Goal: Communication & Community: Answer question/provide support

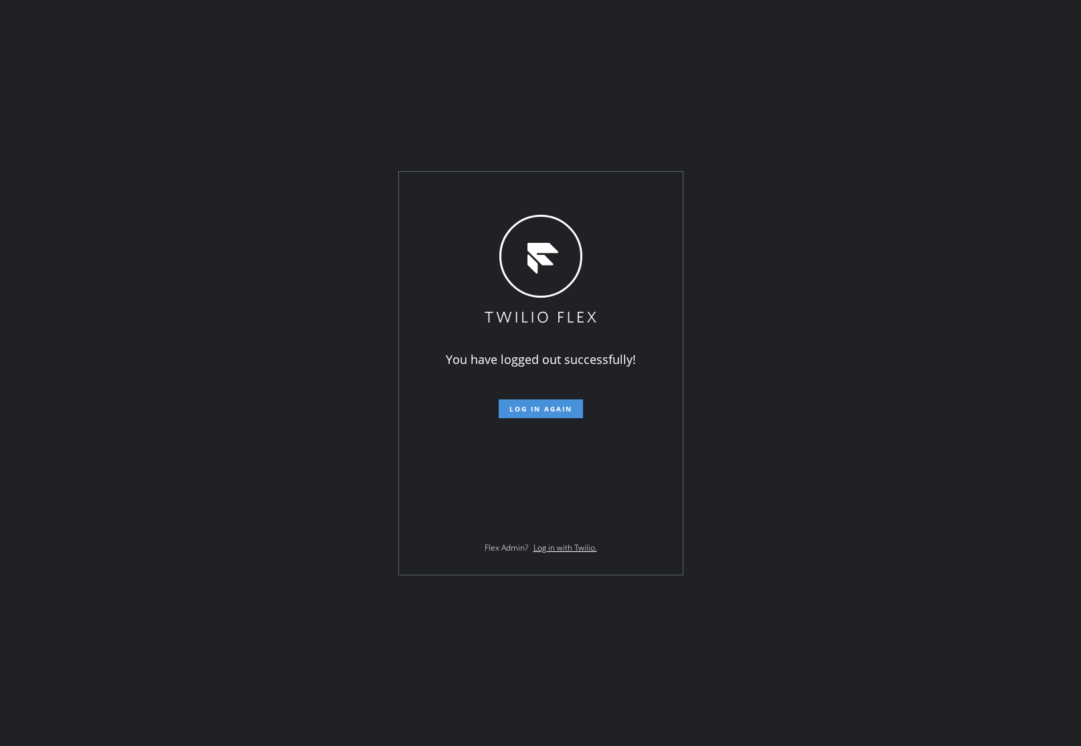
click at [552, 414] on button "Log in again" at bounding box center [541, 409] width 84 height 19
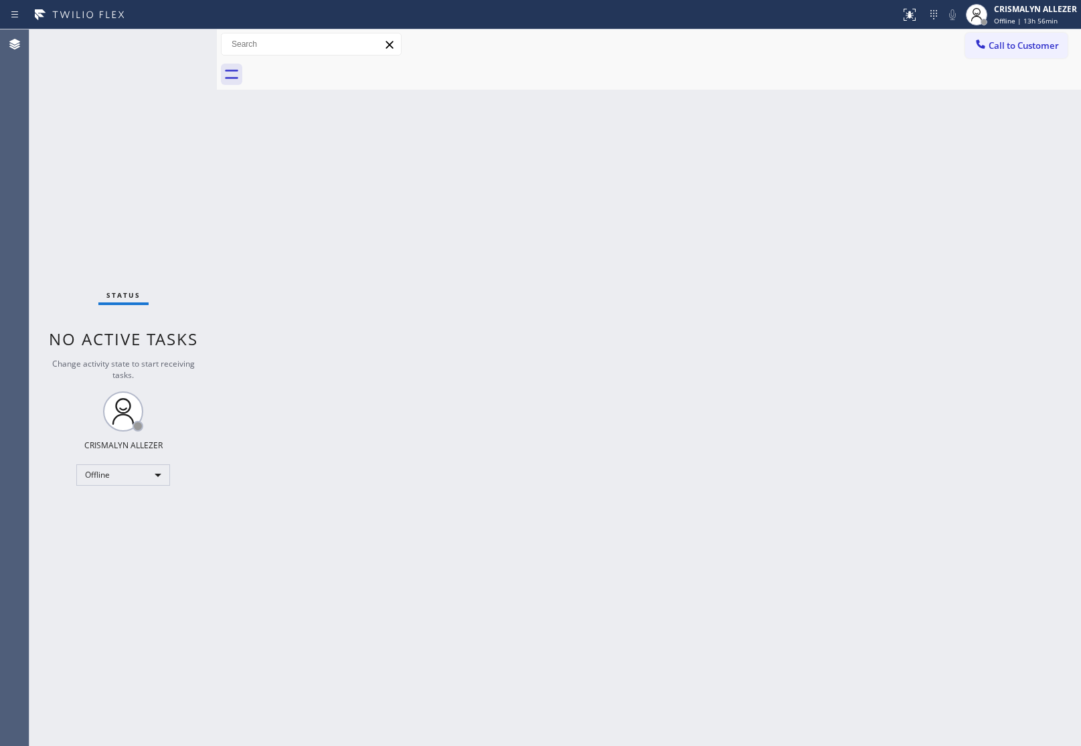
click at [139, 605] on div "Status No active tasks Change activity state to start receiving tasks. CRISMALY…" at bounding box center [122, 387] width 187 height 717
click at [161, 472] on div "Offline" at bounding box center [123, 475] width 94 height 21
click at [131, 528] on li "Unavailable" at bounding box center [122, 527] width 91 height 16
click at [1012, 37] on button "Call to Customer" at bounding box center [1016, 45] width 102 height 25
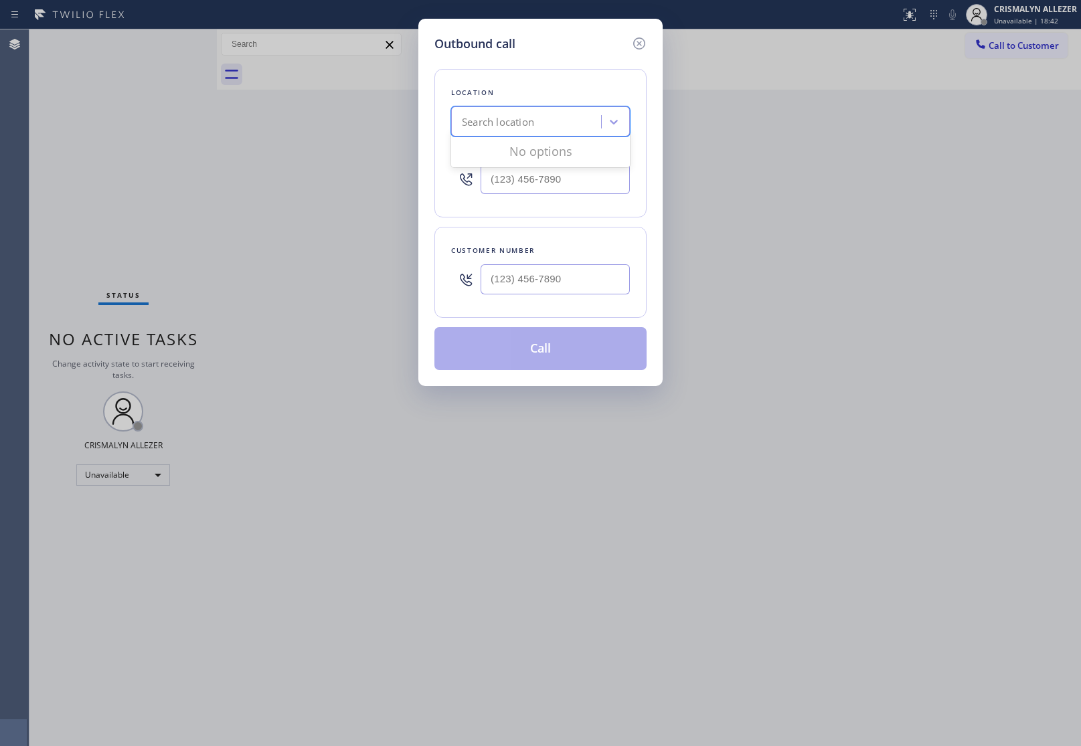
click at [546, 118] on div "Search location" at bounding box center [528, 121] width 146 height 23
paste input "LG Appliance Service Denver"
type input "LG Appliance Service Denver"
click at [544, 148] on div "LG Appliance Service Denver" at bounding box center [540, 156] width 179 height 37
type input "(720) 802-2115"
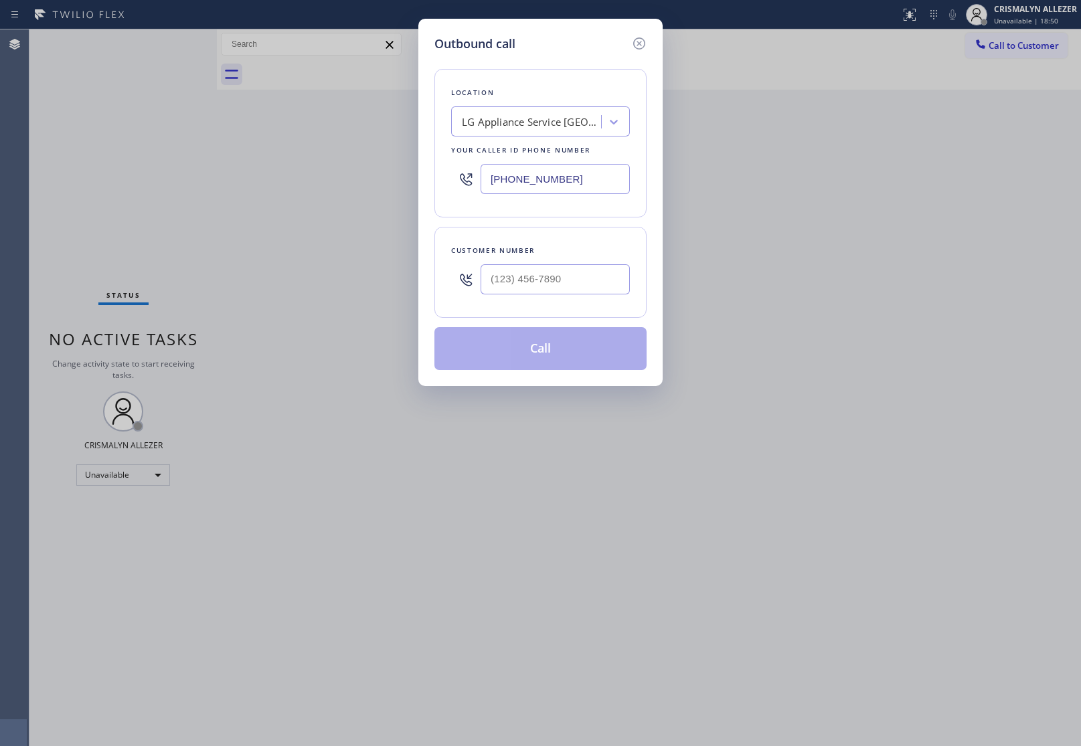
drag, startPoint x: 112, startPoint y: 168, endPoint x: 137, endPoint y: 182, distance: 28.5
click at [112, 168] on div "Outbound call Location LG Appliance Service Denver Your caller id phone number …" at bounding box center [540, 373] width 1081 height 746
click at [551, 276] on input "(___) ___-____" at bounding box center [555, 279] width 149 height 30
paste input "303) 619-4646"
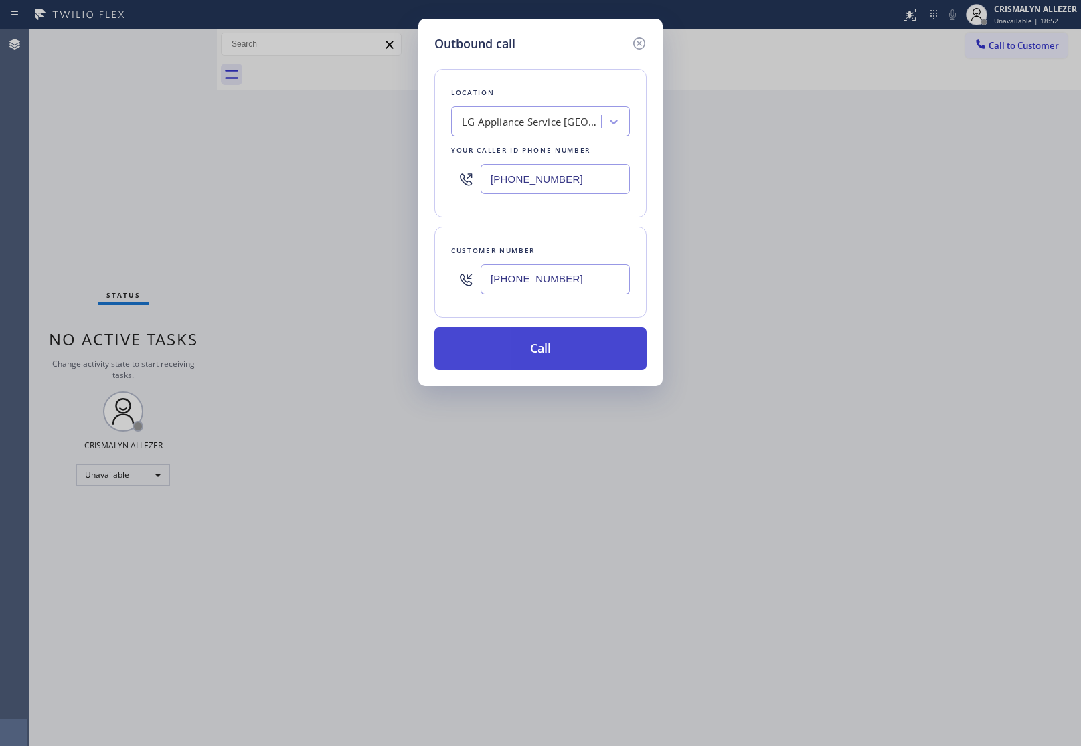
type input "(303) 619-4646"
click at [548, 359] on button "Call" at bounding box center [540, 348] width 212 height 43
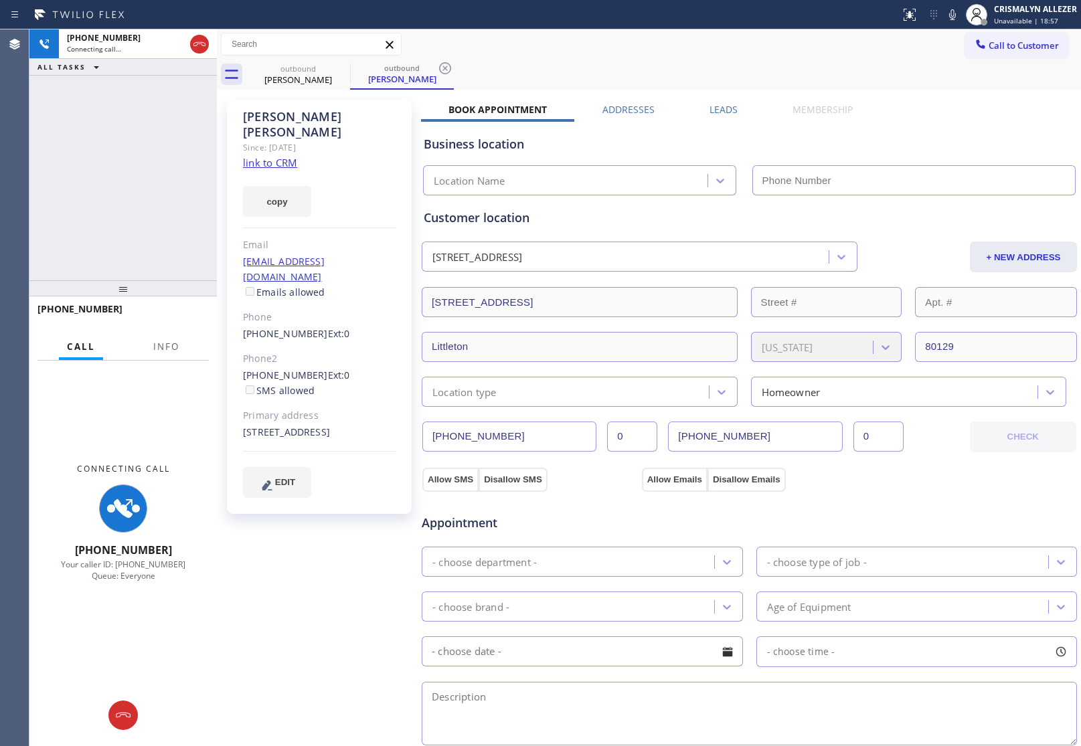
type input "(720) 802-2115"
drag, startPoint x: 169, startPoint y: 349, endPoint x: 181, endPoint y: 313, distance: 39.0
click at [168, 345] on span "Info" at bounding box center [166, 347] width 26 height 12
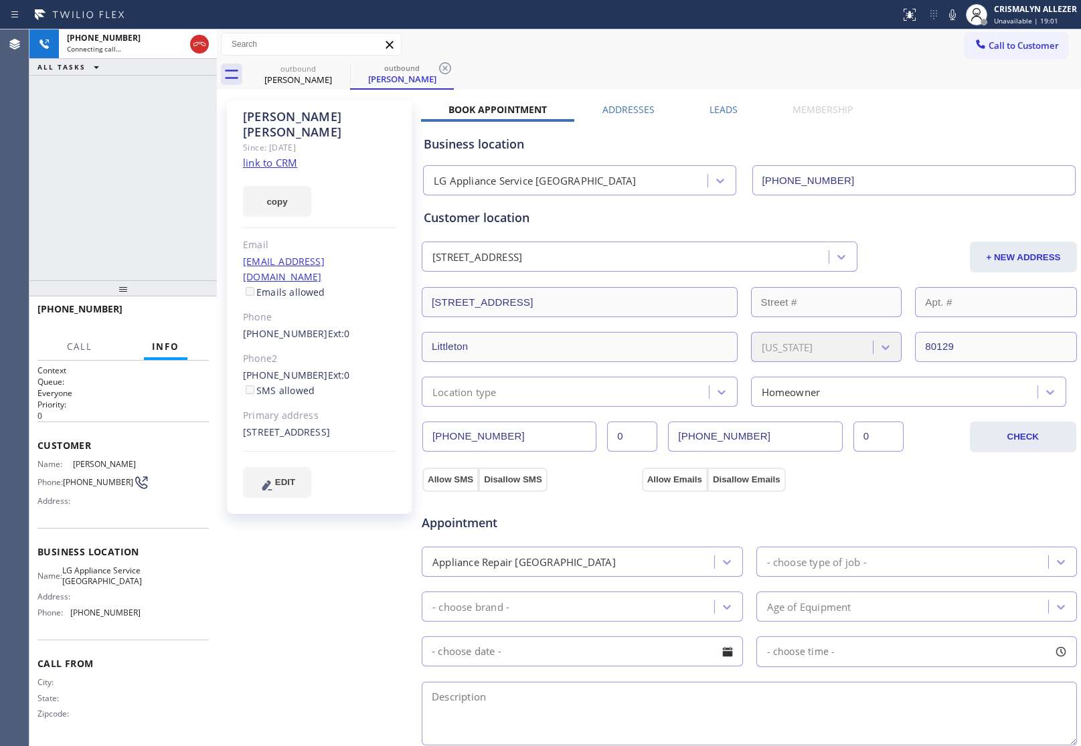
click at [285, 156] on link "link to CRM" at bounding box center [270, 162] width 54 height 13
click at [165, 311] on span "HANG UP" at bounding box center [177, 315] width 41 height 9
drag, startPoint x: 238, startPoint y: 343, endPoint x: 309, endPoint y: 342, distance: 70.3
click at [309, 342] on div "Gary Ray Since: 20 may 2020 link to CRM copy Email gcray15@comcast.net Emails a…" at bounding box center [319, 307] width 185 height 414
copy link "(720) 516-6325"
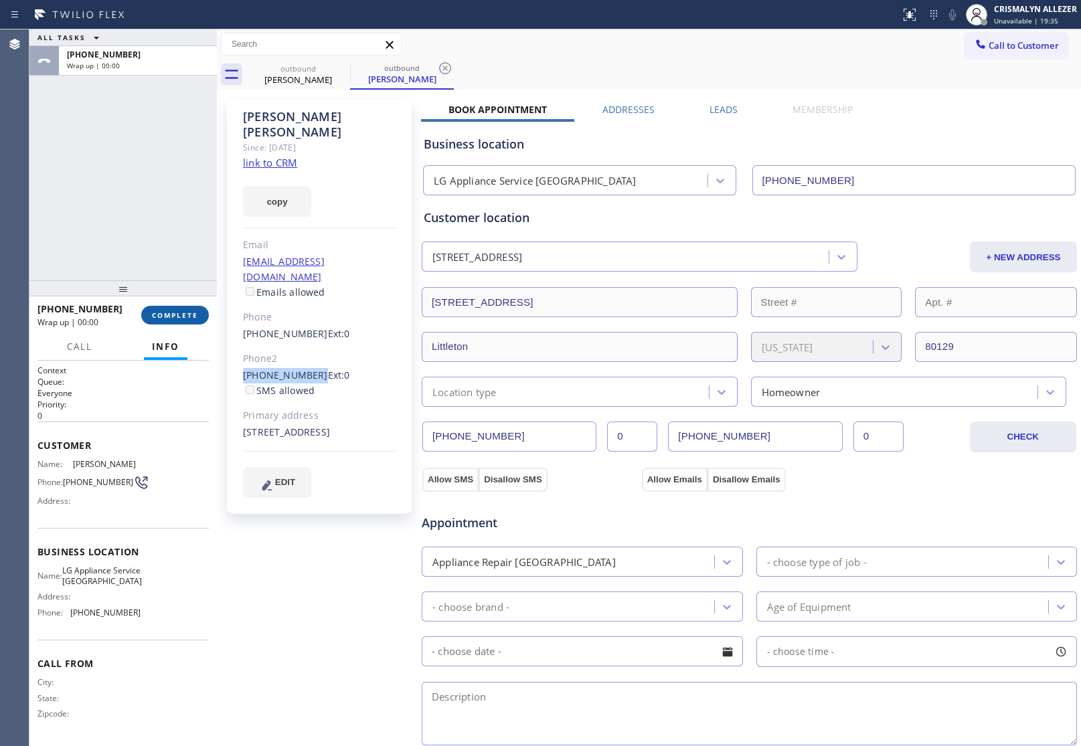
click at [171, 319] on span "COMPLETE" at bounding box center [175, 315] width 46 height 9
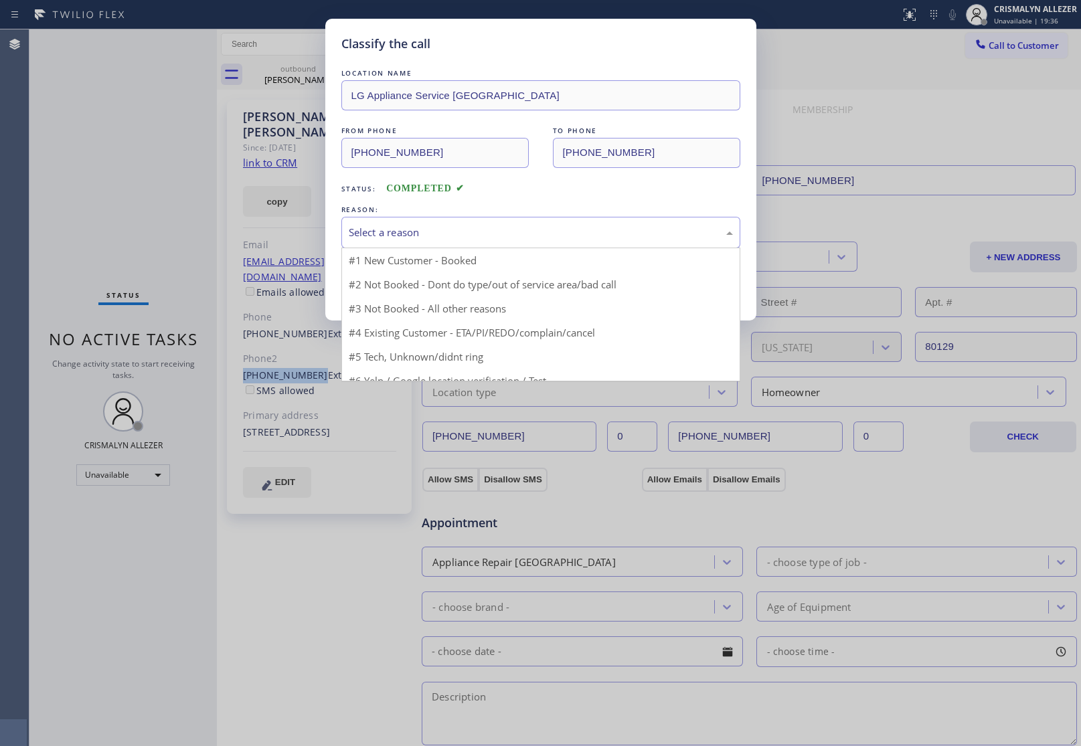
click at [513, 238] on div "Select a reason" at bounding box center [541, 232] width 384 height 15
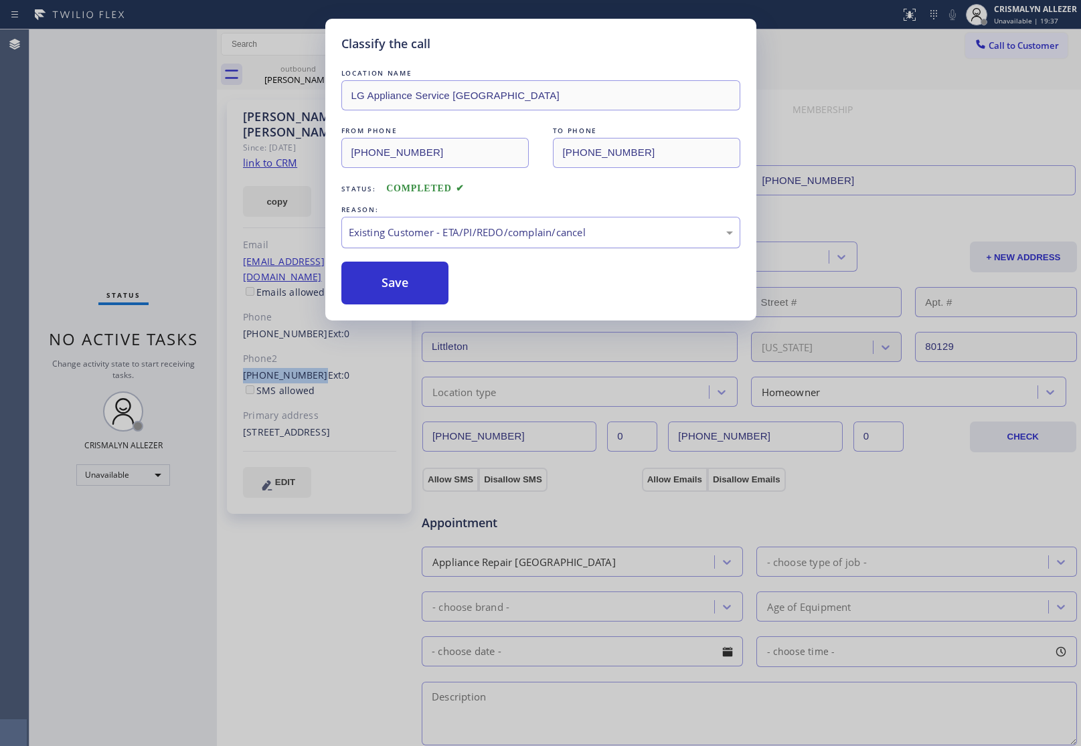
click at [536, 222] on div "Existing Customer - ETA/PI/REDO/complain/cancel" at bounding box center [540, 232] width 399 height 31
click at [375, 292] on button "Save" at bounding box center [395, 283] width 108 height 43
click at [312, 74] on div "Classify the call LOCATION NAME LG Appliance Service Denver FROM PHONE (720) 80…" at bounding box center [555, 387] width 1052 height 717
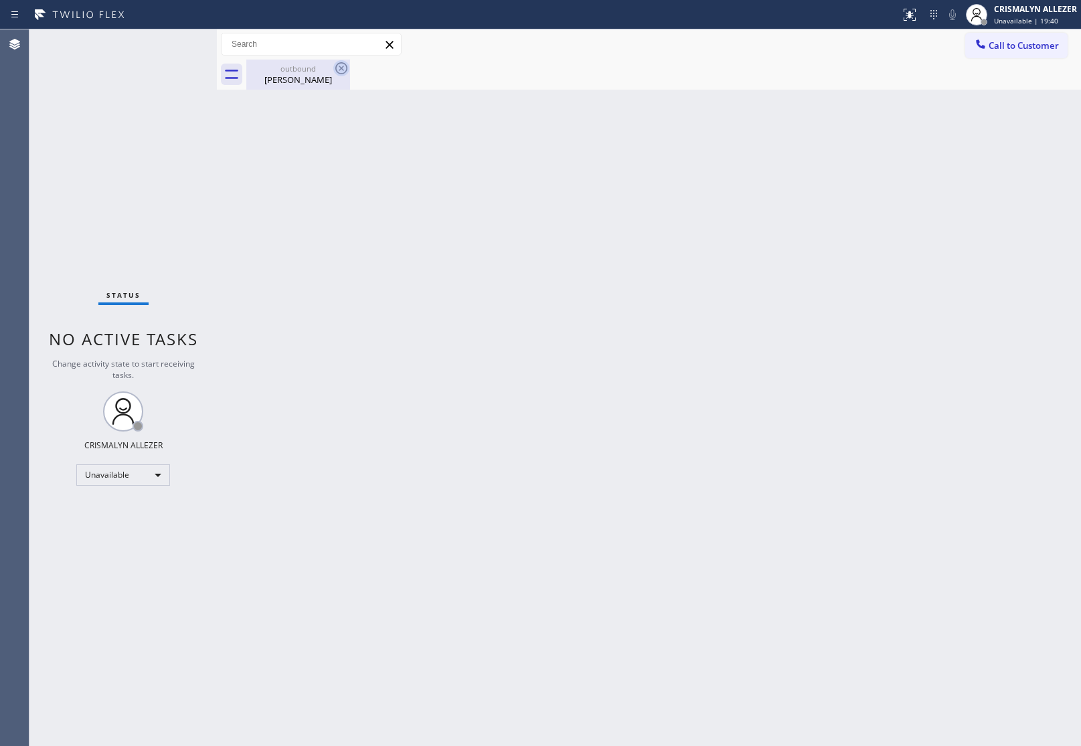
drag, startPoint x: 338, startPoint y: 68, endPoint x: 345, endPoint y: 69, distance: 6.7
click at [339, 68] on icon at bounding box center [341, 68] width 16 height 16
click at [1022, 47] on span "Call to Customer" at bounding box center [1024, 45] width 70 height 12
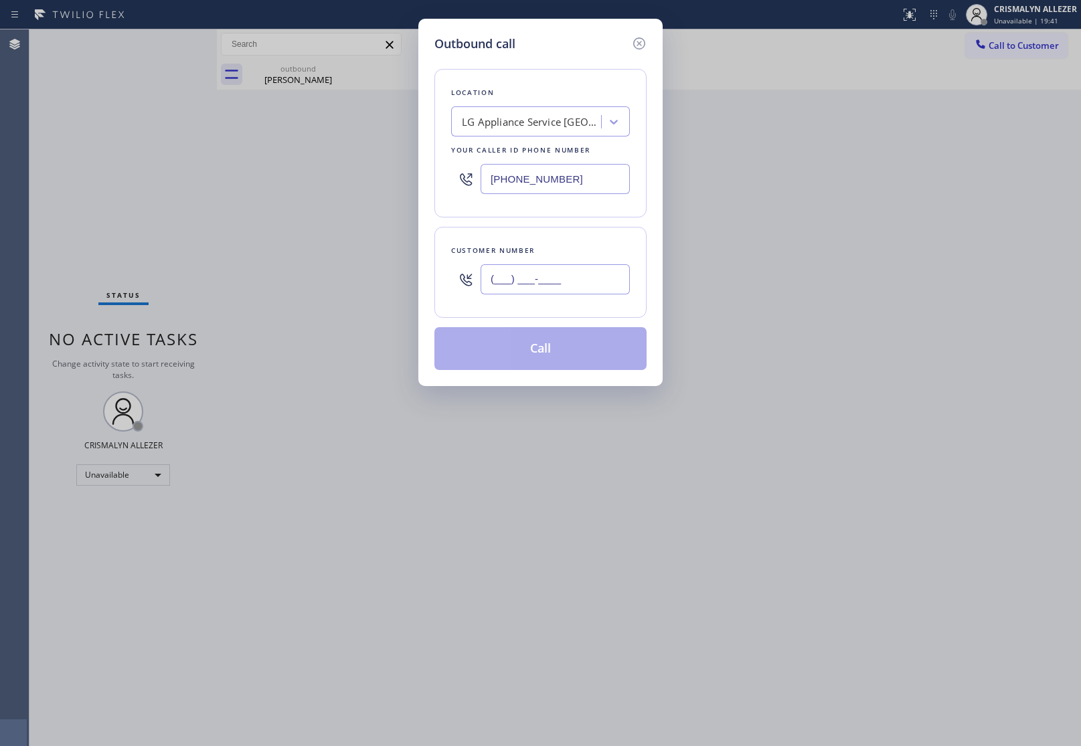
click at [597, 283] on input "(___) ___-____" at bounding box center [555, 279] width 149 height 30
paste input "720) 516-6325"
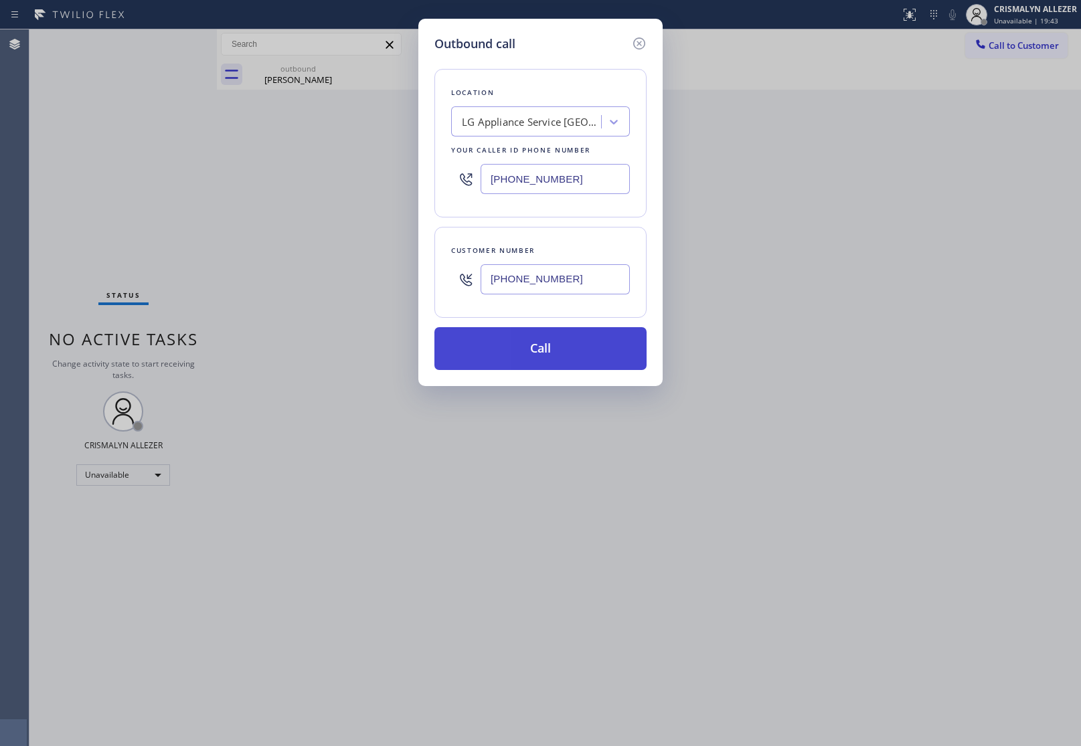
type input "(720) 516-6325"
click at [554, 345] on button "Call" at bounding box center [540, 348] width 212 height 43
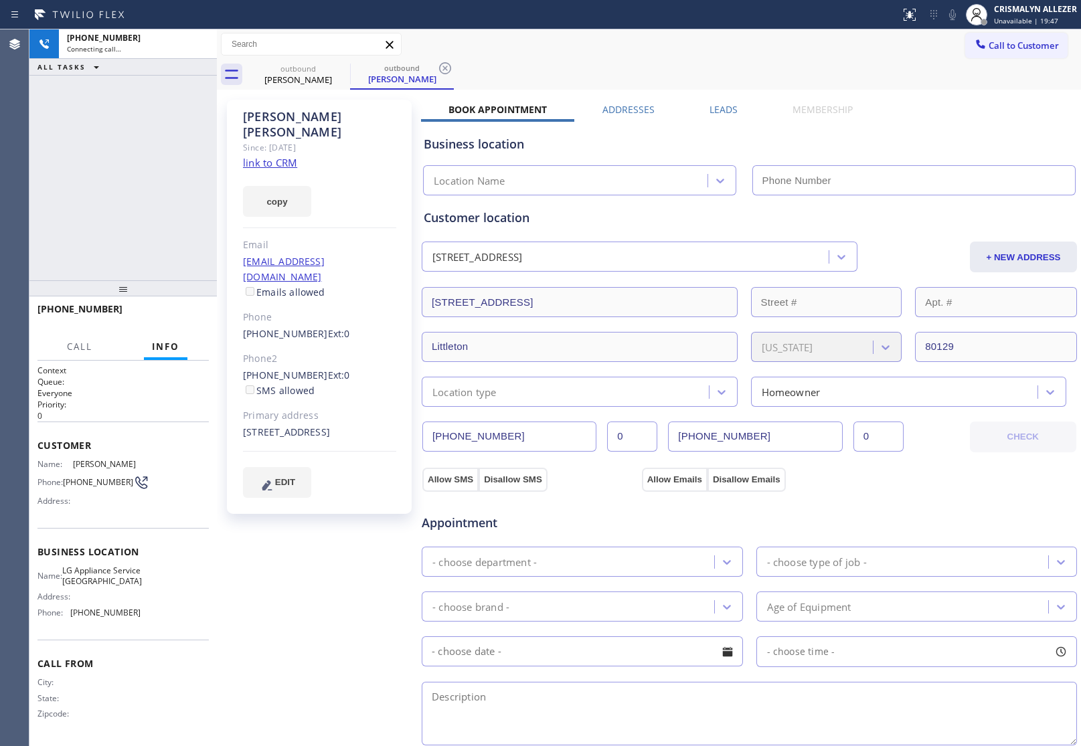
type input "(720) 802-2115"
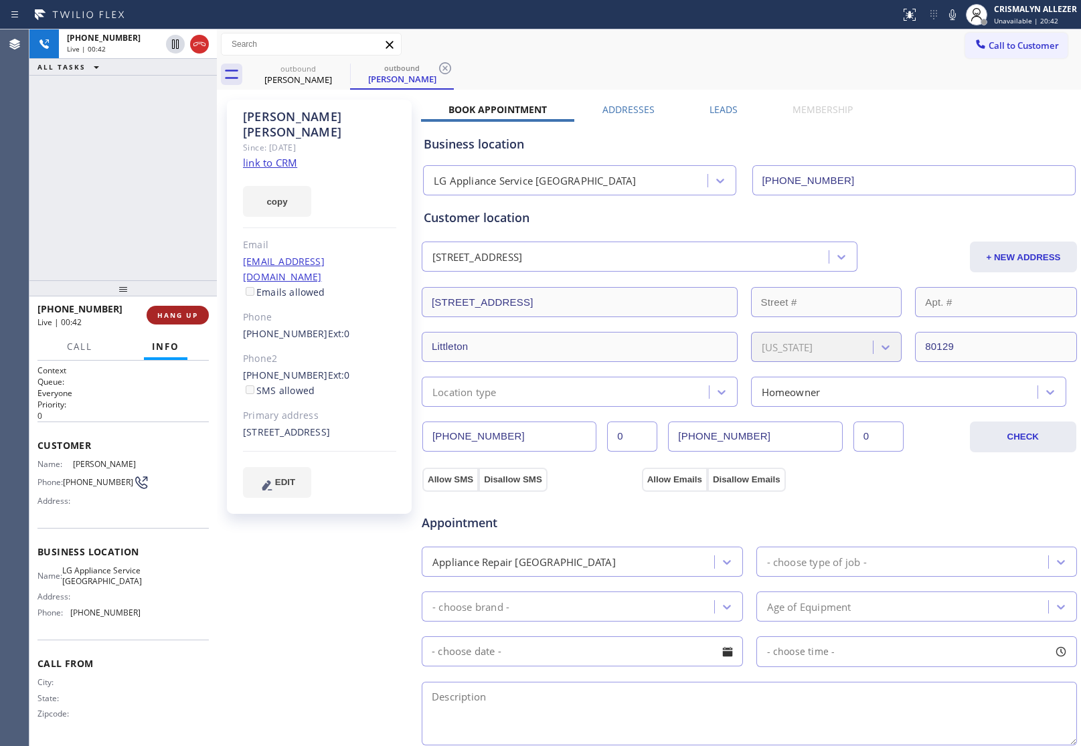
click at [176, 315] on span "HANG UP" at bounding box center [177, 315] width 41 height 9
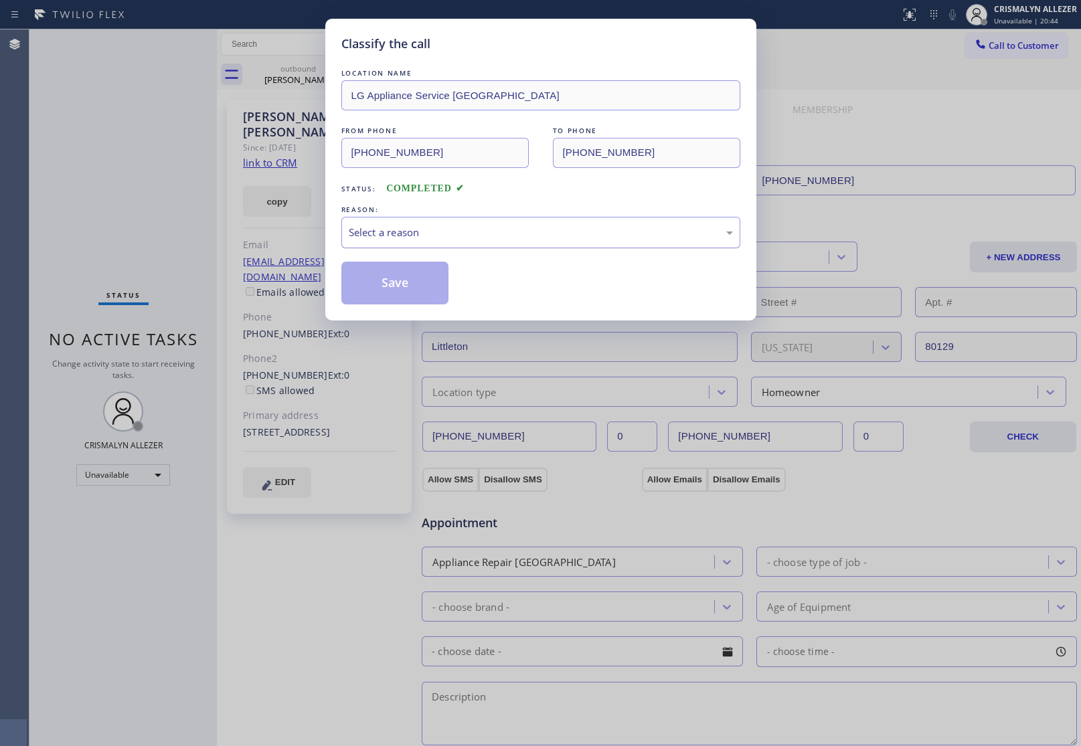
click at [540, 245] on div "Select a reason" at bounding box center [540, 232] width 399 height 31
click at [406, 286] on button "Save" at bounding box center [395, 283] width 108 height 43
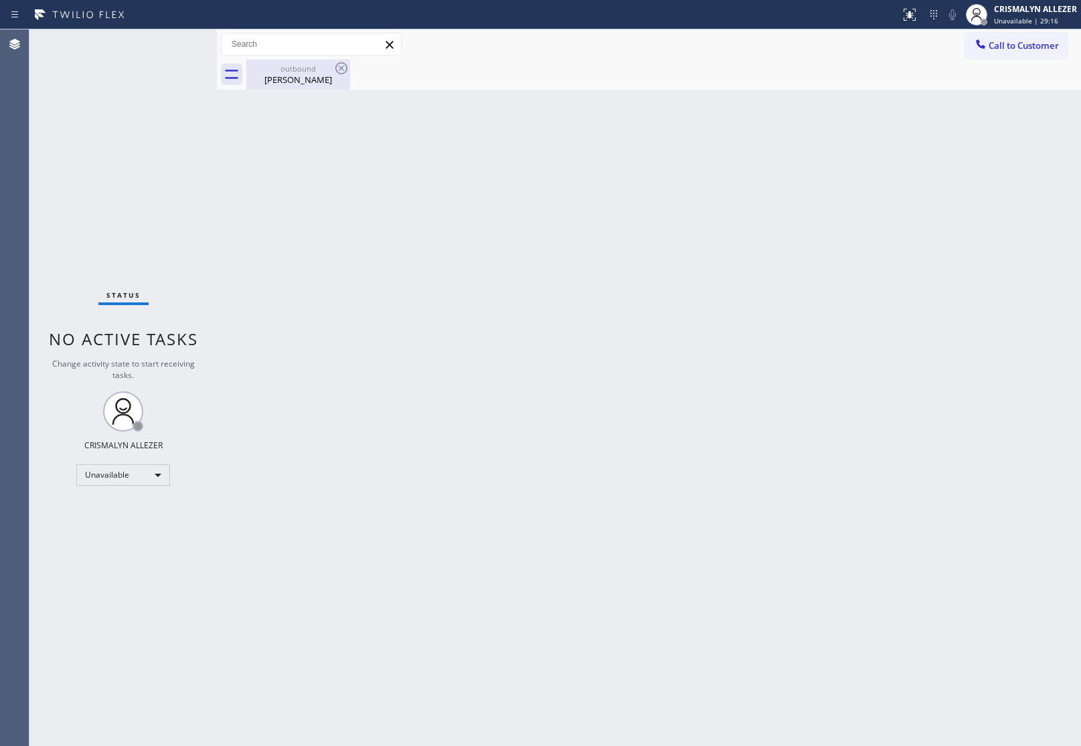
click at [292, 87] on div "outbound Gary Ray" at bounding box center [298, 75] width 101 height 30
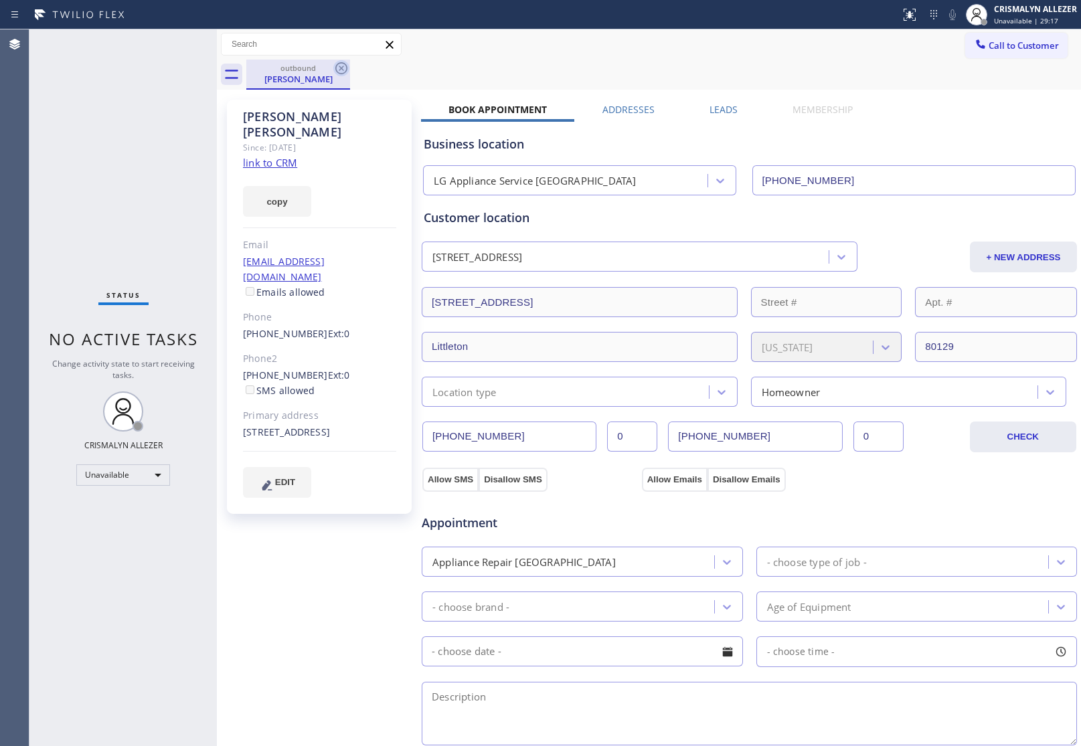
click at [339, 69] on icon at bounding box center [341, 68] width 12 height 12
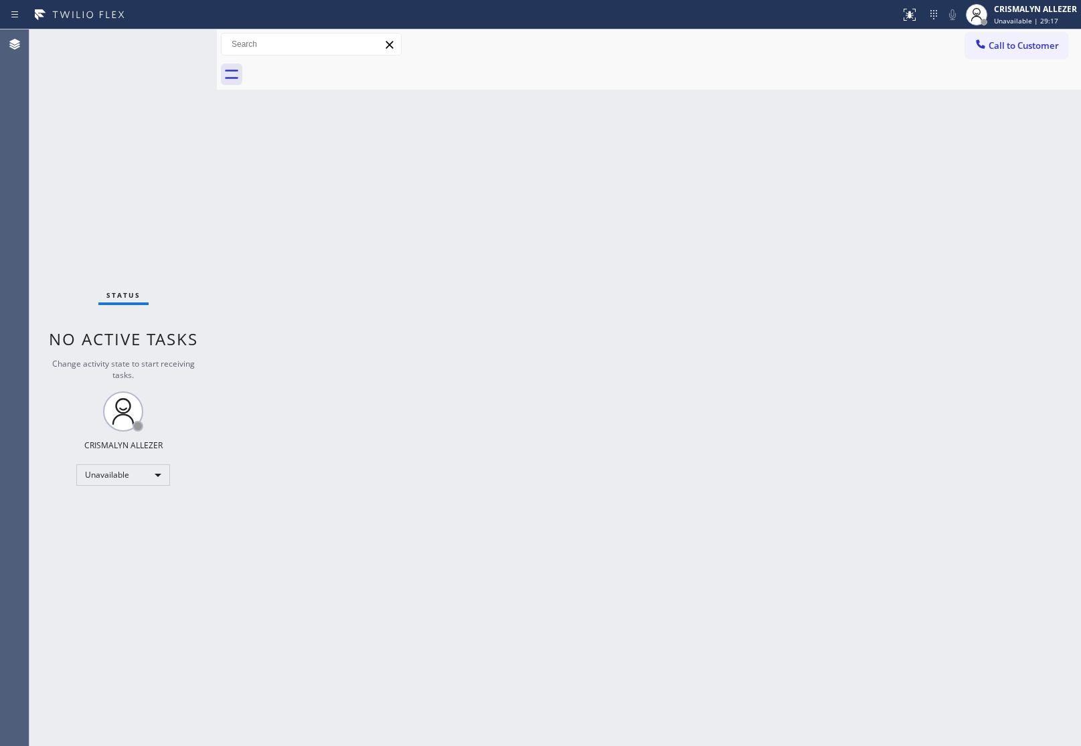
click at [1033, 44] on span "Call to Customer" at bounding box center [1024, 45] width 70 height 12
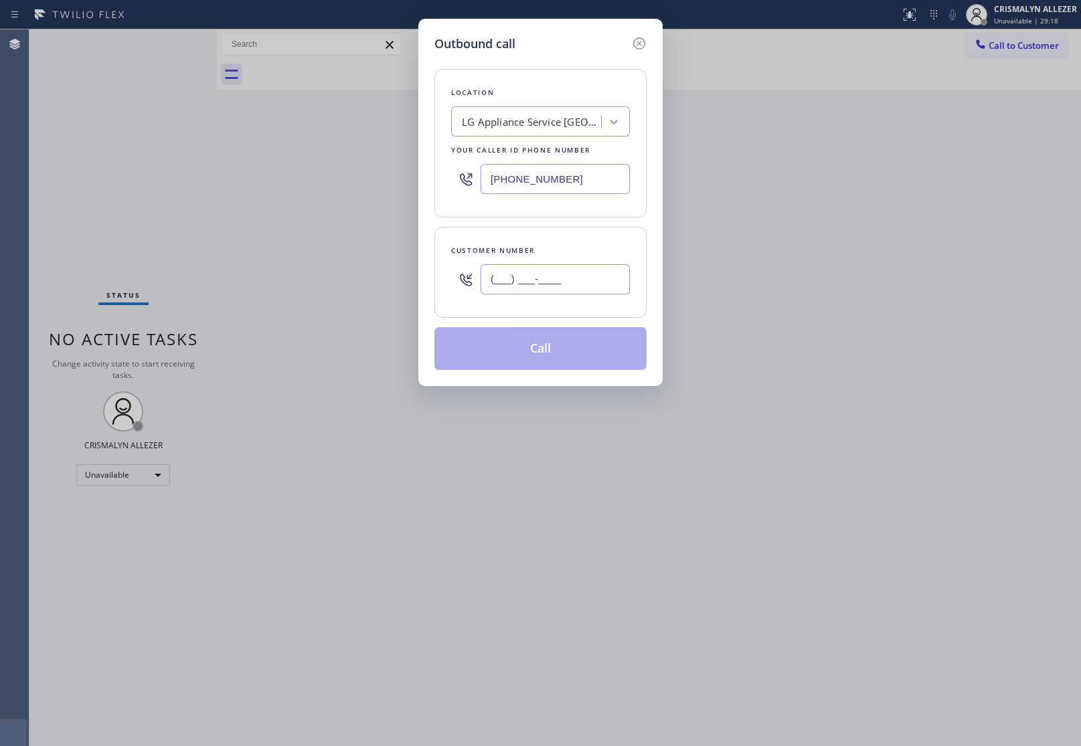
click at [584, 291] on input "(___) ___-____" at bounding box center [555, 279] width 149 height 30
paste input "303) 619-4646"
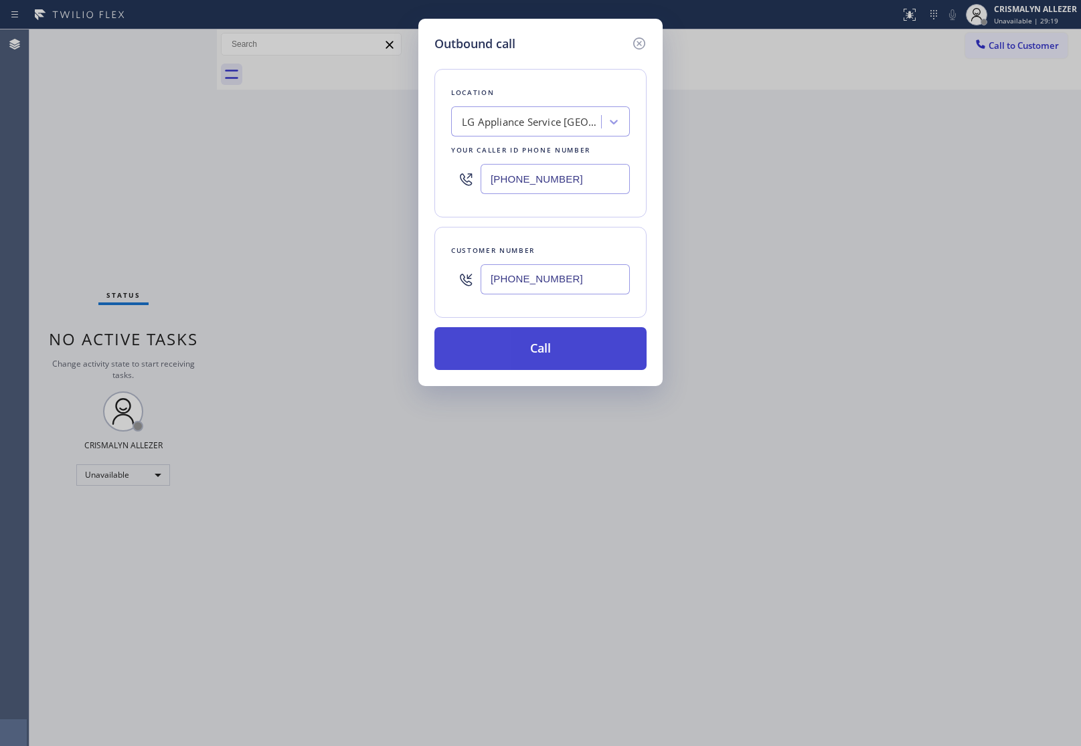
type input "(303) 619-4646"
click at [556, 356] on button "Call" at bounding box center [540, 348] width 212 height 43
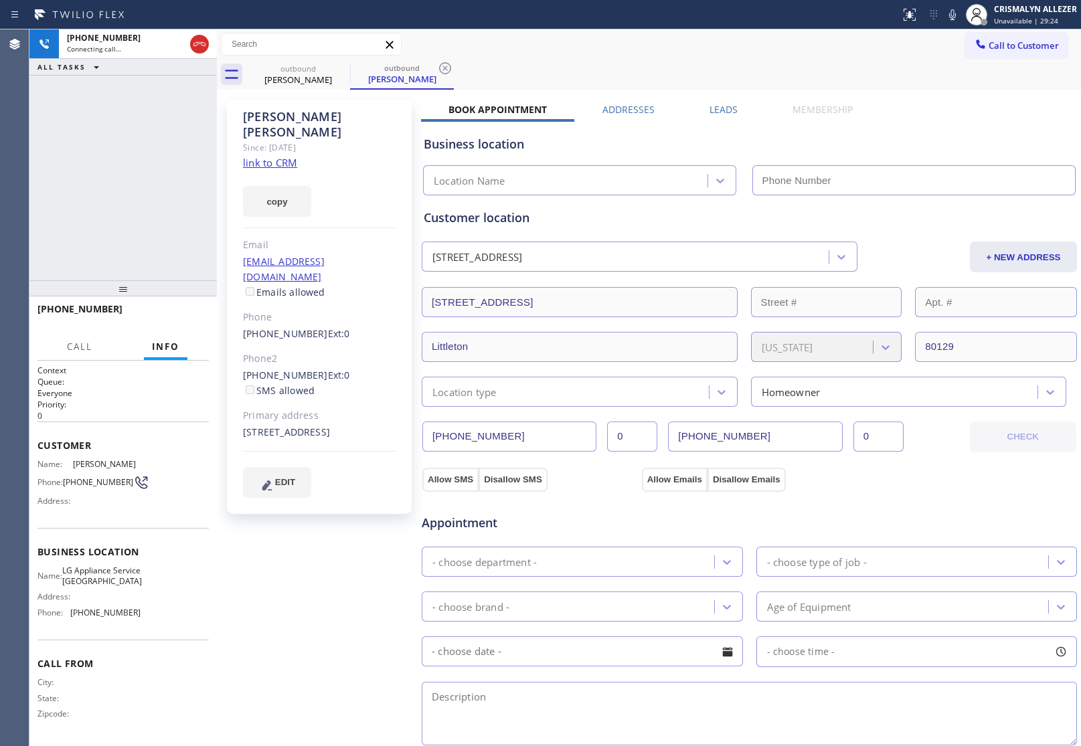
type input "(720) 802-2115"
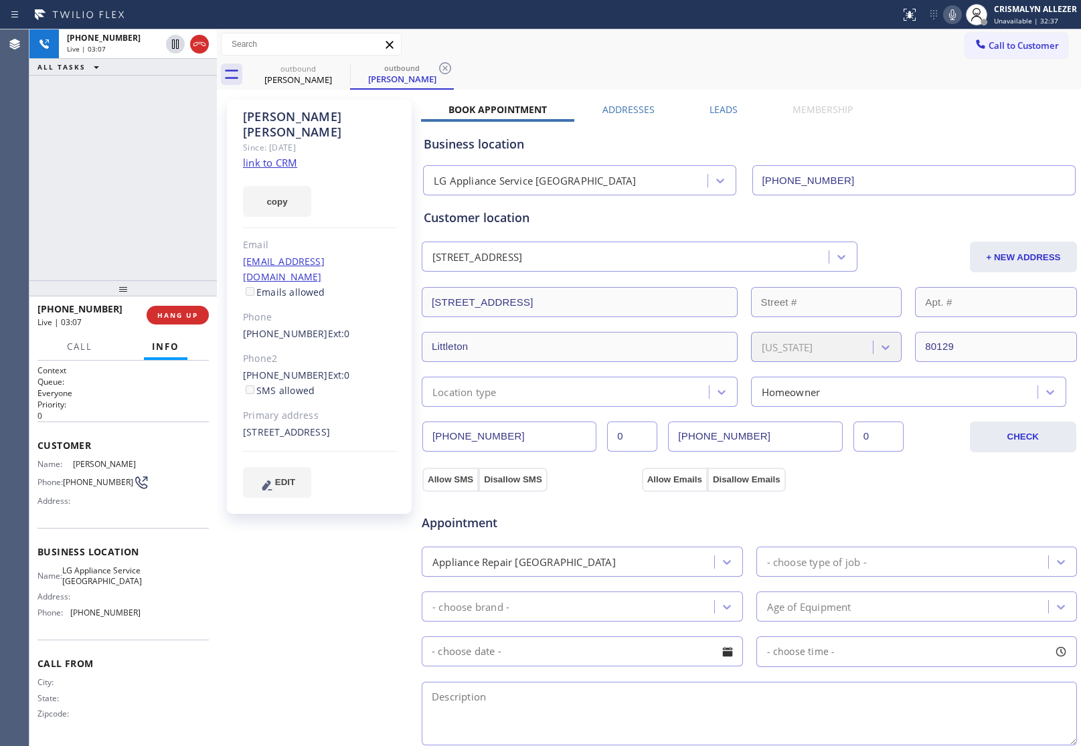
click at [953, 15] on icon at bounding box center [952, 14] width 7 height 11
click at [954, 17] on icon at bounding box center [952, 14] width 7 height 11
click at [166, 383] on h2 "Queue:" at bounding box center [122, 381] width 171 height 11
click at [169, 313] on span "HANG UP" at bounding box center [177, 315] width 41 height 9
click at [191, 309] on button "COMPLETE" at bounding box center [175, 315] width 68 height 19
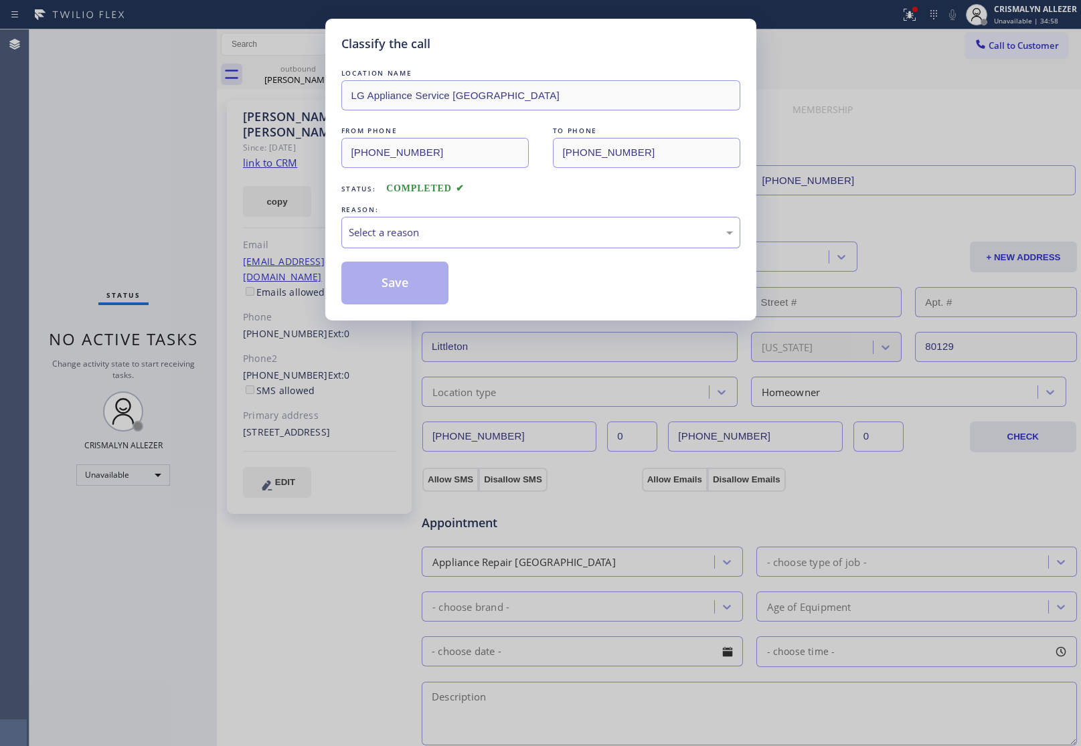
click at [474, 242] on div "Select a reason" at bounding box center [540, 232] width 399 height 31
click at [405, 299] on button "Save" at bounding box center [395, 283] width 108 height 43
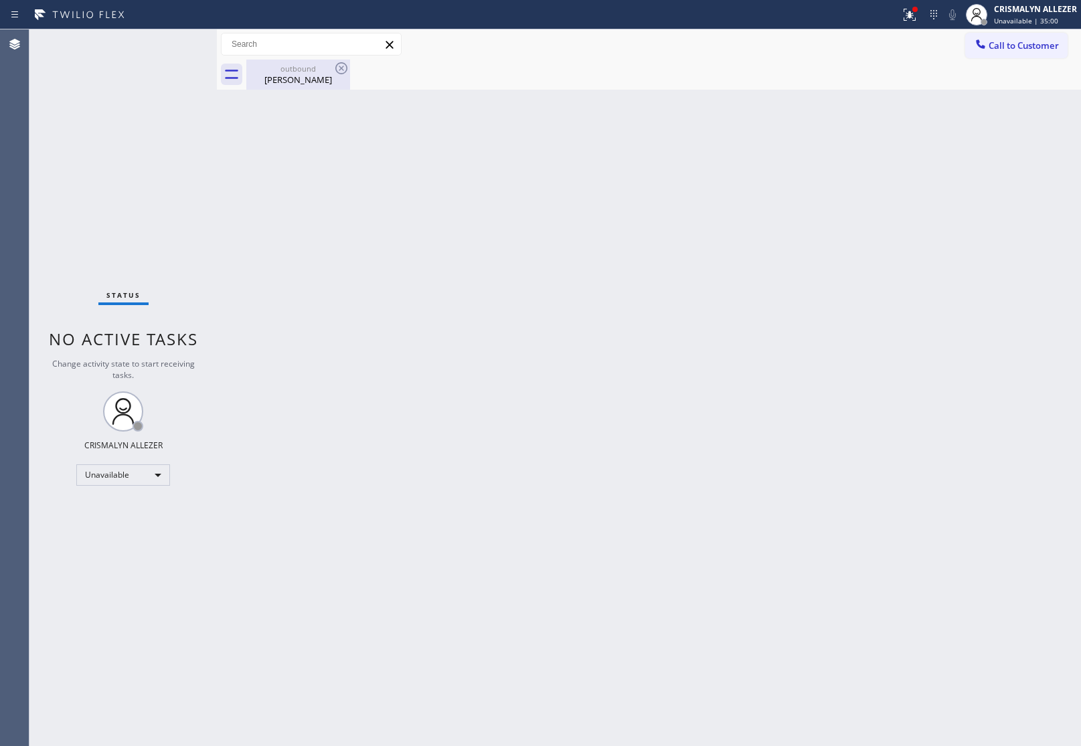
click at [293, 74] on div "Gary Ray" at bounding box center [298, 80] width 101 height 12
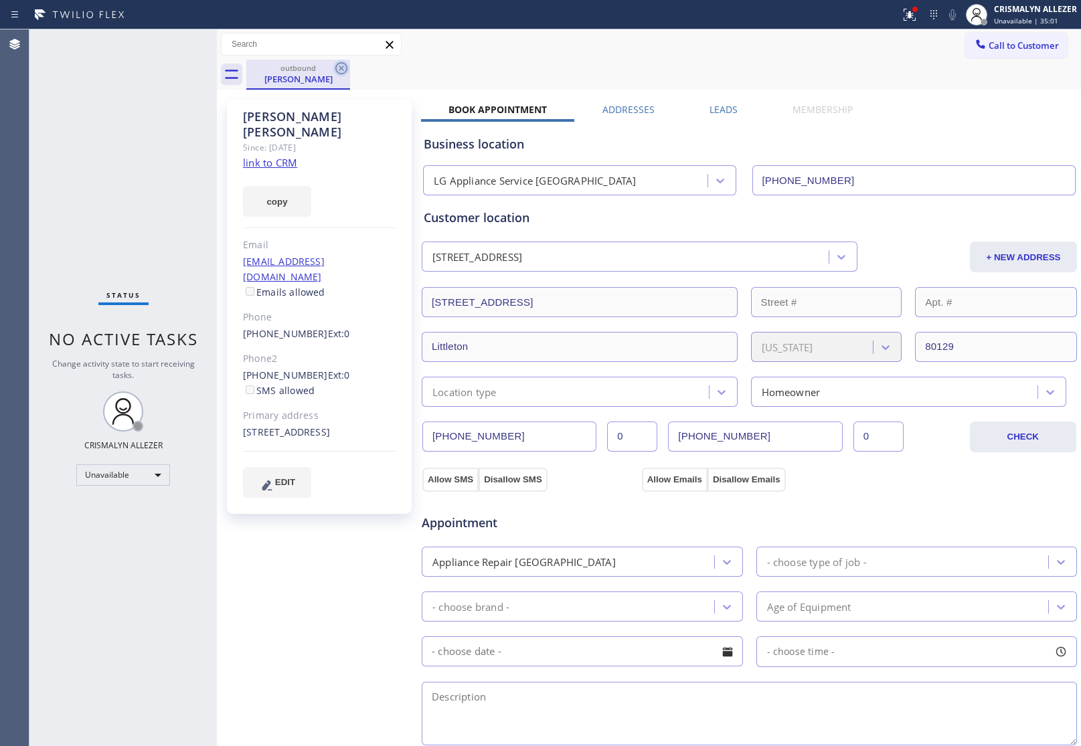
click at [339, 70] on icon at bounding box center [341, 68] width 12 height 12
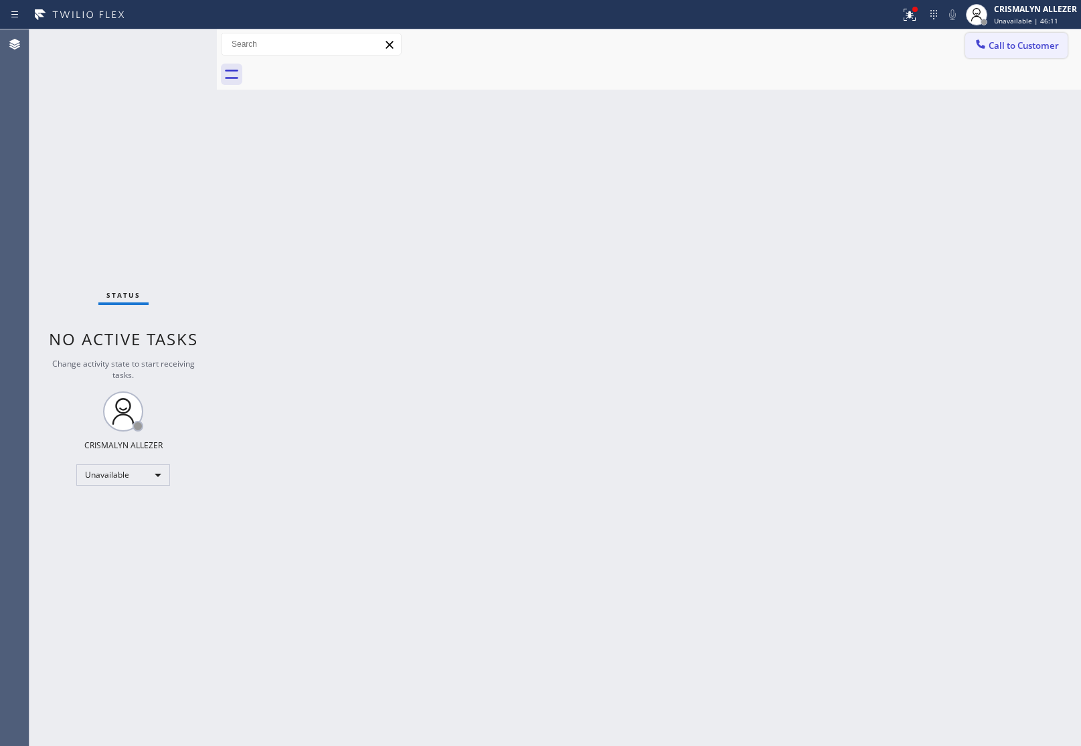
click at [1001, 52] on button "Call to Customer" at bounding box center [1016, 45] width 102 height 25
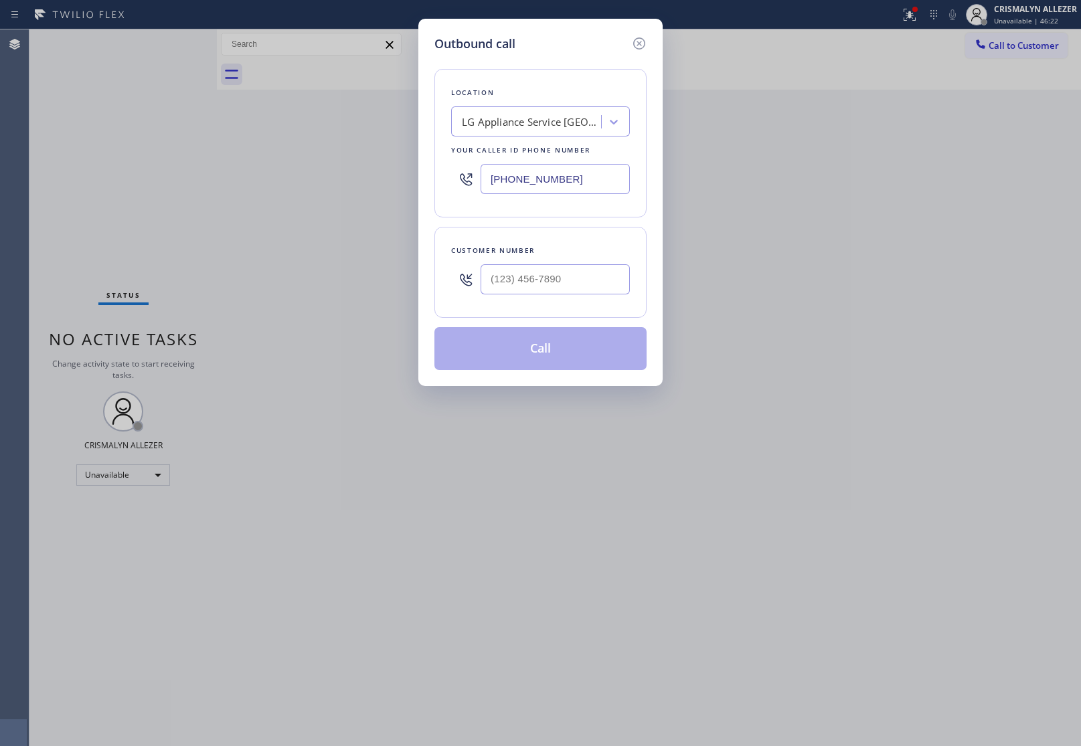
drag, startPoint x: 576, startPoint y: 178, endPoint x: 295, endPoint y: 173, distance: 281.2
click at [295, 173] on div "Outbound call Location LG Appliance Service Denver Your caller id phone number …" at bounding box center [540, 373] width 1081 height 746
paste input "5) 234-6006"
type input "(725) 234-6006"
click at [570, 288] on input "(___) ___-____" at bounding box center [555, 279] width 149 height 30
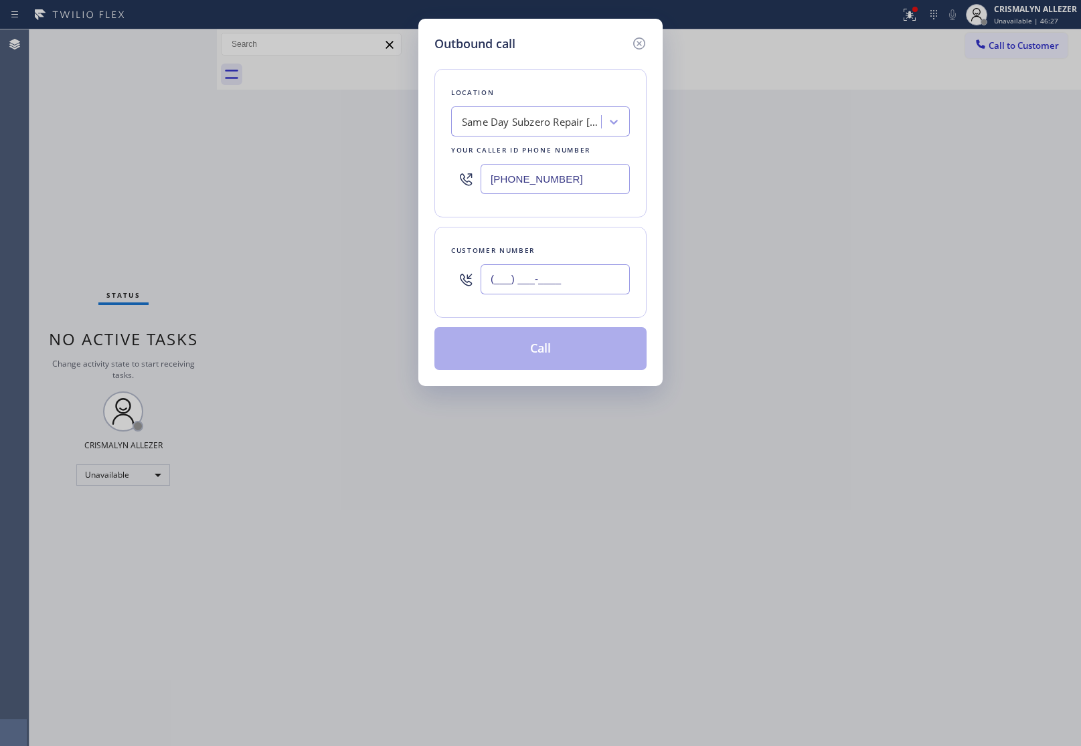
paste input "725) 334-3167"
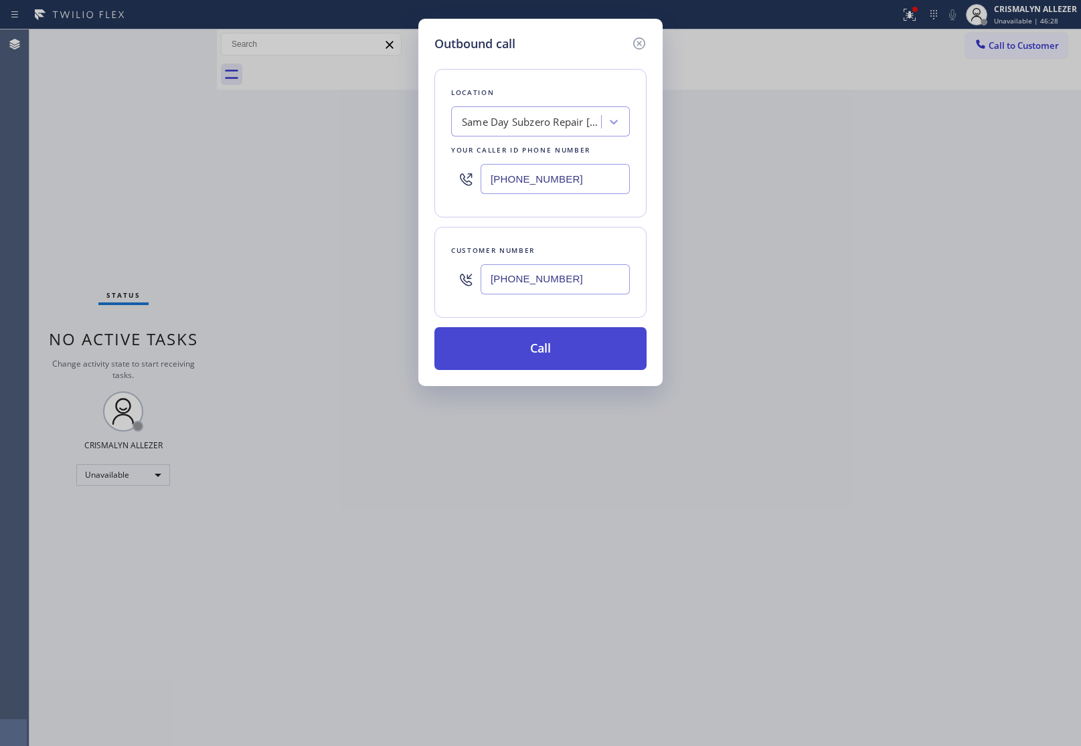
type input "(725) 334-3167"
click at [544, 348] on button "Call" at bounding box center [540, 348] width 212 height 43
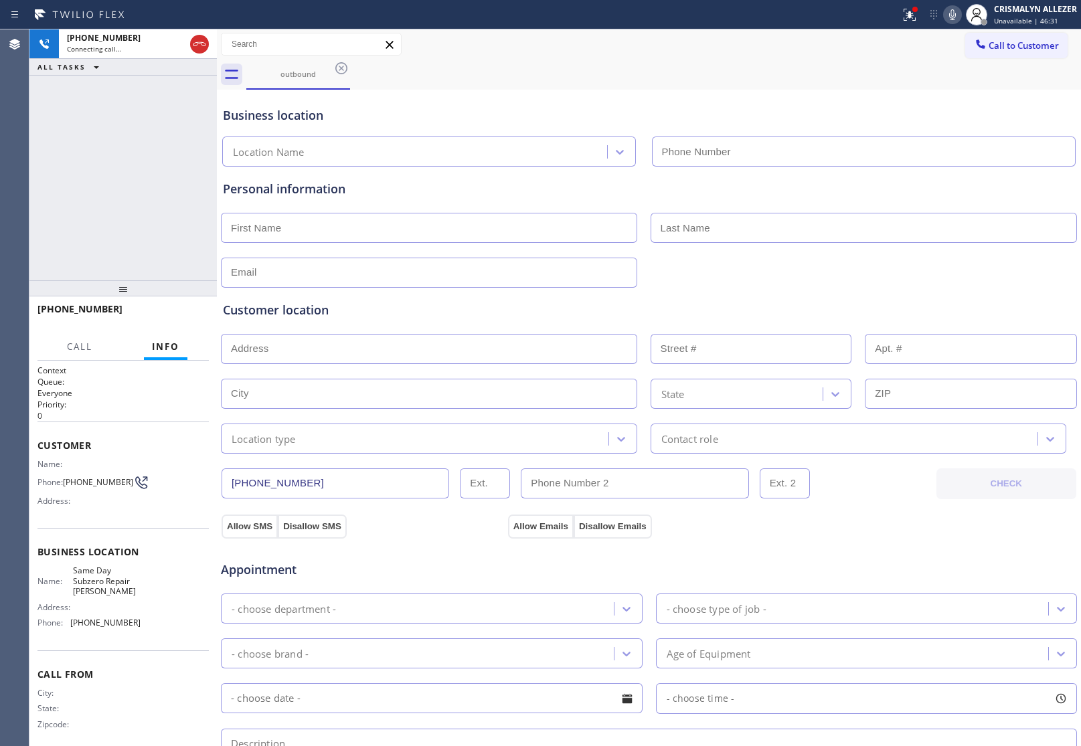
type input "(725) 234-6006"
click at [175, 316] on span "HANG UP" at bounding box center [177, 315] width 41 height 9
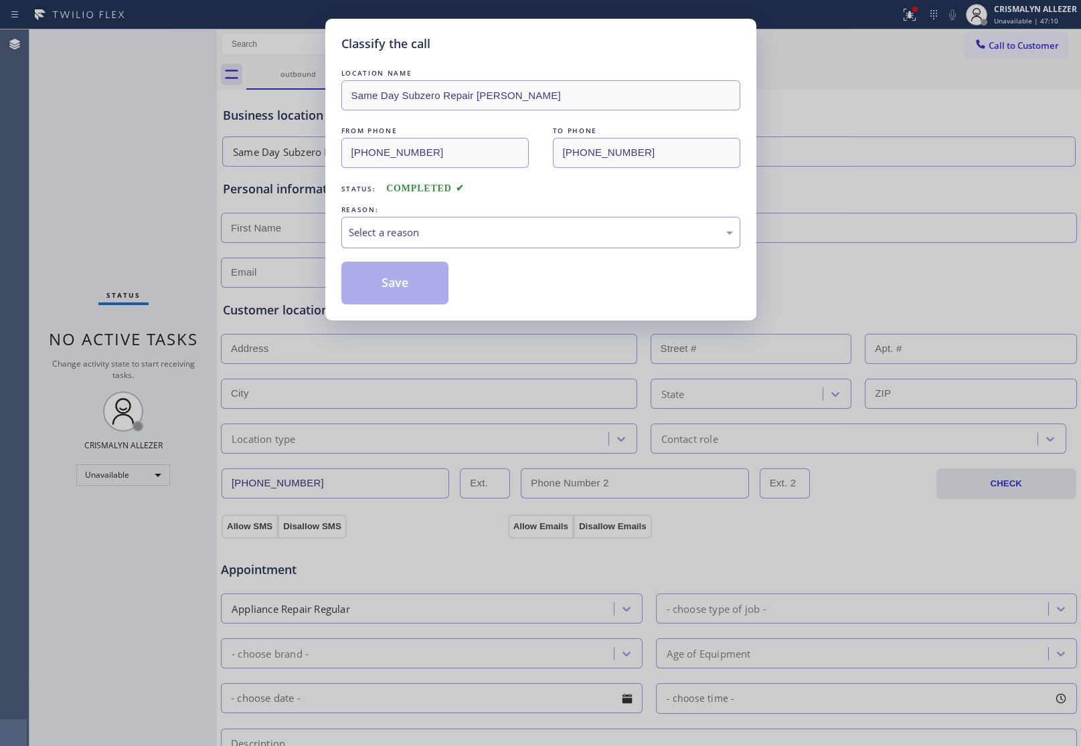
drag, startPoint x: 512, startPoint y: 236, endPoint x: 503, endPoint y: 245, distance: 13.3
click at [513, 236] on div "Select a reason" at bounding box center [541, 232] width 384 height 15
click at [420, 291] on button "Save" at bounding box center [395, 283] width 108 height 43
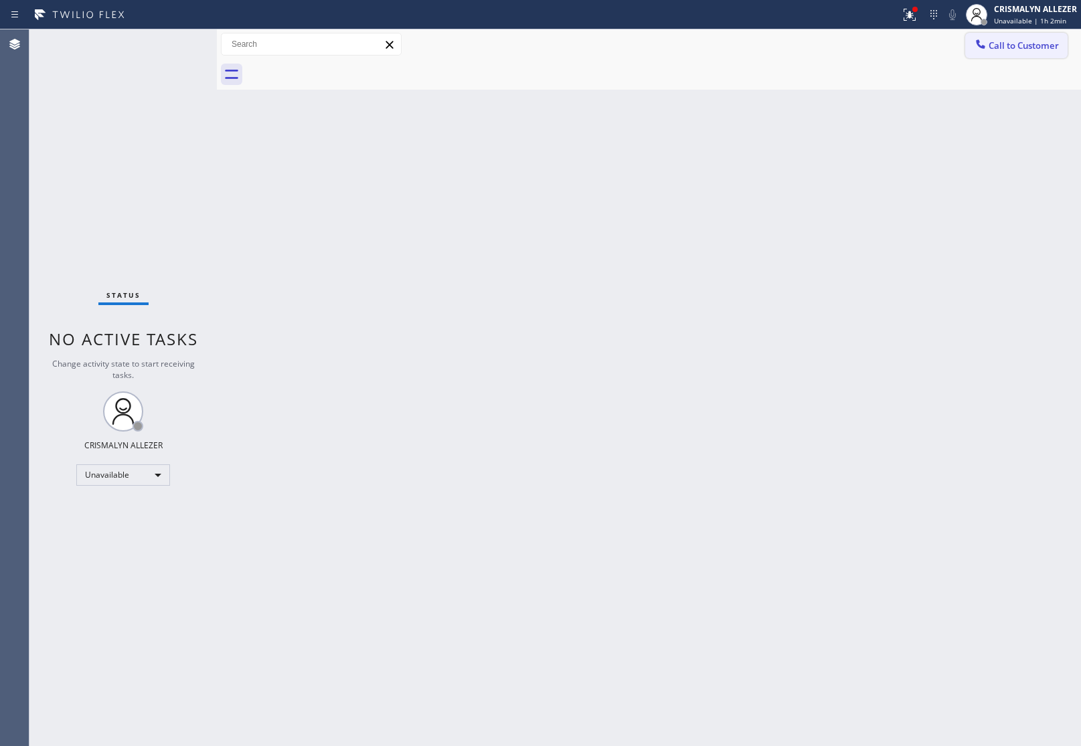
click at [1020, 46] on span "Call to Customer" at bounding box center [1024, 45] width 70 height 12
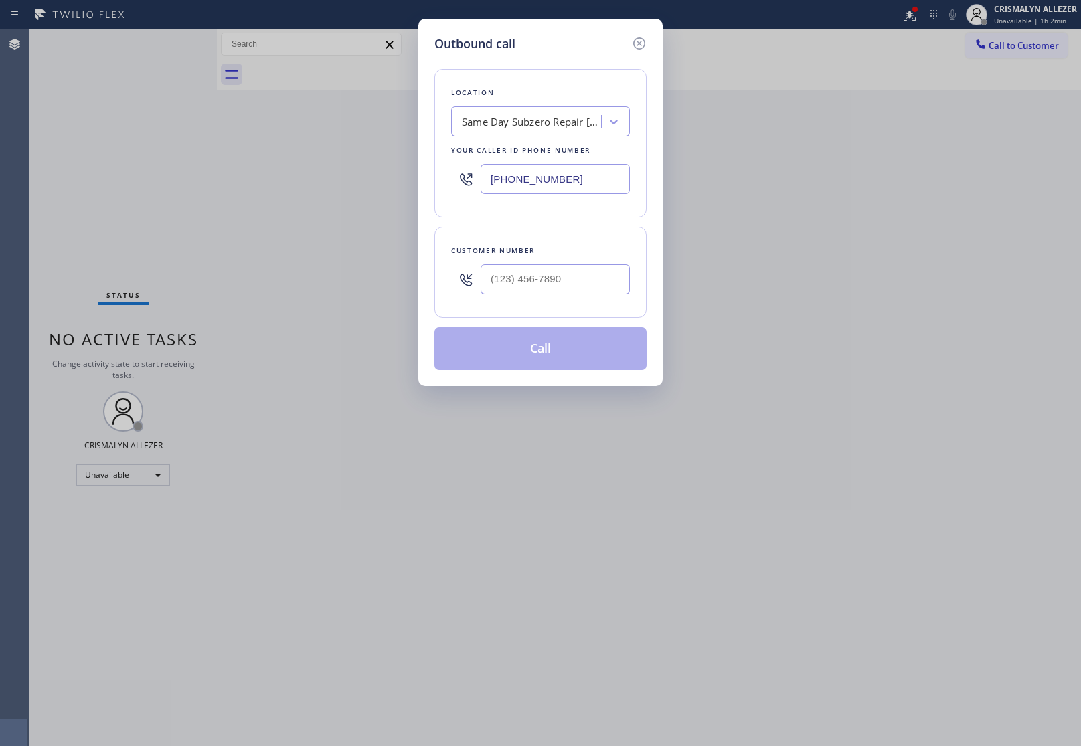
drag, startPoint x: 614, startPoint y: 171, endPoint x: 258, endPoint y: 187, distance: 356.5
click at [303, 181] on div "Outbound call Location Same Day Subzero Repair Summerlin Your caller id phone n…" at bounding box center [540, 373] width 1081 height 746
type input "(___) ___-____"
click at [554, 271] on input "(___) ___-____" at bounding box center [555, 279] width 149 height 30
paste input "602) 721-9067"
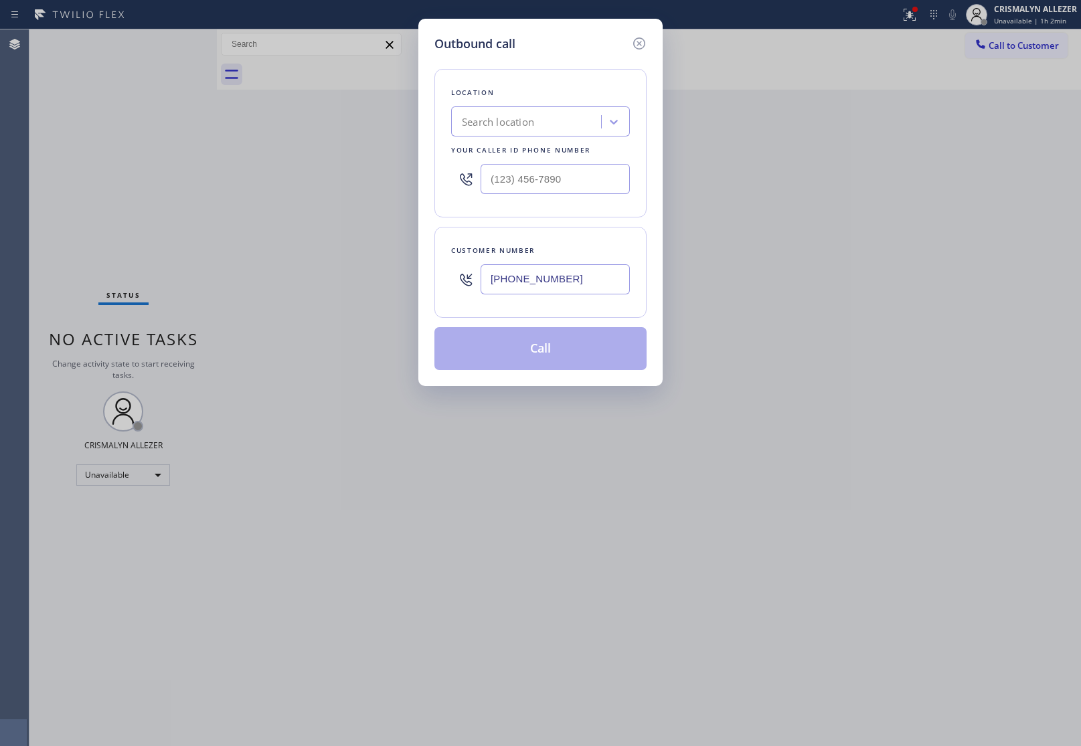
type input "(602) 721-9067"
drag, startPoint x: 578, startPoint y: 175, endPoint x: 475, endPoint y: 174, distance: 102.4
click at [477, 174] on div "(___) ___-____" at bounding box center [540, 179] width 179 height 44
paste input "877) 748-5179"
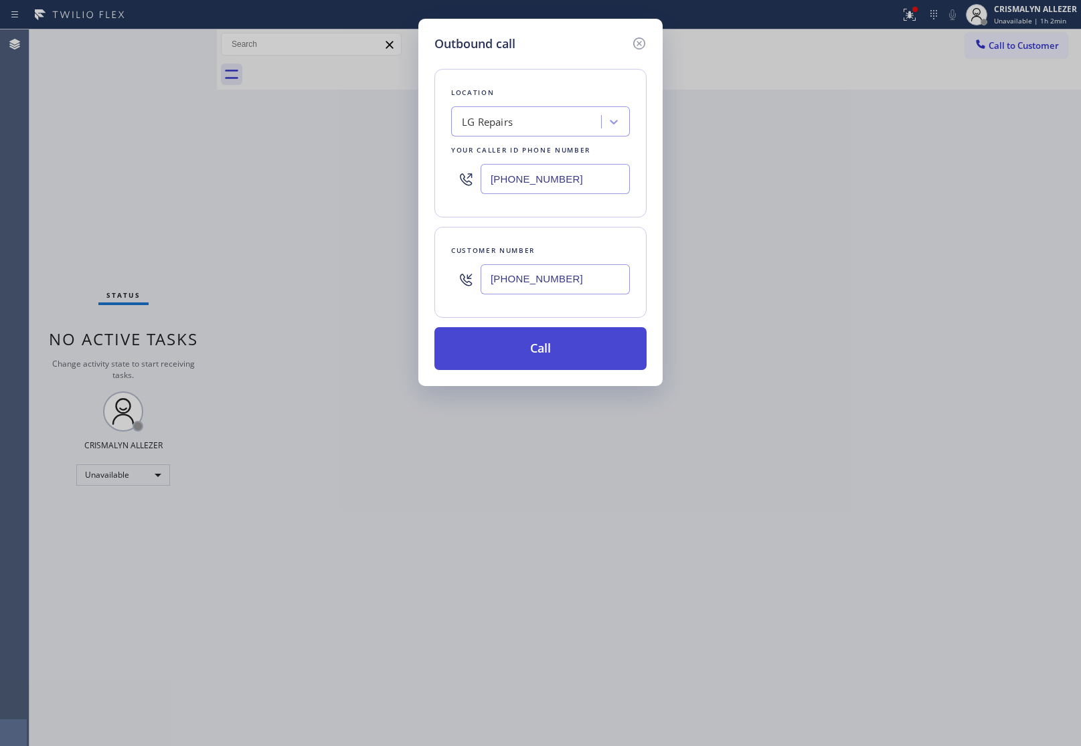
type input "(877) 748-5179"
click at [526, 353] on button "Call" at bounding box center [540, 348] width 212 height 43
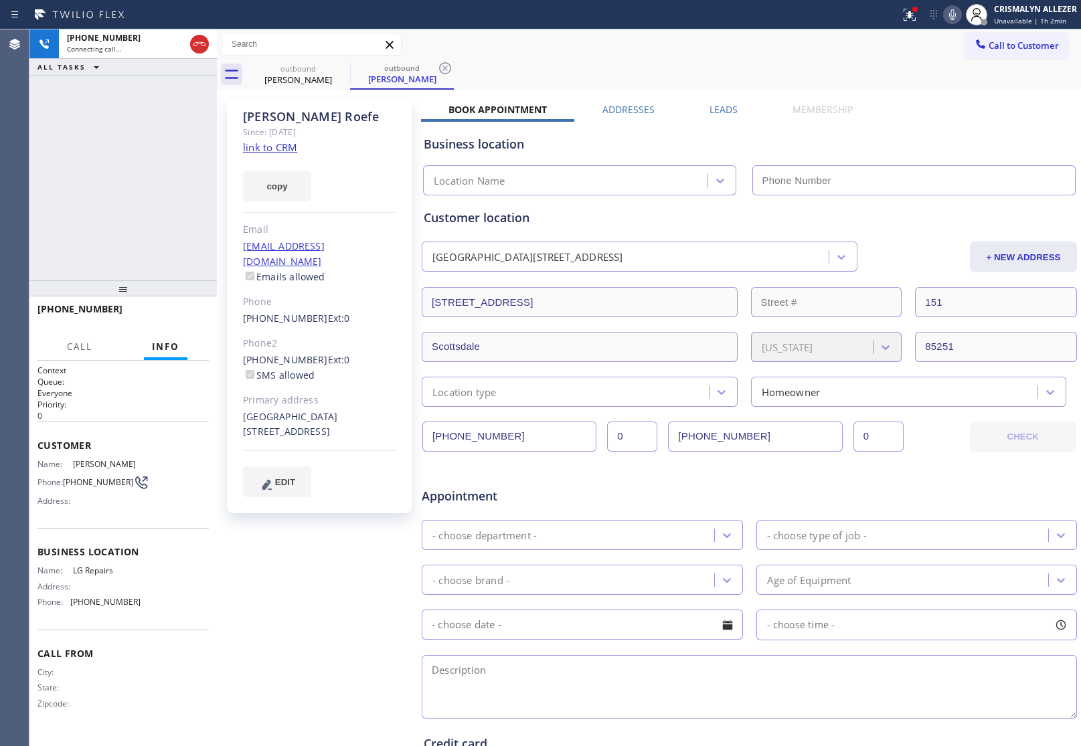
type input "(877) 748-5179"
click at [171, 315] on span "HANG UP" at bounding box center [177, 315] width 41 height 9
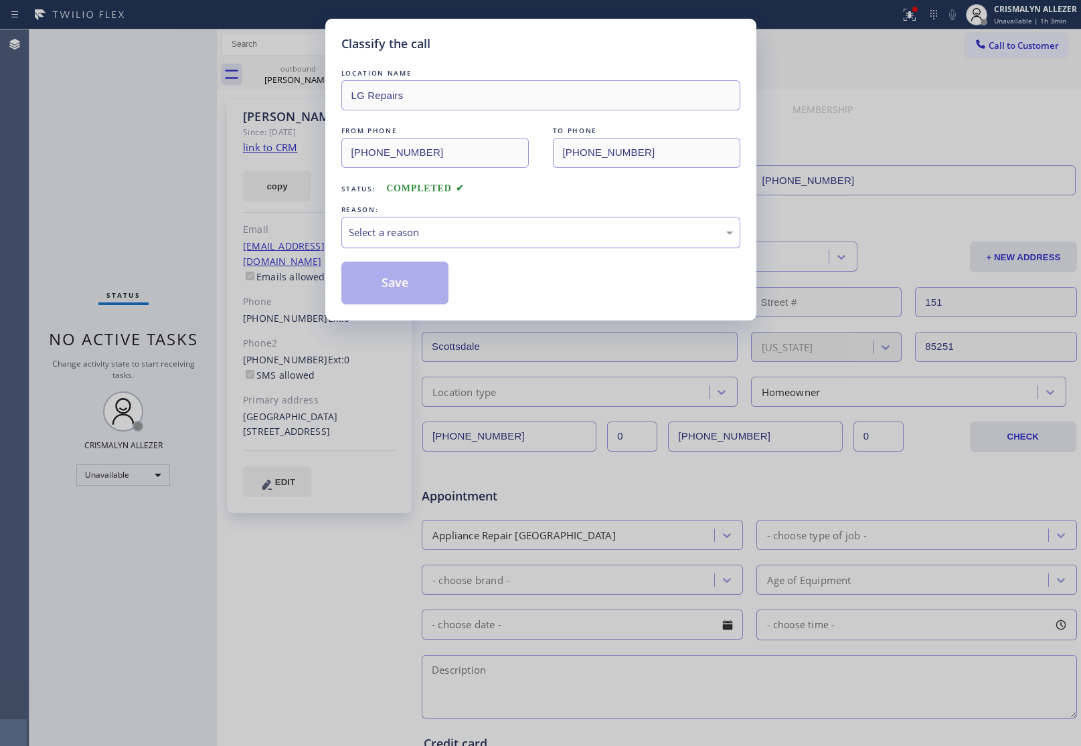
click at [496, 240] on div "Select a reason" at bounding box center [541, 232] width 384 height 15
click at [382, 290] on button "Save" at bounding box center [395, 283] width 108 height 43
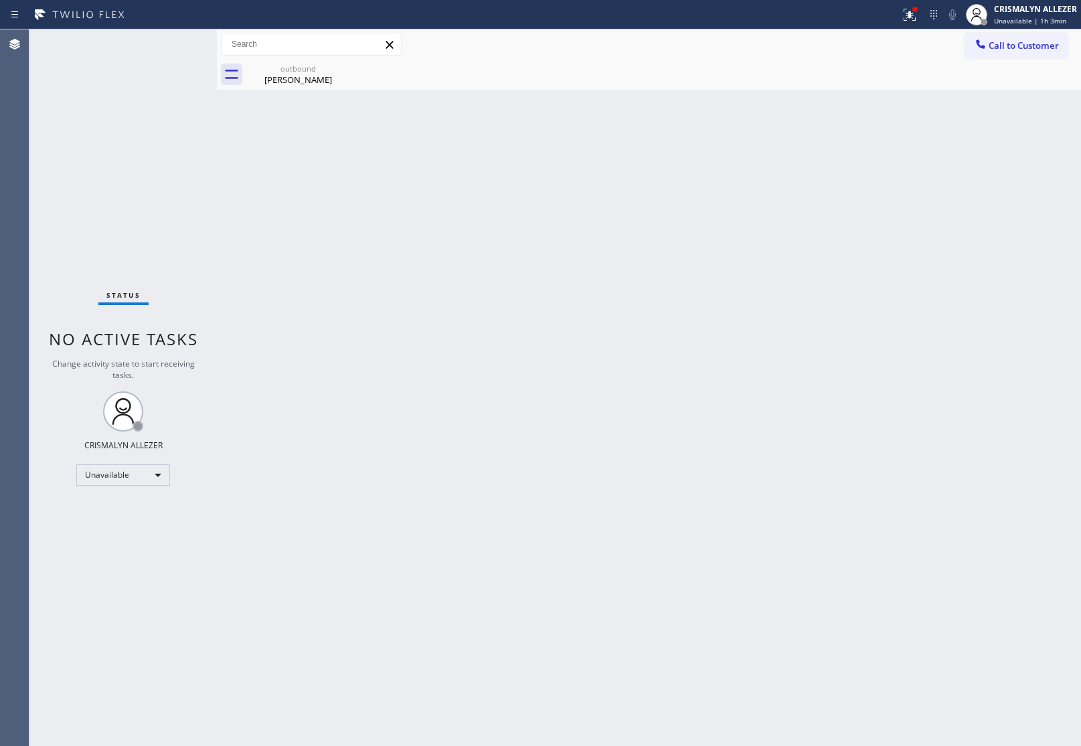
click at [309, 71] on div "outbound" at bounding box center [298, 69] width 101 height 10
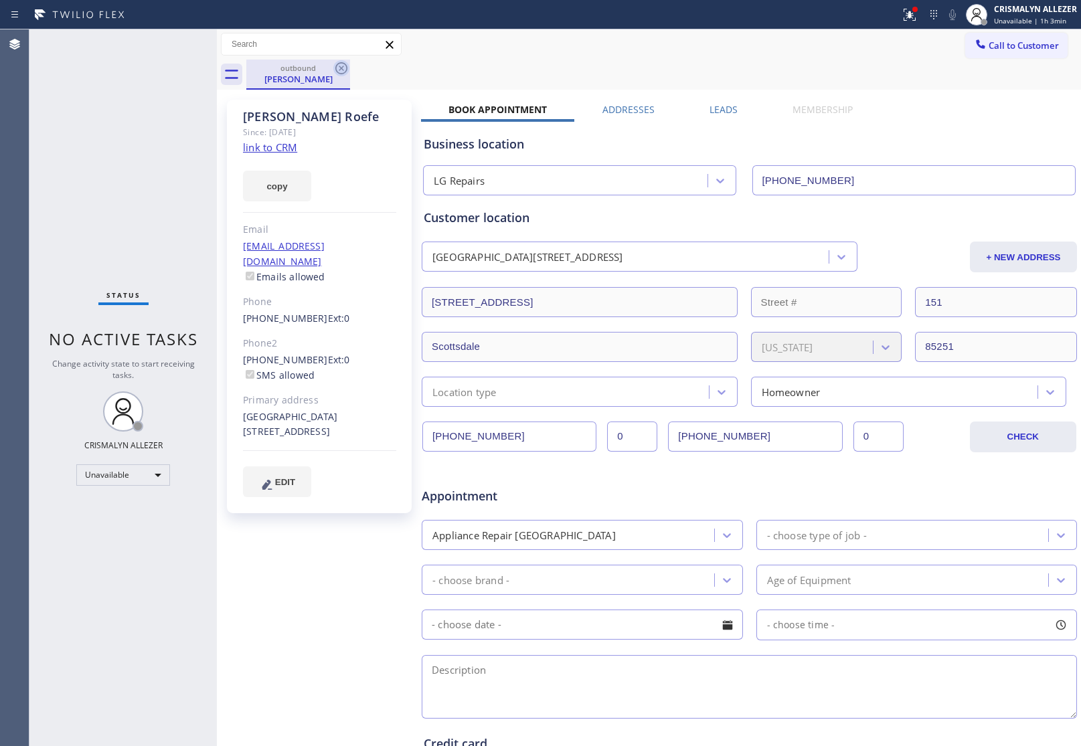
click at [338, 68] on icon at bounding box center [341, 68] width 16 height 16
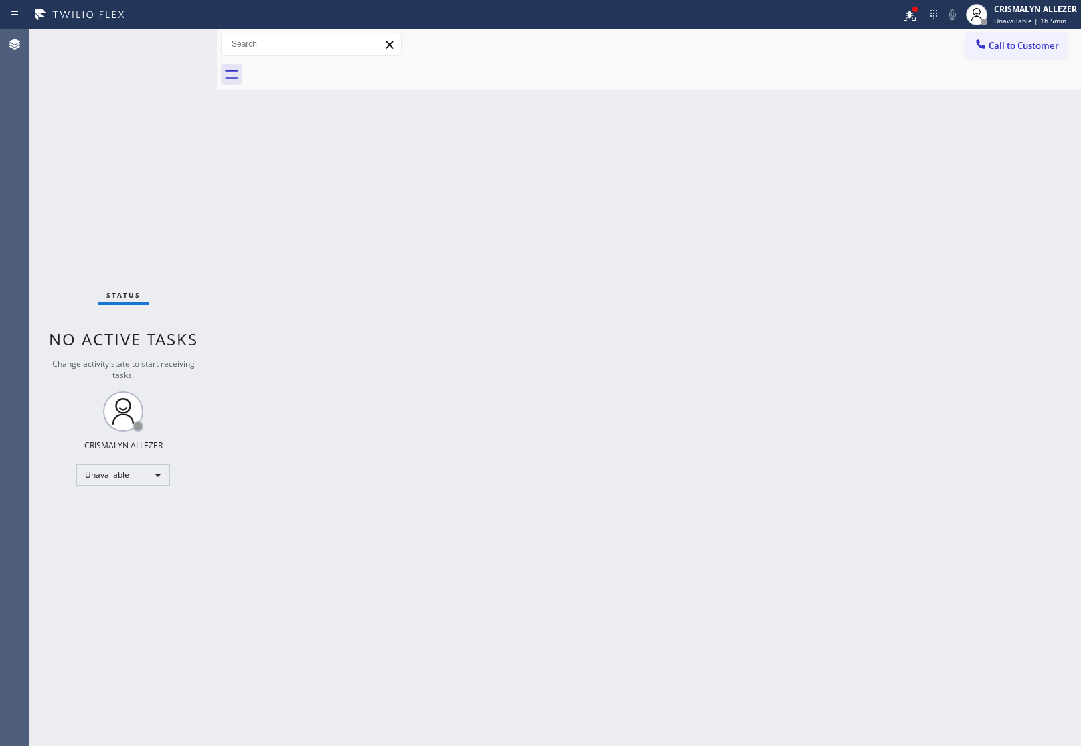
click at [526, 260] on div "Back to Dashboard Change Sender ID Customers Technicians Select a contact Outbo…" at bounding box center [649, 387] width 864 height 717
click at [1042, 42] on span "Call to Customer" at bounding box center [1024, 45] width 70 height 12
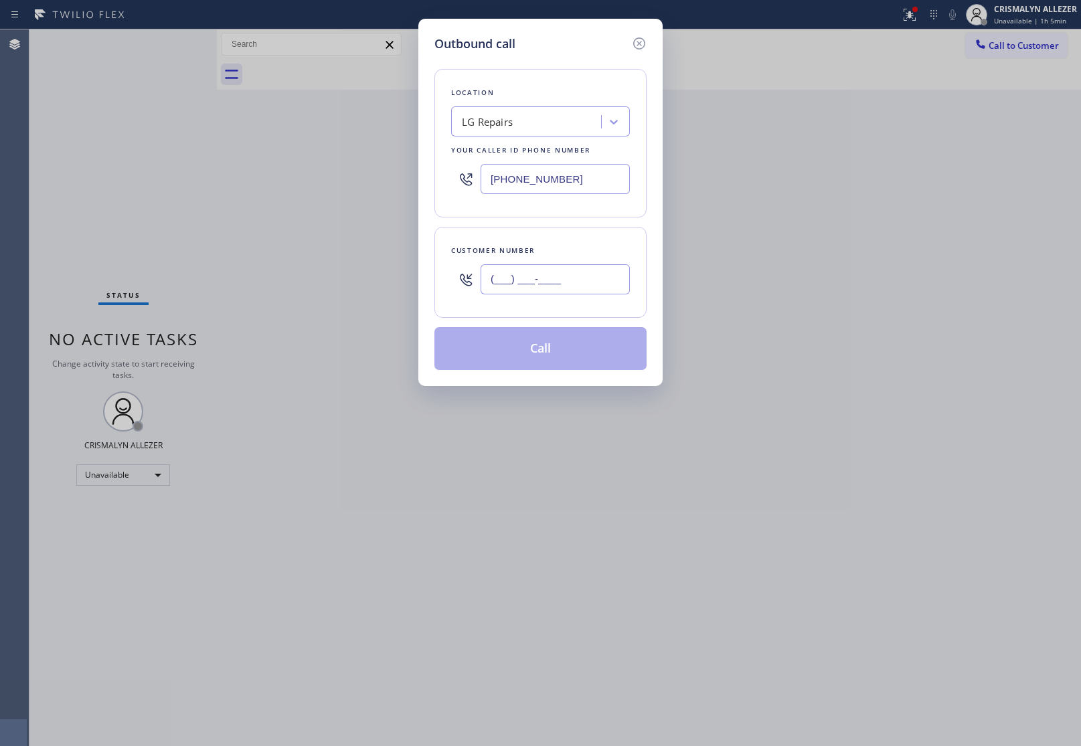
click at [574, 283] on input "(___) ___-____" at bounding box center [555, 279] width 149 height 30
paste input "770) 364-8073"
type input "(770) 364-8073"
click at [536, 128] on div "LG Repairs" at bounding box center [528, 121] width 146 height 23
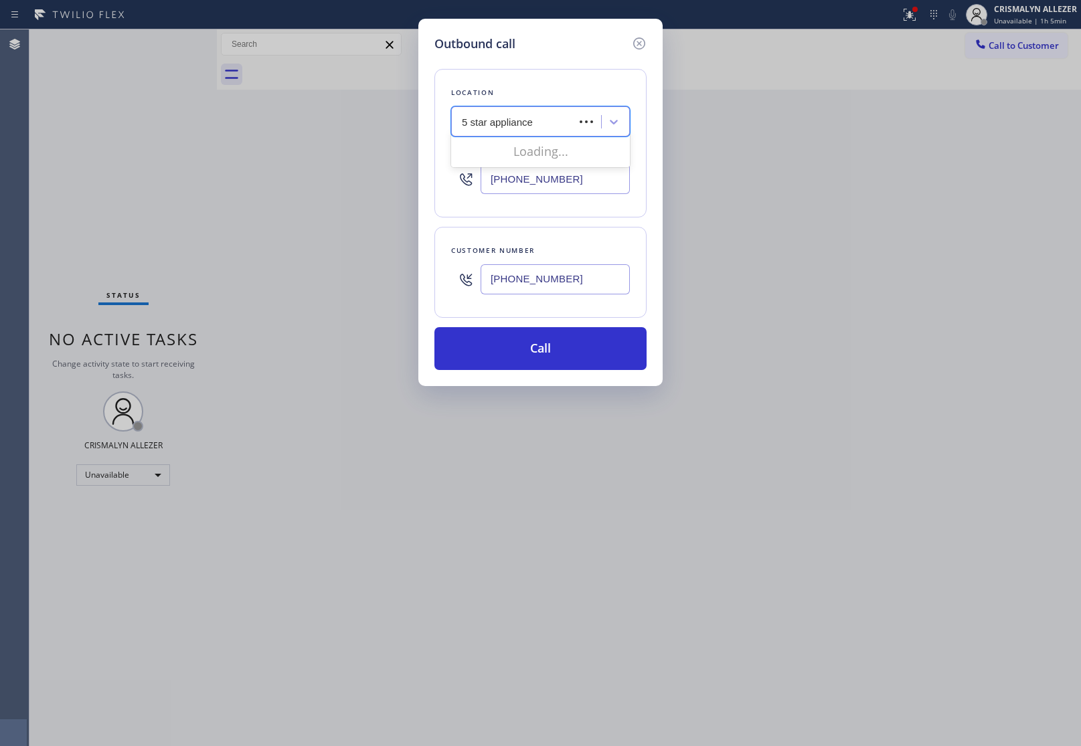
type input "5 star appliance re"
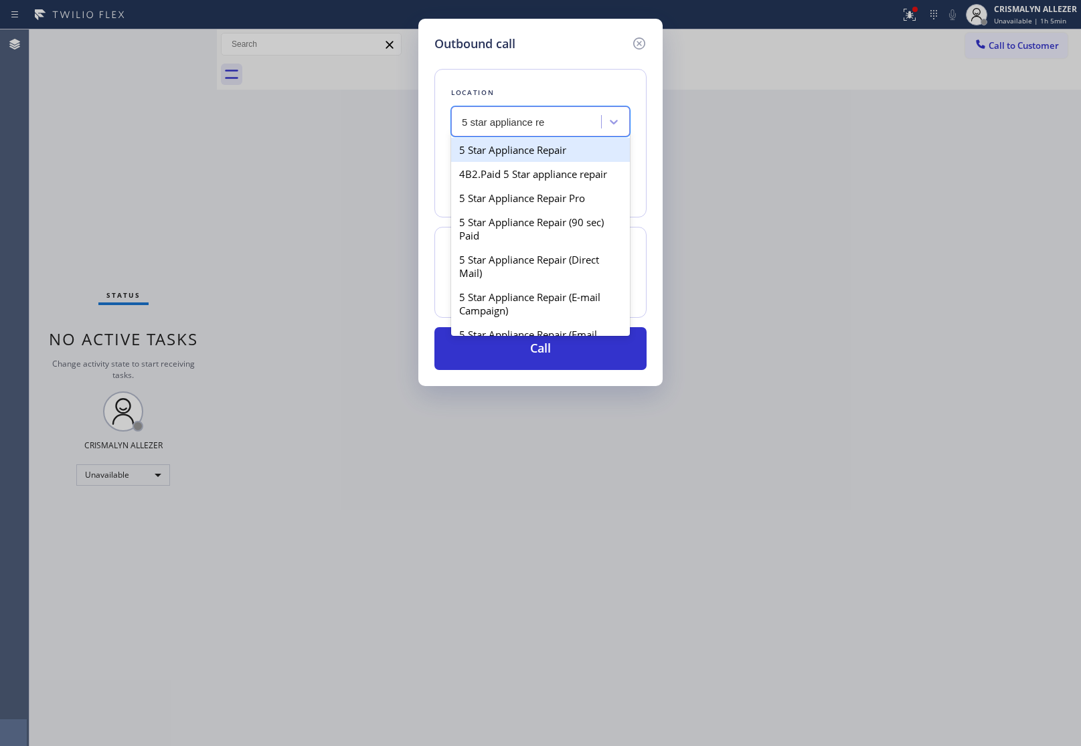
click at [533, 152] on div "5 Star Appliance Repair" at bounding box center [540, 150] width 179 height 24
type input "[PHONE_NUMBER]"
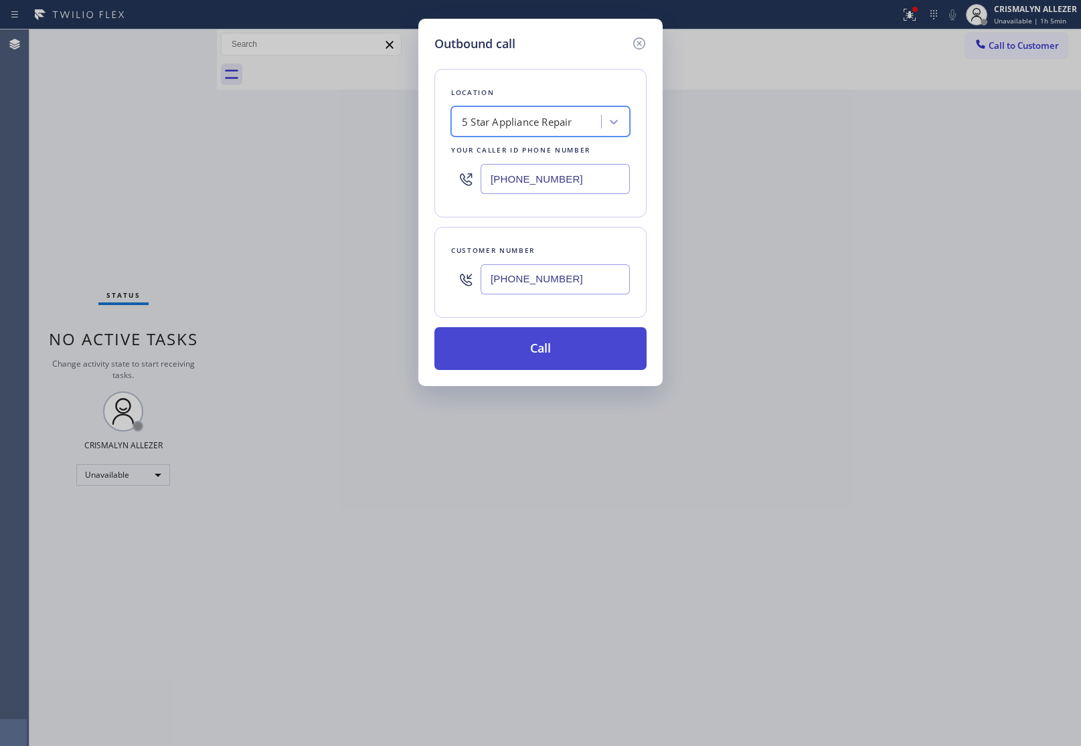
click at [542, 359] on button "Call" at bounding box center [540, 348] width 212 height 43
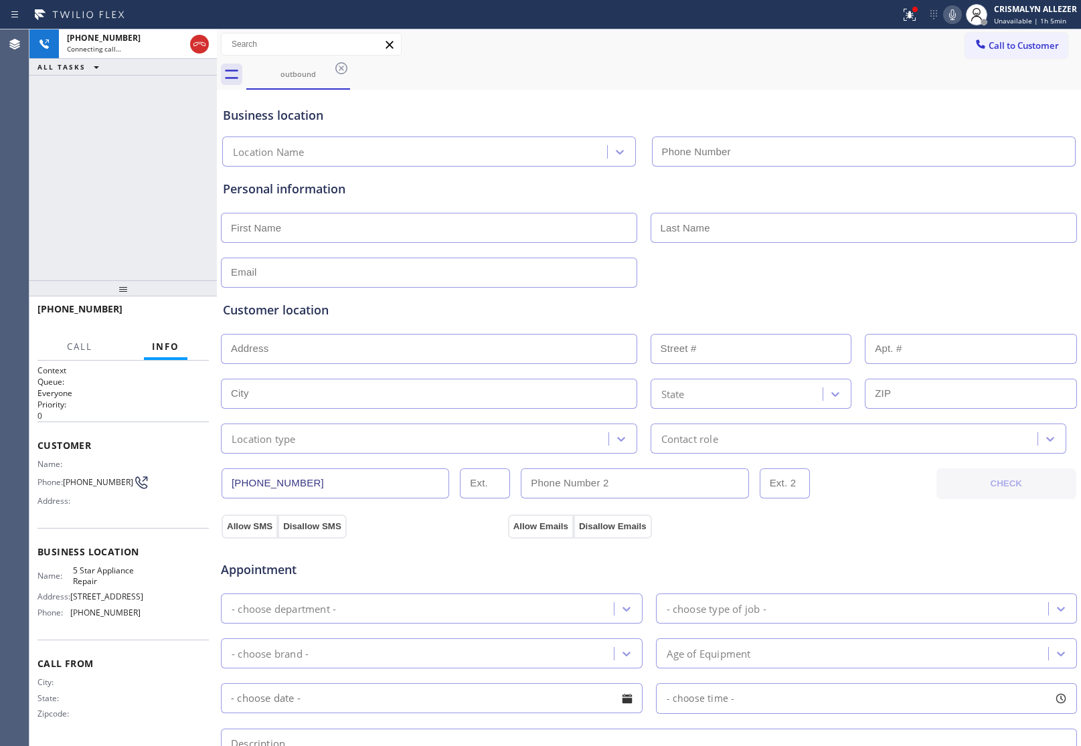
type input "[PHONE_NUMBER]"
click at [161, 313] on span "HANG UP" at bounding box center [177, 315] width 41 height 9
click at [166, 316] on span "HANG UP" at bounding box center [177, 315] width 41 height 9
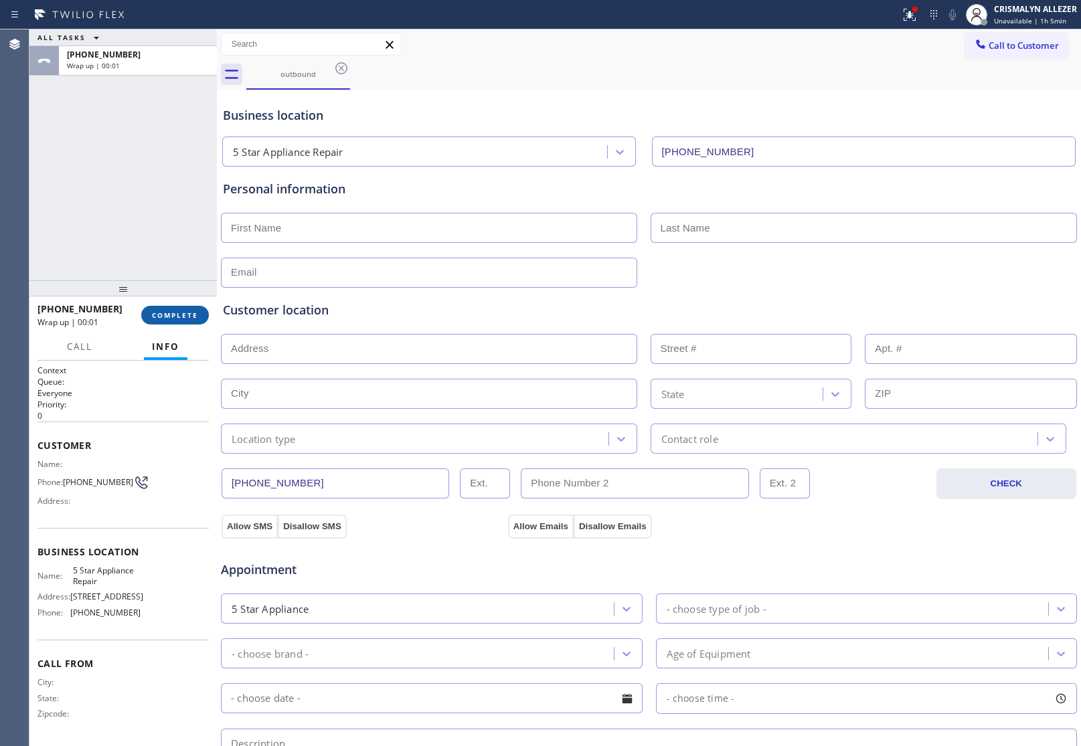
click at [164, 322] on button "COMPLETE" at bounding box center [175, 315] width 68 height 19
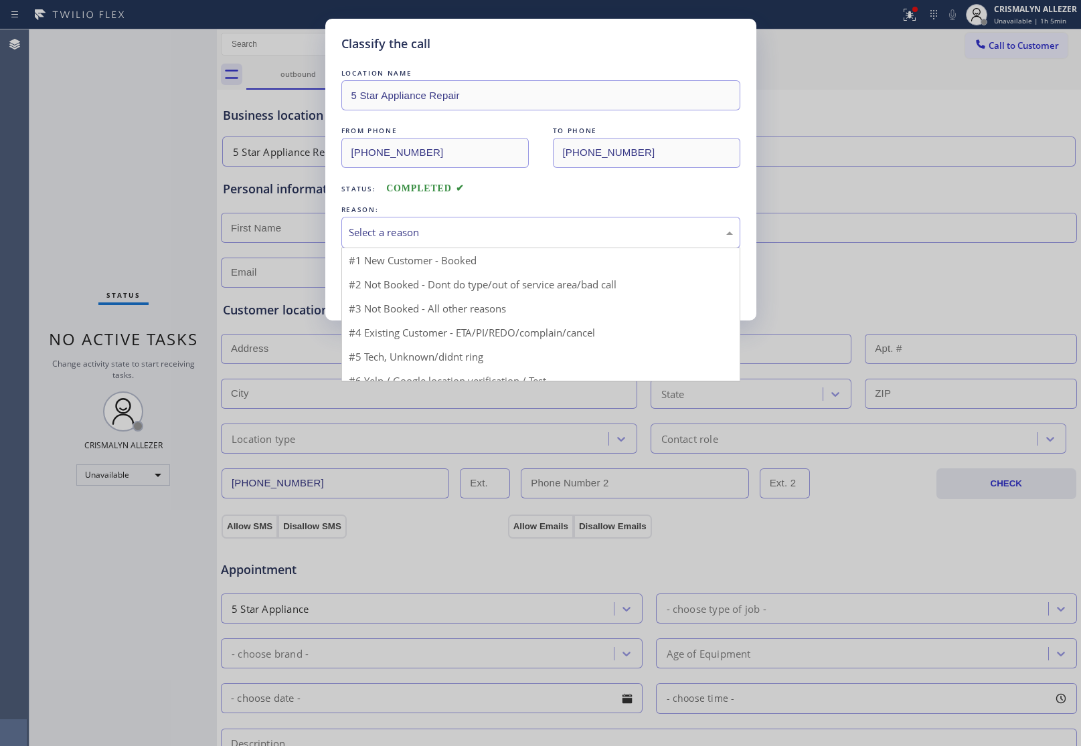
click at [489, 235] on div "Select a reason" at bounding box center [541, 232] width 384 height 15
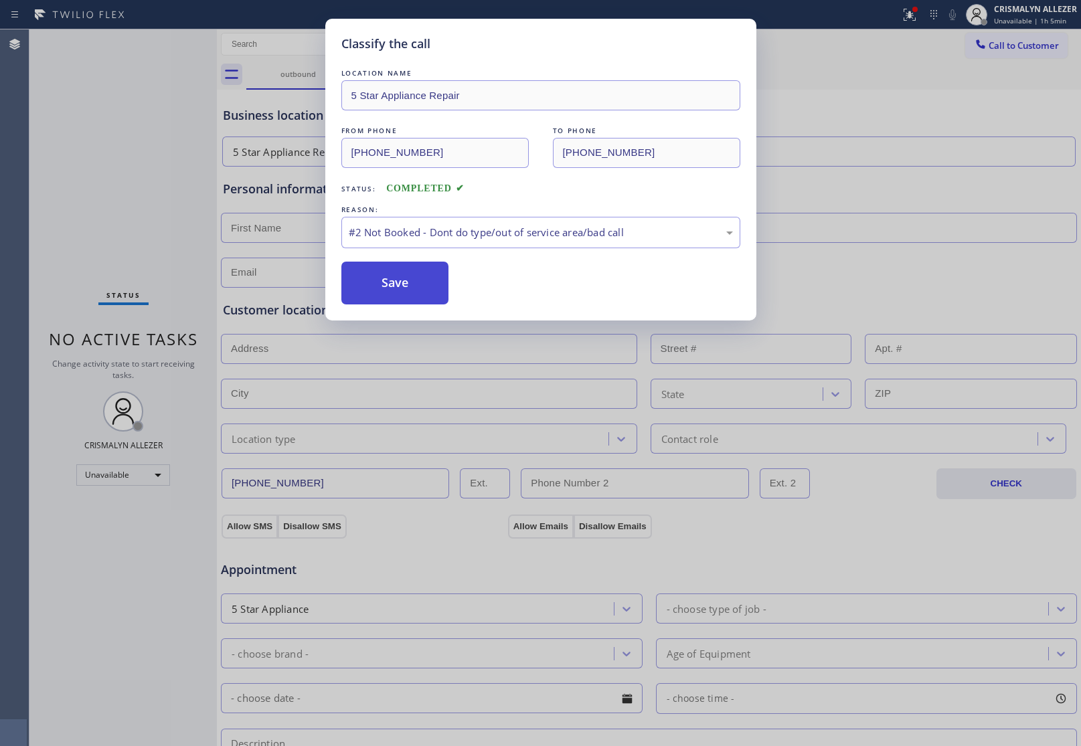
click at [382, 283] on button "Save" at bounding box center [395, 283] width 108 height 43
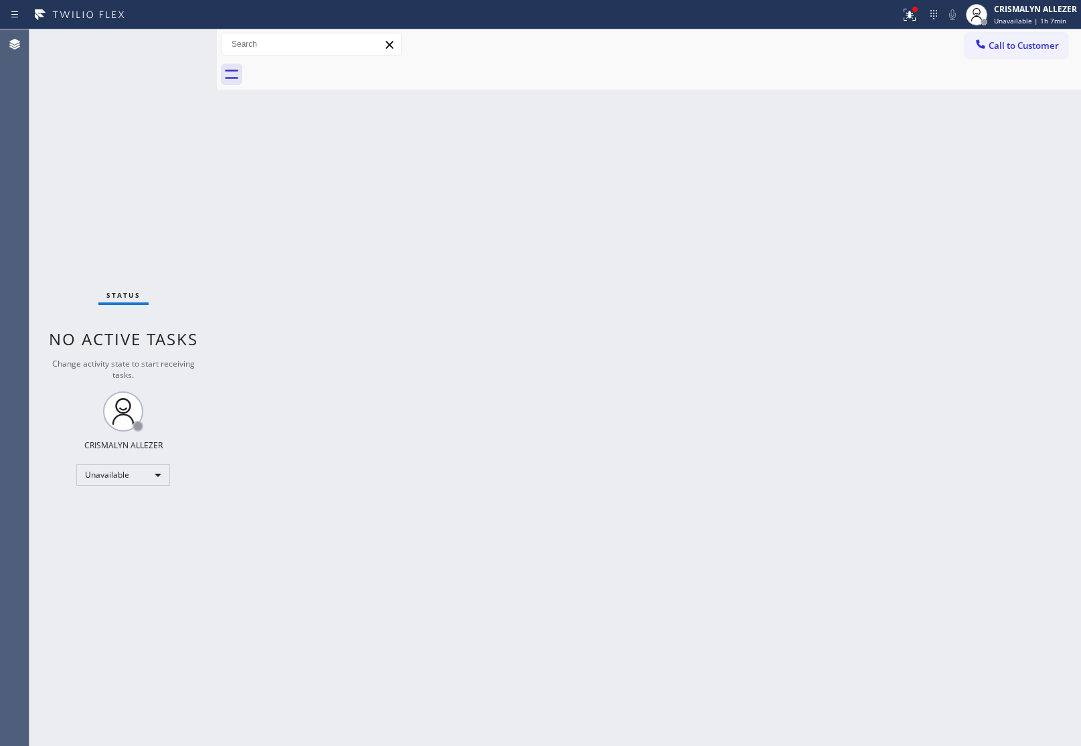
click at [125, 211] on div "Status No active tasks Change activity state to start receiving tasks. CRISMALY…" at bounding box center [122, 387] width 187 height 717
click at [1011, 35] on button "Call to Customer" at bounding box center [1016, 45] width 102 height 25
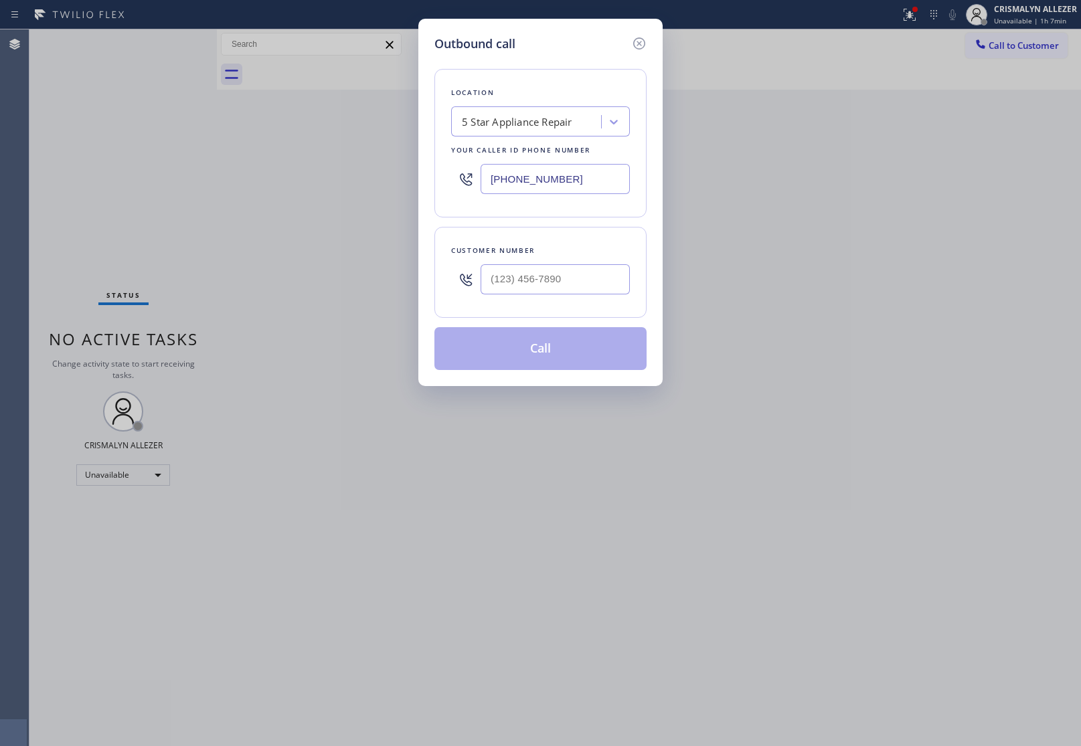
drag, startPoint x: 576, startPoint y: 171, endPoint x: 383, endPoint y: 189, distance: 194.2
click at [386, 189] on div "Outbound call Location 5 Star Appliance Repair Your caller id phone number [PHO…" at bounding box center [540, 373] width 1081 height 746
paste input "___) ___-____"
type input "(___) ___-____"
click at [497, 120] on div "Search location" at bounding box center [498, 121] width 72 height 15
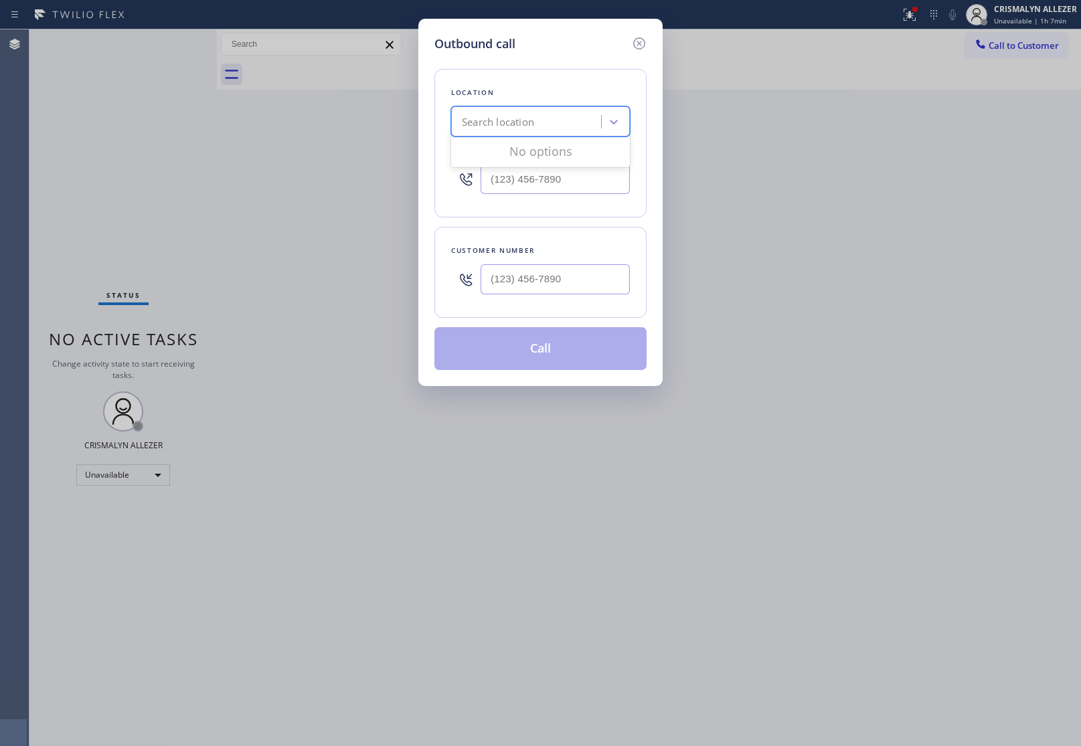
paste input "Rapid Home Service"
type input "Rapid Home Service"
click at [547, 156] on div "Rapid Home Service" at bounding box center [540, 150] width 179 height 24
type input "(562) 620-4028"
click at [554, 289] on input "(___) ___-____" at bounding box center [555, 279] width 149 height 30
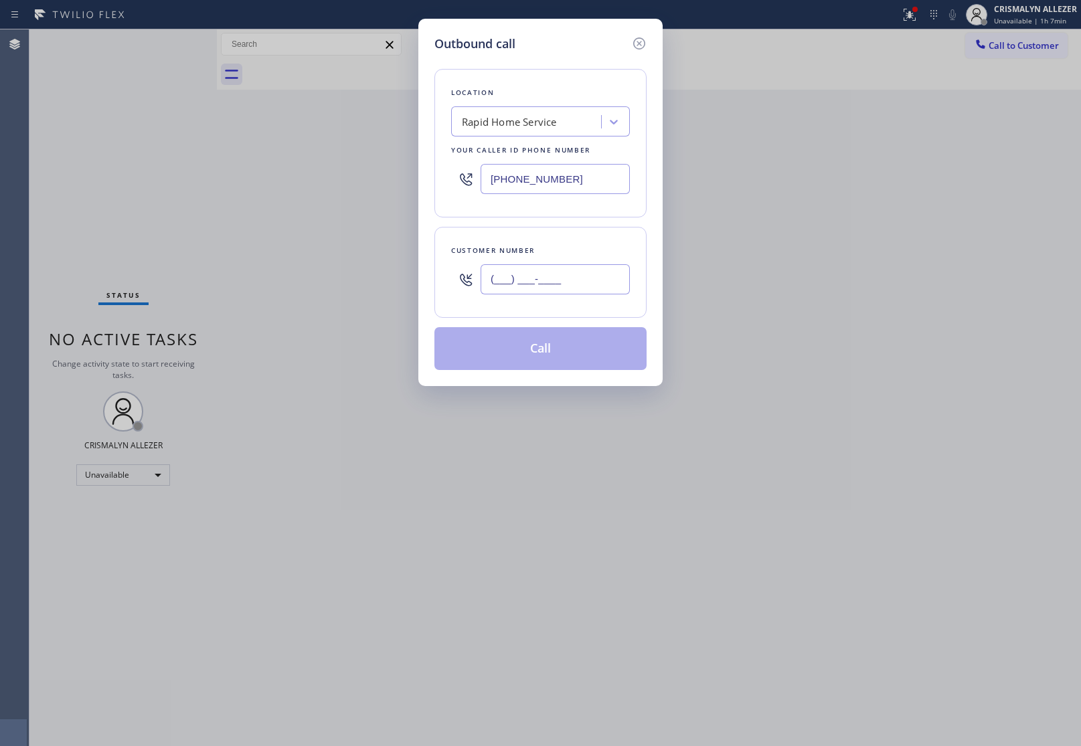
paste input "314) 458-9002"
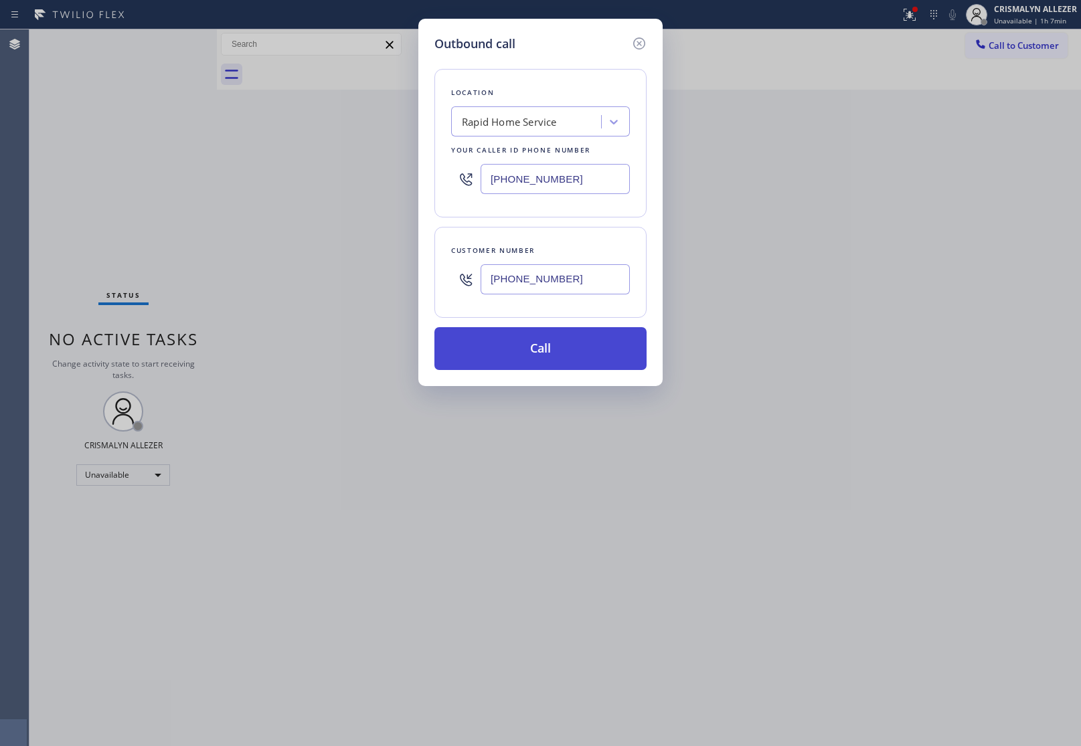
type input "(314) 458-9002"
click at [543, 361] on button "Call" at bounding box center [540, 348] width 212 height 43
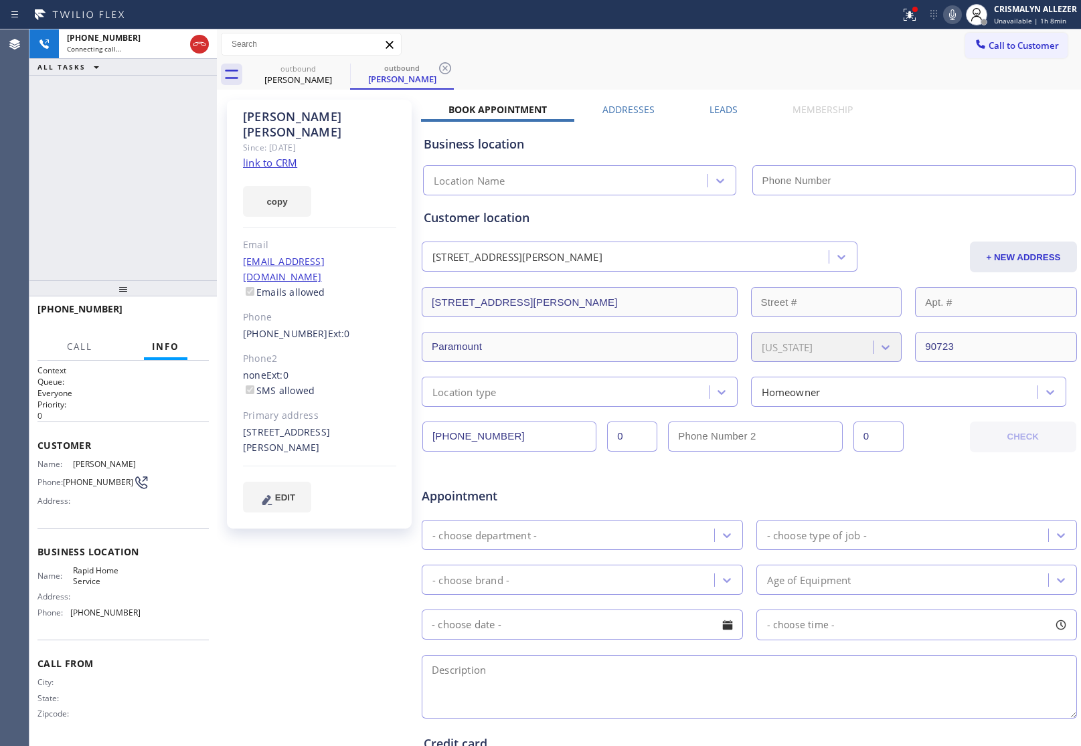
type input "(562) 620-4028"
drag, startPoint x: 108, startPoint y: 199, endPoint x: 141, endPoint y: 222, distance: 40.1
click at [116, 204] on div "+13144589002 Live | 00:00 ALL TASKS ALL TASKS ACTIVE TASKS TASKS IN WRAP UP" at bounding box center [122, 154] width 187 height 251
click at [172, 316] on span "HANG UP" at bounding box center [177, 315] width 41 height 9
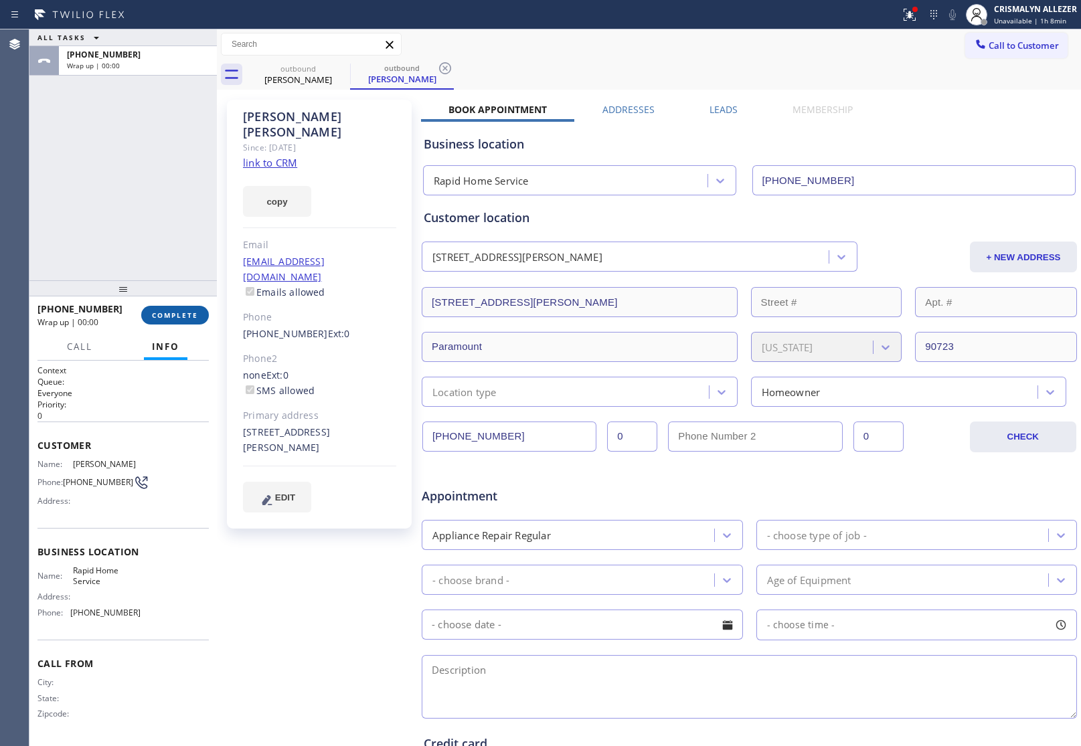
click at [172, 316] on span "COMPLETE" at bounding box center [175, 315] width 46 height 9
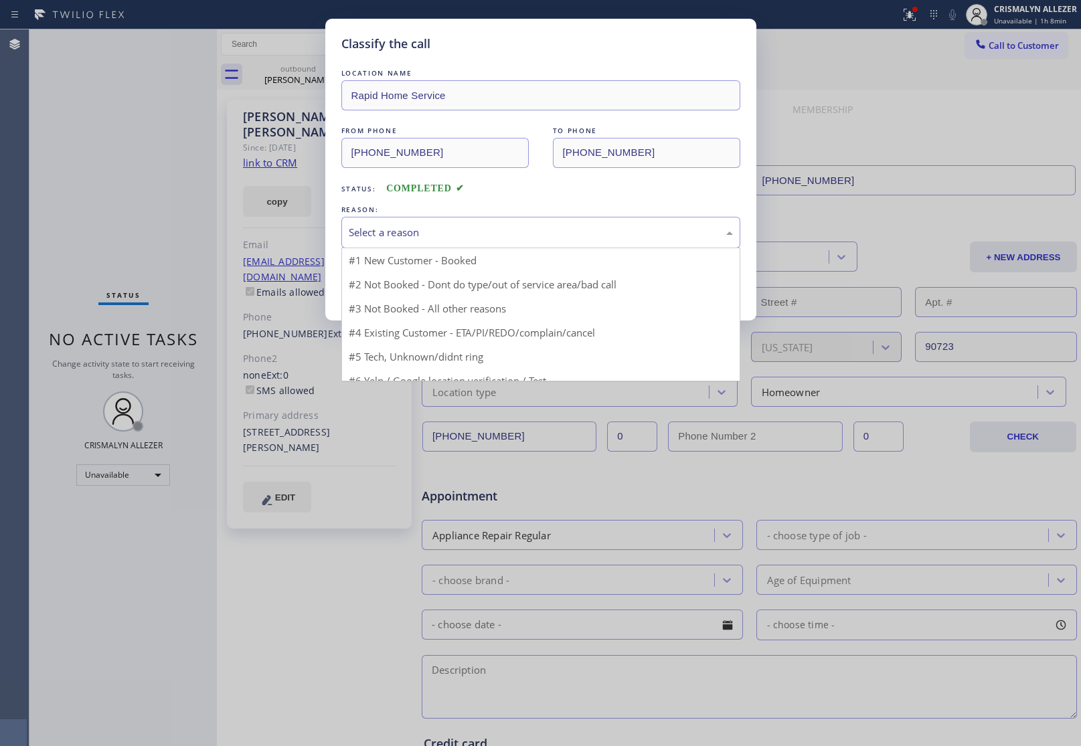
click at [554, 238] on div "Select a reason" at bounding box center [541, 232] width 384 height 15
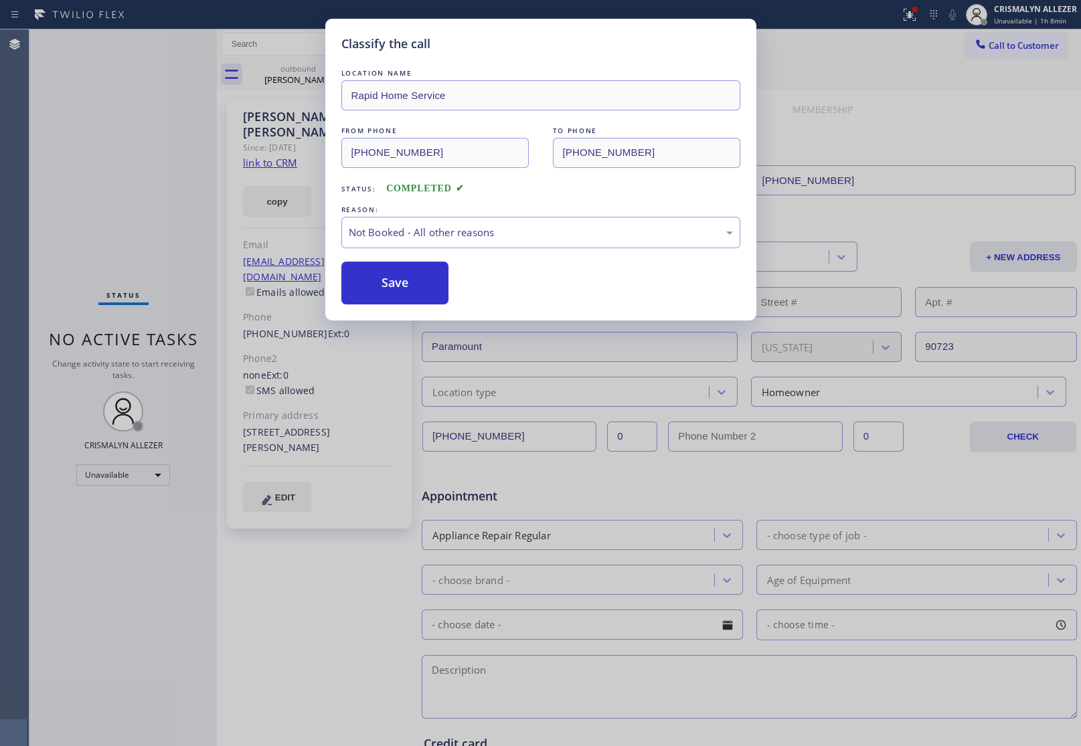
click at [418, 293] on button "Save" at bounding box center [395, 283] width 108 height 43
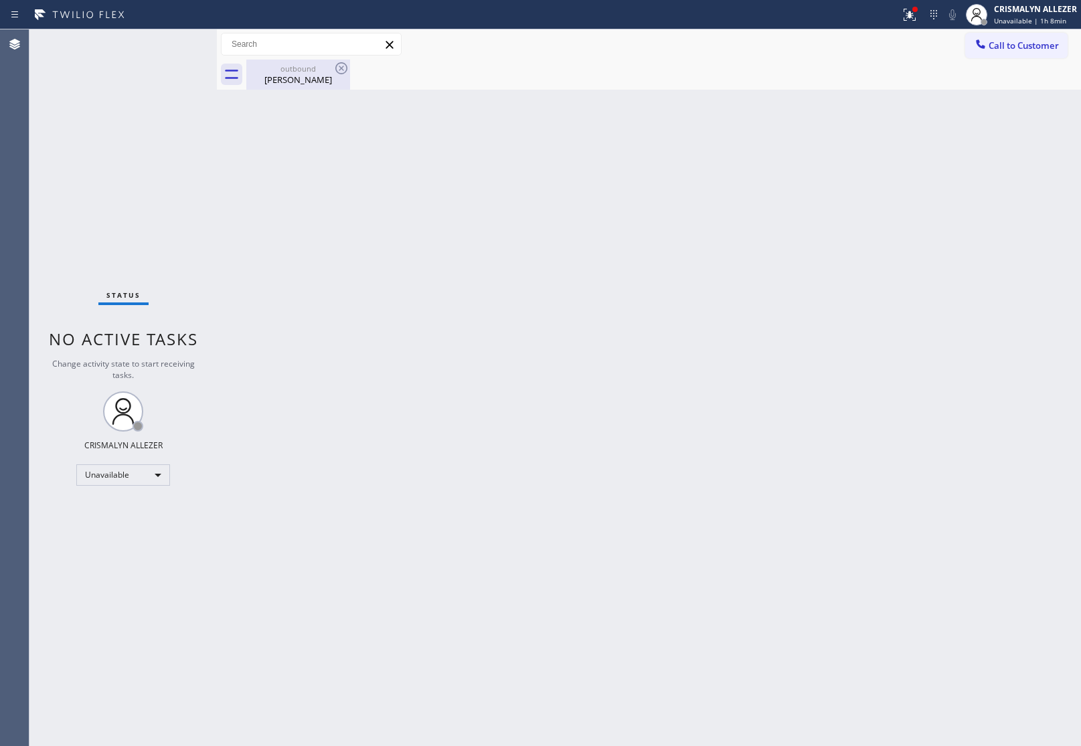
click at [290, 75] on div "Ashley Benson" at bounding box center [298, 80] width 101 height 12
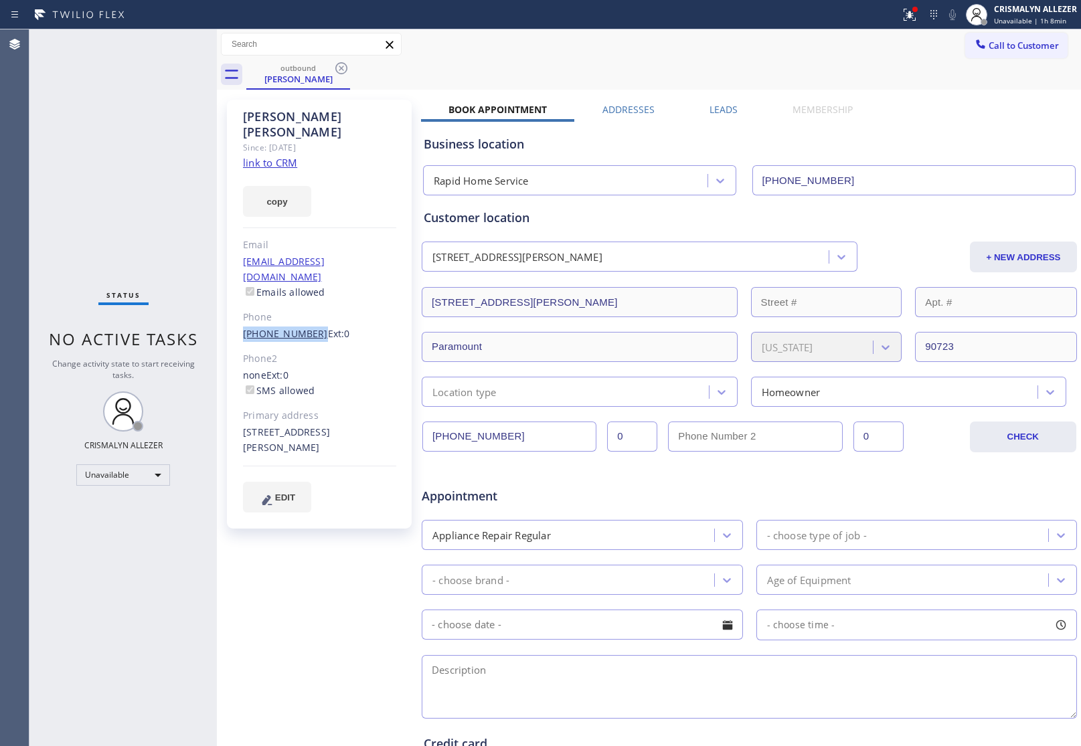
drag, startPoint x: 242, startPoint y: 299, endPoint x: 308, endPoint y: 307, distance: 66.8
click at [308, 307] on div "Ashley Benson Since: 20 may 2020 link to CRM copy Email no@gmail.com Emails all…" at bounding box center [319, 314] width 185 height 429
copy link "(314) 458-9002"
click at [338, 68] on icon at bounding box center [341, 68] width 16 height 16
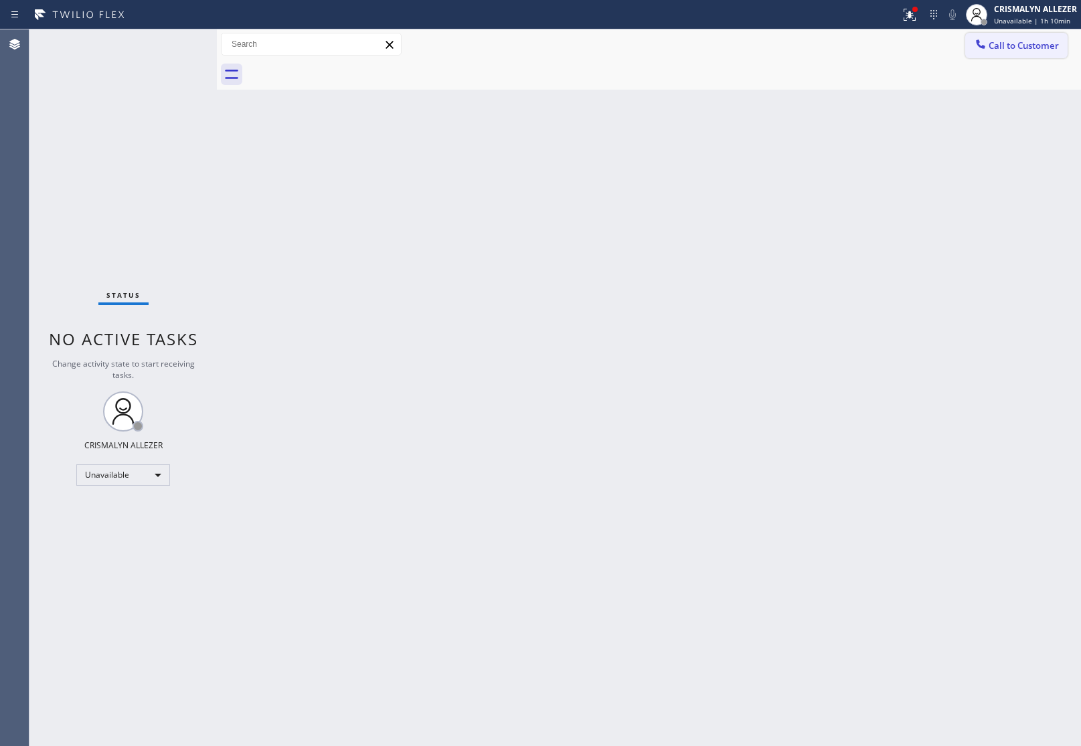
click at [1012, 50] on span "Call to Customer" at bounding box center [1024, 45] width 70 height 12
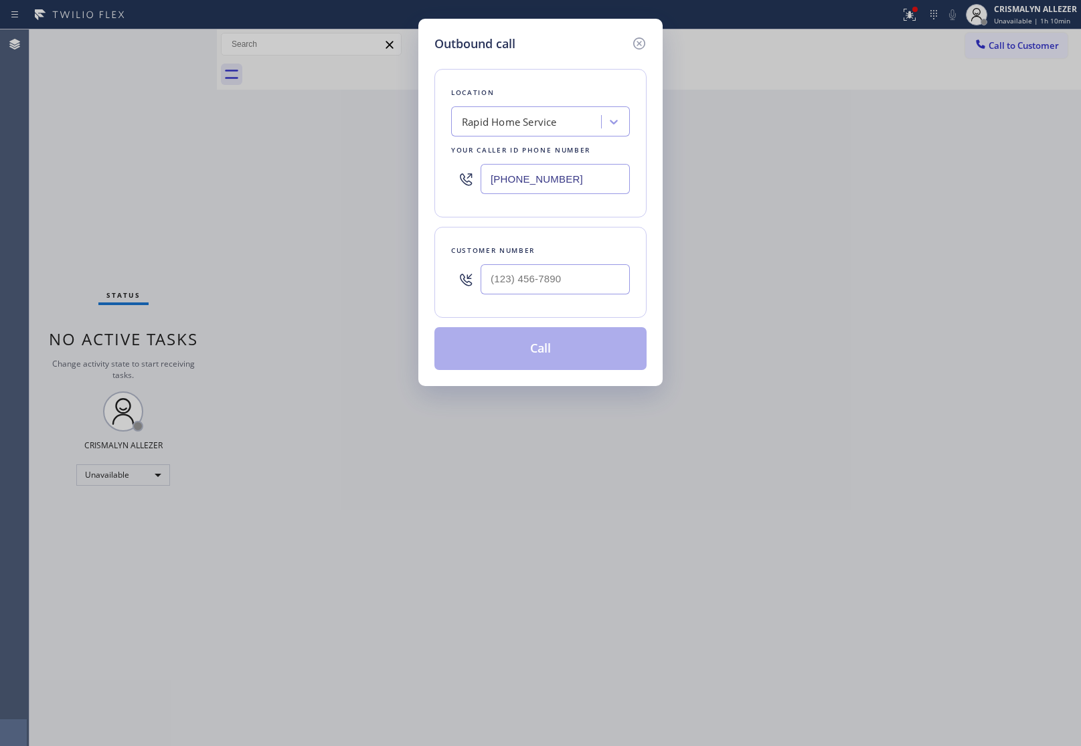
drag, startPoint x: 611, startPoint y: 177, endPoint x: 337, endPoint y: 189, distance: 274.7
click at [365, 188] on div "Outbound call Location Rapid Home Service Your caller id phone number (562) 620…" at bounding box center [540, 373] width 1081 height 746
paste input "347) 284-6179"
type input "(347) 284-6179"
click at [551, 279] on input "(___) ___-____" at bounding box center [555, 279] width 149 height 30
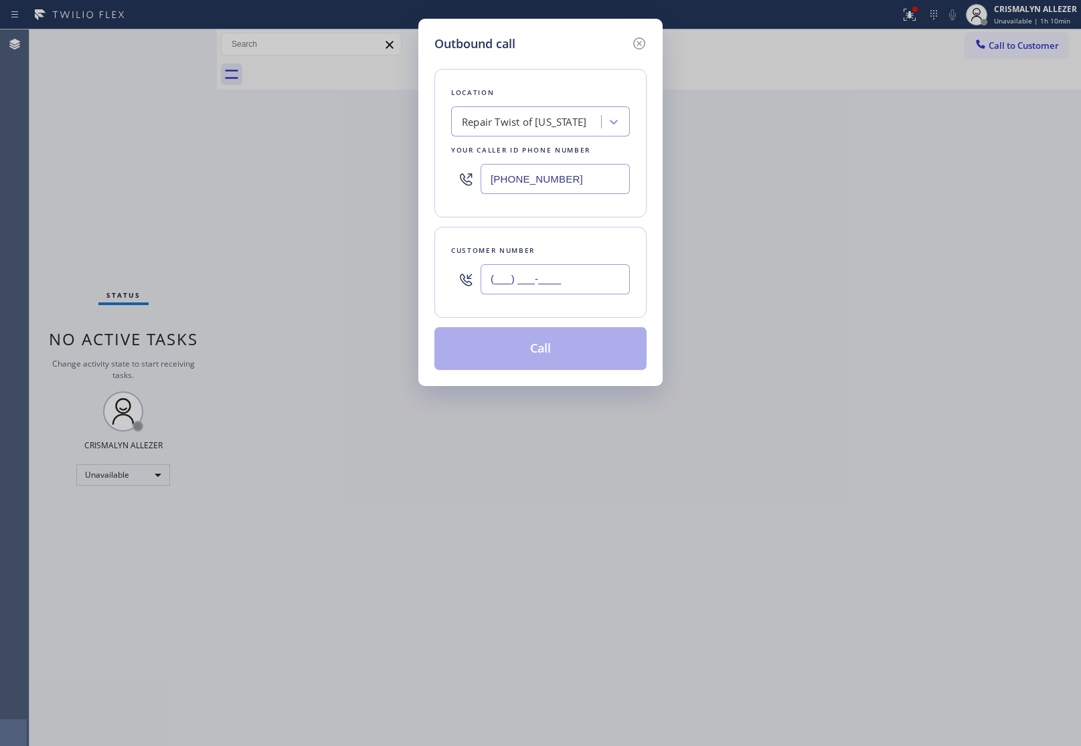
paste input "347) 302-0979"
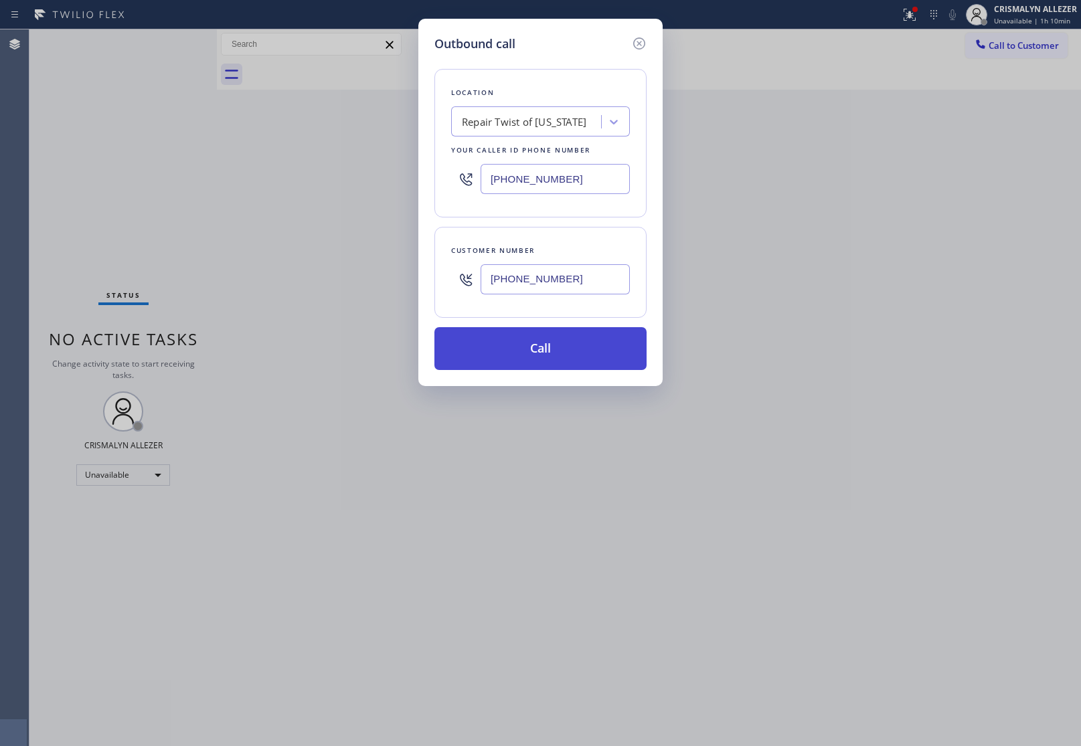
type input "(347) 302-0979"
click at [554, 366] on button "Call" at bounding box center [540, 348] width 212 height 43
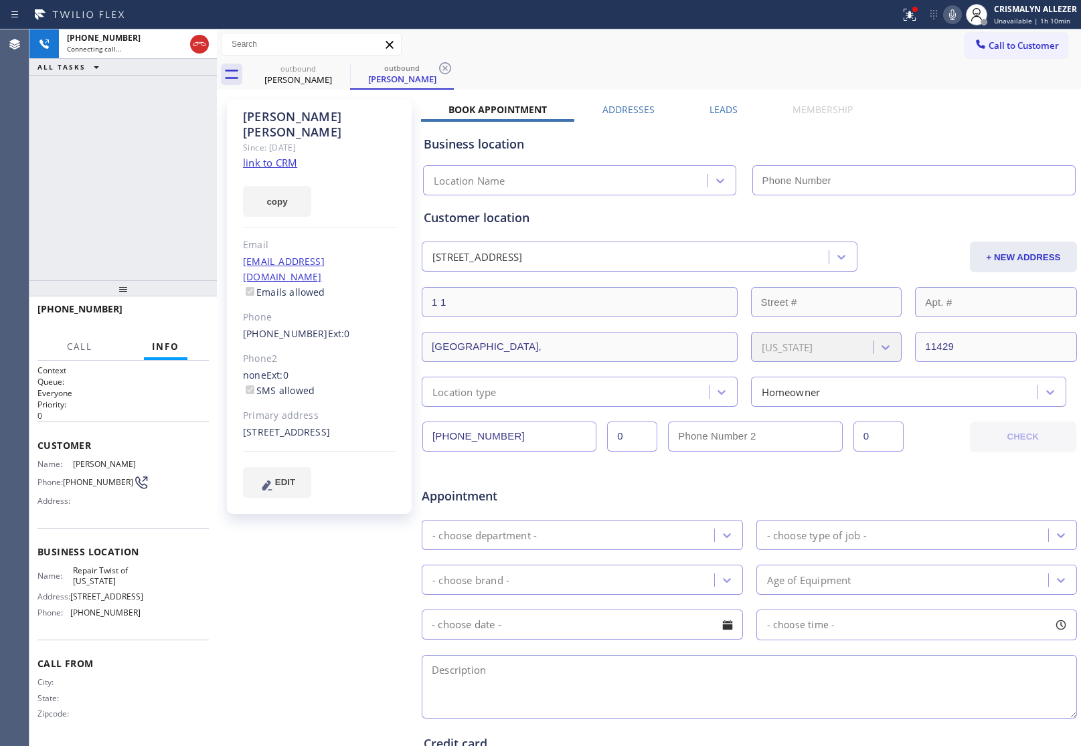
type input "(347) 284-6179"
click at [164, 195] on div "+13473020979 Live | 00:05 ALL TASKS ALL TASKS ACTIVE TASKS TASKS IN WRAP UP" at bounding box center [122, 154] width 187 height 251
click at [175, 315] on span "HANG UP" at bounding box center [177, 315] width 41 height 9
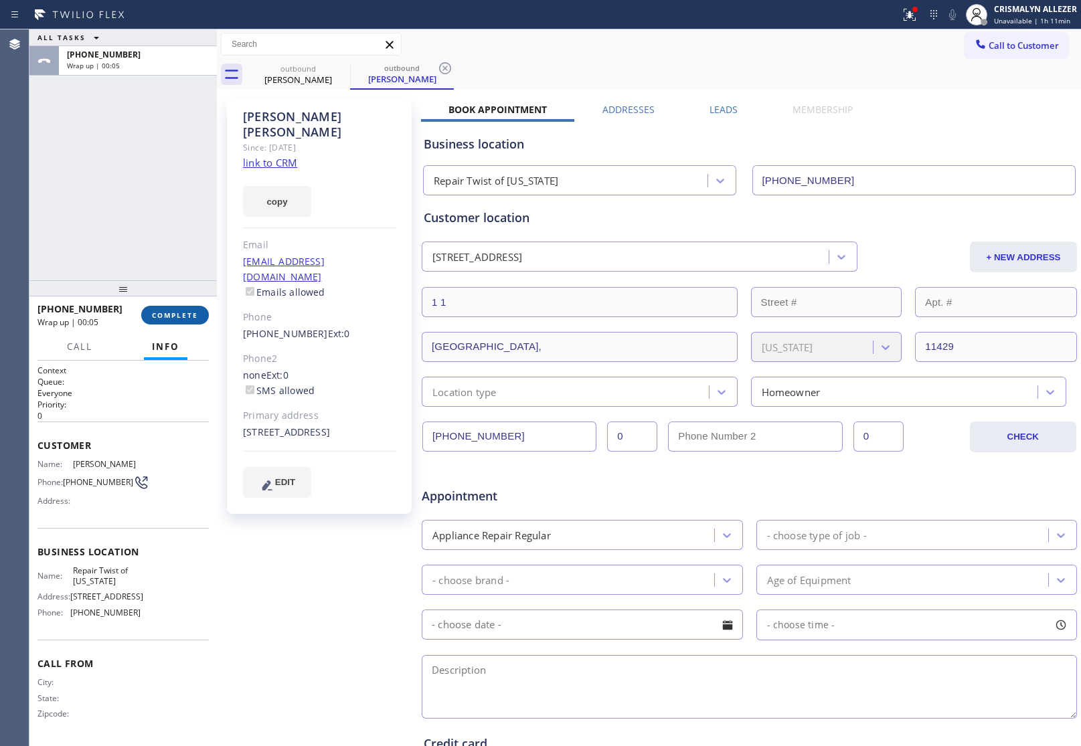
click at [169, 313] on span "COMPLETE" at bounding box center [175, 315] width 46 height 9
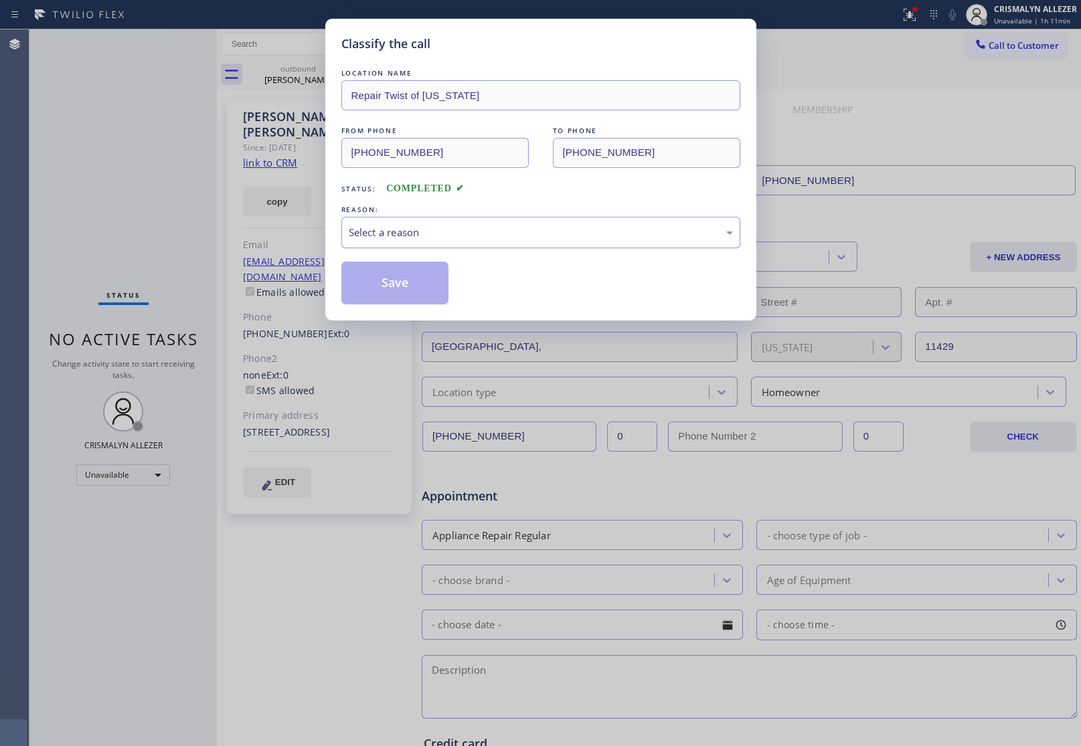
click at [543, 238] on div "Select a reason" at bounding box center [541, 232] width 384 height 15
click at [406, 289] on button "Save" at bounding box center [395, 283] width 108 height 43
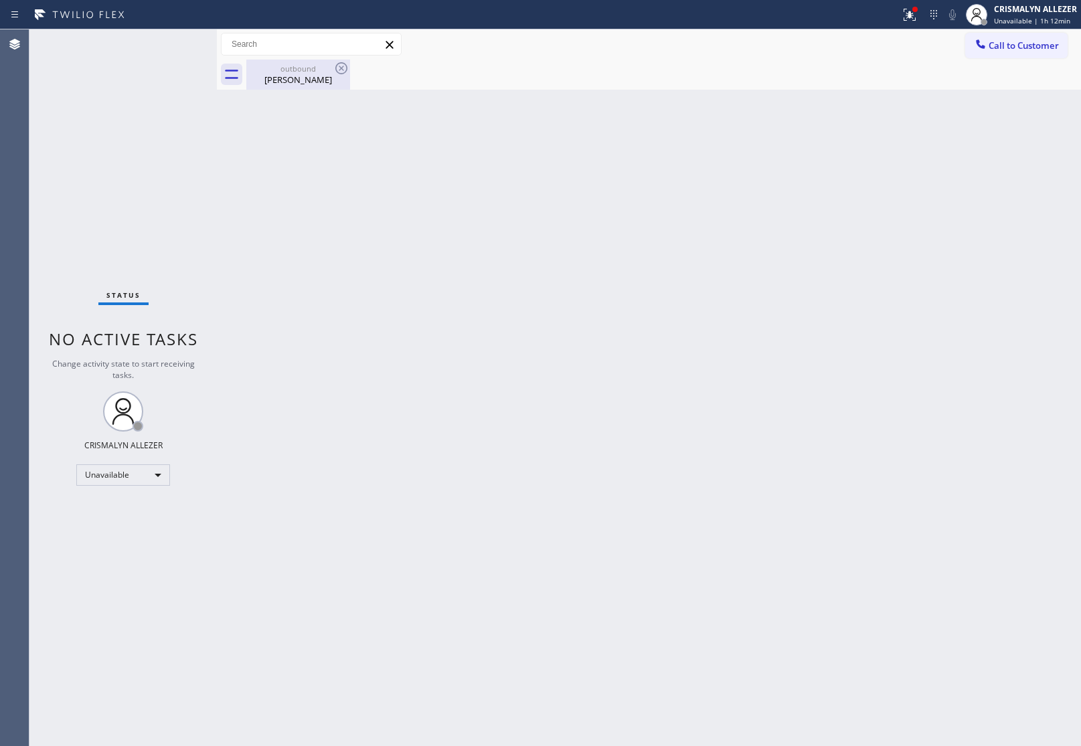
click at [305, 71] on div "outbound" at bounding box center [298, 69] width 101 height 10
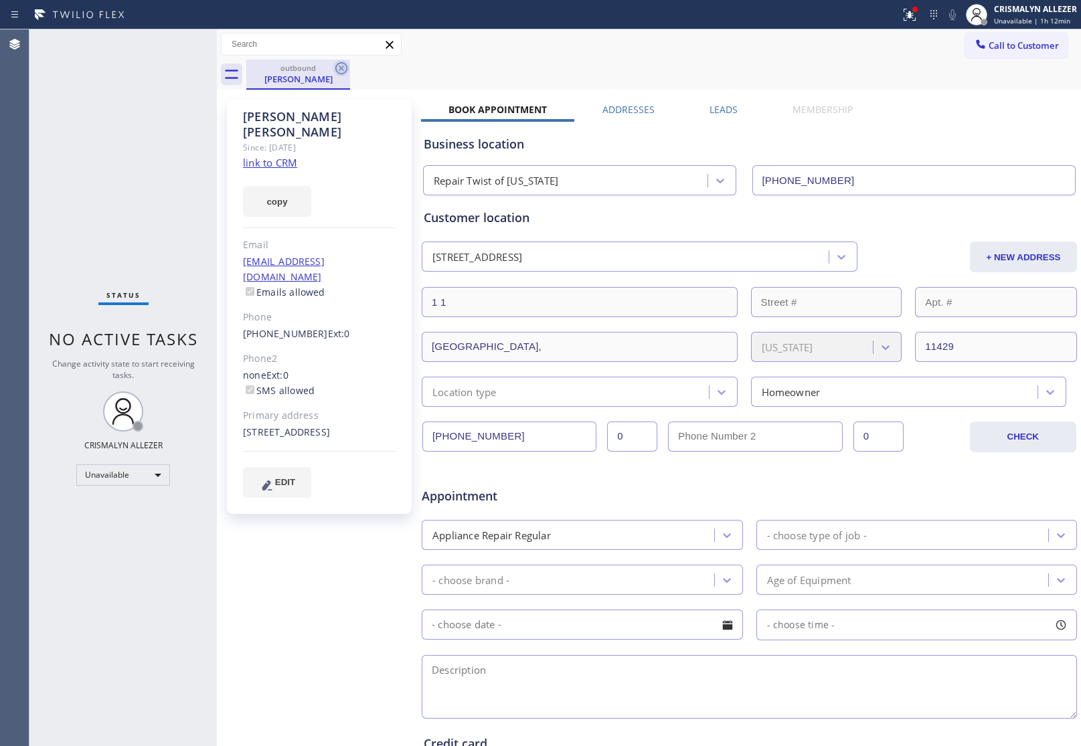
click at [345, 68] on icon at bounding box center [341, 68] width 16 height 16
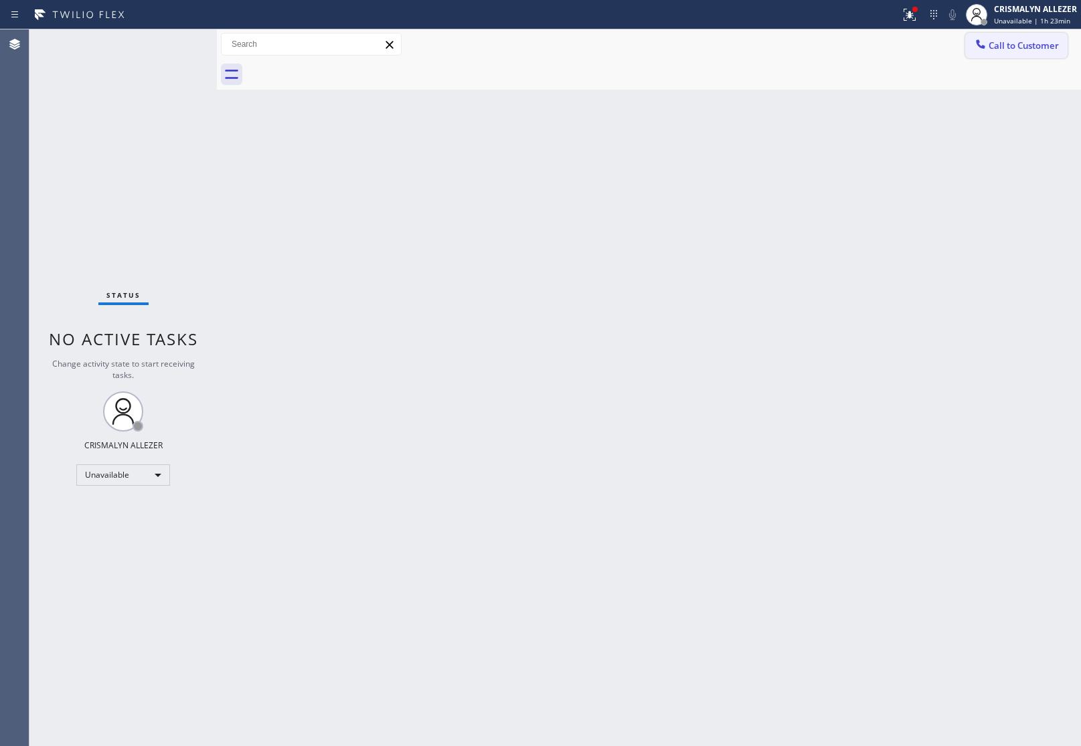
click at [1026, 40] on span "Call to Customer" at bounding box center [1024, 45] width 70 height 12
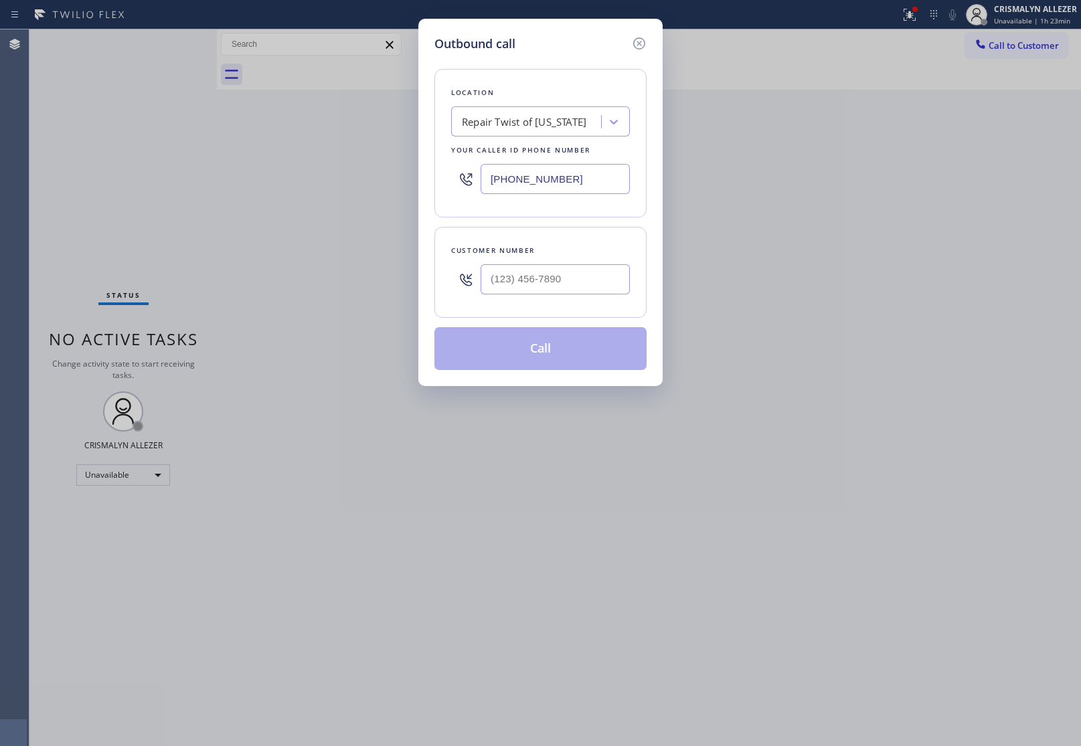
drag, startPoint x: 597, startPoint y: 175, endPoint x: 239, endPoint y: 175, distance: 358.2
click at [218, 172] on div "Outbound call Location Repair Twist of New York Your caller id phone number (34…" at bounding box center [540, 373] width 1081 height 746
paste input "415) 914-8003"
type input "(415) 914-8003"
click at [579, 287] on input "(___) ___-____" at bounding box center [555, 279] width 149 height 30
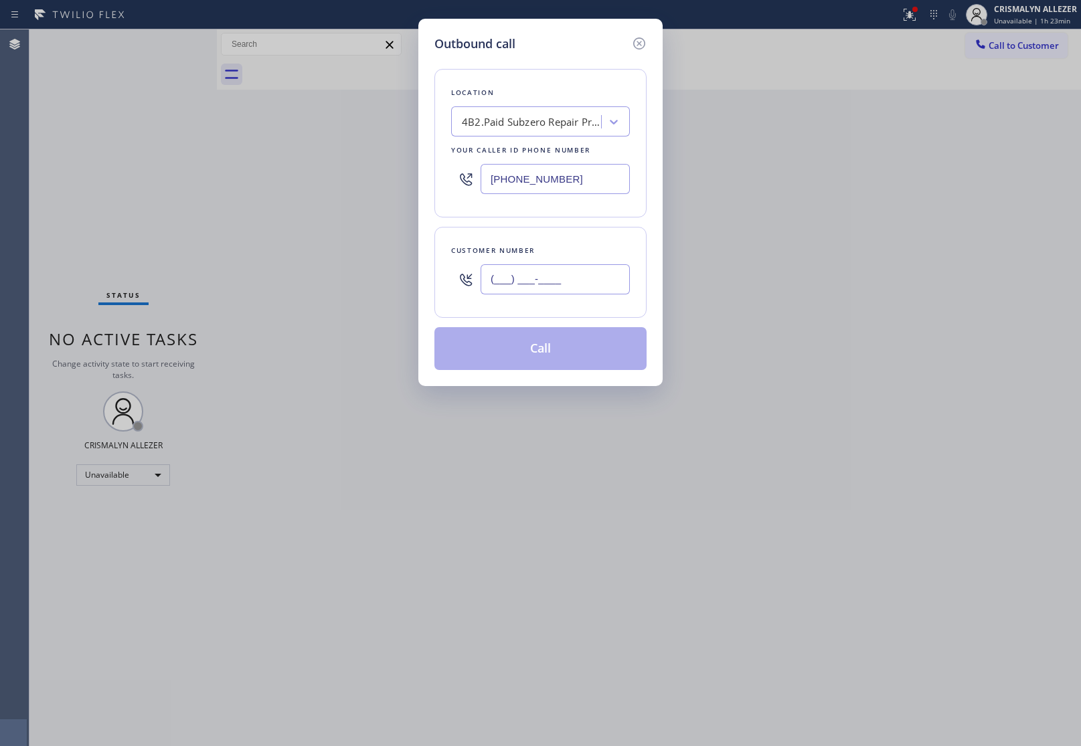
paste input "650) 862-9490"
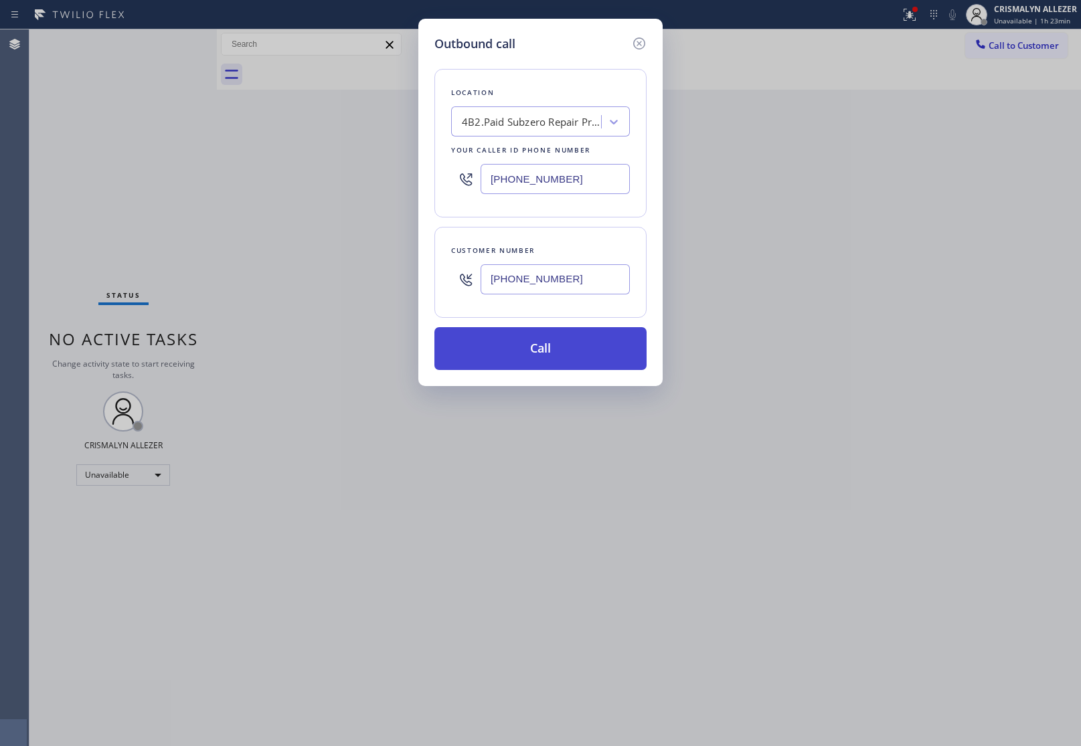
type input "(650) 862-9490"
click at [556, 353] on button "Call" at bounding box center [540, 348] width 212 height 43
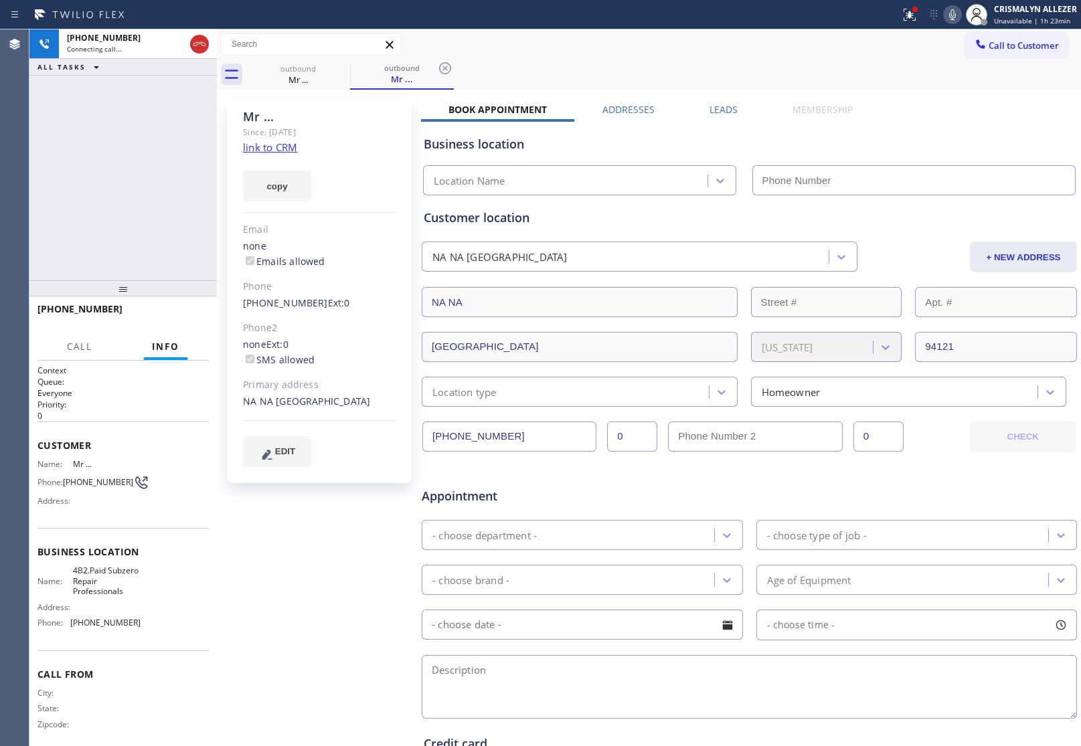
type input "(415) 914-8003"
click at [173, 318] on span "HANG UP" at bounding box center [177, 315] width 41 height 9
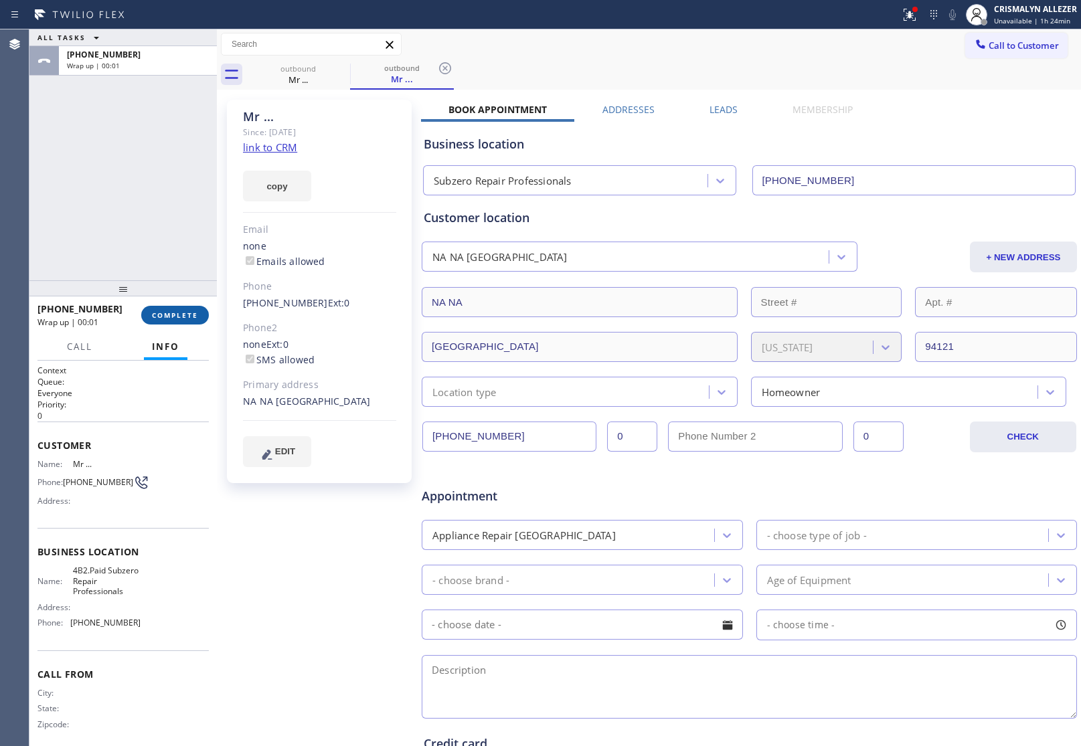
click at [169, 315] on span "COMPLETE" at bounding box center [175, 315] width 46 height 9
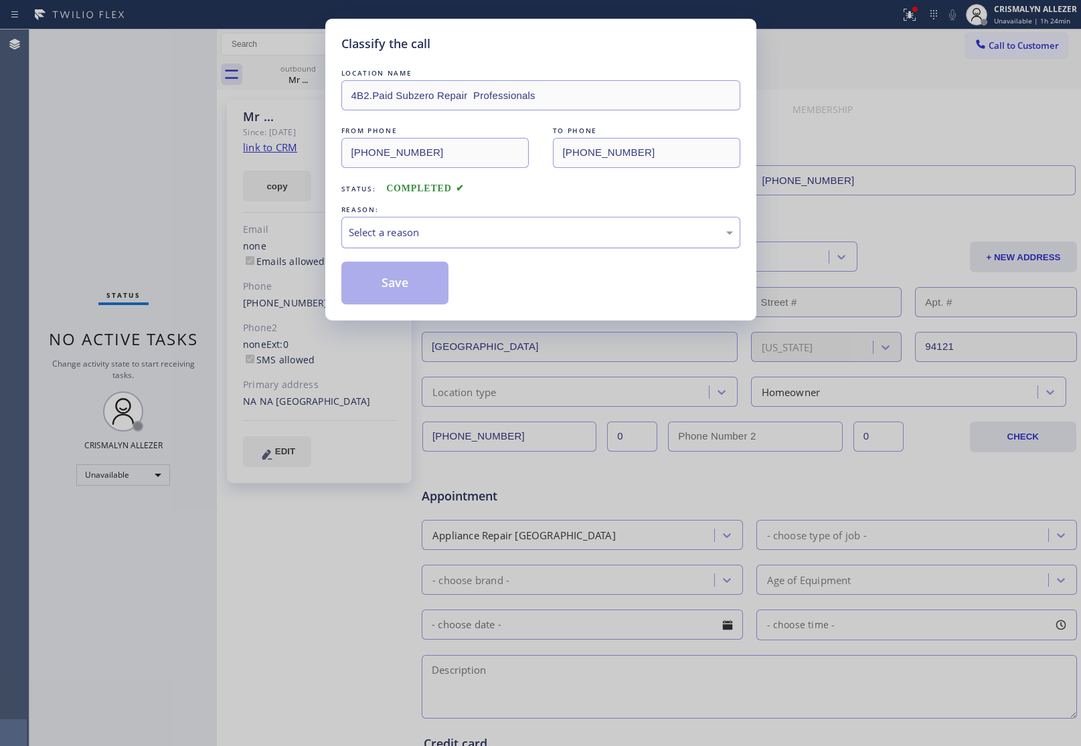
click at [526, 246] on div "Select a reason" at bounding box center [540, 232] width 399 height 31
click at [399, 289] on button "Save" at bounding box center [395, 283] width 108 height 43
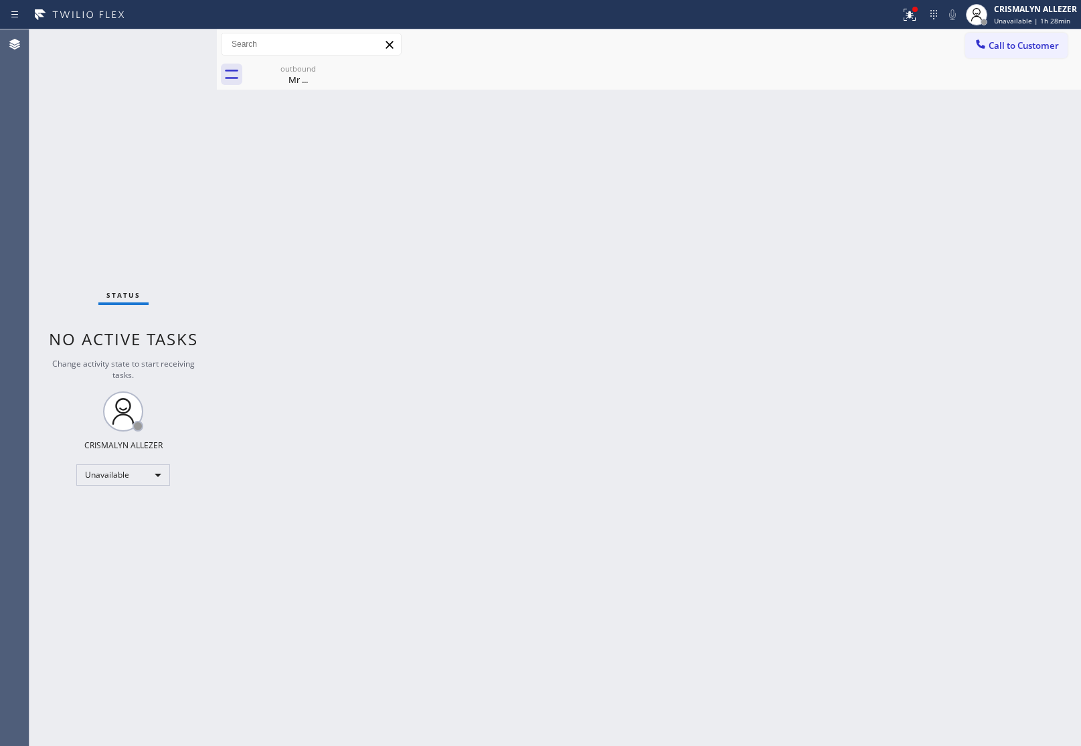
drag, startPoint x: 136, startPoint y: 128, endPoint x: 228, endPoint y: 152, distance: 94.8
click at [137, 129] on div "Status No active tasks Change activity state to start receiving tasks. CRISMALY…" at bounding box center [122, 387] width 187 height 717
drag, startPoint x: 274, startPoint y: 72, endPoint x: 332, endPoint y: 74, distance: 57.6
click at [286, 74] on div "outbound Mr ..." at bounding box center [298, 75] width 101 height 30
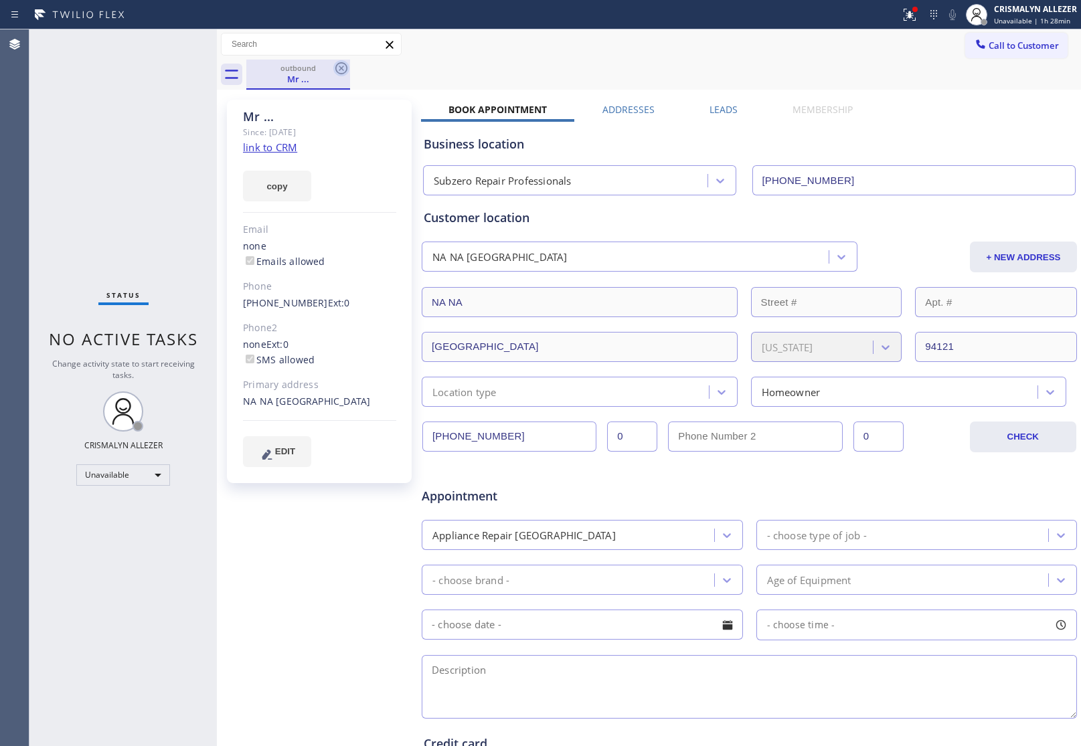
click at [339, 68] on icon at bounding box center [341, 68] width 16 height 16
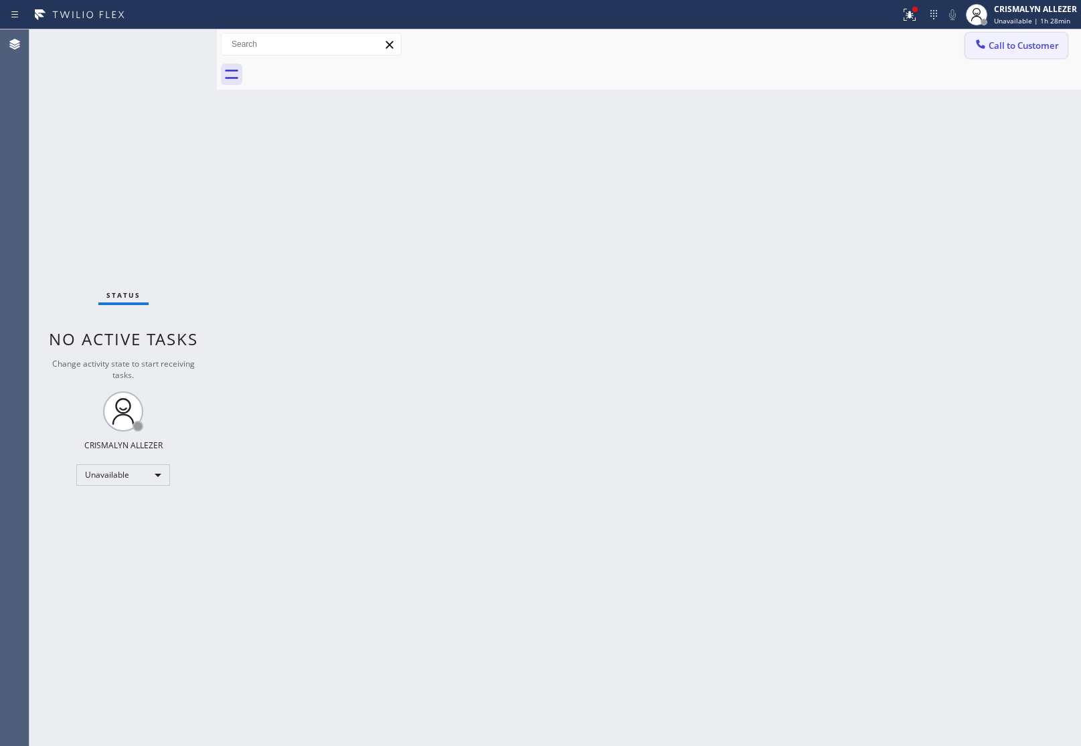
click at [1004, 45] on span "Call to Customer" at bounding box center [1024, 45] width 70 height 12
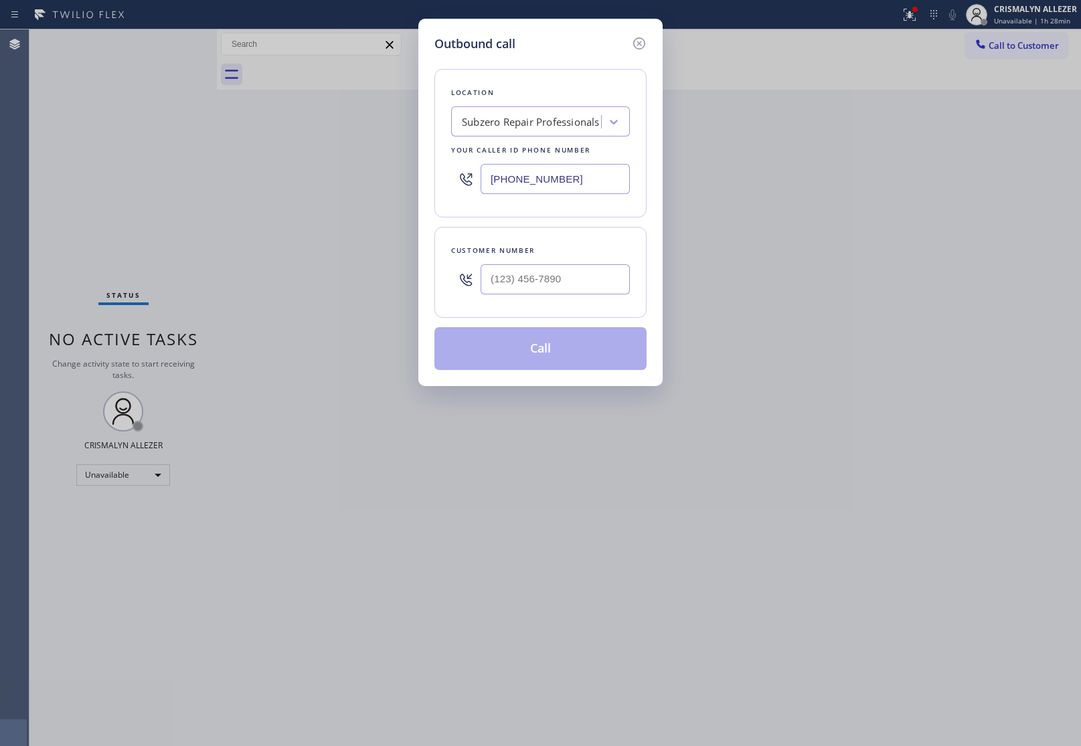
drag, startPoint x: 600, startPoint y: 188, endPoint x: 265, endPoint y: 178, distance: 334.9
click at [285, 179] on div "Outbound call Location Subzero Repair Professionals Your caller id phone number…" at bounding box center [540, 373] width 1081 height 746
paste input "623) 401-0506"
type input "[PHONE_NUMBER]"
click at [541, 280] on input "(___) ___-____" at bounding box center [555, 279] width 149 height 30
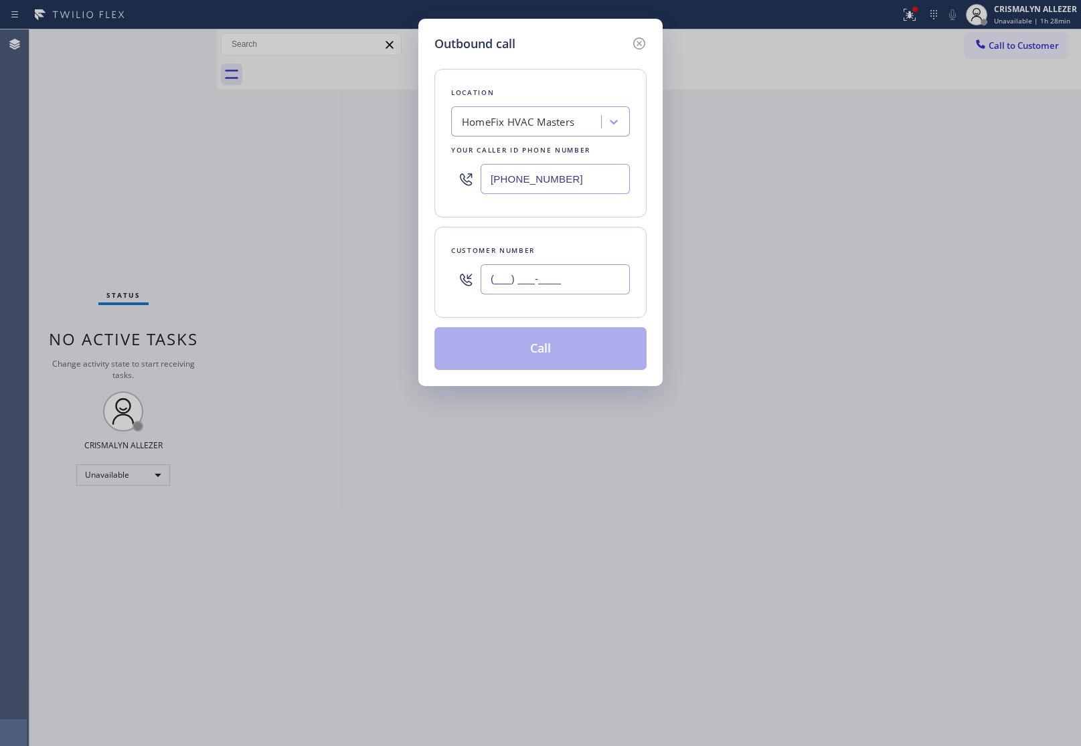
paste input "602) 510-9000"
type input "[PHONE_NUMBER]"
drag, startPoint x: 556, startPoint y: 291, endPoint x: 560, endPoint y: 343, distance: 51.7
click at [556, 292] on input "[PHONE_NUMBER]" at bounding box center [555, 279] width 149 height 30
click at [584, 281] on input "[PHONE_NUMBER]" at bounding box center [555, 279] width 149 height 30
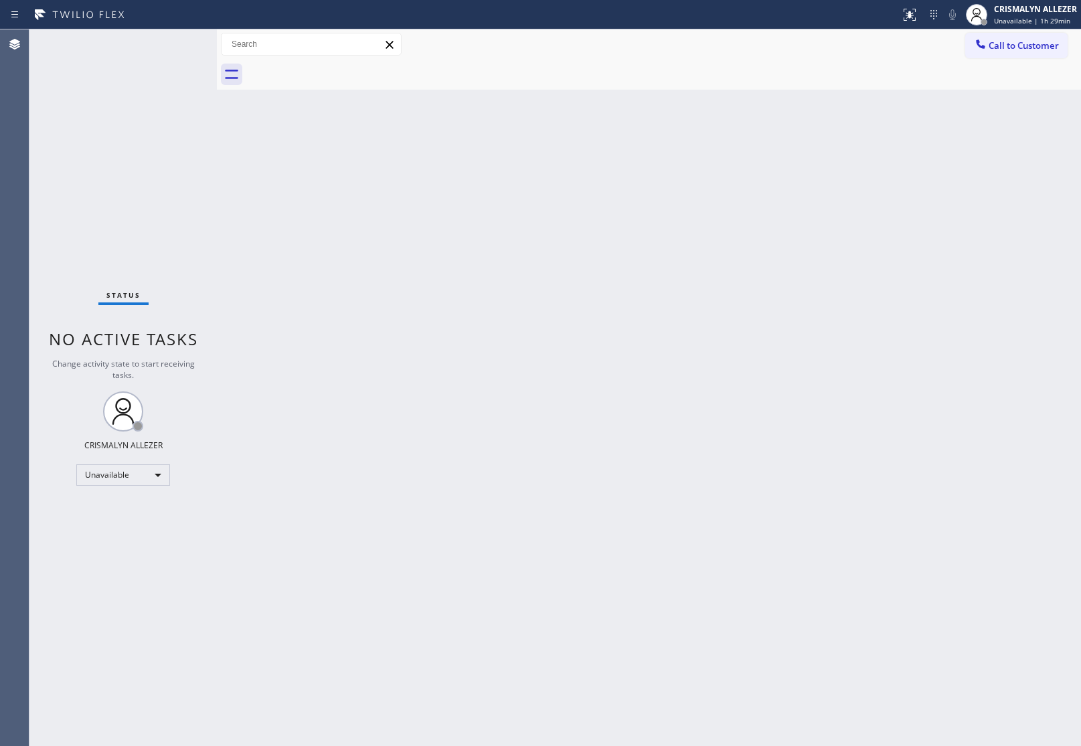
click at [1016, 51] on span "Call to Customer" at bounding box center [1024, 45] width 70 height 12
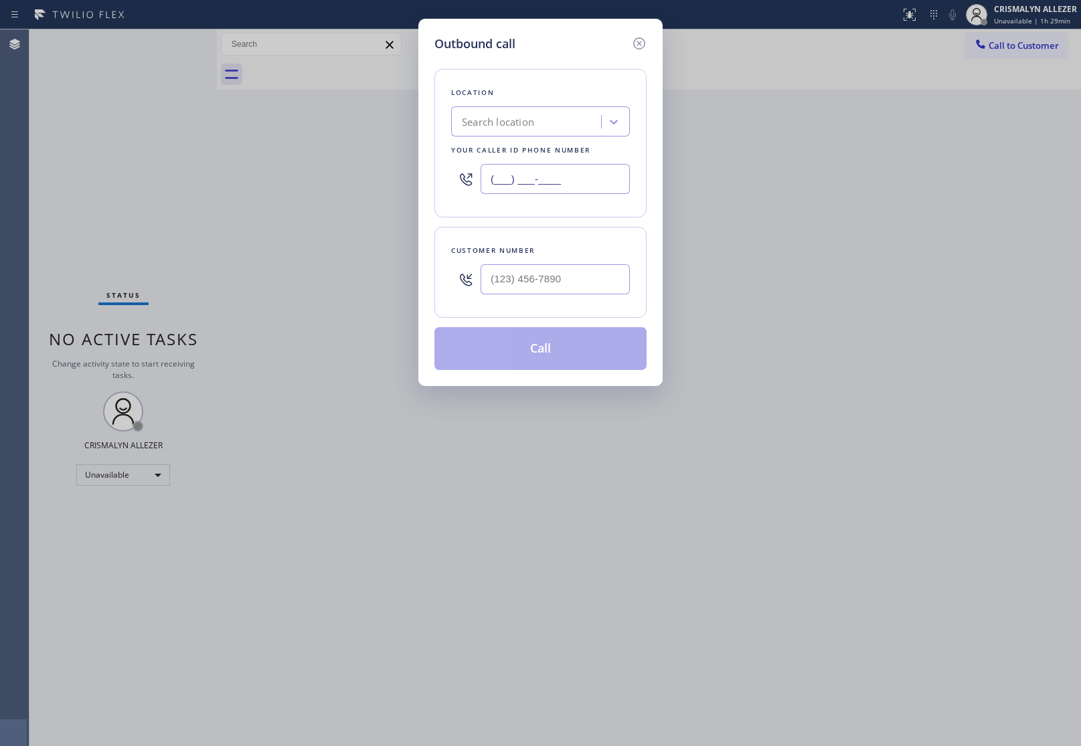
click at [577, 181] on input "(___) ___-____" at bounding box center [555, 179] width 149 height 30
paste input "623) 401-0506"
type input "(623) 401-0506"
click at [563, 282] on input "(___) ___-____" at bounding box center [555, 279] width 149 height 30
paste input "602) 510-9000"
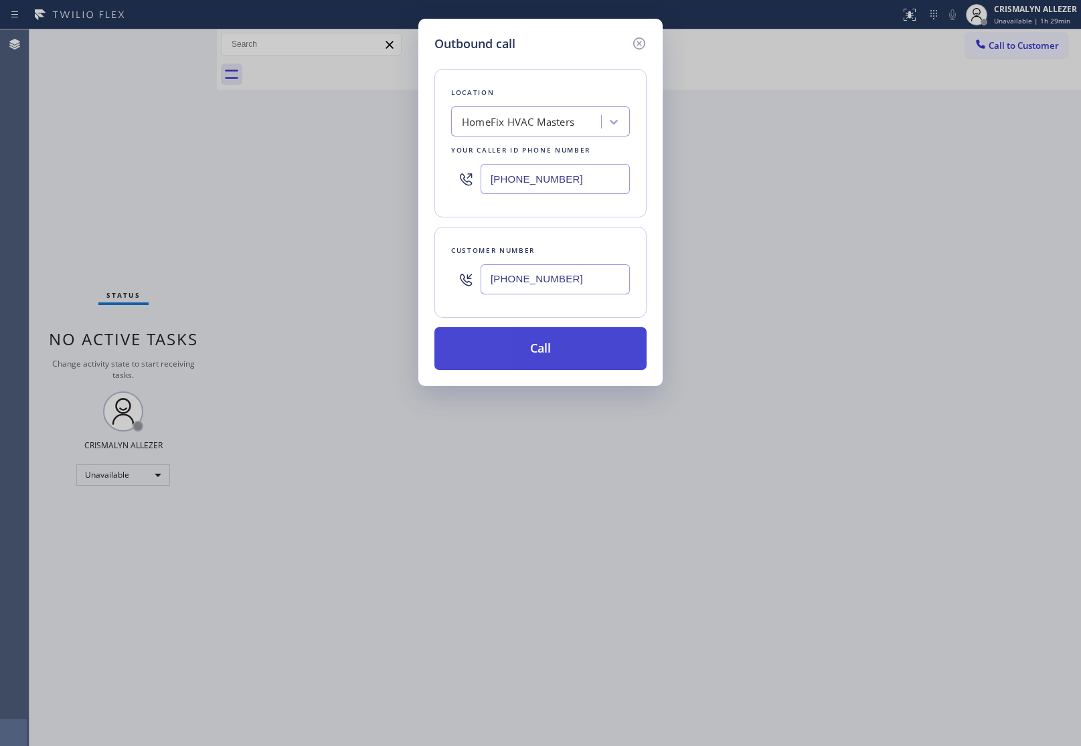
type input "(602) 510-9000"
click at [538, 356] on button "Call" at bounding box center [540, 348] width 212 height 43
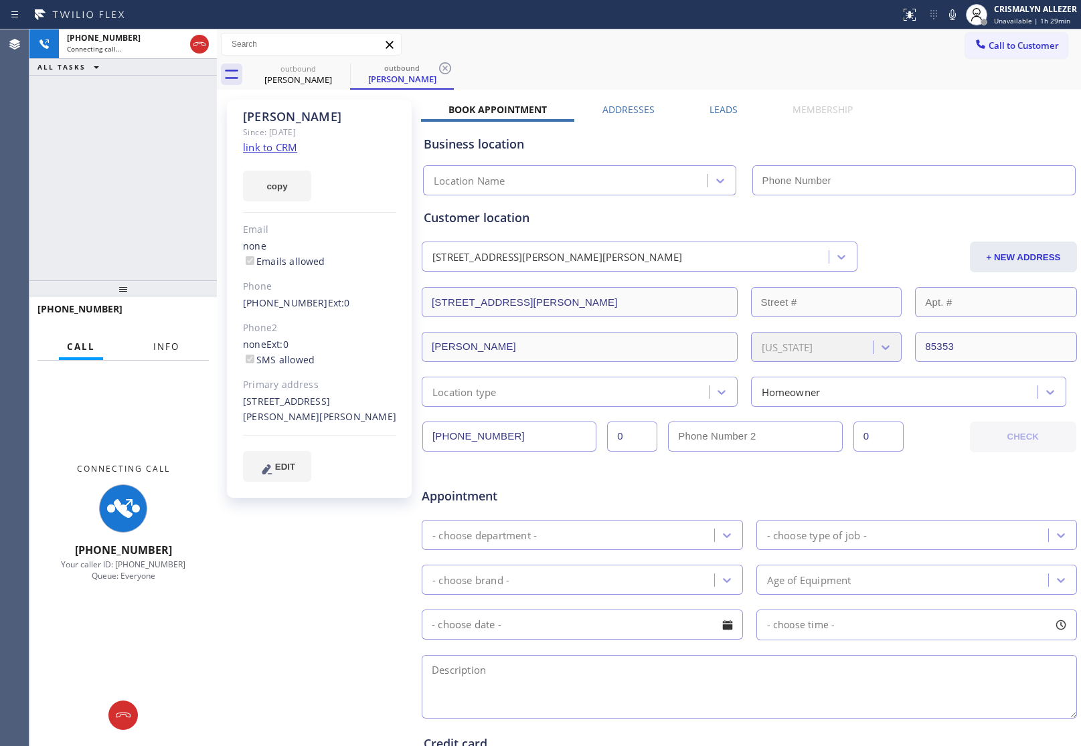
click at [159, 343] on span "Info" at bounding box center [166, 347] width 26 height 12
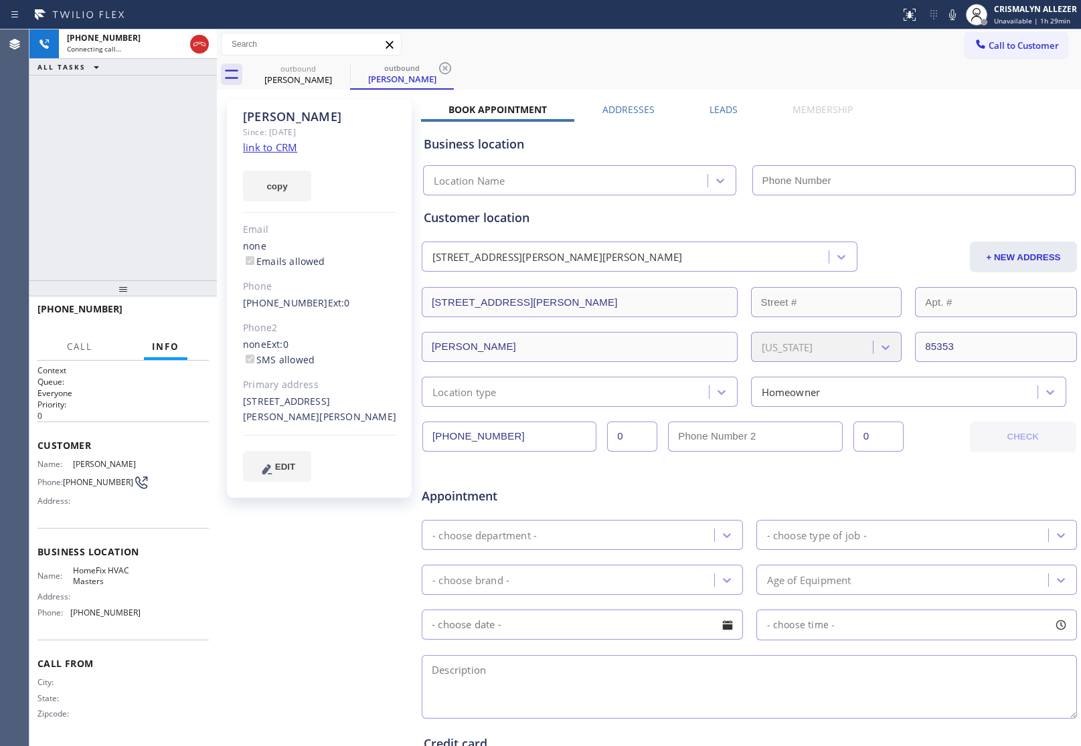
type input "(623) 401-0506"
click at [245, 593] on div "Sherika Since: 20 may 2020 link to CRM copy Email none Emails allowed Phone (60…" at bounding box center [320, 527] width 201 height 868
click at [176, 319] on span "HANG UP" at bounding box center [177, 315] width 41 height 9
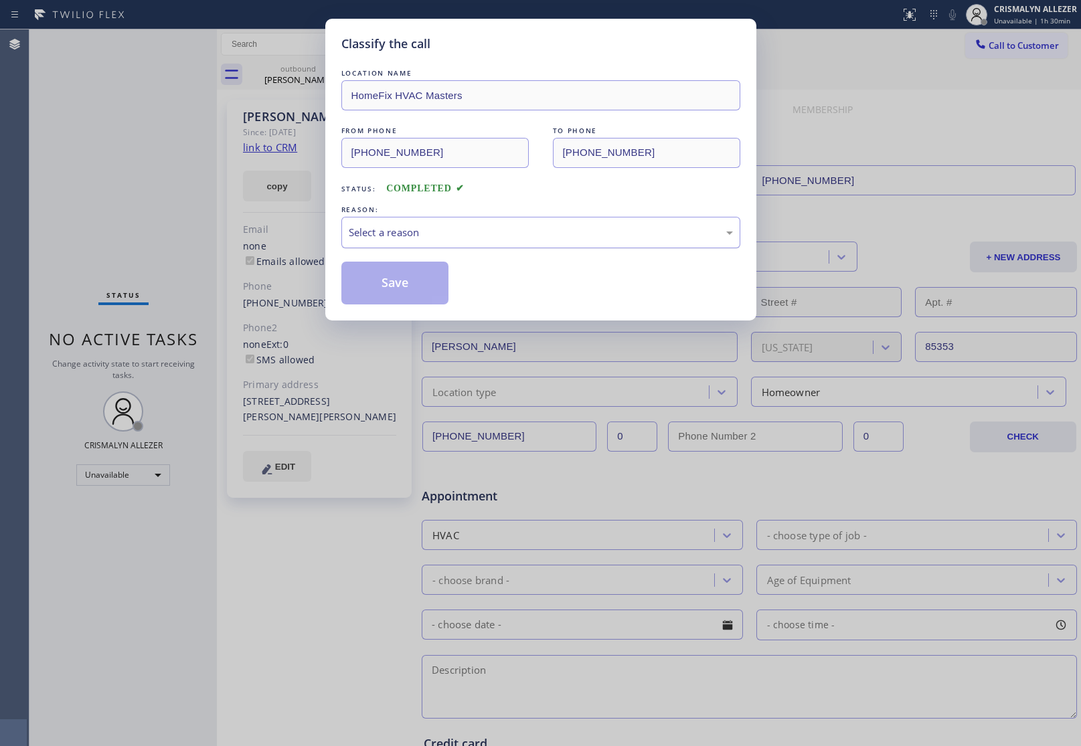
click at [570, 246] on div "Select a reason" at bounding box center [540, 232] width 399 height 31
click at [414, 295] on button "Save" at bounding box center [395, 283] width 108 height 43
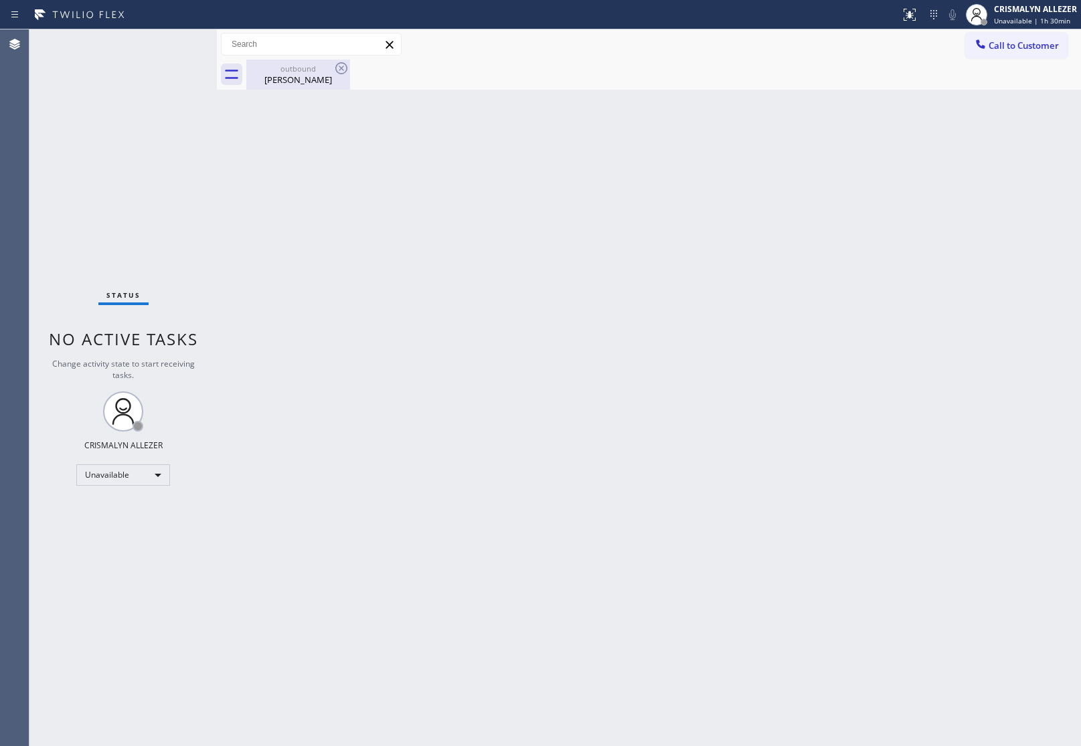
click at [303, 75] on div "Sherika" at bounding box center [298, 80] width 101 height 12
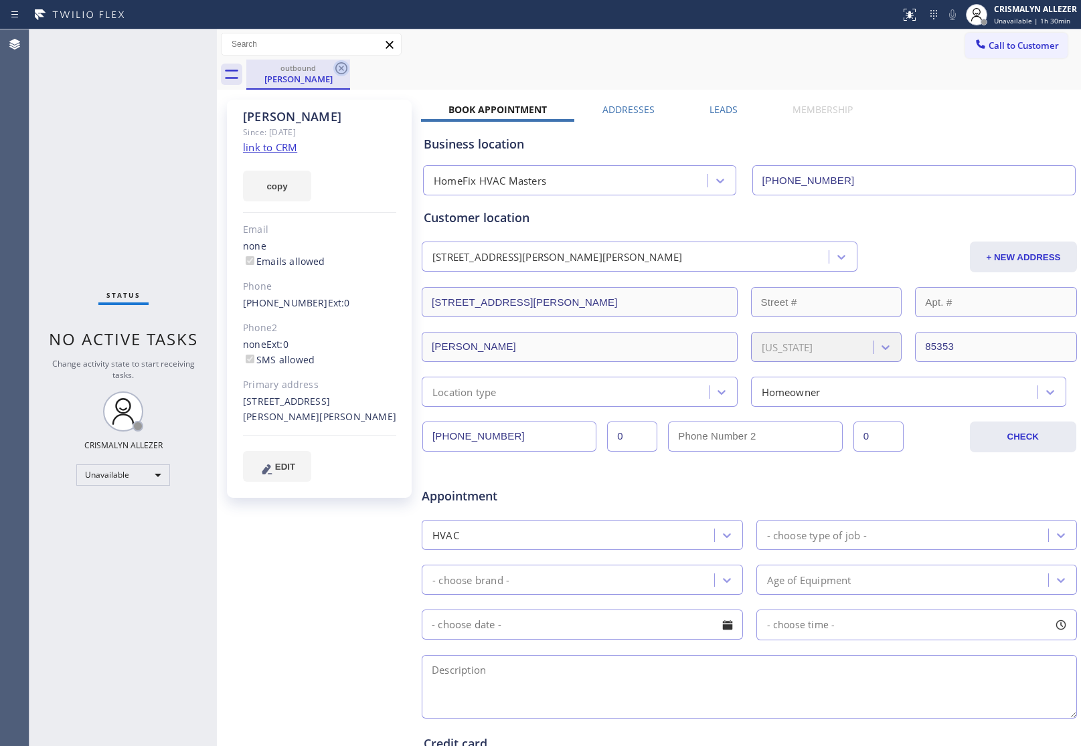
click at [339, 72] on icon at bounding box center [341, 68] width 16 height 16
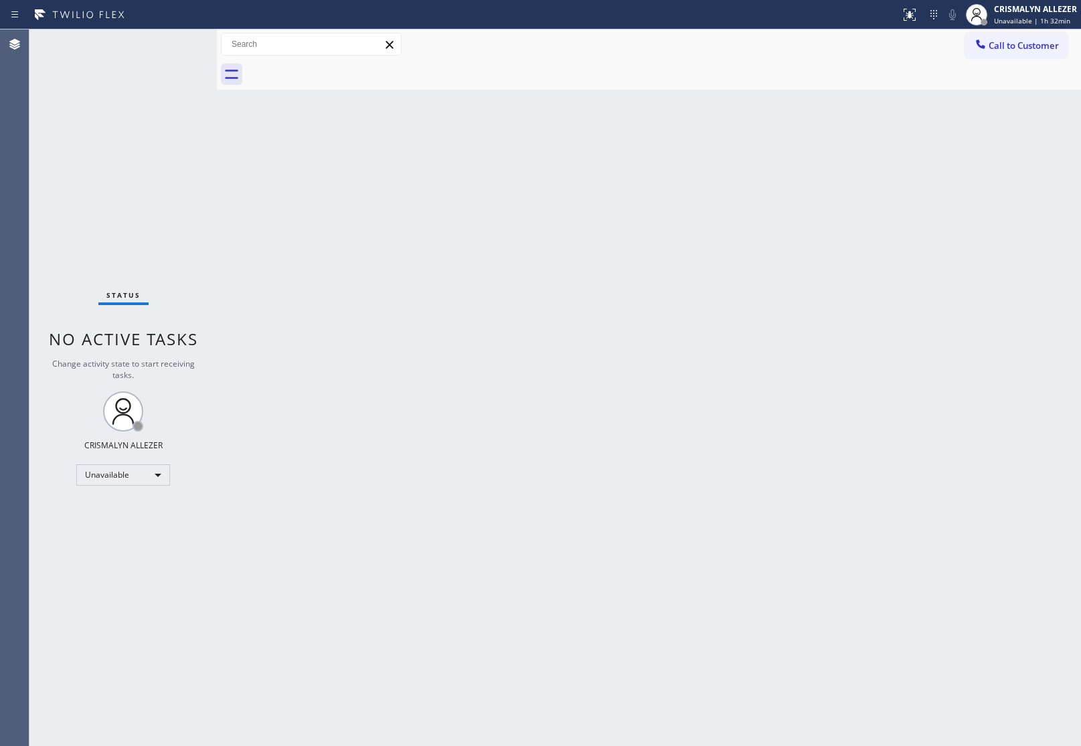
click at [120, 139] on div "Status No active tasks Change activity state to start receiving tasks. CRISMALY…" at bounding box center [122, 387] width 187 height 717
click at [1022, 51] on button "Call to Customer" at bounding box center [1016, 45] width 102 height 25
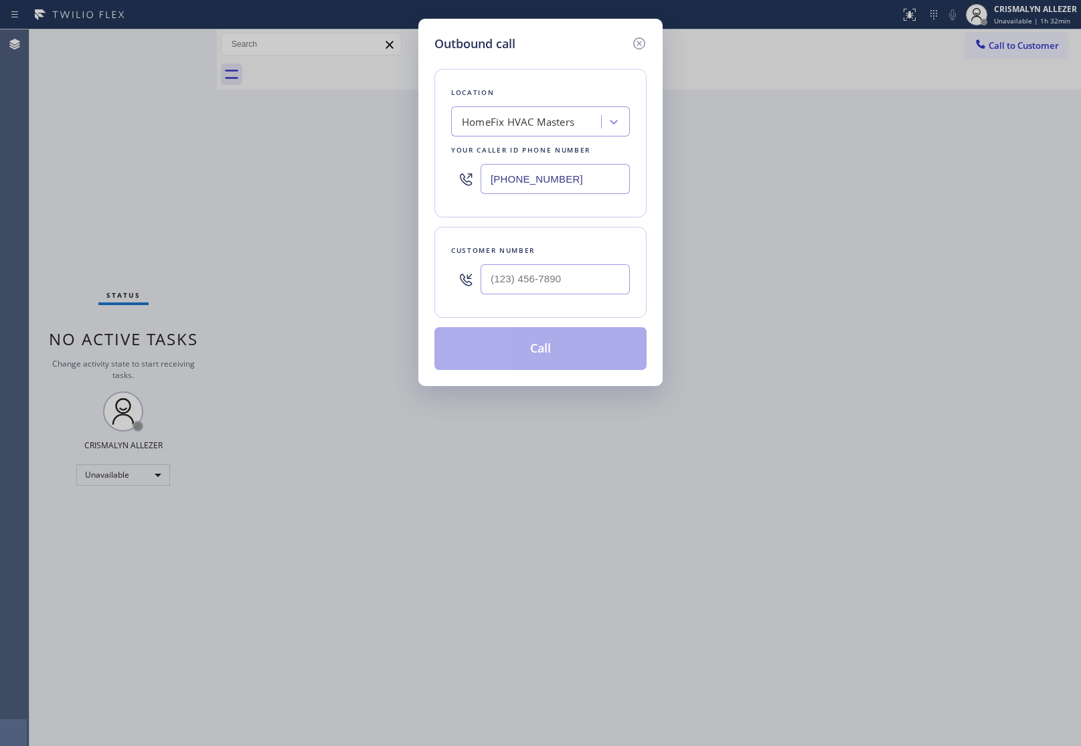
click at [543, 112] on div "HomeFix HVAC Masters" at bounding box center [528, 121] width 146 height 23
paste input "Electricians Service SW FWD"
type input "Electricians Service SW FWD"
click at [537, 143] on div "Electricians Service SW FWD" at bounding box center [540, 150] width 179 height 24
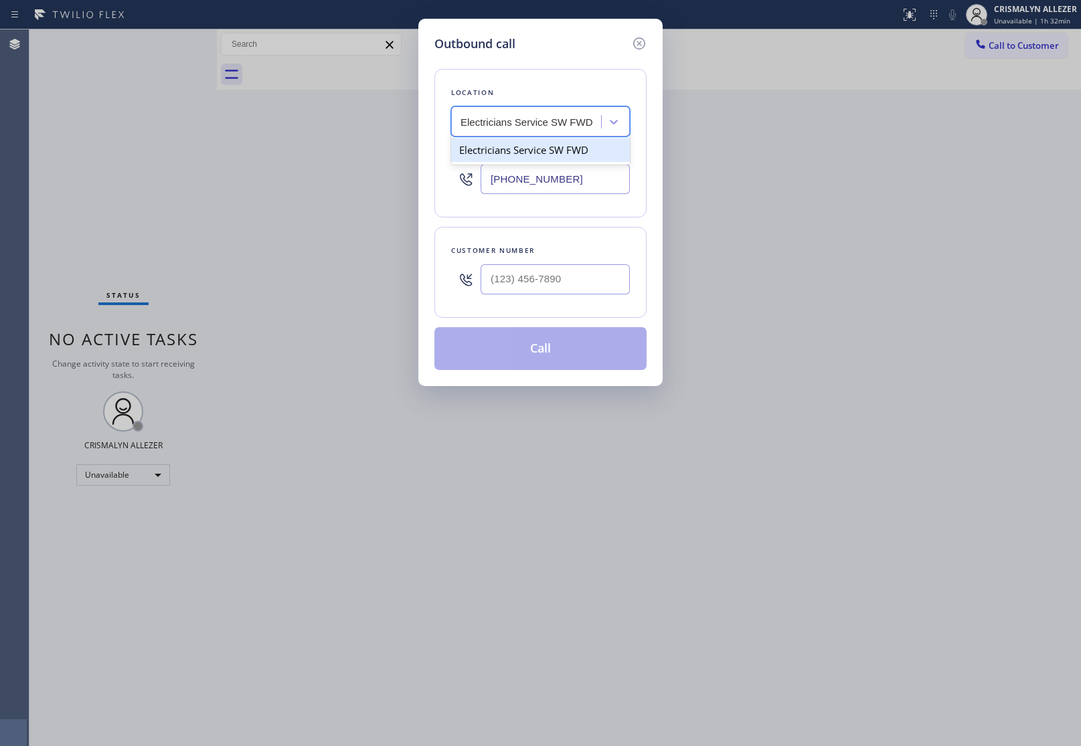
type input "(213) 566-1222"
click at [550, 278] on input "(___) ___-____" at bounding box center [555, 279] width 149 height 30
paste input "973) 223-3738"
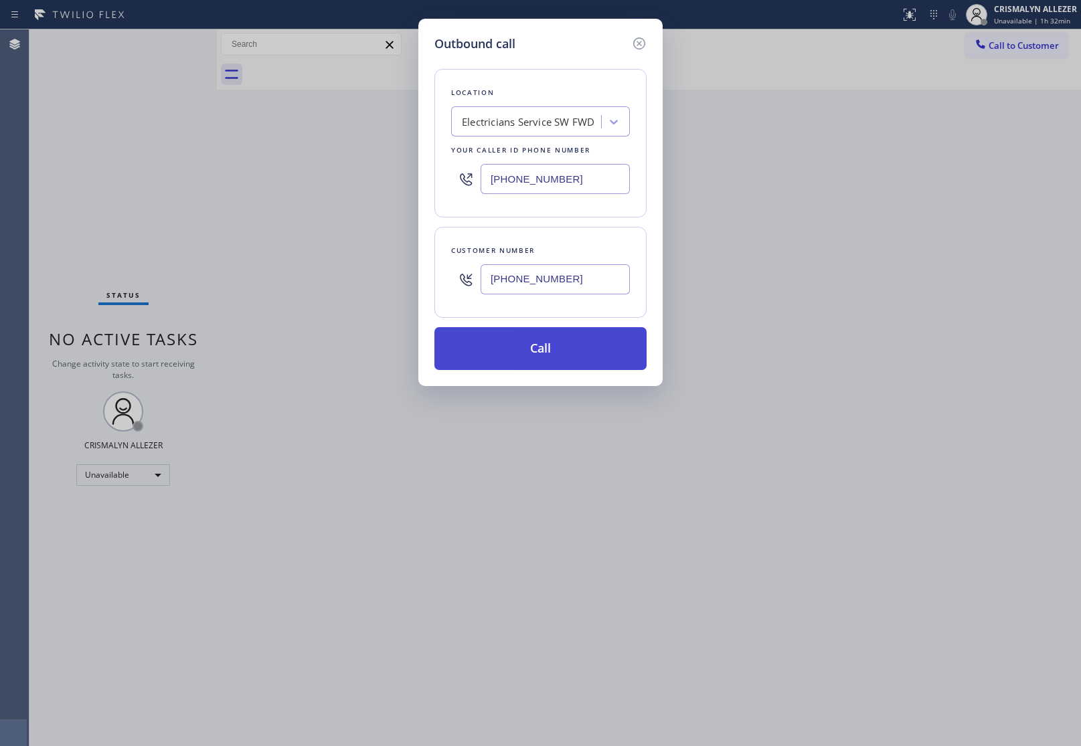
type input "(973) 223-3738"
click at [550, 350] on button "Call" at bounding box center [540, 348] width 212 height 43
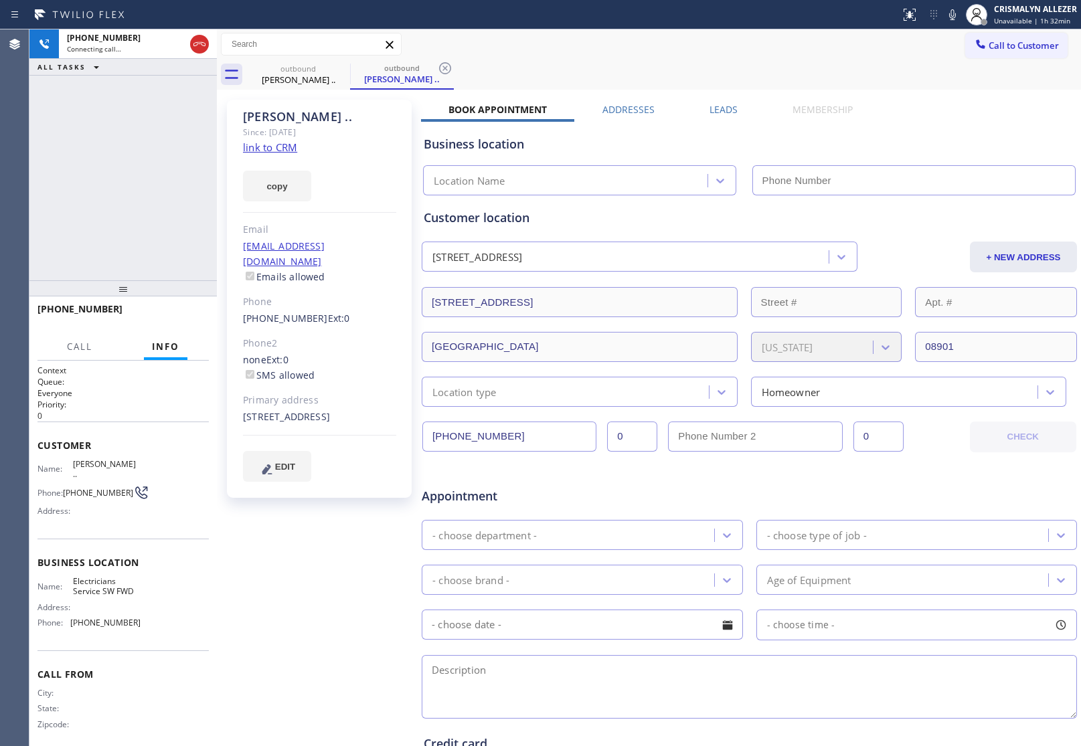
type input "(213) 566-1222"
click at [127, 198] on div "+19732233738 Connecting call… ALL TASKS ALL TASKS ACTIVE TASKS TASKS IN WRAP UP" at bounding box center [122, 154] width 187 height 251
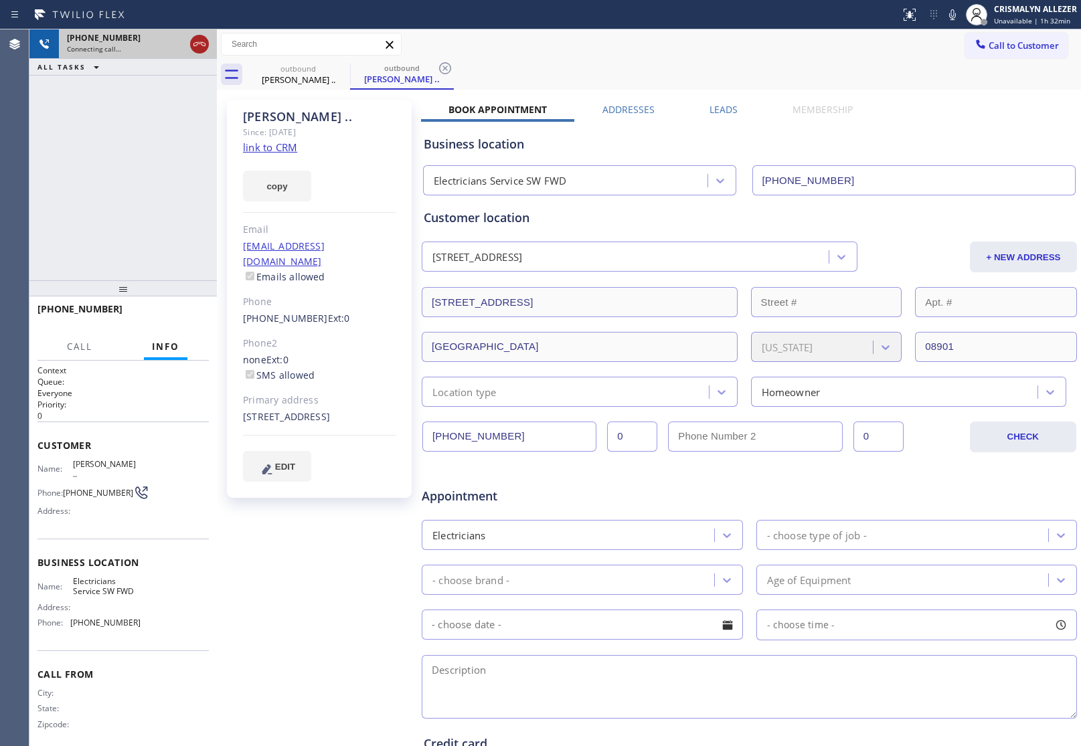
click at [195, 48] on icon at bounding box center [199, 44] width 16 height 16
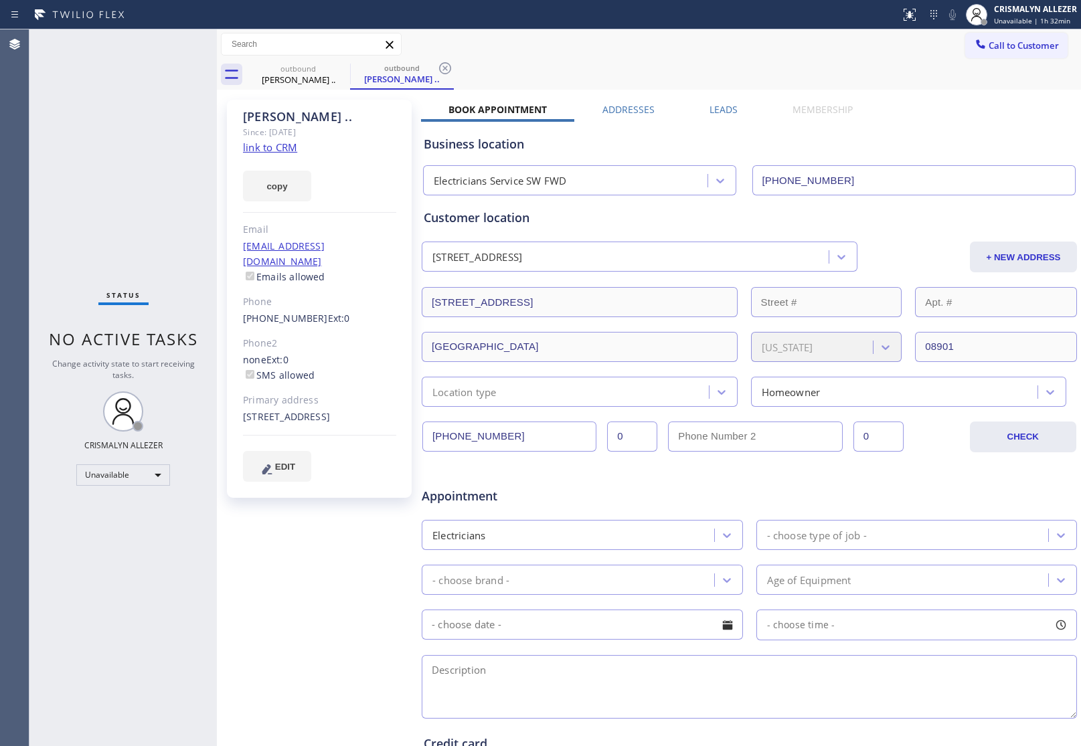
click at [718, 107] on label "Leads" at bounding box center [724, 109] width 28 height 13
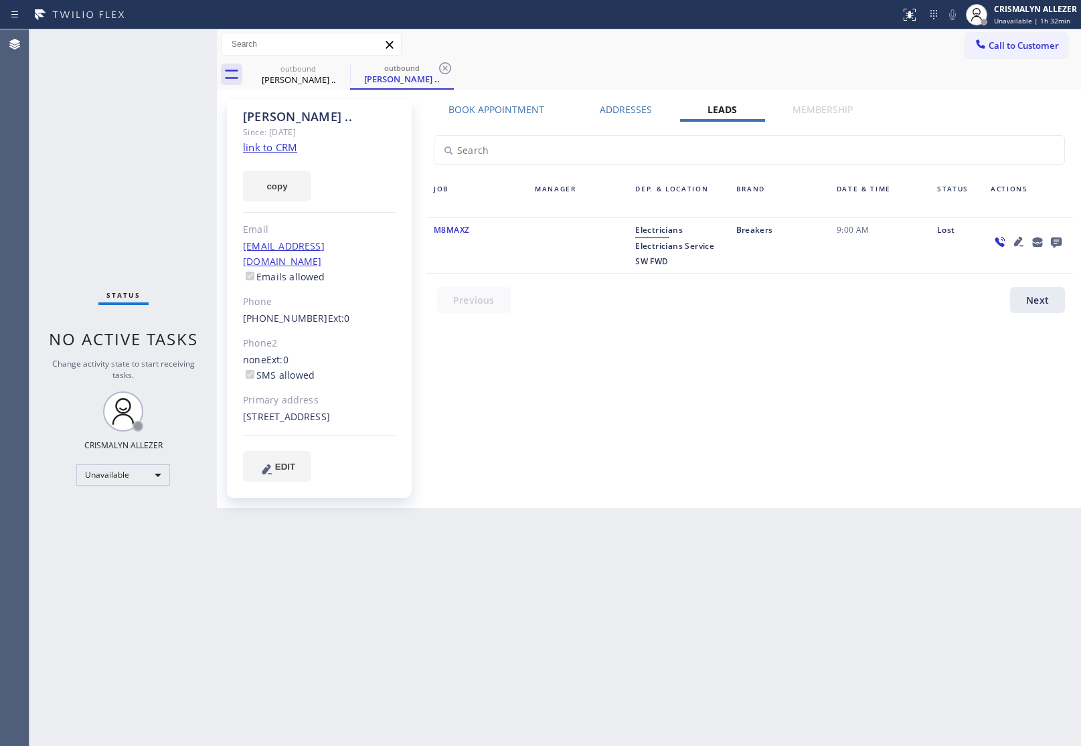
click at [1054, 241] on icon at bounding box center [1056, 243] width 11 height 11
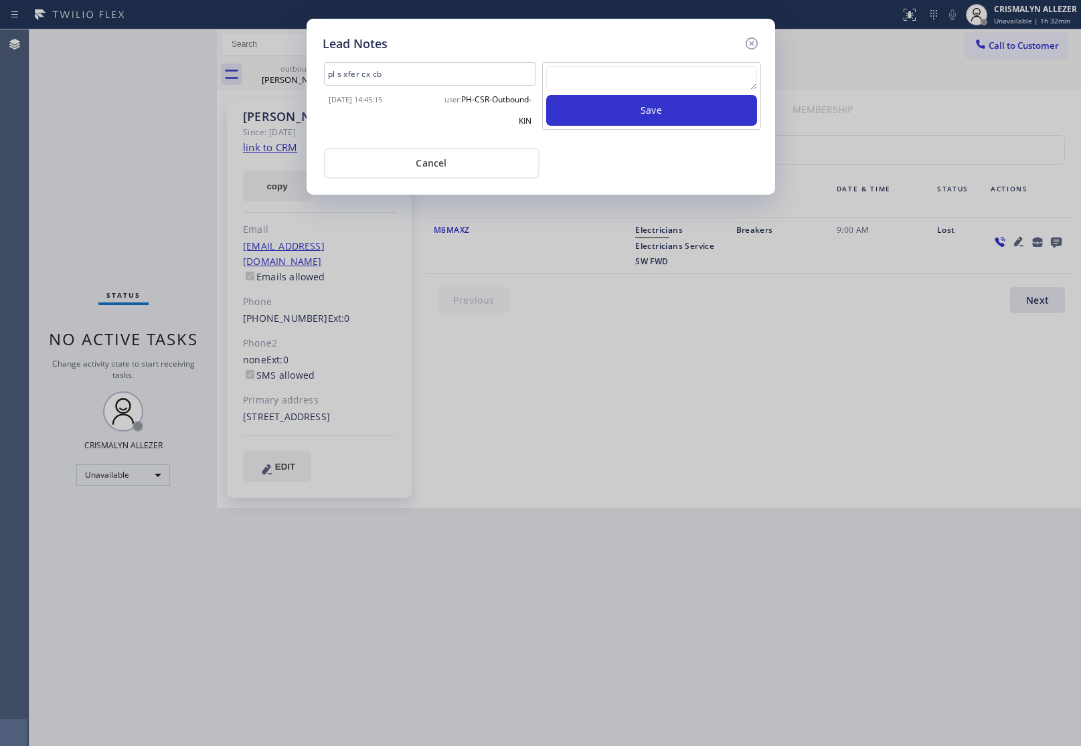
click at [637, 81] on textarea at bounding box center [651, 78] width 211 height 24
paste textarea "no answer | pls xfer here cx cb"
type textarea "no answer | pls xfer here cx cb"
click at [661, 117] on button "Save" at bounding box center [651, 110] width 211 height 31
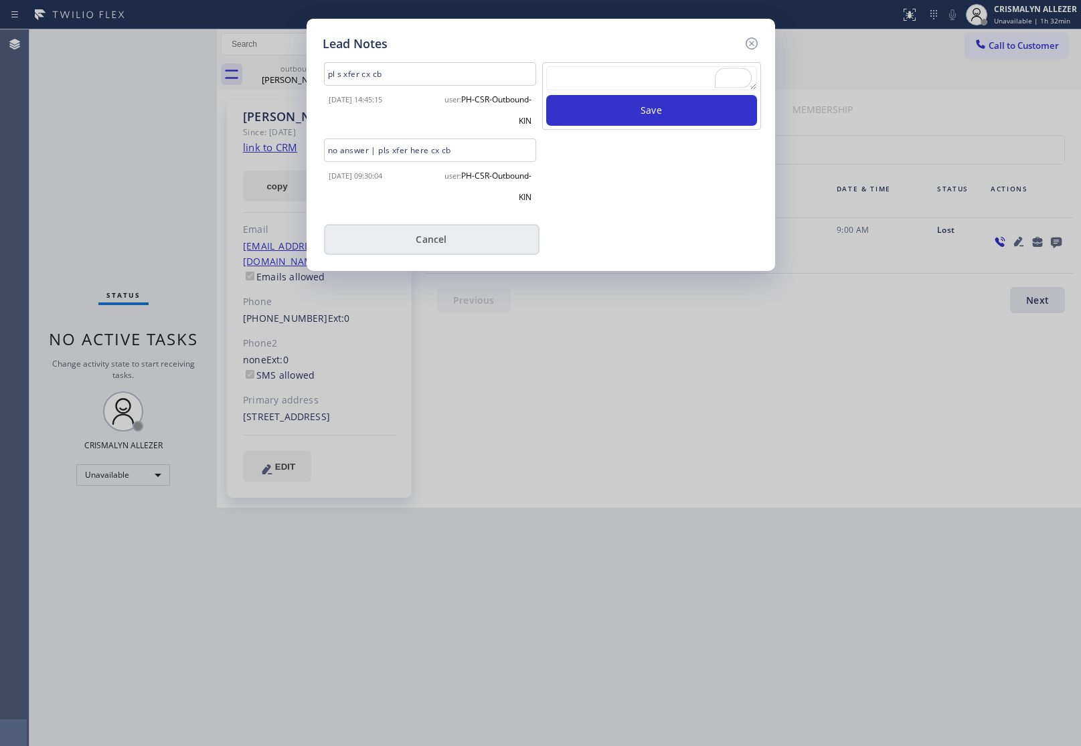
click at [437, 242] on button "Cancel" at bounding box center [432, 239] width 216 height 31
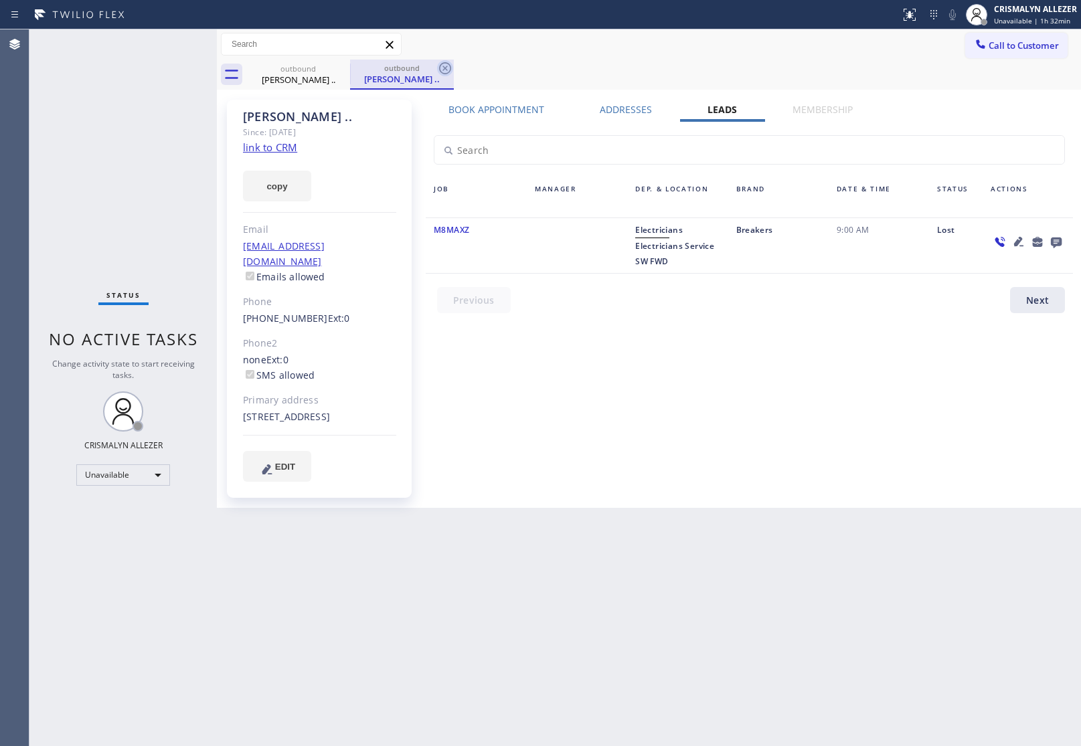
click at [447, 67] on icon at bounding box center [445, 68] width 12 height 12
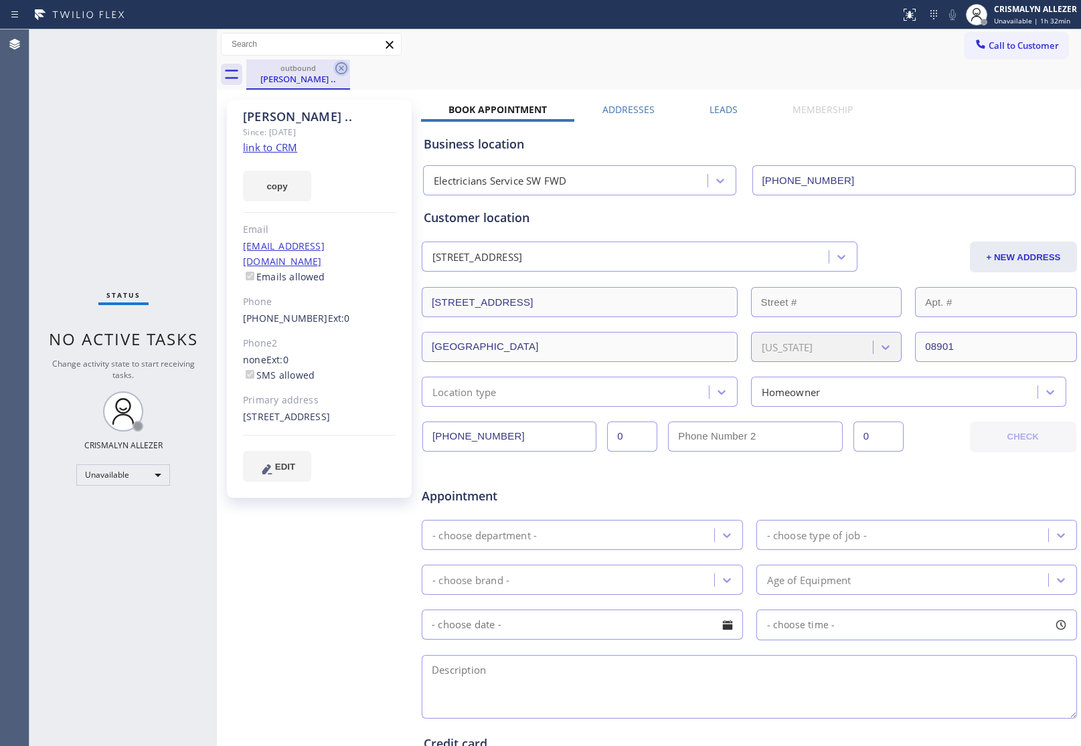
click at [340, 70] on icon at bounding box center [341, 68] width 16 height 16
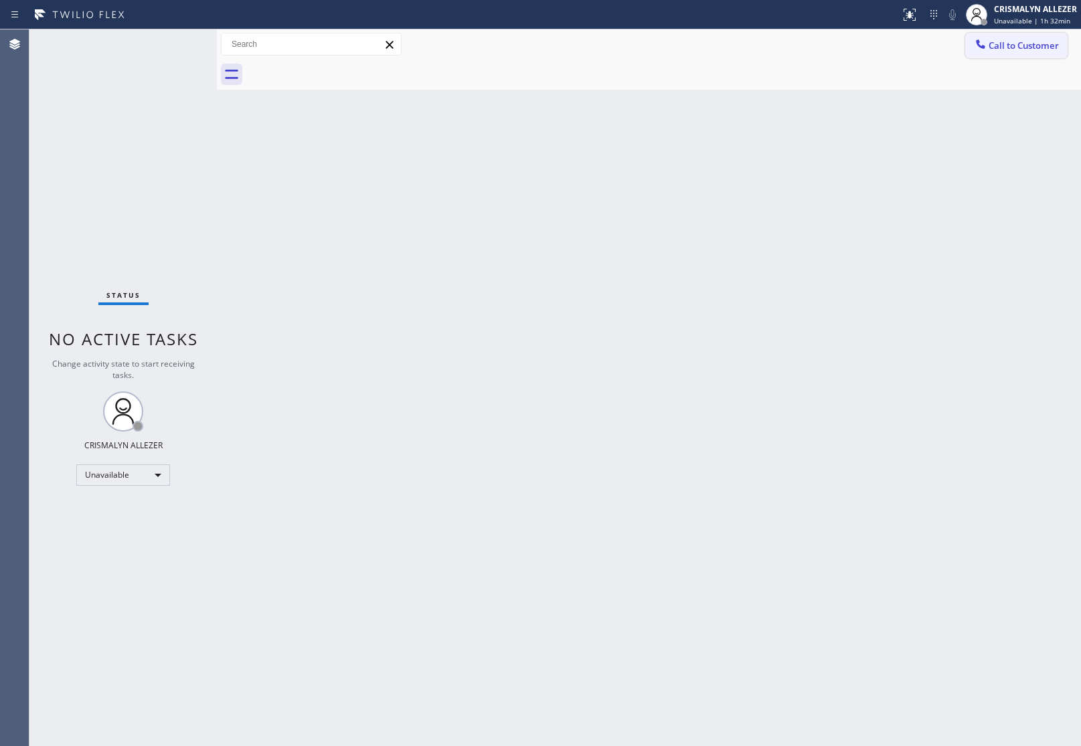
click at [1006, 47] on span "Call to Customer" at bounding box center [1024, 45] width 70 height 12
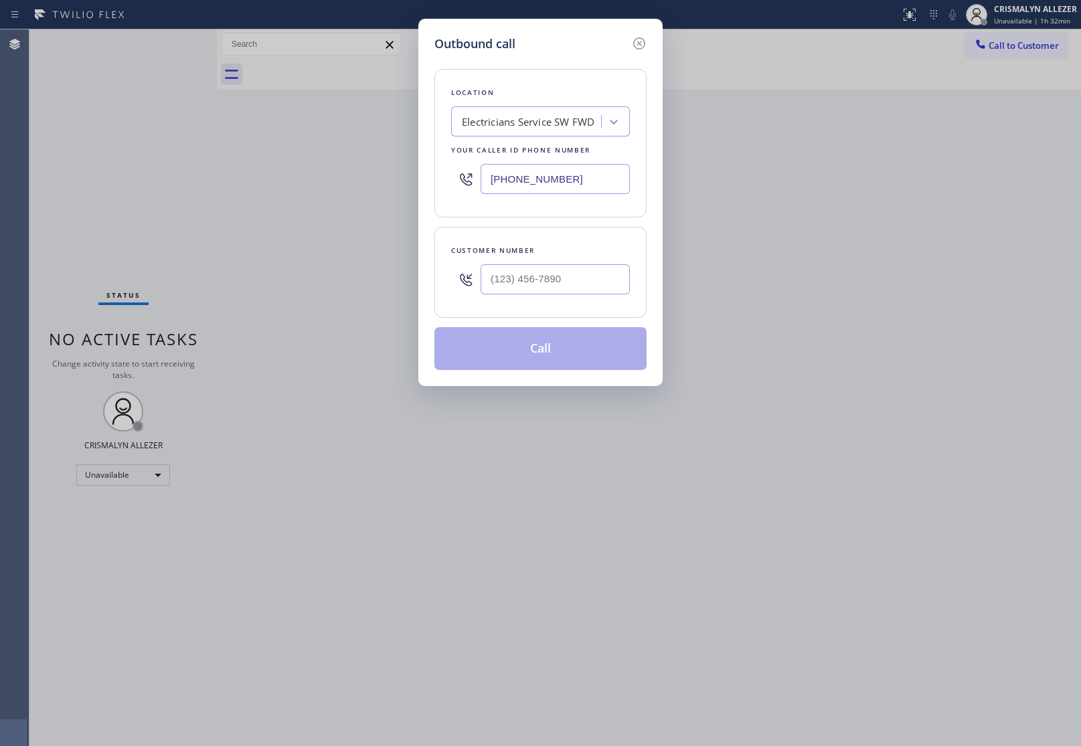
drag, startPoint x: 631, startPoint y: 177, endPoint x: 229, endPoint y: 166, distance: 401.8
click at [229, 166] on div "Outbound call Location Electricians Service SW FWD Your caller id phone number …" at bounding box center [540, 373] width 1081 height 746
click at [617, 183] on input "(___) ___-____" at bounding box center [555, 179] width 149 height 30
paste input "855) 731-4952"
type input "[PHONE_NUMBER]"
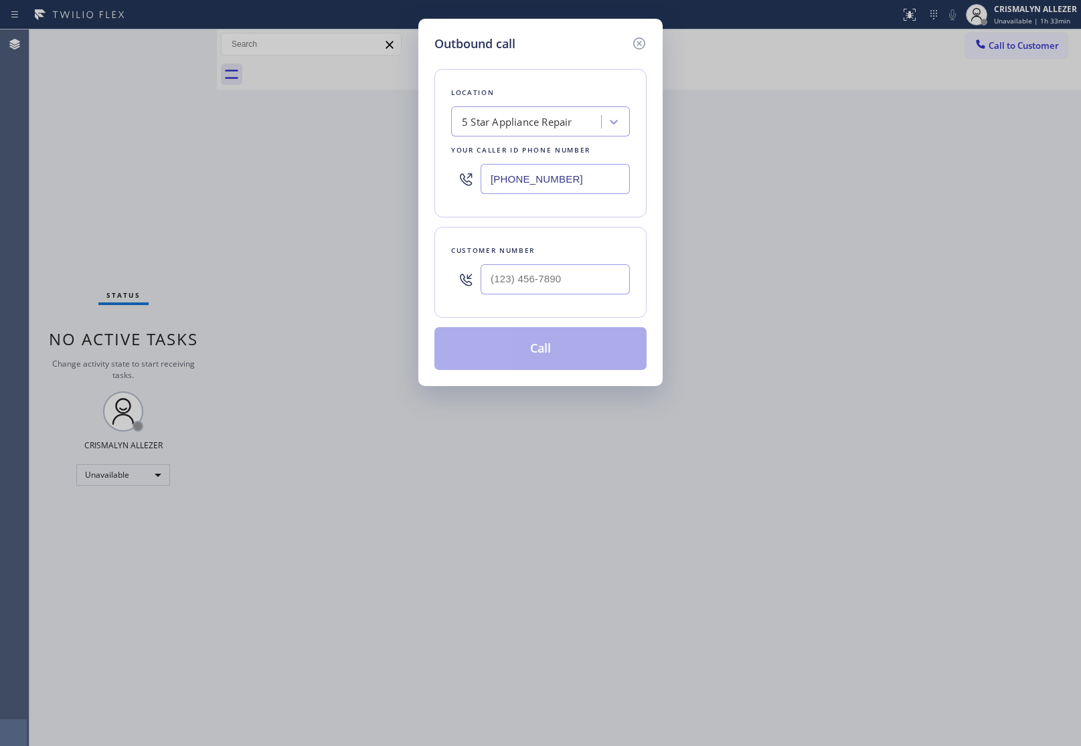
click at [834, 285] on div "Outbound call Location 5 Star Appliance Repair Your caller id phone number [PHO…" at bounding box center [540, 373] width 1081 height 746
click at [552, 283] on input "(___) ___-____" at bounding box center [555, 279] width 149 height 30
paste input "800) 222-7820"
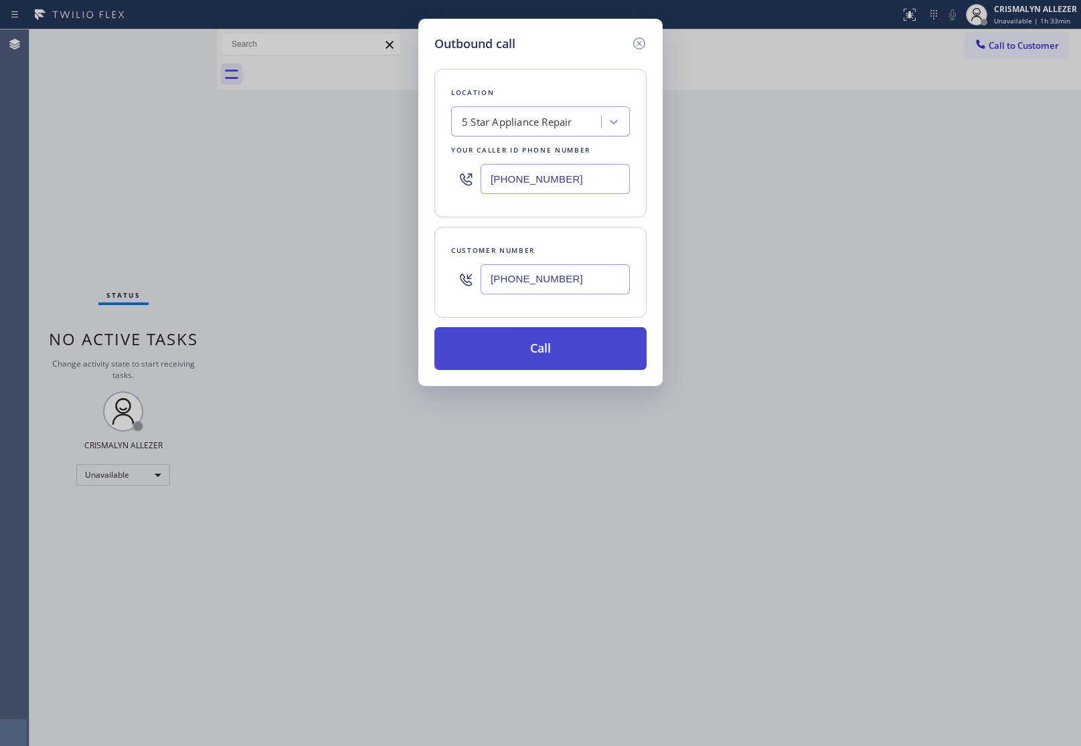
type input "[PHONE_NUMBER]"
click at [549, 352] on button "Call" at bounding box center [540, 348] width 212 height 43
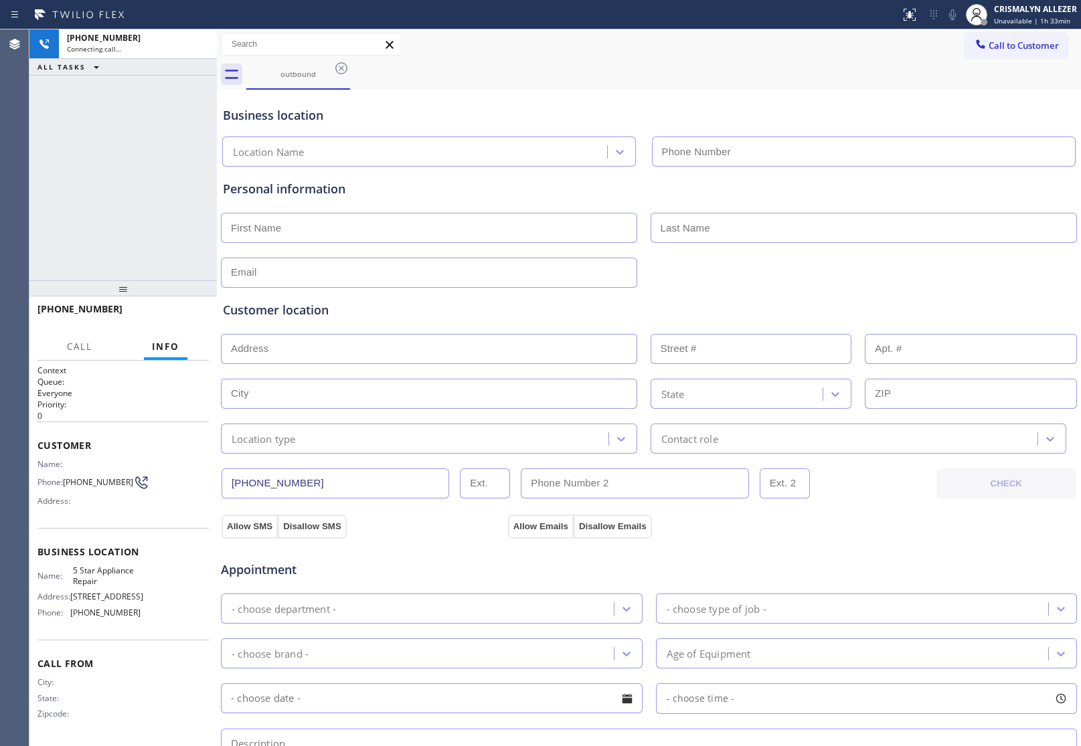
type input "[PHONE_NUMBER]"
click at [169, 319] on span "HANG UP" at bounding box center [177, 315] width 41 height 9
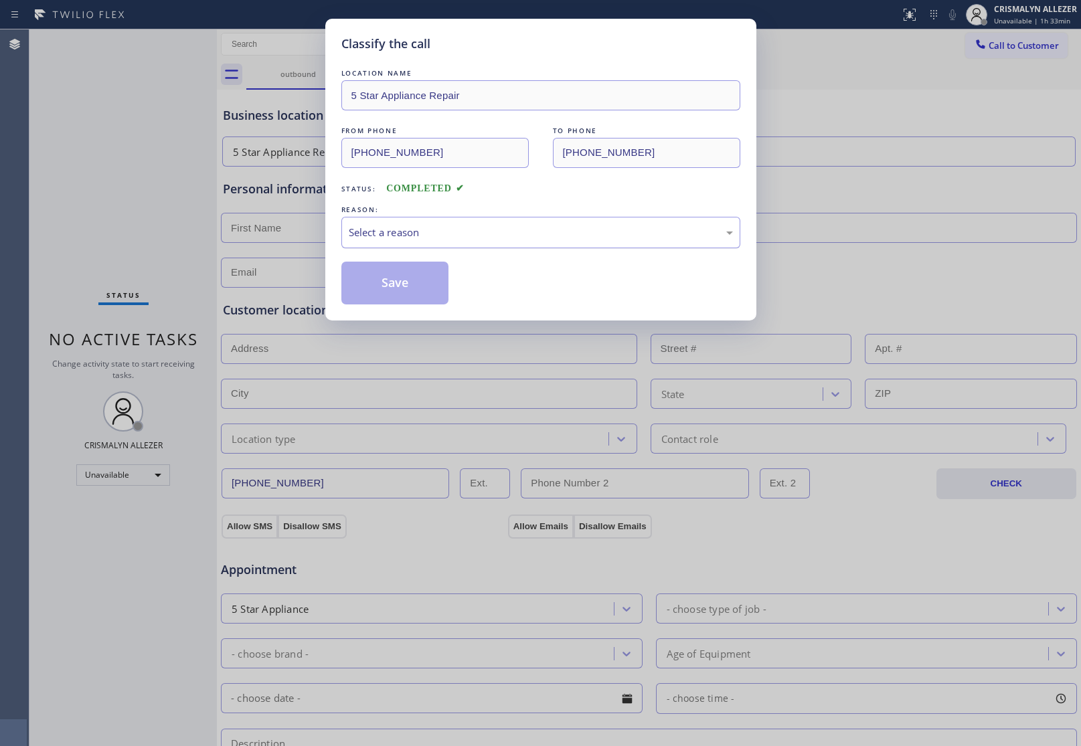
click at [524, 236] on div "Select a reason" at bounding box center [541, 232] width 384 height 15
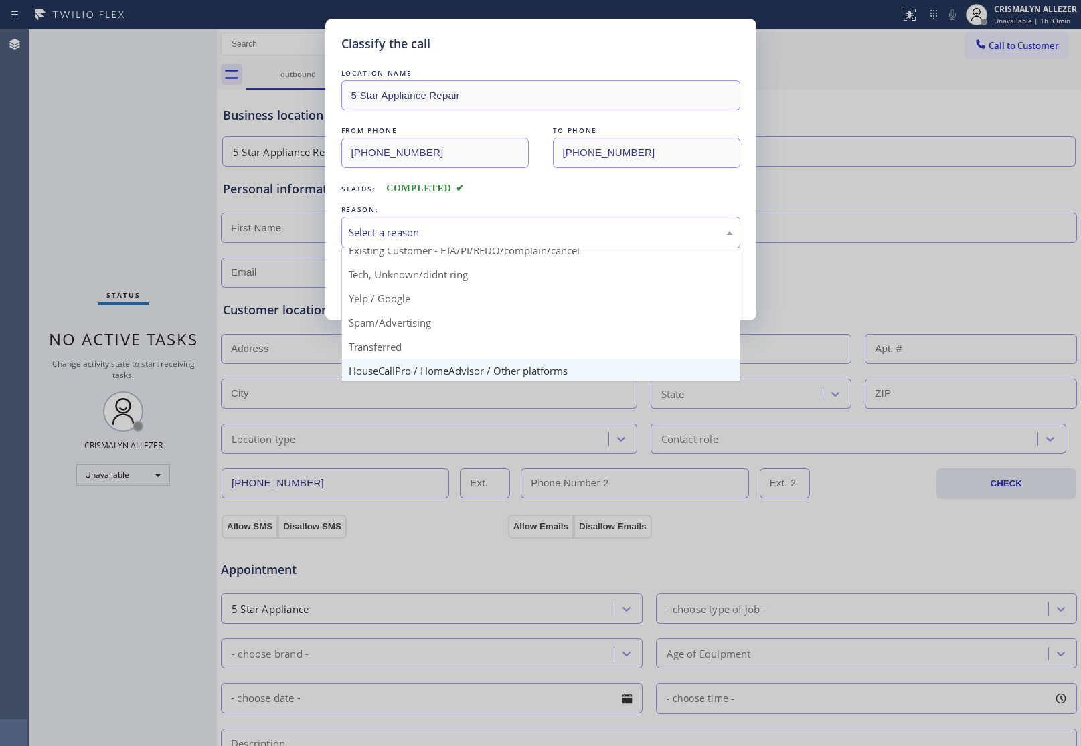
scroll to position [92, 0]
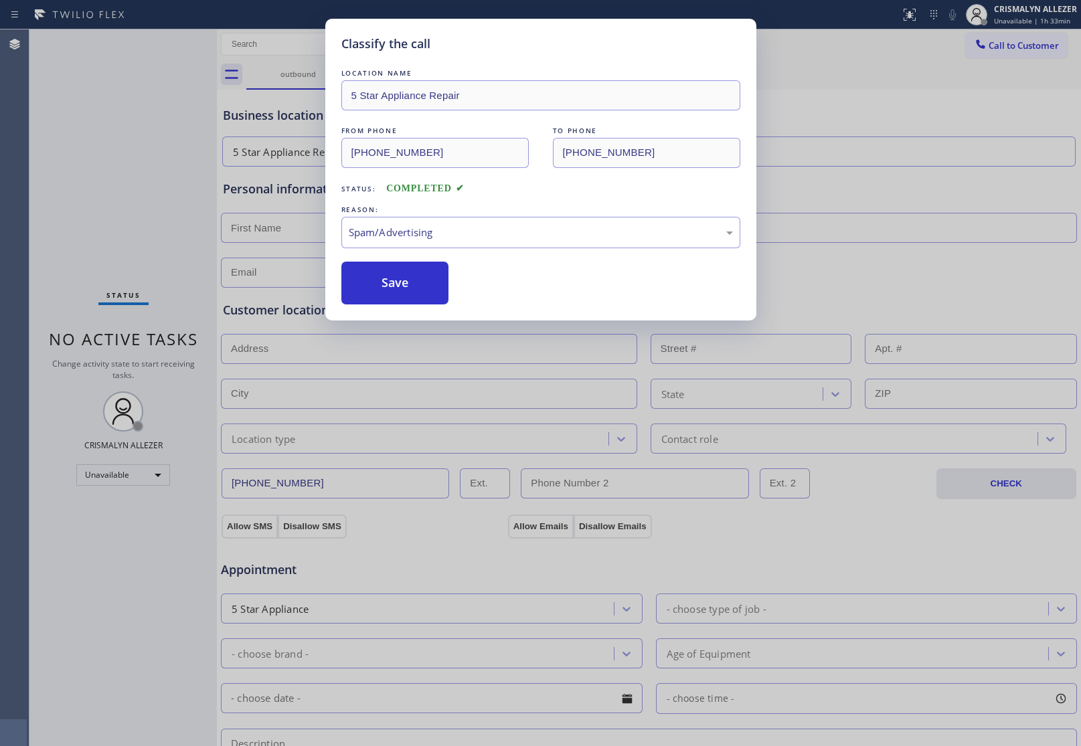
click at [406, 295] on button "Save" at bounding box center [395, 283] width 108 height 43
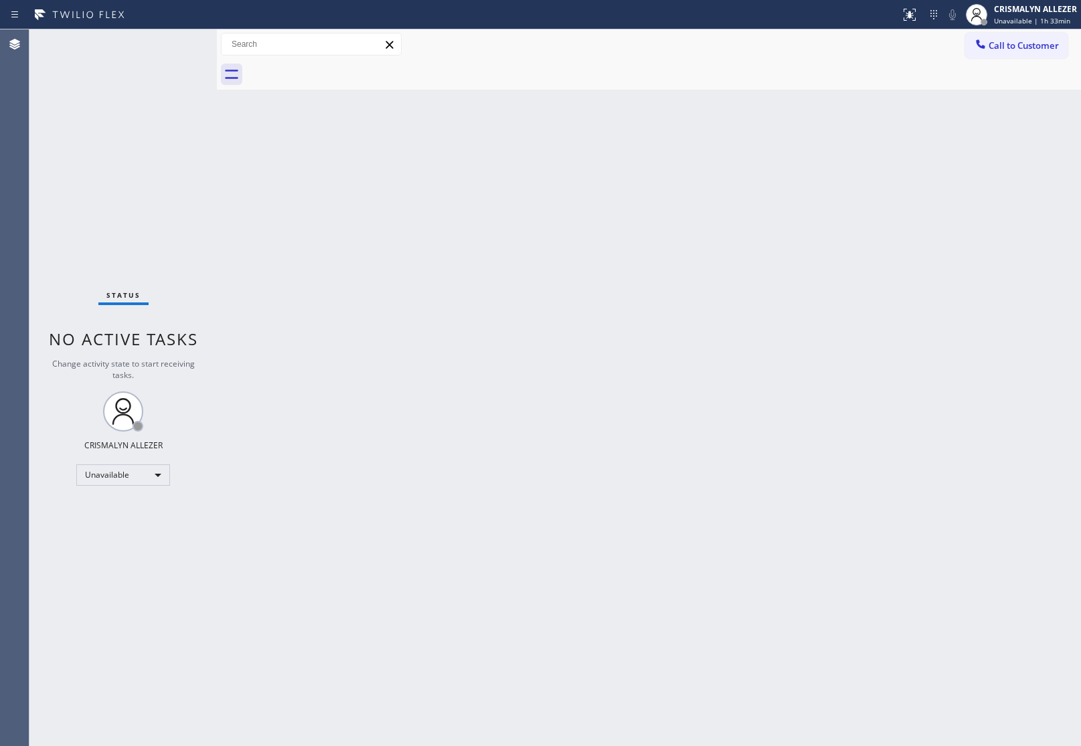
drag, startPoint x: 1025, startPoint y: 50, endPoint x: 1011, endPoint y: 67, distance: 21.9
click at [1025, 50] on span "Call to Customer" at bounding box center [1024, 45] width 70 height 12
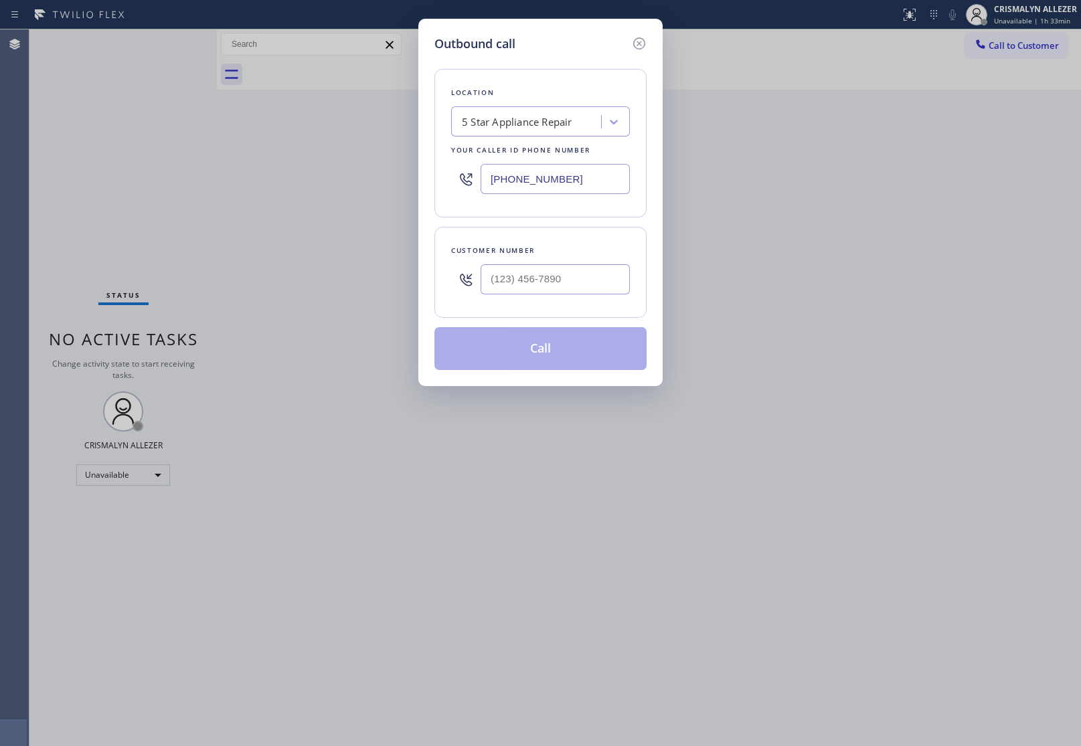
drag, startPoint x: 609, startPoint y: 183, endPoint x: 313, endPoint y: 174, distance: 296.0
click at [323, 173] on div "Outbound call Location 5 Star Appliance Repair Your caller id phone number [PHO…" at bounding box center [540, 373] width 1081 height 746
paste input "949) 647-4293"
type input "[PHONE_NUMBER]"
click at [540, 276] on input "(___) ___-____" at bounding box center [555, 279] width 149 height 30
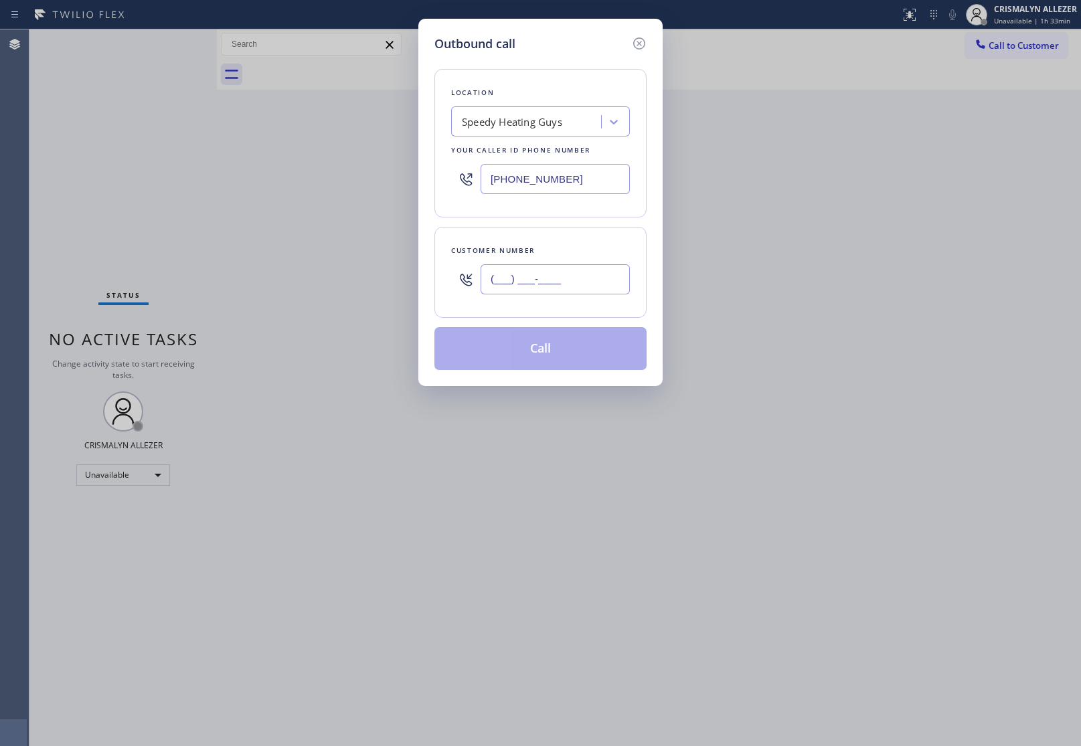
paste input "949) 384-4657"
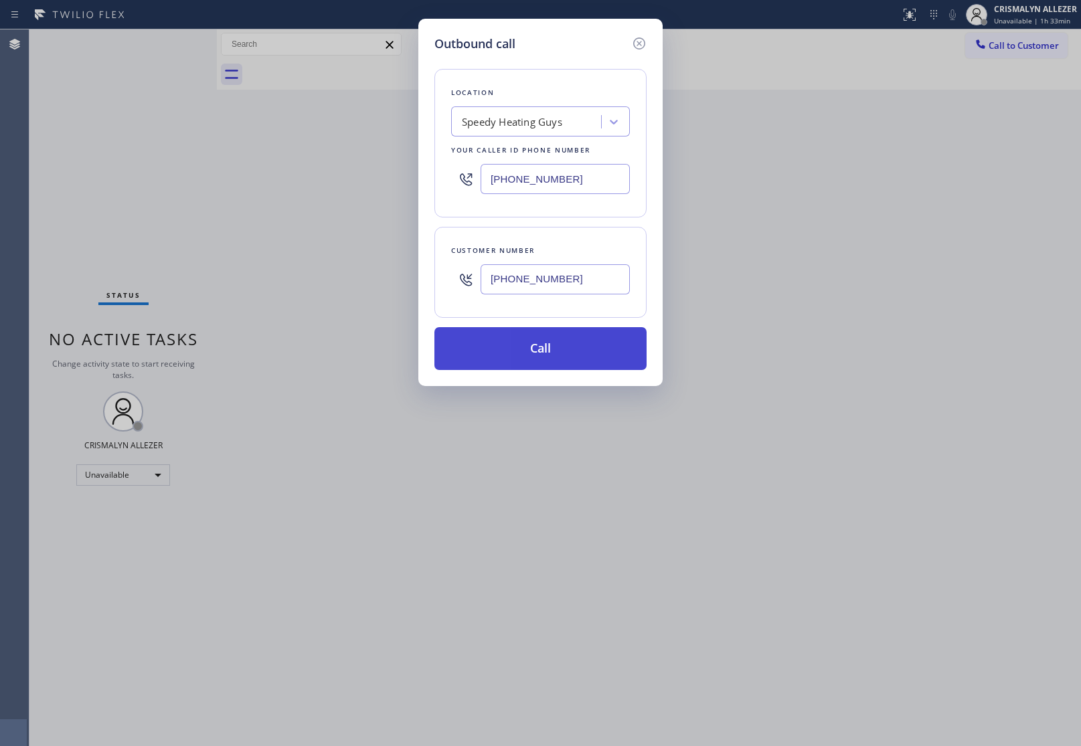
type input "[PHONE_NUMBER]"
click at [544, 349] on button "Call" at bounding box center [540, 348] width 212 height 43
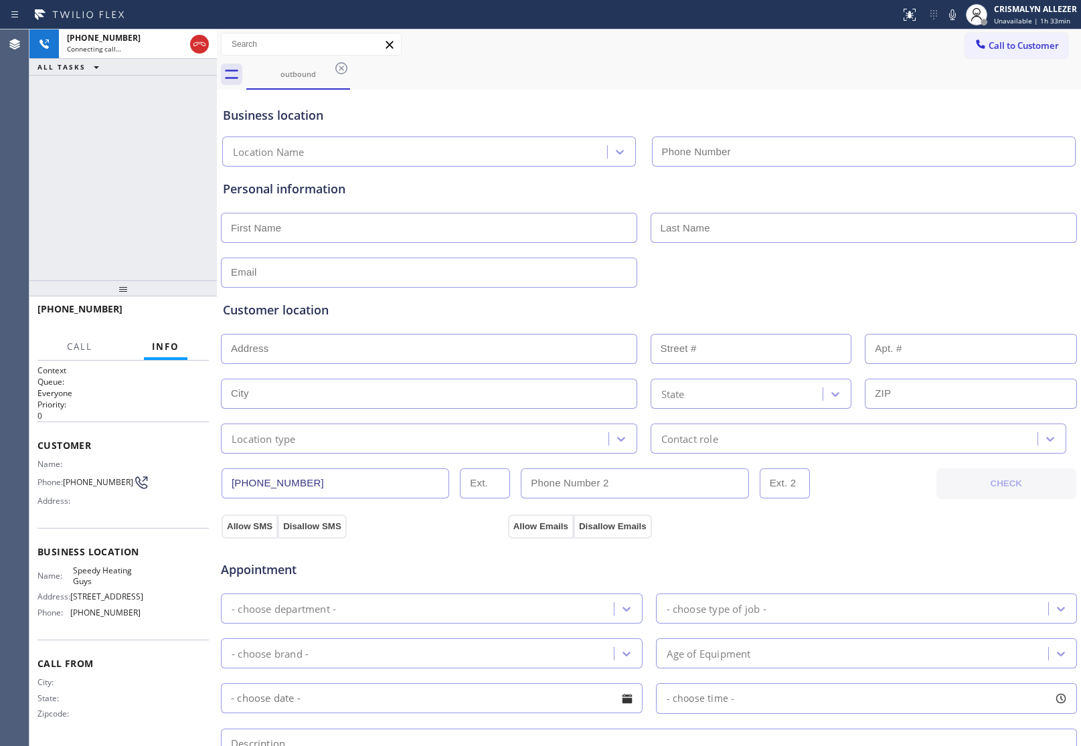
type input "[PHONE_NUMBER]"
click at [167, 311] on span "HANG UP" at bounding box center [177, 315] width 41 height 9
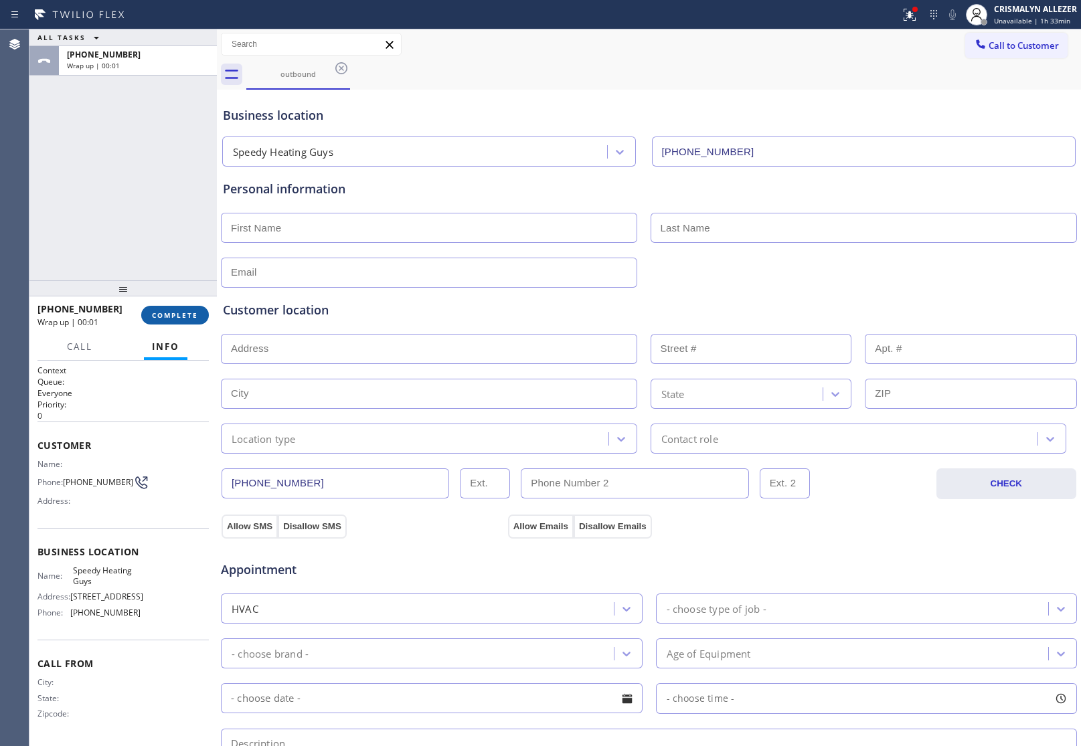
click at [154, 315] on span "COMPLETE" at bounding box center [175, 315] width 46 height 9
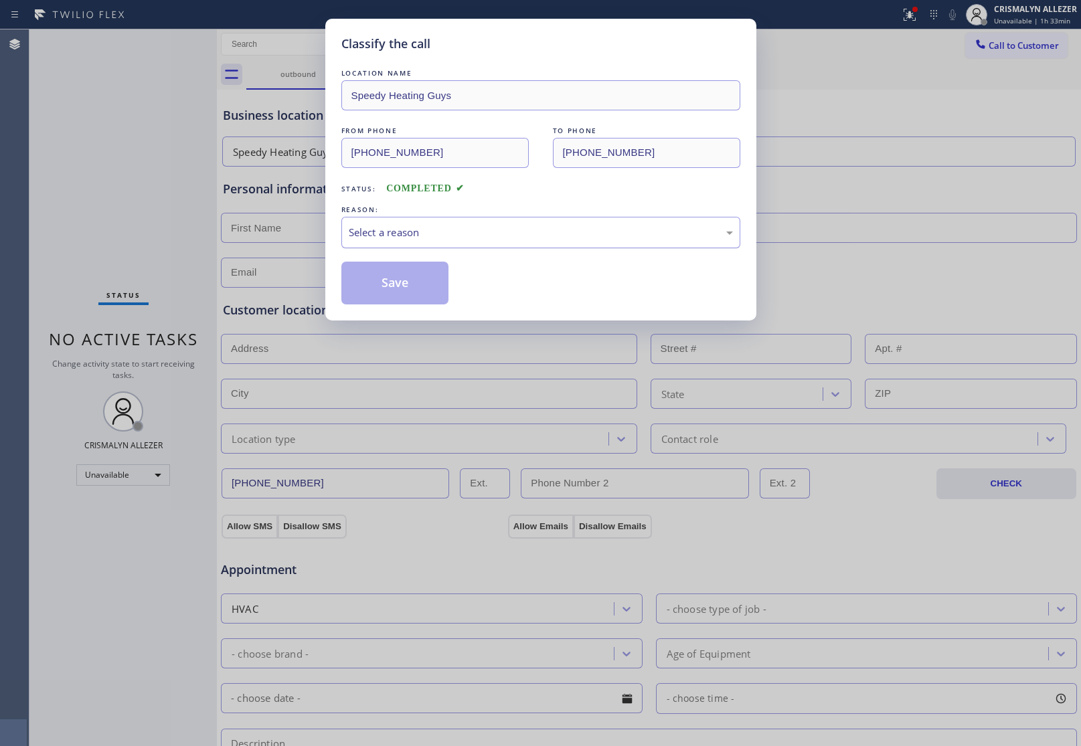
click at [548, 240] on div "Select a reason" at bounding box center [541, 232] width 384 height 15
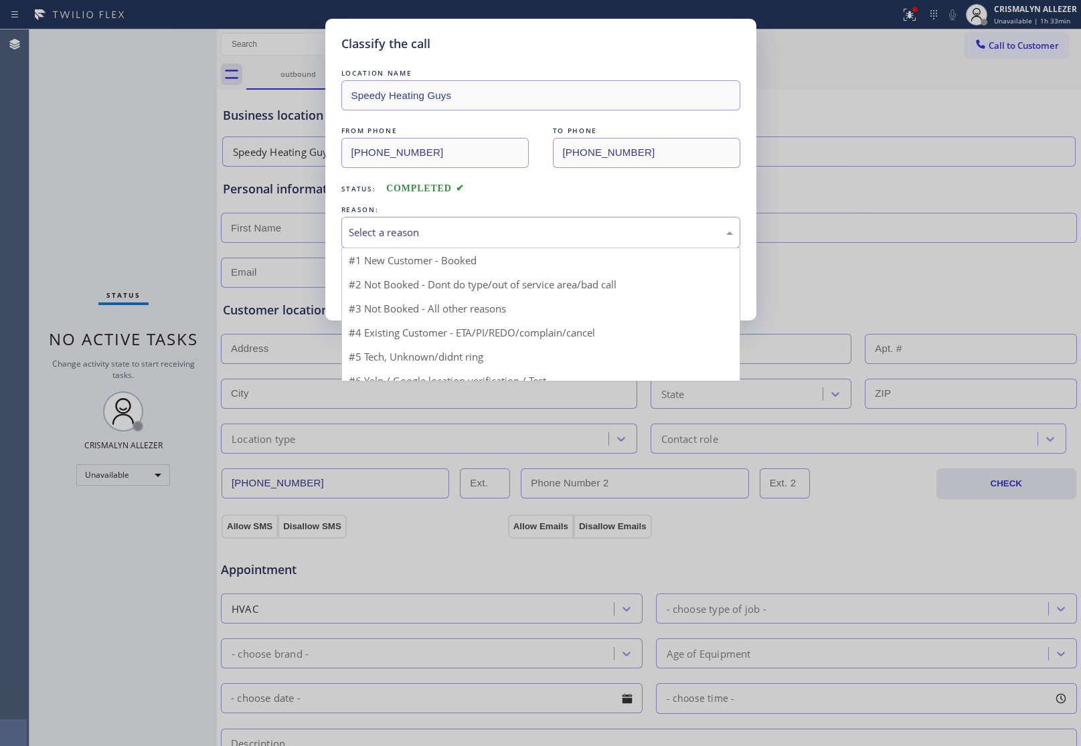
scroll to position [42, 0]
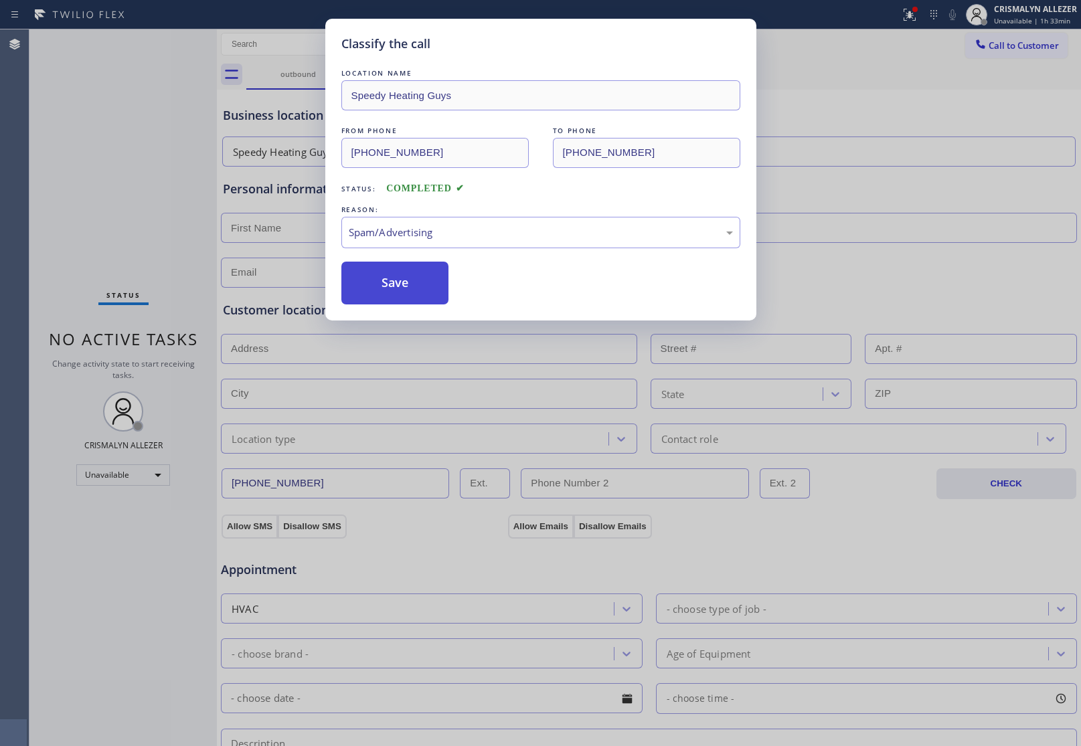
click at [410, 287] on button "Save" at bounding box center [395, 283] width 108 height 43
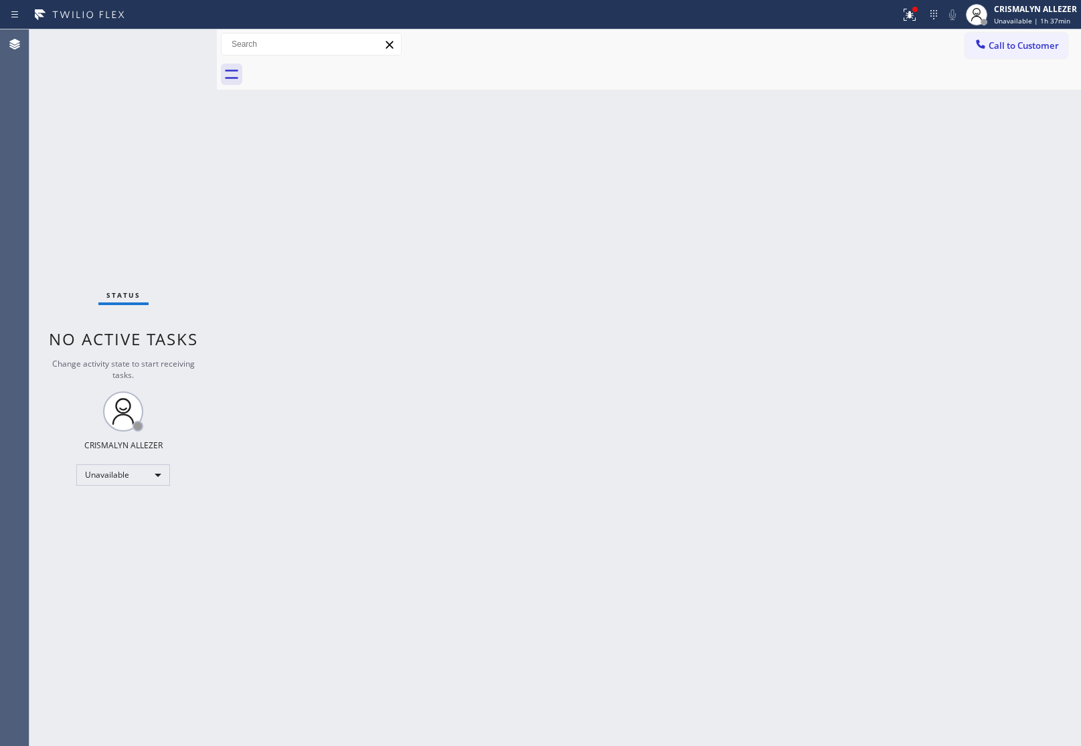
drag, startPoint x: 88, startPoint y: 118, endPoint x: 435, endPoint y: 129, distance: 346.9
click at [114, 118] on div "Status No active tasks Change activity state to start receiving tasks. CRISMALY…" at bounding box center [122, 387] width 187 height 717
click at [1016, 44] on span "Call to Customer" at bounding box center [1024, 45] width 70 height 12
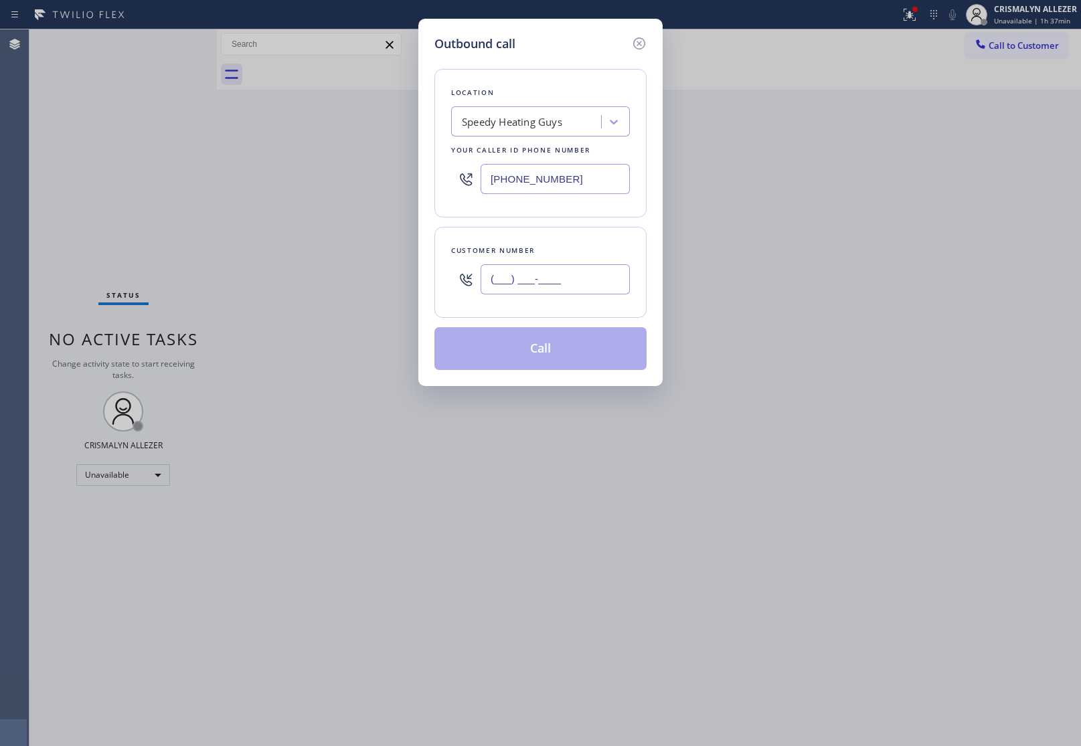
click at [594, 282] on input "(___) ___-____" at bounding box center [555, 279] width 149 height 30
paste input "412) 944-7466"
type input "[PHONE_NUMBER]"
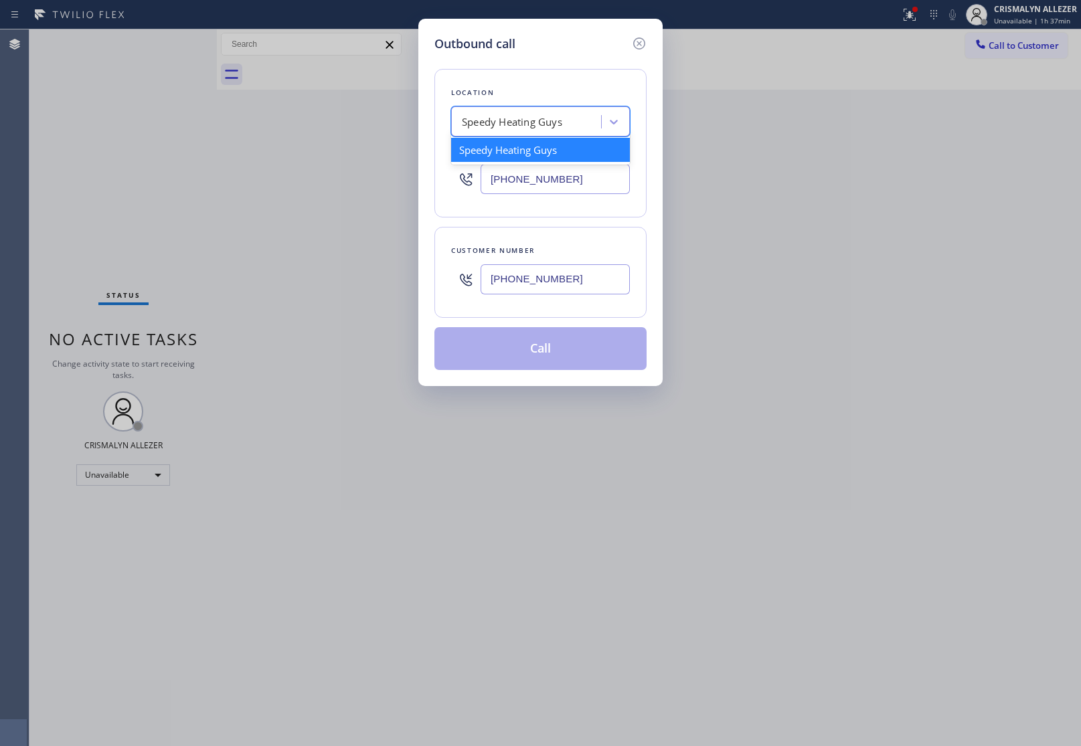
click at [562, 125] on div "Speedy Heating Guys" at bounding box center [512, 121] width 100 height 15
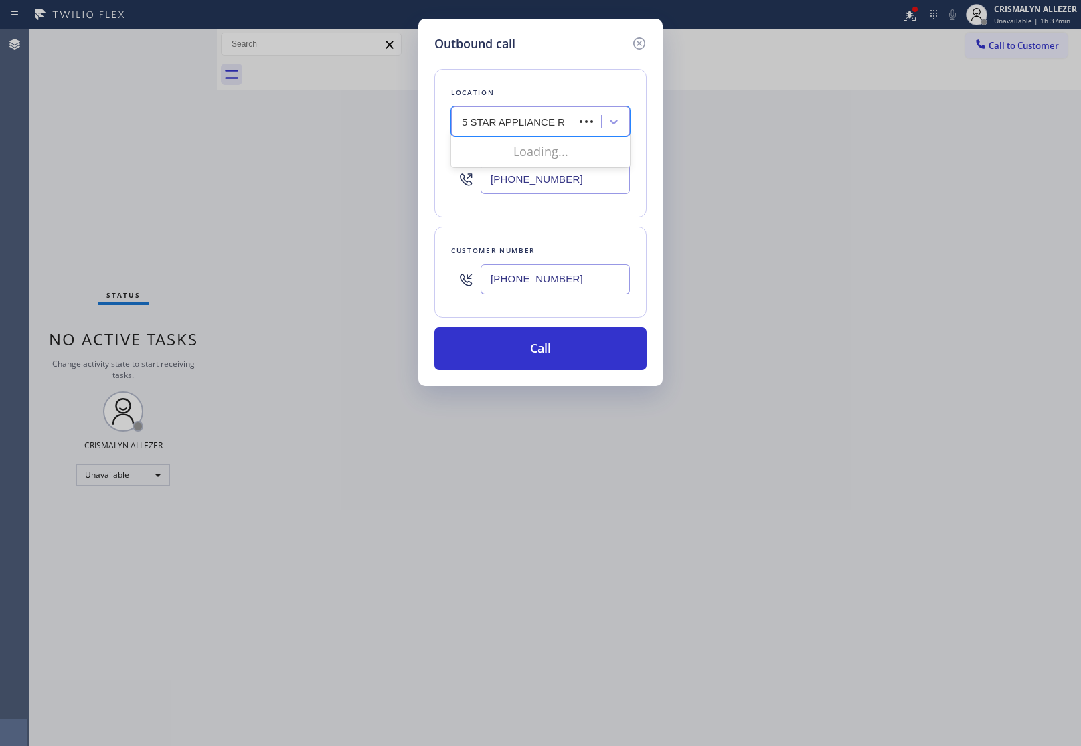
type input "5 STAR APPLIANCE RE"
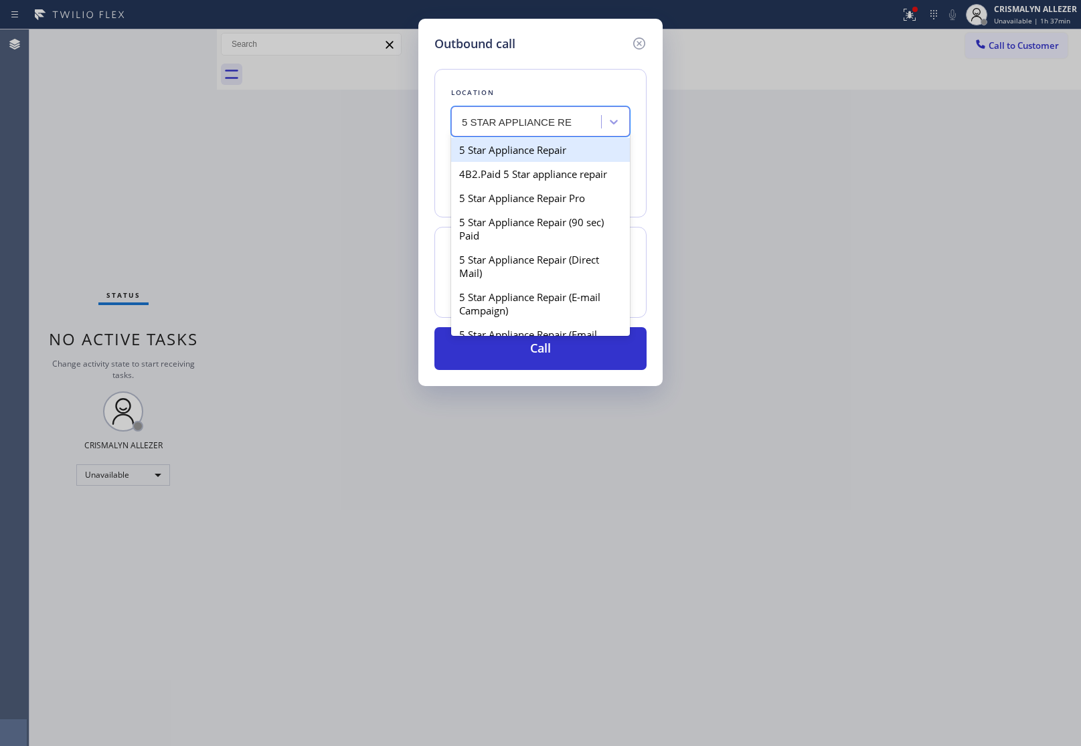
click at [563, 151] on div "5 Star Appliance Repair" at bounding box center [540, 150] width 179 height 24
type input "[PHONE_NUMBER]"
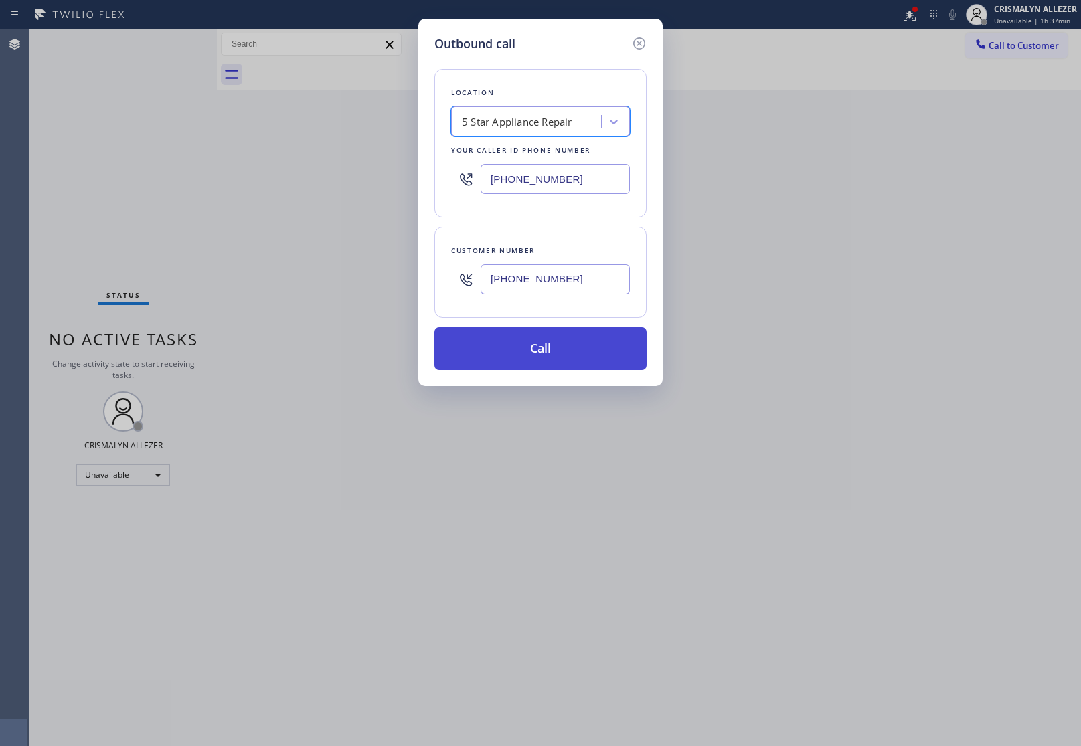
click at [544, 353] on button "Call" at bounding box center [540, 348] width 212 height 43
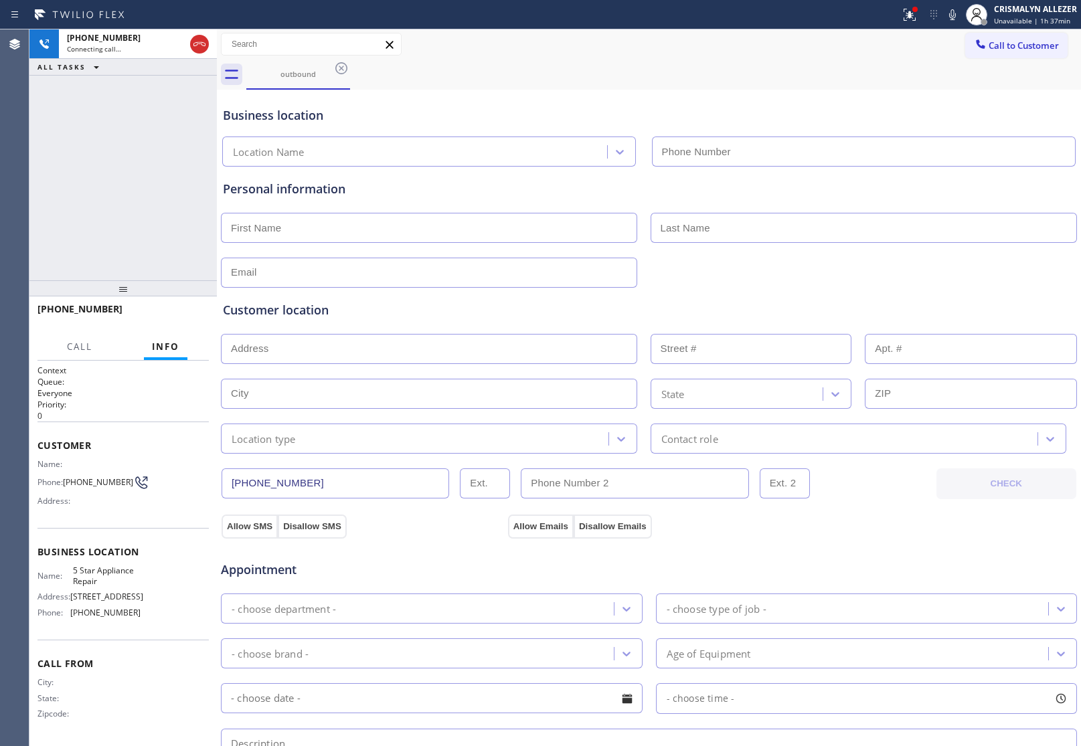
type input "[PHONE_NUMBER]"
click at [176, 315] on span "HANG UP" at bounding box center [177, 315] width 41 height 9
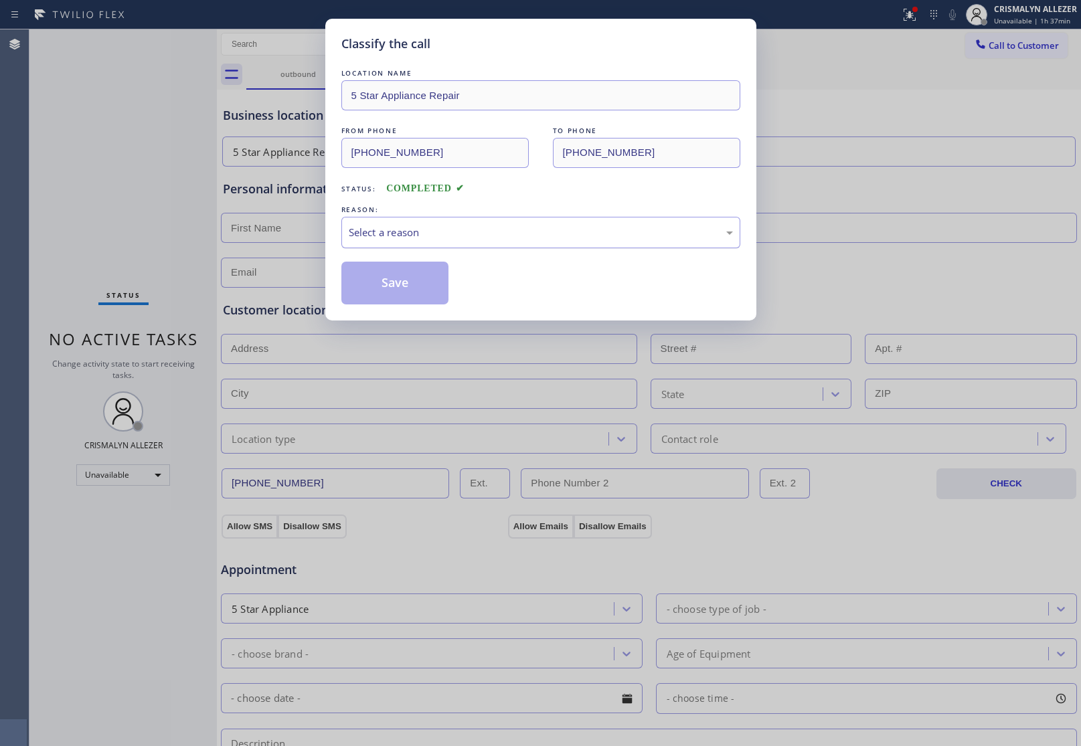
drag, startPoint x: 559, startPoint y: 235, endPoint x: 530, endPoint y: 243, distance: 29.9
click at [546, 238] on div "Select a reason" at bounding box center [541, 232] width 384 height 15
click at [396, 288] on button "Save" at bounding box center [395, 283] width 108 height 43
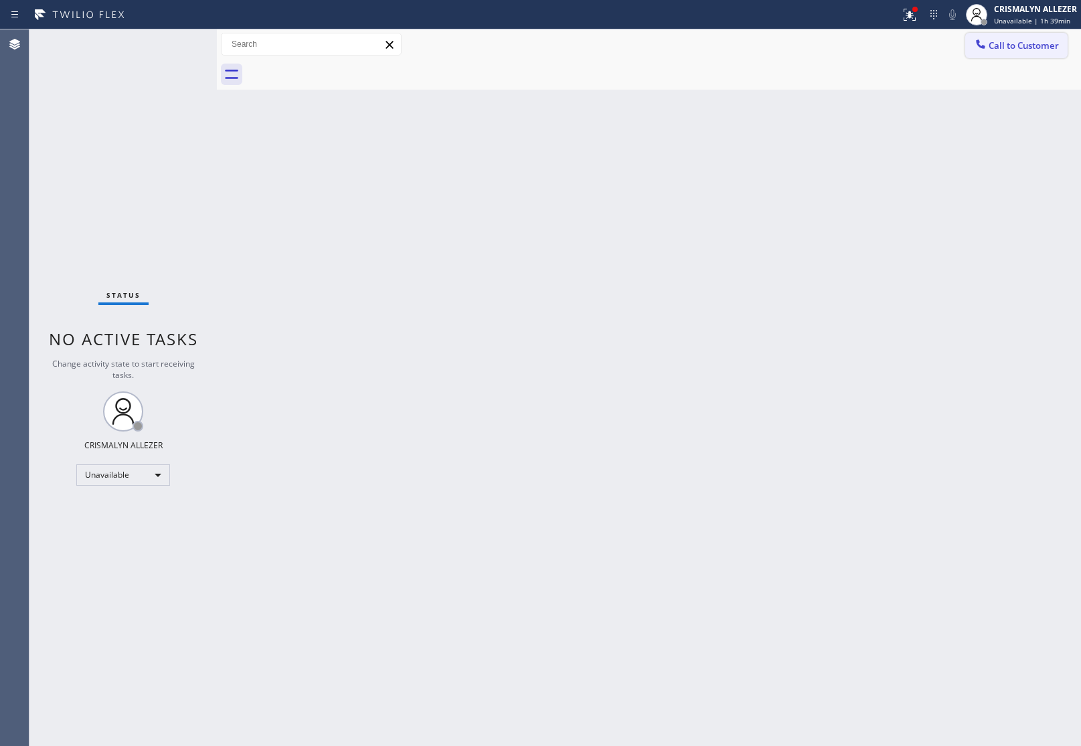
click at [1032, 48] on span "Call to Customer" at bounding box center [1024, 45] width 70 height 12
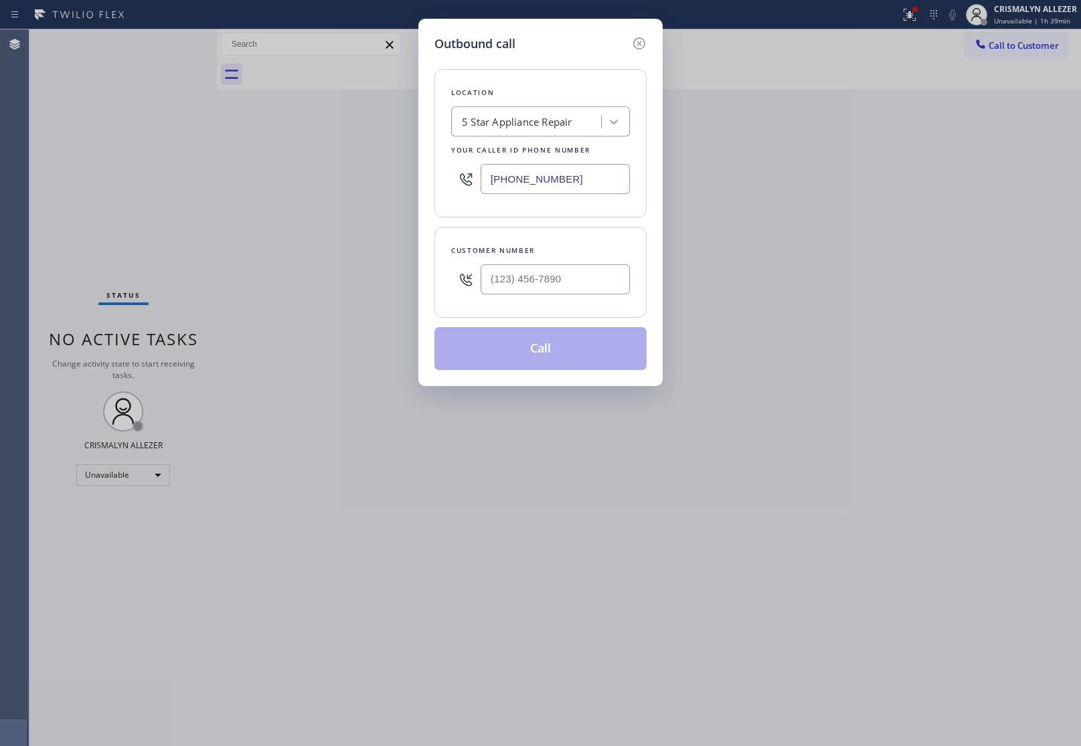
drag, startPoint x: 596, startPoint y: 181, endPoint x: 335, endPoint y: 175, distance: 261.2
click at [370, 176] on div "Outbound call Location 5 Star Appliance Repair Your caller id phone number [PHO…" at bounding box center [540, 373] width 1081 height 746
paste input "323) 870-7123"
type input "[PHONE_NUMBER]"
click at [584, 287] on input "(___) ___-____" at bounding box center [555, 279] width 149 height 30
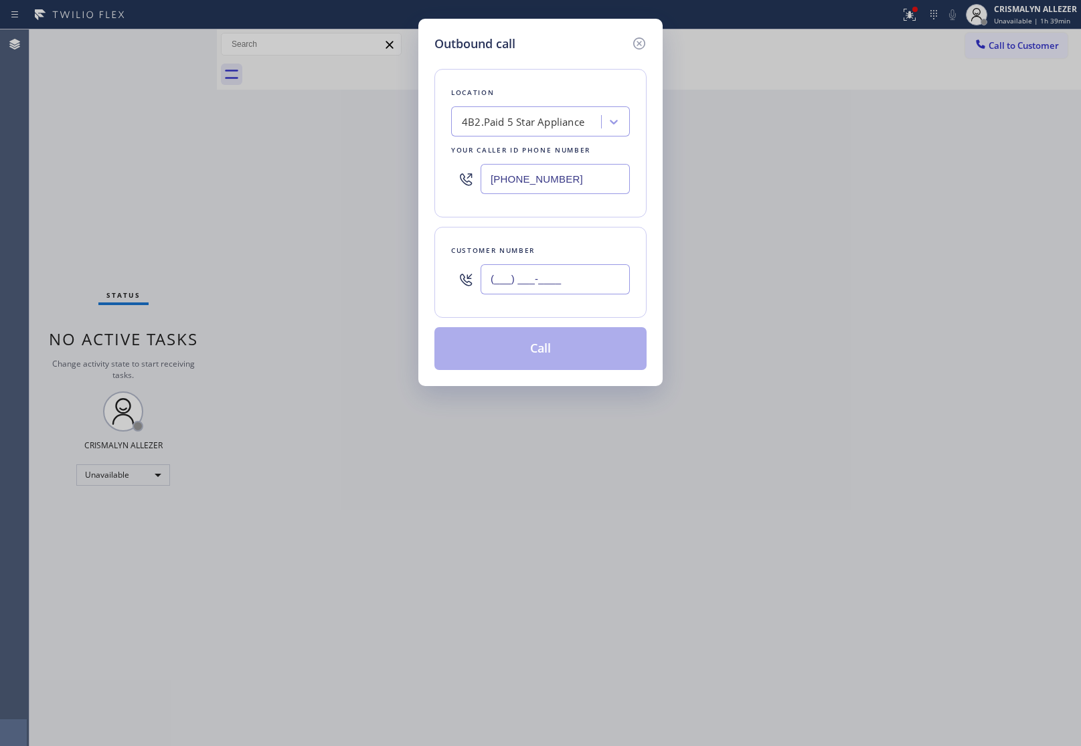
paste input "213) 598-9585"
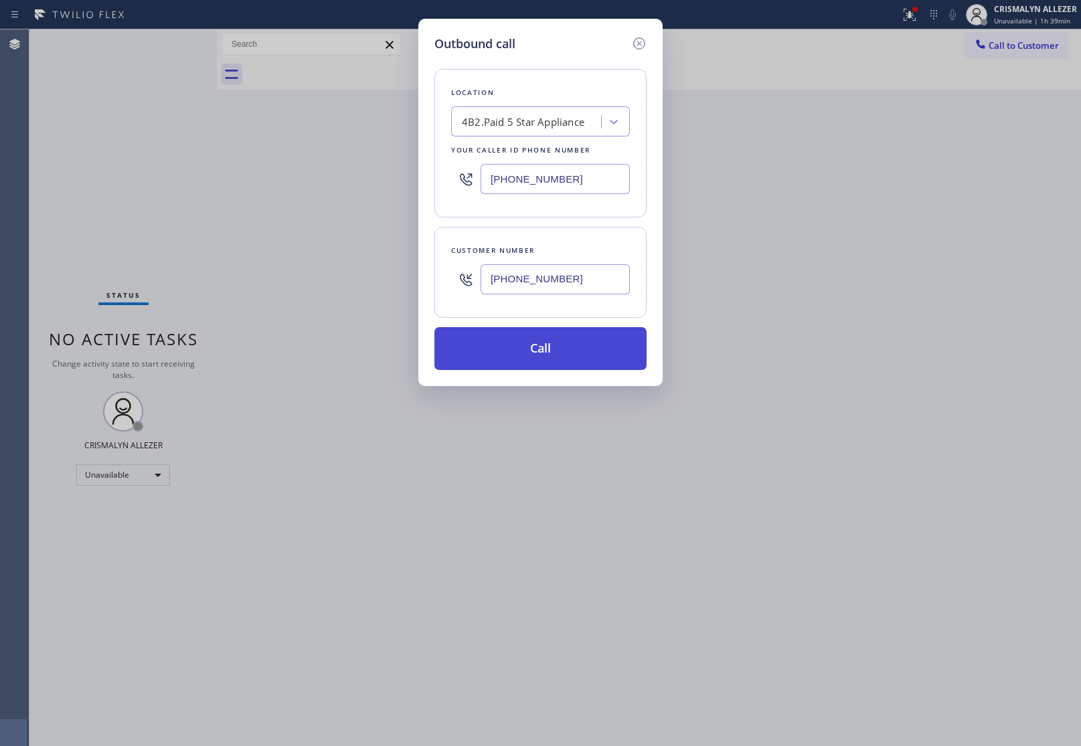
type input "[PHONE_NUMBER]"
click at [539, 352] on button "Call" at bounding box center [540, 348] width 212 height 43
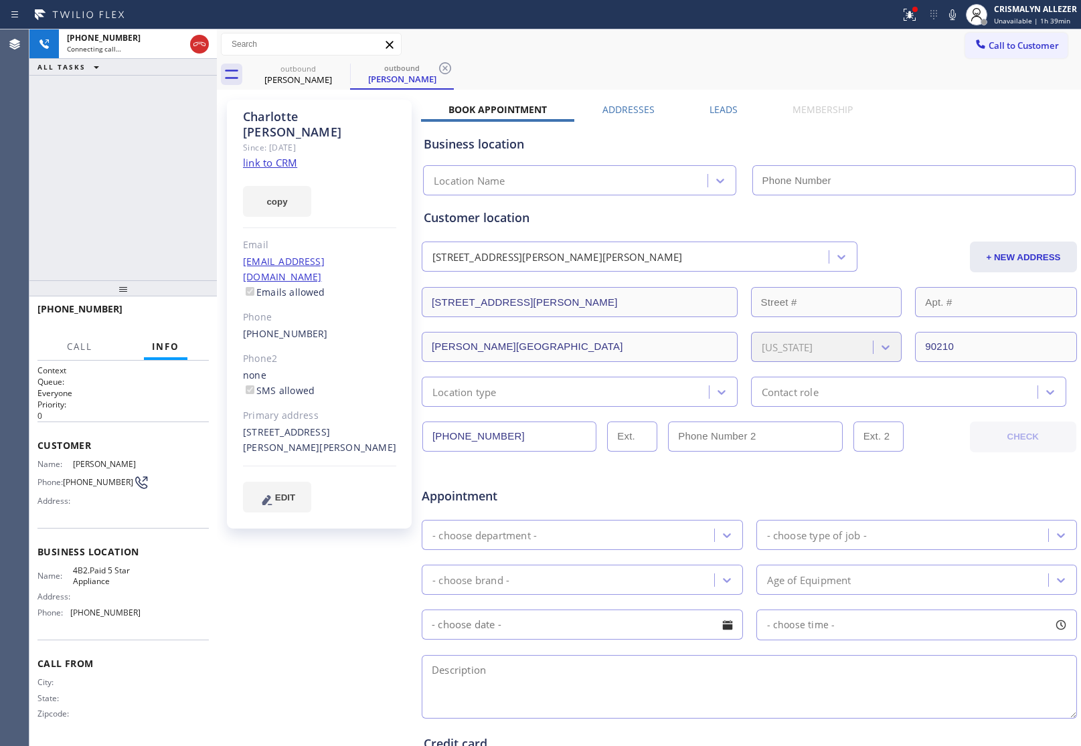
click at [266, 156] on link "link to CRM" at bounding box center [270, 162] width 54 height 13
type input "[PHONE_NUMBER]"
click at [169, 316] on span "HANG UP" at bounding box center [177, 315] width 41 height 9
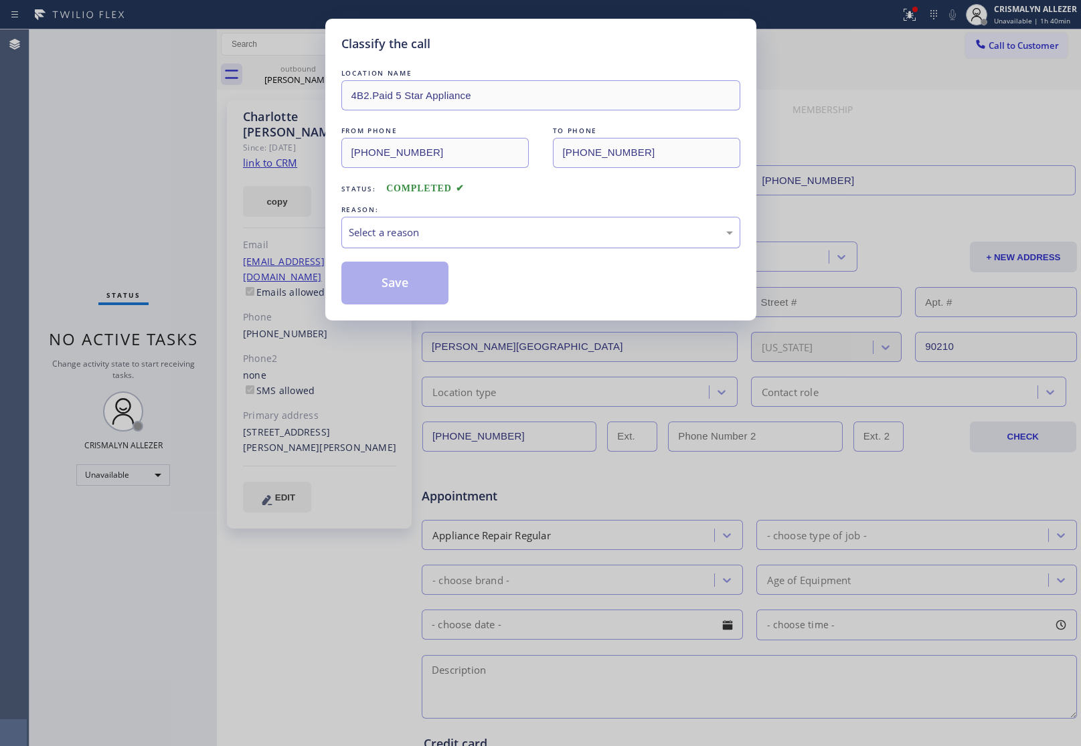
drag, startPoint x: 485, startPoint y: 240, endPoint x: 479, endPoint y: 246, distance: 9.5
click at [483, 244] on div "Select a reason" at bounding box center [540, 232] width 399 height 31
click at [383, 289] on button "Save" at bounding box center [395, 283] width 108 height 43
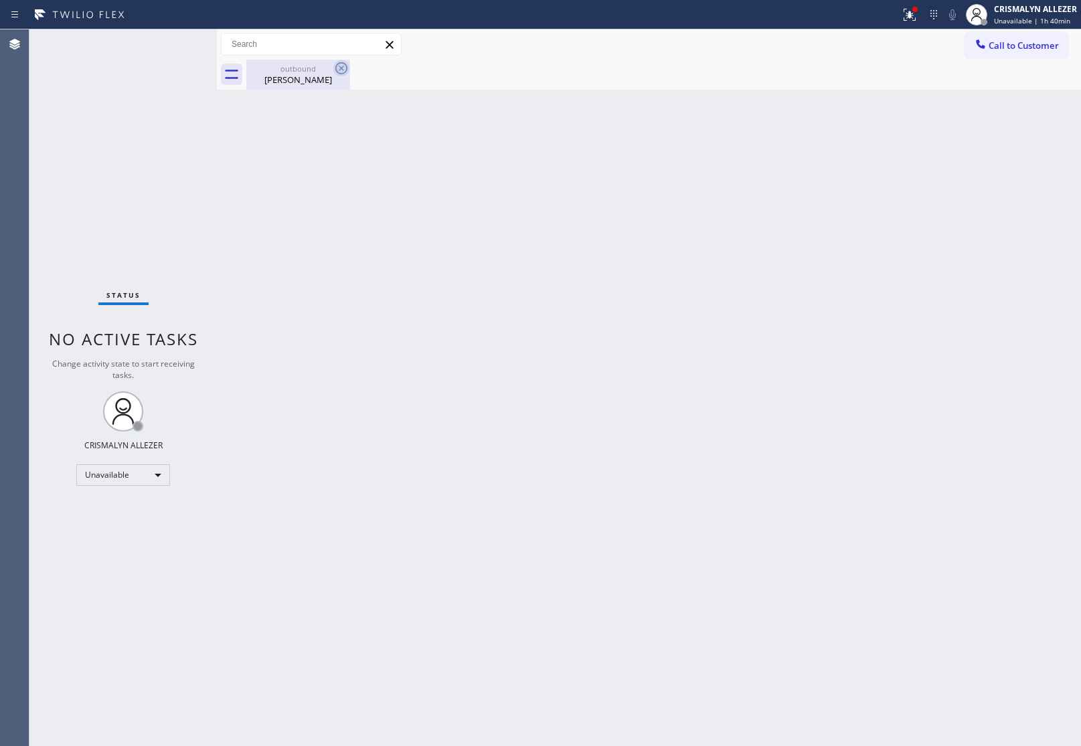
drag, startPoint x: 293, startPoint y: 74, endPoint x: 345, endPoint y: 71, distance: 52.3
click at [300, 74] on div "Charlotte Han" at bounding box center [298, 80] width 101 height 12
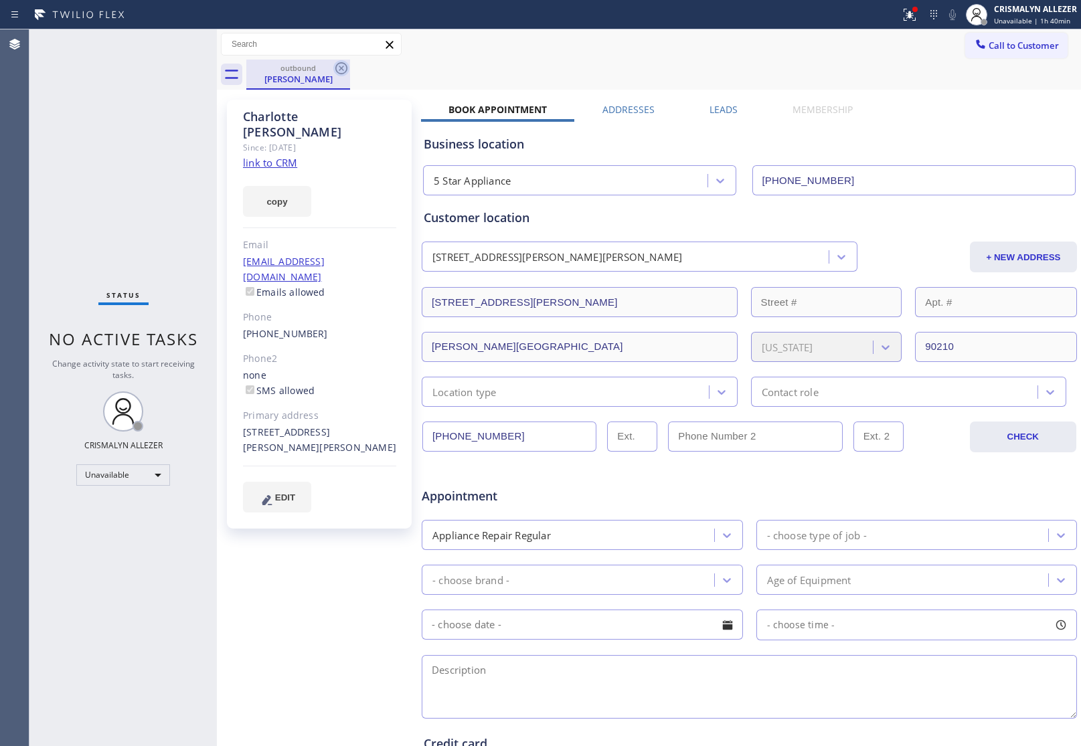
click at [341, 68] on icon at bounding box center [341, 68] width 12 height 12
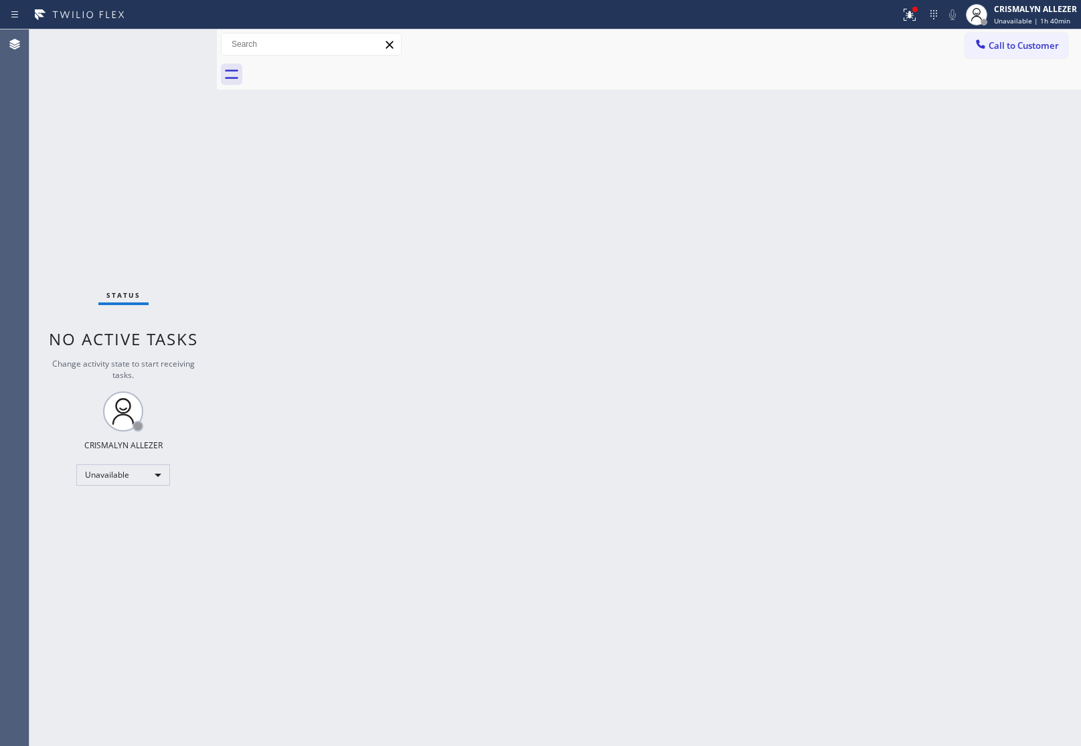
click at [1028, 55] on button "Call to Customer" at bounding box center [1016, 45] width 102 height 25
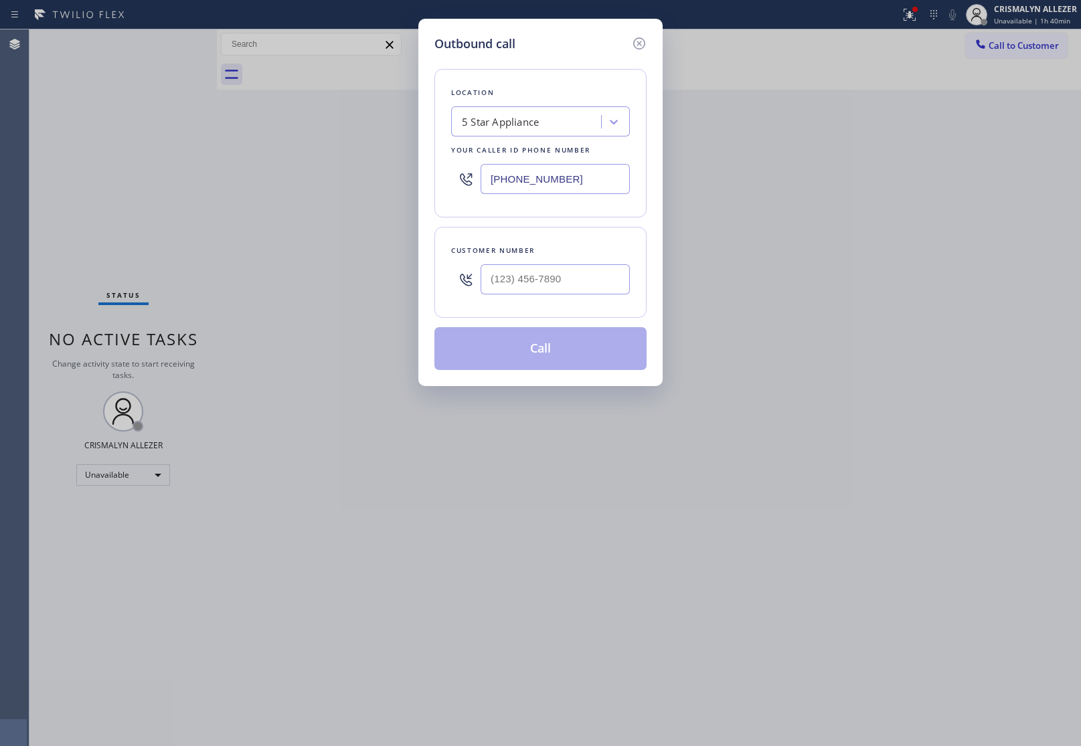
paste input "855) 731-4952"
drag, startPoint x: 617, startPoint y: 181, endPoint x: 148, endPoint y: 175, distance: 468.6
click at [206, 182] on div "Outbound call Location 5 Star Appliance Your caller id phone number [PHONE_NUMB…" at bounding box center [540, 373] width 1081 height 746
type input "[PHONE_NUMBER]"
click at [600, 282] on input "(___) ___-____" at bounding box center [555, 279] width 149 height 30
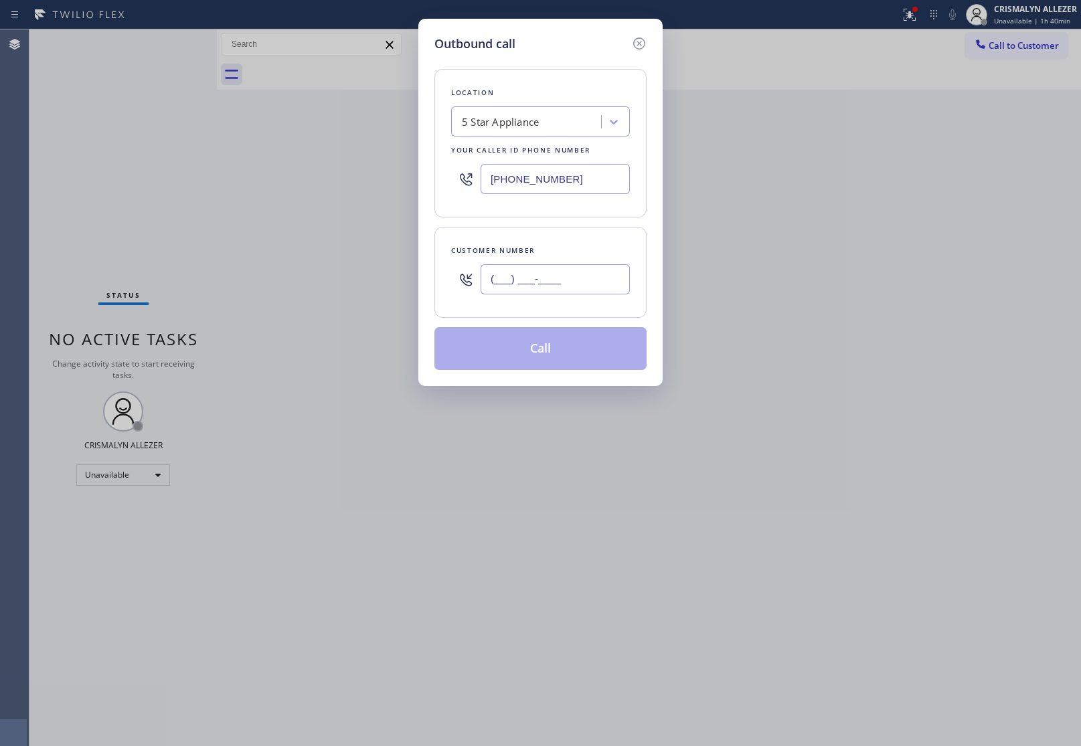
paste input "714) 412-5799"
type input "[PHONE_NUMBER]"
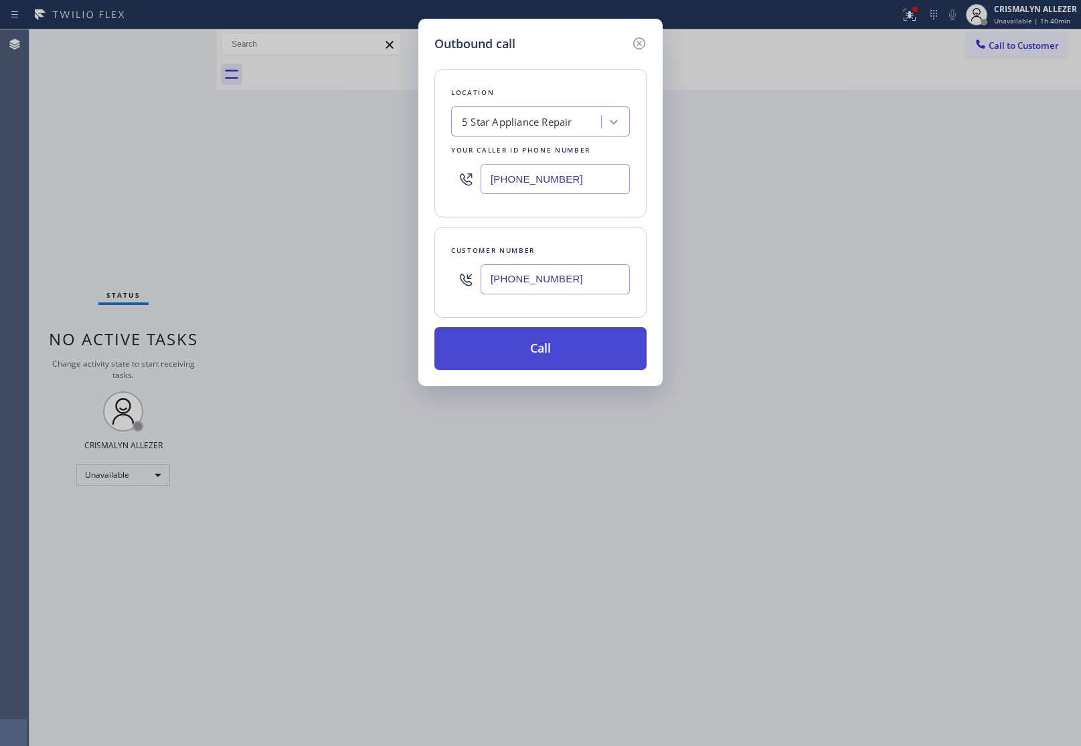
click at [570, 352] on button "Call" at bounding box center [540, 348] width 212 height 43
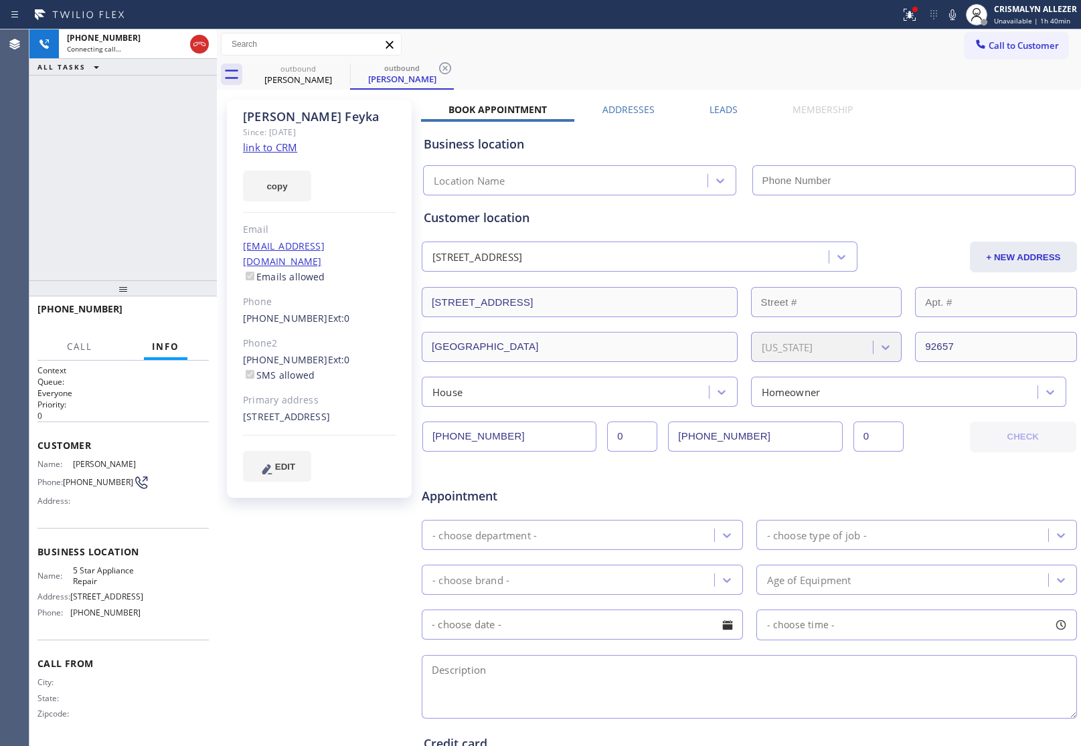
click at [262, 141] on link "link to CRM" at bounding box center [270, 147] width 54 height 13
type input "[PHONE_NUMBER]"
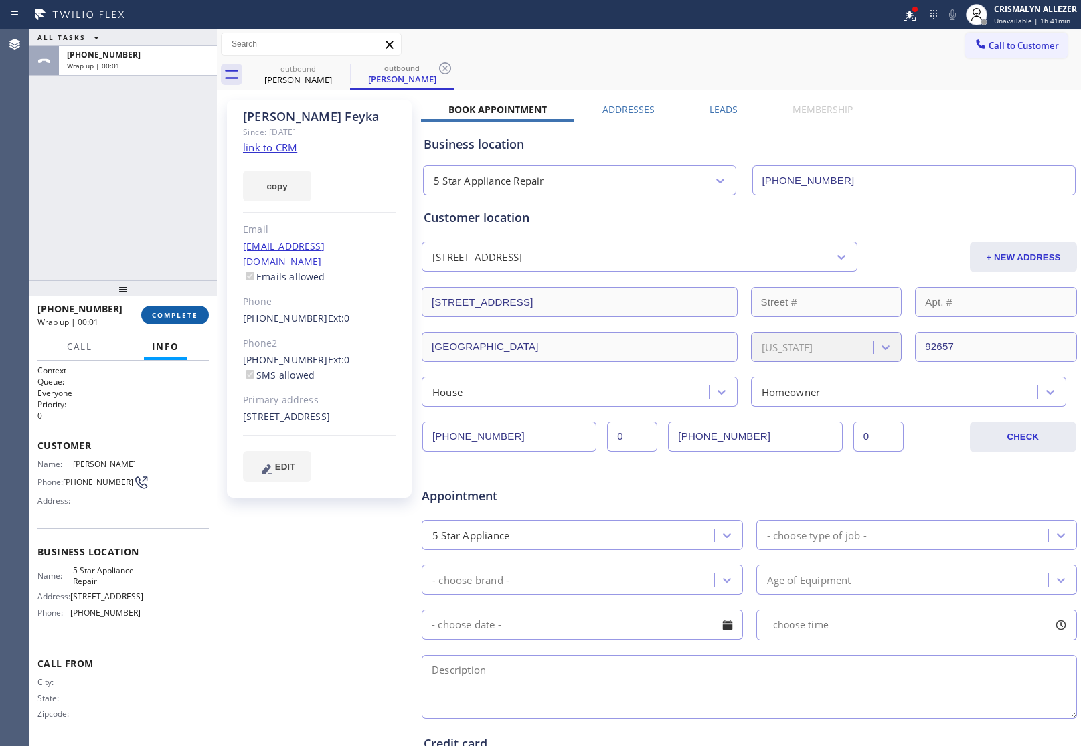
click at [179, 313] on span "COMPLETE" at bounding box center [175, 315] width 46 height 9
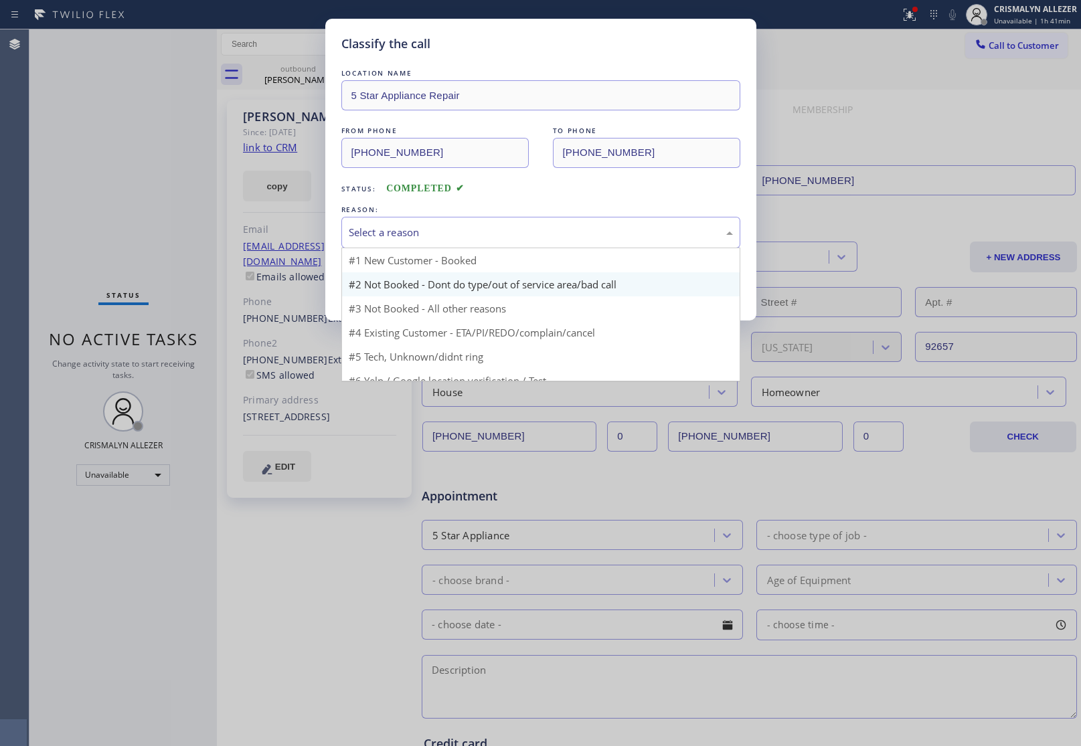
drag, startPoint x: 529, startPoint y: 236, endPoint x: 418, endPoint y: 282, distance: 119.5
click at [523, 240] on div "Select a reason" at bounding box center [541, 232] width 384 height 15
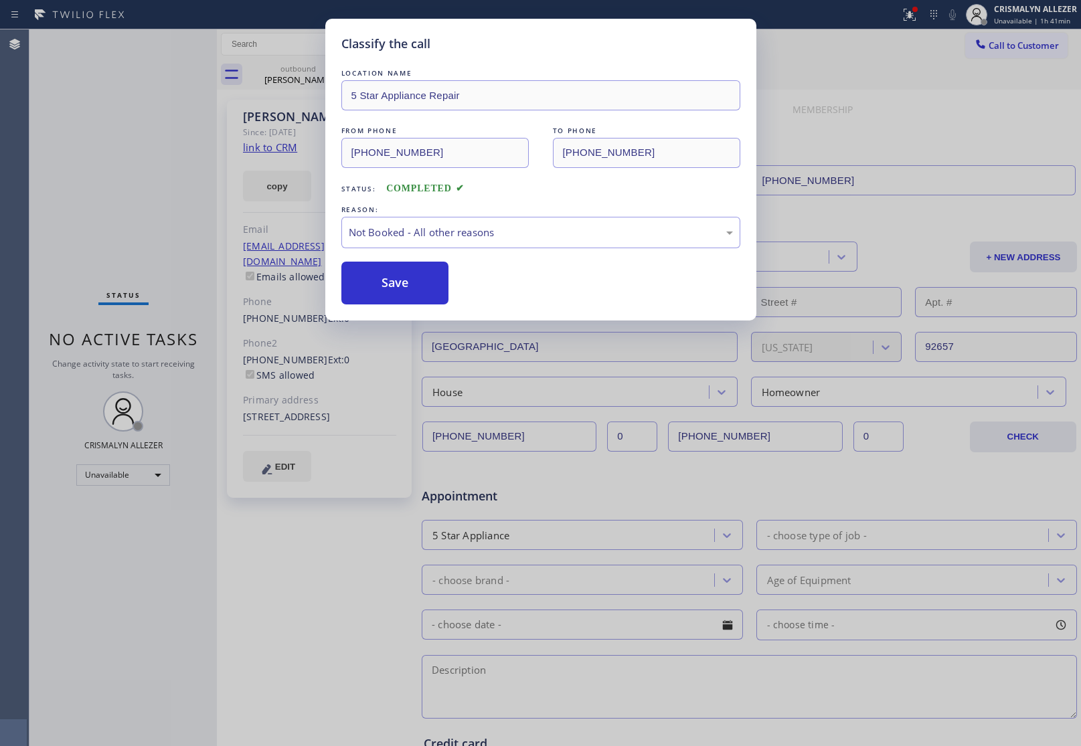
click at [389, 289] on button "Save" at bounding box center [395, 283] width 108 height 43
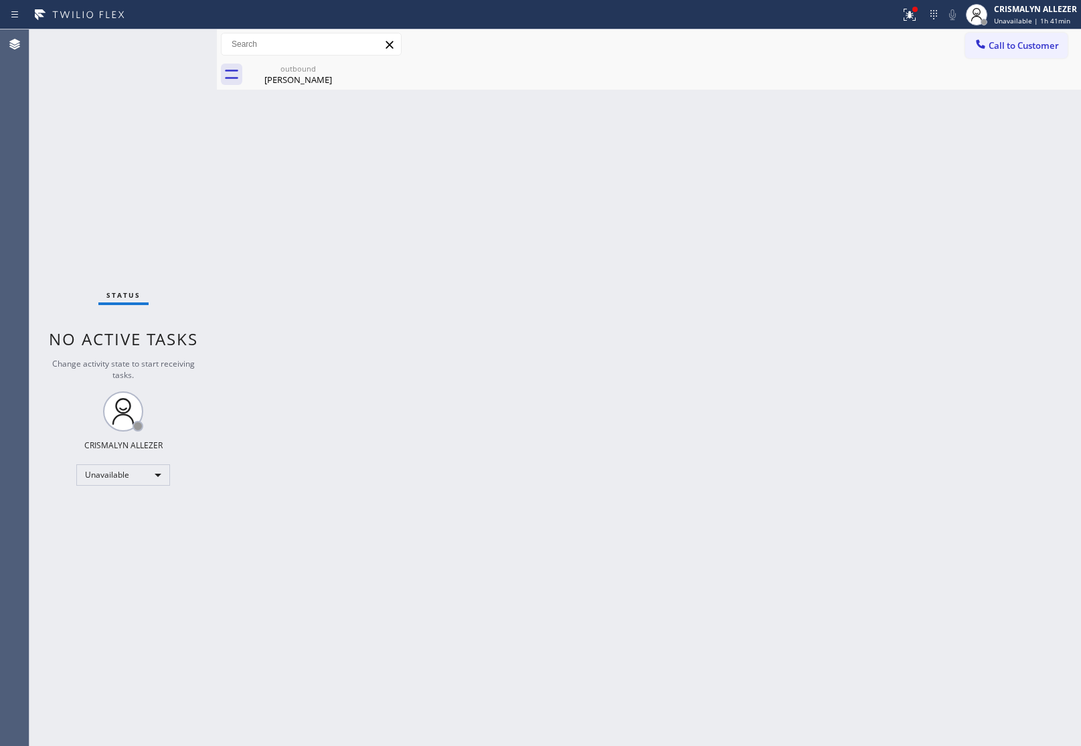
click at [297, 78] on div "Carolyn Feyka" at bounding box center [298, 80] width 101 height 12
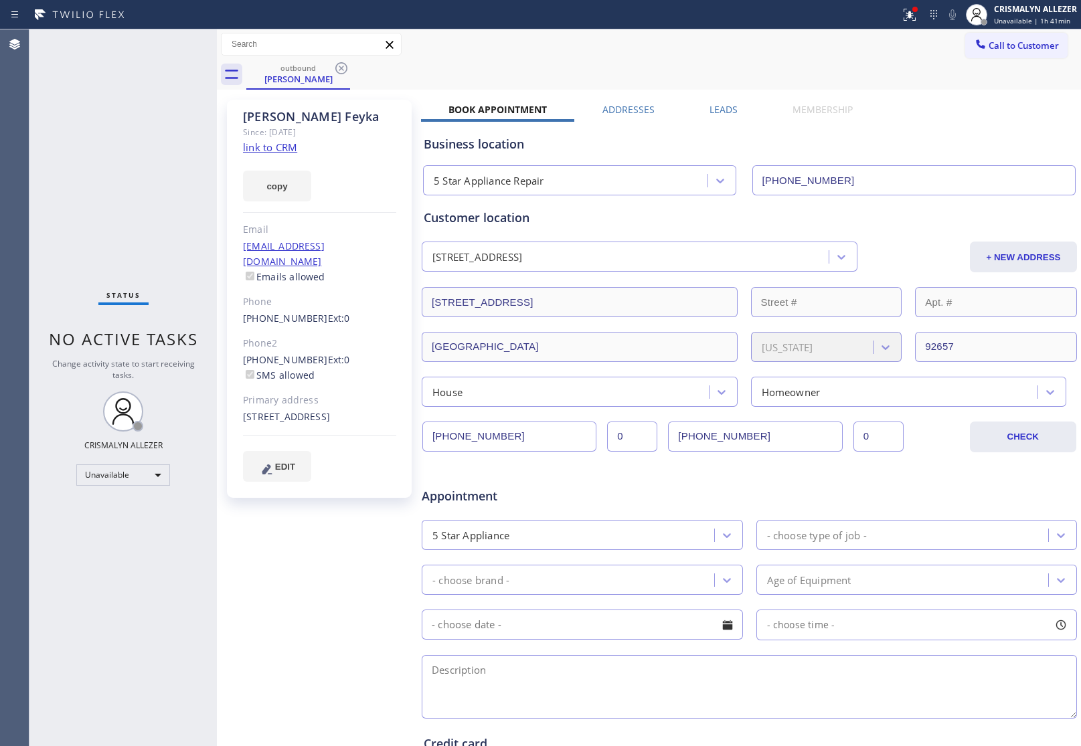
click at [716, 110] on label "Leads" at bounding box center [724, 109] width 28 height 13
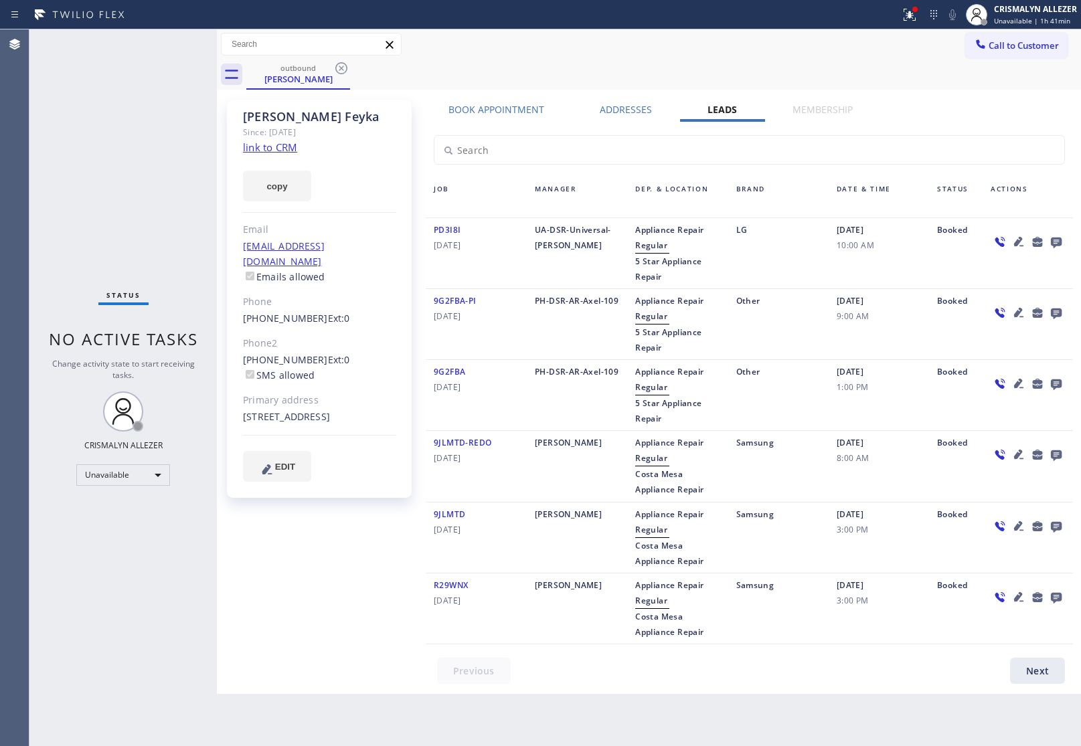
click at [1059, 240] on icon at bounding box center [1056, 243] width 11 height 11
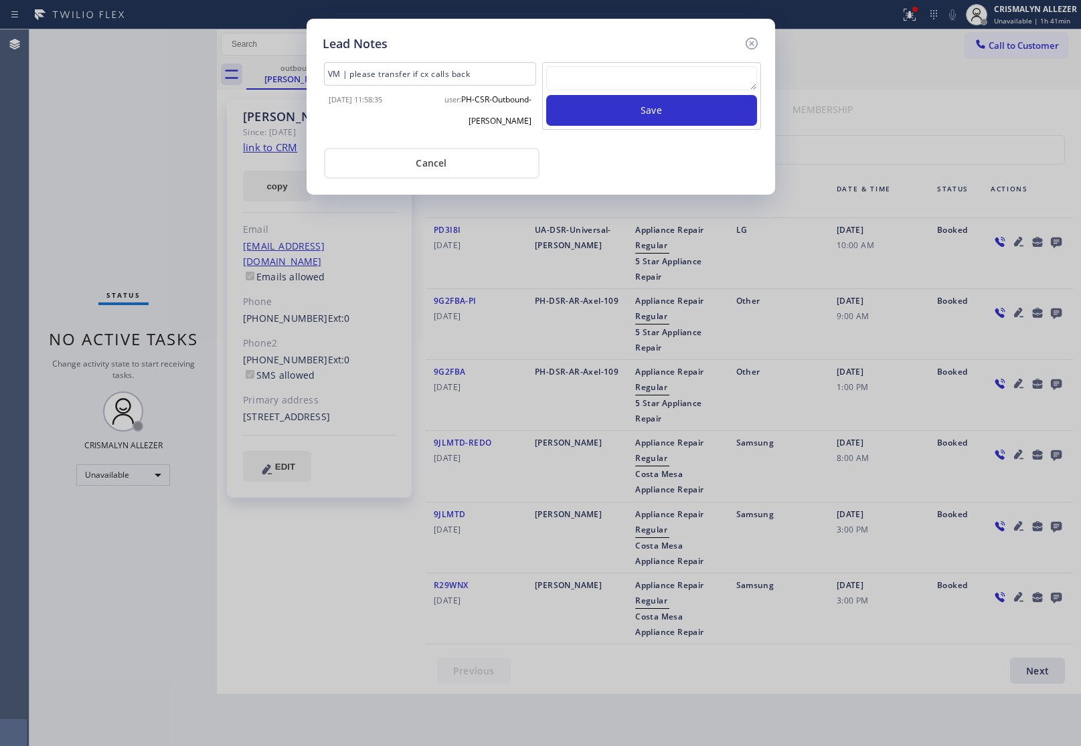
click at [602, 70] on textarea at bounding box center [651, 78] width 211 height 24
paste textarea "DON'T NEED SERVICE / NOT NTERESTED"
type textarea "DON'T NEED SERVICE / NOT NTERESTED"
click at [623, 114] on button "Save" at bounding box center [651, 110] width 211 height 31
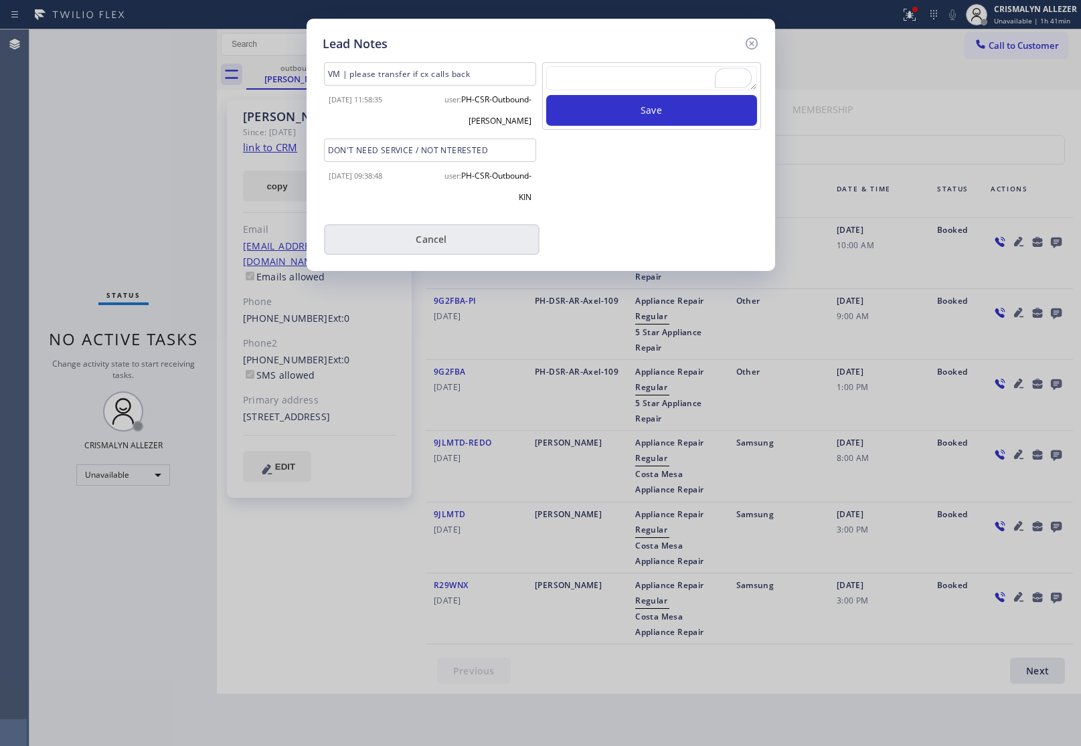
click at [429, 238] on button "Cancel" at bounding box center [432, 239] width 216 height 31
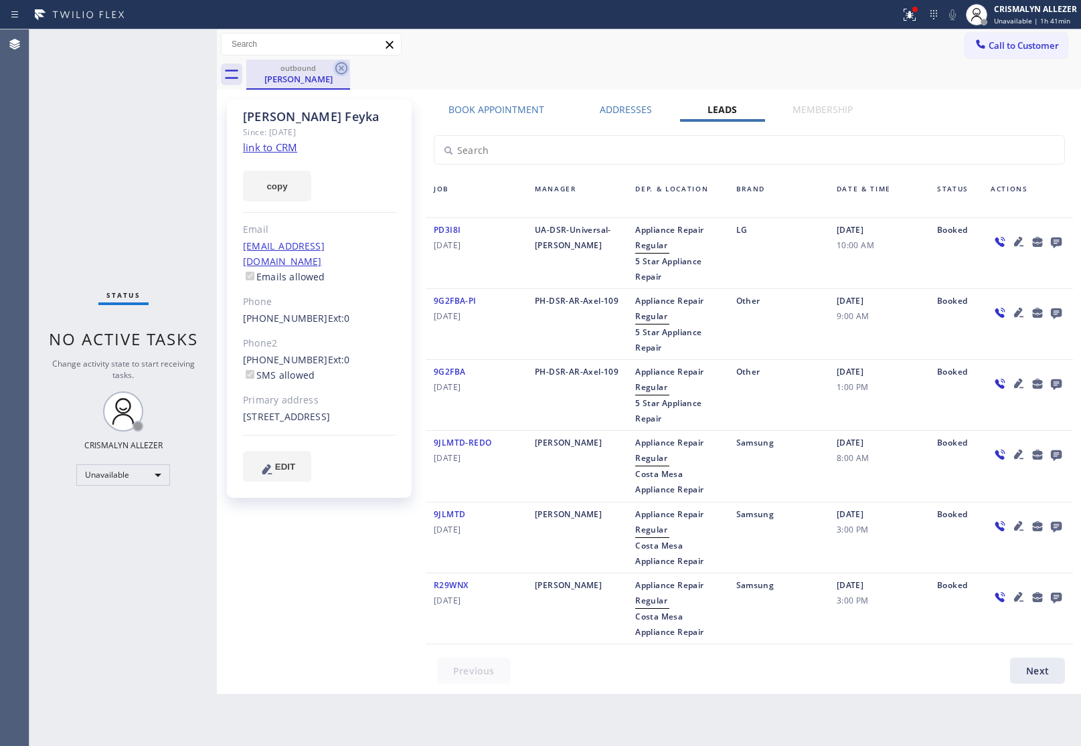
click at [341, 67] on icon at bounding box center [341, 68] width 16 height 16
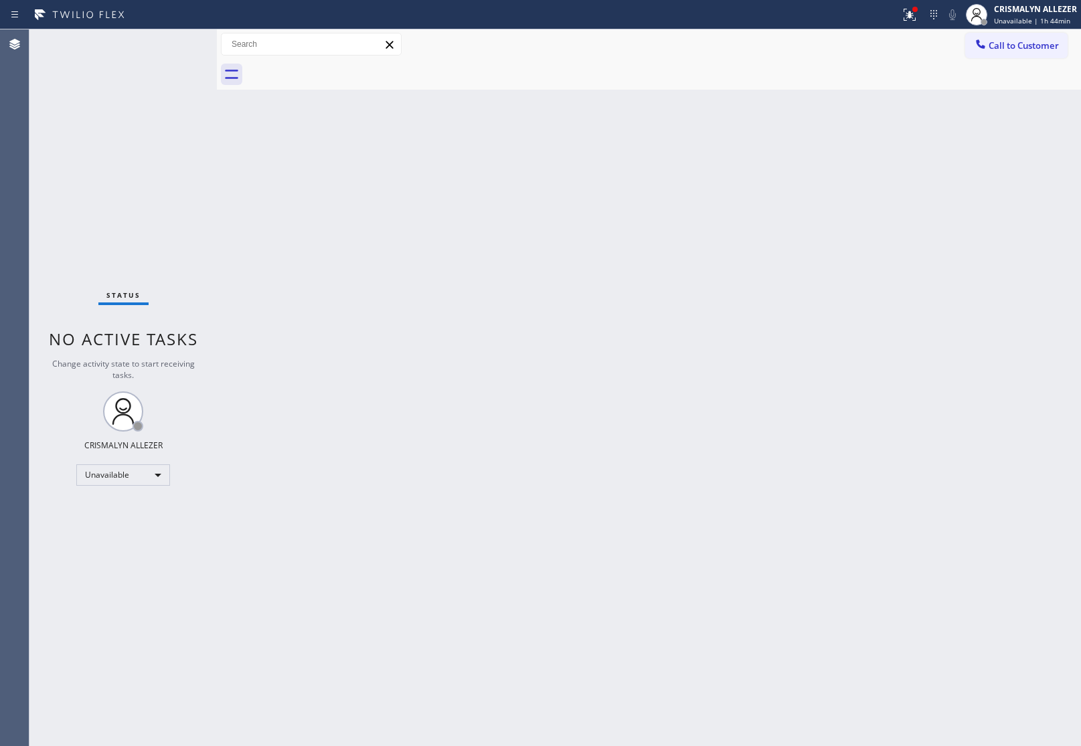
drag, startPoint x: 117, startPoint y: 55, endPoint x: 116, endPoint y: 47, distance: 8.1
click at [117, 49] on div "Status No active tasks Change activity state to start receiving tasks. CRISMALY…" at bounding box center [122, 387] width 187 height 717
click at [985, 46] on icon at bounding box center [980, 43] width 13 height 13
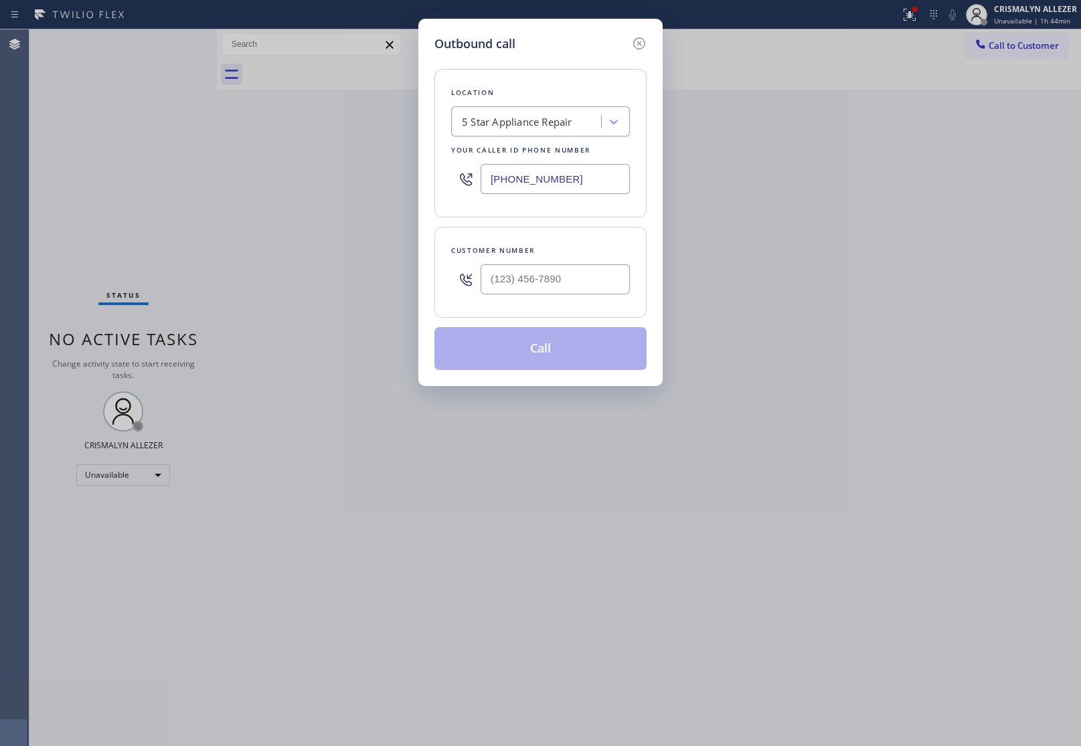
drag, startPoint x: 602, startPoint y: 189, endPoint x: 435, endPoint y: 185, distance: 167.4
click at [469, 185] on div "[PHONE_NUMBER]" at bounding box center [540, 179] width 179 height 44
paste input "323) 214-3047"
type input "[PHONE_NUMBER]"
click at [597, 295] on input "(___) ___-____" at bounding box center [555, 279] width 149 height 30
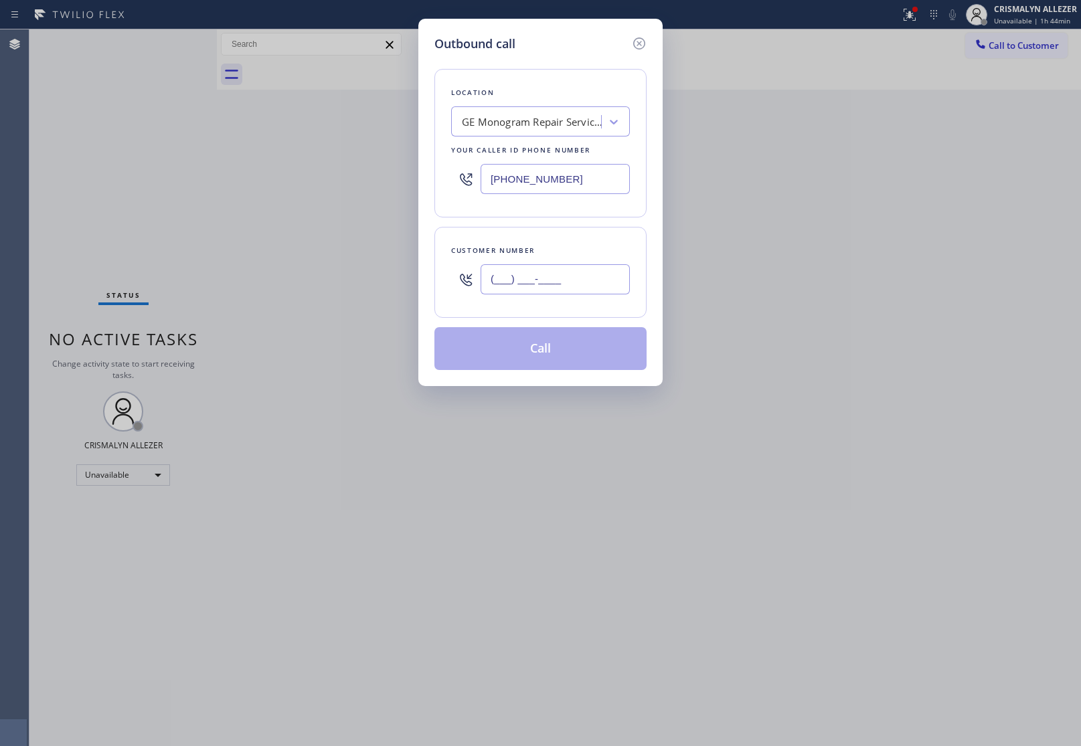
paste input "818) 487-9460"
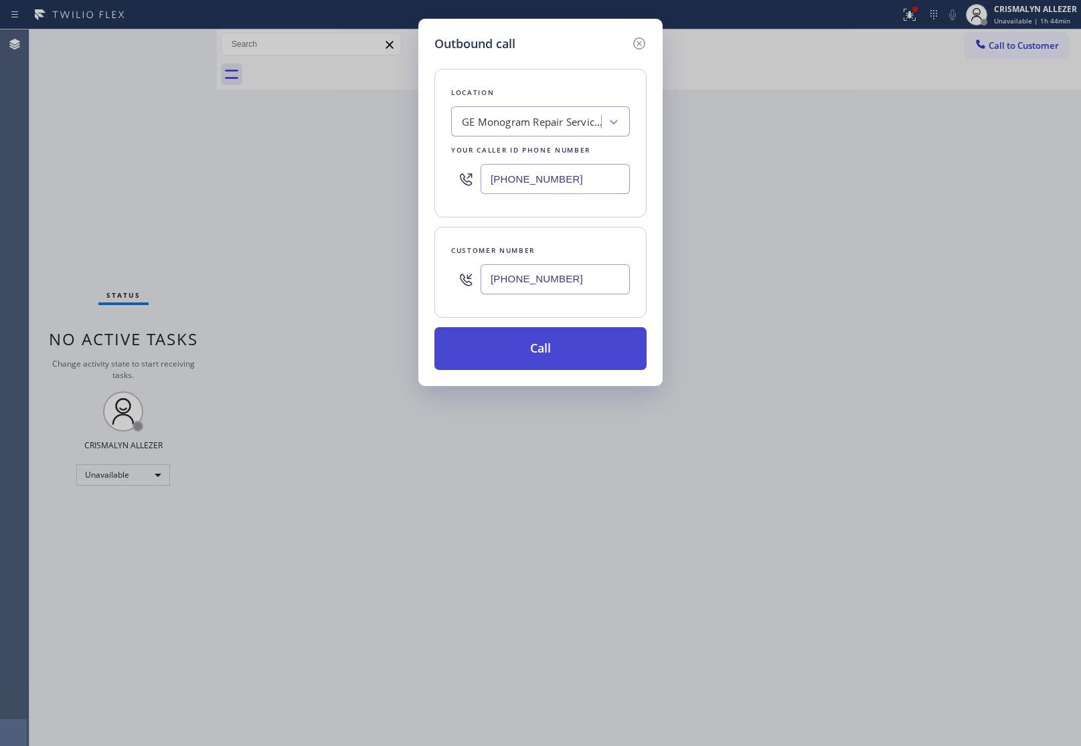
type input "[PHONE_NUMBER]"
drag, startPoint x: 554, startPoint y: 356, endPoint x: 606, endPoint y: 336, distance: 55.3
click at [559, 355] on button "Call" at bounding box center [540, 348] width 212 height 43
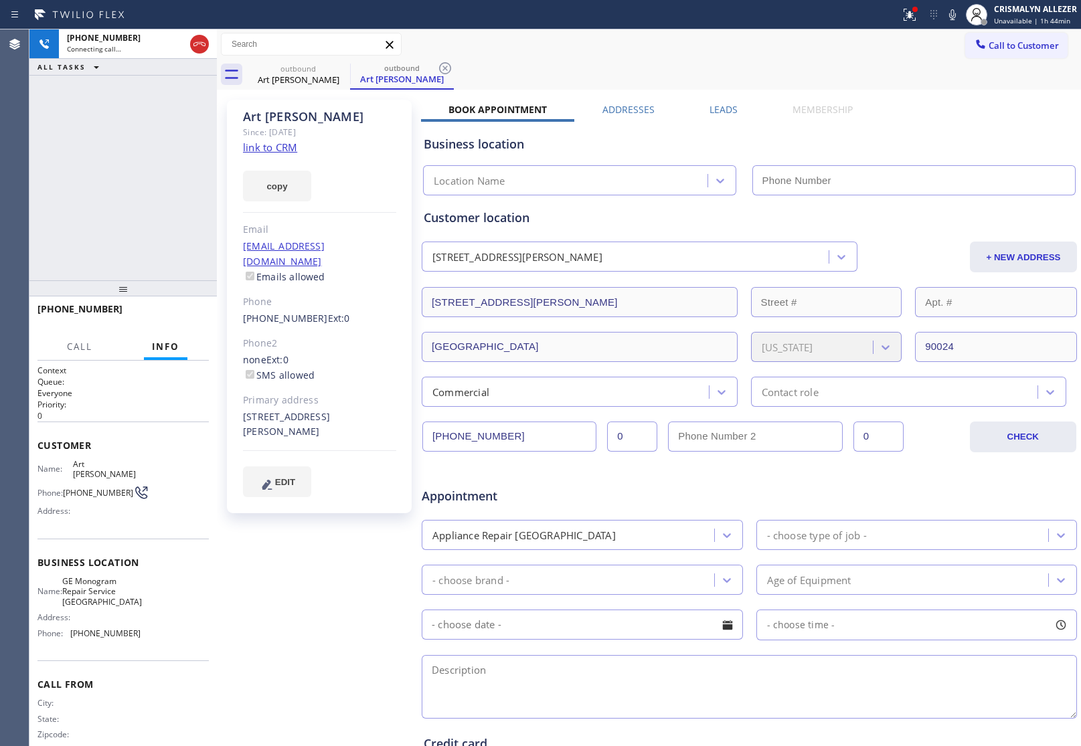
type input "[PHONE_NUMBER]"
click at [289, 145] on link "link to CRM" at bounding box center [270, 147] width 54 height 13
click at [169, 315] on span "HANG UP" at bounding box center [177, 315] width 41 height 9
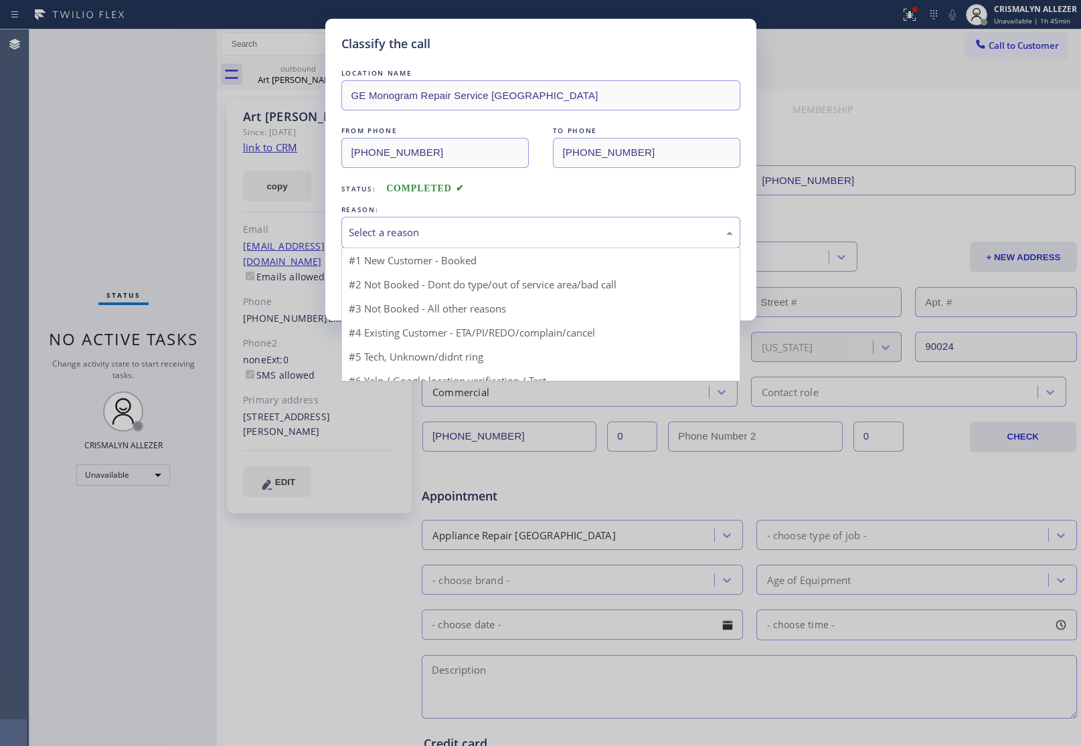
click at [509, 230] on div "Select a reason" at bounding box center [541, 232] width 384 height 15
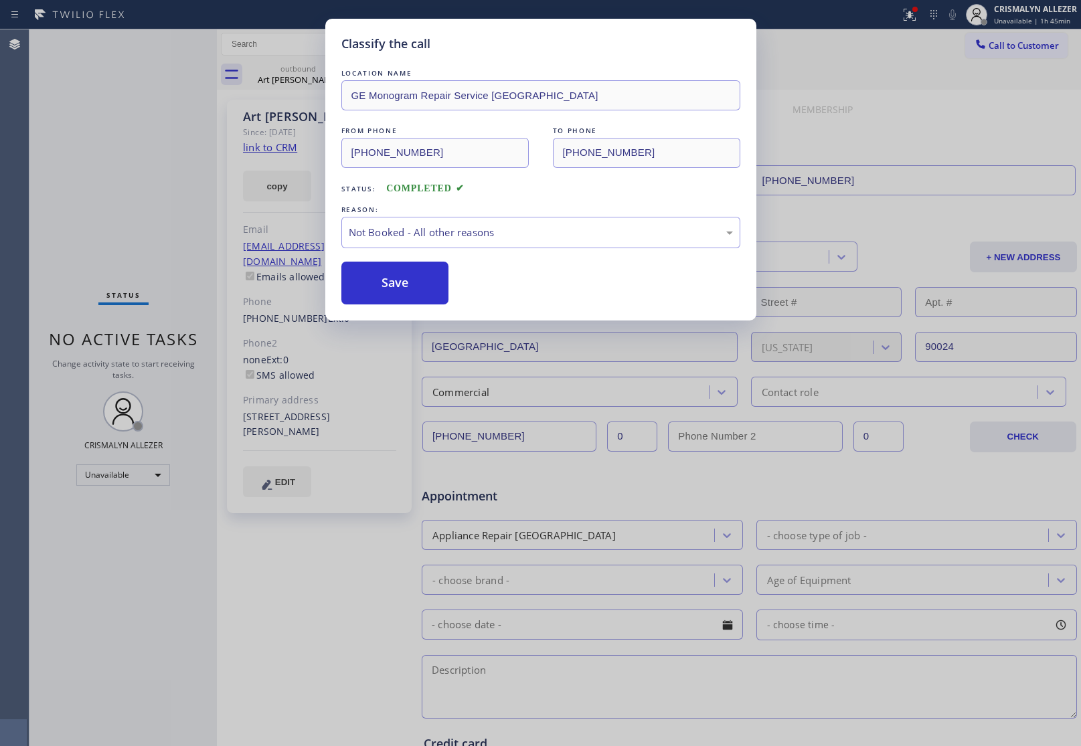
click at [402, 292] on button "Save" at bounding box center [395, 283] width 108 height 43
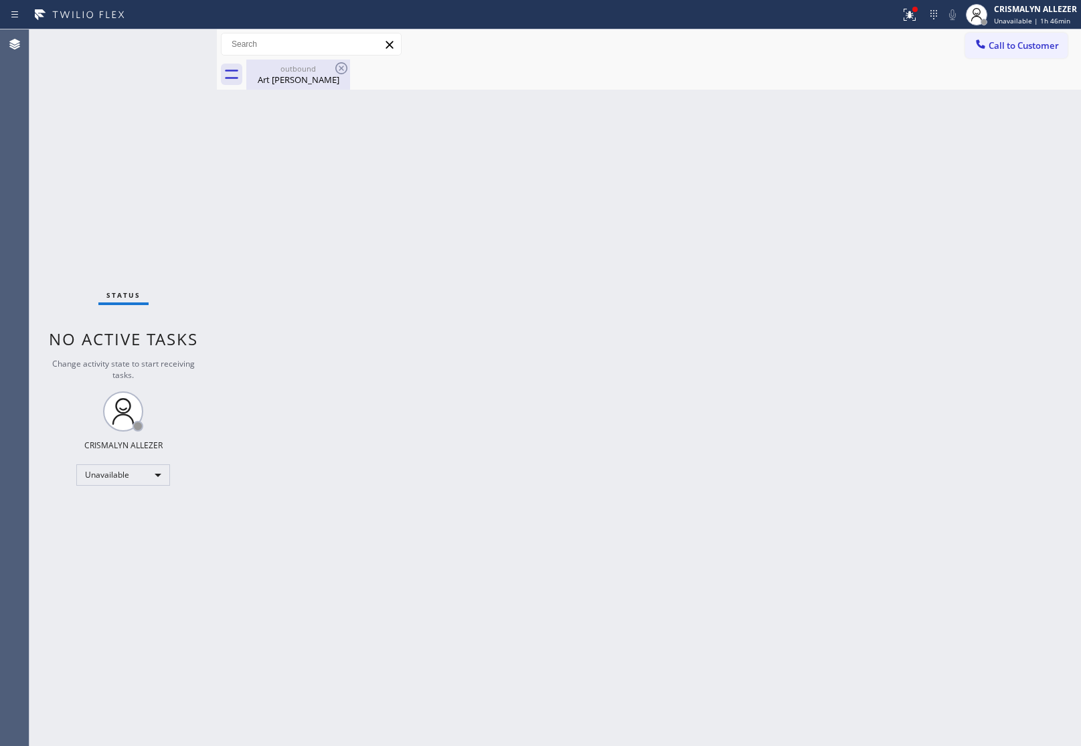
drag, startPoint x: 287, startPoint y: 75, endPoint x: 373, endPoint y: 122, distance: 98.3
click at [287, 76] on div "Art Guillen" at bounding box center [298, 80] width 101 height 12
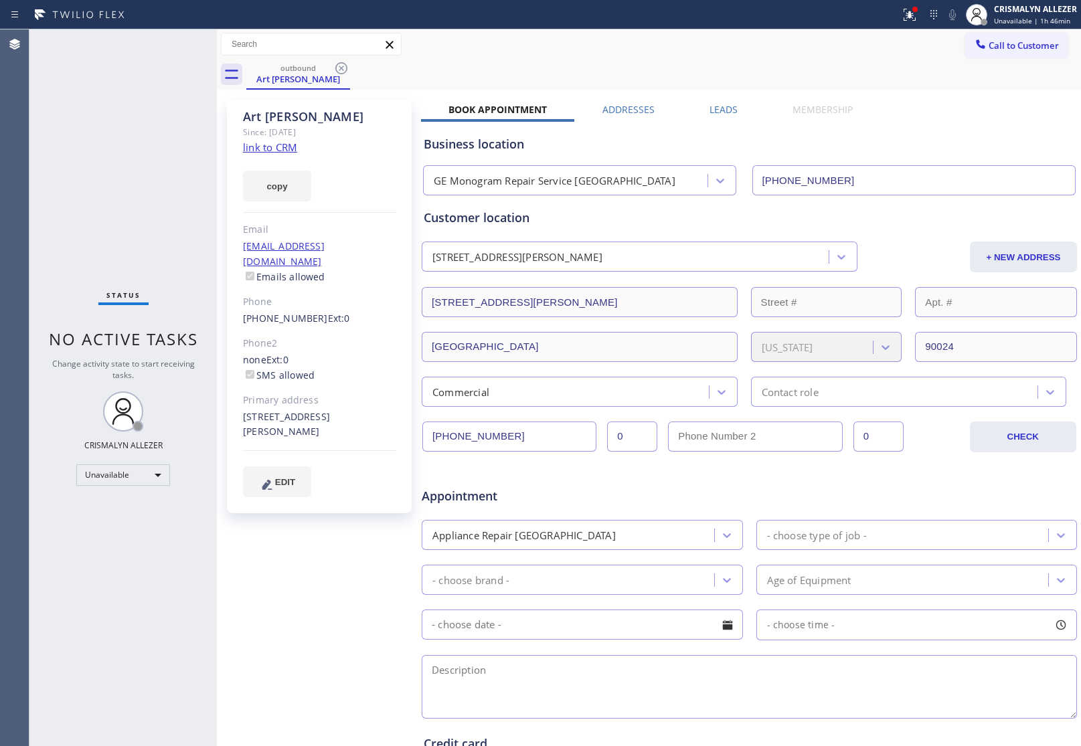
click at [716, 109] on label "Leads" at bounding box center [724, 109] width 28 height 13
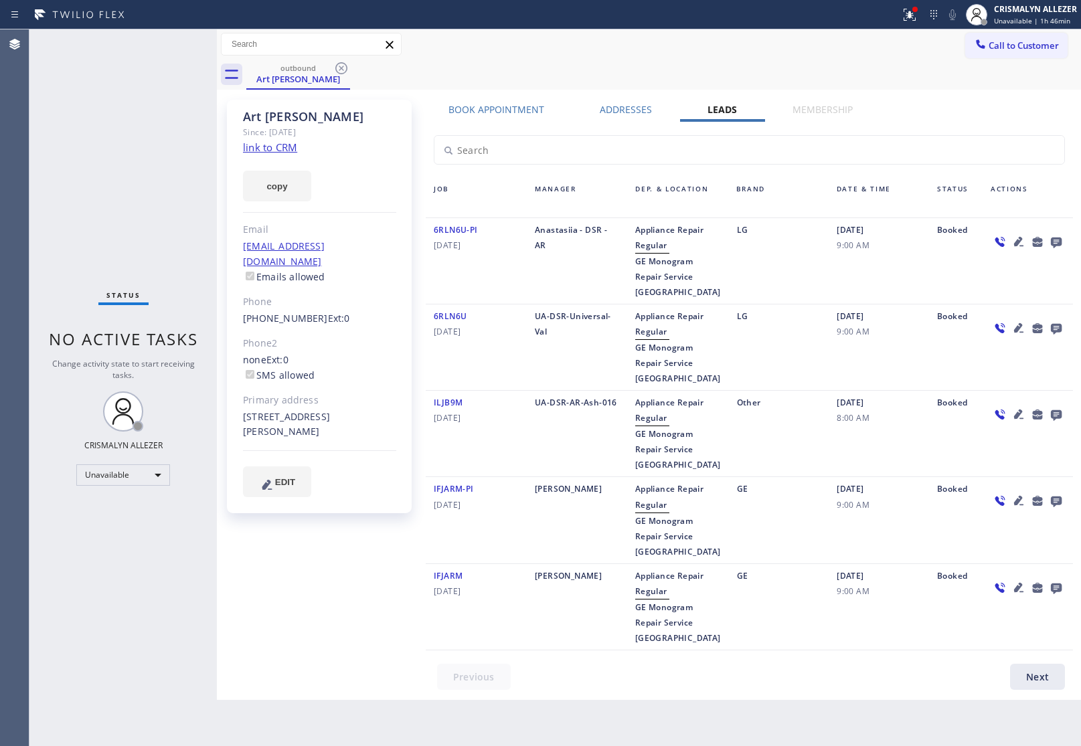
click at [1061, 242] on icon at bounding box center [1056, 242] width 16 height 17
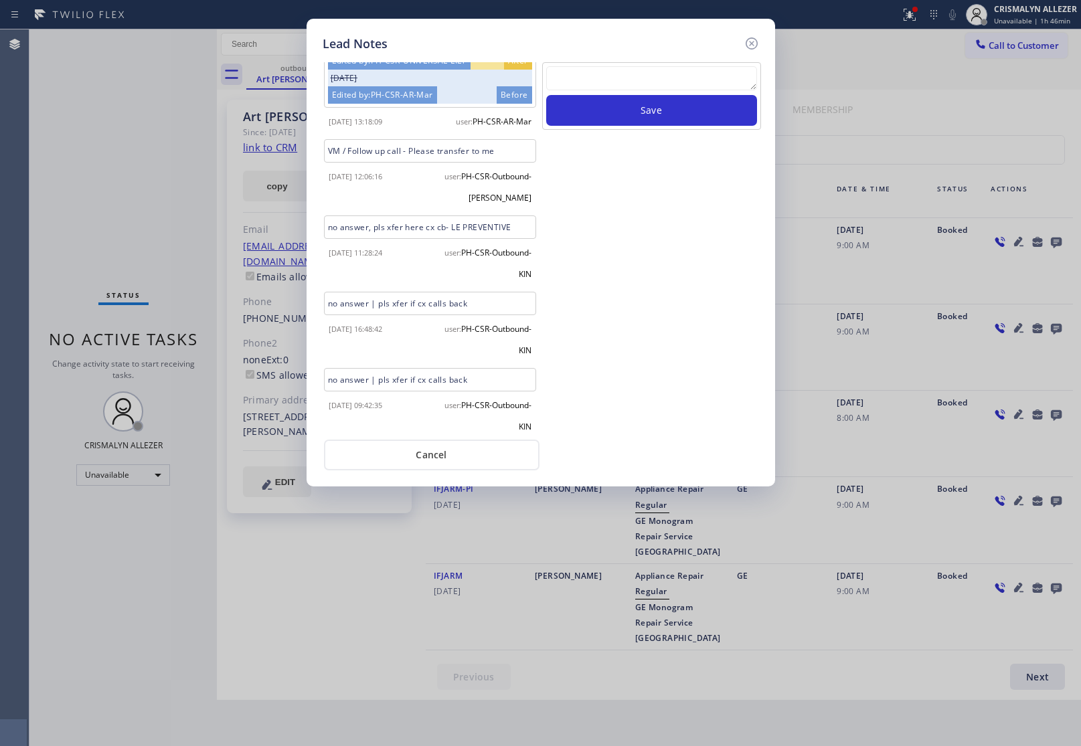
scroll to position [558, 0]
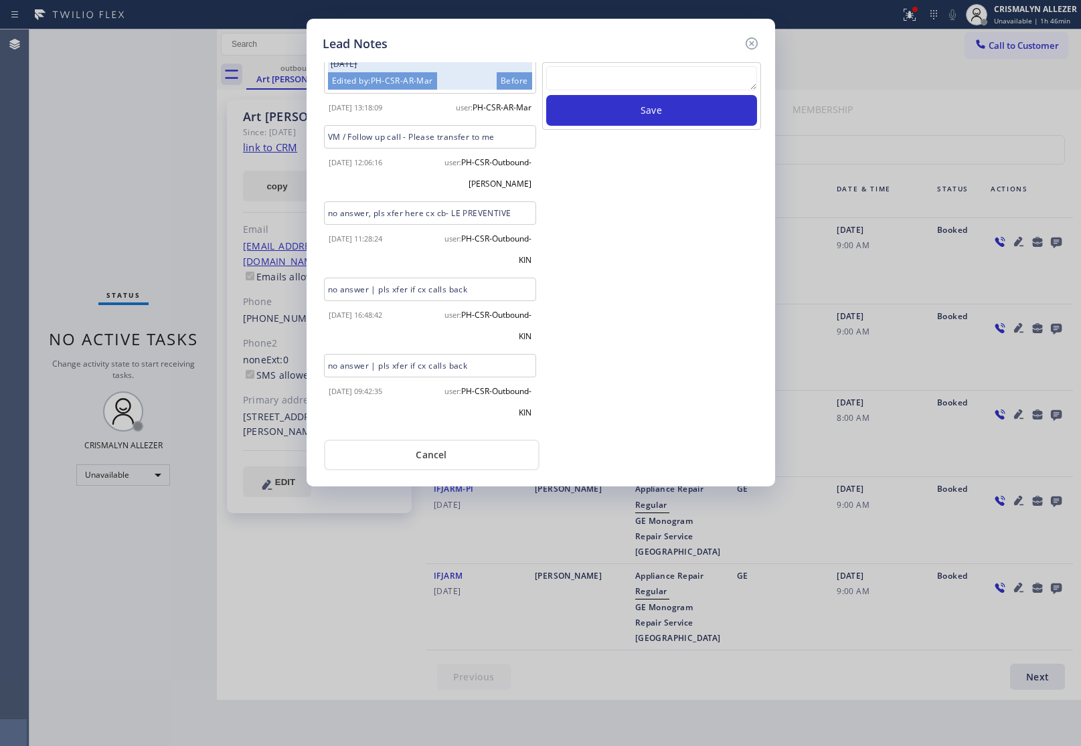
drag, startPoint x: 410, startPoint y: 467, endPoint x: 360, endPoint y: 286, distance: 188.2
click at [410, 463] on button "Cancel" at bounding box center [432, 455] width 216 height 31
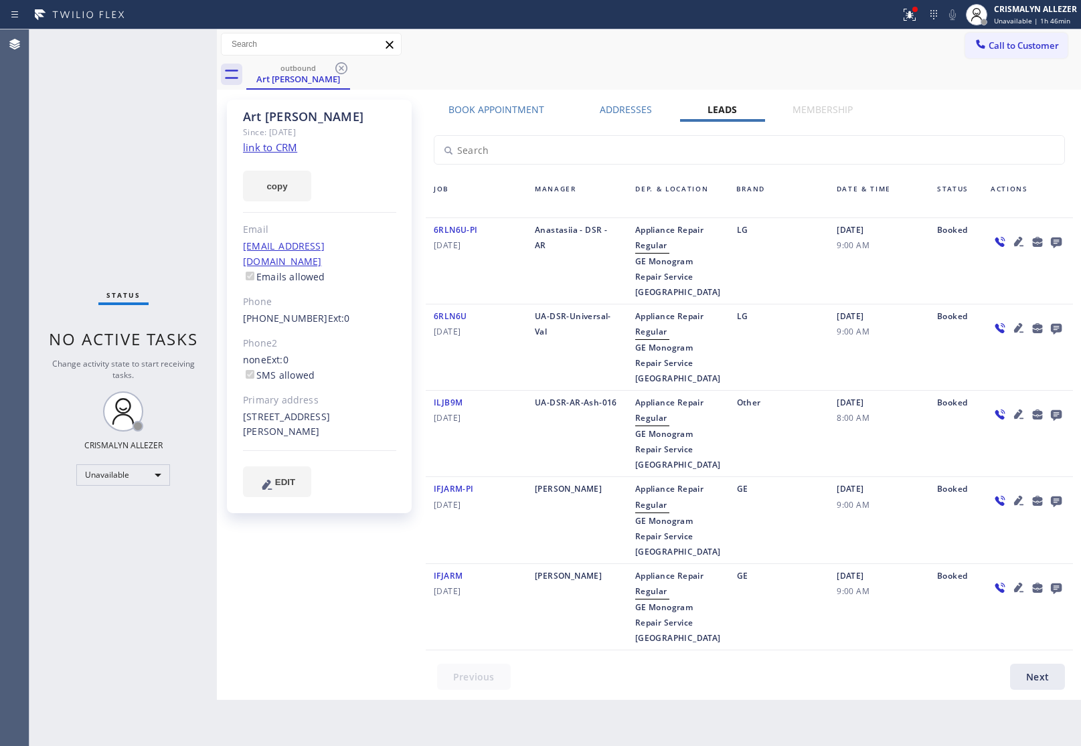
click at [339, 60] on icon at bounding box center [341, 68] width 16 height 16
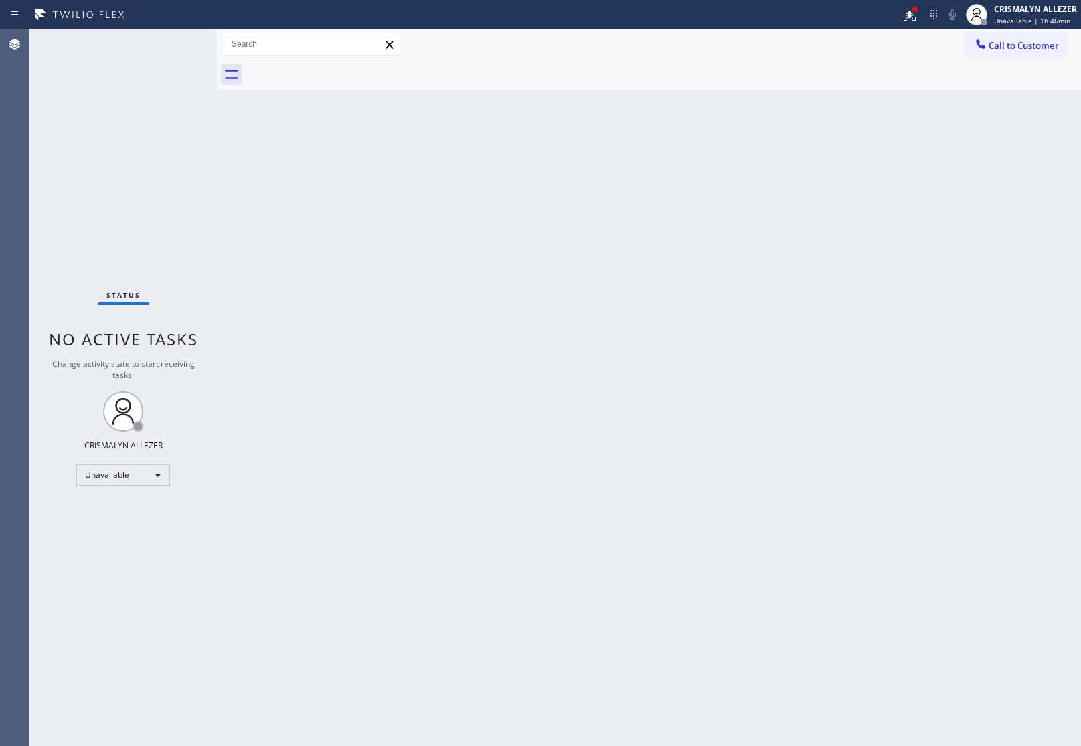
click at [1031, 60] on div at bounding box center [663, 75] width 835 height 30
click at [1012, 58] on div "Call to Customer Outbound call Location GE Monogram Repair Service Los Angeles …" at bounding box center [649, 44] width 864 height 30
drag, startPoint x: 1009, startPoint y: 46, endPoint x: 799, endPoint y: 143, distance: 231.5
click at [1005, 48] on span "Call to Customer" at bounding box center [1024, 45] width 70 height 12
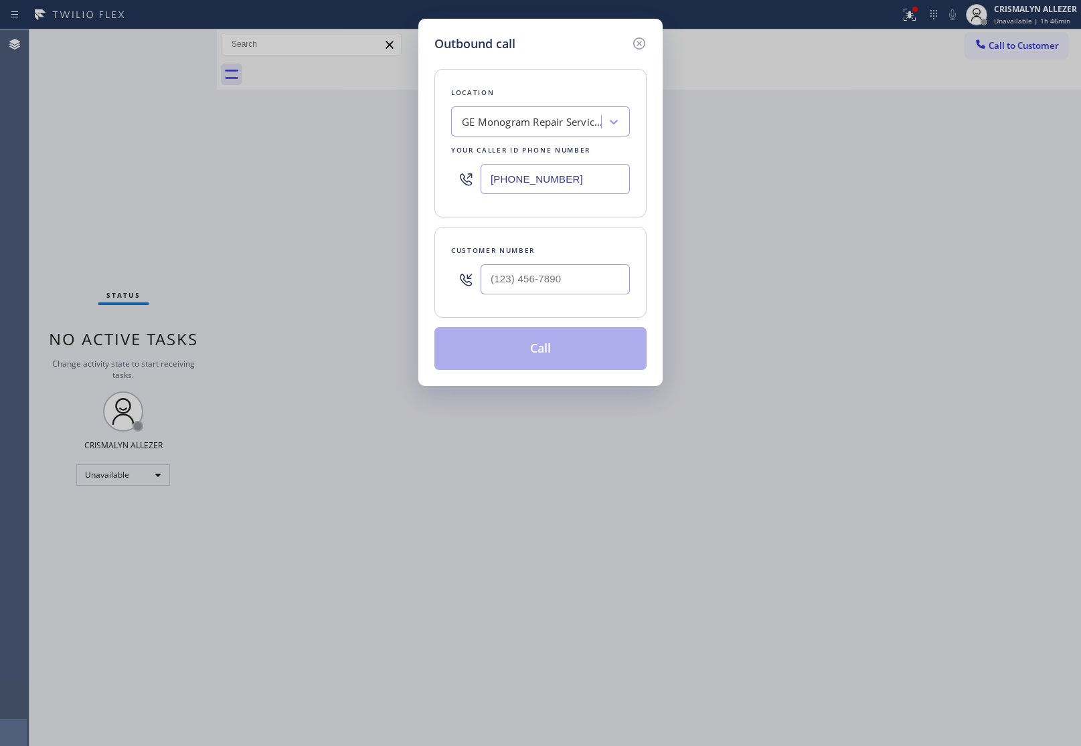
drag, startPoint x: 604, startPoint y: 181, endPoint x: 211, endPoint y: 167, distance: 393.2
click at [546, 179] on input "[PHONE_NUMBER]" at bounding box center [555, 179] width 149 height 30
paste input "855"
drag, startPoint x: 588, startPoint y: 179, endPoint x: 394, endPoint y: 174, distance: 194.2
click at [394, 174] on div "Outbound call Location GE Monogram Repair Service Los Angeles Your caller id ph…" at bounding box center [540, 373] width 1081 height 746
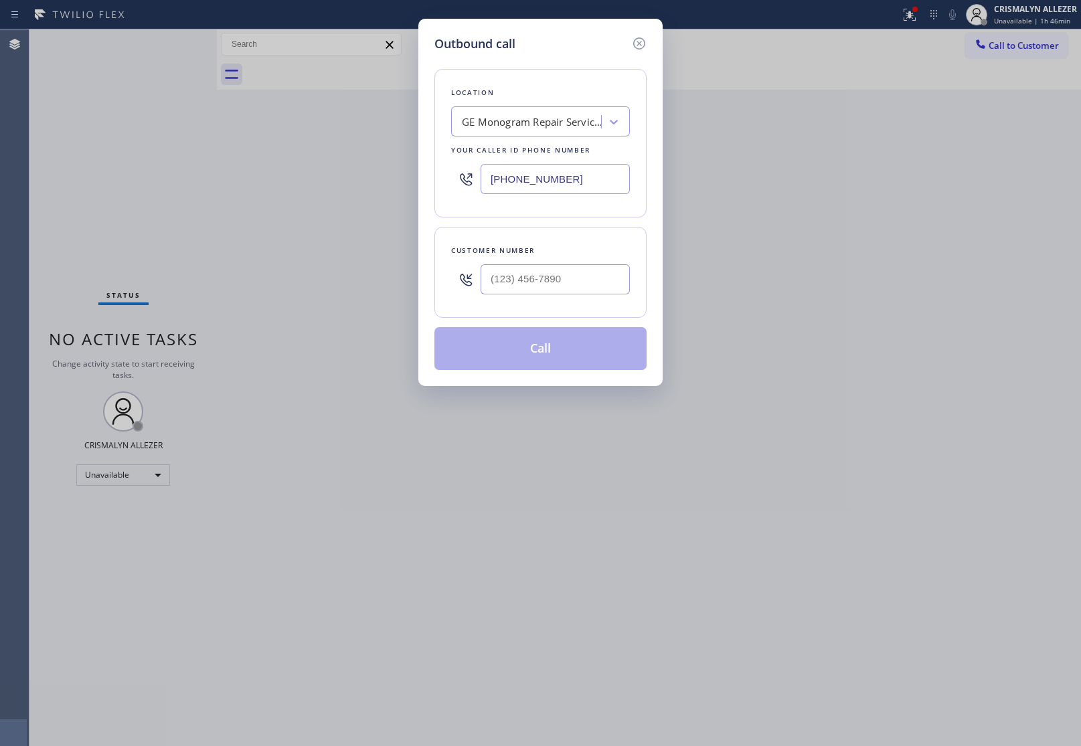
paste input "855) 731-4952"
type input "[PHONE_NUMBER]"
click at [561, 286] on input "(___) ___-____" at bounding box center [555, 279] width 149 height 30
paste input "714) 478-4007"
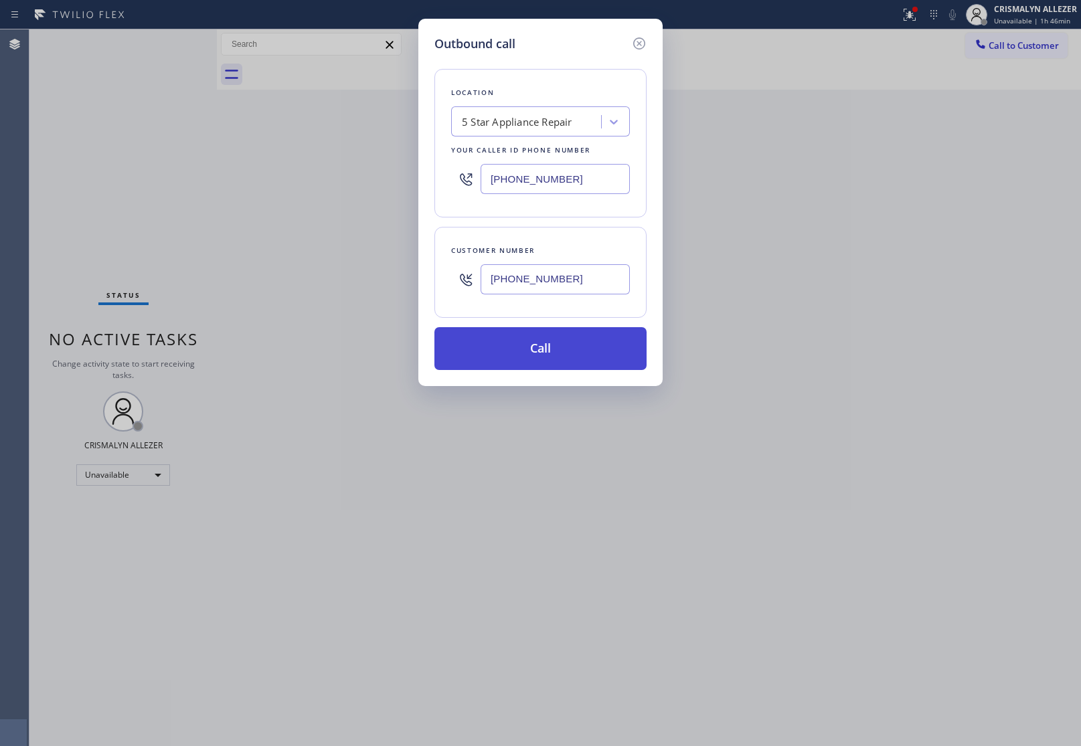
type input "[PHONE_NUMBER]"
click at [536, 366] on button "Call" at bounding box center [540, 348] width 212 height 43
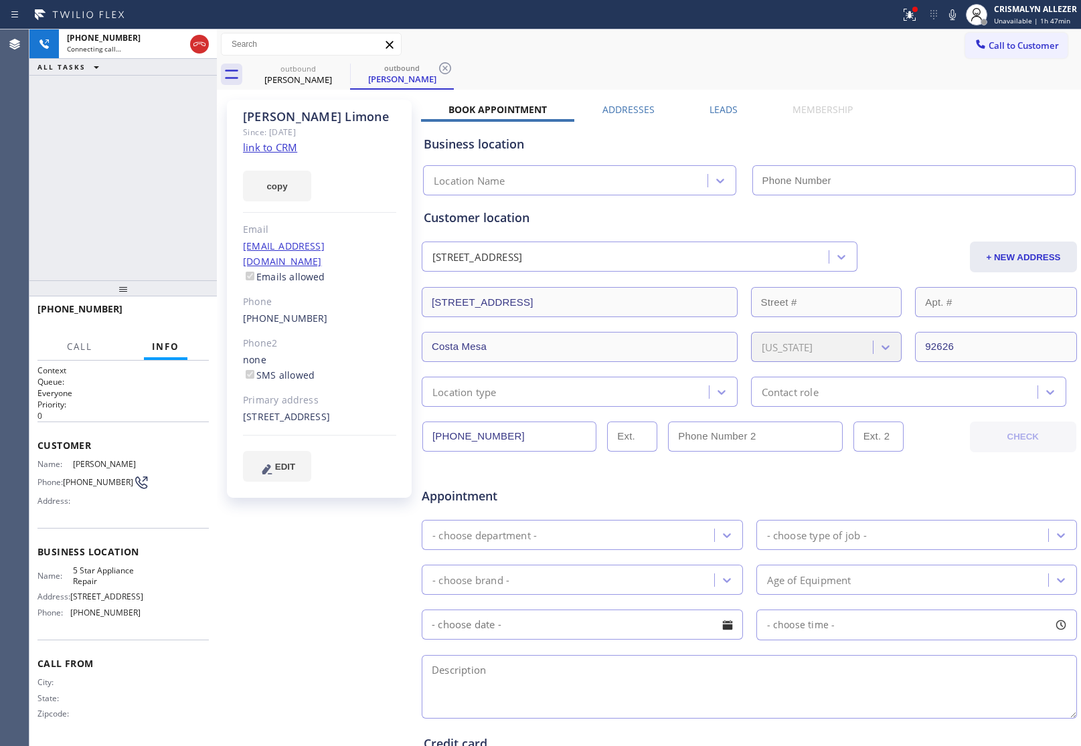
click at [270, 147] on link "link to CRM" at bounding box center [270, 147] width 54 height 13
type input "[PHONE_NUMBER]"
click at [164, 315] on span "HANG UP" at bounding box center [177, 315] width 41 height 9
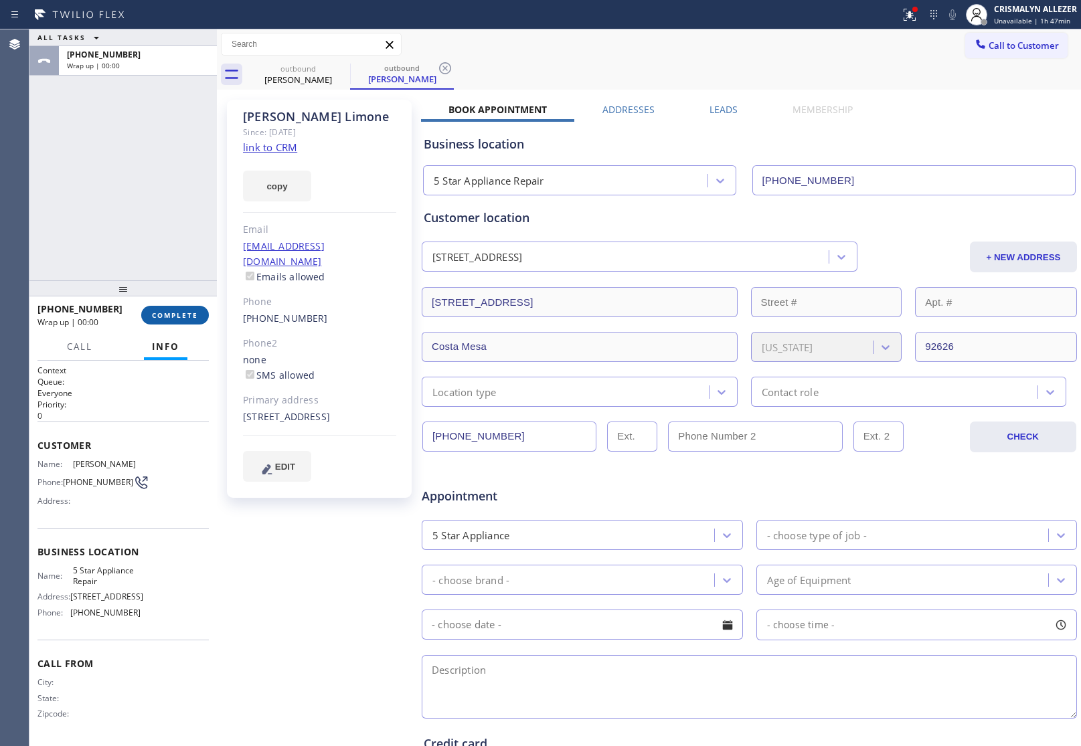
click at [164, 315] on span "COMPLETE" at bounding box center [175, 315] width 46 height 9
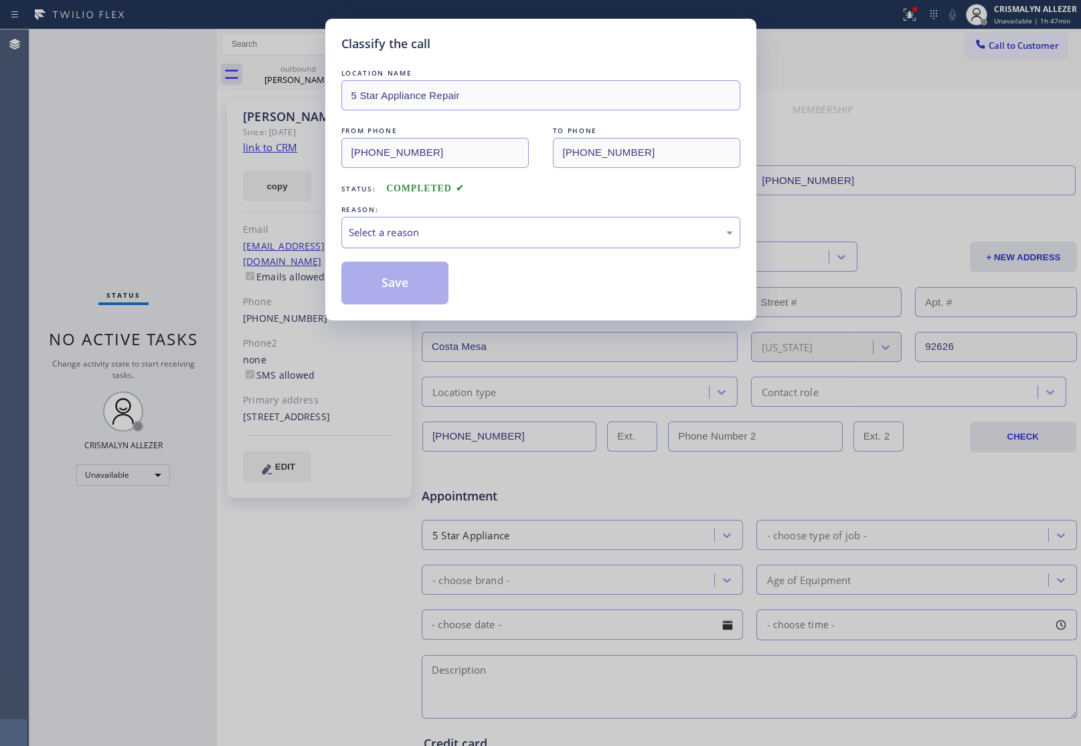
drag, startPoint x: 546, startPoint y: 236, endPoint x: 523, endPoint y: 245, distance: 24.4
click at [536, 240] on div "Select a reason" at bounding box center [541, 232] width 384 height 15
click at [398, 285] on button "Save" at bounding box center [395, 283] width 108 height 43
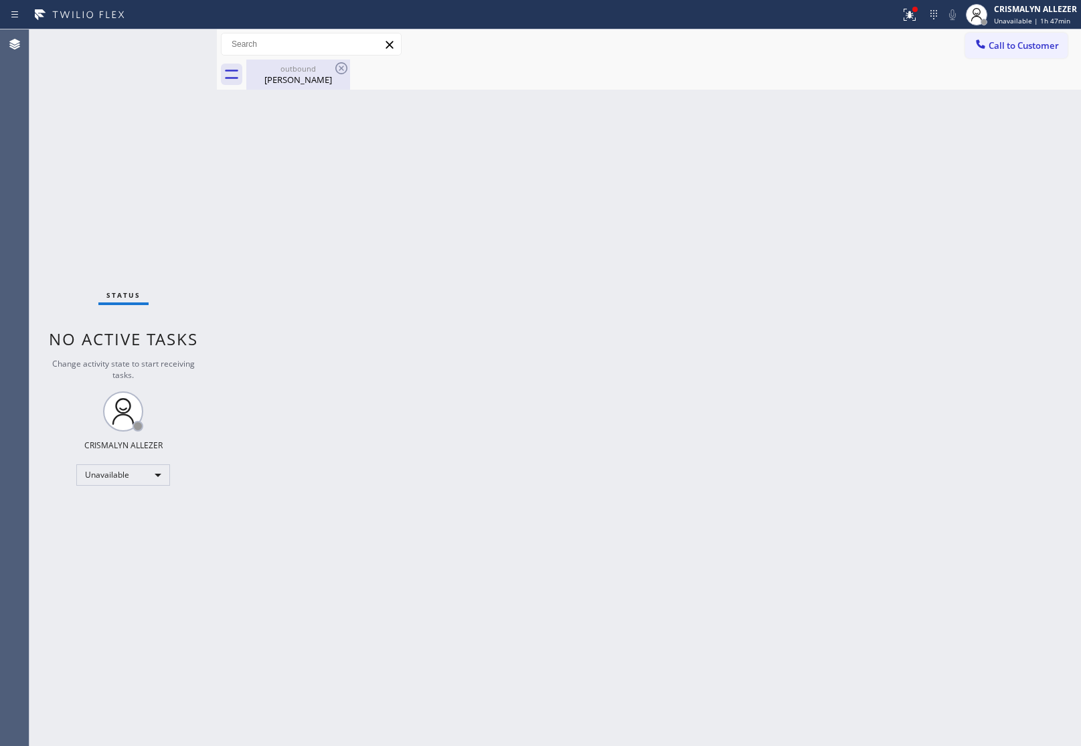
click at [305, 78] on div "Omar Limone" at bounding box center [298, 80] width 101 height 12
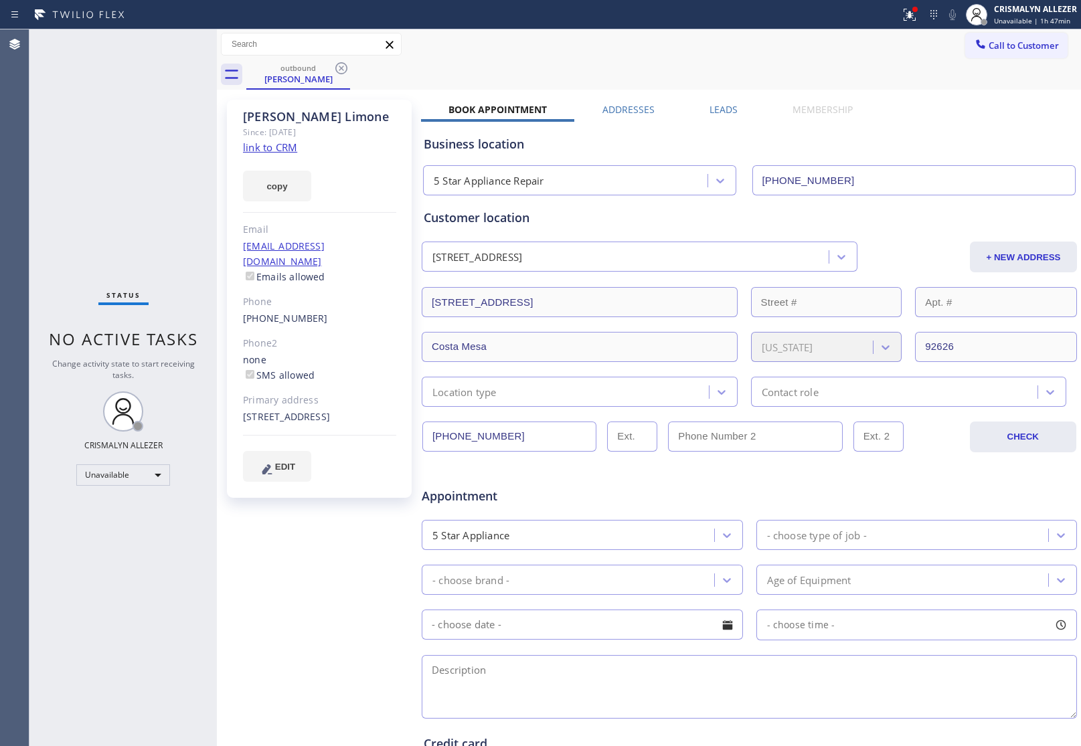
drag, startPoint x: 343, startPoint y: 67, endPoint x: 531, endPoint y: 68, distance: 187.4
click at [351, 66] on div "outbound Omar Limone" at bounding box center [663, 75] width 835 height 30
click at [348, 67] on icon at bounding box center [341, 68] width 16 height 16
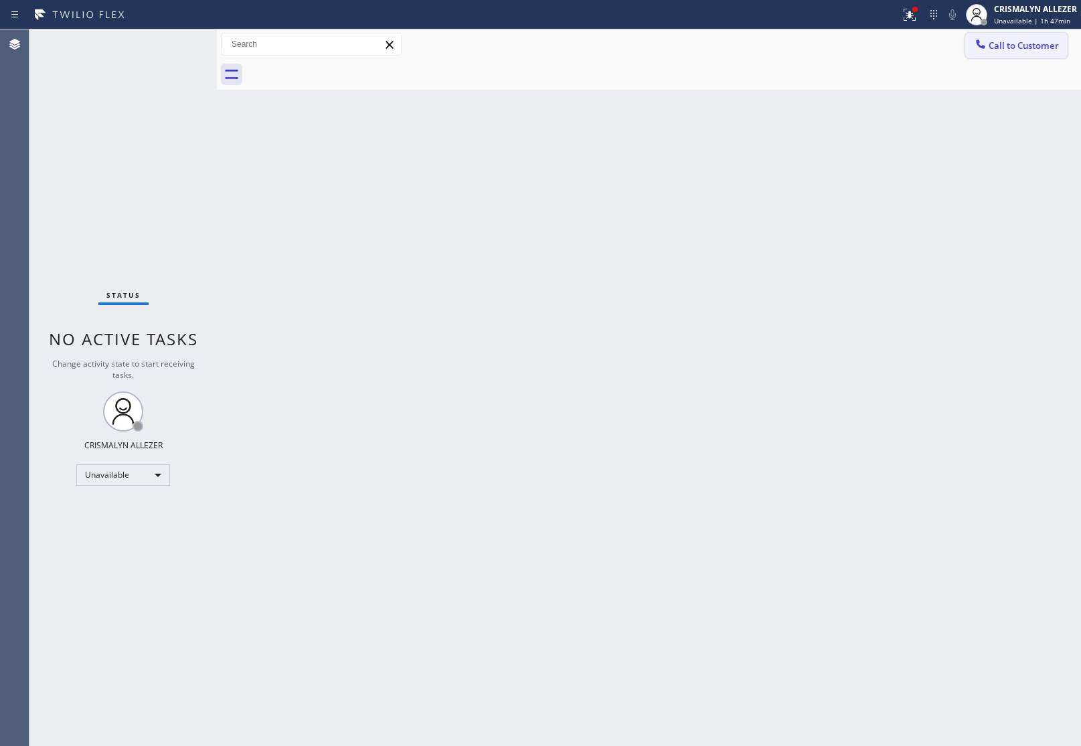
click at [1036, 38] on button "Call to Customer" at bounding box center [1016, 45] width 102 height 25
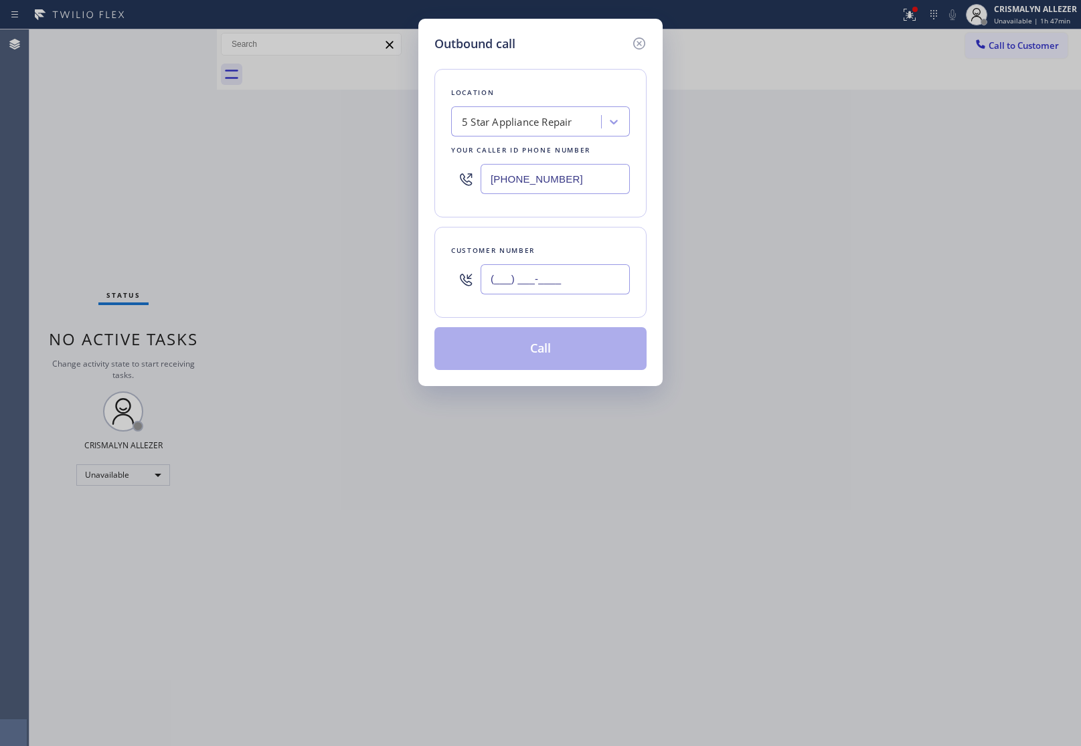
click at [605, 283] on input "(___) ___-____" at bounding box center [555, 279] width 149 height 30
paste input "714) 478-4007"
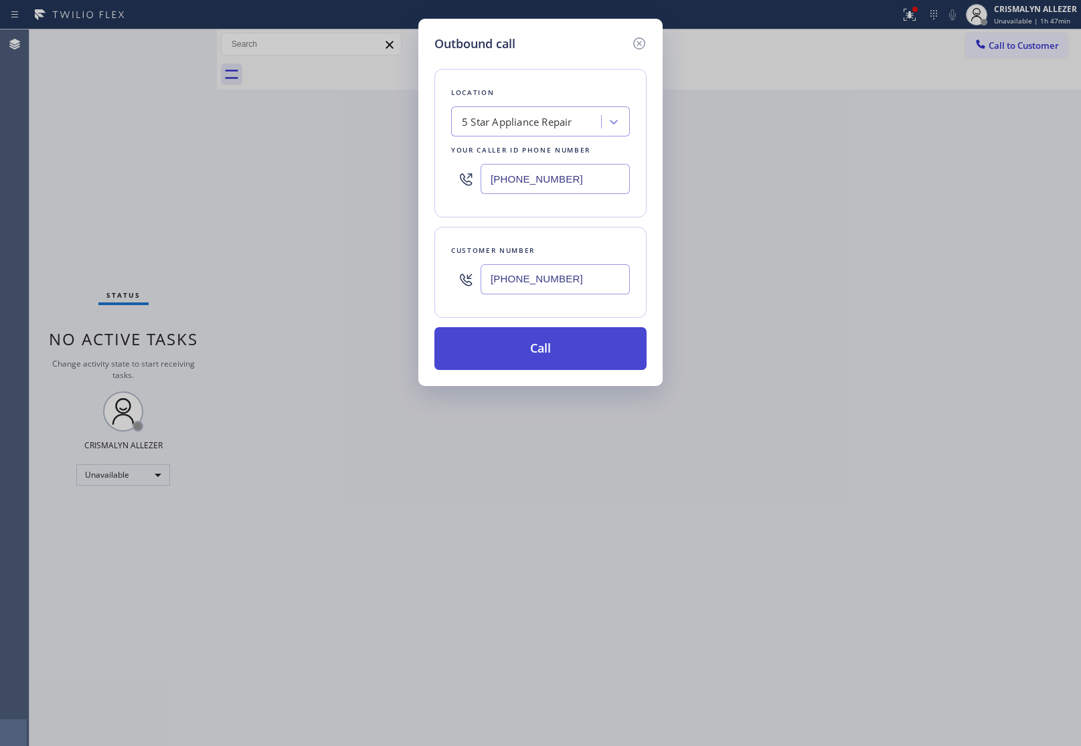
type input "[PHONE_NUMBER]"
click at [552, 349] on button "Call" at bounding box center [540, 348] width 212 height 43
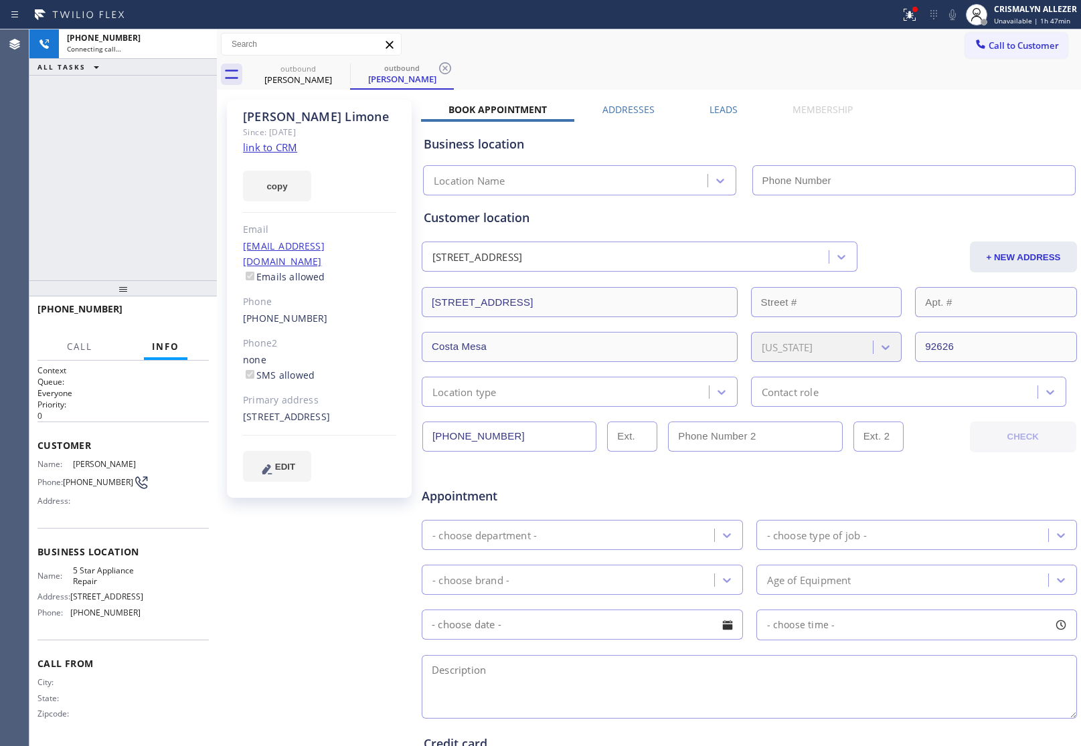
type input "[PHONE_NUMBER]"
click at [161, 320] on button "HANG UP" at bounding box center [178, 315] width 62 height 19
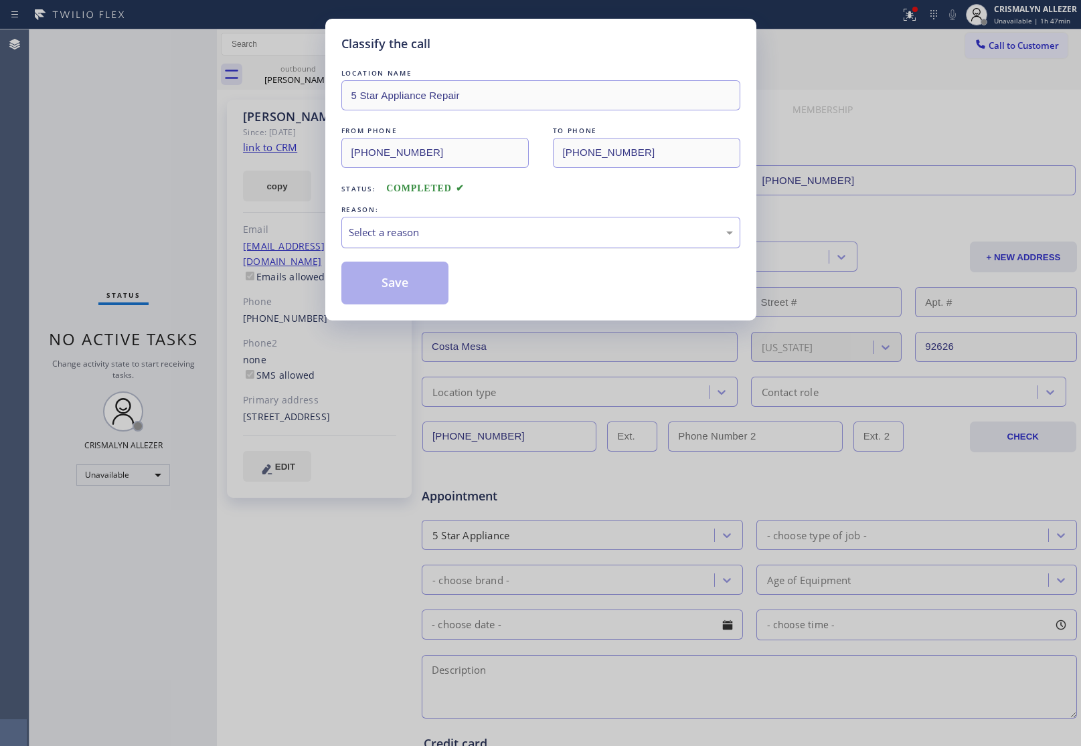
click at [554, 234] on div "Select a reason" at bounding box center [541, 232] width 384 height 15
drag, startPoint x: 403, startPoint y: 285, endPoint x: 1052, endPoint y: 469, distance: 674.3
click at [410, 288] on button "Save" at bounding box center [395, 283] width 108 height 43
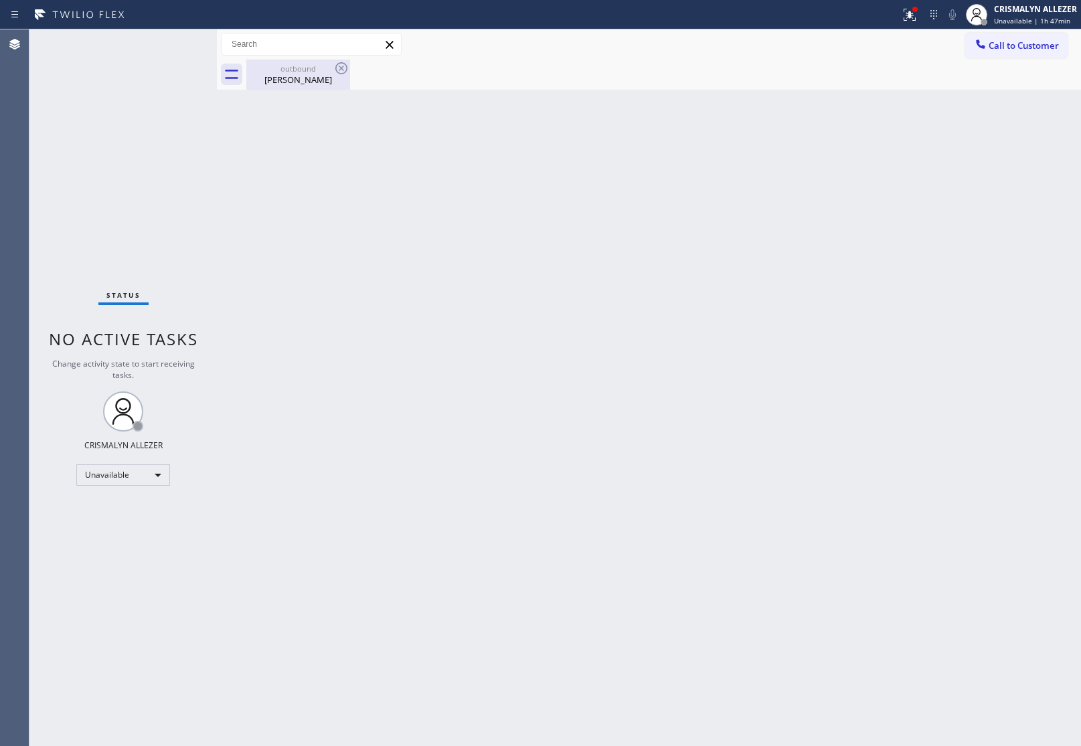
click at [282, 78] on div "Omar Limone" at bounding box center [298, 80] width 101 height 12
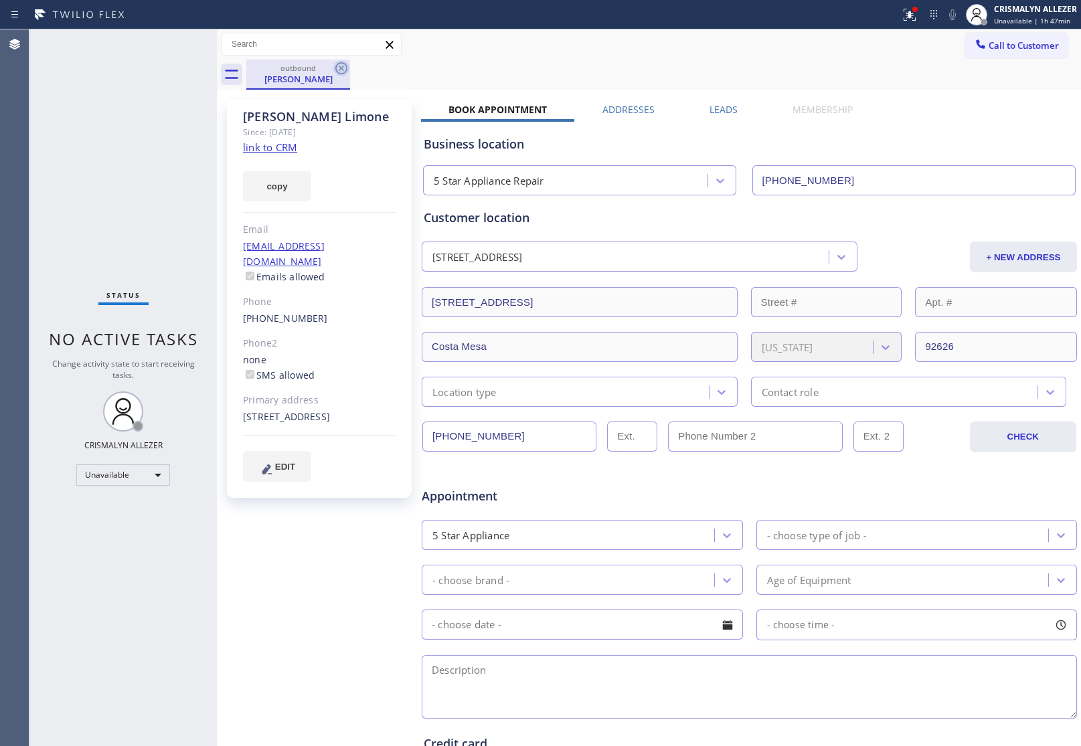
click at [341, 66] on icon at bounding box center [341, 68] width 16 height 16
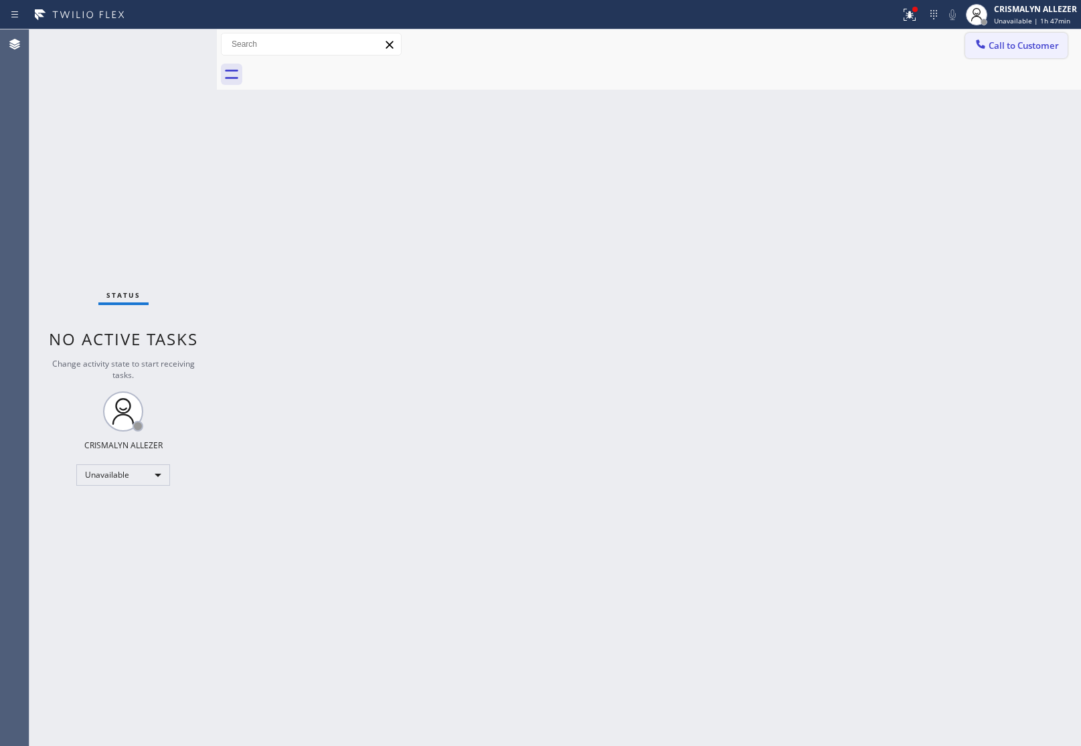
click at [1020, 52] on button "Call to Customer" at bounding box center [1016, 45] width 102 height 25
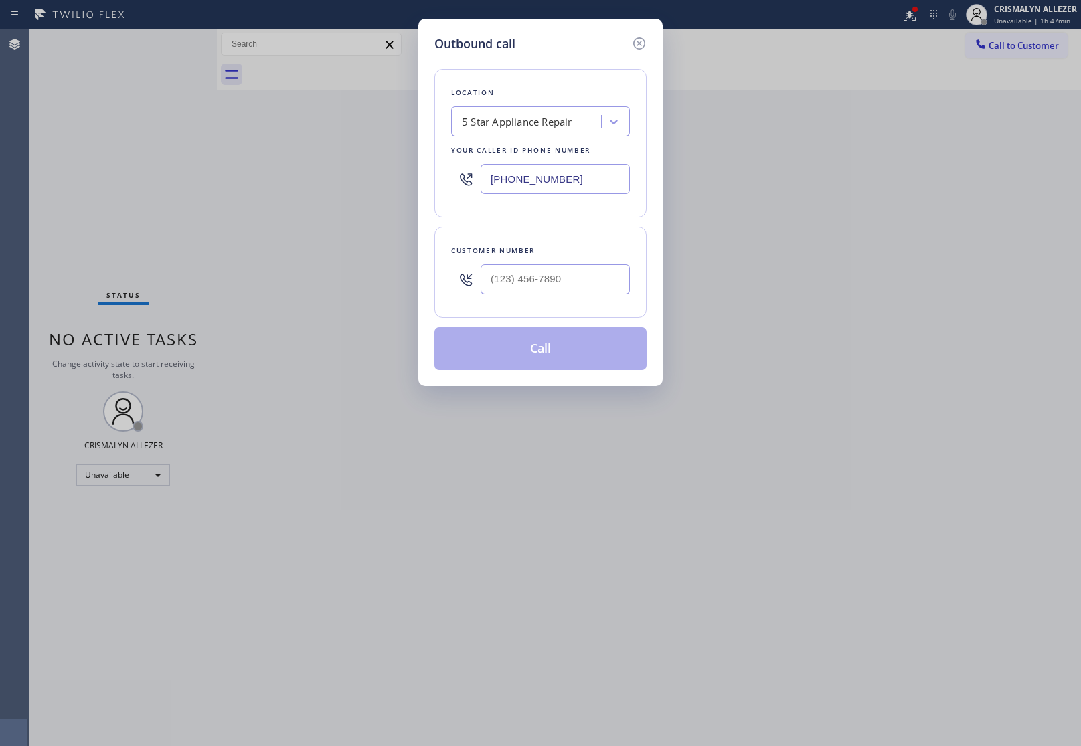
drag, startPoint x: 586, startPoint y: 250, endPoint x: 586, endPoint y: 261, distance: 11.4
click at [586, 259] on div "Customer number" at bounding box center [540, 272] width 212 height 91
click at [584, 280] on input "(___) ___-____" at bounding box center [555, 279] width 149 height 30
paste input "310) 871-6903"
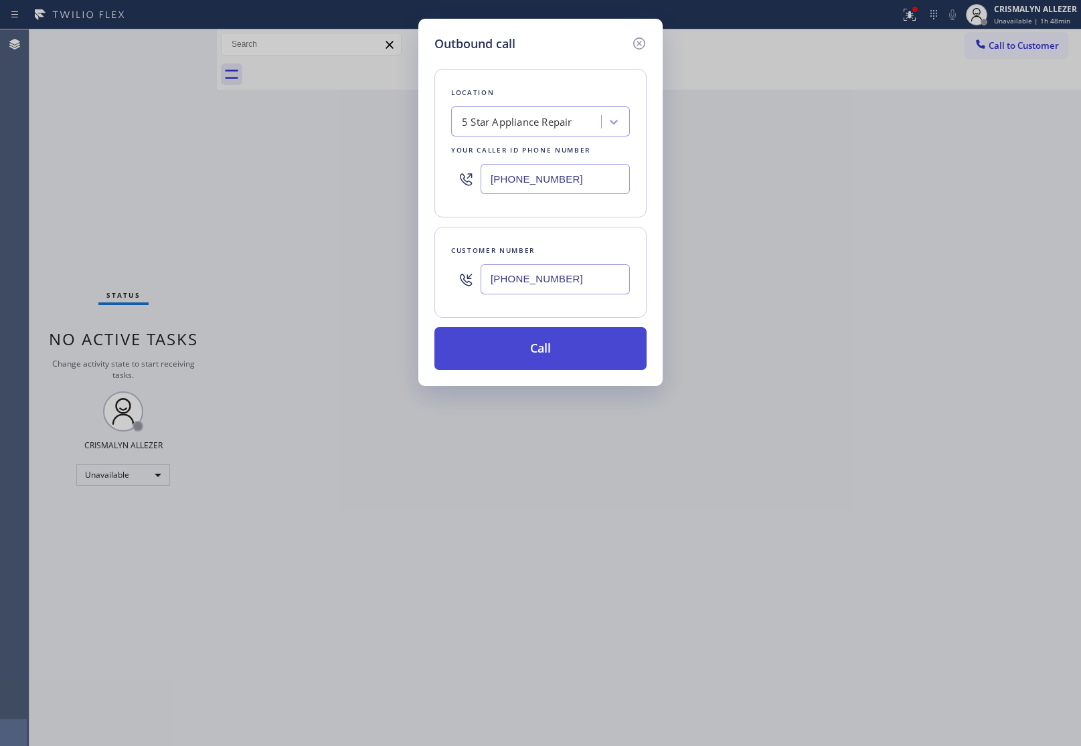
type input "(310) 871-6903"
click at [553, 345] on button "Call" at bounding box center [540, 348] width 212 height 43
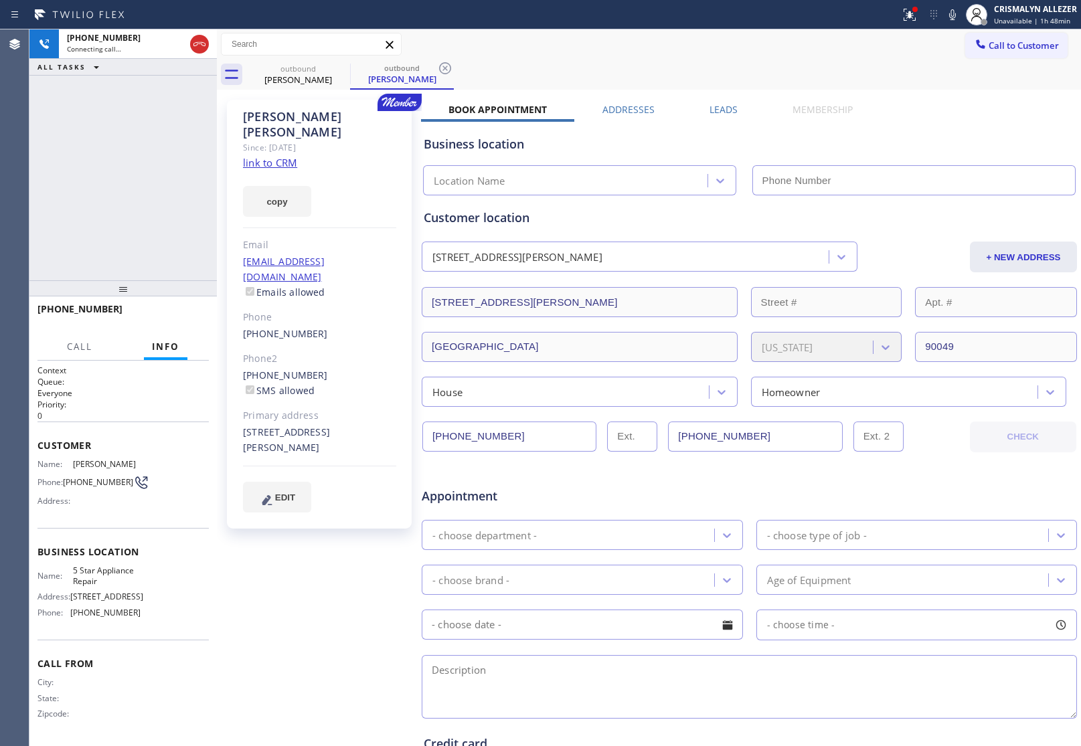
click at [275, 156] on link "link to CRM" at bounding box center [270, 162] width 54 height 13
type input "[PHONE_NUMBER]"
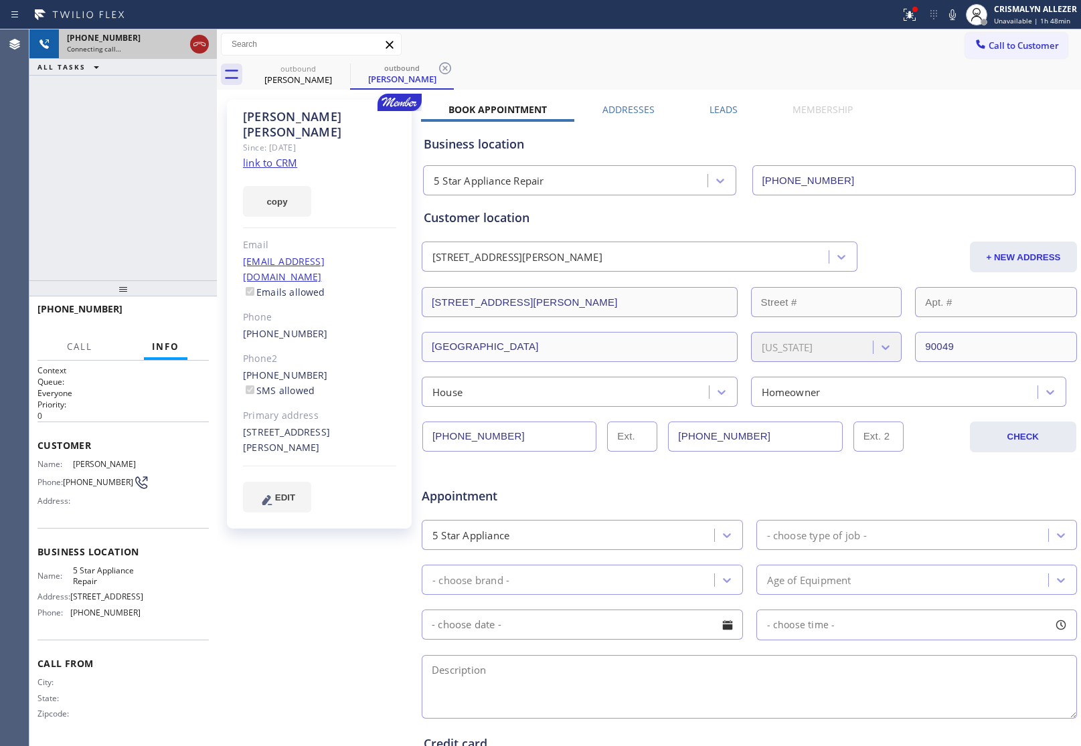
click at [203, 44] on icon at bounding box center [199, 44] width 16 height 16
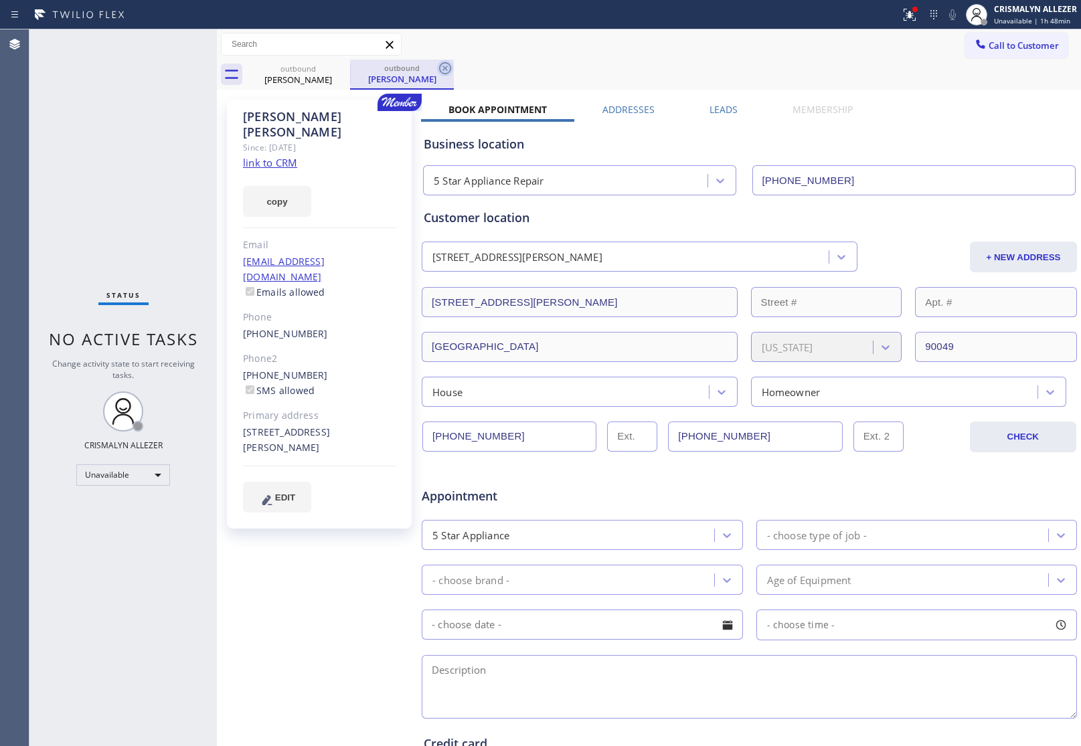
click at [442, 68] on icon at bounding box center [445, 68] width 16 height 16
click at [339, 68] on icon at bounding box center [341, 68] width 16 height 16
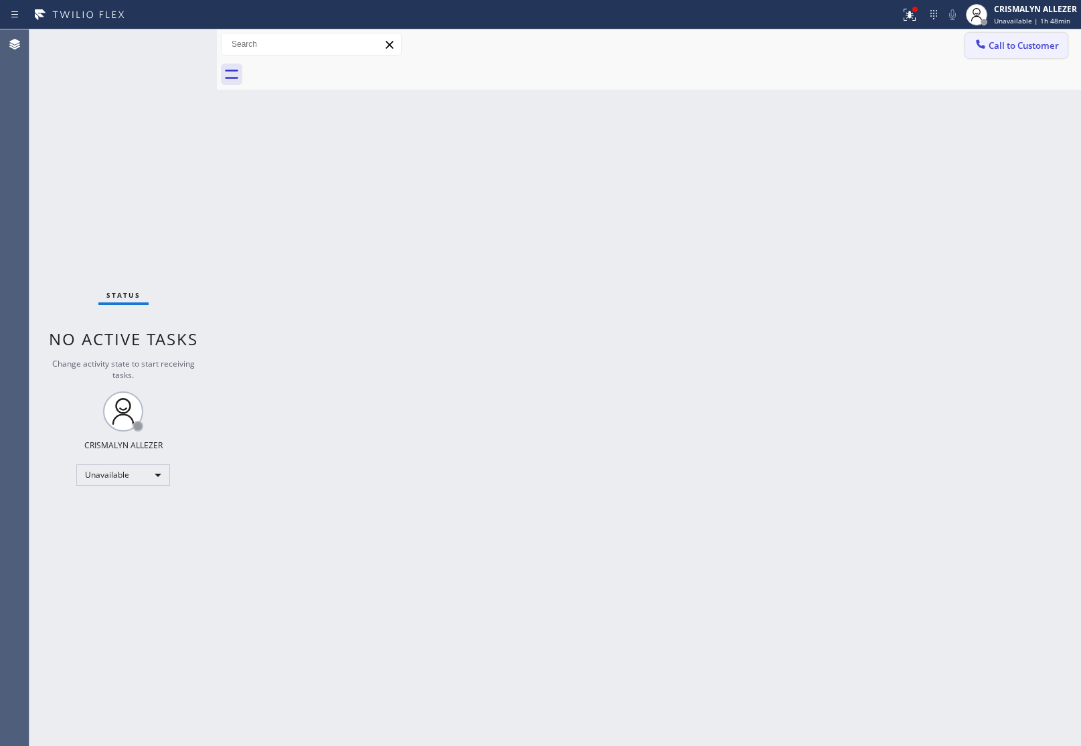
click at [1016, 46] on span "Call to Customer" at bounding box center [1024, 45] width 70 height 12
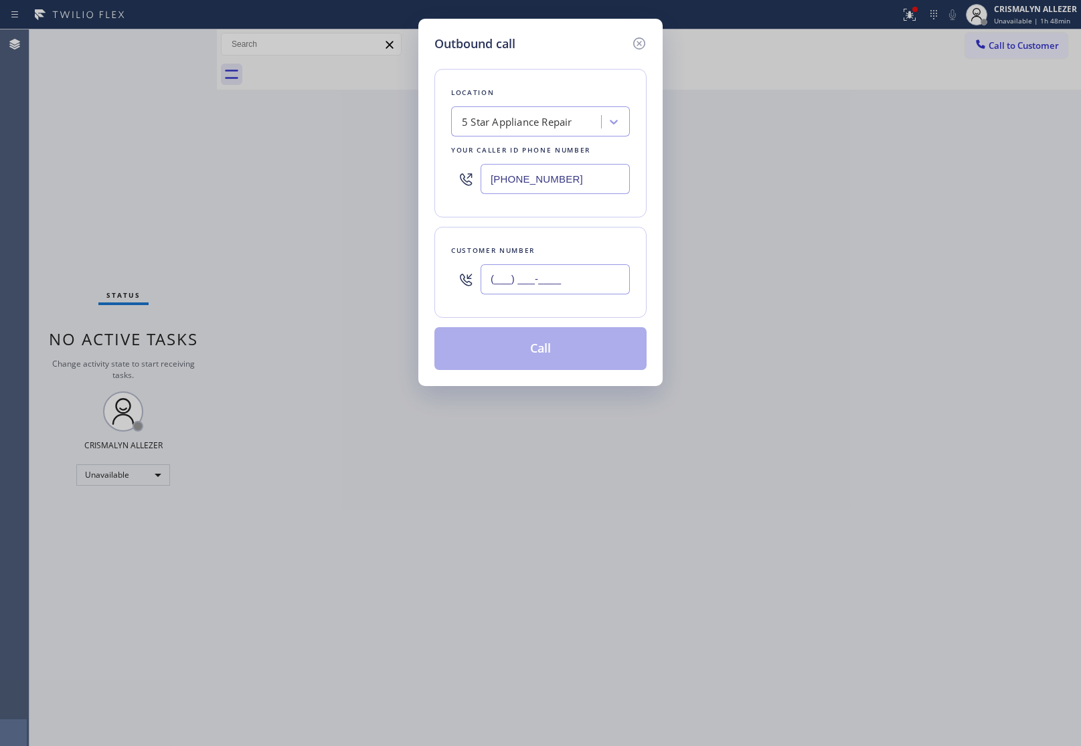
click at [567, 275] on input "(___) ___-____" at bounding box center [555, 279] width 149 height 30
paste input "818) 480-8986"
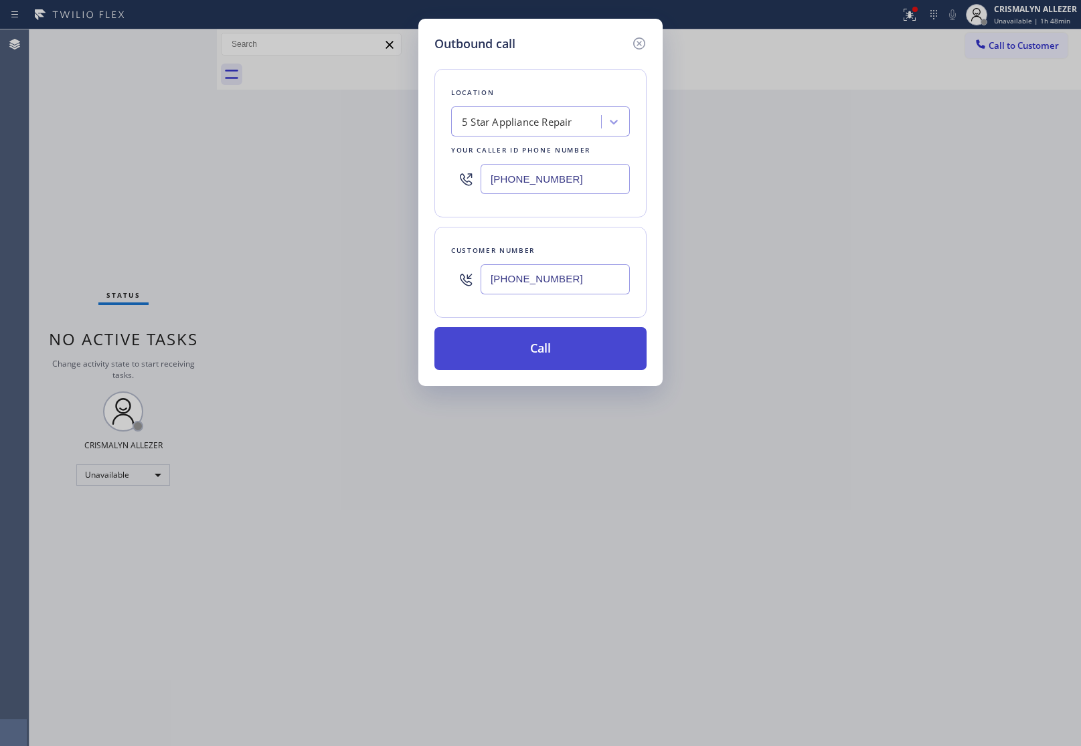
type input "[PHONE_NUMBER]"
click at [546, 345] on button "Call" at bounding box center [540, 348] width 212 height 43
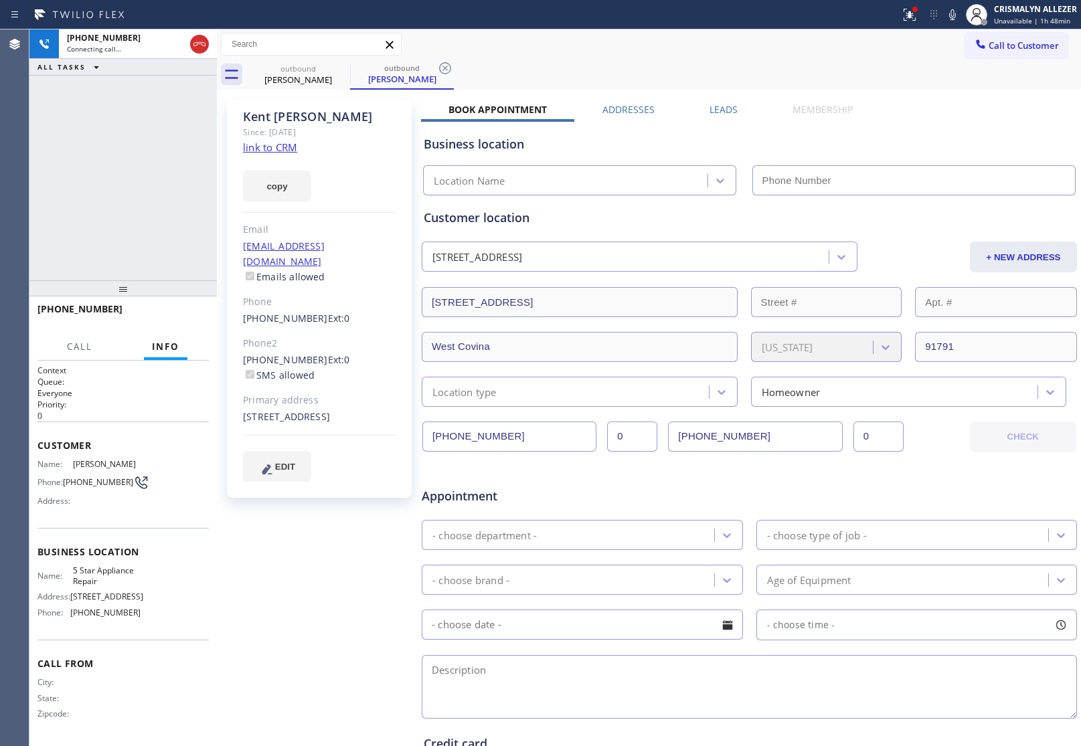
click at [278, 148] on link "link to CRM" at bounding box center [270, 147] width 54 height 13
type input "[PHONE_NUMBER]"
click at [177, 317] on span "HANG UP" at bounding box center [177, 315] width 41 height 9
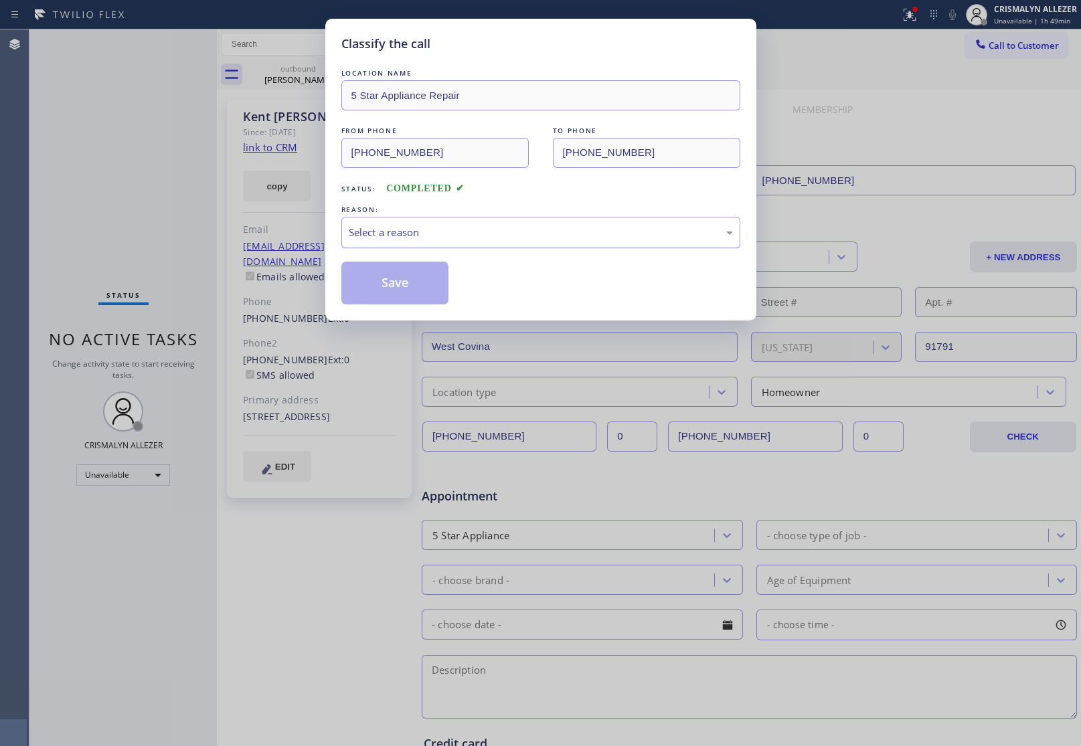
drag, startPoint x: 560, startPoint y: 224, endPoint x: 514, endPoint y: 248, distance: 51.8
click at [550, 230] on div "Select a reason" at bounding box center [540, 232] width 399 height 31
click at [417, 288] on button "Save" at bounding box center [395, 283] width 108 height 43
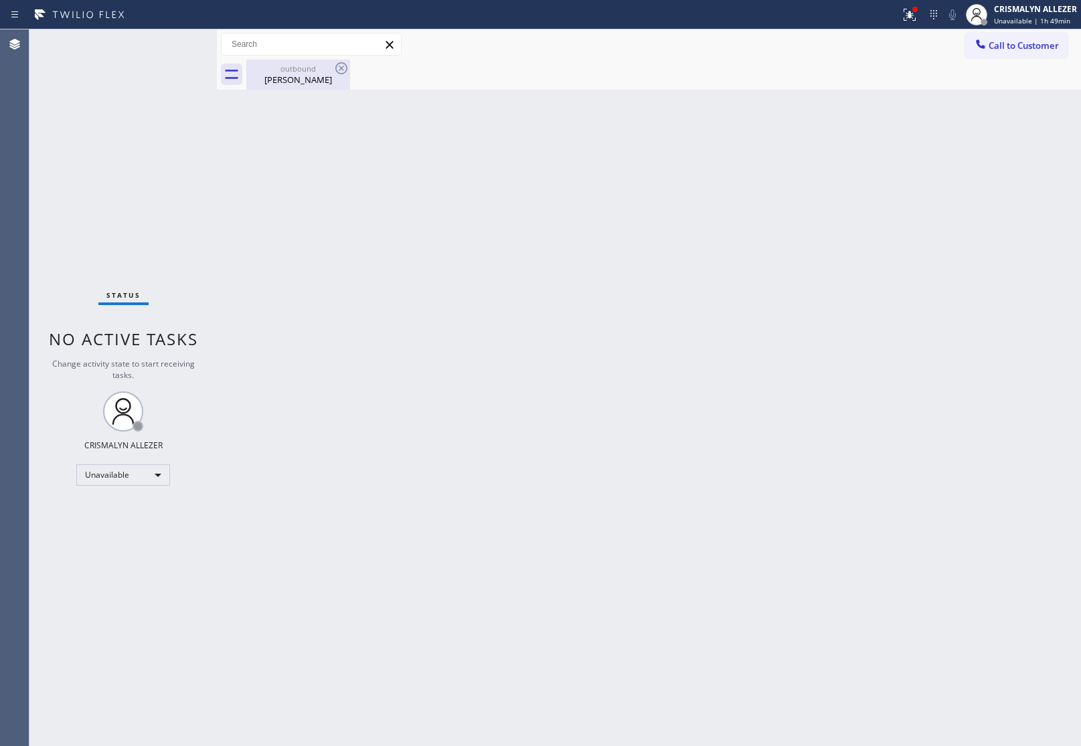
drag, startPoint x: 298, startPoint y: 72, endPoint x: 315, endPoint y: 71, distance: 16.8
click at [298, 72] on div "outbound" at bounding box center [298, 69] width 101 height 10
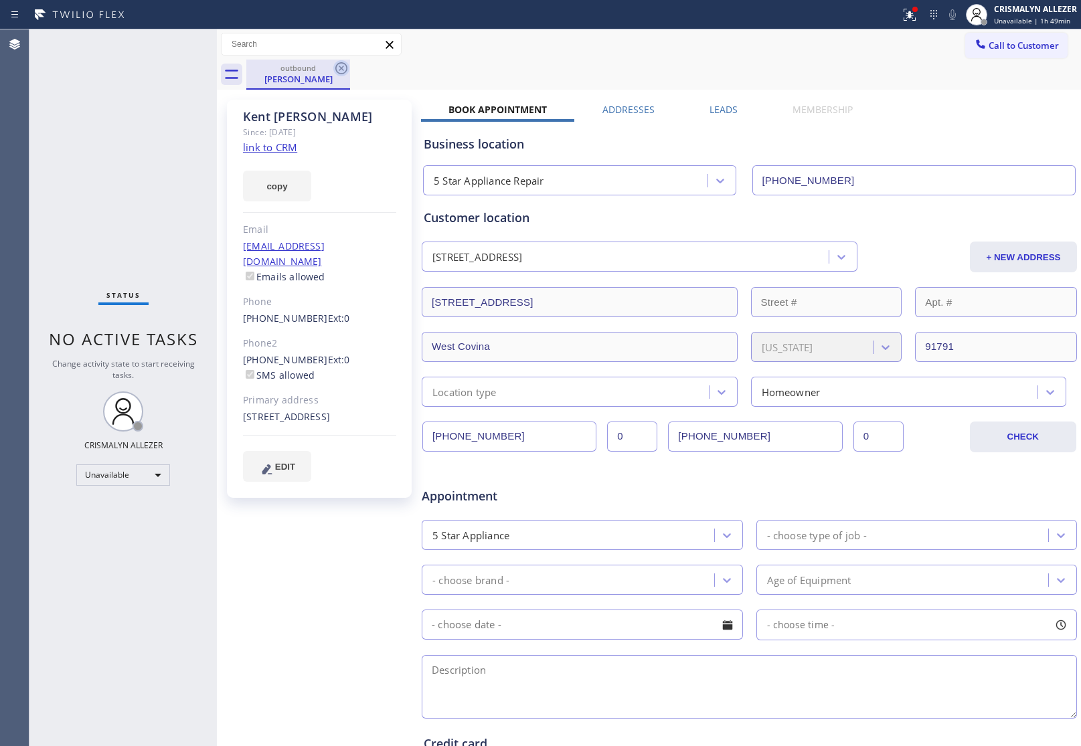
click at [342, 67] on icon at bounding box center [341, 68] width 12 height 12
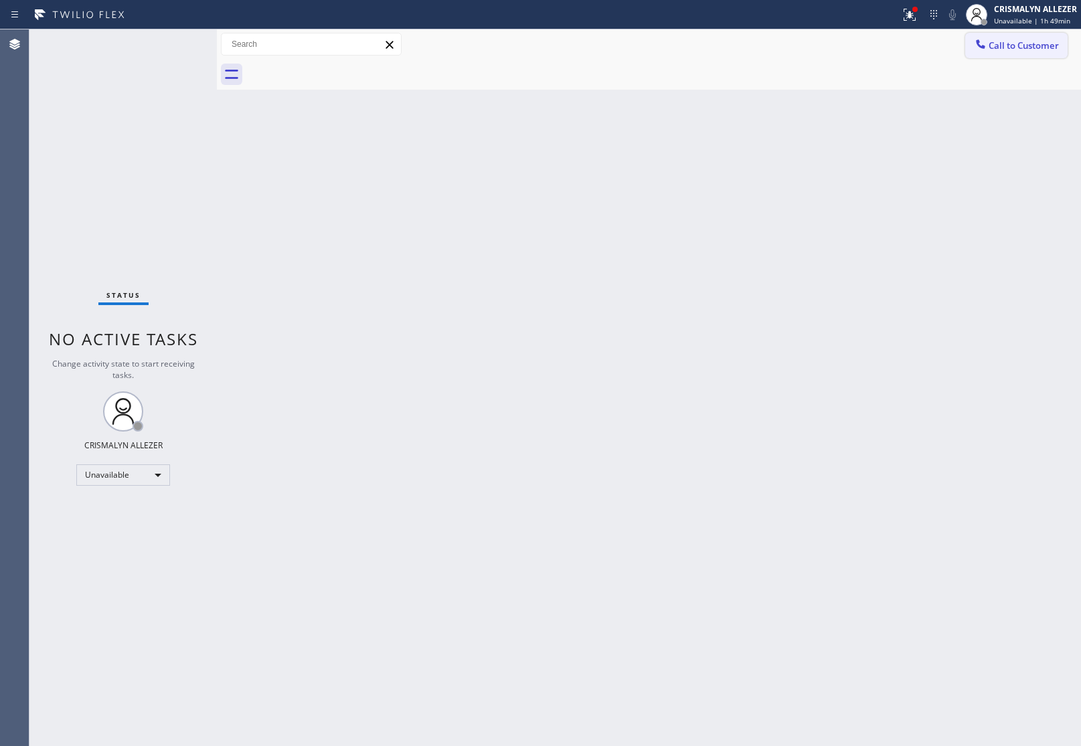
drag, startPoint x: 1015, startPoint y: 48, endPoint x: 964, endPoint y: 100, distance: 73.4
click at [1014, 50] on span "Call to Customer" at bounding box center [1024, 45] width 70 height 12
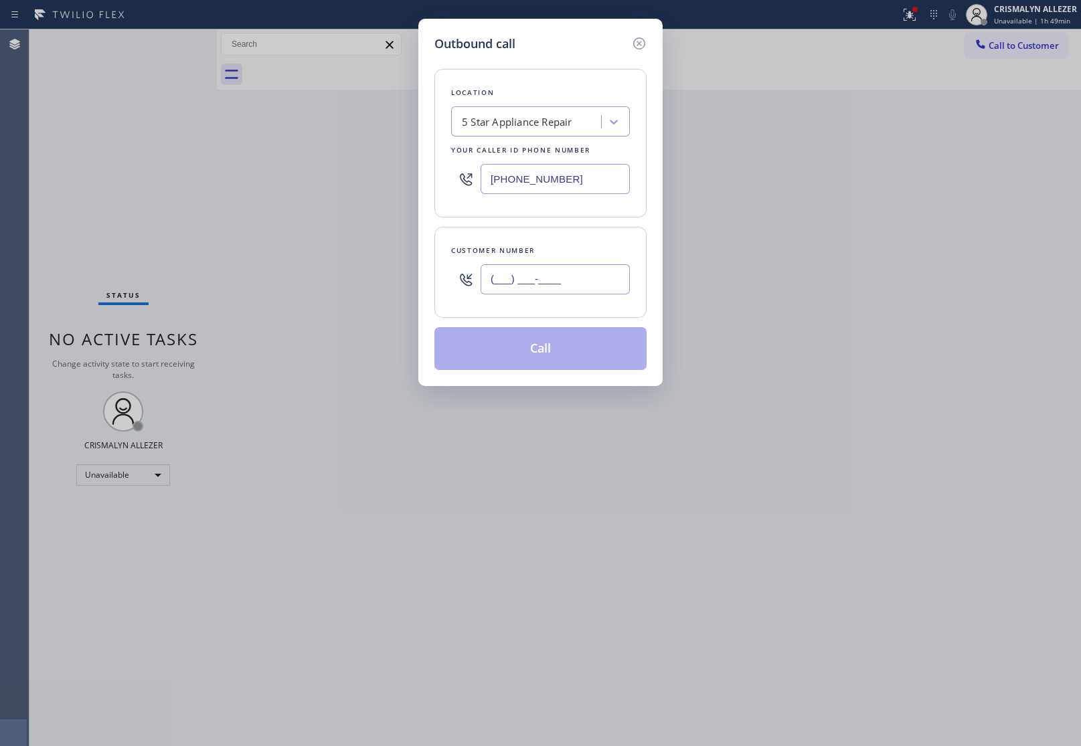
click at [590, 278] on input "(___) ___-____" at bounding box center [555, 279] width 149 height 30
paste input "562) 773-1861"
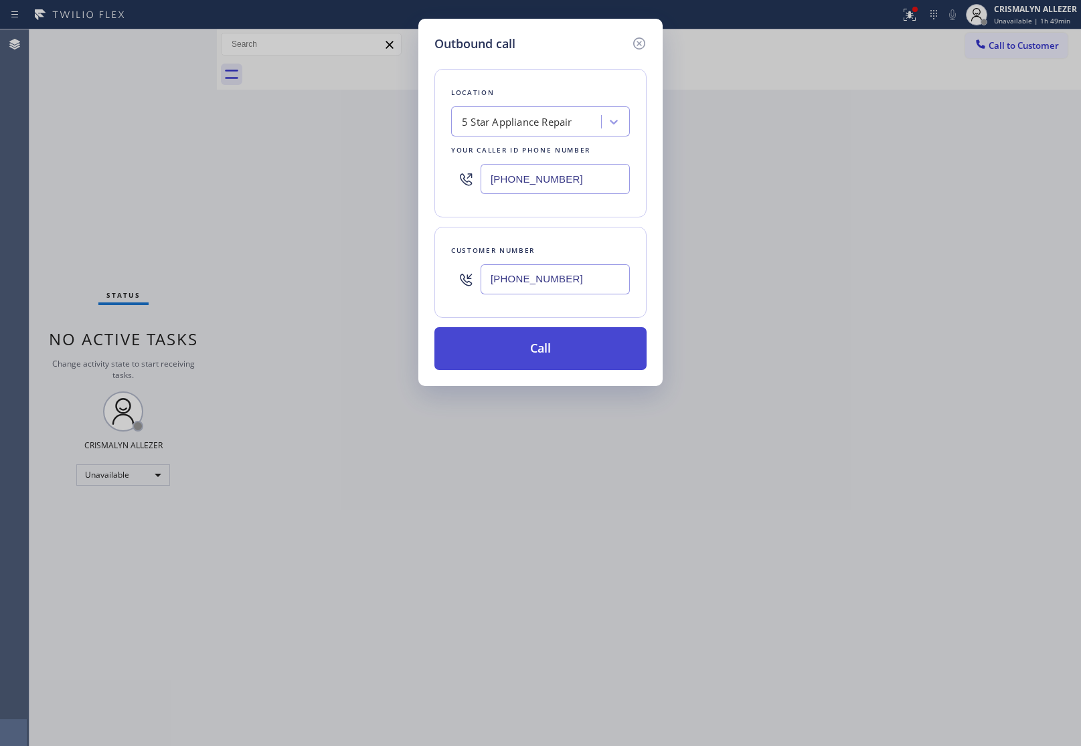
type input "(562) 773-1861"
click at [561, 342] on button "Call" at bounding box center [540, 348] width 212 height 43
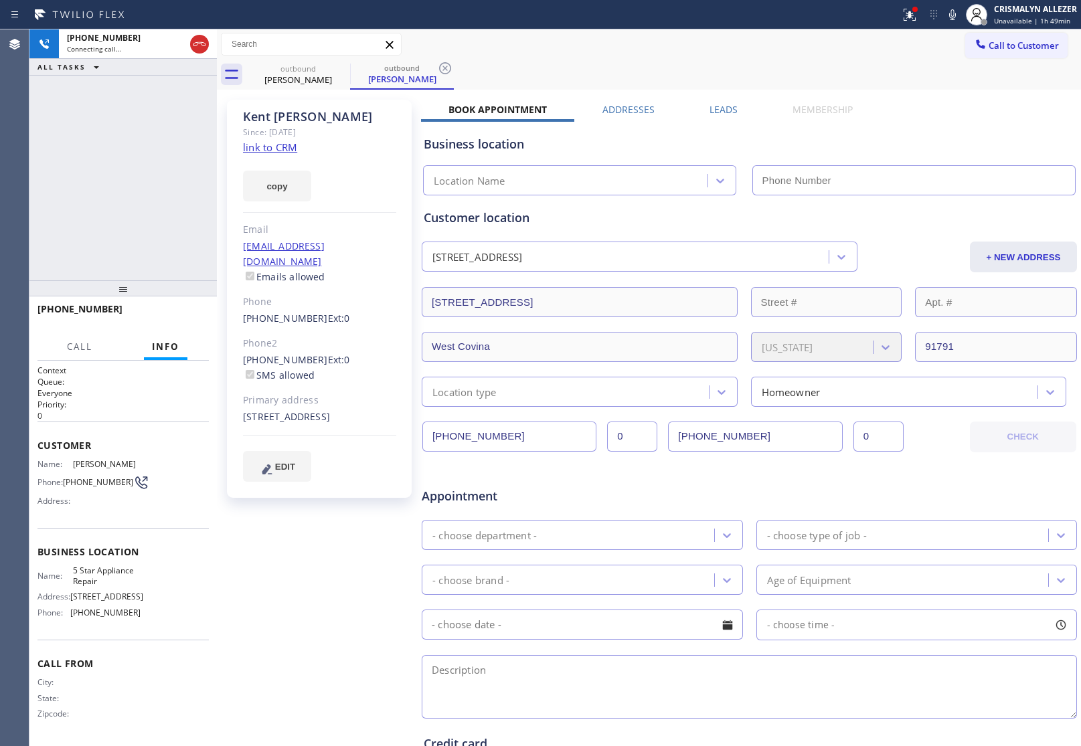
type input "[PHONE_NUMBER]"
click at [723, 109] on label "Leads" at bounding box center [724, 109] width 28 height 13
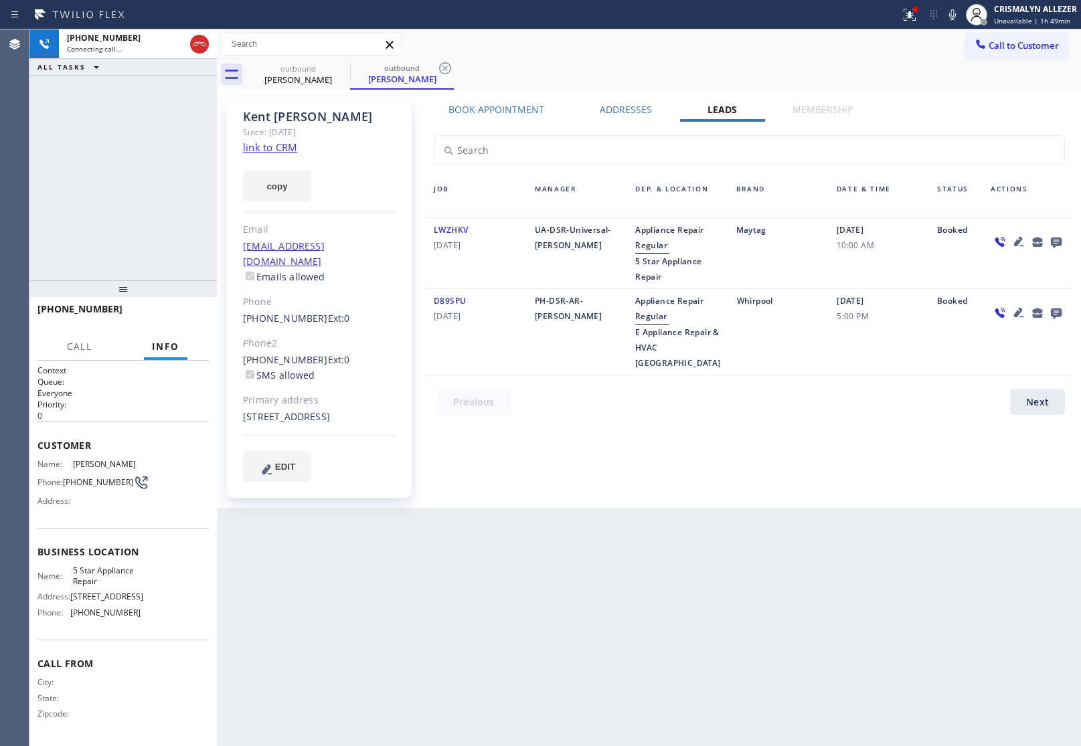
click at [1059, 240] on icon at bounding box center [1056, 243] width 11 height 11
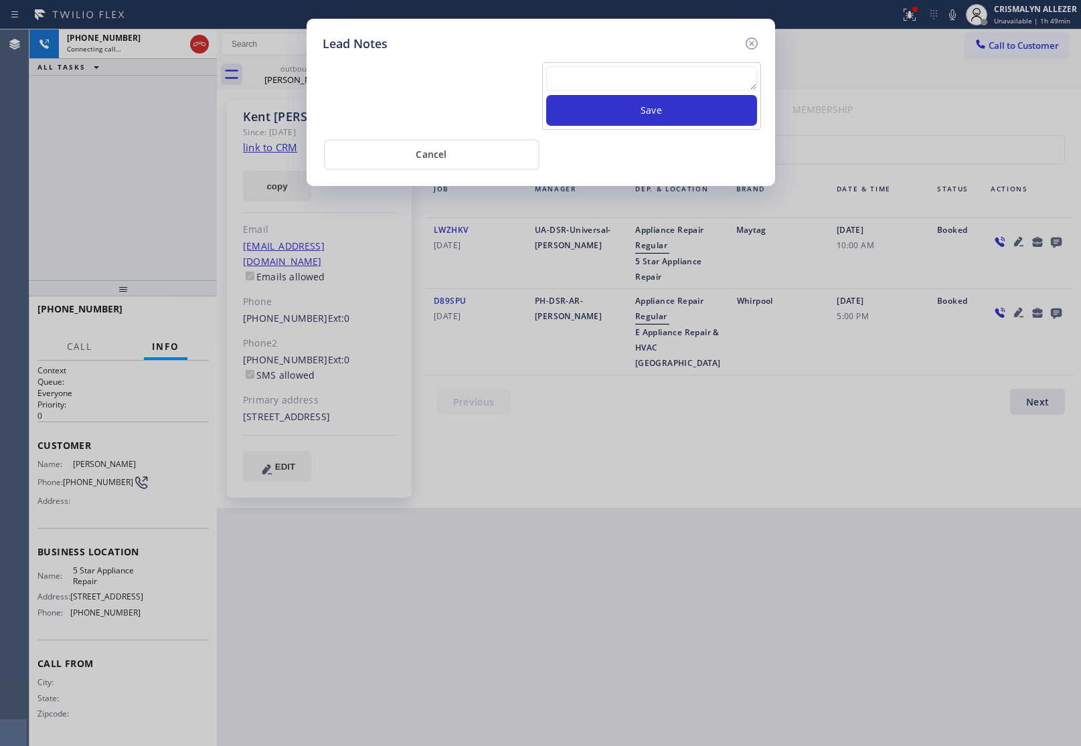
click at [639, 88] on textarea at bounding box center [651, 78] width 211 height 24
paste textarea "no answer | pls xfer here cx cb"
type textarea "no answer | pls xfer here cx cb"
click at [659, 118] on button "Save" at bounding box center [651, 110] width 211 height 31
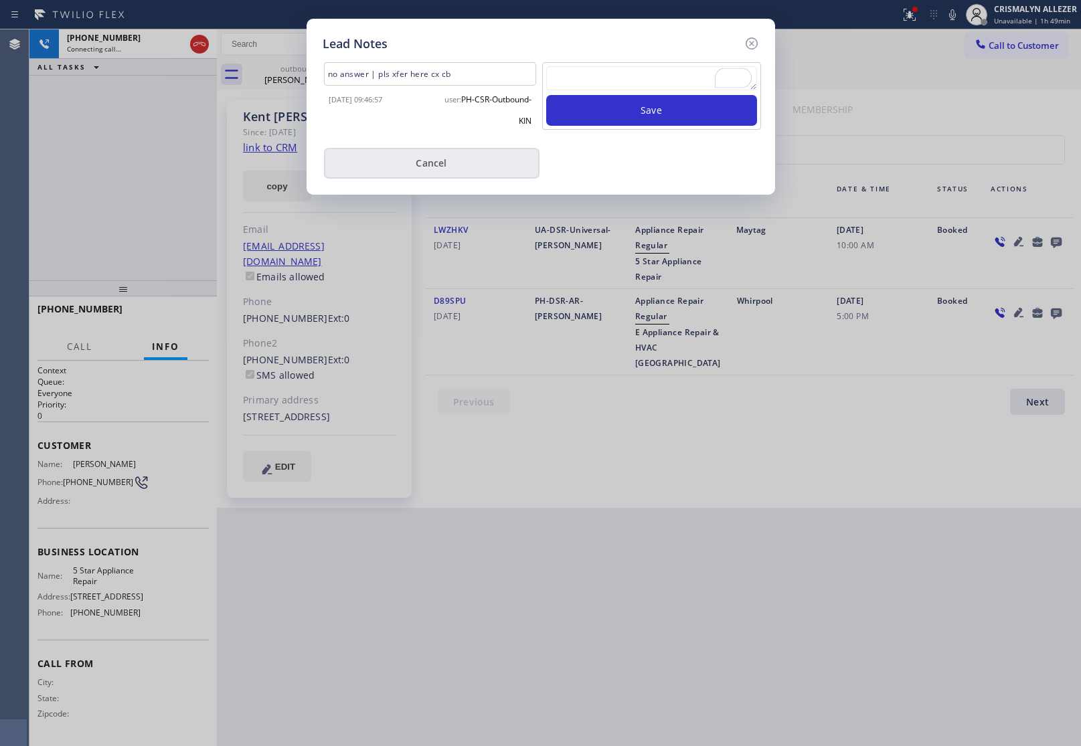
click at [422, 164] on button "Cancel" at bounding box center [432, 163] width 216 height 31
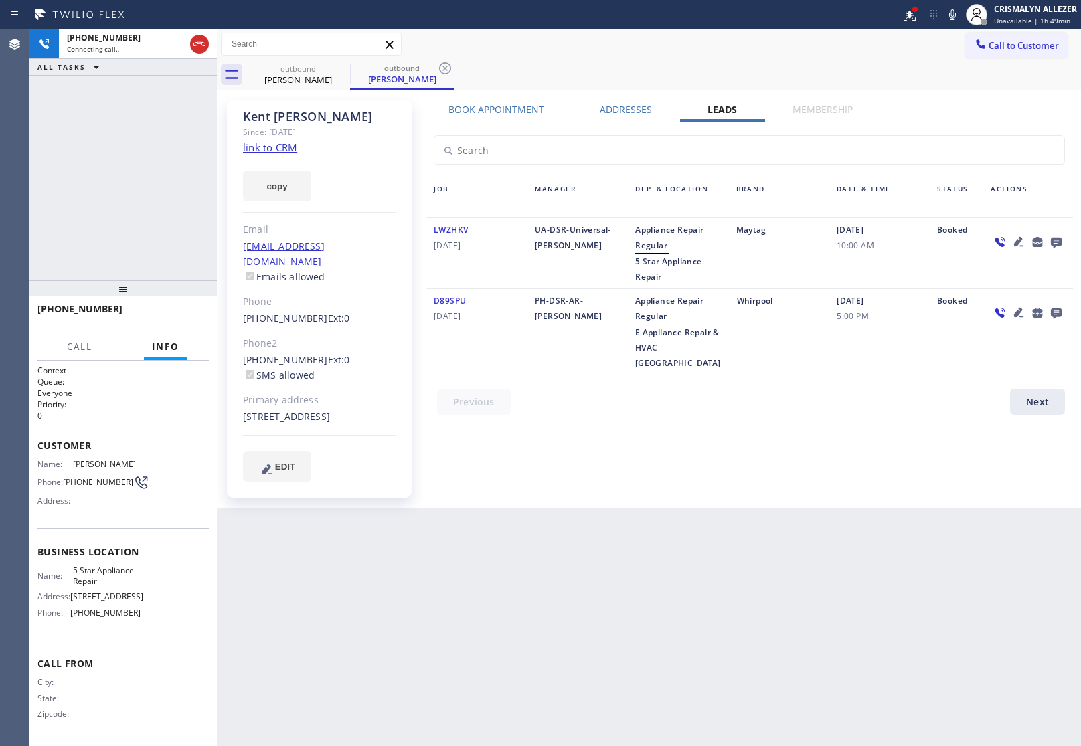
click at [513, 111] on label "Book Appointment" at bounding box center [497, 109] width 96 height 13
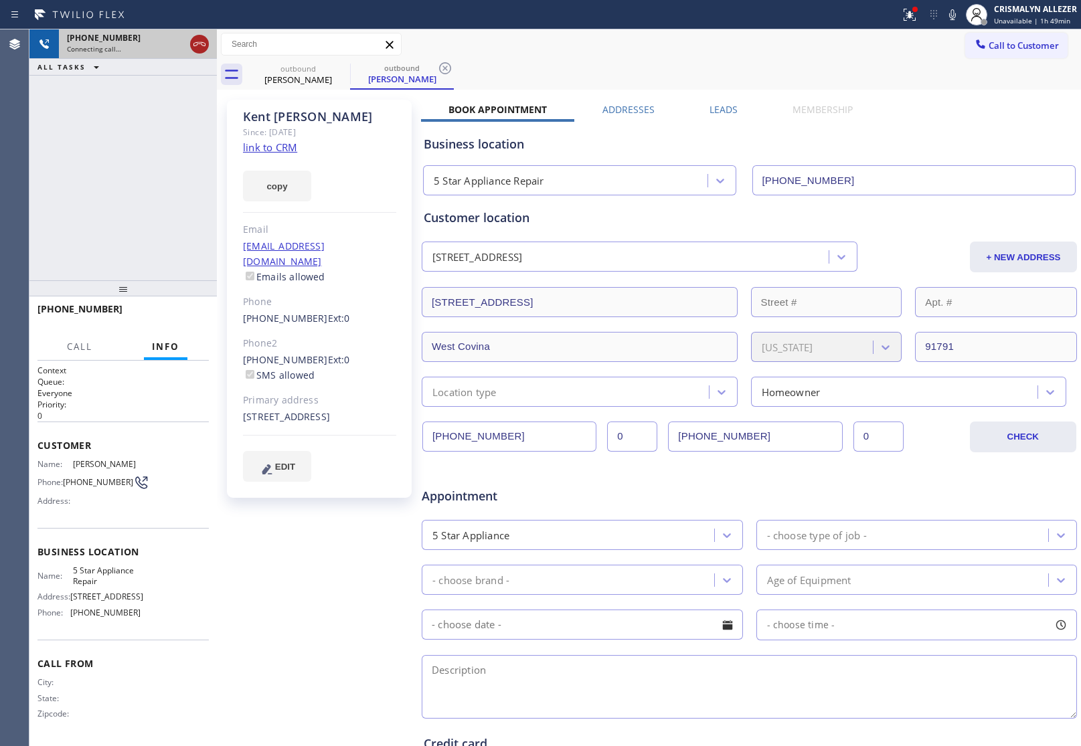
click at [198, 44] on icon at bounding box center [199, 44] width 12 height 4
click at [447, 64] on icon at bounding box center [445, 68] width 12 height 12
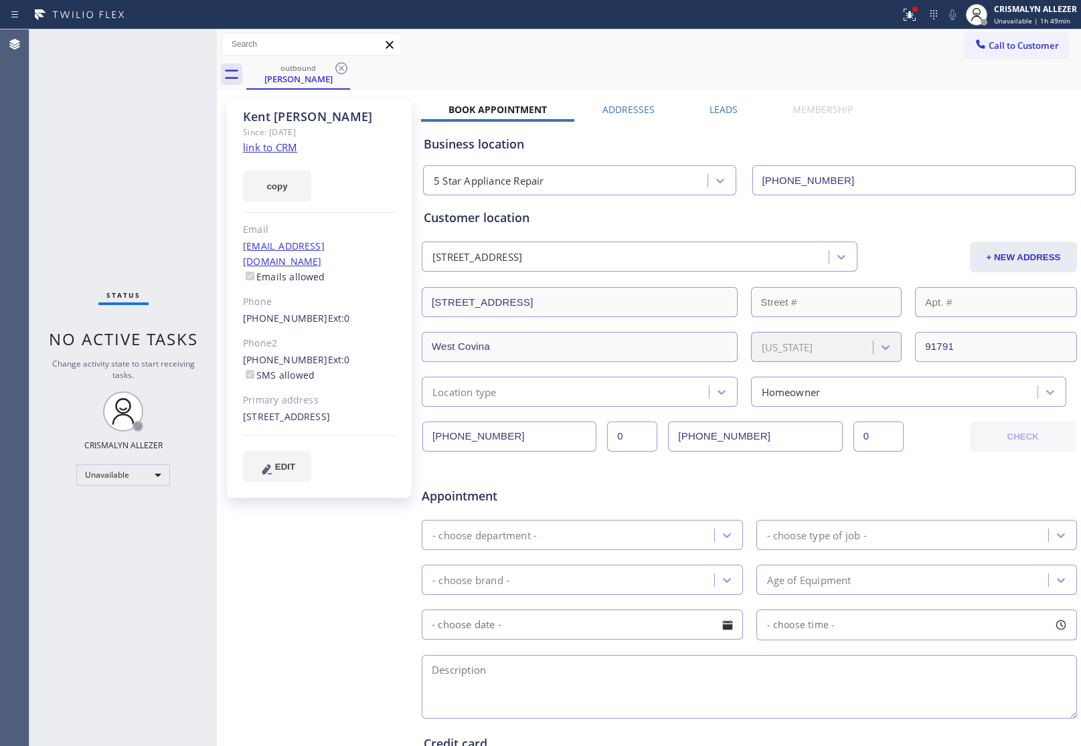
click at [336, 66] on icon at bounding box center [341, 68] width 16 height 16
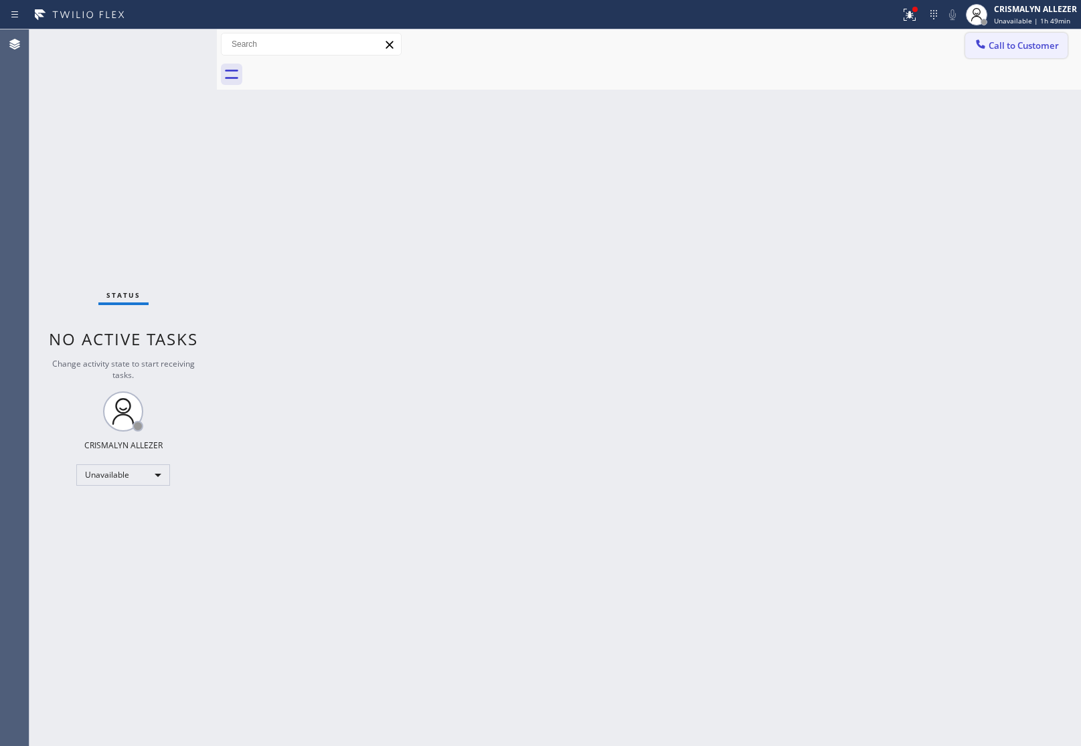
click at [1038, 48] on span "Call to Customer" at bounding box center [1024, 45] width 70 height 12
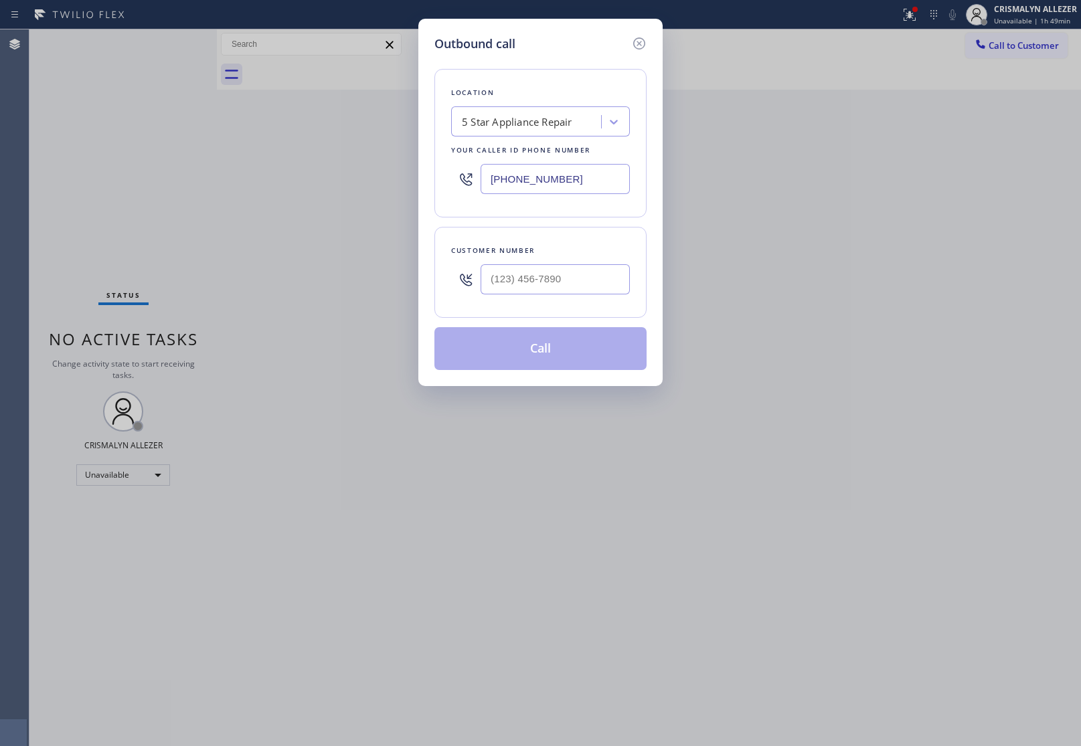
drag, startPoint x: 611, startPoint y: 175, endPoint x: 252, endPoint y: 128, distance: 361.3
click at [303, 161] on div "Outbound call Location 5 Star Appliance Repair Your caller id phone number [PHO…" at bounding box center [540, 373] width 1081 height 746
paste input "44) 386-0017"
type input "[PHONE_NUMBER]"
click at [590, 285] on input "(___) ___-____" at bounding box center [555, 279] width 149 height 30
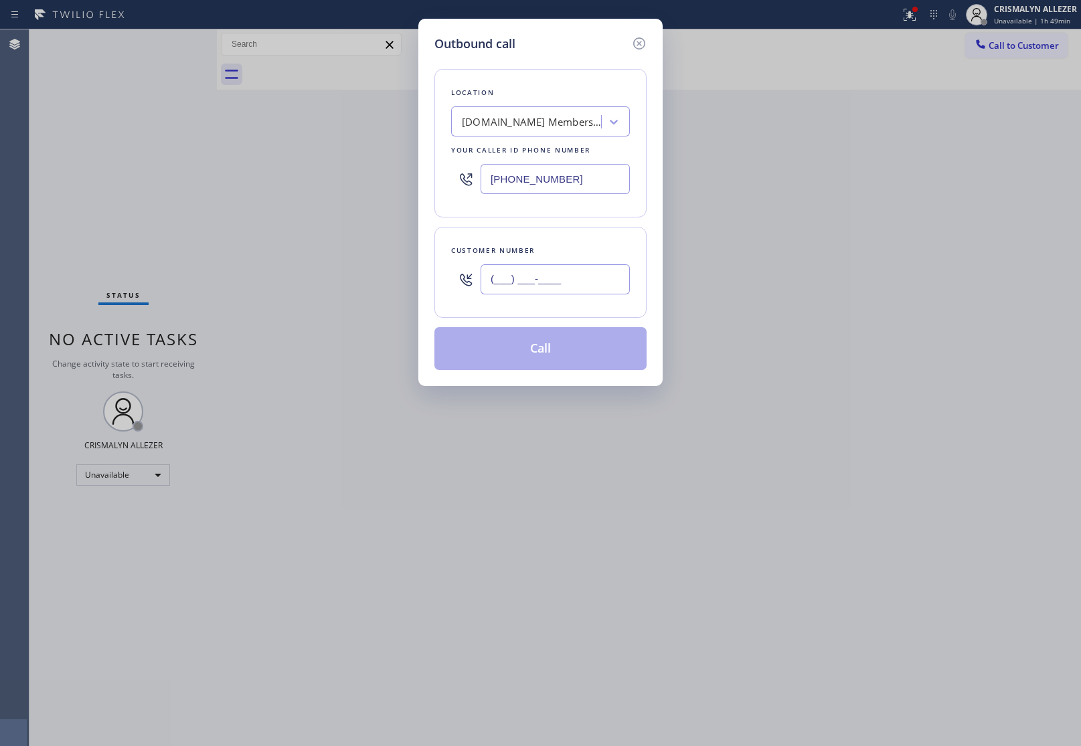
paste input "310) 467-0835"
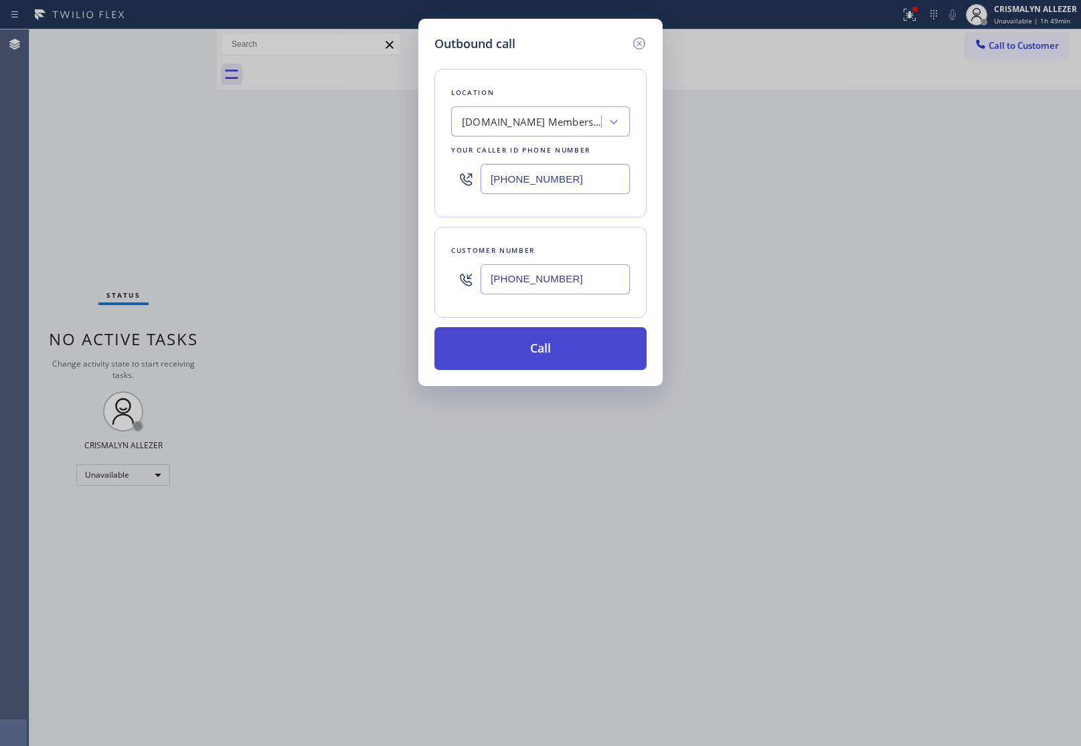
type input "[PHONE_NUMBER]"
click at [546, 351] on button "Call" at bounding box center [540, 348] width 212 height 43
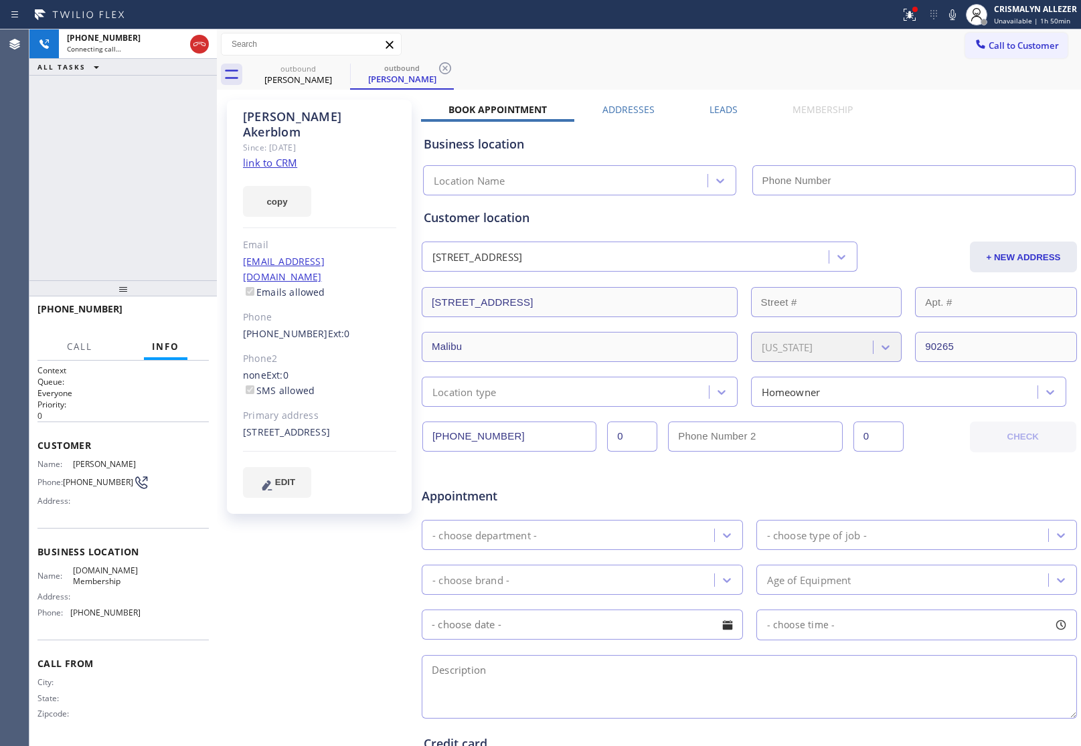
click at [266, 156] on link "link to CRM" at bounding box center [270, 162] width 54 height 13
type input "[PHONE_NUMBER]"
click at [720, 105] on label "Leads" at bounding box center [724, 109] width 28 height 13
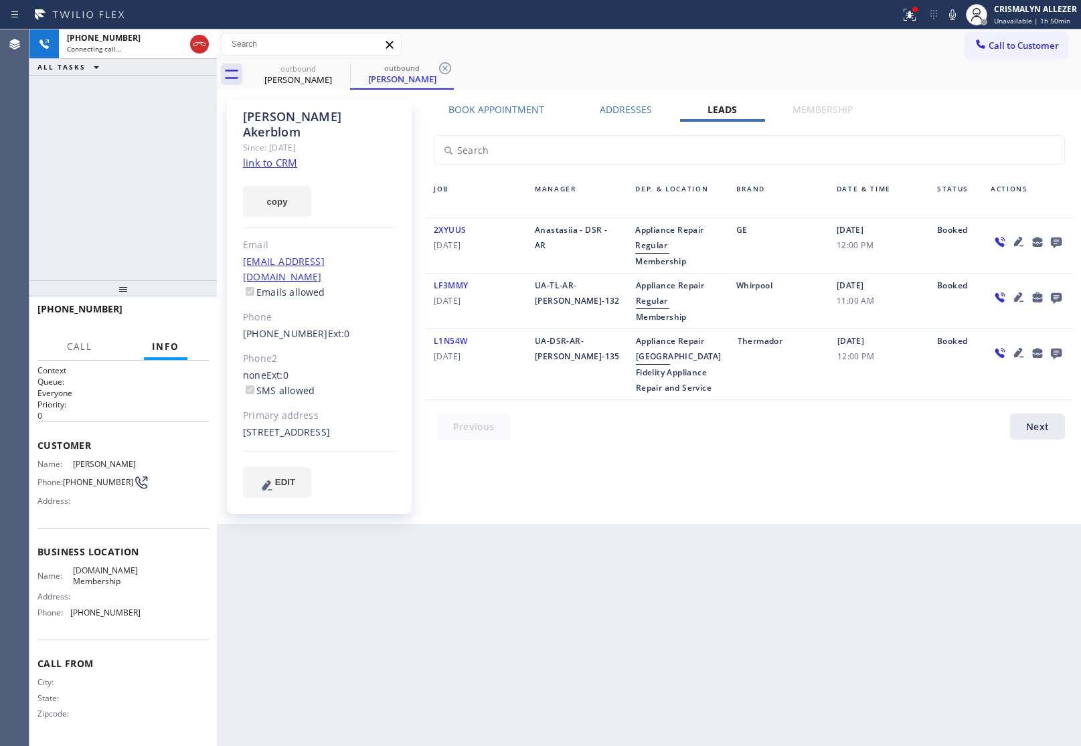
click at [1059, 240] on icon at bounding box center [1056, 243] width 11 height 11
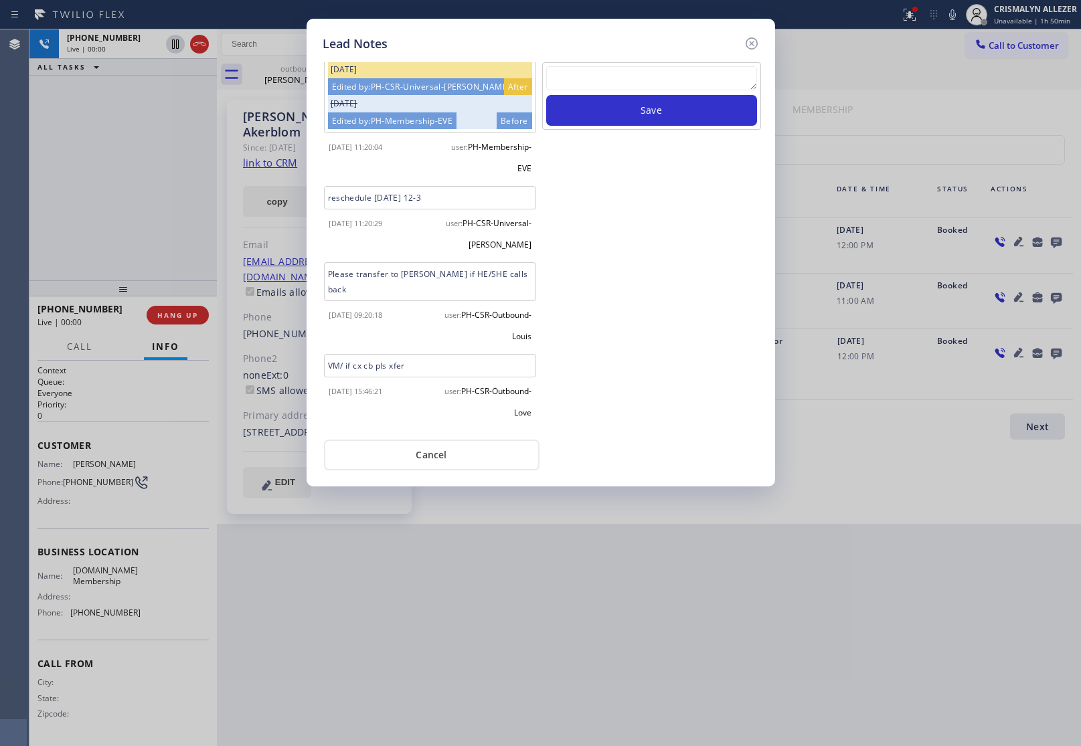
scroll to position [338, 0]
click at [576, 77] on textarea at bounding box center [651, 78] width 211 height 24
paste textarea "no answer | pls xfer here cx cb"
type textarea "no answer | pls xfer here cx cb"
click at [591, 111] on button "Save" at bounding box center [651, 110] width 211 height 31
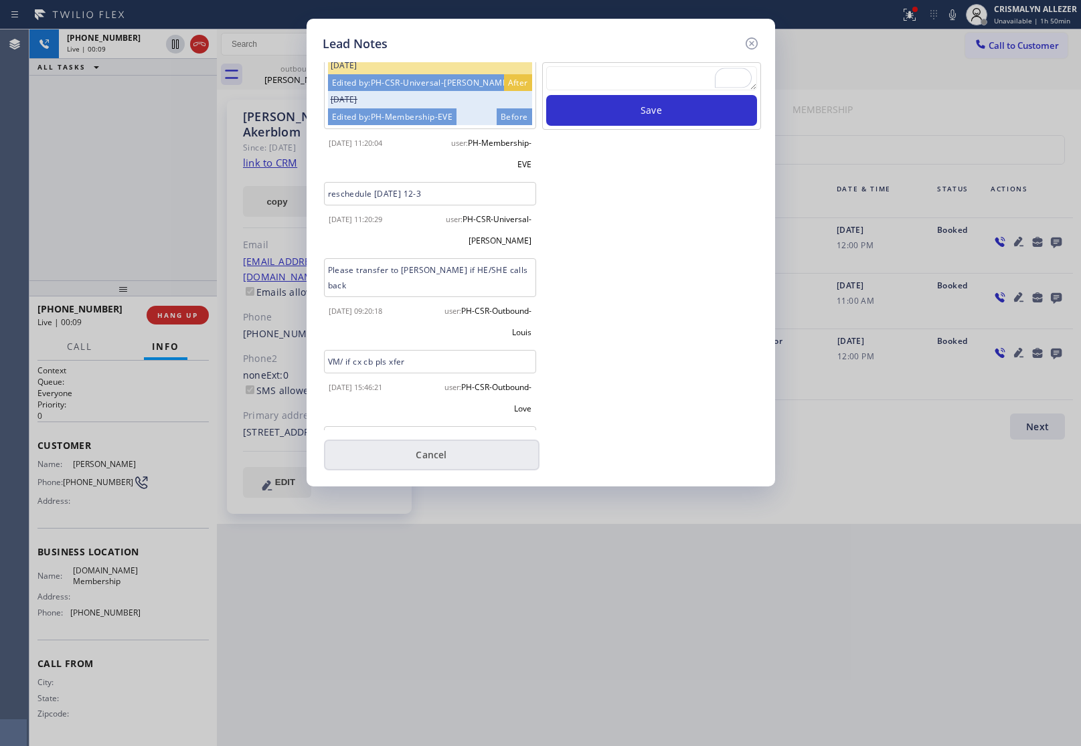
drag, startPoint x: 443, startPoint y: 461, endPoint x: 295, endPoint y: 396, distance: 161.6
click at [443, 461] on button "Cancel" at bounding box center [432, 455] width 216 height 31
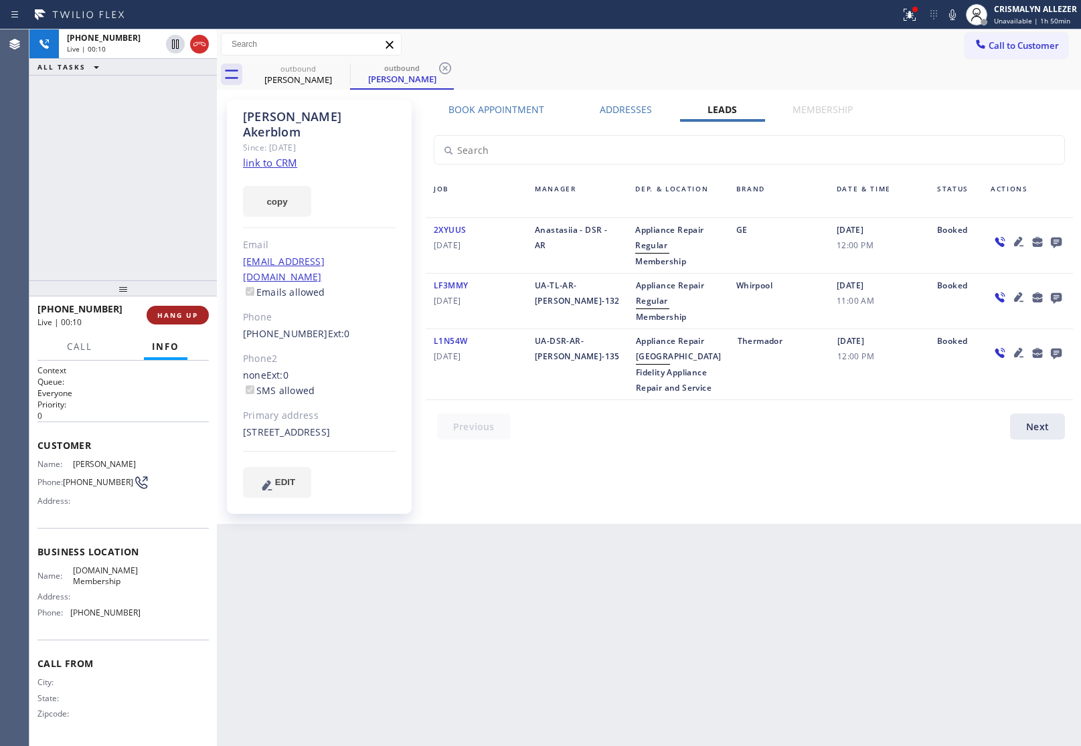
click at [177, 319] on span "HANG UP" at bounding box center [177, 315] width 41 height 9
click at [175, 315] on span "COMPLETE" at bounding box center [175, 315] width 46 height 9
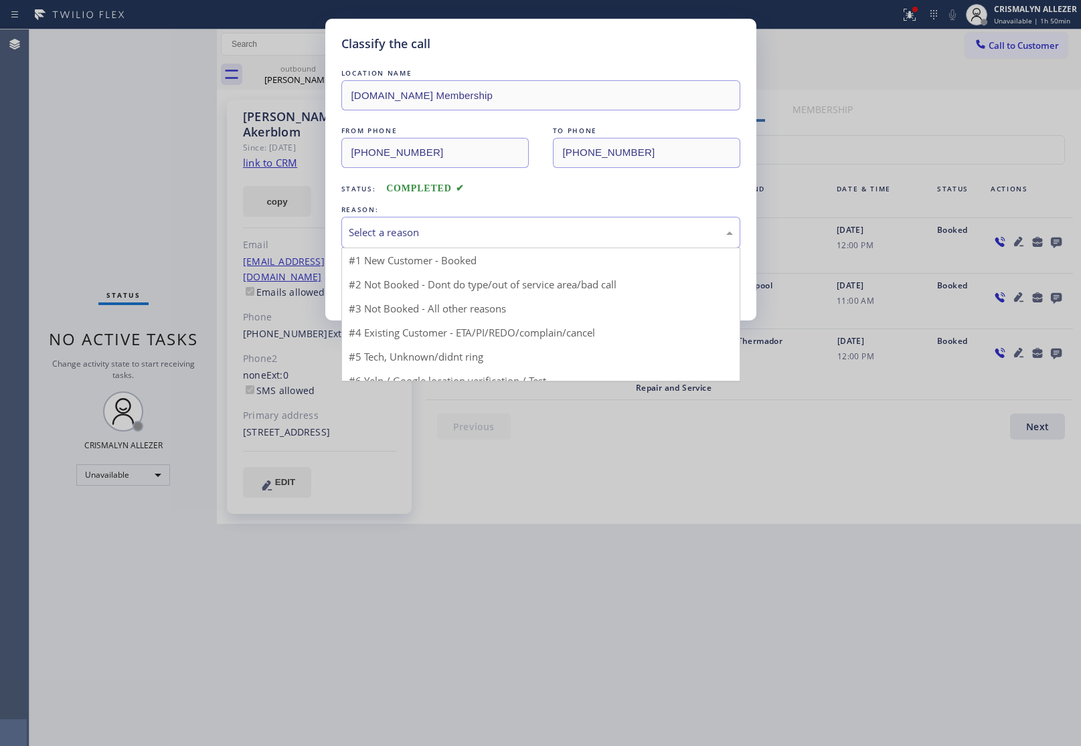
click at [552, 232] on div "Select a reason" at bounding box center [541, 232] width 384 height 15
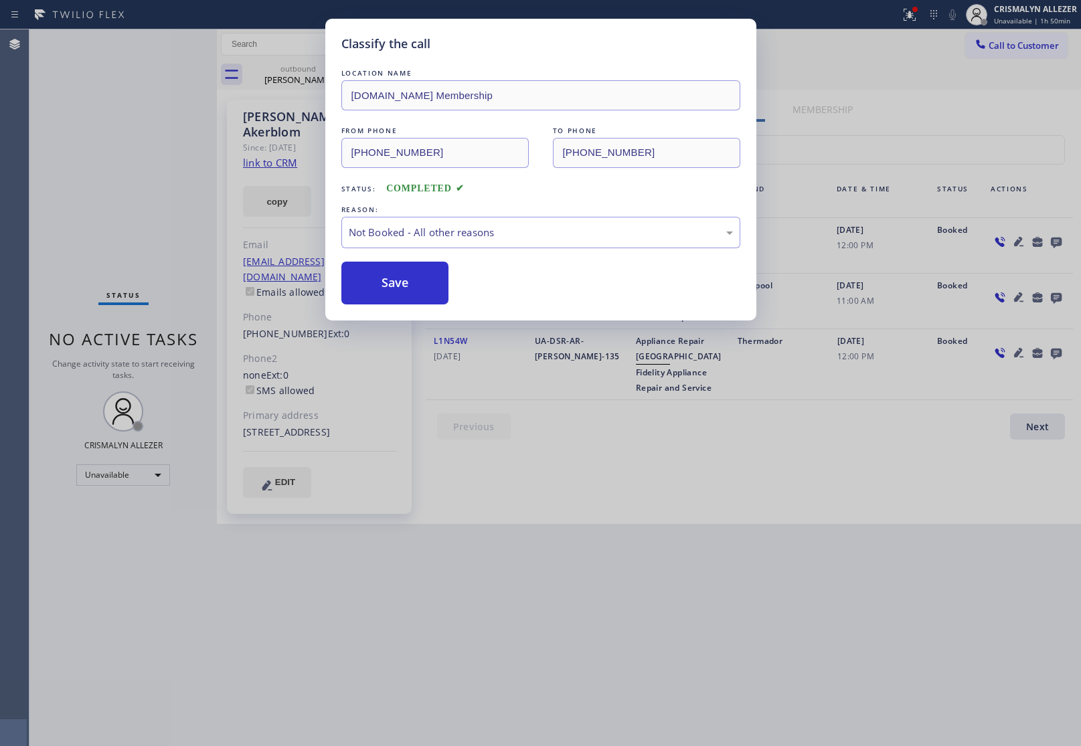
click at [412, 289] on button "Save" at bounding box center [395, 283] width 108 height 43
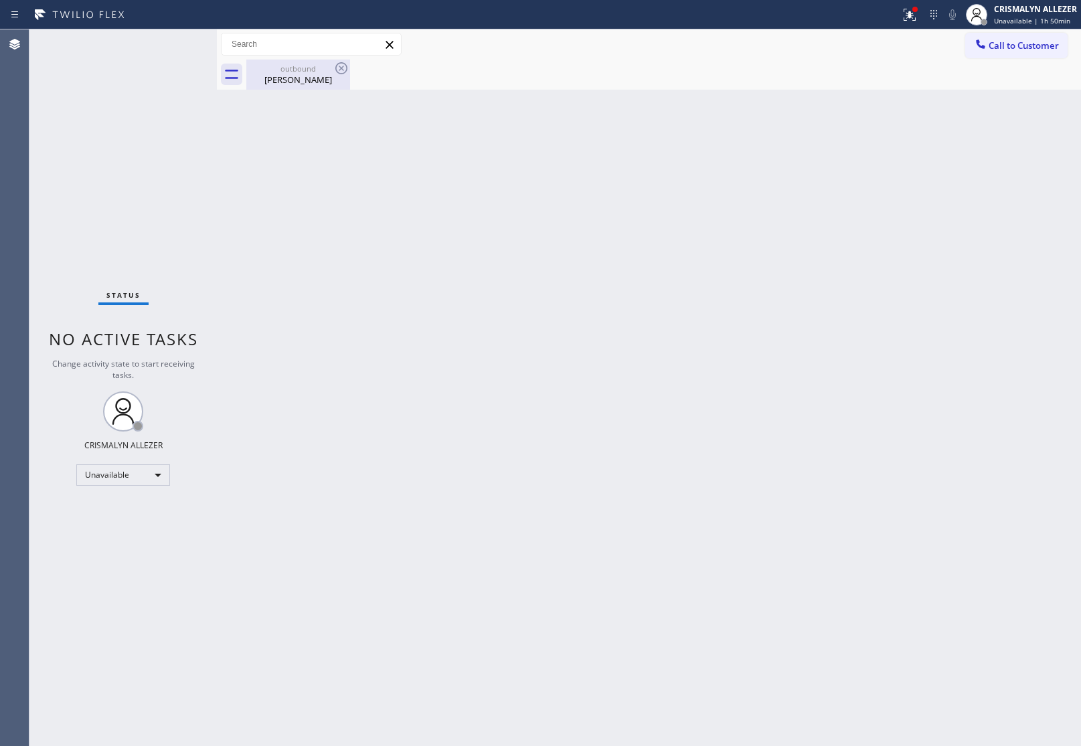
click at [293, 74] on div "Bob Akerblom" at bounding box center [298, 80] width 101 height 12
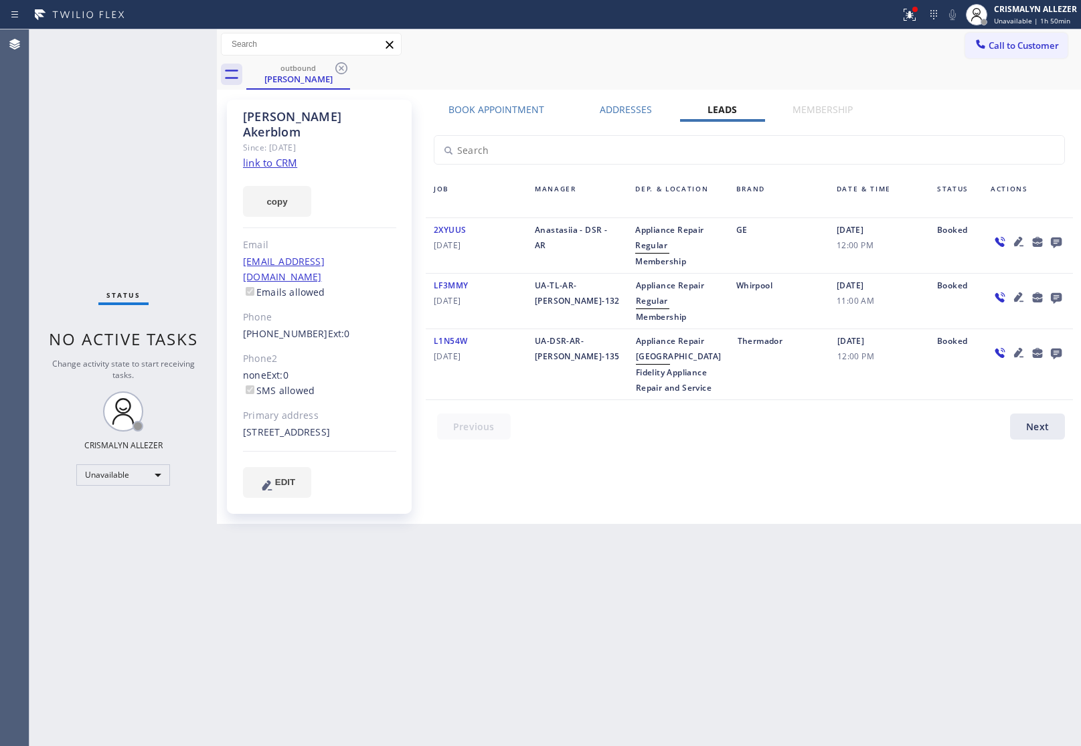
click at [338, 68] on icon at bounding box center [341, 68] width 16 height 16
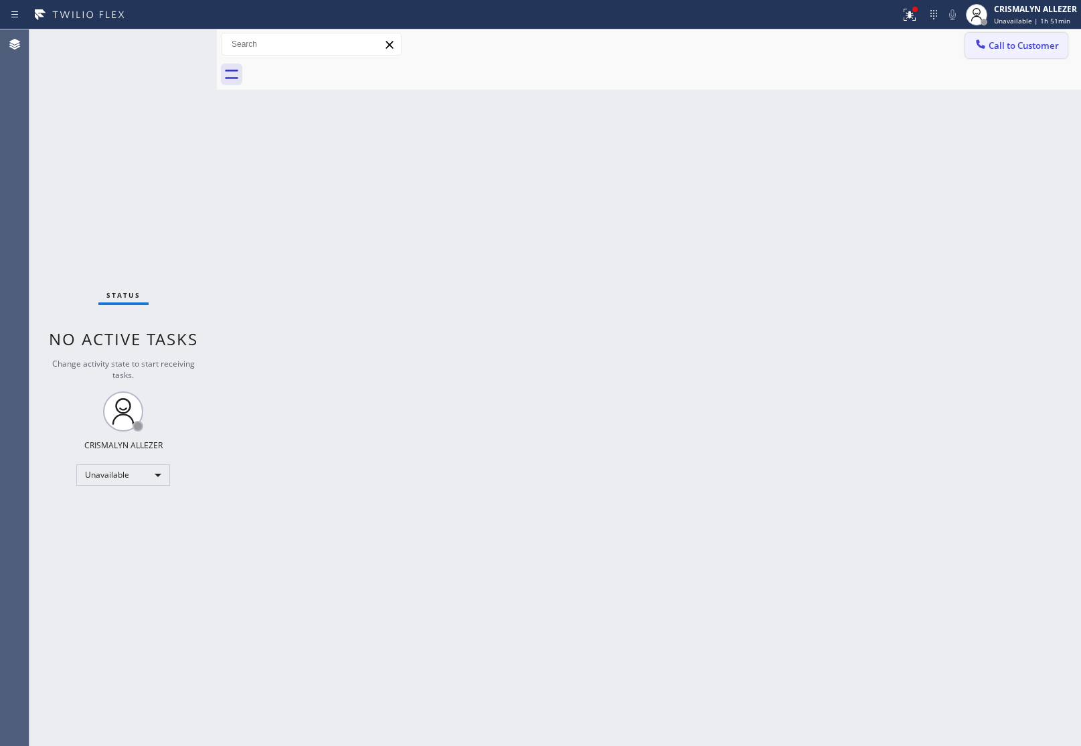
click at [1038, 48] on span "Call to Customer" at bounding box center [1024, 45] width 70 height 12
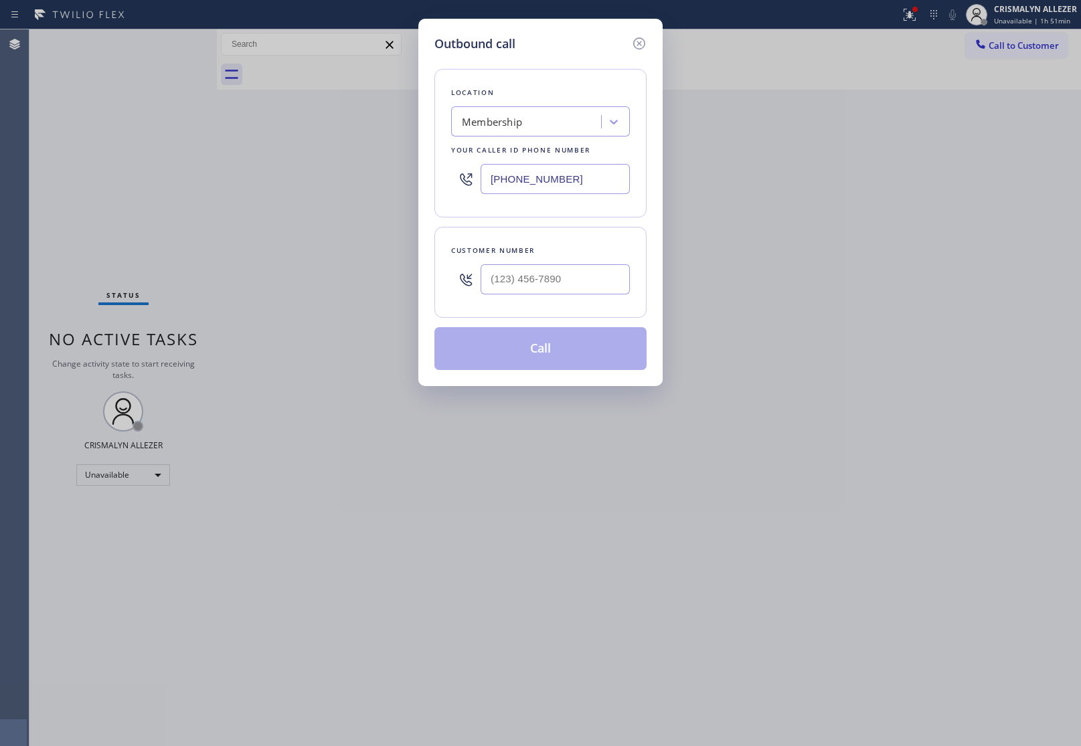
drag, startPoint x: 574, startPoint y: 172, endPoint x: 243, endPoint y: 161, distance: 330.9
click at [524, 176] on input "[PHONE_NUMBER]" at bounding box center [555, 179] width 149 height 30
paste input "5-5731"
type input "[PHONE_NUMBER]"
click at [607, 292] on input "(___) ___-____" at bounding box center [555, 279] width 149 height 30
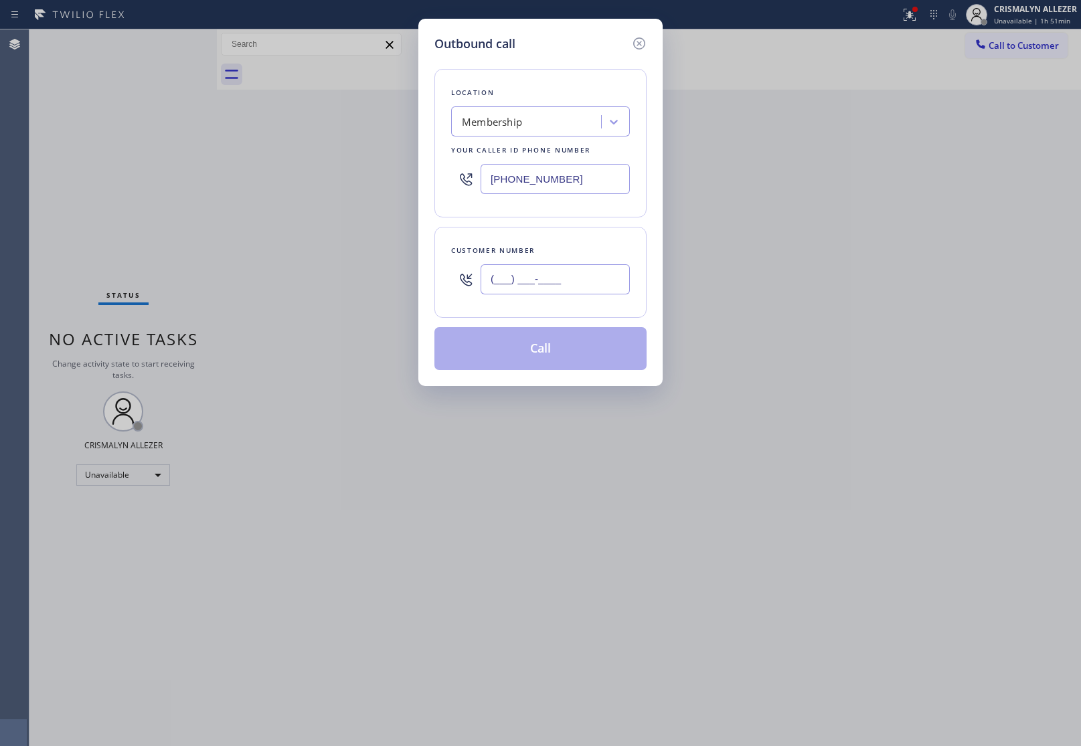
paste input "818) 296-8109"
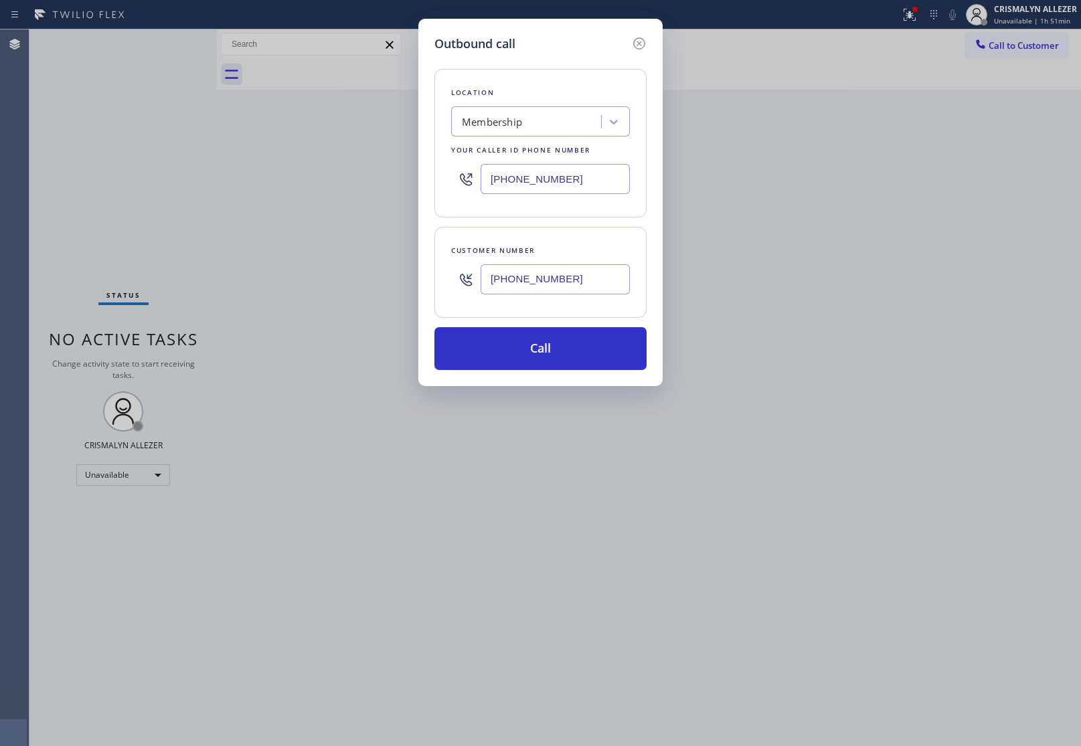
type input "(818) 296-8109"
drag, startPoint x: 591, startPoint y: 178, endPoint x: 146, endPoint y: 168, distance: 445.3
click at [148, 168] on div "Outbound call Location Membership Your caller id phone number (844) 386-0017 Cu…" at bounding box center [540, 373] width 1081 height 746
paste input "55) 731-4952"
type input "[PHONE_NUMBER]"
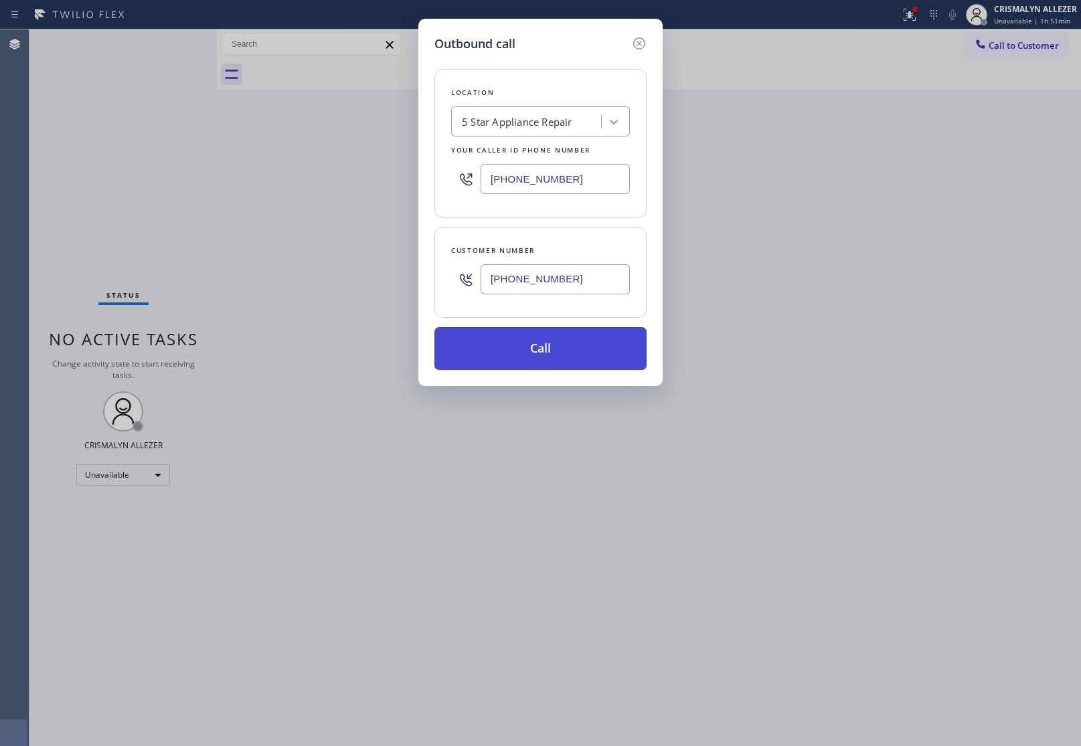
click at [559, 345] on button "Call" at bounding box center [540, 348] width 212 height 43
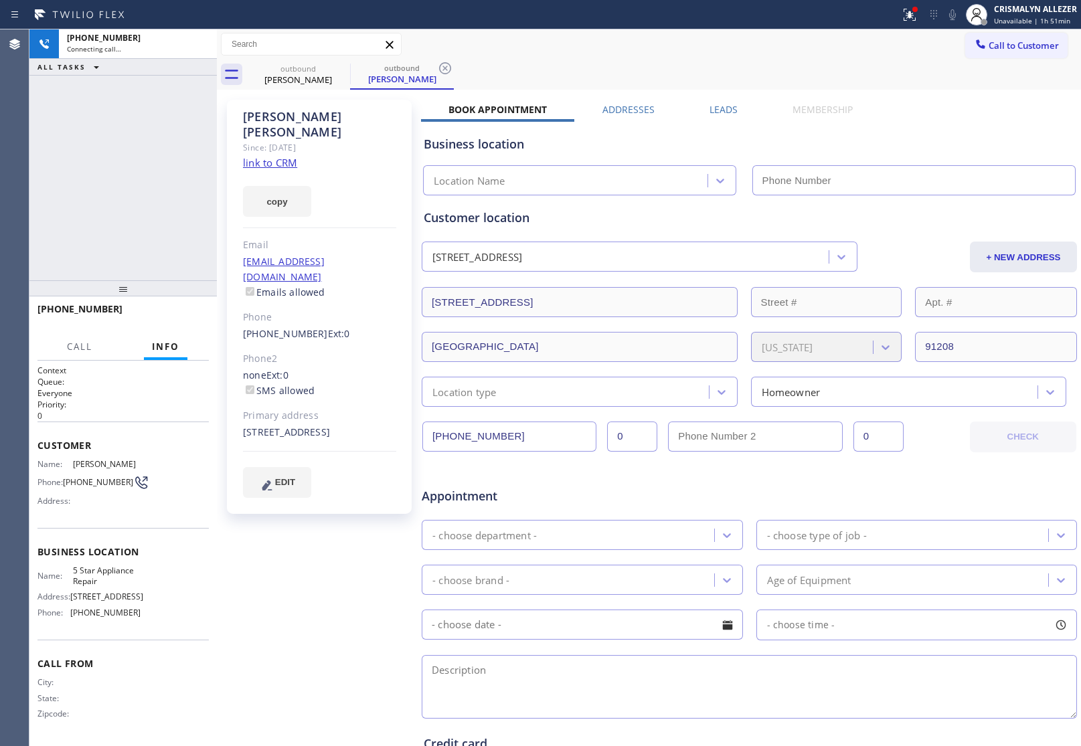
click at [255, 156] on link "link to CRM" at bounding box center [270, 162] width 54 height 13
type input "[PHONE_NUMBER]"
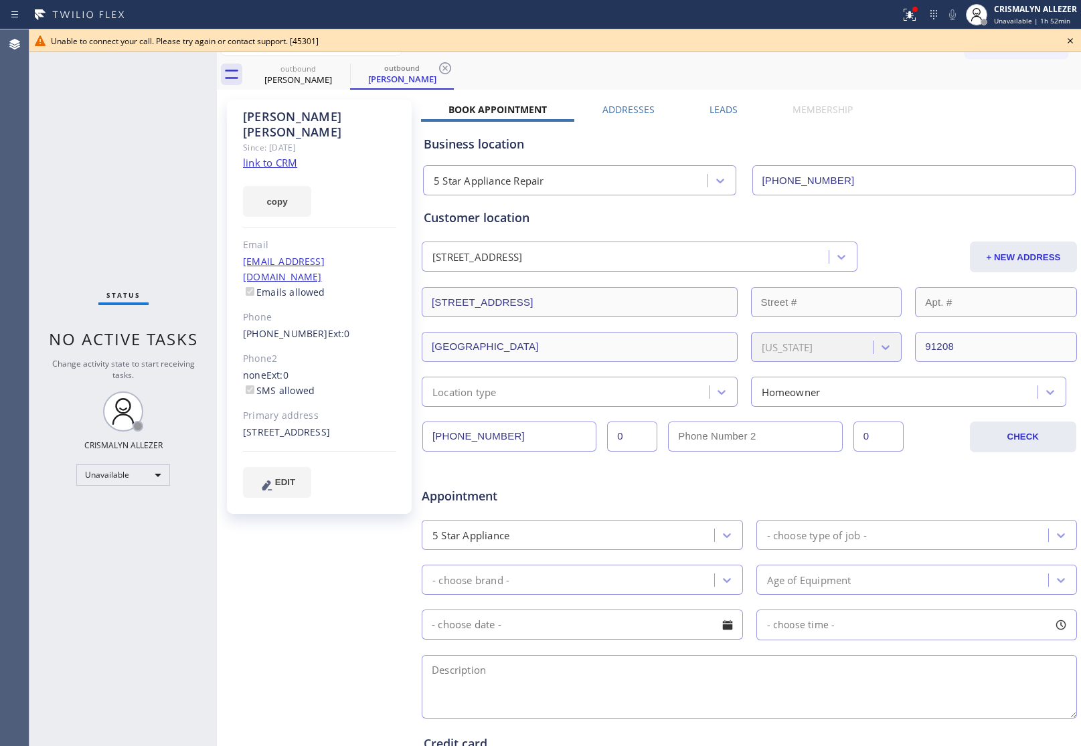
click at [1074, 37] on icon at bounding box center [1070, 41] width 16 height 16
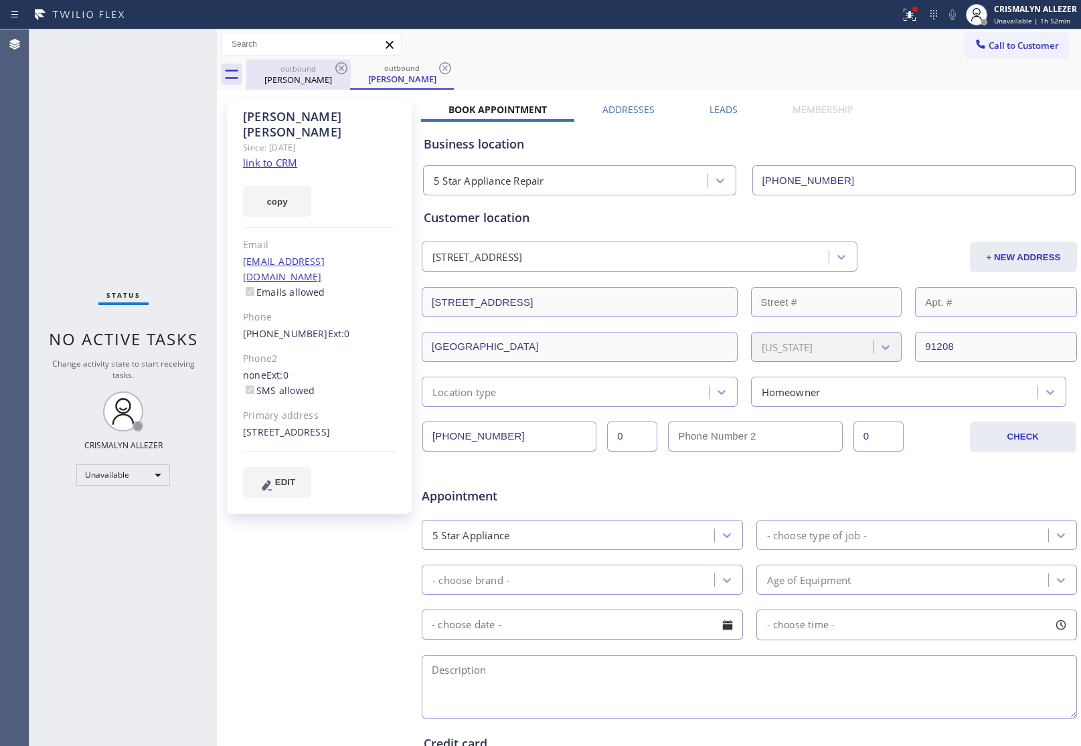
drag, startPoint x: 445, startPoint y: 64, endPoint x: 345, endPoint y: 88, distance: 103.3
click at [443, 64] on icon at bounding box center [445, 68] width 16 height 16
drag, startPoint x: 345, startPoint y: 70, endPoint x: 336, endPoint y: 20, distance: 51.1
click at [345, 68] on icon at bounding box center [341, 68] width 16 height 16
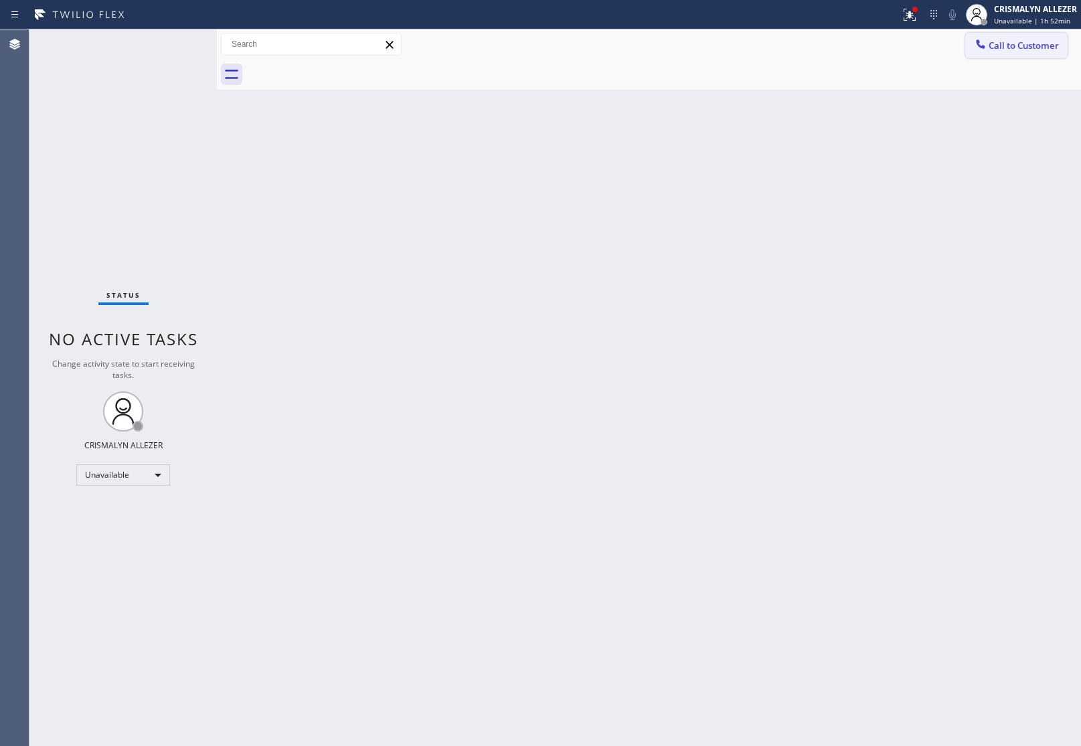
click at [1018, 44] on span "Call to Customer" at bounding box center [1024, 45] width 70 height 12
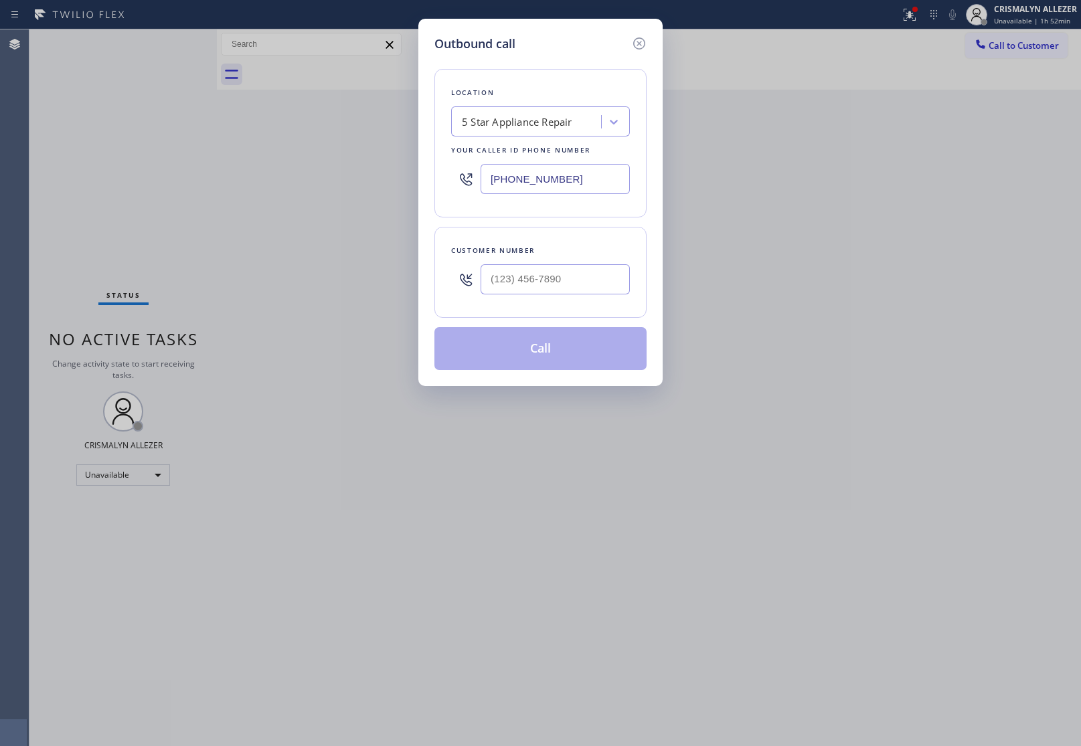
drag, startPoint x: 589, startPoint y: 181, endPoint x: 193, endPoint y: 144, distance: 398.0
click at [342, 166] on div "Outbound call Location 5 Star Appliance Repair Your caller id phone number (855…" at bounding box center [540, 373] width 1081 height 746
paste input "323) 310-0103"
type input "[PHONE_NUMBER]"
click at [578, 278] on input "(___) ___-____" at bounding box center [555, 279] width 149 height 30
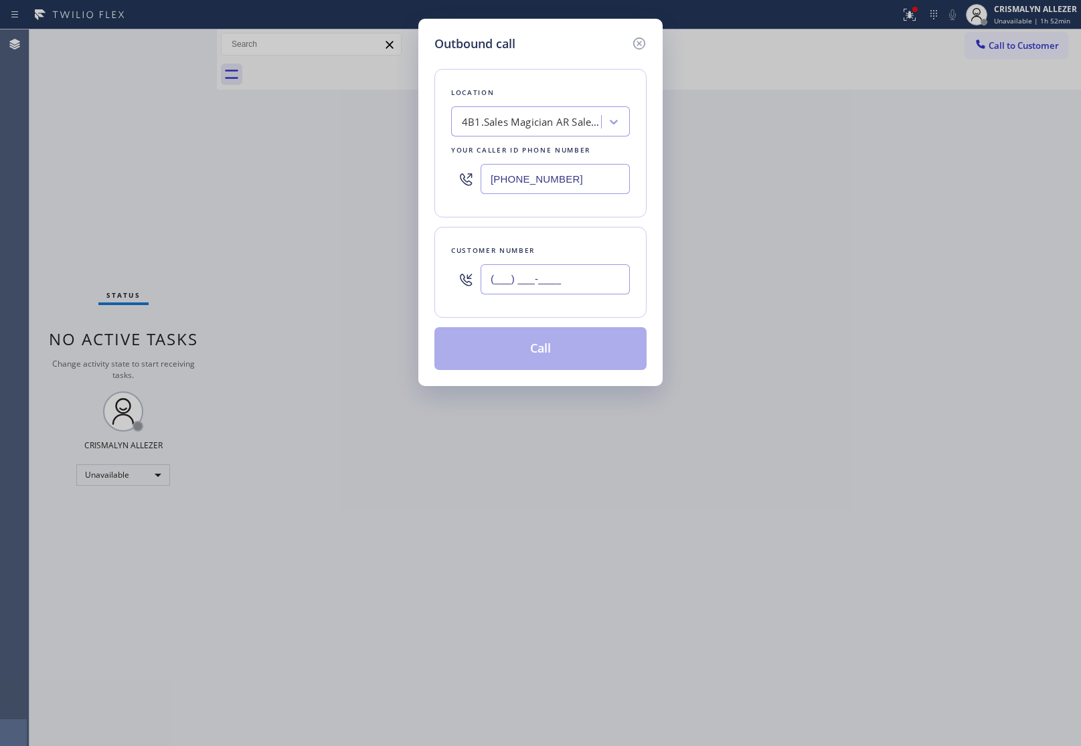
paste input "626) 393-3070"
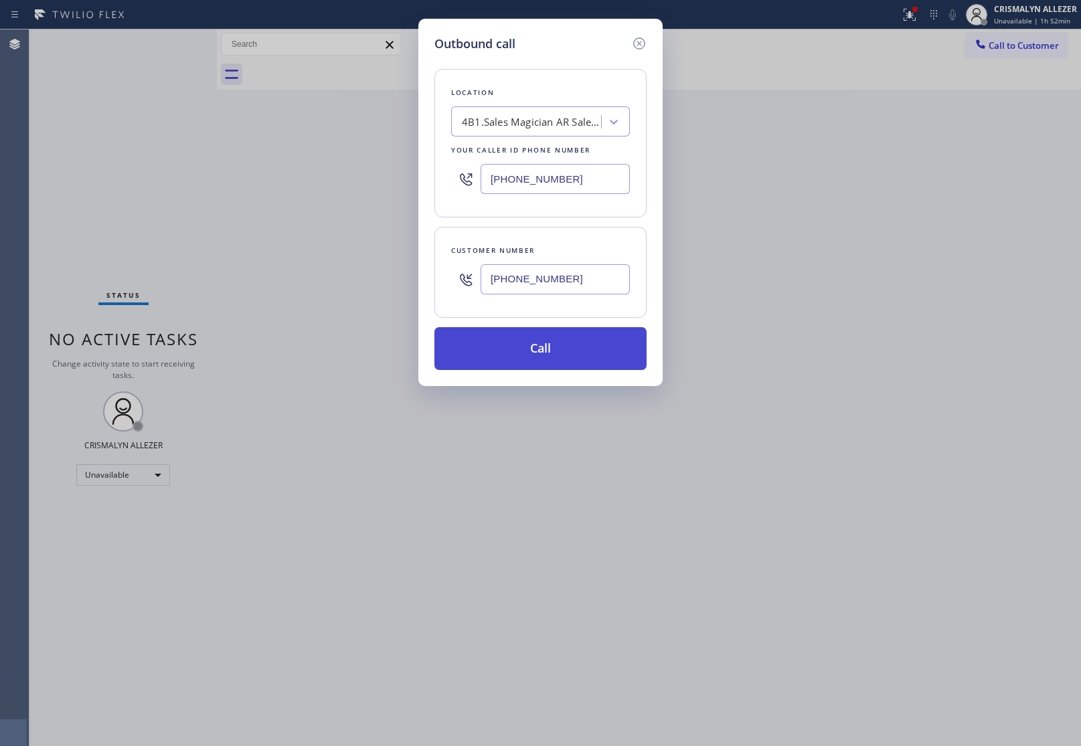
type input "(626) 393-3070"
click at [547, 363] on button "Call" at bounding box center [540, 348] width 212 height 43
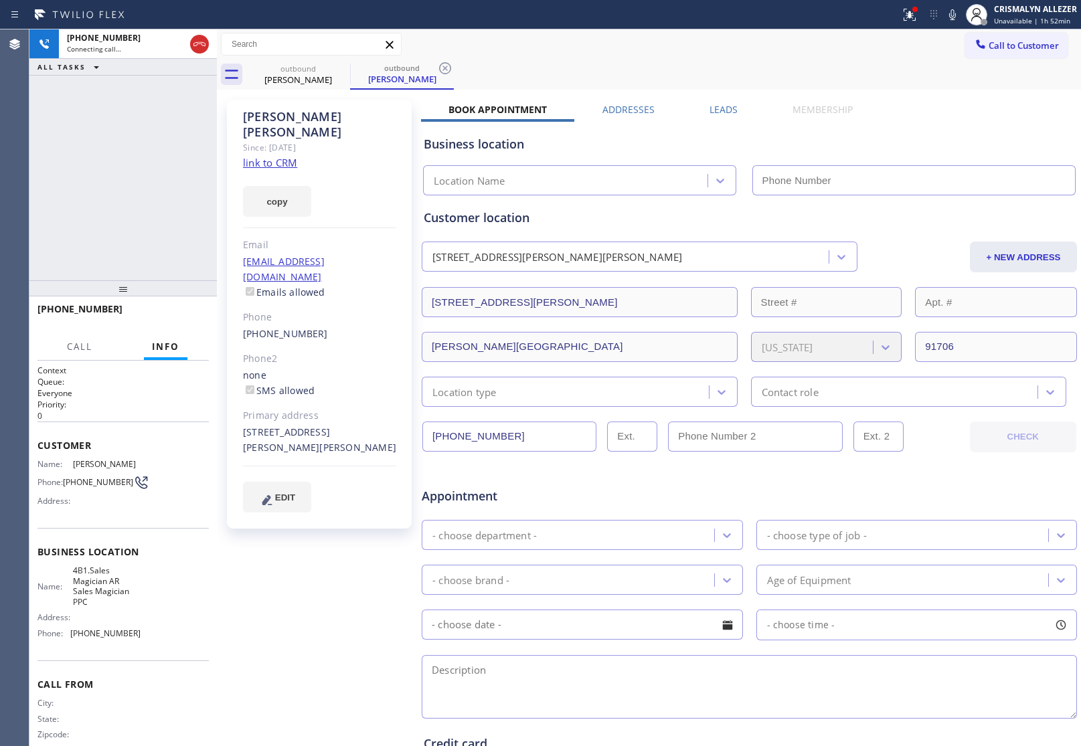
click at [266, 156] on link "link to CRM" at bounding box center [270, 162] width 54 height 13
type input "[PHONE_NUMBER]"
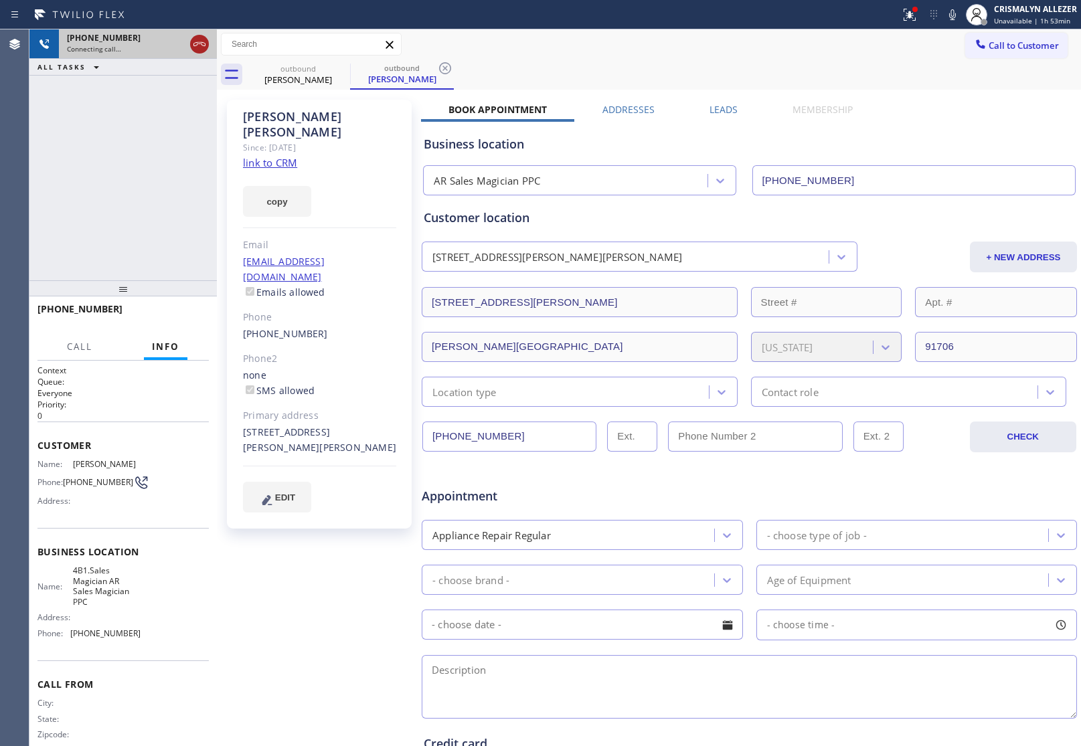
click at [199, 49] on icon at bounding box center [199, 44] width 16 height 16
drag, startPoint x: 444, startPoint y: 70, endPoint x: 392, endPoint y: 72, distance: 51.6
click at [444, 69] on icon at bounding box center [445, 68] width 16 height 16
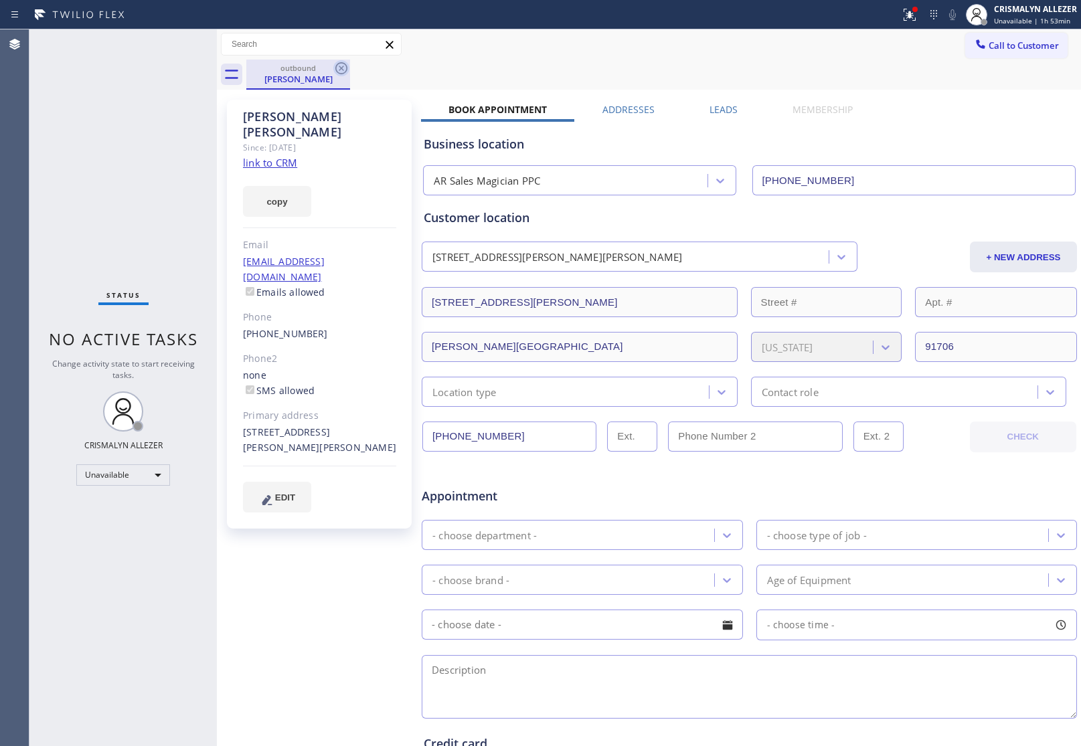
click at [342, 68] on icon at bounding box center [341, 68] width 12 height 12
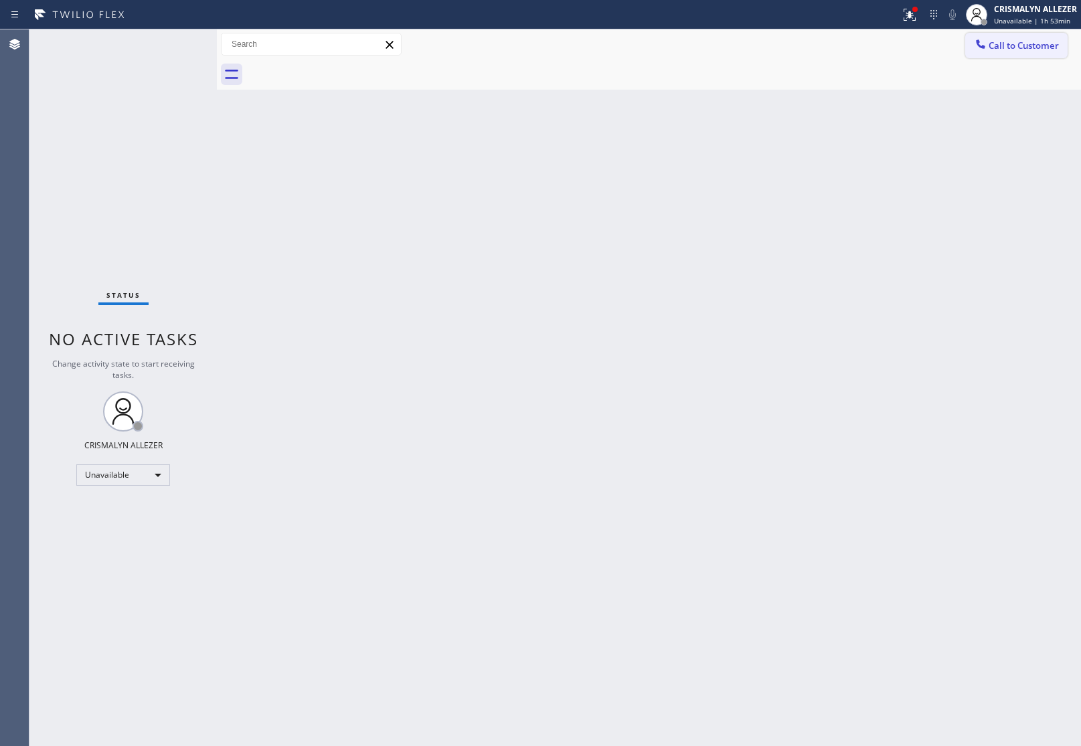
click at [1035, 49] on span "Call to Customer" at bounding box center [1024, 45] width 70 height 12
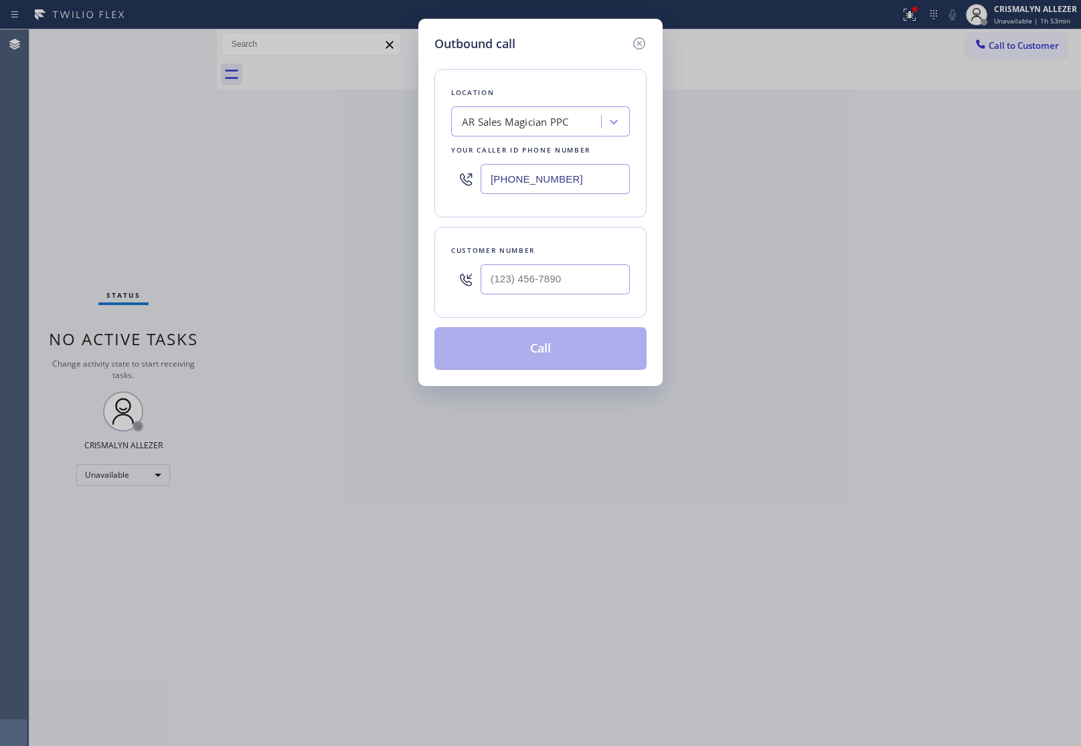
paste input "213) 516-9475"
drag, startPoint x: 596, startPoint y: 176, endPoint x: 249, endPoint y: 147, distance: 348.0
click at [199, 165] on div "Outbound call Location AR Sales Magician PPC Your caller id phone number (213) …" at bounding box center [540, 373] width 1081 height 746
type input "(213) 516-9475"
click at [574, 285] on input "(___) ___-____" at bounding box center [555, 279] width 149 height 30
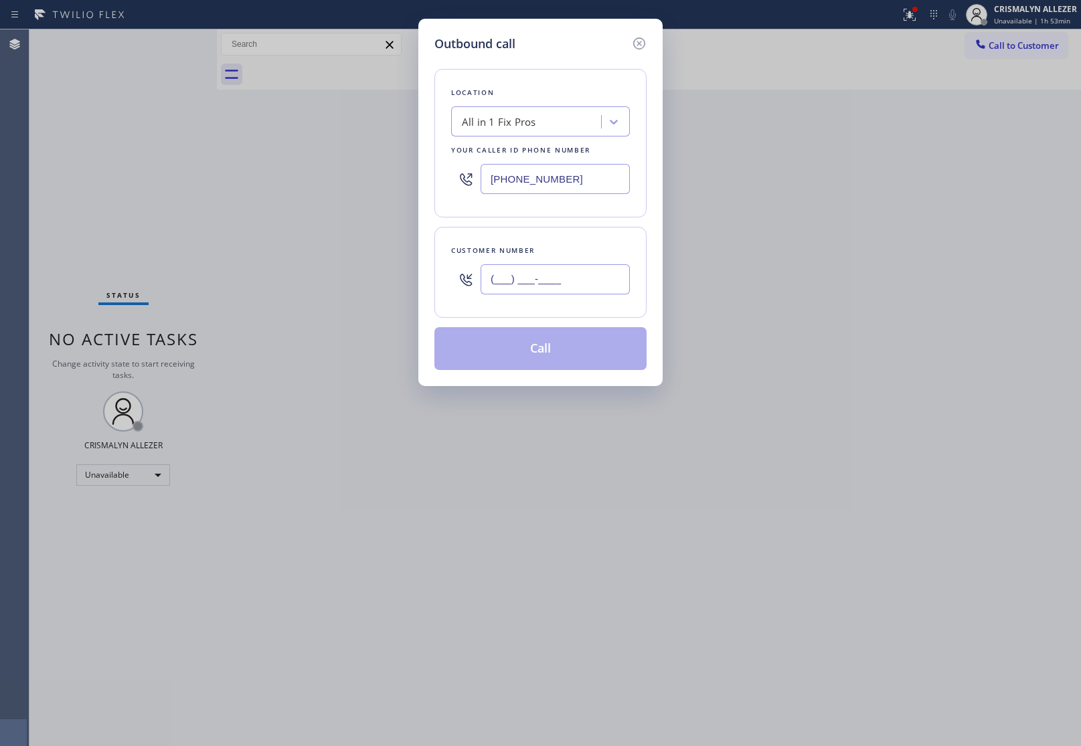
paste input "323) 898-9460"
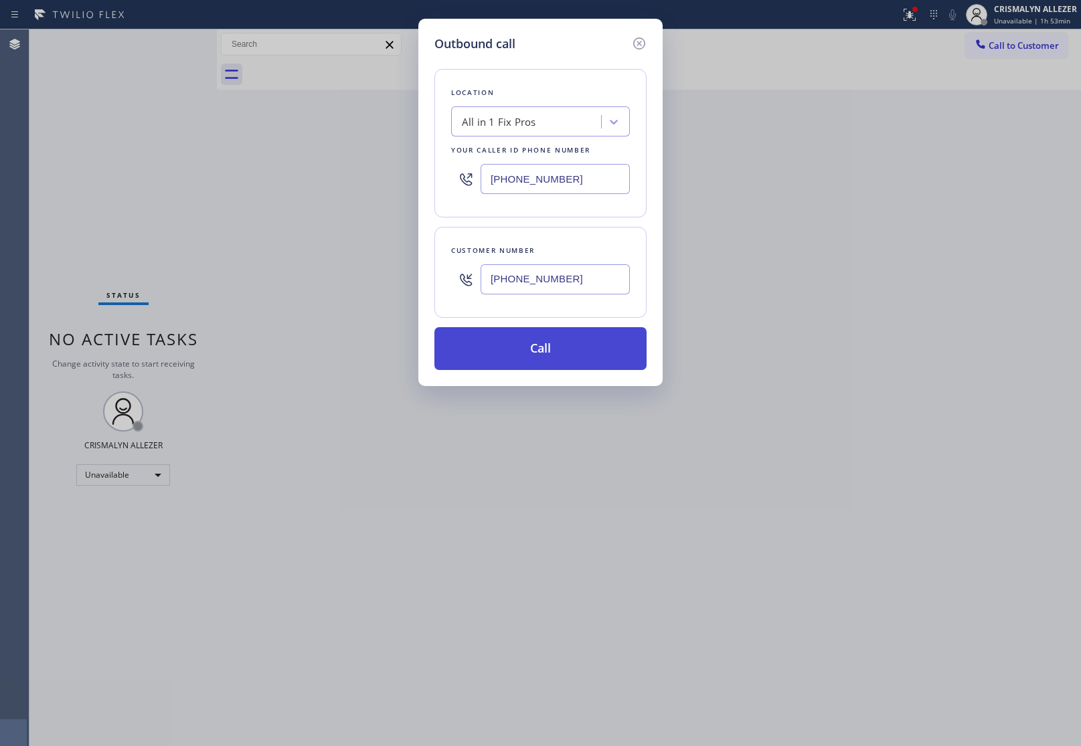
type input "(323) 898-9460"
click at [550, 351] on button "Call" at bounding box center [540, 348] width 212 height 43
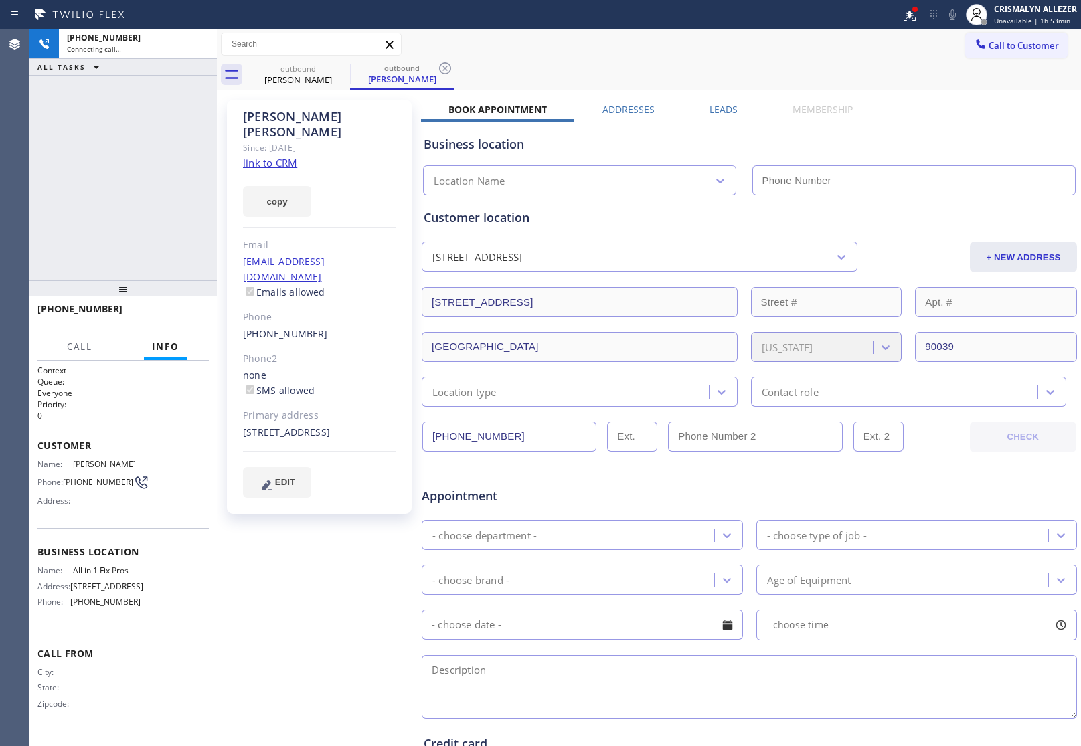
click at [272, 156] on link "link to CRM" at bounding box center [270, 162] width 54 height 13
type input "(213) 516-9475"
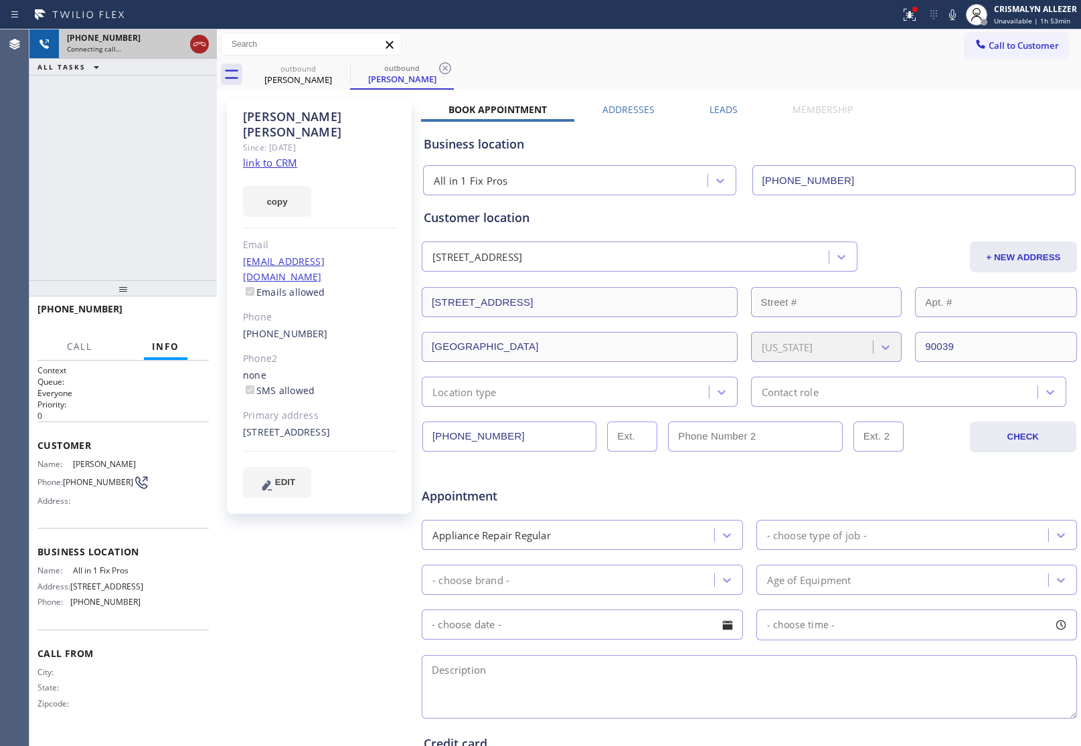
click at [197, 45] on icon at bounding box center [199, 44] width 16 height 16
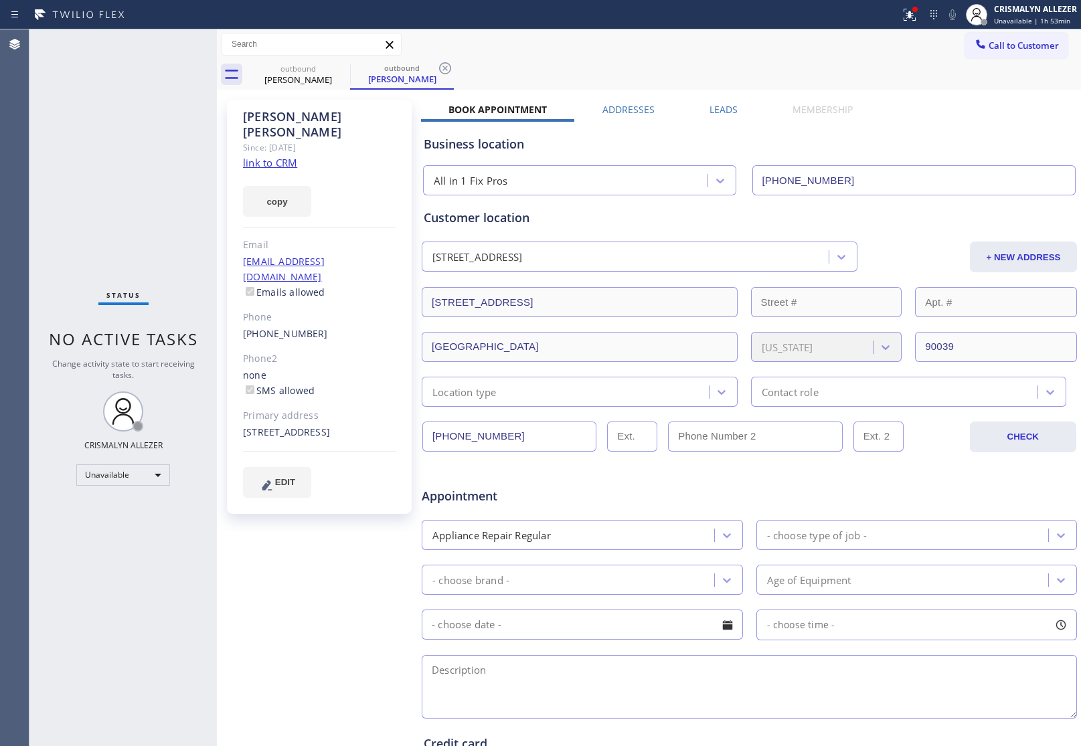
click at [724, 104] on label "Leads" at bounding box center [724, 109] width 28 height 13
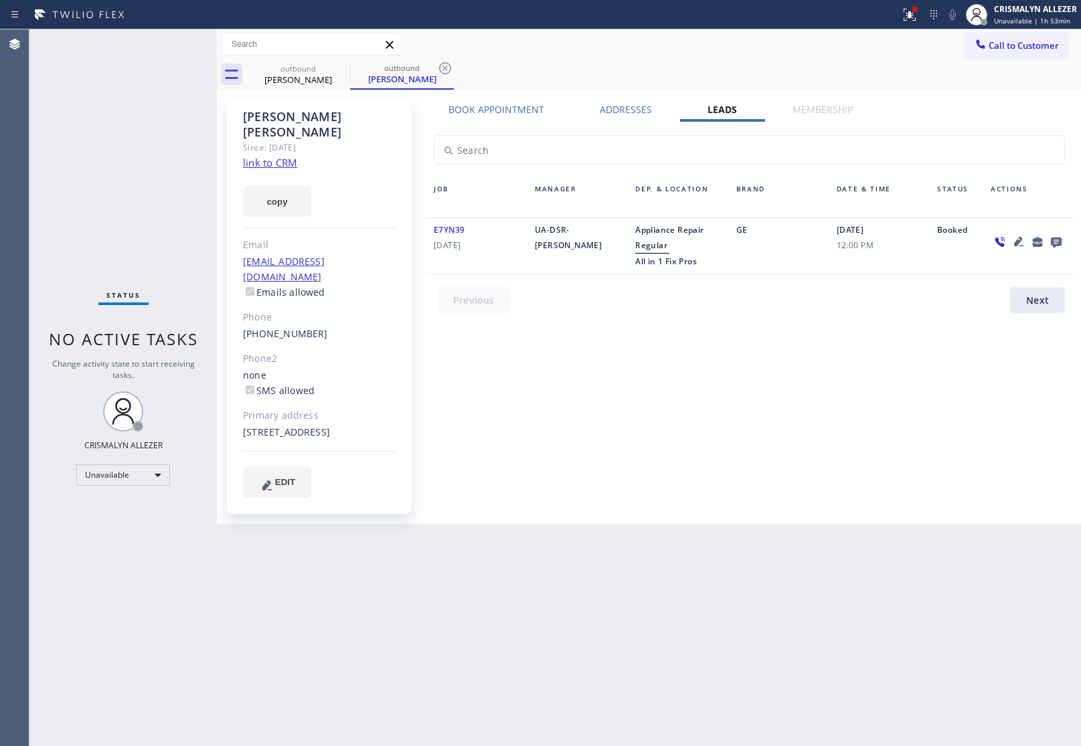
click at [1056, 244] on icon at bounding box center [1056, 243] width 11 height 11
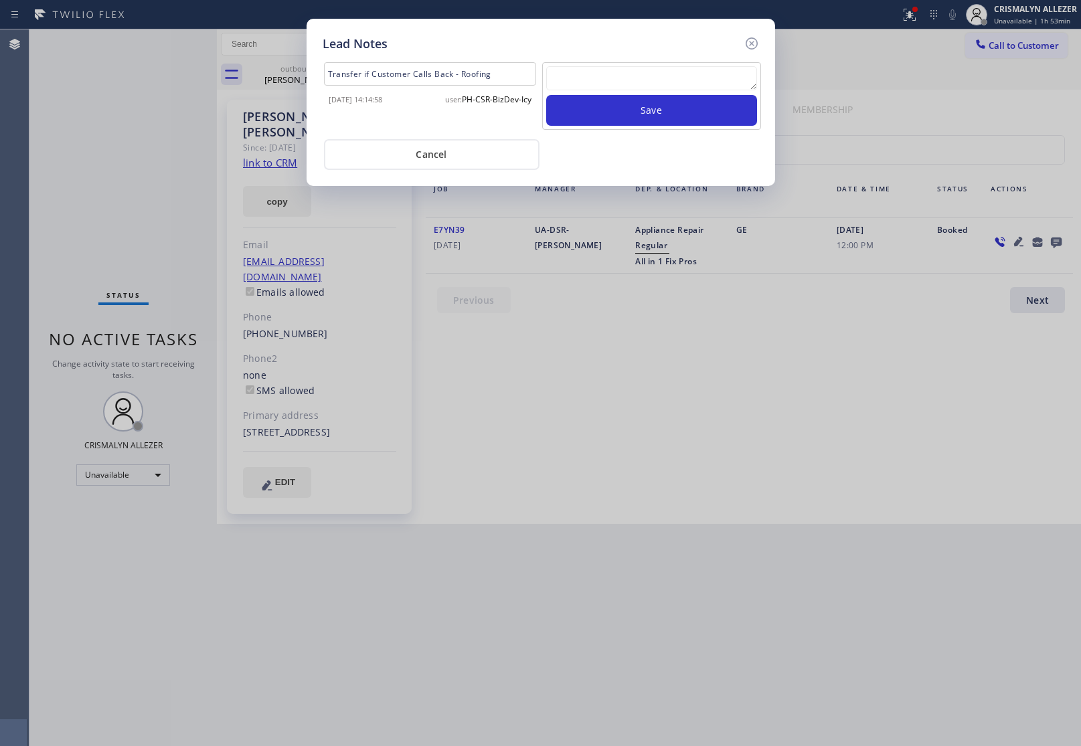
click at [633, 84] on textarea at bounding box center [651, 78] width 211 height 24
paste textarea "no answer | pls xfer here cx cb"
type textarea "no answer | pls xfer here cx cb"
click at [663, 115] on button "Save" at bounding box center [651, 110] width 211 height 31
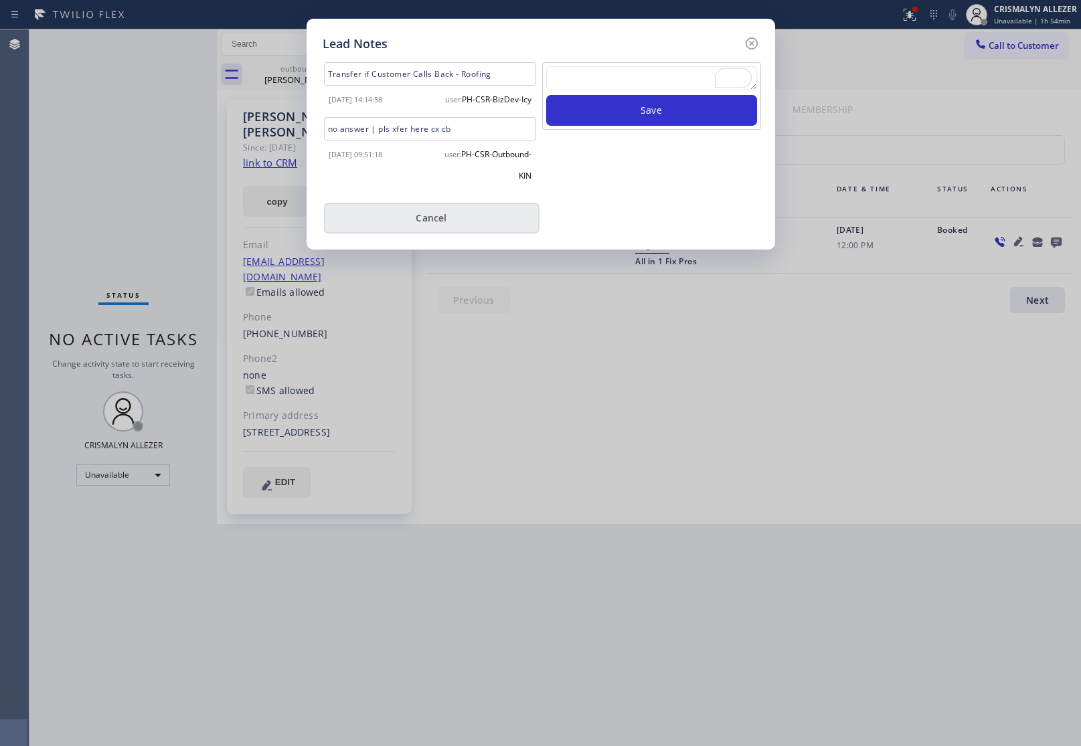
click at [444, 234] on button "Cancel" at bounding box center [432, 218] width 216 height 31
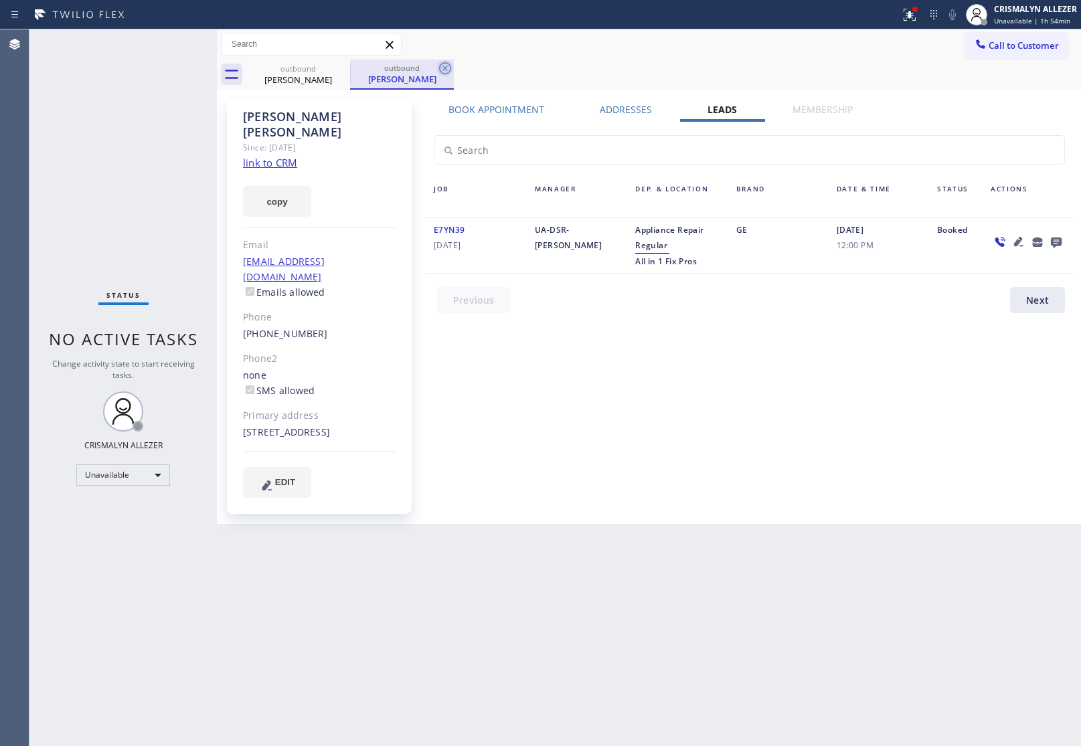
click at [445, 69] on icon at bounding box center [445, 68] width 16 height 16
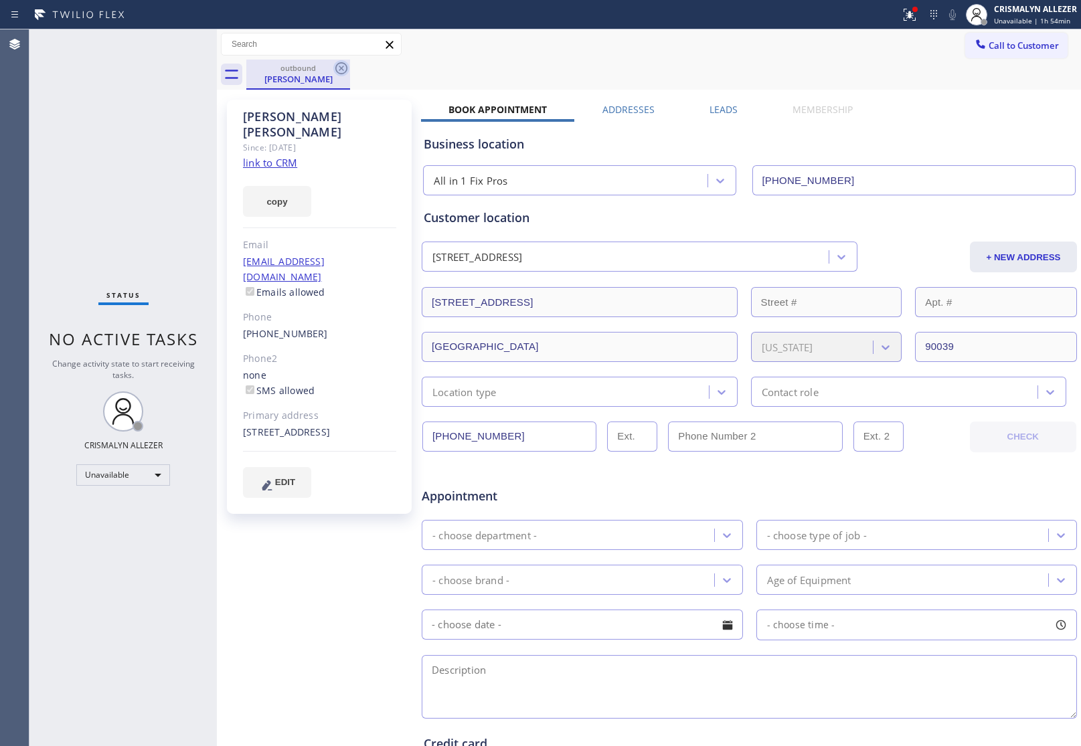
click at [345, 69] on icon at bounding box center [341, 68] width 16 height 16
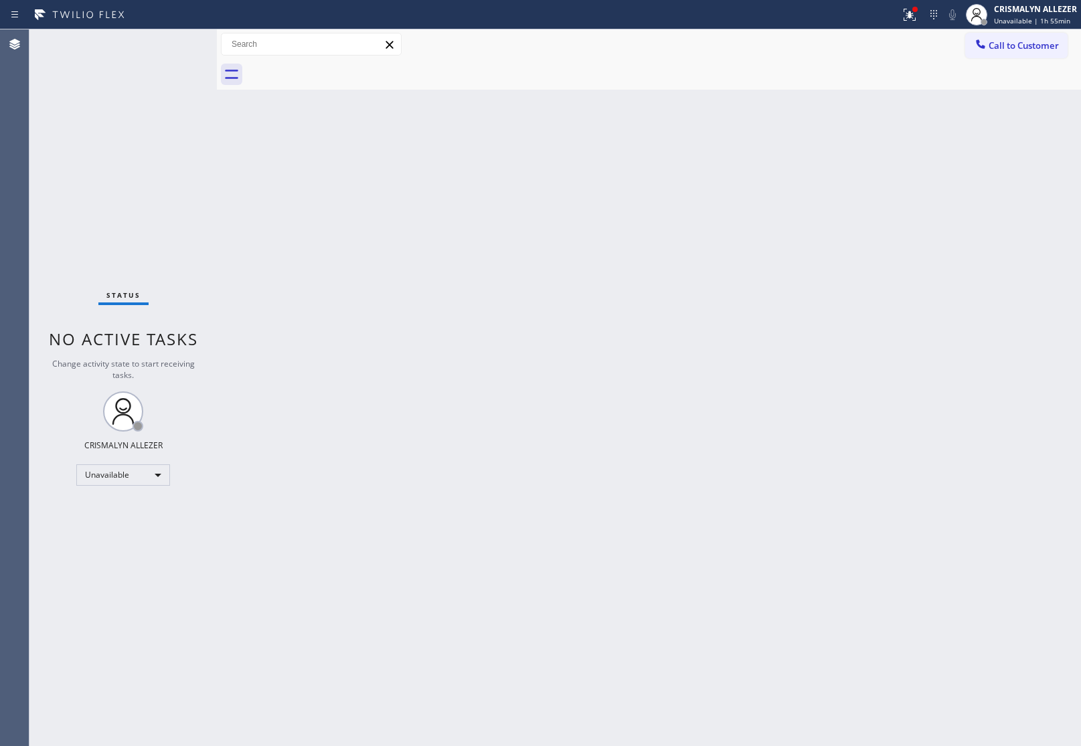
drag, startPoint x: 1015, startPoint y: 48, endPoint x: 1001, endPoint y: 57, distance: 16.0
click at [1013, 51] on span "Call to Customer" at bounding box center [1024, 45] width 70 height 12
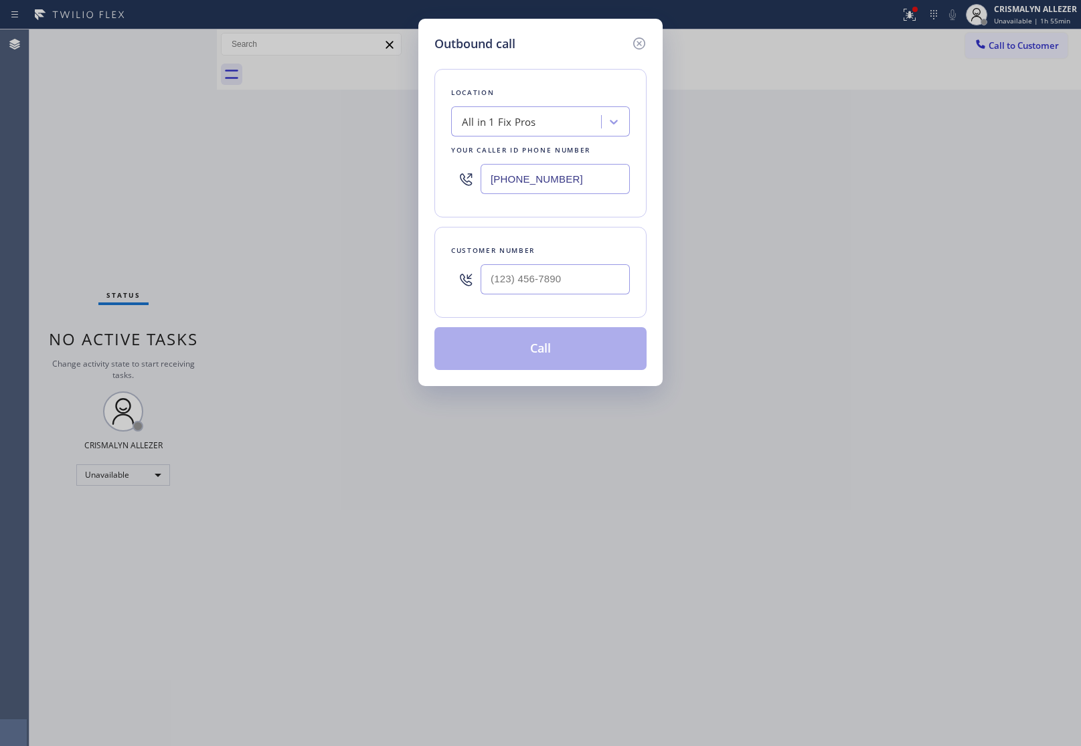
paste input "855) 731-4952"
drag, startPoint x: 594, startPoint y: 186, endPoint x: 232, endPoint y: 158, distance: 363.3
click at [252, 161] on div "Outbound call Location All in 1 Fix Pros Your caller id phone number (855) 731-…" at bounding box center [540, 373] width 1081 height 746
type input "[PHONE_NUMBER]"
click at [610, 281] on input "(___) ___-____" at bounding box center [555, 279] width 149 height 30
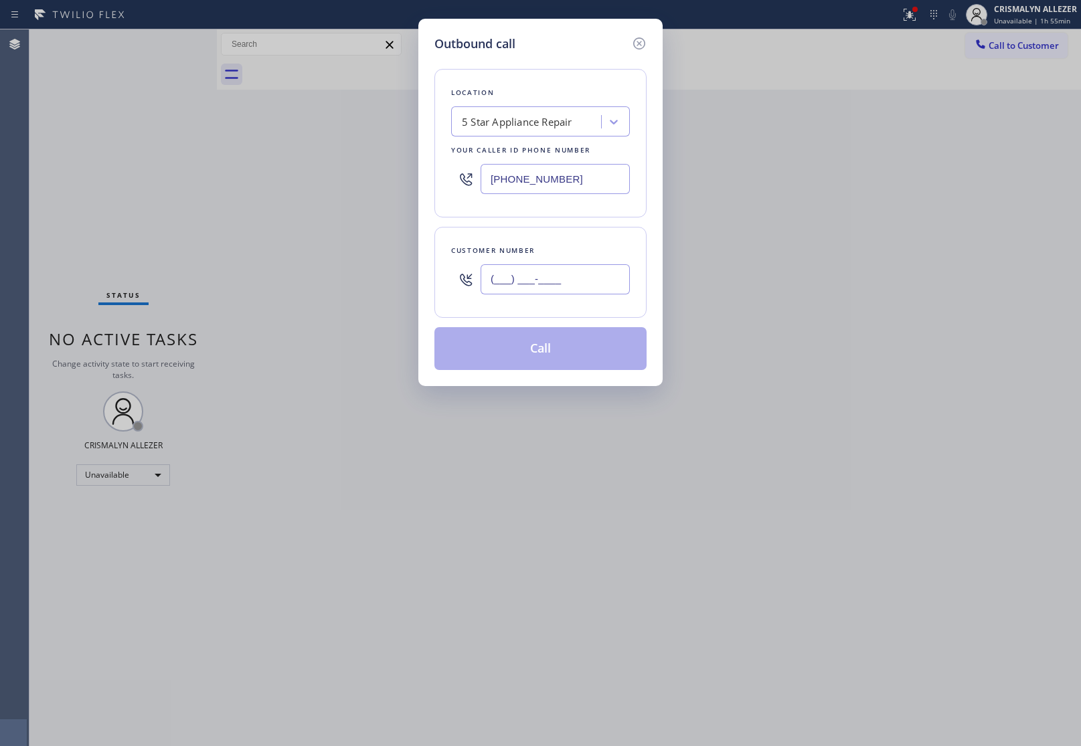
paste input "818) 314-2202"
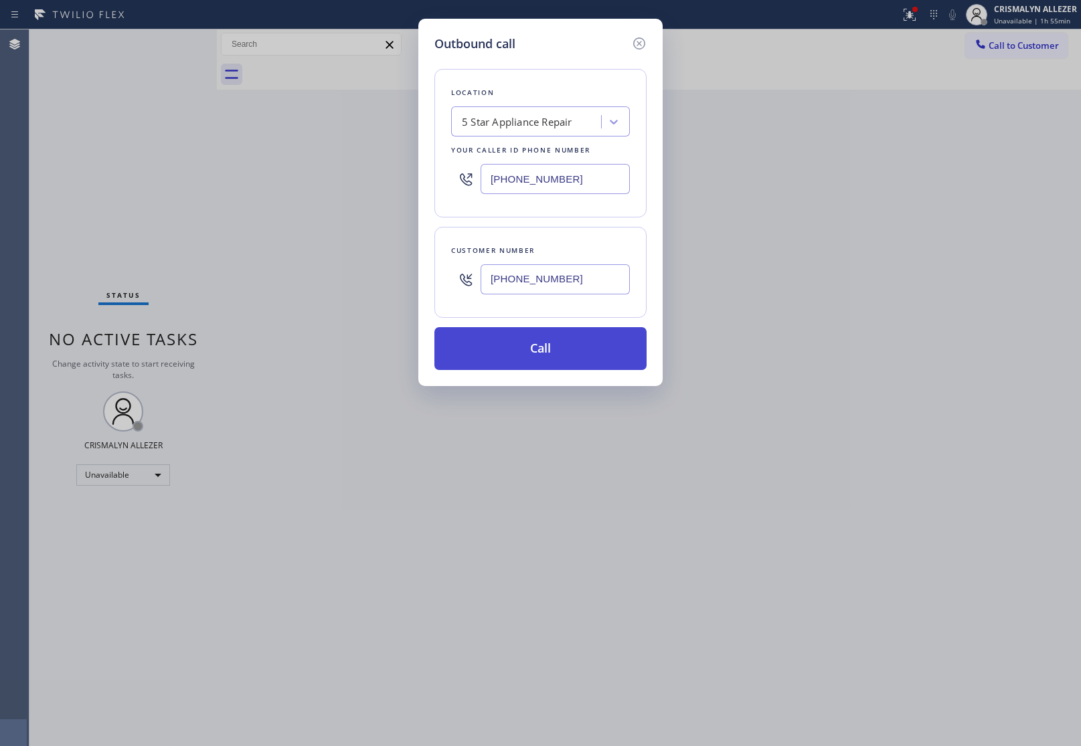
type input "(818) 314-2202"
drag, startPoint x: 544, startPoint y: 352, endPoint x: 1066, endPoint y: 131, distance: 567.2
click at [544, 351] on button "Call" at bounding box center [540, 348] width 212 height 43
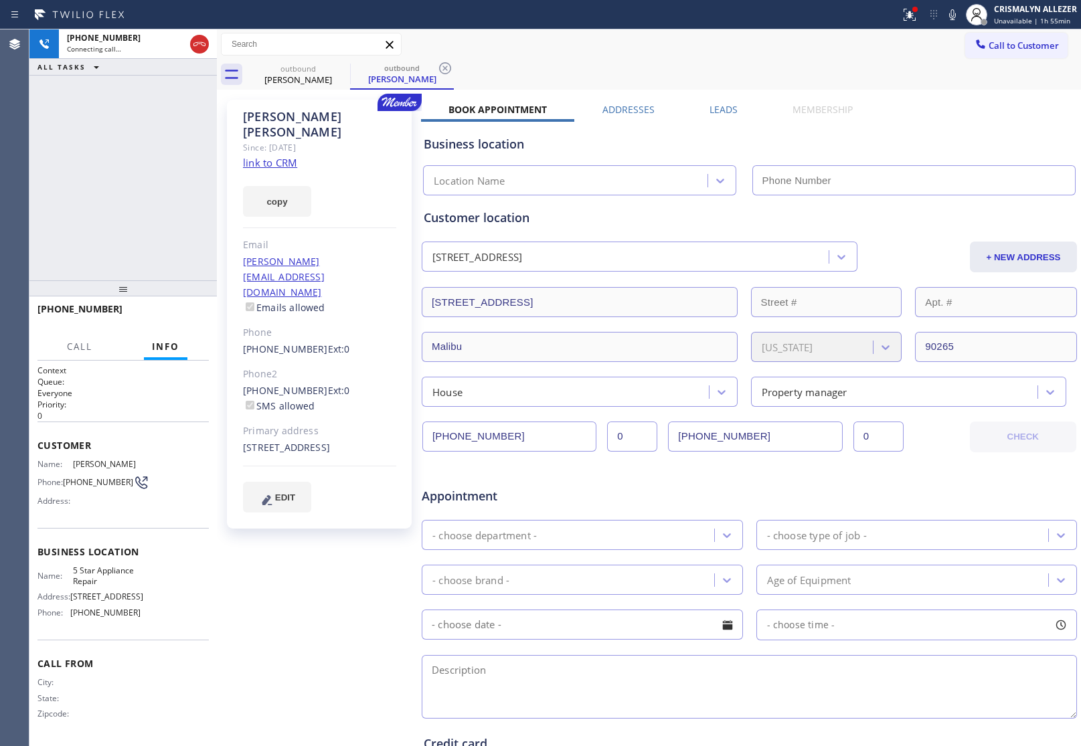
click at [264, 156] on link "link to CRM" at bounding box center [270, 162] width 54 height 13
type input "[PHONE_NUMBER]"
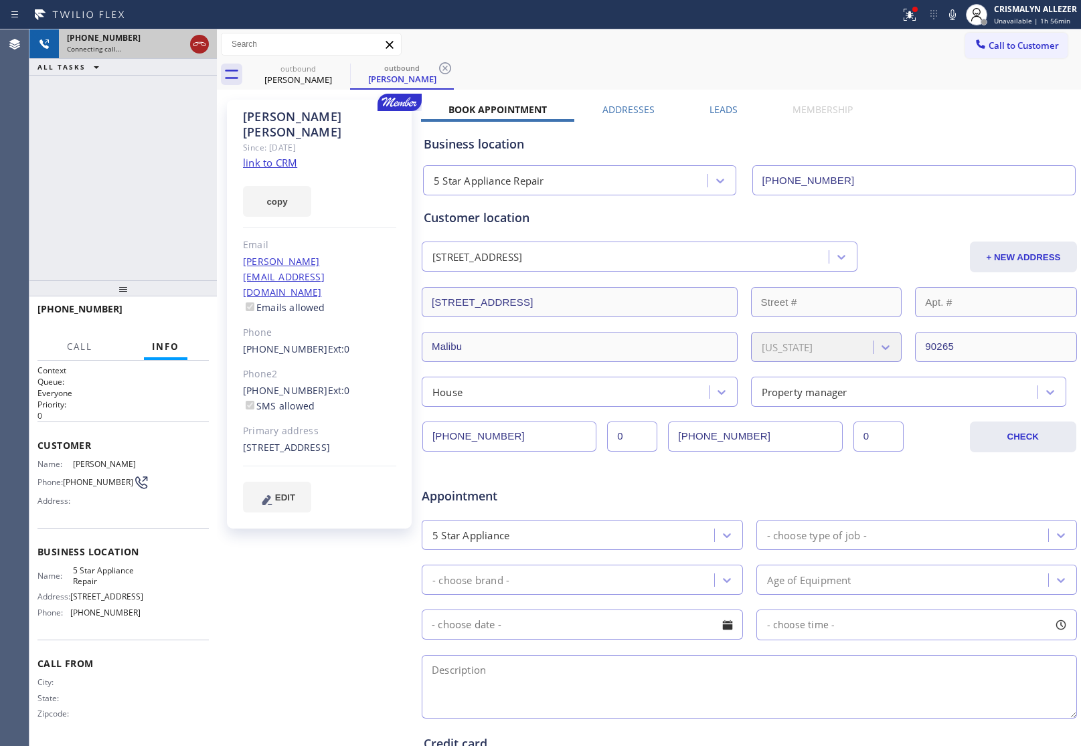
drag, startPoint x: 197, startPoint y: 42, endPoint x: 285, endPoint y: 96, distance: 102.2
click at [196, 45] on icon at bounding box center [199, 44] width 12 height 4
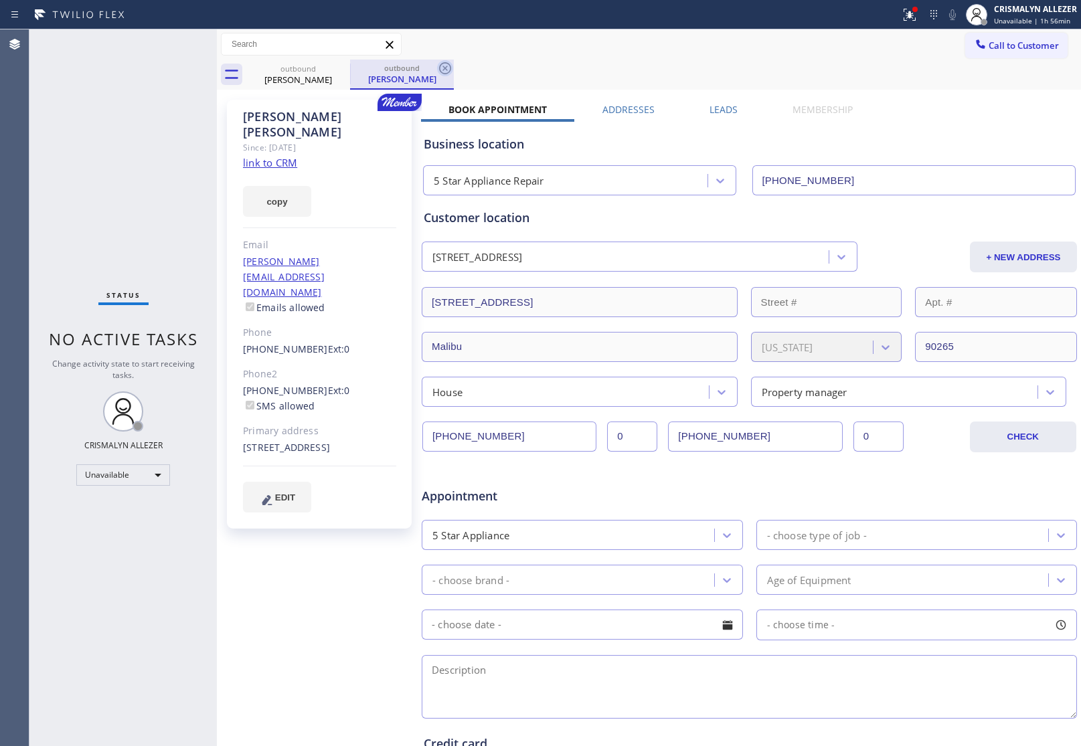
click at [447, 64] on icon at bounding box center [445, 68] width 16 height 16
click at [339, 69] on icon at bounding box center [341, 68] width 16 height 16
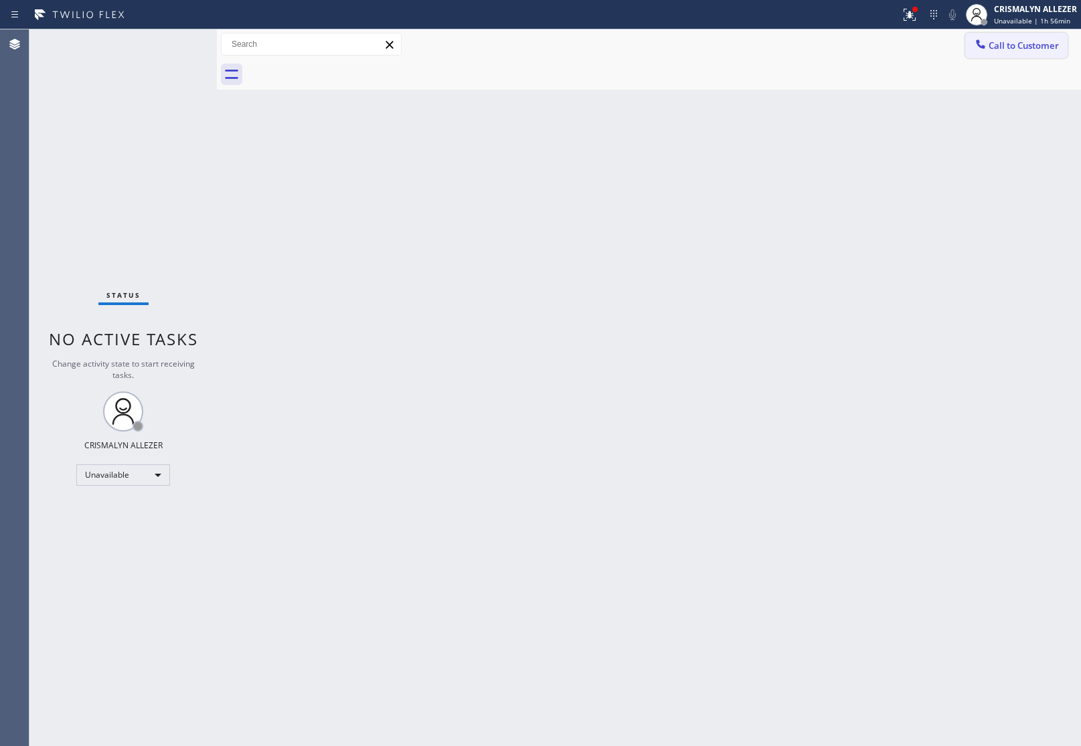
click at [1022, 44] on span "Call to Customer" at bounding box center [1024, 45] width 70 height 12
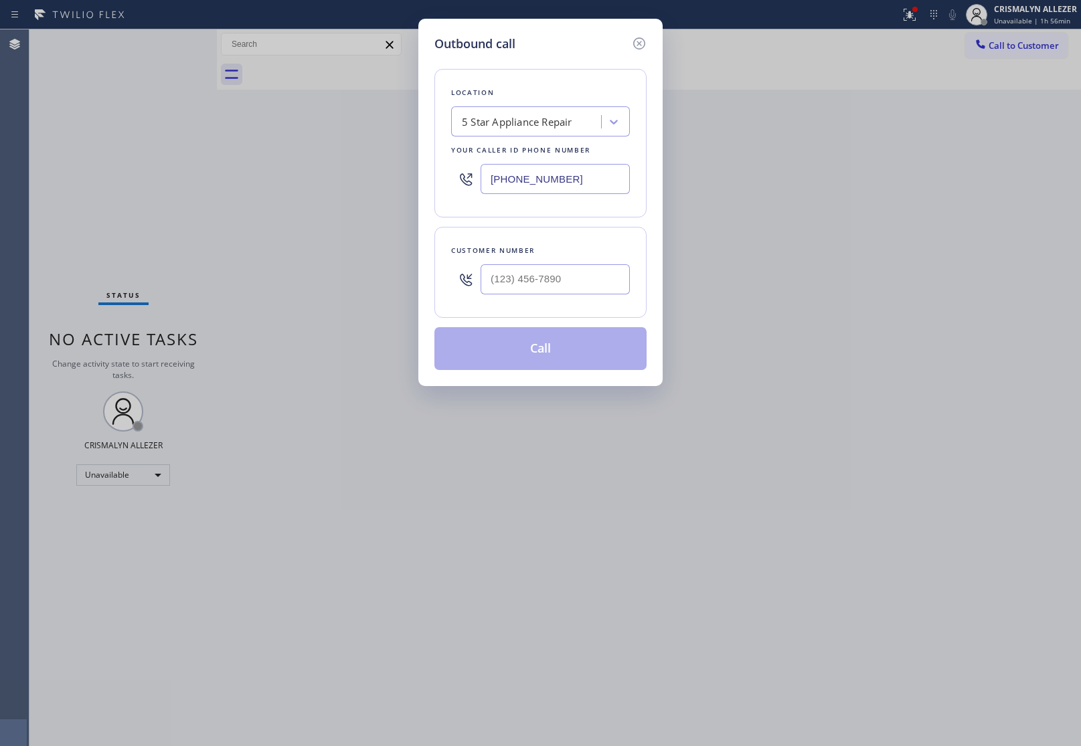
drag, startPoint x: 603, startPoint y: 179, endPoint x: 231, endPoint y: 173, distance: 372.3
click at [281, 177] on div "Outbound call Location 5 Star Appliance Repair Your caller id phone number (855…" at bounding box center [540, 373] width 1081 height 746
paste input "714) 942-4220"
type input "[PHONE_NUMBER]"
click at [584, 289] on input "(___) ___-____" at bounding box center [555, 279] width 149 height 30
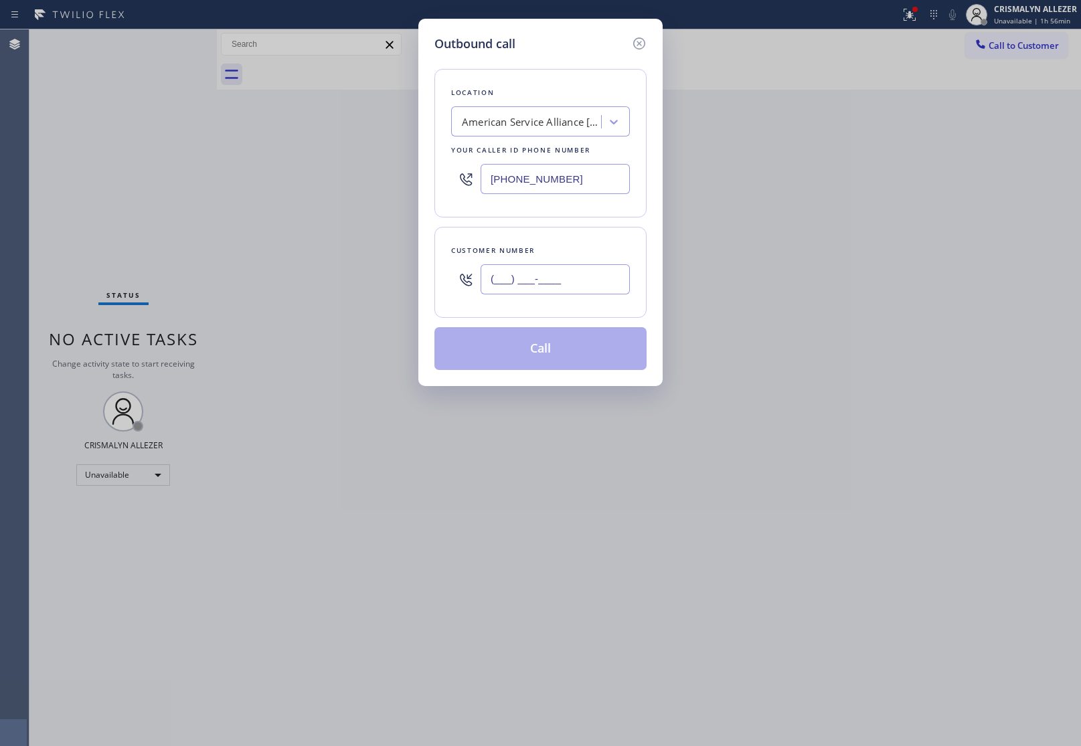
paste input "714) 818-1169"
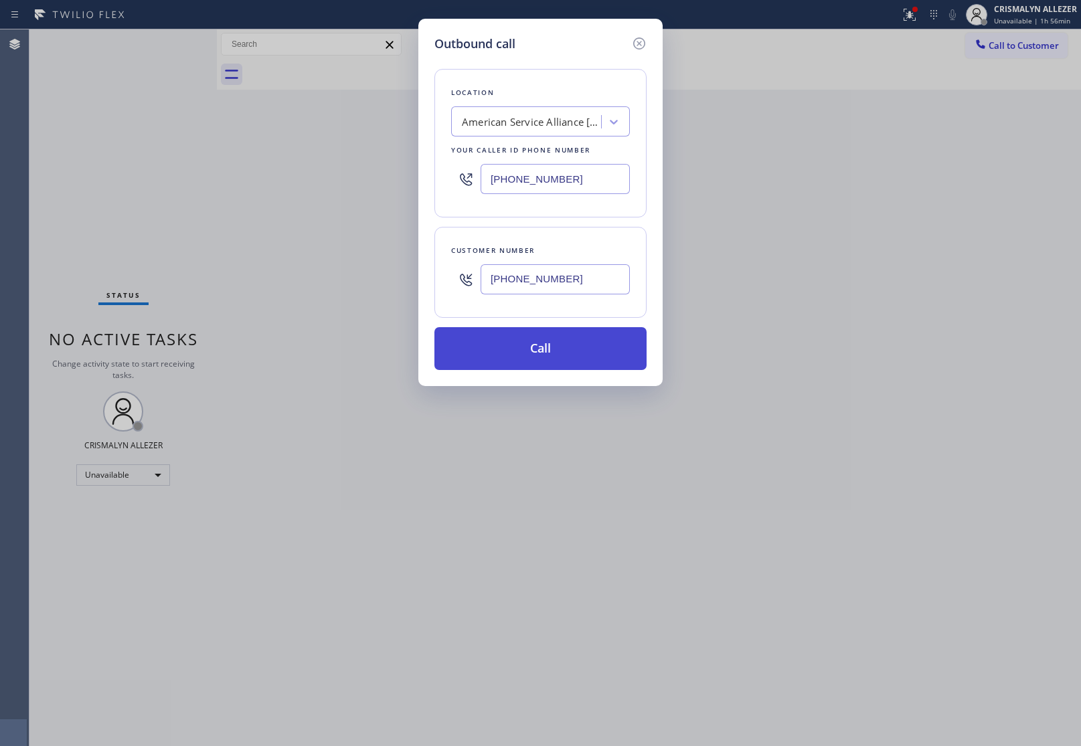
type input "[PHONE_NUMBER]"
click at [551, 366] on button "Call" at bounding box center [540, 348] width 212 height 43
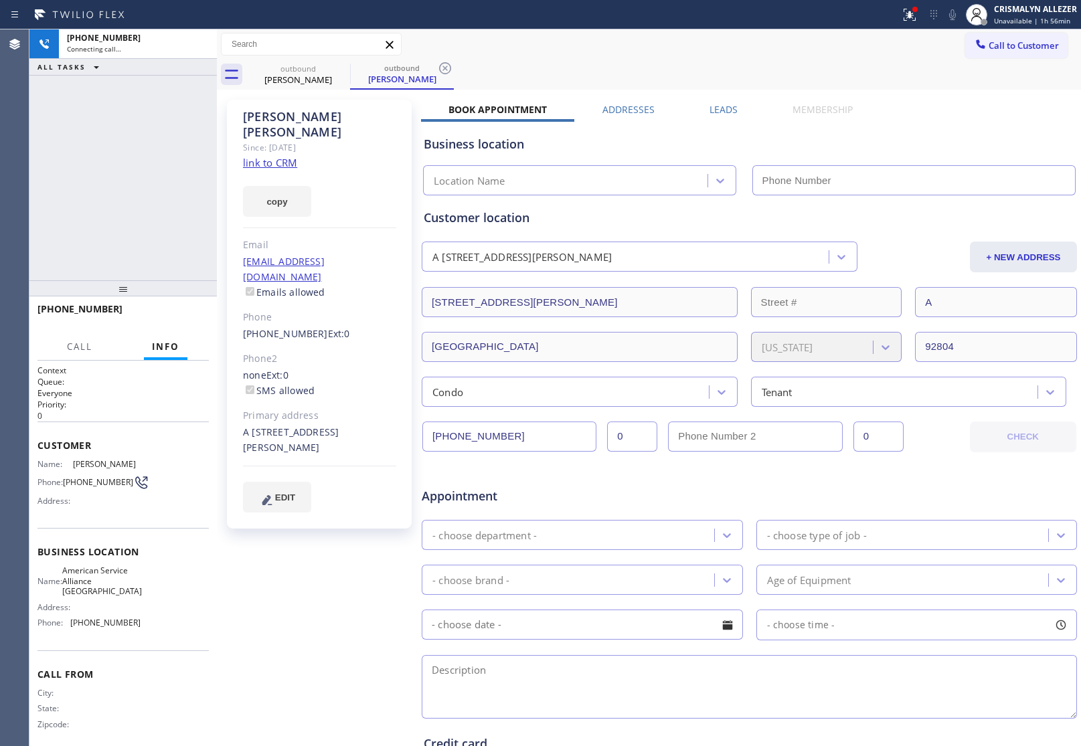
click at [290, 156] on link "link to CRM" at bounding box center [270, 162] width 54 height 13
type input "[PHONE_NUMBER]"
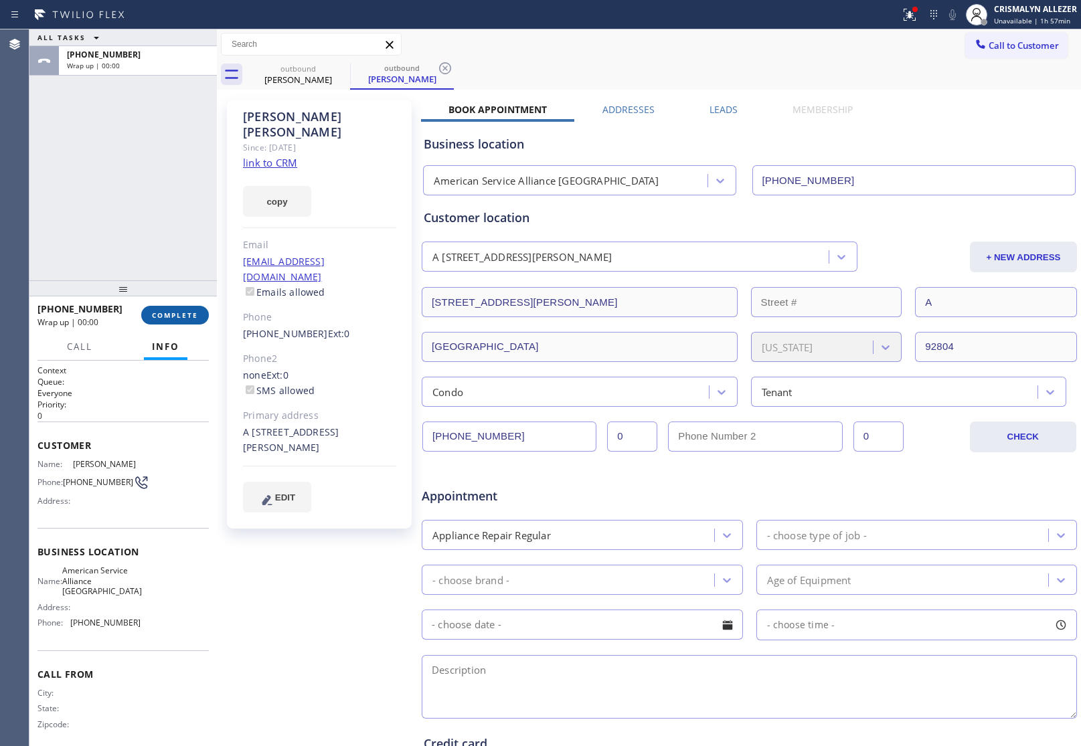
click at [176, 319] on span "COMPLETE" at bounding box center [175, 315] width 46 height 9
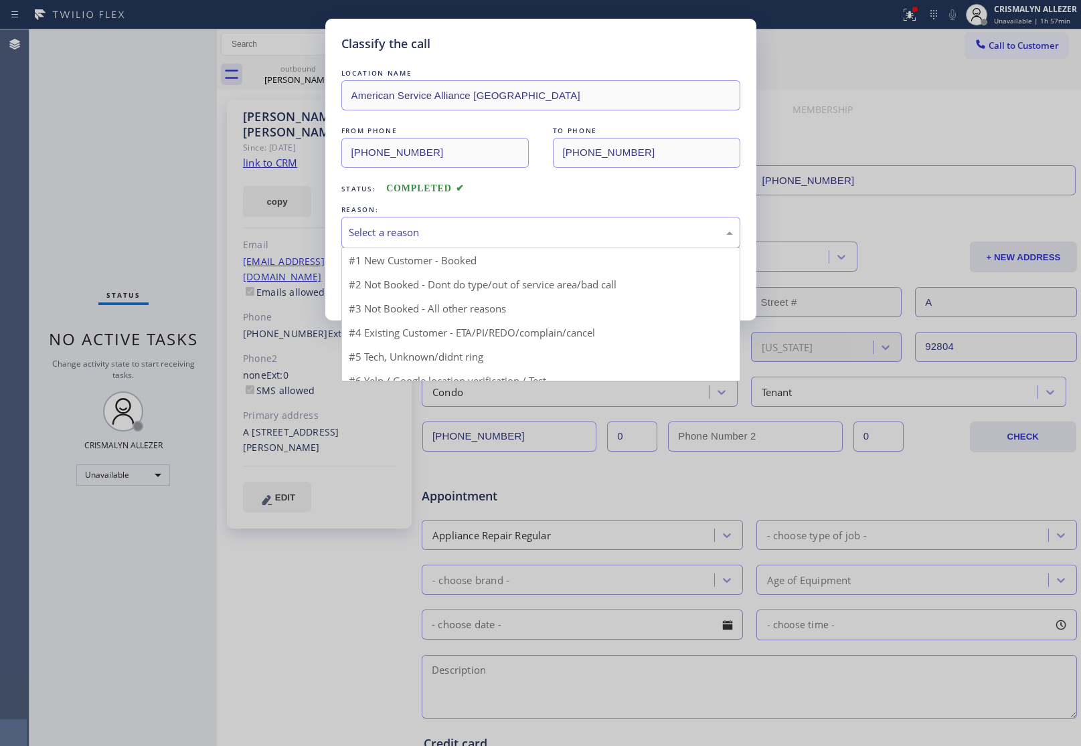
click at [534, 245] on div "Select a reason" at bounding box center [540, 232] width 399 height 31
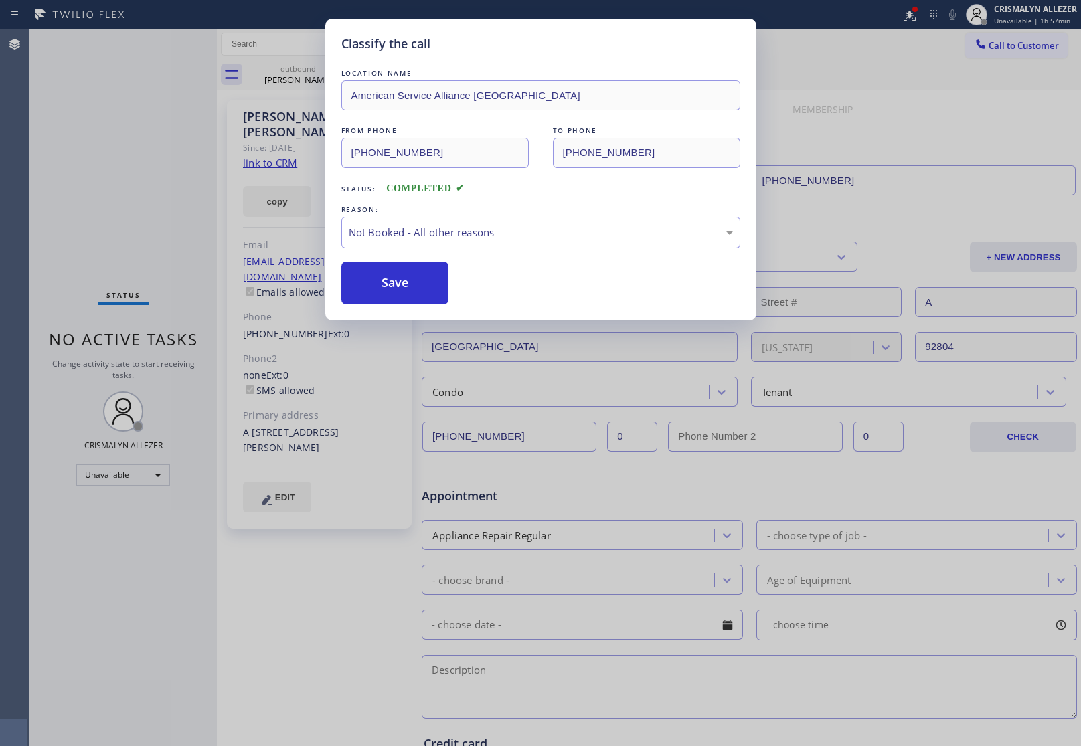
click at [392, 290] on button "Save" at bounding box center [395, 283] width 108 height 43
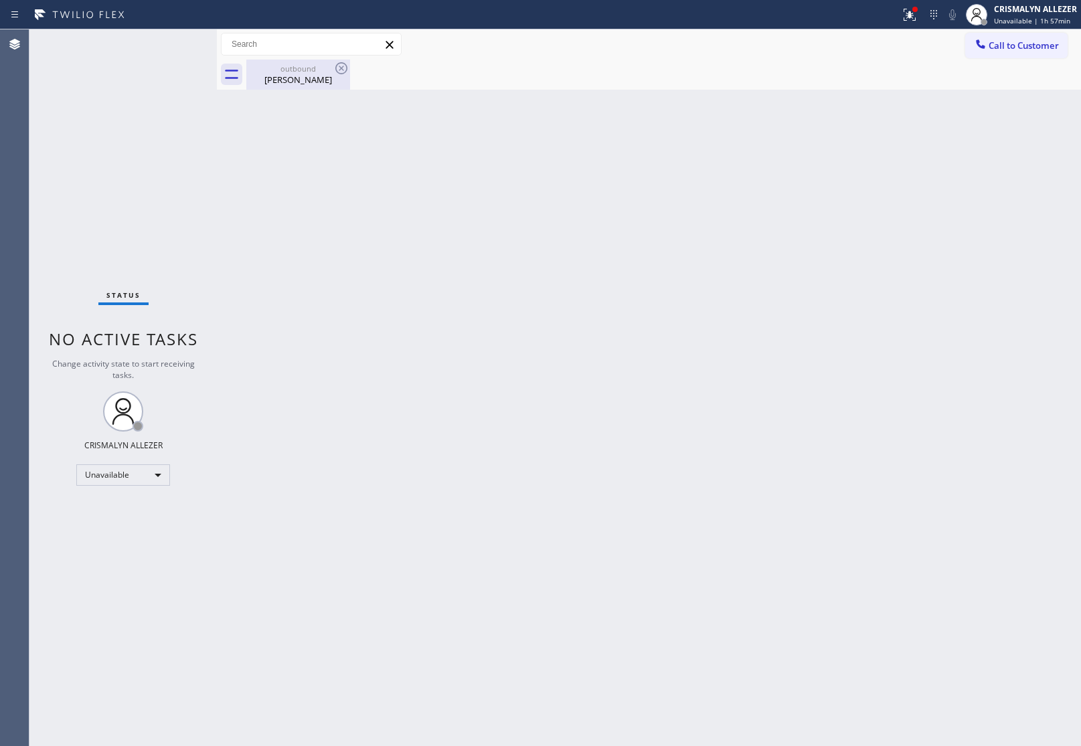
click at [299, 68] on div "outbound" at bounding box center [298, 69] width 101 height 10
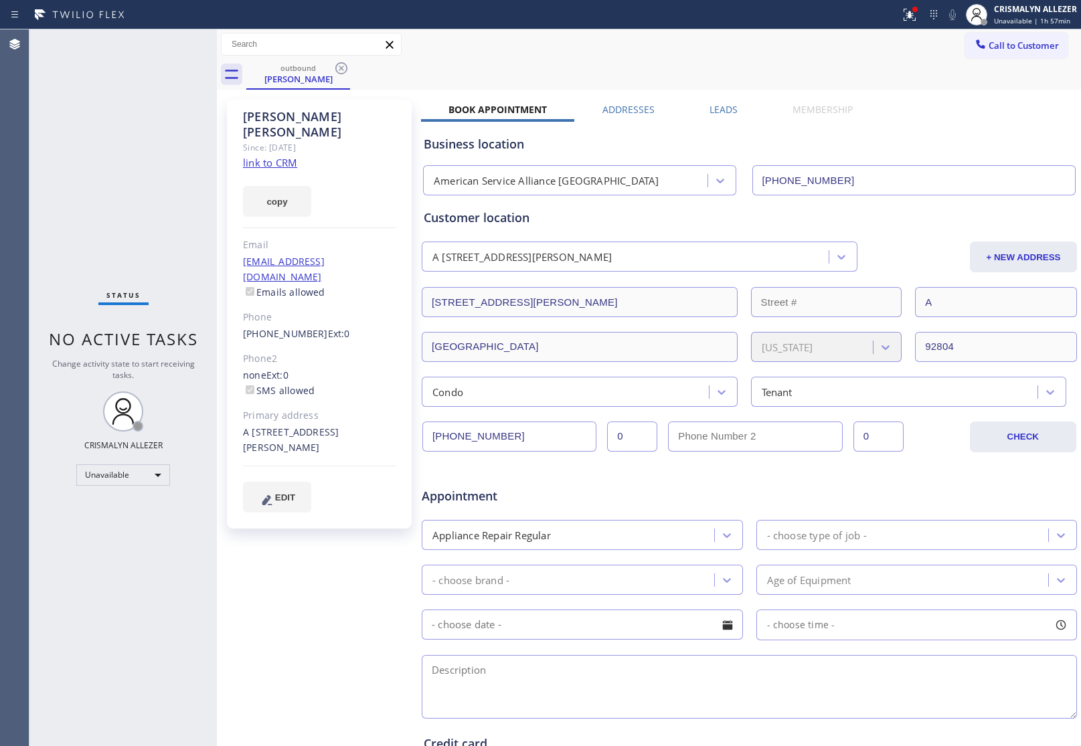
click at [724, 104] on label "Leads" at bounding box center [724, 109] width 28 height 13
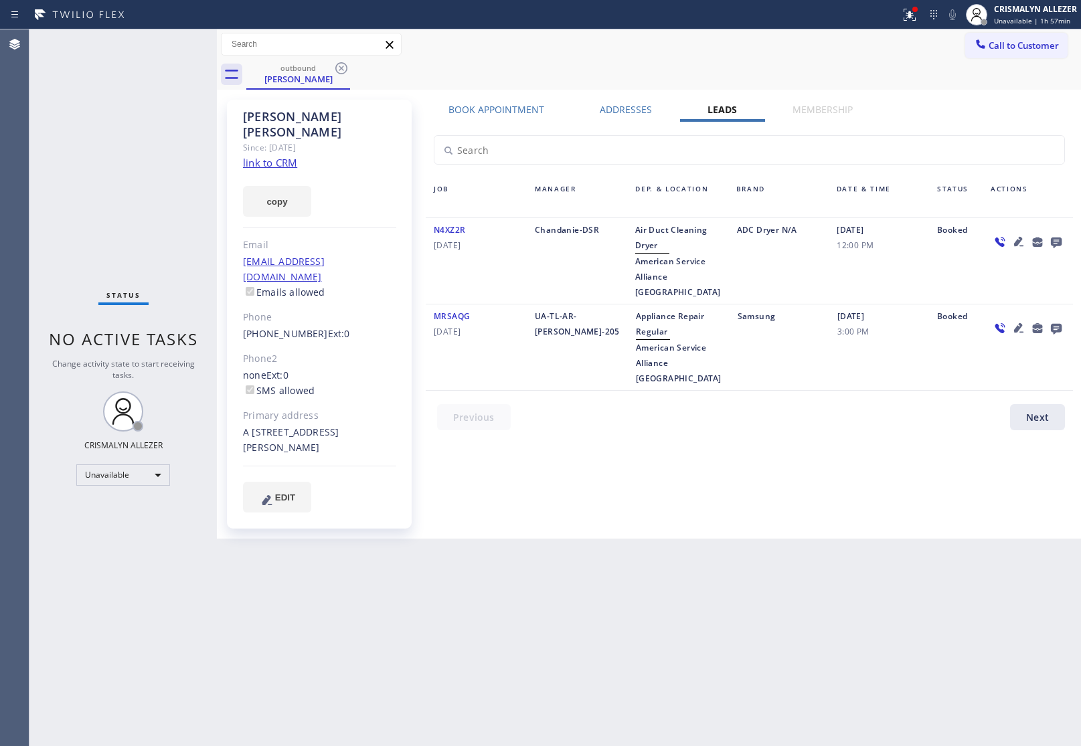
click at [1056, 241] on icon at bounding box center [1056, 243] width 11 height 11
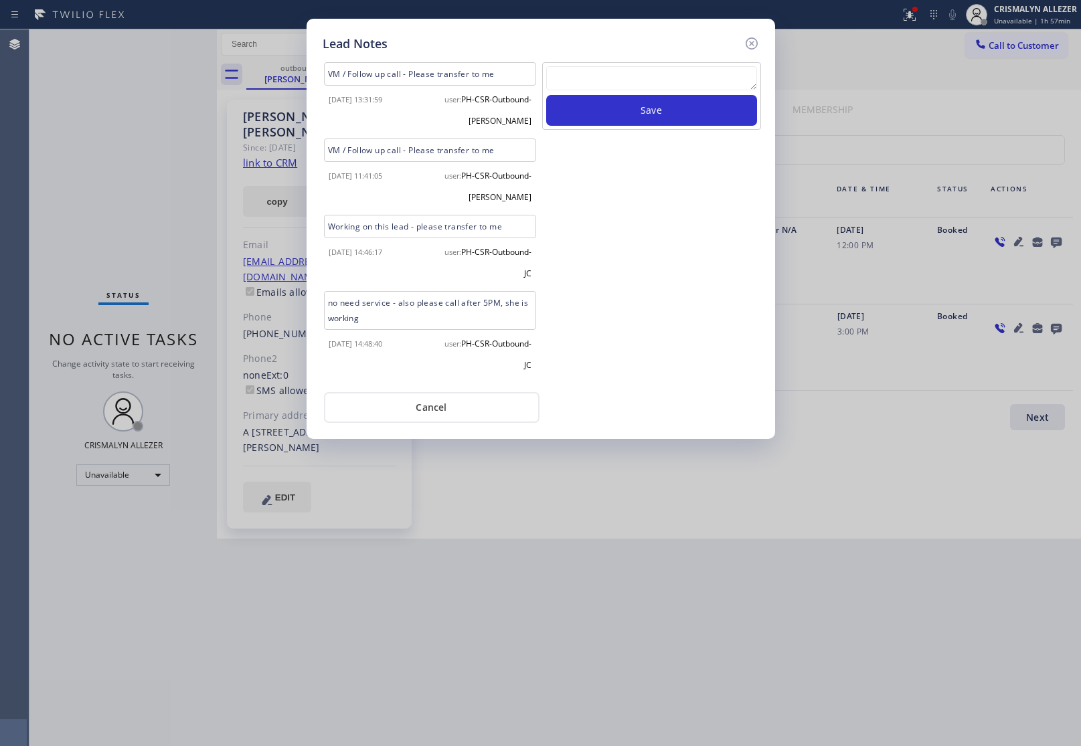
click at [615, 81] on textarea at bounding box center [651, 78] width 211 height 24
paste textarea "no answer | pls xfer here cx cb"
type textarea "no answer | pls xfer here cx cb"
click at [647, 114] on button "Save" at bounding box center [651, 110] width 211 height 31
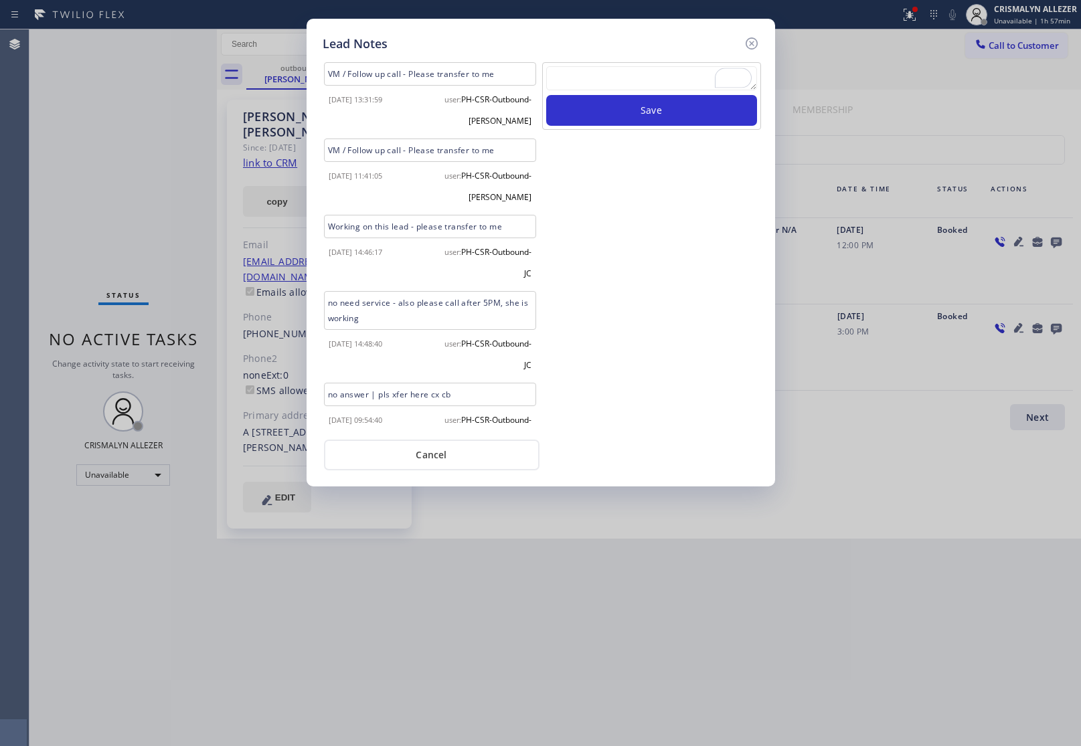
drag, startPoint x: 417, startPoint y: 463, endPoint x: 417, endPoint y: 454, distance: 8.7
click at [417, 459] on button "Cancel" at bounding box center [432, 455] width 216 height 31
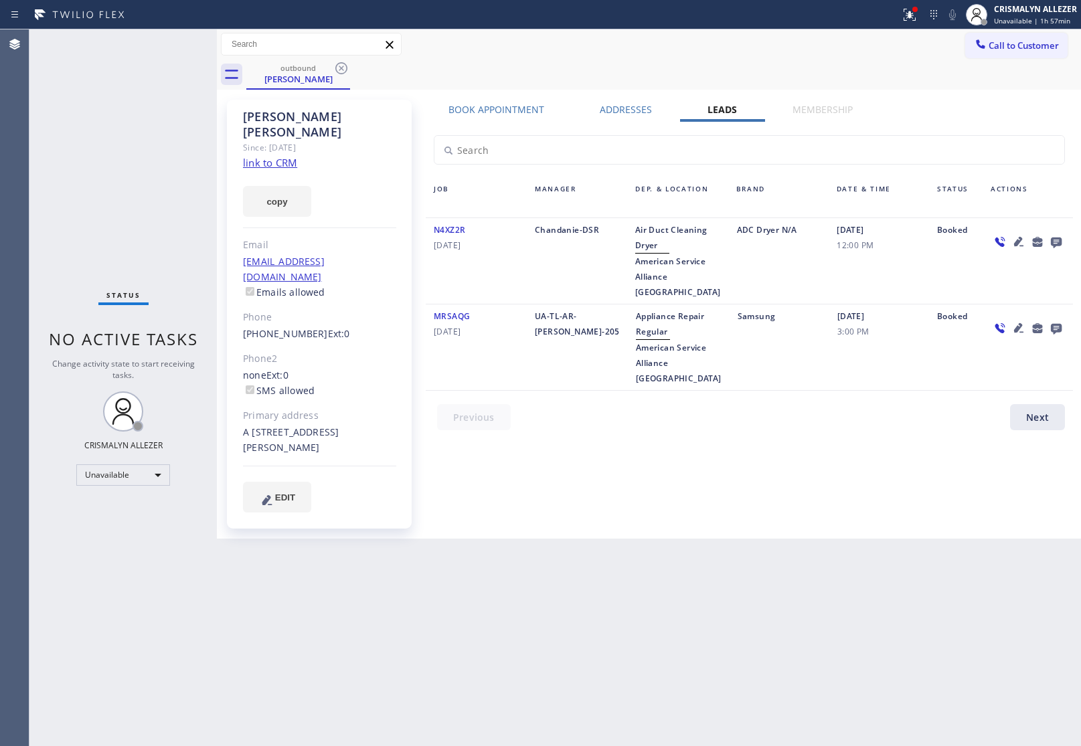
drag, startPoint x: 339, startPoint y: 62, endPoint x: 335, endPoint y: 0, distance: 62.3
click at [339, 61] on icon at bounding box center [341, 68] width 16 height 16
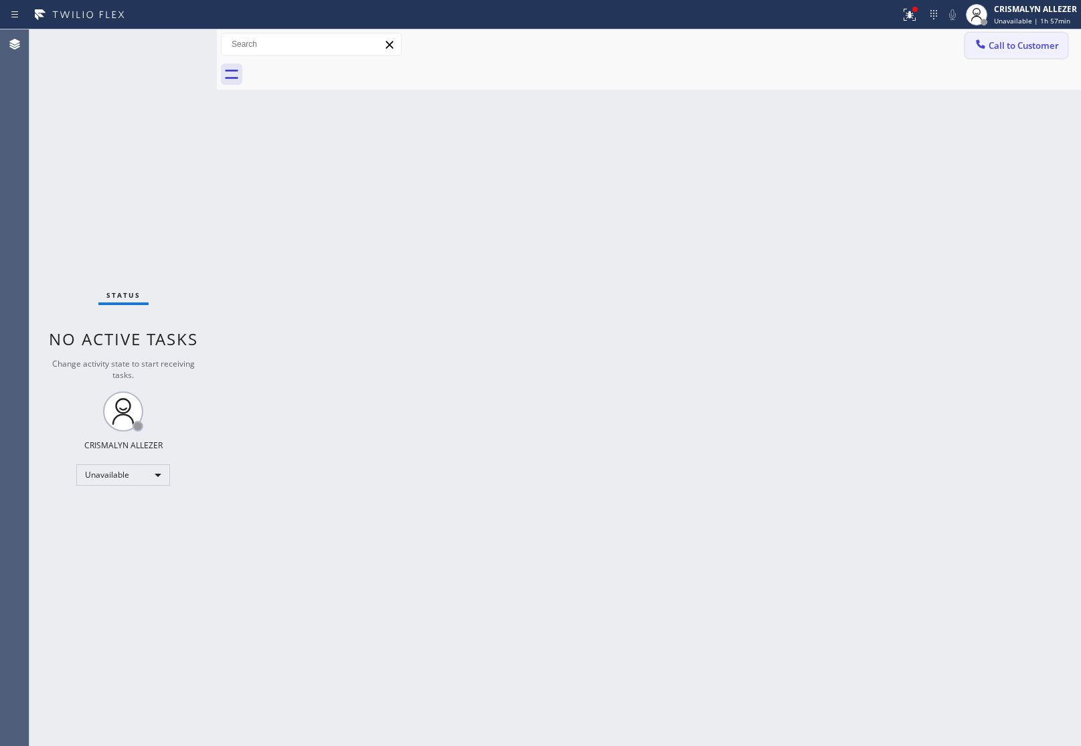
click at [1018, 42] on span "Call to Customer" at bounding box center [1024, 45] width 70 height 12
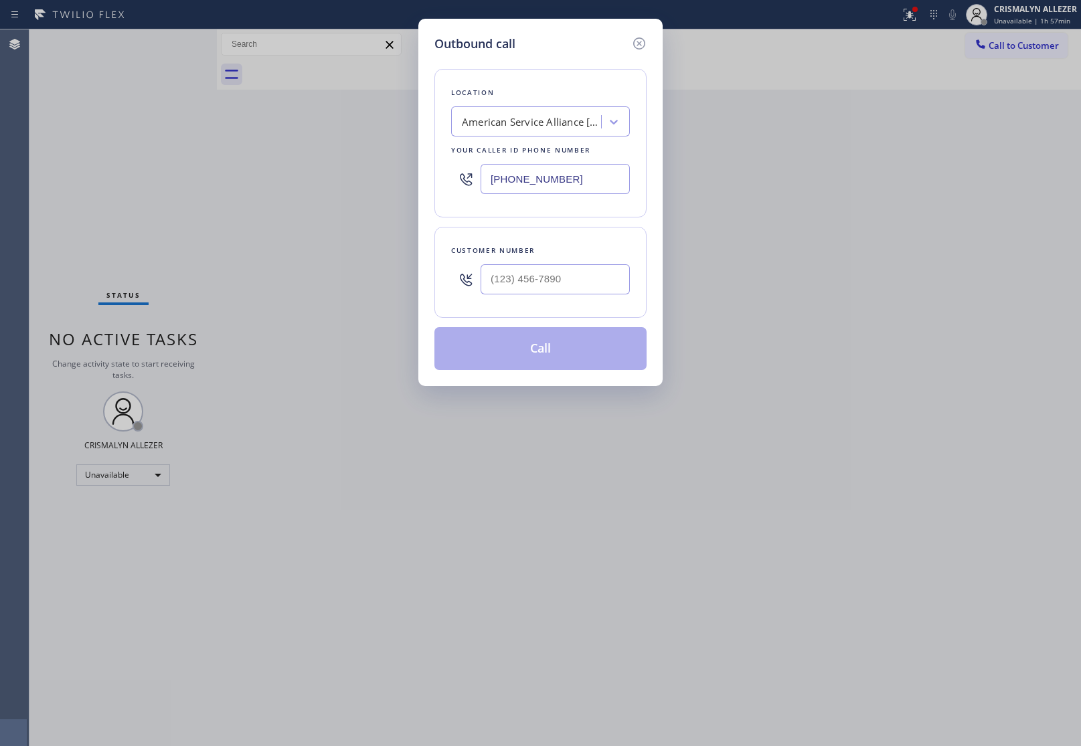
paste input "855) 731-4952"
drag, startPoint x: 588, startPoint y: 187, endPoint x: 149, endPoint y: 175, distance: 438.6
click at [149, 176] on div "Outbound call Location American Service Alliance Garden Grove Your caller id ph…" at bounding box center [540, 373] width 1081 height 746
type input "(855) 731-4952"
click at [582, 278] on input "(___) ___-____" at bounding box center [555, 279] width 149 height 30
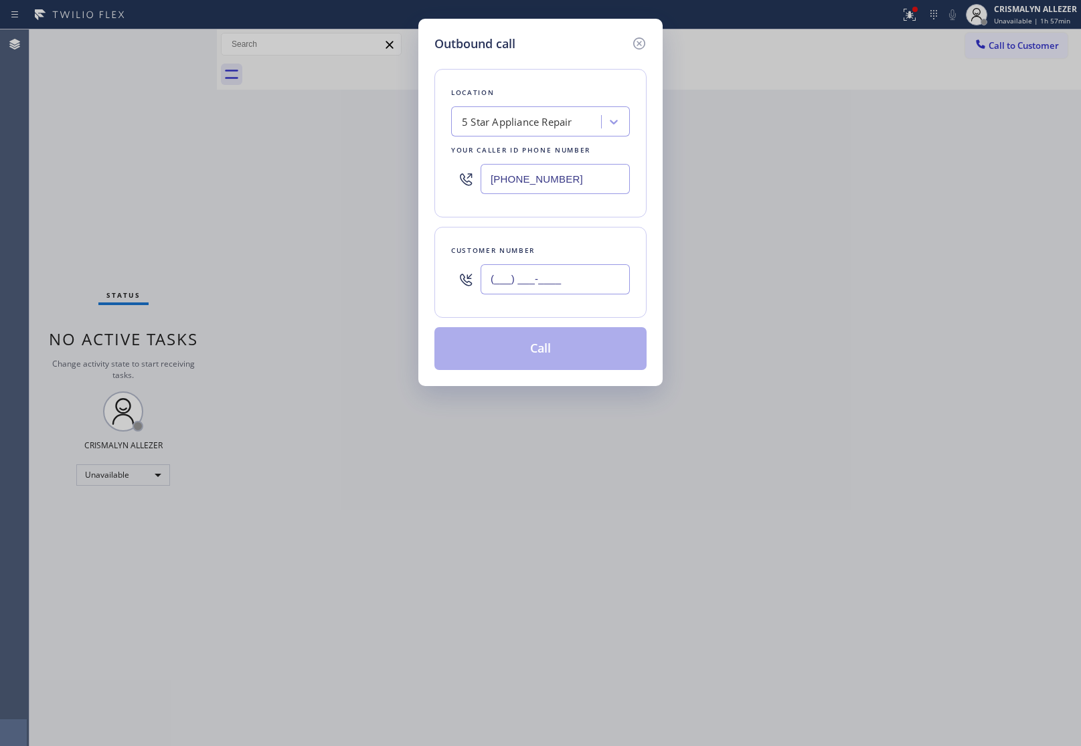
paste input "949) 374-0161"
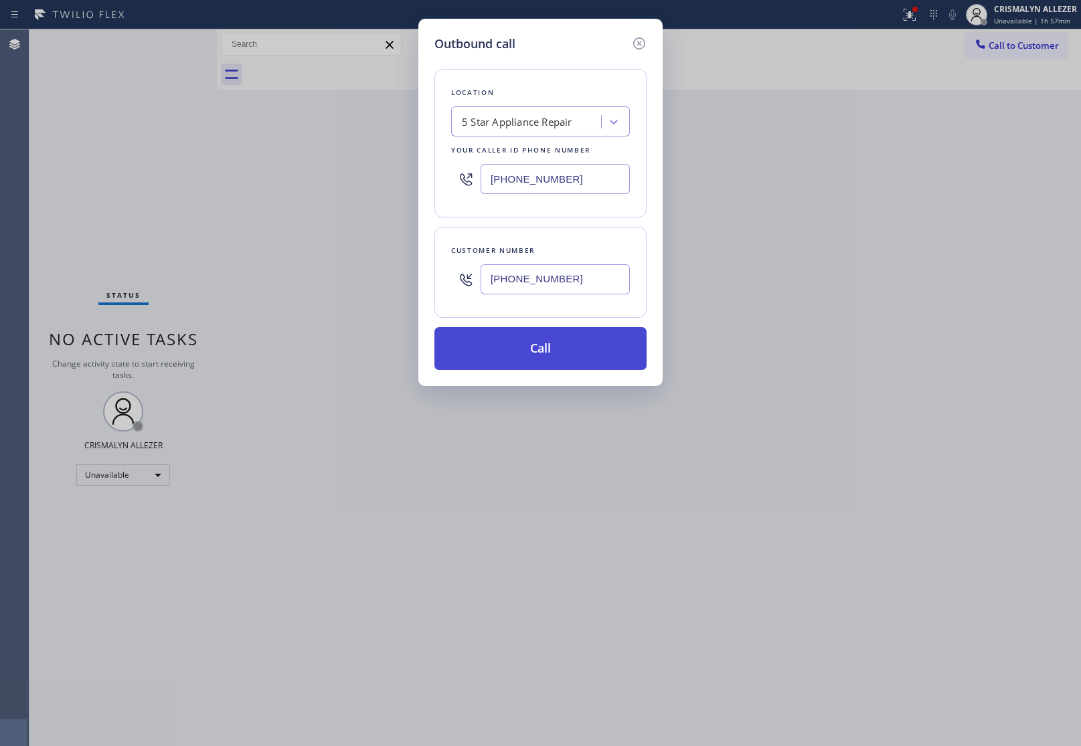
type input "(949) 374-0161"
click at [548, 349] on button "Call" at bounding box center [540, 348] width 212 height 43
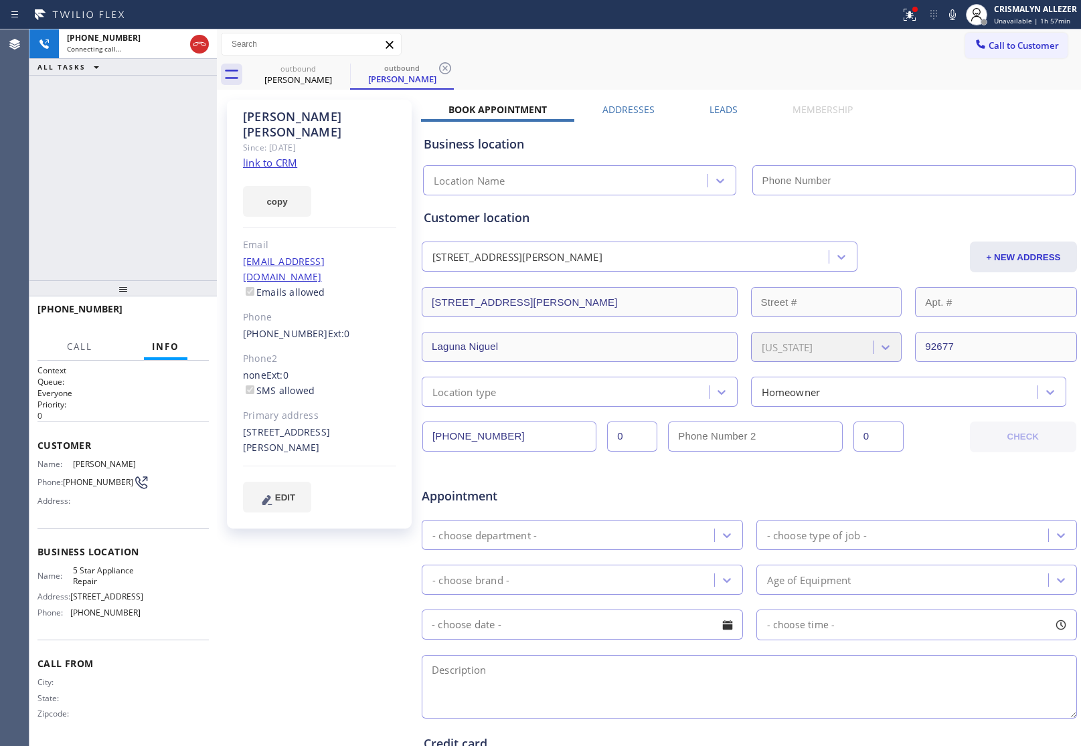
type input "(855) 731-4952"
click at [169, 316] on span "HANG UP" at bounding box center [177, 315] width 41 height 9
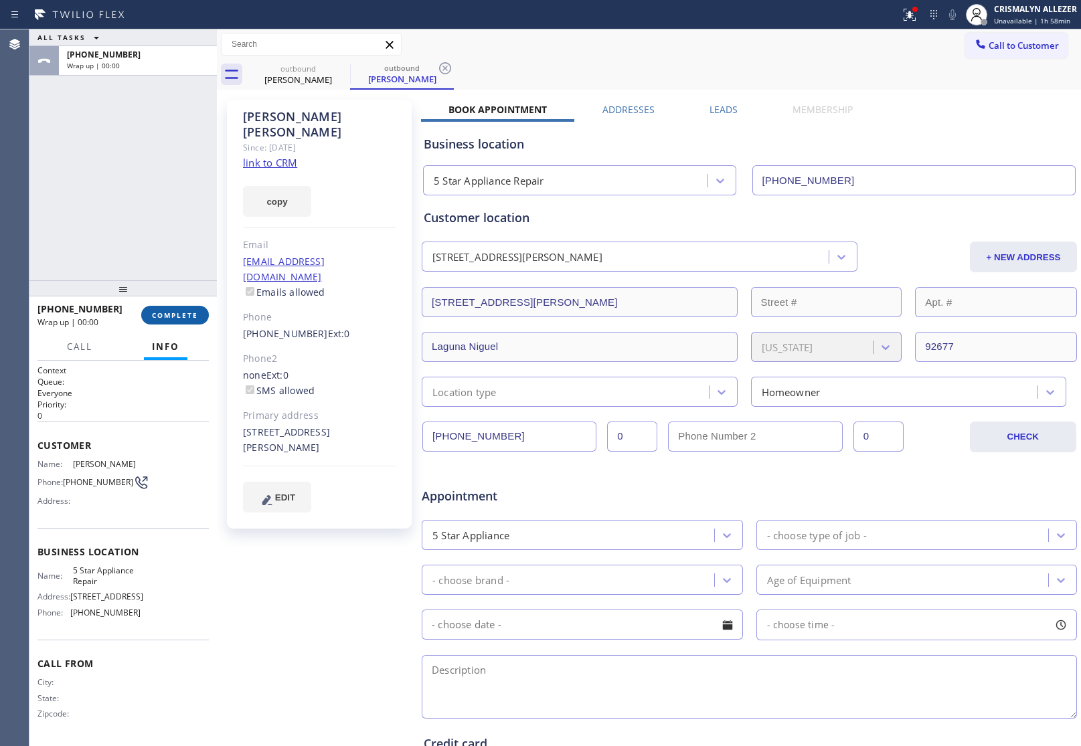
click at [175, 312] on span "COMPLETE" at bounding box center [175, 315] width 46 height 9
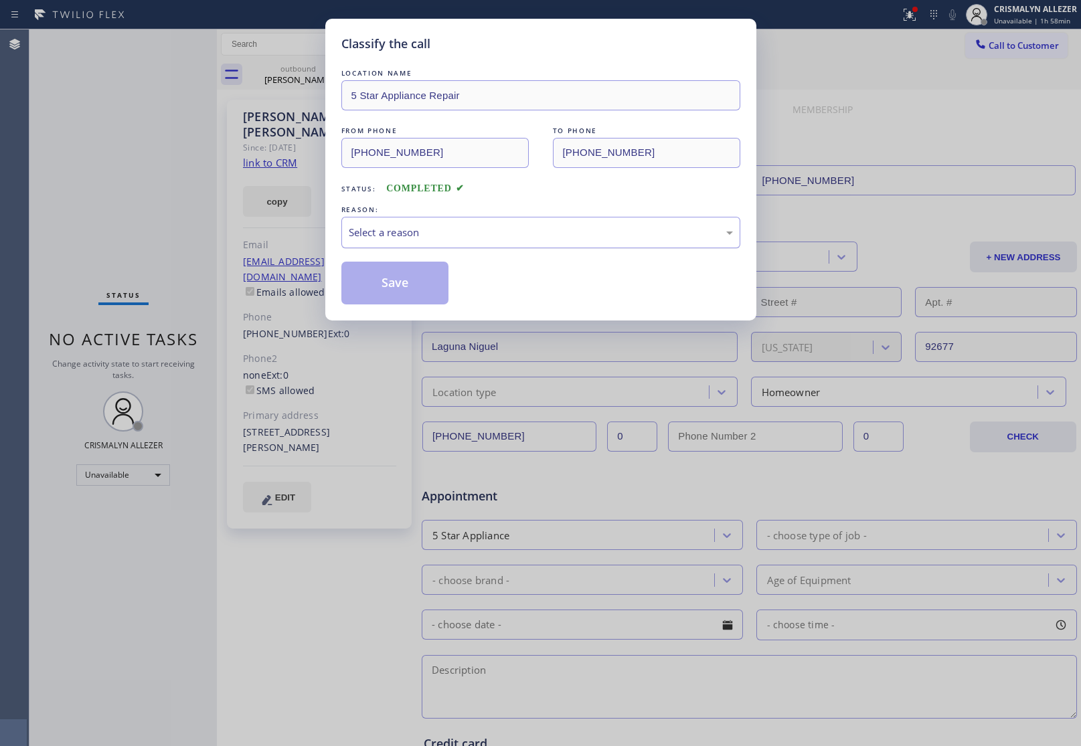
click at [544, 226] on div "Select a reason" at bounding box center [541, 232] width 384 height 15
click at [399, 291] on button "Save" at bounding box center [395, 283] width 108 height 43
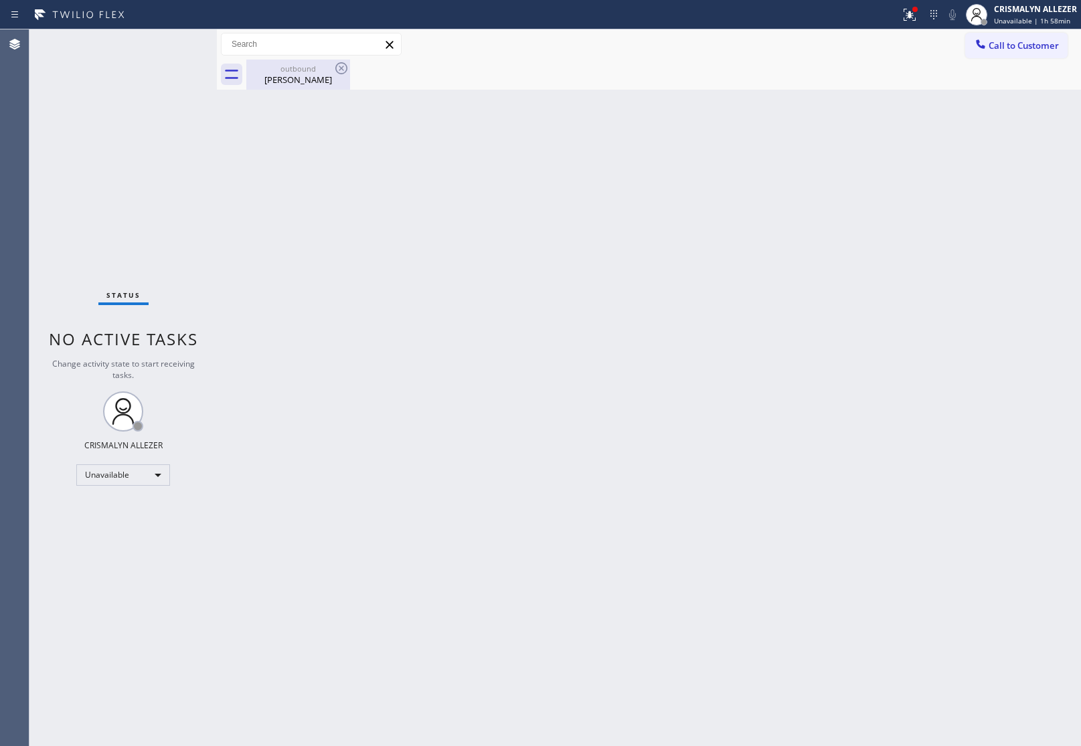
click at [317, 87] on div "outbound Doug Daringer" at bounding box center [298, 75] width 101 height 30
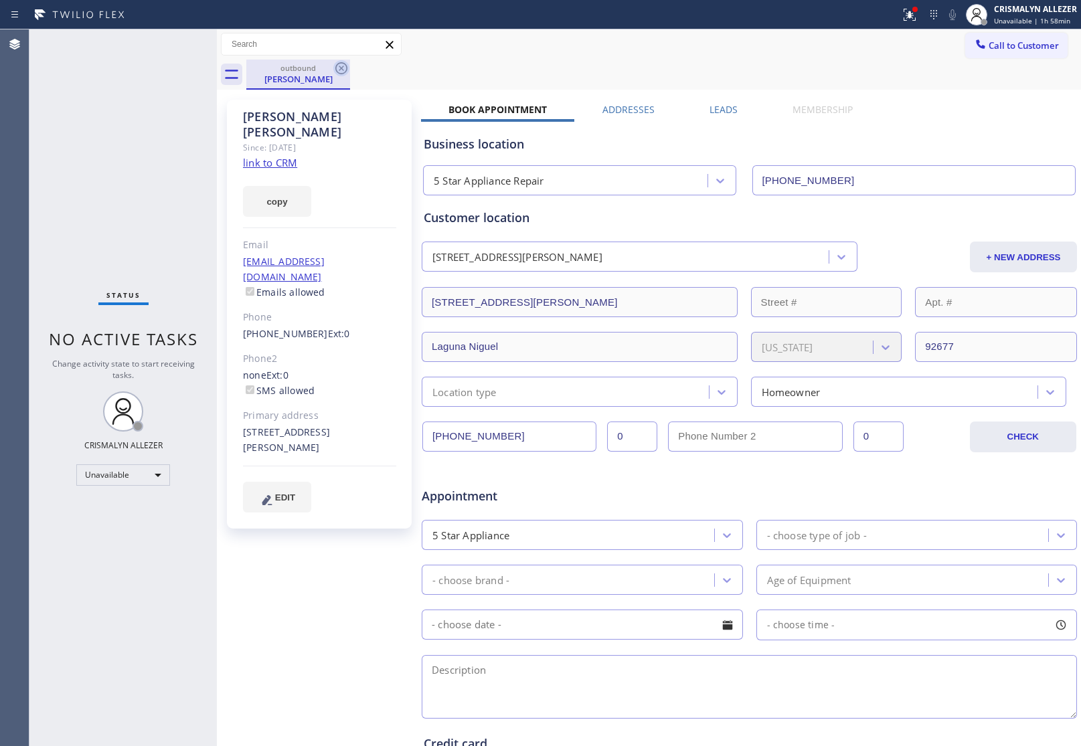
click at [345, 64] on icon at bounding box center [341, 68] width 16 height 16
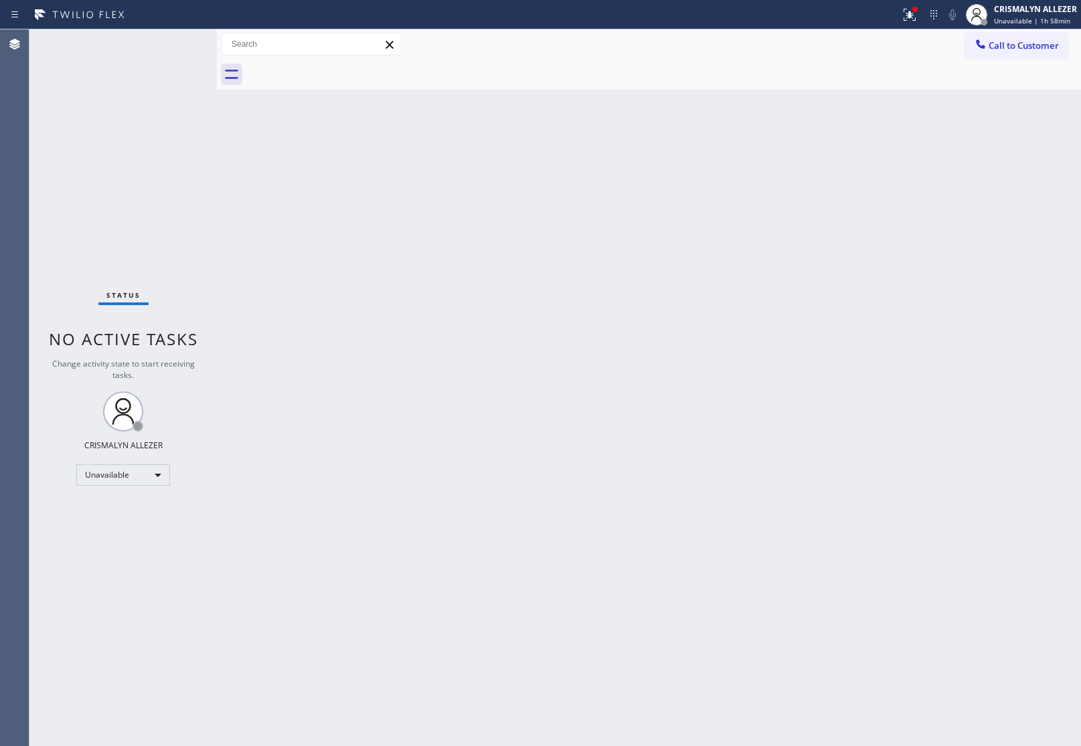
click at [991, 60] on div at bounding box center [663, 75] width 835 height 30
click at [1051, 44] on span "Call to Customer" at bounding box center [1024, 45] width 70 height 12
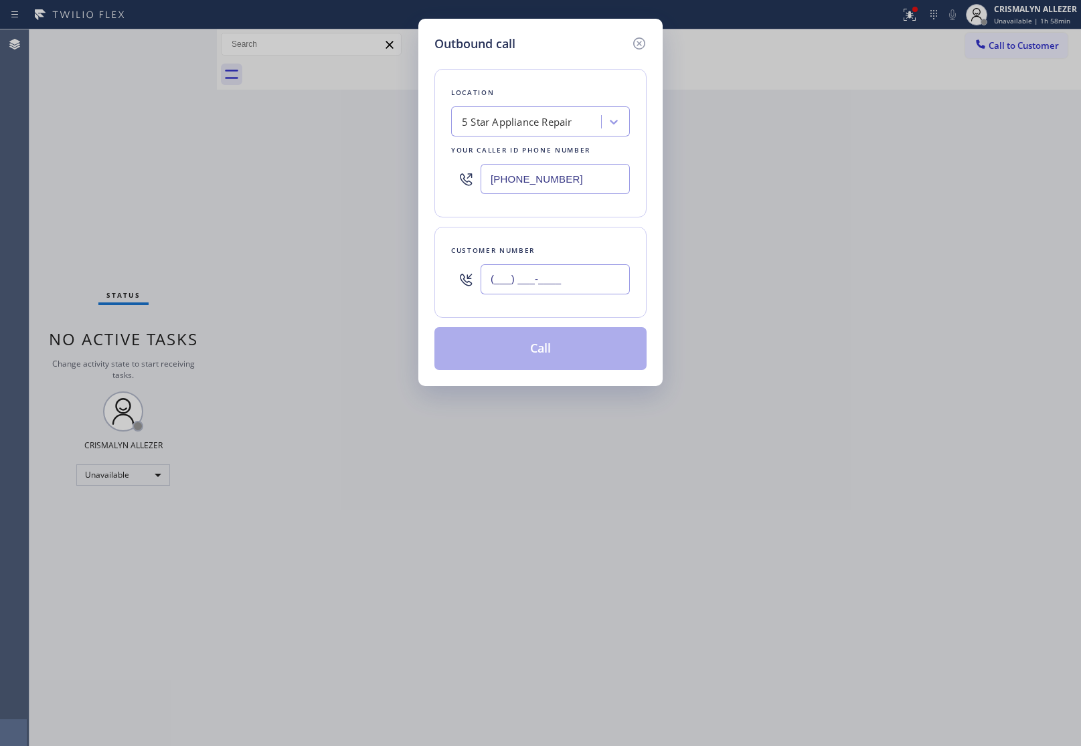
click at [600, 281] on input "(___) ___-____" at bounding box center [555, 279] width 149 height 30
paste input "949) 374-0161"
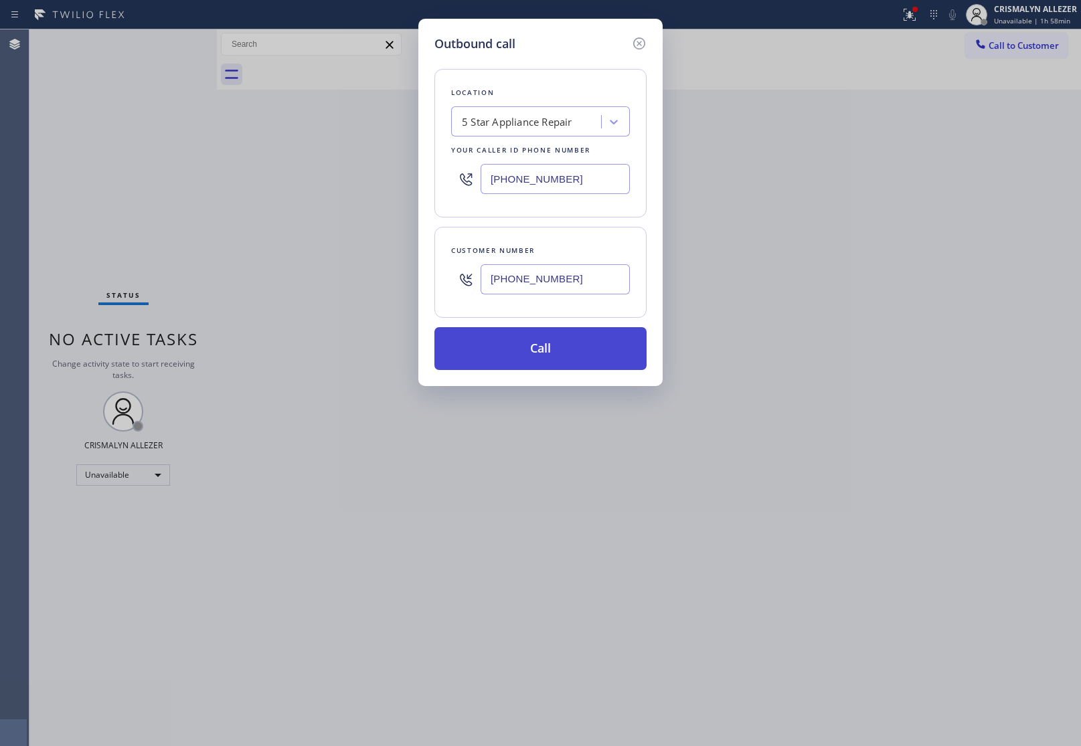
type input "[PHONE_NUMBER]"
click at [541, 358] on button "Call" at bounding box center [540, 348] width 212 height 43
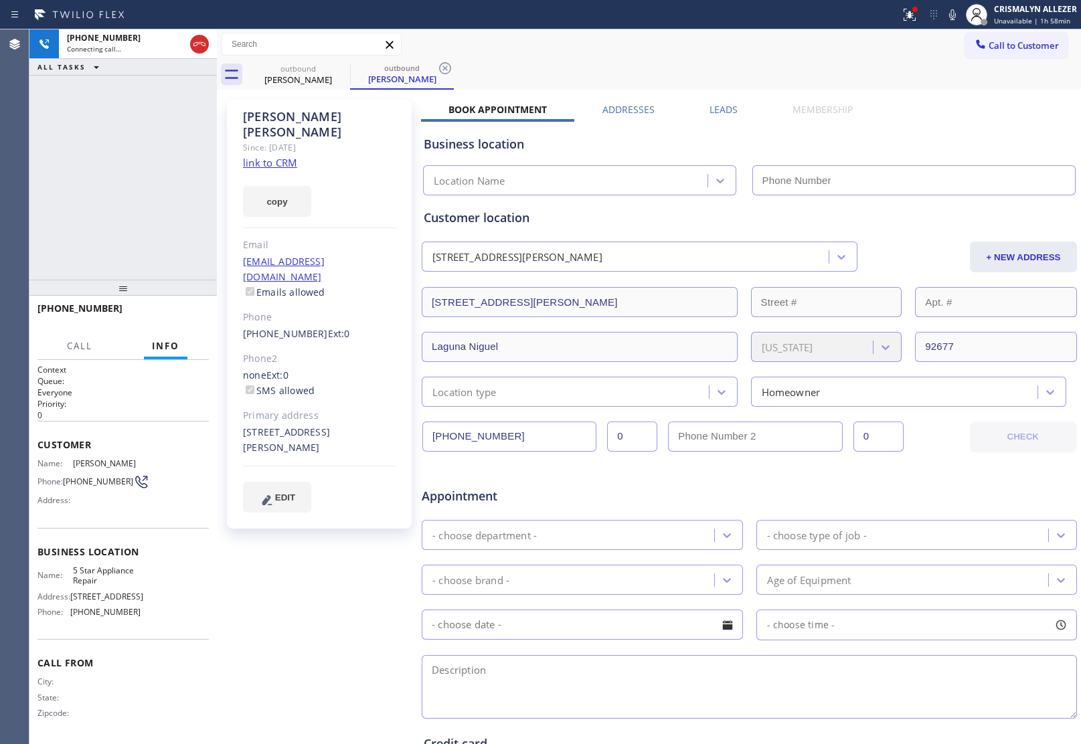
type input "[PHONE_NUMBER]"
click at [179, 318] on span "HANG UP" at bounding box center [177, 314] width 41 height 9
click at [179, 318] on span "COMPLETE" at bounding box center [175, 314] width 46 height 9
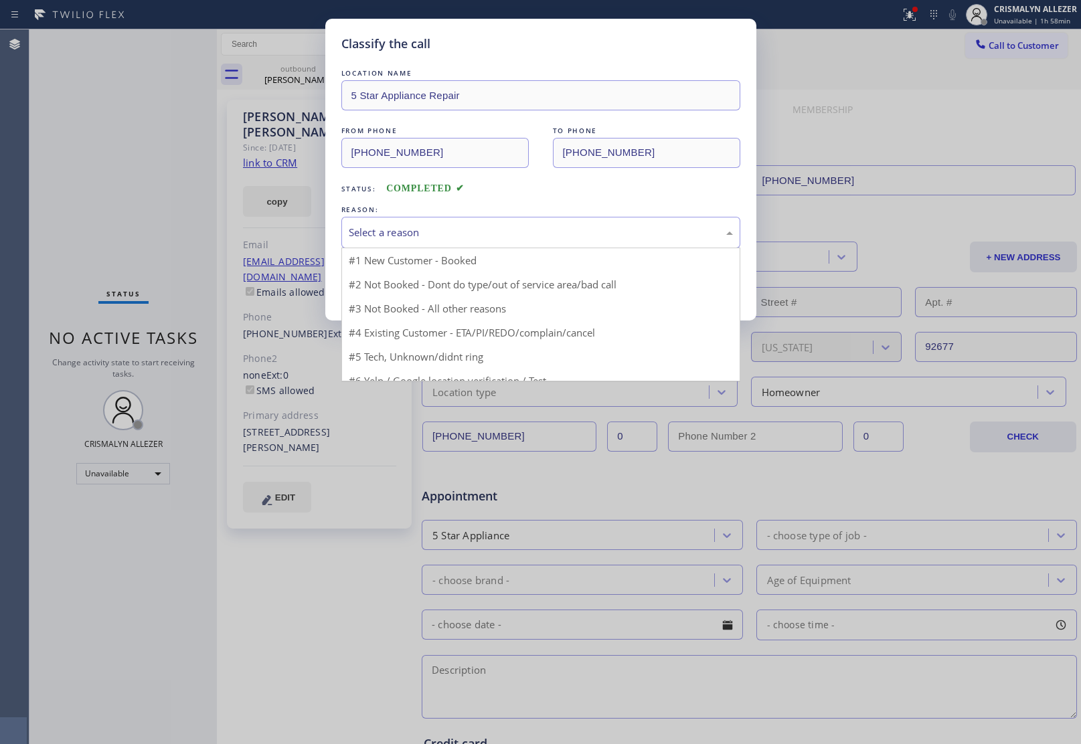
click at [510, 238] on div "Select a reason" at bounding box center [541, 232] width 384 height 15
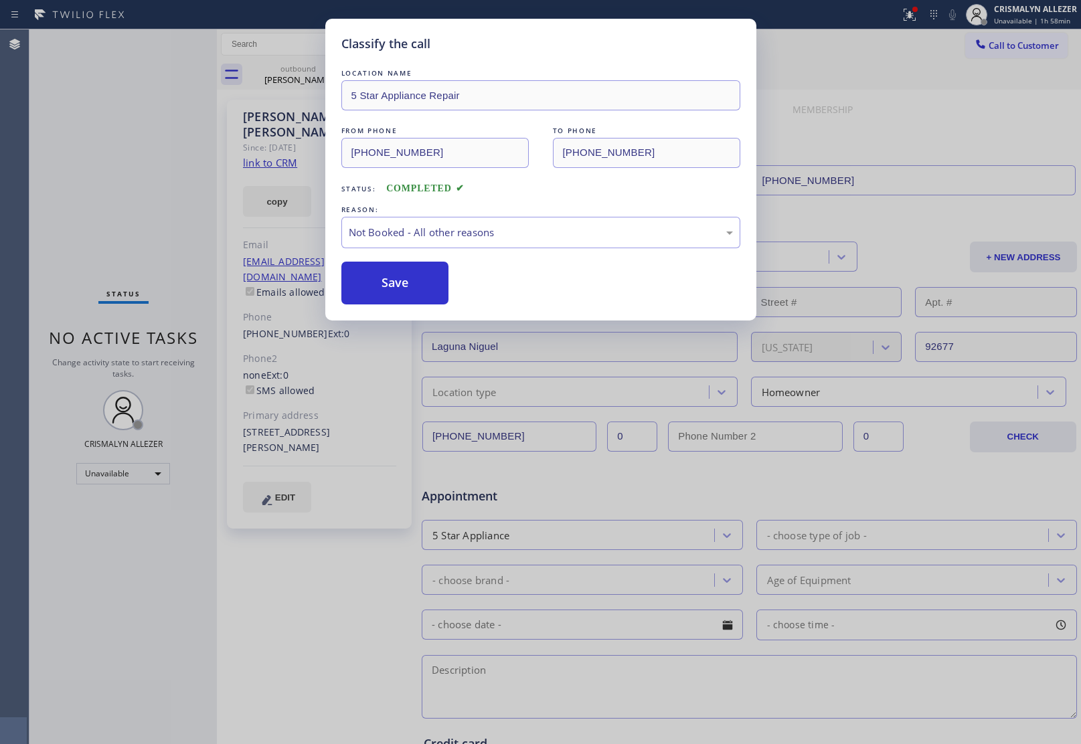
click at [396, 290] on button "Save" at bounding box center [395, 283] width 108 height 43
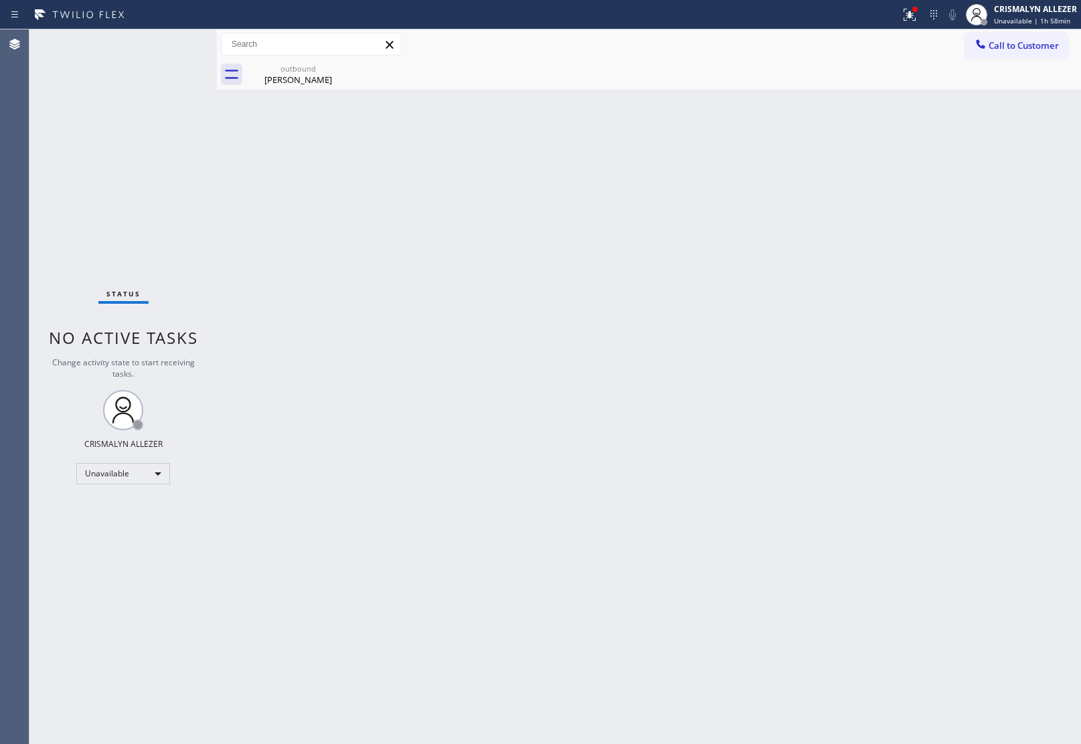
click at [299, 78] on div "Doug Daringer" at bounding box center [298, 80] width 101 height 12
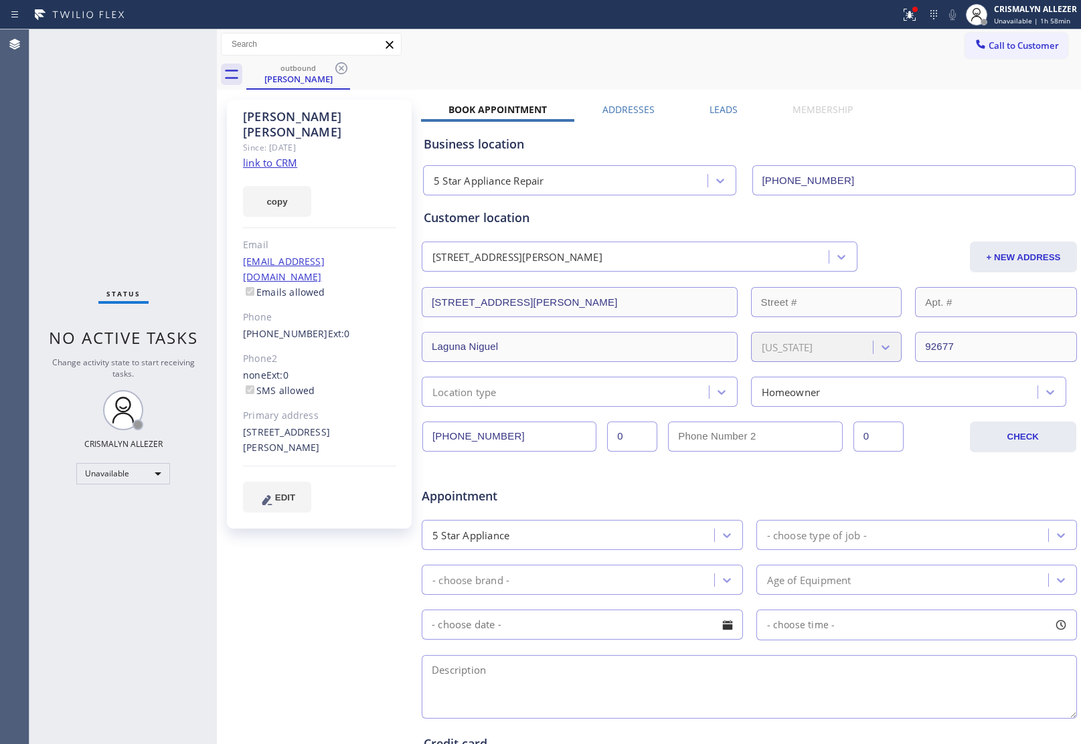
drag, startPoint x: 338, startPoint y: 68, endPoint x: 339, endPoint y: 52, distance: 15.4
click at [339, 67] on icon at bounding box center [341, 68] width 16 height 16
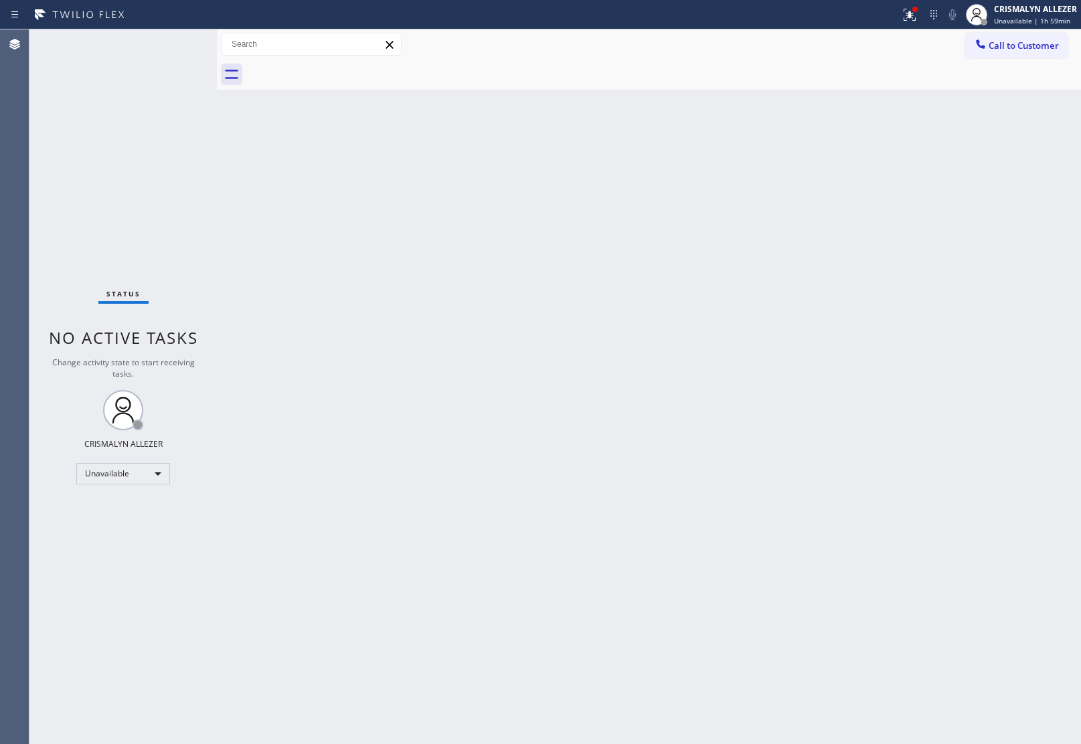
click at [1024, 52] on button "Call to Customer" at bounding box center [1016, 45] width 102 height 25
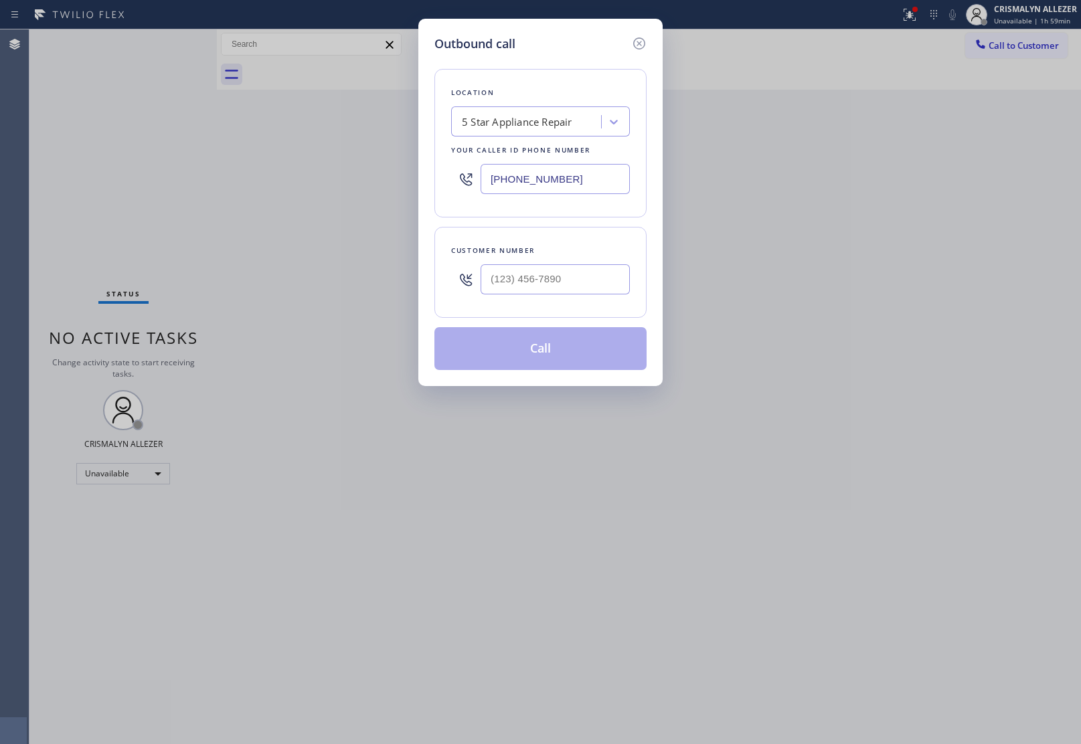
paste input "77) 777-0796"
drag, startPoint x: 600, startPoint y: 184, endPoint x: 269, endPoint y: 155, distance: 332.7
click at [219, 175] on div "Outbound call Location 5 Star Appliance Repair Your caller id phone number (877…" at bounding box center [540, 372] width 1081 height 744
type input "[PHONE_NUMBER]"
click at [590, 283] on input "(___) ___-____" at bounding box center [555, 279] width 149 height 30
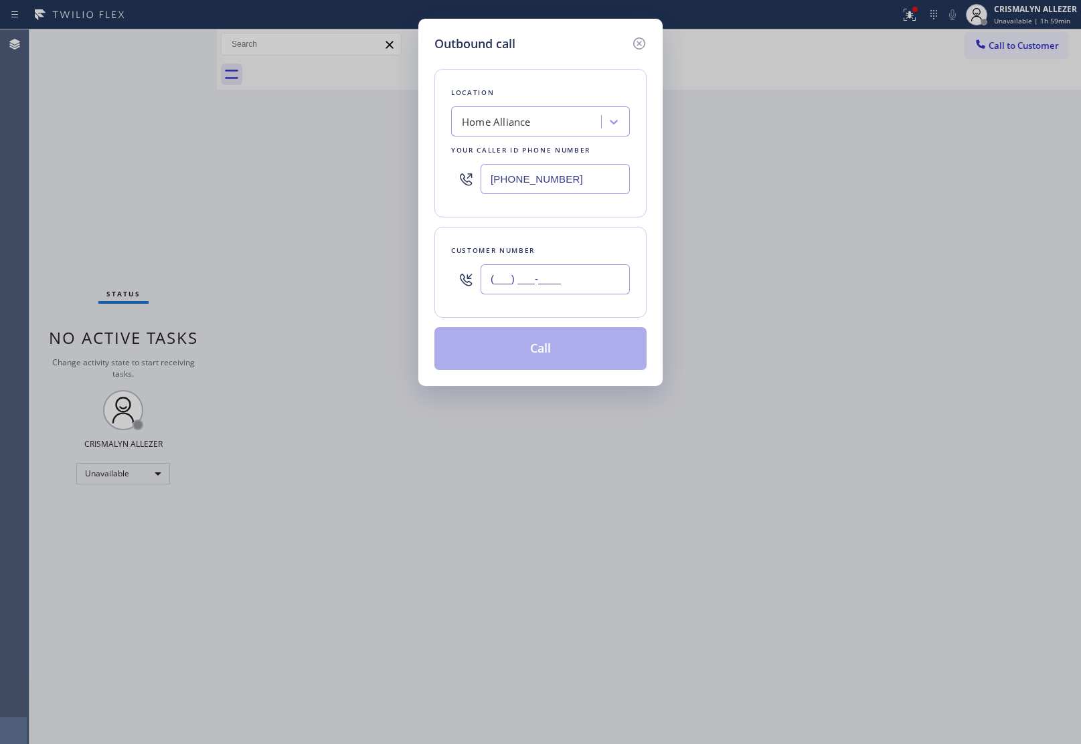
paste input "650) 619-3122"
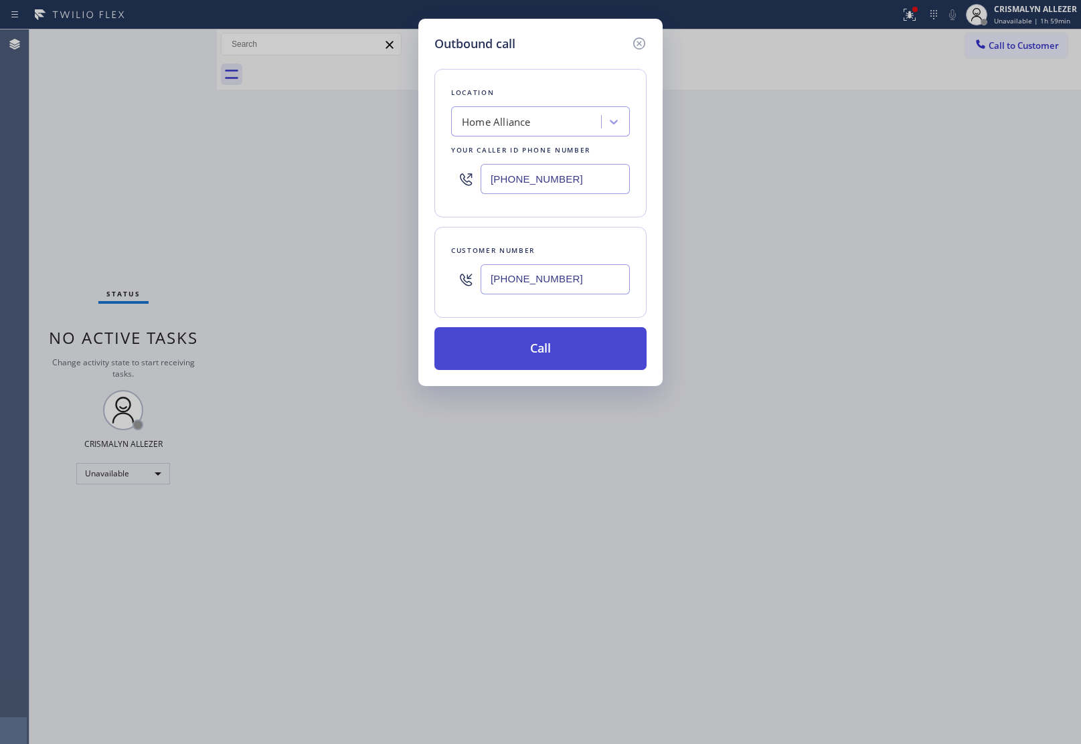
type input "[PHONE_NUMBER]"
click at [542, 357] on button "Call" at bounding box center [540, 348] width 212 height 43
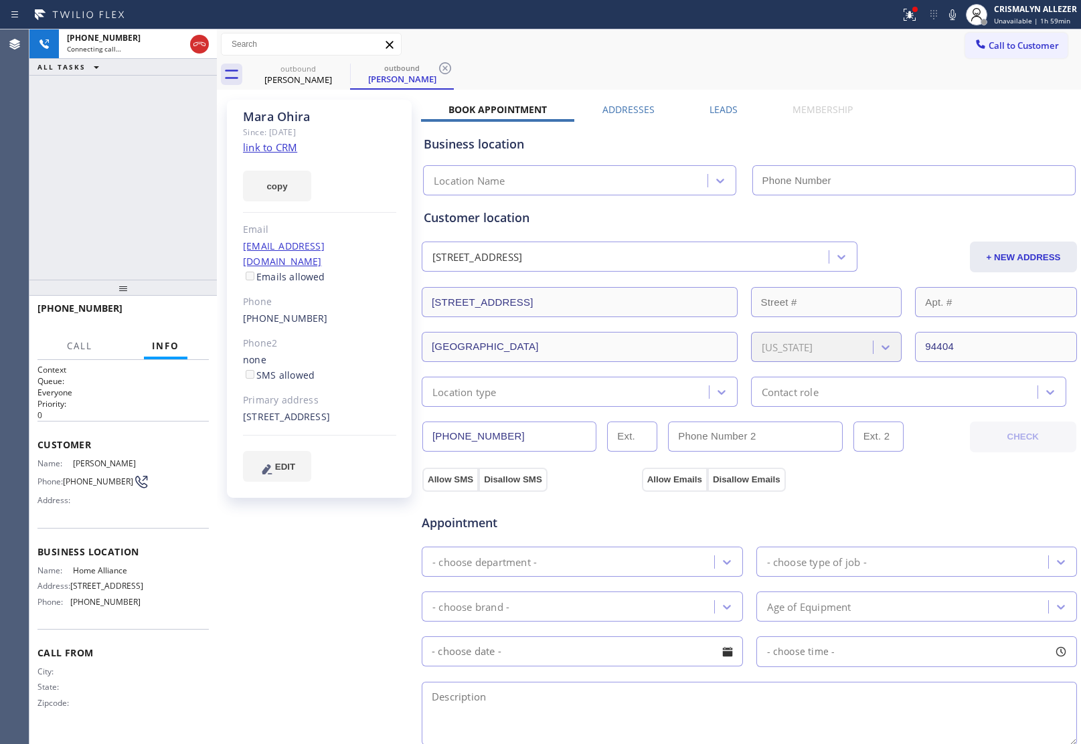
click at [261, 149] on link "link to CRM" at bounding box center [270, 147] width 54 height 13
type input "[PHONE_NUMBER]"
click at [177, 310] on span "HANG UP" at bounding box center [177, 314] width 41 height 9
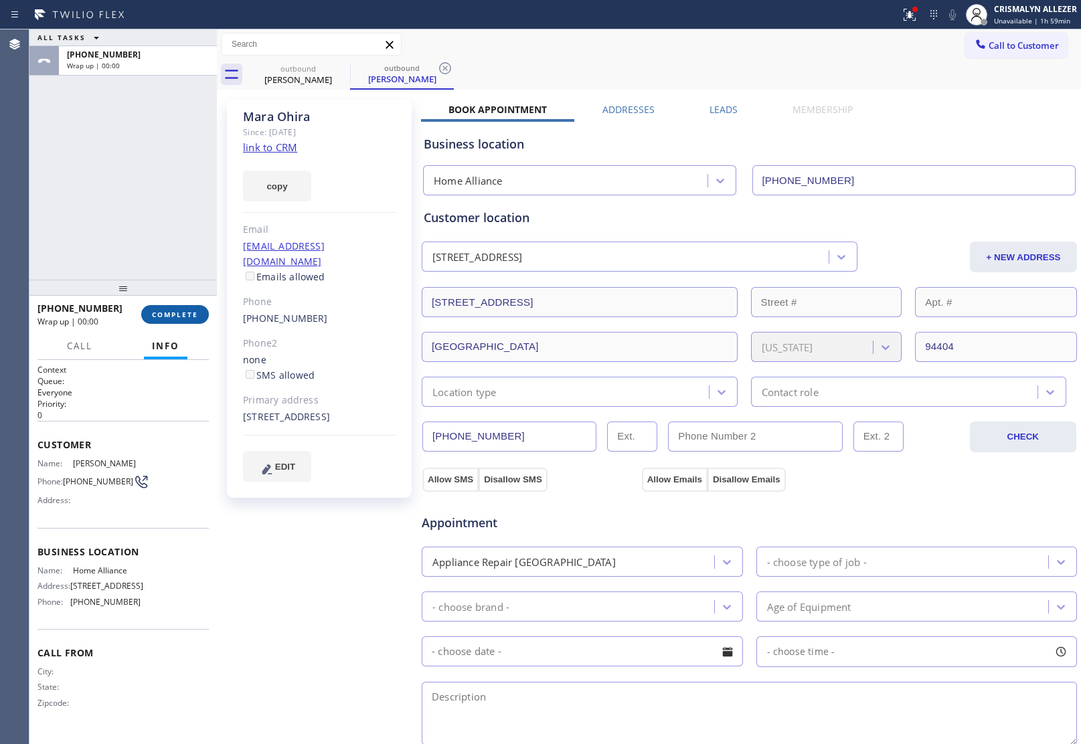
click at [177, 317] on span "COMPLETE" at bounding box center [175, 314] width 46 height 9
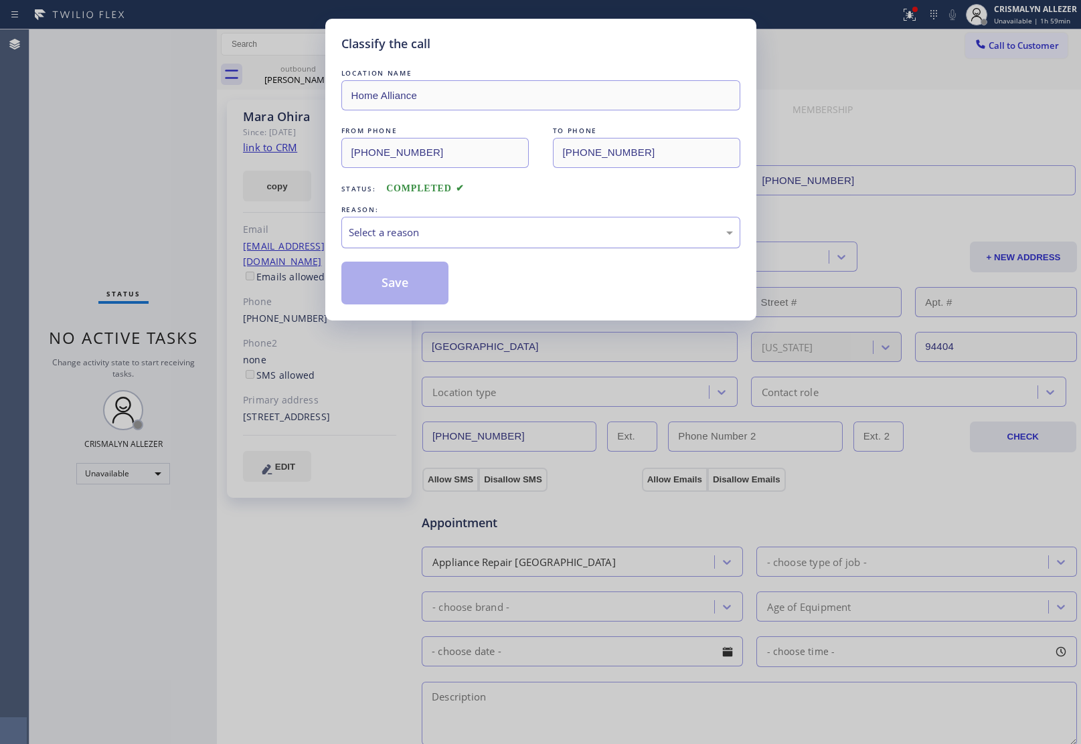
click at [560, 235] on div "Select a reason" at bounding box center [541, 232] width 384 height 15
click at [403, 296] on button "Save" at bounding box center [395, 283] width 108 height 43
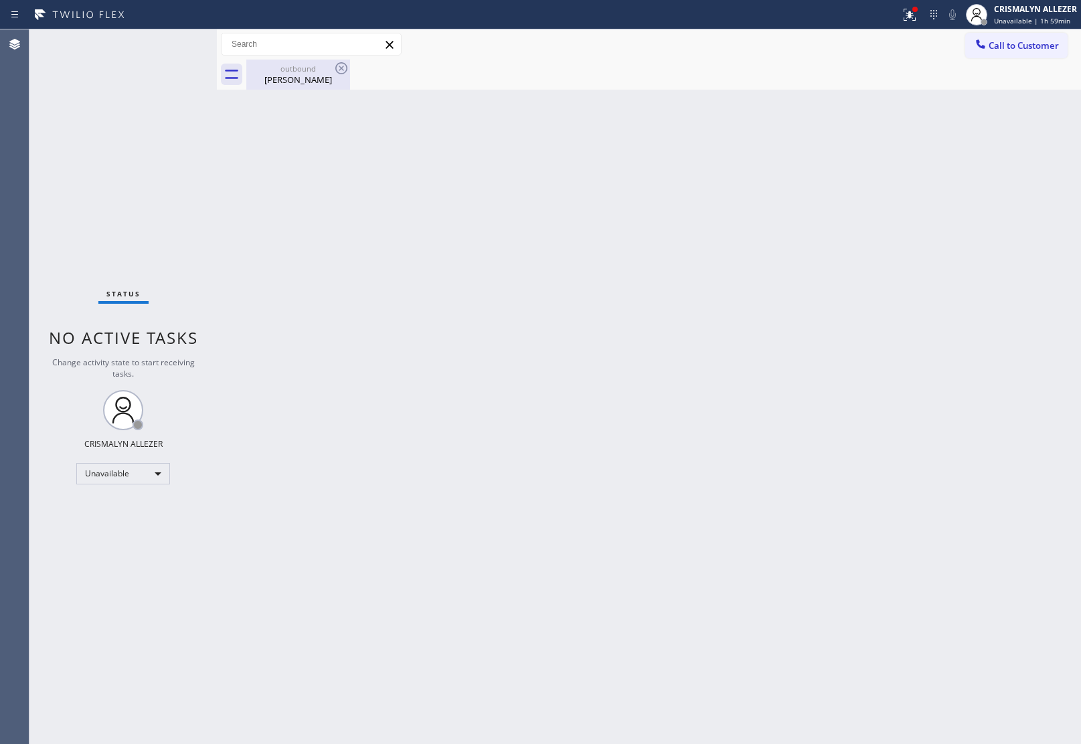
click at [303, 86] on div "outbound Mara Ohira" at bounding box center [298, 75] width 101 height 30
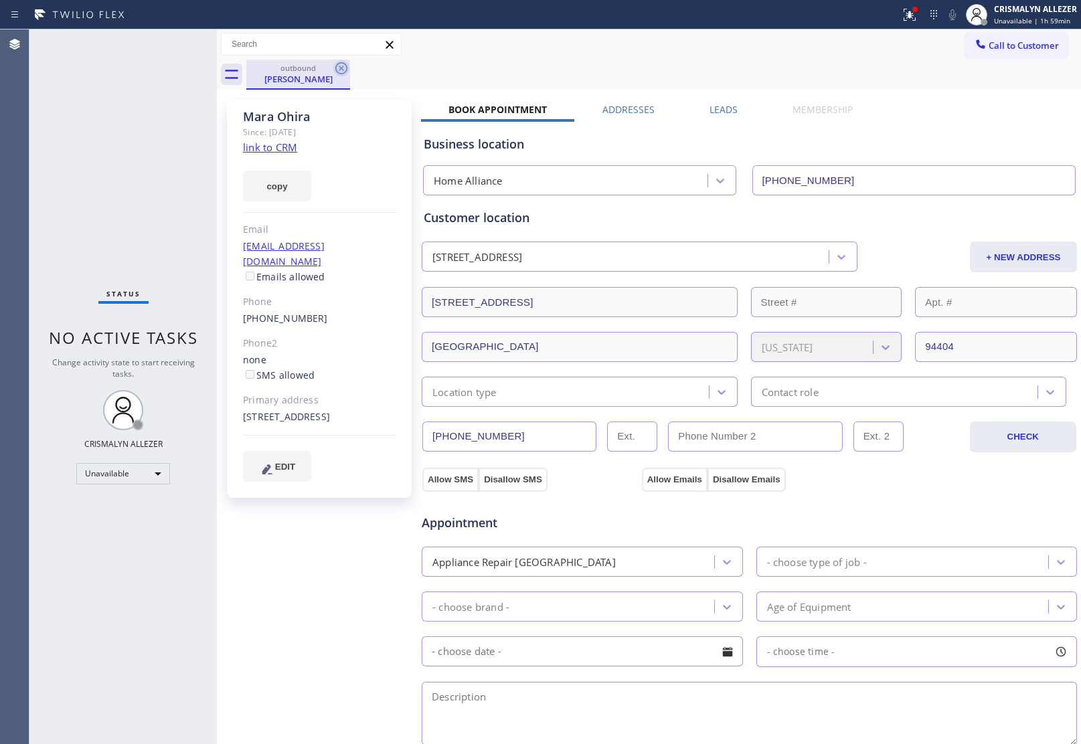
click at [338, 68] on icon at bounding box center [341, 68] width 16 height 16
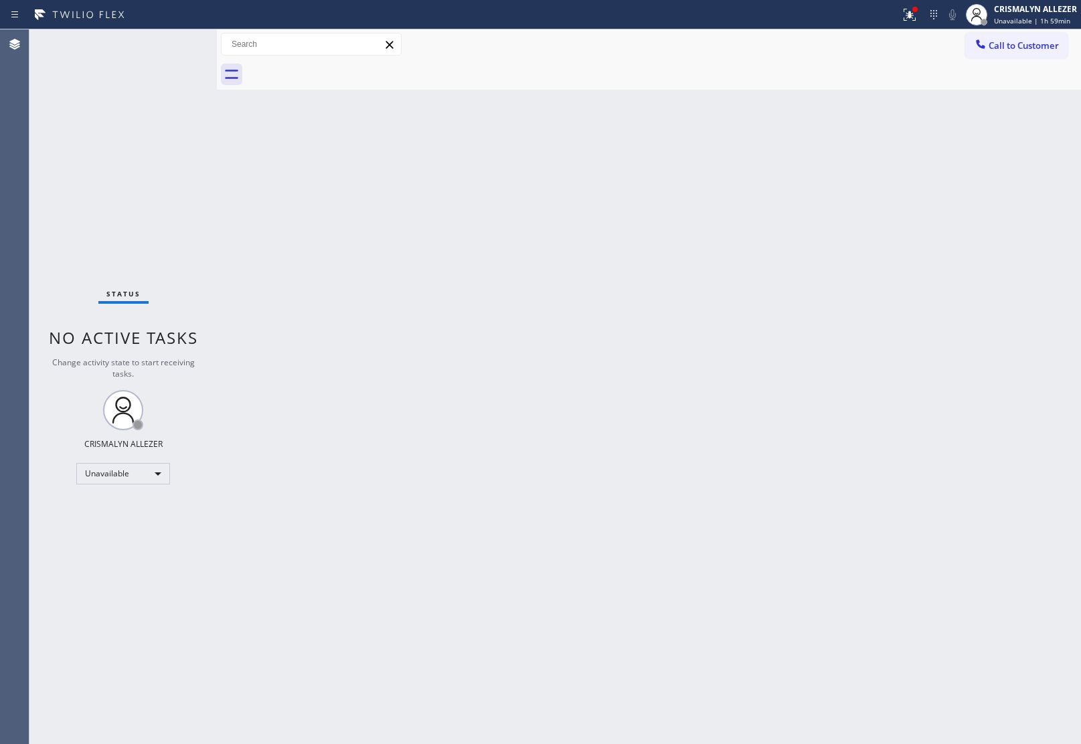
click at [1012, 39] on button "Call to Customer" at bounding box center [1016, 45] width 102 height 25
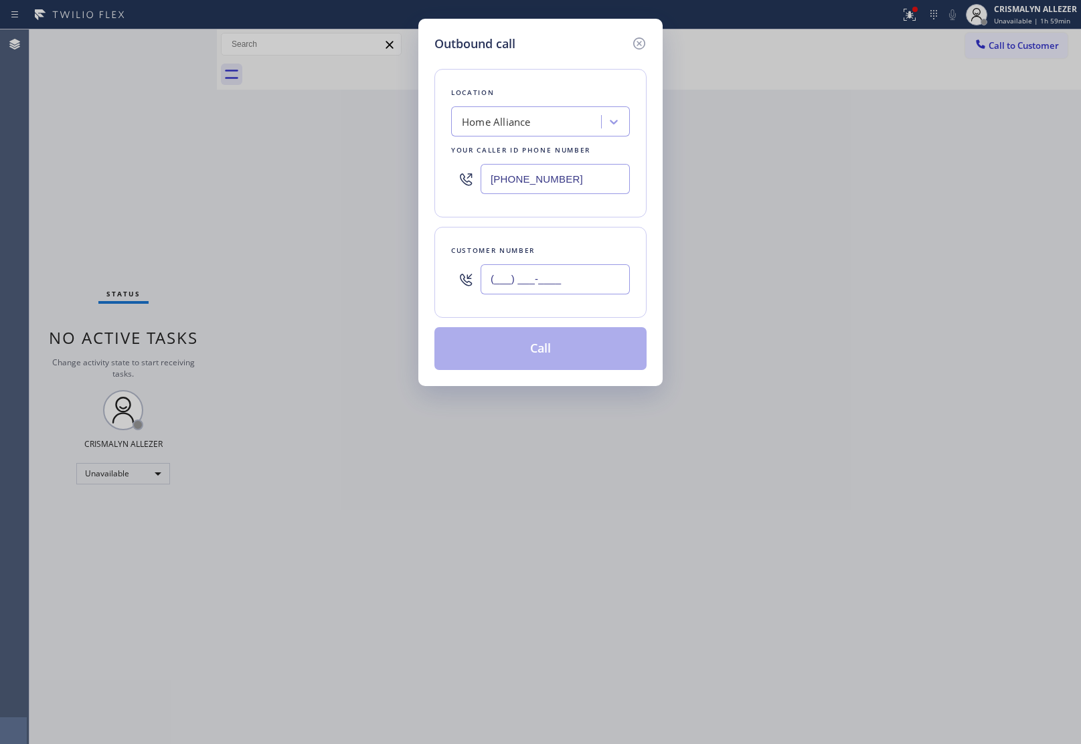
click at [583, 290] on input "(___) ___-____" at bounding box center [555, 279] width 149 height 30
paste input "650) 619-3122"
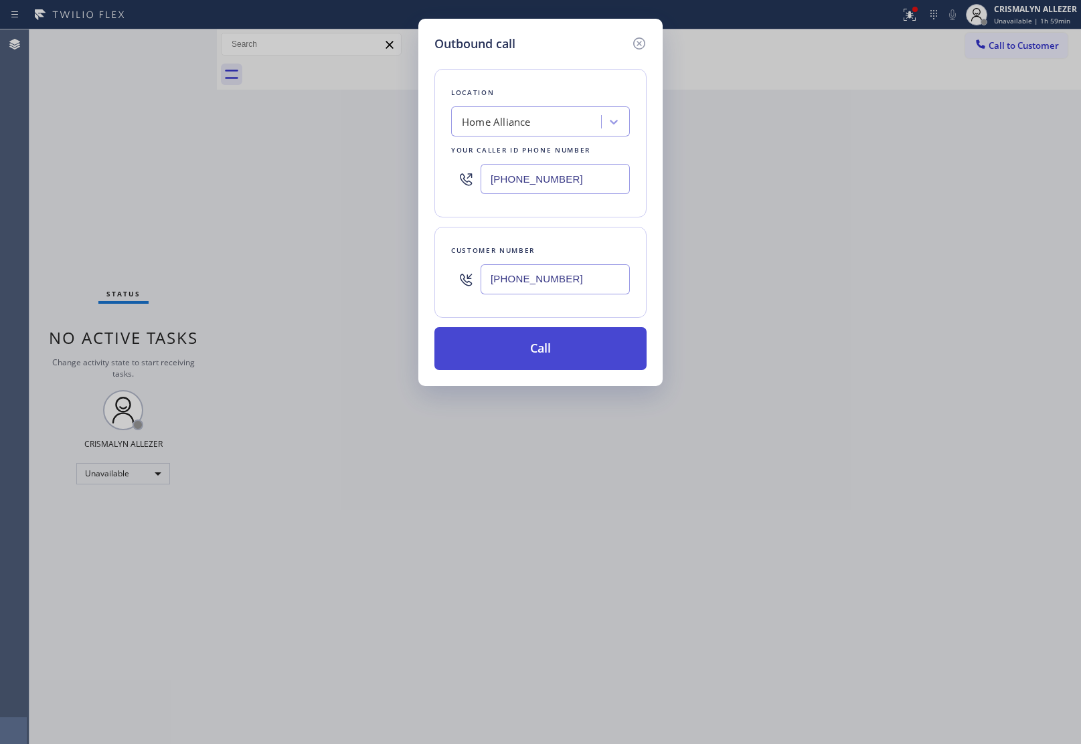
type input "[PHONE_NUMBER]"
drag, startPoint x: 541, startPoint y: 349, endPoint x: 674, endPoint y: 289, distance: 146.5
click at [543, 348] on button "Call" at bounding box center [540, 348] width 212 height 43
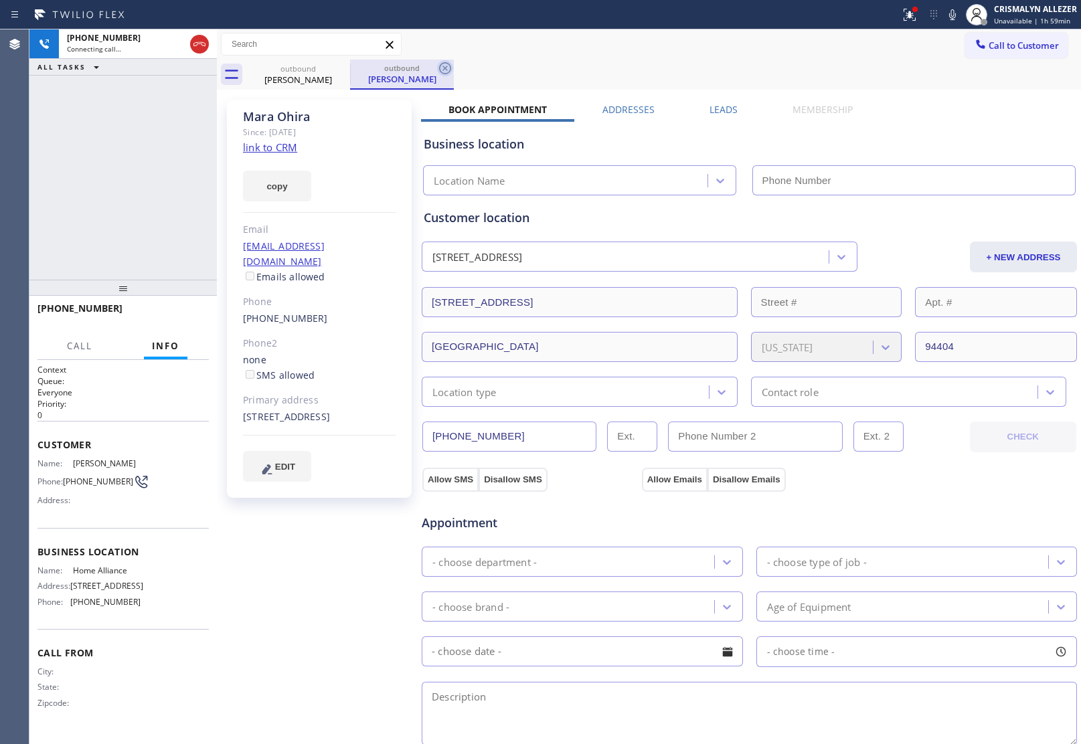
type input "[PHONE_NUMBER]"
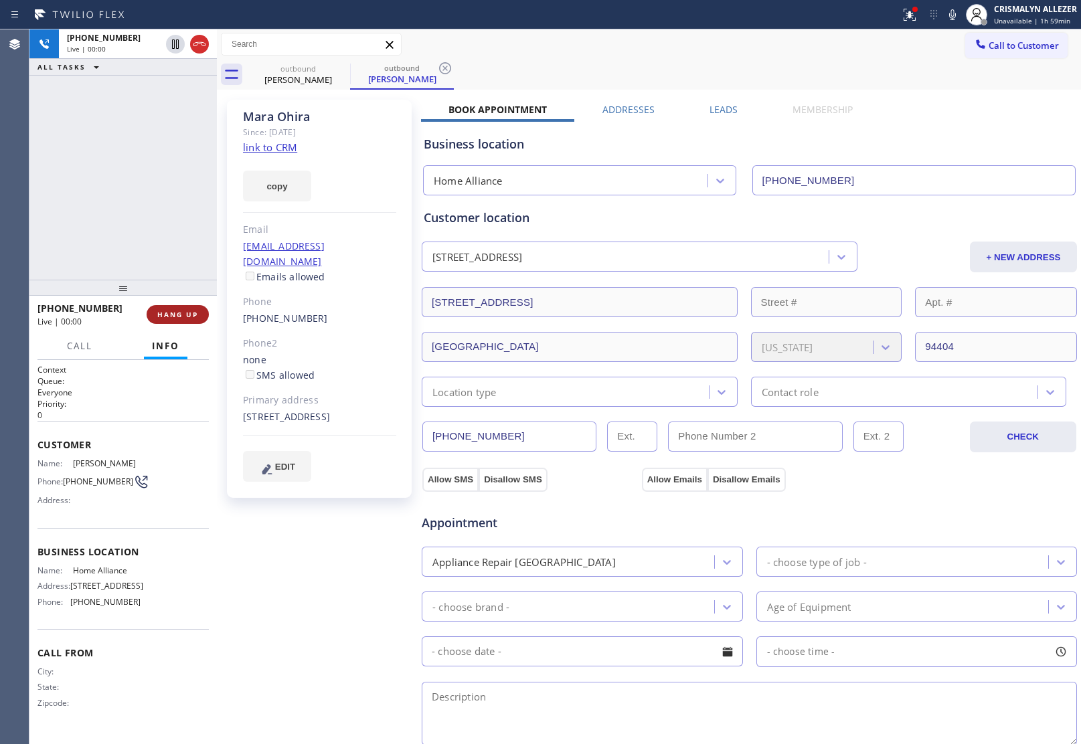
click at [185, 322] on button "HANG UP" at bounding box center [178, 314] width 62 height 19
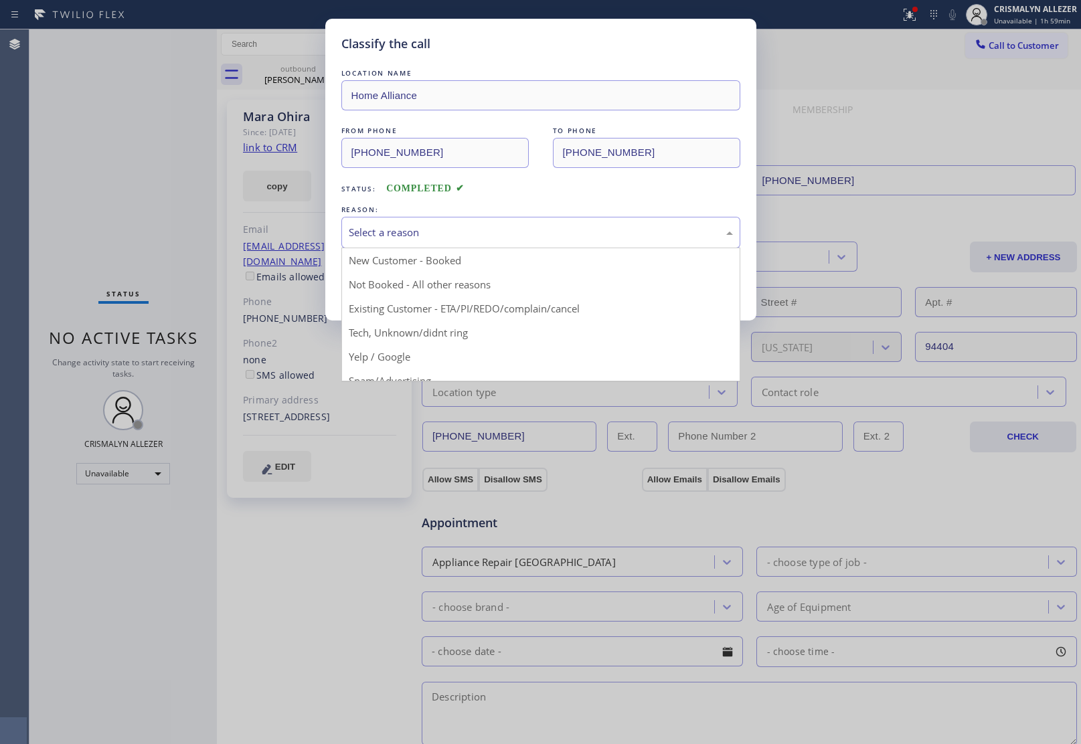
click at [546, 232] on div "Select a reason" at bounding box center [541, 232] width 384 height 15
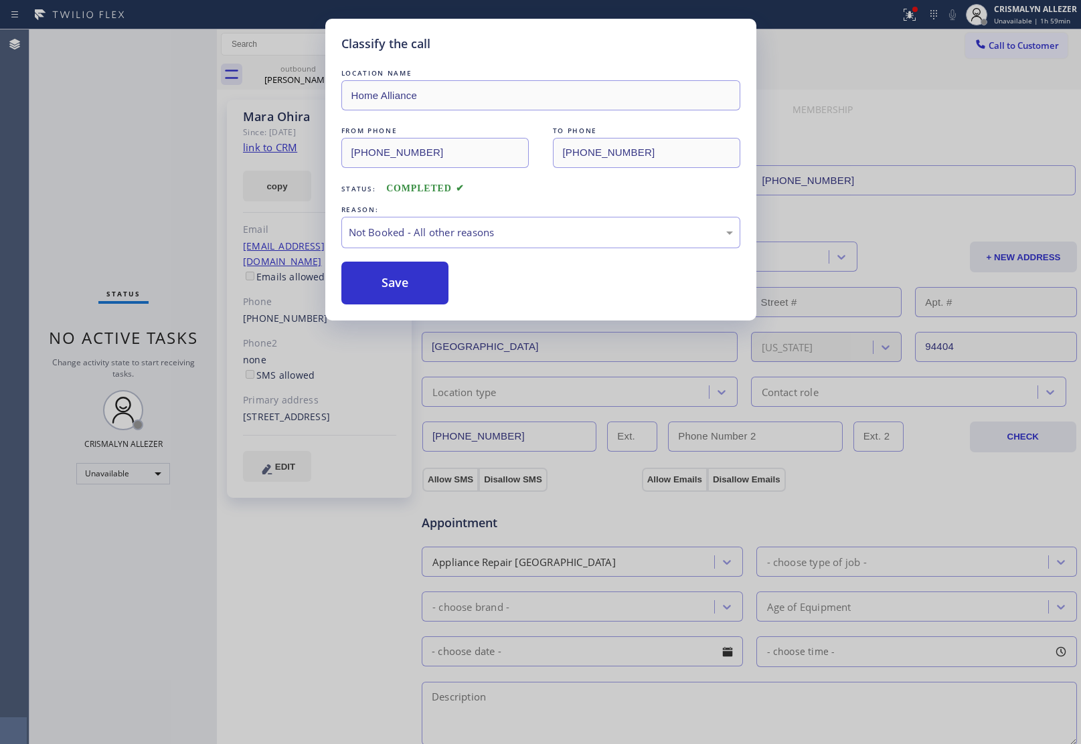
click at [398, 292] on button "Save" at bounding box center [395, 283] width 108 height 43
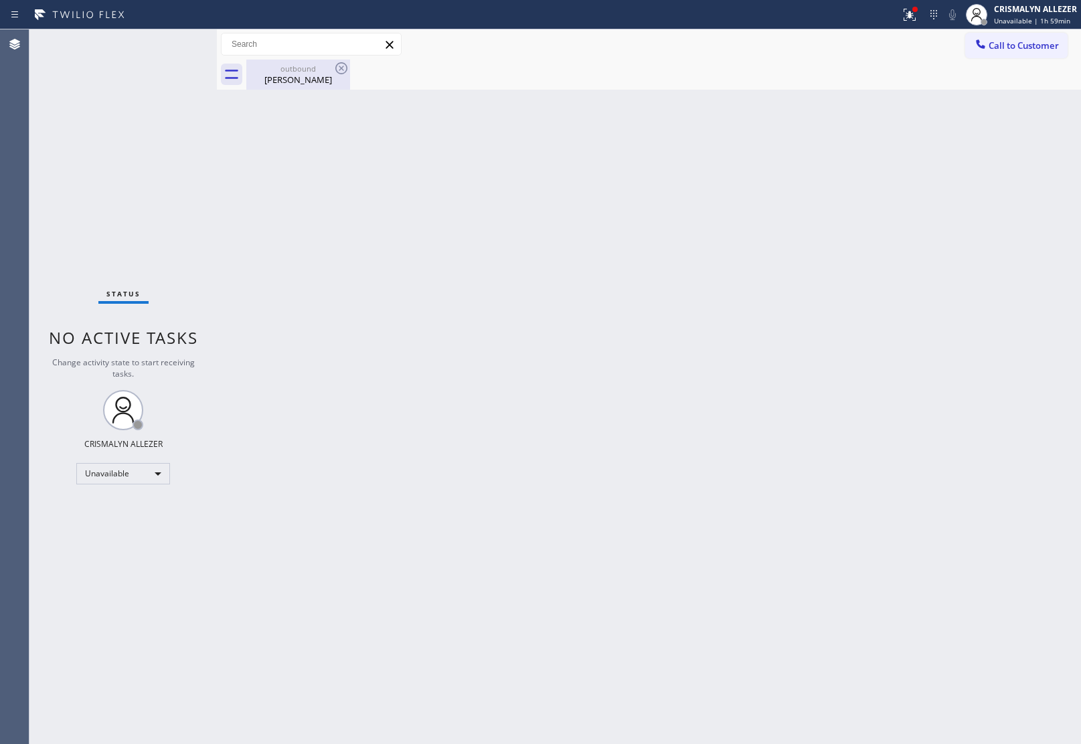
drag, startPoint x: 297, startPoint y: 91, endPoint x: 320, endPoint y: 80, distance: 25.8
click at [300, 92] on div "Back to Dashboard Change Sender ID Customers Technicians Select a contact Outbo…" at bounding box center [649, 386] width 864 height 715
drag, startPoint x: 316, startPoint y: 68, endPoint x: 328, endPoint y: 81, distance: 18.0
click at [320, 78] on div "outbound Mara Ohira" at bounding box center [298, 75] width 101 height 30
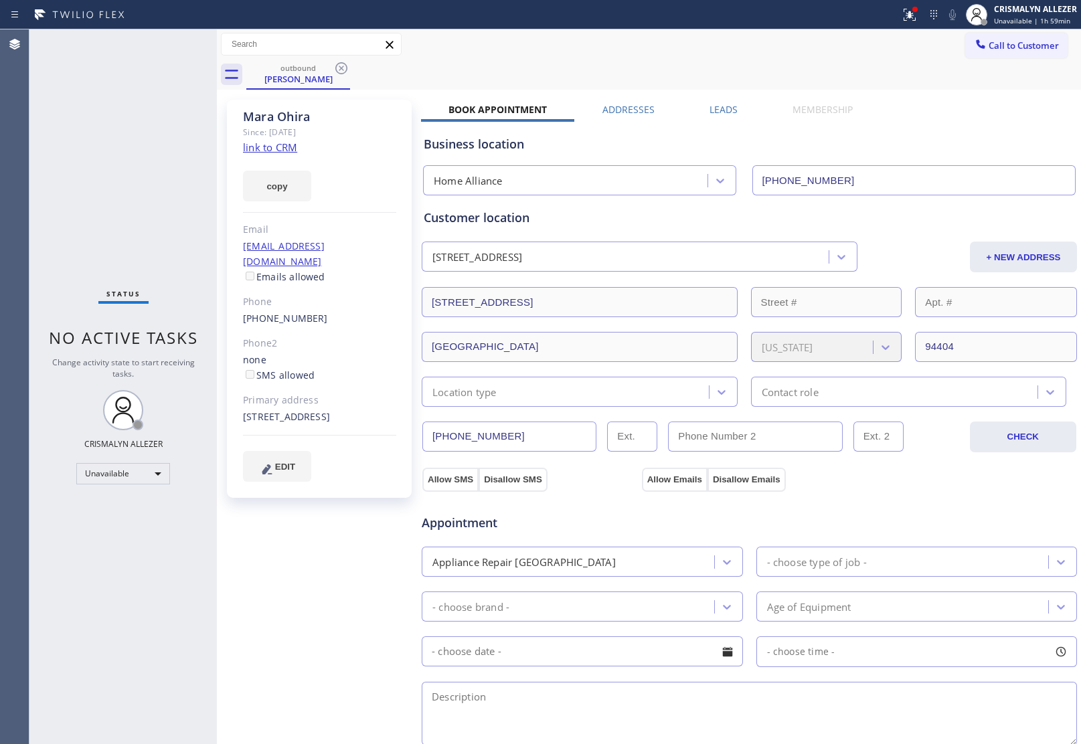
click at [730, 107] on label "Leads" at bounding box center [724, 109] width 28 height 13
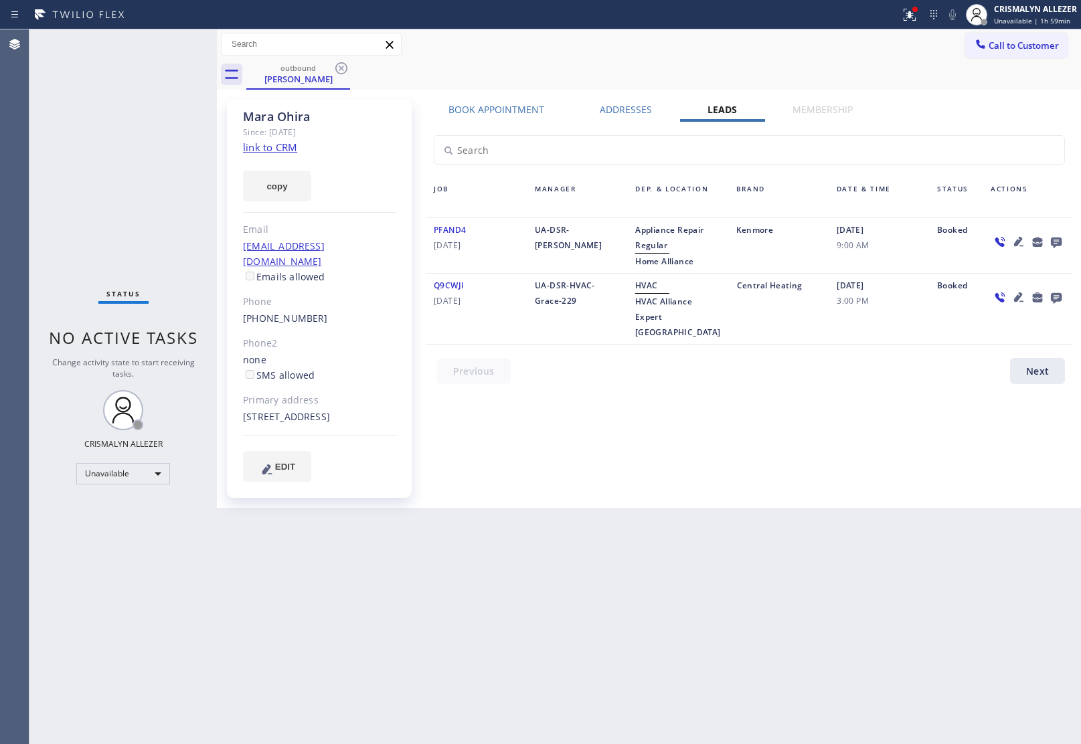
click at [1059, 238] on icon at bounding box center [1056, 243] width 11 height 11
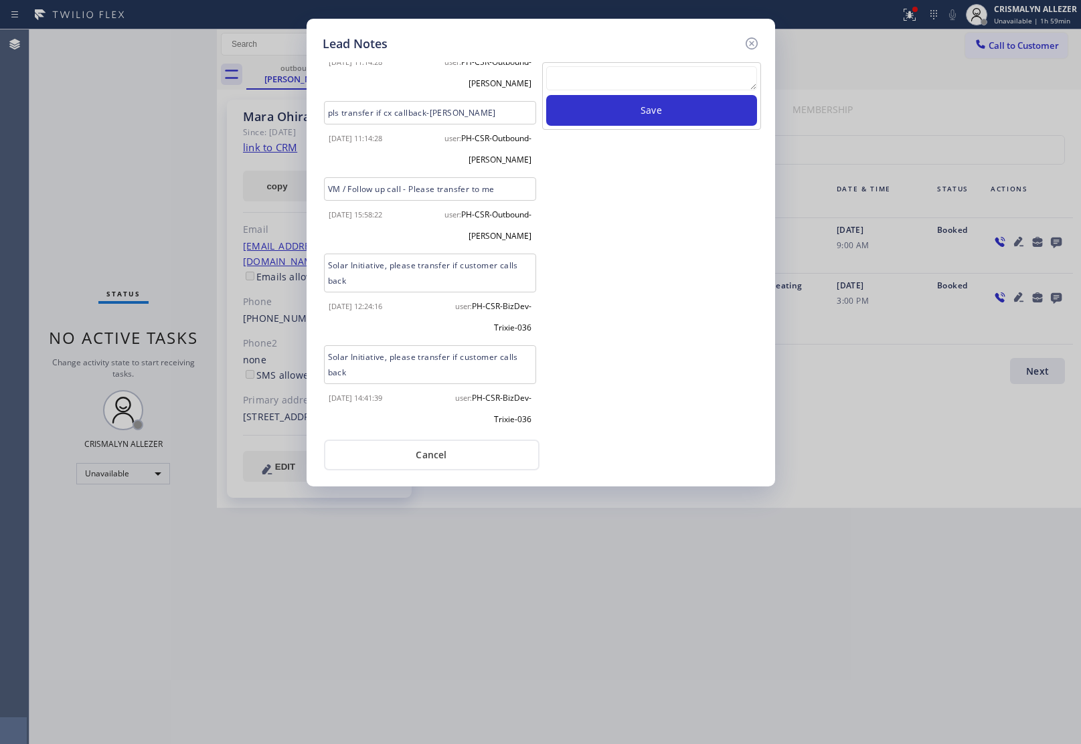
scroll to position [132, 0]
click at [641, 88] on textarea at bounding box center [651, 78] width 211 height 24
paste textarea "no answer | pls xfer here cx cb"
type textarea "no answer | pls xfer here cx cb"
click at [647, 115] on button "Save" at bounding box center [651, 110] width 211 height 31
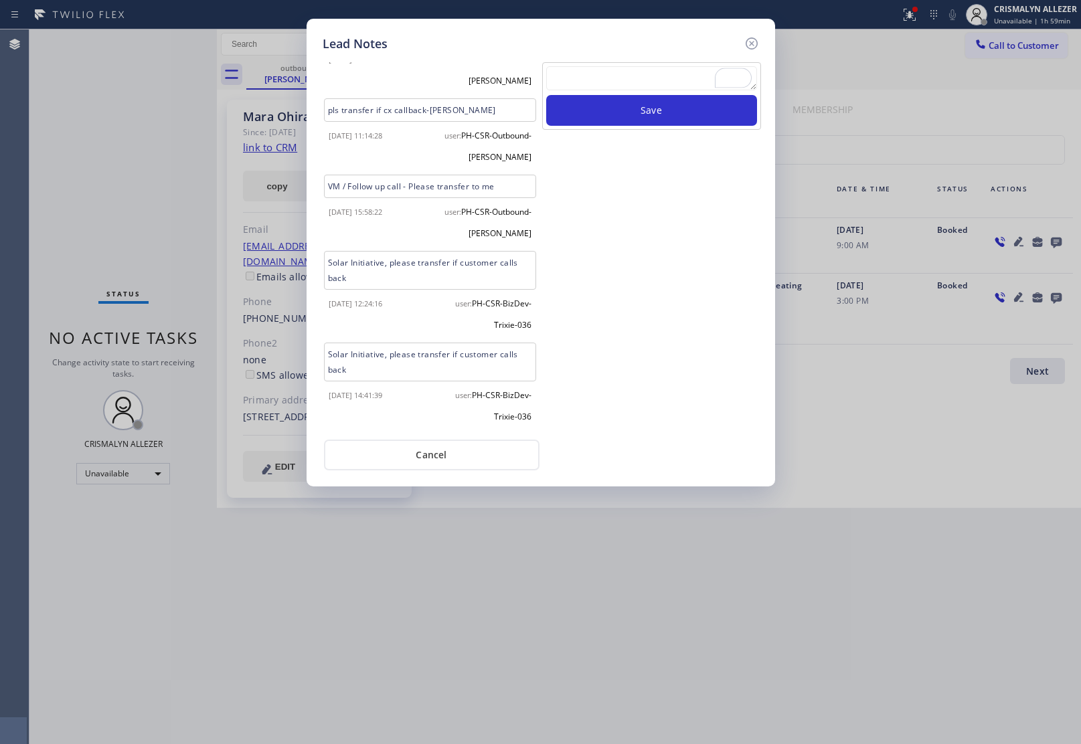
drag, startPoint x: 457, startPoint y: 454, endPoint x: 423, endPoint y: 283, distance: 174.1
click at [457, 449] on button "Cancel" at bounding box center [432, 455] width 216 height 31
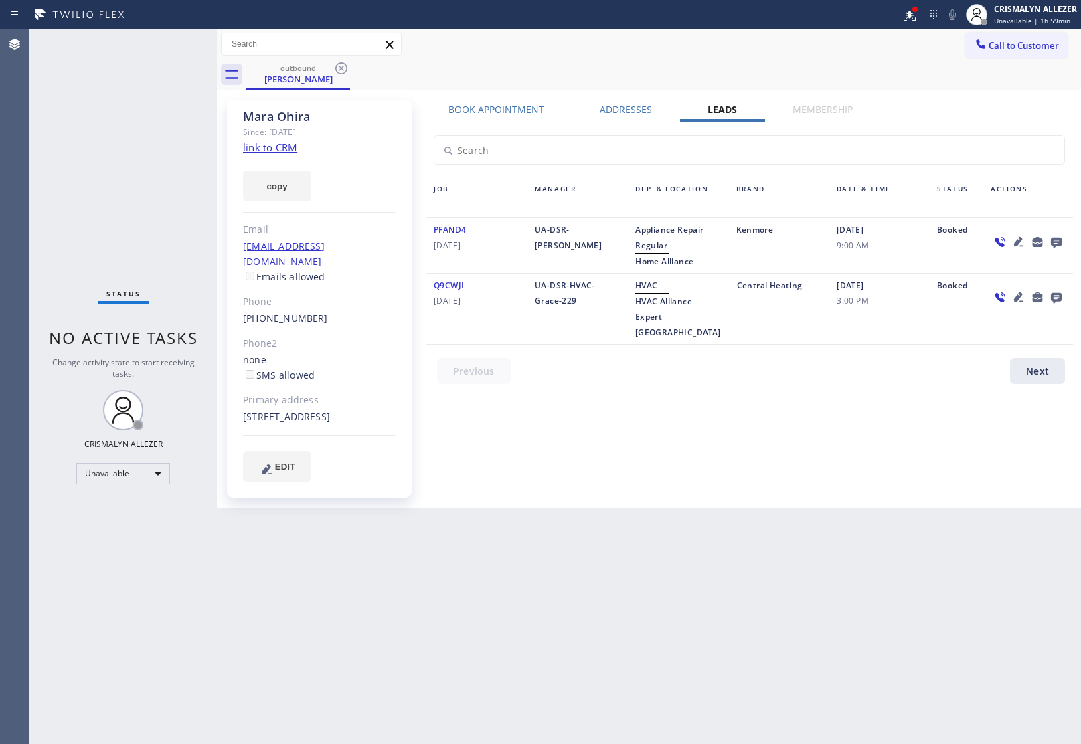
drag, startPoint x: 343, startPoint y: 74, endPoint x: 343, endPoint y: 61, distance: 12.7
click at [343, 68] on icon at bounding box center [341, 68] width 16 height 16
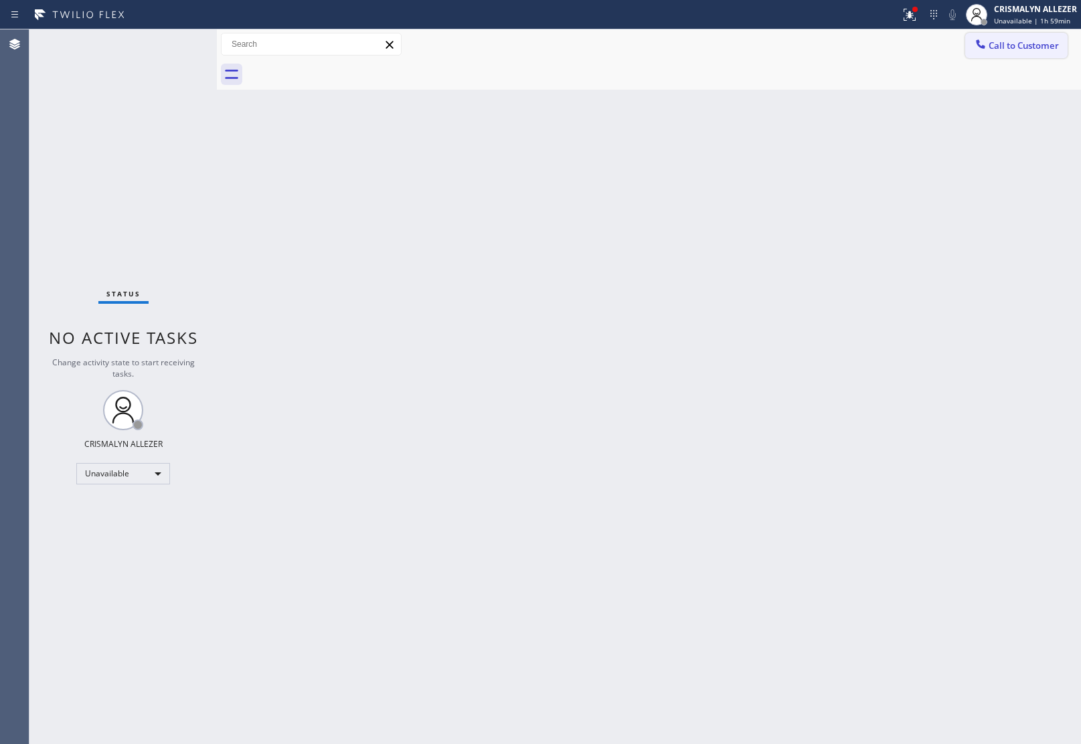
drag, startPoint x: 1034, startPoint y: 49, endPoint x: 743, endPoint y: 181, distance: 320.0
click at [1034, 50] on span "Call to Customer" at bounding box center [1024, 45] width 70 height 12
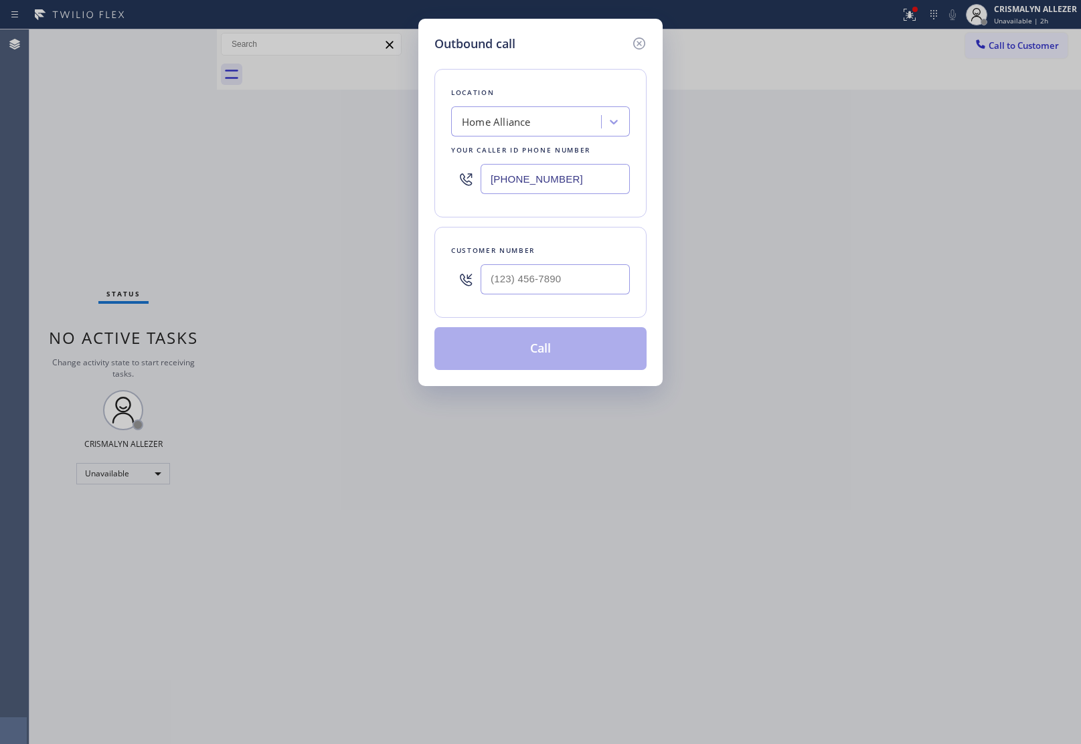
drag, startPoint x: 601, startPoint y: 178, endPoint x: 225, endPoint y: 185, distance: 376.3
click at [329, 187] on div "Outbound call Location Home Alliance Your caller id phone number (877) 777-0796…" at bounding box center [540, 372] width 1081 height 744
paste input "323) 870-7123"
type input "[PHONE_NUMBER]"
click at [573, 286] on input "(___) ___-____" at bounding box center [555, 279] width 149 height 30
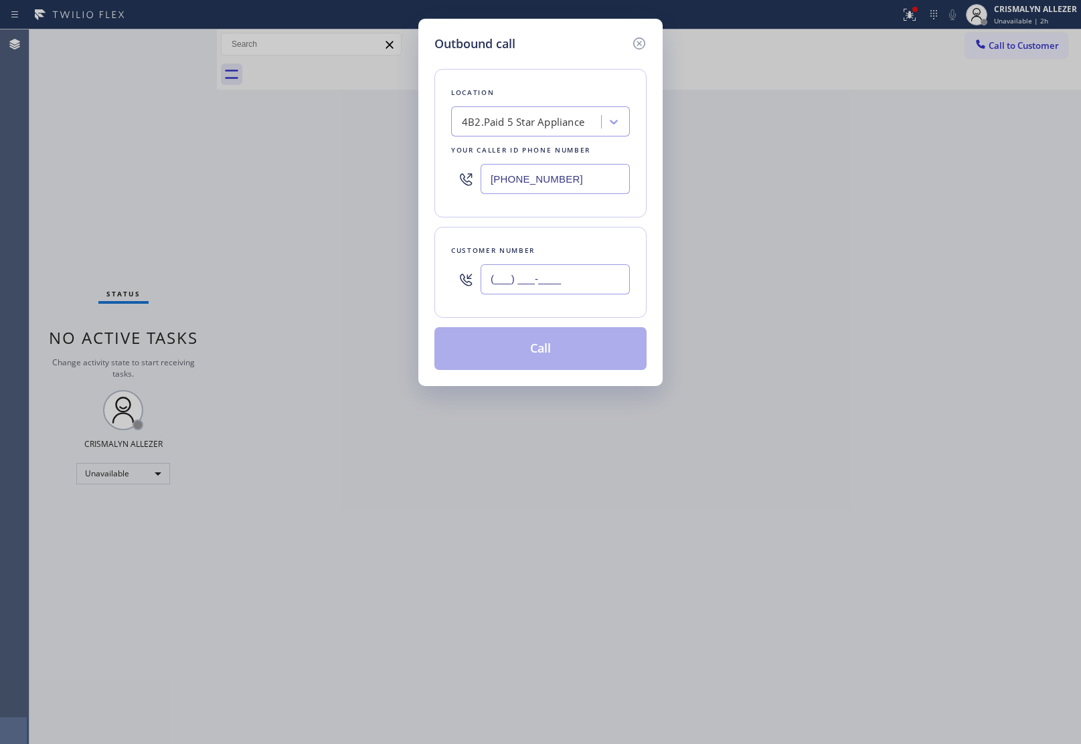
paste input "323) 656-6361"
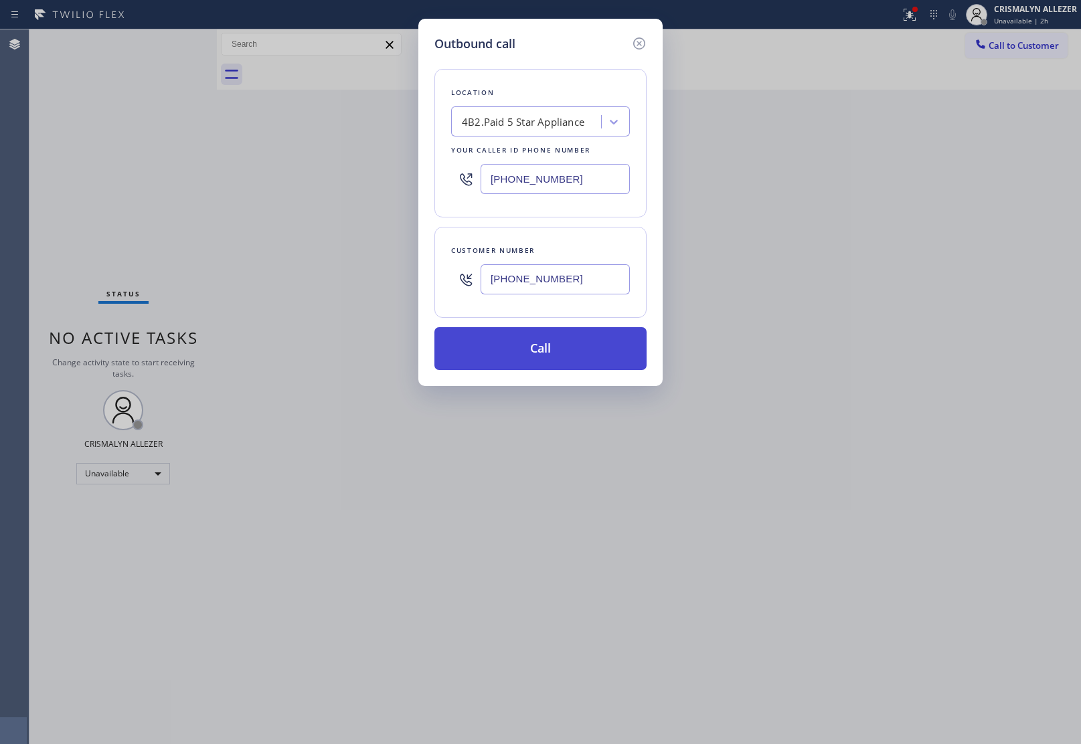
type input "[PHONE_NUMBER]"
click at [546, 355] on button "Call" at bounding box center [540, 348] width 212 height 43
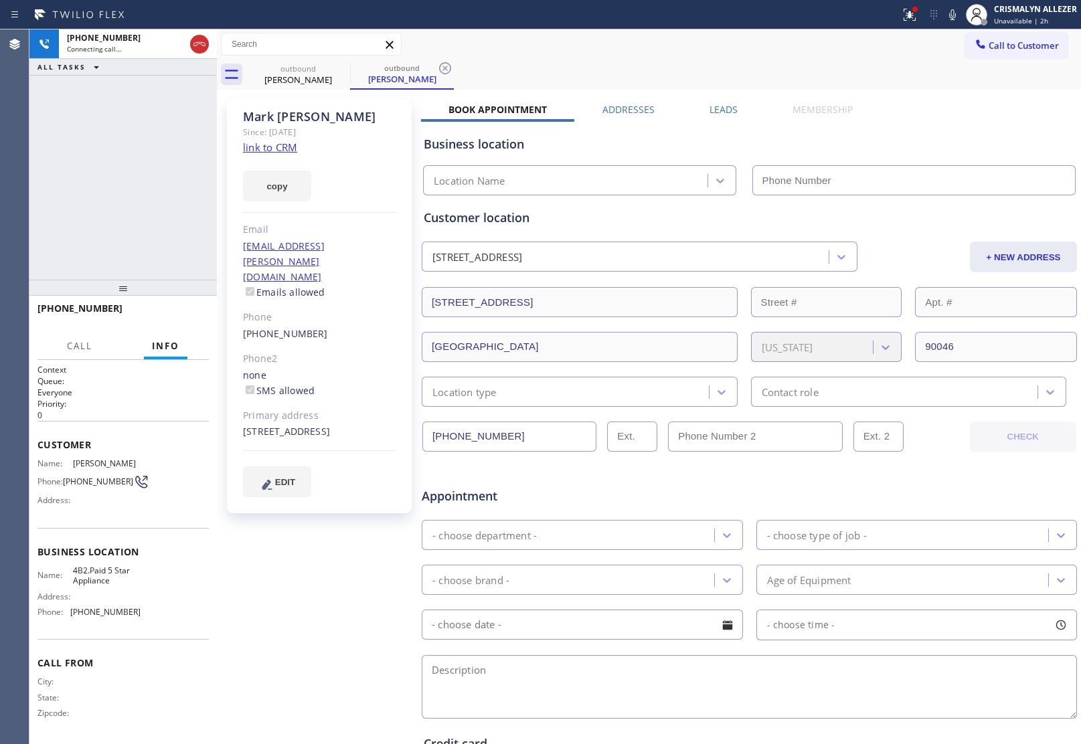
click at [260, 147] on link "link to CRM" at bounding box center [270, 147] width 54 height 13
type input "[PHONE_NUMBER]"
click at [169, 313] on span "HANG UP" at bounding box center [177, 314] width 41 height 9
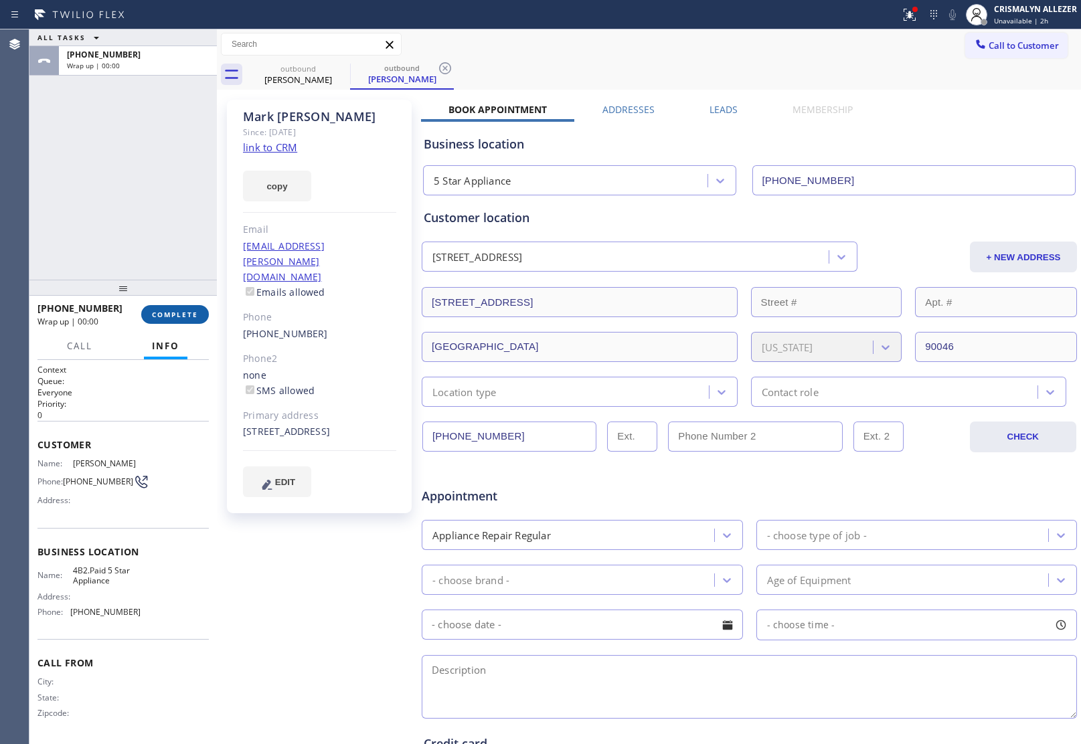
click at [164, 315] on span "COMPLETE" at bounding box center [175, 314] width 46 height 9
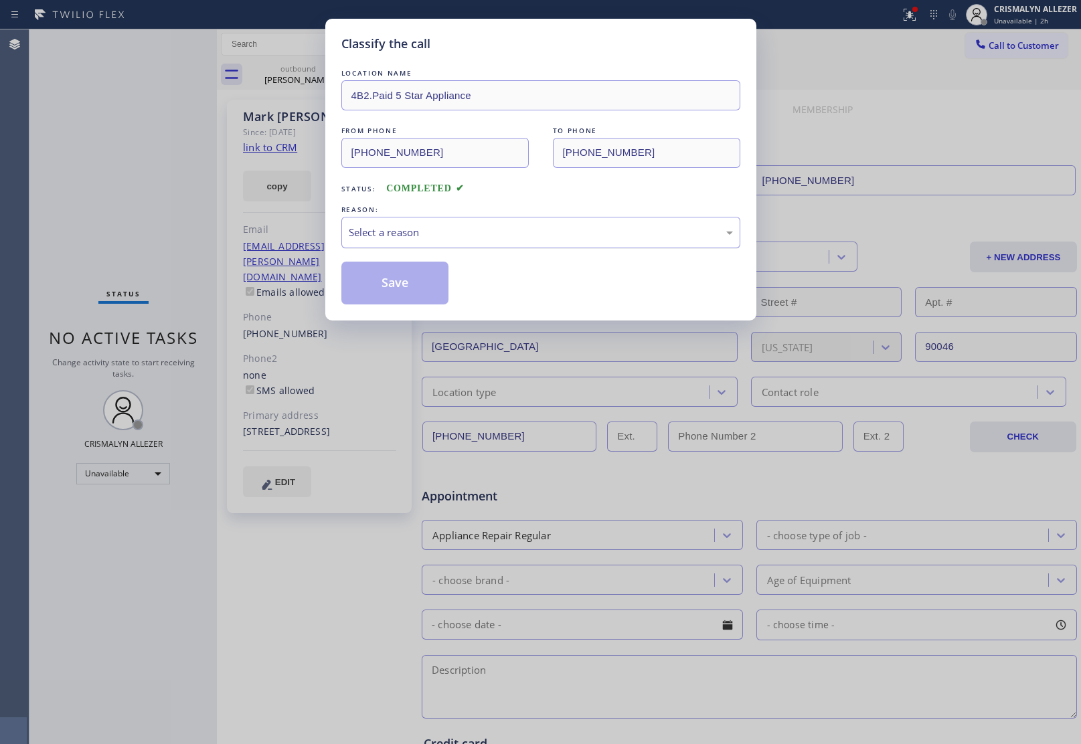
drag, startPoint x: 603, startPoint y: 239, endPoint x: 587, endPoint y: 246, distance: 17.7
click at [587, 246] on div "Select a reason" at bounding box center [540, 232] width 399 height 31
click at [389, 287] on button "Save" at bounding box center [395, 283] width 108 height 43
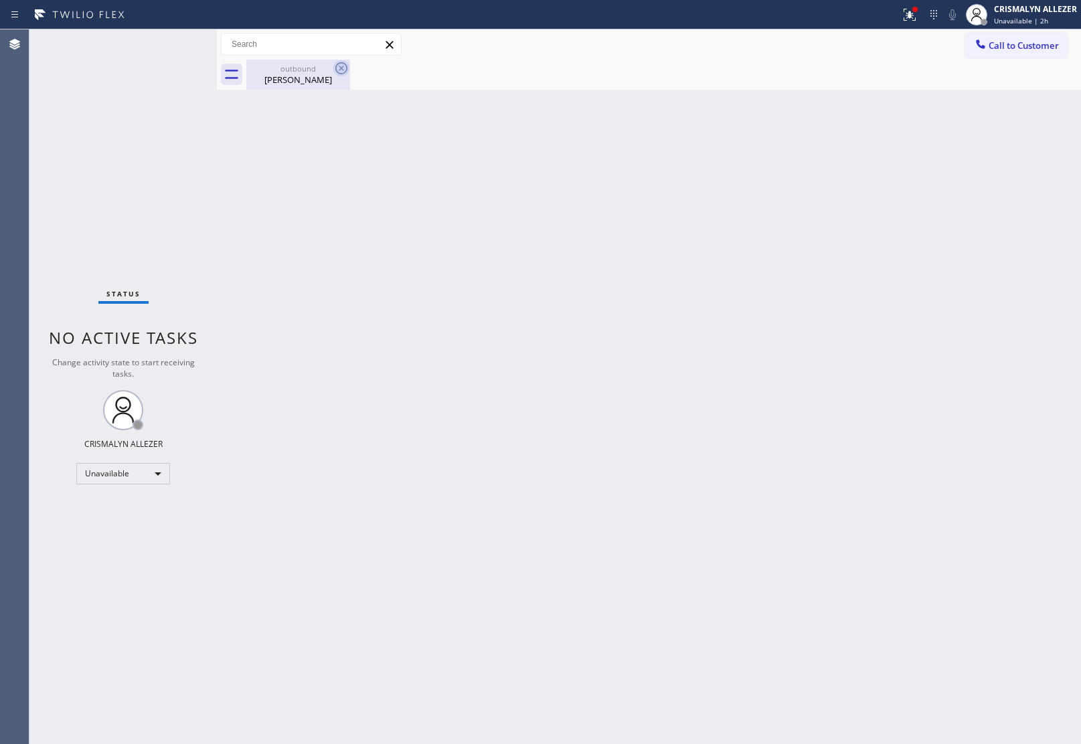
drag, startPoint x: 313, startPoint y: 72, endPoint x: 335, endPoint y: 71, distance: 22.1
click at [318, 72] on div "outbound" at bounding box center [298, 69] width 101 height 10
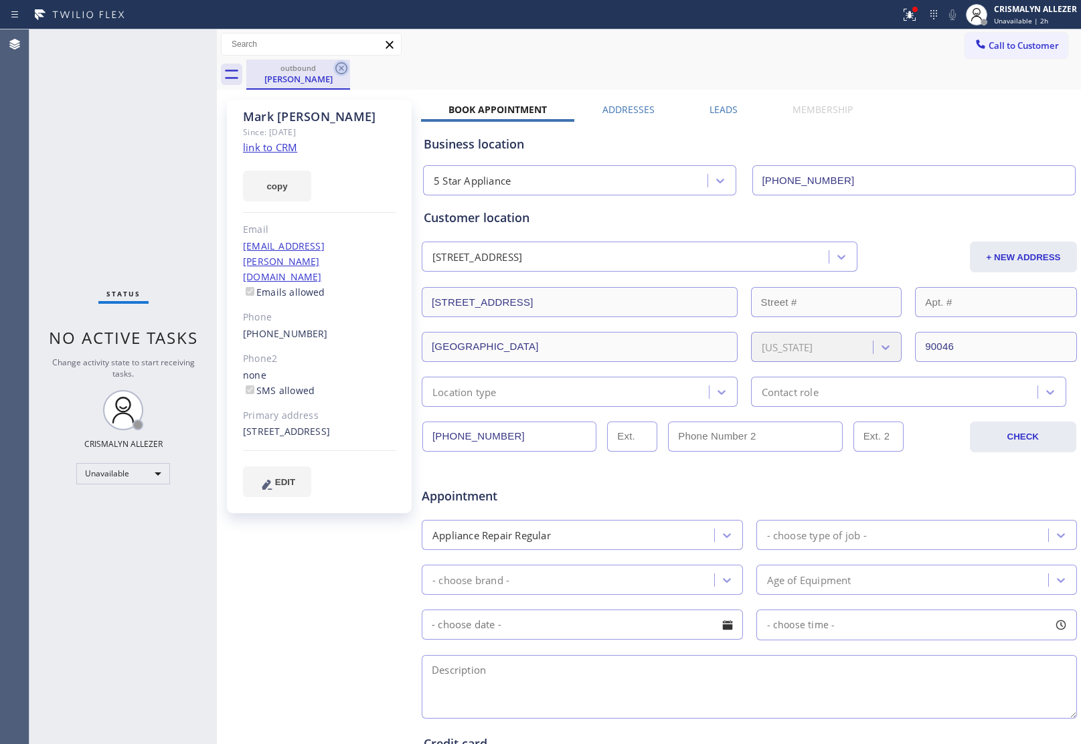
click at [343, 69] on icon at bounding box center [341, 68] width 12 height 12
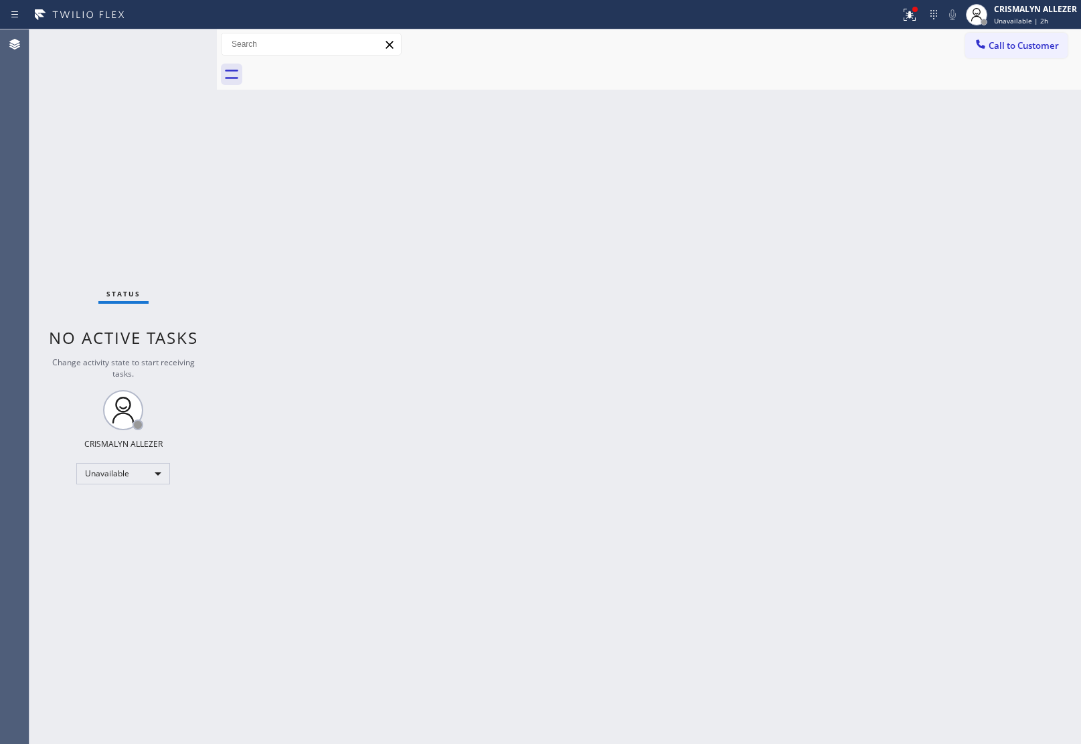
click at [1030, 45] on span "Call to Customer" at bounding box center [1024, 45] width 70 height 12
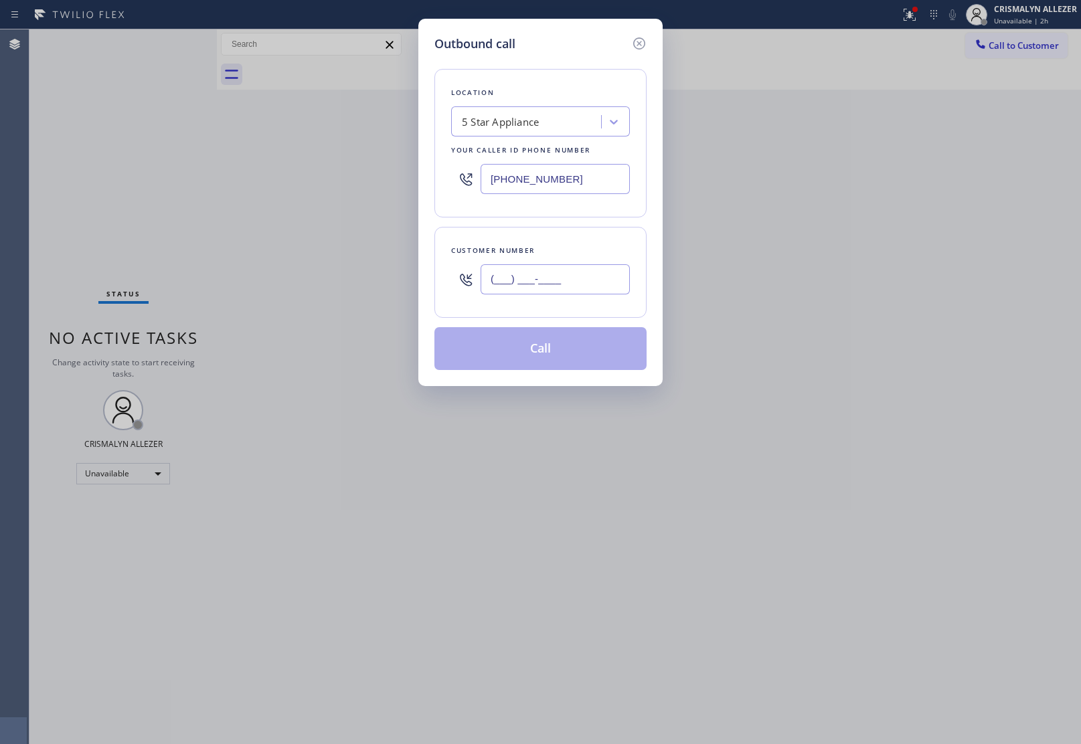
click at [599, 269] on input "(___) ___-____" at bounding box center [555, 279] width 149 height 30
paste input "text"
type input "(___) ___-____"
paste input "323) 656-6361"
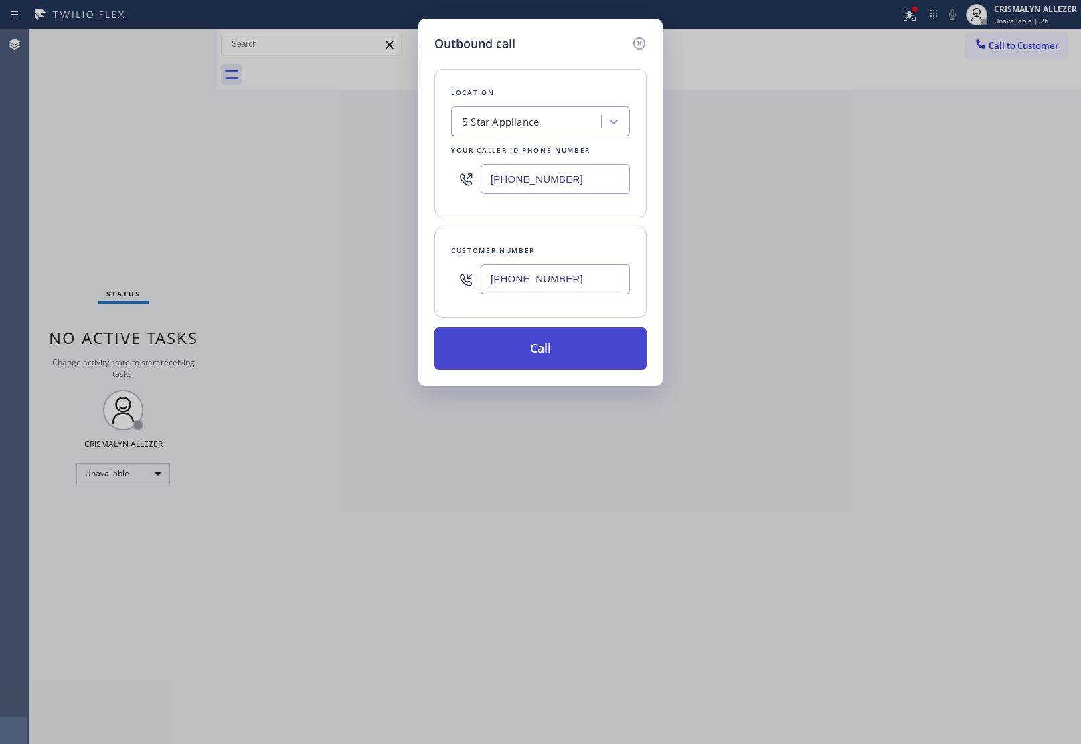
type input "[PHONE_NUMBER]"
click at [536, 359] on button "Call" at bounding box center [540, 348] width 212 height 43
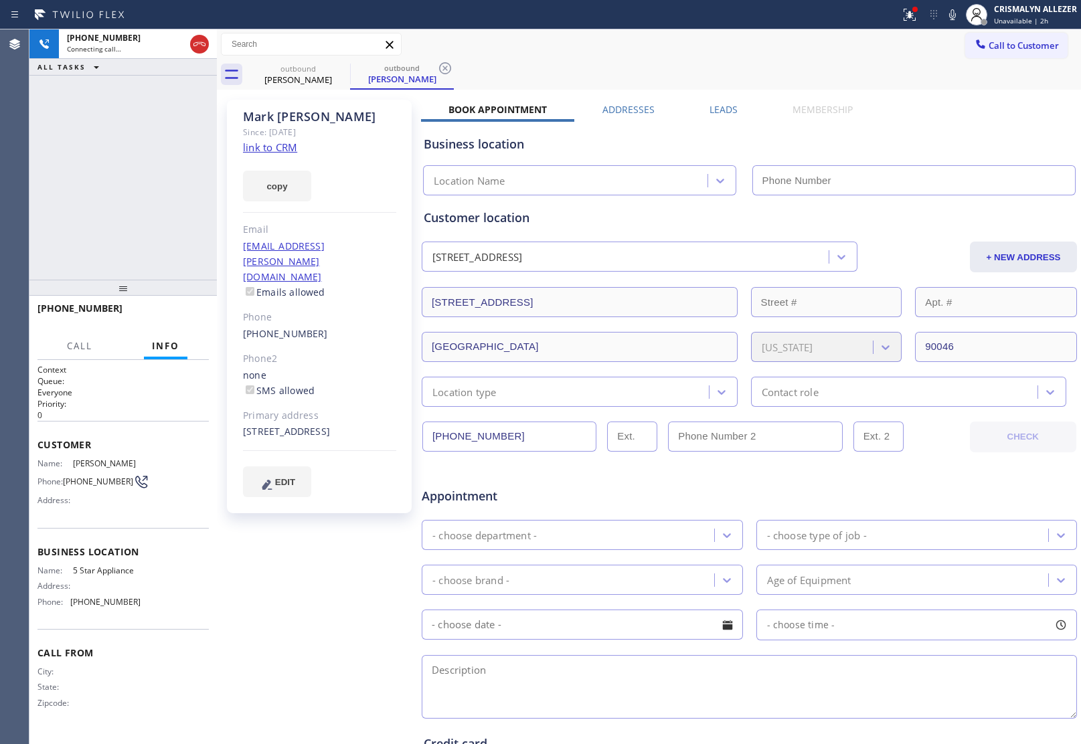
type input "[PHONE_NUMBER]"
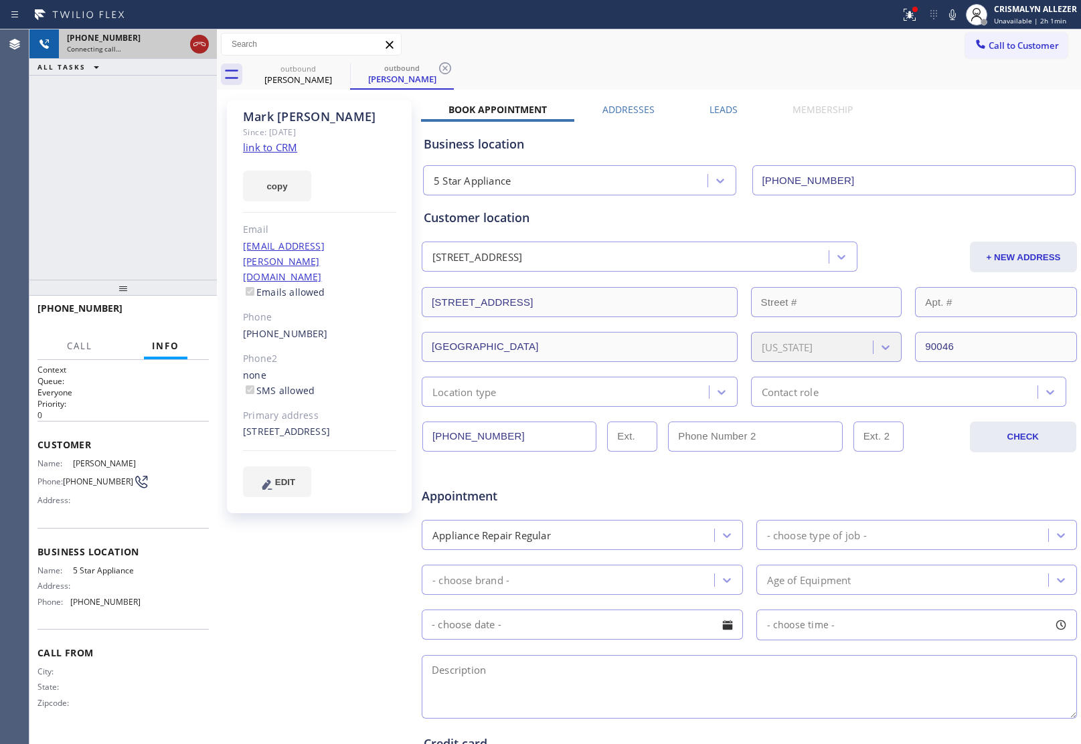
click at [202, 41] on icon at bounding box center [199, 44] width 16 height 16
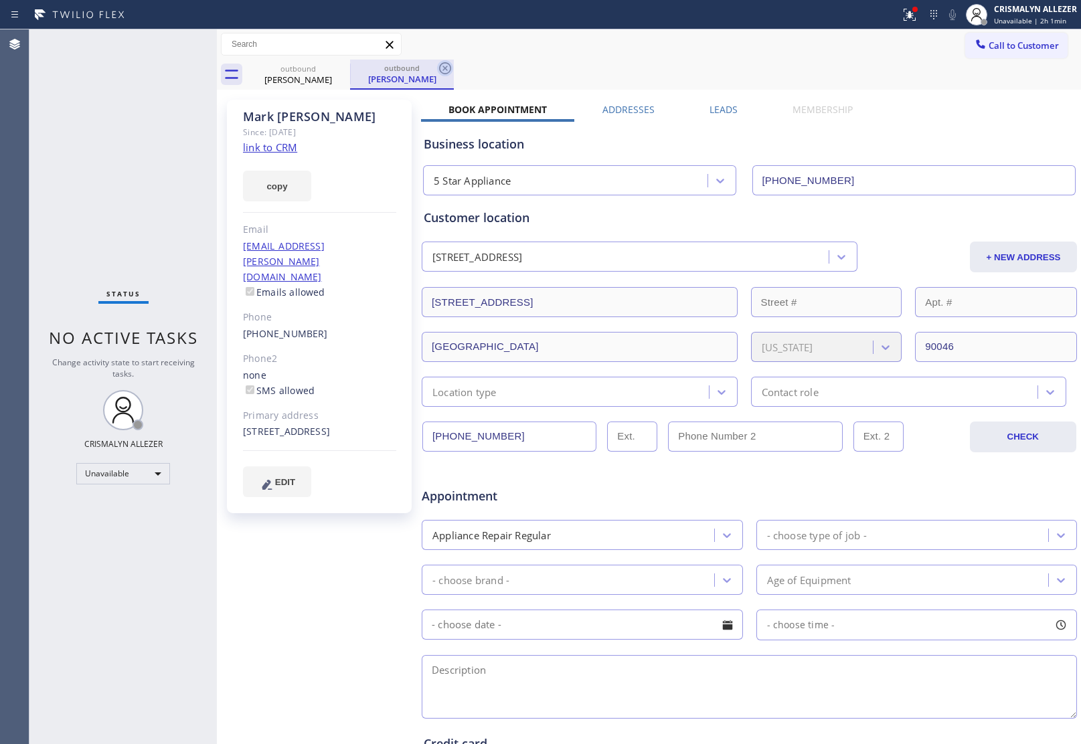
click at [449, 68] on icon at bounding box center [445, 68] width 16 height 16
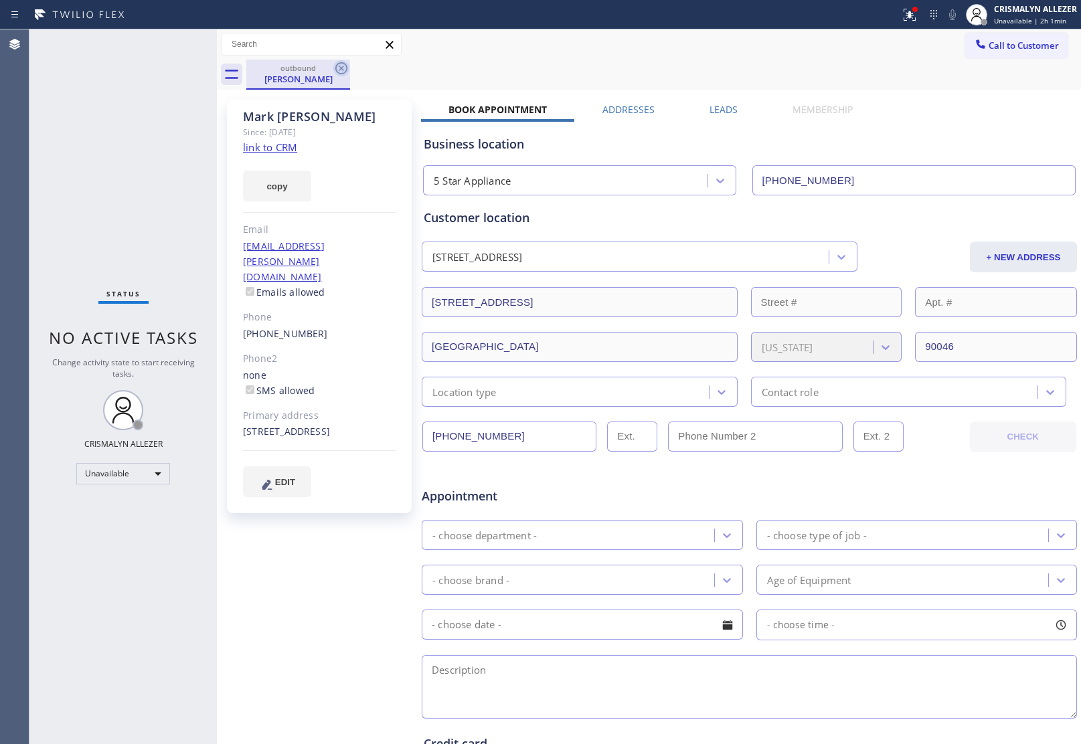
click at [339, 67] on icon at bounding box center [341, 68] width 16 height 16
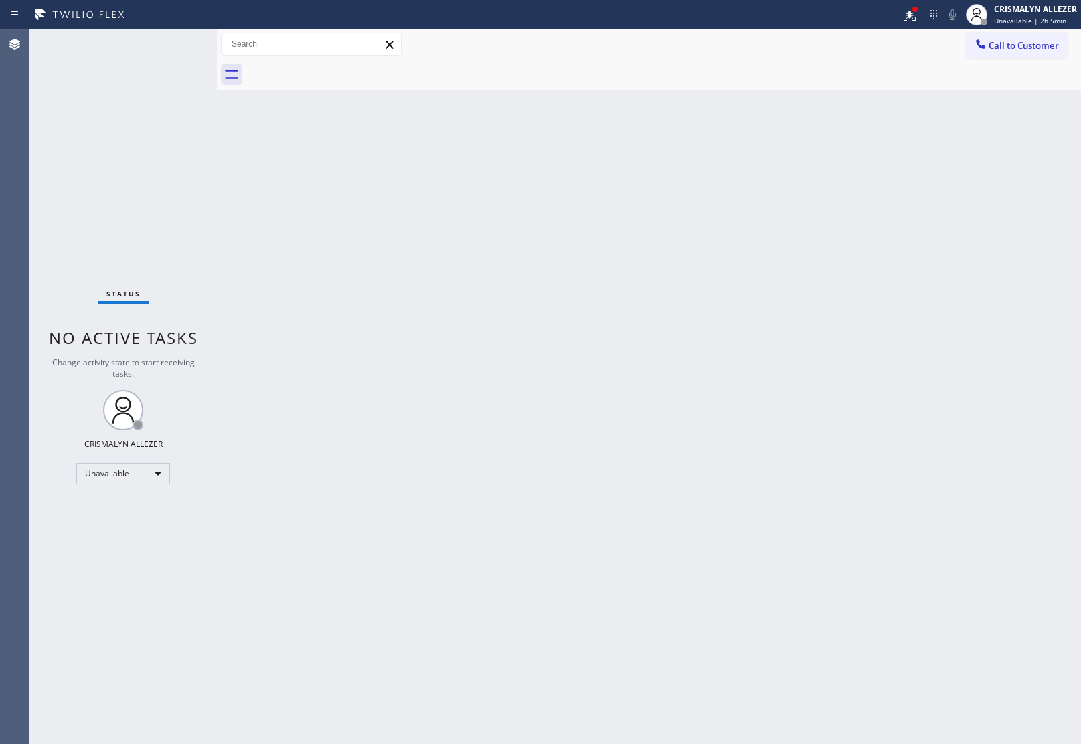
click at [1042, 54] on button "Call to Customer" at bounding box center [1016, 45] width 102 height 25
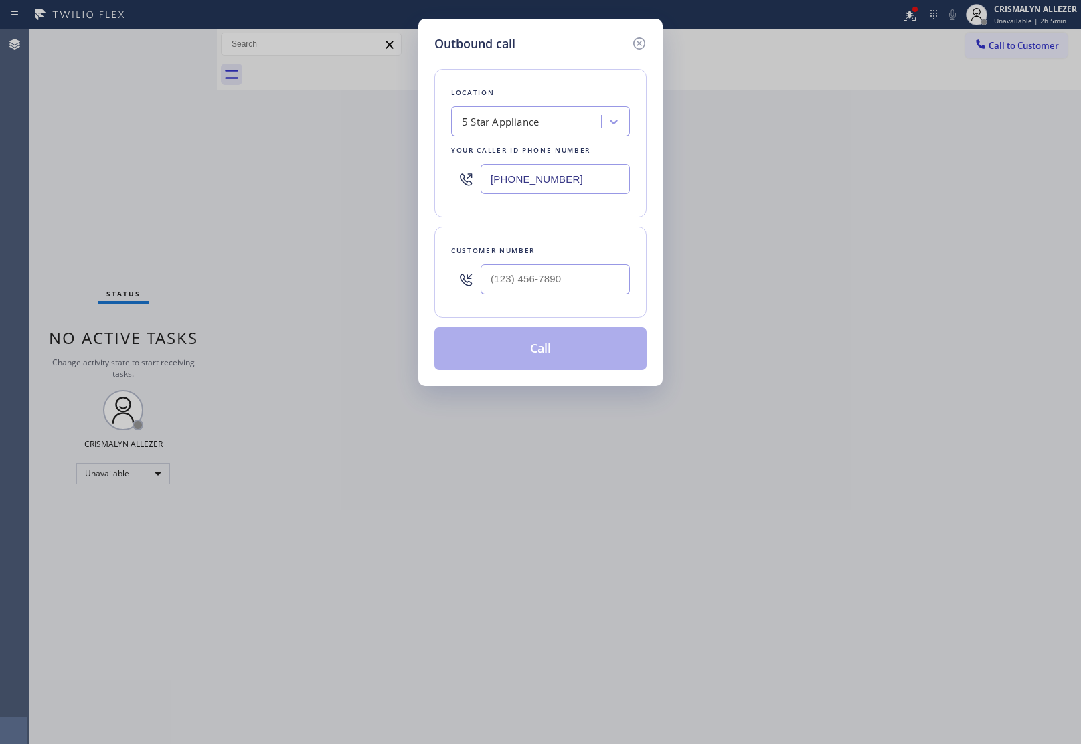
drag, startPoint x: 592, startPoint y: 185, endPoint x: 283, endPoint y: 167, distance: 309.8
click at [412, 176] on div "Outbound call Location 5 Star Appliance Your caller id phone number [PHONE_NUMB…" at bounding box center [540, 372] width 1081 height 744
paste input "213) 277-6121"
type input "[PHONE_NUMBER]"
click at [559, 287] on input "(___) ___-____" at bounding box center [555, 279] width 149 height 30
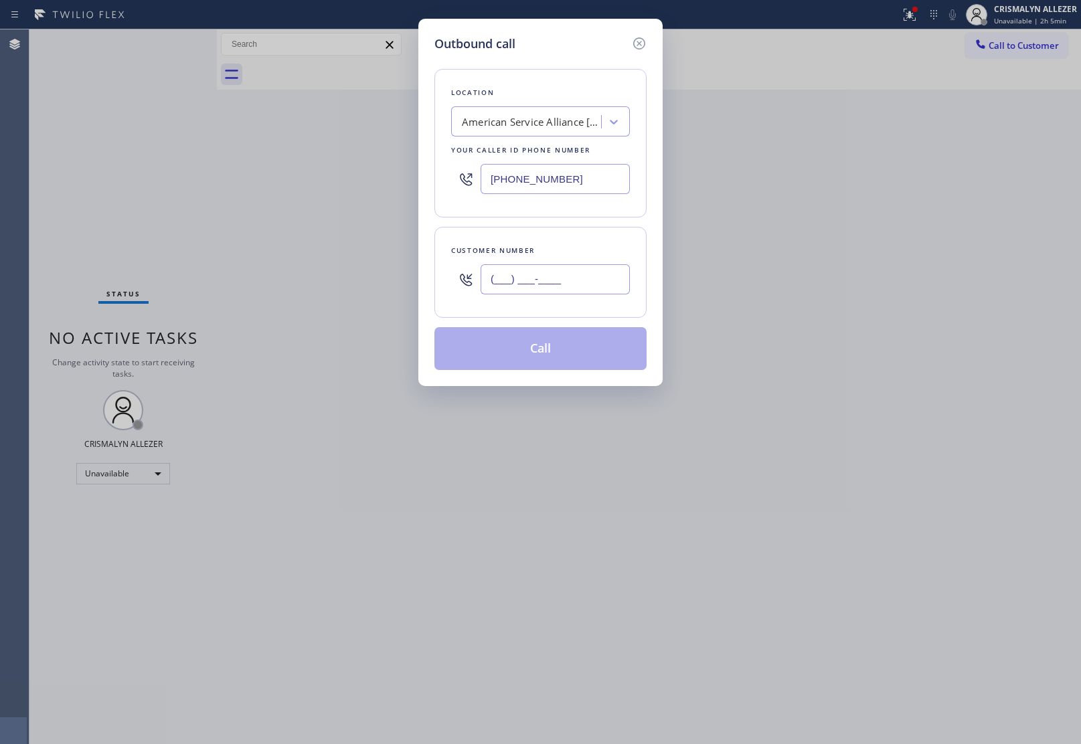
paste input "626) 482-6884"
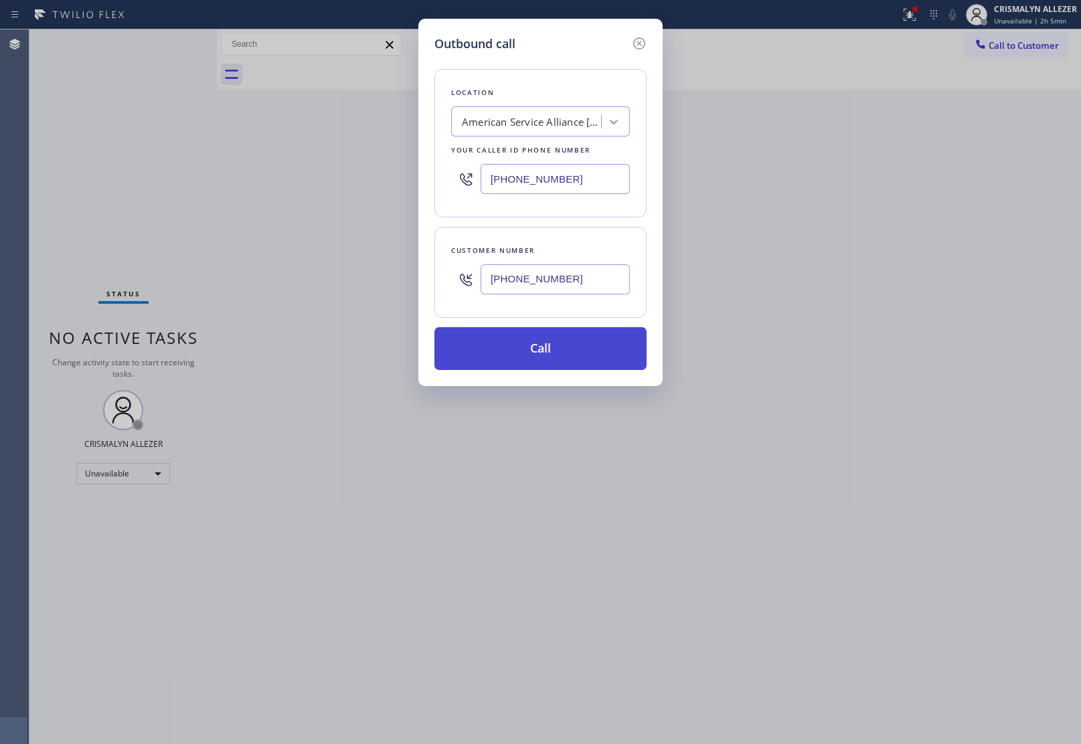
type input "[PHONE_NUMBER]"
click at [546, 355] on button "Call" at bounding box center [540, 348] width 212 height 43
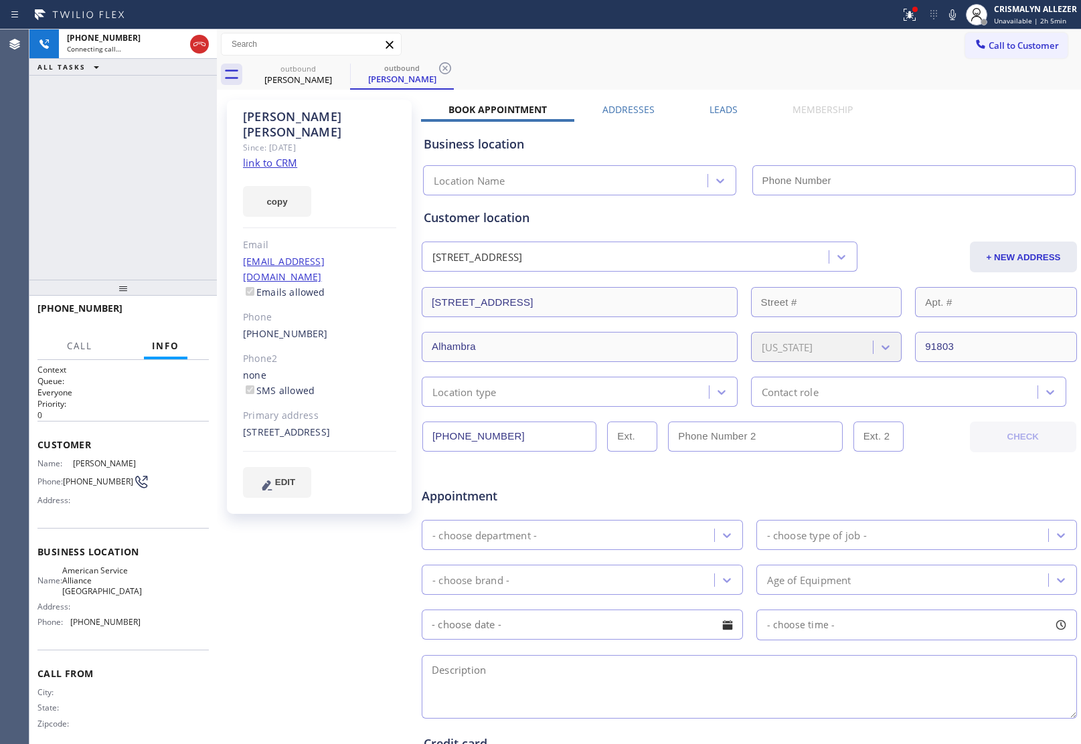
click at [285, 156] on link "link to CRM" at bounding box center [270, 162] width 54 height 13
type input "[PHONE_NUMBER]"
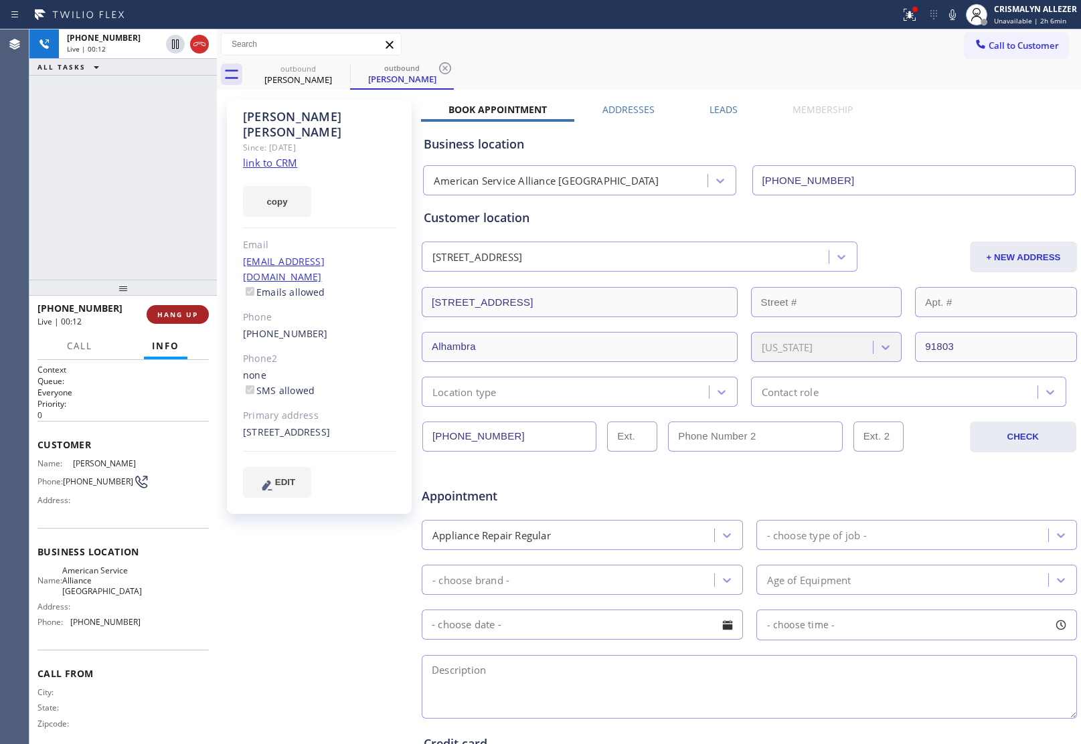
click at [185, 310] on span "HANG UP" at bounding box center [177, 314] width 41 height 9
click at [185, 310] on span "COMPLETE" at bounding box center [175, 314] width 46 height 9
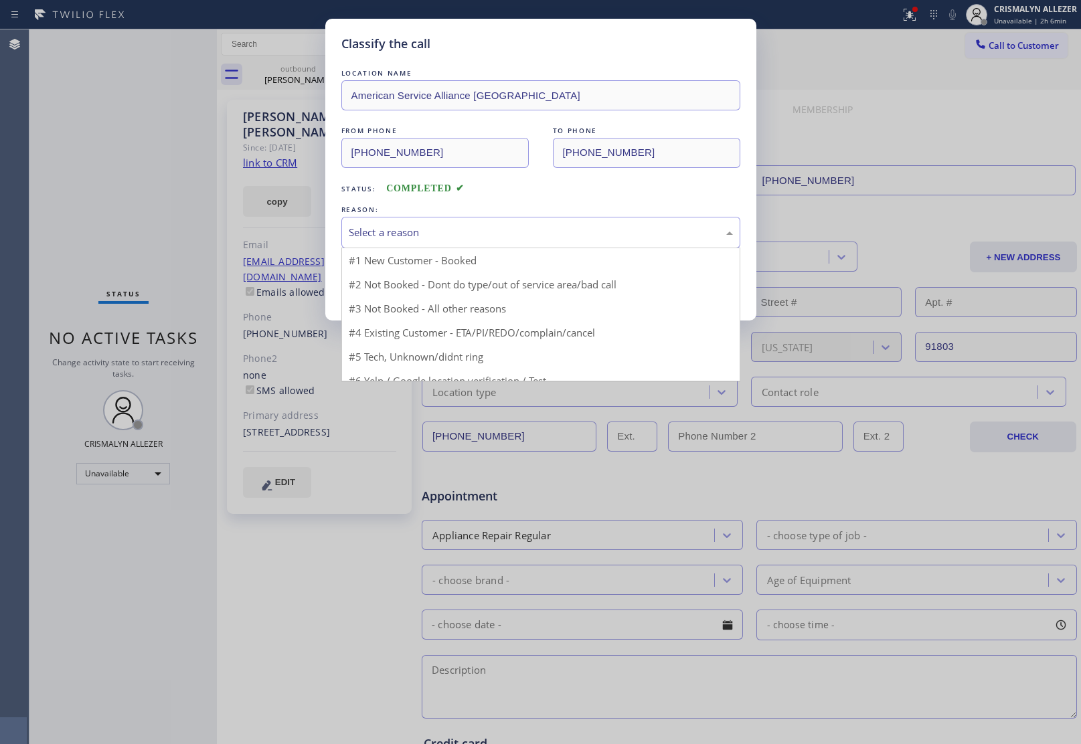
click at [511, 239] on div "Select a reason" at bounding box center [541, 232] width 384 height 15
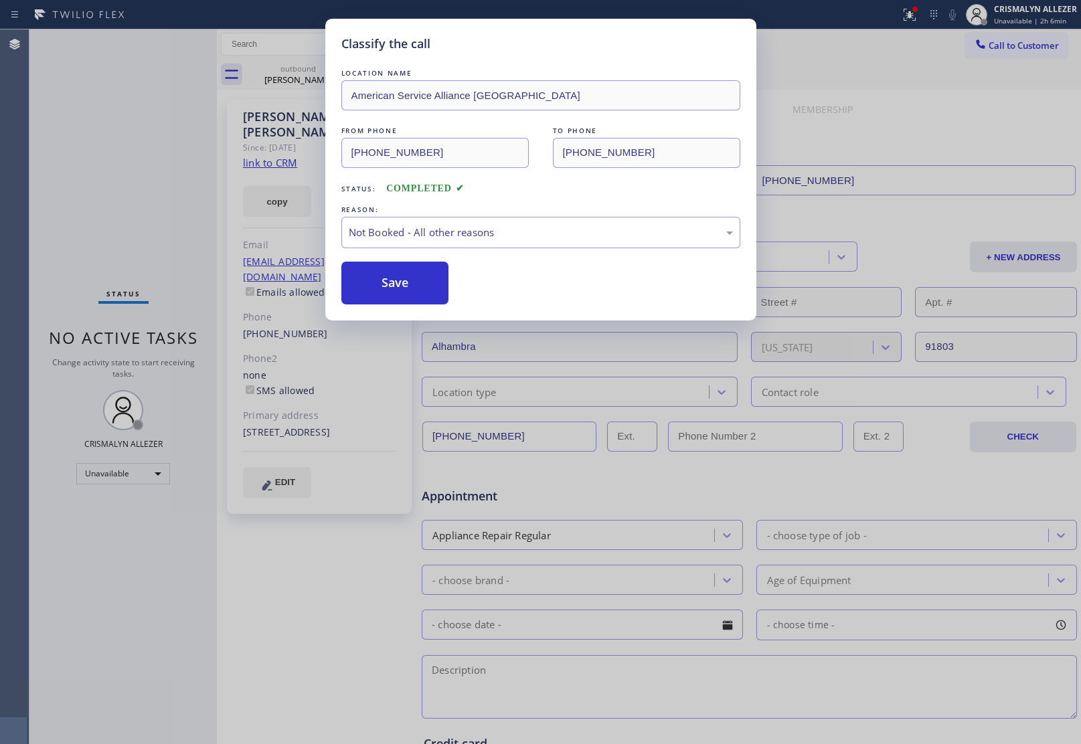
click at [415, 289] on button "Save" at bounding box center [395, 283] width 108 height 43
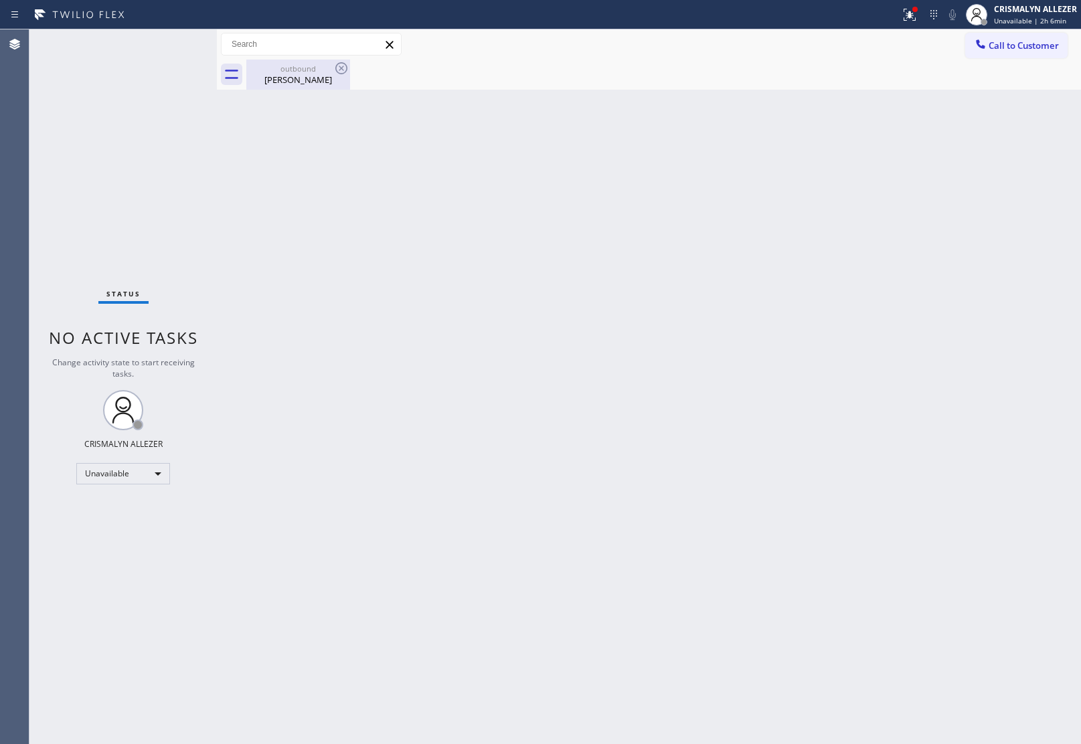
click at [291, 78] on div "Francine Rodriguez" at bounding box center [298, 80] width 101 height 12
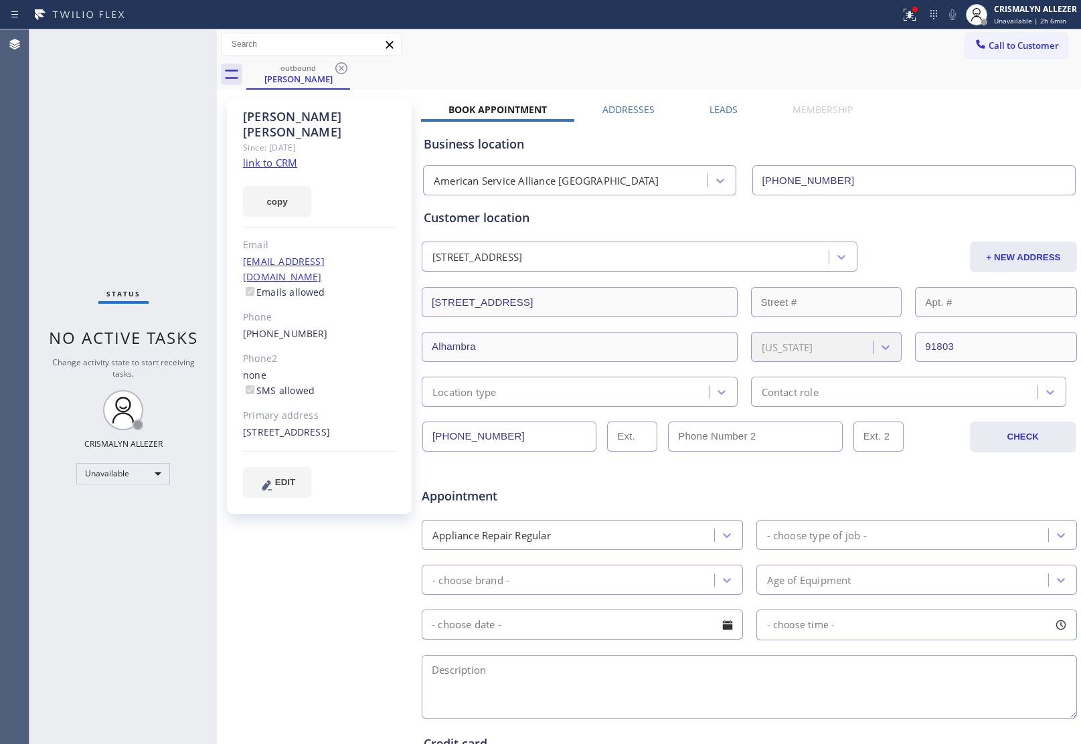
click at [717, 111] on label "Leads" at bounding box center [724, 109] width 28 height 13
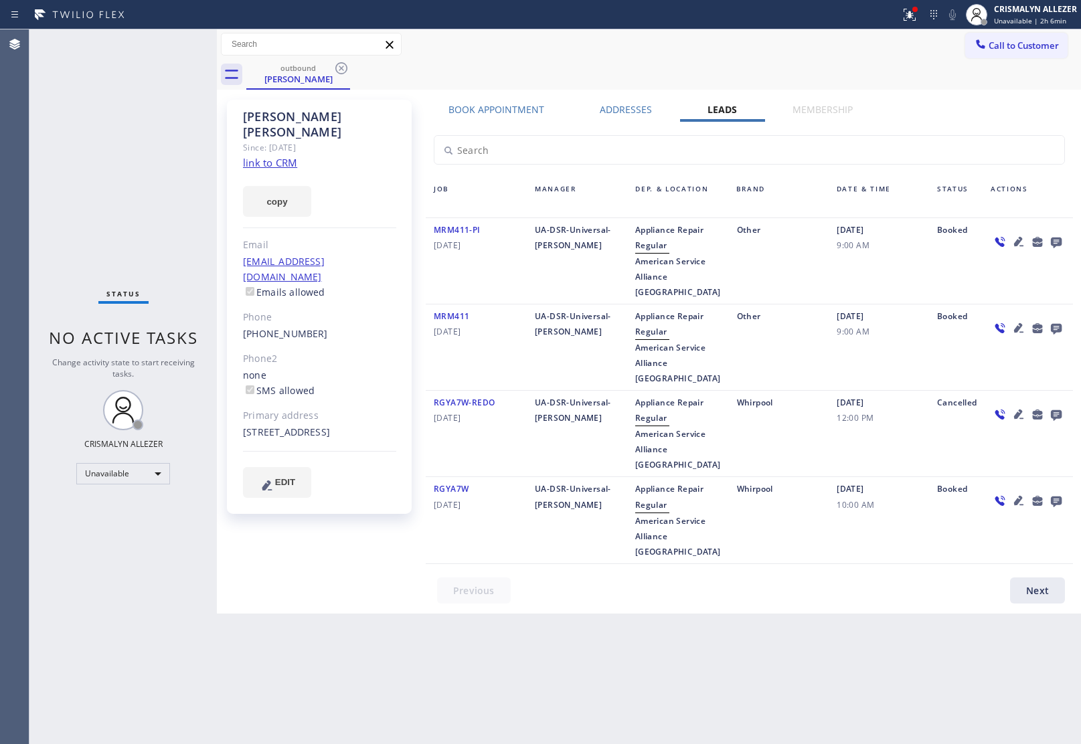
click at [1056, 241] on icon at bounding box center [1056, 243] width 11 height 11
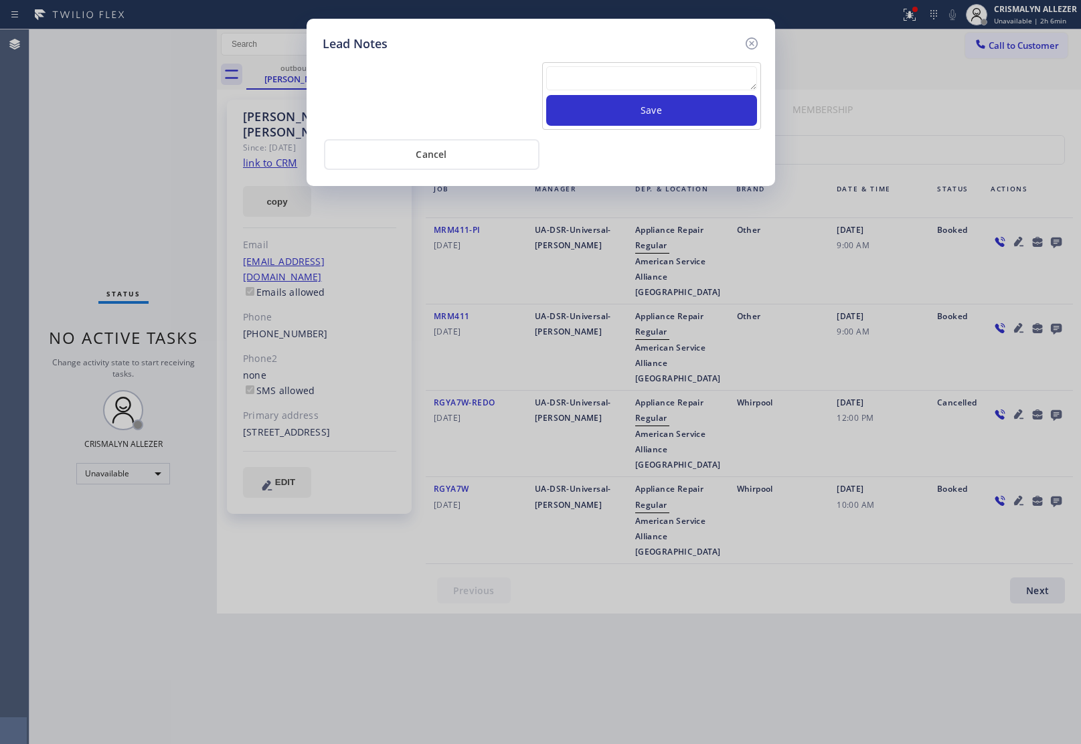
click at [640, 80] on textarea at bounding box center [651, 78] width 211 height 24
paste textarea "no answer | pls xfer here cx cb"
type textarea "no answer | pls xfer here cx cb"
click at [641, 115] on button "Save" at bounding box center [651, 110] width 211 height 31
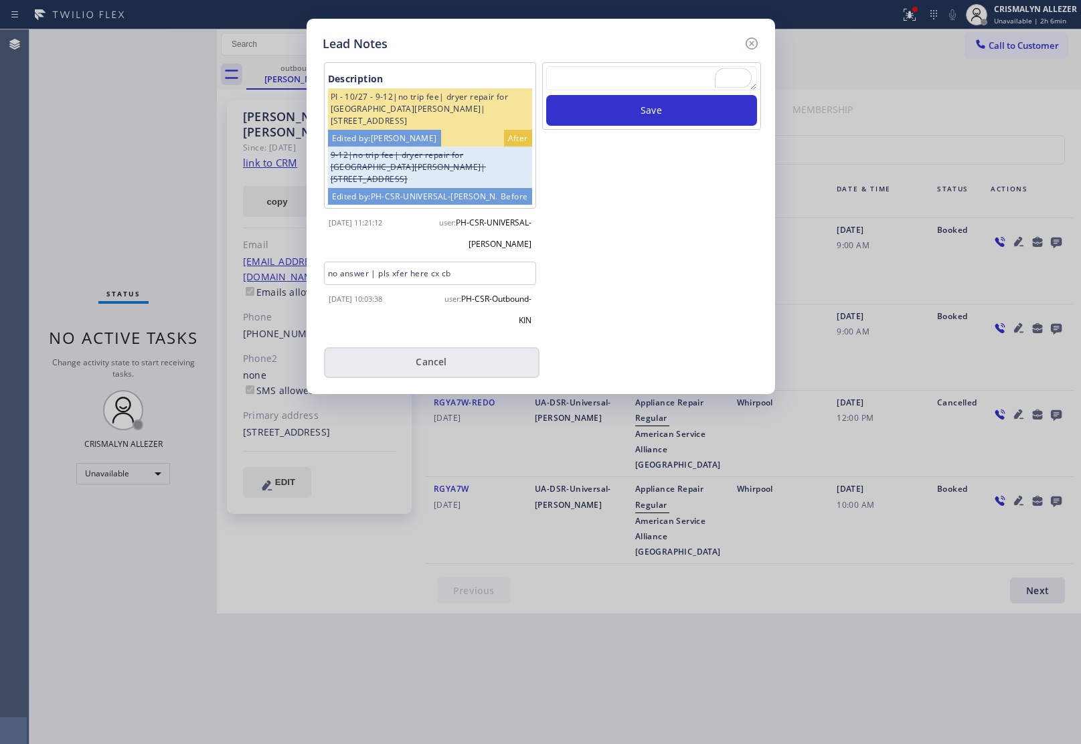
click at [436, 353] on button "Cancel" at bounding box center [432, 362] width 216 height 31
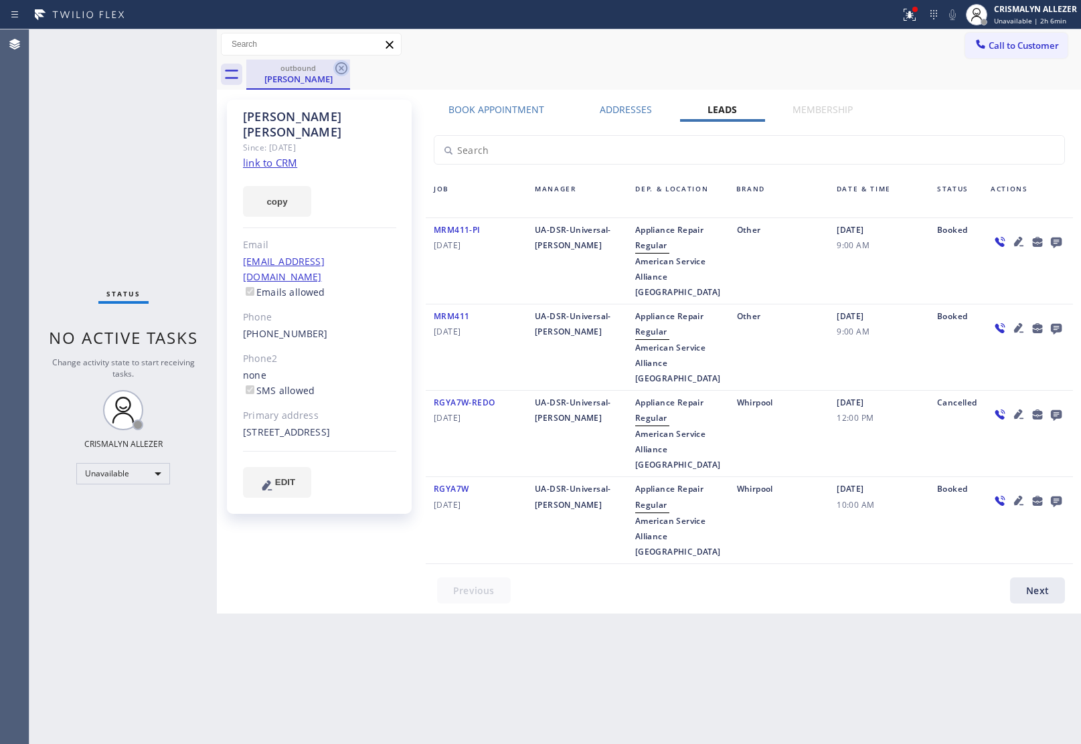
click at [337, 66] on icon at bounding box center [341, 68] width 16 height 16
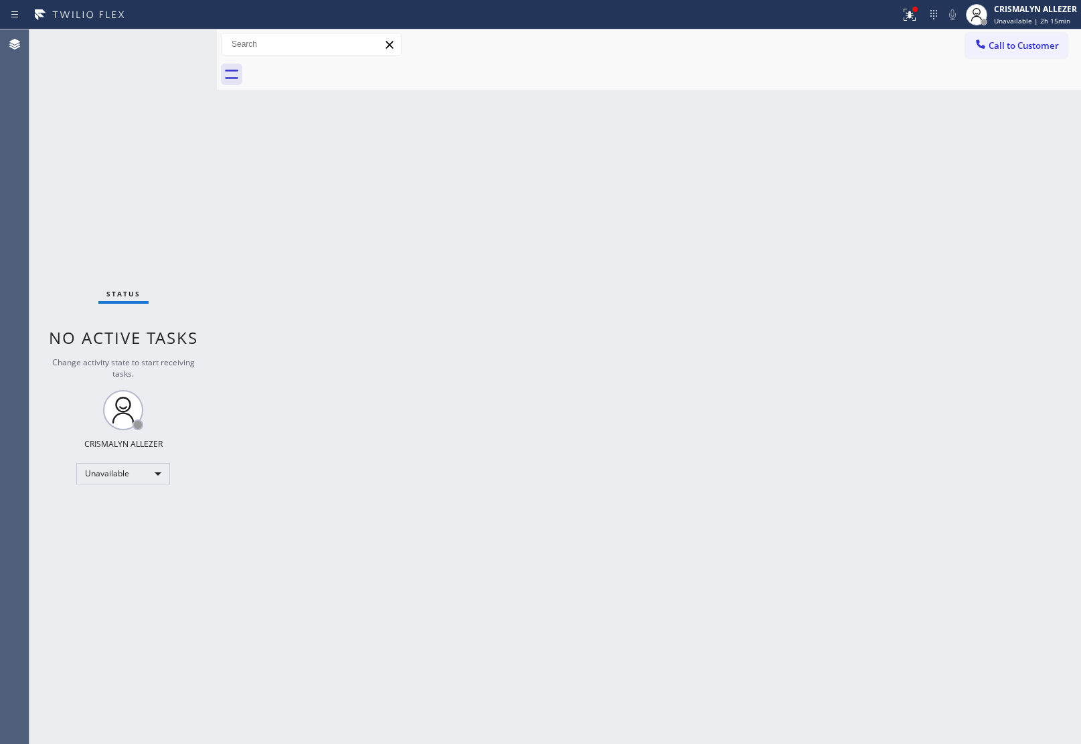
drag, startPoint x: 1030, startPoint y: 54, endPoint x: 942, endPoint y: 105, distance: 101.4
click at [1032, 51] on button "Call to Customer" at bounding box center [1016, 45] width 102 height 25
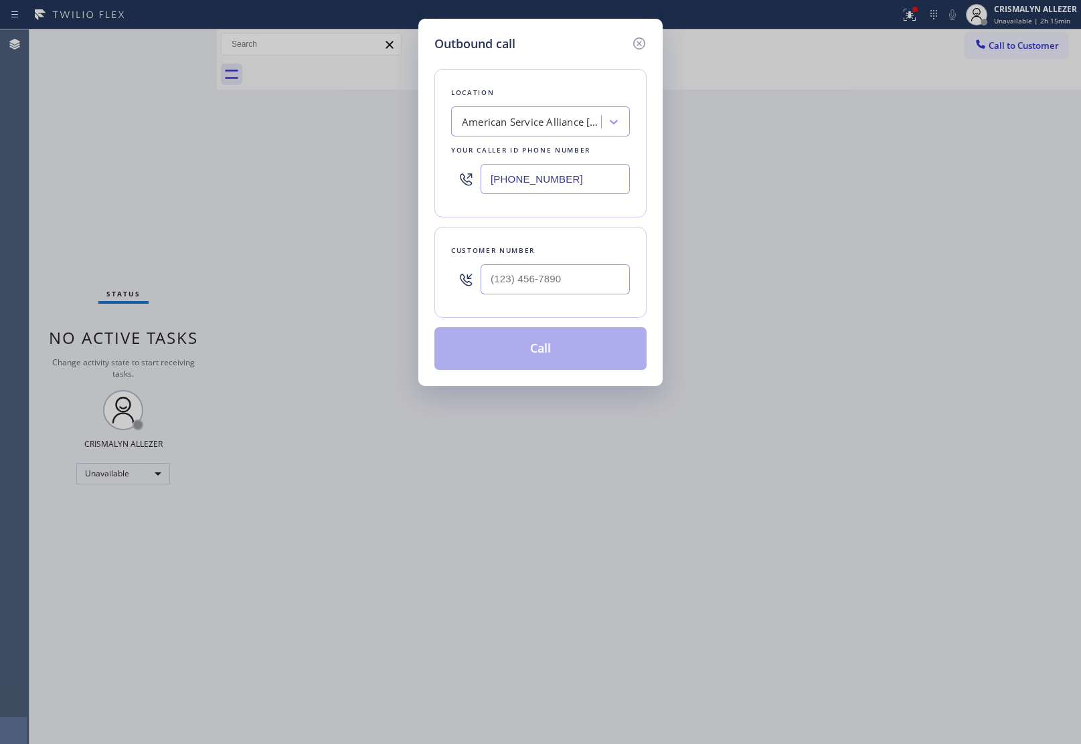
drag, startPoint x: 611, startPoint y: 178, endPoint x: 439, endPoint y: 175, distance: 172.1
click at [439, 175] on div "Location American Service Alliance Alhambra Your caller id phone number (213) 2…" at bounding box center [540, 143] width 212 height 149
paste input "562) 379-4943"
type input "(562) 379-4943"
click at [554, 286] on input "(___) ___-____" at bounding box center [555, 279] width 149 height 30
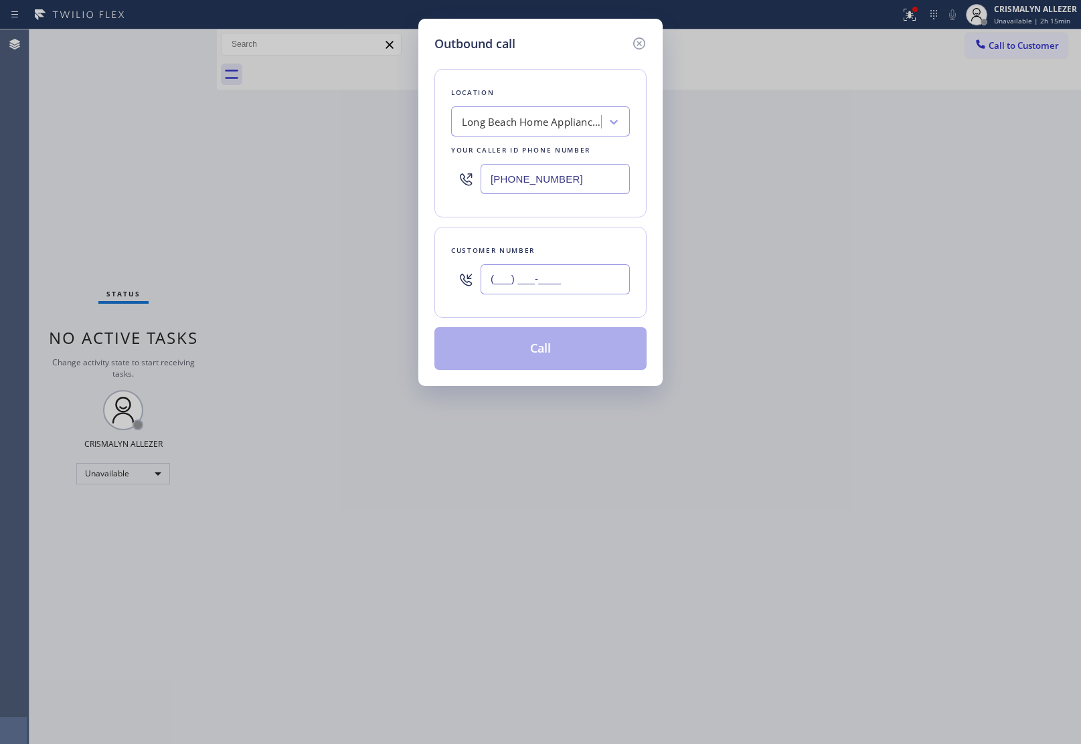
paste input "562) 522-9875"
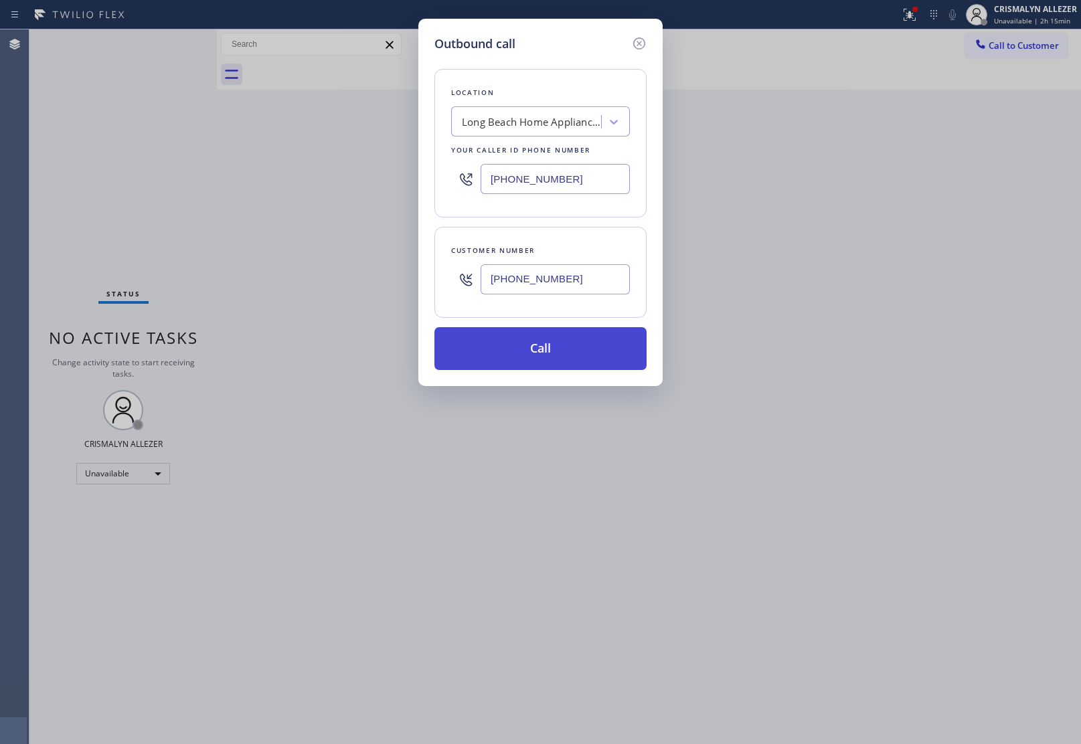
type input "(562) 522-9875"
click at [549, 348] on button "Call" at bounding box center [540, 348] width 212 height 43
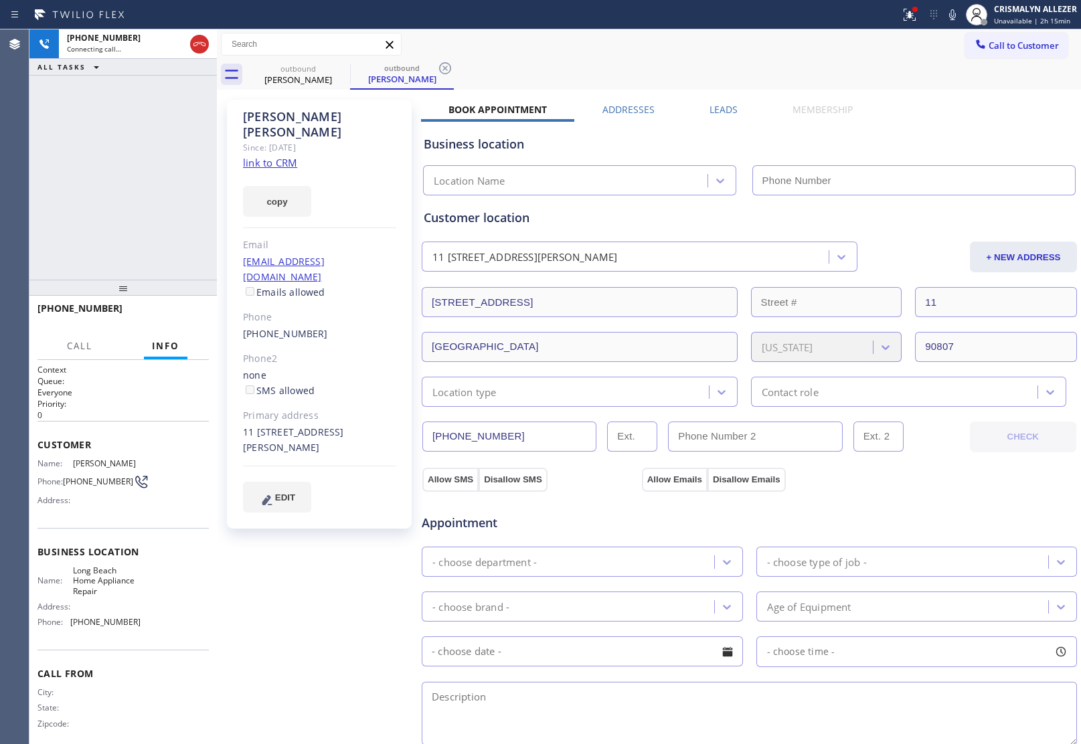
type input "(562) 379-4943"
click at [724, 104] on label "Leads" at bounding box center [724, 109] width 28 height 13
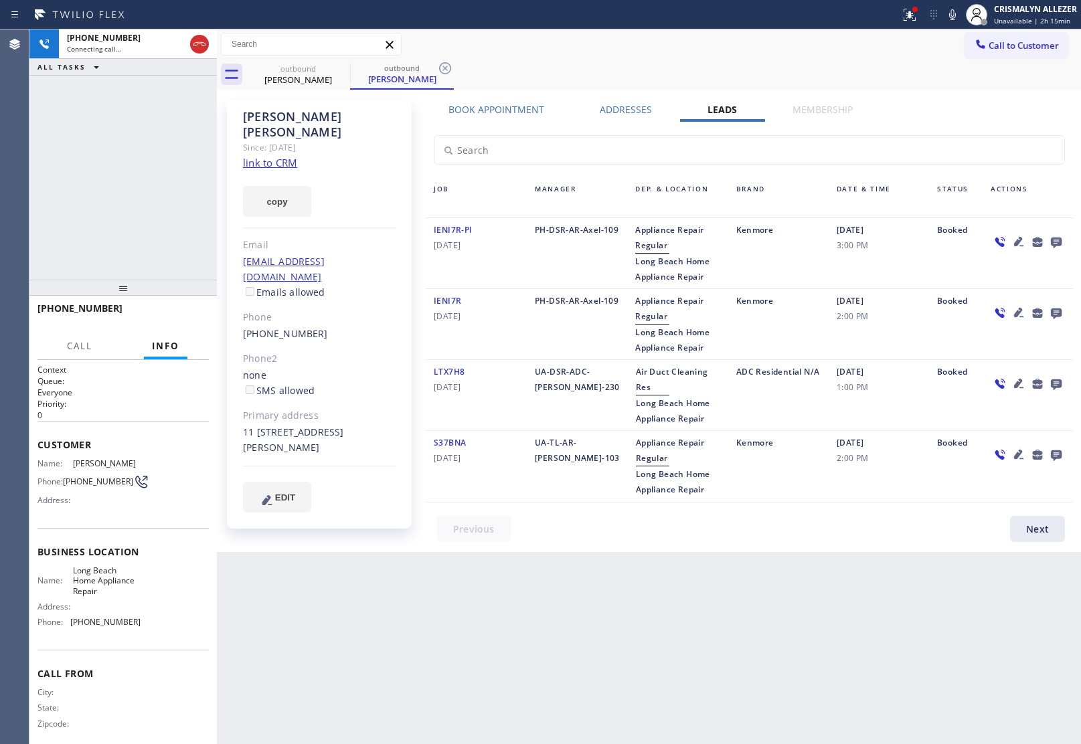
click at [1056, 239] on icon at bounding box center [1056, 243] width 11 height 11
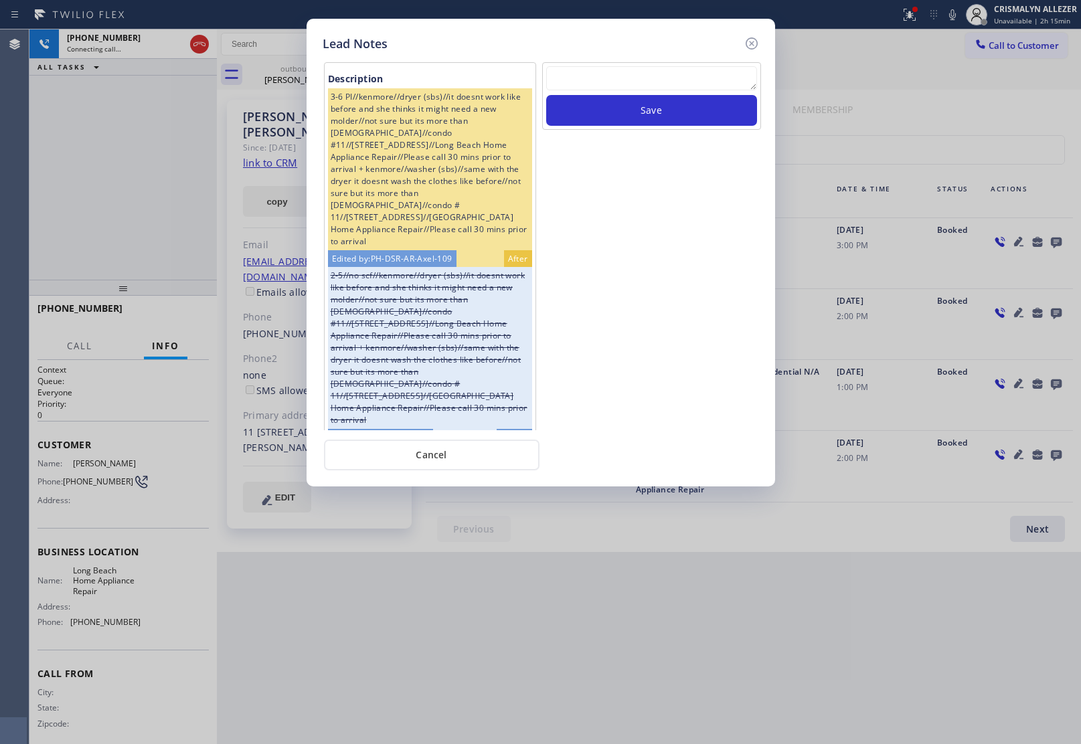
click at [637, 80] on textarea at bounding box center [651, 78] width 211 height 24
paste textarea "no answer | pls xfer here cx cb"
type textarea "no answer | pls xfer here cx cb"
click at [629, 125] on button "Save" at bounding box center [651, 110] width 211 height 31
click at [440, 449] on button "Cancel" at bounding box center [432, 455] width 216 height 31
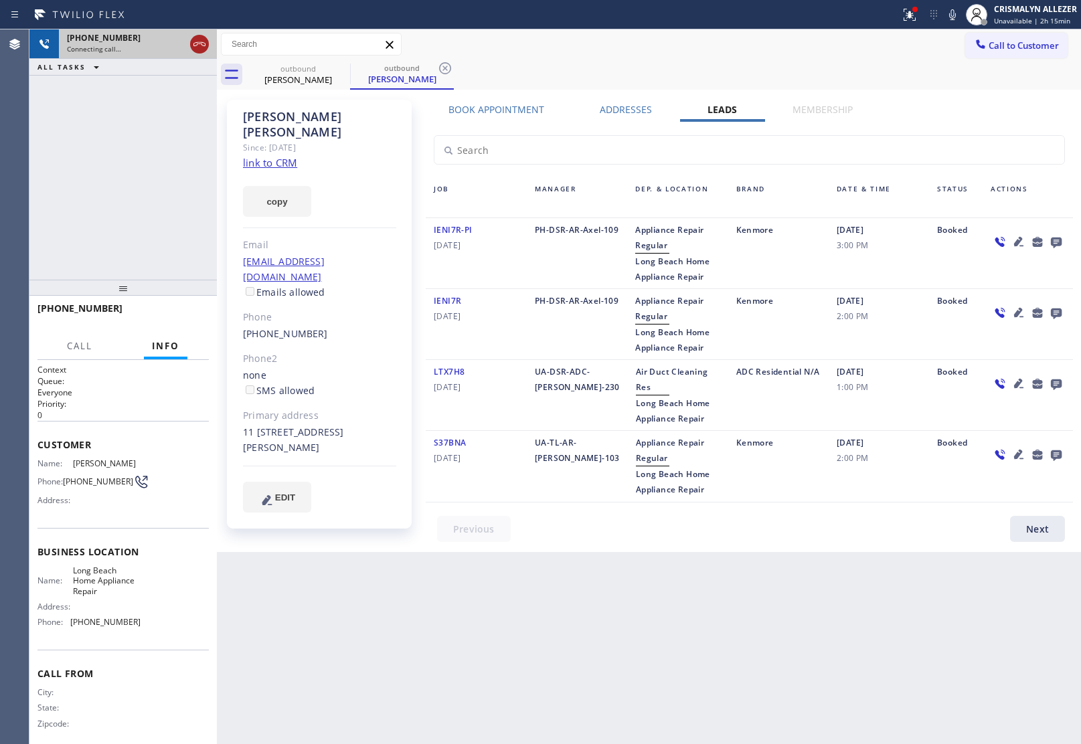
click at [206, 47] on icon at bounding box center [199, 44] width 16 height 16
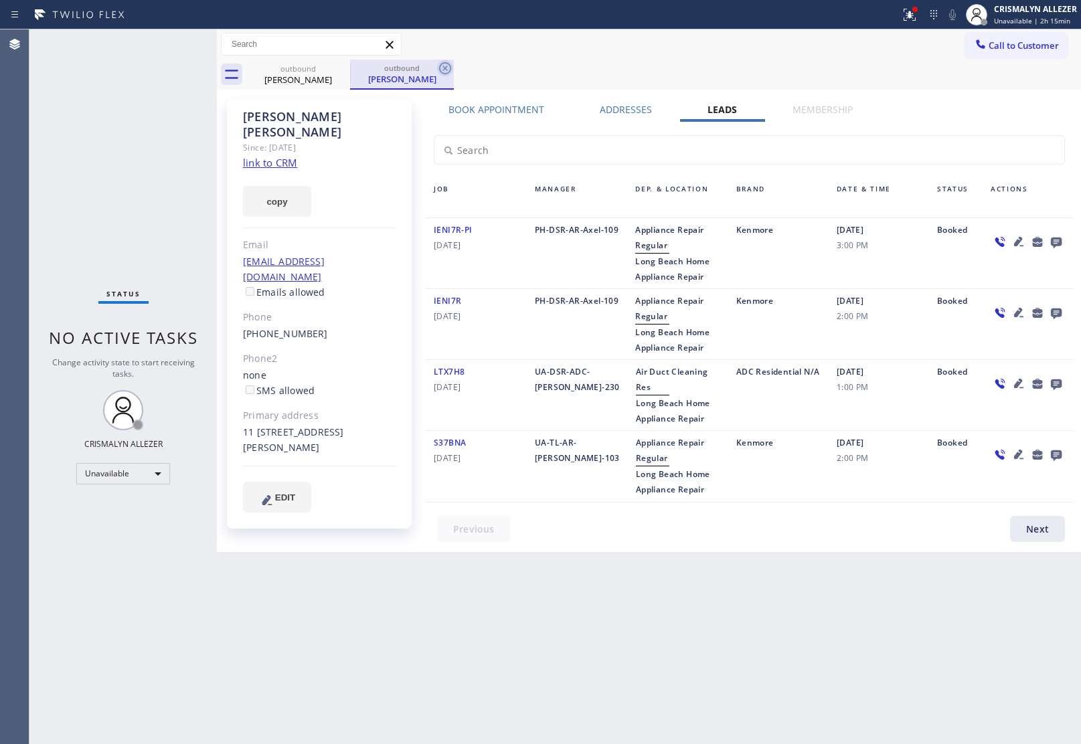
click at [445, 71] on icon at bounding box center [445, 68] width 16 height 16
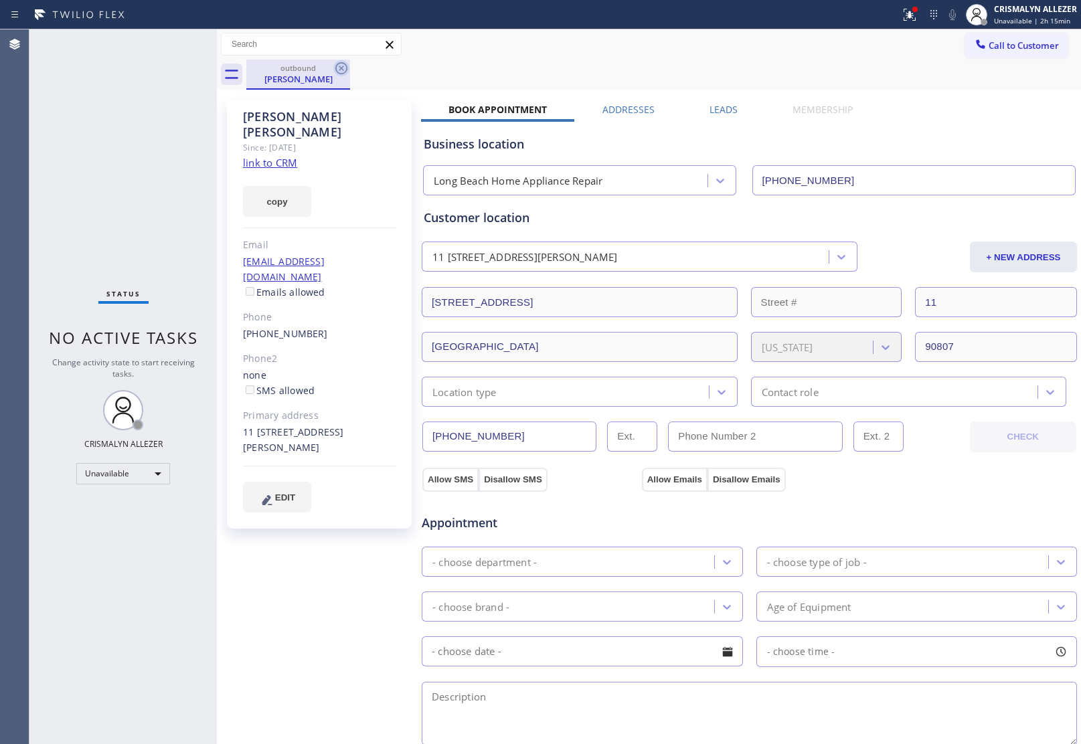
click at [345, 70] on icon at bounding box center [341, 68] width 16 height 16
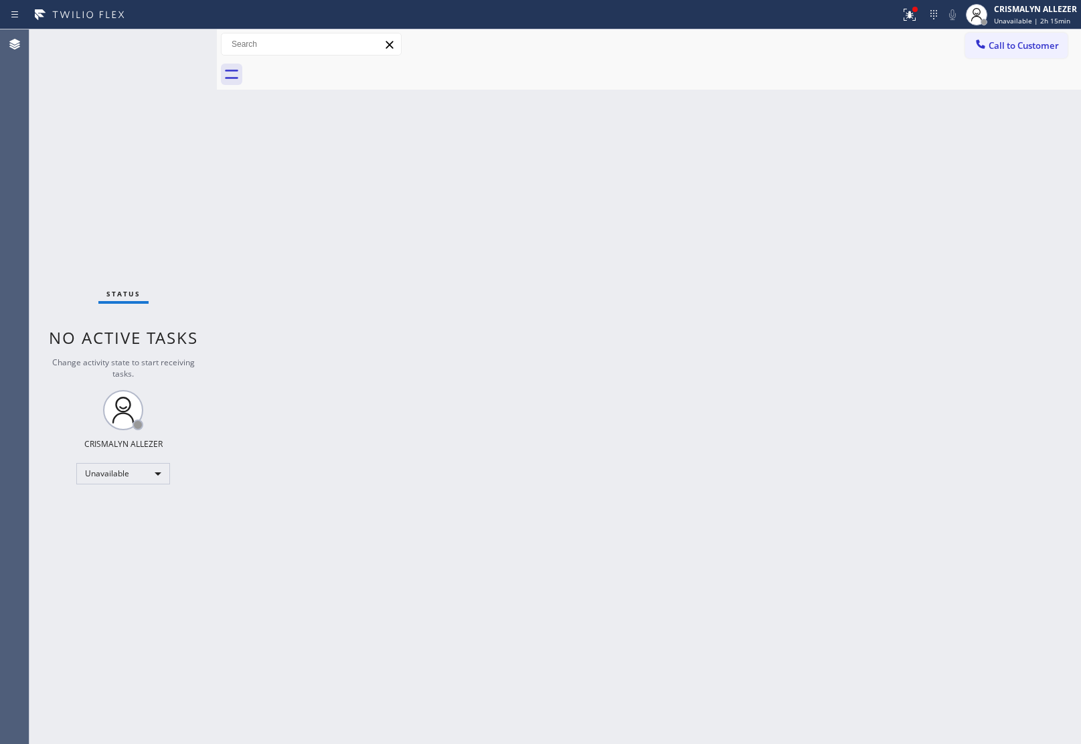
click at [1031, 50] on span "Call to Customer" at bounding box center [1024, 45] width 70 height 12
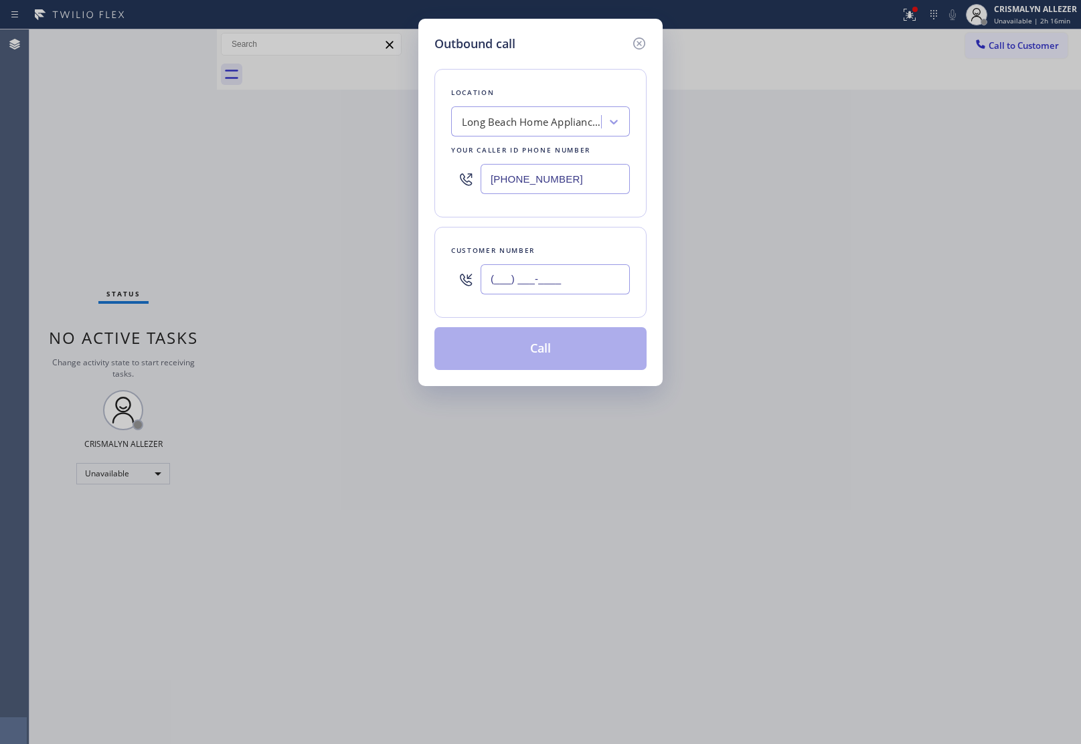
click at [581, 286] on input "(___) ___-____" at bounding box center [555, 279] width 149 height 30
paste input "text"
type input "(___) ___-____"
paste input "562) 522-9875"
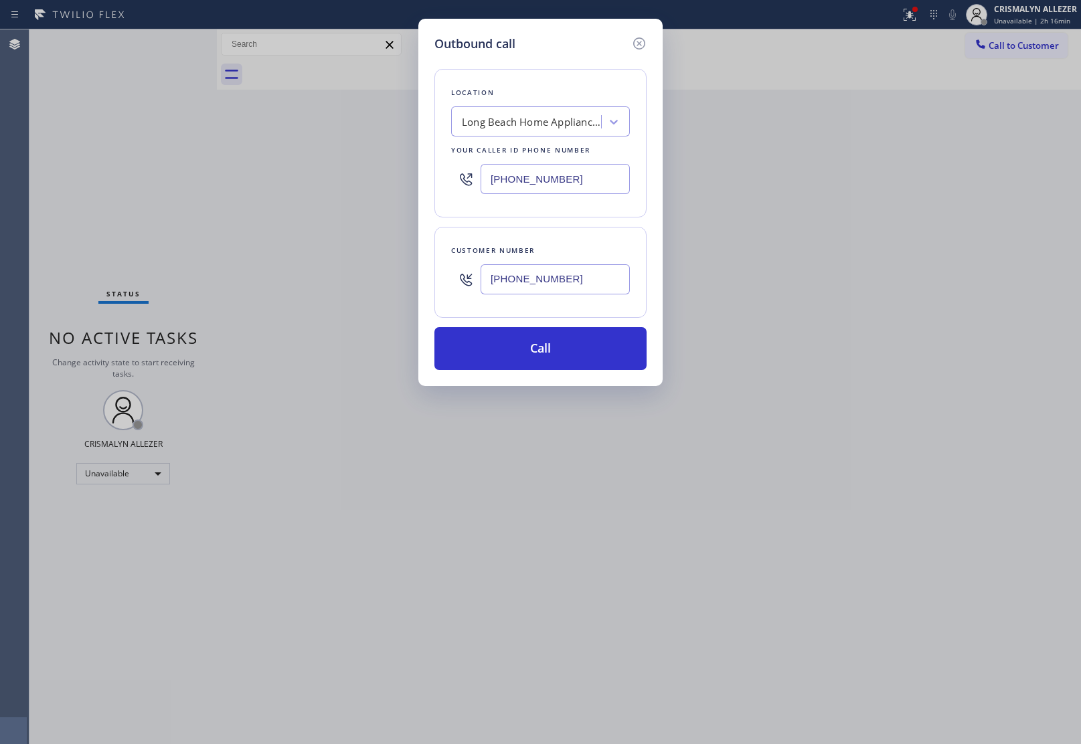
type input "(562) 522-9875"
click at [536, 376] on div "Outbound call Location Long Beach Home Appliance Repair Your caller id phone nu…" at bounding box center [540, 203] width 244 height 368
click at [554, 359] on button "Call" at bounding box center [540, 348] width 212 height 43
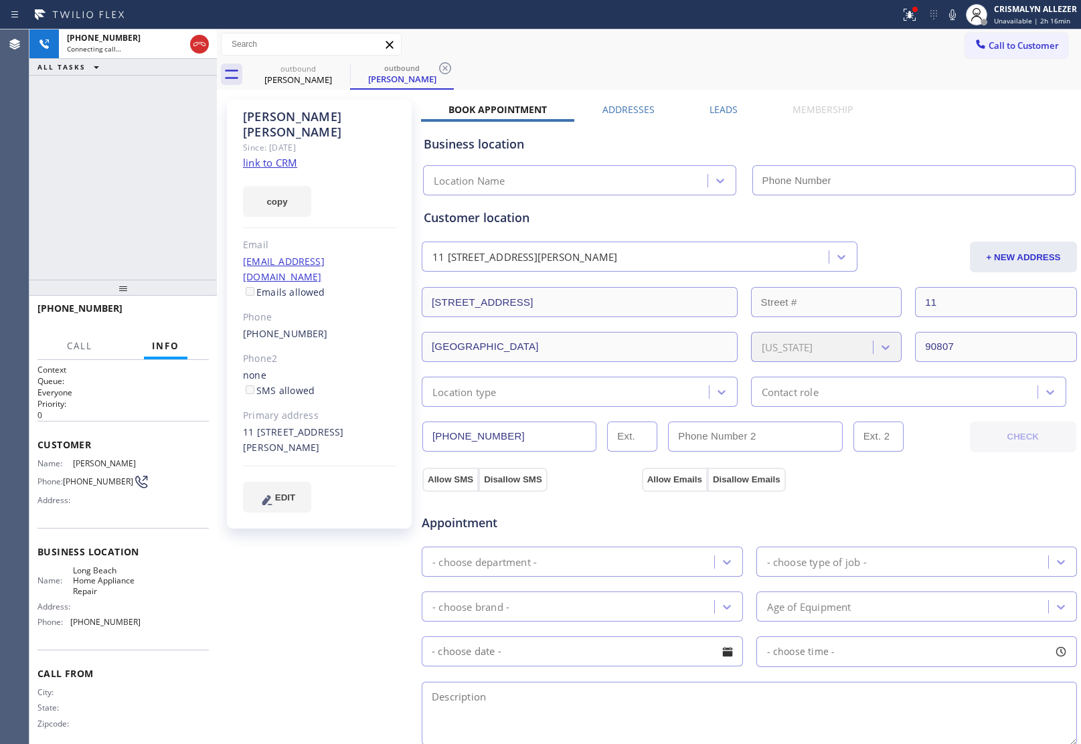
type input "(562) 379-4943"
click at [926, 114] on div "Book Appointment Addresses Leads Membership Business location Long Beach Home A…" at bounding box center [749, 545] width 657 height 884
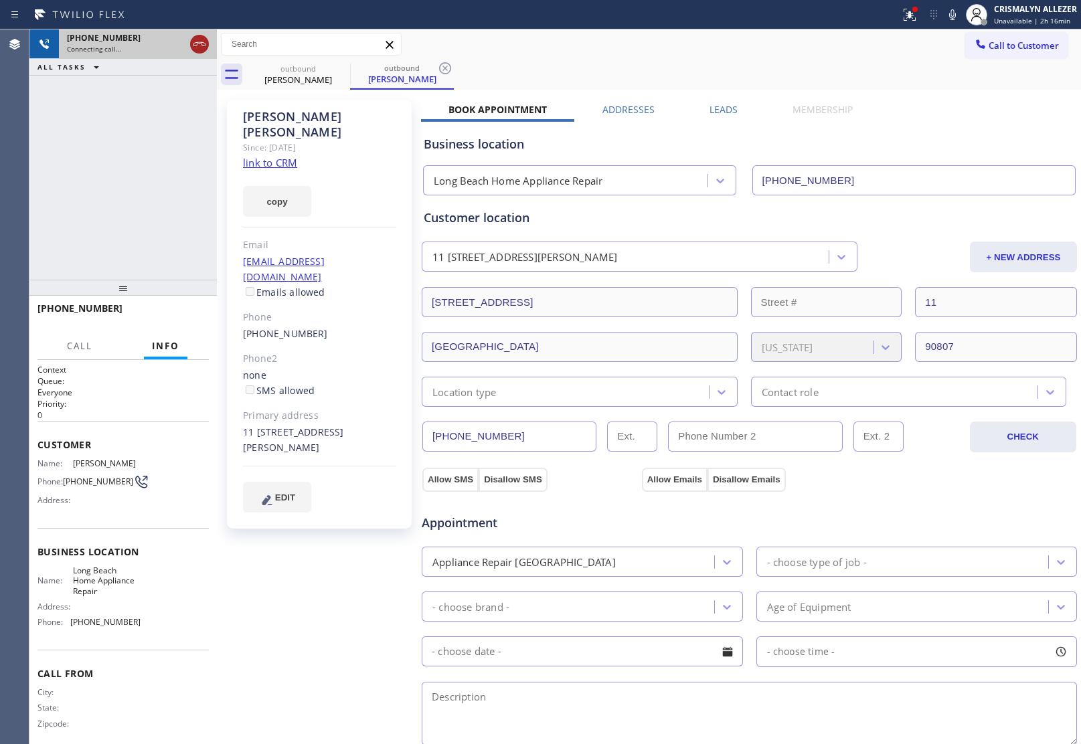
click at [196, 48] on icon at bounding box center [199, 44] width 16 height 16
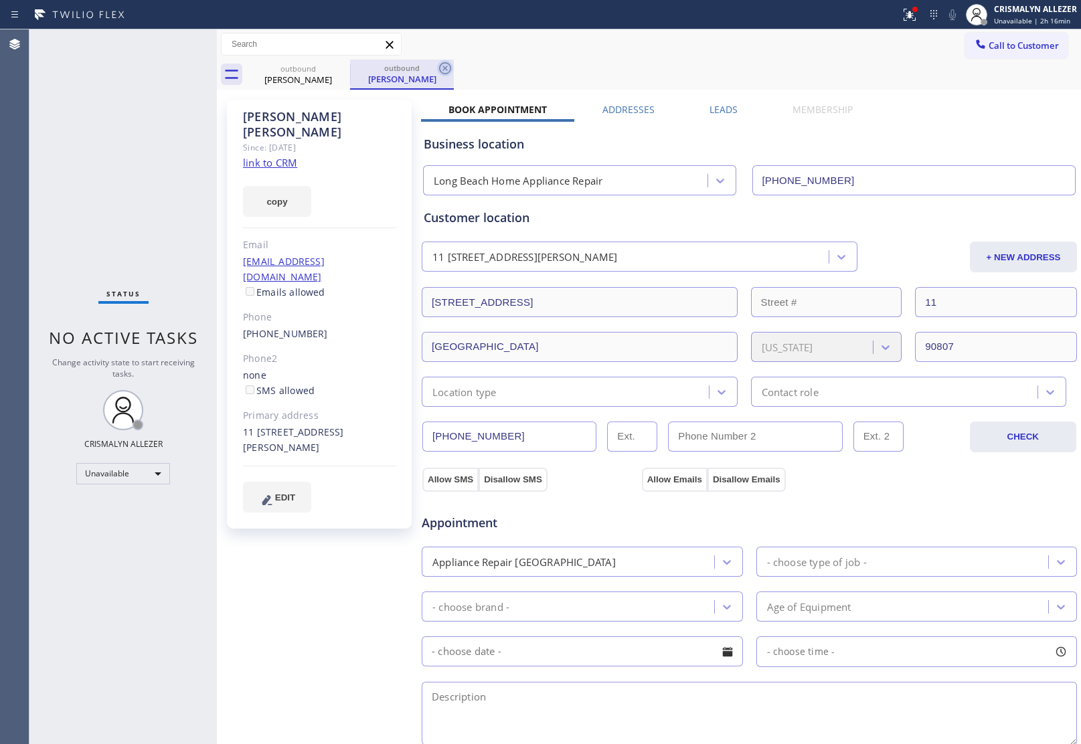
click at [446, 62] on icon at bounding box center [445, 68] width 16 height 16
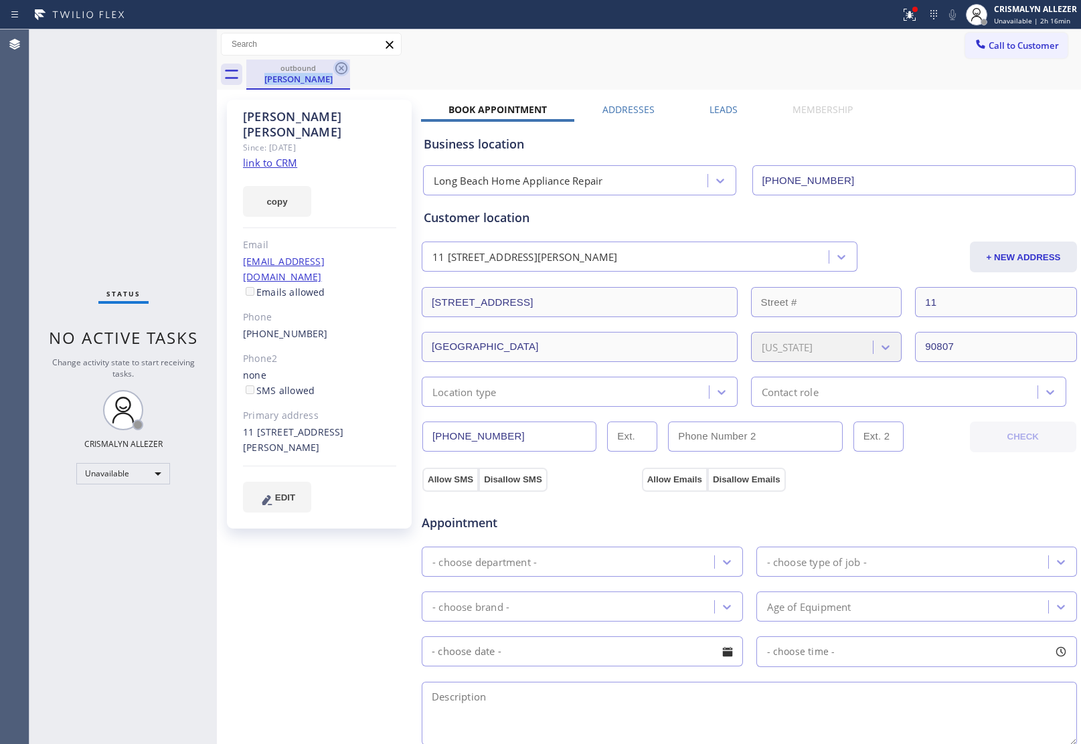
click at [346, 69] on div "outbound Mary Silva" at bounding box center [298, 75] width 104 height 30
click at [338, 67] on icon at bounding box center [341, 68] width 16 height 16
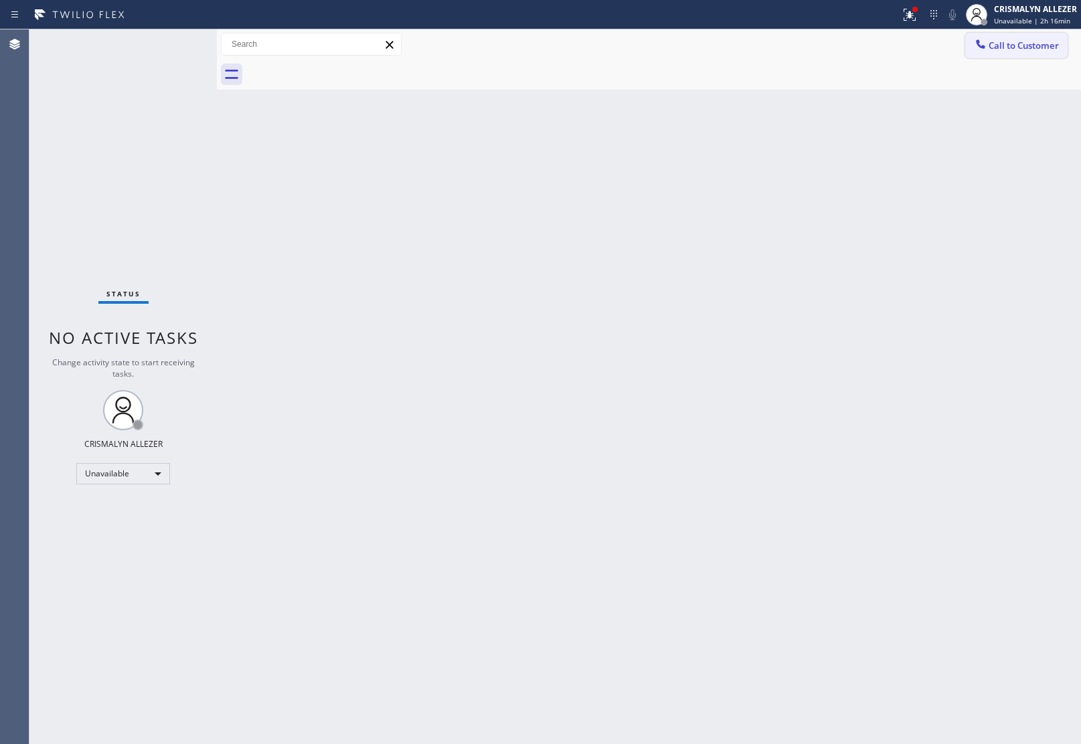
click at [1011, 49] on span "Call to Customer" at bounding box center [1024, 45] width 70 height 12
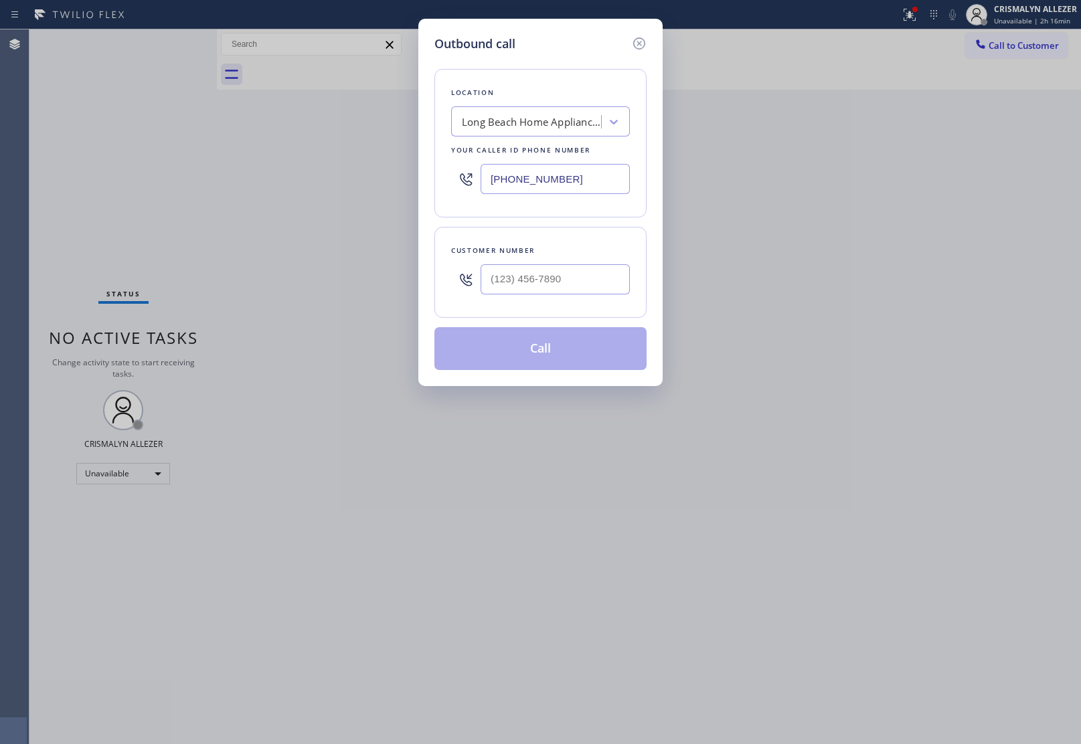
paste input "489-9480"
drag, startPoint x: 613, startPoint y: 183, endPoint x: 323, endPoint y: 165, distance: 290.4
click at [327, 165] on div "Outbound call Location Long Beach Home Appliance Repair Your caller id phone nu…" at bounding box center [540, 372] width 1081 height 744
type input "(562) 489-9480"
click at [573, 283] on input "(___) ___-____" at bounding box center [555, 279] width 149 height 30
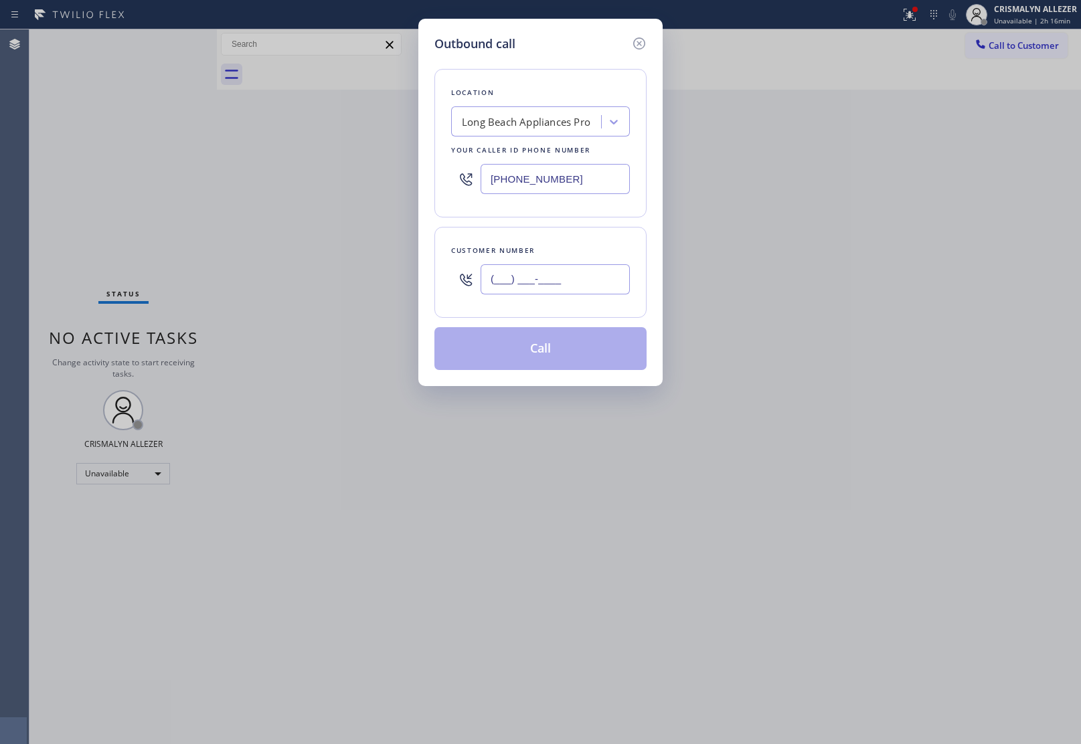
paste input "949) 678-4255"
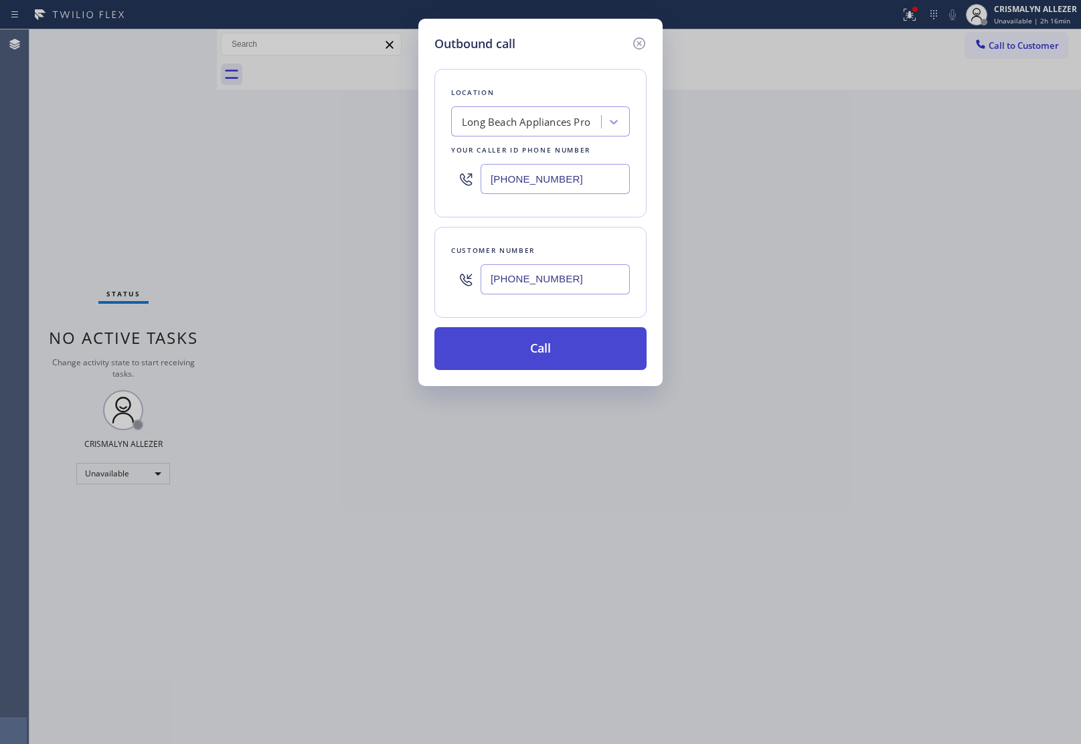
type input "(949) 678-4255"
click at [544, 352] on button "Call" at bounding box center [540, 348] width 212 height 43
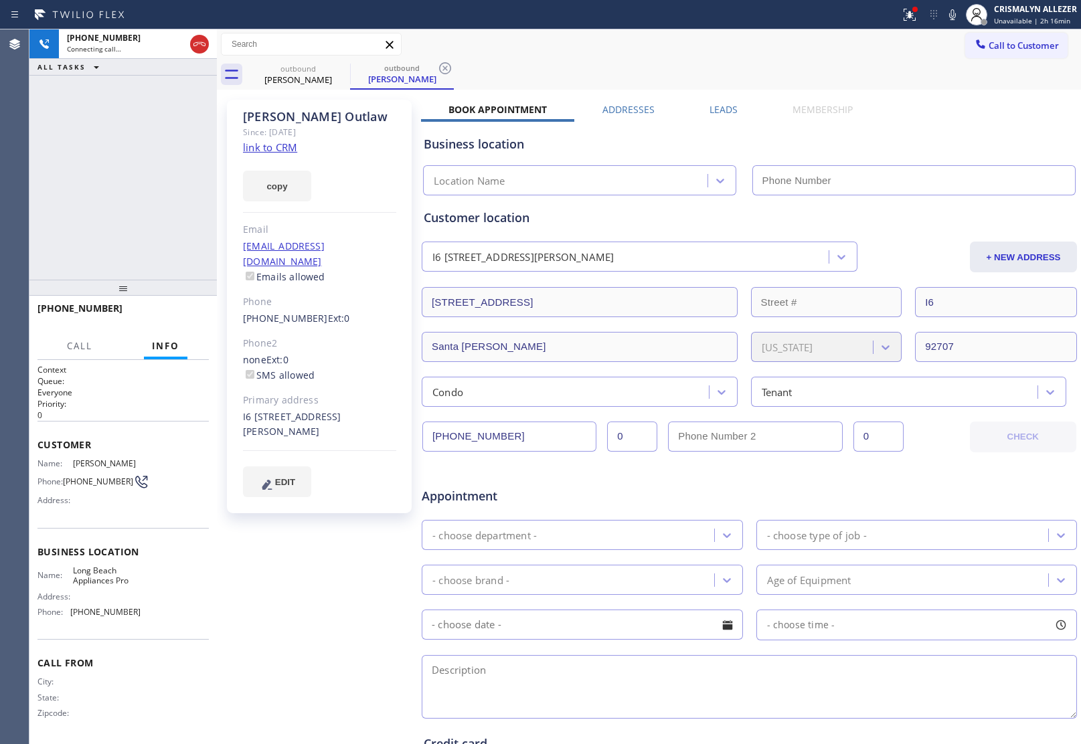
click at [256, 143] on link "link to CRM" at bounding box center [270, 147] width 54 height 13
type input "(562) 489-9480"
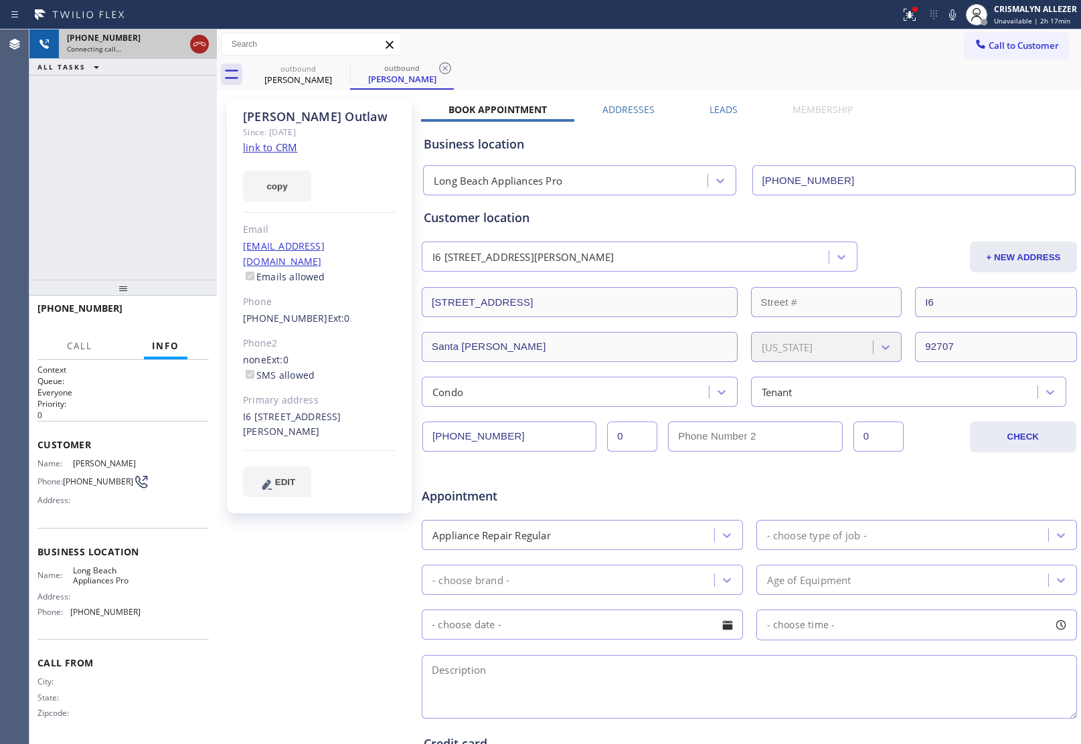
click at [202, 42] on icon at bounding box center [199, 44] width 16 height 16
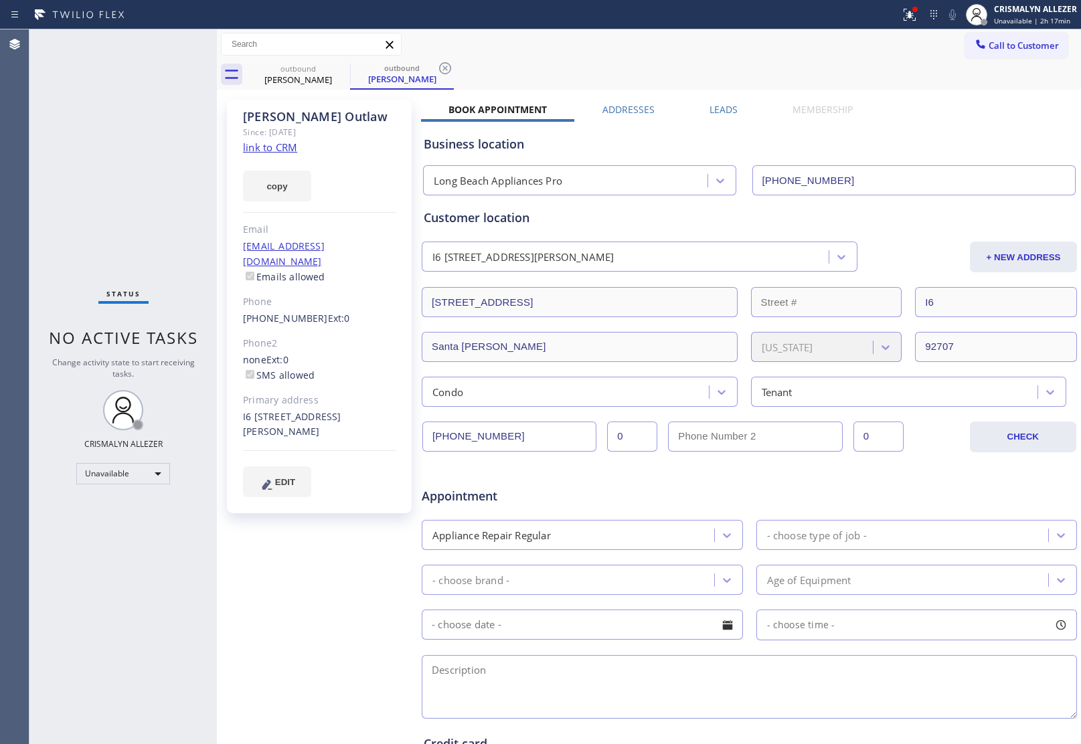
click at [717, 104] on label "Leads" at bounding box center [724, 109] width 28 height 13
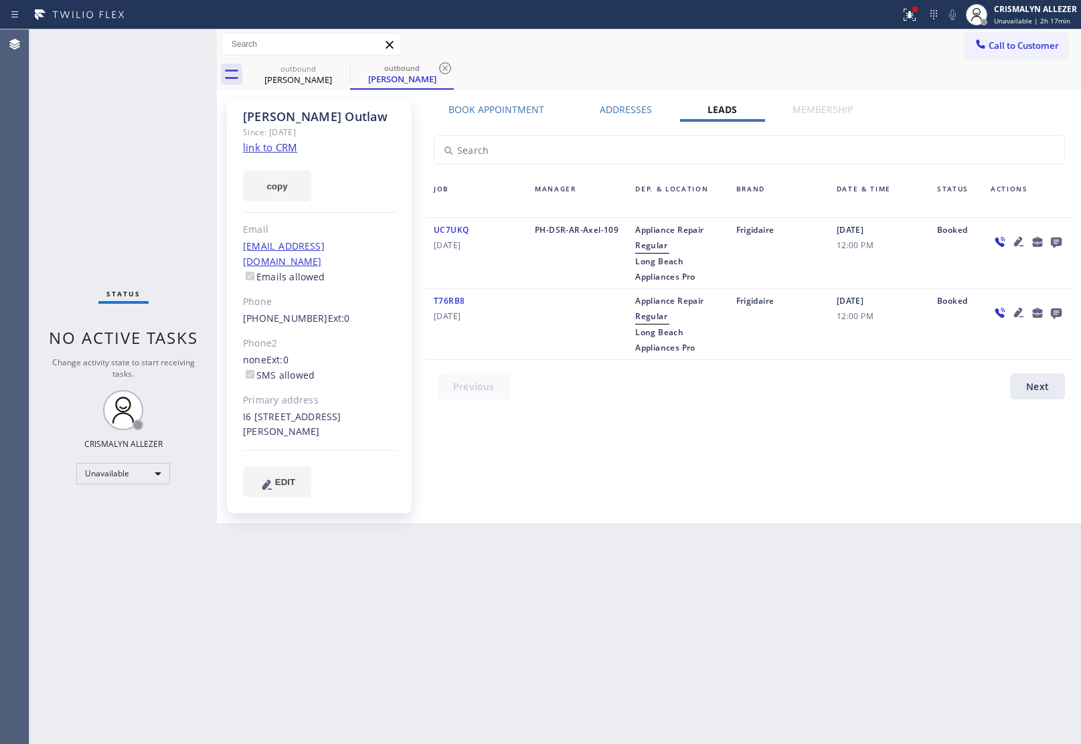
click at [1056, 241] on icon at bounding box center [1056, 243] width 11 height 11
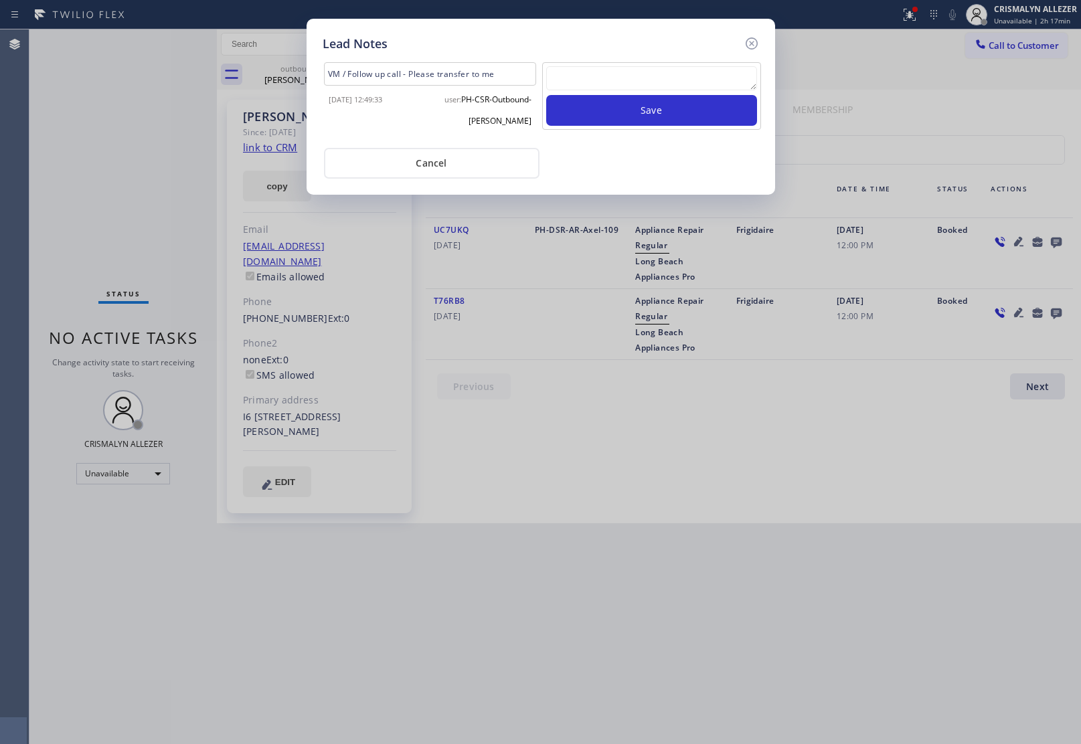
click at [625, 75] on textarea at bounding box center [651, 78] width 211 height 24
paste textarea "no answer | pls xfer here cx cb"
type textarea "no answer | pls xfer here cx cb"
click at [625, 104] on button "Save" at bounding box center [651, 110] width 211 height 31
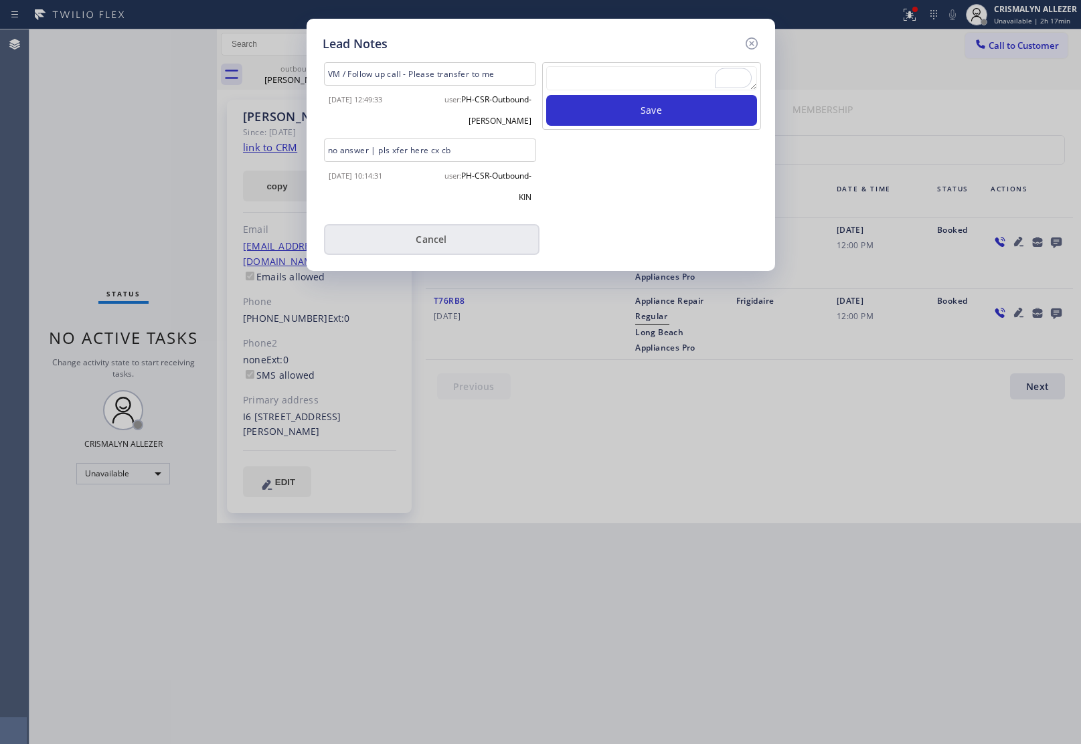
click at [409, 238] on button "Cancel" at bounding box center [432, 239] width 216 height 31
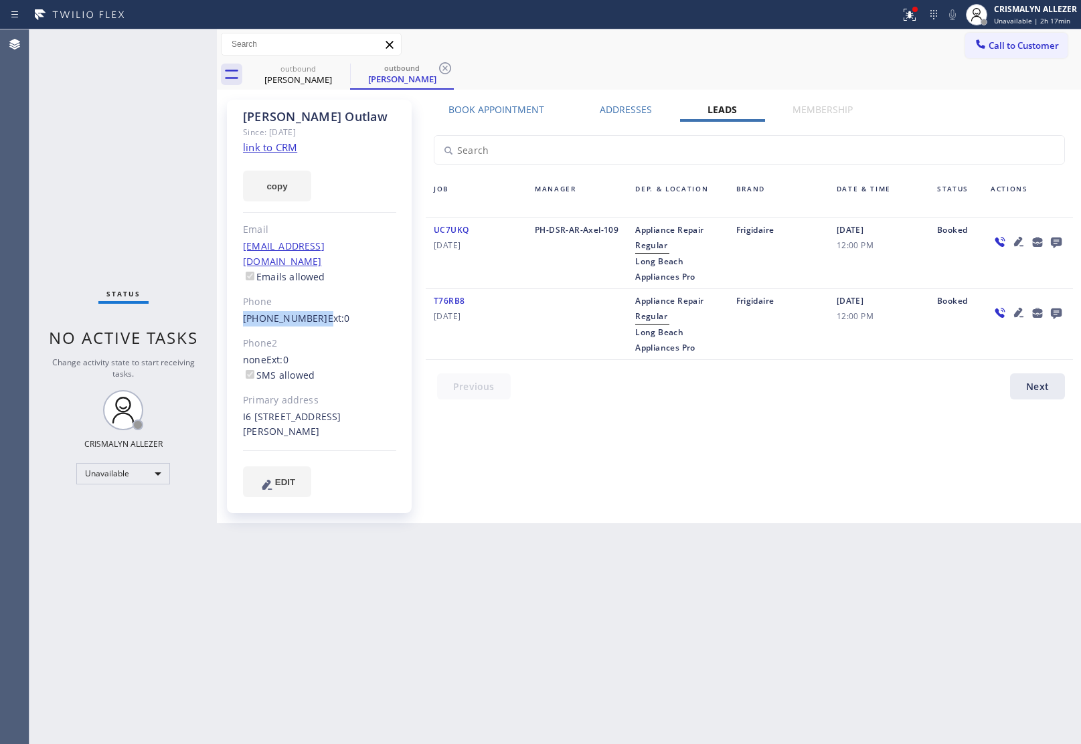
drag, startPoint x: 238, startPoint y: 299, endPoint x: 311, endPoint y: 305, distance: 73.9
click at [311, 305] on div "Delila Outlaw Since: 20 may 2020 link to CRM copy Email outlawdelila@gmail.com …" at bounding box center [319, 307] width 185 height 414
copy div "(949) 678-4255"
click at [444, 67] on icon at bounding box center [445, 68] width 12 height 12
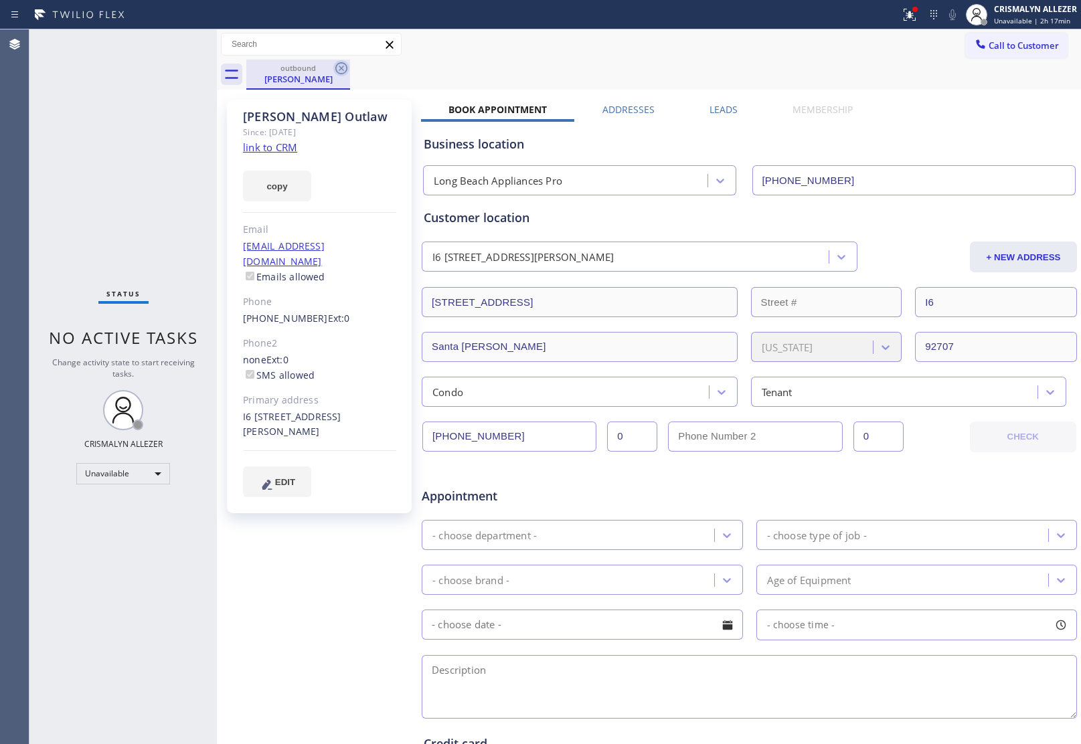
click at [342, 68] on icon at bounding box center [341, 68] width 12 height 12
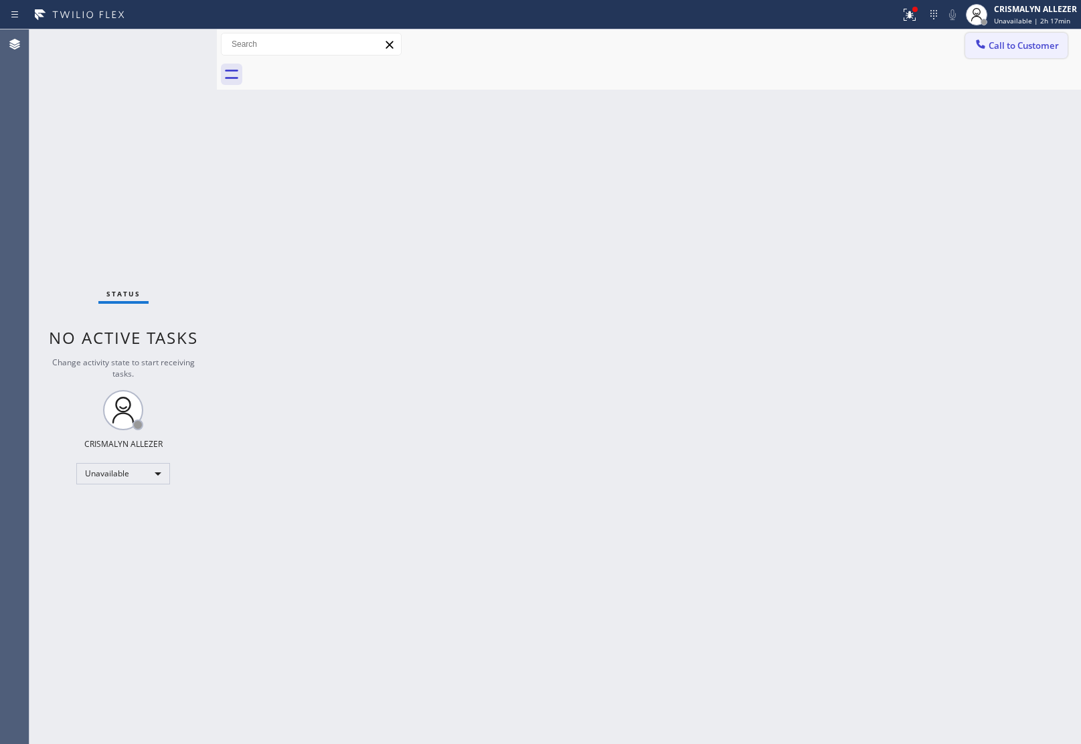
click at [1023, 44] on span "Call to Customer" at bounding box center [1024, 45] width 70 height 12
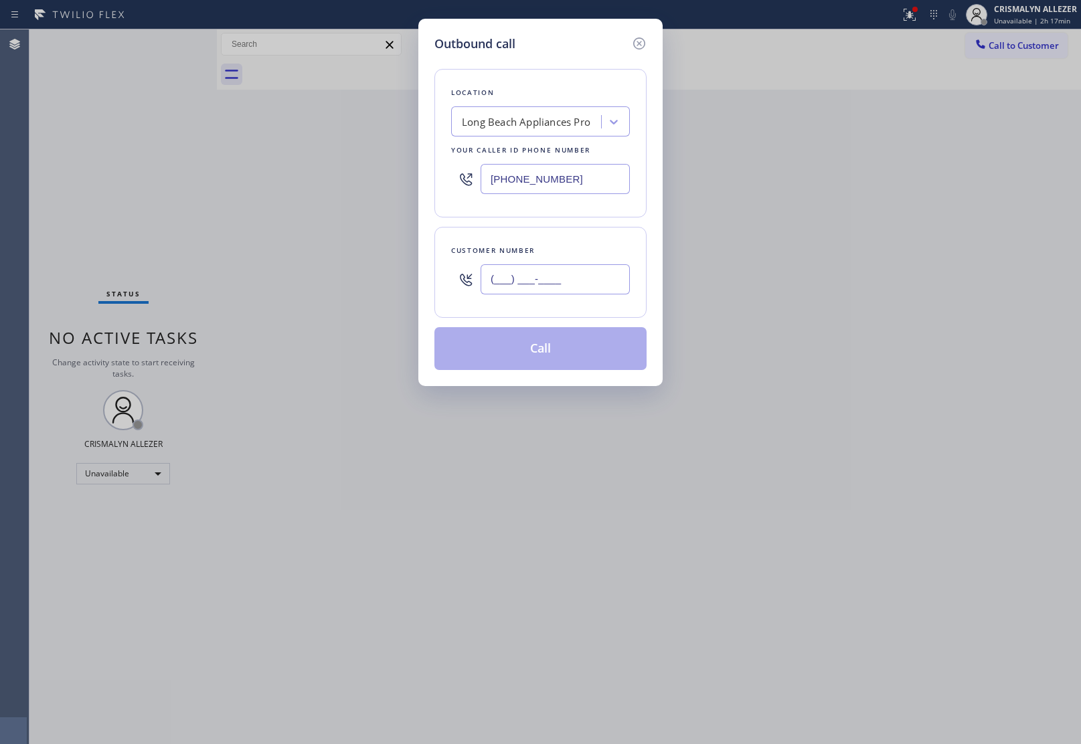
click at [571, 283] on input "(___) ___-____" at bounding box center [555, 279] width 149 height 30
paste input "949) 678-4255"
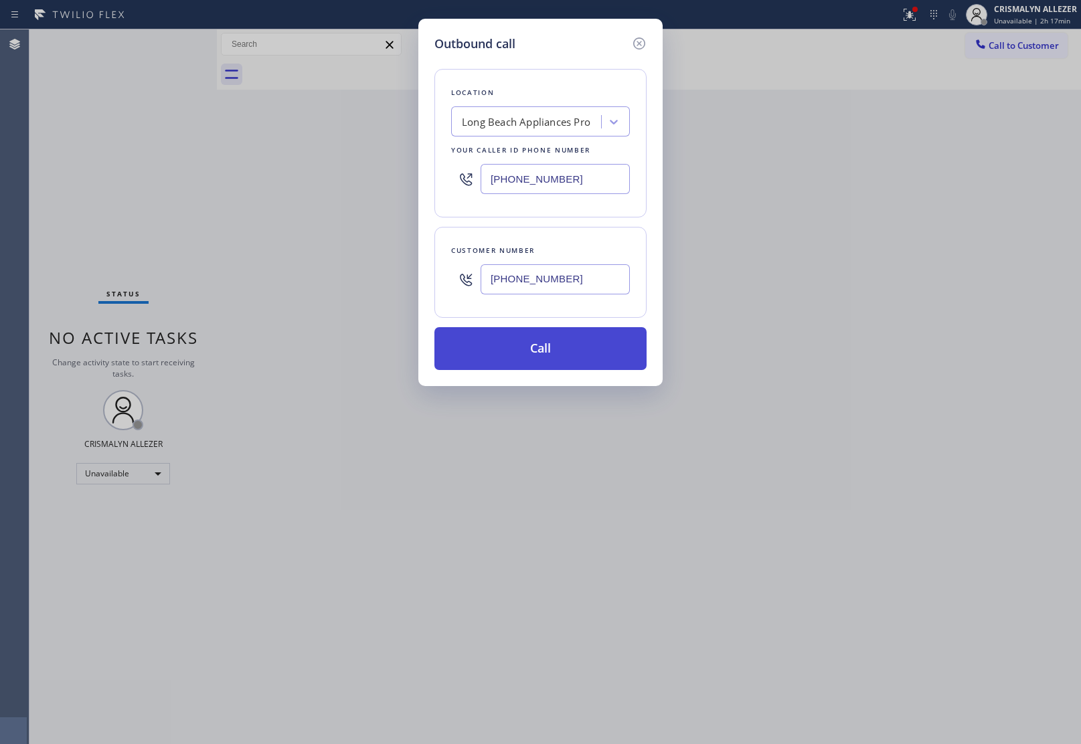
type input "(949) 678-4255"
click at [546, 353] on button "Call" at bounding box center [540, 348] width 212 height 43
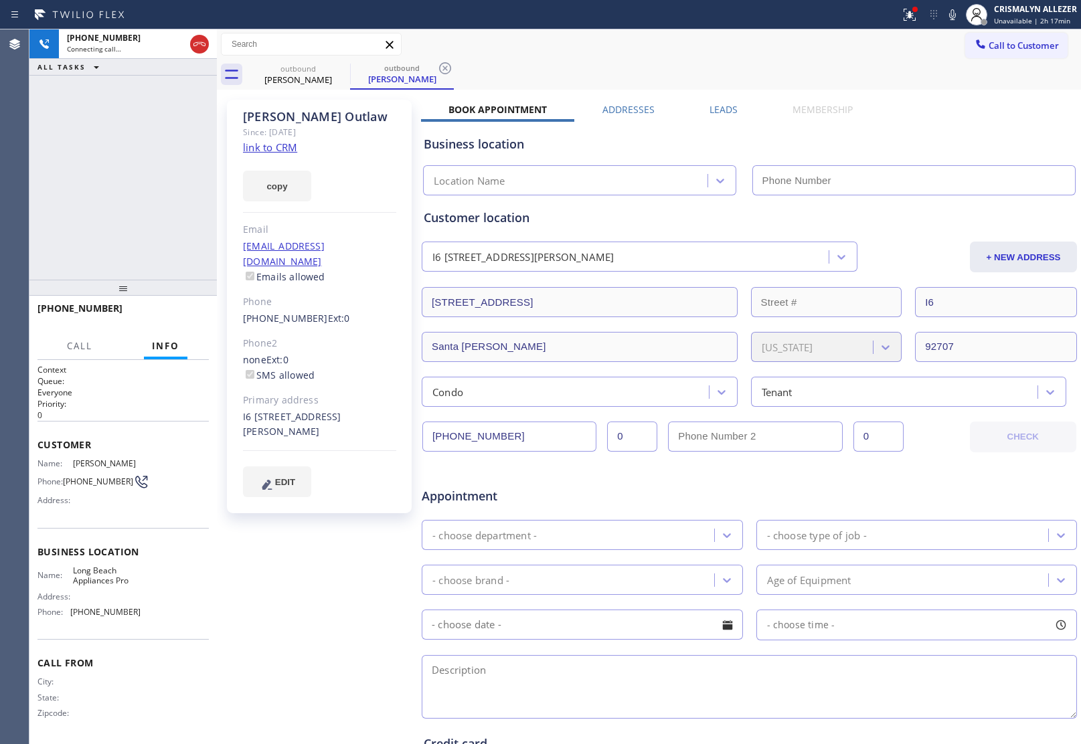
type input "(562) 489-9480"
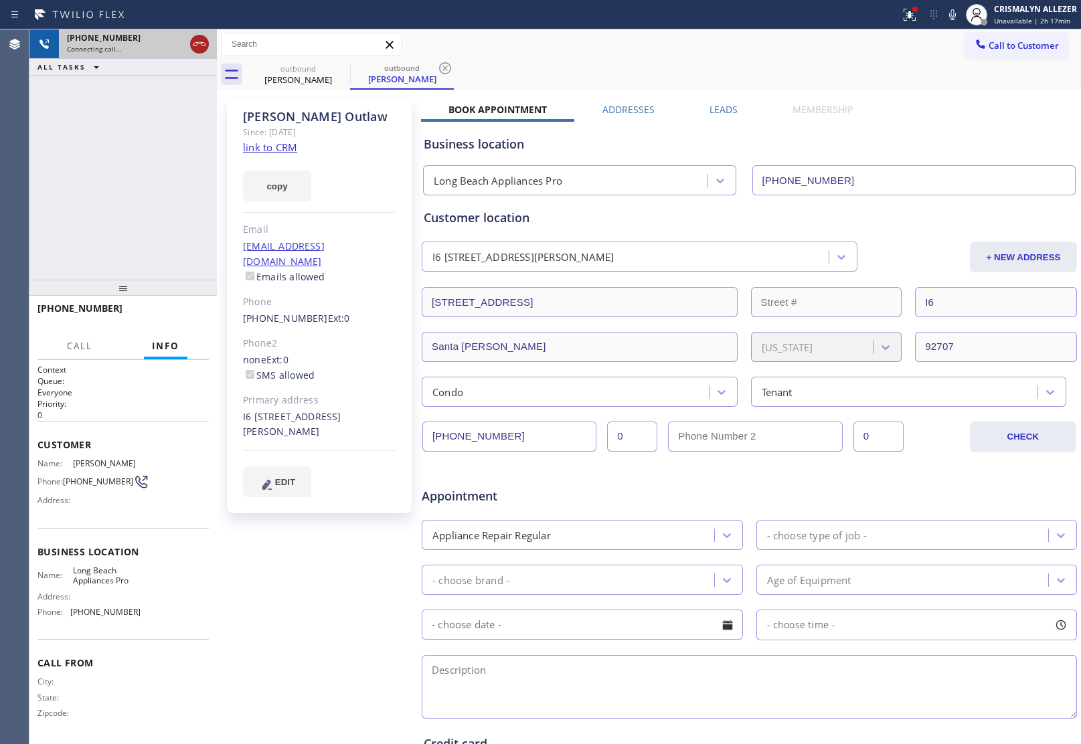
click at [199, 45] on icon at bounding box center [199, 44] width 16 height 16
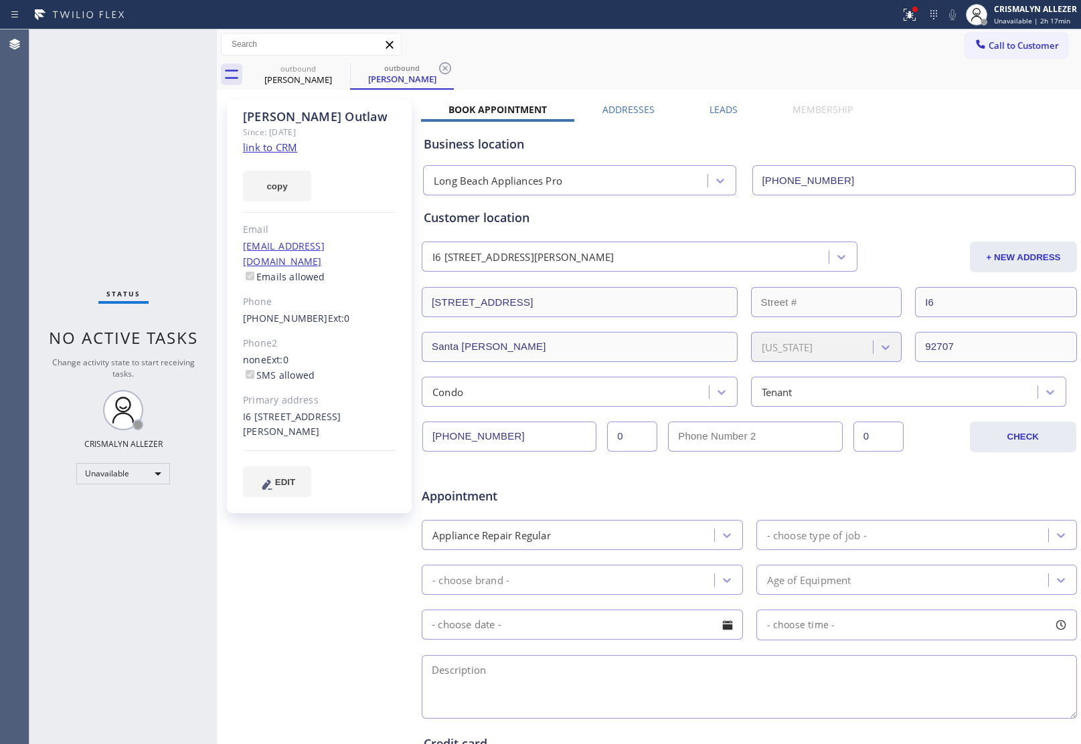
drag, startPoint x: 443, startPoint y: 66, endPoint x: 422, endPoint y: 65, distance: 20.8
click at [443, 66] on icon at bounding box center [445, 68] width 12 height 12
click at [345, 69] on icon at bounding box center [341, 68] width 16 height 16
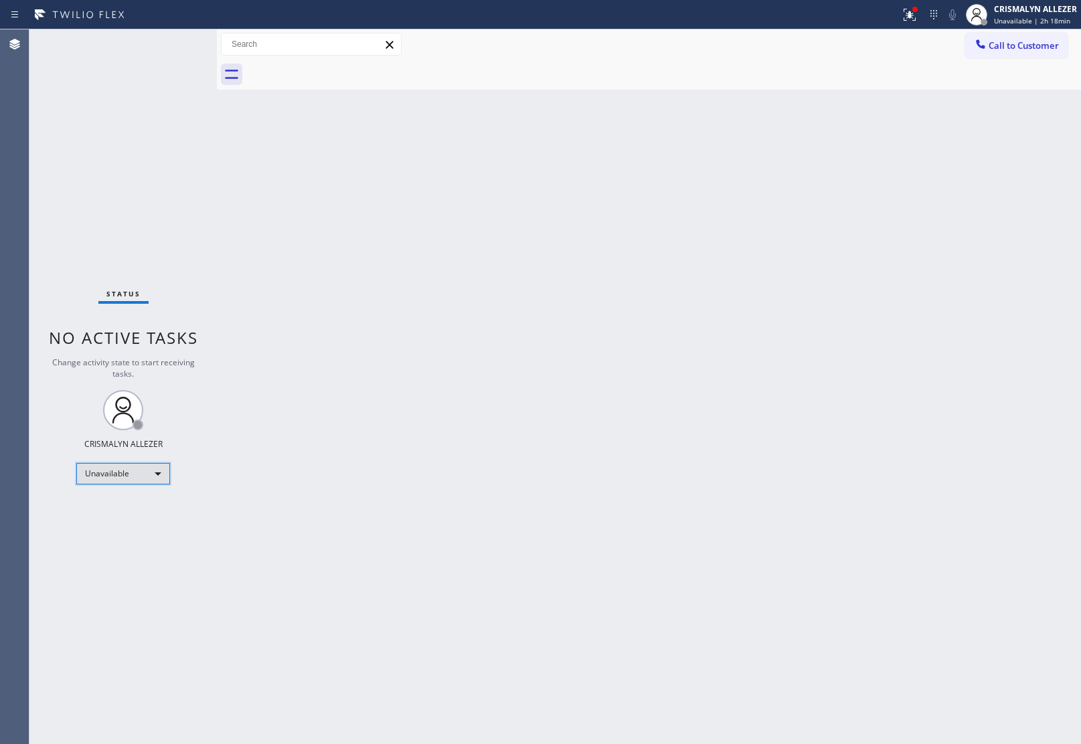
click at [161, 469] on div "Unavailable" at bounding box center [123, 473] width 94 height 21
click at [132, 541] on li "Break" at bounding box center [122, 542] width 91 height 16
click at [153, 466] on div "Break" at bounding box center [123, 473] width 94 height 21
click at [125, 526] on li "Unavailable" at bounding box center [122, 525] width 91 height 16
click at [933, 194] on div "Back to Dashboard Change Sender ID Customers Technicians Select a contact Outbo…" at bounding box center [649, 386] width 864 height 715
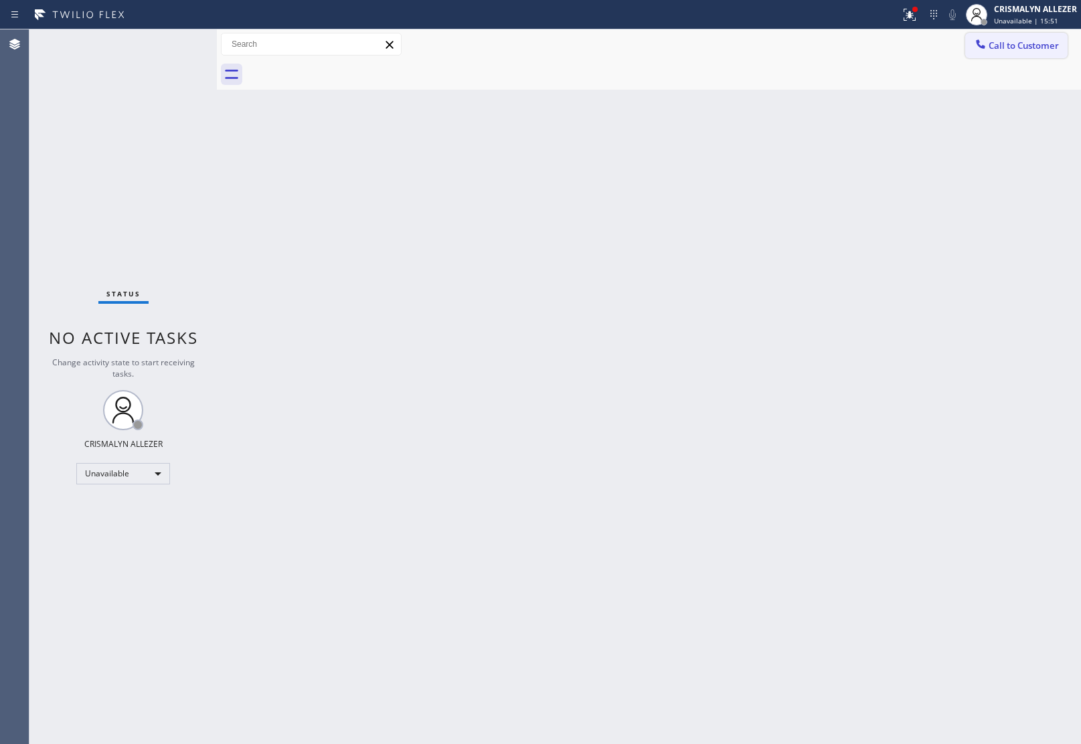
click at [1016, 49] on span "Call to Customer" at bounding box center [1024, 45] width 70 height 12
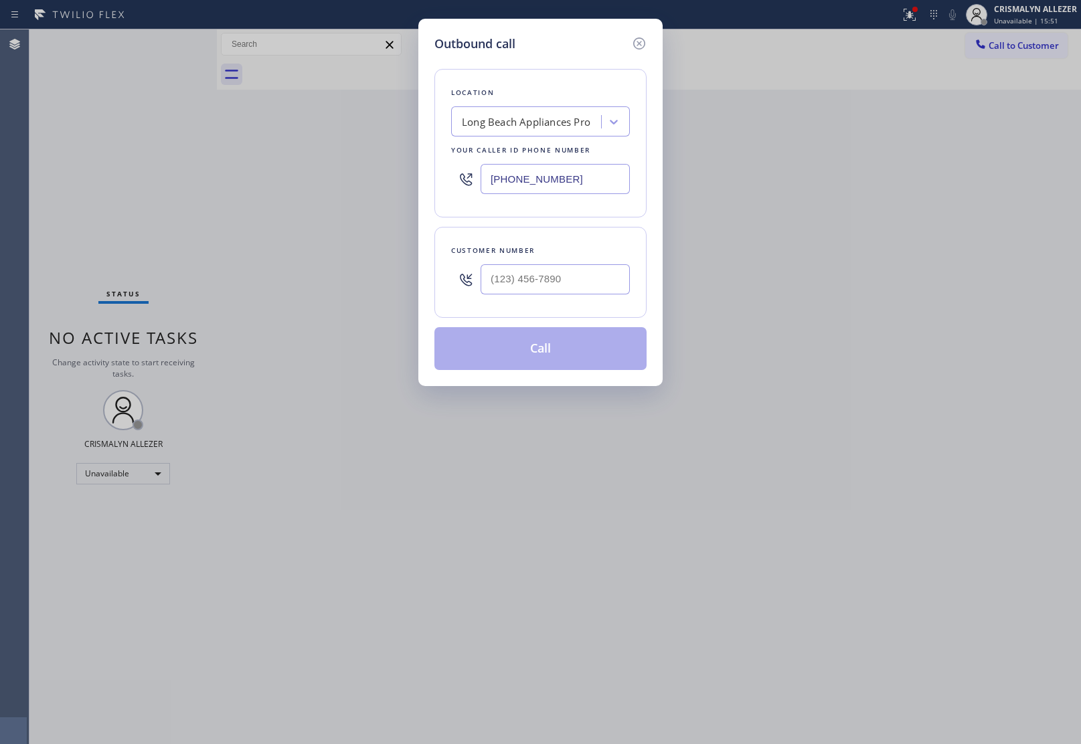
drag, startPoint x: 594, startPoint y: 182, endPoint x: 133, endPoint y: 194, distance: 462.1
click at [191, 194] on div "Outbound call Location Long Beach Appliances Pro Your caller id phone number (5…" at bounding box center [540, 372] width 1081 height 744
paste input "206) 558-8857"
type input "[PHONE_NUMBER]"
click at [556, 287] on input "(___) ___-____" at bounding box center [555, 279] width 149 height 30
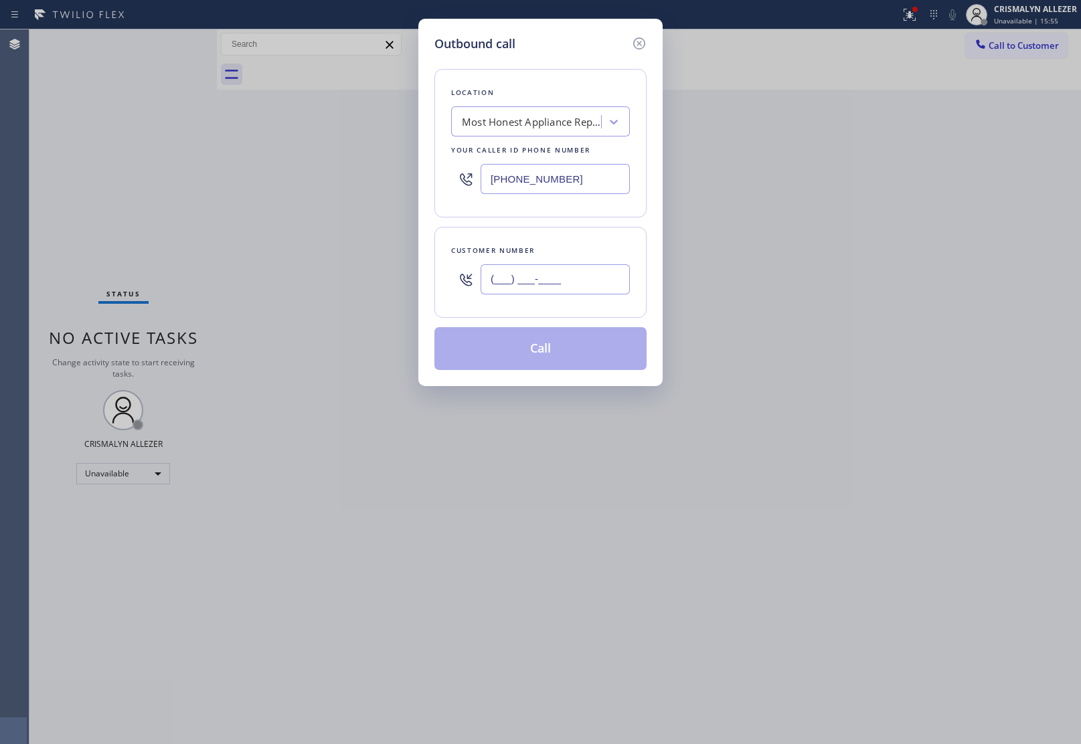
paste input "206) 373-2061"
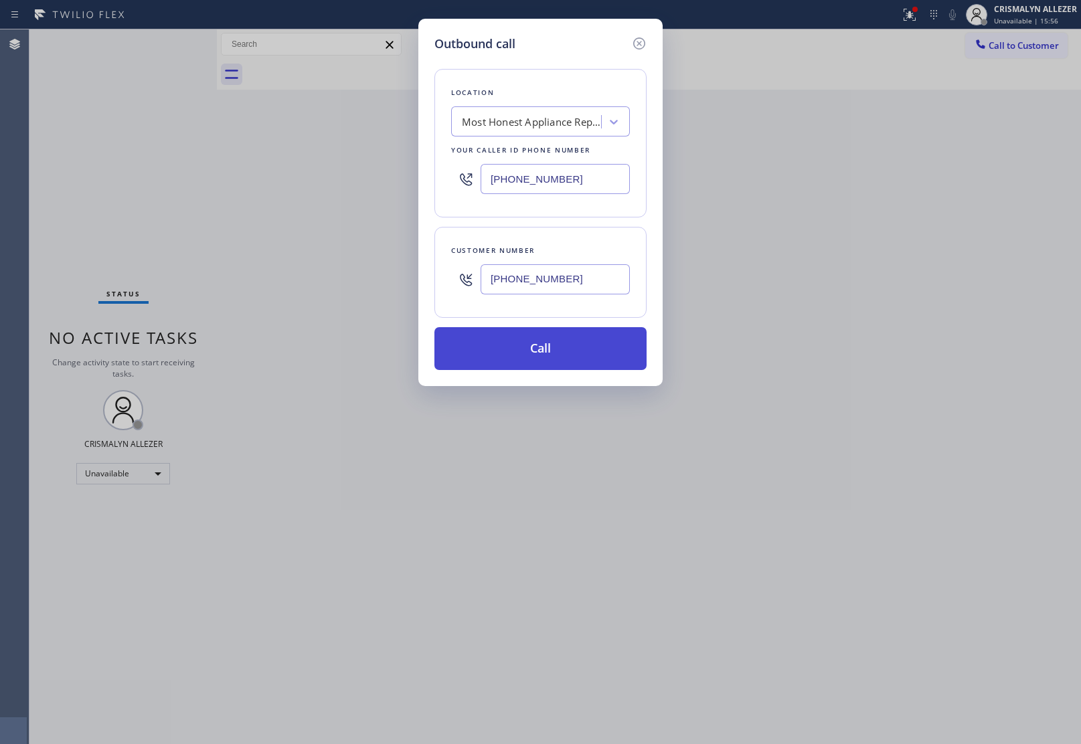
type input "[PHONE_NUMBER]"
click at [541, 360] on button "Call" at bounding box center [540, 348] width 212 height 43
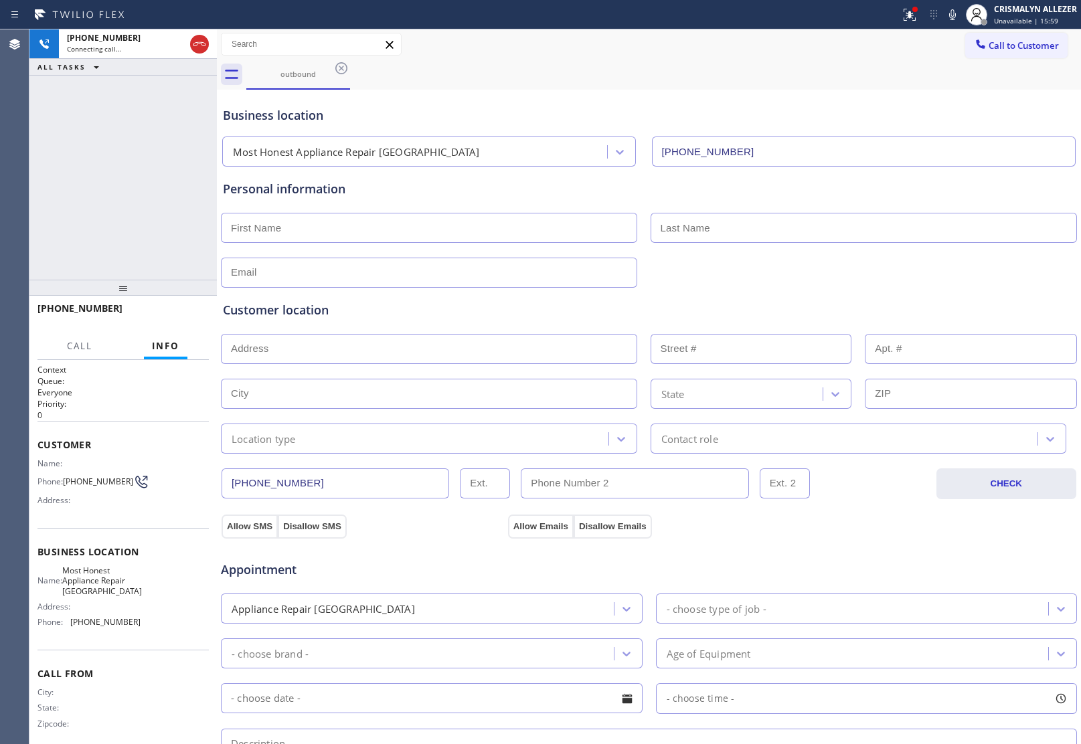
type input "[PHONE_NUMBER]"
click at [169, 315] on span "HANG UP" at bounding box center [177, 314] width 41 height 9
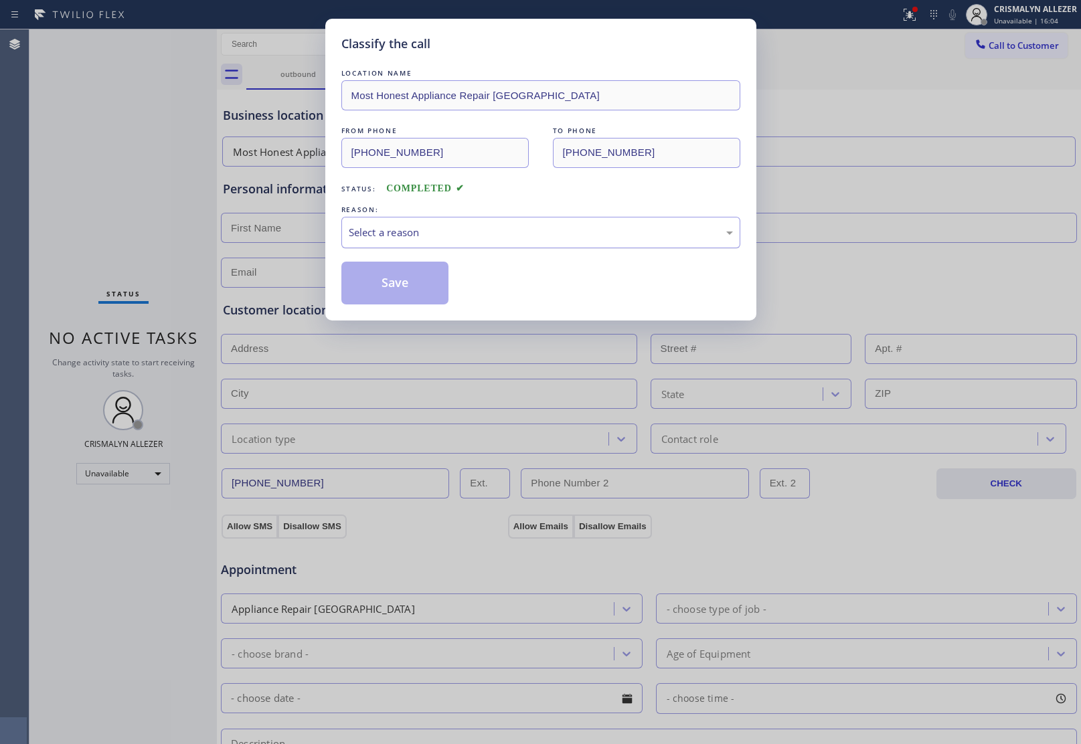
click at [574, 238] on div "Select a reason" at bounding box center [541, 232] width 384 height 15
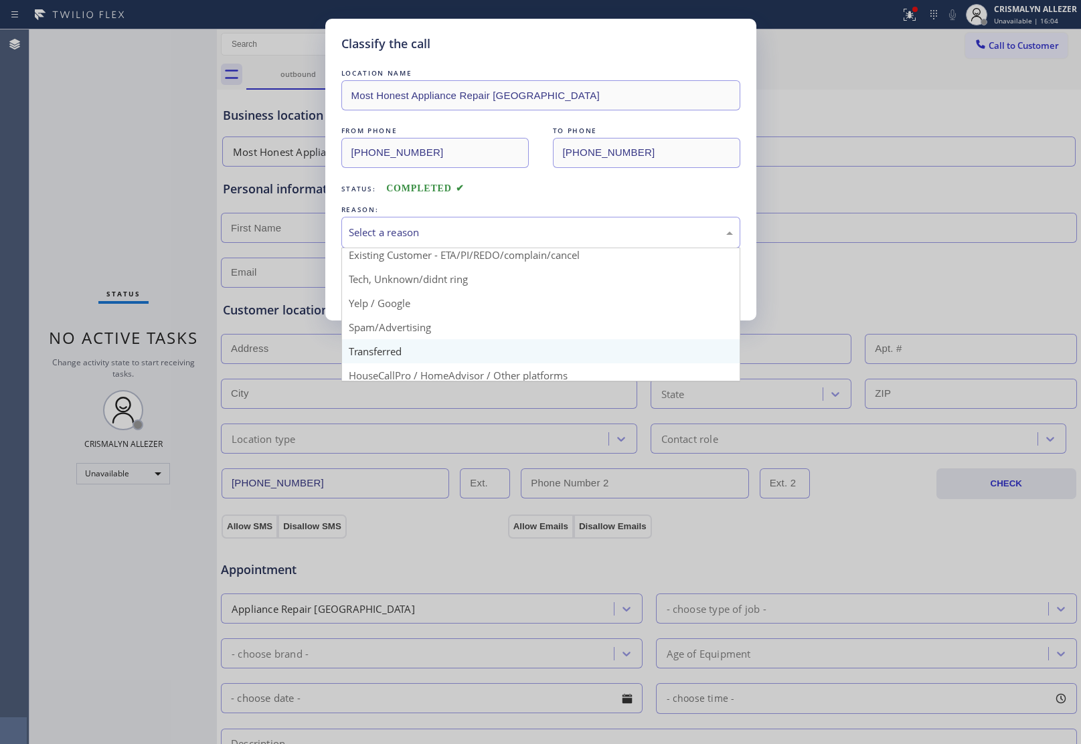
scroll to position [84, 0]
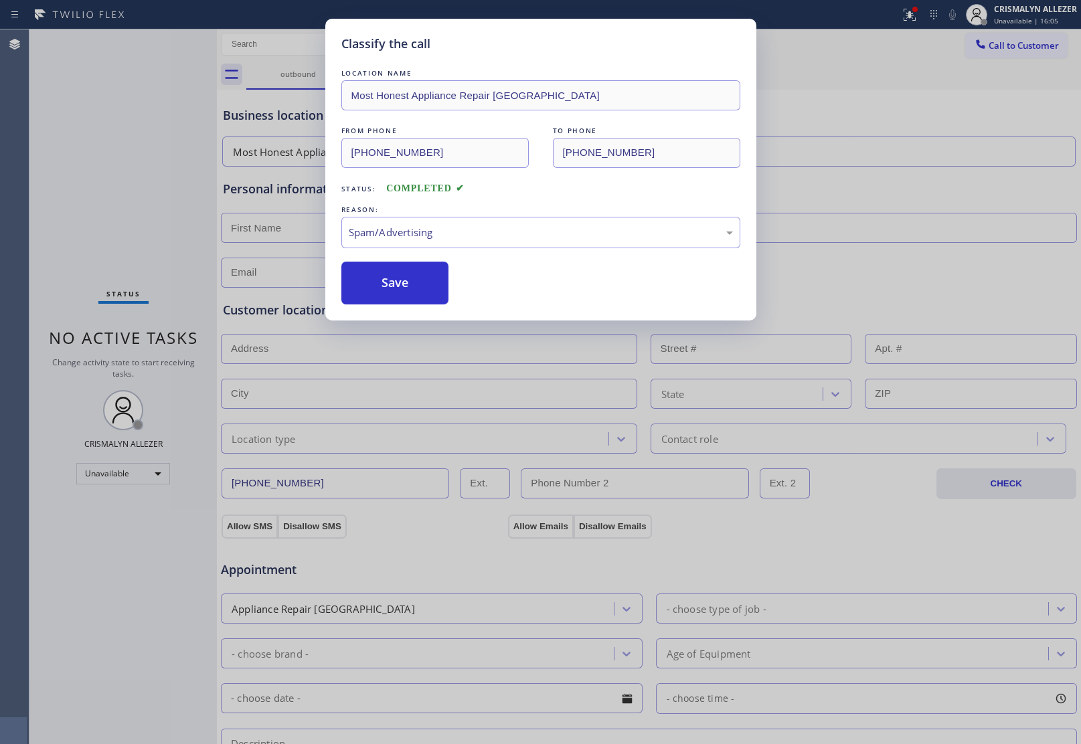
click at [383, 296] on button "Save" at bounding box center [395, 283] width 108 height 43
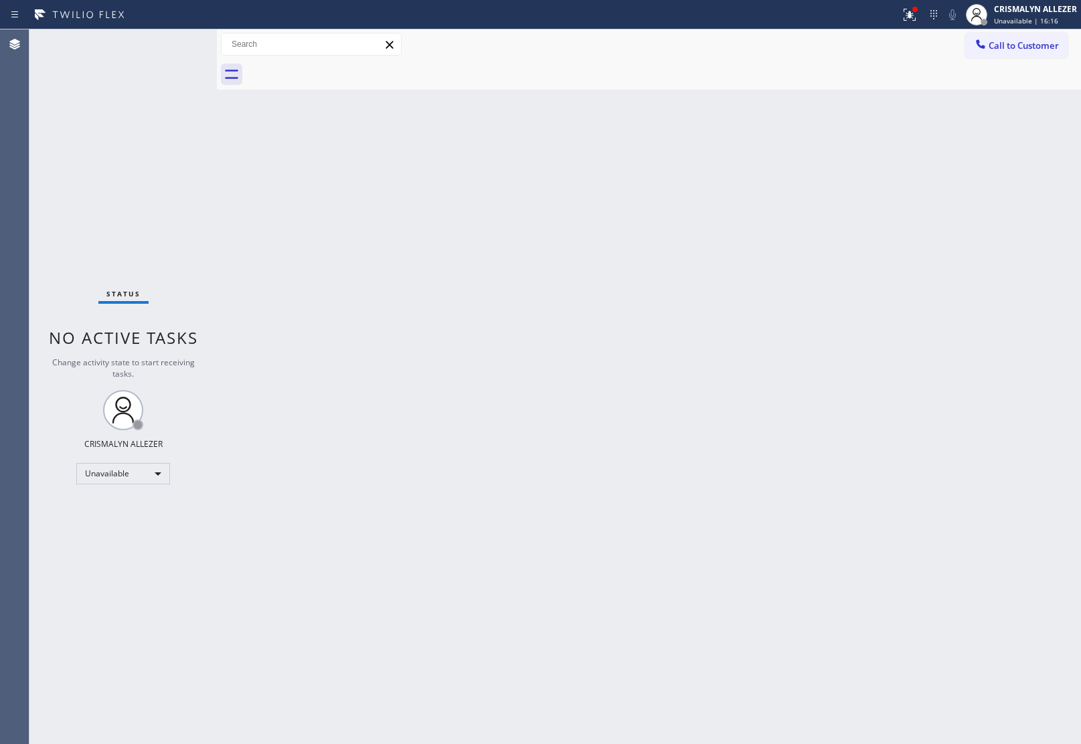
drag, startPoint x: 997, startPoint y: 48, endPoint x: 918, endPoint y: 117, distance: 105.3
click at [996, 48] on span "Call to Customer" at bounding box center [1024, 45] width 70 height 12
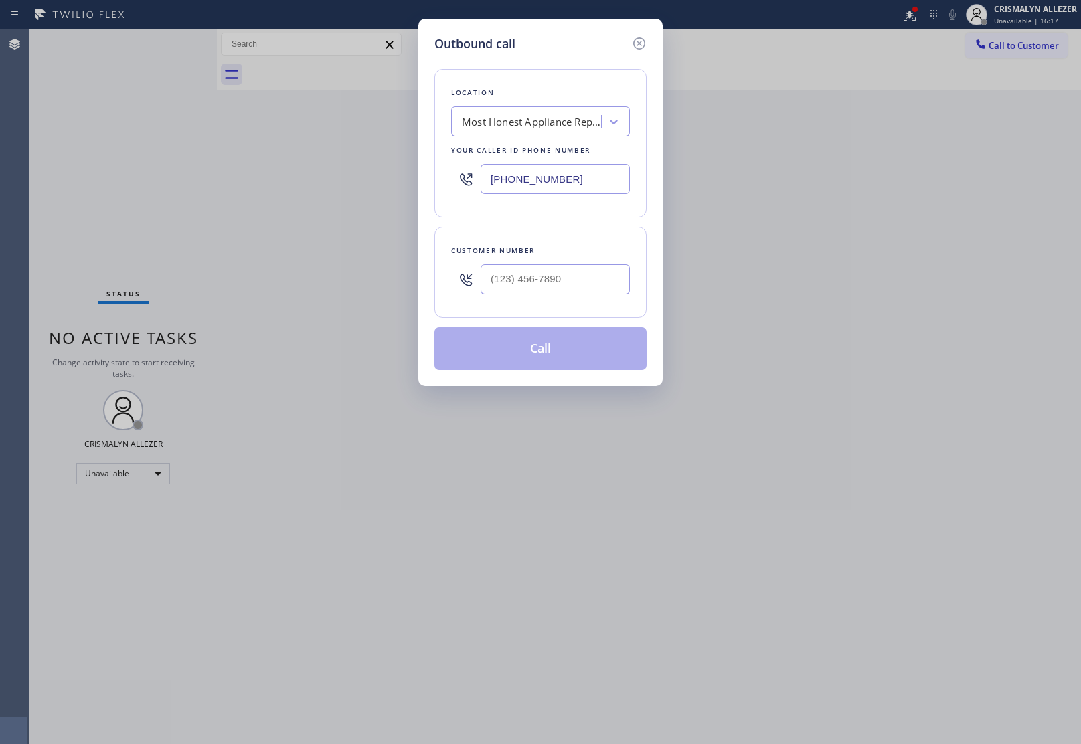
paste input "305) 901-5761"
drag, startPoint x: 598, startPoint y: 181, endPoint x: 244, endPoint y: 208, distance: 354.5
click at [250, 206] on div "Outbound call Location Most Honest Appliance Repair Seattle Your caller id phon…" at bounding box center [540, 372] width 1081 height 744
type input "[PHONE_NUMBER]"
click at [569, 283] on input "(___) ___-____" at bounding box center [555, 279] width 149 height 30
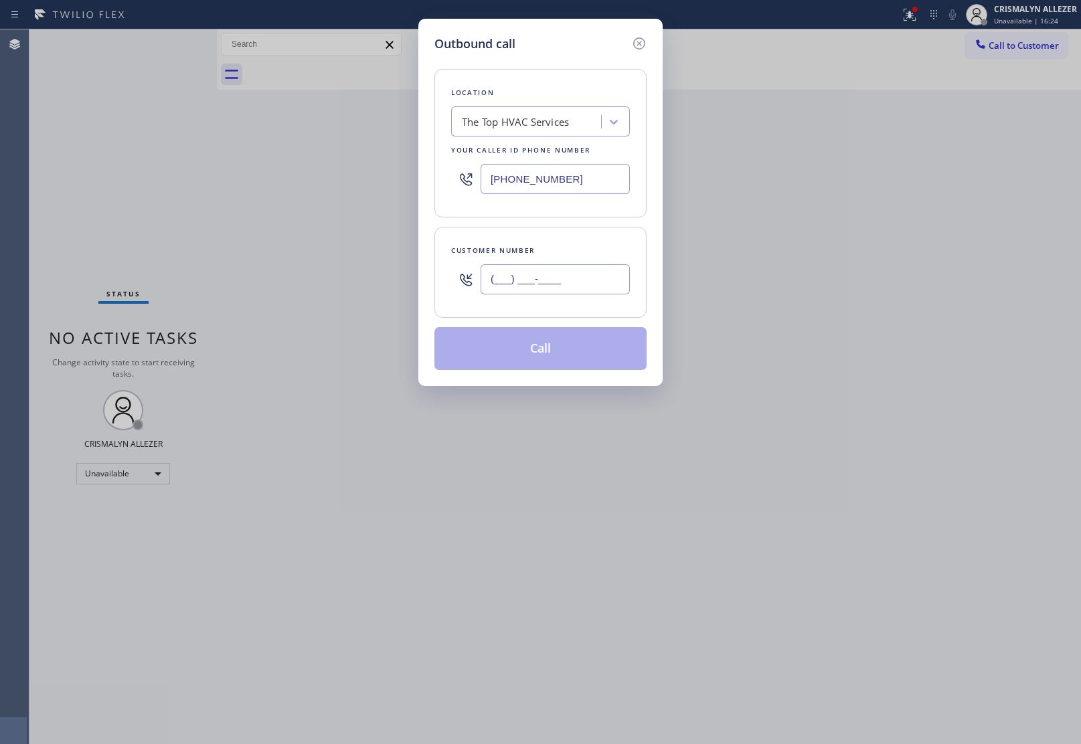
paste input "833) 463-5223"
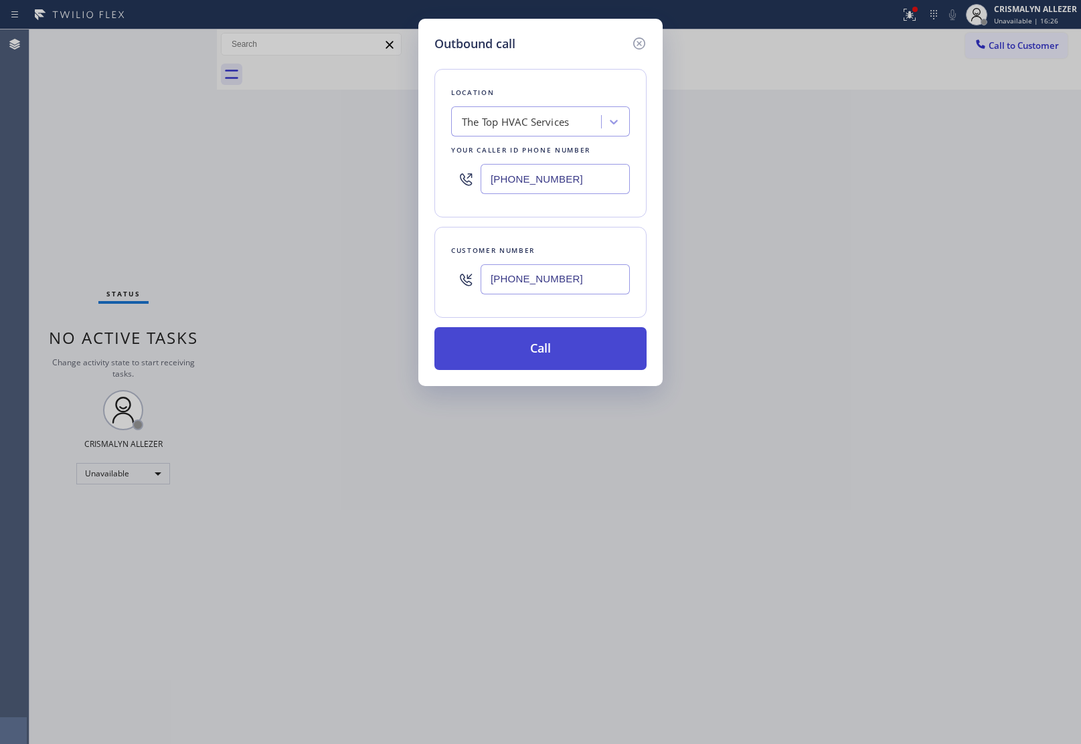
type input "[PHONE_NUMBER]"
click at [550, 358] on button "Call" at bounding box center [540, 348] width 212 height 43
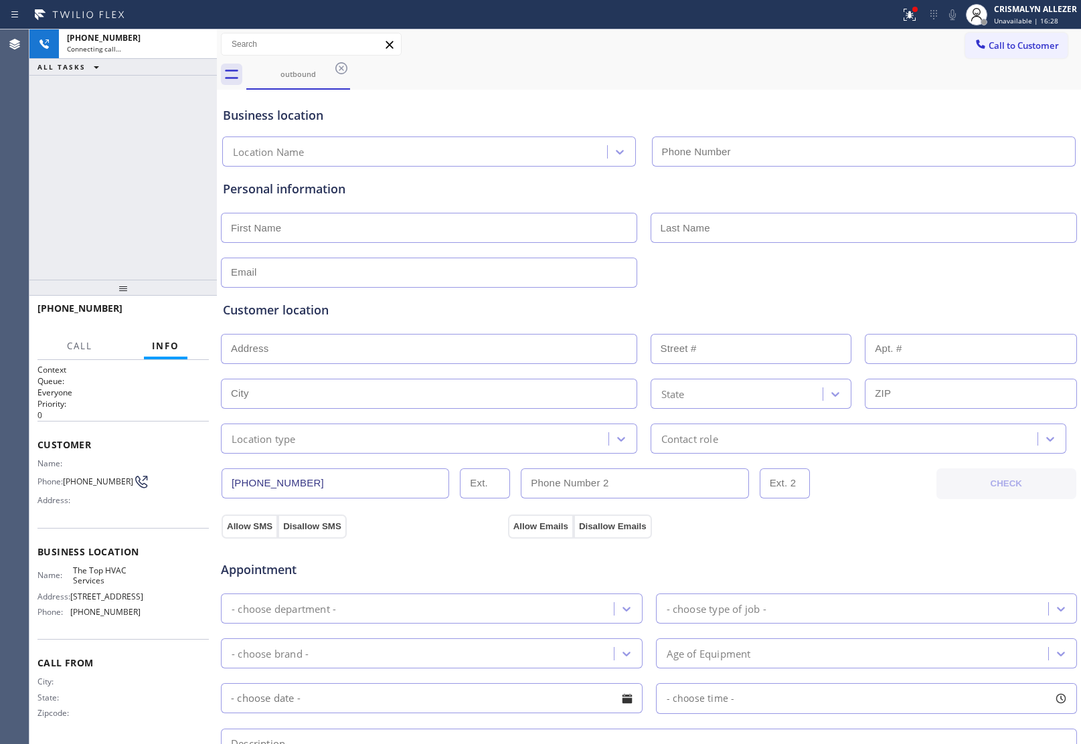
type input "[PHONE_NUMBER]"
click at [171, 319] on span "HANG UP" at bounding box center [177, 314] width 41 height 9
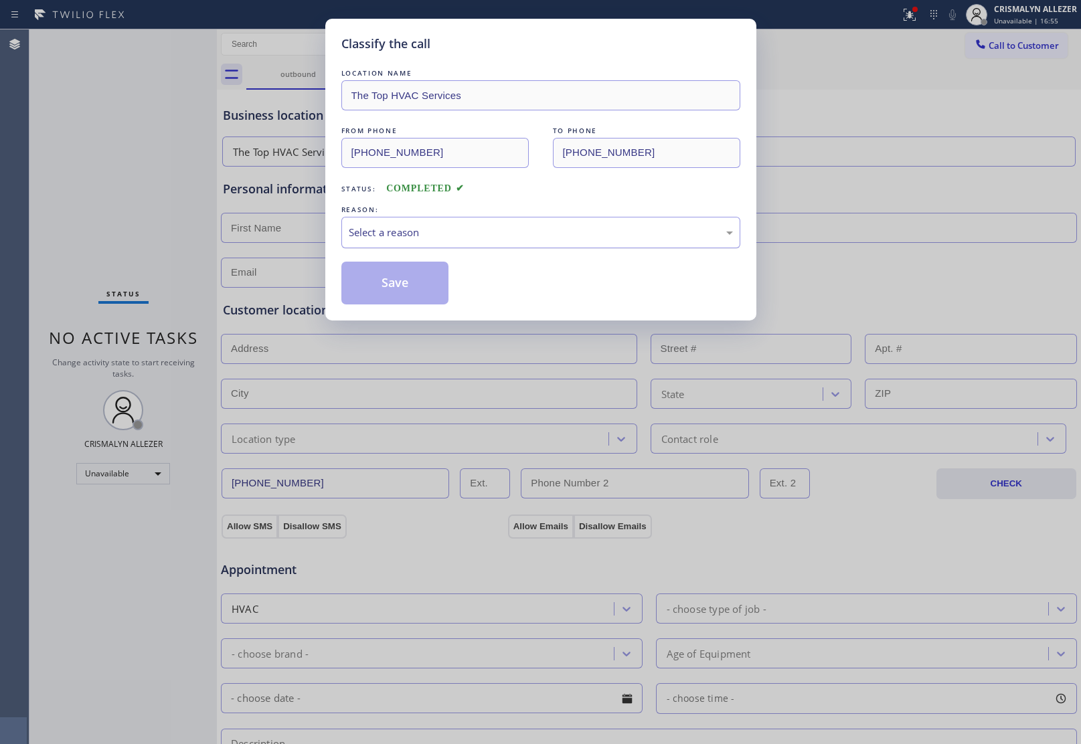
click at [486, 232] on div "Select a reason" at bounding box center [541, 232] width 384 height 15
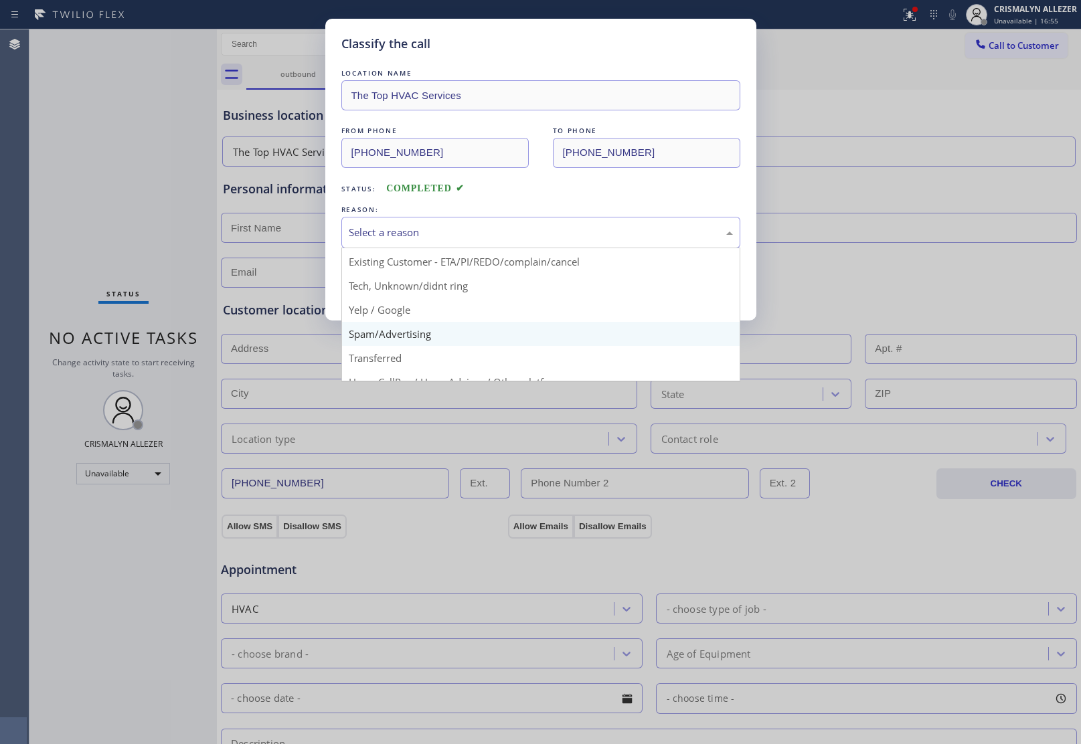
scroll to position [92, 0]
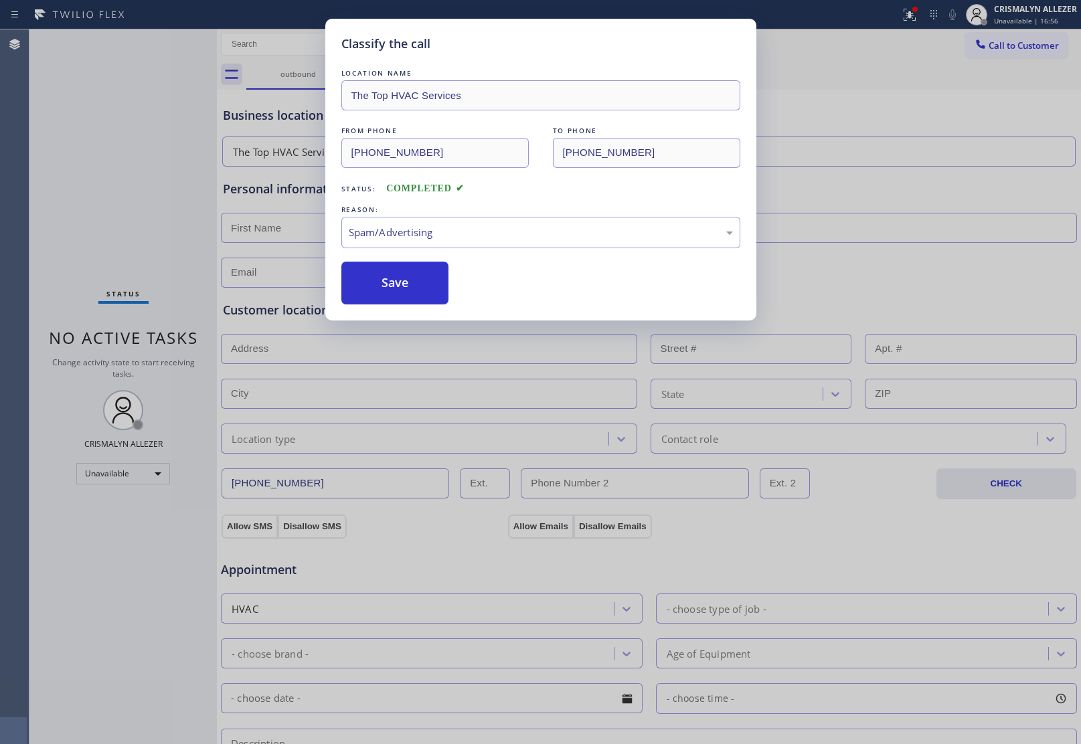
click at [410, 295] on button "Save" at bounding box center [395, 283] width 108 height 43
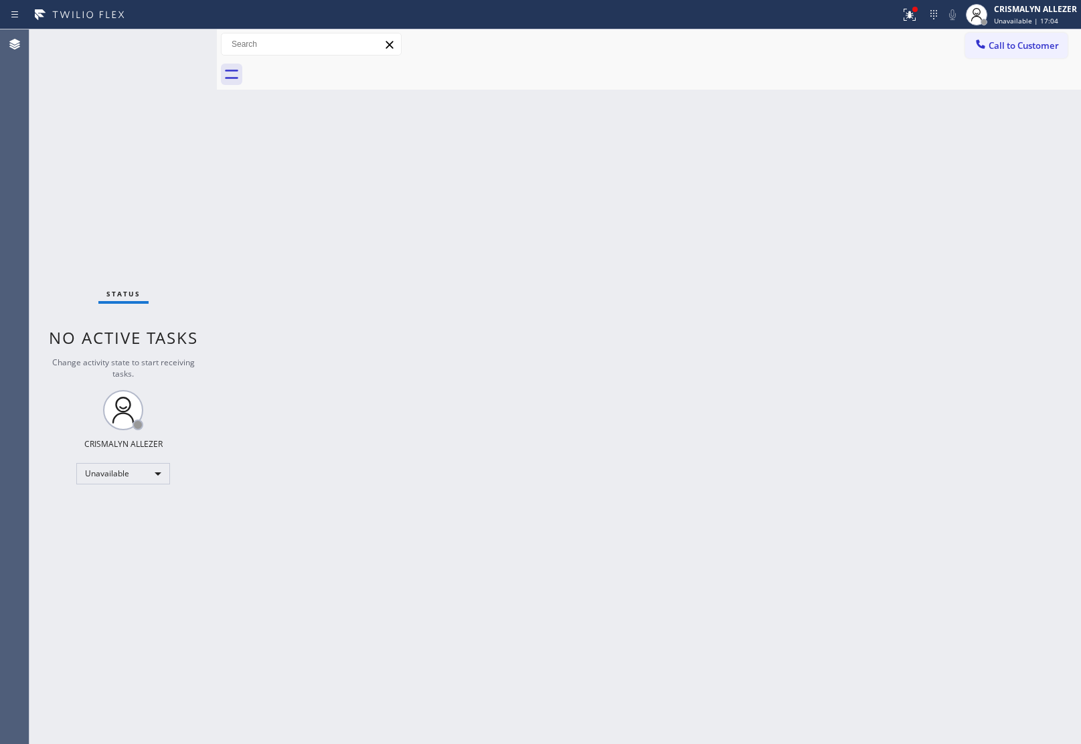
drag, startPoint x: 1016, startPoint y: 38, endPoint x: 894, endPoint y: 135, distance: 155.8
click at [1012, 40] on span "Call to Customer" at bounding box center [1024, 45] width 70 height 12
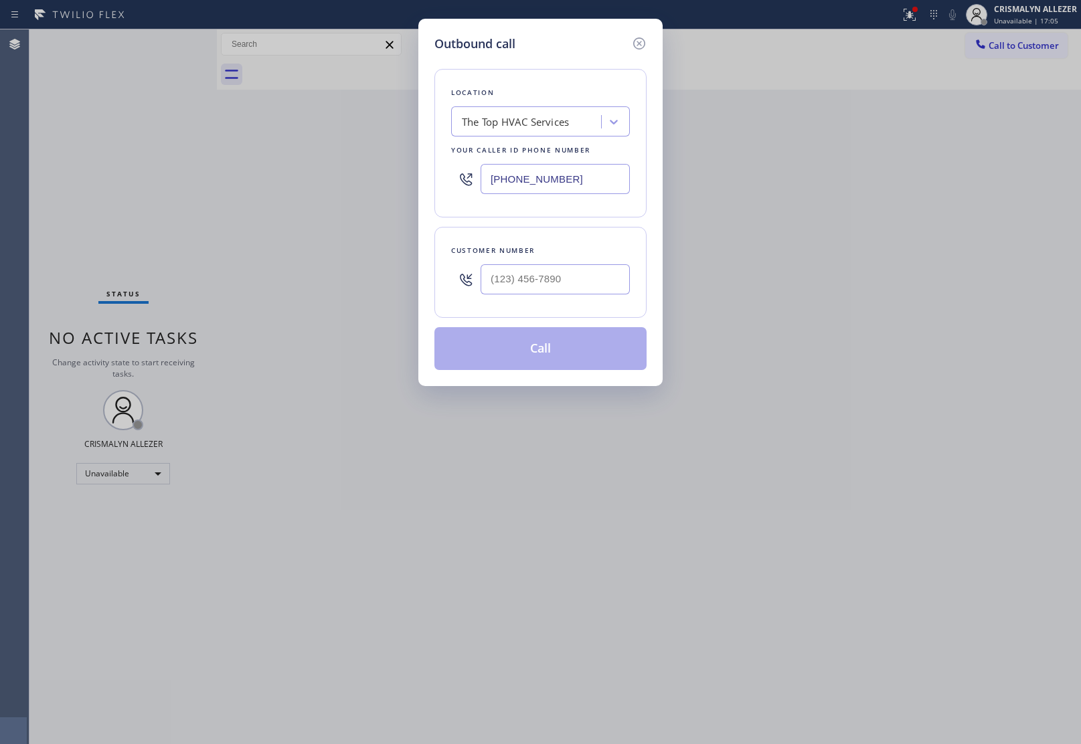
click at [300, 171] on div "Outbound call Location The Top HVAC Services Your caller id phone number (305) …" at bounding box center [540, 372] width 1081 height 744
paste input "694-2598"
type input "[PHONE_NUMBER]"
click at [572, 285] on input "(___) ___-____" at bounding box center [555, 279] width 149 height 30
paste input "833) 463-5223"
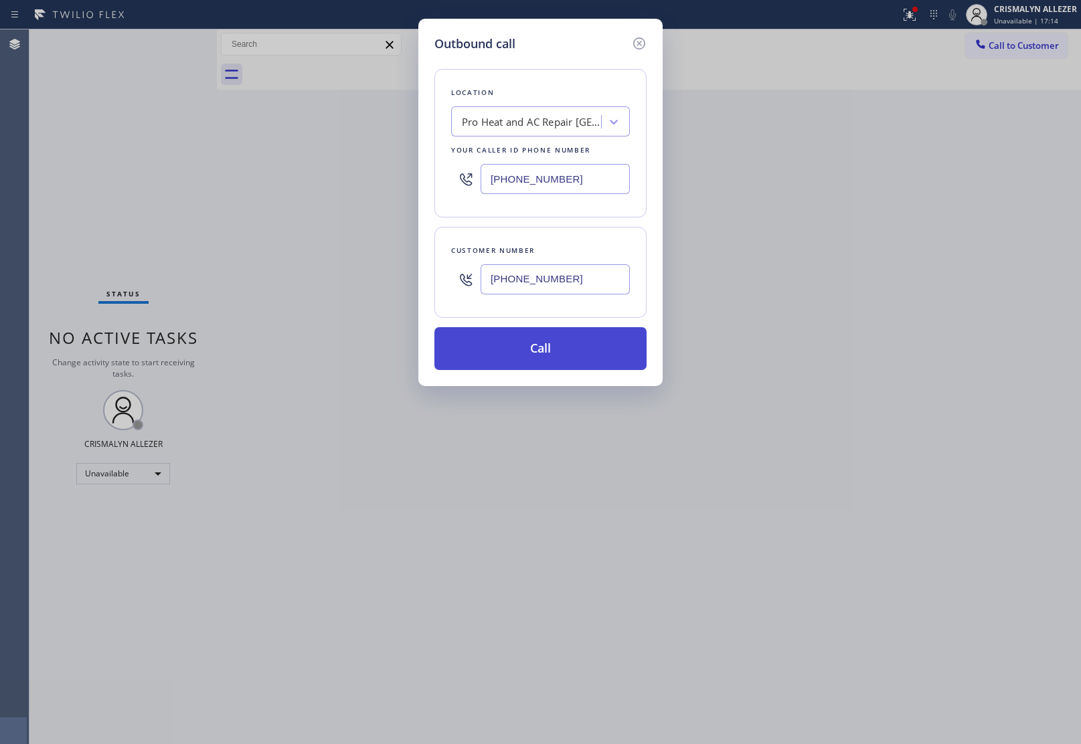
type input "[PHONE_NUMBER]"
click at [540, 355] on button "Call" at bounding box center [540, 348] width 212 height 43
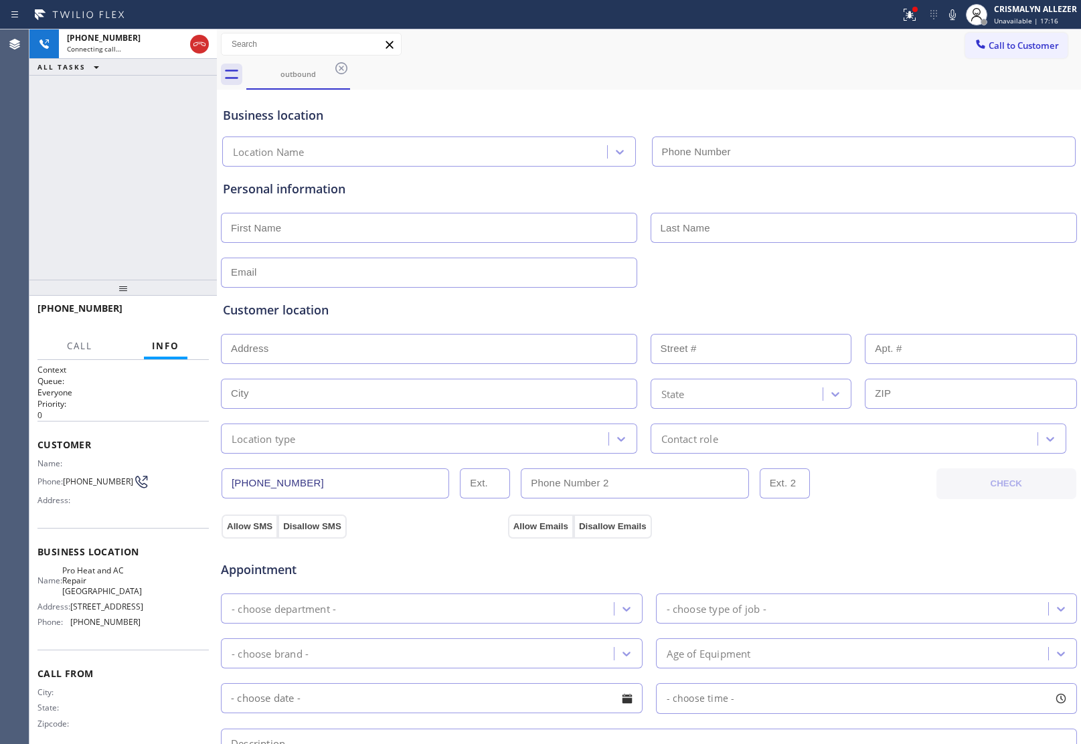
type input "[PHONE_NUMBER]"
click at [172, 319] on button "HANG UP" at bounding box center [178, 314] width 62 height 19
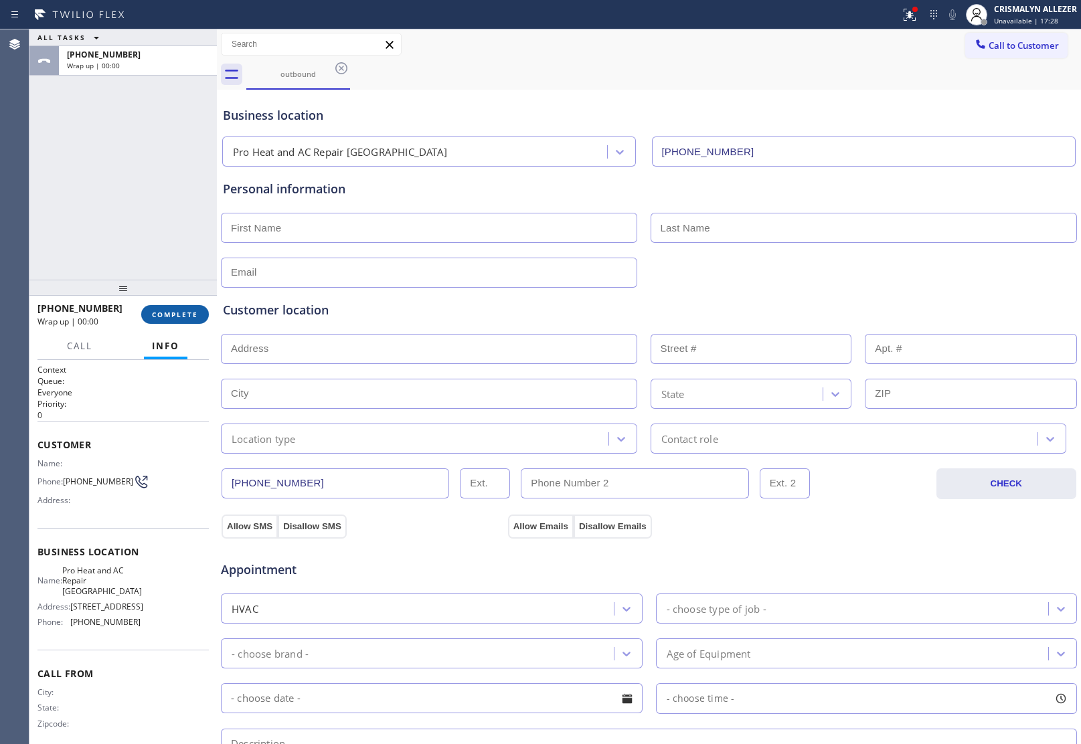
click at [175, 311] on span "COMPLETE" at bounding box center [175, 314] width 46 height 9
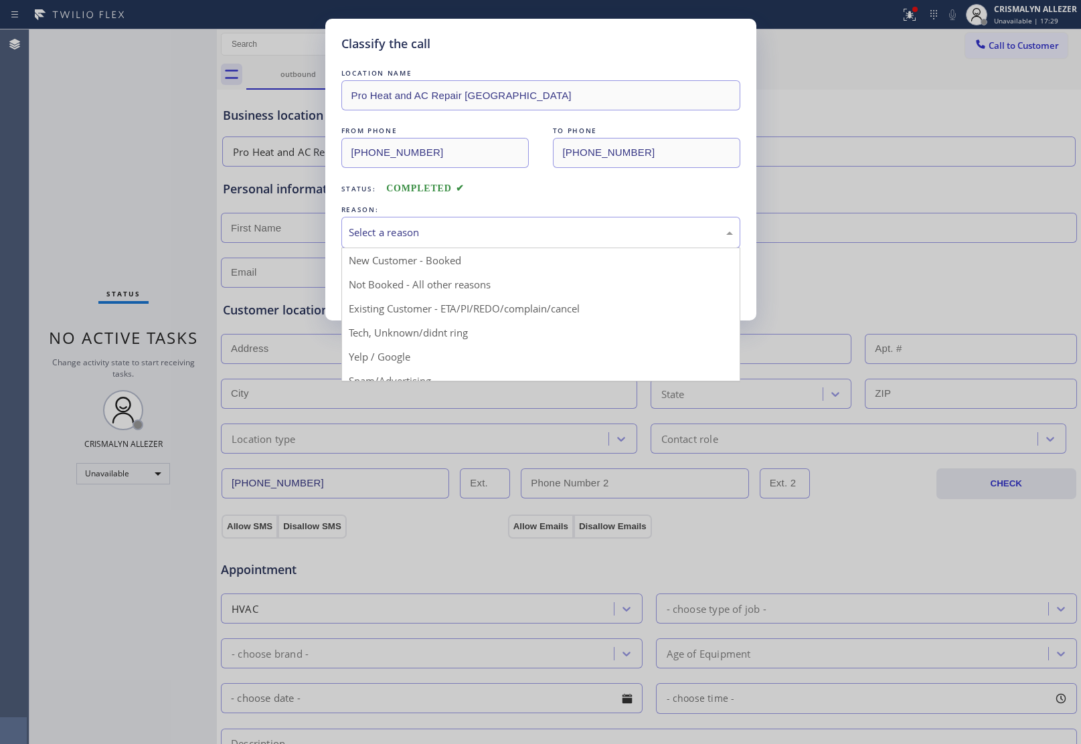
click at [572, 238] on div "Select a reason" at bounding box center [541, 232] width 384 height 15
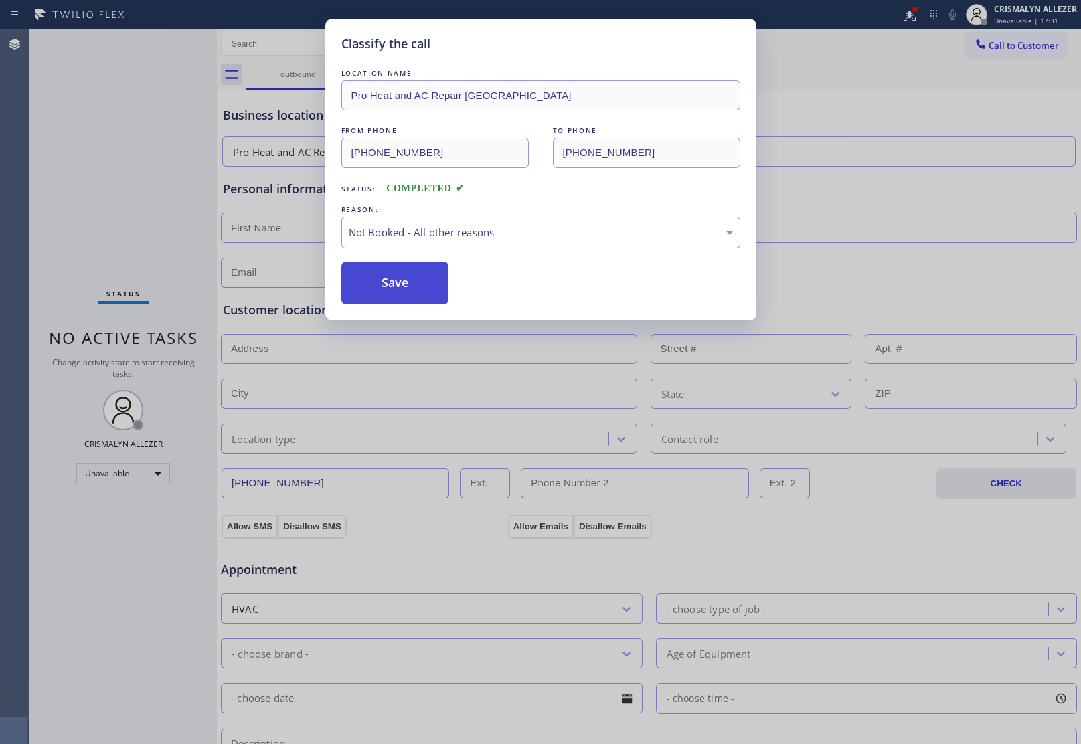
click at [395, 287] on button "Save" at bounding box center [395, 283] width 108 height 43
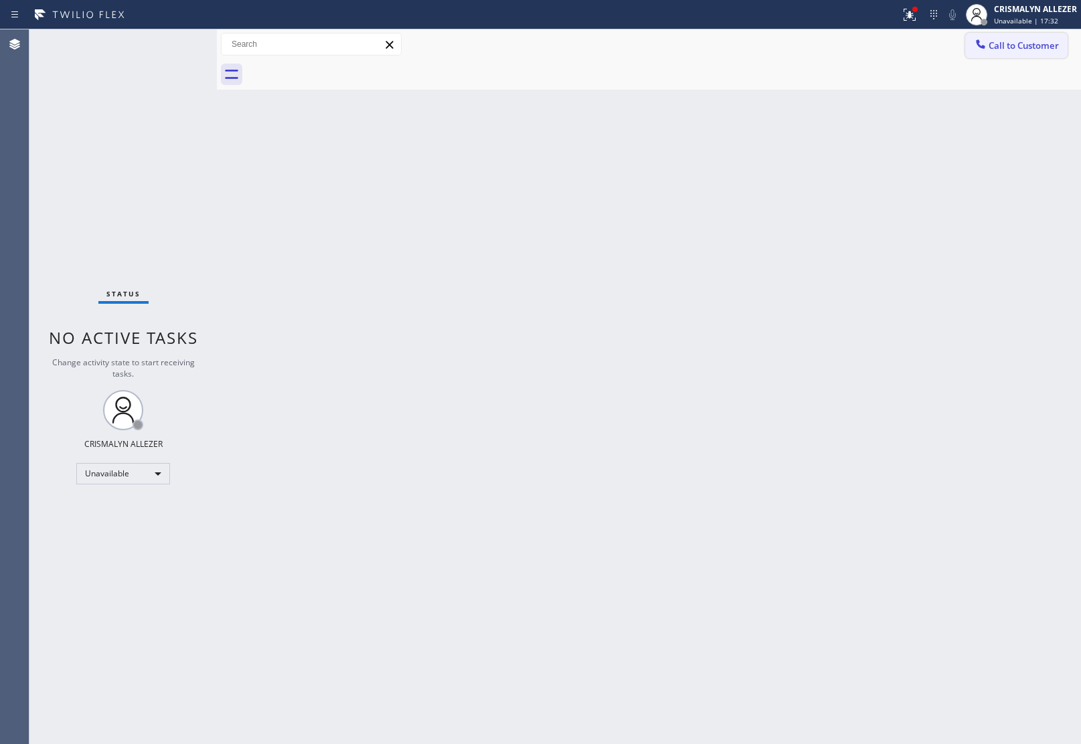
click at [1004, 47] on span "Call to Customer" at bounding box center [1024, 45] width 70 height 12
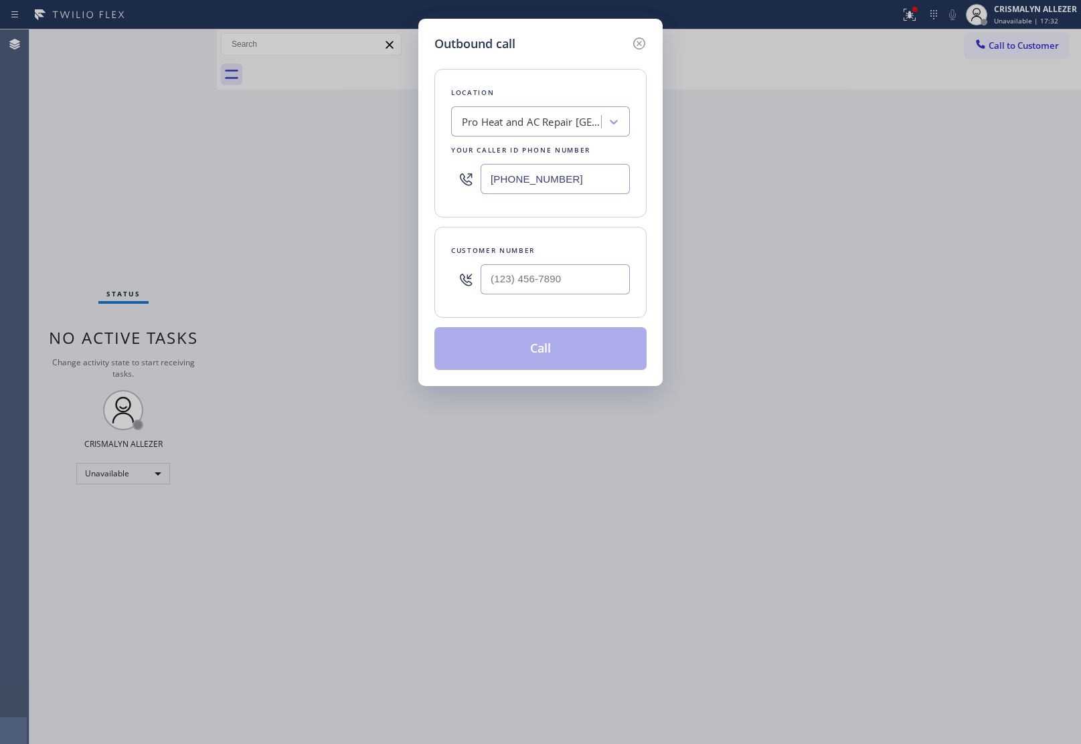
click at [588, 301] on div at bounding box center [555, 280] width 149 height 44
click at [587, 289] on input "(___) ___-____" at bounding box center [555, 279] width 149 height 30
paste input "833) 463-5223"
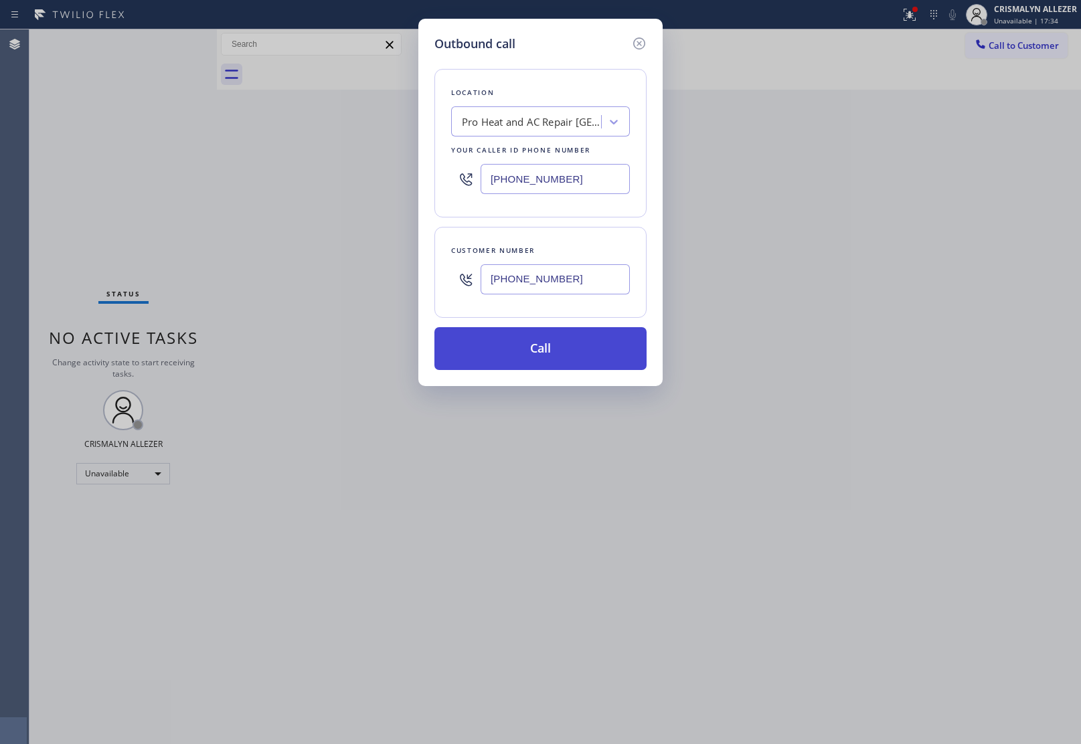
type input "[PHONE_NUMBER]"
click at [530, 367] on button "Call" at bounding box center [540, 348] width 212 height 43
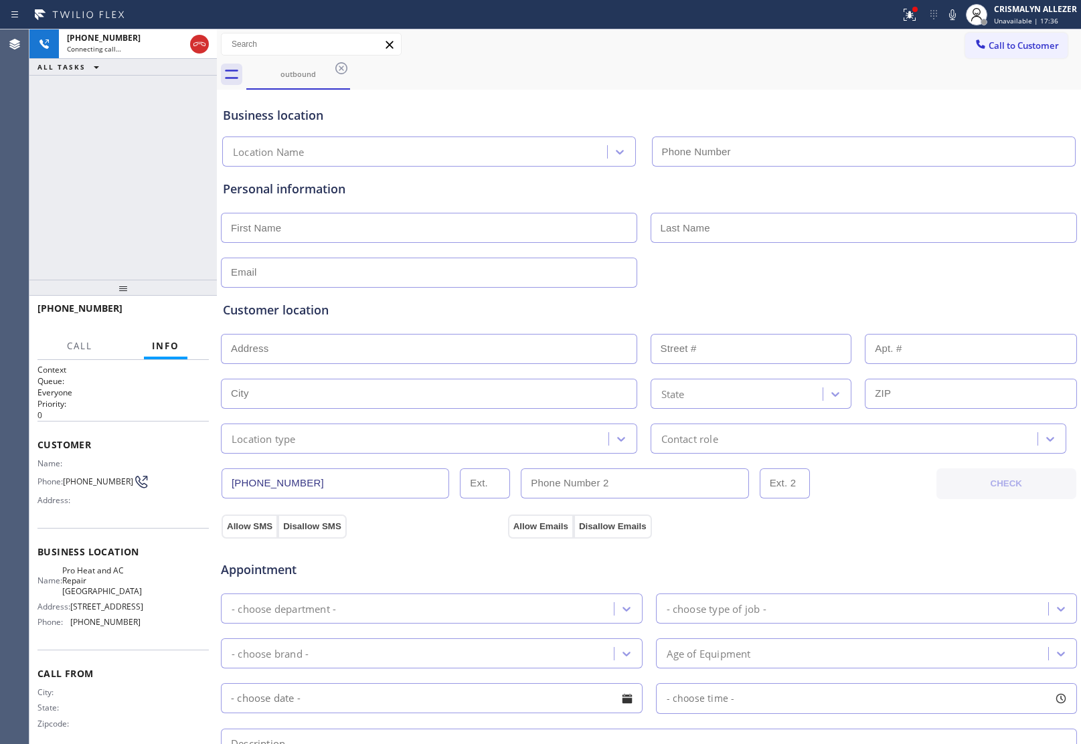
type input "[PHONE_NUMBER]"
click at [169, 319] on button "HANG UP" at bounding box center [178, 314] width 62 height 19
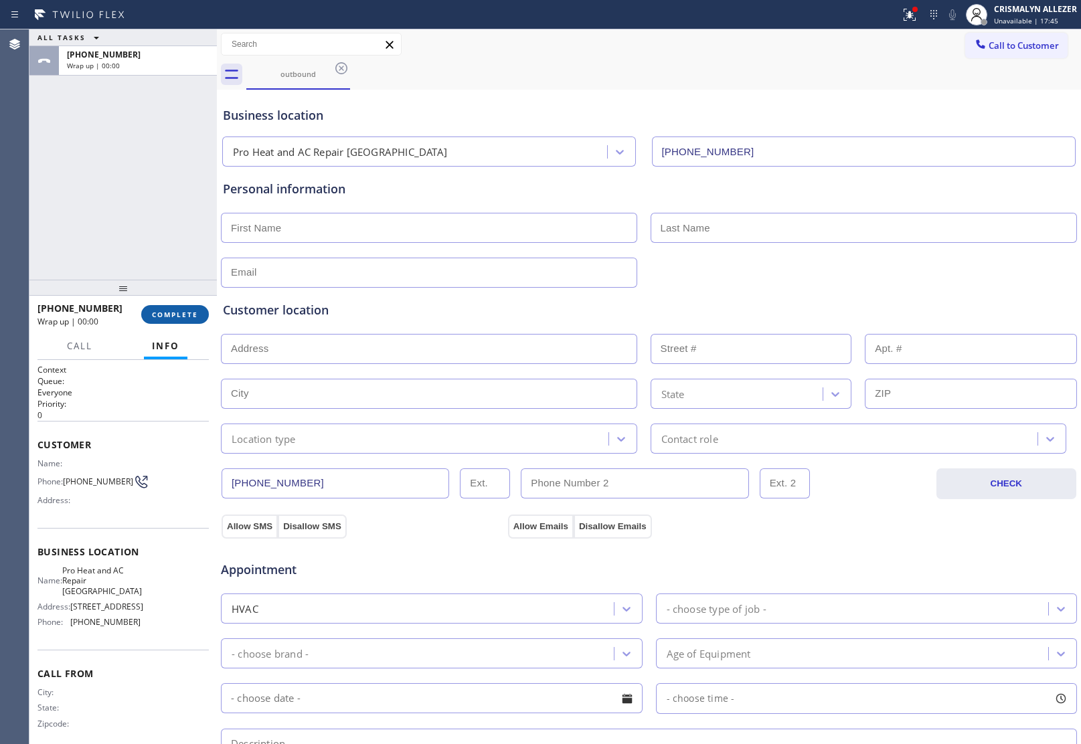
click at [189, 316] on span "COMPLETE" at bounding box center [175, 314] width 46 height 9
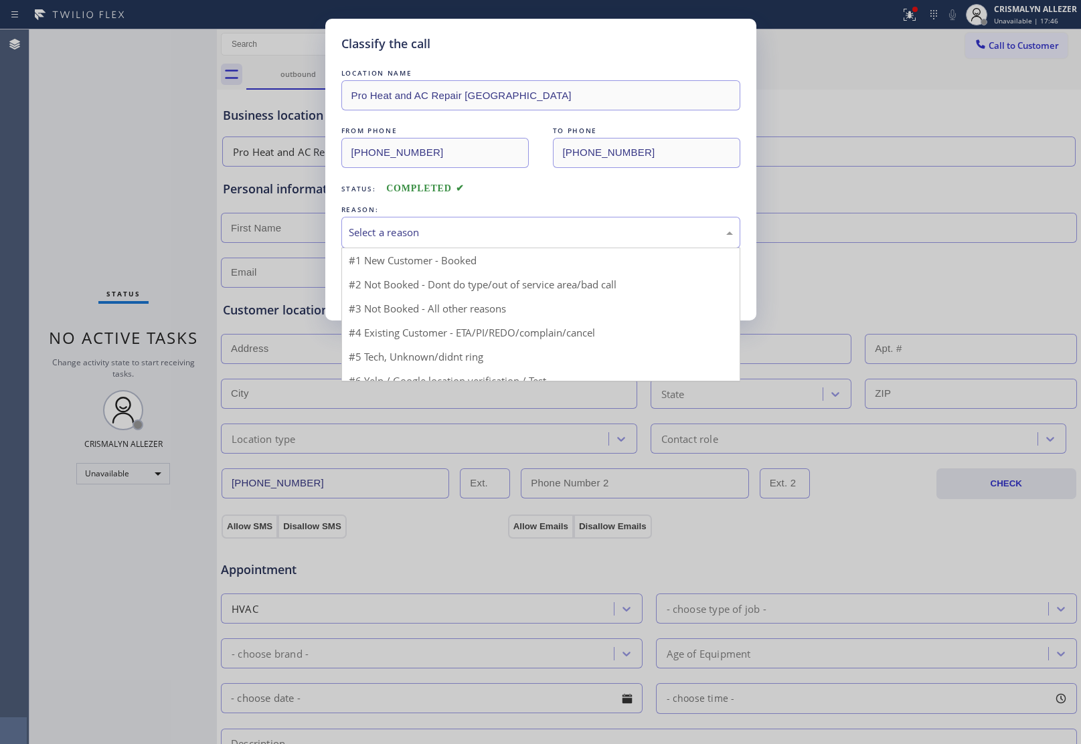
click at [527, 243] on div "Select a reason" at bounding box center [540, 232] width 399 height 31
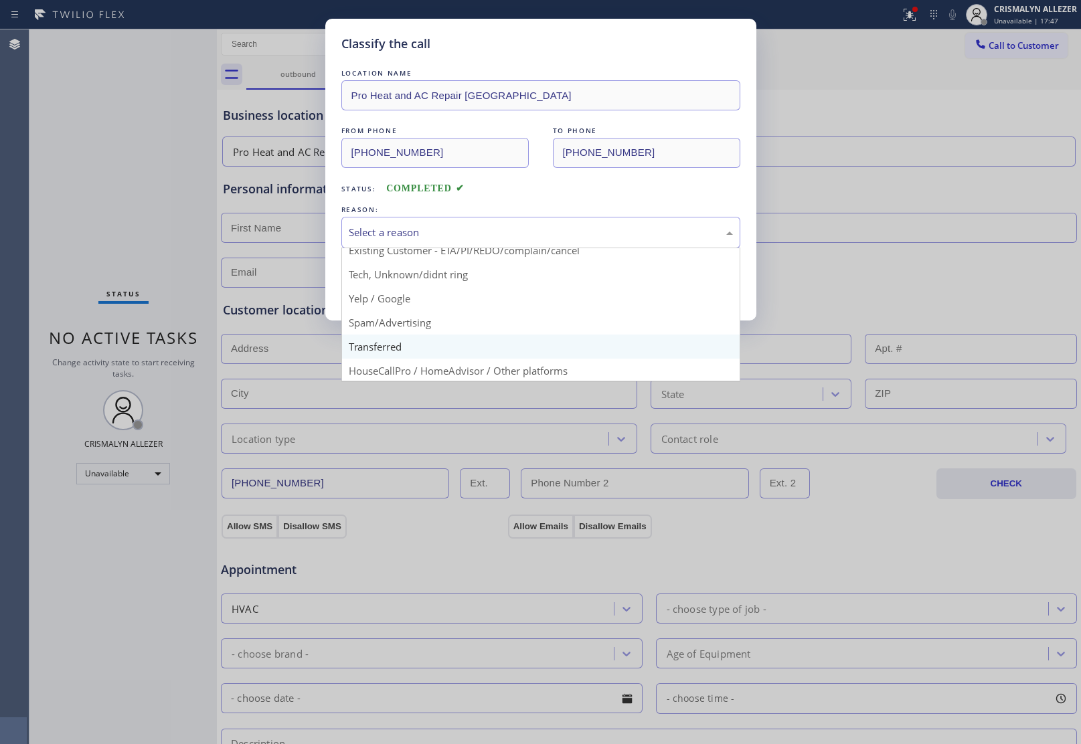
scroll to position [92, 0]
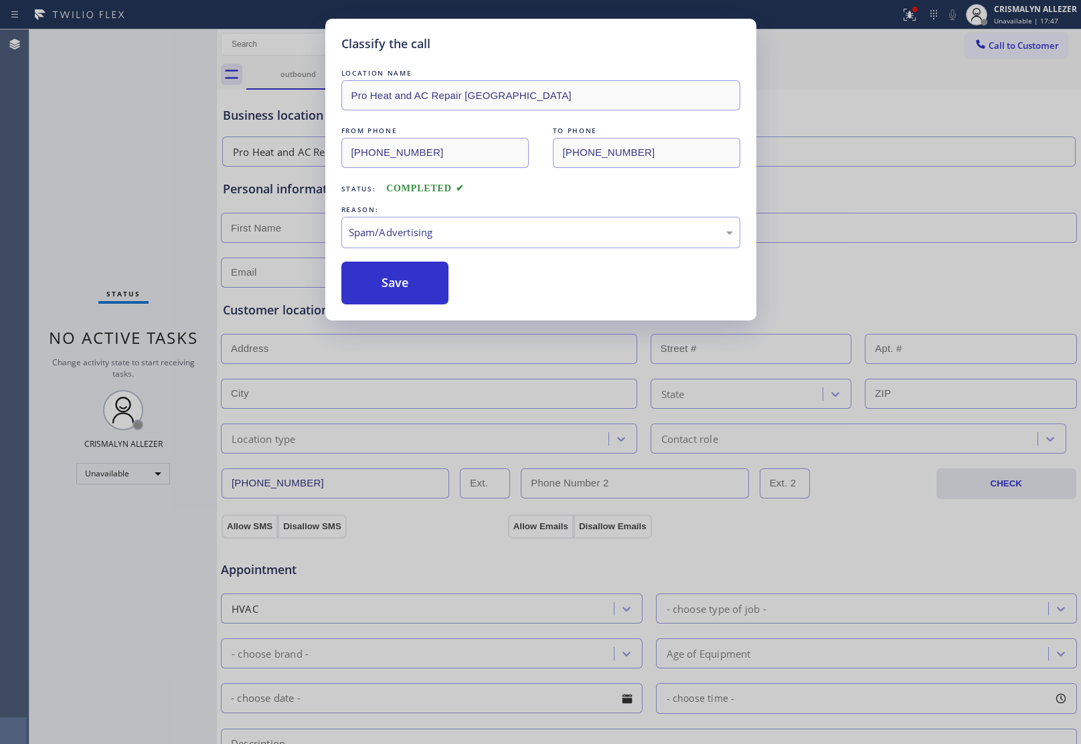
click at [392, 301] on button "Save" at bounding box center [395, 283] width 108 height 43
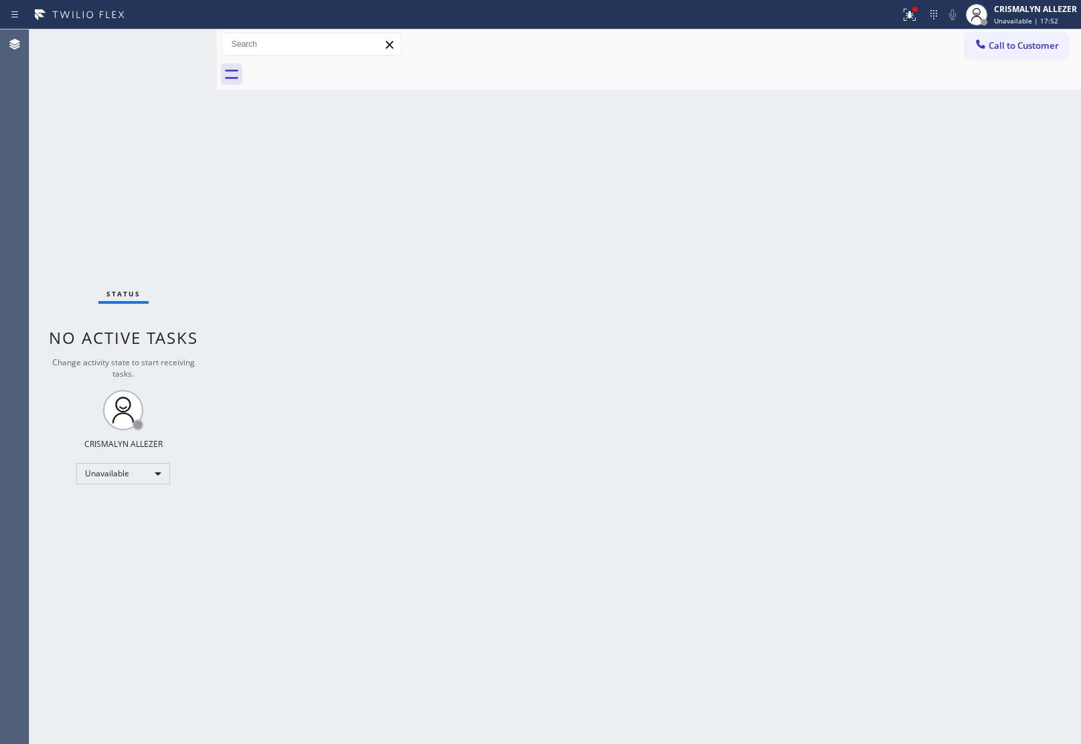
click at [1029, 52] on button "Call to Customer" at bounding box center [1016, 45] width 102 height 25
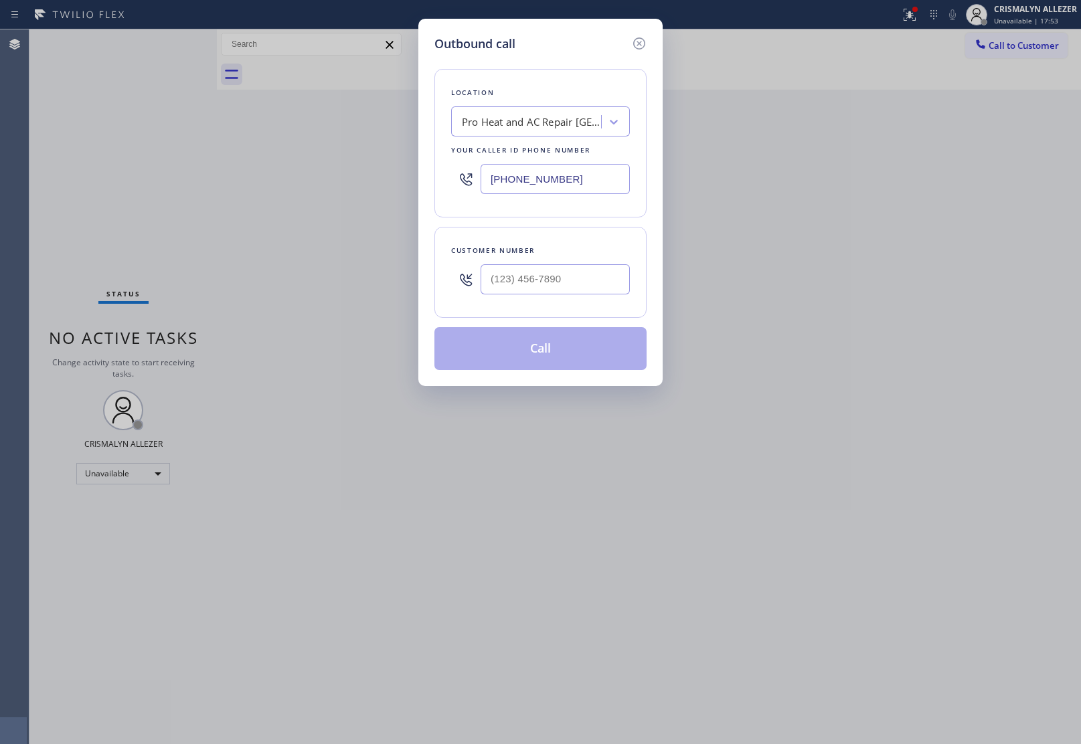
drag, startPoint x: 594, startPoint y: 176, endPoint x: 193, endPoint y: 187, distance: 401.8
click at [215, 187] on div "Outbound call Location Pro Heat and AC Repair Fort Lauderdale Your caller id ph…" at bounding box center [540, 372] width 1081 height 744
paste input "323) 282-3630"
type input "[PHONE_NUMBER]"
click at [523, 288] on input "(___) ___-____" at bounding box center [555, 279] width 149 height 30
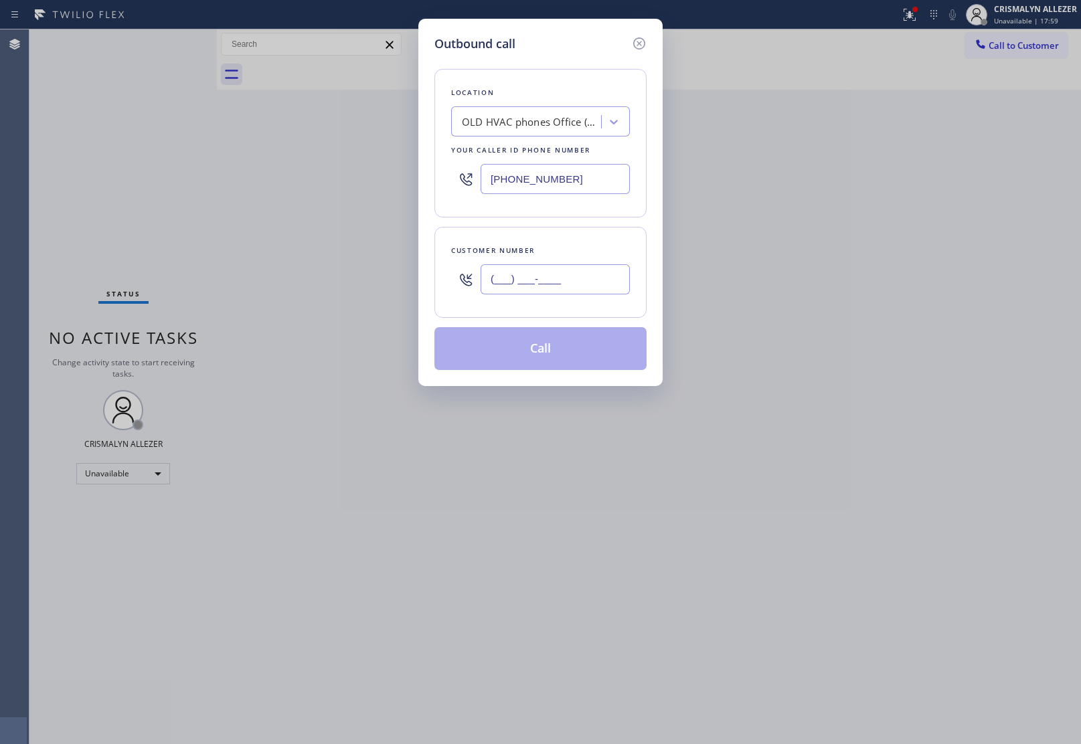
paste input "323) 420-9945"
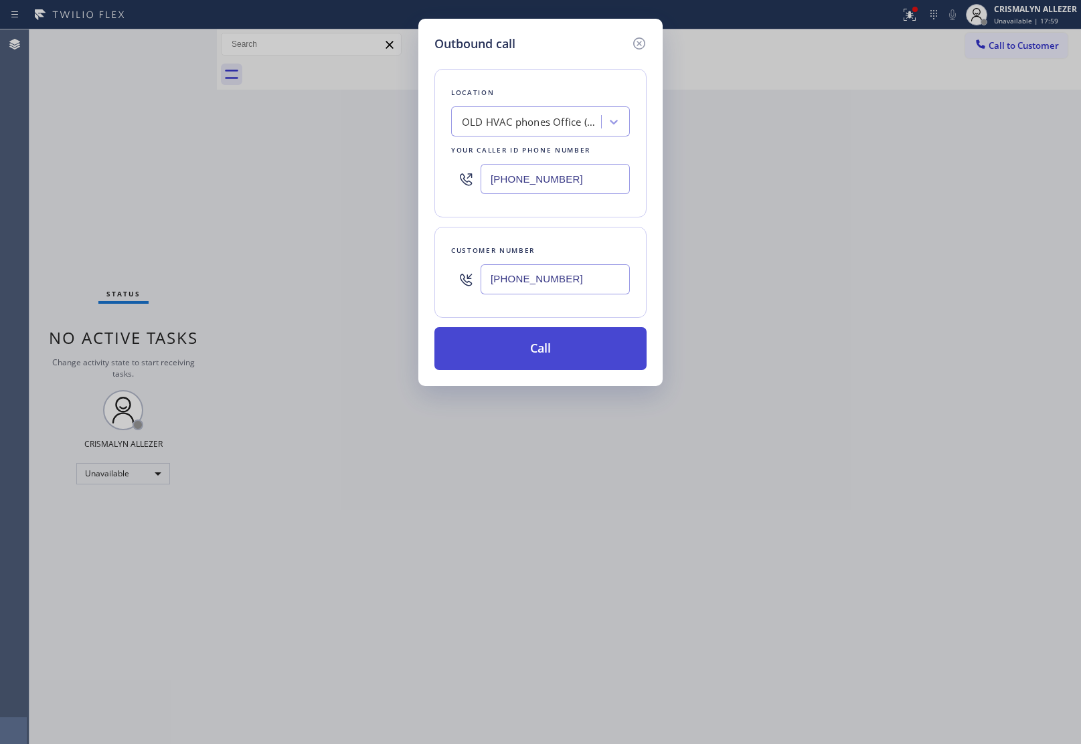
type input "[PHONE_NUMBER]"
click at [550, 352] on button "Call" at bounding box center [540, 348] width 212 height 43
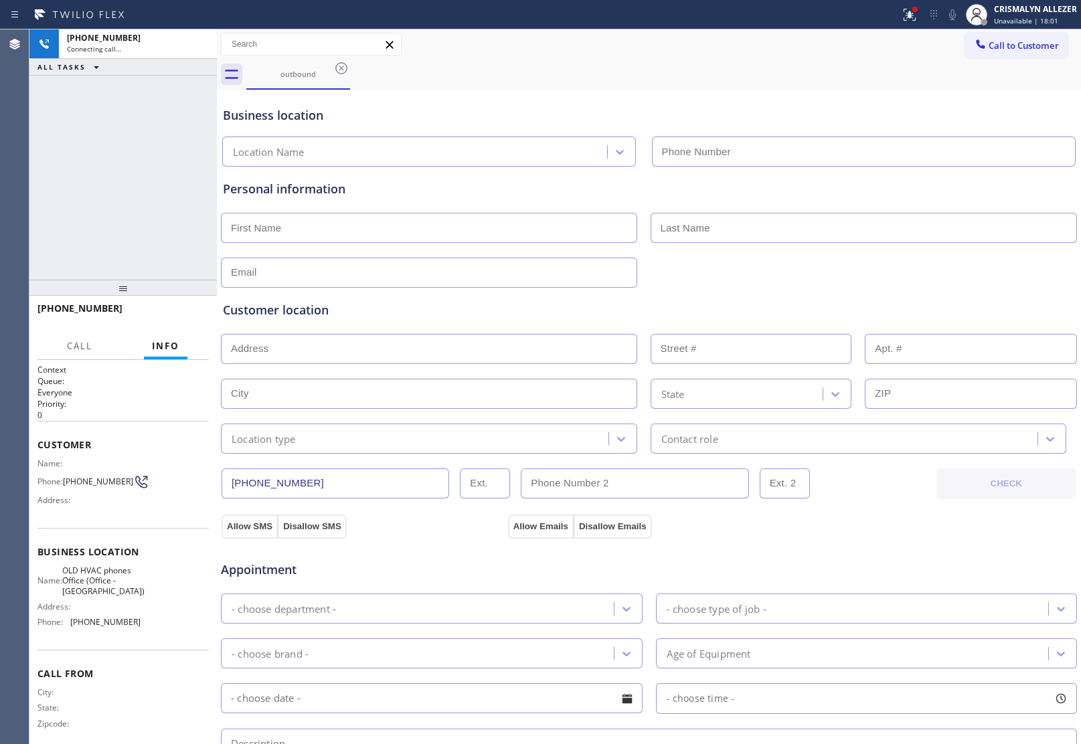
type input "[PHONE_NUMBER]"
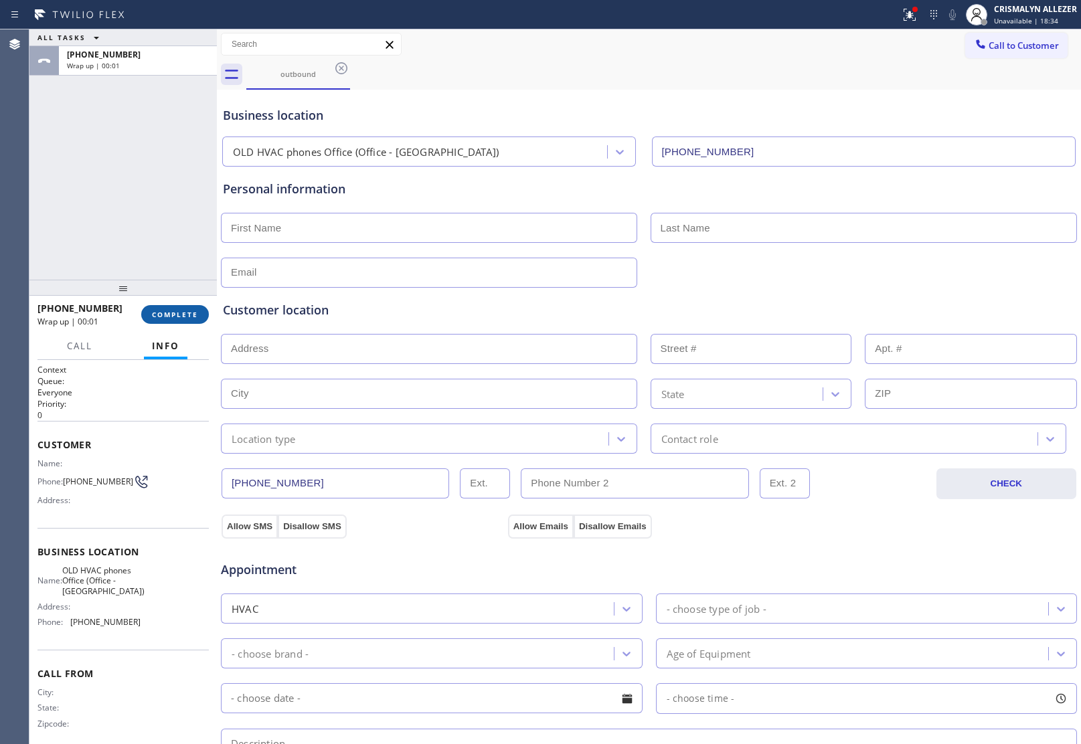
click at [169, 316] on span "COMPLETE" at bounding box center [175, 314] width 46 height 9
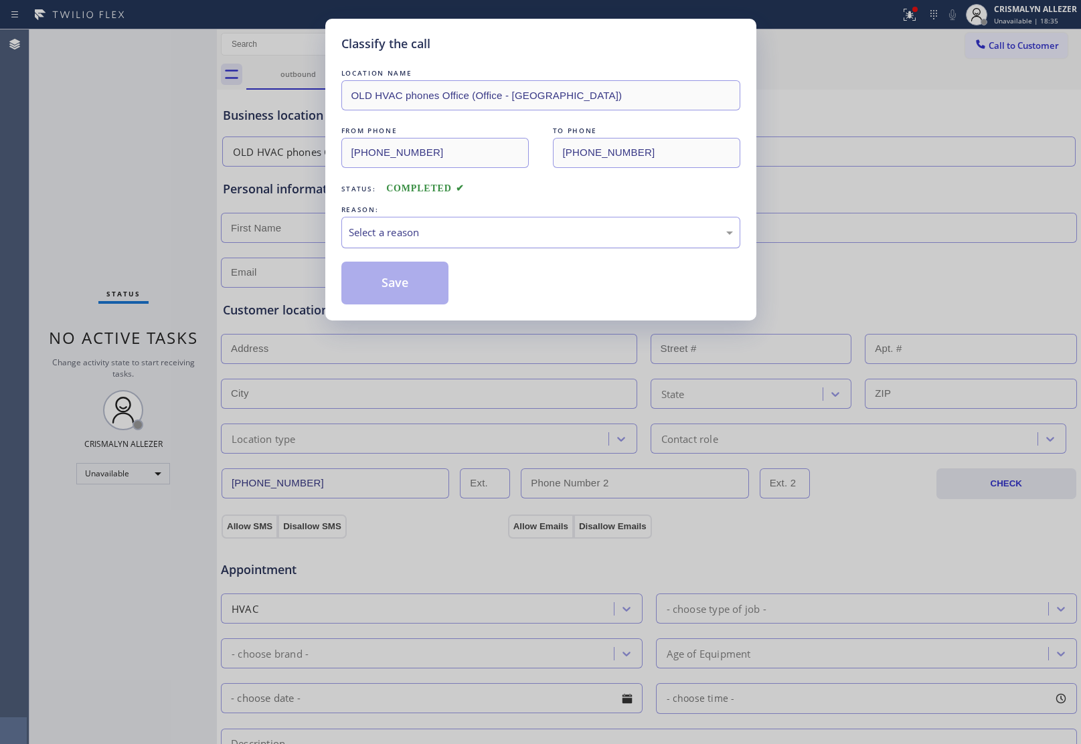
click at [556, 225] on div "Select a reason" at bounding box center [541, 232] width 384 height 15
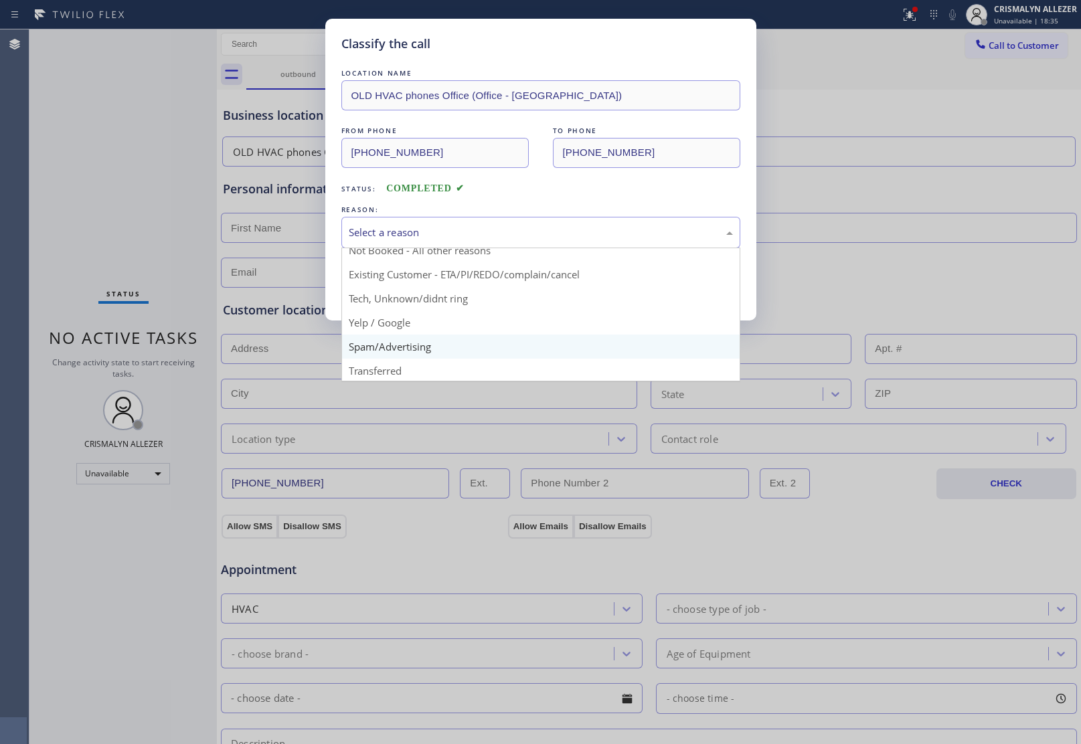
scroll to position [42, 0]
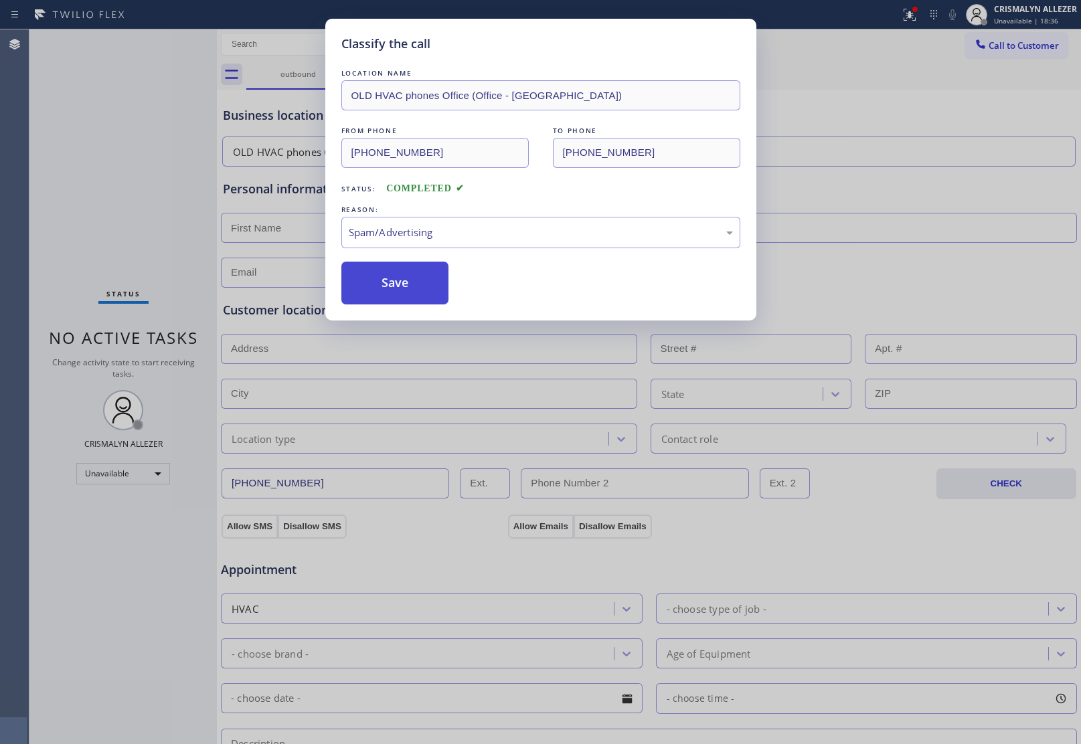
click at [410, 285] on button "Save" at bounding box center [395, 283] width 108 height 43
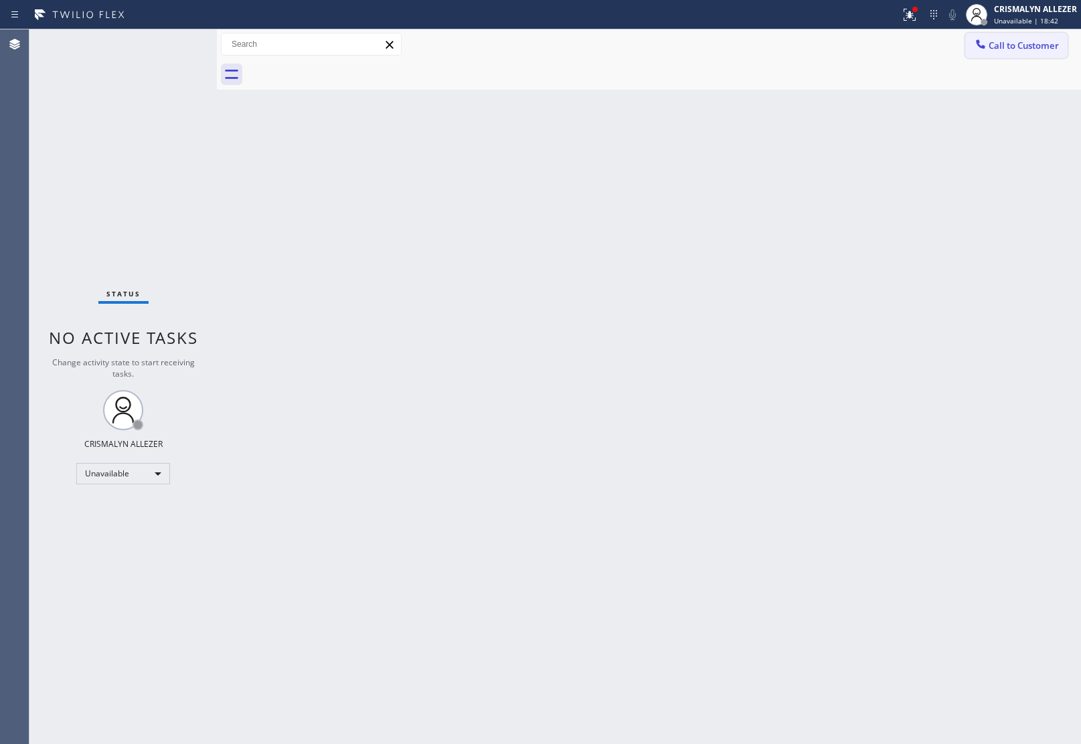
click at [1042, 52] on button "Call to Customer" at bounding box center [1016, 45] width 102 height 25
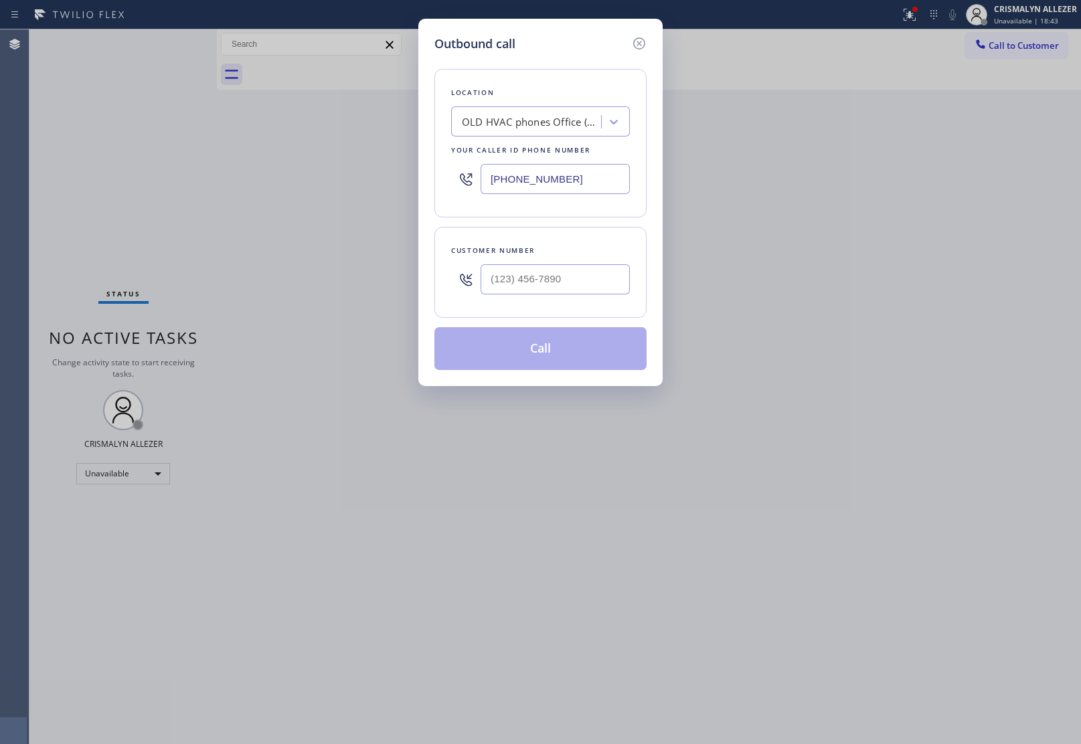
drag, startPoint x: 613, startPoint y: 174, endPoint x: 228, endPoint y: 189, distance: 385.2
click at [185, 179] on div "Outbound call Location OLD HVAC phones Office (Office - Douglas) Your caller id…" at bounding box center [540, 372] width 1081 height 744
paste input "408) 458-8257"
type input "(408) 458-8257"
click at [605, 289] on input "(___) ___-____" at bounding box center [555, 279] width 149 height 30
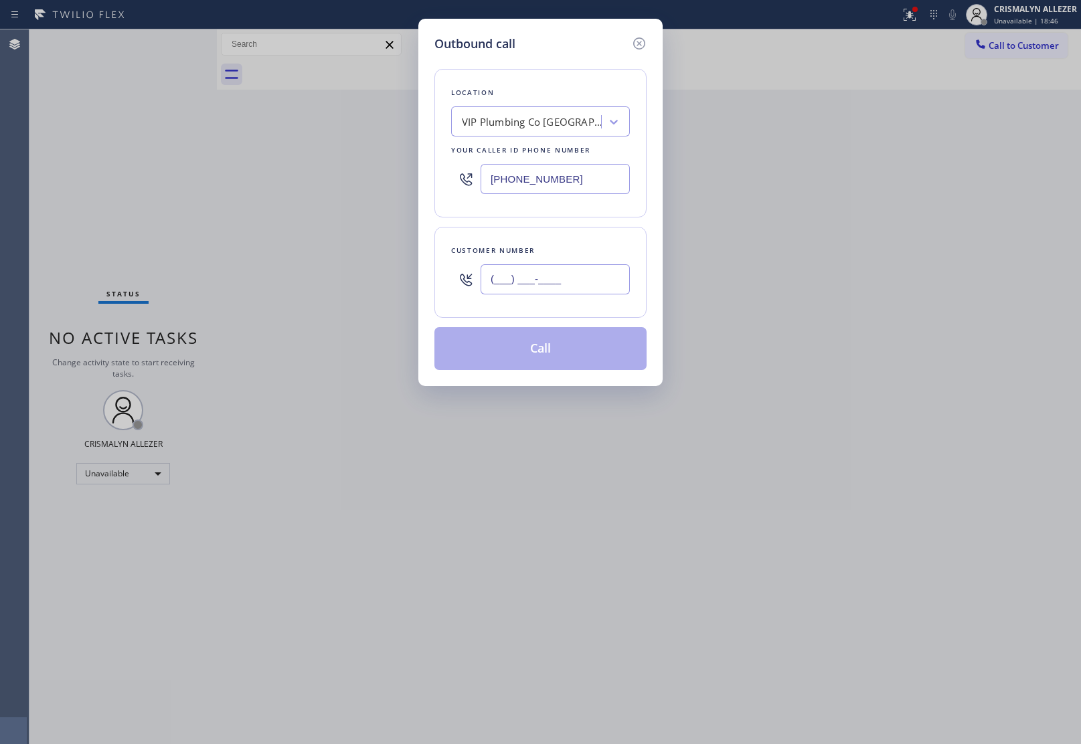
paste input "408) 973-5335"
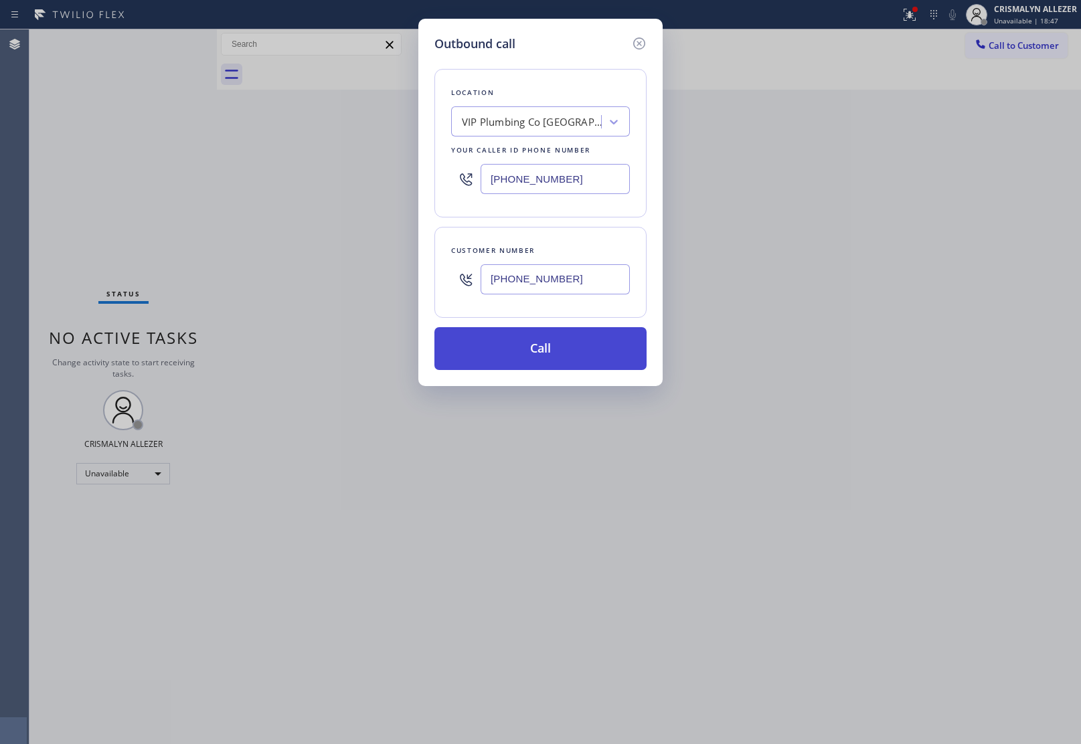
type input "(408) 973-5335"
click at [554, 358] on button "Call" at bounding box center [540, 348] width 212 height 43
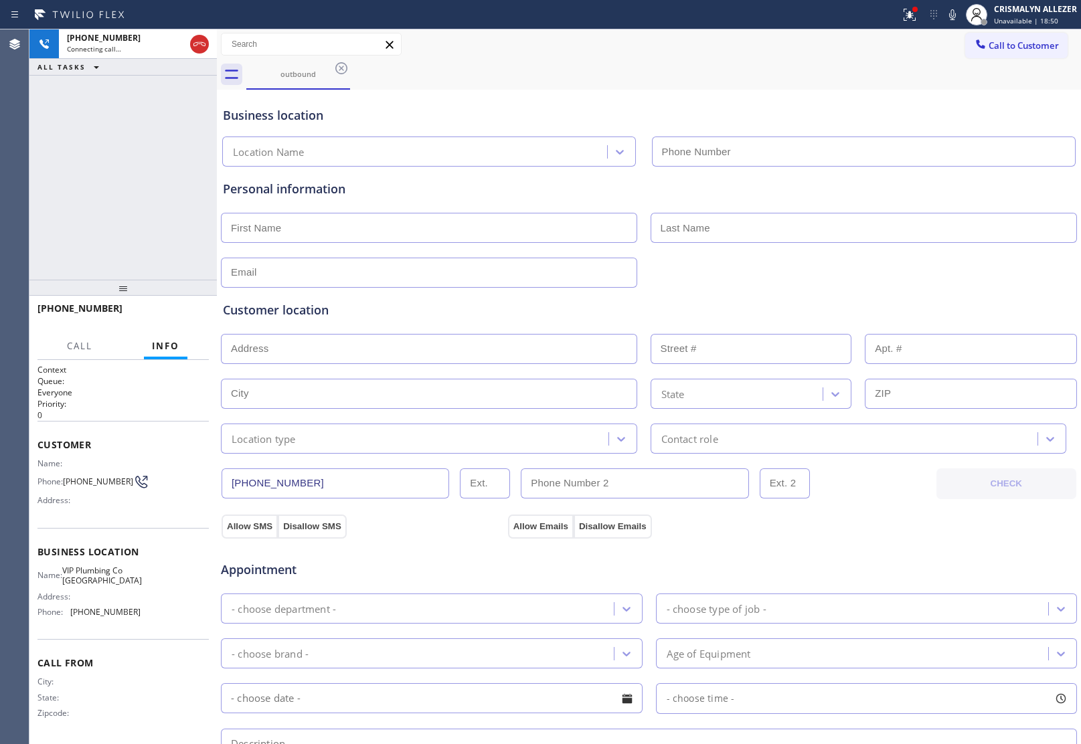
type input "(408) 458-8257"
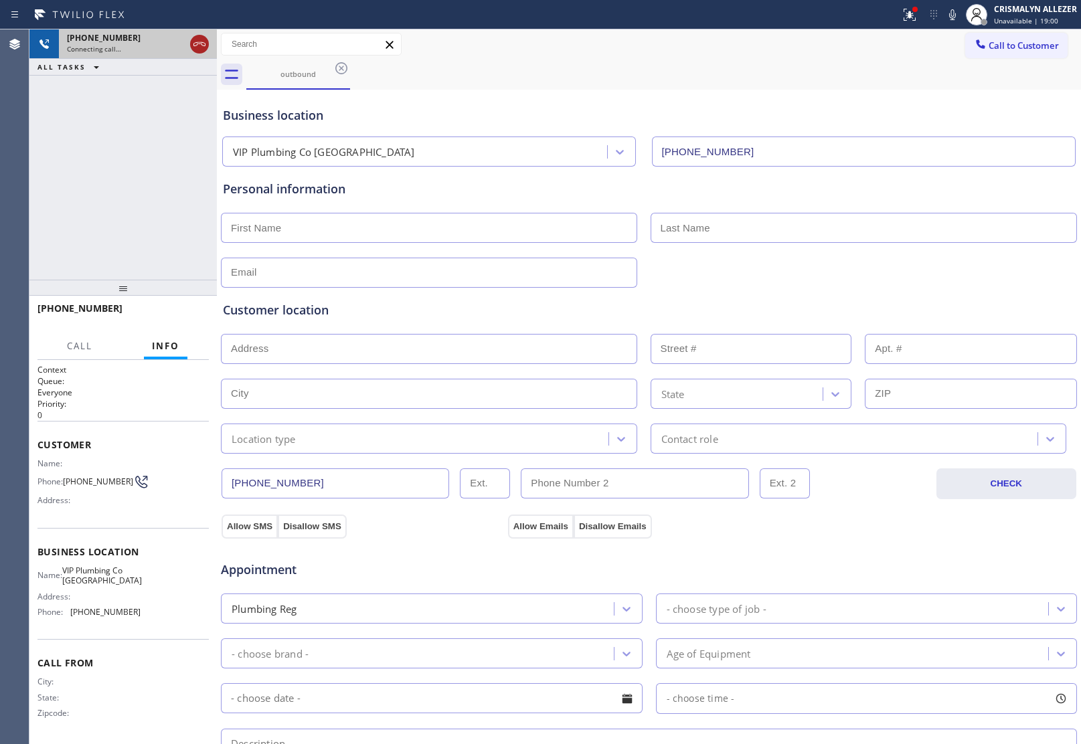
click at [195, 41] on icon at bounding box center [199, 44] width 16 height 16
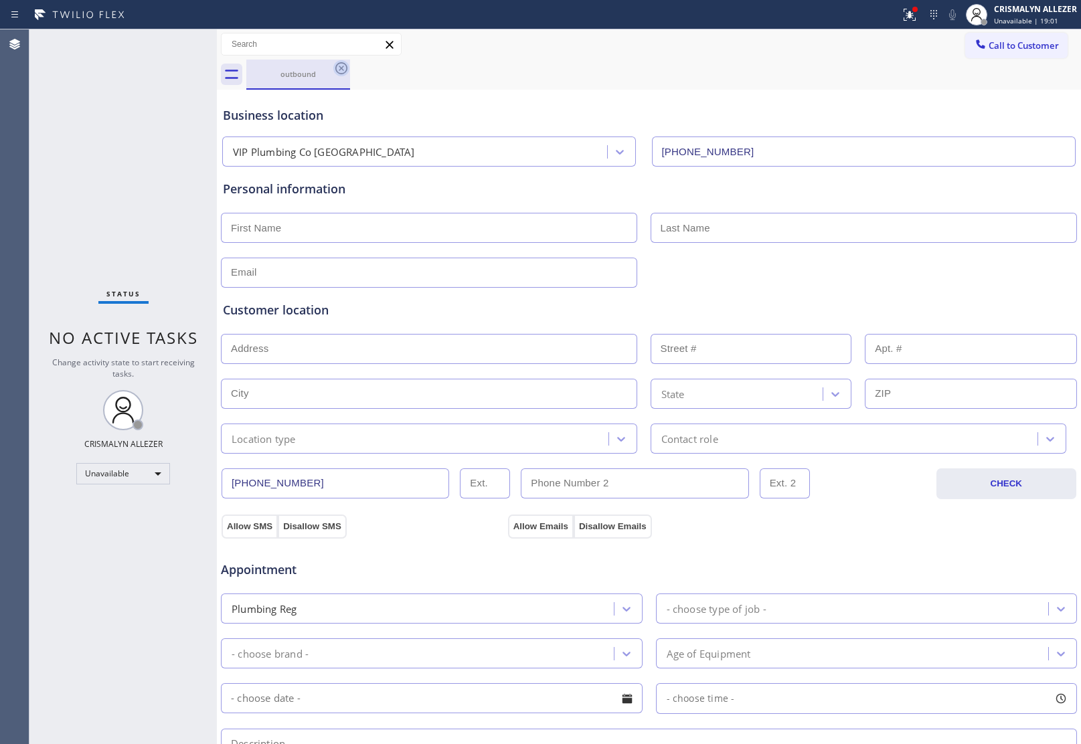
click at [343, 71] on icon at bounding box center [341, 68] width 16 height 16
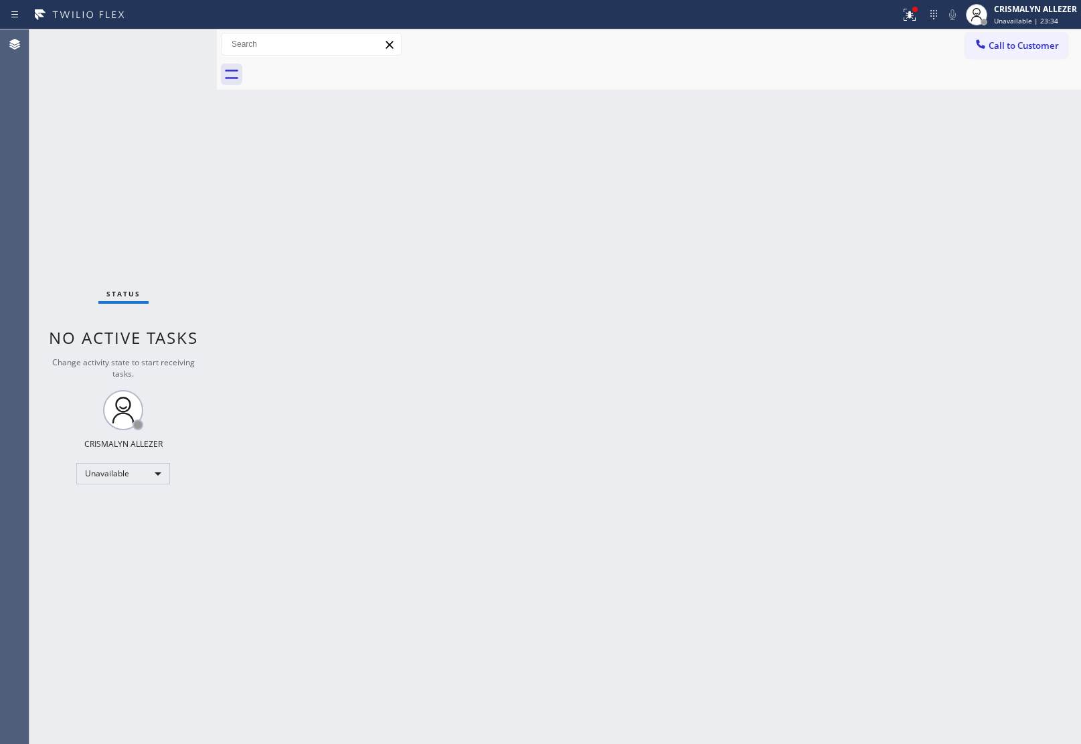
click at [924, 352] on div "Back to Dashboard Change Sender ID Customers Technicians Select a contact Outbo…" at bounding box center [649, 386] width 864 height 715
click at [1008, 37] on button "Call to Customer" at bounding box center [1016, 45] width 102 height 25
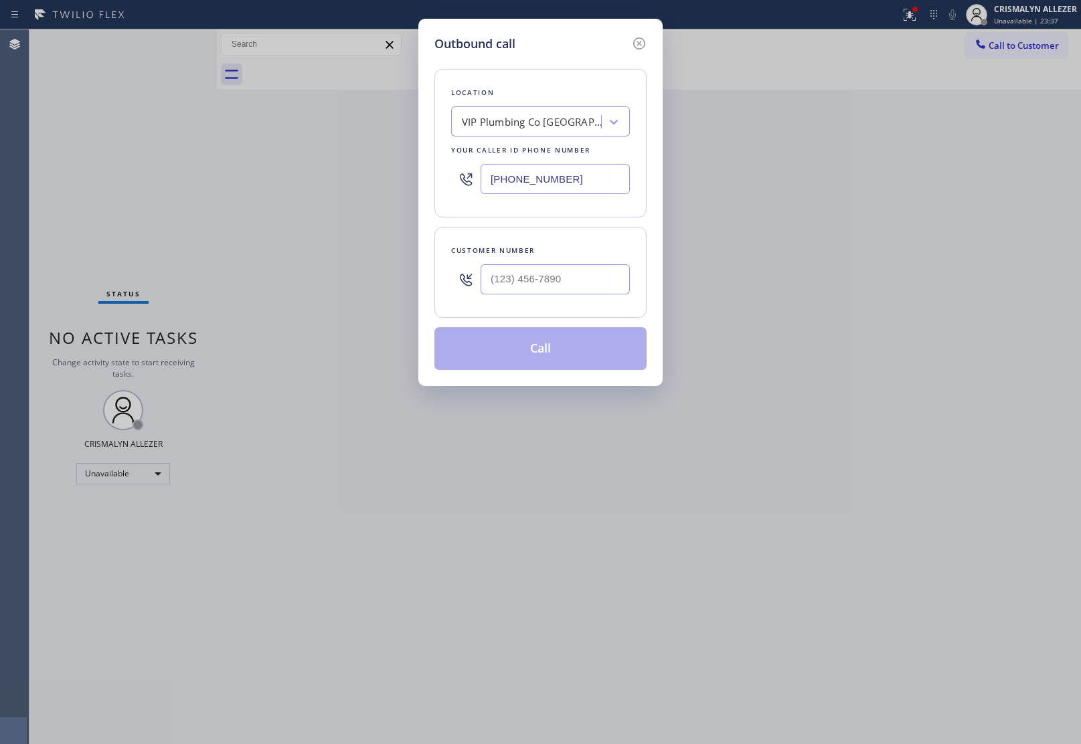
drag, startPoint x: 592, startPoint y: 185, endPoint x: 390, endPoint y: 193, distance: 203.0
click at [402, 191] on div "Outbound call Location VIP Plumbing Co Palo Alto Your caller id phone number (4…" at bounding box center [540, 372] width 1081 height 744
paste input "240) 414-8395"
type input "[PHONE_NUMBER]"
click at [500, 278] on input "(___) ___-____" at bounding box center [555, 279] width 149 height 30
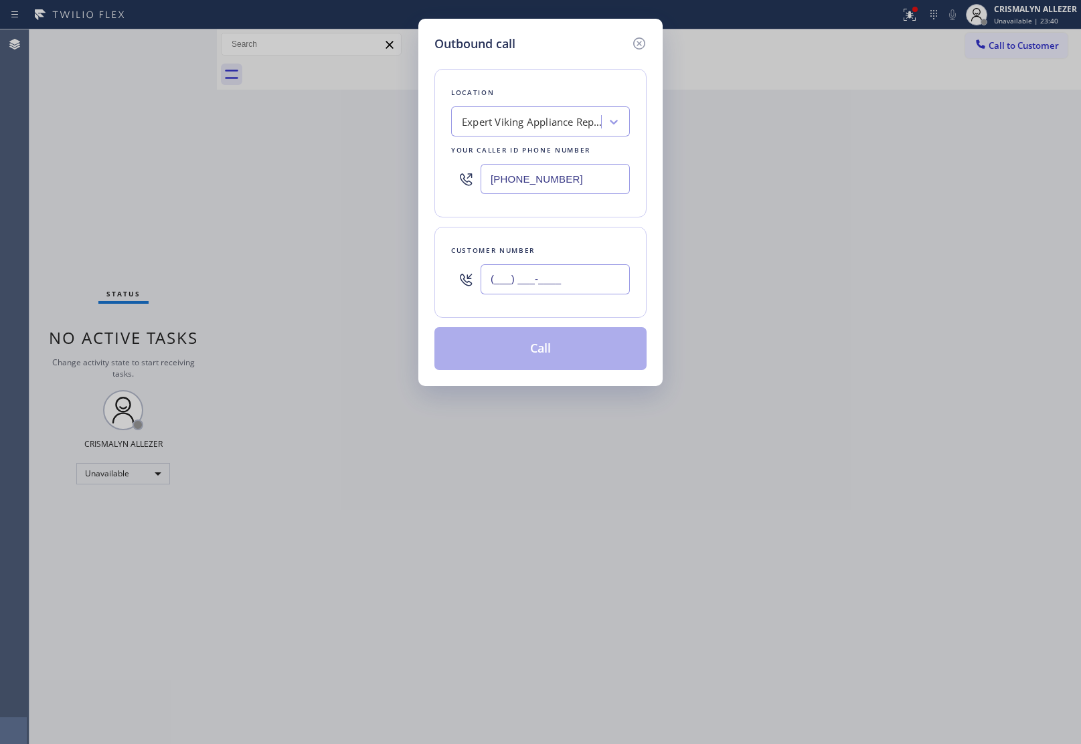
paste input "609) 719-2028"
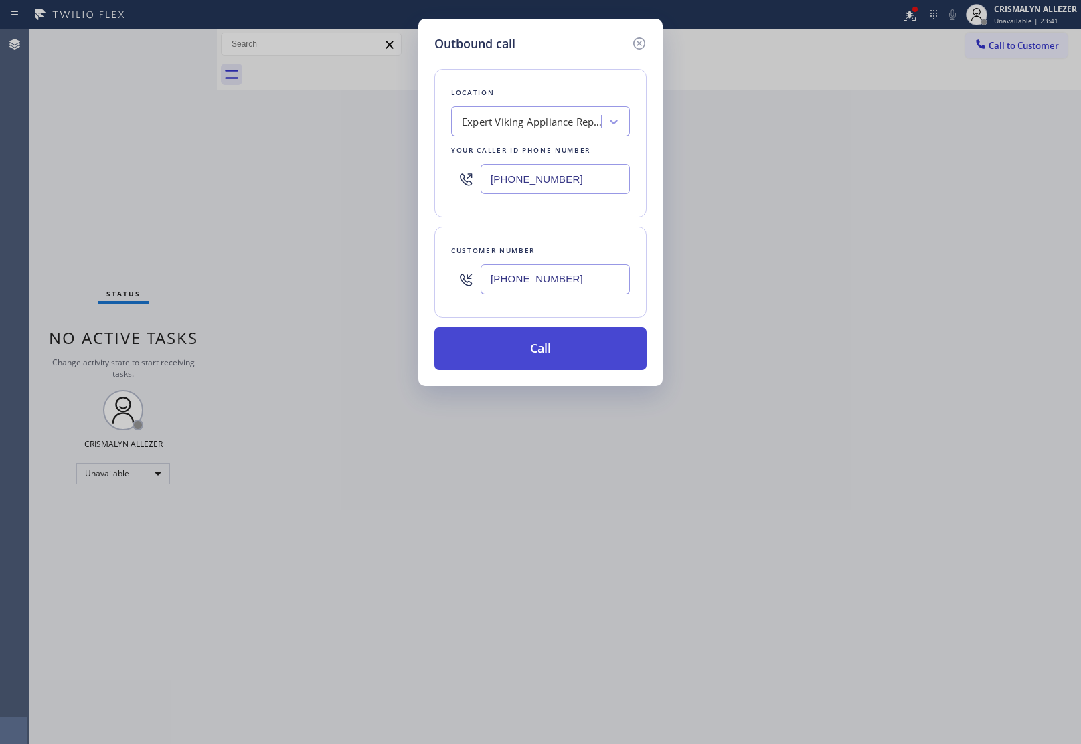
type input "[PHONE_NUMBER]"
click at [551, 355] on button "Call" at bounding box center [540, 348] width 212 height 43
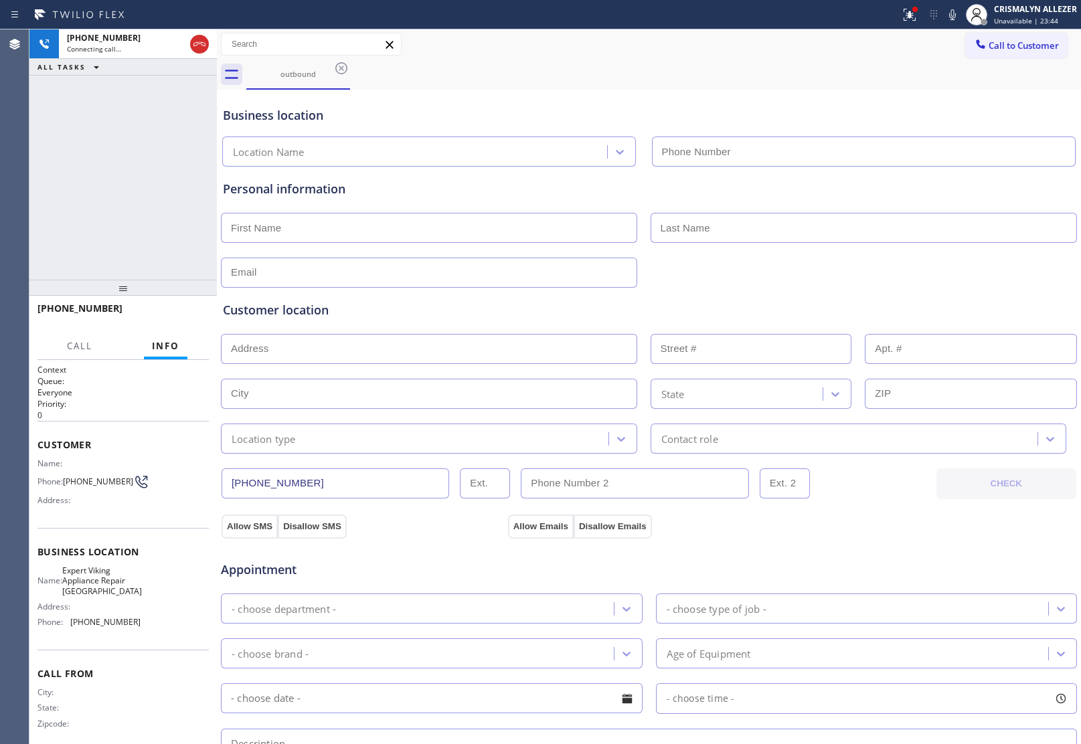
type input "[PHONE_NUMBER]"
click at [921, 117] on div "Business location" at bounding box center [649, 115] width 852 height 18
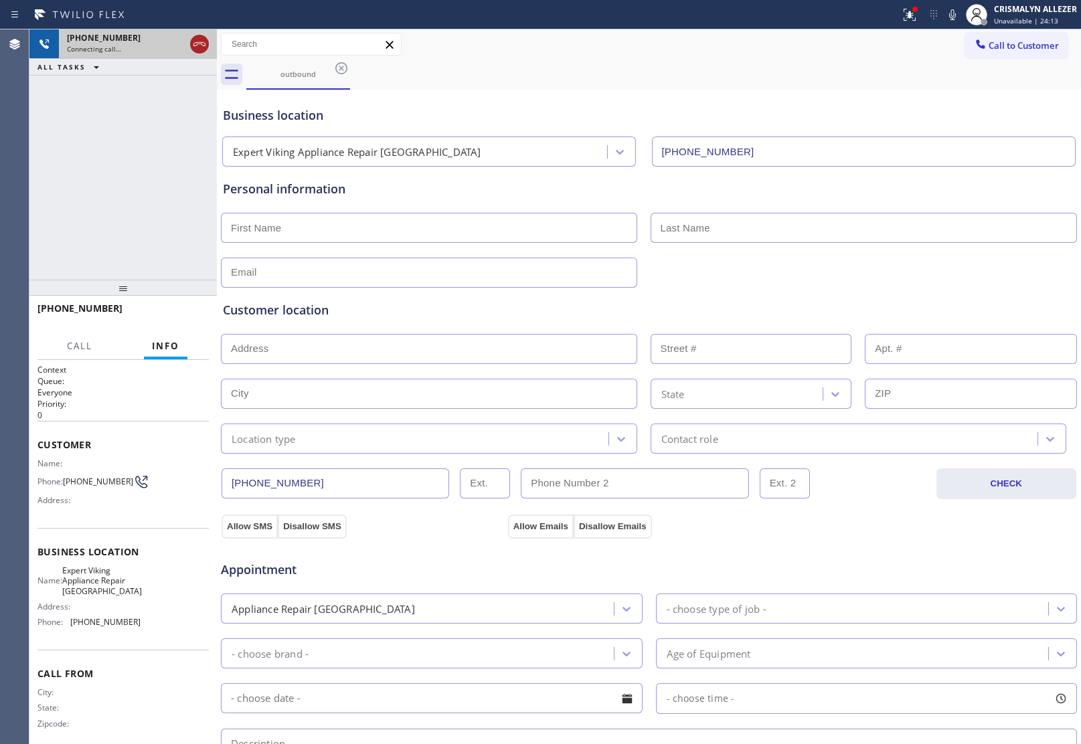
click at [197, 47] on icon at bounding box center [199, 44] width 16 height 16
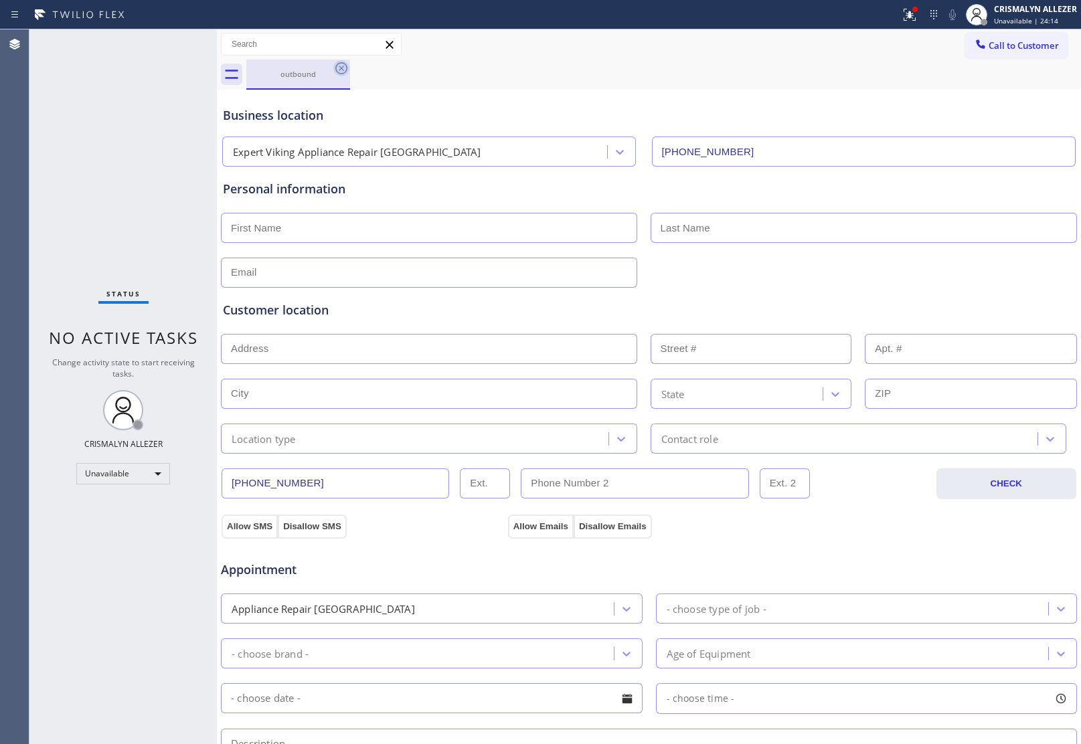
click at [335, 67] on icon at bounding box center [341, 68] width 12 height 12
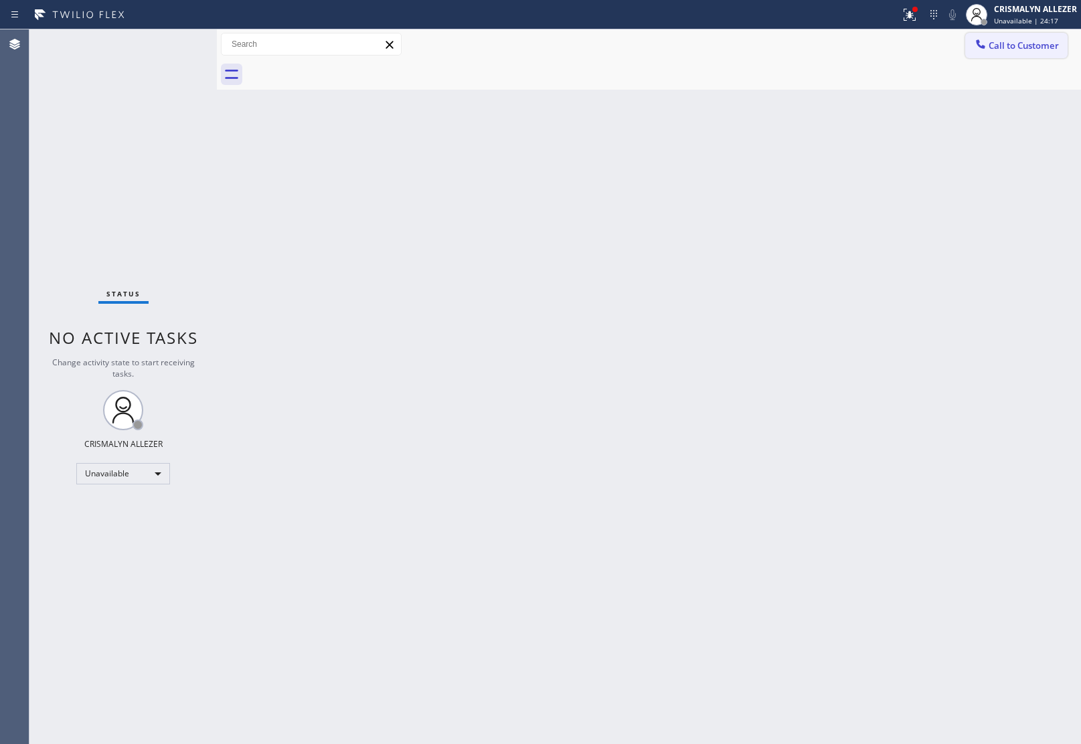
click at [1022, 47] on span "Call to Customer" at bounding box center [1024, 45] width 70 height 12
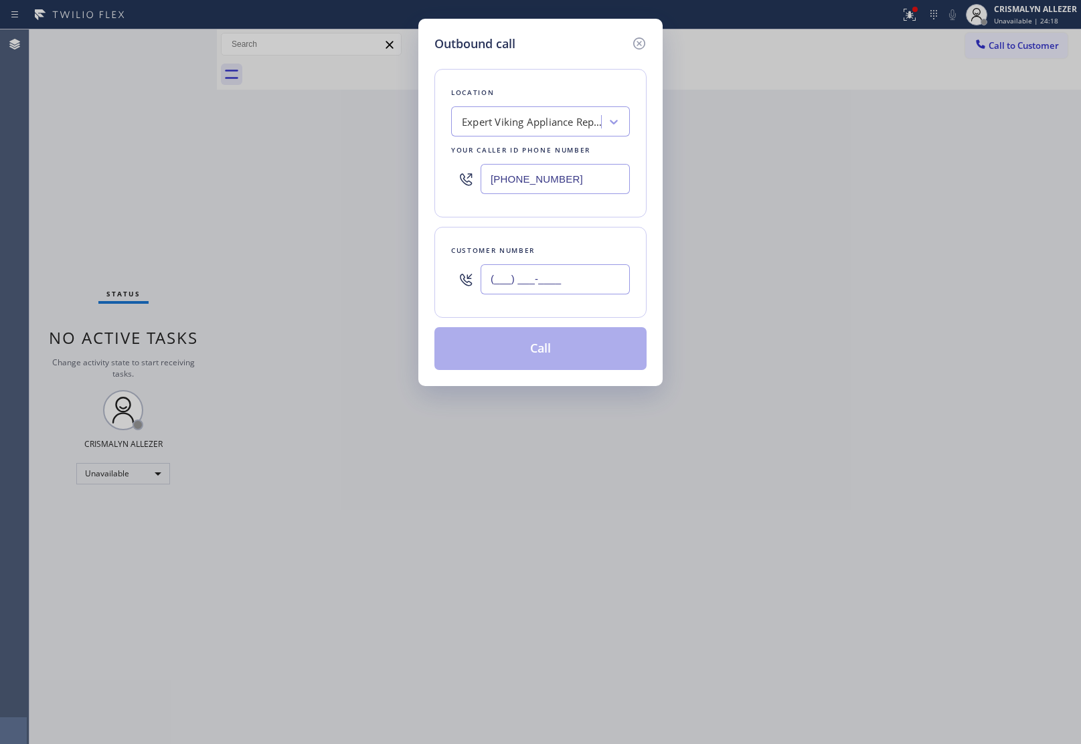
click at [606, 273] on input "(___) ___-____" at bounding box center [555, 279] width 149 height 30
paste input "609) 719-2028"
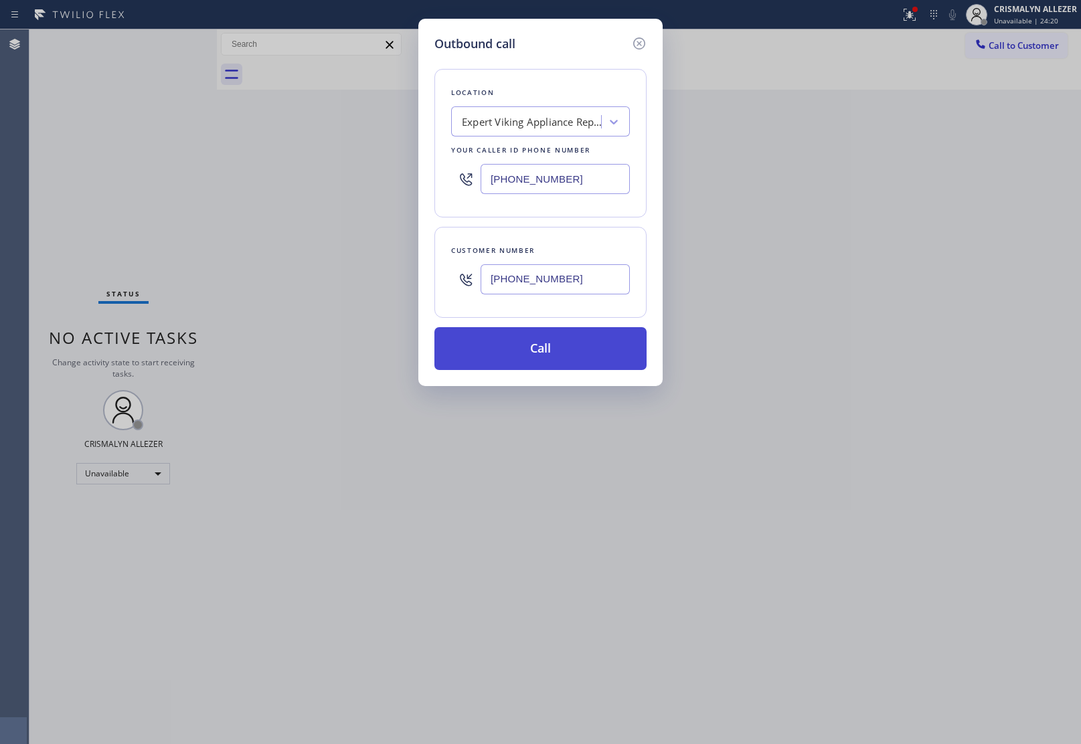
type input "[PHONE_NUMBER]"
click at [564, 345] on button "Call" at bounding box center [540, 348] width 212 height 43
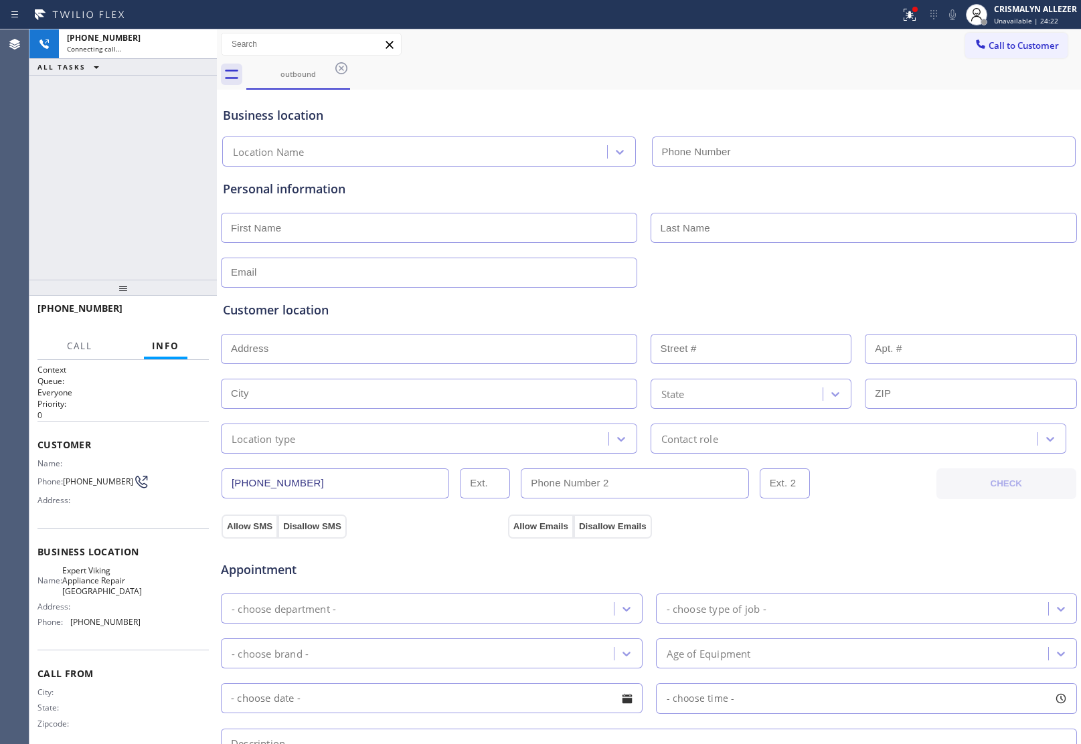
type input "[PHONE_NUMBER]"
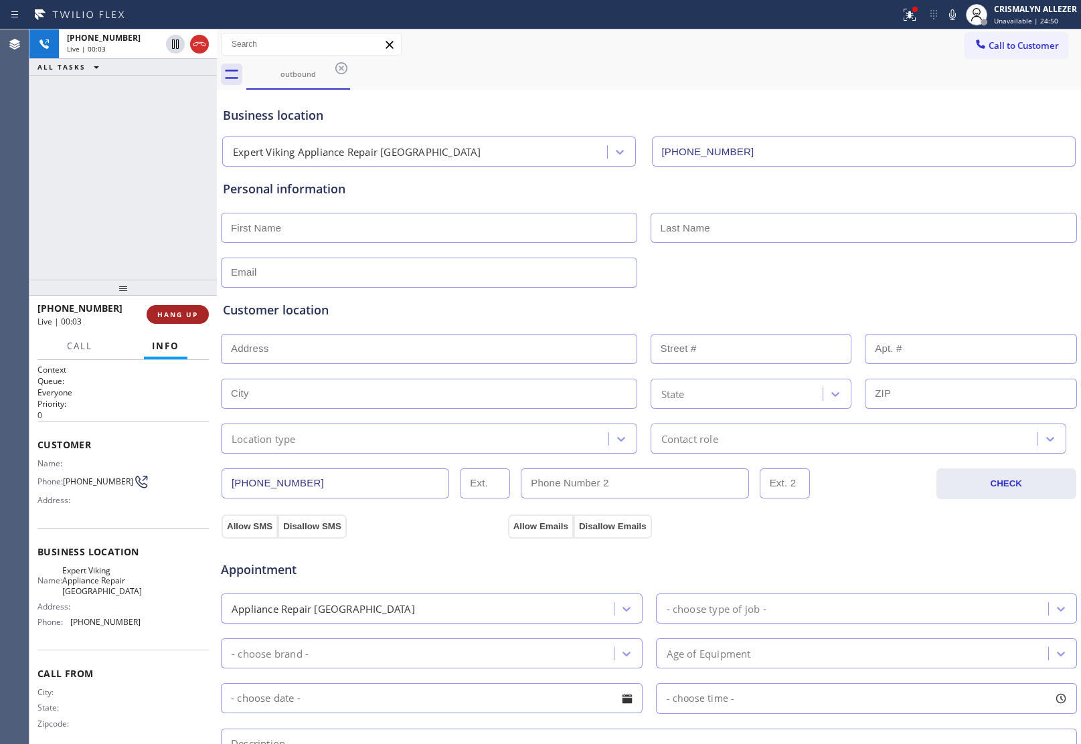
click at [172, 318] on span "HANG UP" at bounding box center [177, 314] width 41 height 9
click at [172, 317] on span "HANG UP" at bounding box center [177, 314] width 41 height 9
click at [179, 312] on span "COMPLETE" at bounding box center [175, 314] width 46 height 9
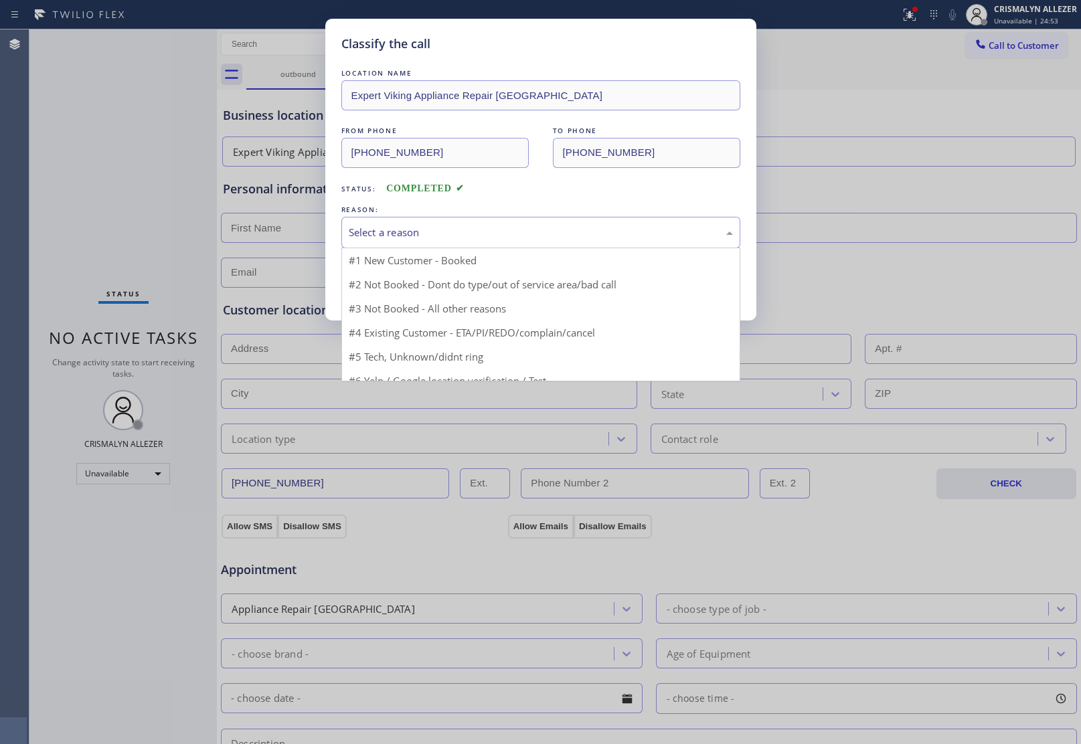
click at [539, 230] on div "Select a reason" at bounding box center [541, 232] width 384 height 15
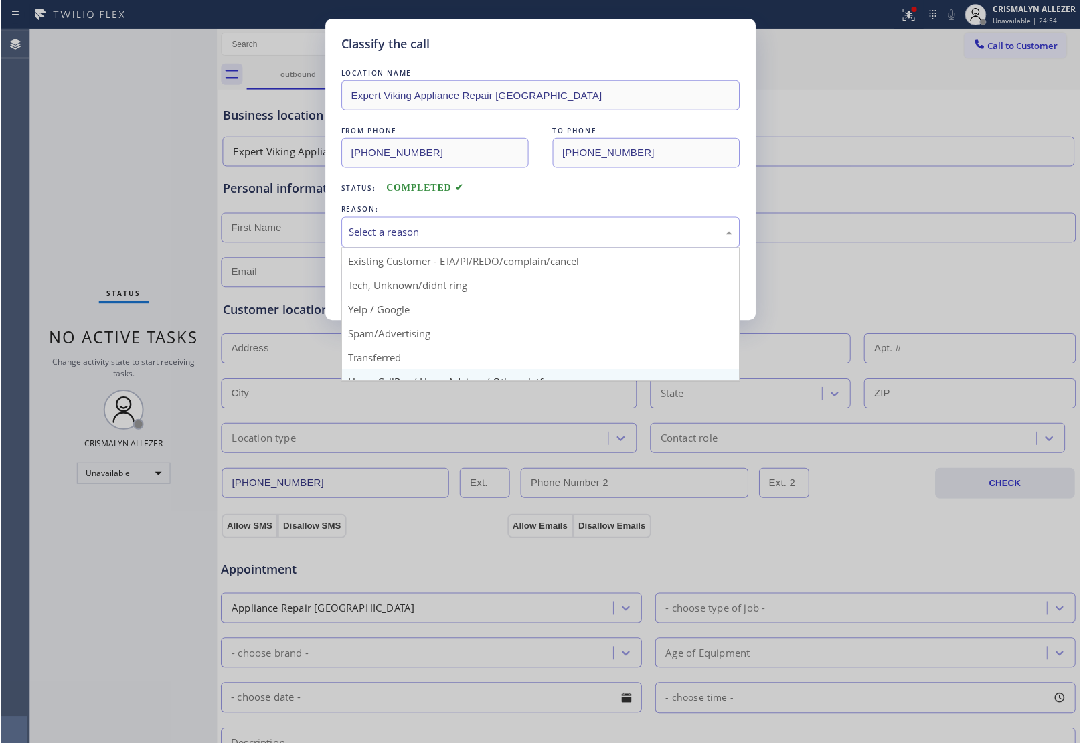
scroll to position [92, 0]
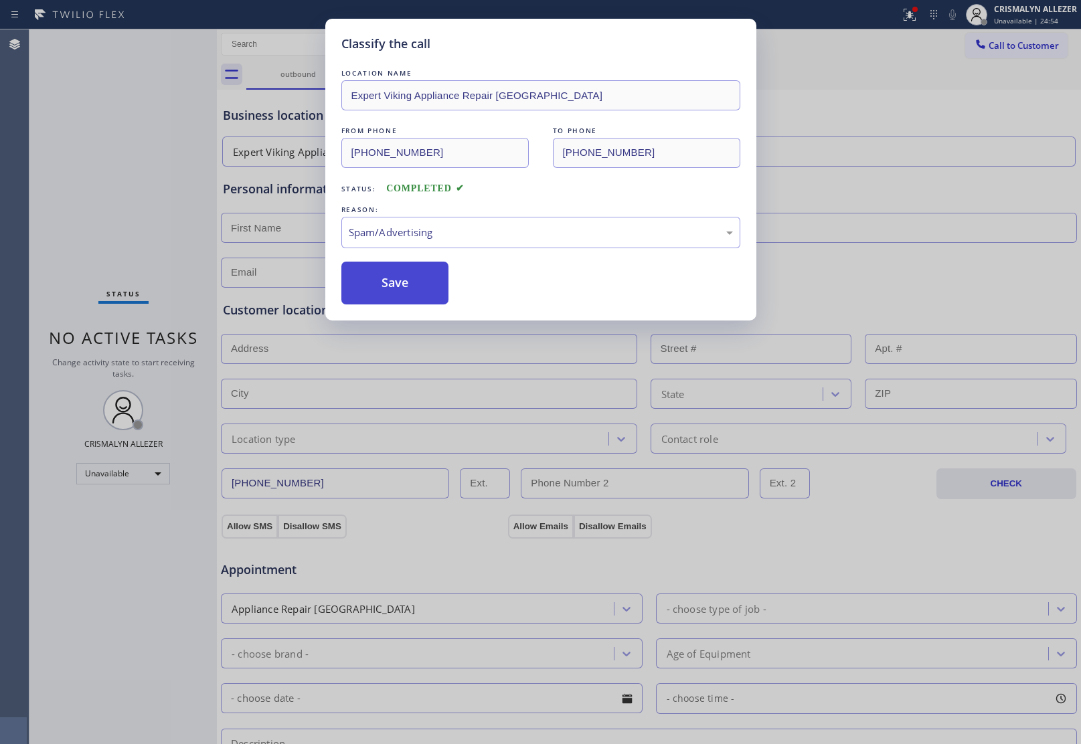
click at [413, 292] on button "Save" at bounding box center [395, 283] width 108 height 43
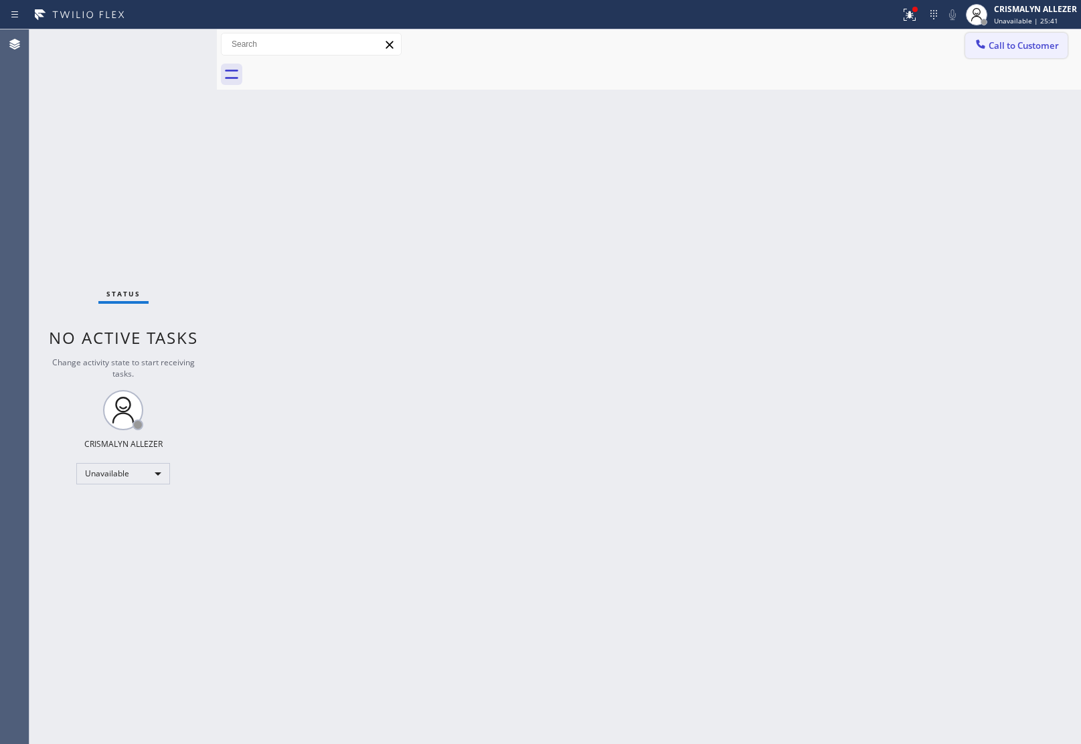
click at [1014, 47] on span "Call to Customer" at bounding box center [1024, 45] width 70 height 12
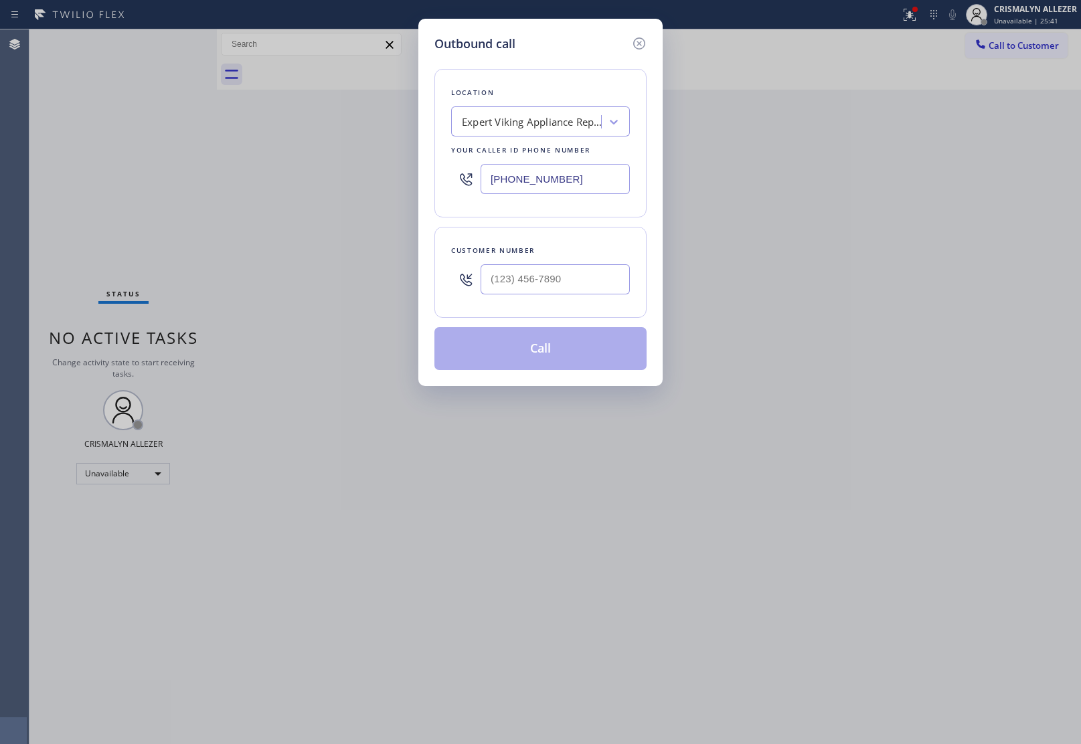
drag, startPoint x: 590, startPoint y: 176, endPoint x: 245, endPoint y: 185, distance: 344.9
click at [308, 181] on div "Outbound call Location Expert Viking Appliance Repair Severna Park Your caller …" at bounding box center [540, 372] width 1081 height 744
paste input "805) 303-5959"
type input "[PHONE_NUMBER]"
click at [571, 271] on input "(___) ___-____" at bounding box center [555, 279] width 149 height 30
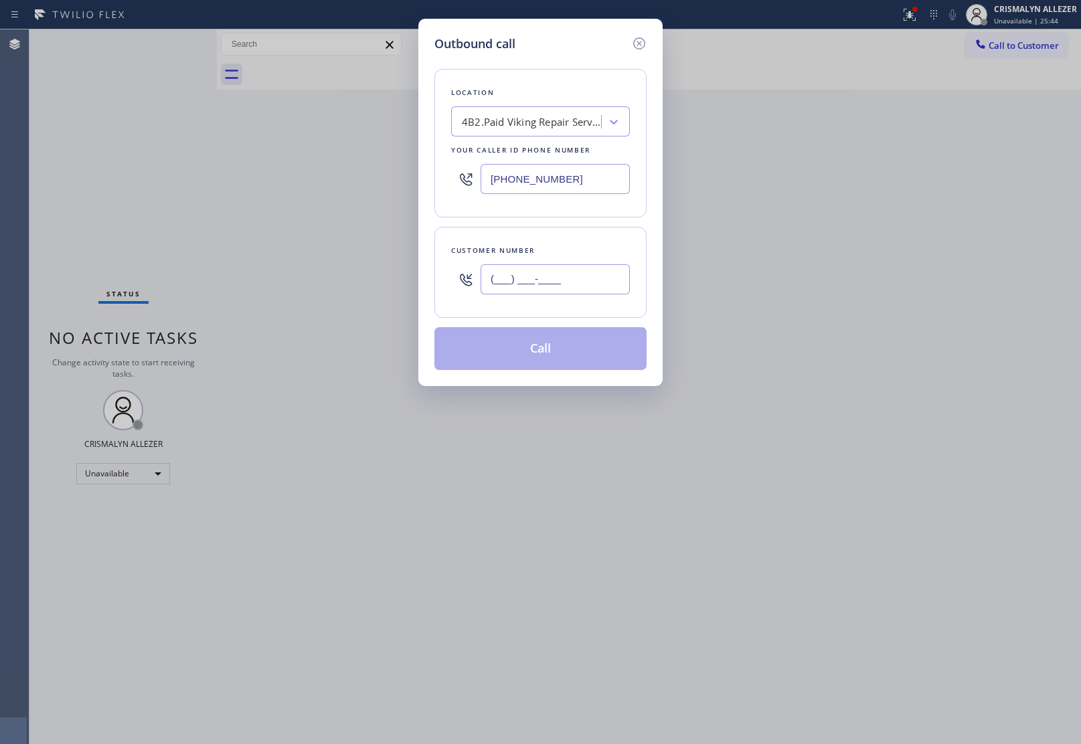
paste input "805) 901-1910"
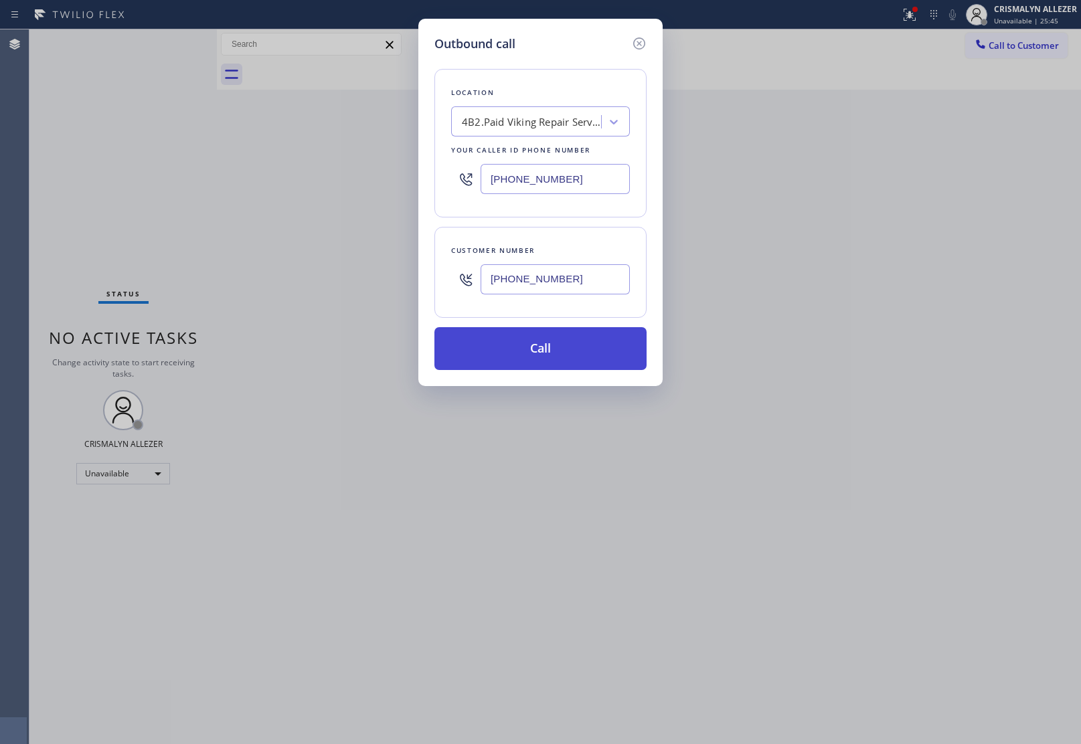
type input "[PHONE_NUMBER]"
click at [553, 350] on button "Call" at bounding box center [540, 348] width 212 height 43
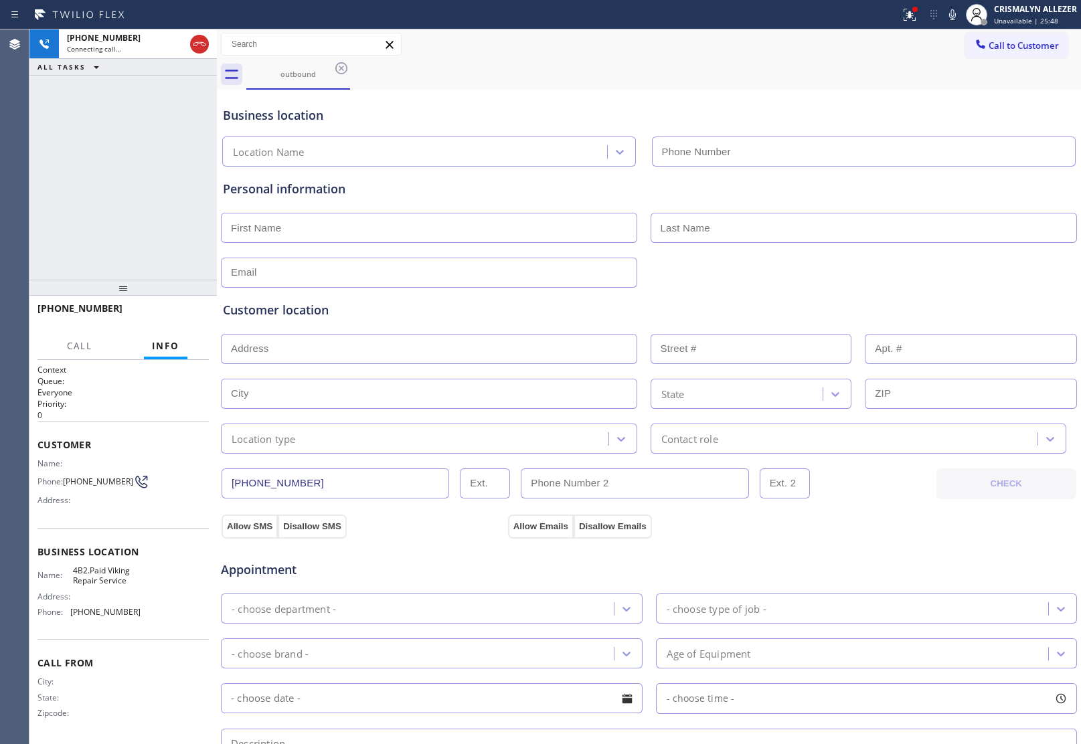
type input "[PHONE_NUMBER]"
click at [175, 319] on button "HANG UP" at bounding box center [178, 314] width 62 height 19
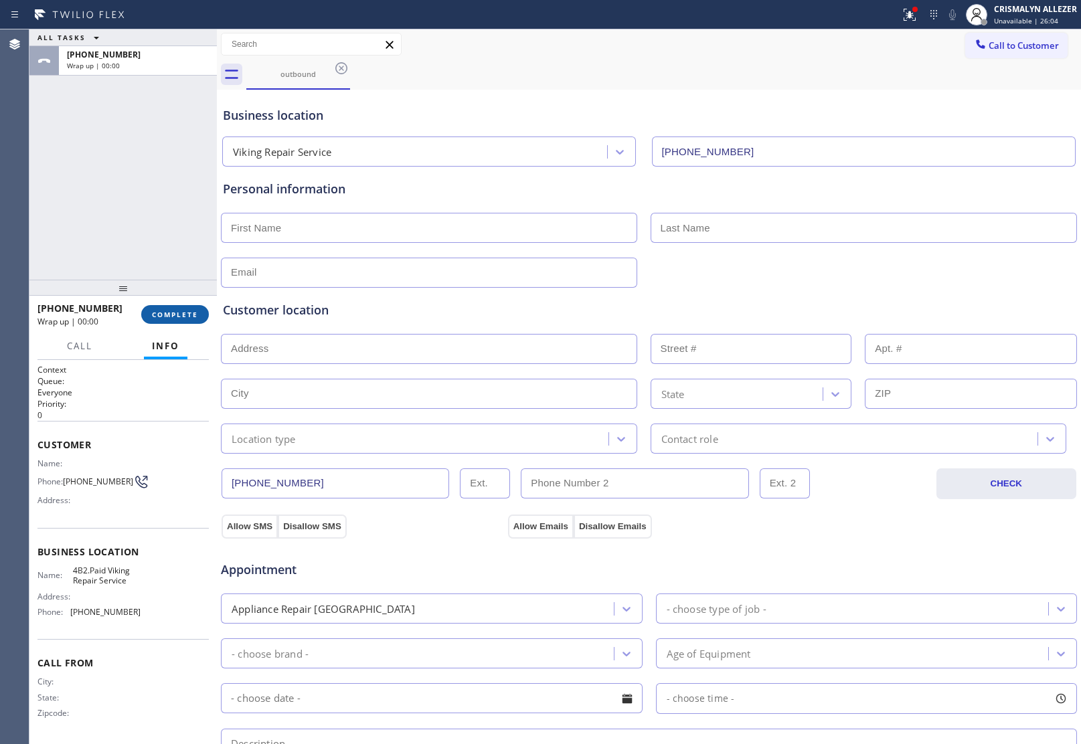
click at [175, 319] on button "COMPLETE" at bounding box center [175, 314] width 68 height 19
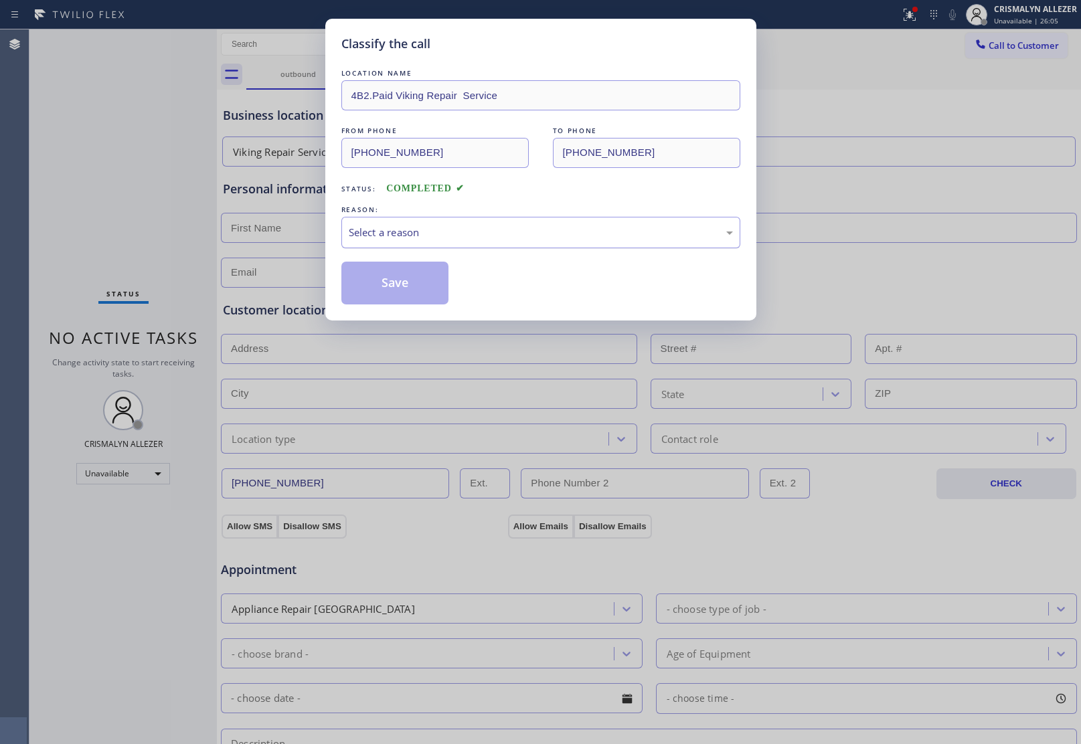
click at [548, 232] on div "Select a reason" at bounding box center [541, 232] width 384 height 15
click at [410, 285] on button "Save" at bounding box center [395, 283] width 108 height 43
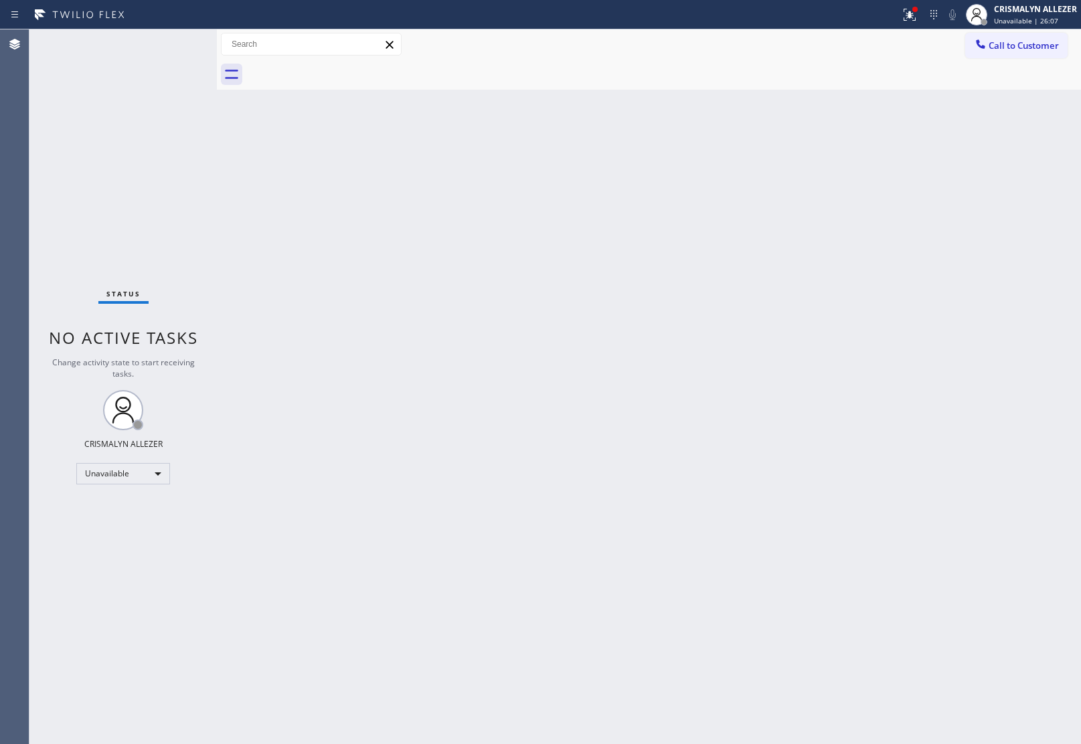
click at [1021, 44] on span "Call to Customer" at bounding box center [1024, 45] width 70 height 12
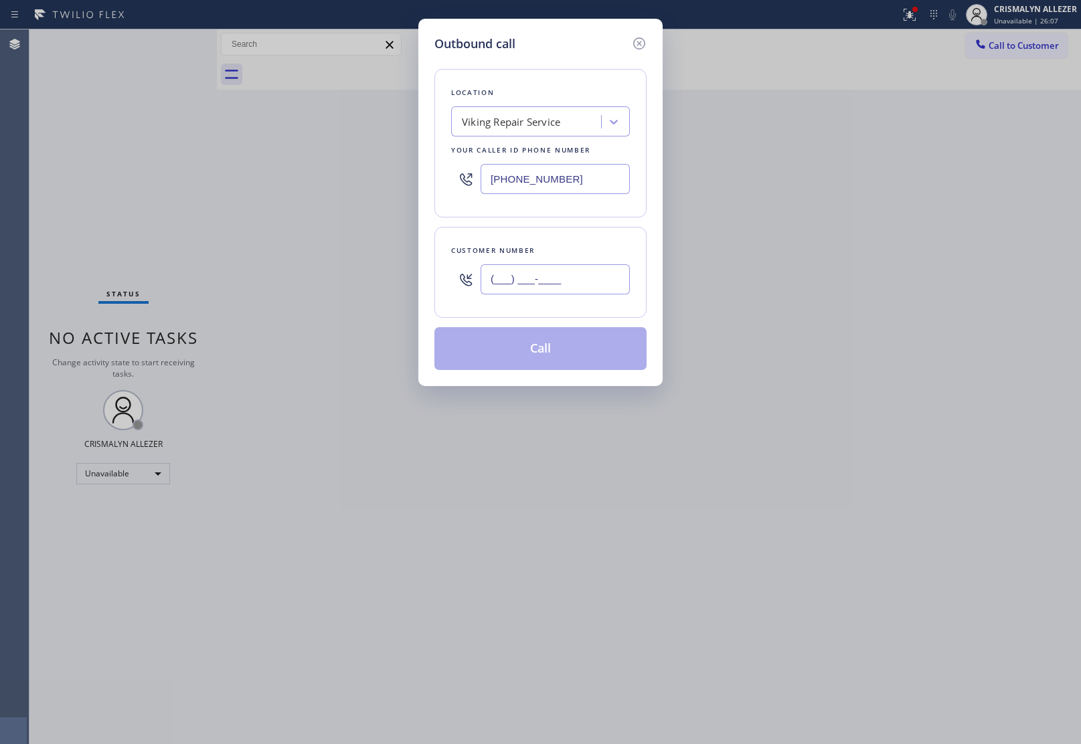
click at [596, 285] on input "(___) ___-____" at bounding box center [555, 279] width 149 height 30
paste input "805) 901-1910"
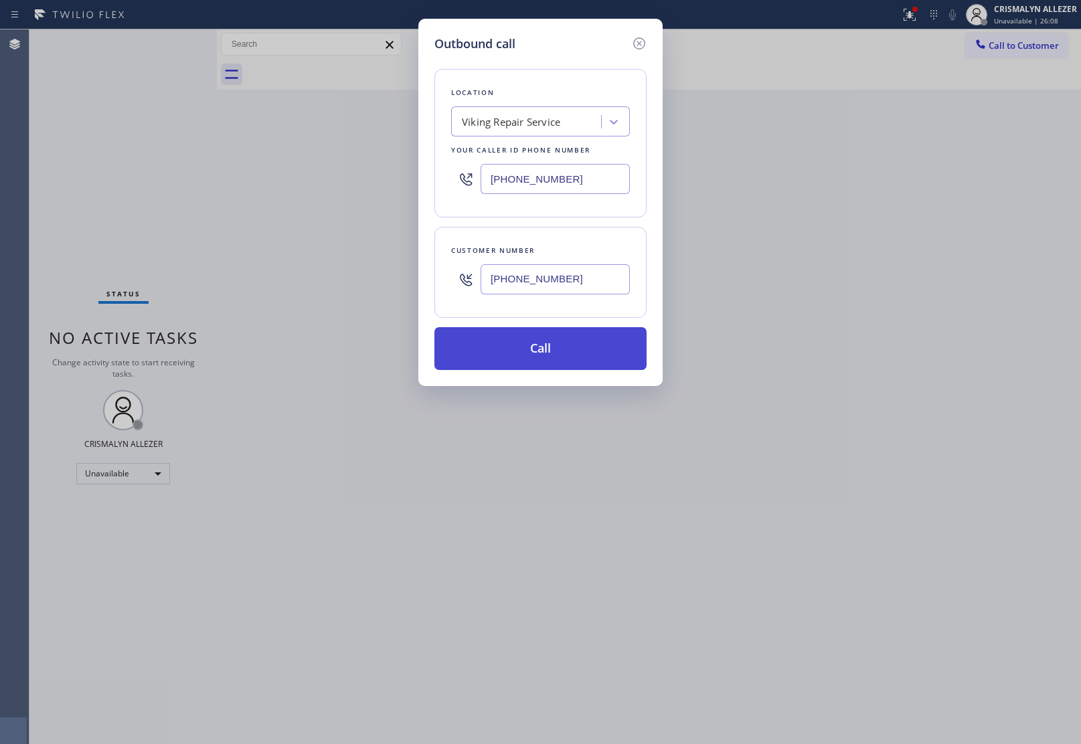
type input "[PHONE_NUMBER]"
click at [554, 348] on button "Call" at bounding box center [540, 348] width 212 height 43
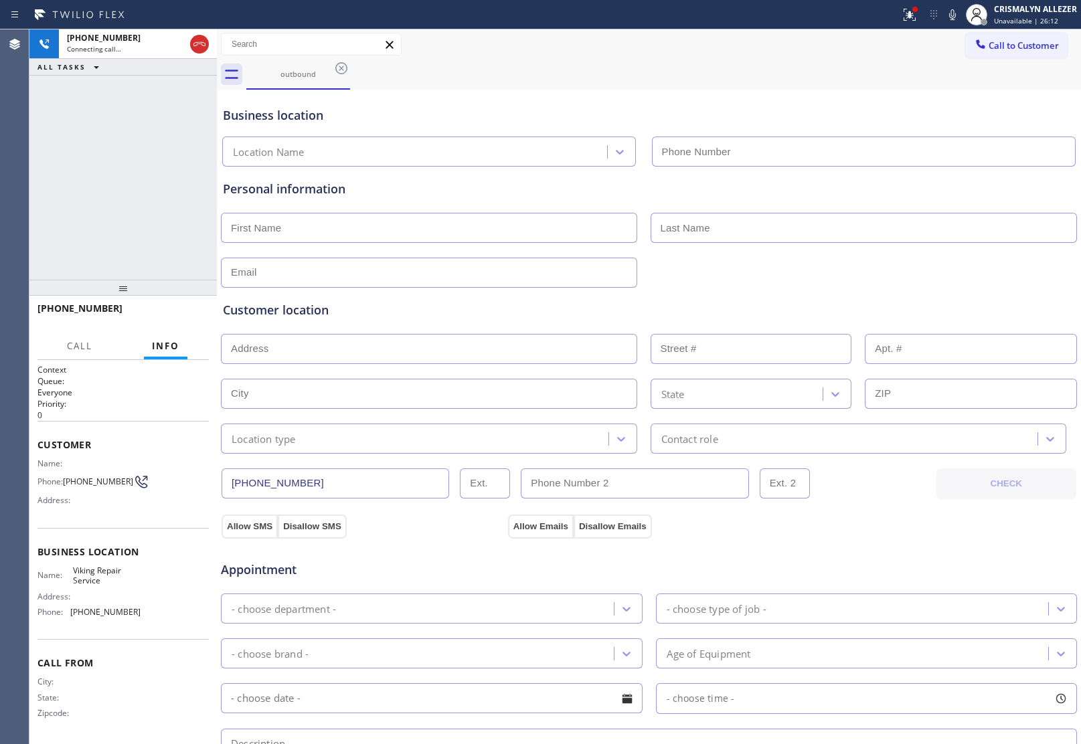
type input "[PHONE_NUMBER]"
click at [169, 319] on button "HANG UP" at bounding box center [178, 314] width 62 height 19
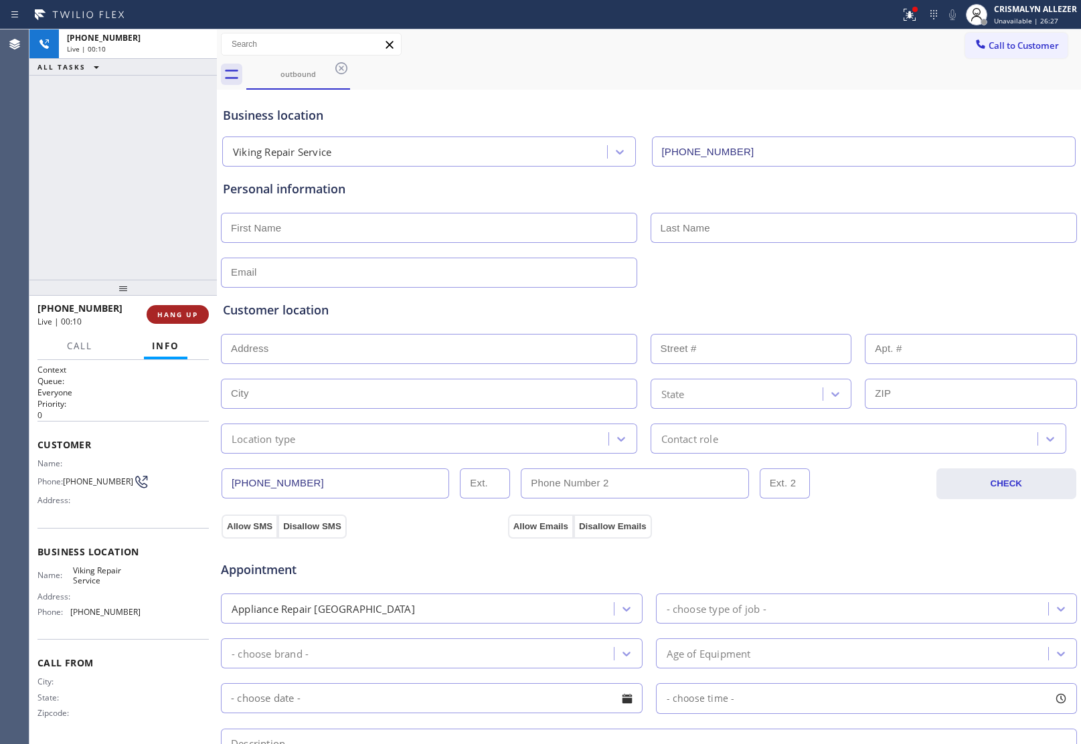
click at [169, 319] on span "HANG UP" at bounding box center [177, 314] width 41 height 9
click at [161, 315] on span "COMPLETE" at bounding box center [175, 314] width 46 height 9
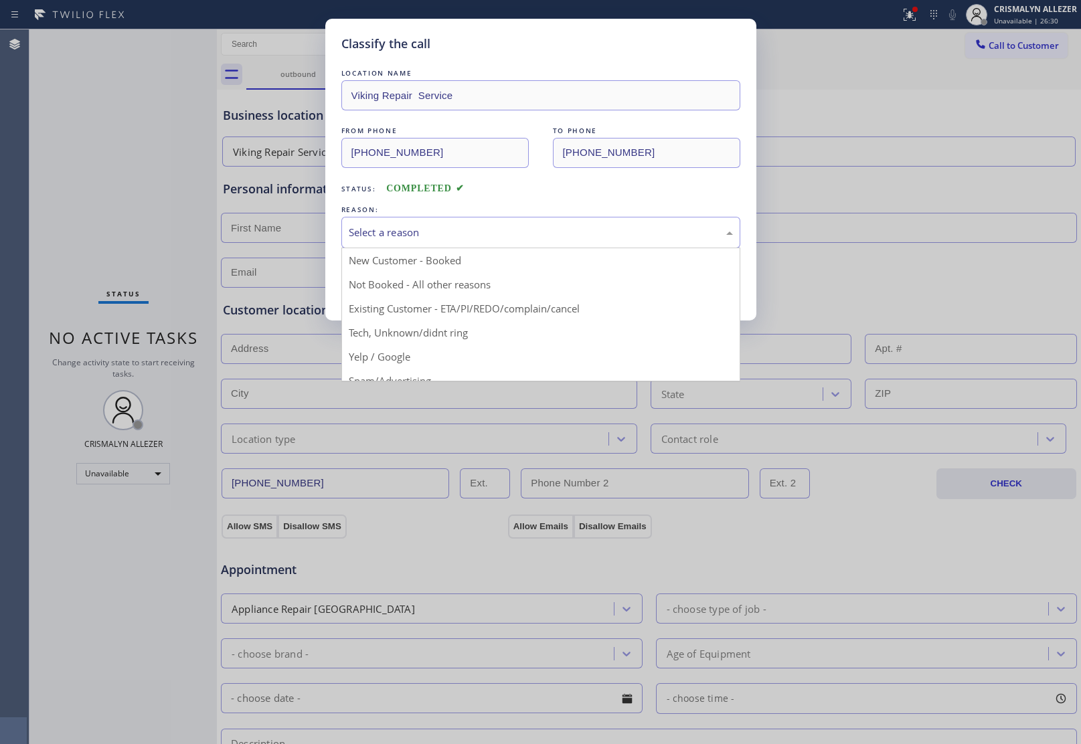
click at [526, 234] on div "Select a reason" at bounding box center [541, 232] width 384 height 15
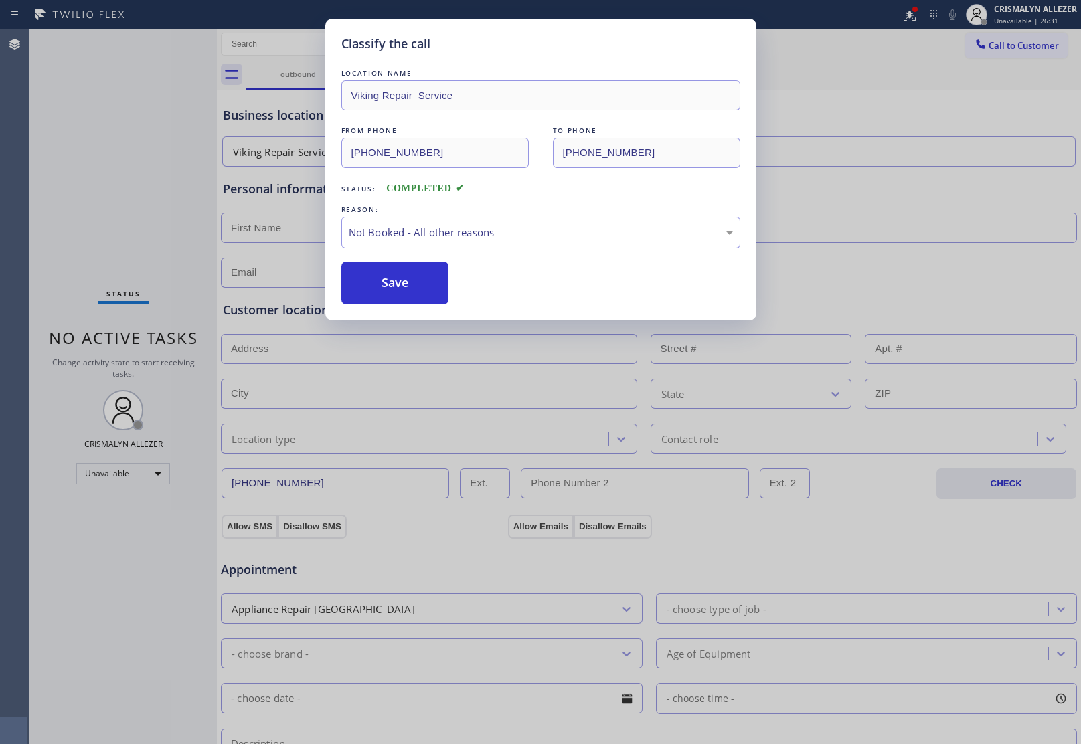
click at [387, 286] on button "Save" at bounding box center [395, 283] width 108 height 43
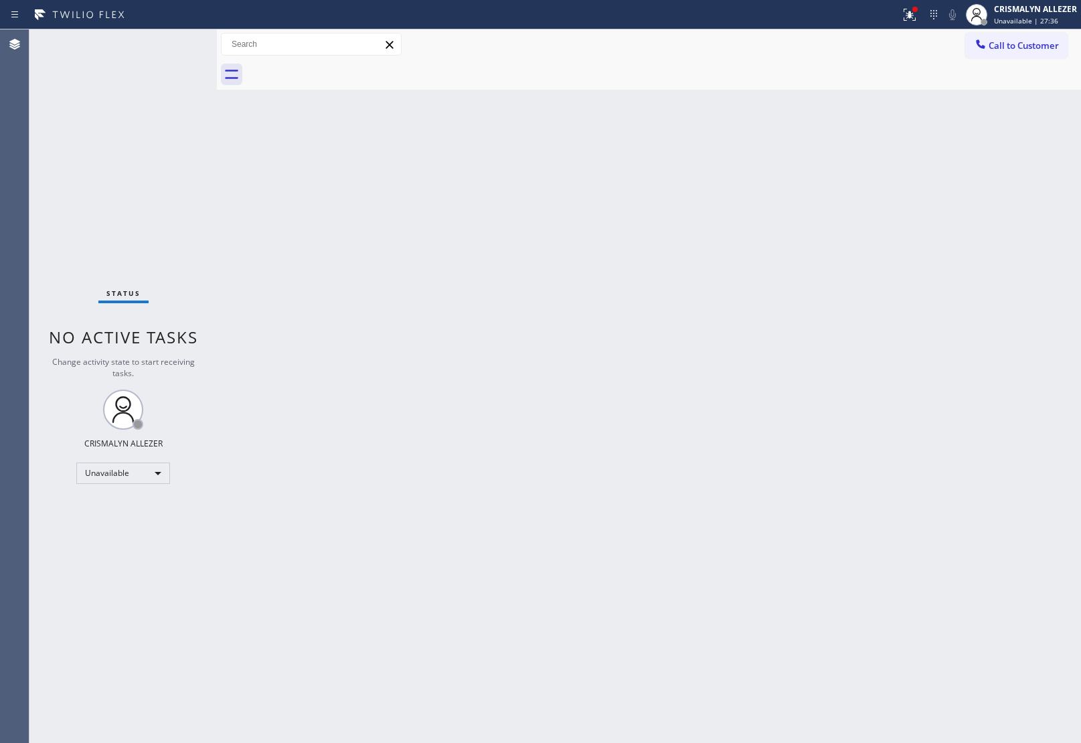
click at [1024, 48] on span "Call to Customer" at bounding box center [1024, 45] width 70 height 12
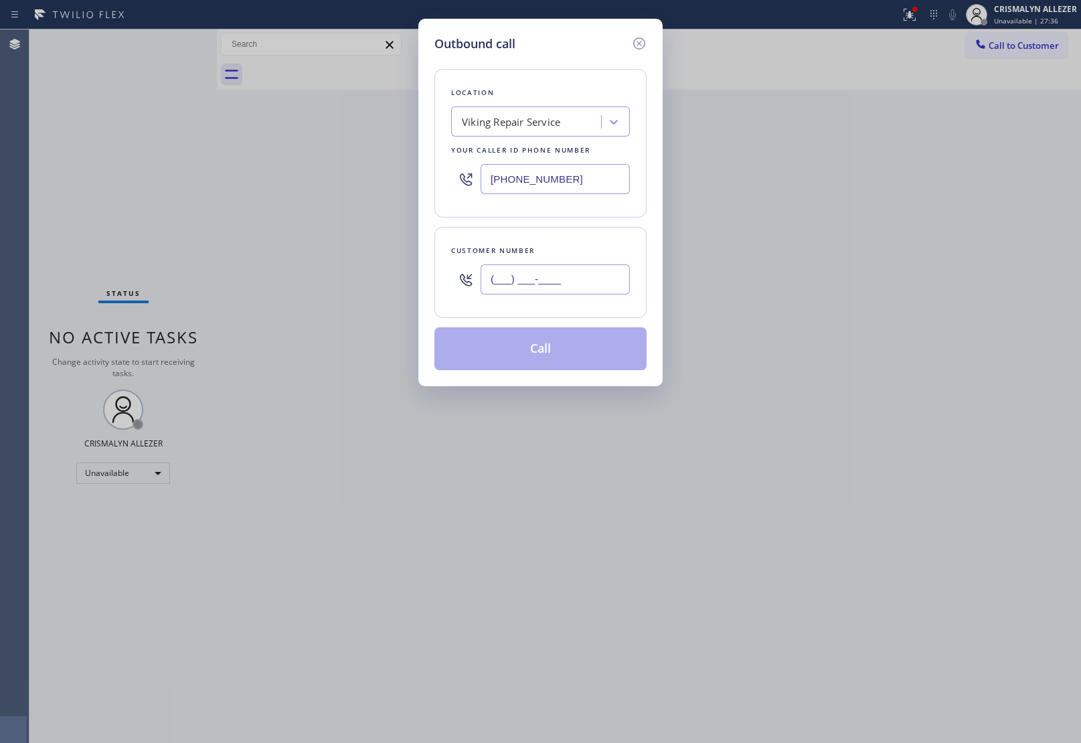
click at [566, 272] on input "(___) ___-____" at bounding box center [555, 279] width 149 height 30
paste input "805) 901-1910"
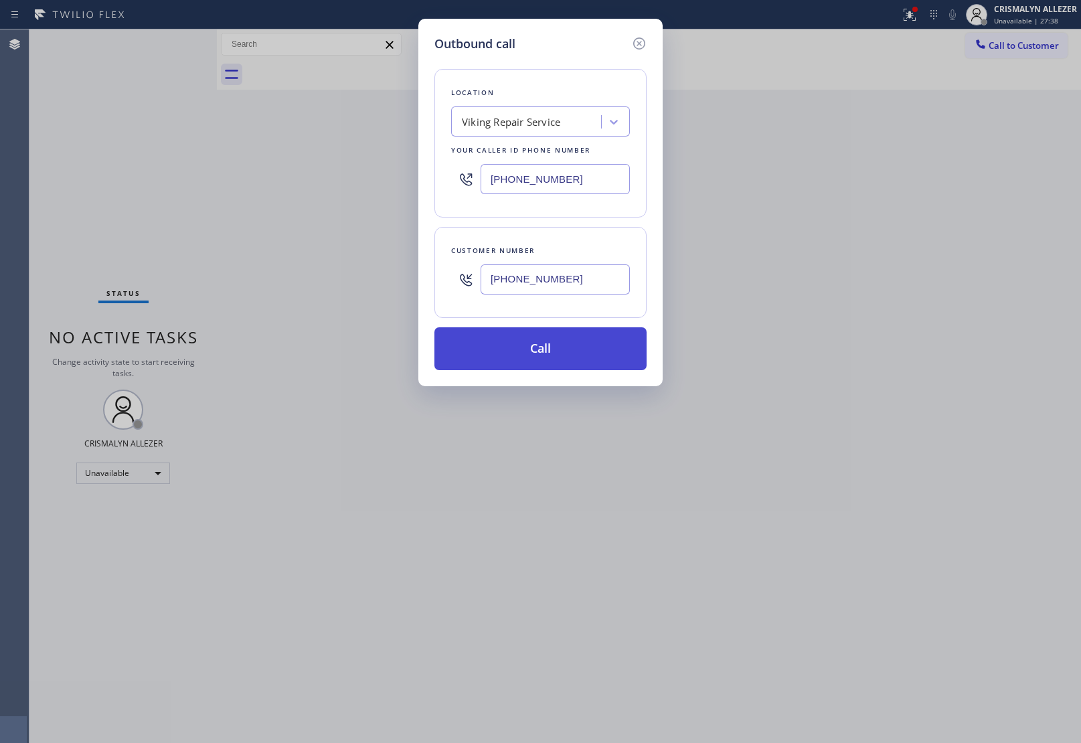
type input "[PHONE_NUMBER]"
click at [536, 358] on button "Call" at bounding box center [540, 348] width 212 height 43
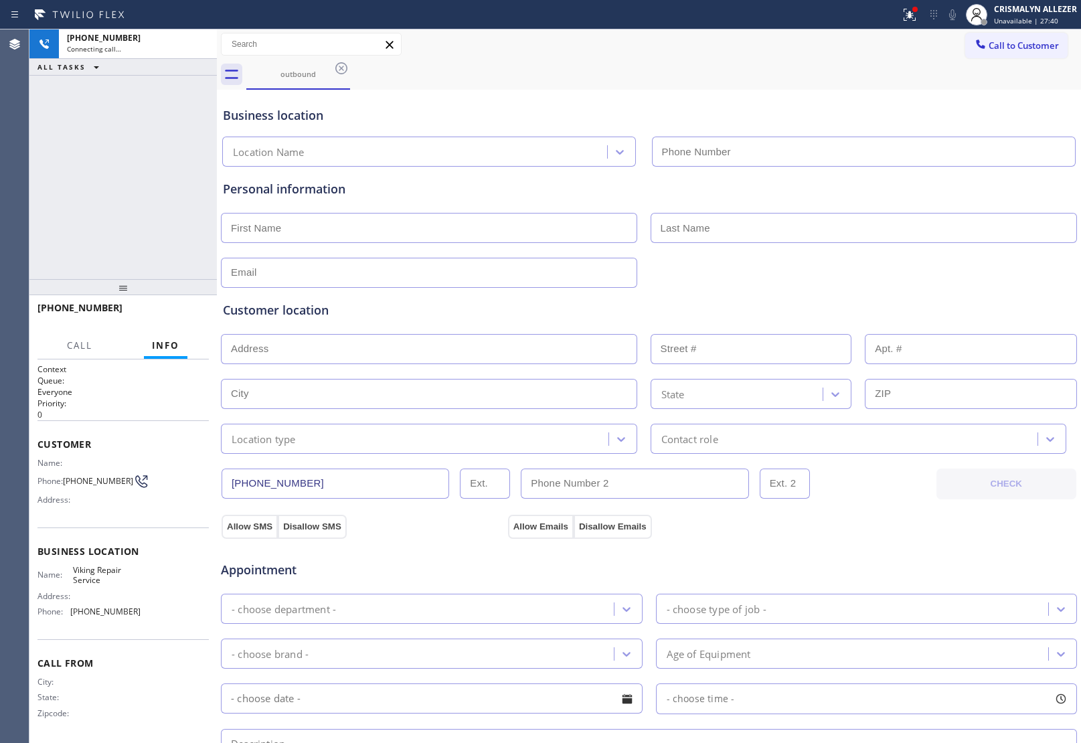
type input "[PHONE_NUMBER]"
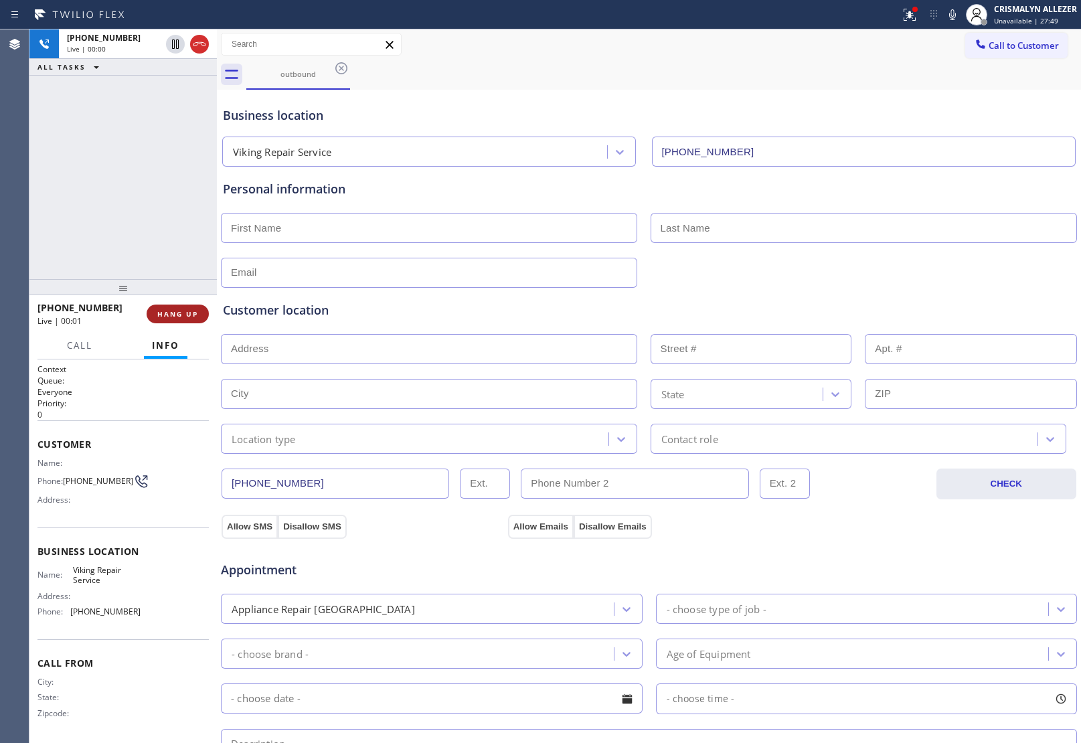
click at [166, 315] on span "HANG UP" at bounding box center [177, 313] width 41 height 9
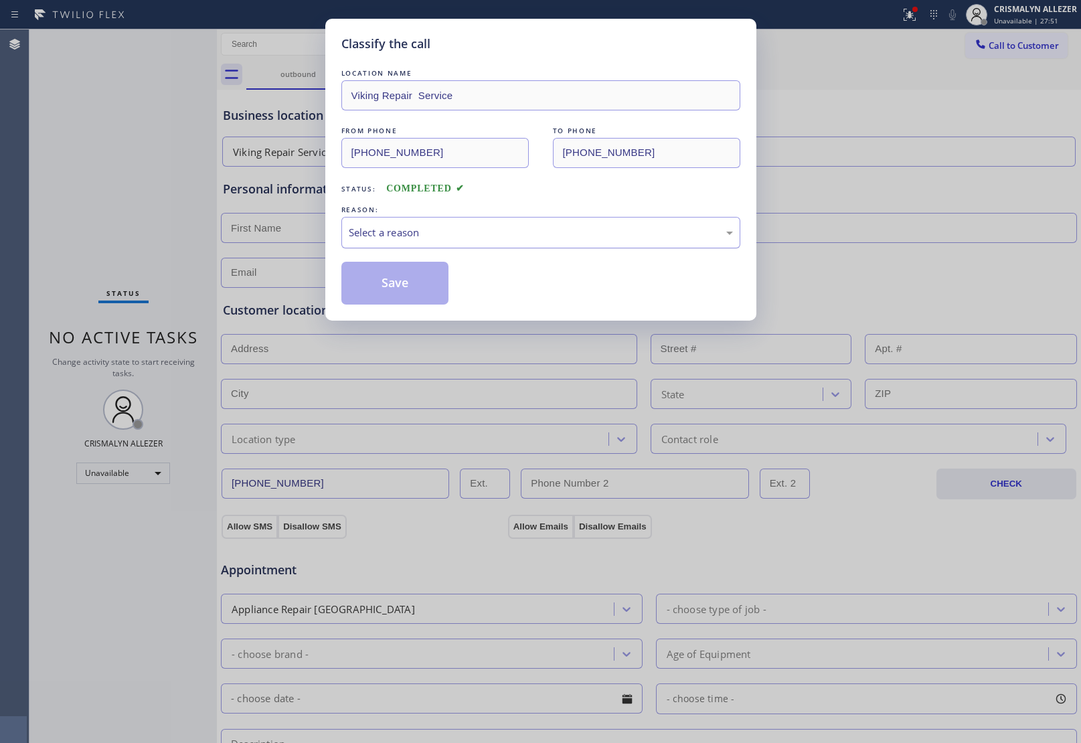
click at [467, 232] on div "Select a reason" at bounding box center [541, 232] width 384 height 15
click at [416, 283] on button "Save" at bounding box center [395, 283] width 108 height 43
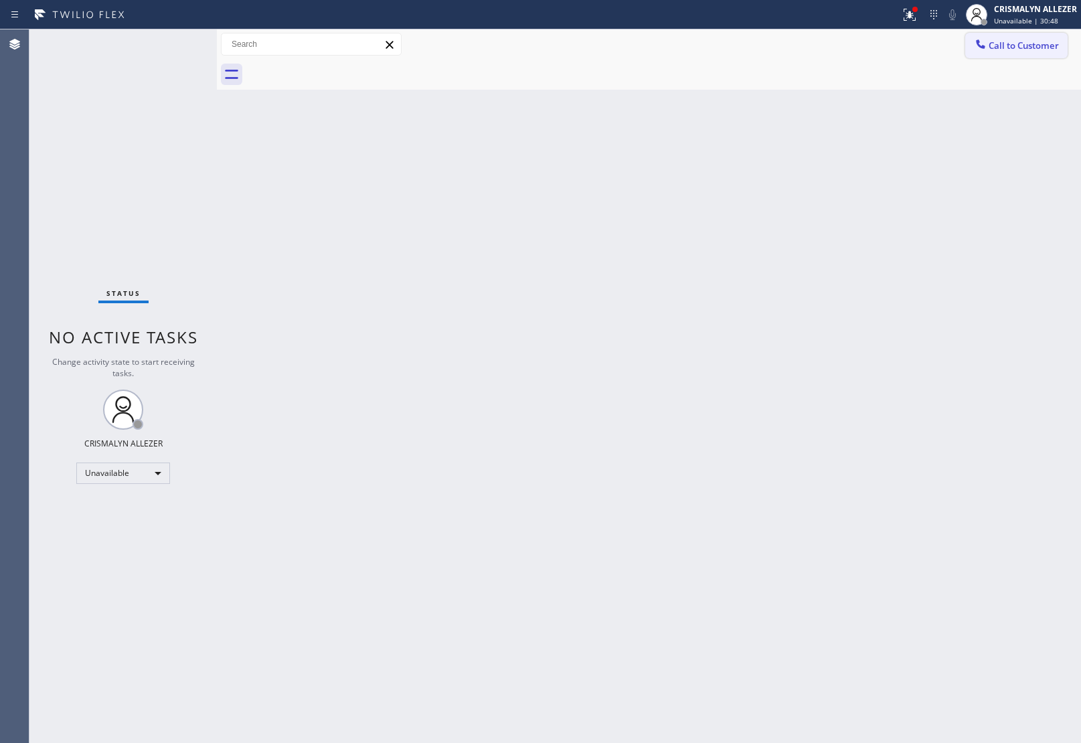
click at [1008, 49] on span "Call to Customer" at bounding box center [1024, 45] width 70 height 12
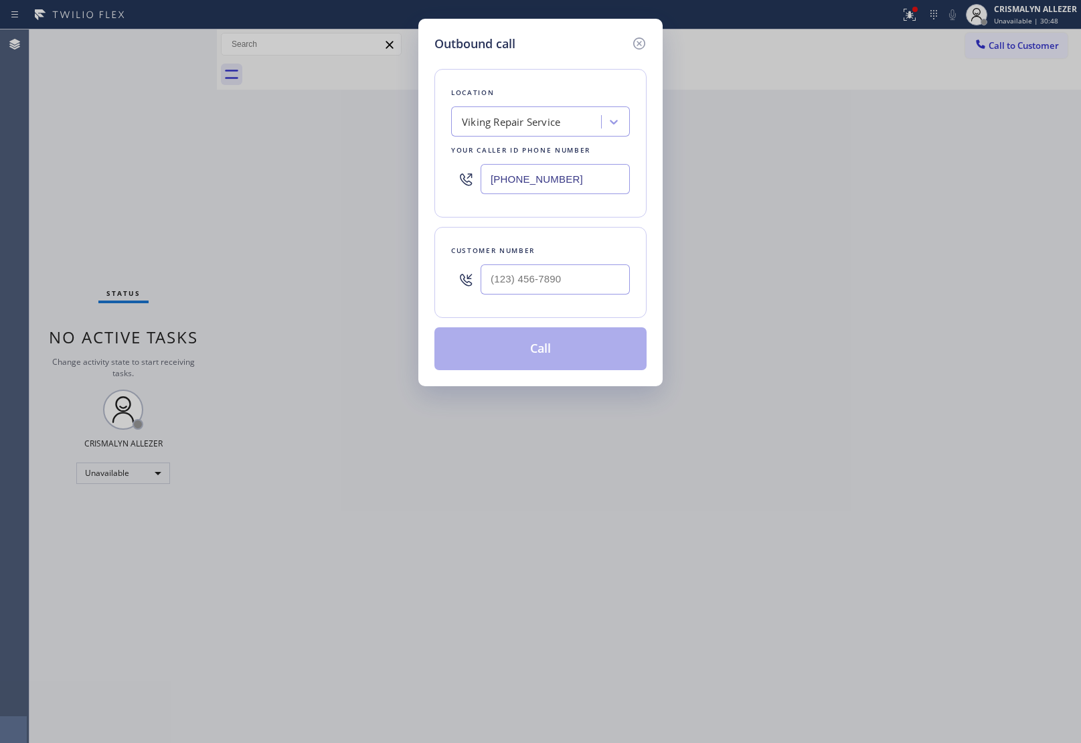
drag, startPoint x: 584, startPoint y: 181, endPoint x: 145, endPoint y: 147, distance: 439.8
click at [430, 182] on div "Outbound call Location Viking Repair Service Your caller id phone number (805) …" at bounding box center [540, 203] width 244 height 368
paste input "323) 870-7123"
type input "[PHONE_NUMBER]"
click at [586, 289] on input "(___) ___-____" at bounding box center [555, 279] width 149 height 30
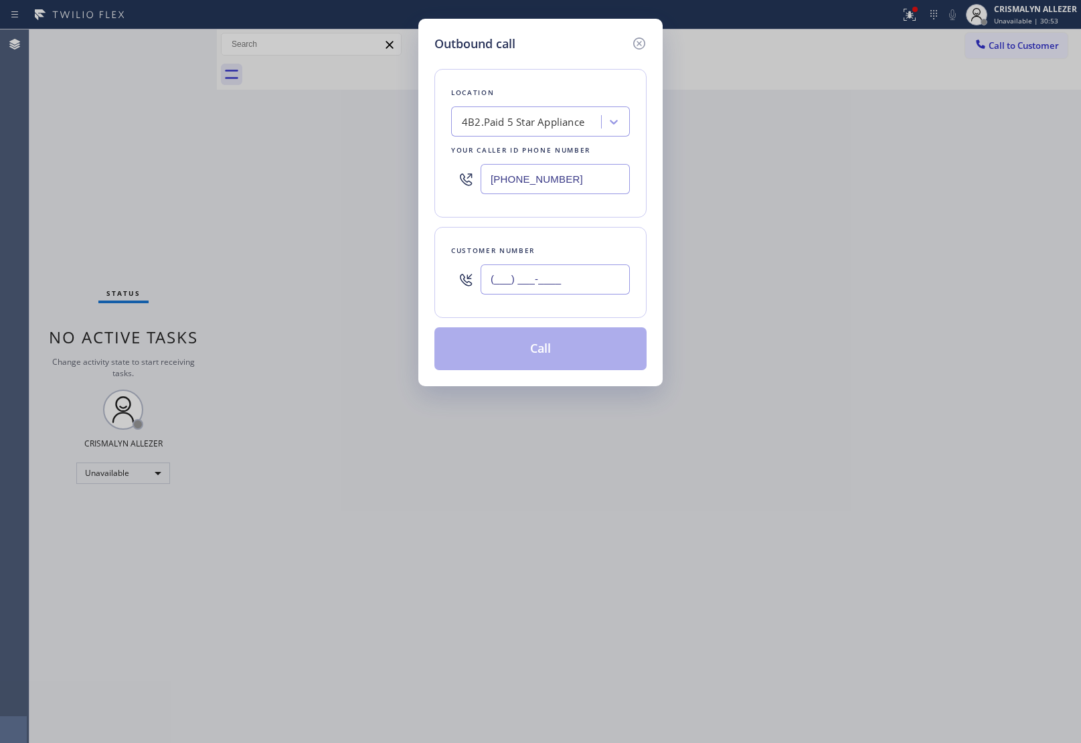
paste input "949) 351-4007"
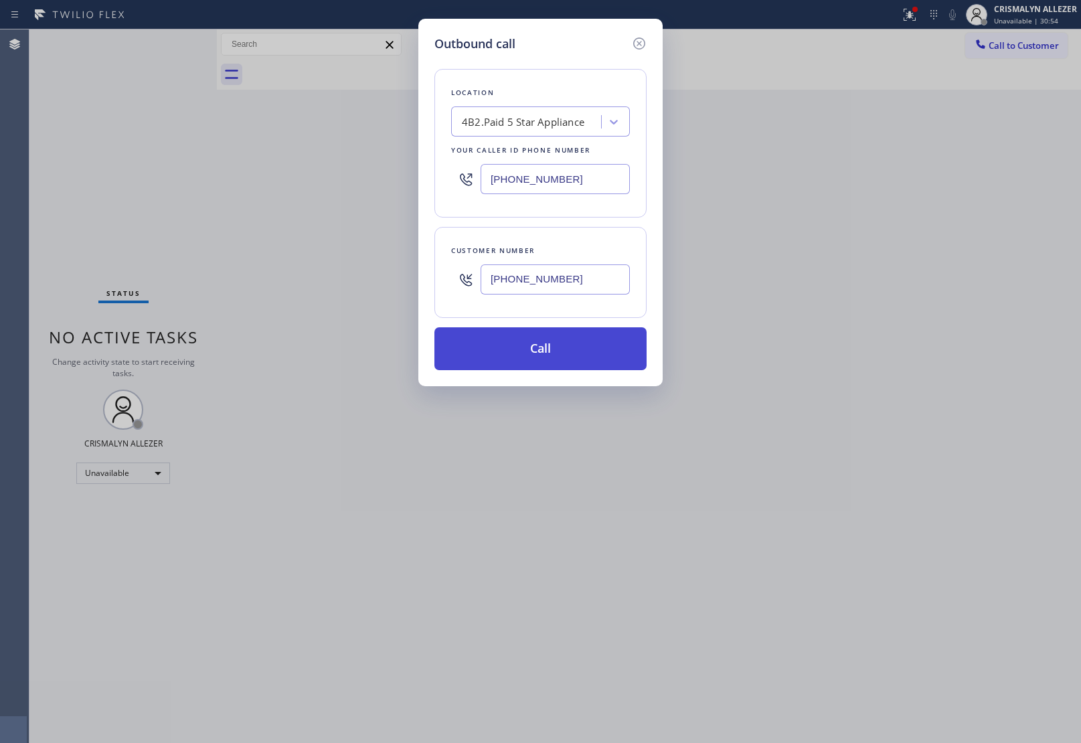
type input "[PHONE_NUMBER]"
click at [552, 353] on button "Call" at bounding box center [540, 348] width 212 height 43
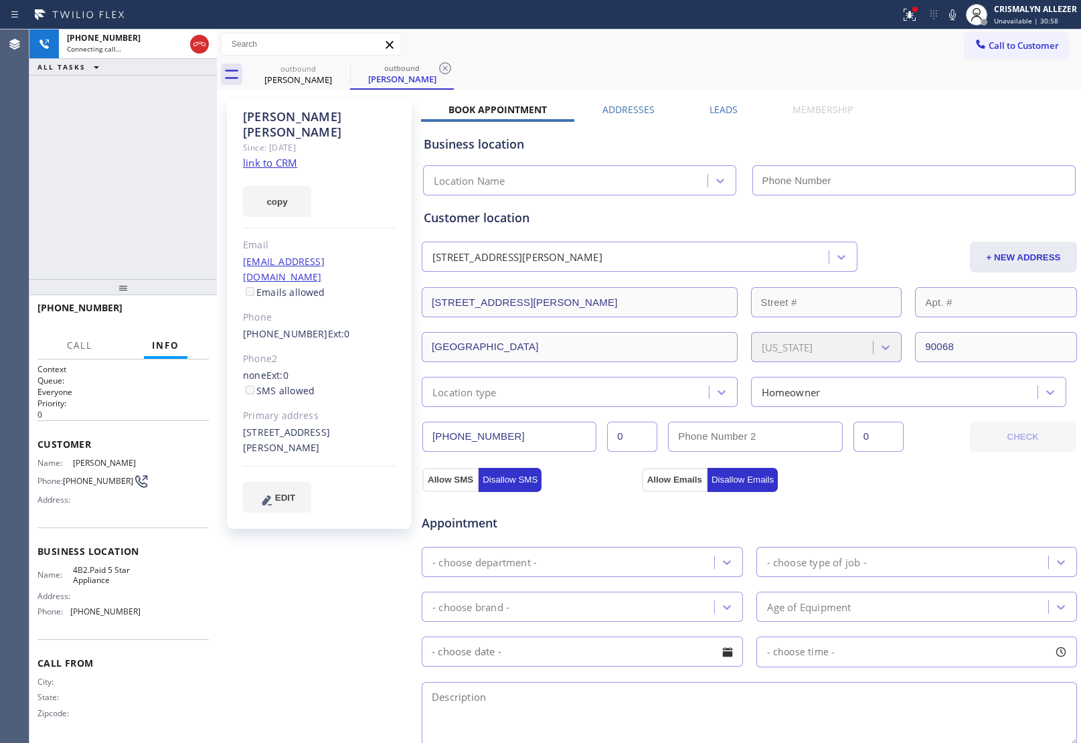
click at [279, 156] on link "link to CRM" at bounding box center [270, 162] width 54 height 13
type input "[PHONE_NUMBER]"
click at [177, 317] on span "HANG UP" at bounding box center [177, 313] width 41 height 9
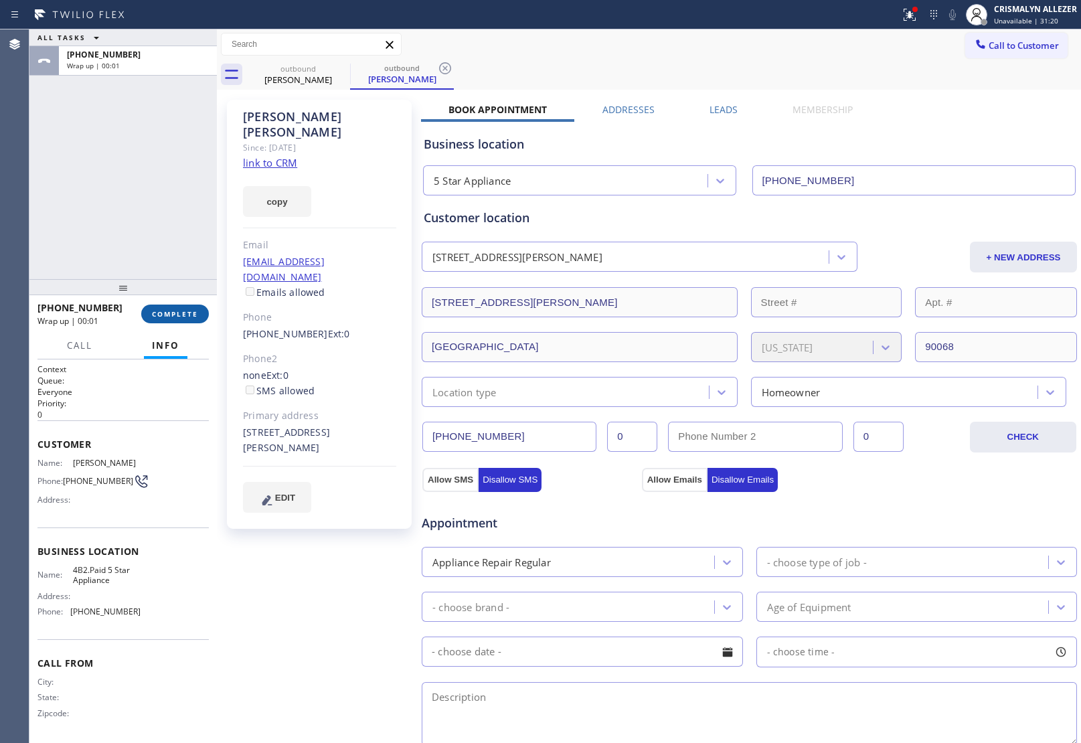
click at [155, 312] on span "COMPLETE" at bounding box center [175, 313] width 46 height 9
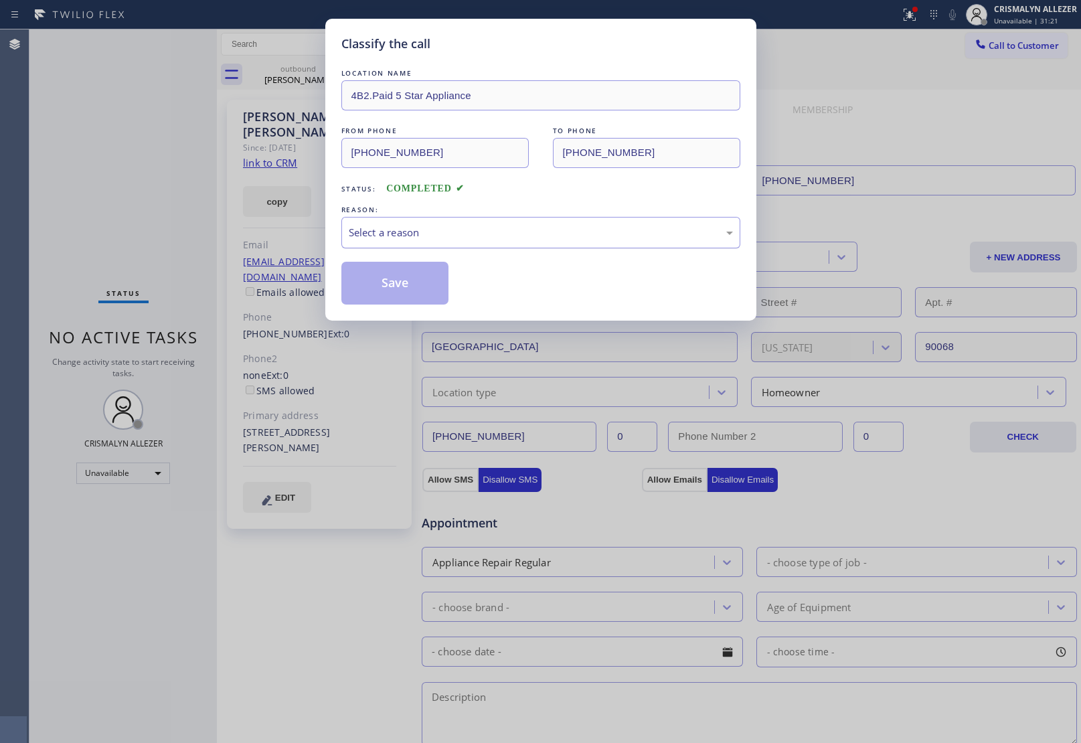
drag, startPoint x: 524, startPoint y: 236, endPoint x: 517, endPoint y: 243, distance: 10.0
click at [524, 236] on div "Select a reason" at bounding box center [541, 232] width 384 height 15
click at [378, 291] on button "Save" at bounding box center [395, 283] width 108 height 43
click at [305, 77] on div "Classify the call LOCATION NAME 4B2.Paid 5 Star Appliance FROM PHONE (323) 870-…" at bounding box center [540, 371] width 1081 height 743
click at [382, 289] on button "Save" at bounding box center [395, 283] width 108 height 43
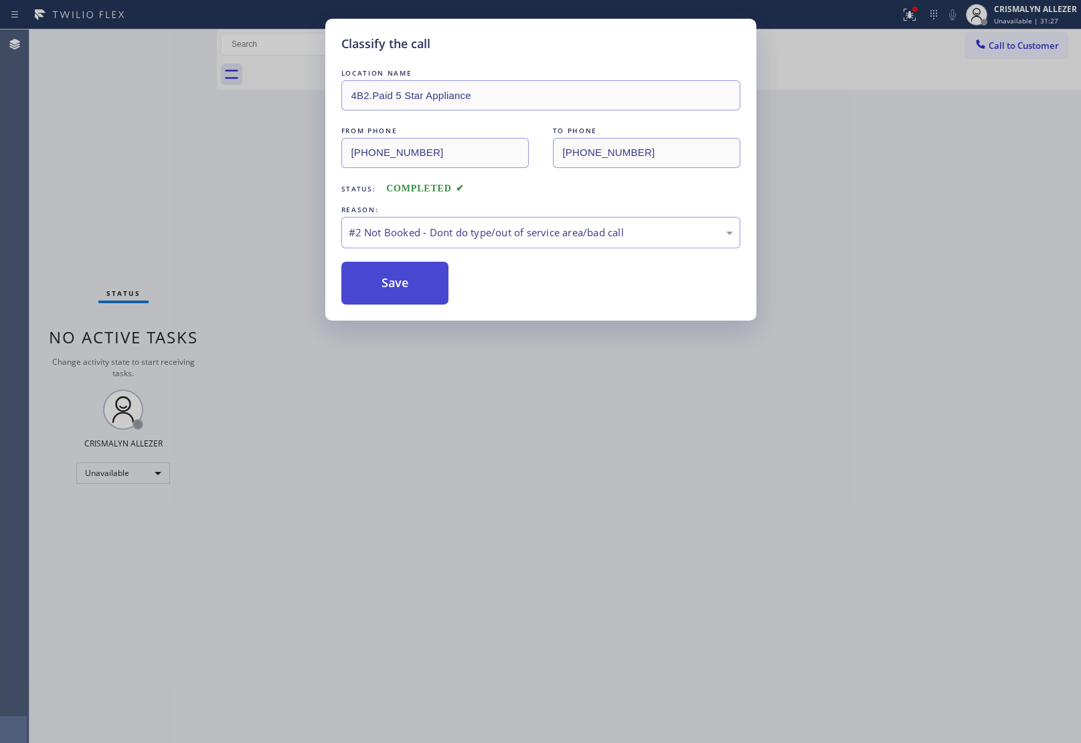
click at [382, 289] on button "Save" at bounding box center [395, 283] width 108 height 43
drag, startPoint x: 952, startPoint y: 139, endPoint x: 969, endPoint y: 125, distance: 22.8
click at [956, 136] on div "Classify the call LOCATION NAME 4B2.Paid 5 Star Appliance FROM PHONE [PHONE_NUM…" at bounding box center [540, 371] width 1081 height 743
click at [1021, 62] on div "Classify the call LOCATION NAME 4B2.Paid 5 Star Appliance FROM PHONE [PHONE_NUM…" at bounding box center [540, 371] width 1081 height 743
click at [376, 289] on button "Save" at bounding box center [395, 283] width 108 height 43
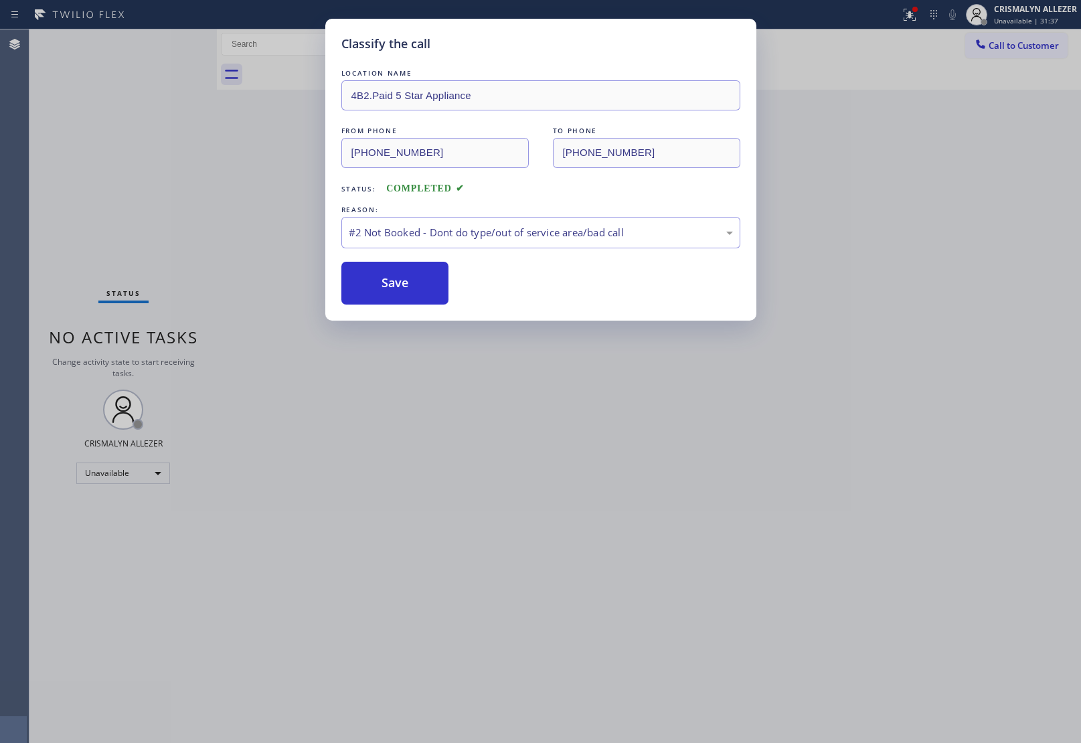
click at [702, 208] on div "REASON:" at bounding box center [540, 210] width 399 height 14
click at [701, 208] on div "REASON:" at bounding box center [540, 210] width 399 height 14
drag, startPoint x: 700, startPoint y: 208, endPoint x: 874, endPoint y: 161, distance: 180.3
click at [722, 203] on div "REASON:" at bounding box center [540, 210] width 399 height 14
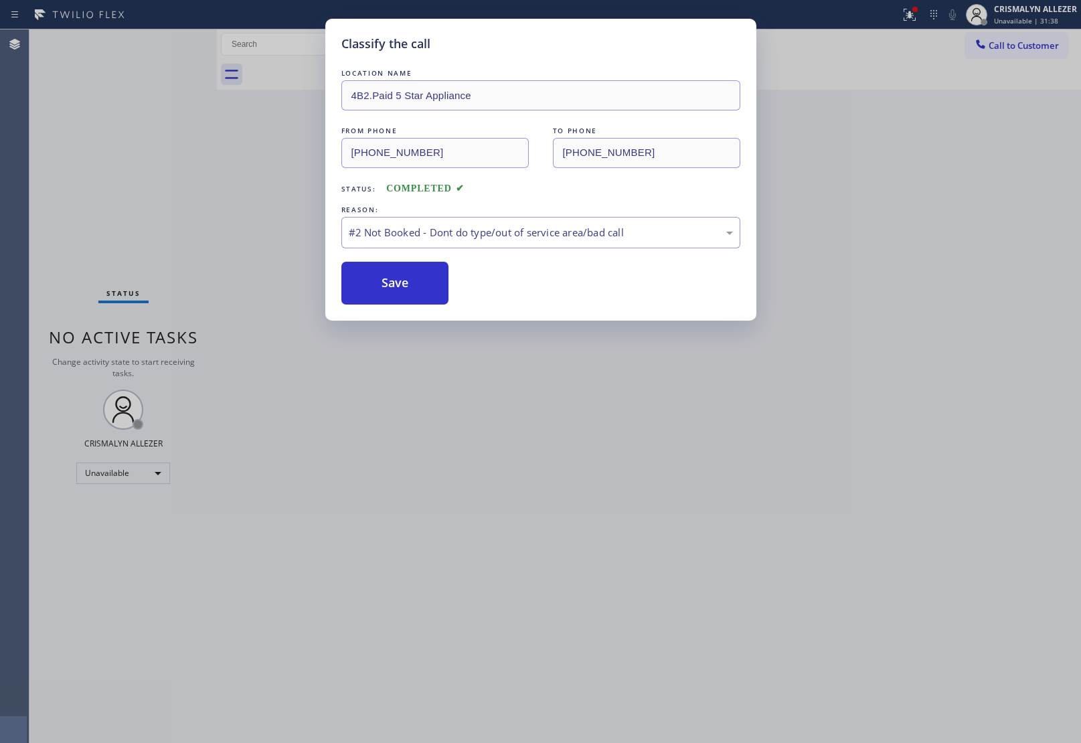
drag, startPoint x: 900, startPoint y: 145, endPoint x: 936, endPoint y: 123, distance: 41.8
click at [914, 135] on div "Classify the call LOCATION NAME 4B2.Paid 5 Star Appliance FROM PHONE [PHONE_NUM…" at bounding box center [540, 371] width 1081 height 743
drag, startPoint x: 1004, startPoint y: 90, endPoint x: 1002, endPoint y: 99, distance: 8.9
click at [1002, 99] on div "Classify the call LOCATION NAME 4B2.Paid 5 Star Appliance FROM PHONE [PHONE_NUM…" at bounding box center [540, 371] width 1081 height 743
click at [1036, 51] on div "Classify the call LOCATION NAME 4B2.Paid 5 Star Appliance FROM PHONE [PHONE_NUM…" at bounding box center [540, 371] width 1081 height 743
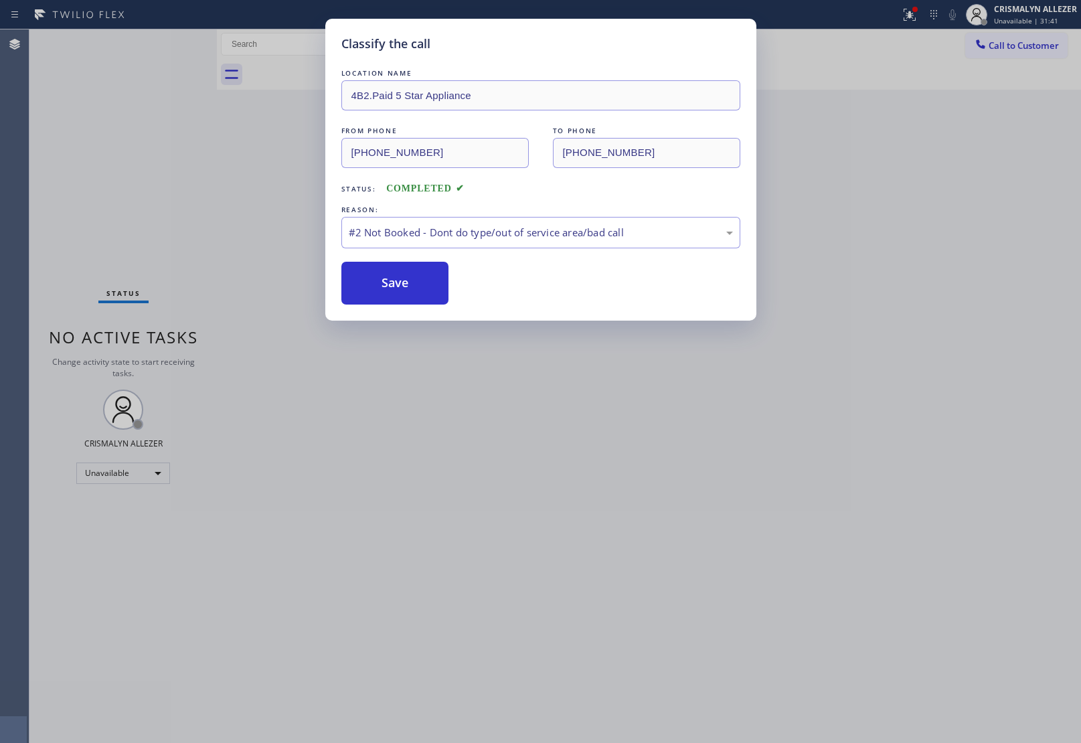
click at [858, 129] on div "Classify the call LOCATION NAME 4B2.Paid 5 Star Appliance FROM PHONE [PHONE_NUM…" at bounding box center [540, 371] width 1081 height 743
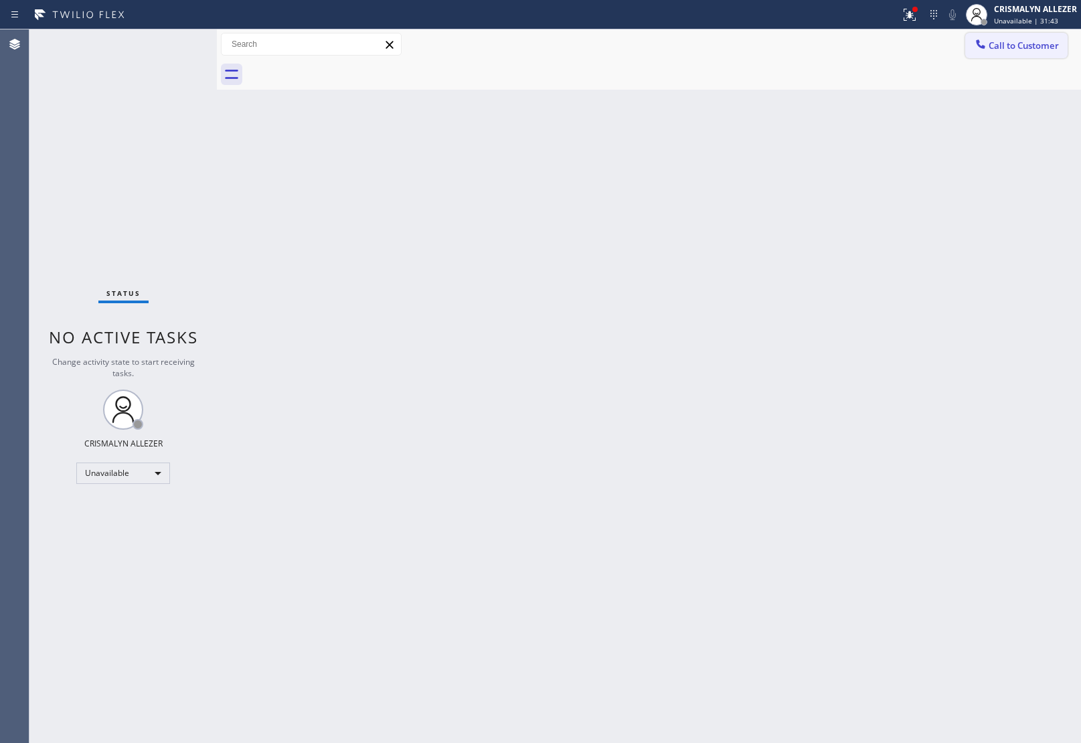
click at [1012, 40] on span "Call to Customer" at bounding box center [1024, 45] width 70 height 12
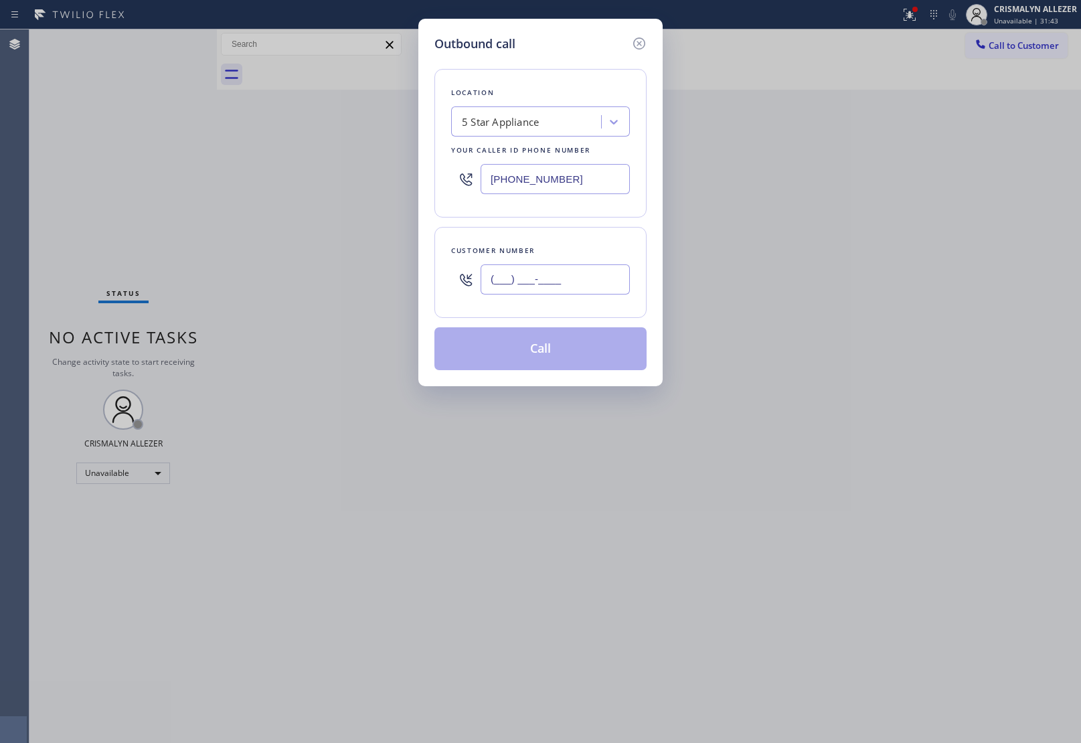
click at [623, 293] on input "(___) ___-____" at bounding box center [555, 279] width 149 height 30
paste input "949) 351-4007"
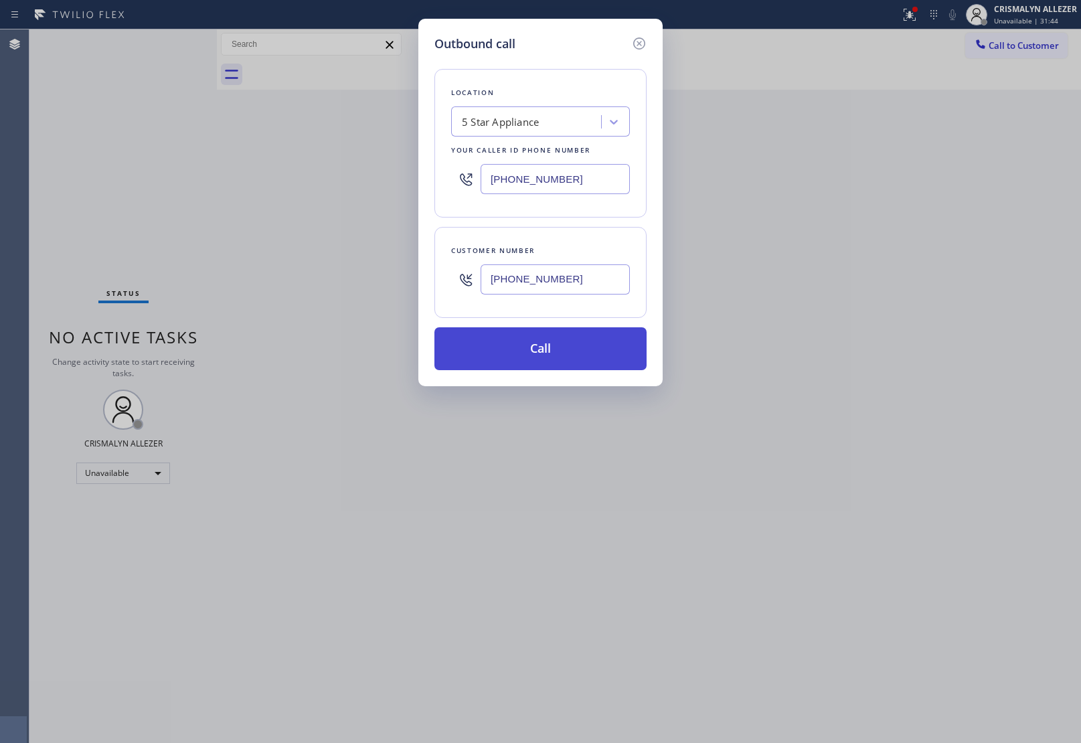
type input "[PHONE_NUMBER]"
click at [544, 360] on button "Call" at bounding box center [540, 348] width 212 height 43
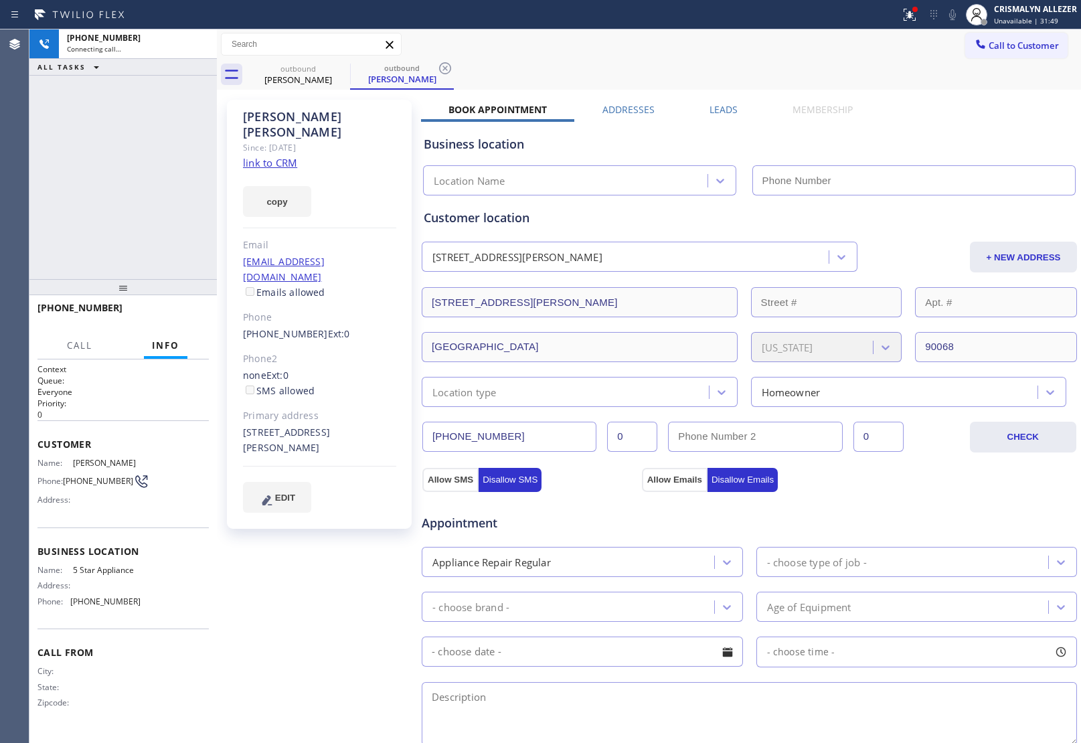
click at [718, 107] on label "Leads" at bounding box center [724, 109] width 28 height 13
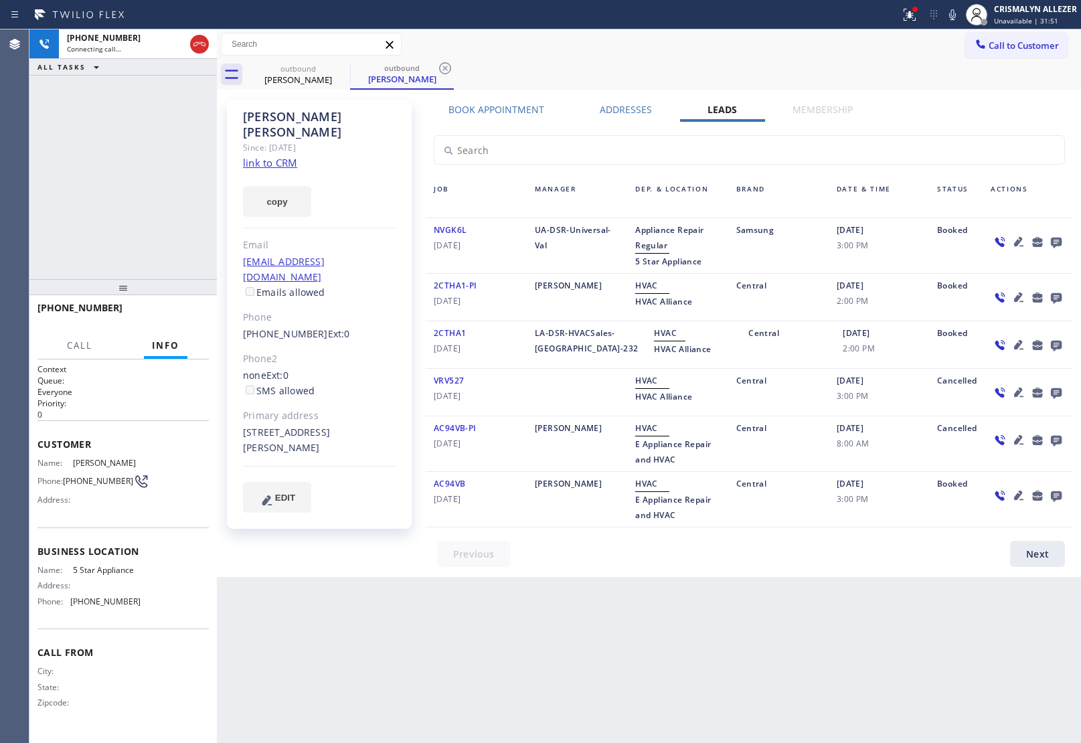
click at [1055, 242] on icon at bounding box center [1056, 243] width 11 height 11
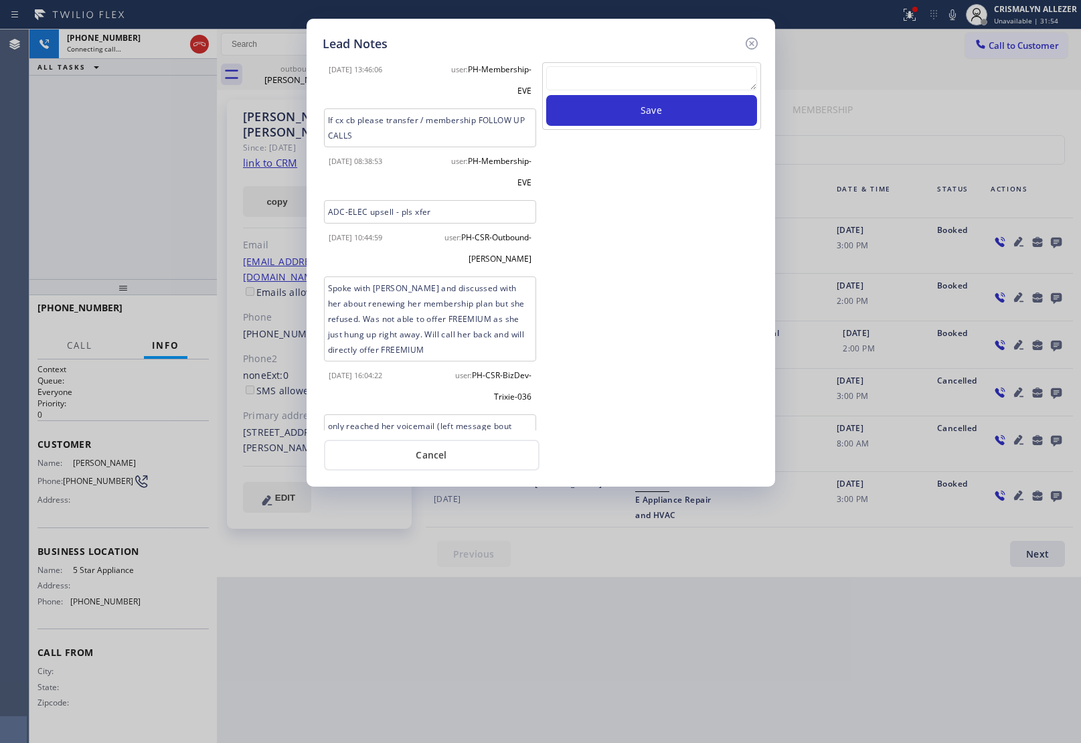
scroll to position [118, 0]
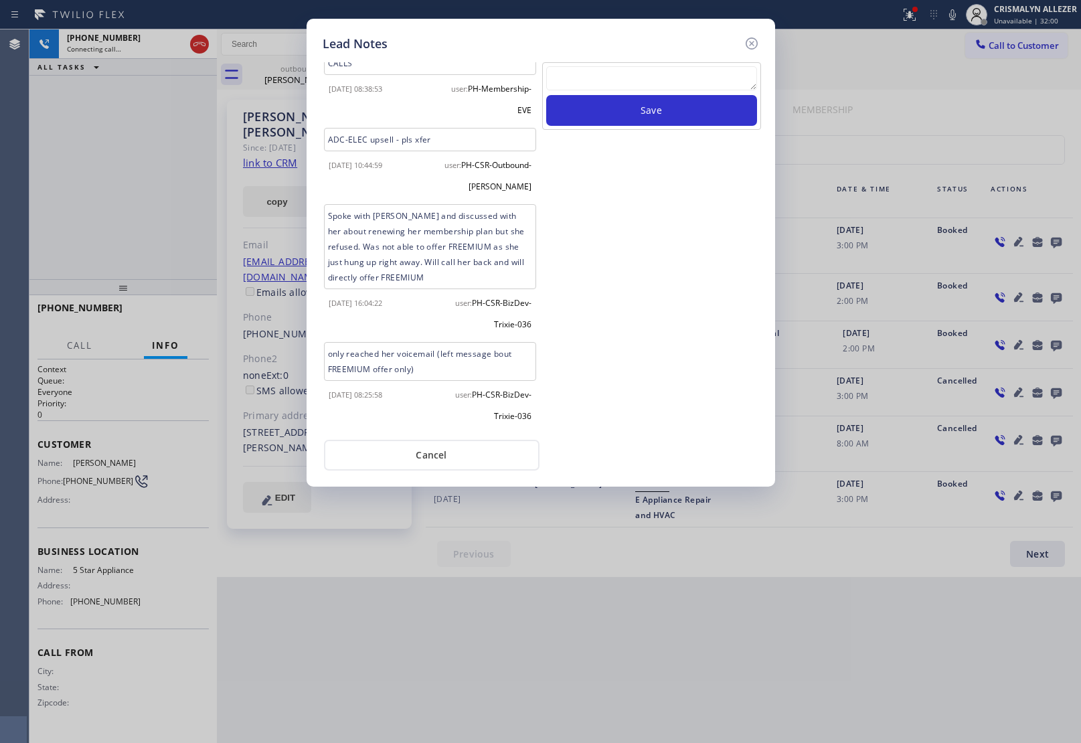
click at [643, 87] on textarea at bounding box center [651, 78] width 211 height 24
paste textarea "no answer | pls xfer here cx cb"
type textarea "no answer | pls xfer here cx cb"
click at [657, 118] on button "Save" at bounding box center [651, 110] width 211 height 31
click at [442, 461] on button "Cancel" at bounding box center [432, 455] width 216 height 31
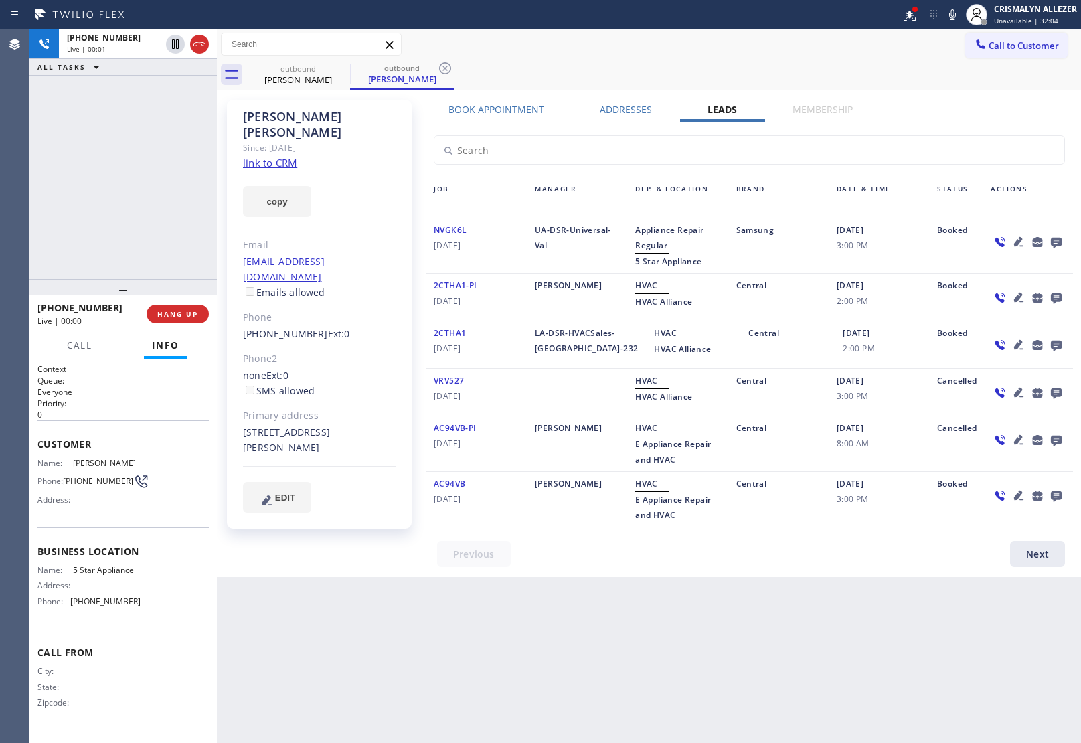
click at [504, 103] on label "Book Appointment" at bounding box center [497, 109] width 96 height 13
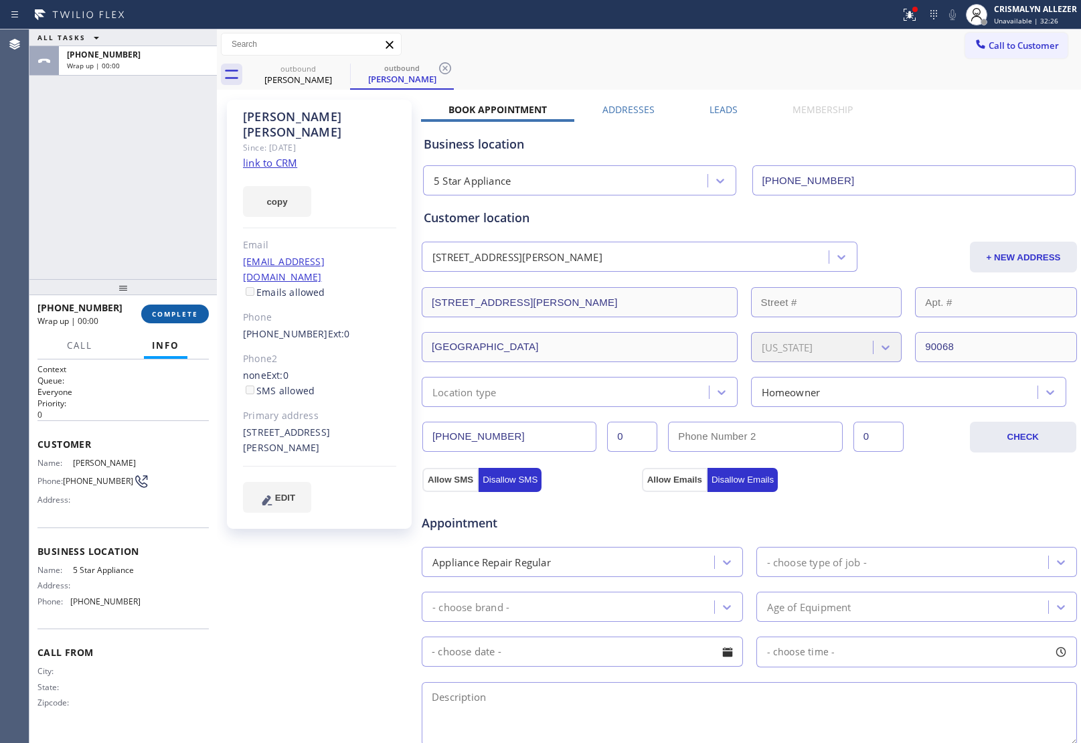
click at [171, 316] on span "COMPLETE" at bounding box center [175, 313] width 46 height 9
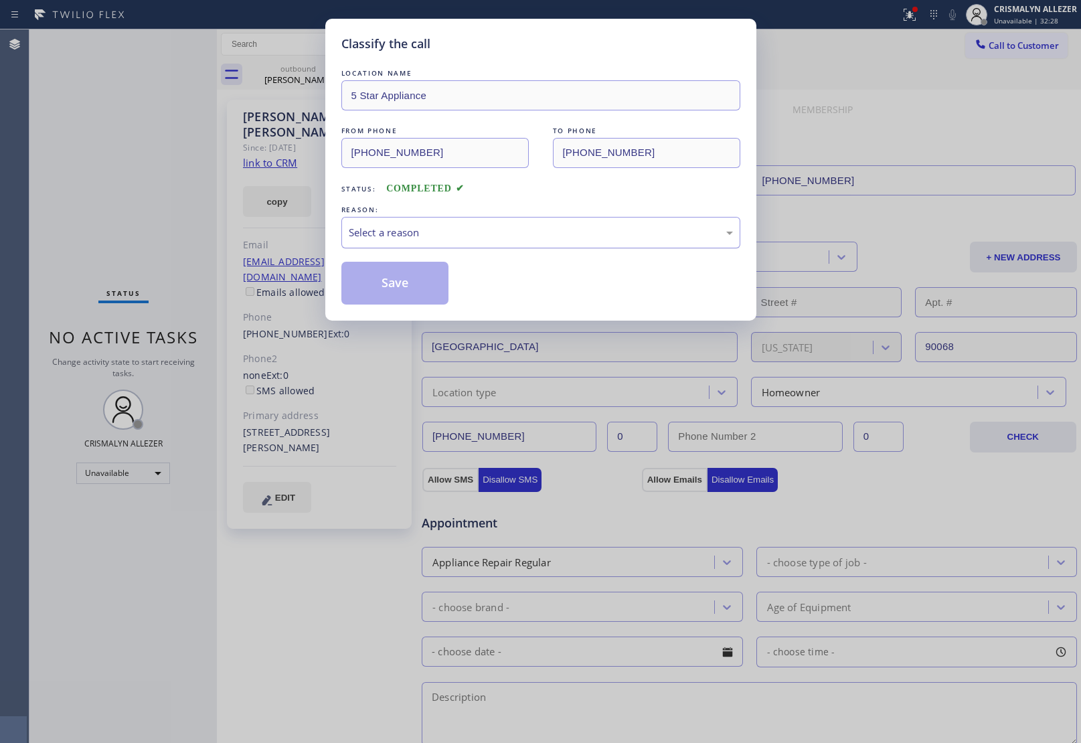
click at [526, 232] on div "Select a reason" at bounding box center [541, 232] width 384 height 15
click at [395, 289] on button "Save" at bounding box center [395, 283] width 108 height 43
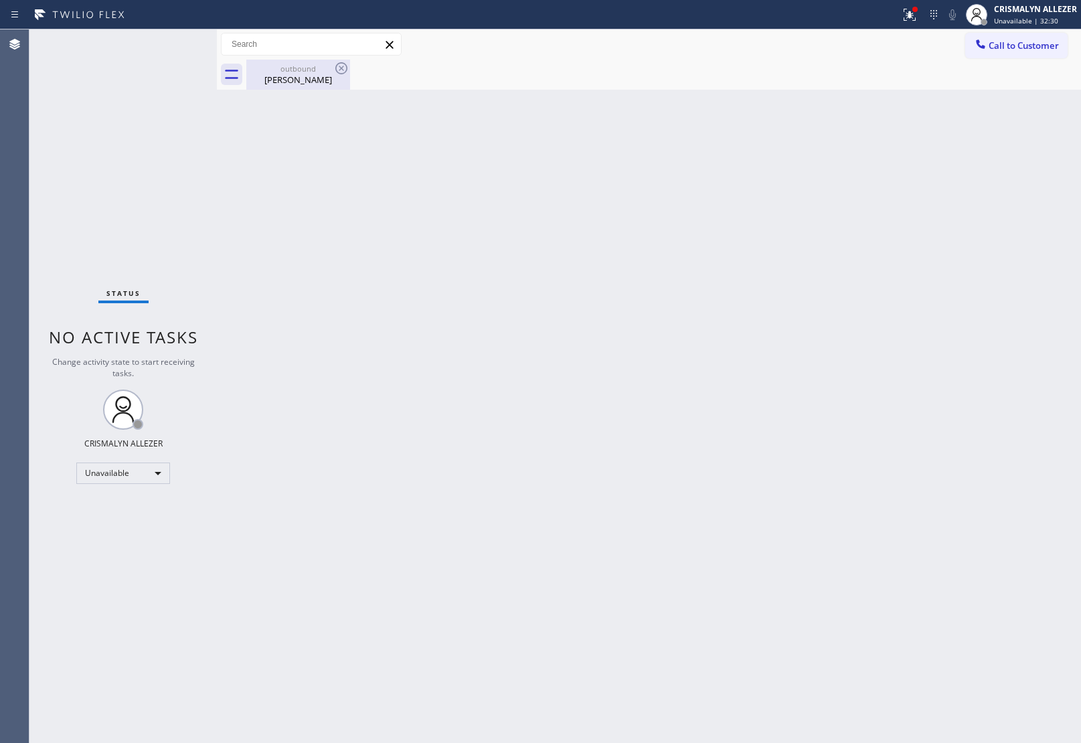
click at [313, 82] on div "[PERSON_NAME]" at bounding box center [298, 80] width 101 height 12
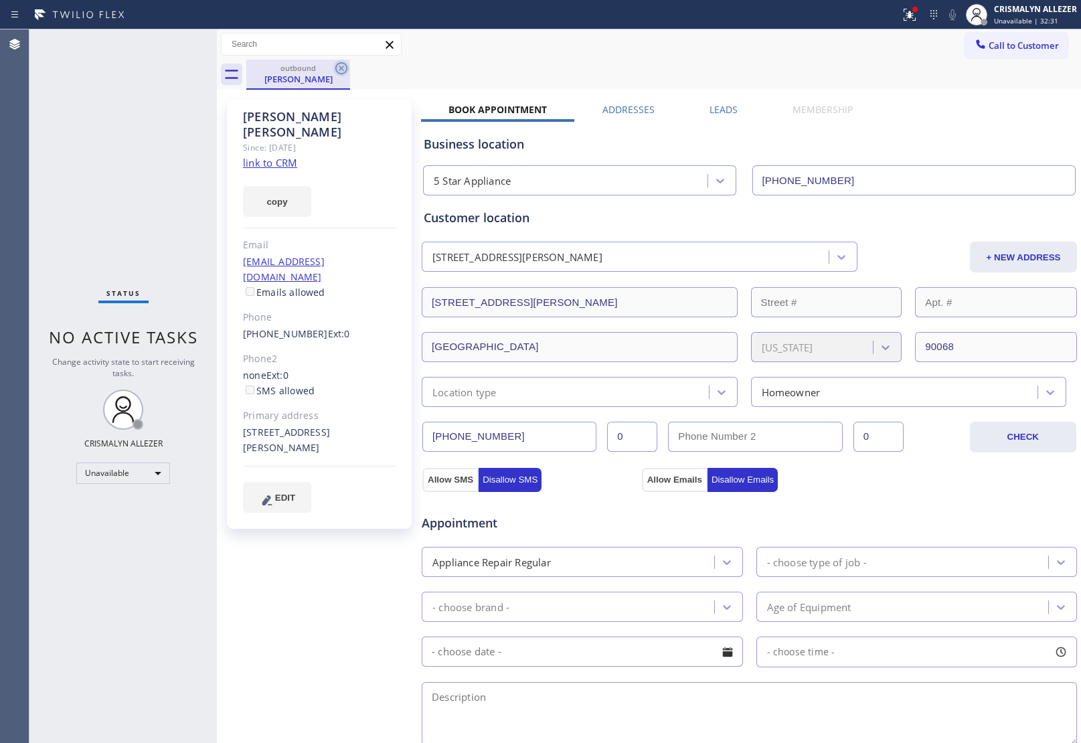
click at [343, 66] on icon at bounding box center [341, 68] width 16 height 16
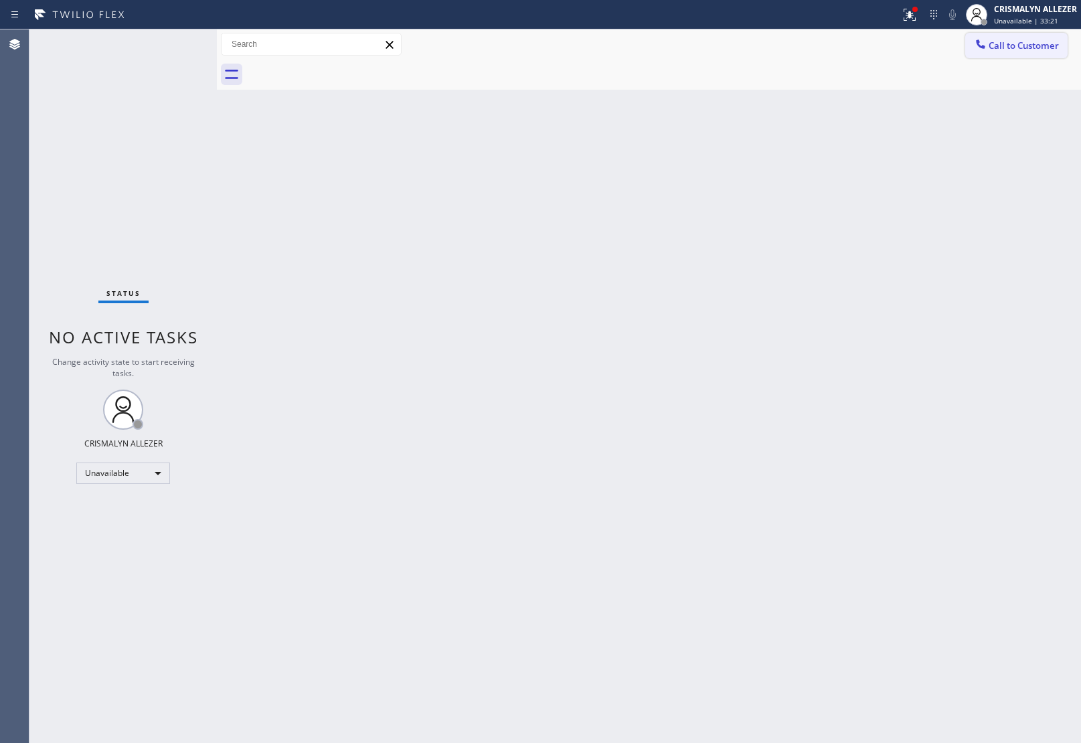
click at [1036, 48] on span "Call to Customer" at bounding box center [1024, 45] width 70 height 12
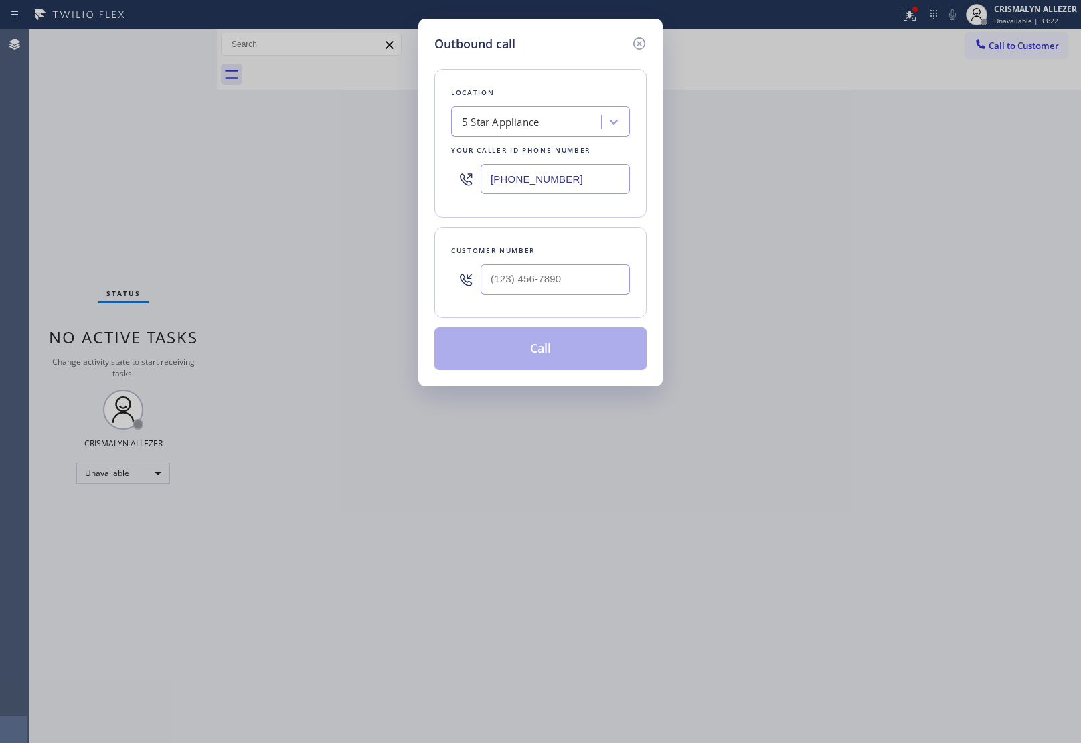
drag, startPoint x: 598, startPoint y: 181, endPoint x: 402, endPoint y: 179, distance: 196.2
click at [429, 179] on div "Outbound call Location 5 Star Appliance Your caller id phone number [PHONE_NUMB…" at bounding box center [540, 203] width 244 height 368
paste input "310-010"
type input "[PHONE_NUMBER]"
click at [544, 286] on input "(___) ___-____" at bounding box center [555, 279] width 149 height 30
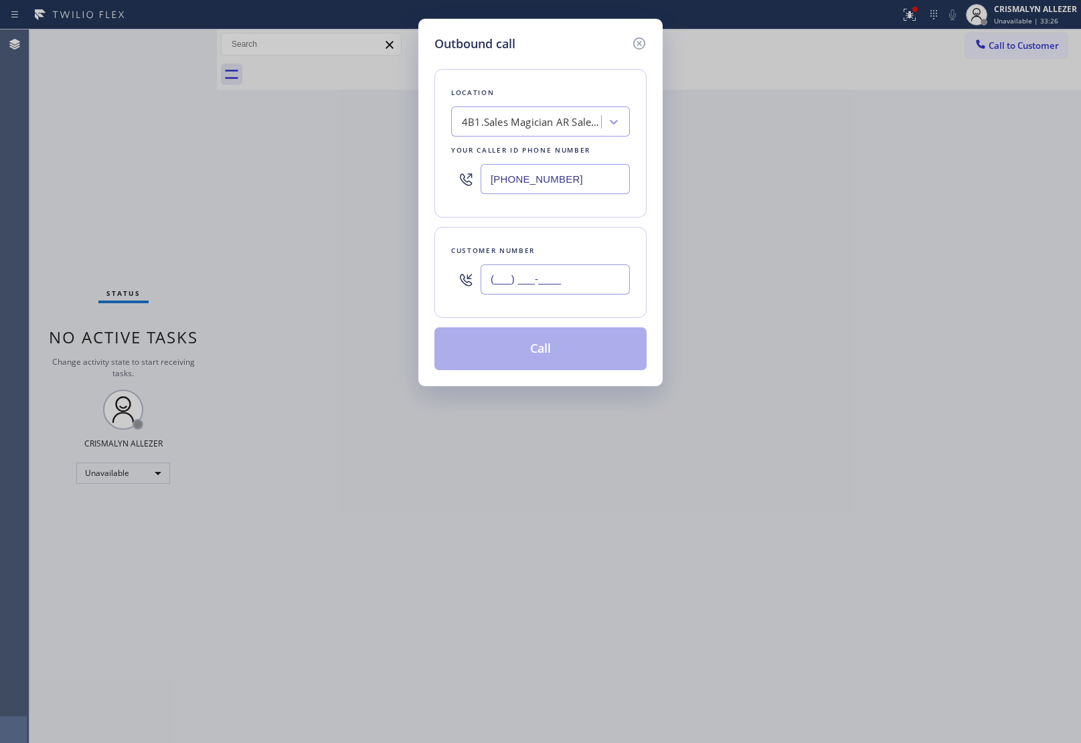
paste input "562) 743-1855"
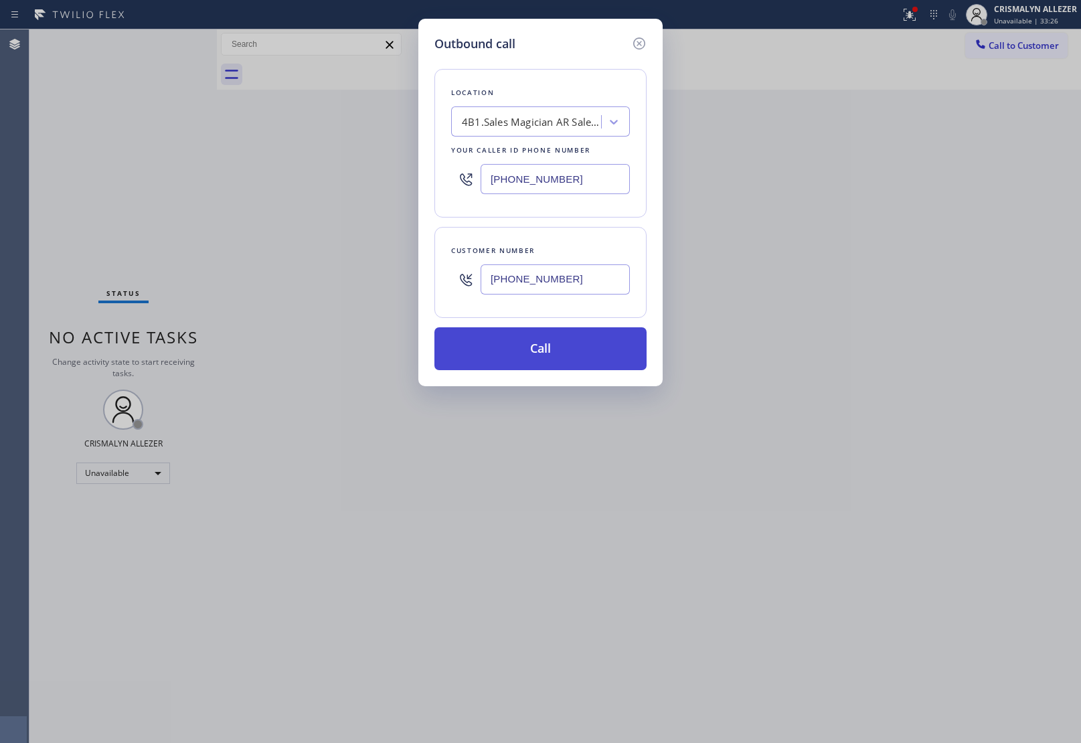
type input "[PHONE_NUMBER]"
click at [543, 366] on button "Call" at bounding box center [540, 348] width 212 height 43
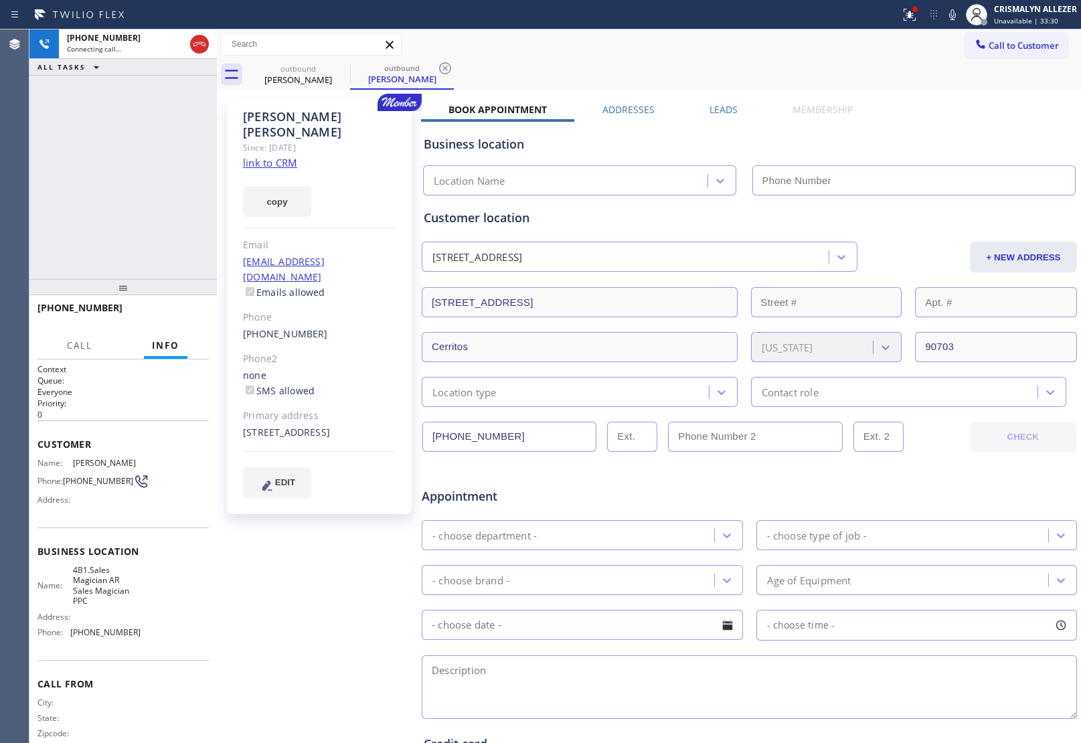
click at [268, 156] on link "link to CRM" at bounding box center [270, 162] width 54 height 13
type input "[PHONE_NUMBER]"
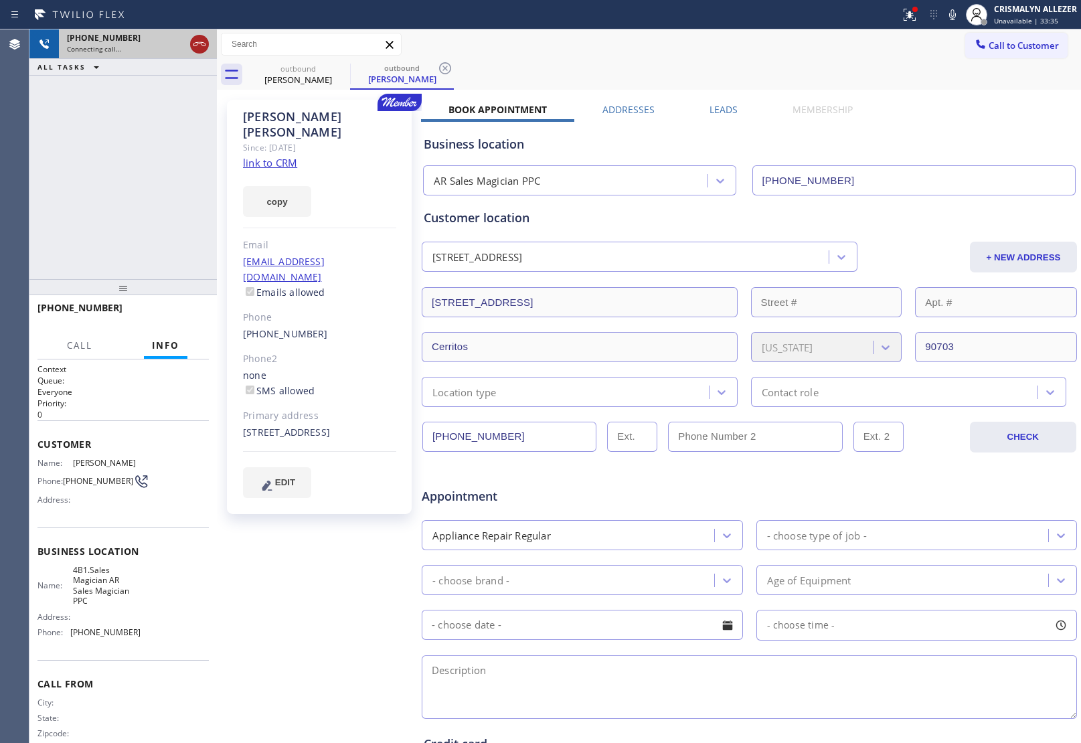
click at [193, 42] on icon at bounding box center [199, 44] width 16 height 16
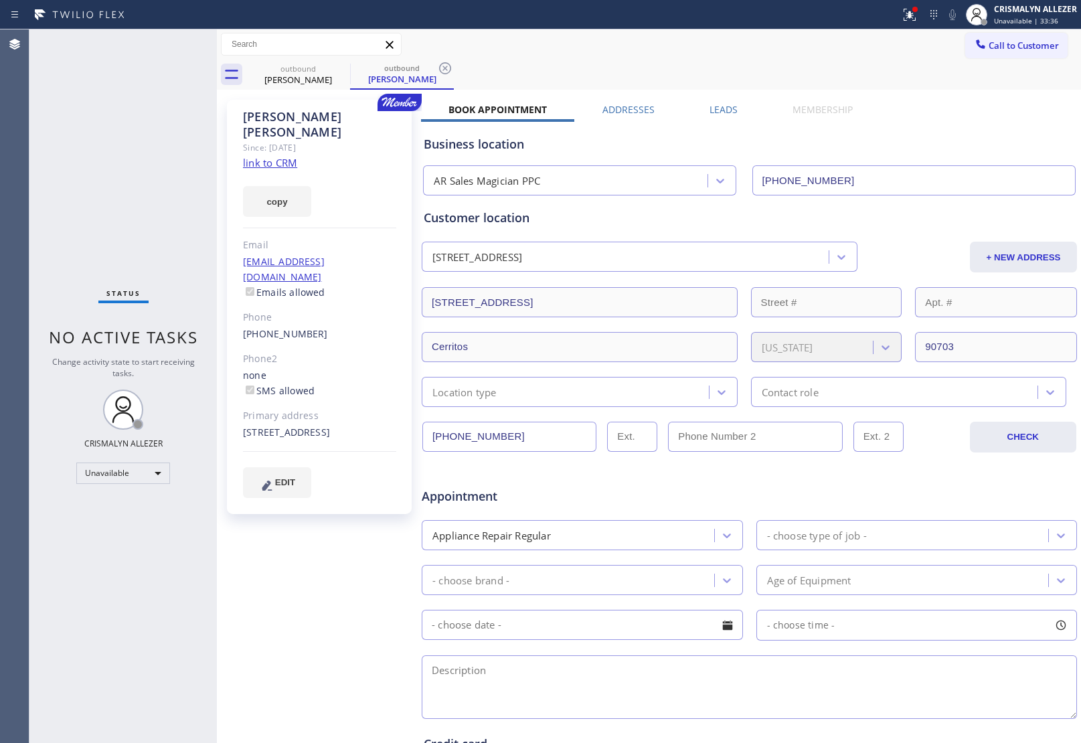
drag, startPoint x: 446, startPoint y: 68, endPoint x: 361, endPoint y: 78, distance: 85.0
click at [440, 68] on icon at bounding box center [445, 68] width 16 height 16
click at [337, 68] on icon at bounding box center [341, 68] width 16 height 16
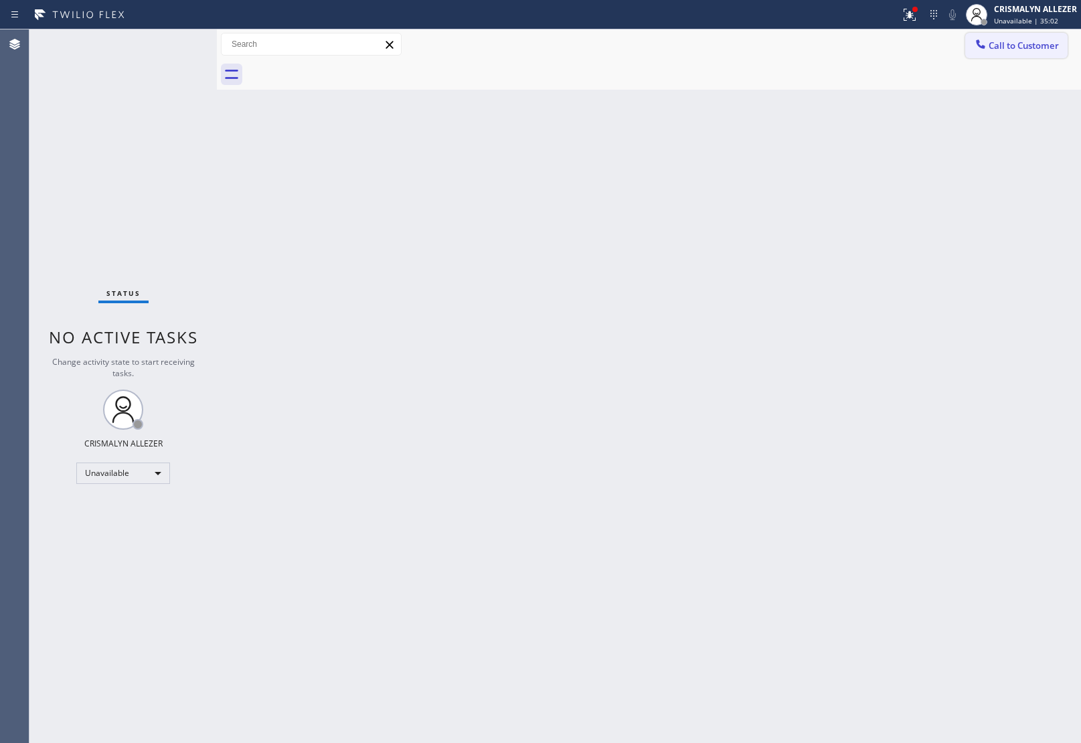
click at [1029, 44] on span "Call to Customer" at bounding box center [1024, 45] width 70 height 12
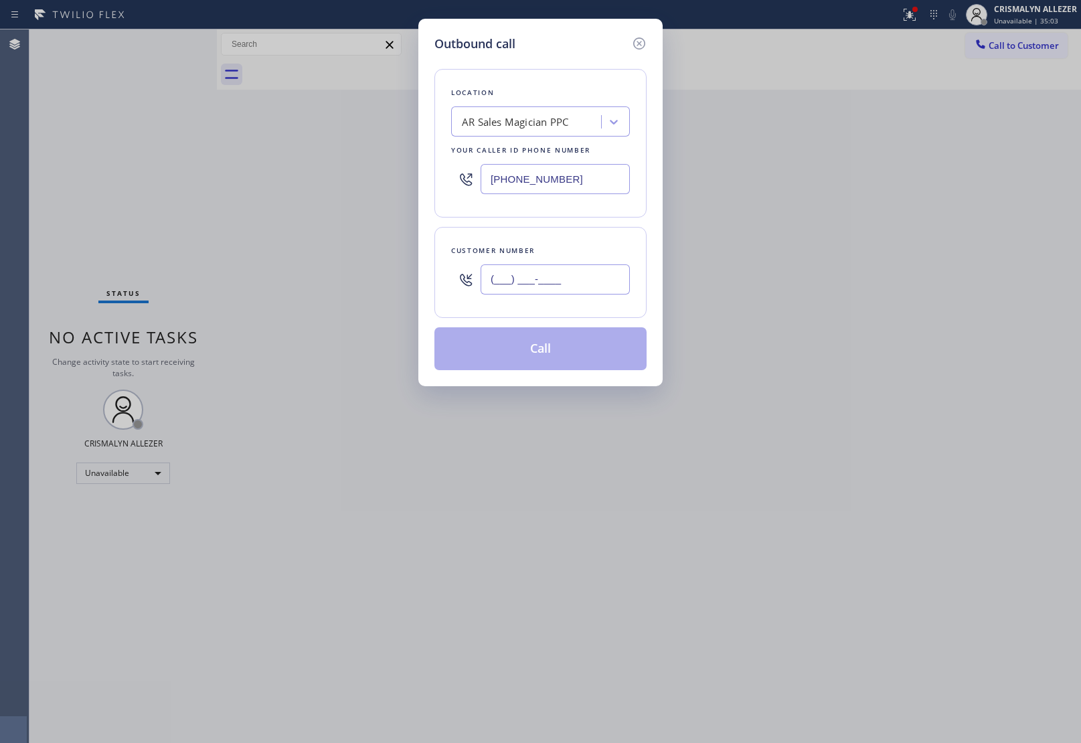
click at [580, 283] on input "(___) ___-____" at bounding box center [555, 279] width 149 height 30
paste input "805) 901-1910"
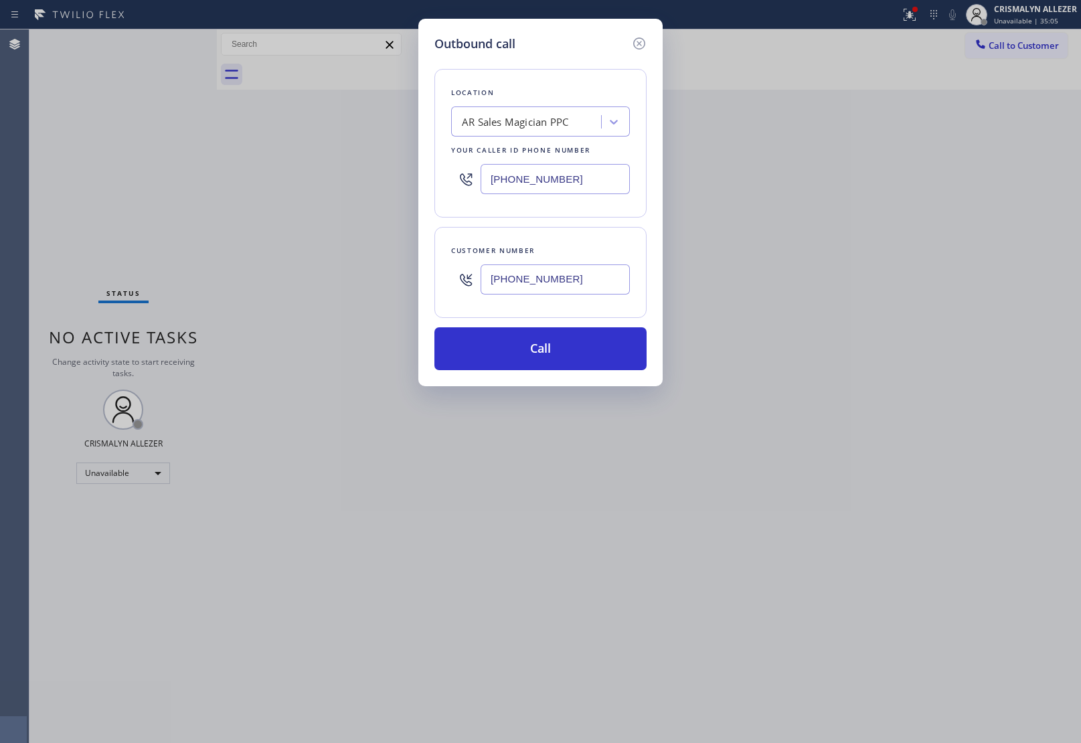
type input "[PHONE_NUMBER]"
drag, startPoint x: 582, startPoint y: 177, endPoint x: 302, endPoint y: 181, distance: 280.5
click at [302, 181] on div "Outbound call Location AR Sales Magician PPC Your caller id phone number [PHONE…" at bounding box center [540, 371] width 1081 height 743
paste input "805) 303-5959"
type input "[PHONE_NUMBER]"
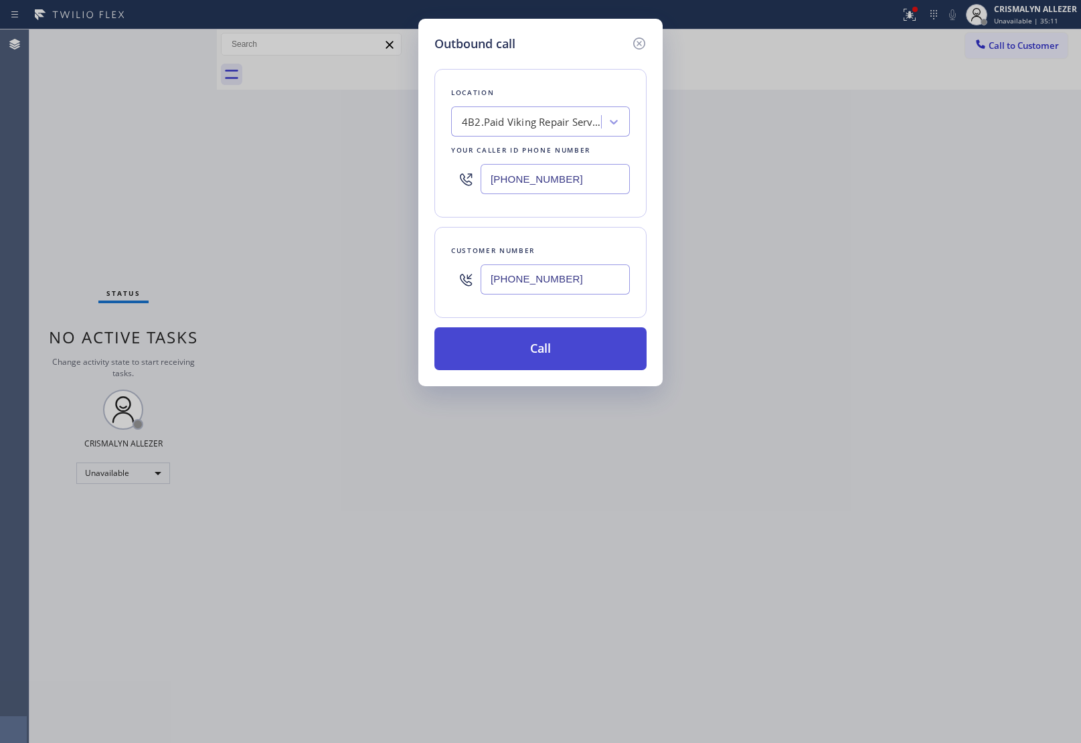
click at [559, 355] on button "Call" at bounding box center [540, 348] width 212 height 43
click at [553, 346] on button "Call" at bounding box center [540, 348] width 212 height 43
click at [547, 363] on button "Call" at bounding box center [540, 348] width 212 height 43
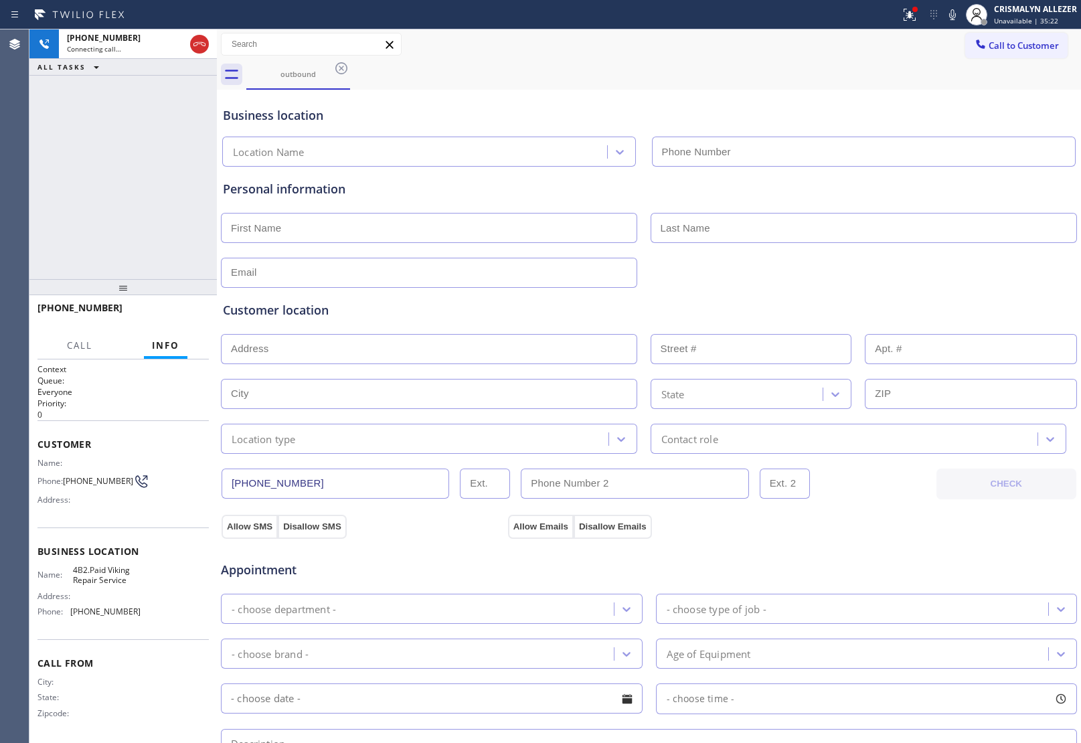
type input "[PHONE_NUMBER]"
click at [177, 317] on span "HANG UP" at bounding box center [177, 313] width 41 height 9
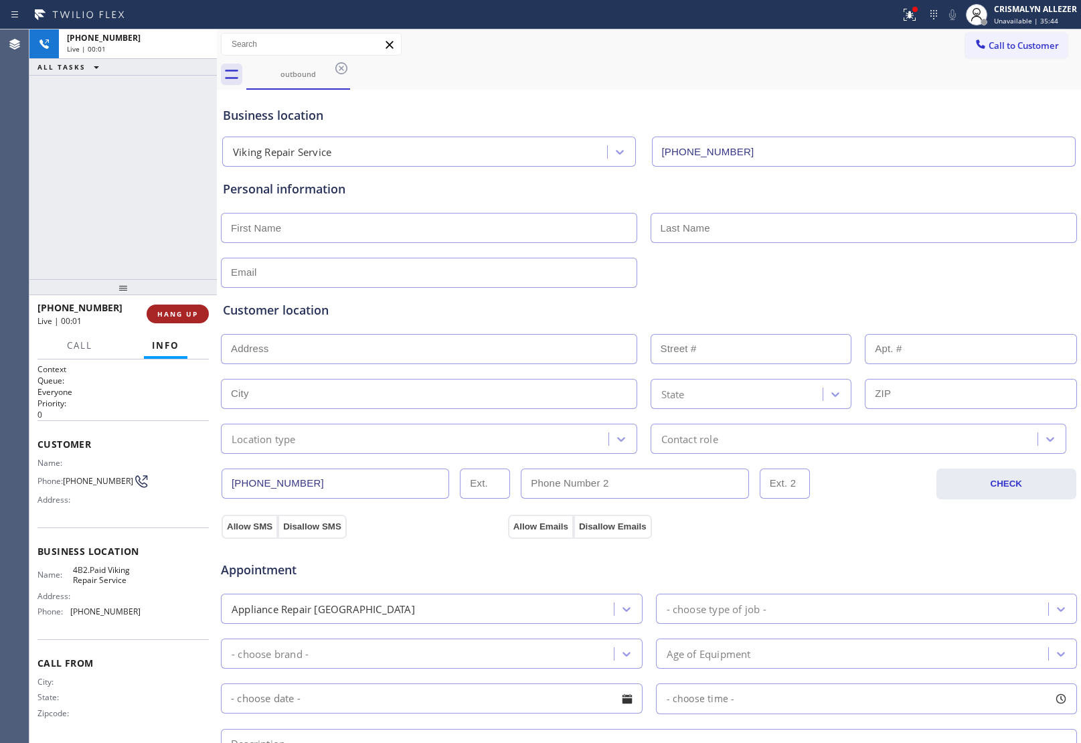
click at [177, 317] on span "HANG UP" at bounding box center [177, 313] width 41 height 9
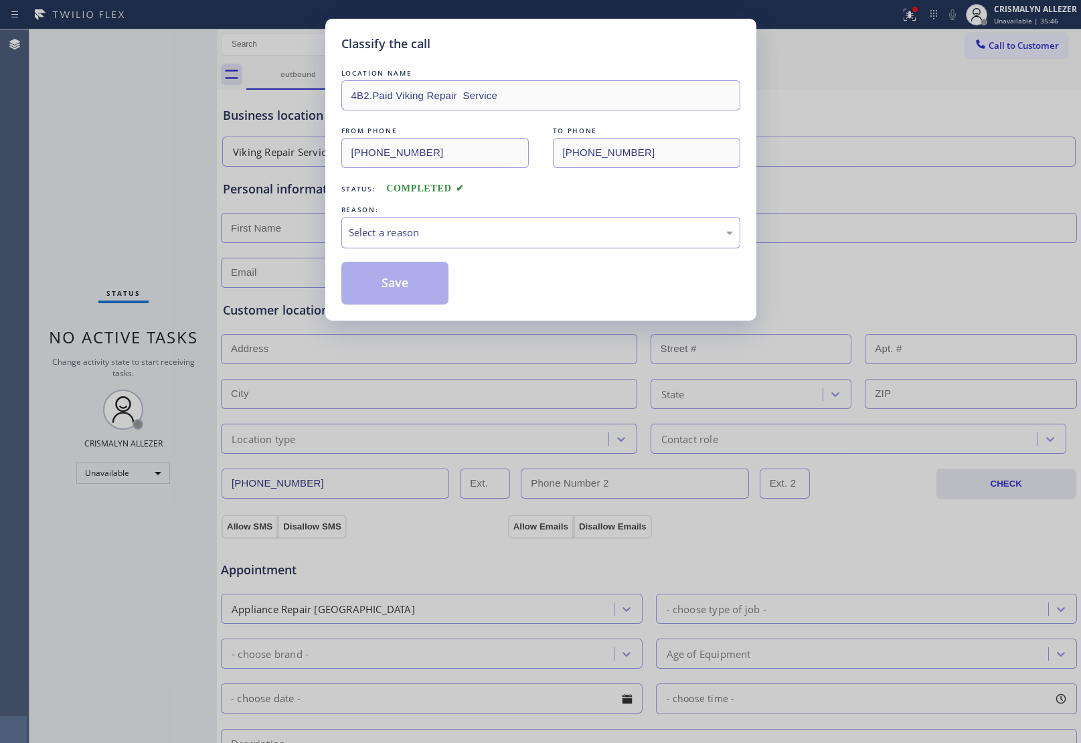
click at [529, 234] on div "Select a reason" at bounding box center [541, 232] width 384 height 15
click at [415, 292] on button "Save" at bounding box center [395, 283] width 108 height 43
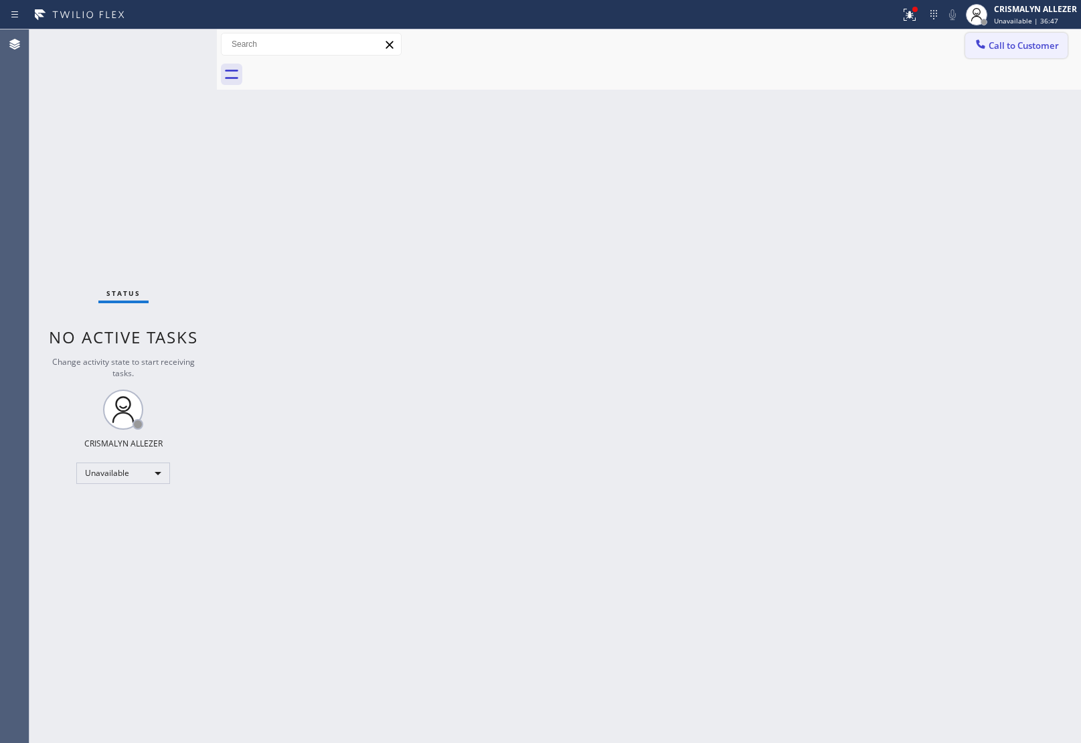
click at [1020, 50] on span "Call to Customer" at bounding box center [1024, 45] width 70 height 12
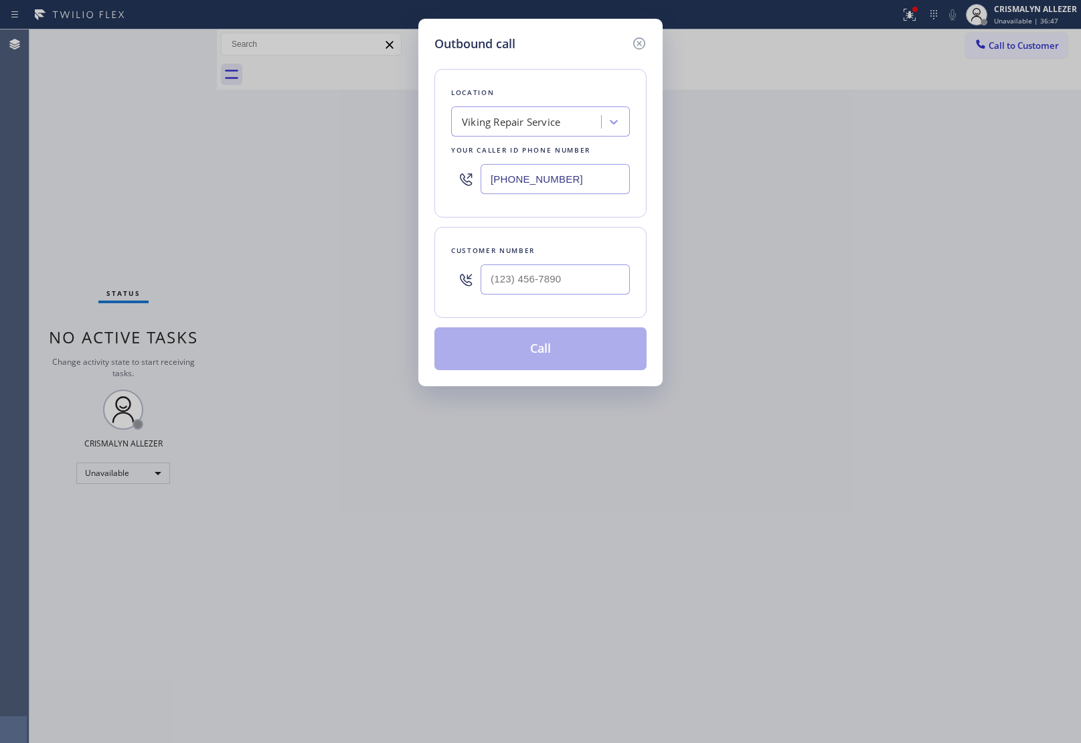
paste input "650) 800-8128"
drag, startPoint x: 624, startPoint y: 174, endPoint x: 331, endPoint y: 154, distance: 293.2
click at [337, 167] on div "Outbound call Location Viking Repair Service Your caller id phone number [PHONE…" at bounding box center [540, 371] width 1081 height 743
type input "[PHONE_NUMBER]"
click at [566, 289] on input "(___) ___-____" at bounding box center [555, 279] width 149 height 30
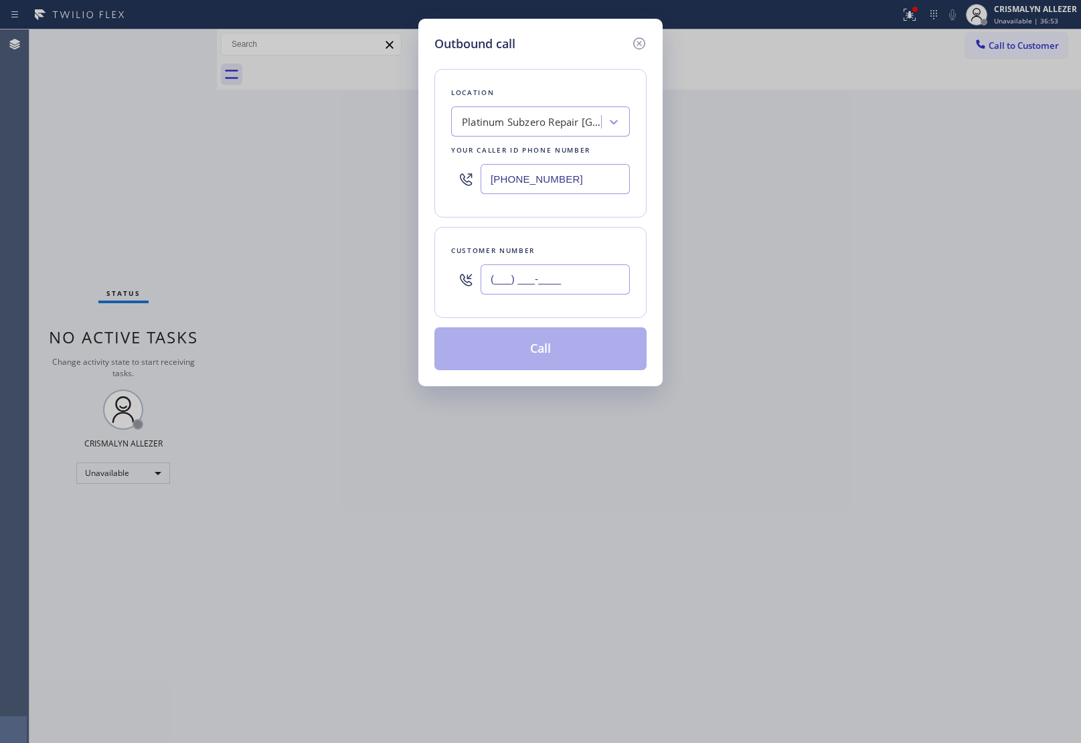
paste input "415) 407-2521"
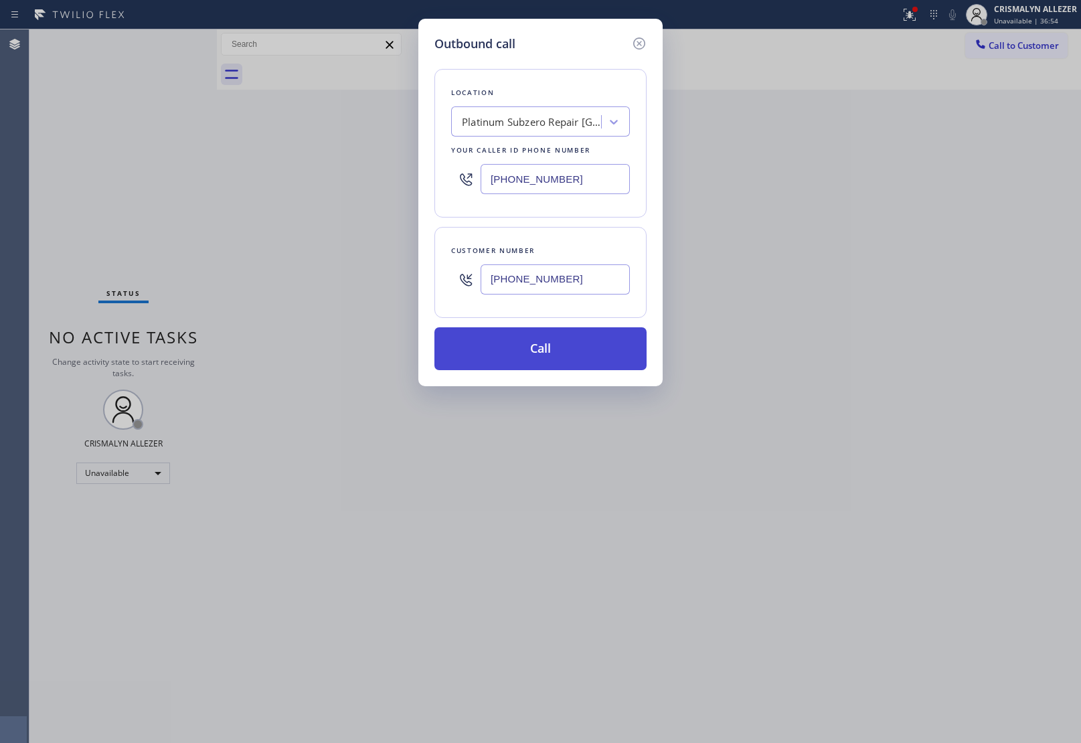
type input "[PHONE_NUMBER]"
click at [546, 366] on button "Call" at bounding box center [540, 348] width 212 height 43
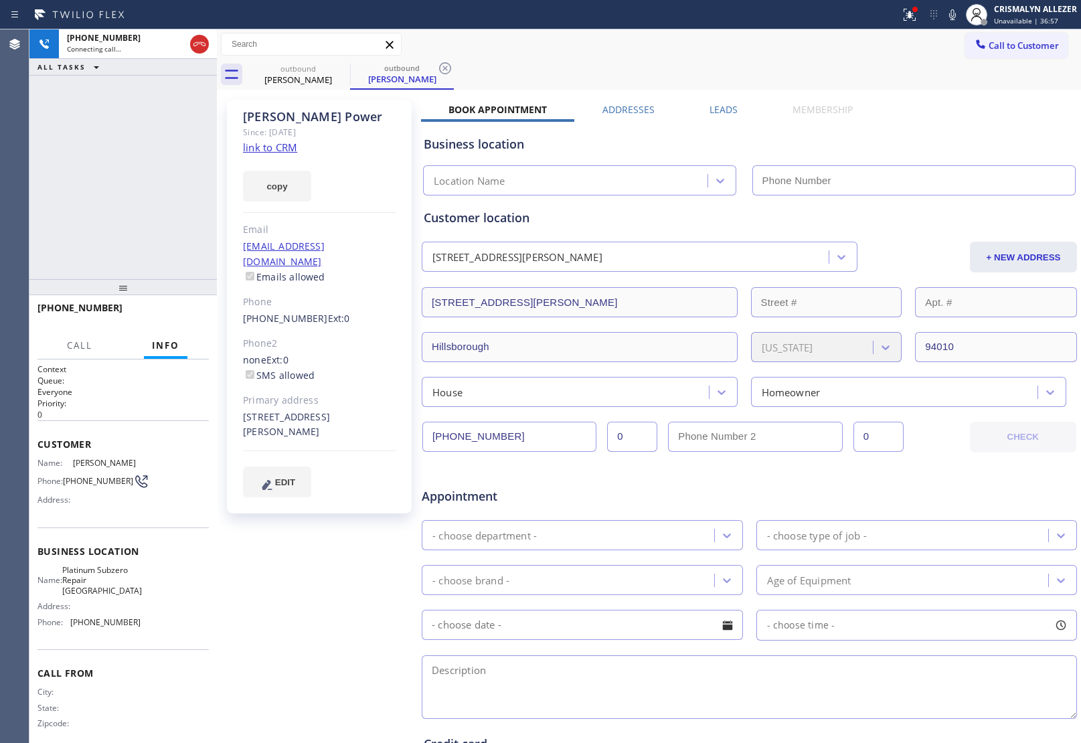
click at [276, 151] on link "link to CRM" at bounding box center [270, 147] width 54 height 13
type input "[PHONE_NUMBER]"
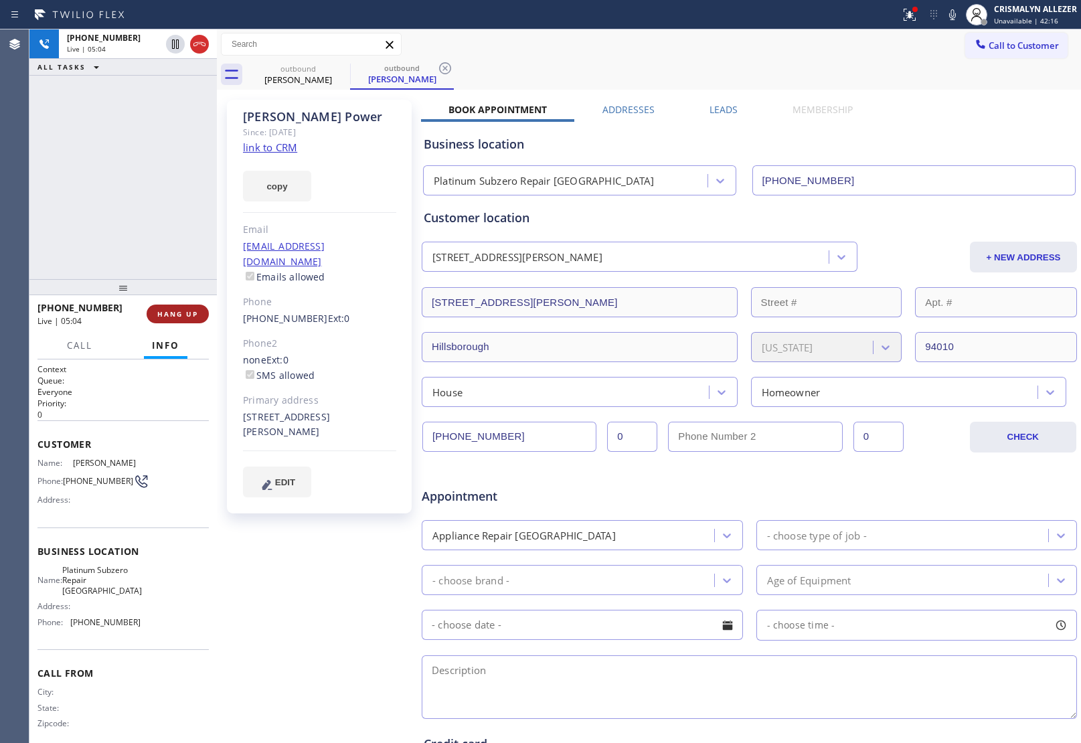
click at [173, 317] on span "HANG UP" at bounding box center [177, 313] width 41 height 9
click at [165, 310] on span "COMPLETE" at bounding box center [175, 313] width 46 height 9
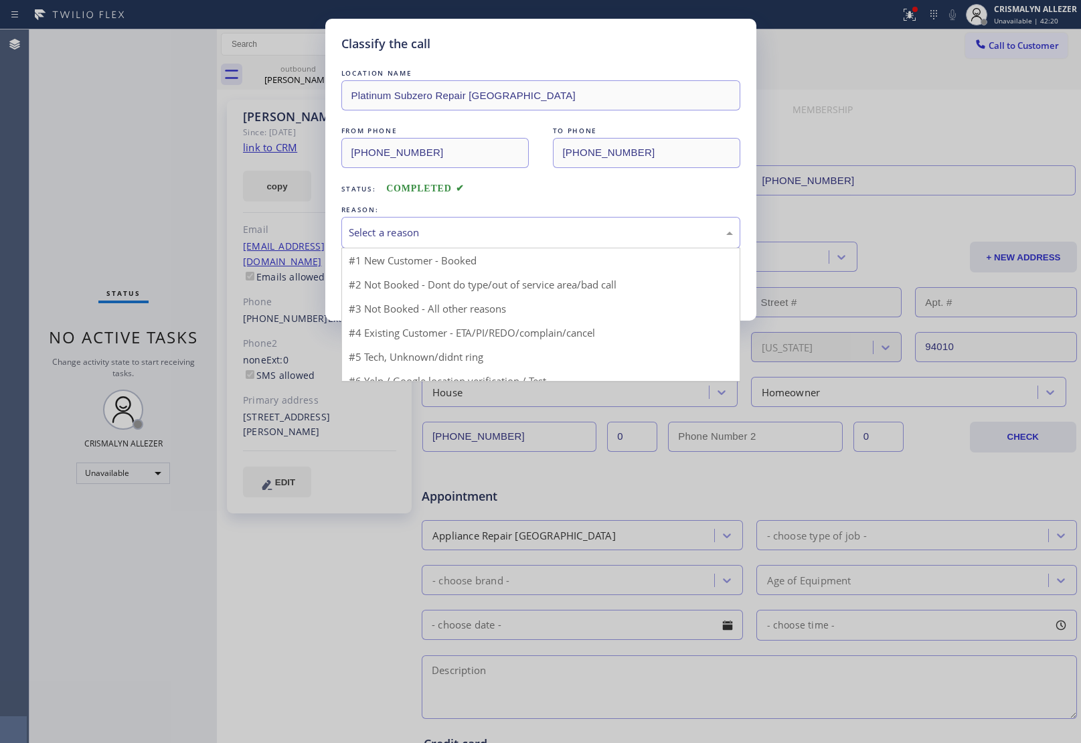
click at [560, 234] on div "Select a reason" at bounding box center [541, 232] width 384 height 15
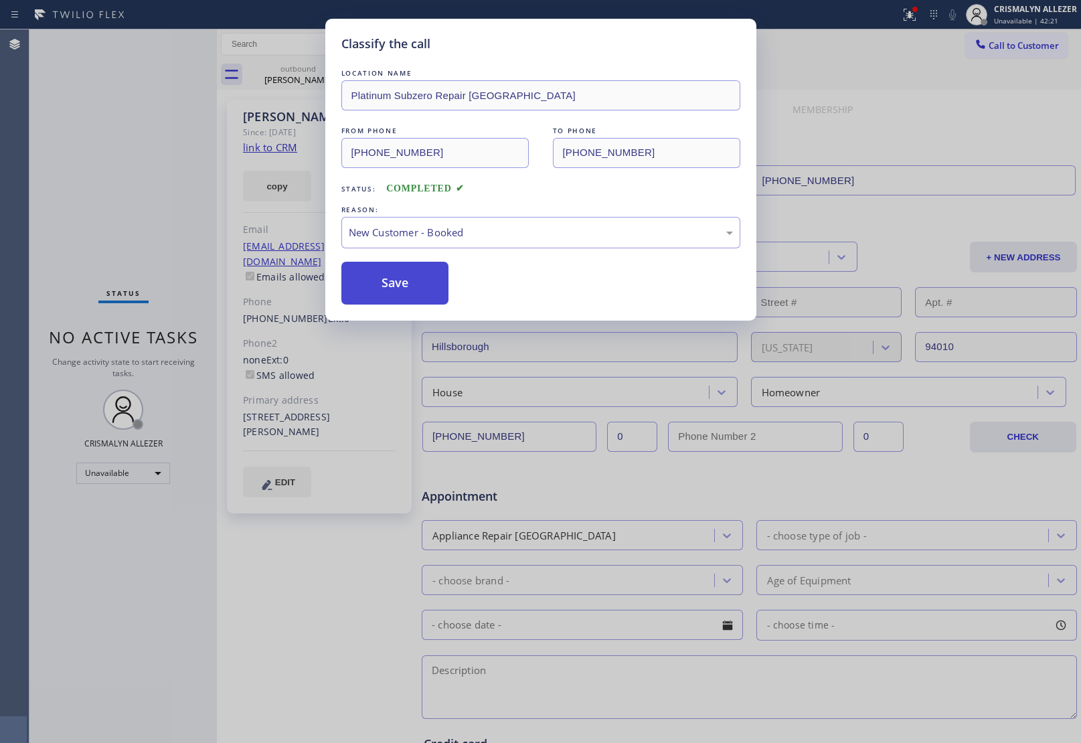
click at [386, 296] on button "Save" at bounding box center [395, 283] width 108 height 43
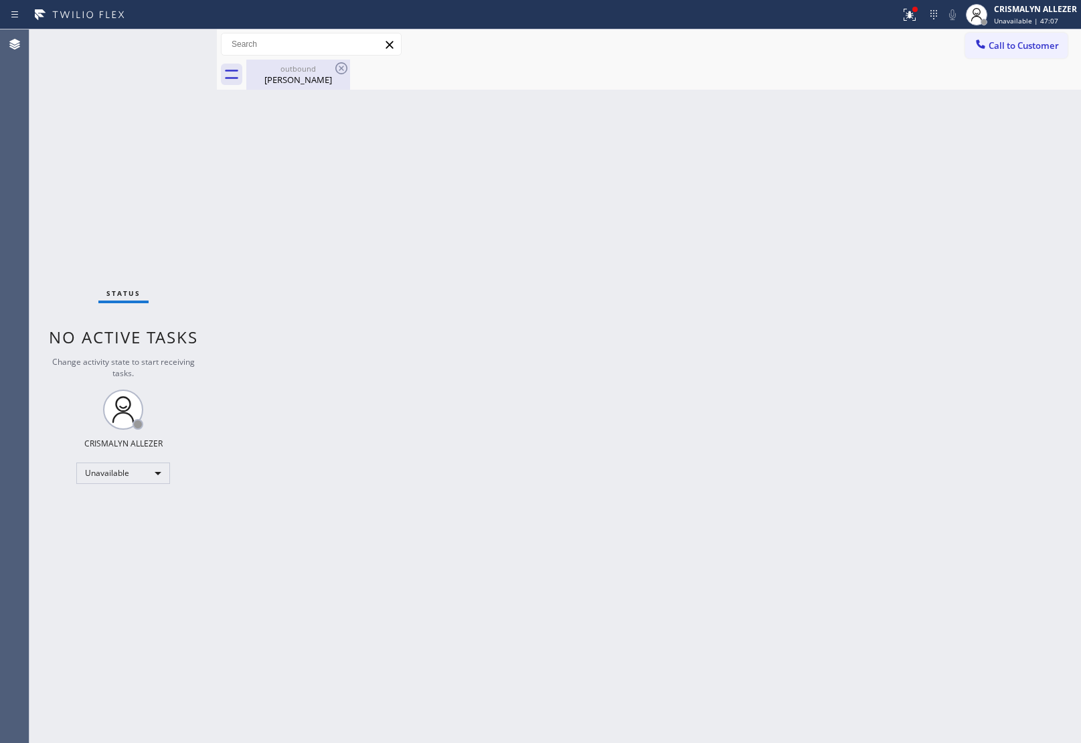
drag, startPoint x: 301, startPoint y: 75, endPoint x: 332, endPoint y: 69, distance: 31.4
click at [303, 74] on div "[PERSON_NAME]" at bounding box center [298, 80] width 101 height 12
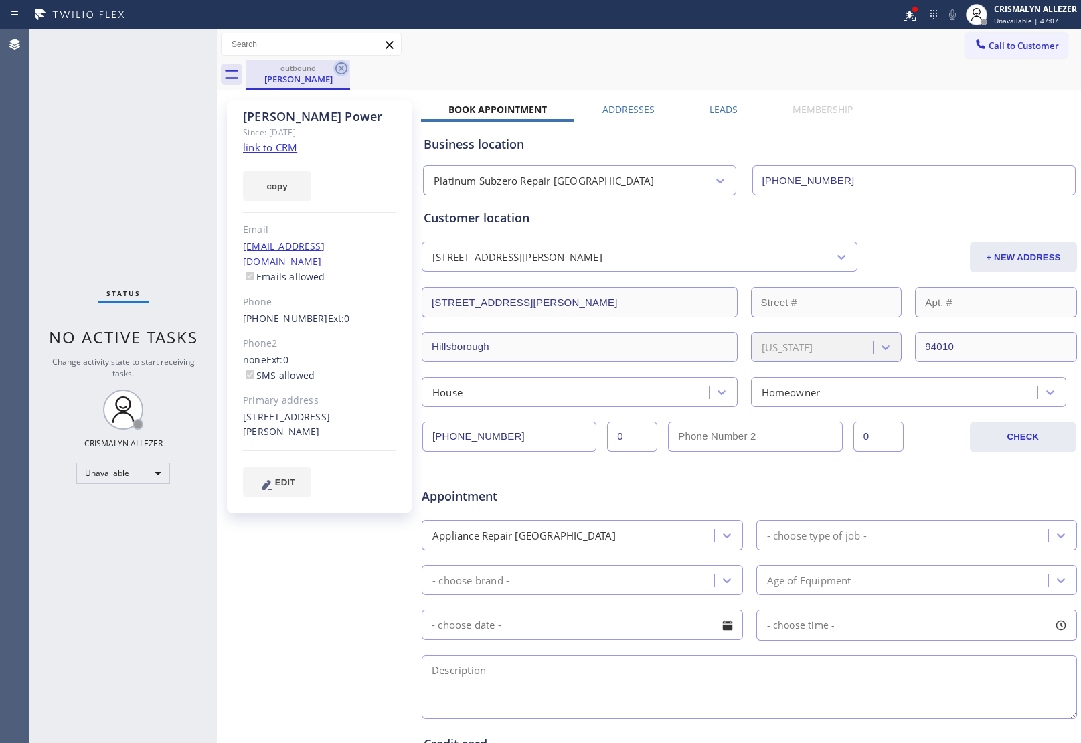
click at [333, 68] on icon at bounding box center [341, 68] width 16 height 16
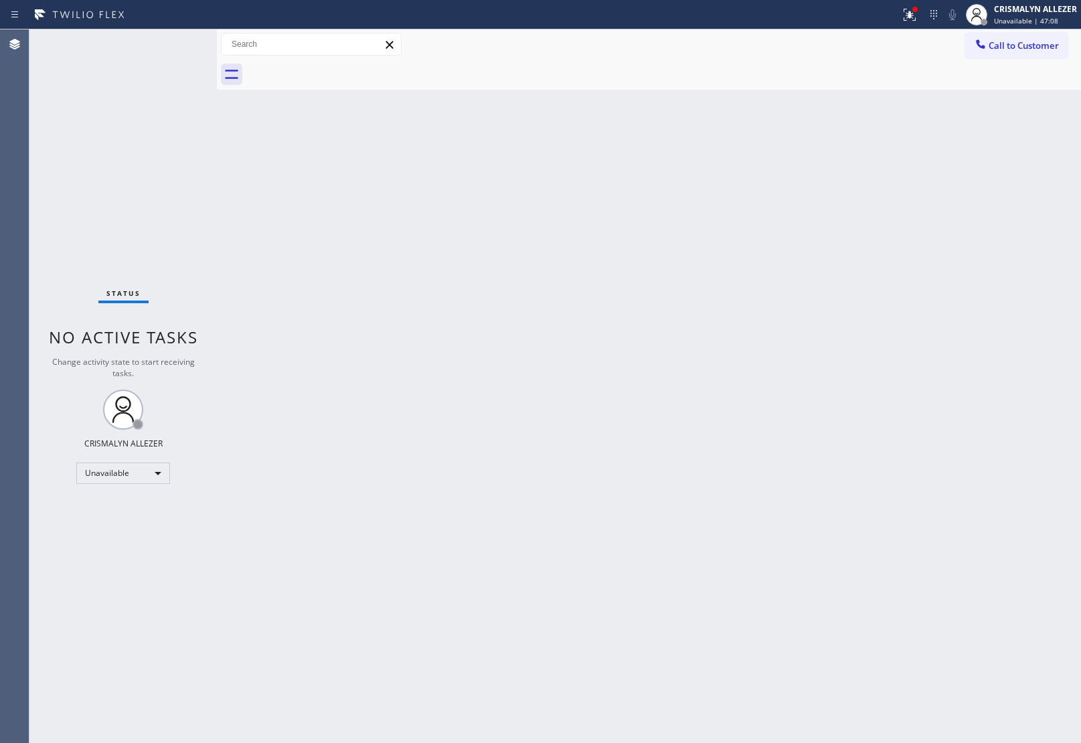
drag, startPoint x: 1028, startPoint y: 47, endPoint x: 704, endPoint y: 114, distance: 331.6
click at [1023, 49] on span "Call to Customer" at bounding box center [1024, 45] width 70 height 12
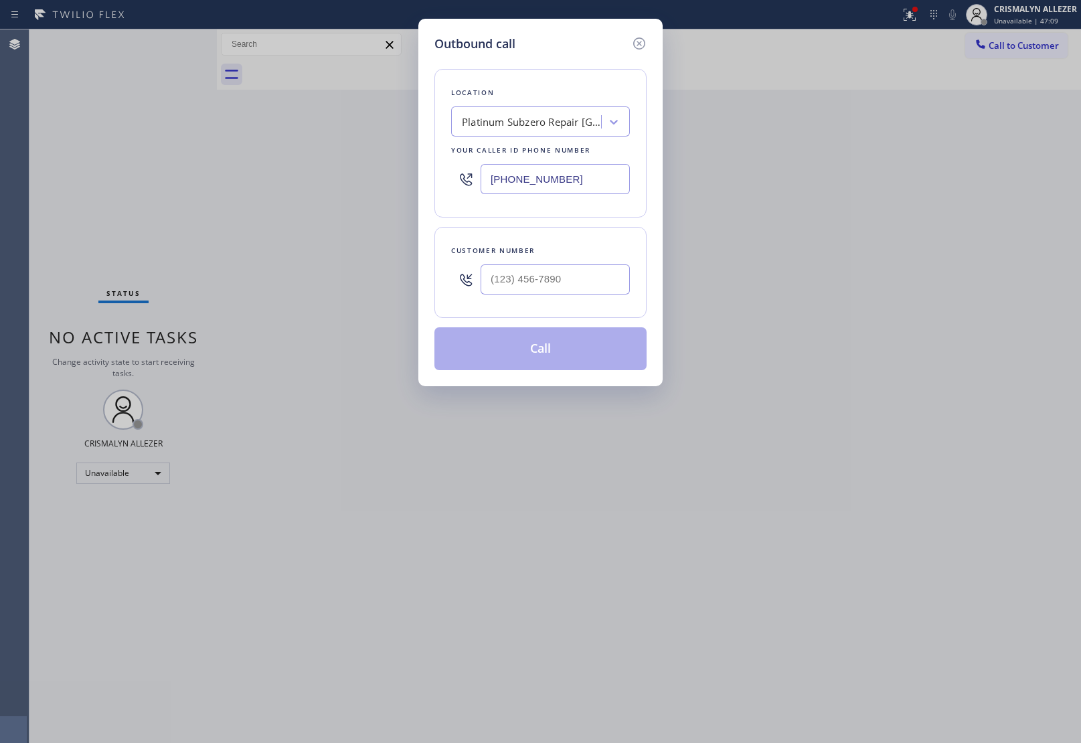
click at [528, 131] on div "Platinum Subzero Repair [GEOGRAPHIC_DATA]" at bounding box center [528, 121] width 146 height 23
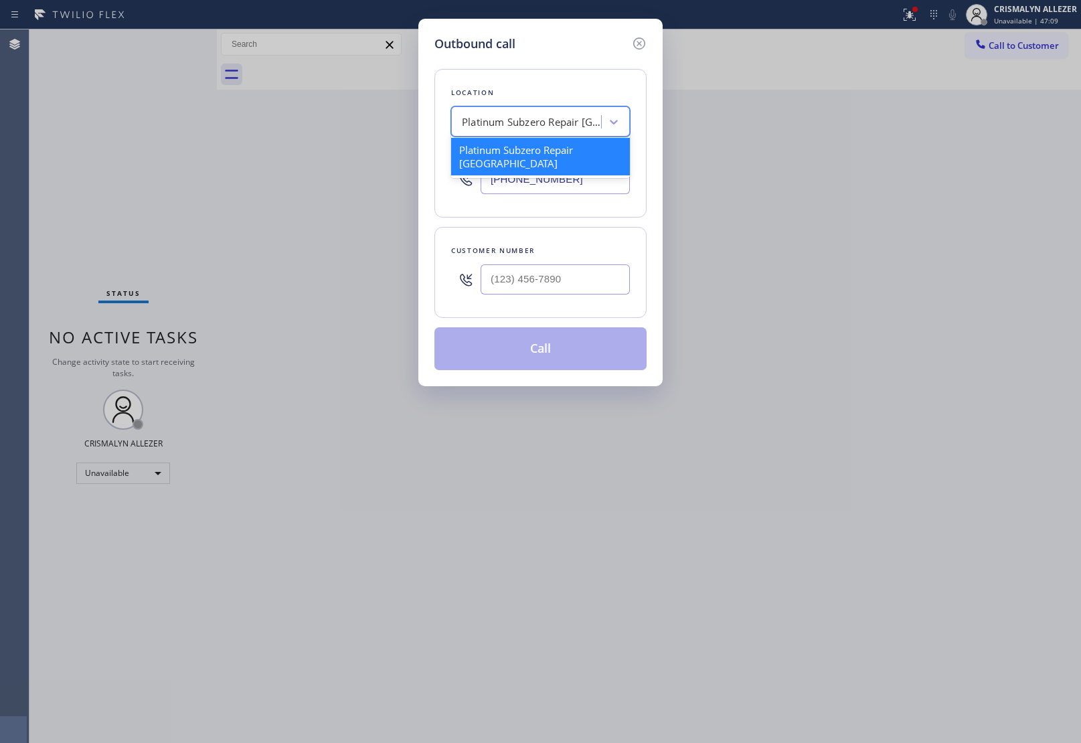
paste input "Dacor Top Appliance Repair"
type input "Dacor Top Appliance Repair"
click at [534, 154] on div "Dacor Top Appliance Repair" at bounding box center [540, 150] width 179 height 24
type input "[PHONE_NUMBER]"
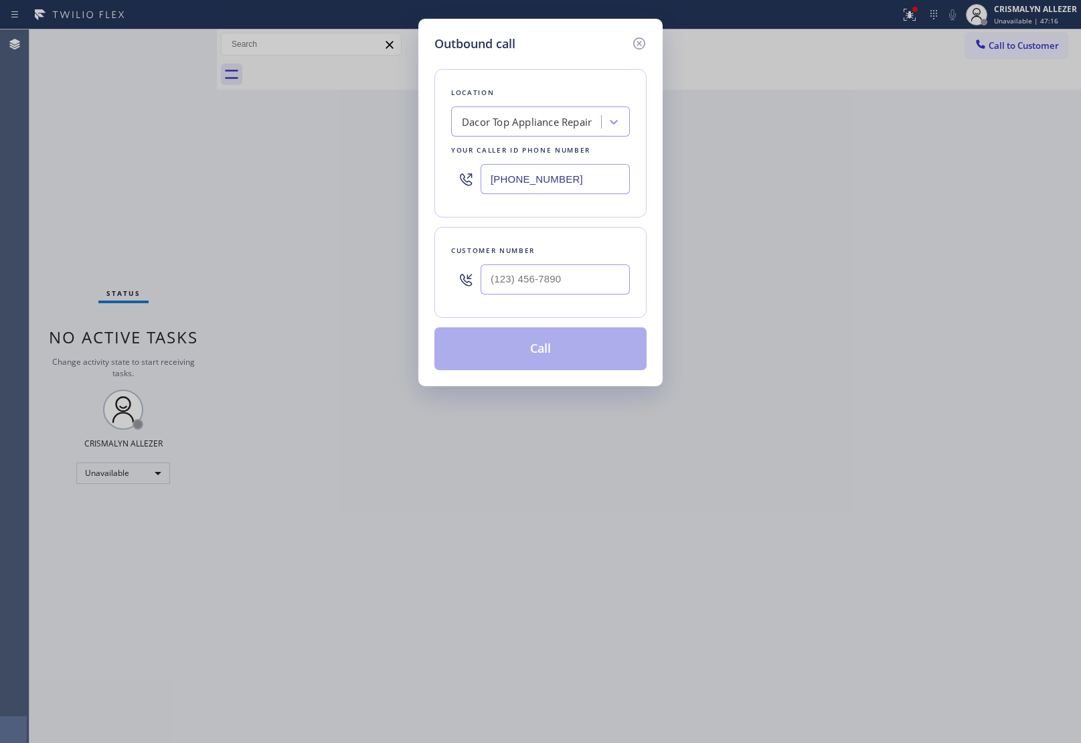
click at [959, 262] on div "Outbound call Location Dacor Top Appliance Repair Your caller id phone number […" at bounding box center [540, 371] width 1081 height 743
click at [590, 276] on input "(___) ___-____" at bounding box center [555, 279] width 149 height 30
paste input "425) 876-5288"
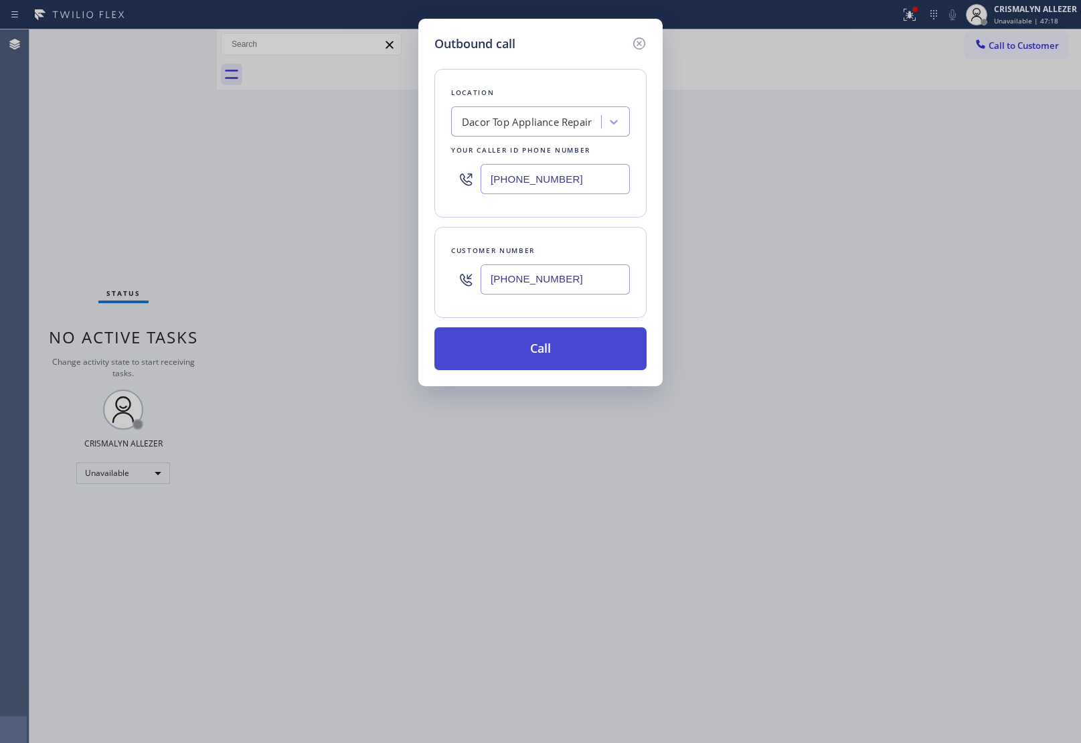
type input "[PHONE_NUMBER]"
click at [564, 347] on button "Call" at bounding box center [540, 348] width 212 height 43
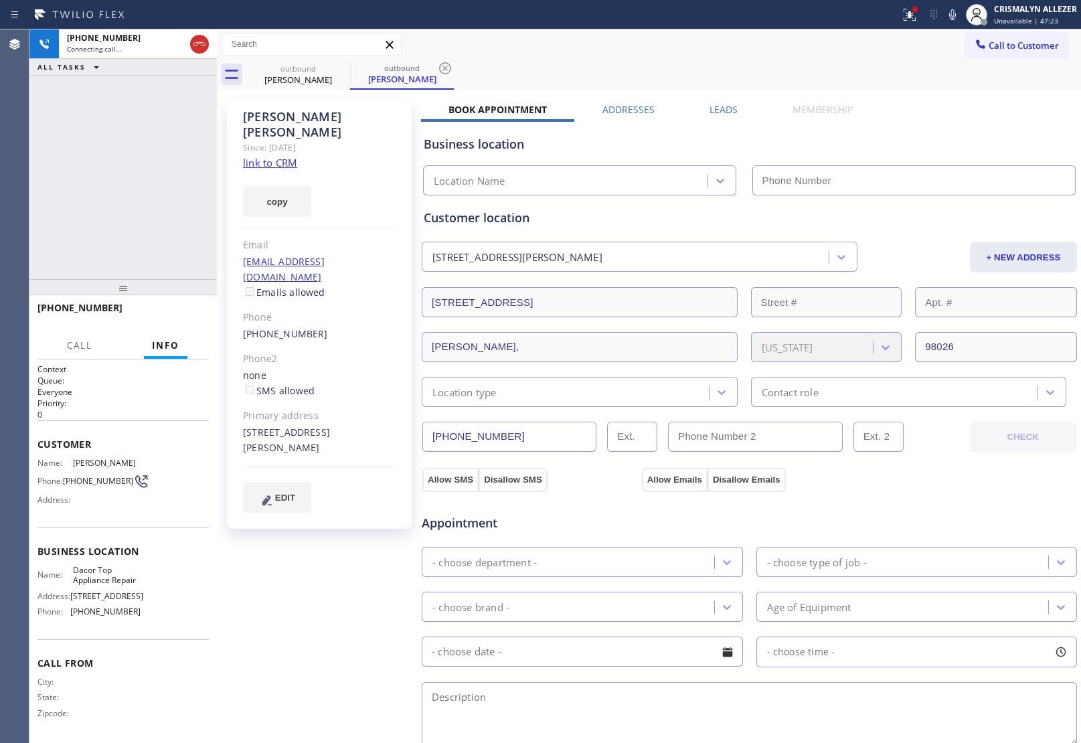
click at [279, 156] on link "link to CRM" at bounding box center [270, 162] width 54 height 13
type input "[PHONE_NUMBER]"
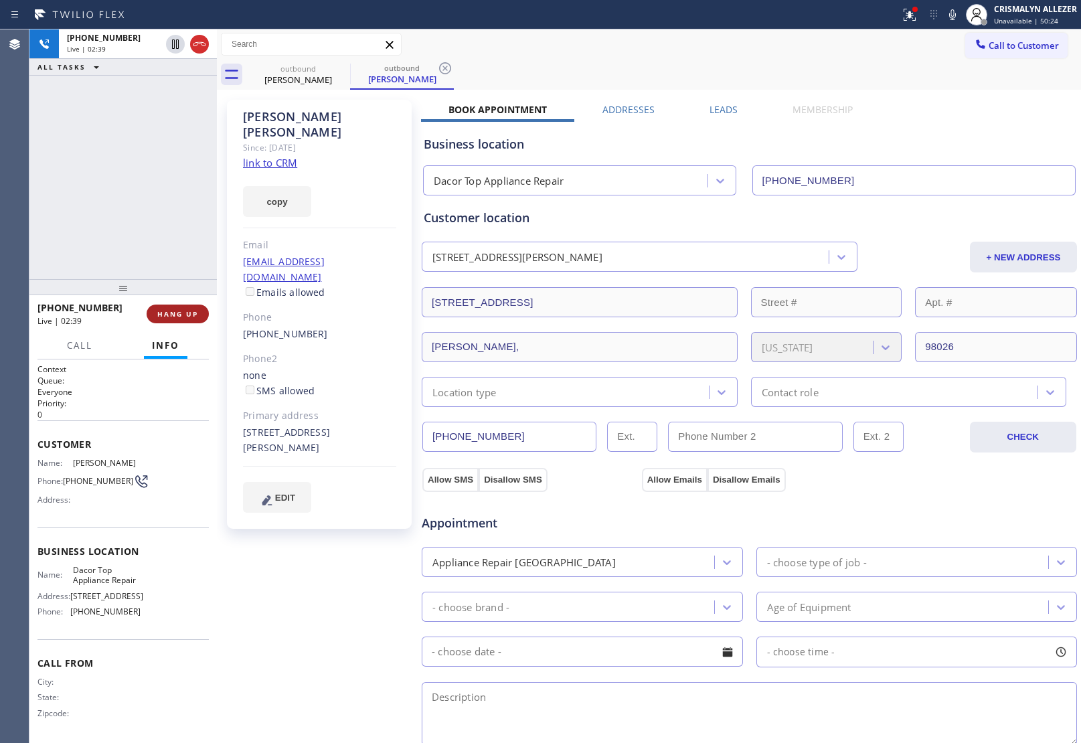
click at [177, 317] on span "HANG UP" at bounding box center [177, 313] width 41 height 9
click at [179, 317] on span "COMPLETE" at bounding box center [175, 313] width 46 height 9
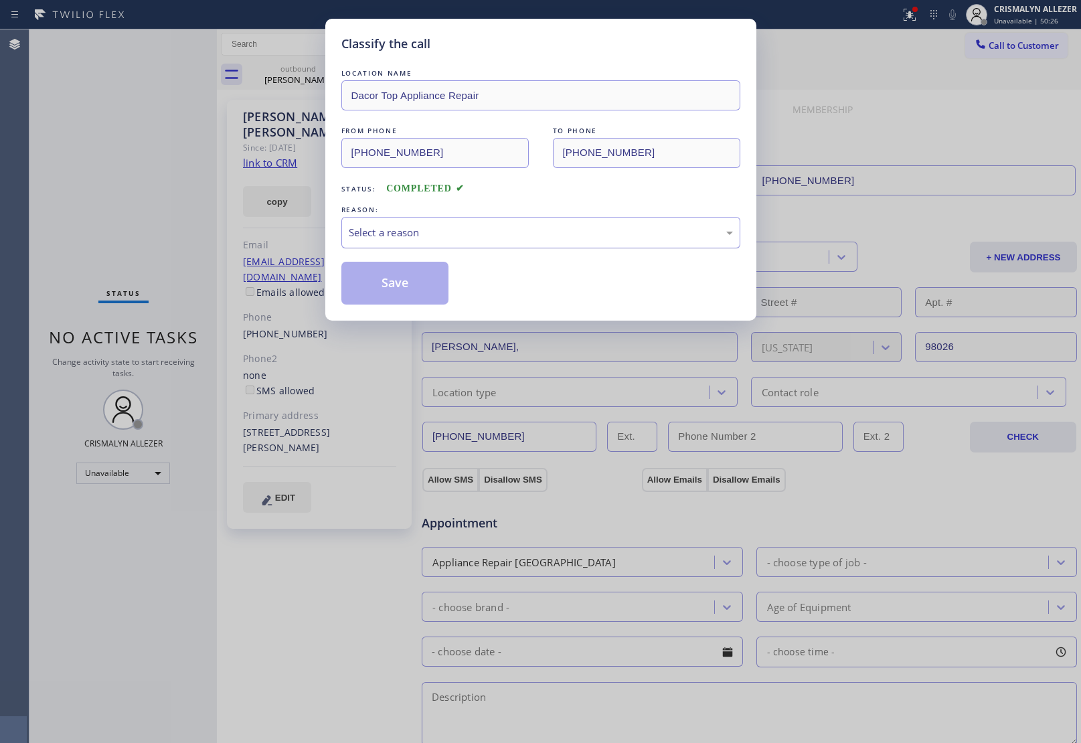
click at [522, 244] on div "Select a reason" at bounding box center [540, 232] width 399 height 31
click at [405, 288] on button "Save" at bounding box center [395, 283] width 108 height 43
click at [293, 78] on div "Classify the call LOCATION NAME HomeFix HVAC Masters FROM PHONE [PHONE_NUMBER] …" at bounding box center [555, 386] width 1052 height 714
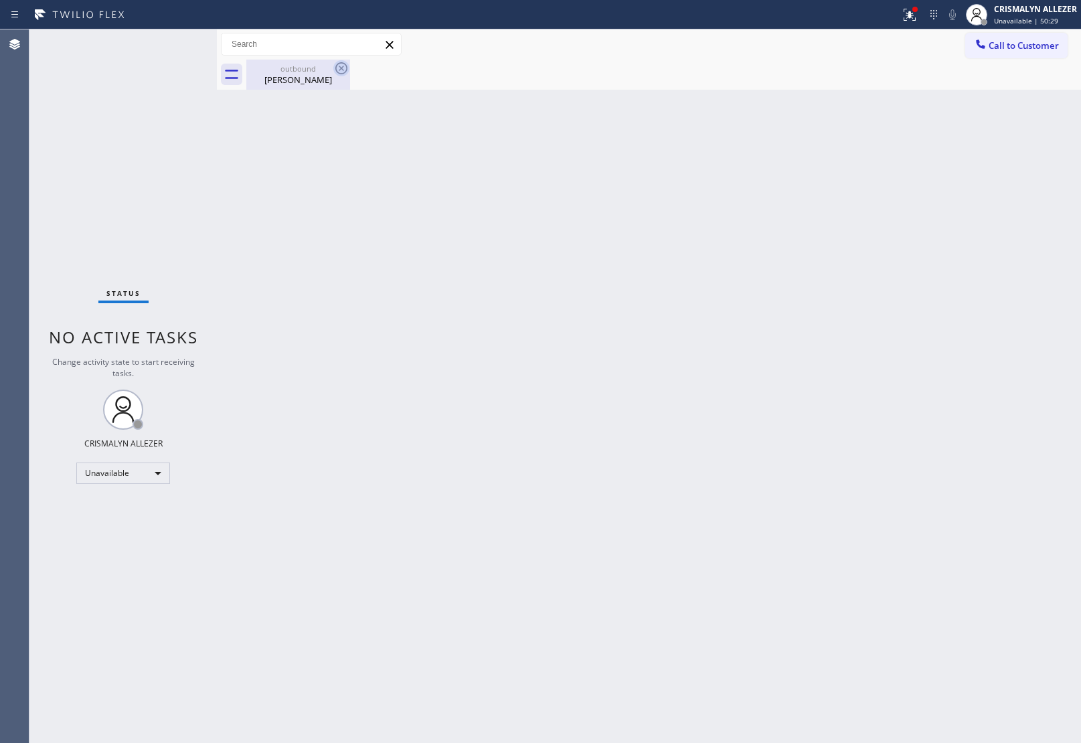
click at [340, 70] on icon at bounding box center [341, 68] width 16 height 16
drag, startPoint x: 305, startPoint y: 76, endPoint x: 360, endPoint y: 64, distance: 56.9
click at [339, 68] on div "outbound [PERSON_NAME]" at bounding box center [298, 75] width 104 height 30
click at [343, 64] on div at bounding box center [663, 75] width 835 height 30
click at [1025, 47] on span "Call to Customer" at bounding box center [1024, 45] width 70 height 12
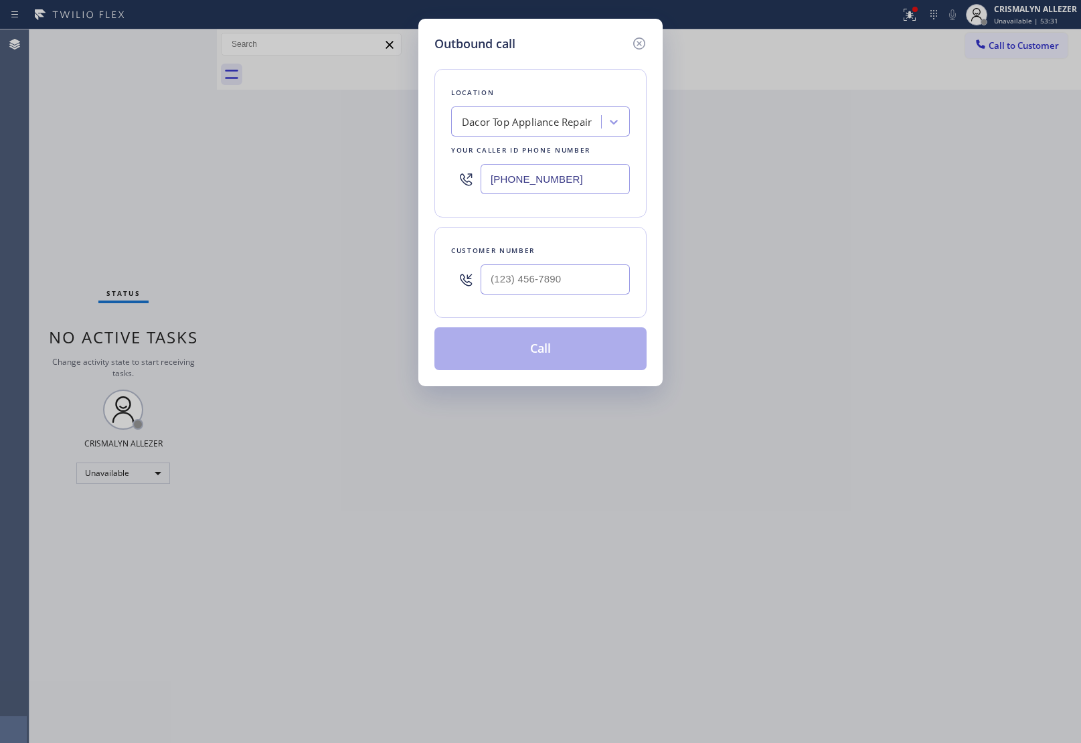
paste input "213) 895-4552"
drag, startPoint x: 584, startPoint y: 169, endPoint x: 313, endPoint y: 155, distance: 270.8
click at [313, 171] on div "Outbound call Location Dacor Top Appliance Repair Your caller id phone number […" at bounding box center [540, 371] width 1081 height 743
type input "[PHONE_NUMBER]"
click at [573, 275] on input "(___) ___-____" at bounding box center [555, 279] width 149 height 30
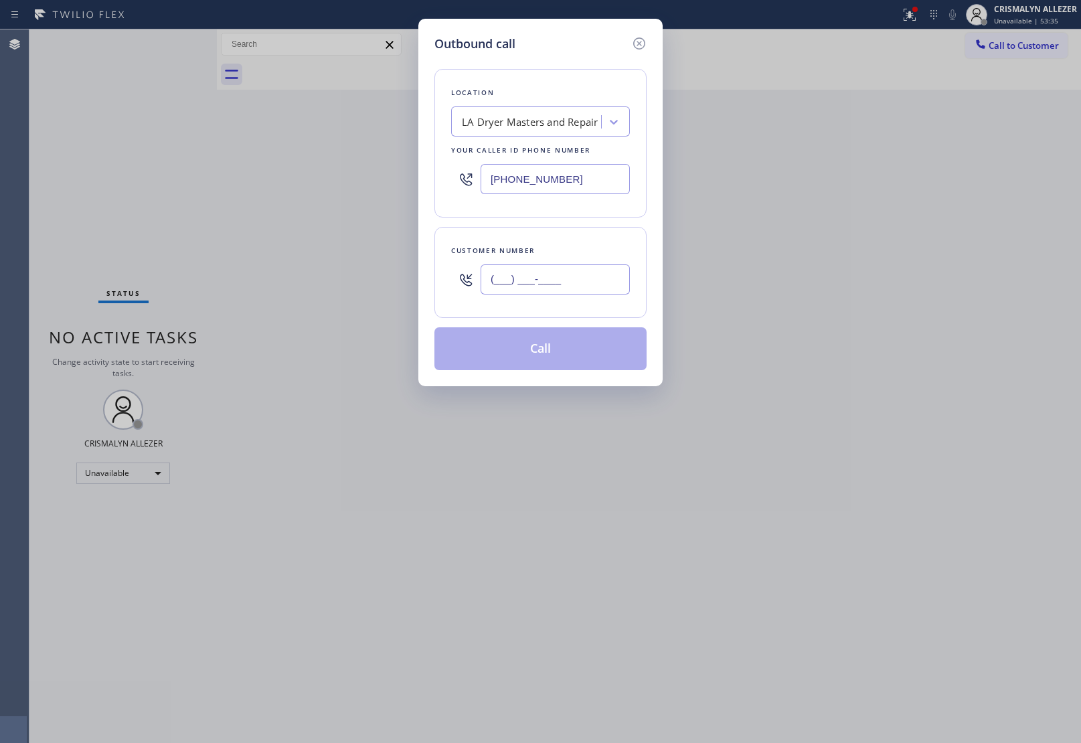
paste input "626) 676-5005"
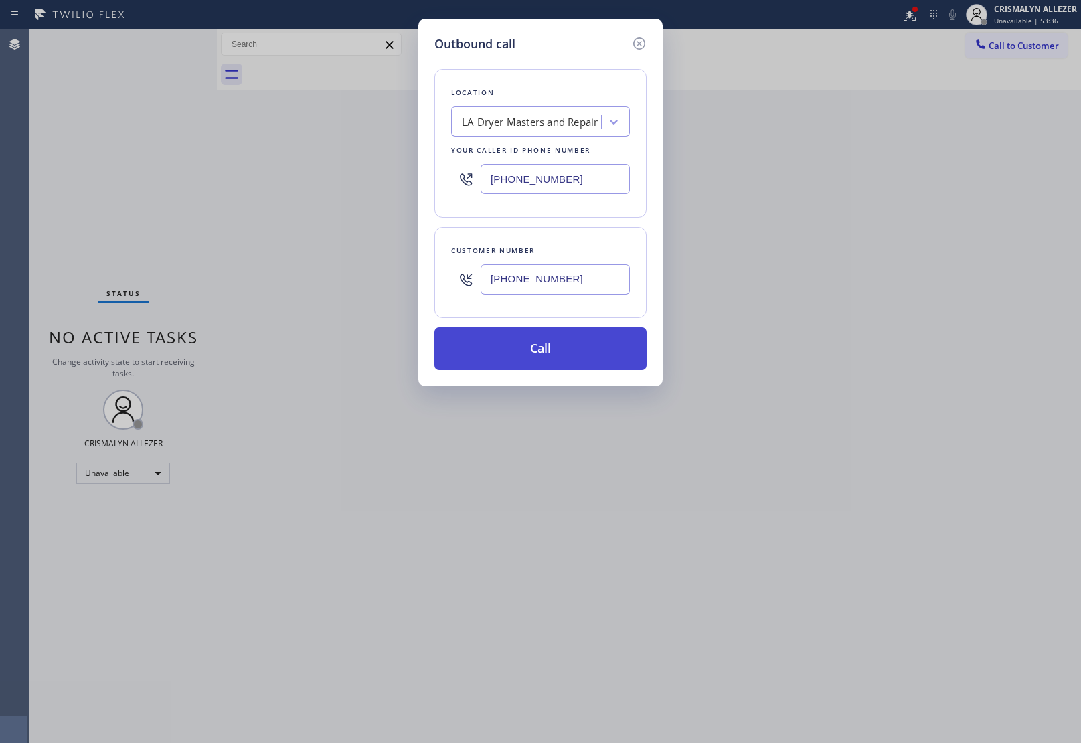
type input "[PHONE_NUMBER]"
click at [550, 356] on button "Call" at bounding box center [540, 348] width 212 height 43
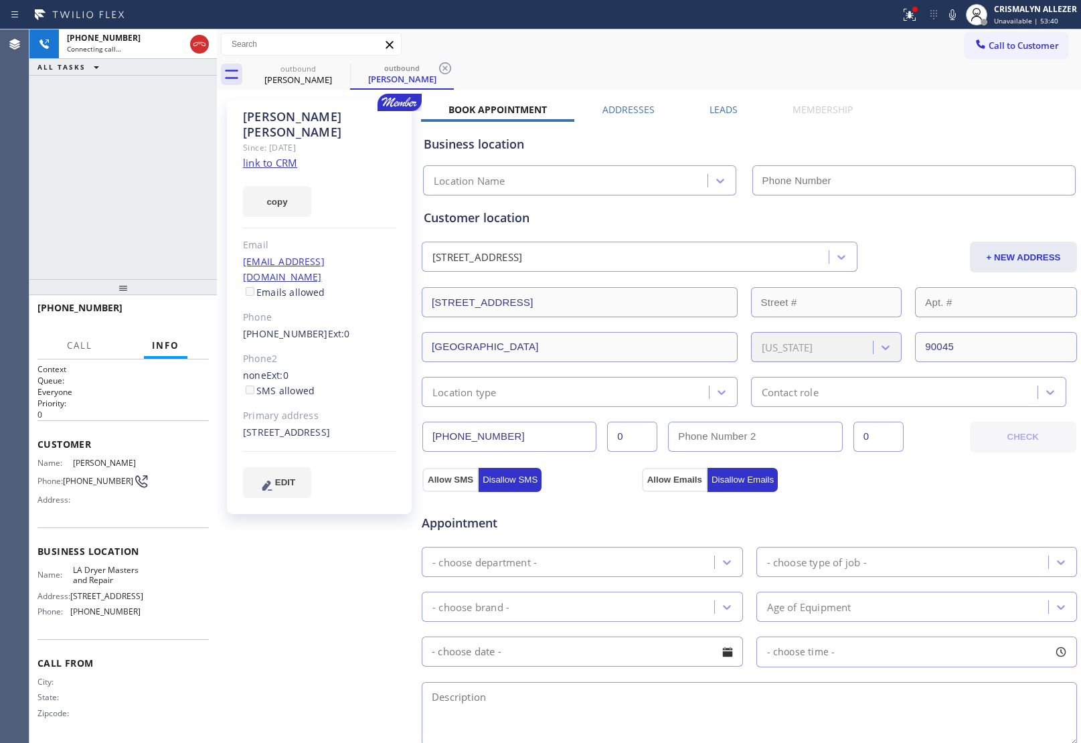
click at [286, 156] on link "link to CRM" at bounding box center [270, 162] width 54 height 13
type input "[PHONE_NUMBER]"
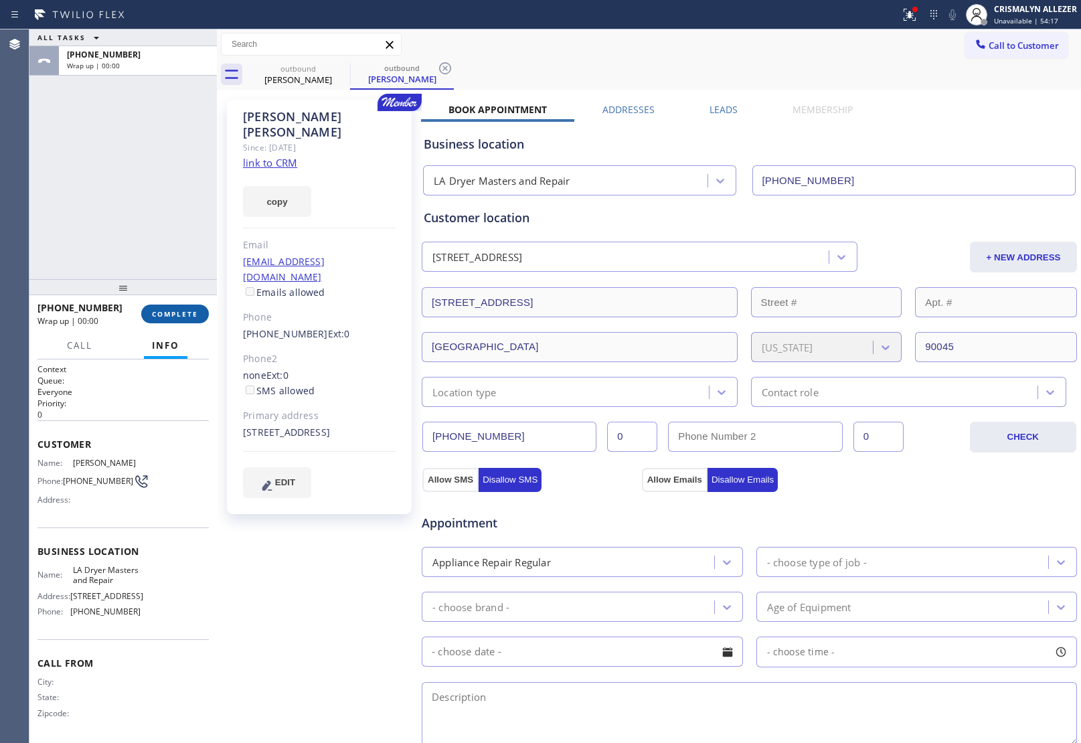
click at [179, 315] on span "COMPLETE" at bounding box center [175, 313] width 46 height 9
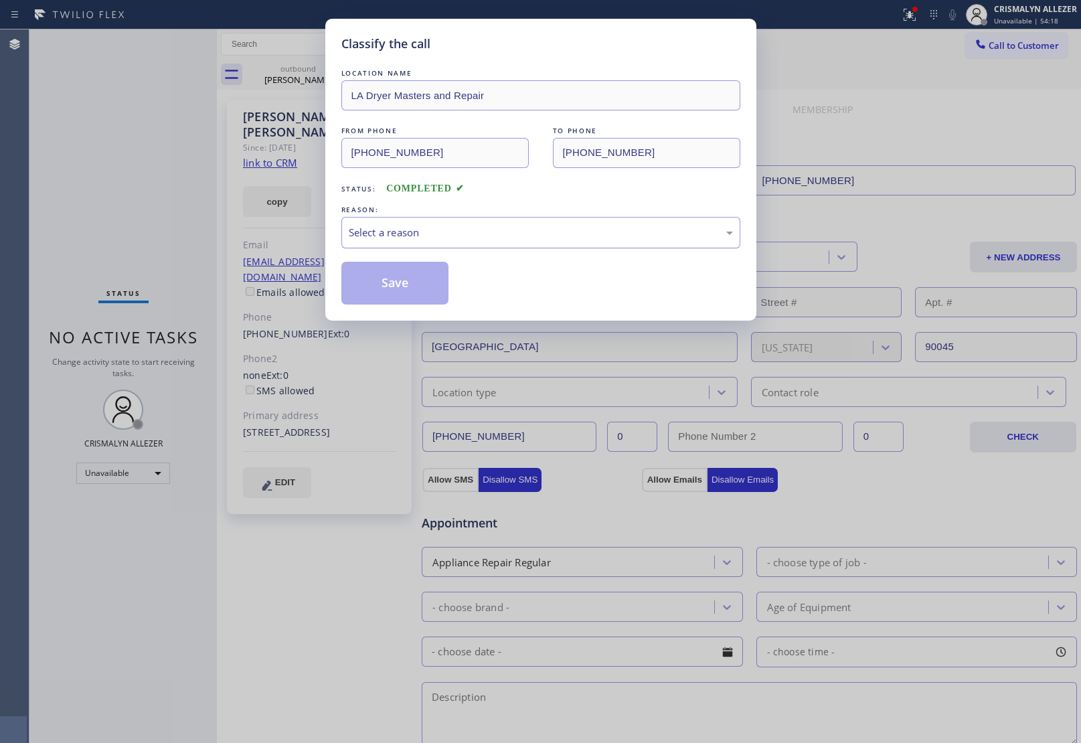
click at [524, 240] on div "Select a reason" at bounding box center [541, 232] width 384 height 15
click at [400, 276] on button "Save" at bounding box center [395, 283] width 108 height 43
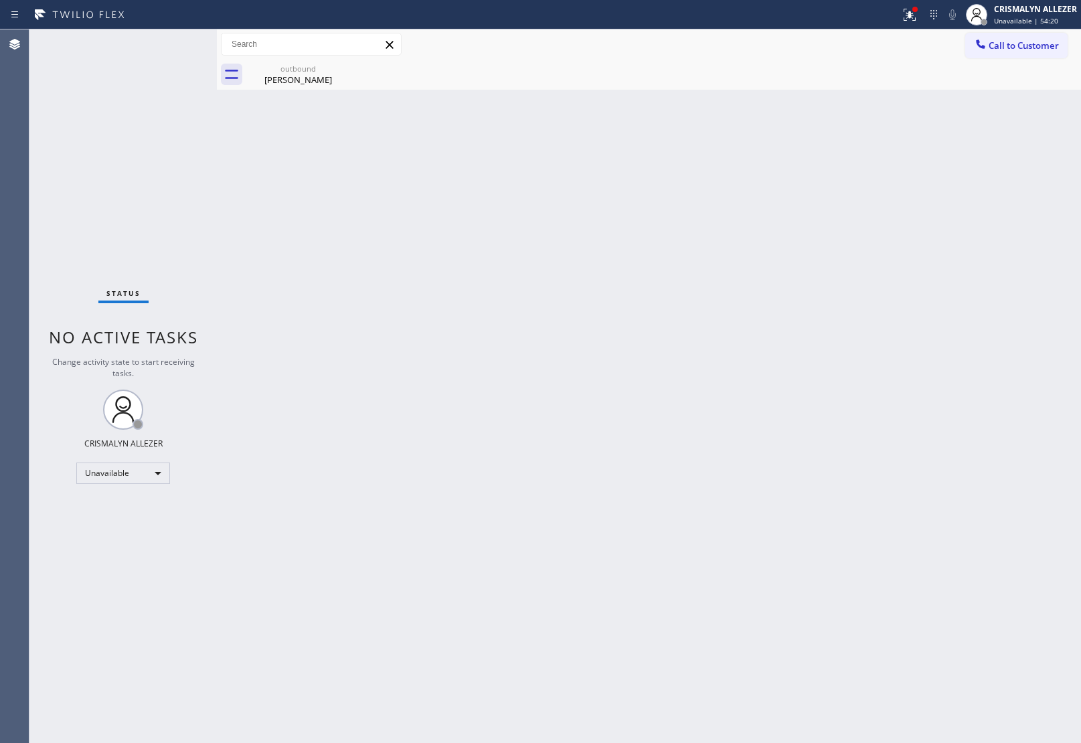
click at [290, 79] on div "John Alexander" at bounding box center [298, 80] width 101 height 12
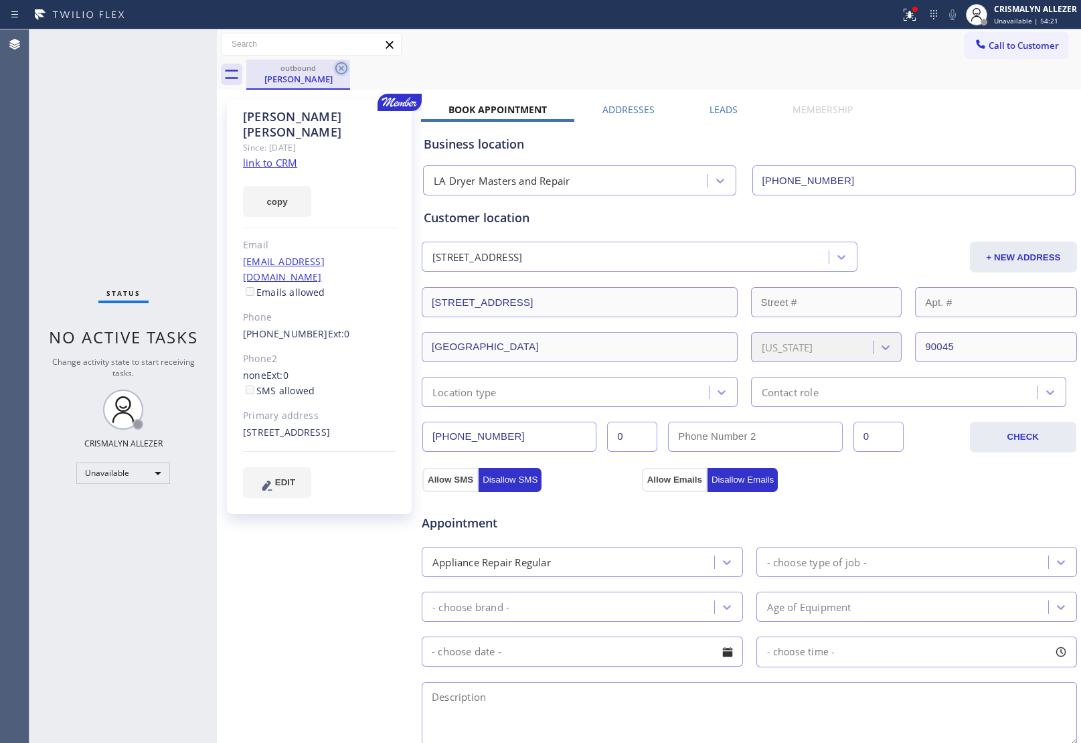
drag, startPoint x: 335, startPoint y: 42, endPoint x: 343, endPoint y: 61, distance: 20.8
click at [343, 60] on div "Call to Customer Outbound call Location LA Dryer Masters and Repair Your caller…" at bounding box center [649, 59] width 864 height 60
click at [340, 67] on icon at bounding box center [341, 68] width 16 height 16
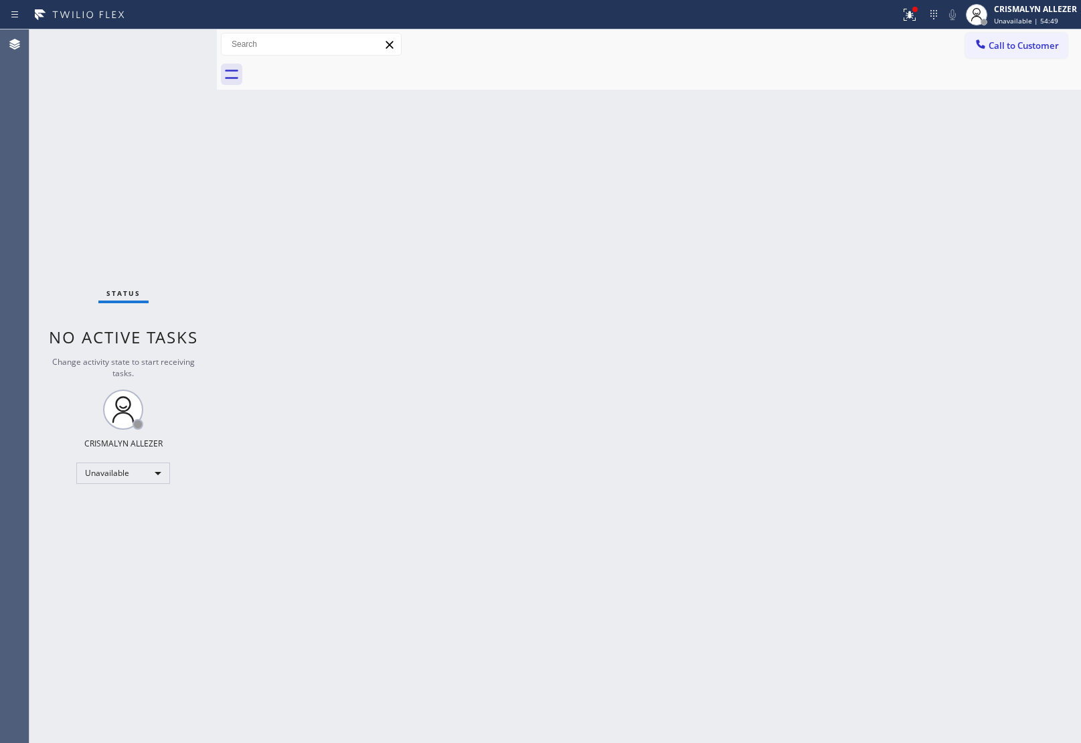
drag, startPoint x: 1024, startPoint y: 47, endPoint x: 979, endPoint y: 75, distance: 53.5
click at [1023, 45] on span "Call to Customer" at bounding box center [1024, 45] width 70 height 12
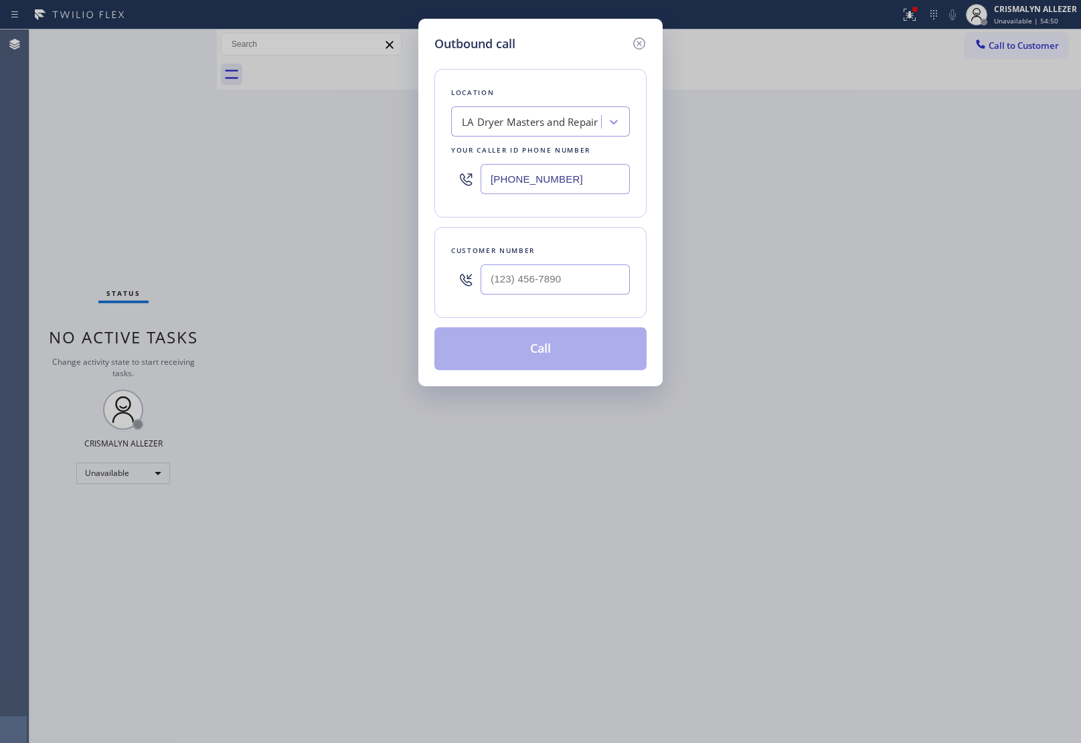
drag, startPoint x: 620, startPoint y: 179, endPoint x: 238, endPoint y: 213, distance: 383.7
click at [182, 174] on div "Outbound call Location LA Dryer Masters and Repair Your caller id phone number …" at bounding box center [540, 371] width 1081 height 743
paste input "408) 583-5387"
type input "[PHONE_NUMBER]"
click at [583, 274] on input "(___) ___-____" at bounding box center [555, 279] width 149 height 30
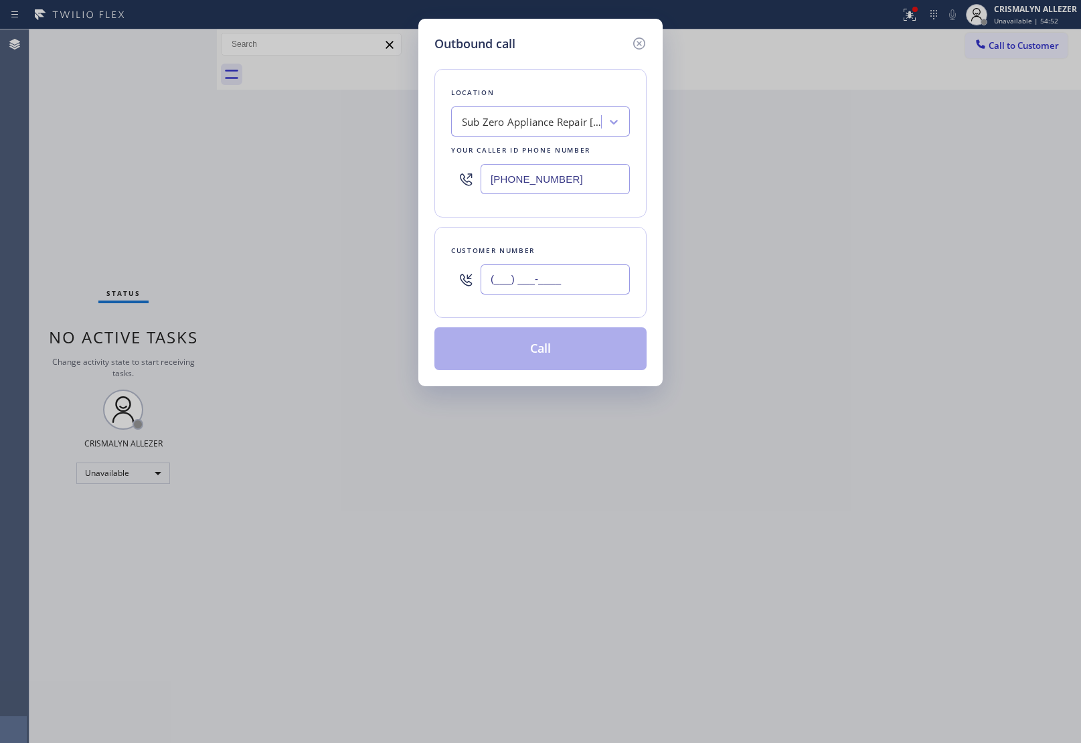
paste input "408) 515-9148"
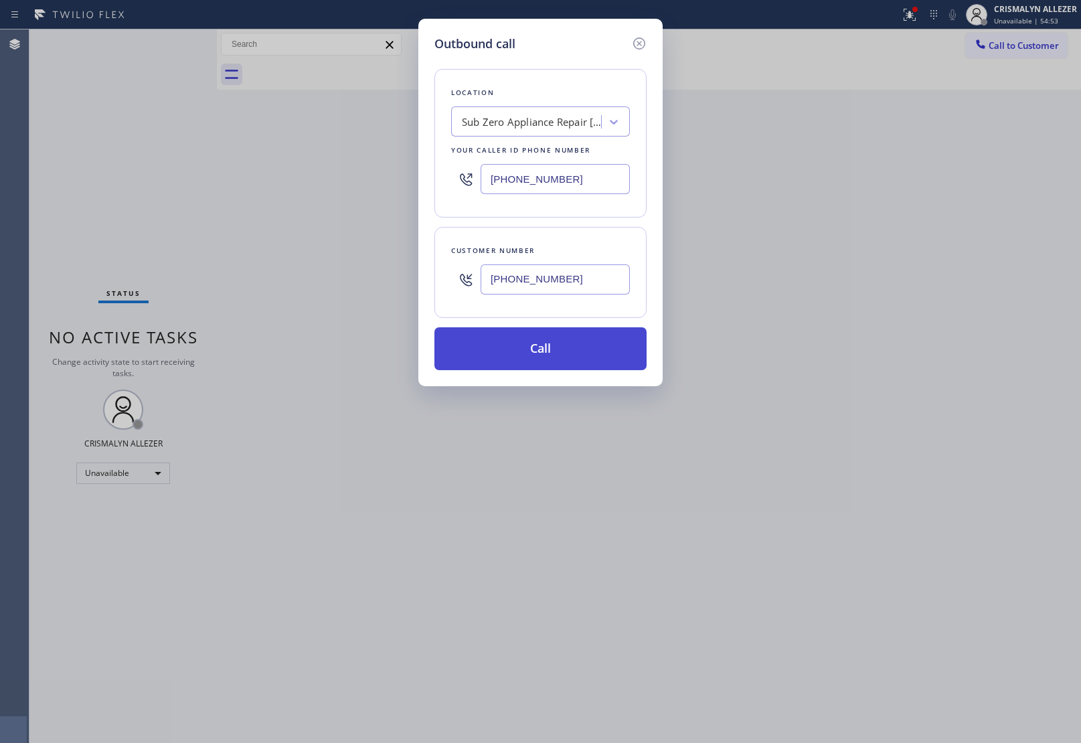
type input "[PHONE_NUMBER]"
click at [547, 345] on button "Call" at bounding box center [540, 348] width 212 height 43
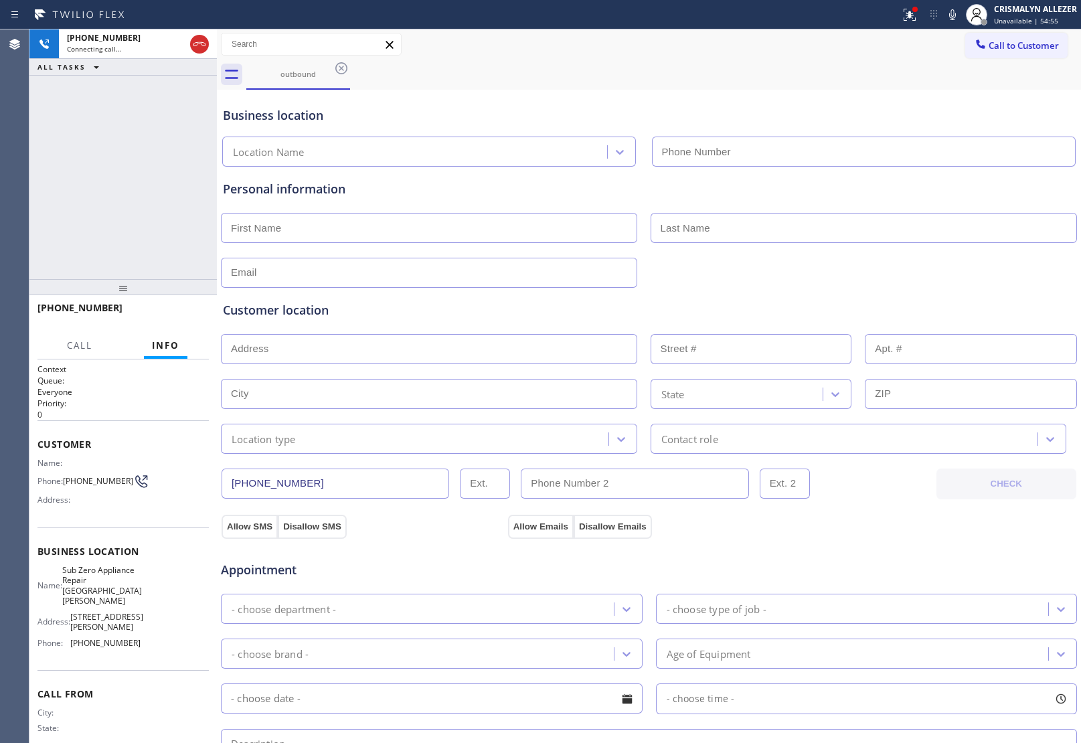
type input "[PHONE_NUMBER]"
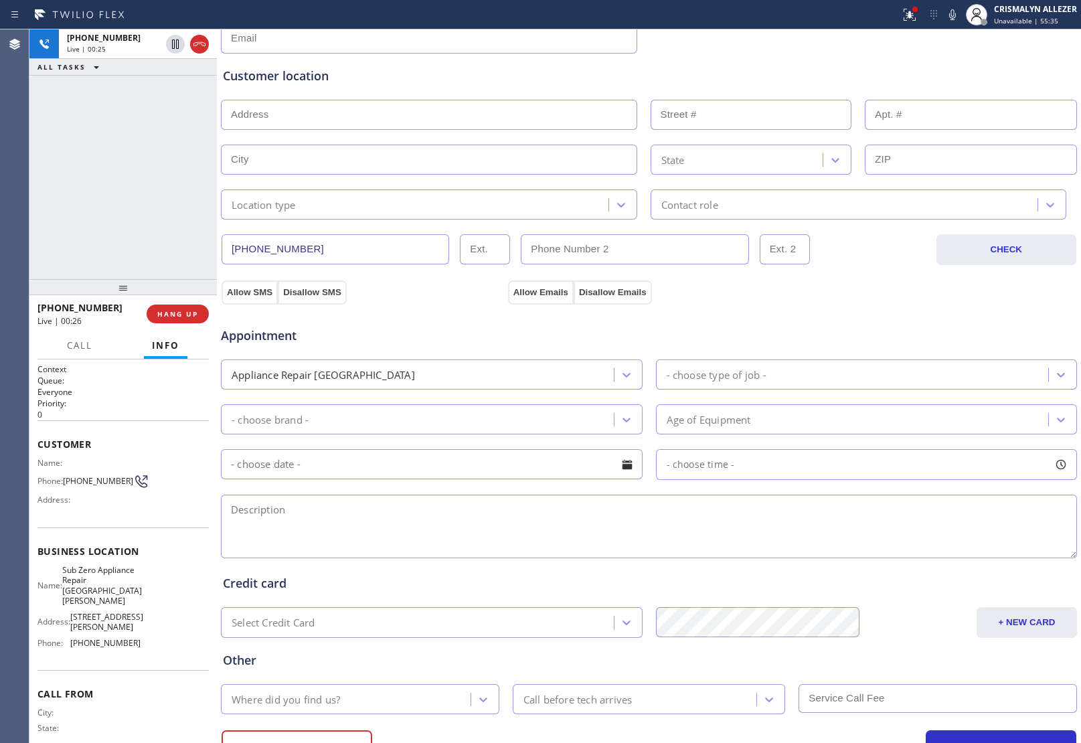
scroll to position [297, 0]
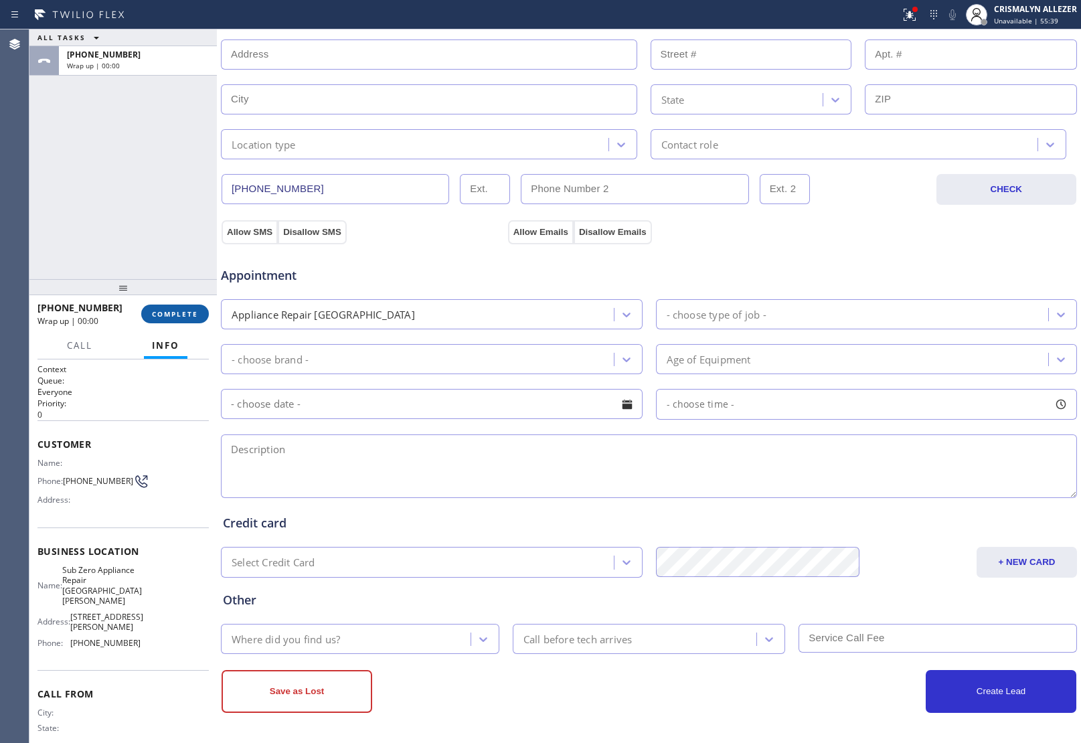
click at [173, 316] on span "COMPLETE" at bounding box center [175, 313] width 46 height 9
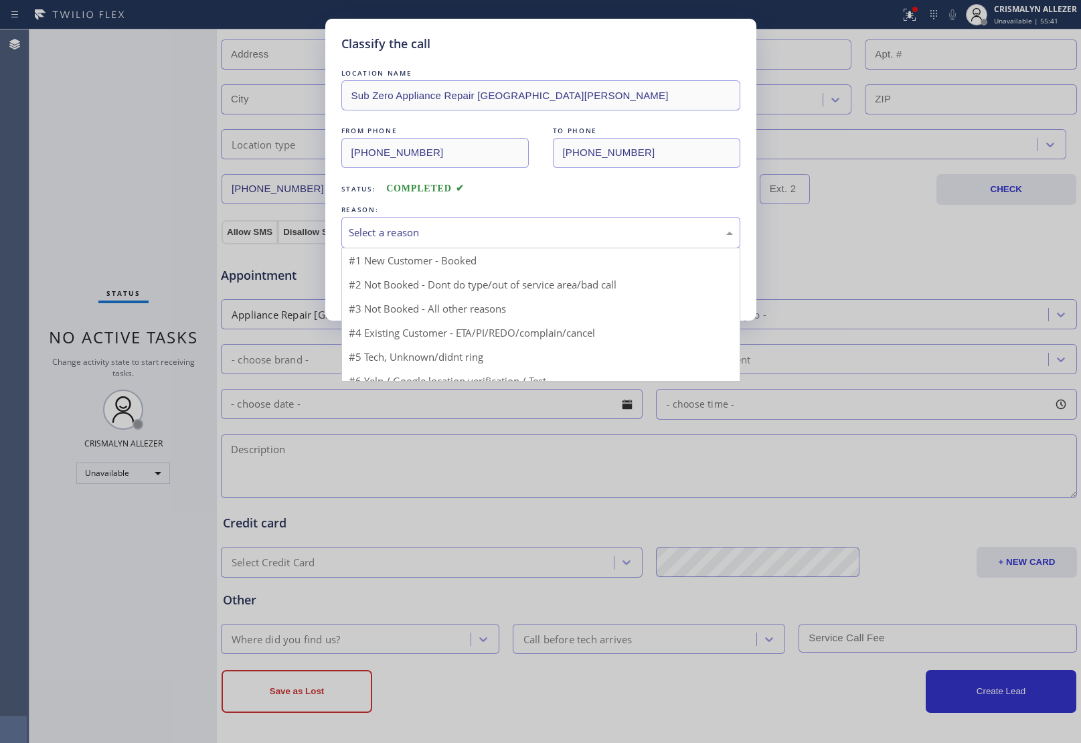
click at [540, 244] on div "Select a reason" at bounding box center [540, 232] width 399 height 31
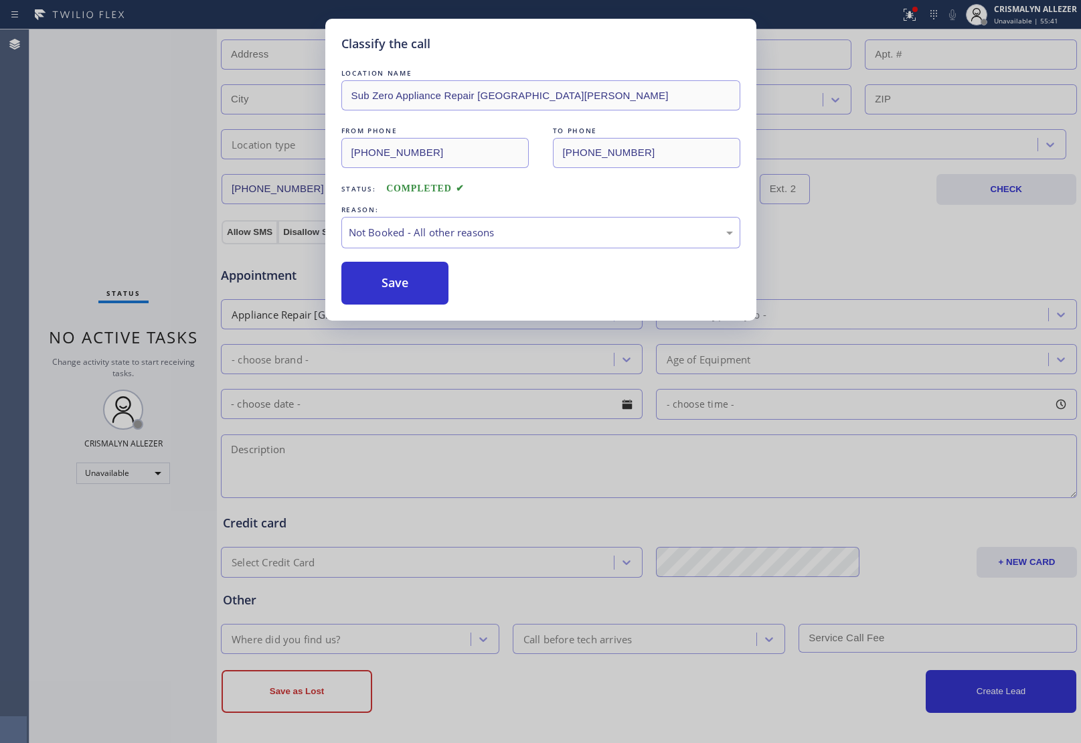
click at [402, 280] on button "Save" at bounding box center [395, 283] width 108 height 43
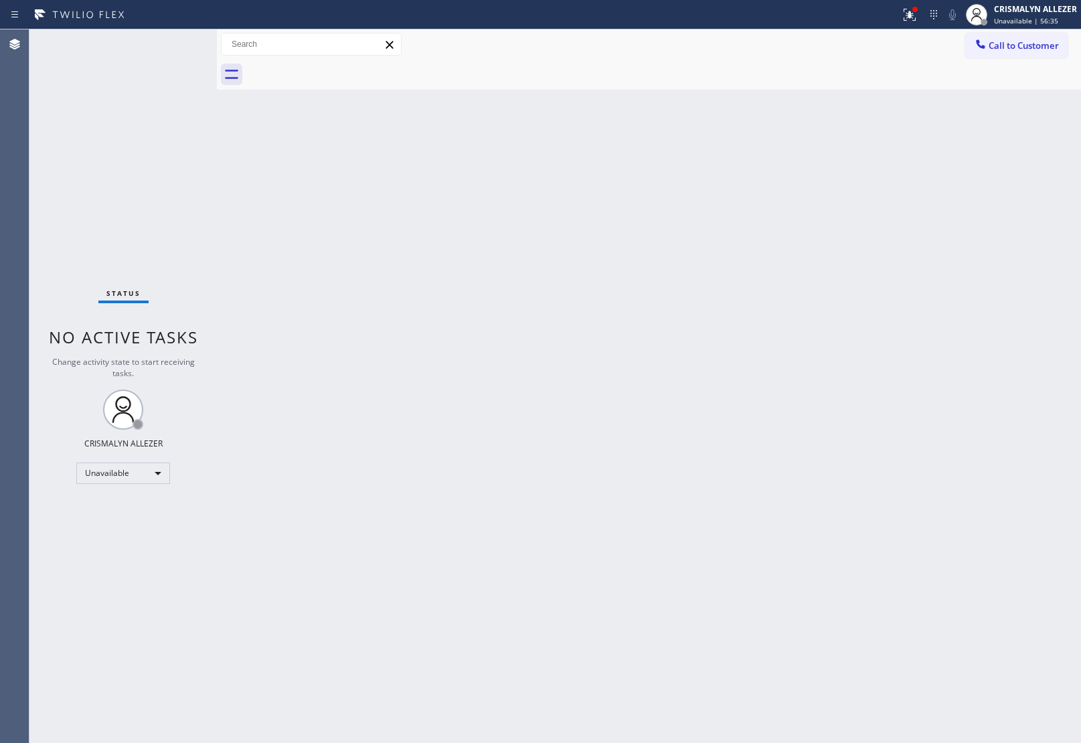
click at [971, 352] on div "Back to Dashboard Change Sender ID Customers Technicians Select a contact Outbo…" at bounding box center [649, 386] width 864 height 714
click at [1019, 52] on button "Call to Customer" at bounding box center [1016, 45] width 102 height 25
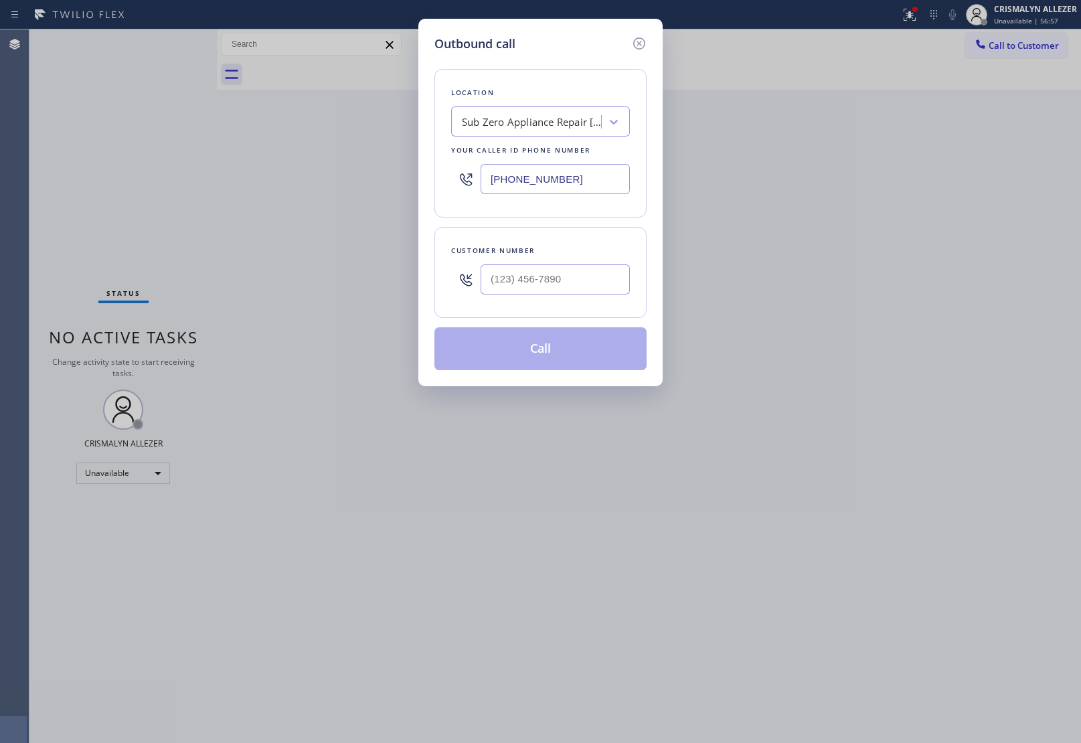
drag, startPoint x: 600, startPoint y: 185, endPoint x: 283, endPoint y: 174, distance: 317.5
click at [331, 178] on div "Outbound call Location Sub Zero Appliance Repair Santa Clara Your caller id pho…" at bounding box center [540, 371] width 1081 height 743
paste input "323) 310-0103"
type input "[PHONE_NUMBER]"
click at [569, 290] on input "(___) ___-____" at bounding box center [555, 279] width 149 height 30
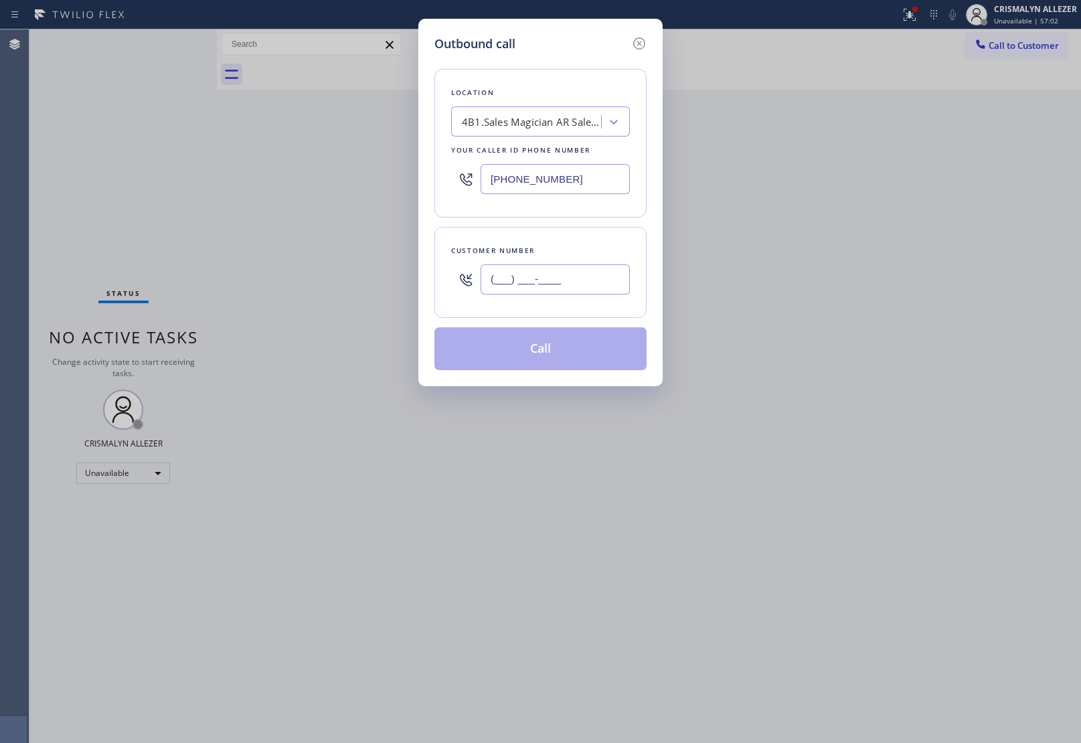
paste input "626) 476-0340"
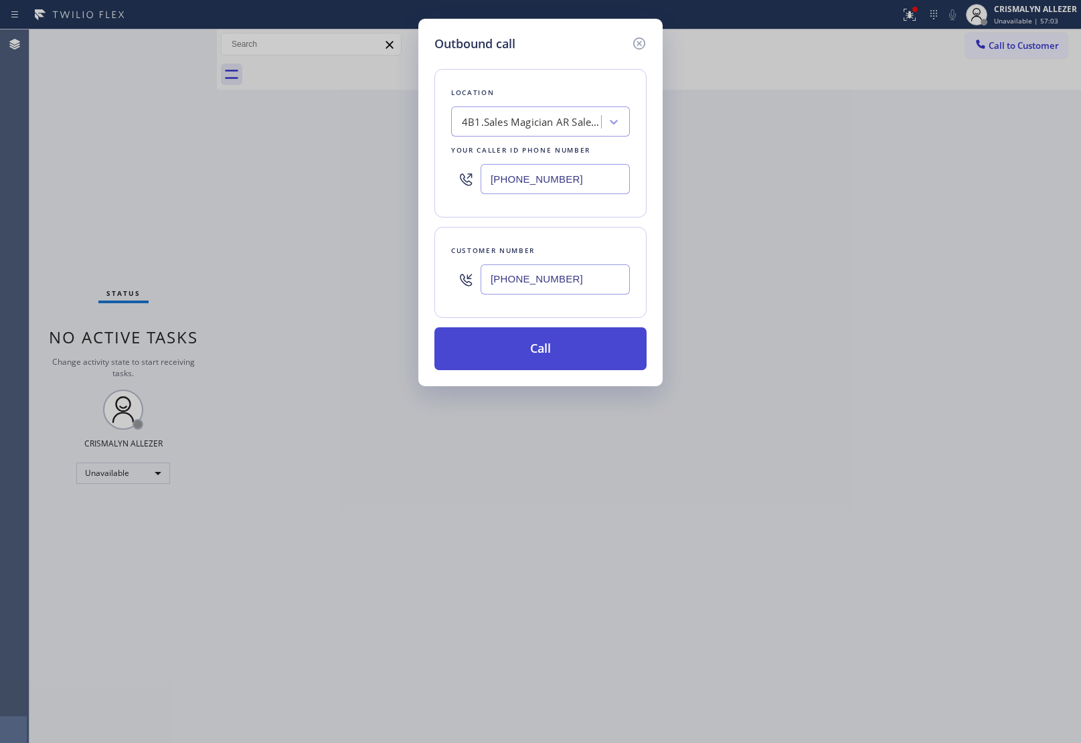
type input "[PHONE_NUMBER]"
click at [559, 355] on button "Call" at bounding box center [540, 348] width 212 height 43
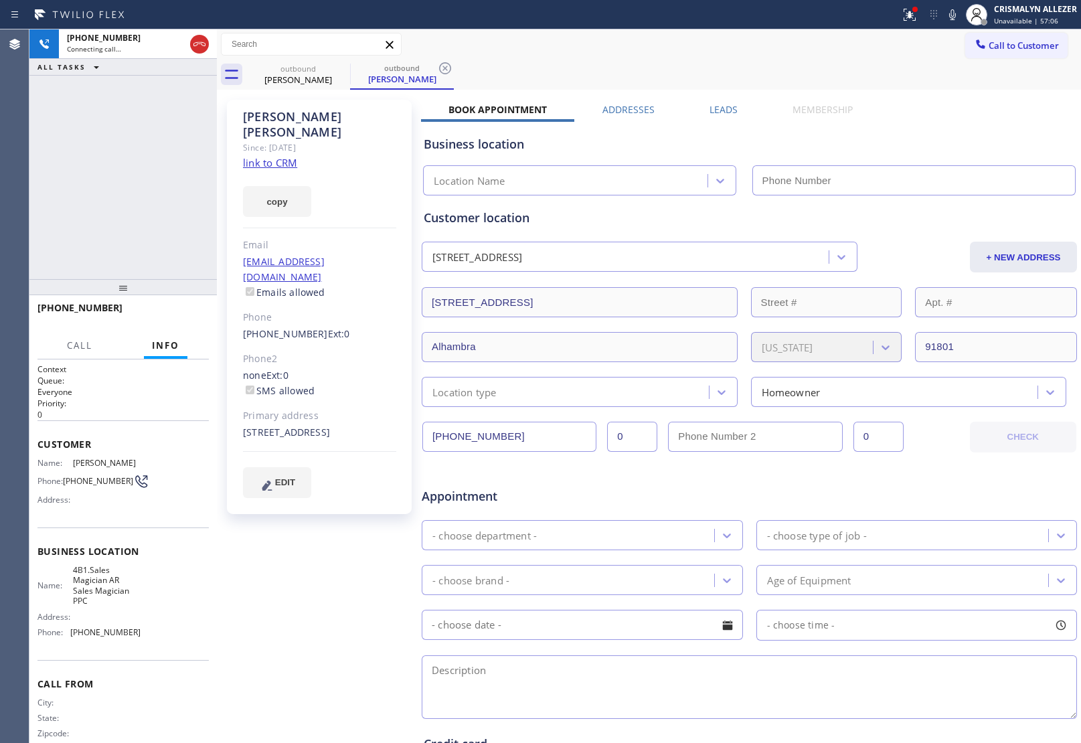
click at [288, 156] on link "link to CRM" at bounding box center [270, 162] width 54 height 13
type input "[PHONE_NUMBER]"
click at [187, 321] on button "HANG UP" at bounding box center [178, 314] width 62 height 19
click at [184, 320] on button "HANG UP" at bounding box center [178, 314] width 62 height 19
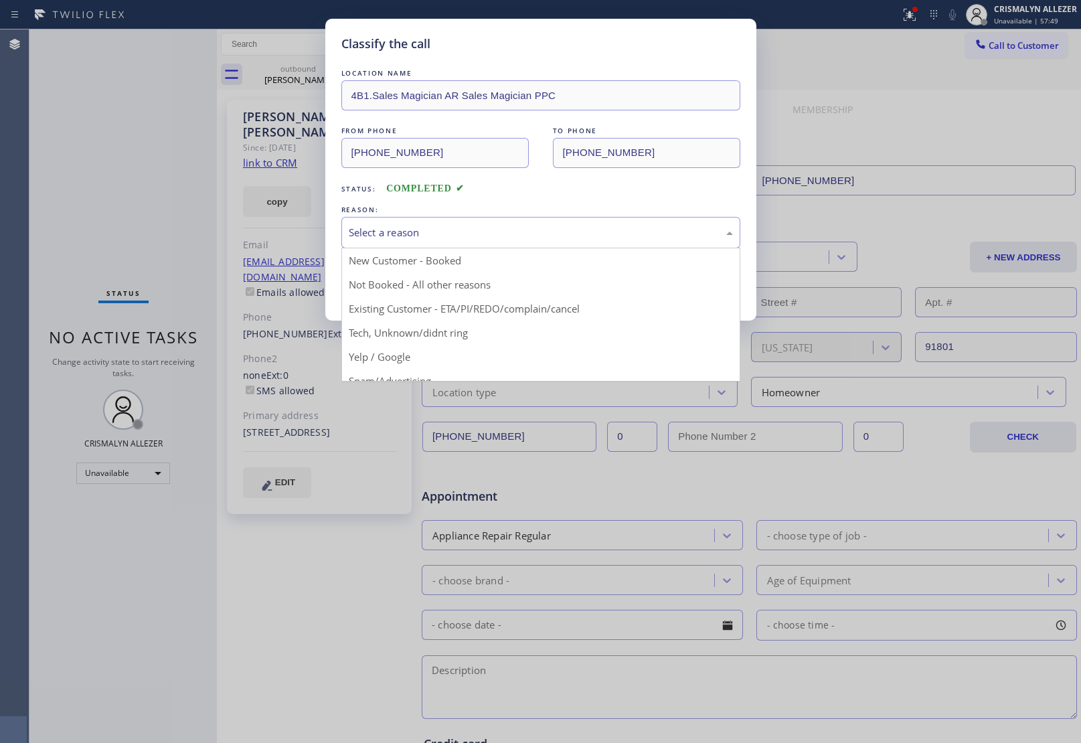
click at [540, 242] on div "Select a reason" at bounding box center [540, 232] width 399 height 31
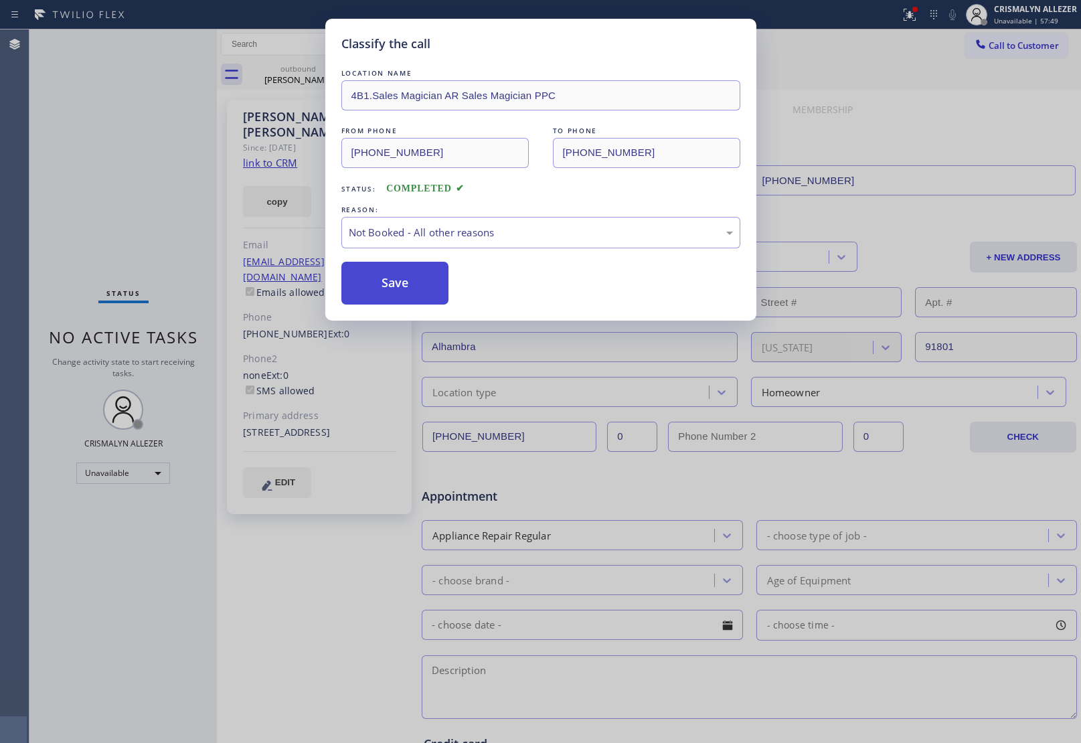
click at [402, 295] on button "Save" at bounding box center [395, 283] width 108 height 43
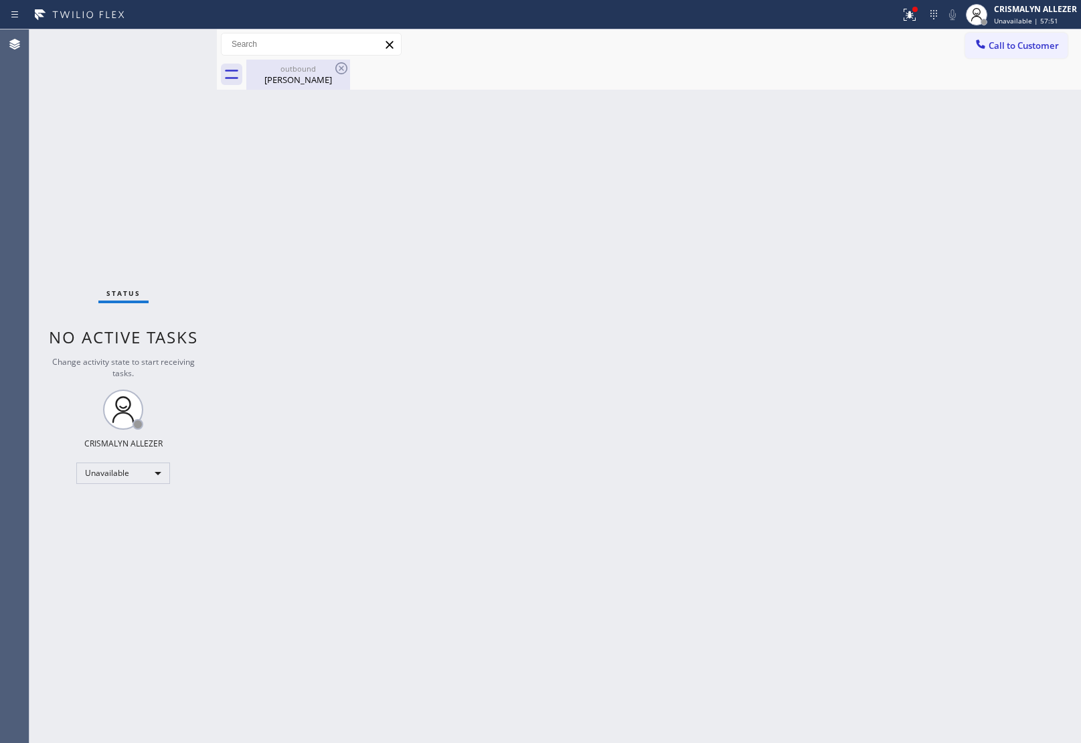
click at [310, 81] on div "Susan Ohanesian" at bounding box center [298, 80] width 101 height 12
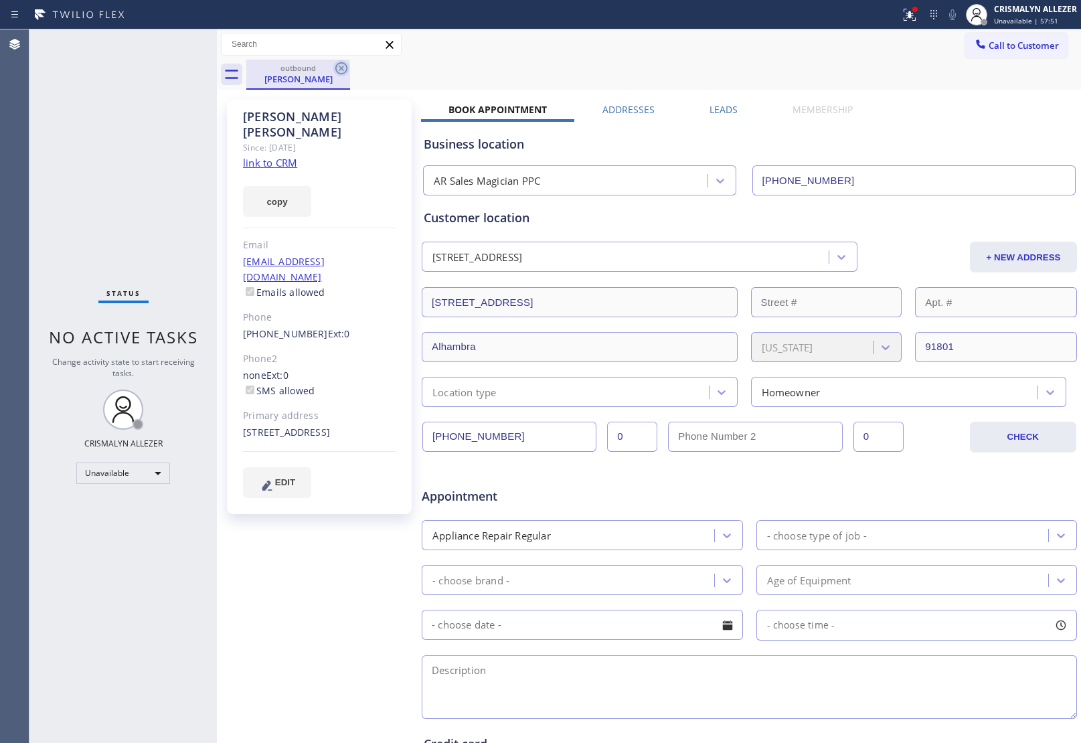
drag, startPoint x: 349, startPoint y: 72, endPoint x: 338, endPoint y: 70, distance: 11.5
click at [349, 72] on div "outbound Susan Ohanesian" at bounding box center [298, 75] width 104 height 30
click at [343, 69] on icon at bounding box center [341, 68] width 16 height 16
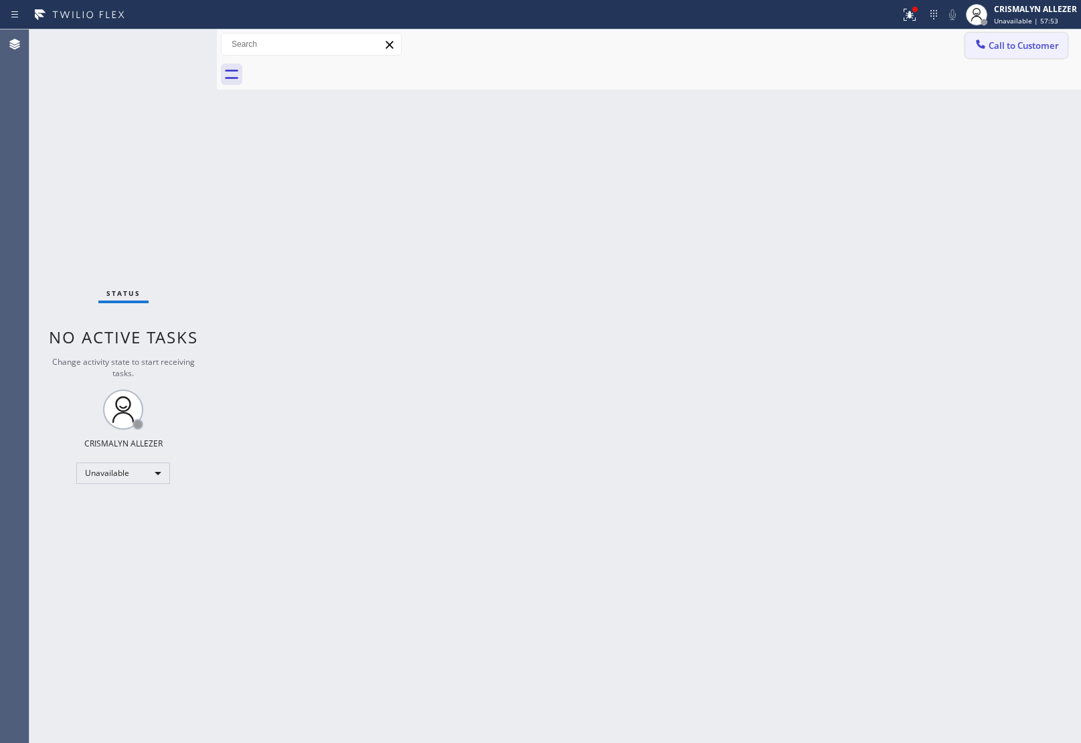
click at [1028, 45] on span "Call to Customer" at bounding box center [1024, 45] width 70 height 12
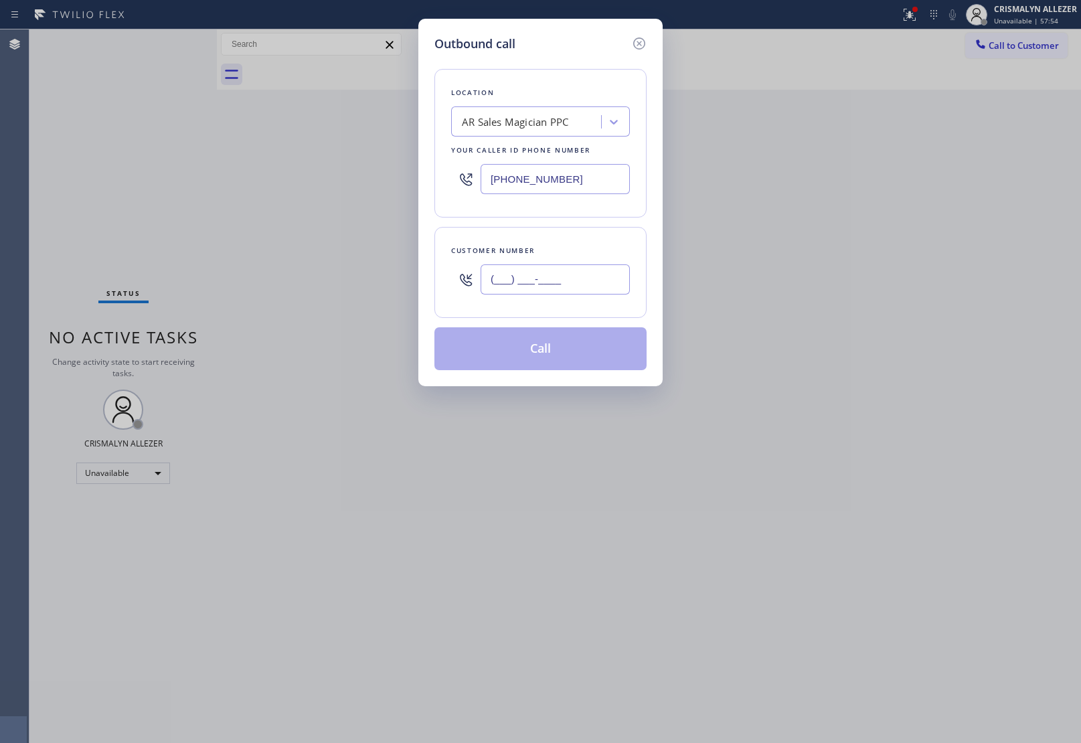
click at [599, 290] on input "(___) ___-____" at bounding box center [555, 279] width 149 height 30
paste input "626) 476-0340"
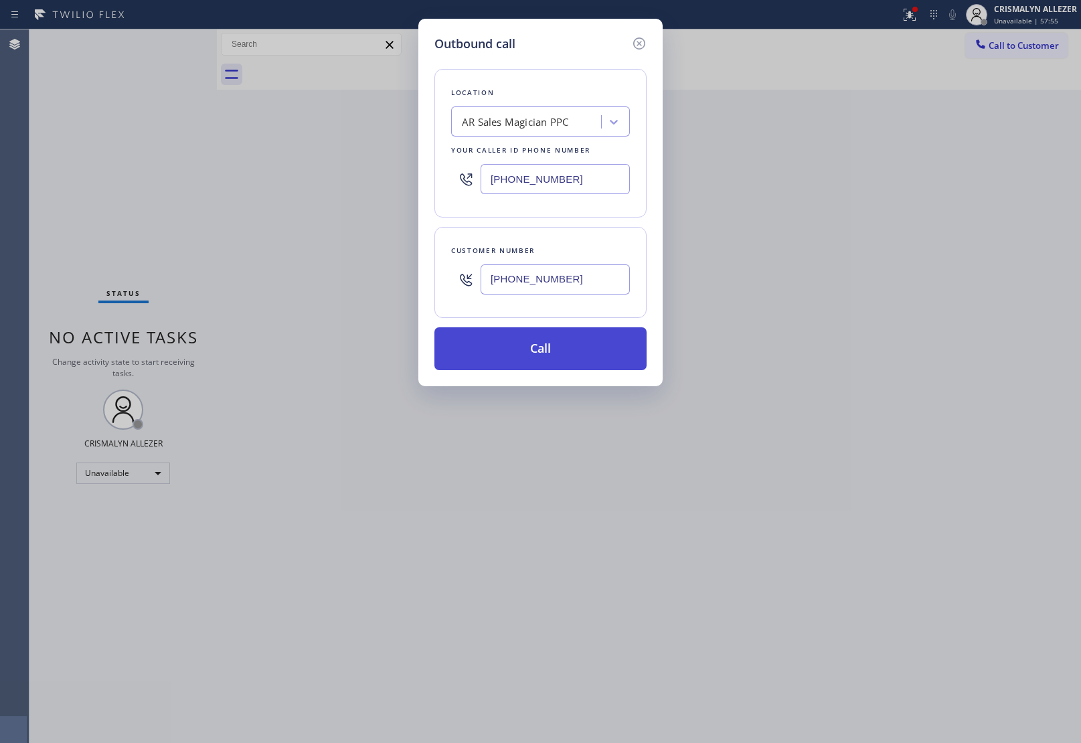
type input "[PHONE_NUMBER]"
click at [549, 337] on button "Call" at bounding box center [540, 348] width 212 height 43
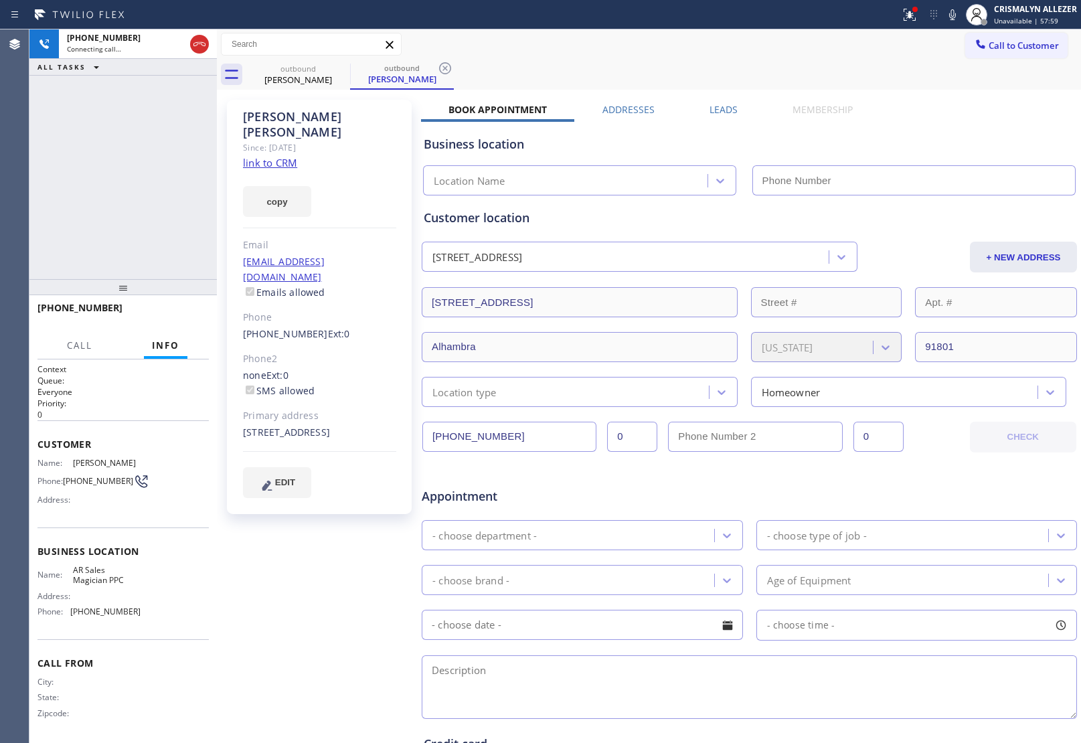
type input "[PHONE_NUMBER]"
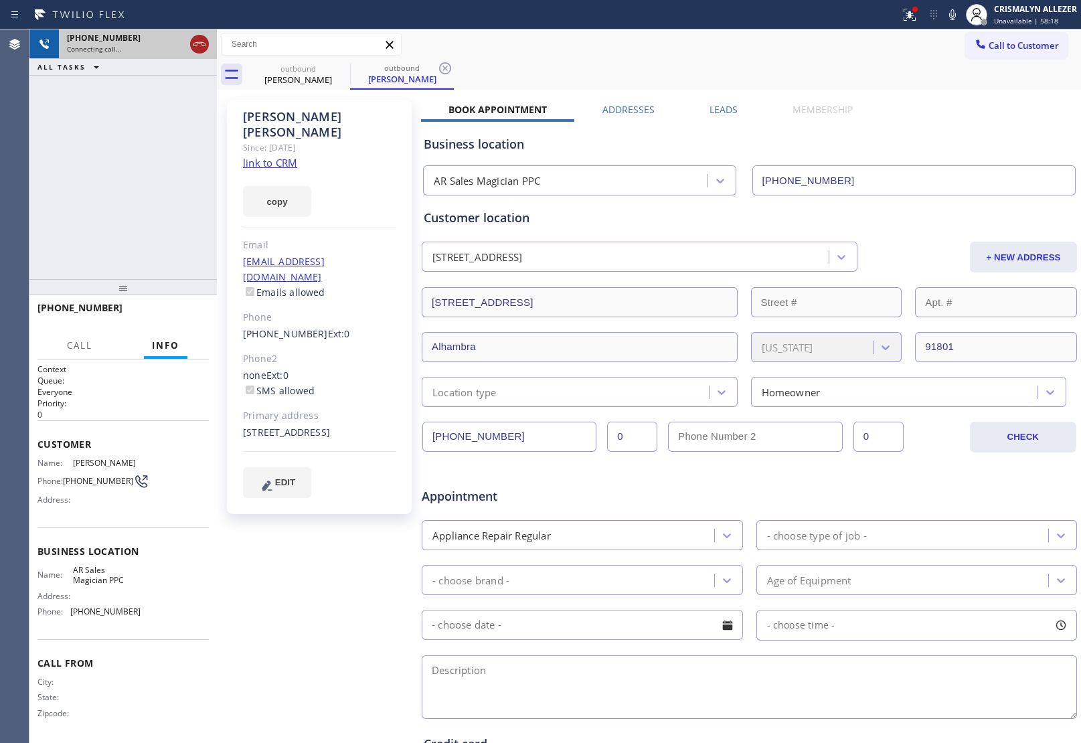
click at [199, 48] on icon at bounding box center [199, 44] width 16 height 16
click at [445, 72] on icon at bounding box center [445, 68] width 16 height 16
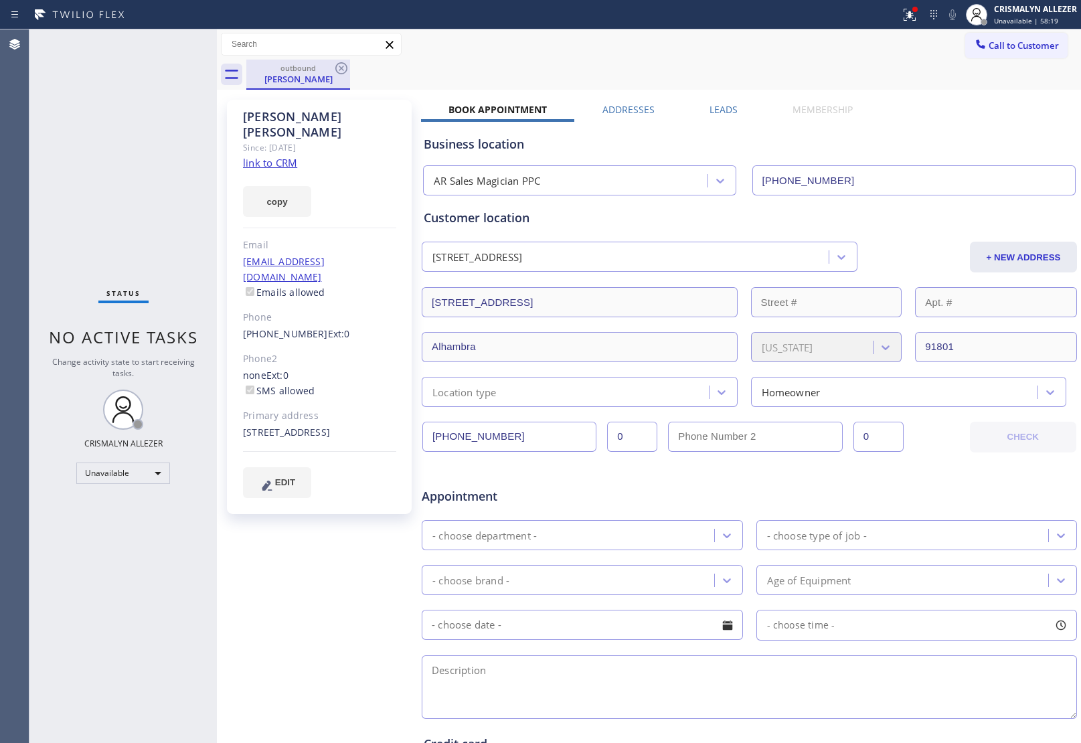
click at [332, 72] on div "outbound" at bounding box center [298, 68] width 101 height 10
click at [718, 111] on label "Leads" at bounding box center [724, 109] width 28 height 13
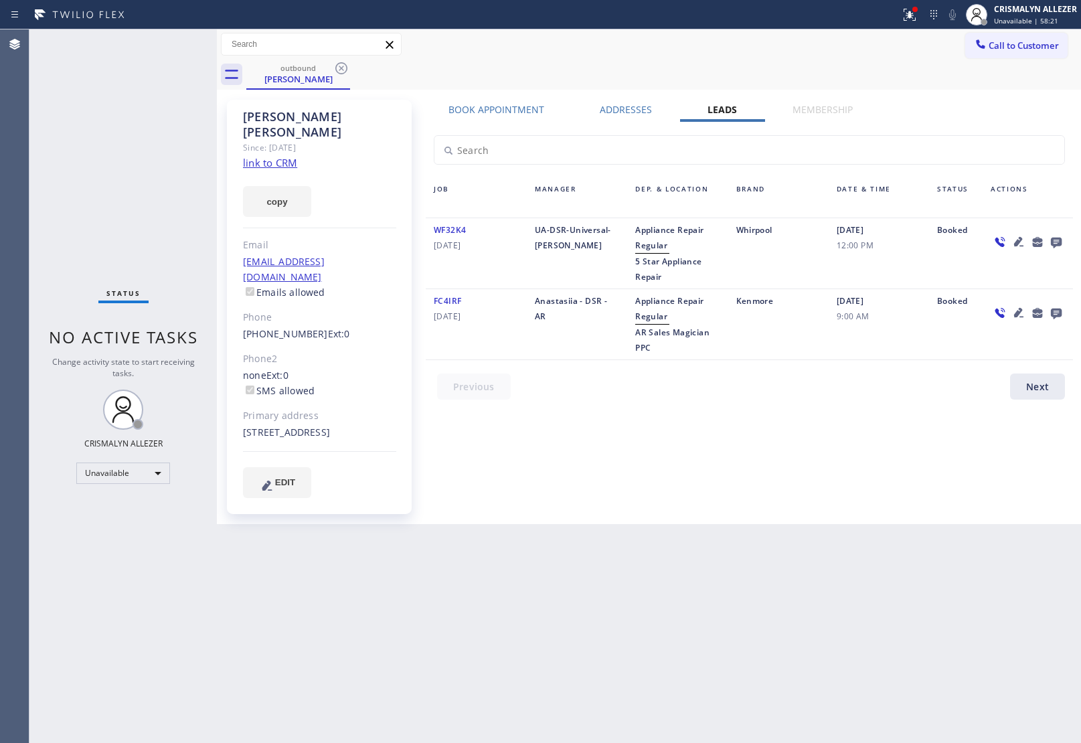
click at [1058, 242] on icon at bounding box center [1056, 243] width 11 height 11
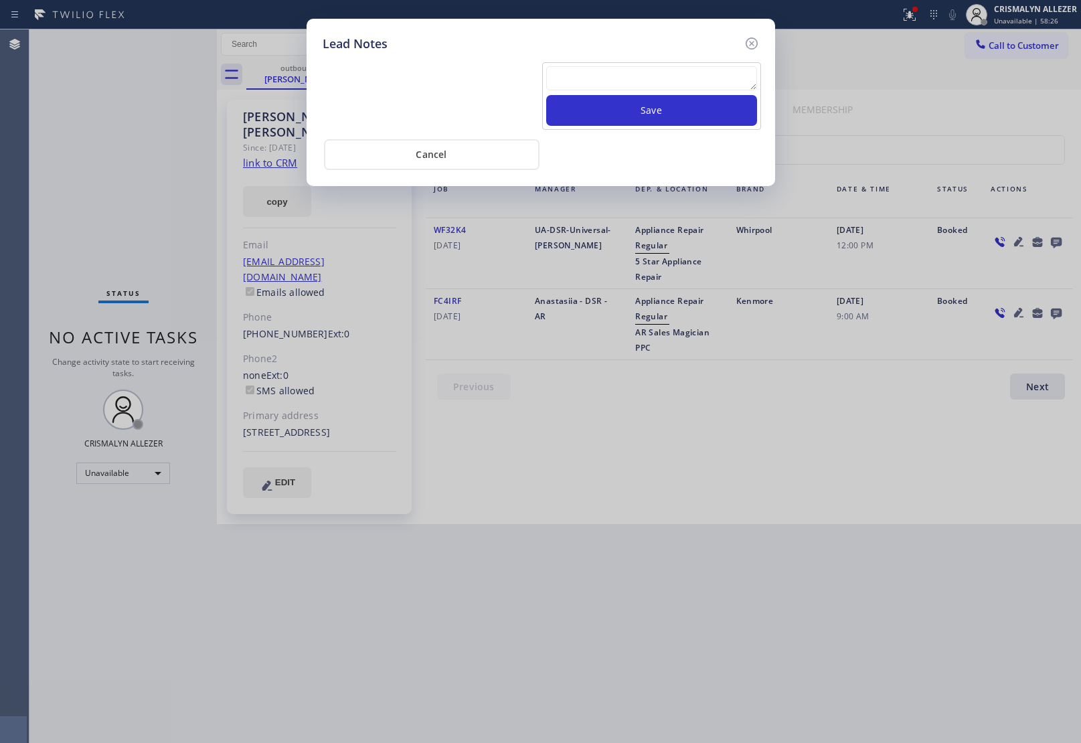
click at [613, 70] on textarea at bounding box center [651, 78] width 211 height 24
paste textarea "no answer | pls xfer here cx cb"
type textarea "no answer | pls xfer here cx cb"
click at [631, 102] on button "Save" at bounding box center [651, 110] width 211 height 31
click at [638, 114] on button "Save" at bounding box center [651, 110] width 211 height 31
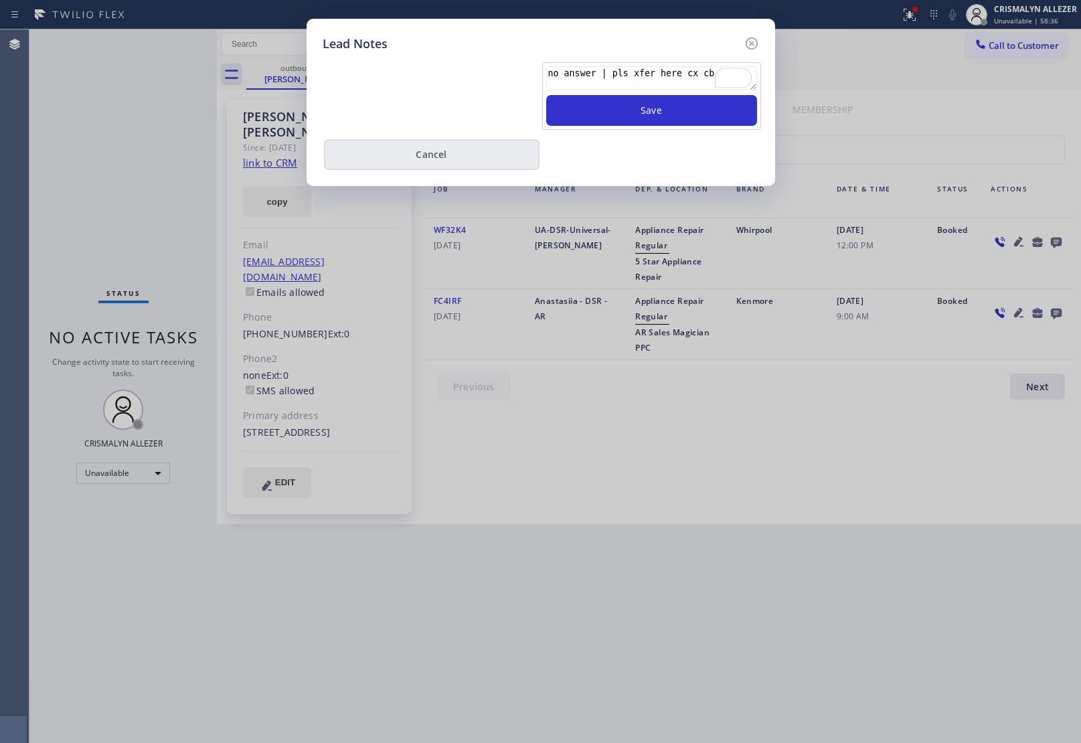
click at [445, 164] on button "Cancel" at bounding box center [432, 154] width 216 height 31
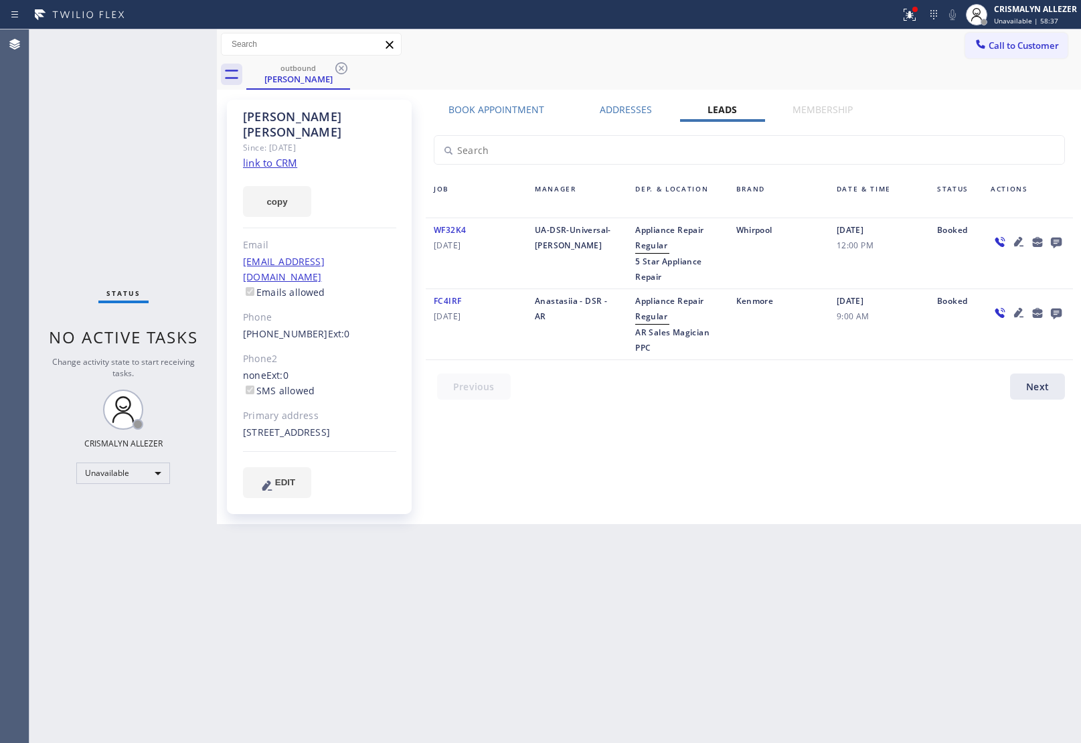
drag, startPoint x: 341, startPoint y: 66, endPoint x: 341, endPoint y: 51, distance: 14.7
click at [341, 62] on icon at bounding box center [341, 68] width 16 height 16
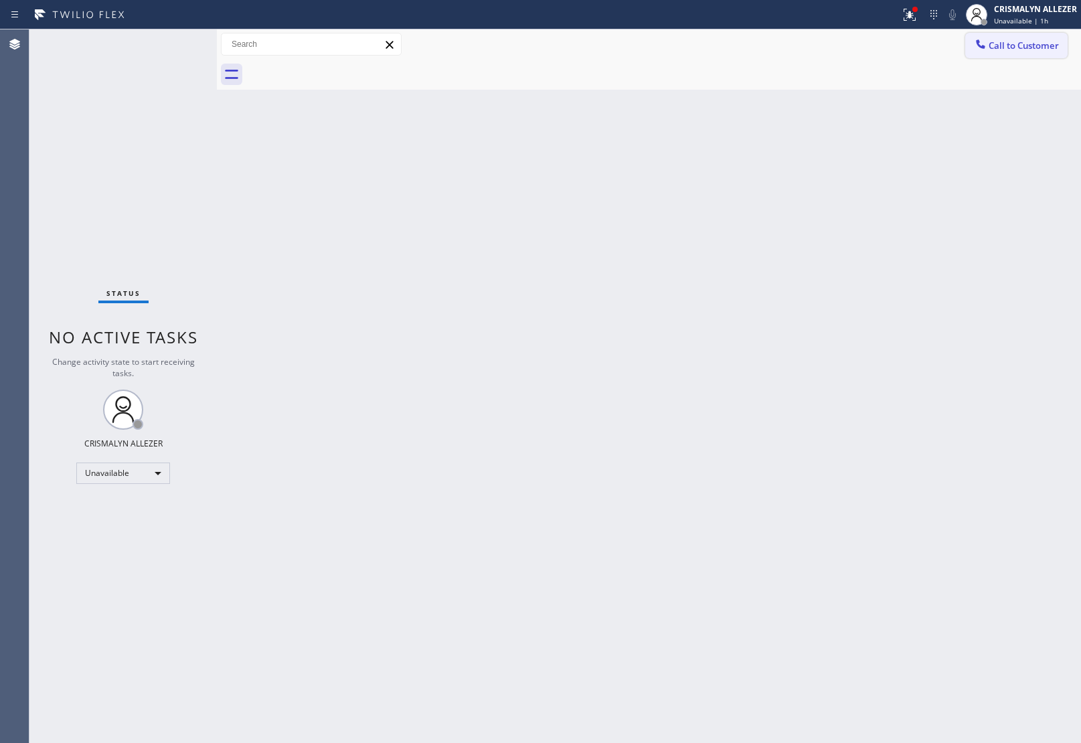
click at [1024, 57] on button "Call to Customer" at bounding box center [1016, 45] width 102 height 25
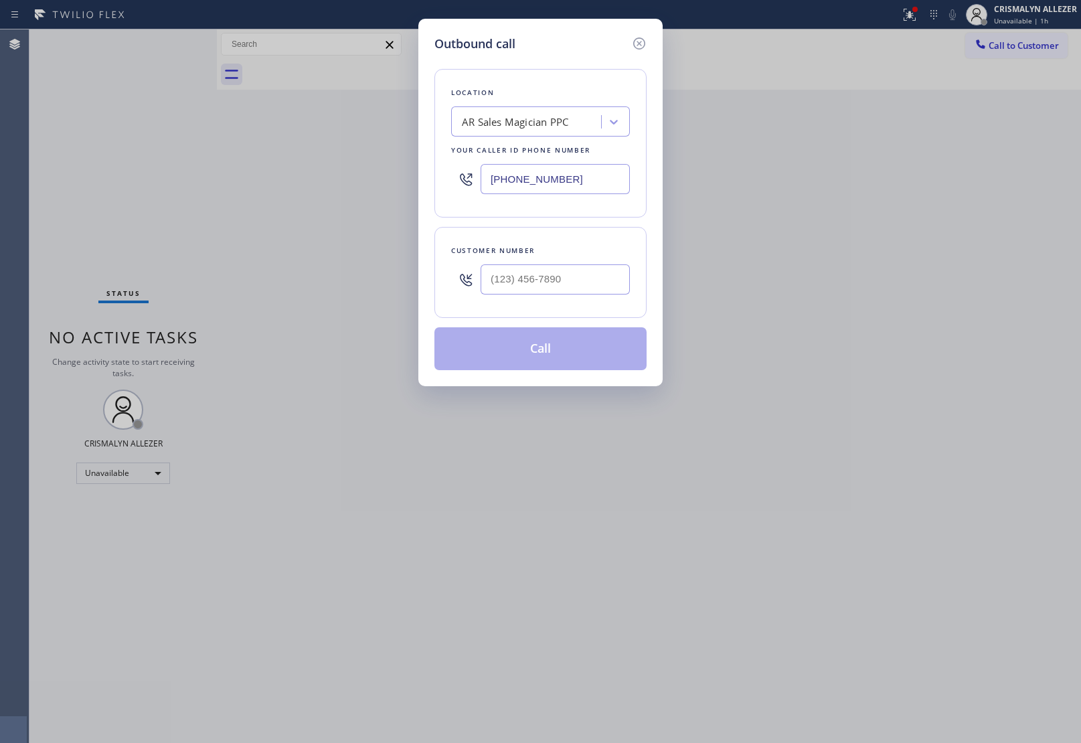
drag, startPoint x: 594, startPoint y: 191, endPoint x: 280, endPoint y: 169, distance: 314.7
click at [399, 179] on div "Outbound call Location AR Sales Magician PPC Your caller id phone number [PHONE…" at bounding box center [540, 371] width 1081 height 743
paste input "10) 740-9737"
type input "[PHONE_NUMBER]"
click at [617, 285] on input "(___) ___-____" at bounding box center [555, 279] width 149 height 30
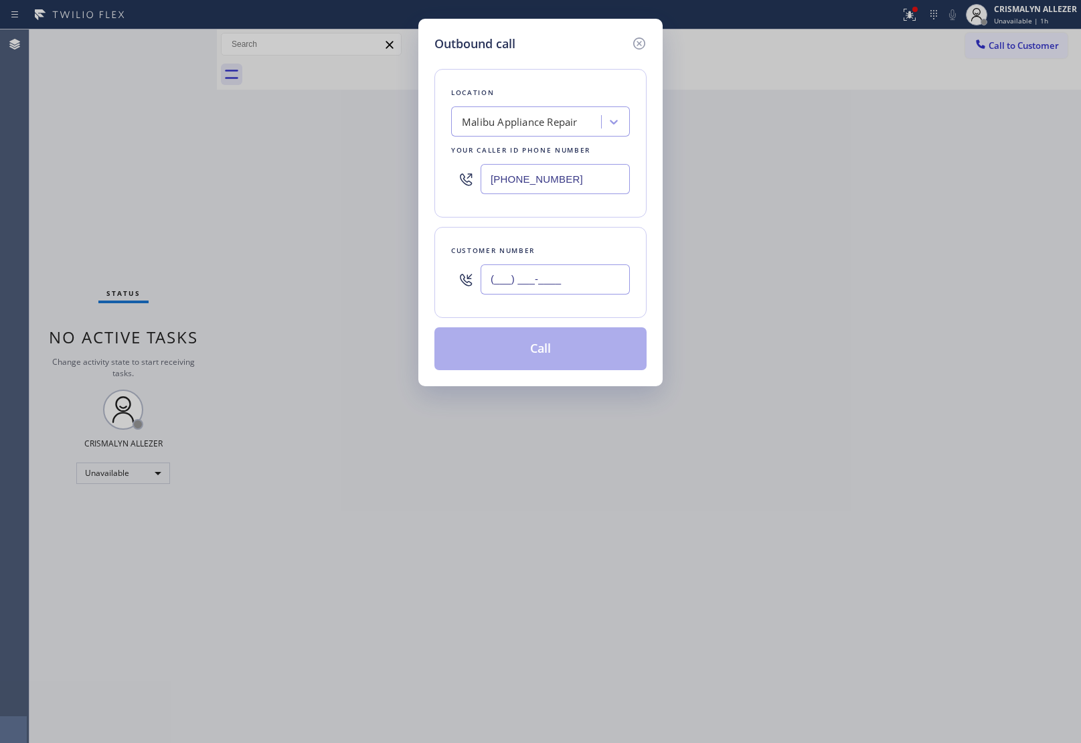
paste input "310) 927-0377"
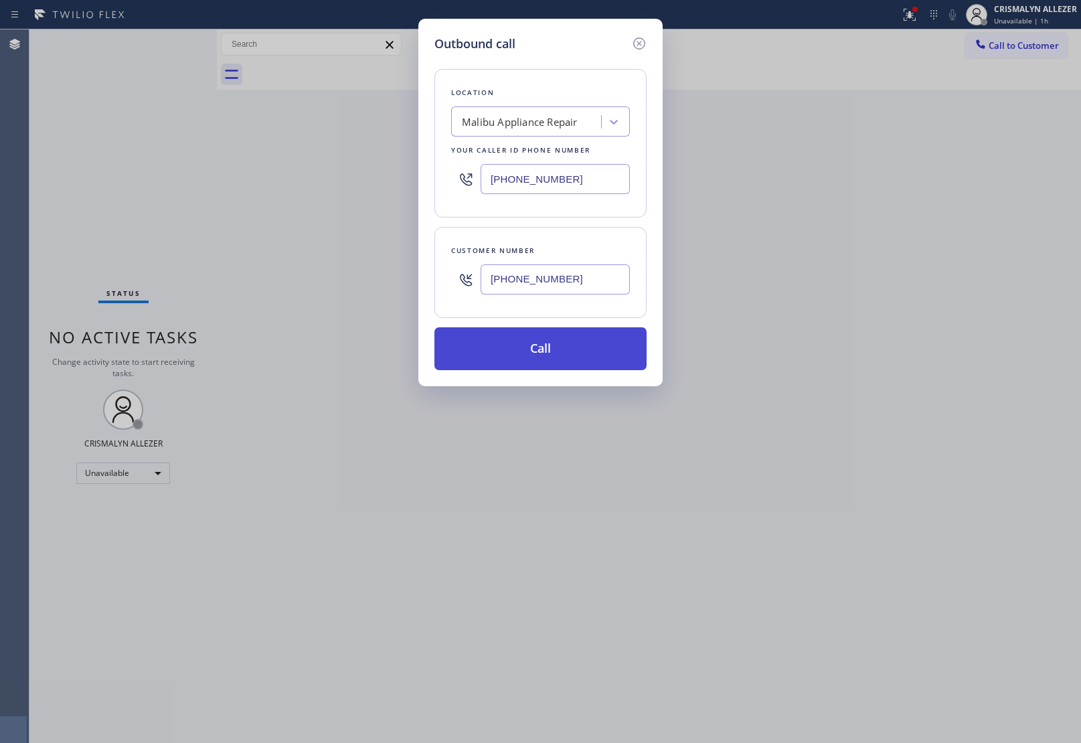
type input "[PHONE_NUMBER]"
click at [536, 359] on button "Call" at bounding box center [540, 348] width 212 height 43
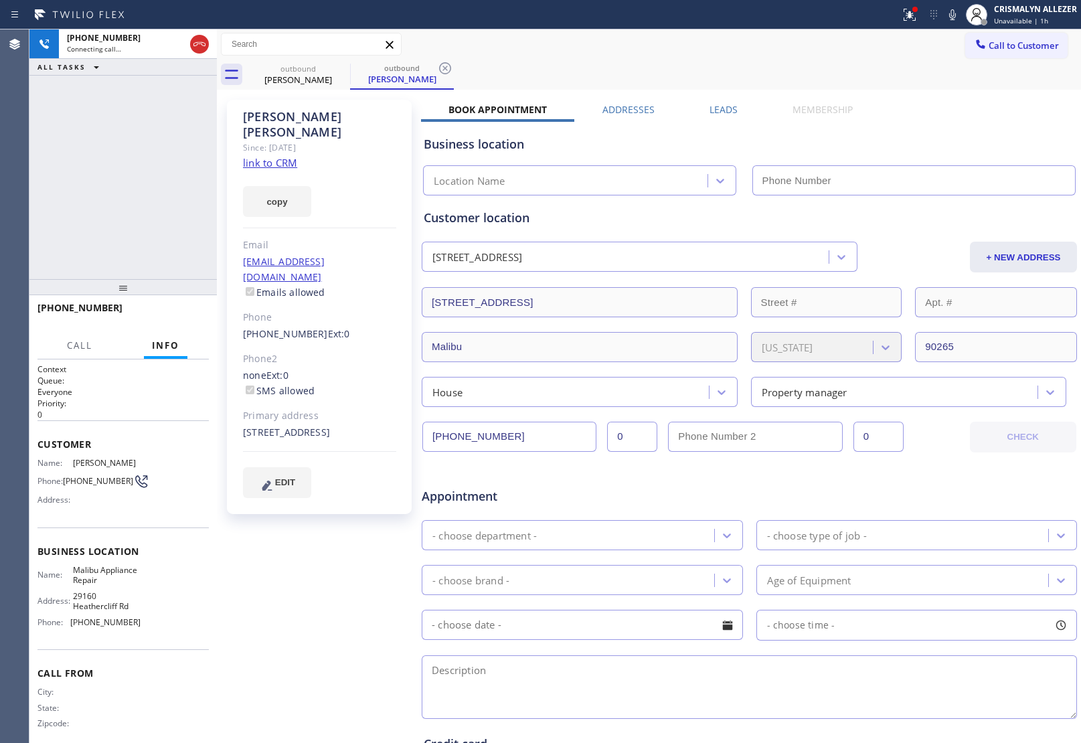
click at [265, 156] on link "link to CRM" at bounding box center [270, 162] width 54 height 13
type input "[PHONE_NUMBER]"
click at [181, 309] on span "HANG UP" at bounding box center [177, 313] width 41 height 9
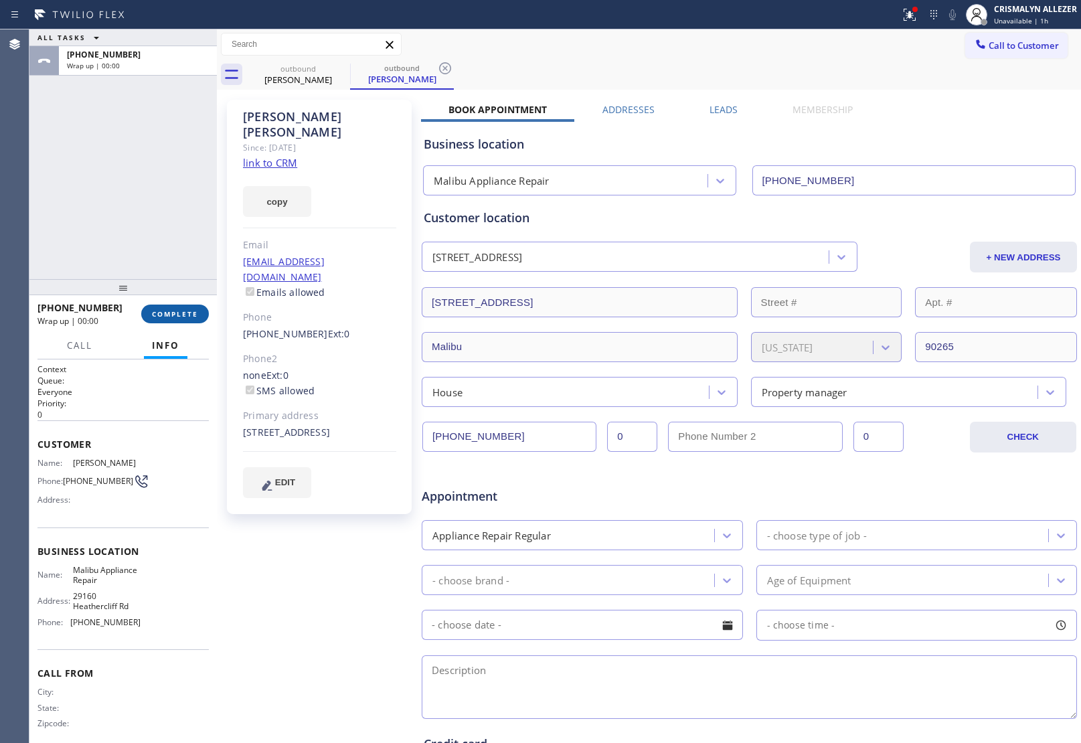
click at [181, 309] on span "COMPLETE" at bounding box center [175, 313] width 46 height 9
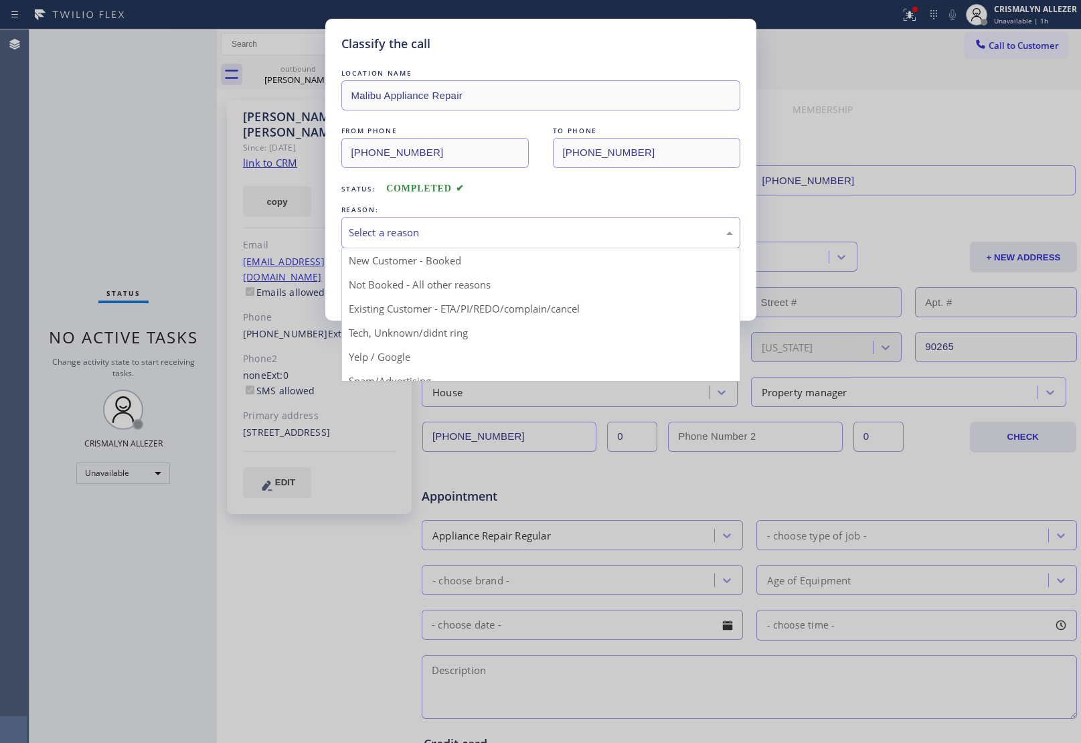
click at [546, 225] on div "Select a reason" at bounding box center [541, 232] width 384 height 15
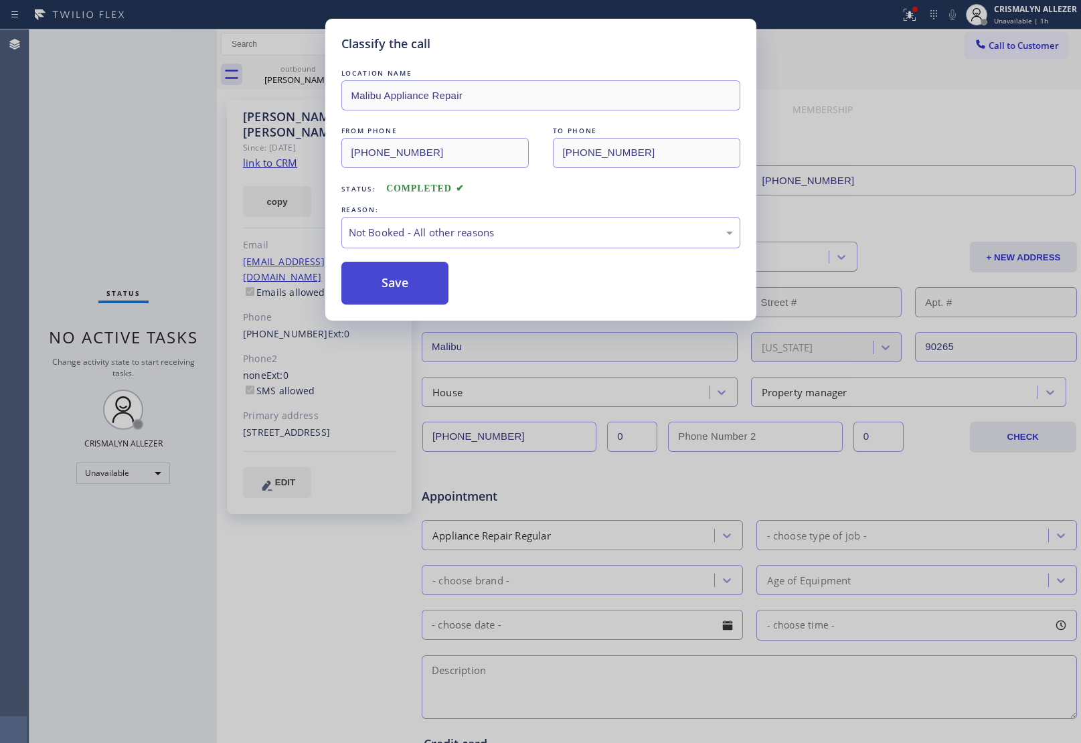
click at [404, 289] on button "Save" at bounding box center [395, 283] width 108 height 43
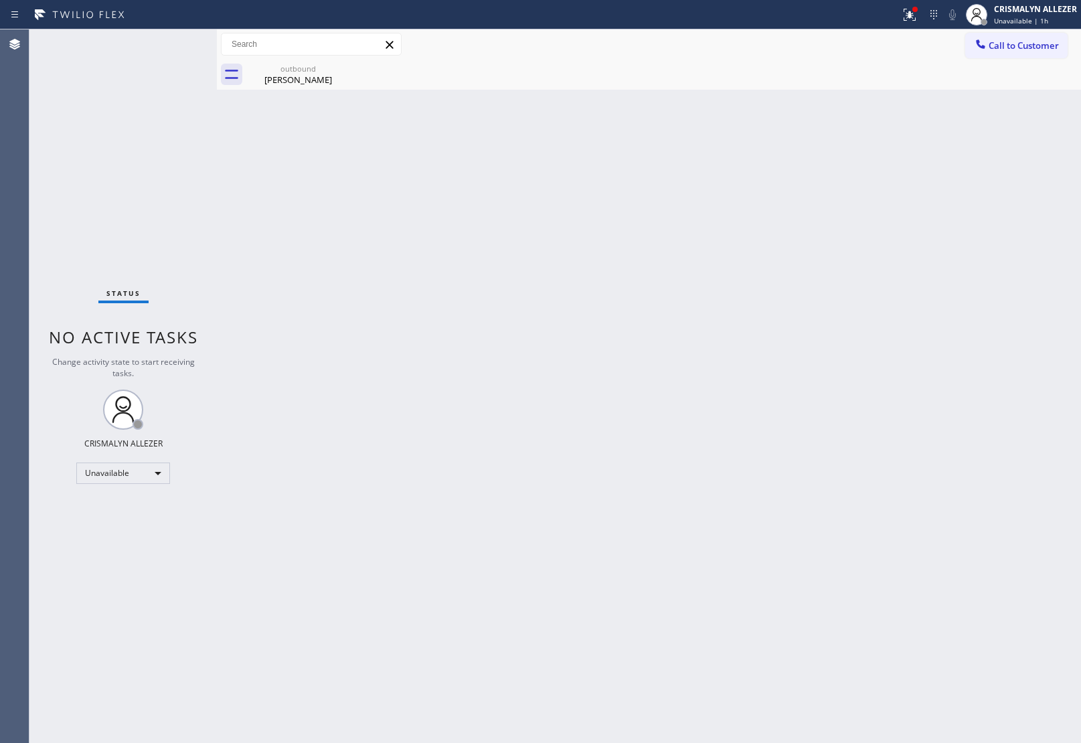
click at [298, 72] on div "Classify the call LOCATION NAME HomeFix HVAC Masters FROM PHONE (623) 401-0506 …" at bounding box center [555, 386] width 1052 height 714
click at [333, 67] on icon at bounding box center [341, 68] width 16 height 16
click at [308, 77] on div "Tyler Maples" at bounding box center [298, 80] width 101 height 12
click at [1038, 50] on span "Call to Customer" at bounding box center [1024, 45] width 70 height 12
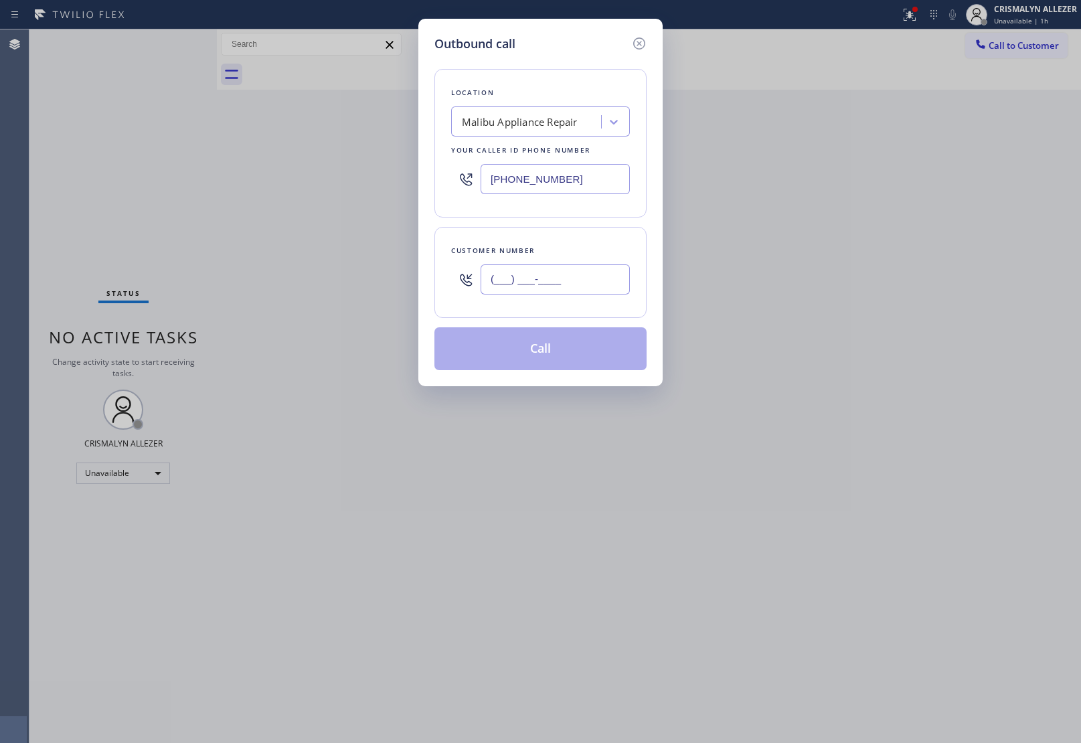
click at [615, 292] on input "(___) ___-____" at bounding box center [555, 279] width 149 height 30
paste input "310) 927-0377"
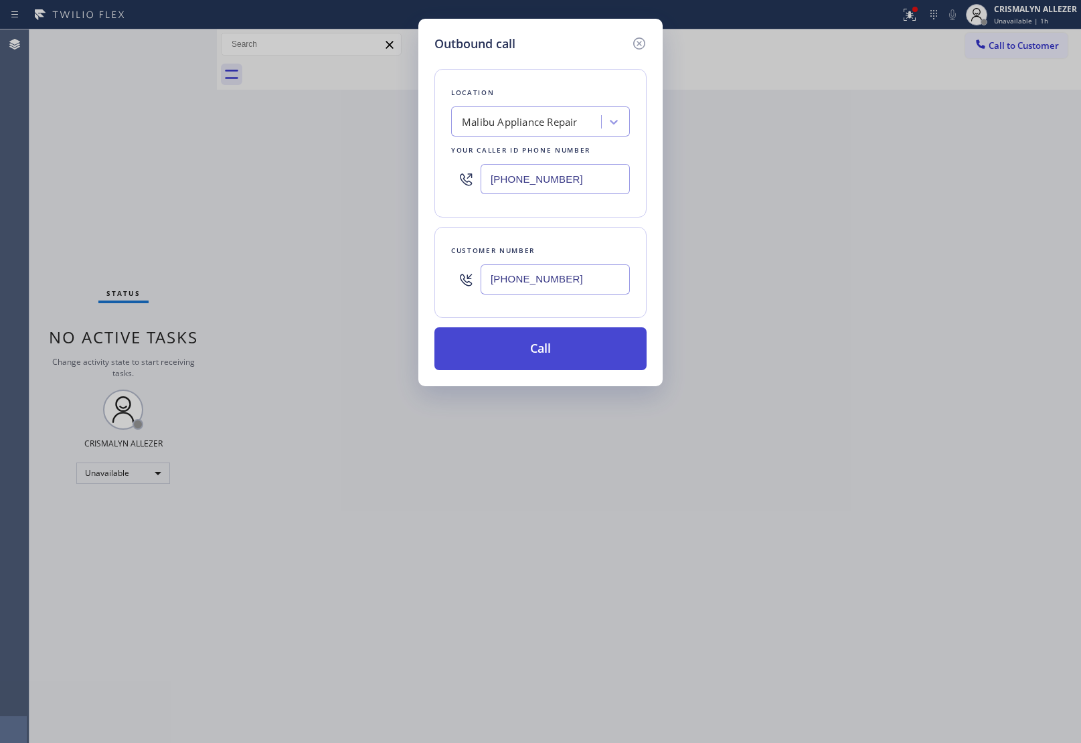
type input "[PHONE_NUMBER]"
click at [546, 350] on button "Call" at bounding box center [540, 348] width 212 height 43
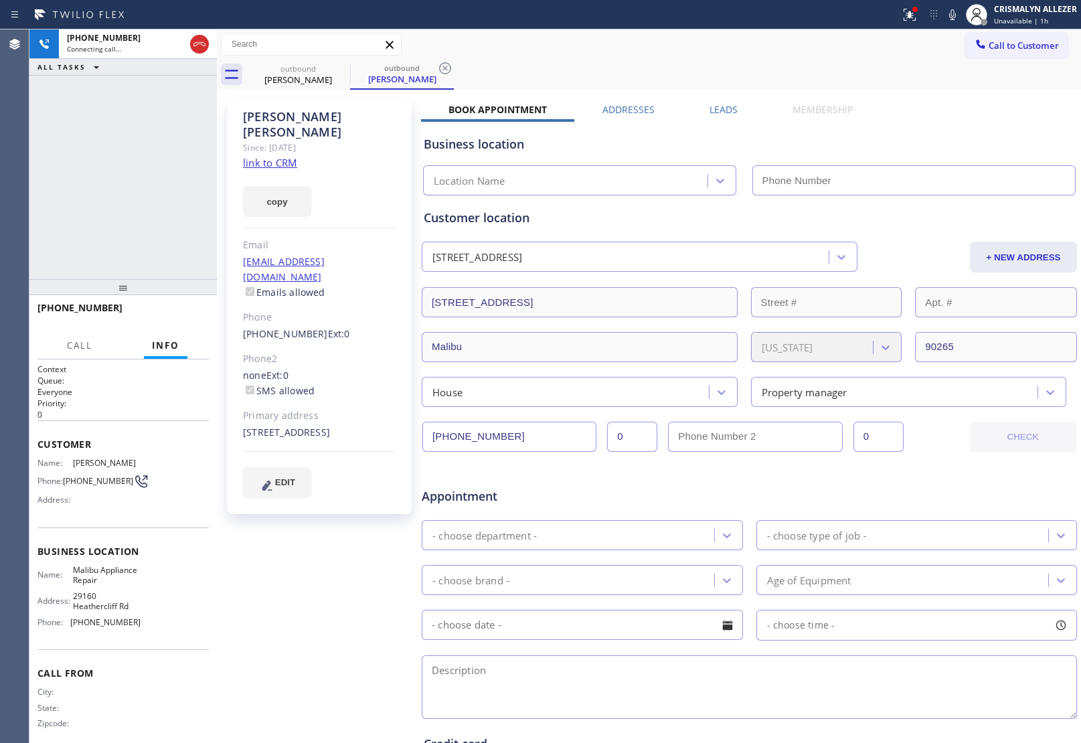
type input "[PHONE_NUMBER]"
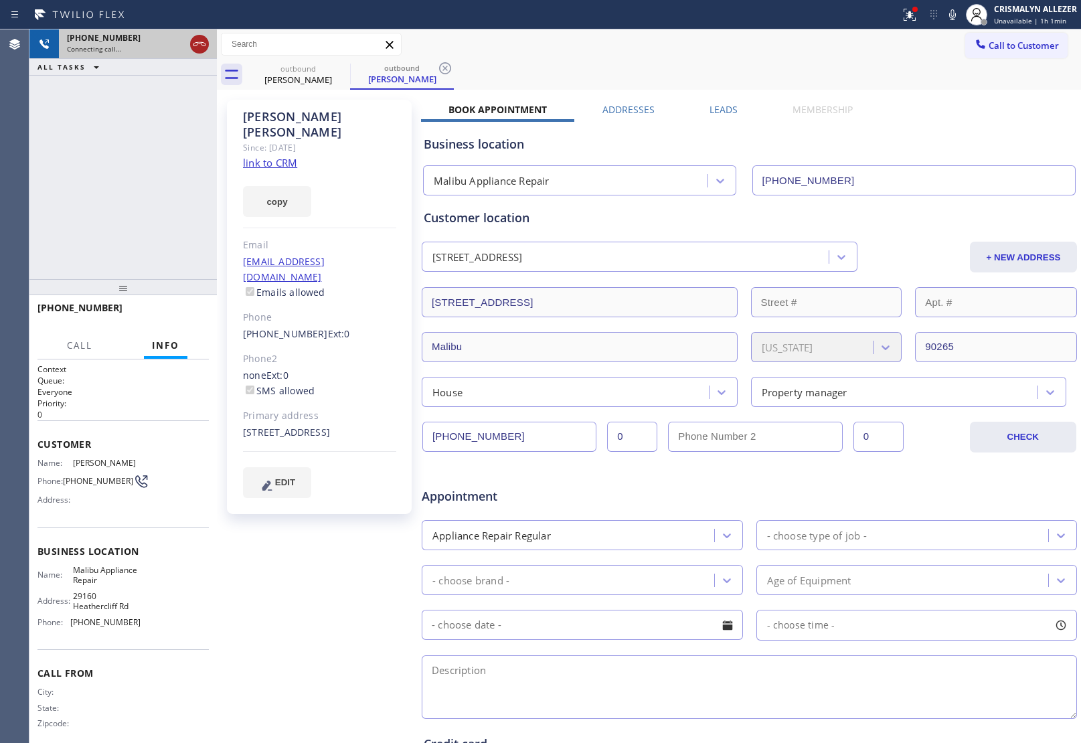
click at [191, 38] on icon at bounding box center [199, 44] width 16 height 16
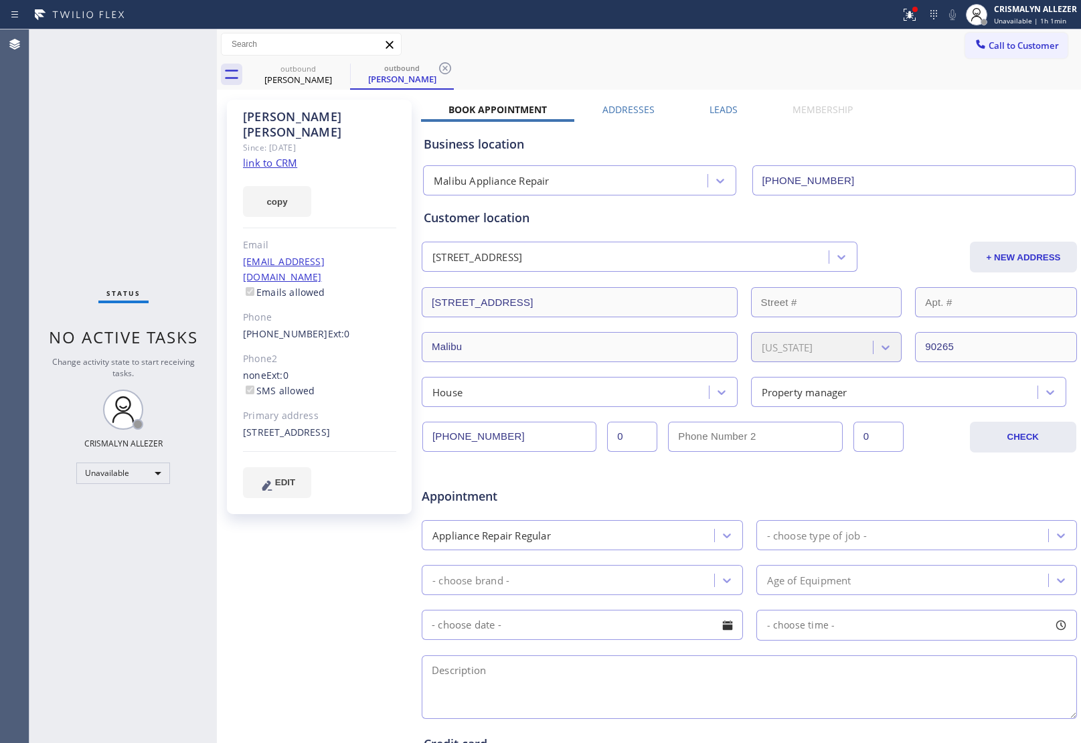
click at [726, 108] on label "Leads" at bounding box center [724, 109] width 28 height 13
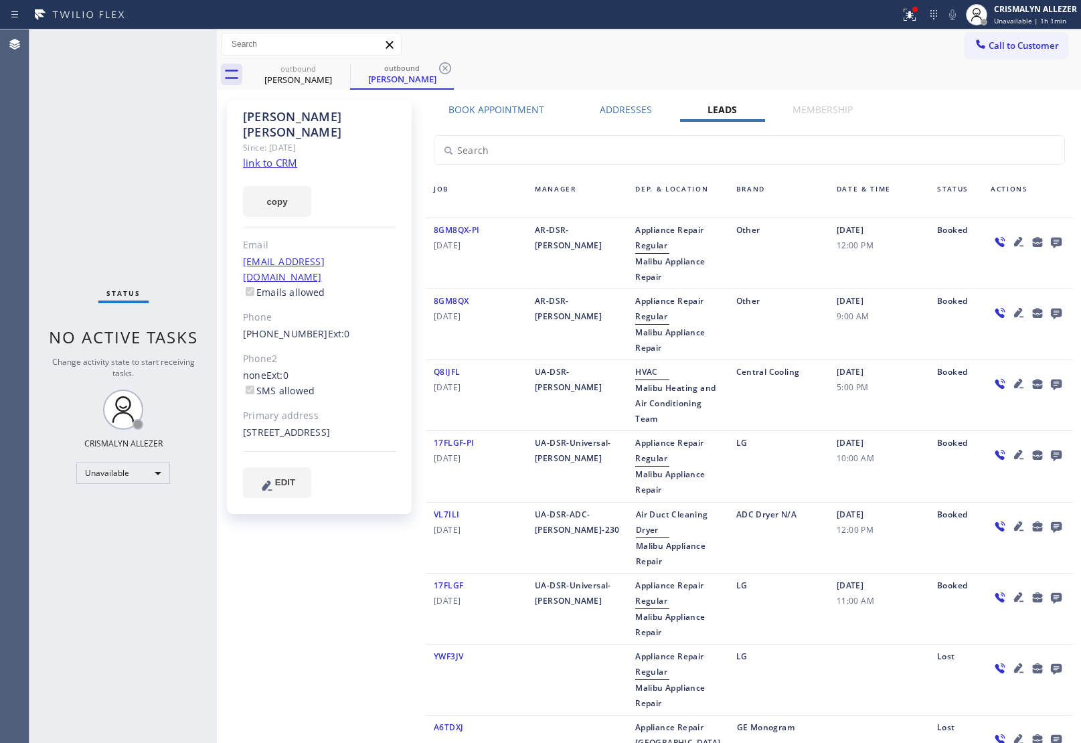
click at [1051, 244] on icon at bounding box center [1056, 243] width 11 height 11
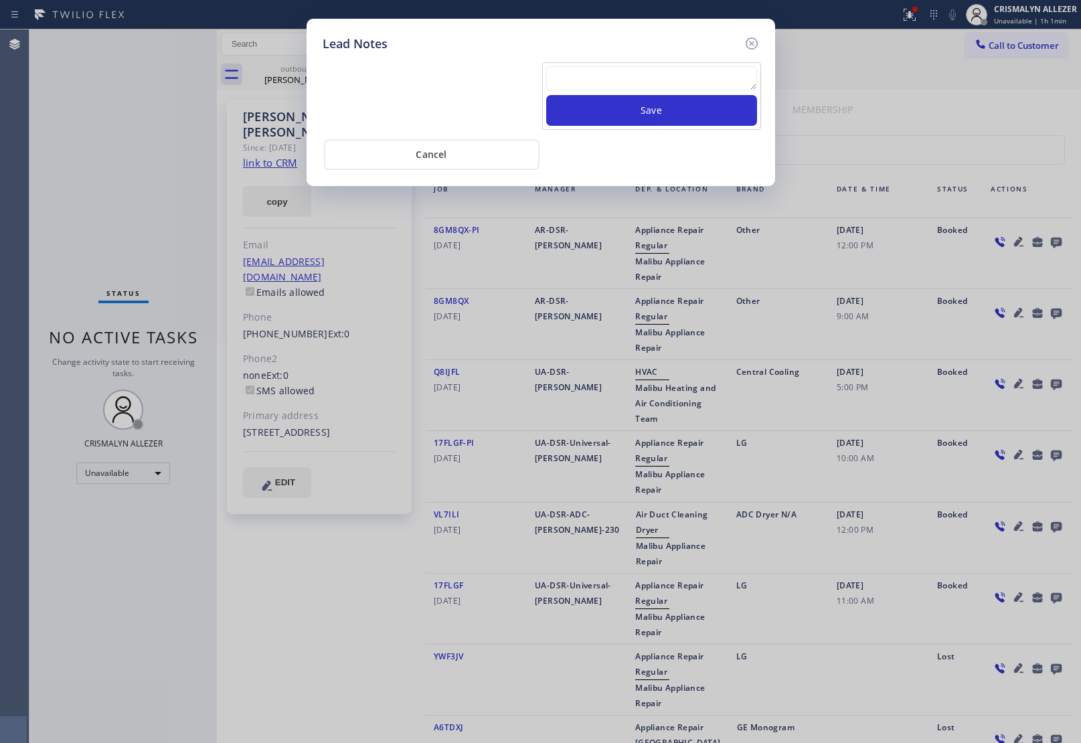
click at [623, 75] on textarea at bounding box center [651, 78] width 211 height 24
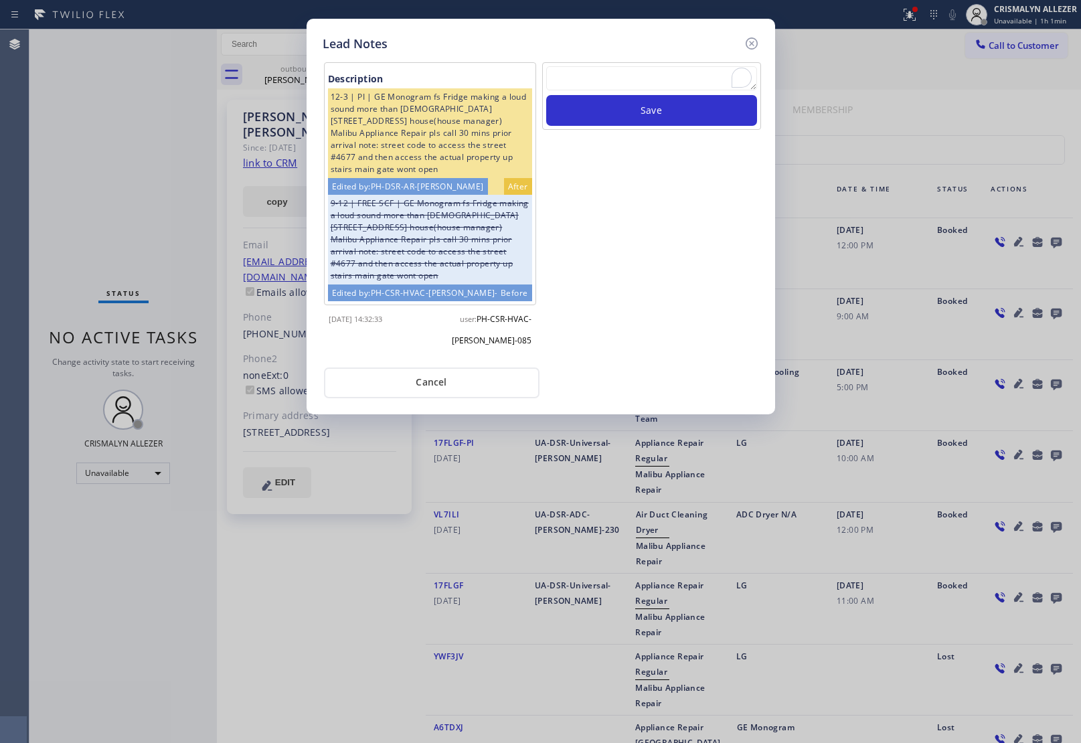
paste textarea "no answer | pls xfer here cx cb"
type textarea "no answer | pls xfer here cx cb"
click at [649, 116] on button "Save" at bounding box center [651, 110] width 211 height 31
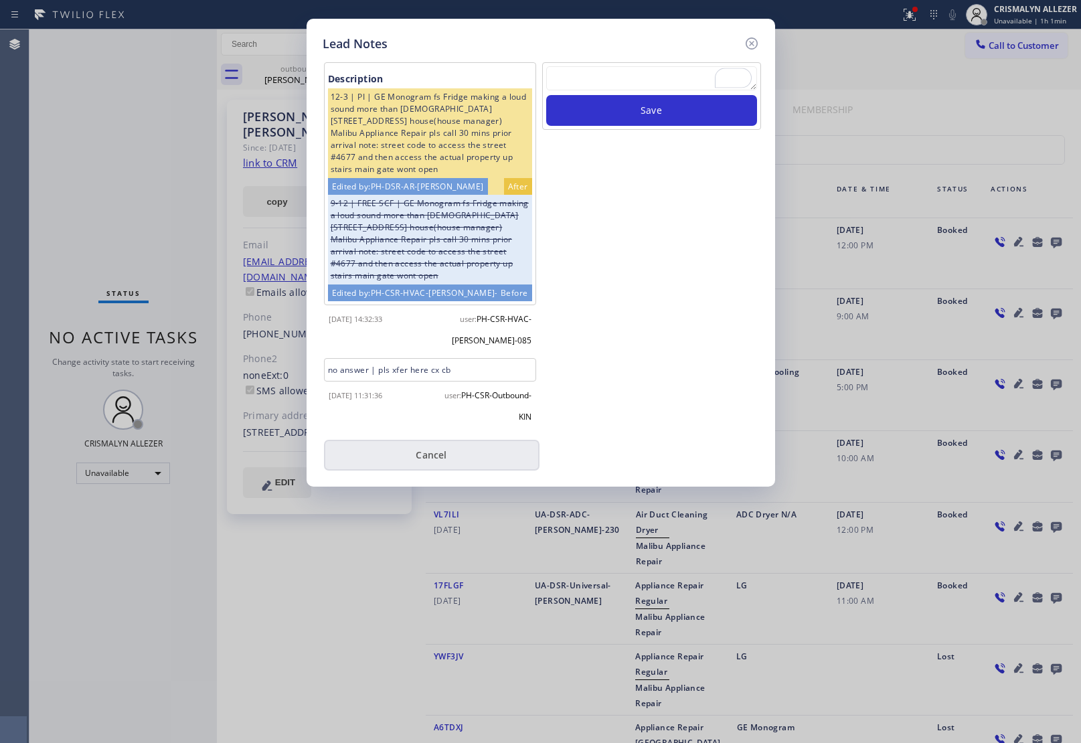
click at [453, 460] on button "Cancel" at bounding box center [432, 455] width 216 height 31
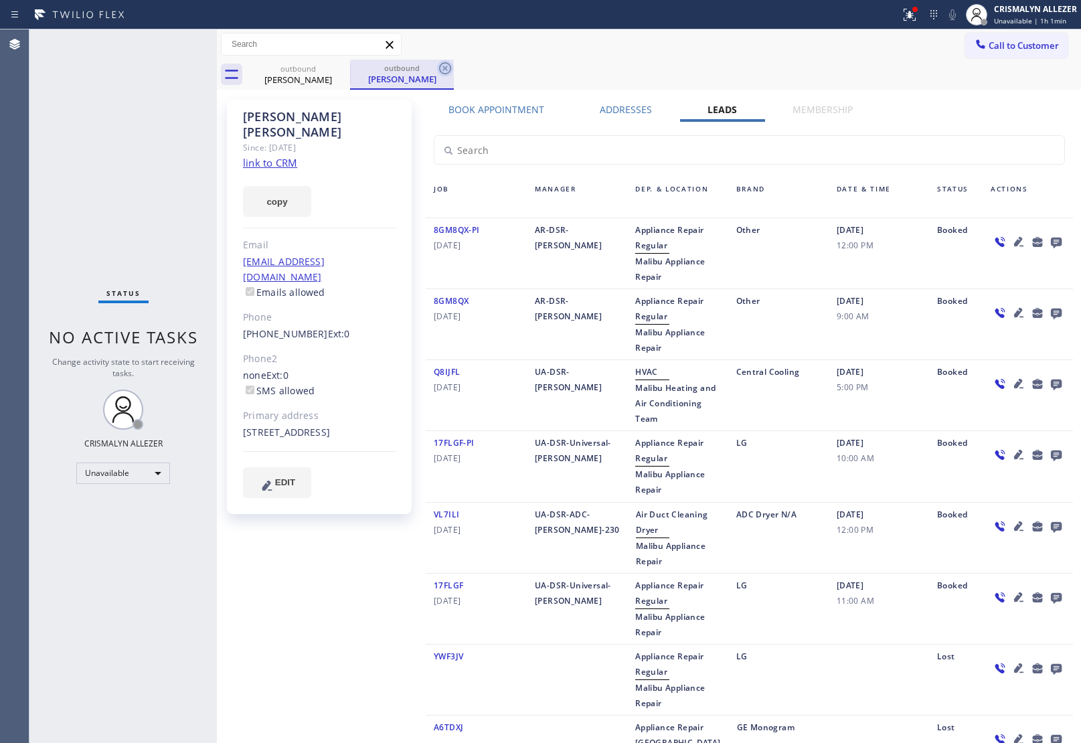
click at [442, 66] on icon at bounding box center [445, 68] width 16 height 16
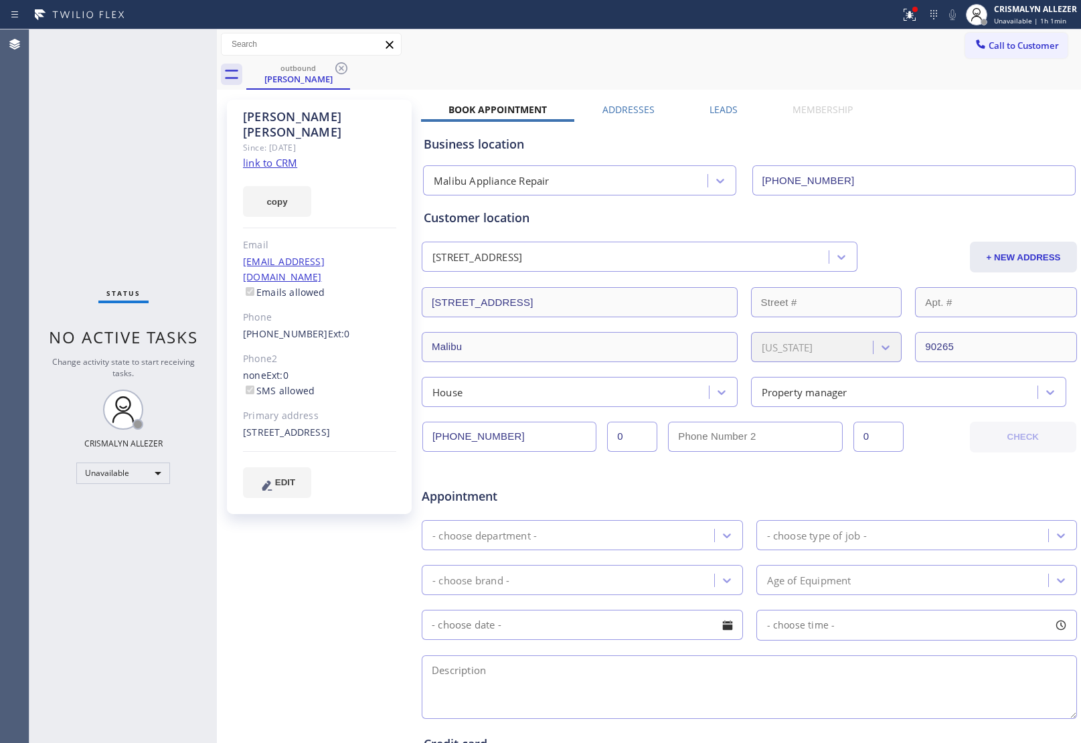
click at [339, 68] on icon at bounding box center [341, 68] width 16 height 16
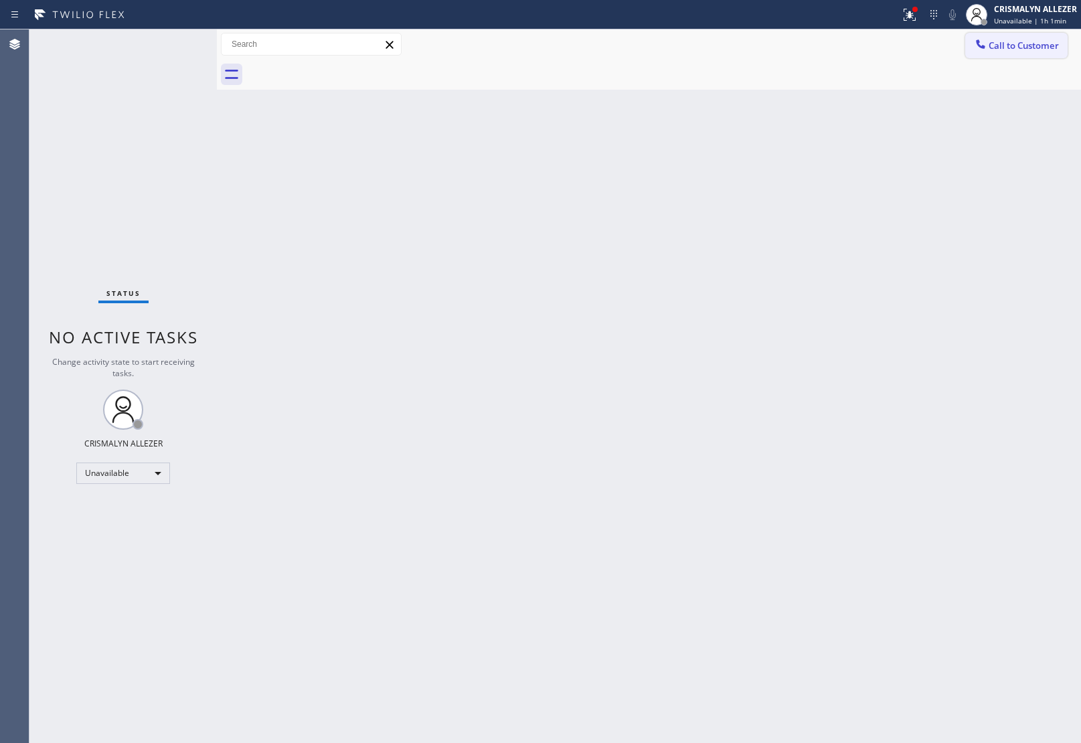
click at [1036, 49] on span "Call to Customer" at bounding box center [1024, 45] width 70 height 12
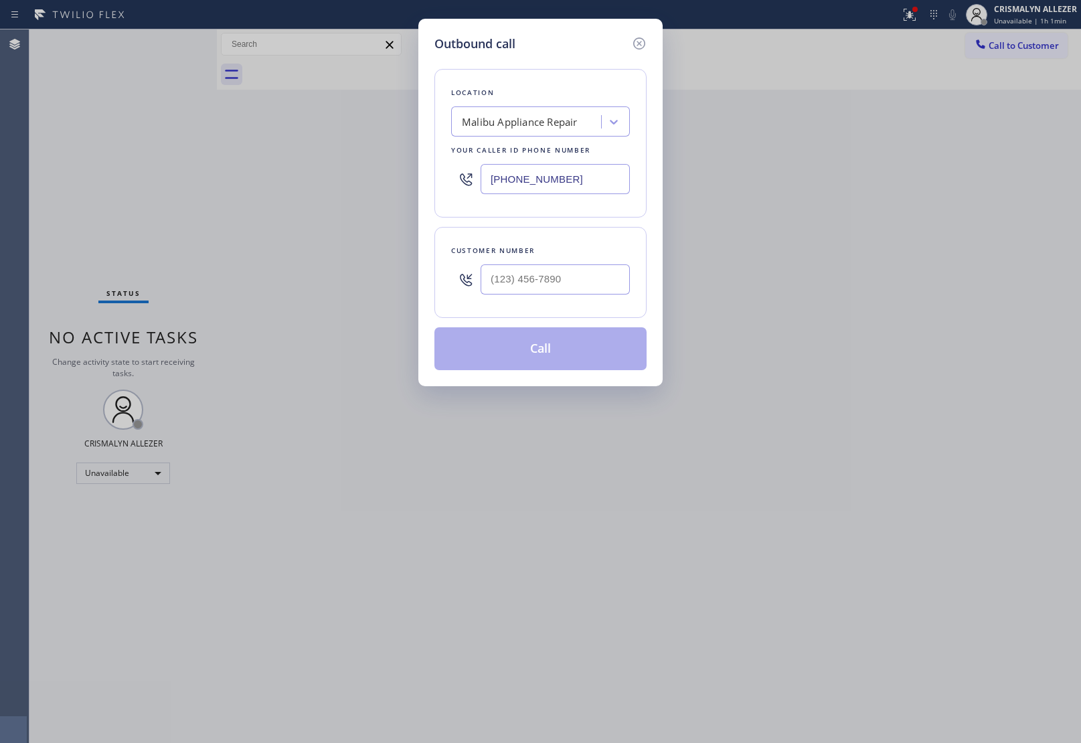
drag, startPoint x: 596, startPoint y: 171, endPoint x: 198, endPoint y: 145, distance: 398.5
click at [310, 161] on div "Outbound call Location Malibu Appliance Repair Your caller id phone number (310…" at bounding box center [540, 371] width 1081 height 743
paste input "619) 413-0400"
type input "[PHONE_NUMBER]"
click at [571, 286] on input "(___) ___-____" at bounding box center [555, 279] width 149 height 30
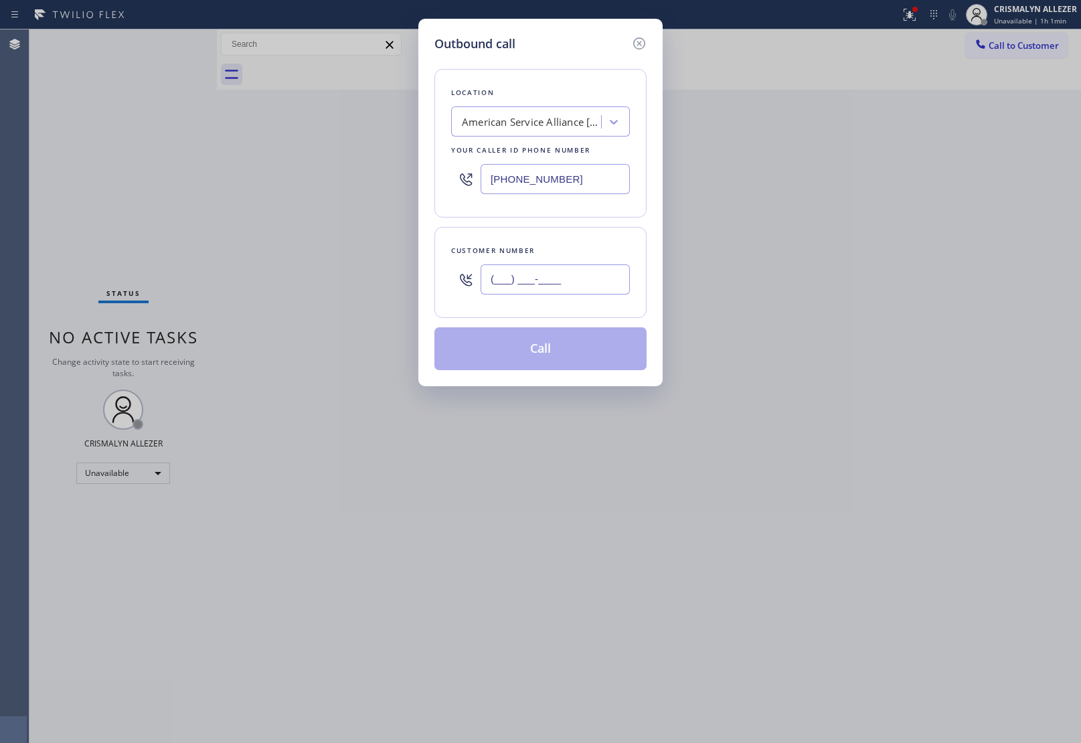
paste input "858) 951-7972"
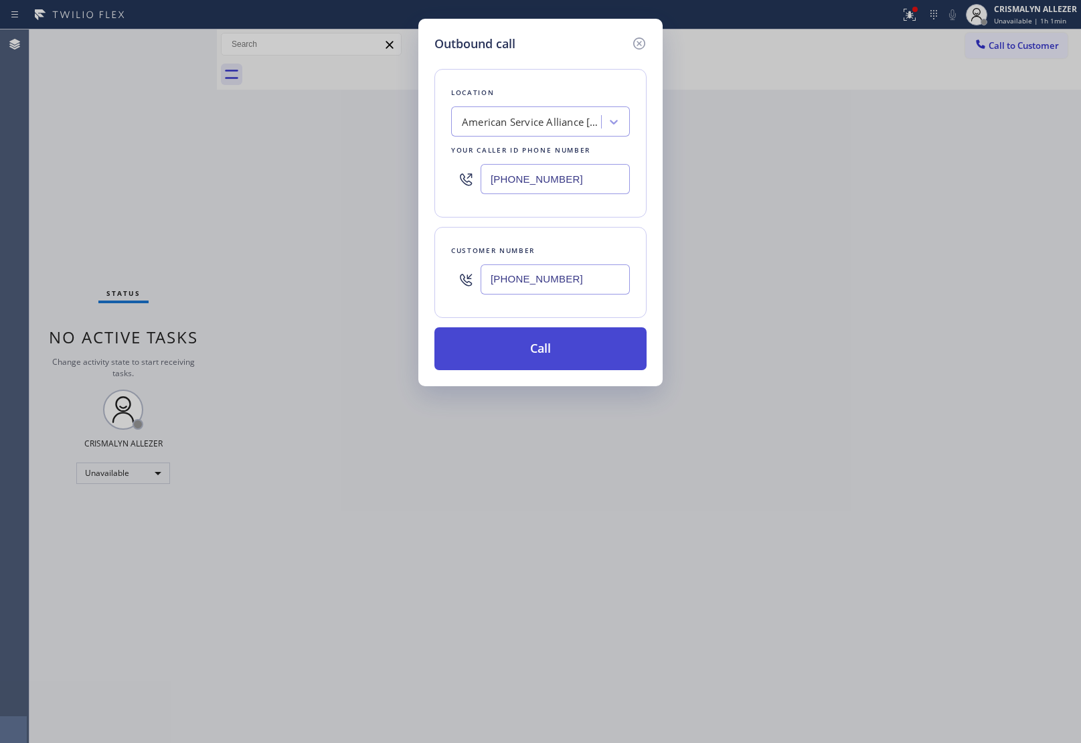
type input "[PHONE_NUMBER]"
click at [551, 355] on button "Call" at bounding box center [540, 348] width 212 height 43
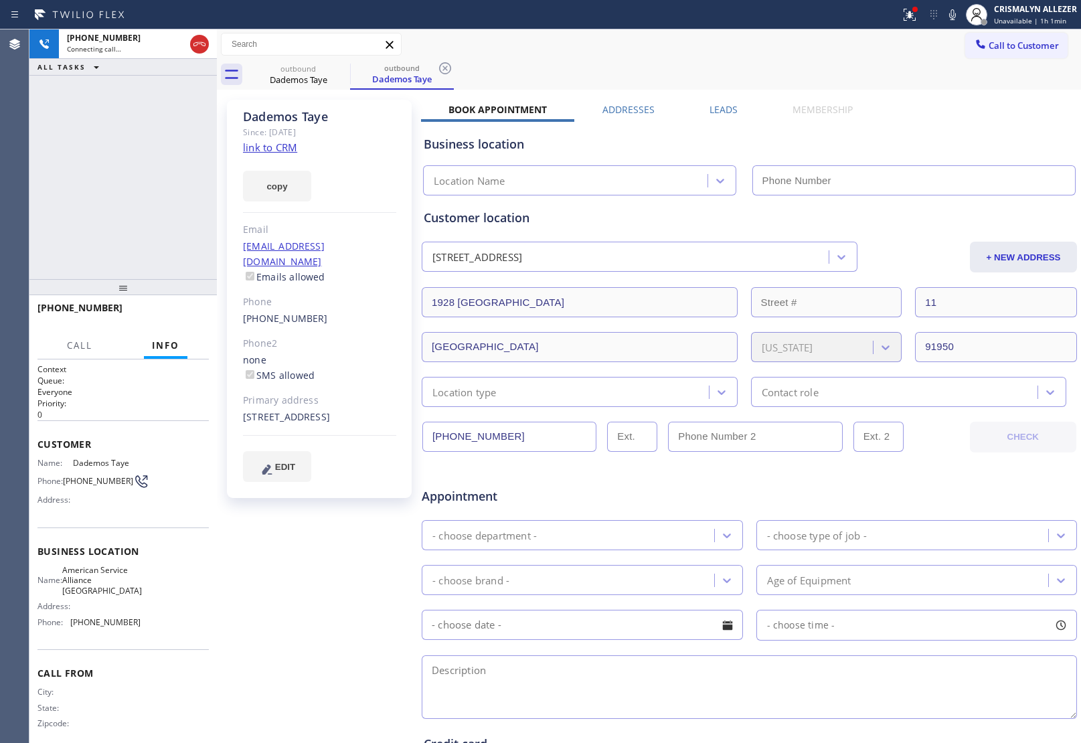
click at [271, 146] on link "link to CRM" at bounding box center [270, 147] width 54 height 13
type input "[PHONE_NUMBER]"
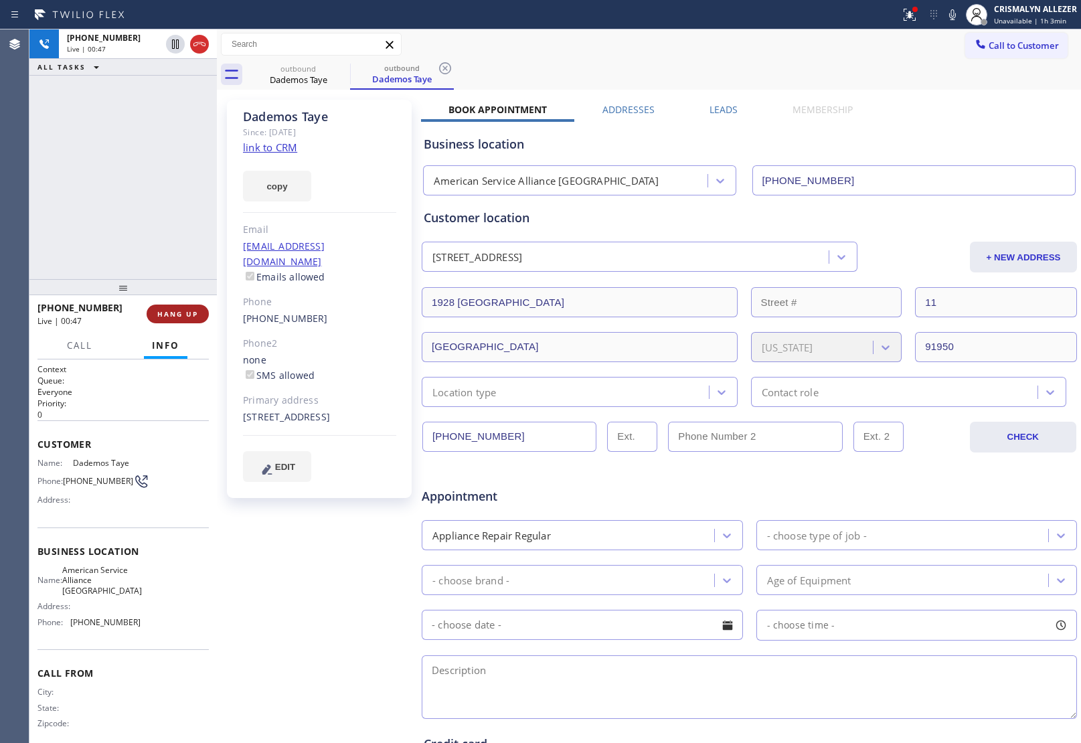
click at [169, 311] on span "HANG UP" at bounding box center [177, 313] width 41 height 9
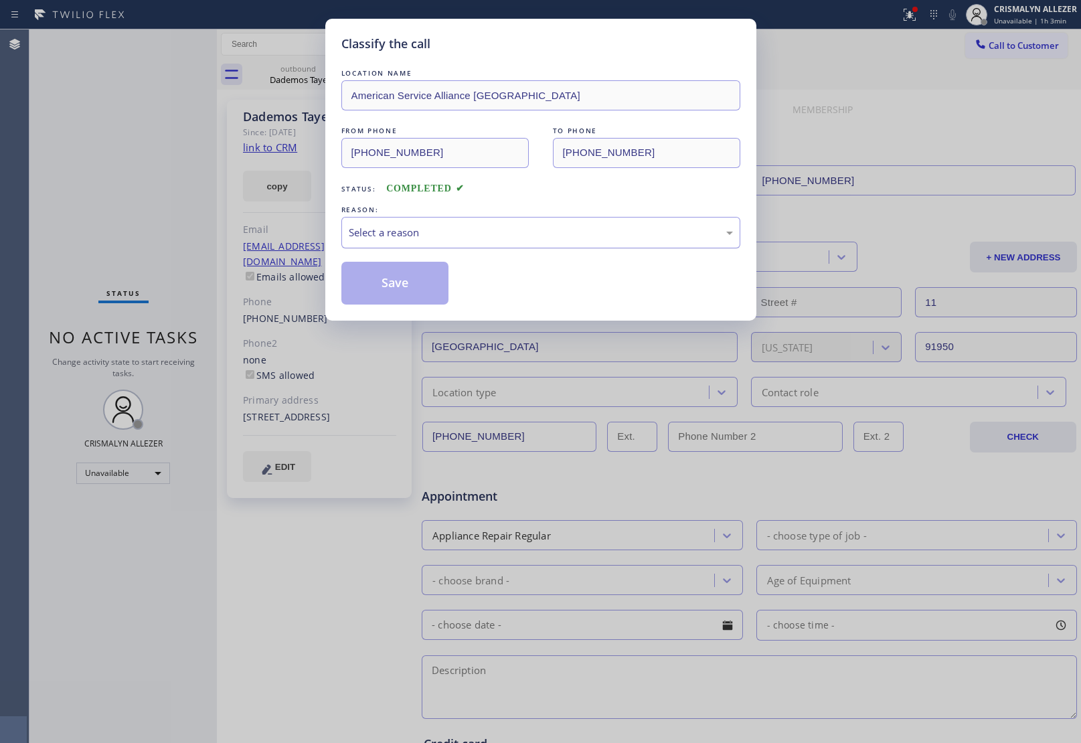
click at [536, 233] on div "Select a reason" at bounding box center [541, 232] width 384 height 15
click at [422, 282] on button "Save" at bounding box center [395, 283] width 108 height 43
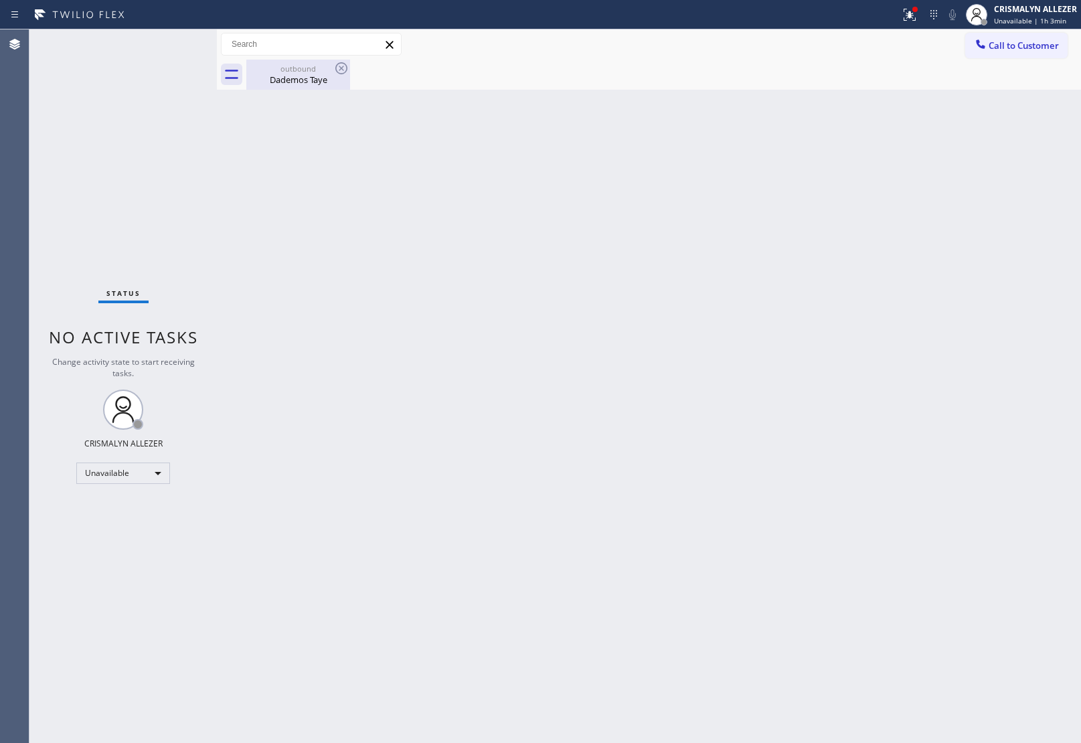
drag, startPoint x: 296, startPoint y: 77, endPoint x: 323, endPoint y: 76, distance: 27.5
click at [305, 77] on div "Dademos Taye" at bounding box center [298, 80] width 101 height 12
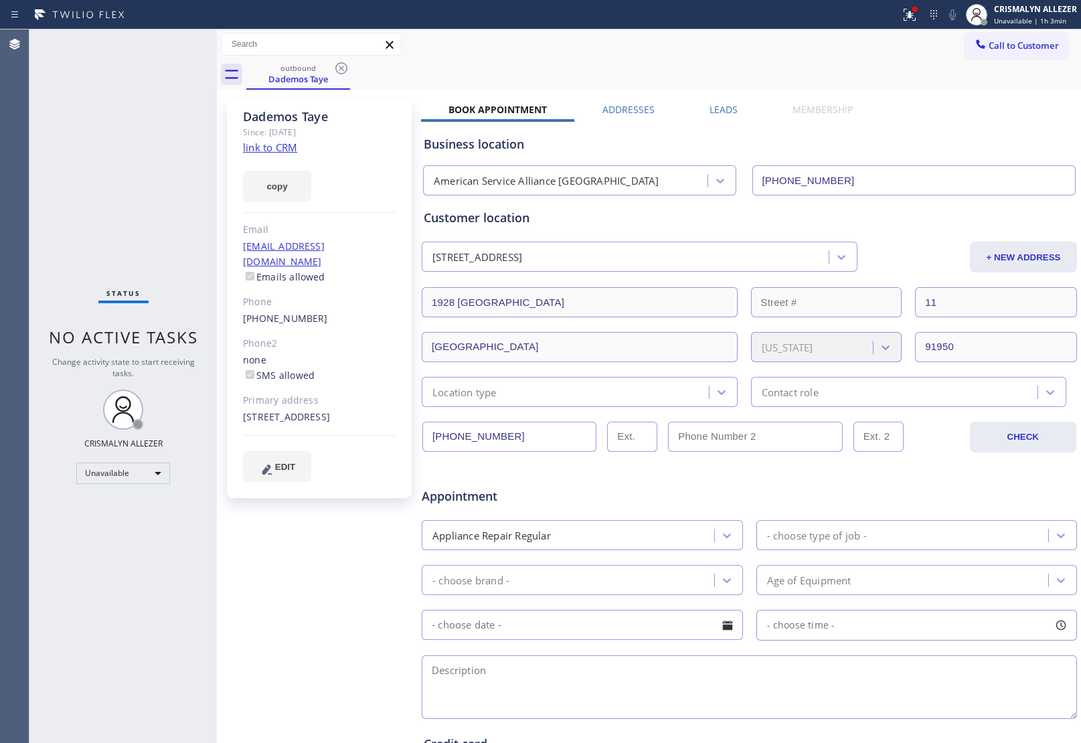
drag, startPoint x: 336, startPoint y: 68, endPoint x: 340, endPoint y: 30, distance: 37.7
click at [337, 68] on icon at bounding box center [341, 68] width 16 height 16
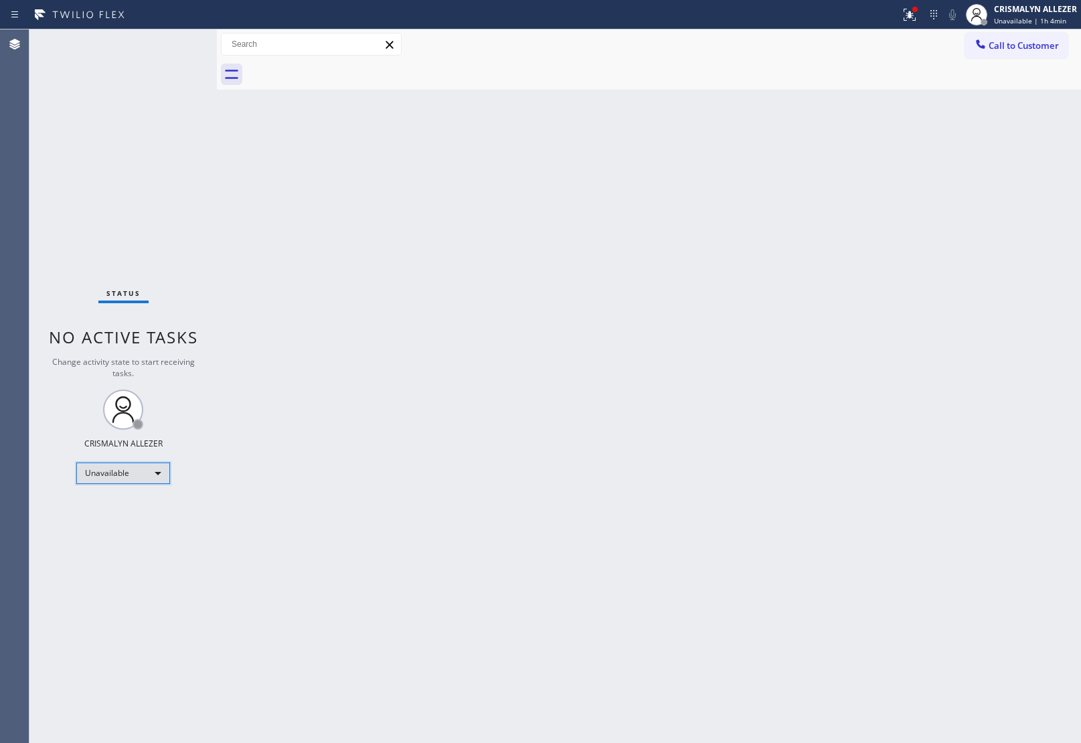
click at [158, 472] on div "Unavailable" at bounding box center [123, 473] width 94 height 21
click at [125, 509] on li "Available" at bounding box center [122, 508] width 91 height 16
click at [159, 466] on div "Available" at bounding box center [123, 467] width 94 height 21
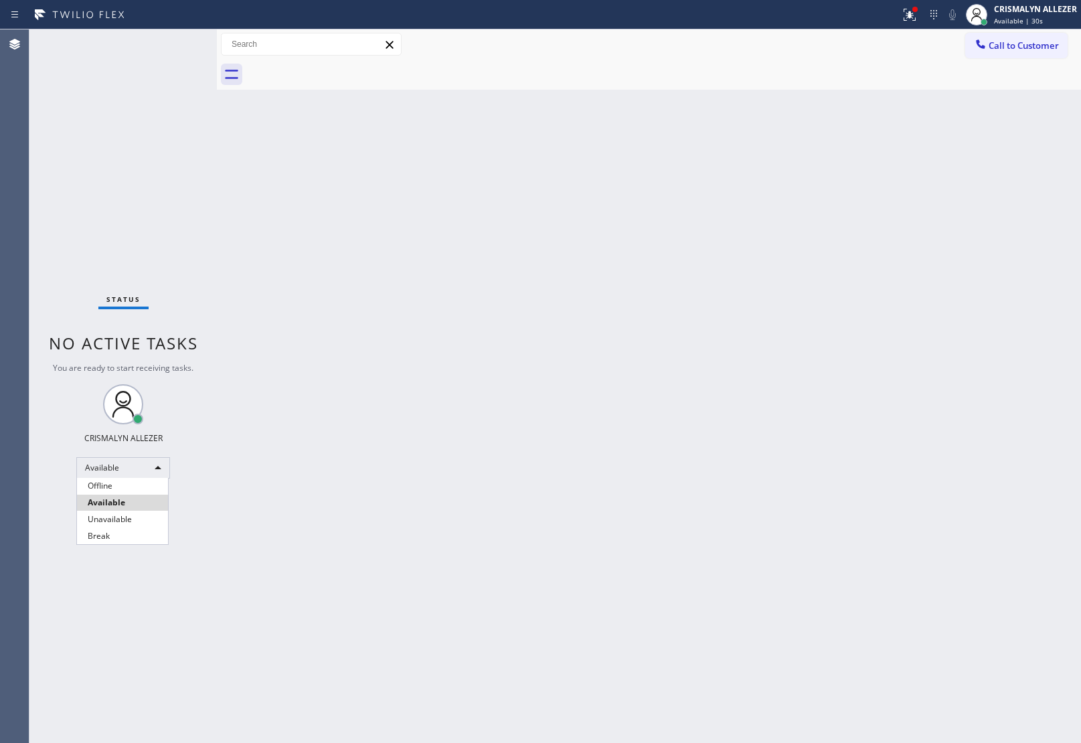
click at [226, 505] on div at bounding box center [540, 371] width 1081 height 743
click at [165, 467] on div "Available" at bounding box center [123, 467] width 94 height 21
click at [155, 516] on li "Unavailable" at bounding box center [122, 519] width 91 height 16
click at [991, 48] on span "Call to Customer" at bounding box center [1024, 45] width 70 height 12
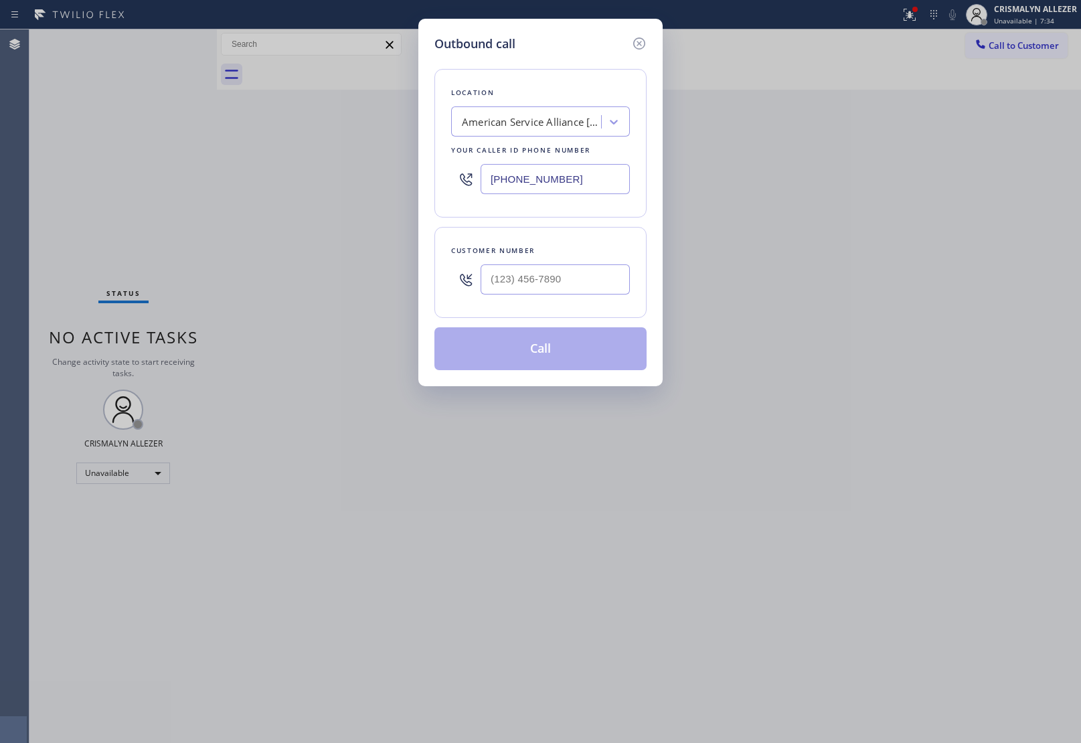
paste input "855) 731-4952"
drag, startPoint x: 485, startPoint y: 181, endPoint x: 211, endPoint y: 164, distance: 275.0
click at [204, 169] on div "Outbound call Location American Service Alliance San Diego Your caller id phone…" at bounding box center [540, 371] width 1081 height 743
type input "[PHONE_NUMBER]"
click at [587, 305] on div "Customer number" at bounding box center [540, 272] width 212 height 91
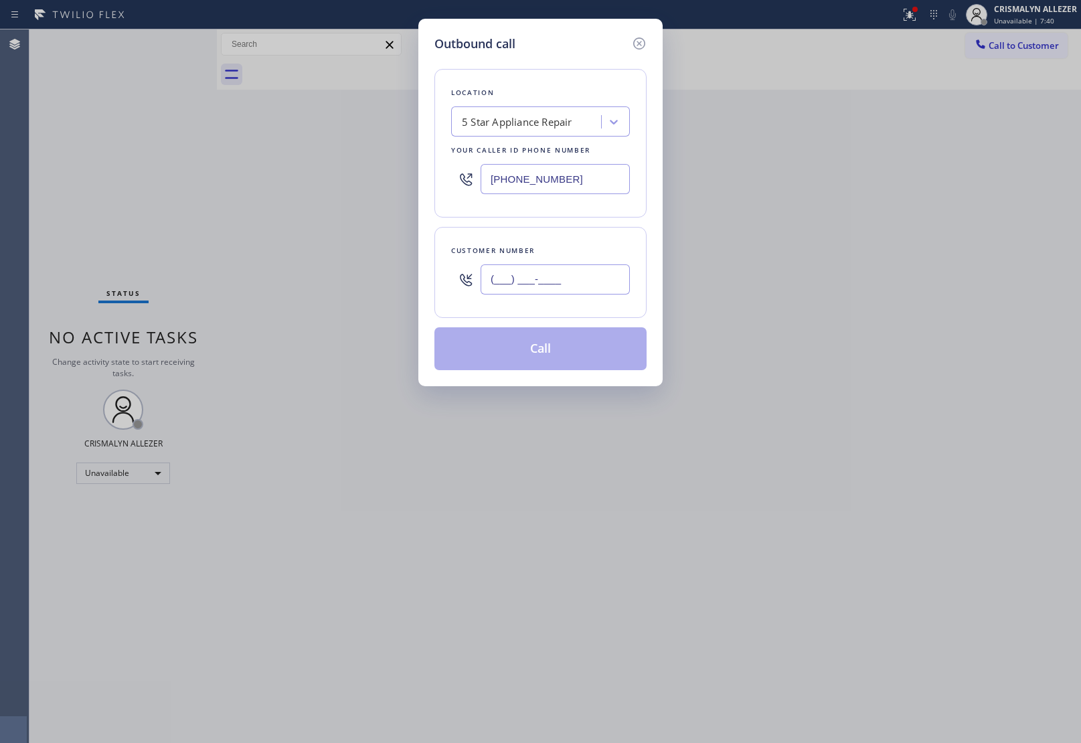
click at [587, 283] on input "(___) ___-____" at bounding box center [555, 279] width 149 height 30
paste input "714) 612-0467"
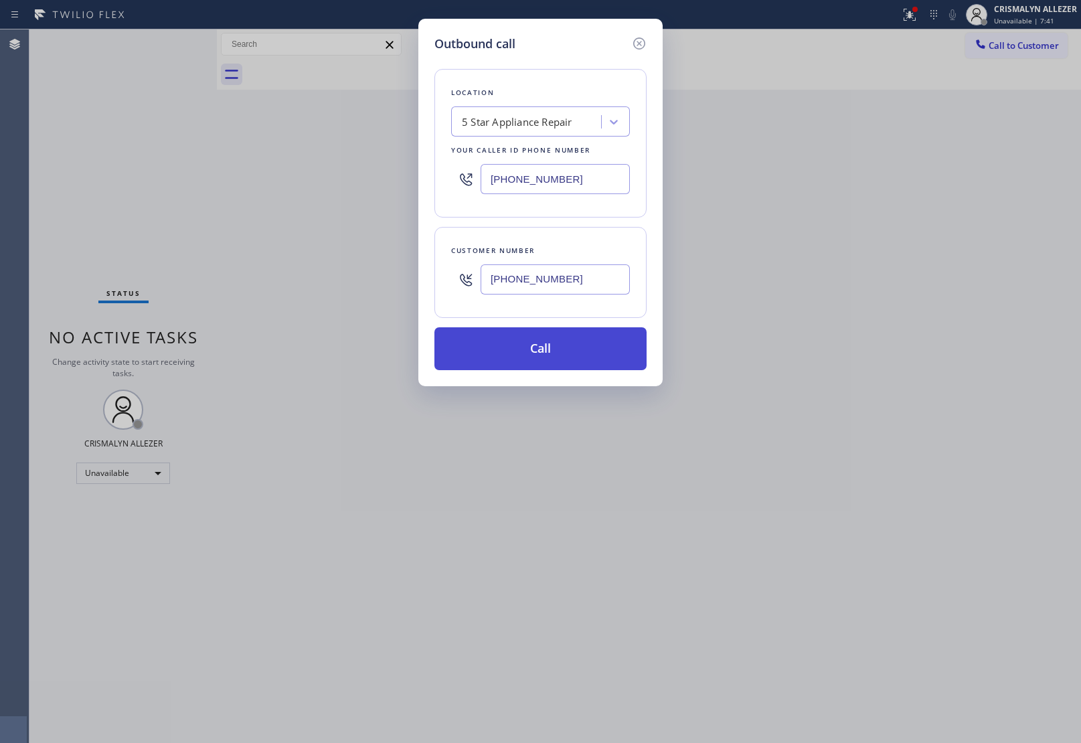
type input "[PHONE_NUMBER]"
click at [552, 357] on button "Call" at bounding box center [540, 348] width 212 height 43
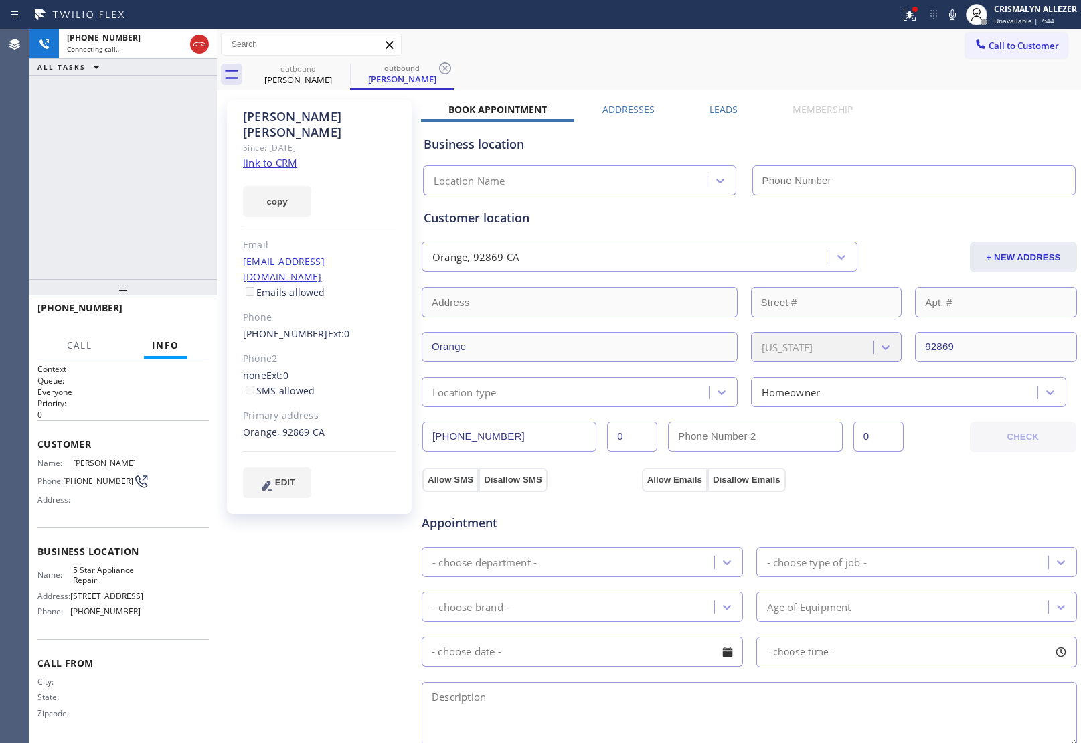
click at [272, 156] on link "link to CRM" at bounding box center [270, 162] width 54 height 13
type input "[PHONE_NUMBER]"
click at [167, 315] on span "HANG UP" at bounding box center [177, 313] width 41 height 9
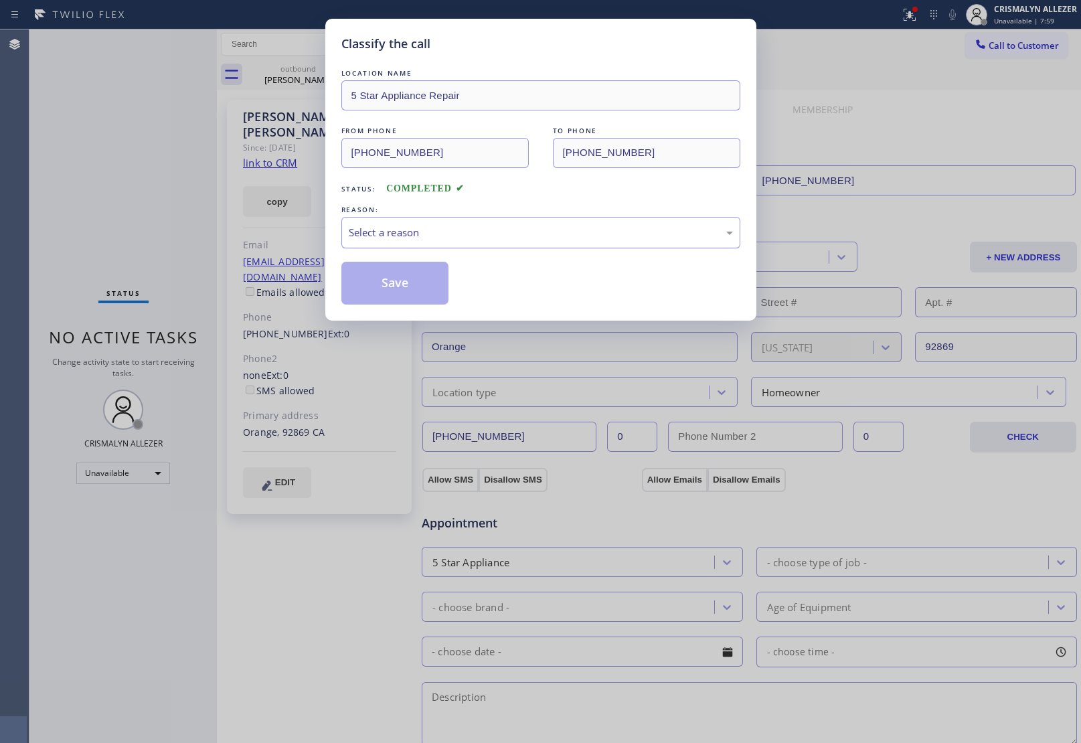
click at [520, 238] on div "Select a reason" at bounding box center [541, 232] width 384 height 15
click at [402, 280] on button "Save" at bounding box center [395, 283] width 108 height 43
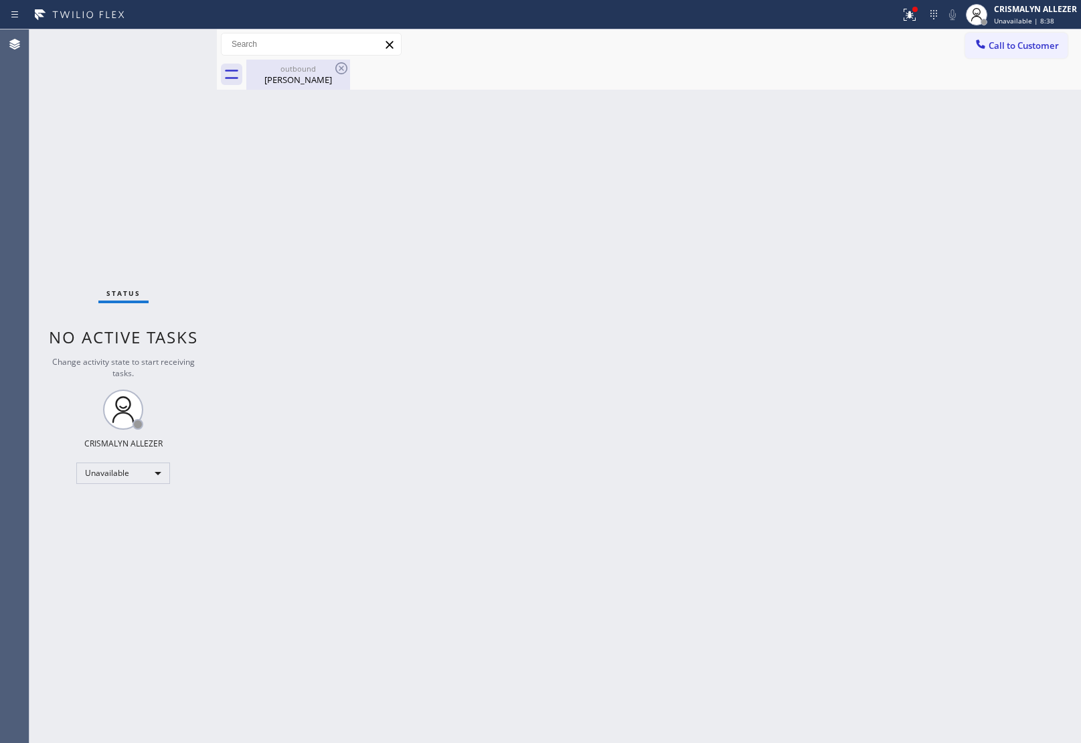
click at [309, 75] on div "Michael Reed" at bounding box center [298, 80] width 101 height 12
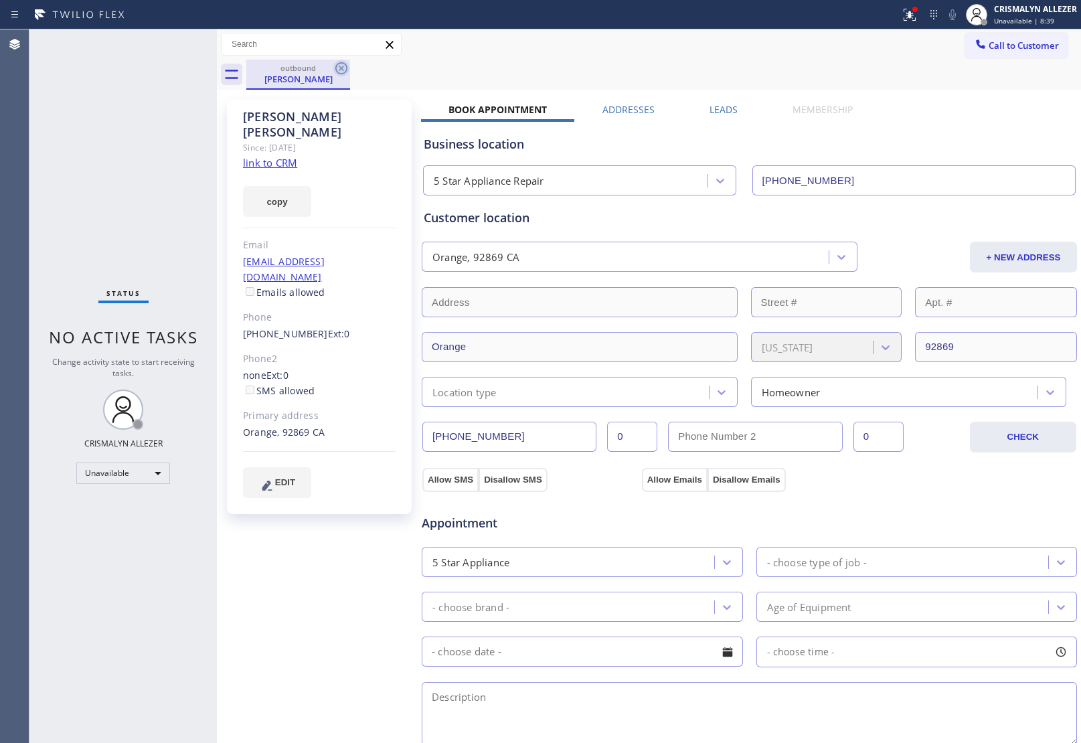
drag, startPoint x: 342, startPoint y: 64, endPoint x: 542, endPoint y: 360, distance: 357.2
click at [342, 67] on icon at bounding box center [341, 68] width 16 height 16
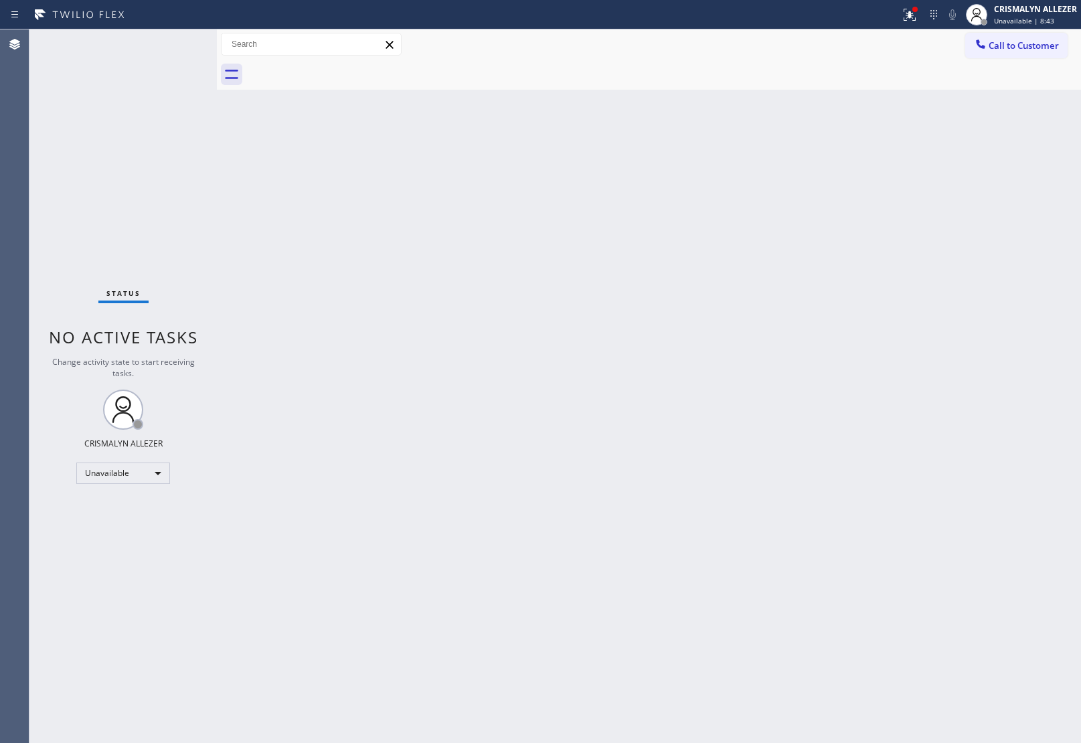
drag, startPoint x: 961, startPoint y: 410, endPoint x: 988, endPoint y: 264, distance: 147.8
click at [963, 393] on div "Back to Dashboard Change Sender ID Customers Technicians Select a contact Outbo…" at bounding box center [649, 386] width 864 height 714
drag, startPoint x: 1028, startPoint y: 37, endPoint x: 1029, endPoint y: 59, distance: 21.4
click at [1028, 37] on button "Call to Customer" at bounding box center [1016, 45] width 102 height 25
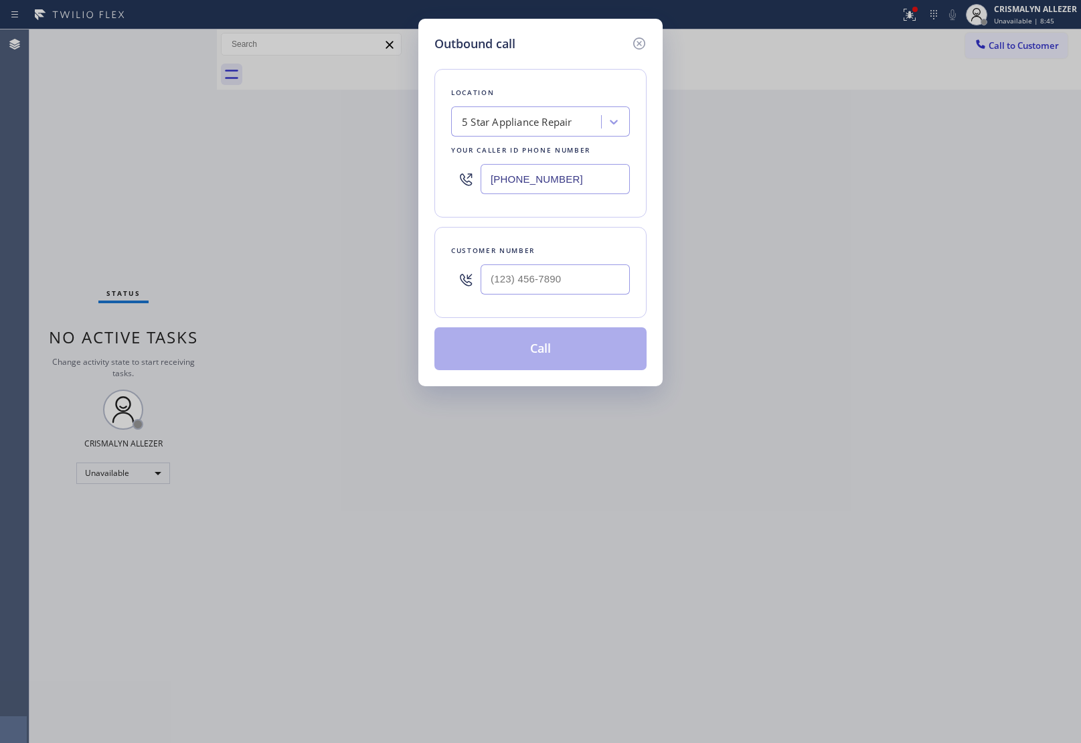
drag, startPoint x: 602, startPoint y: 181, endPoint x: 164, endPoint y: 169, distance: 438.6
click at [175, 169] on div "Outbound call Location 5 Star Appliance Repair Your caller id phone number (855…" at bounding box center [540, 371] width 1081 height 743
paste input "626) 548-3326"
type input "[PHONE_NUMBER]"
click at [534, 283] on input "(___) ___-____" at bounding box center [555, 279] width 149 height 30
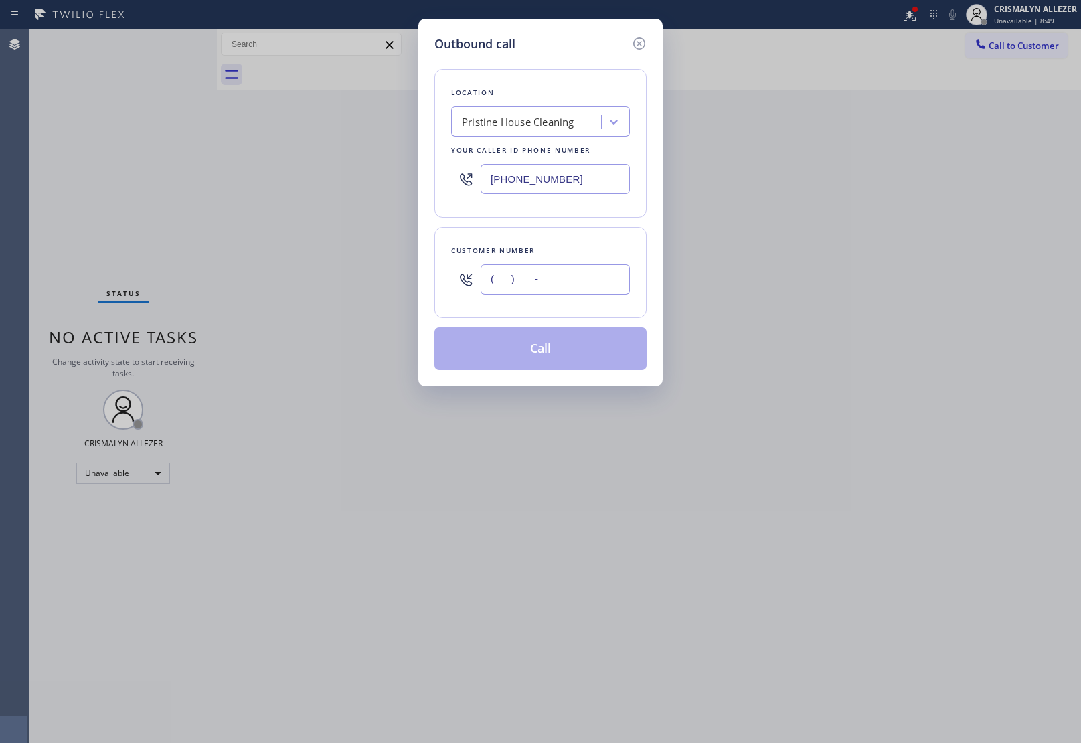
paste input "847) 727-8835"
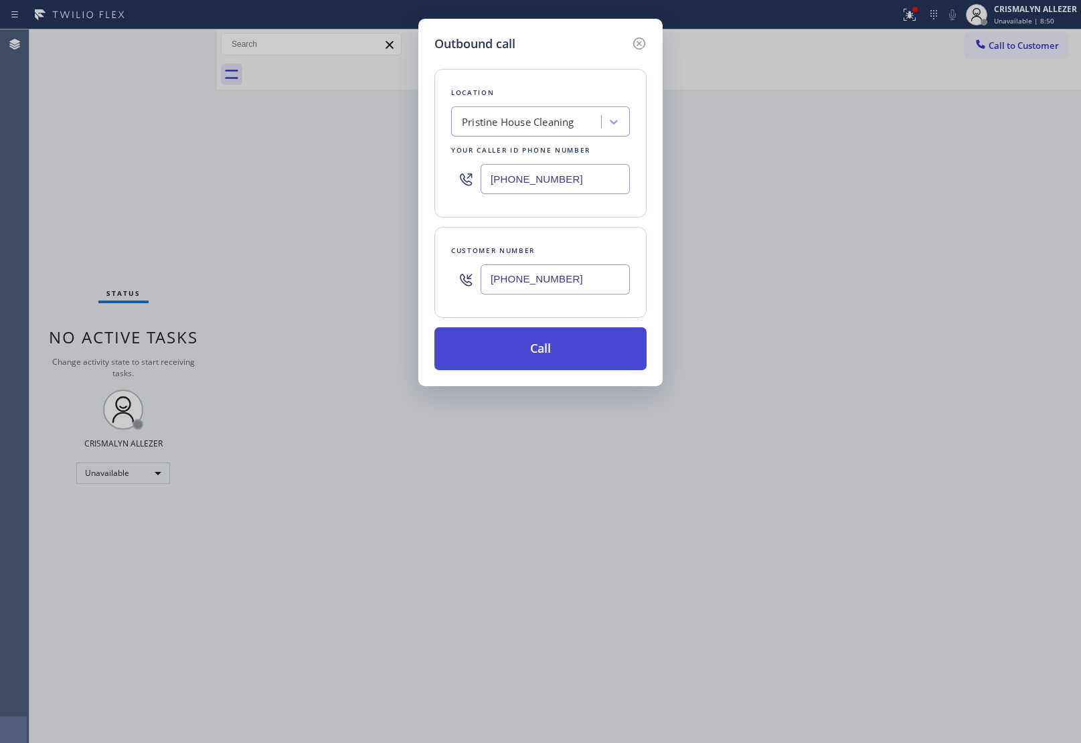
type input "[PHONE_NUMBER]"
click at [551, 359] on button "Call" at bounding box center [540, 348] width 212 height 43
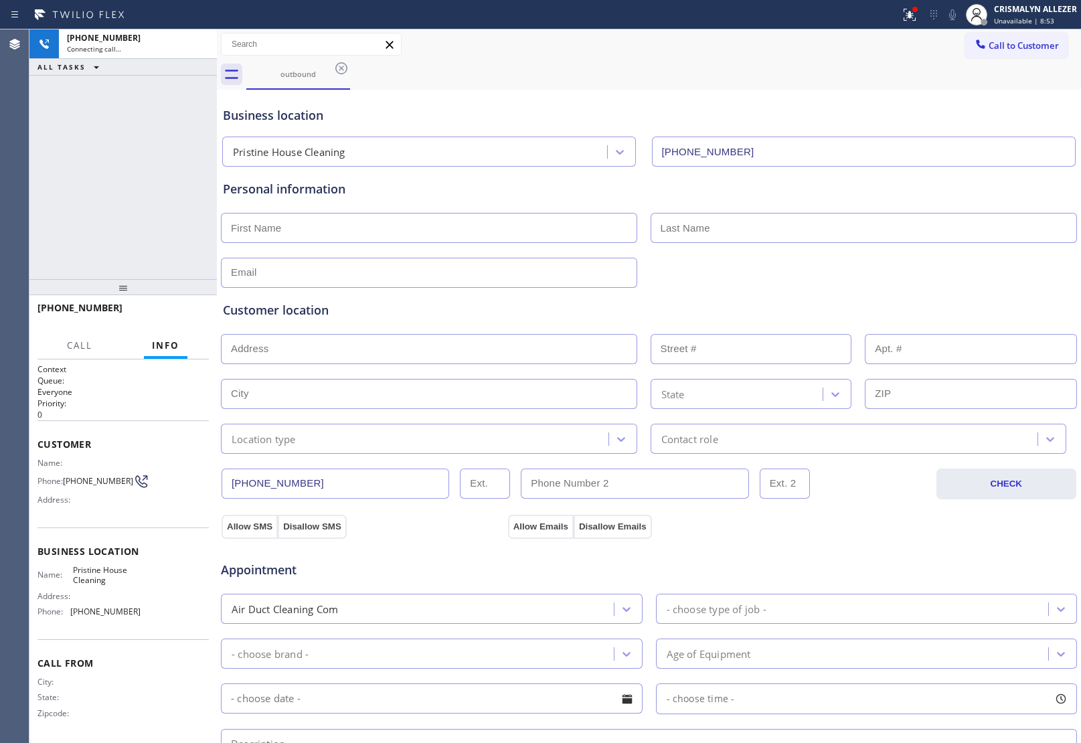
type input "[PHONE_NUMBER]"
click at [175, 309] on span "HANG UP" at bounding box center [177, 313] width 41 height 9
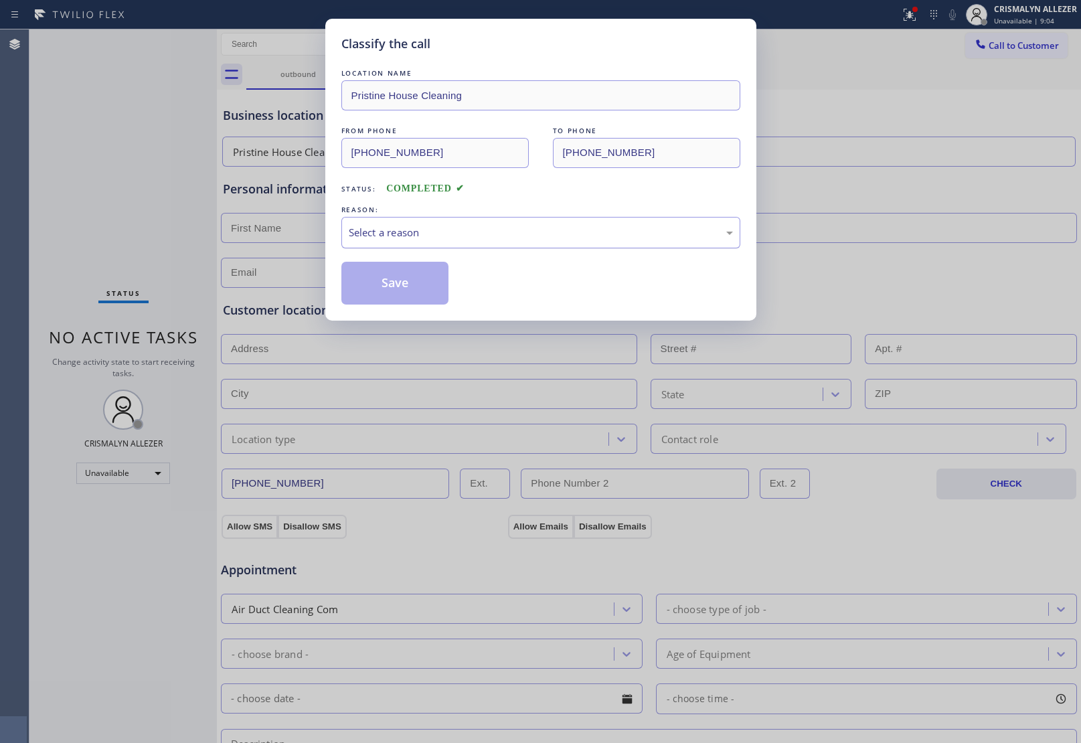
click at [566, 234] on div "Select a reason" at bounding box center [541, 232] width 384 height 15
click at [412, 296] on button "Save" at bounding box center [395, 283] width 108 height 43
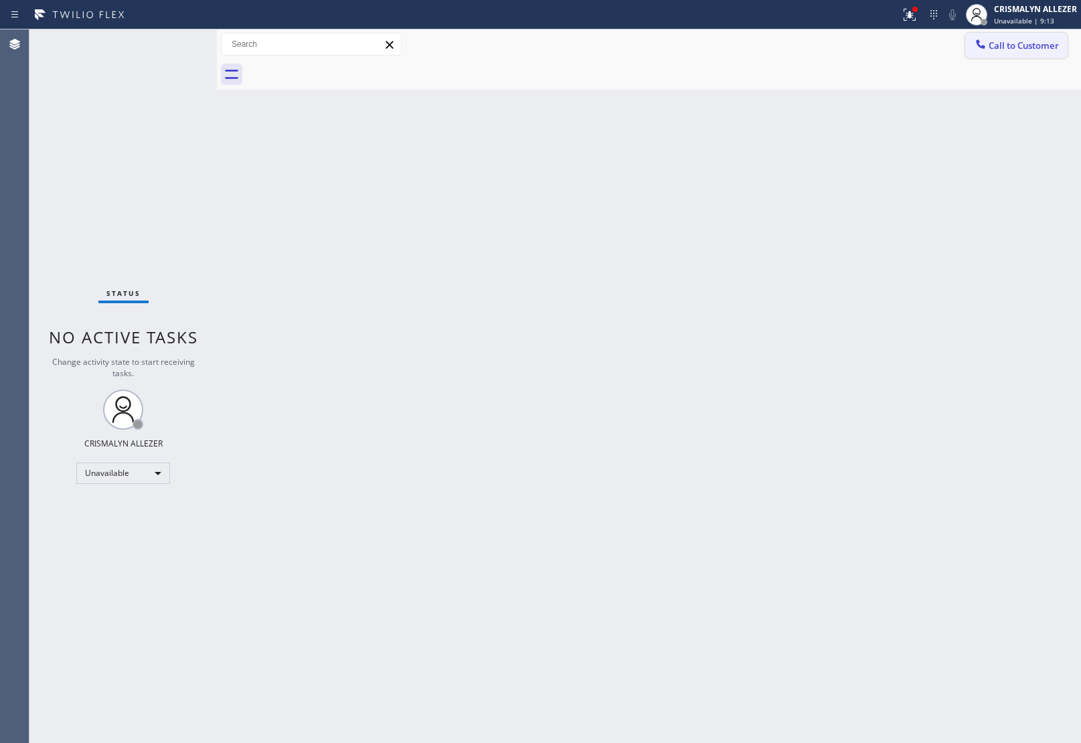
click at [1015, 40] on span "Call to Customer" at bounding box center [1024, 45] width 70 height 12
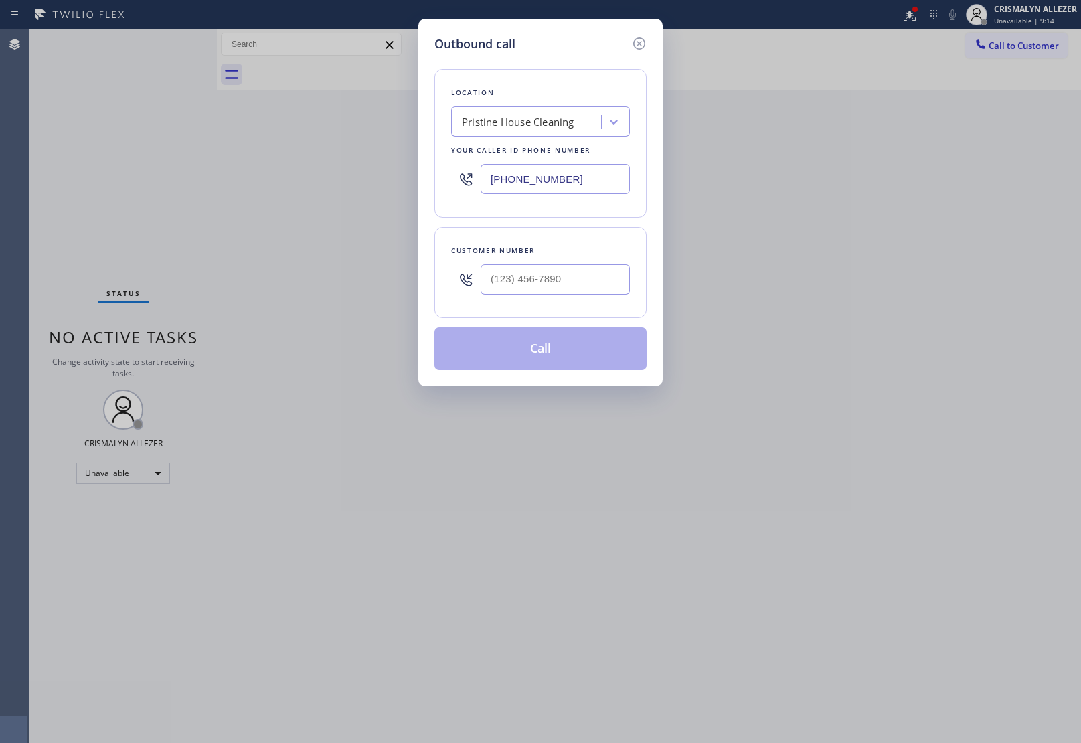
drag, startPoint x: 613, startPoint y: 175, endPoint x: 222, endPoint y: 168, distance: 390.3
click at [290, 169] on div "Outbound call Location Pristine House Cleaning Your caller id phone number [PHO…" at bounding box center [540, 371] width 1081 height 743
paste input "818) 798-9808"
type input "(818) 798-9808"
click at [593, 278] on input "(___) ___-____" at bounding box center [555, 279] width 149 height 30
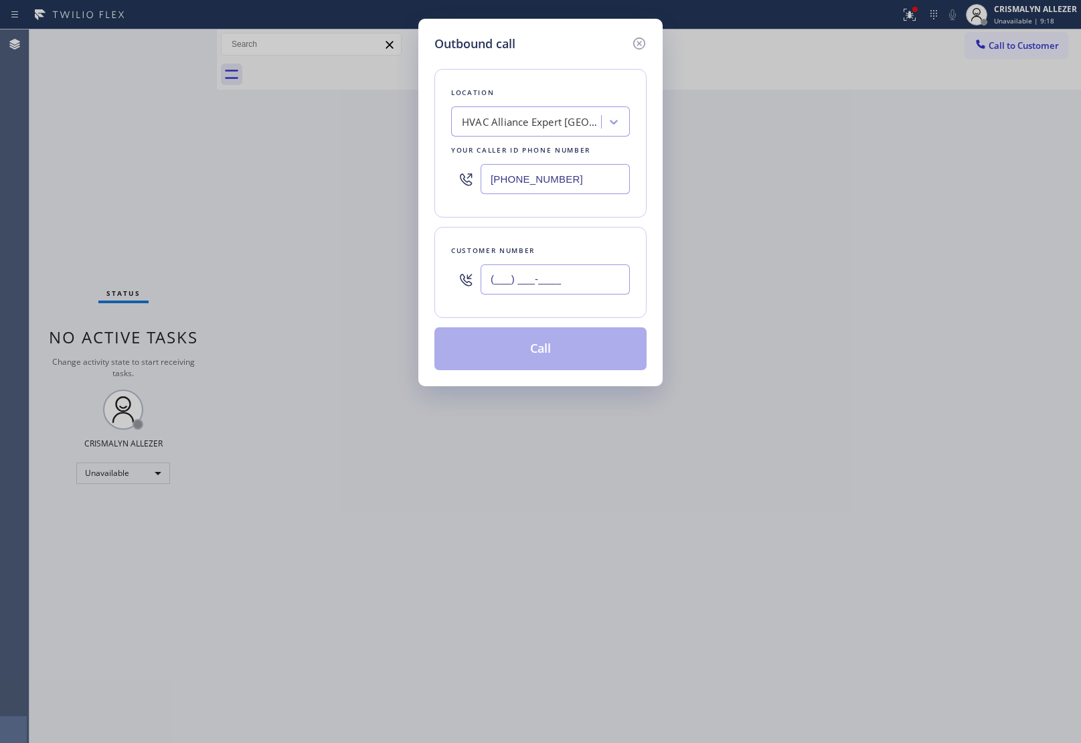
paste input "818) 359-0780"
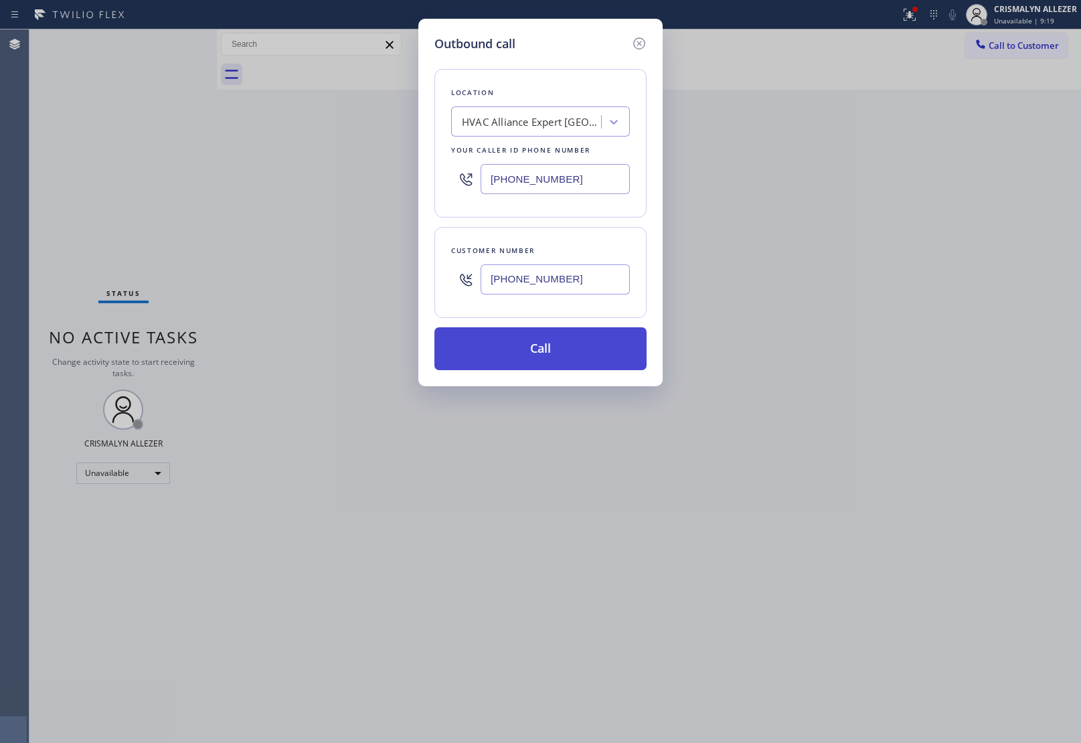
type input "(818) 359-0780"
click at [564, 349] on button "Call" at bounding box center [540, 348] width 212 height 43
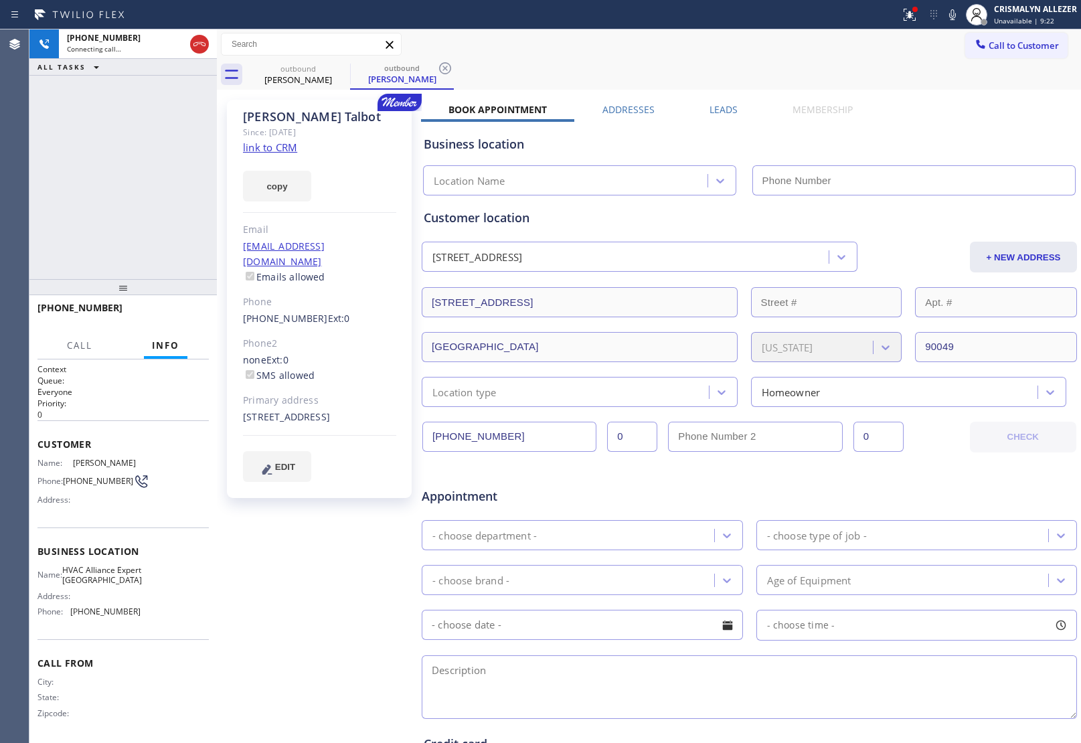
click at [285, 149] on link "link to CRM" at bounding box center [270, 147] width 54 height 13
type input "(818) 798-9808"
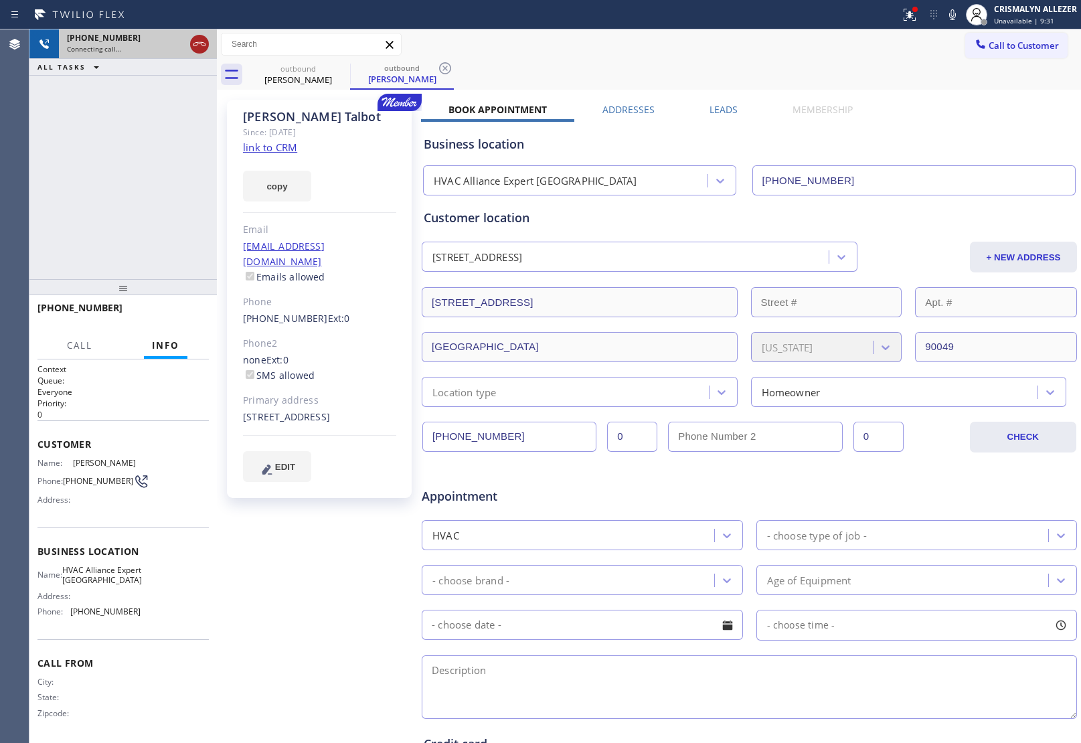
click at [198, 39] on icon at bounding box center [199, 44] width 16 height 16
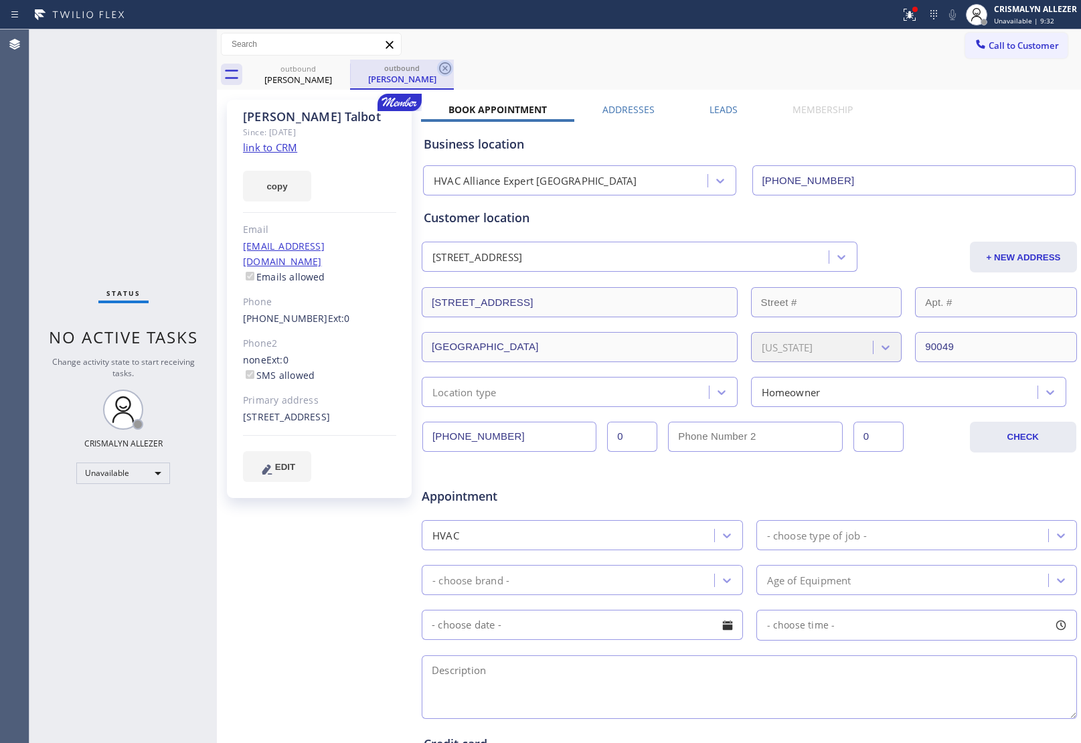
click at [449, 67] on icon at bounding box center [445, 68] width 16 height 16
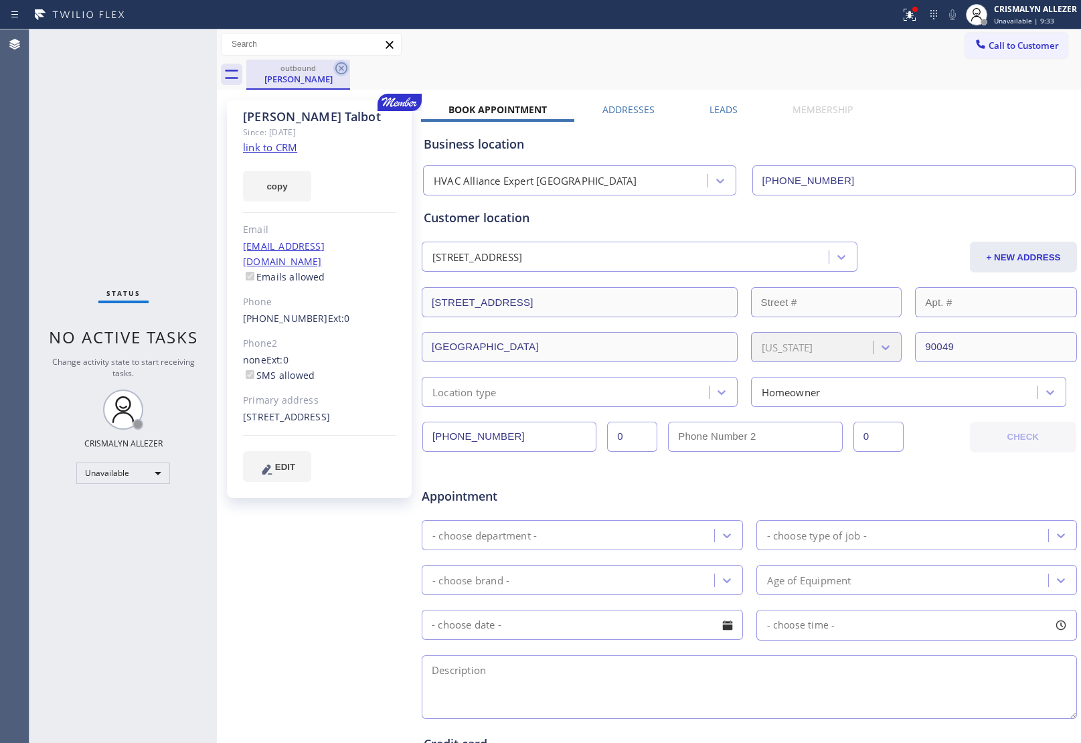
click at [336, 68] on icon at bounding box center [341, 68] width 12 height 12
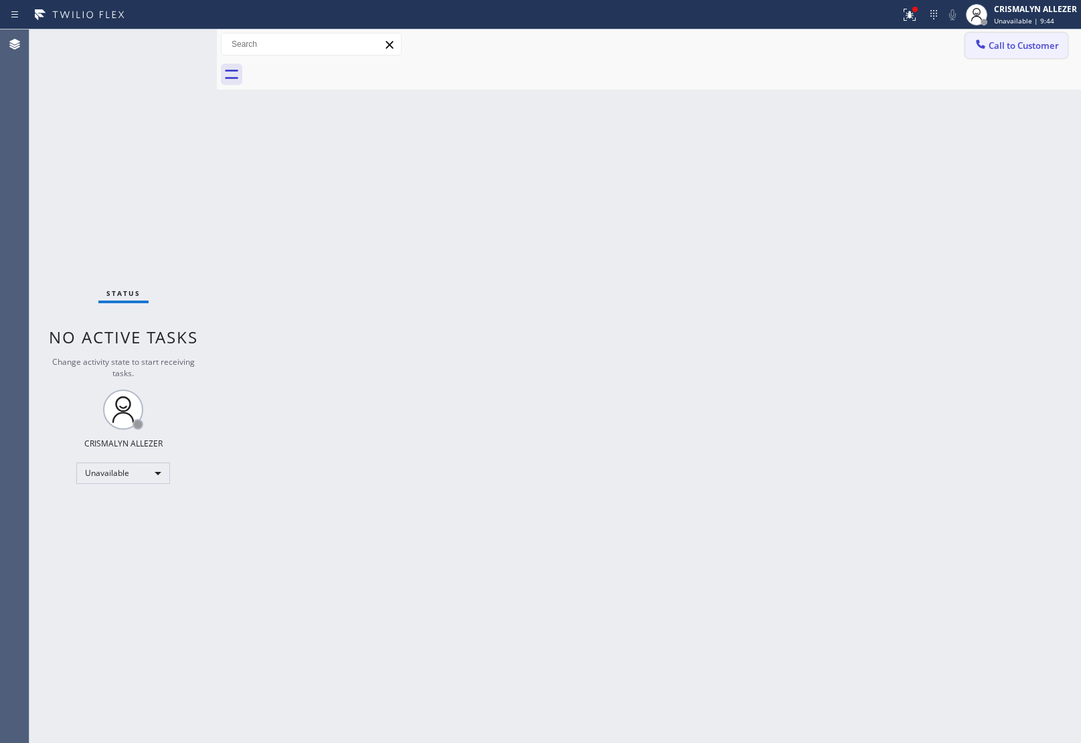
click at [1038, 48] on span "Call to Customer" at bounding box center [1024, 45] width 70 height 12
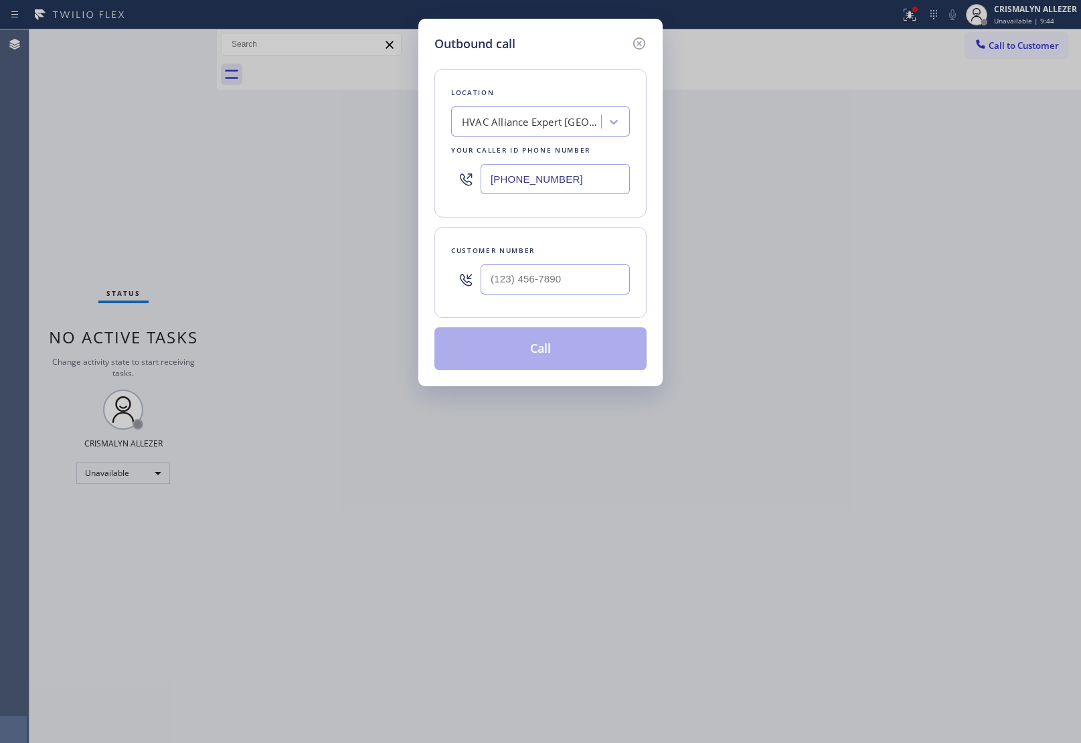
drag, startPoint x: 601, startPoint y: 185, endPoint x: 222, endPoint y: 172, distance: 379.1
click at [462, 185] on div "(818) 798-9808" at bounding box center [540, 179] width 179 height 44
paste input "55) 731-4952"
type input "[PHONE_NUMBER]"
click at [588, 272] on input "(___) ___-____" at bounding box center [555, 279] width 149 height 30
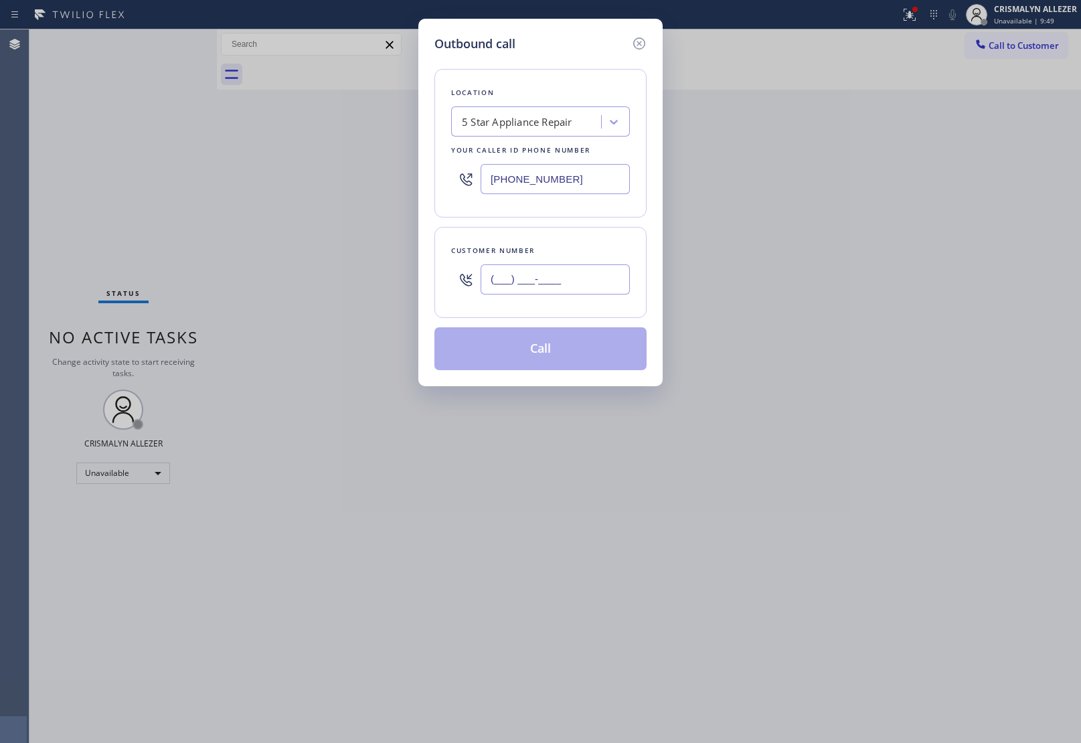
paste input "323) 397-5752"
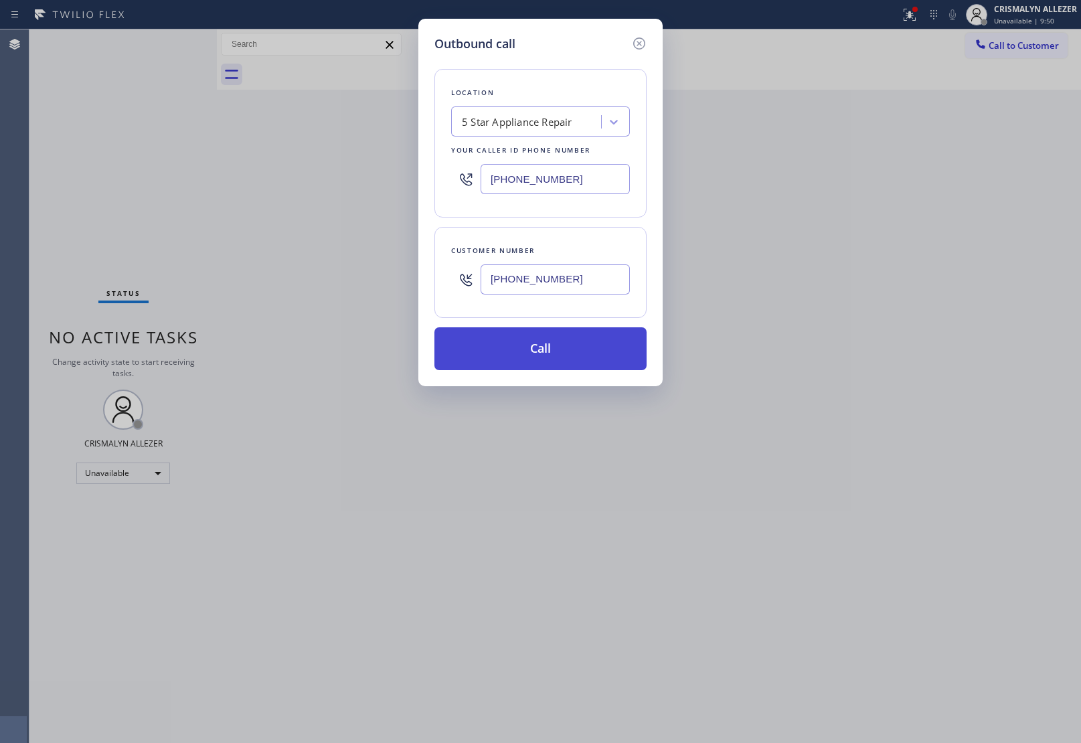
type input "(323) 397-5752"
click at [557, 349] on button "Call" at bounding box center [540, 348] width 212 height 43
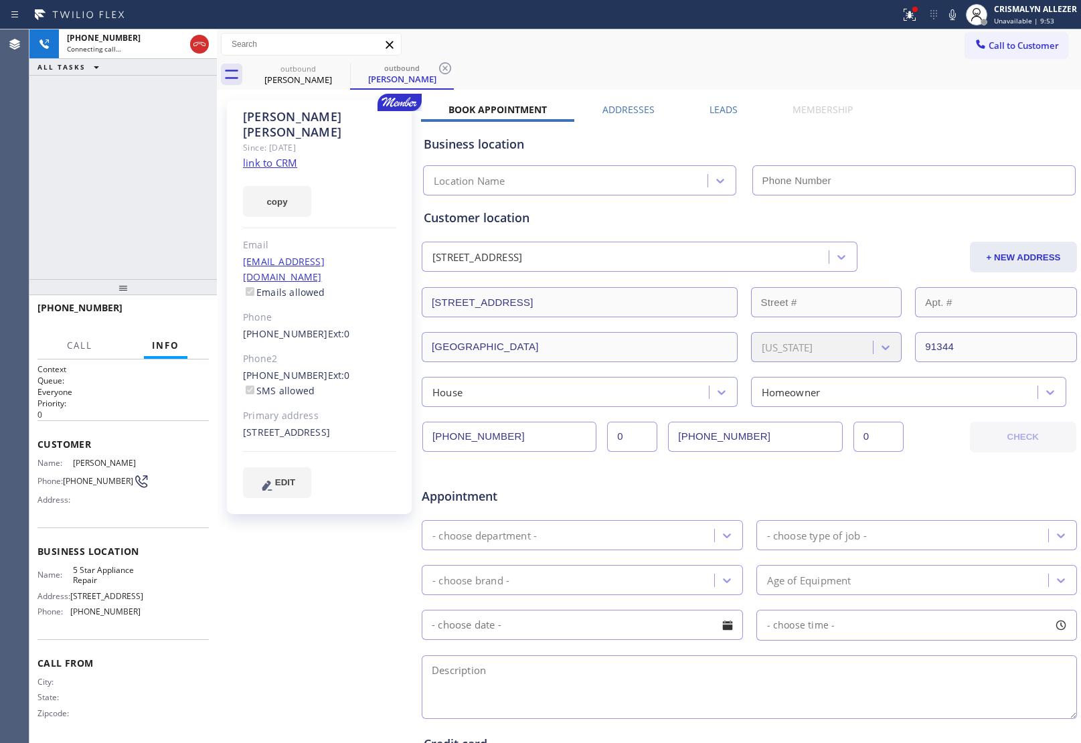
click at [283, 156] on link "link to CRM" at bounding box center [270, 162] width 54 height 13
type input "[PHONE_NUMBER]"
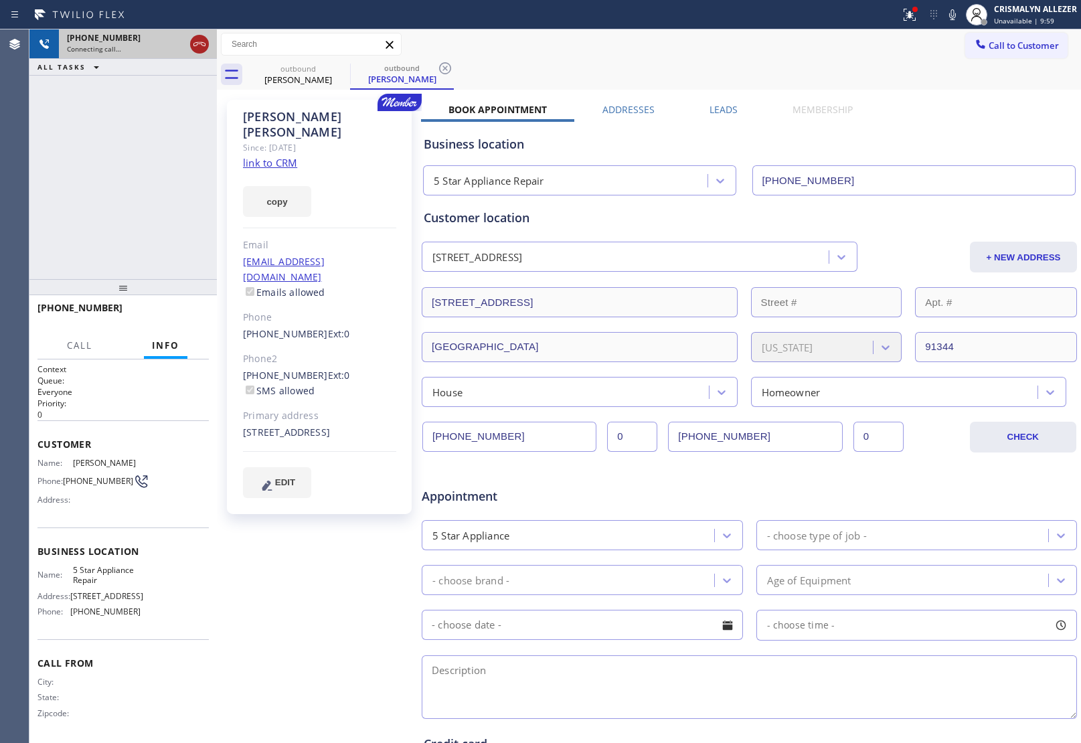
click at [195, 47] on icon at bounding box center [199, 44] width 16 height 16
click at [453, 69] on div "outbound Kimberly Pease" at bounding box center [402, 75] width 104 height 30
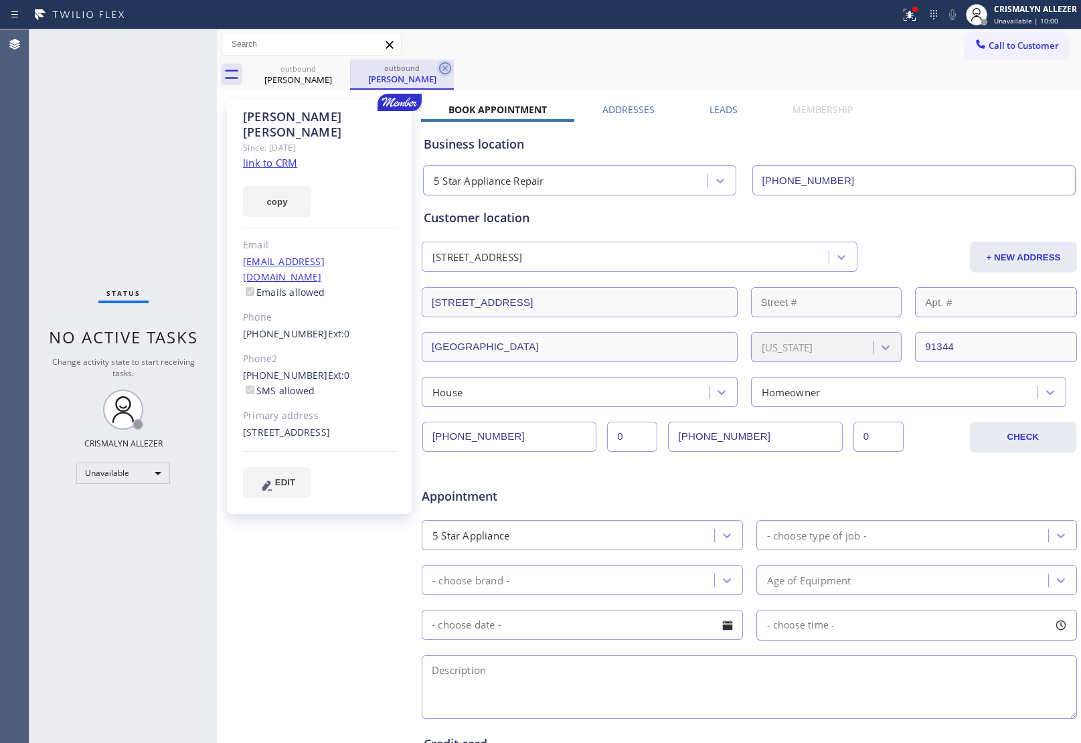
click at [437, 68] on icon at bounding box center [445, 68] width 16 height 16
drag, startPoint x: 340, startPoint y: 68, endPoint x: 333, endPoint y: 37, distance: 31.7
click at [341, 68] on icon at bounding box center [341, 68] width 12 height 12
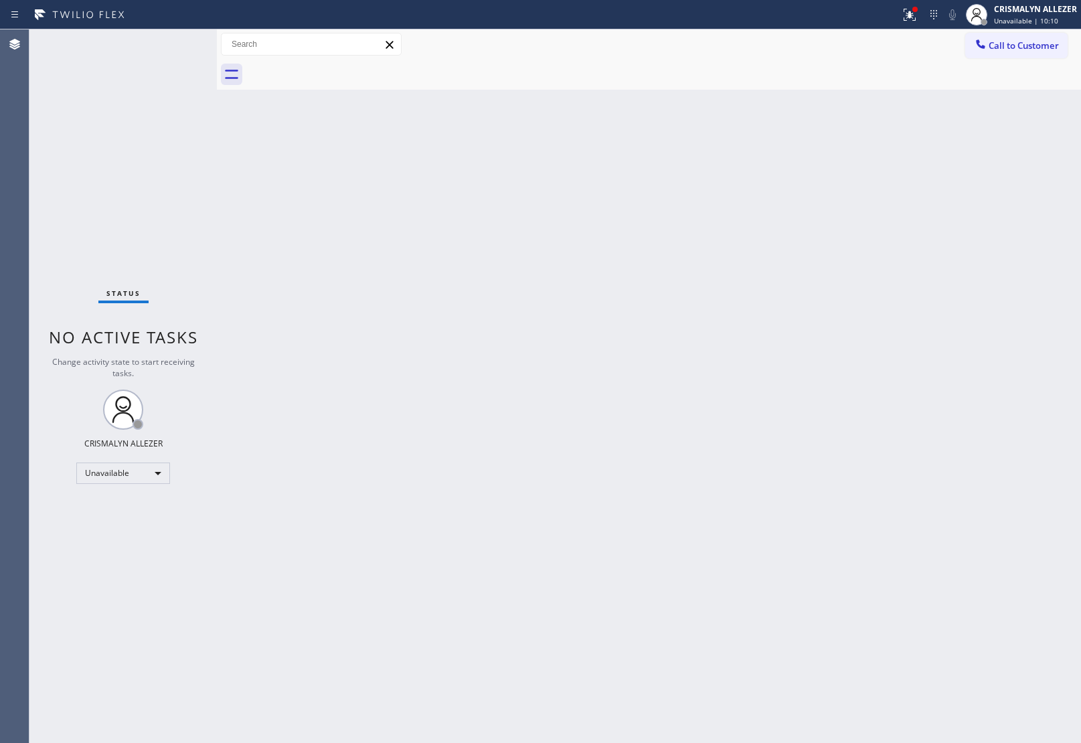
drag, startPoint x: 1016, startPoint y: 46, endPoint x: 667, endPoint y: 195, distance: 380.3
click at [1016, 47] on span "Call to Customer" at bounding box center [1024, 45] width 70 height 12
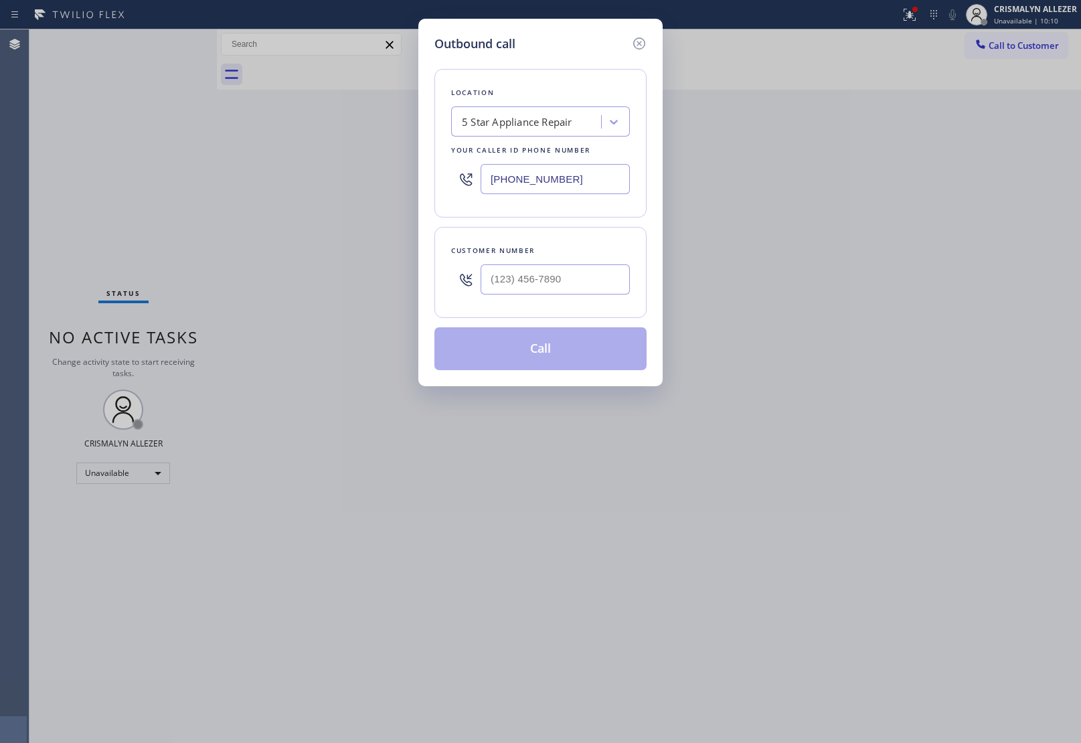
drag, startPoint x: 578, startPoint y: 179, endPoint x: 263, endPoint y: 175, distance: 314.7
click at [343, 181] on div "Outbound call Location 5 Star Appliance Repair Your caller id phone number (855…" at bounding box center [540, 371] width 1081 height 743
paste input "18) 208-4950"
type input "[PHONE_NUMBER]"
click at [614, 296] on div at bounding box center [555, 280] width 149 height 44
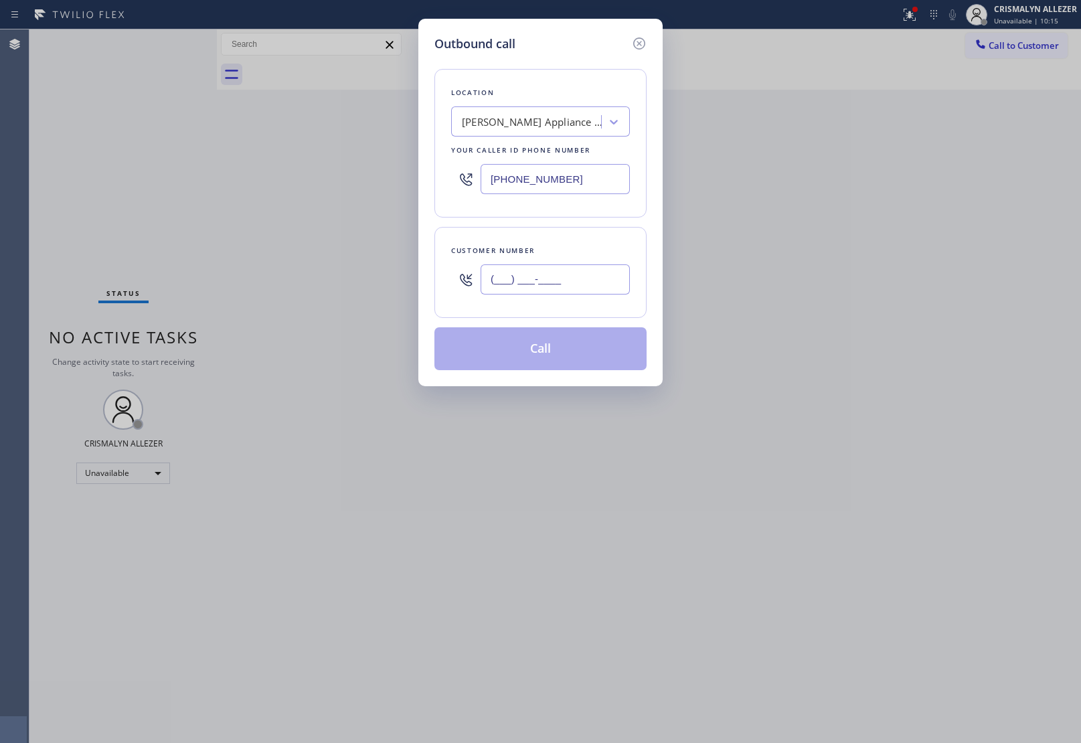
click at [600, 281] on input "(___) ___-____" at bounding box center [555, 279] width 149 height 30
paste input "703) 405-7301"
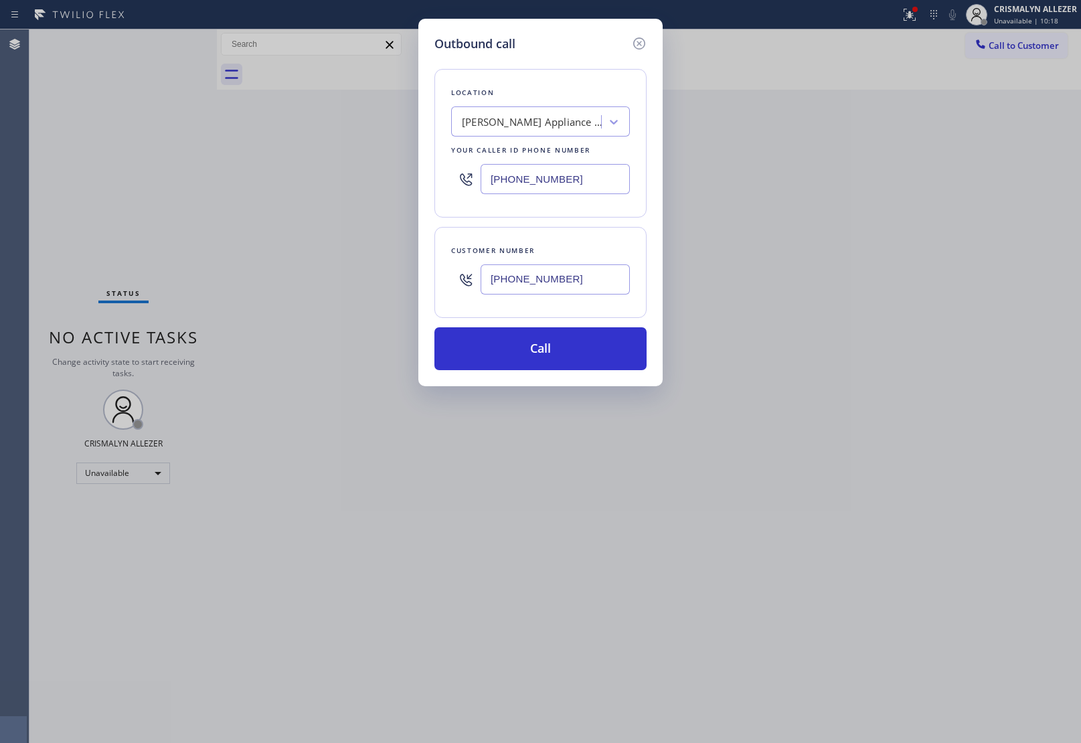
type input "[PHONE_NUMBER]"
click at [538, 357] on button "Call" at bounding box center [540, 348] width 212 height 43
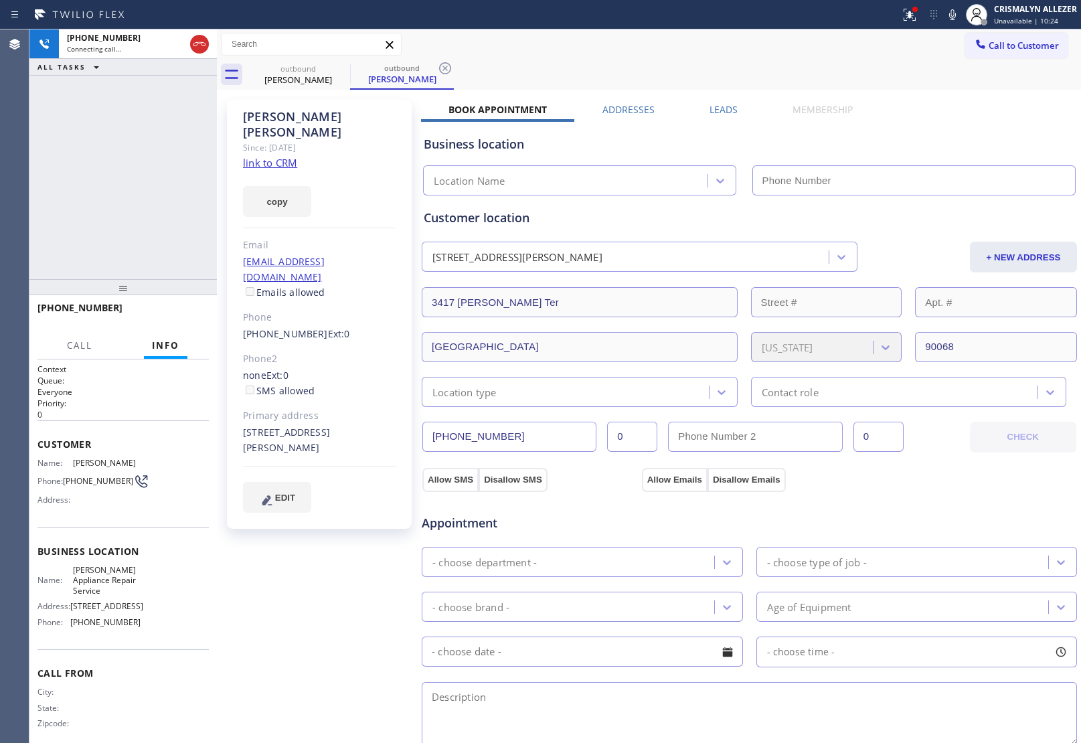
click at [281, 156] on link "link to CRM" at bounding box center [270, 162] width 54 height 13
type input "[PHONE_NUMBER]"
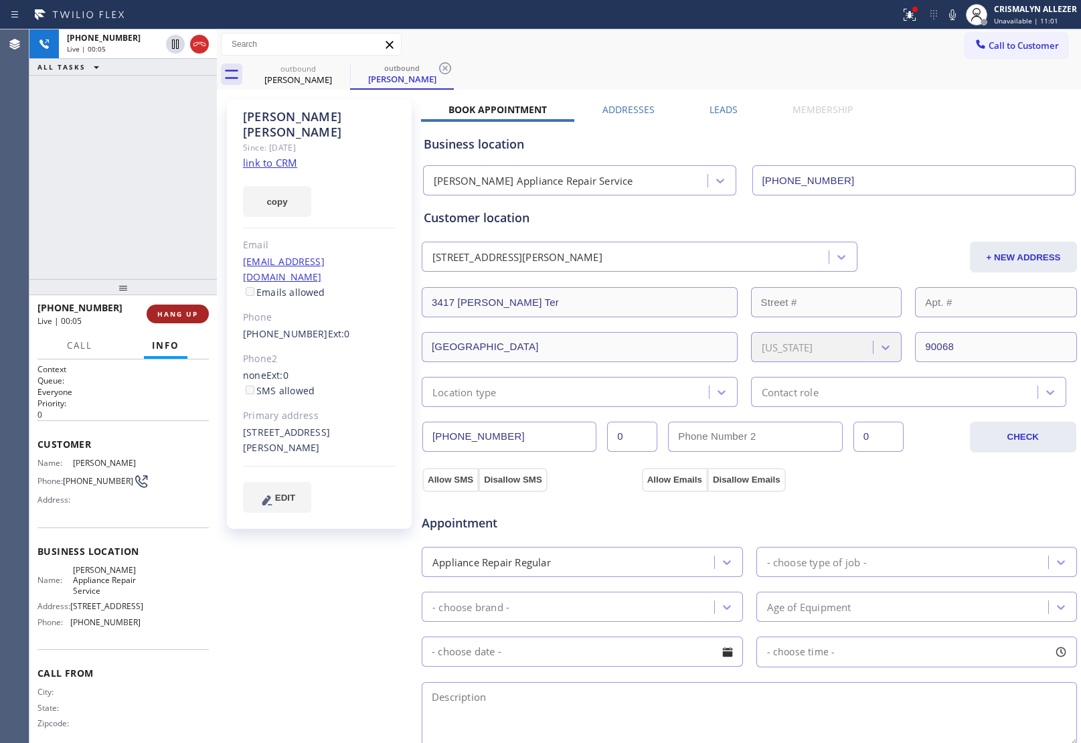
click at [169, 309] on span "HANG UP" at bounding box center [177, 313] width 41 height 9
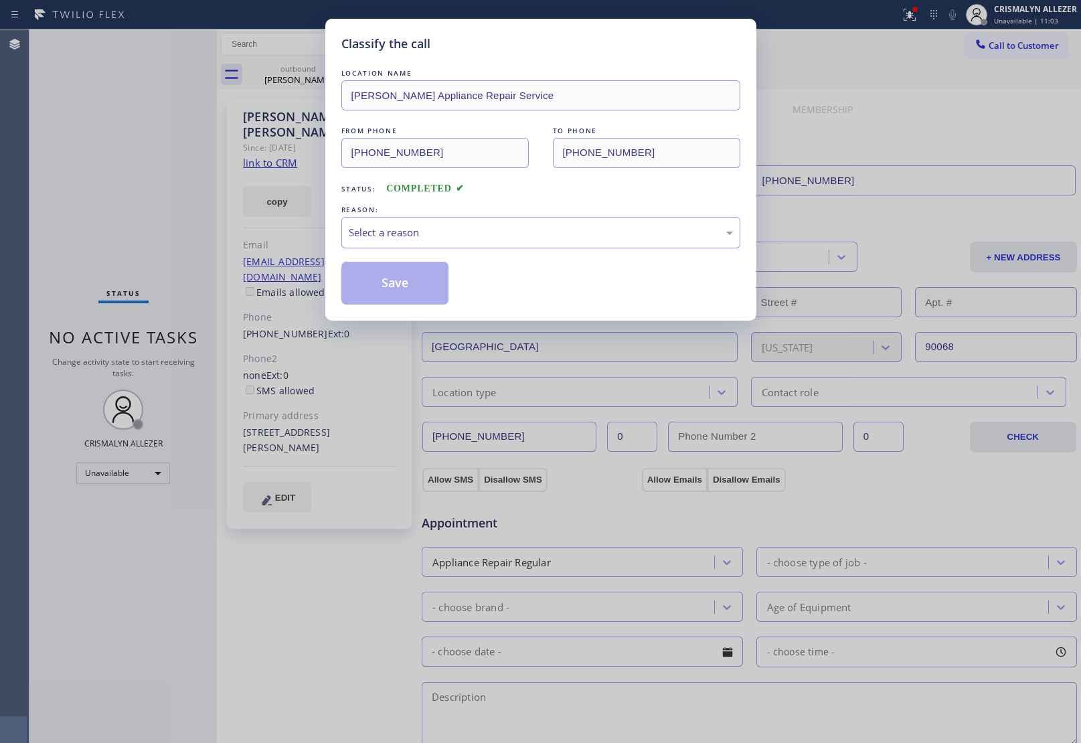
click at [537, 234] on div "Select a reason" at bounding box center [541, 232] width 384 height 15
click at [383, 283] on button "Save" at bounding box center [395, 283] width 108 height 43
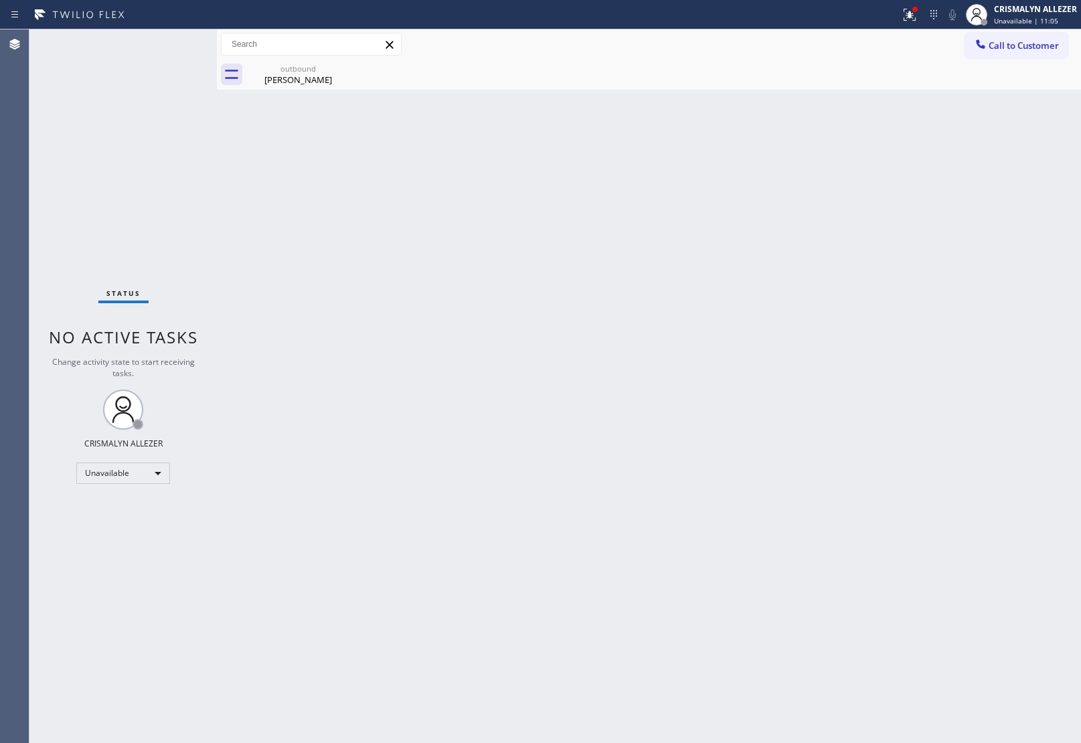
click at [291, 75] on div "Ray Mathis" at bounding box center [298, 80] width 101 height 12
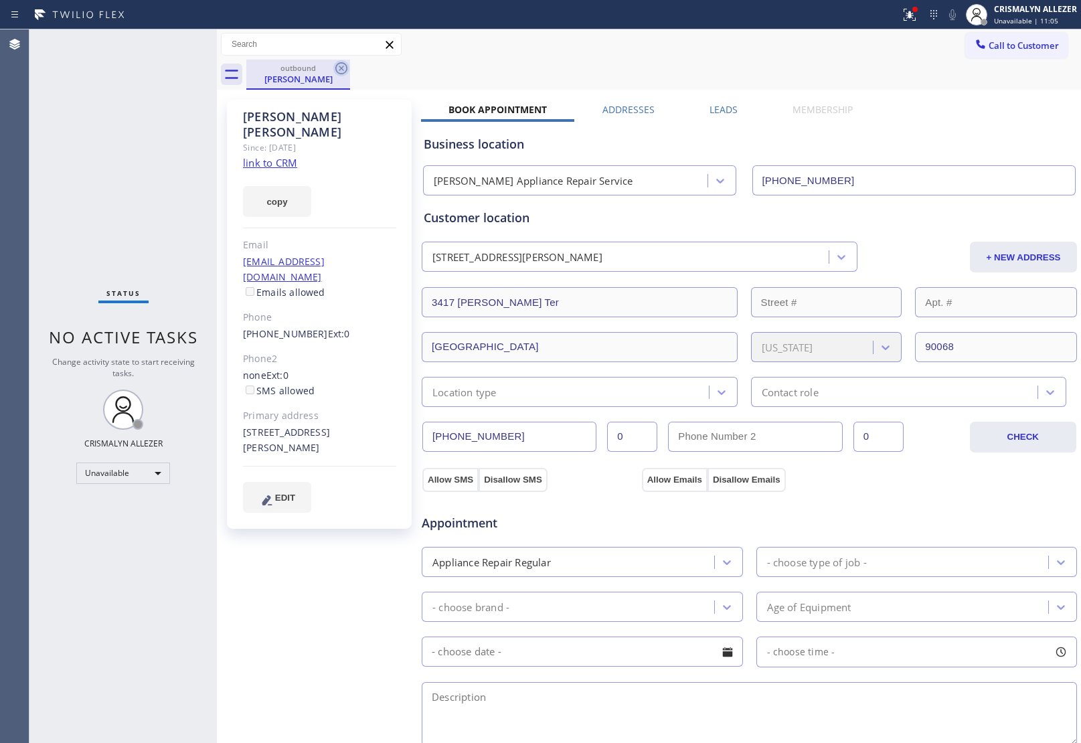
click at [343, 69] on icon at bounding box center [341, 68] width 12 height 12
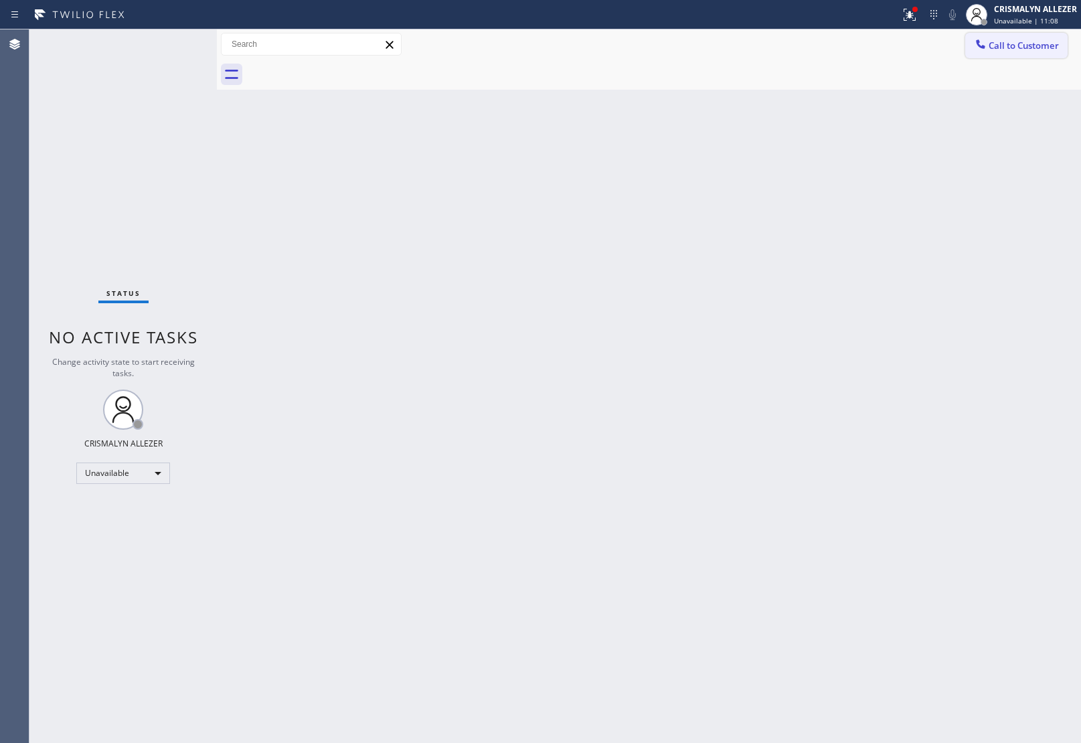
drag, startPoint x: 1032, startPoint y: 44, endPoint x: 958, endPoint y: 102, distance: 94.4
click at [1024, 52] on button "Call to Customer" at bounding box center [1016, 45] width 102 height 25
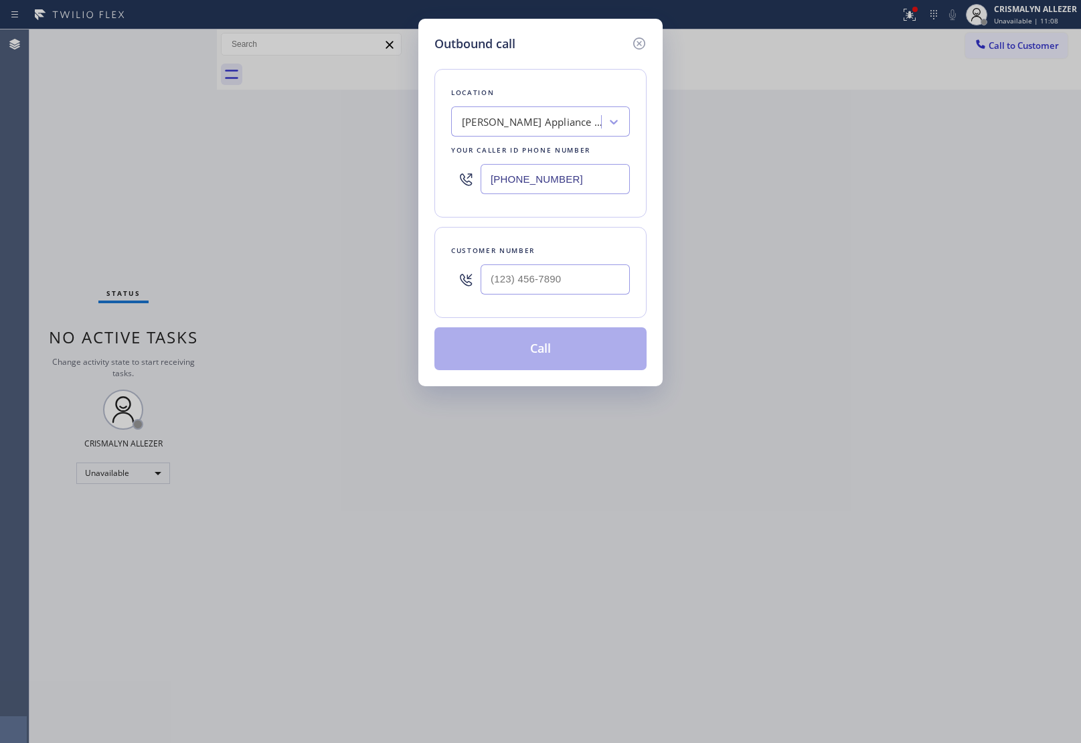
drag, startPoint x: 623, startPoint y: 174, endPoint x: 254, endPoint y: 198, distance: 369.6
click at [387, 192] on div "Outbound call Location Alexs Appliance Repair Service Your caller id phone numb…" at bounding box center [540, 371] width 1081 height 743
paste input "626) 802-5547"
type input "[PHONE_NUMBER]"
click at [554, 266] on input "(___) ___-____" at bounding box center [555, 279] width 149 height 30
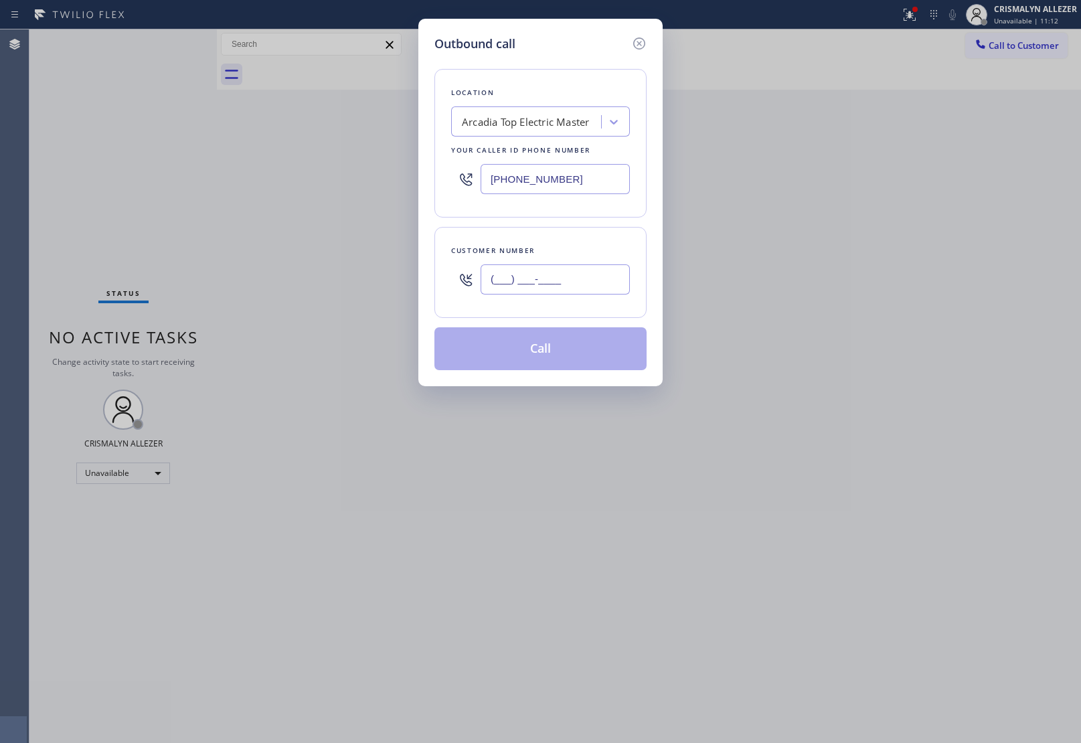
paste input "626) 678-4159"
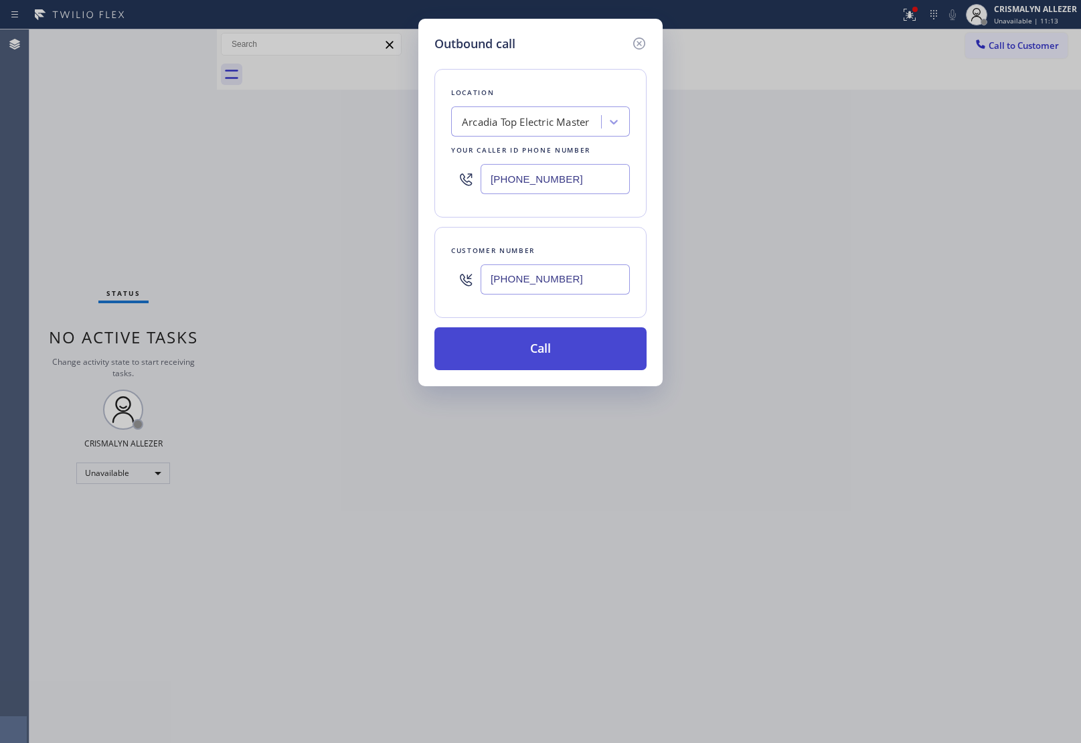
type input "[PHONE_NUMBER]"
click at [546, 363] on button "Call" at bounding box center [540, 348] width 212 height 43
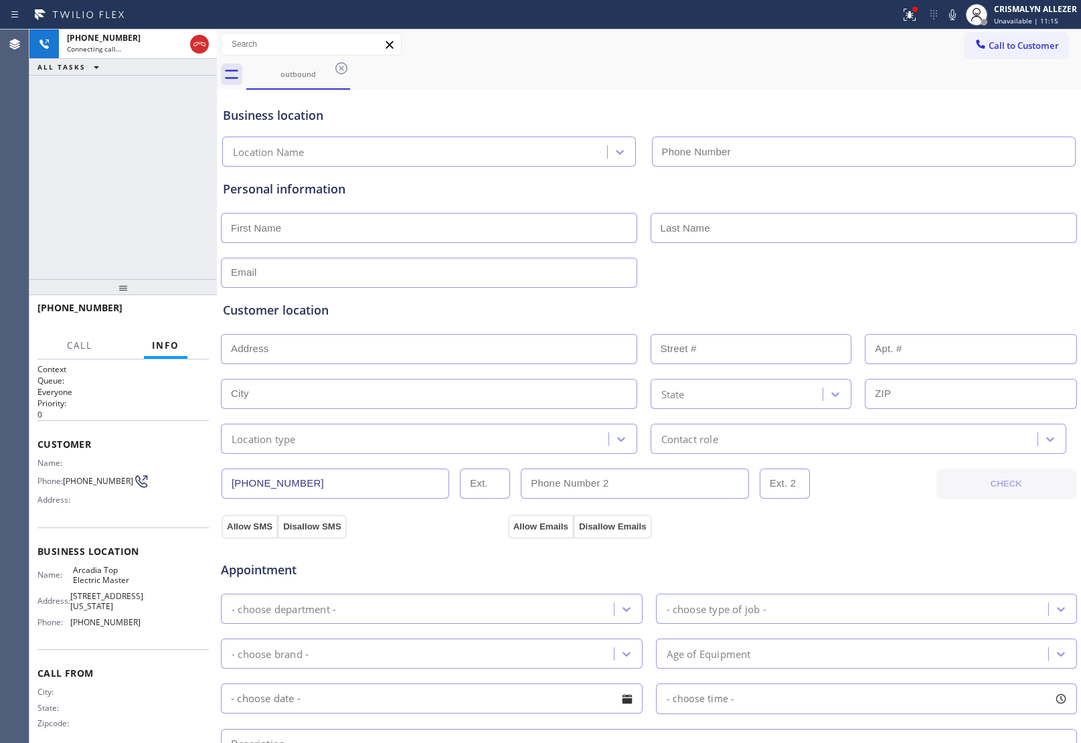
type input "[PHONE_NUMBER]"
click at [128, 402] on h2 "Priority:" at bounding box center [122, 403] width 171 height 11
click at [165, 316] on span "HANG UP" at bounding box center [177, 313] width 41 height 9
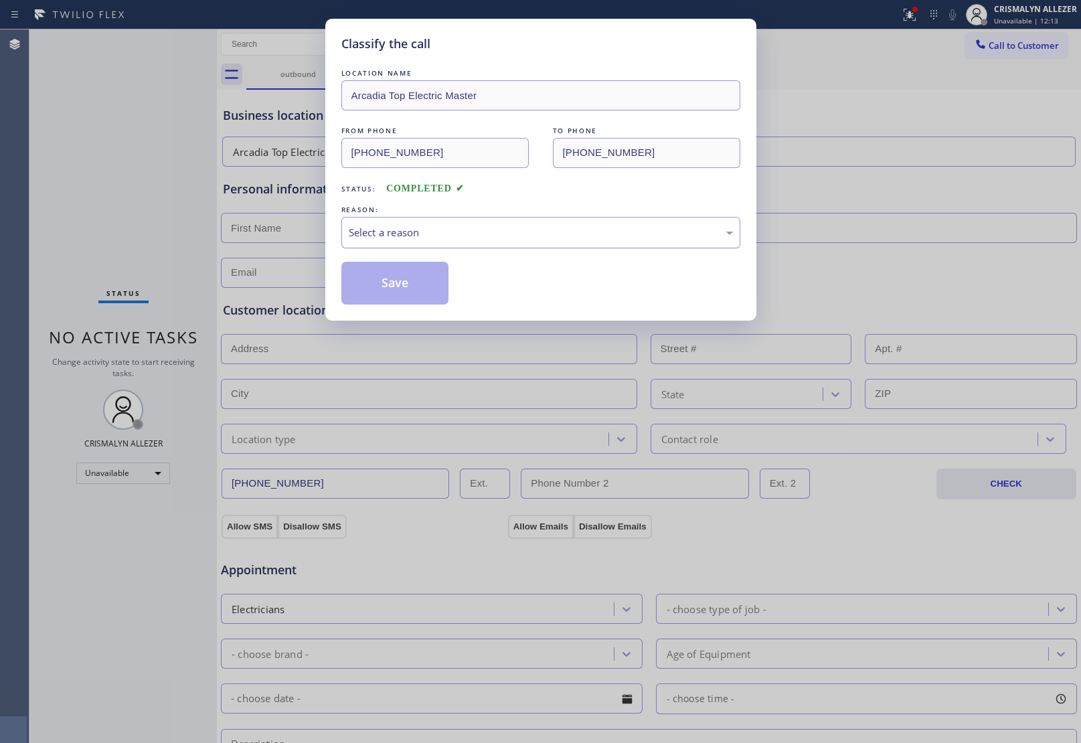
click at [561, 238] on div "Select a reason" at bounding box center [541, 232] width 384 height 15
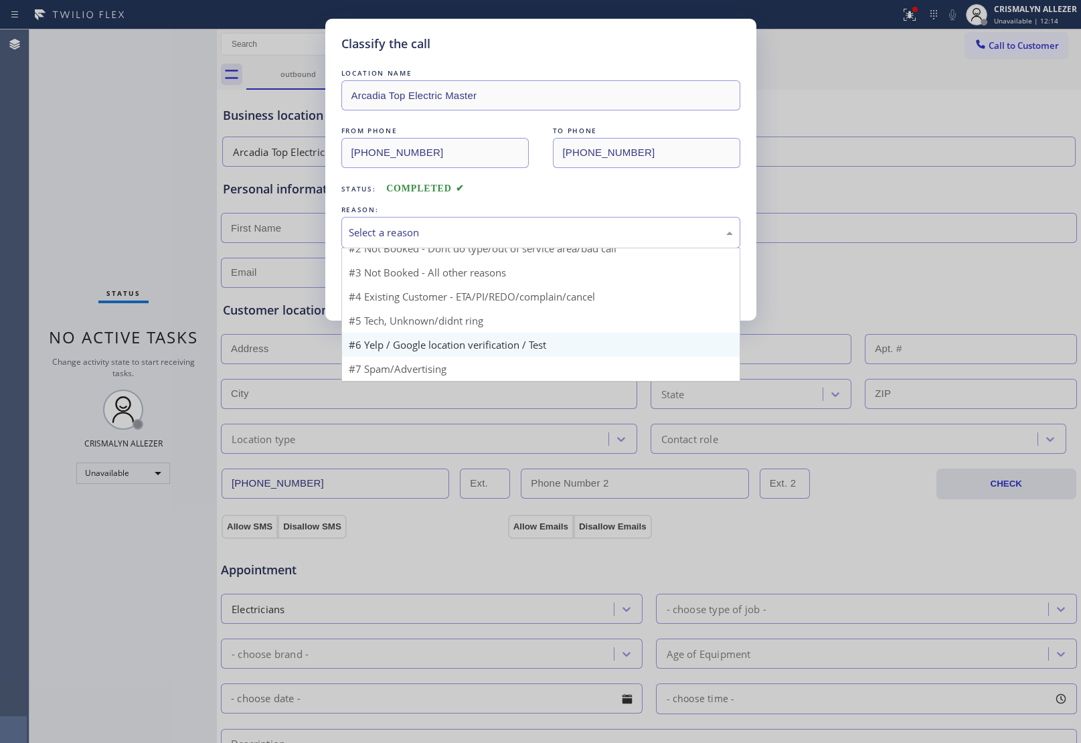
scroll to position [17, 0]
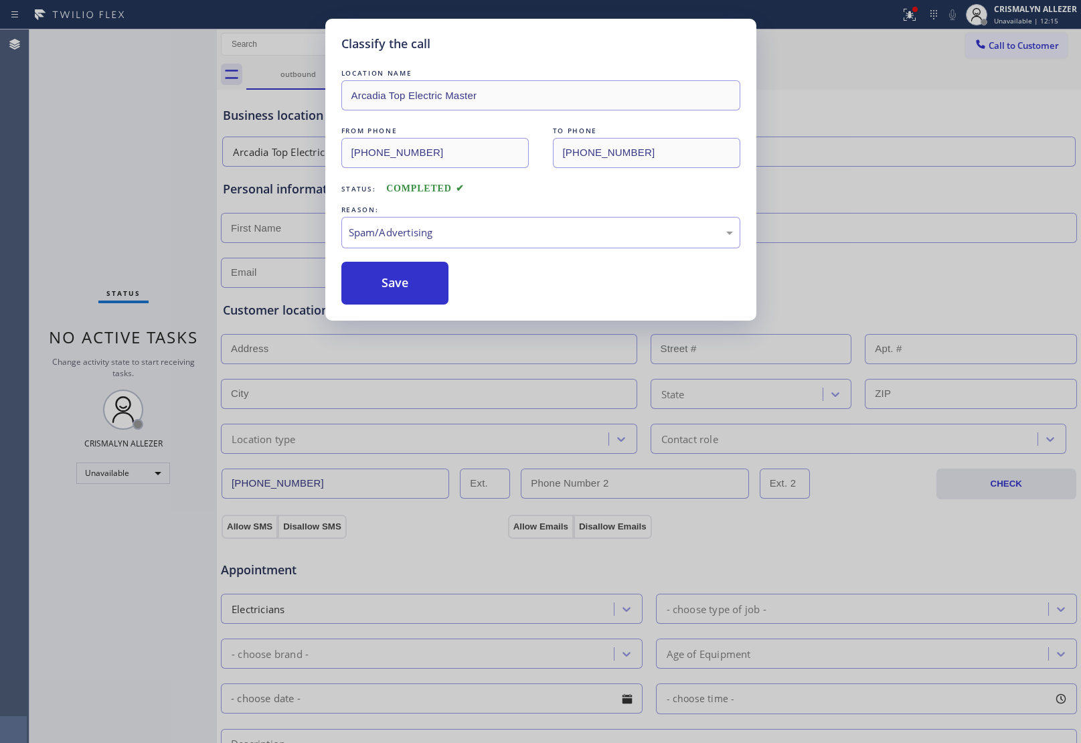
drag, startPoint x: 402, startPoint y: 373, endPoint x: 409, endPoint y: 337, distance: 36.8
click at [422, 293] on button "Save" at bounding box center [395, 283] width 108 height 43
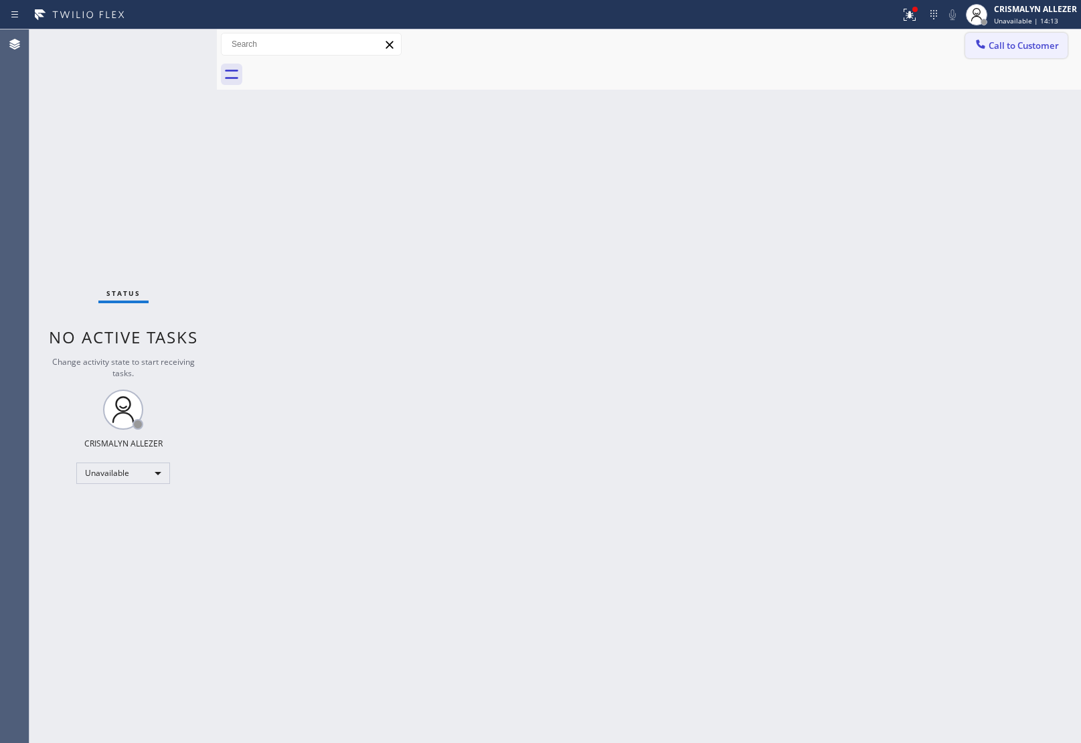
click at [1011, 35] on button "Call to Customer" at bounding box center [1016, 45] width 102 height 25
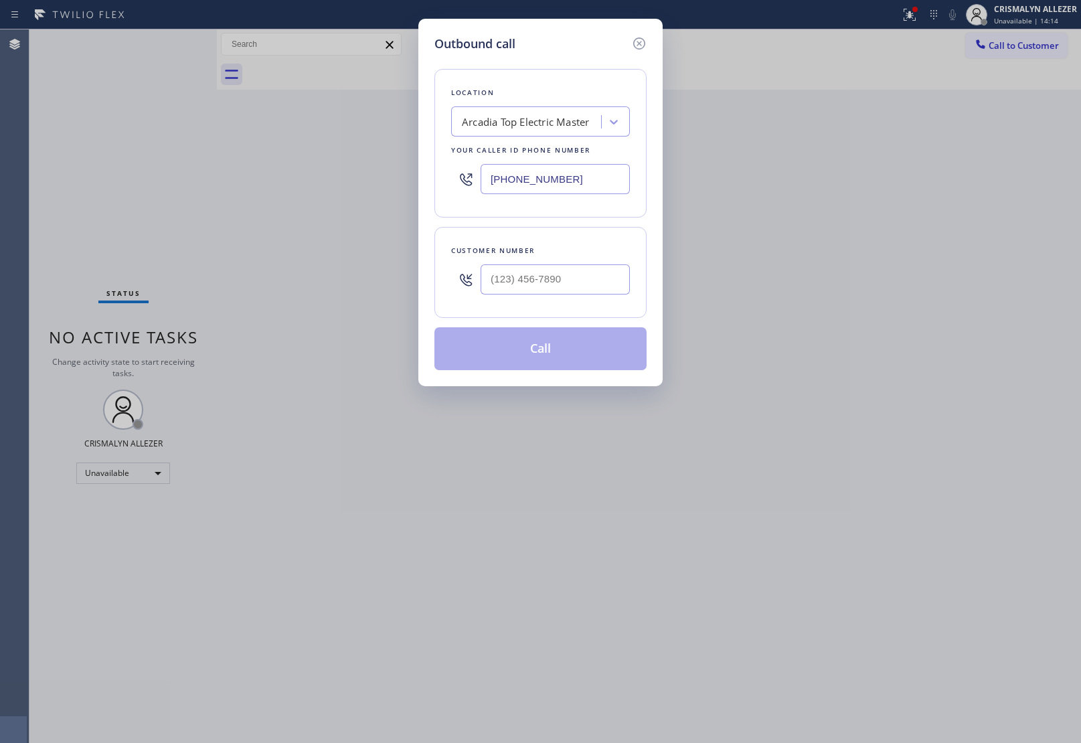
paste input "213) 267-7730"
drag, startPoint x: 594, startPoint y: 192, endPoint x: 219, endPoint y: 173, distance: 375.4
click at [226, 175] on div "Outbound call Location Arcadia Top Electric Master Your caller id phone number …" at bounding box center [540, 371] width 1081 height 743
type input "[PHONE_NUMBER]"
click at [590, 278] on input "(___) ___-____" at bounding box center [555, 279] width 149 height 30
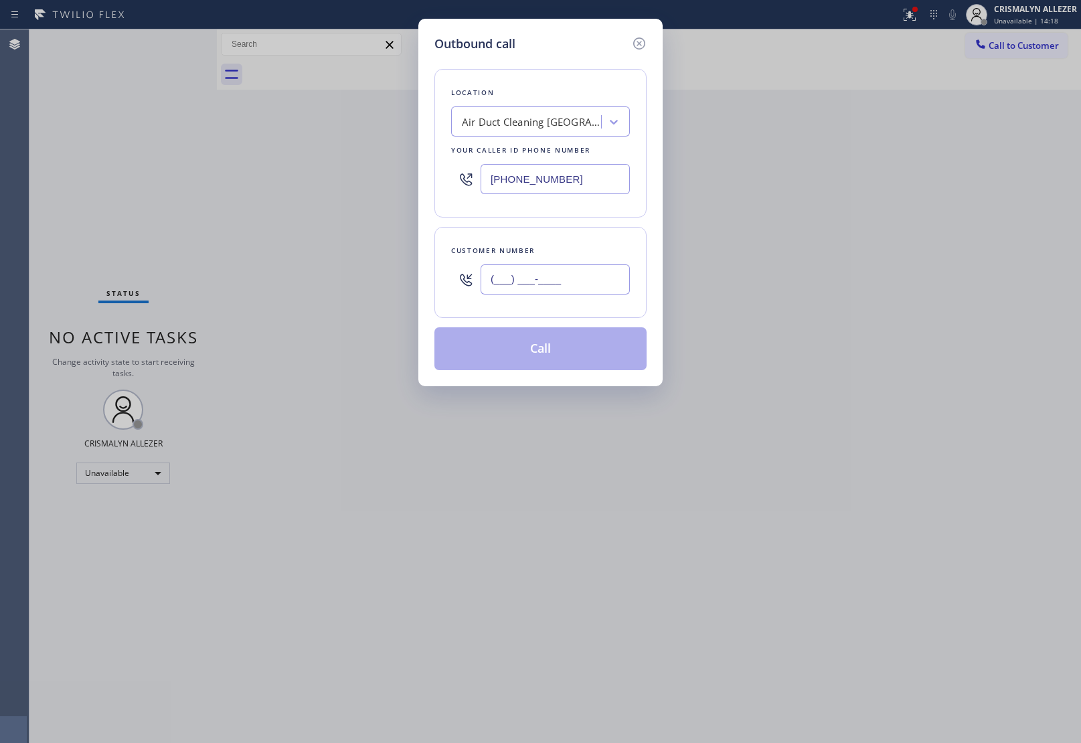
paste input "859) 866-7574"
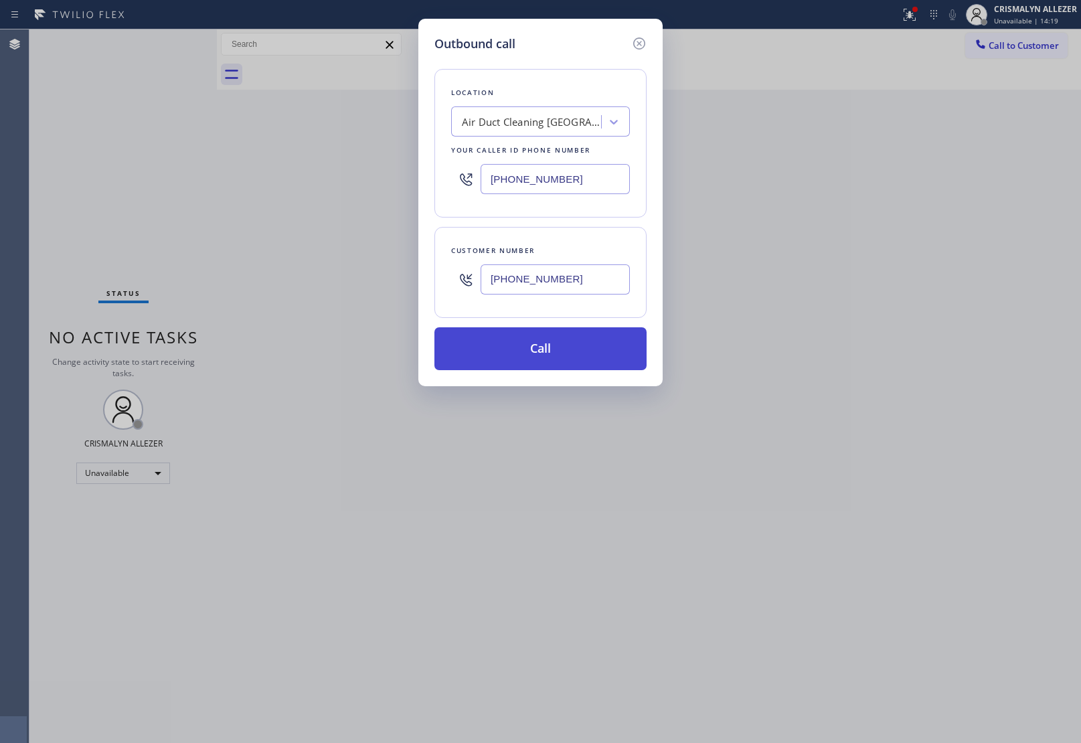
type input "[PHONE_NUMBER]"
drag, startPoint x: 556, startPoint y: 365, endPoint x: 864, endPoint y: 179, distance: 358.9
click at [559, 362] on button "Call" at bounding box center [540, 348] width 212 height 43
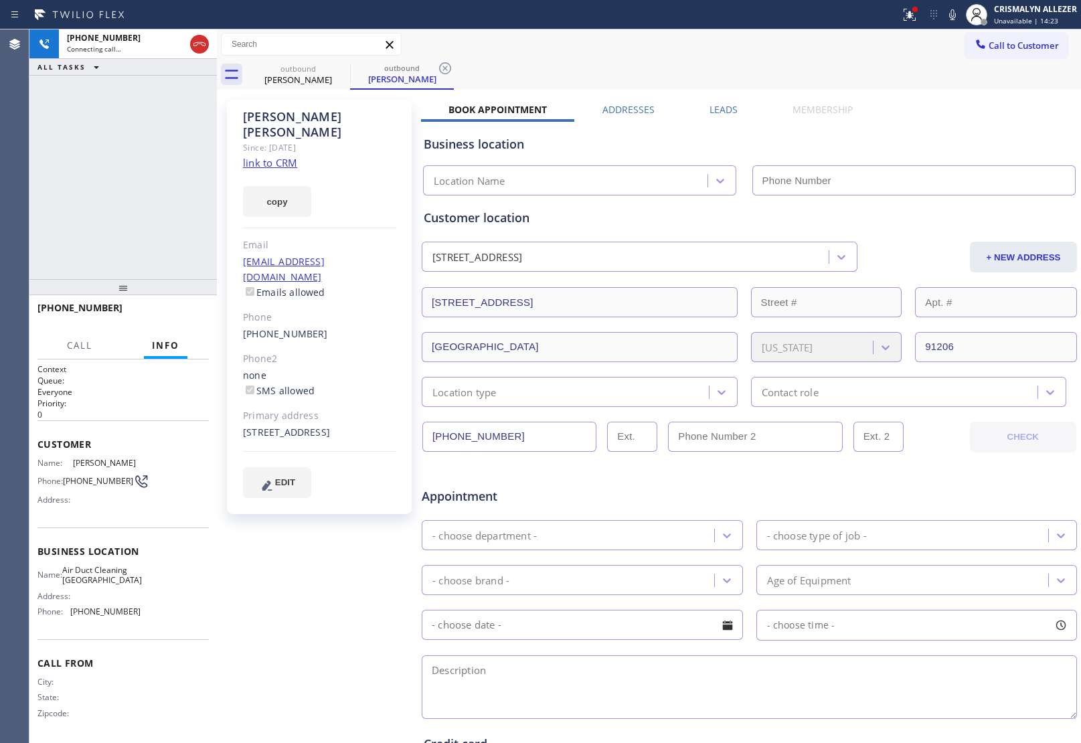
click at [265, 156] on link "link to CRM" at bounding box center [270, 162] width 54 height 13
type input "[PHONE_NUMBER]"
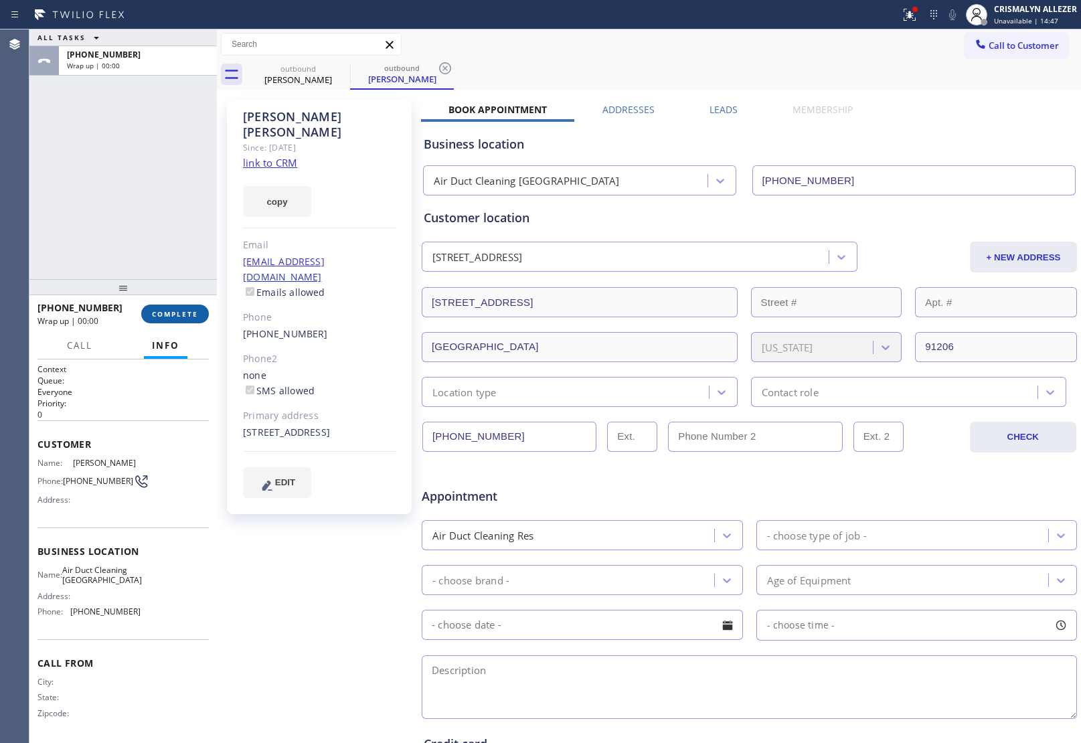
click at [167, 312] on span "COMPLETE" at bounding box center [175, 313] width 46 height 9
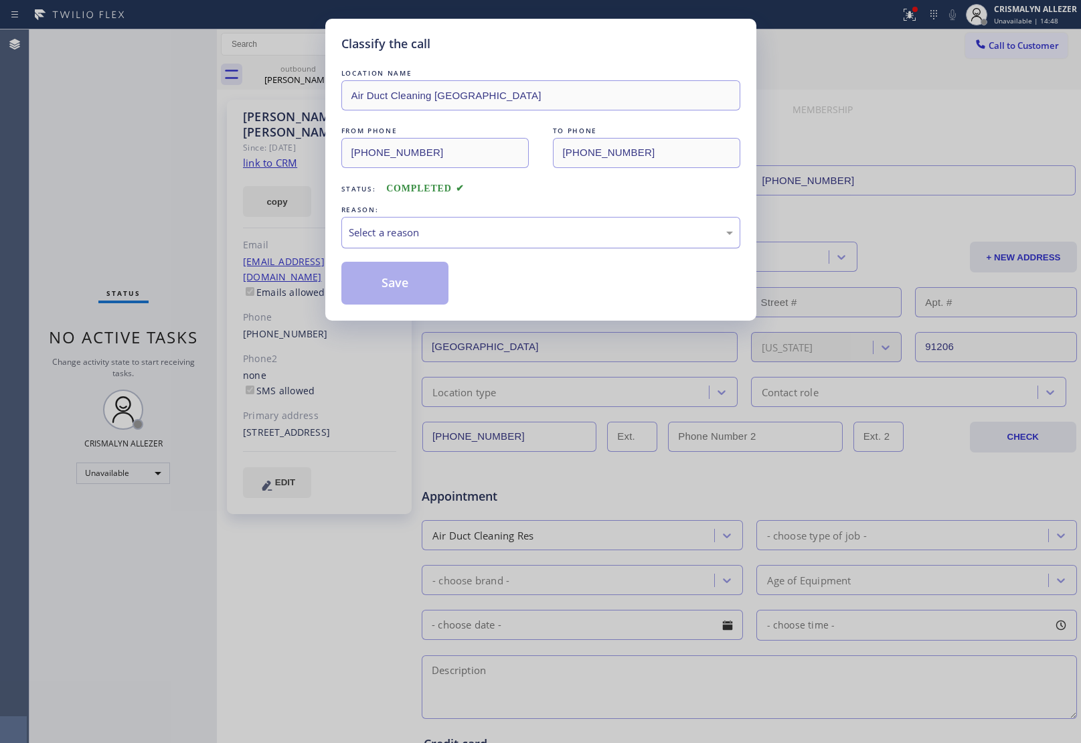
click at [527, 228] on div "Select a reason" at bounding box center [541, 232] width 384 height 15
click at [386, 278] on button "Save" at bounding box center [395, 283] width 108 height 43
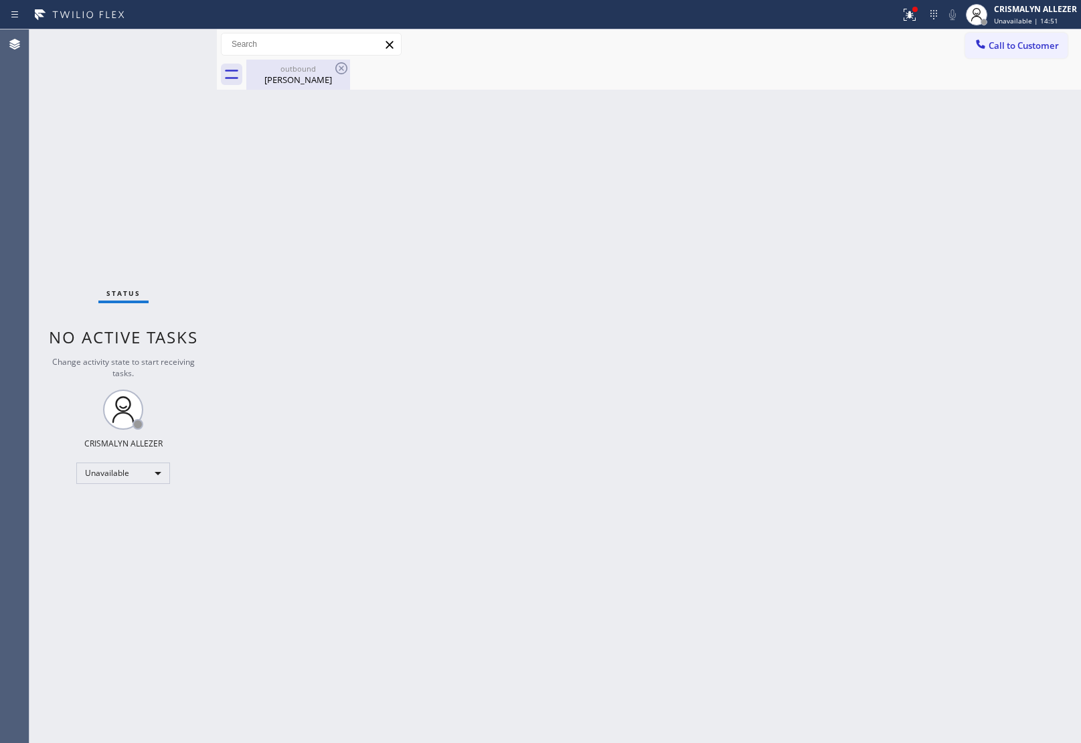
click at [301, 78] on div "Cyndy Kloeker" at bounding box center [298, 80] width 101 height 12
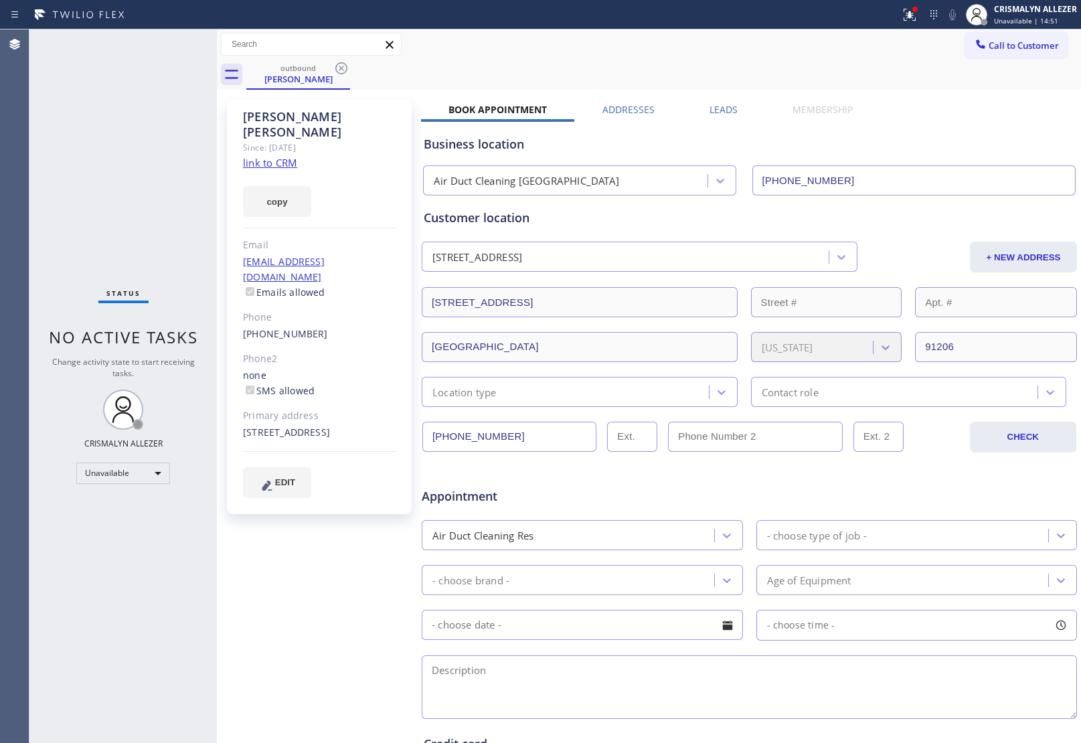
click at [720, 106] on label "Leads" at bounding box center [724, 109] width 28 height 13
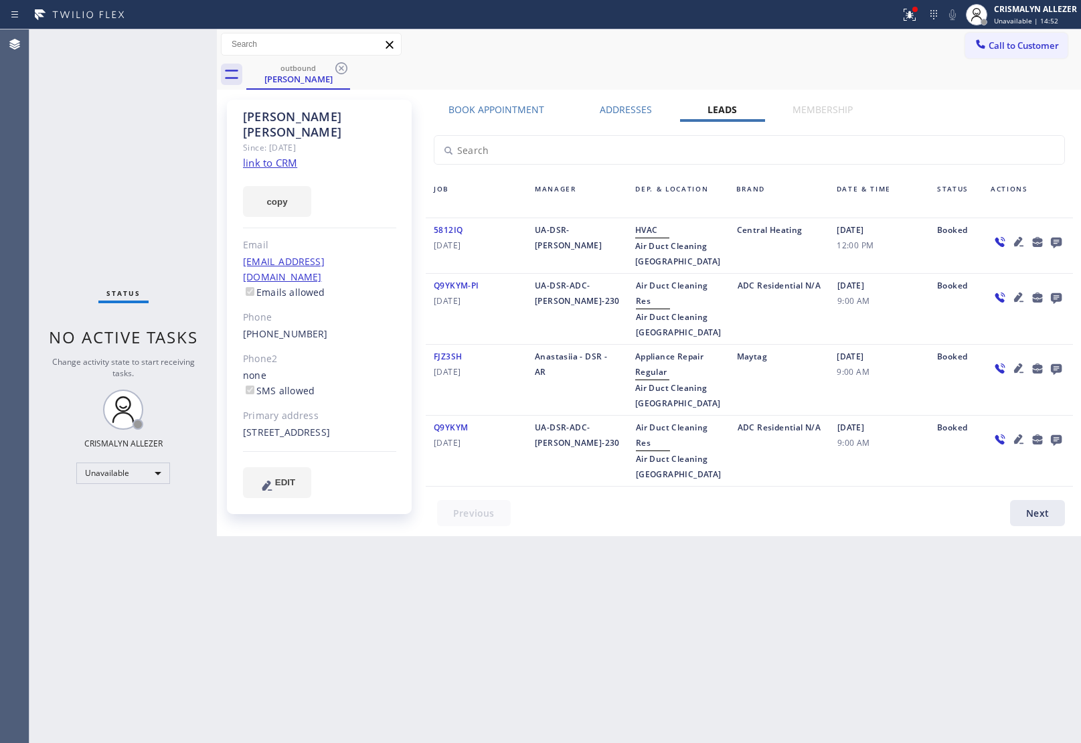
click at [1056, 238] on icon at bounding box center [1056, 243] width 11 height 11
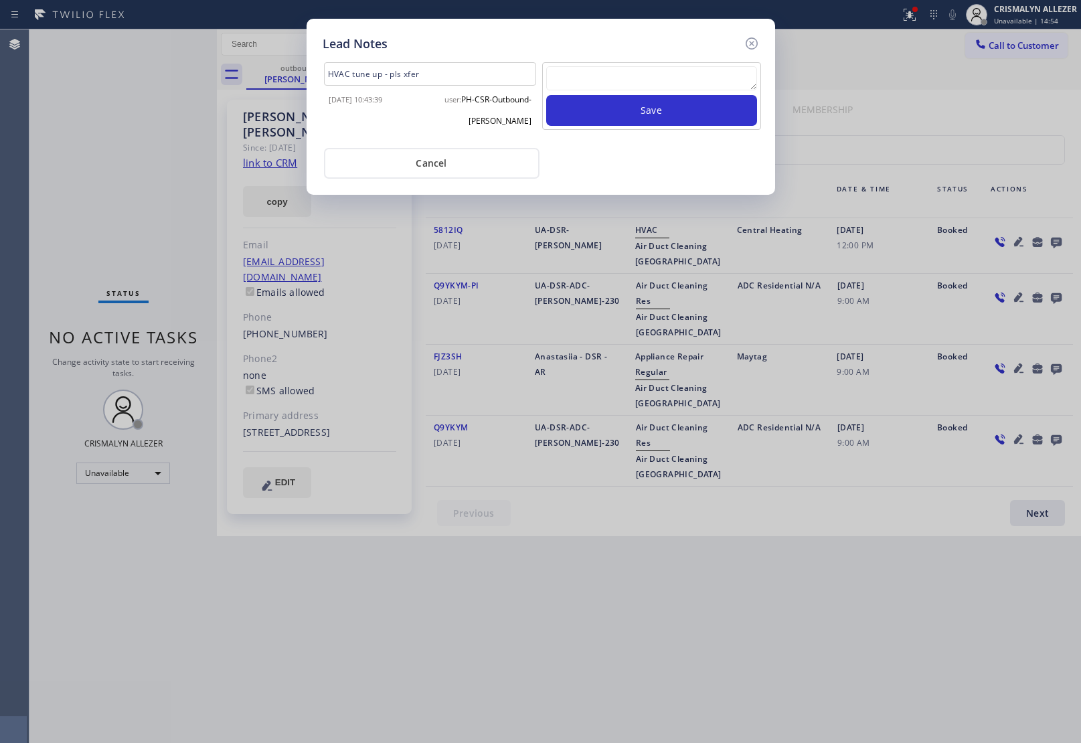
click at [607, 89] on textarea at bounding box center [651, 78] width 211 height 24
paste textarea "DON'T NEED SERVICE / NOT NTERESTED"
type textarea "DON'T NEED SERVICE / NOT NTERESTED"
click at [624, 121] on button "Save" at bounding box center [651, 110] width 211 height 31
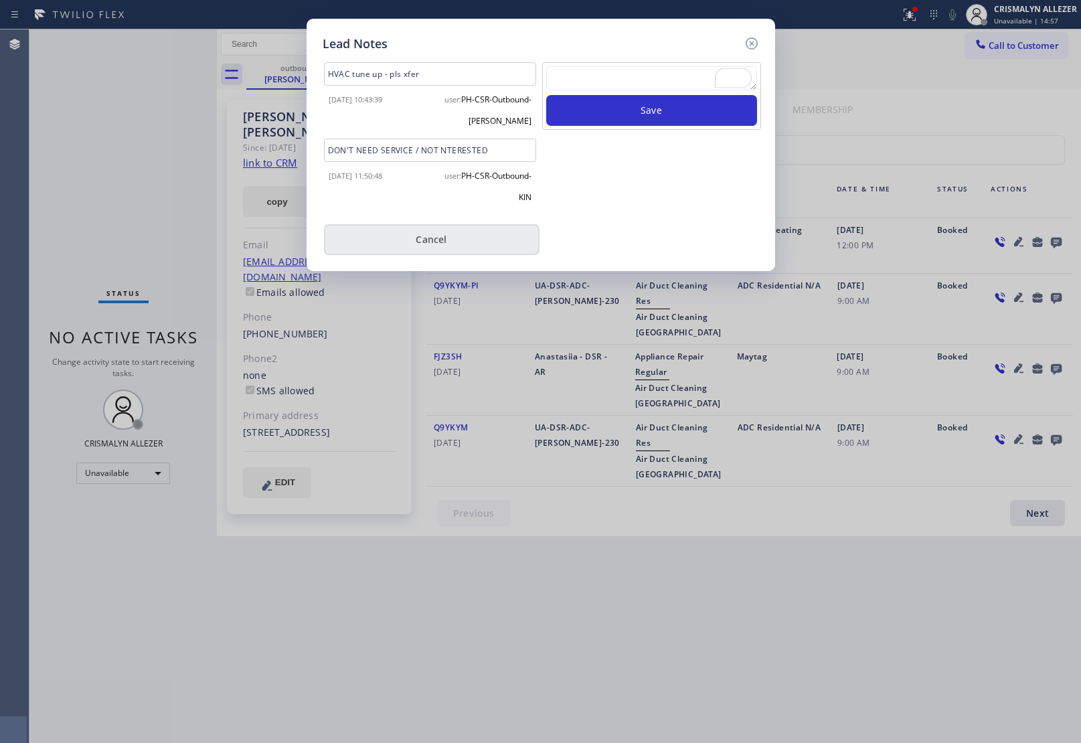
click at [440, 242] on button "Cancel" at bounding box center [432, 239] width 216 height 31
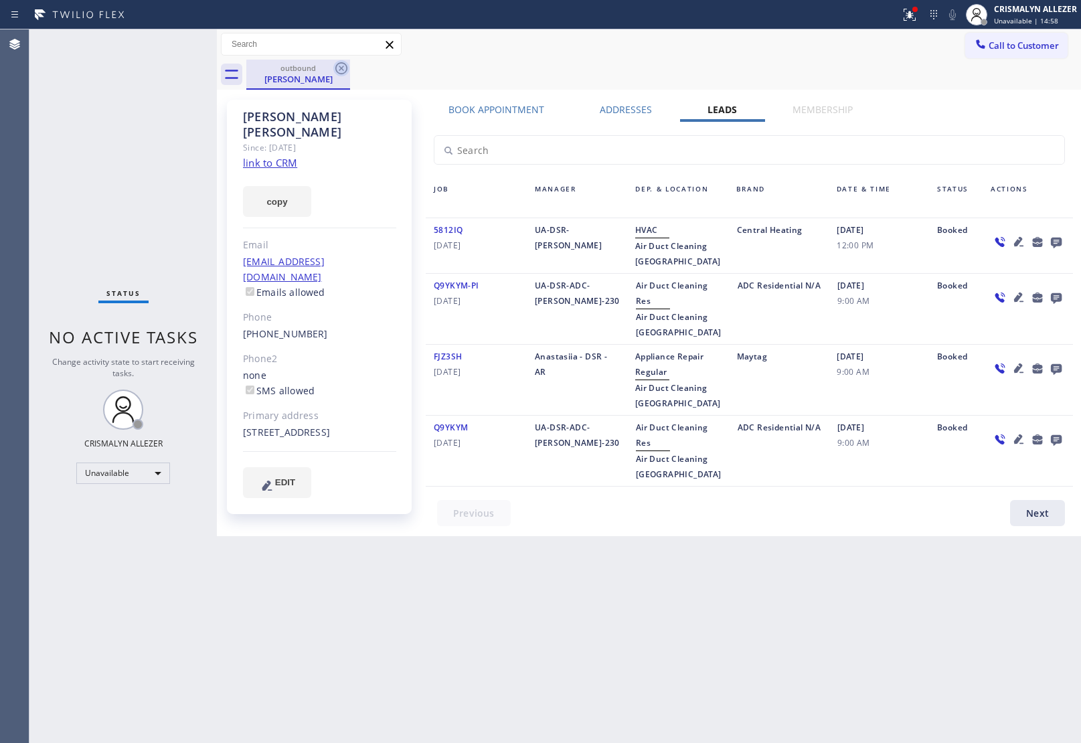
click at [342, 68] on icon at bounding box center [341, 68] width 12 height 12
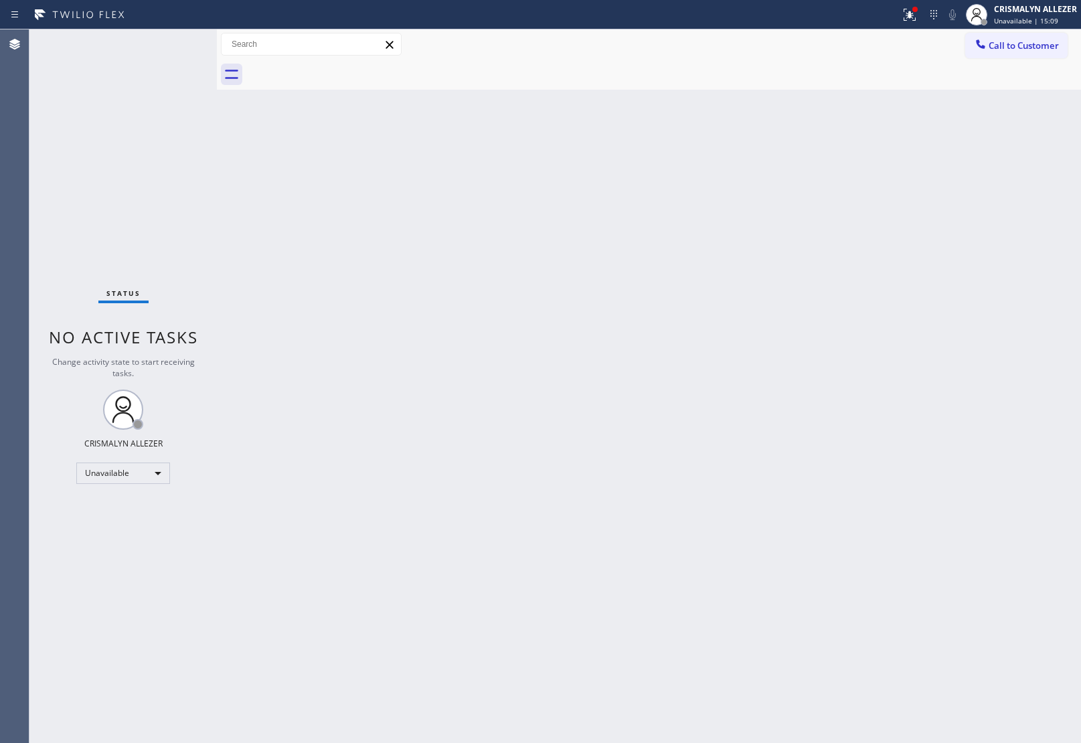
click at [1038, 38] on button "Call to Customer" at bounding box center [1016, 45] width 102 height 25
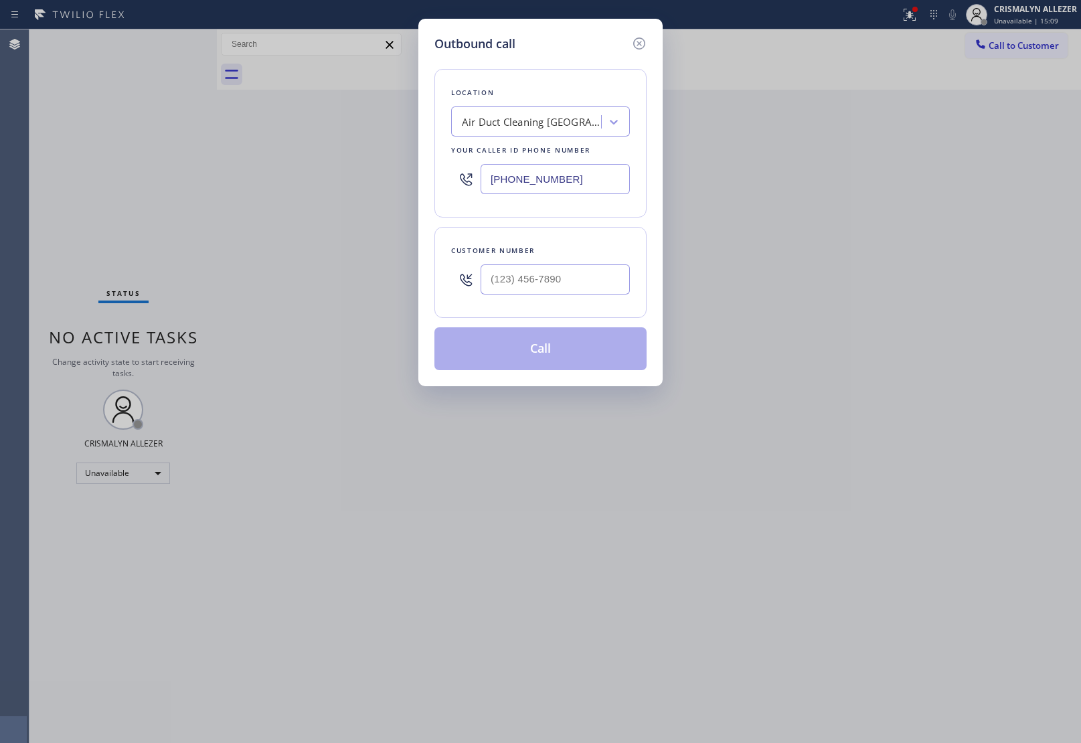
drag, startPoint x: 607, startPoint y: 174, endPoint x: 226, endPoint y: 165, distance: 381.0
click at [378, 179] on div "Outbound call Location Air Duct Cleaning [GEOGRAPHIC_DATA] Your caller id phone…" at bounding box center [540, 371] width 1081 height 743
paste input "323) 310-0103"
type input "[PHONE_NUMBER]"
click at [590, 270] on input "(___) ___-____" at bounding box center [555, 279] width 149 height 30
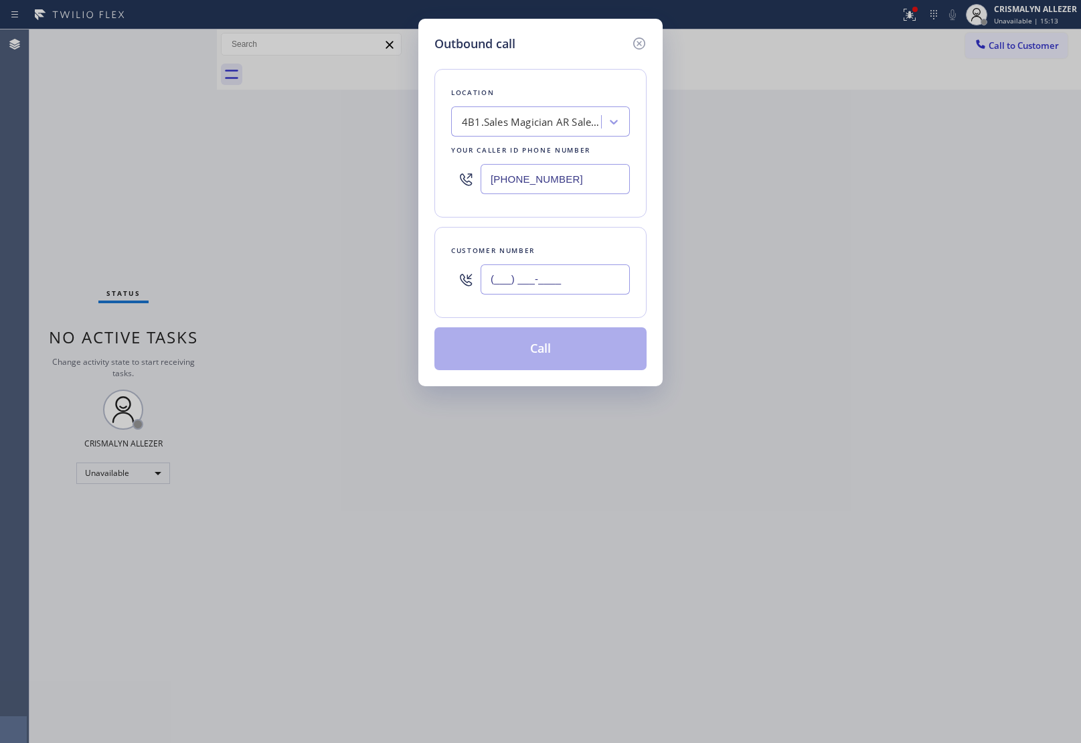
paste input "626) 800-8774"
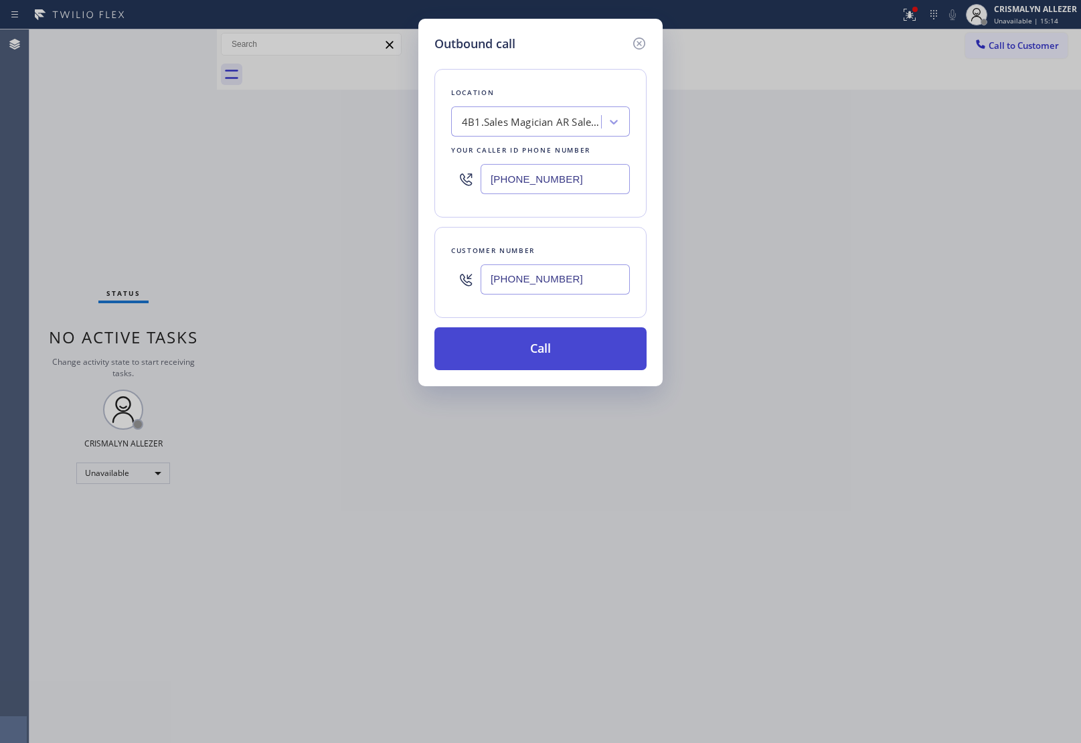
type input "[PHONE_NUMBER]"
click at [572, 353] on button "Call" at bounding box center [540, 348] width 212 height 43
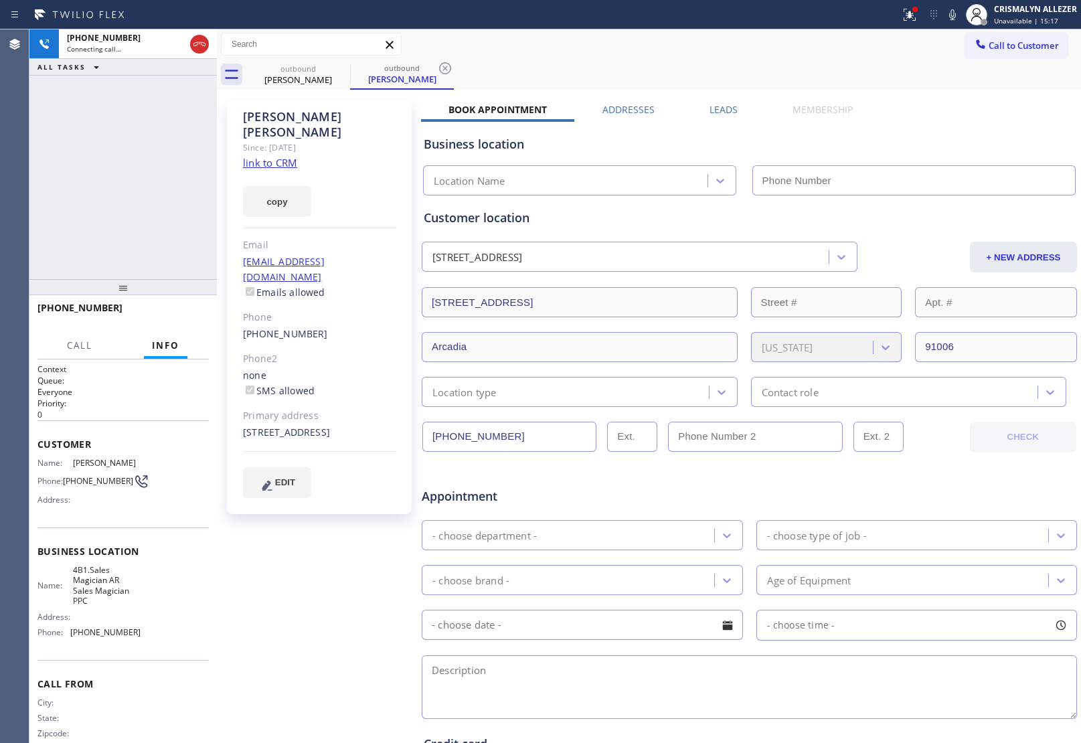
click at [272, 156] on link "link to CRM" at bounding box center [270, 162] width 54 height 13
type input "[PHONE_NUMBER]"
click at [175, 309] on span "HANG UP" at bounding box center [177, 313] width 41 height 9
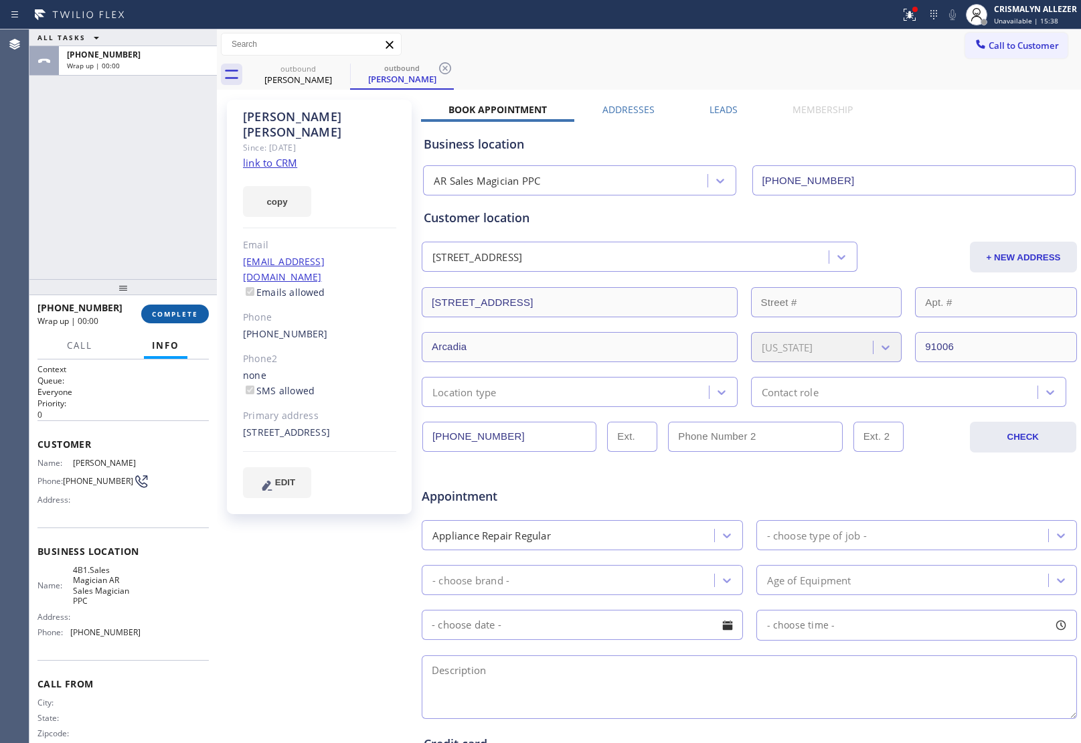
click at [174, 315] on span "COMPLETE" at bounding box center [175, 313] width 46 height 9
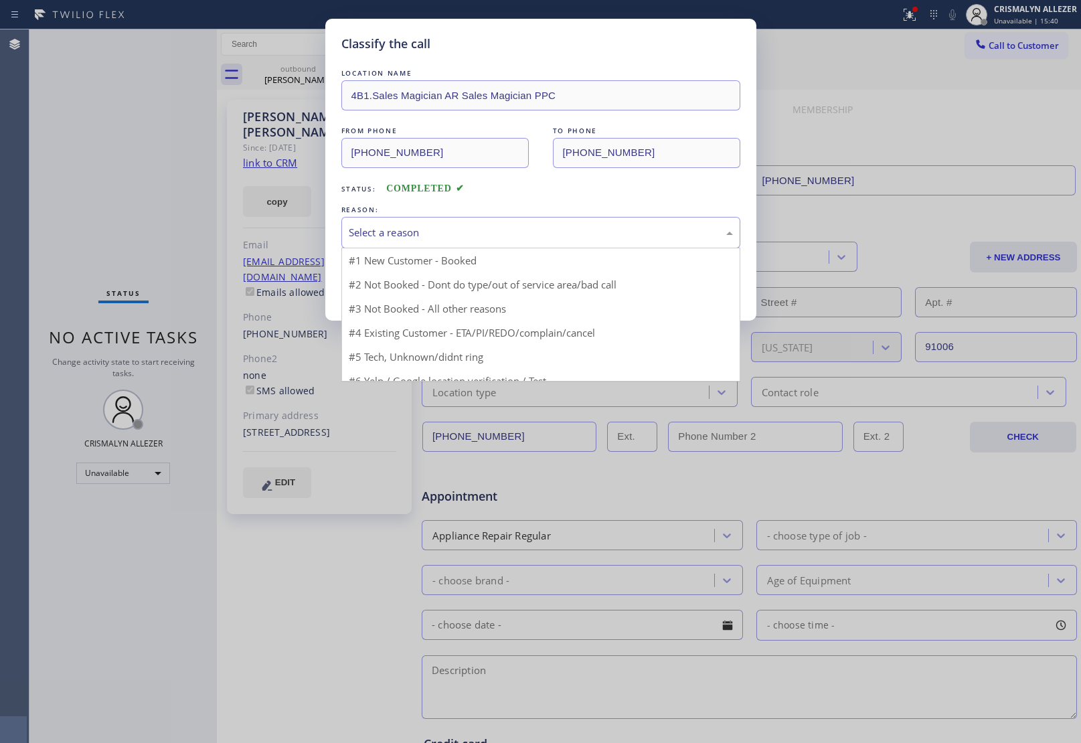
click at [515, 232] on div "Select a reason" at bounding box center [541, 232] width 384 height 15
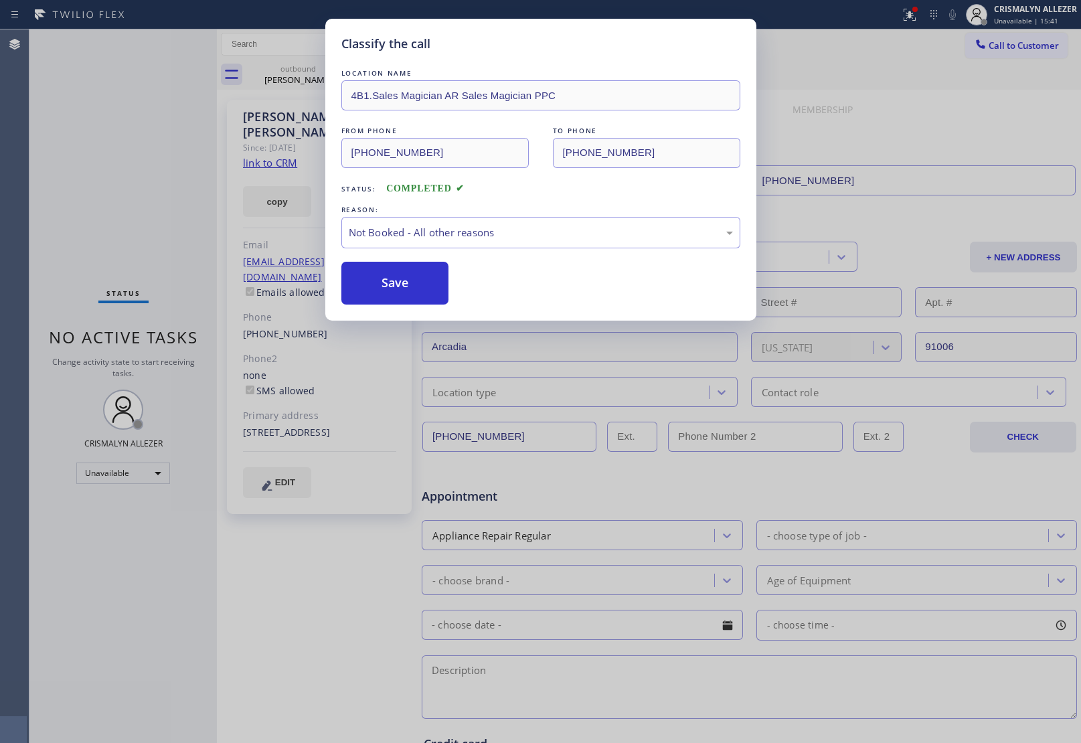
click at [393, 285] on button "Save" at bounding box center [395, 283] width 108 height 43
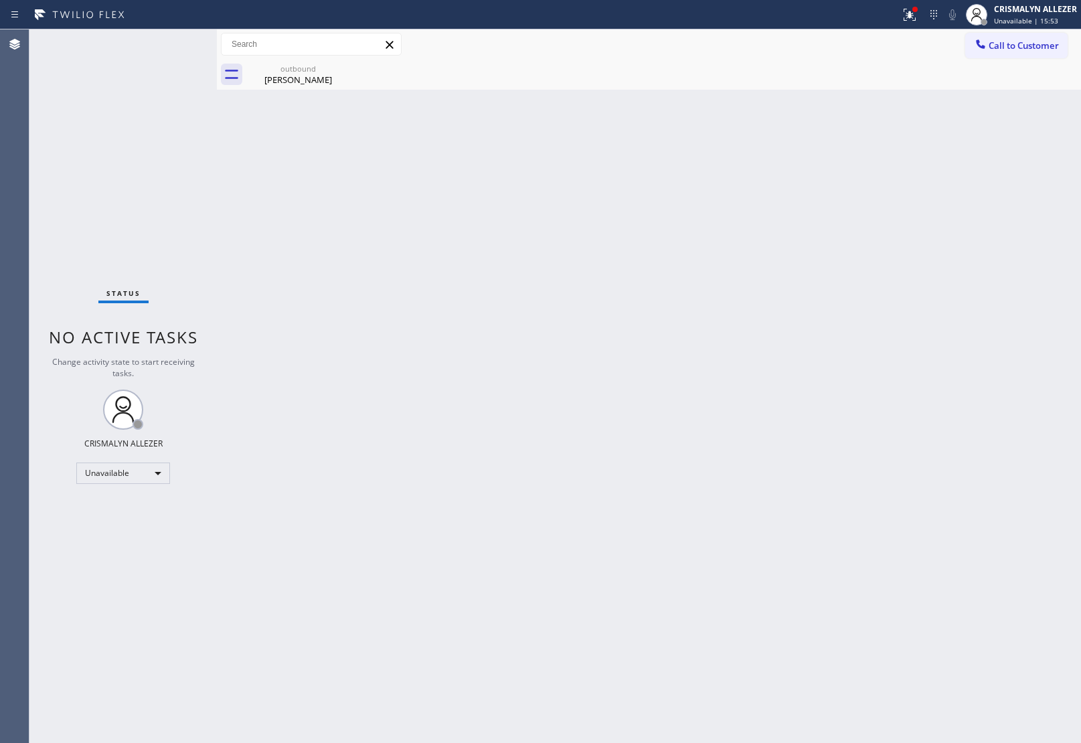
drag, startPoint x: 301, startPoint y: 78, endPoint x: 351, endPoint y: 131, distance: 72.9
click at [301, 80] on div "[PERSON_NAME]" at bounding box center [298, 80] width 101 height 12
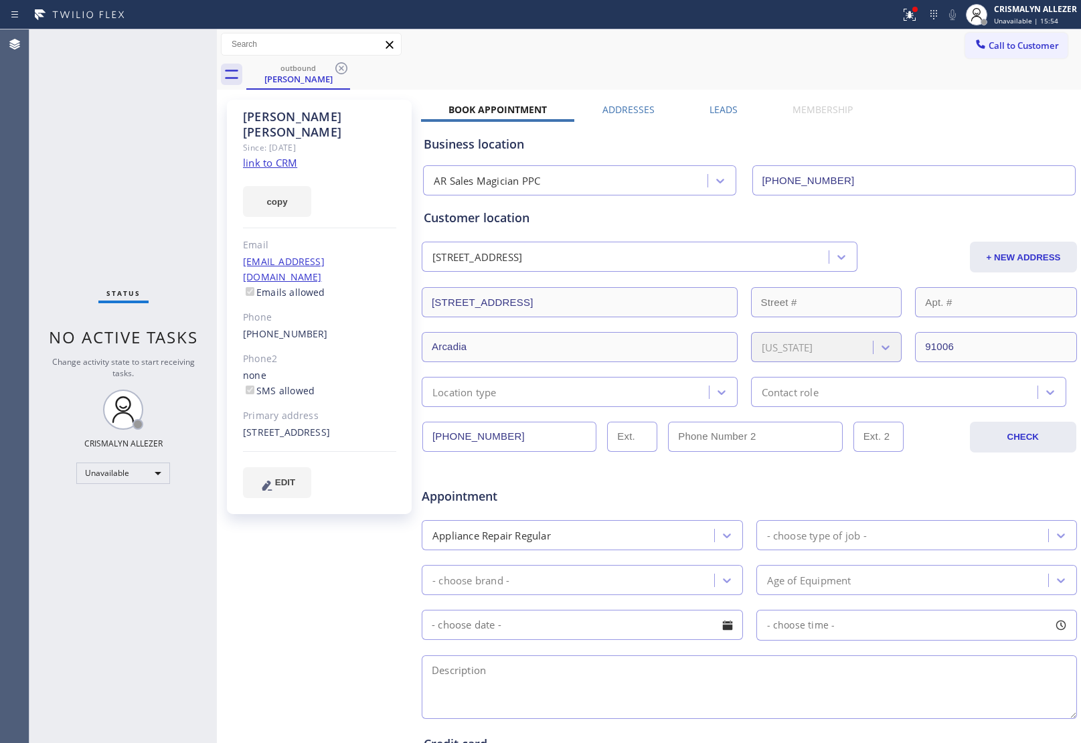
click at [726, 108] on label "Leads" at bounding box center [724, 109] width 28 height 13
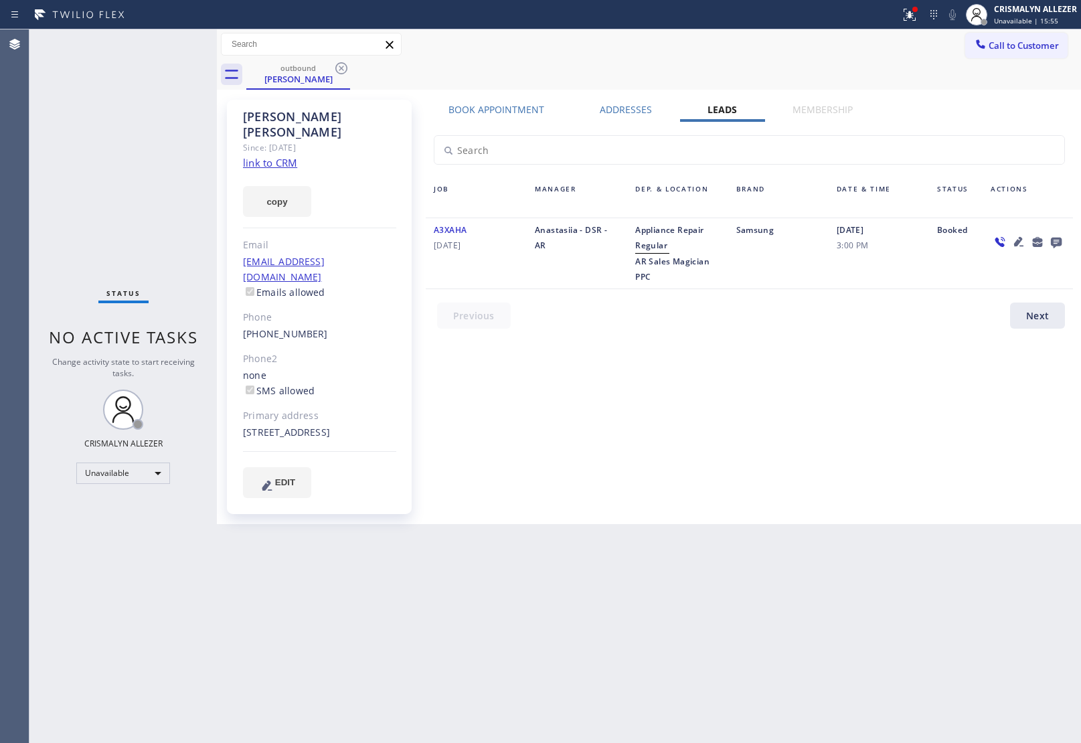
click at [1056, 236] on icon at bounding box center [1056, 242] width 16 height 17
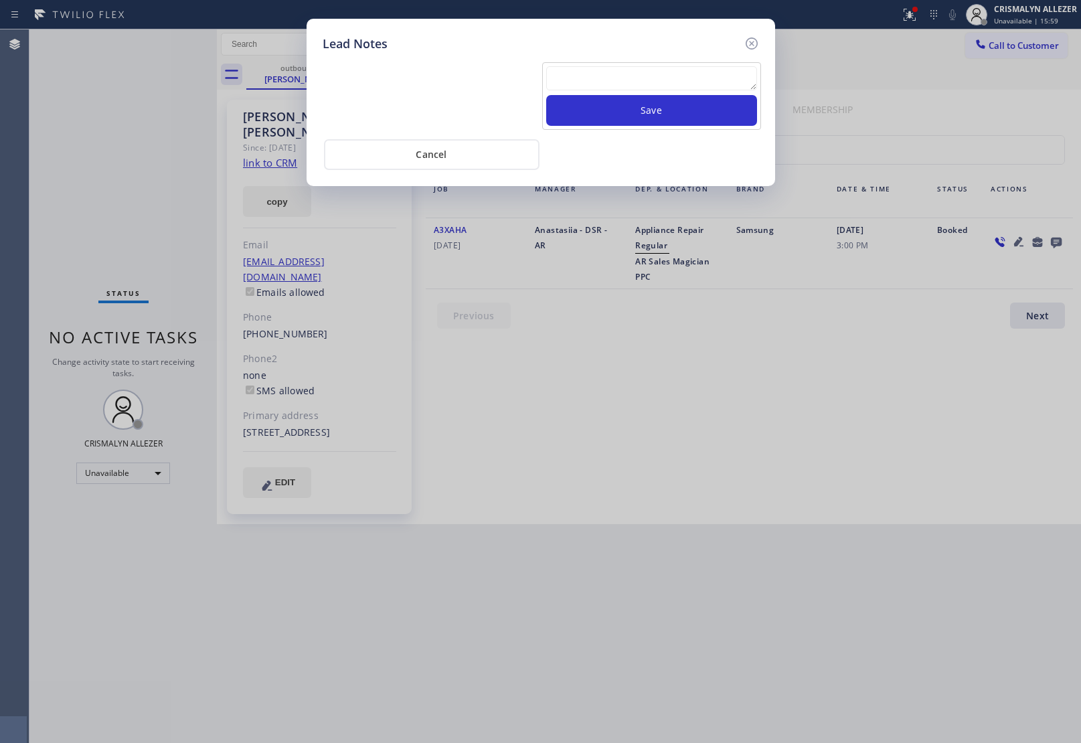
click at [640, 88] on textarea at bounding box center [651, 78] width 211 height 24
paste textarea "no answer | pls xfer here cx cb"
type textarea "no answer | pls xfer here cx cb"
click at [647, 112] on button "Save" at bounding box center [651, 110] width 211 height 31
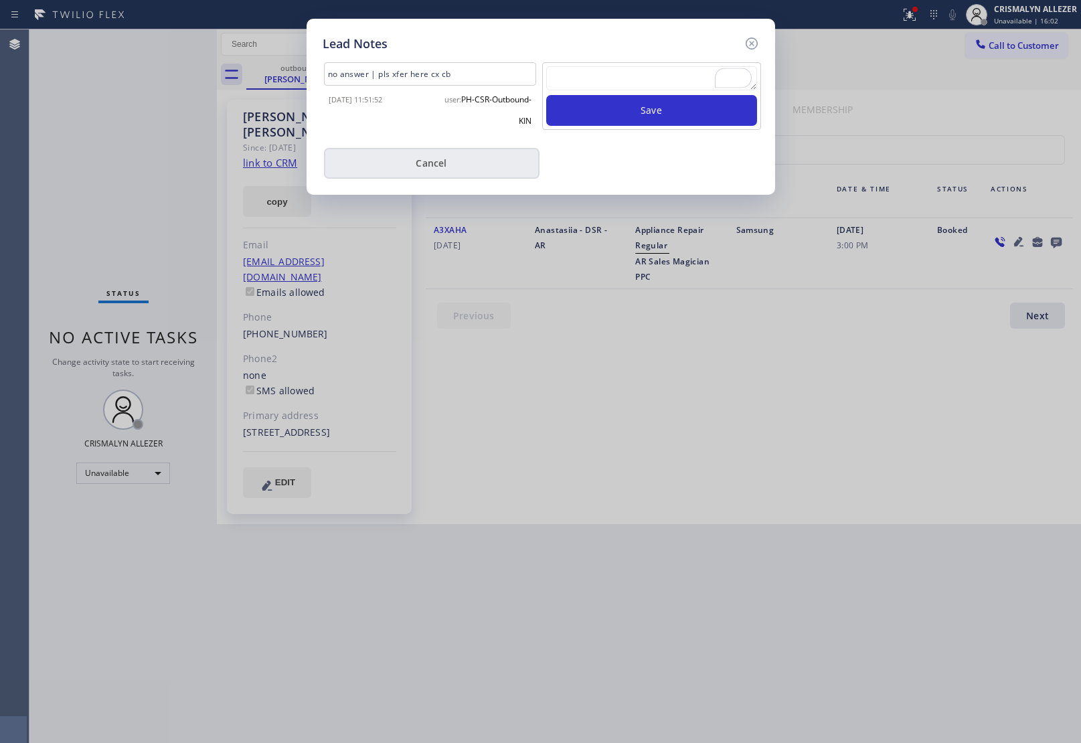
click at [469, 165] on button "Cancel" at bounding box center [432, 163] width 216 height 31
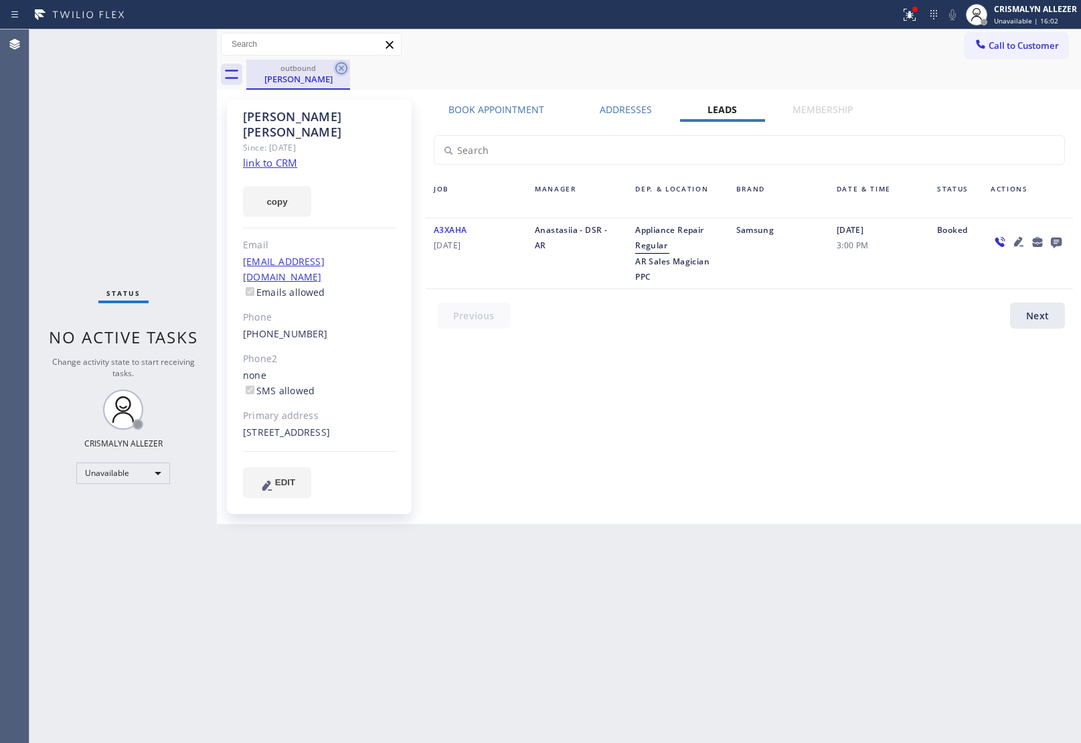
click at [339, 66] on icon at bounding box center [341, 68] width 16 height 16
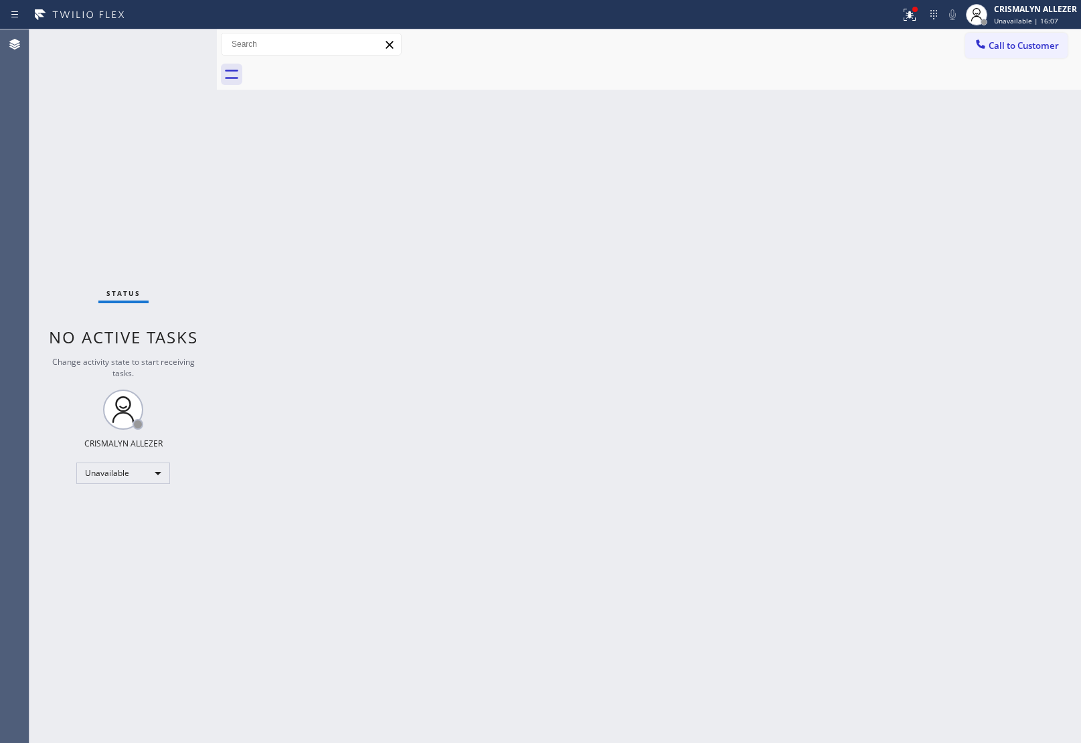
click at [1049, 47] on button "Call to Customer" at bounding box center [1016, 45] width 102 height 25
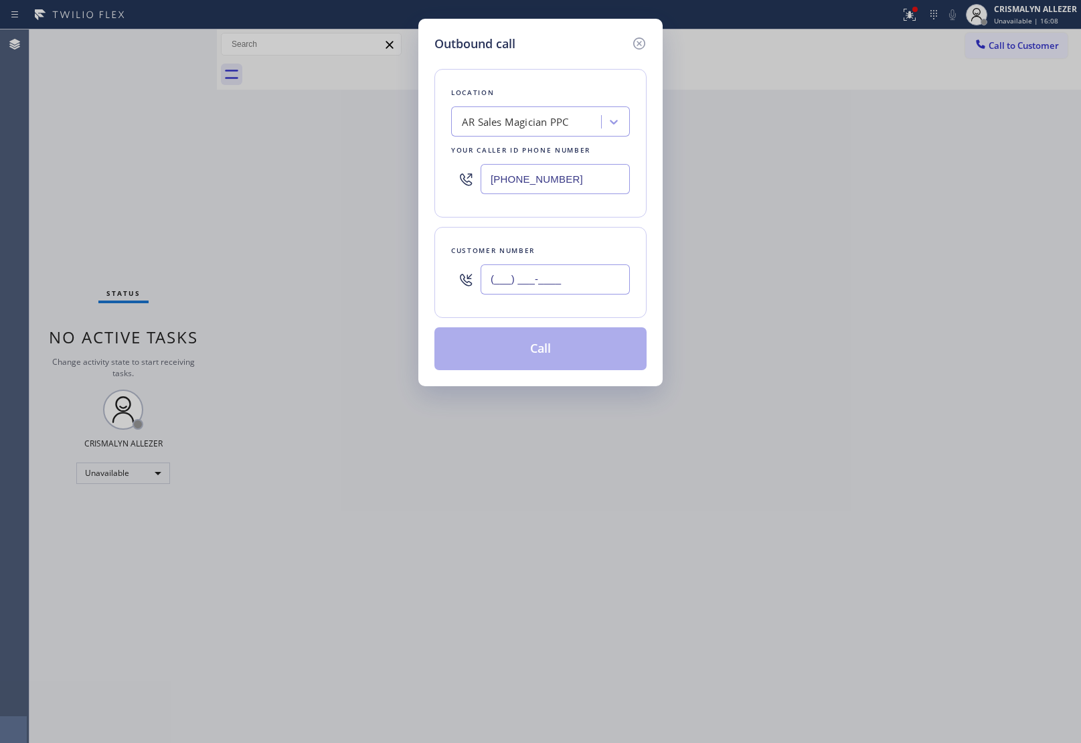
click at [600, 279] on input "(___) ___-____" at bounding box center [555, 279] width 149 height 30
paste input "626) 800-8774"
click at [639, 42] on icon at bounding box center [639, 43] width 16 height 16
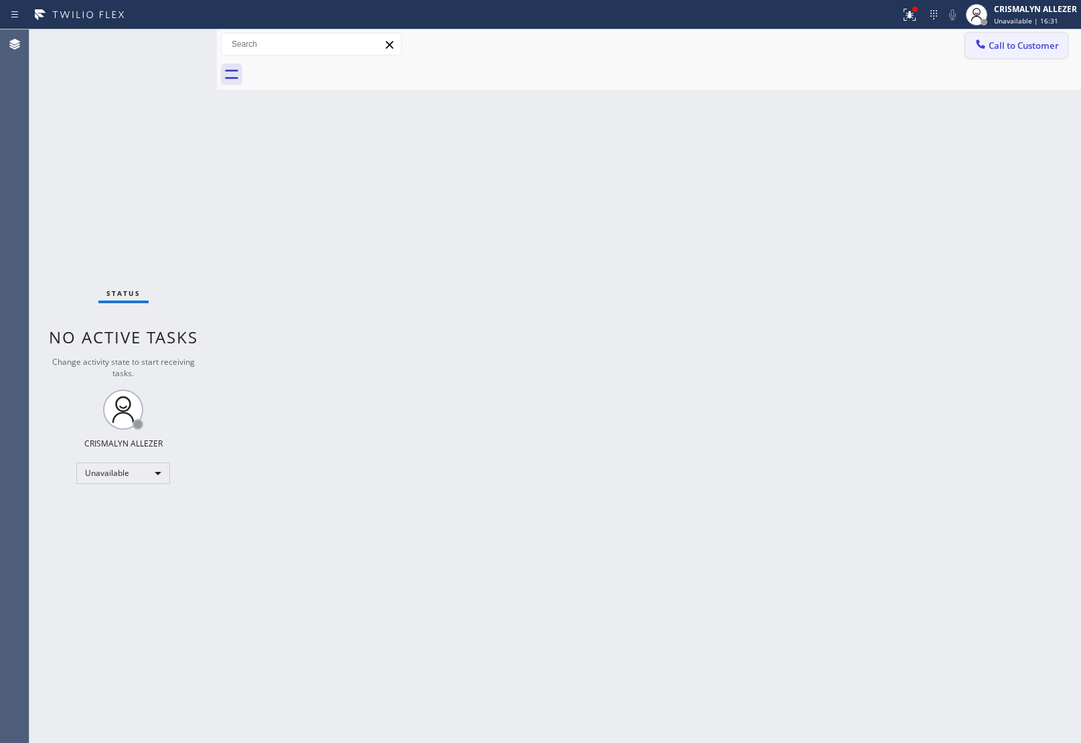
click at [1018, 47] on span "Call to Customer" at bounding box center [1024, 45] width 70 height 12
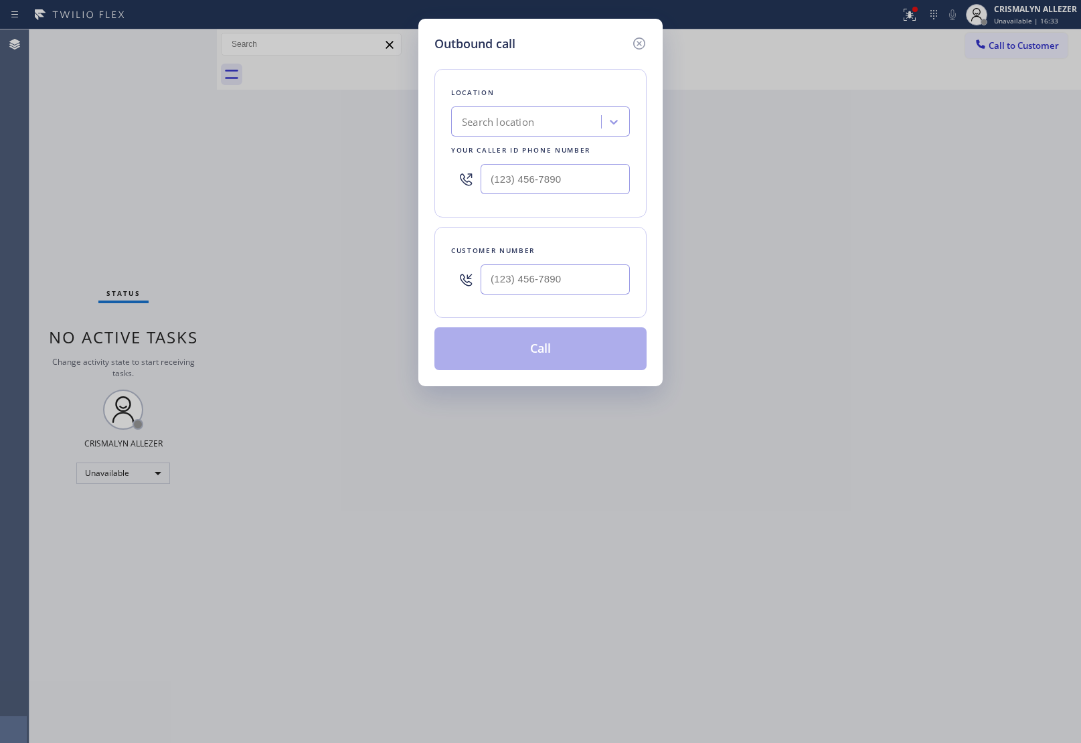
type input "[PHONE_NUMBER]"
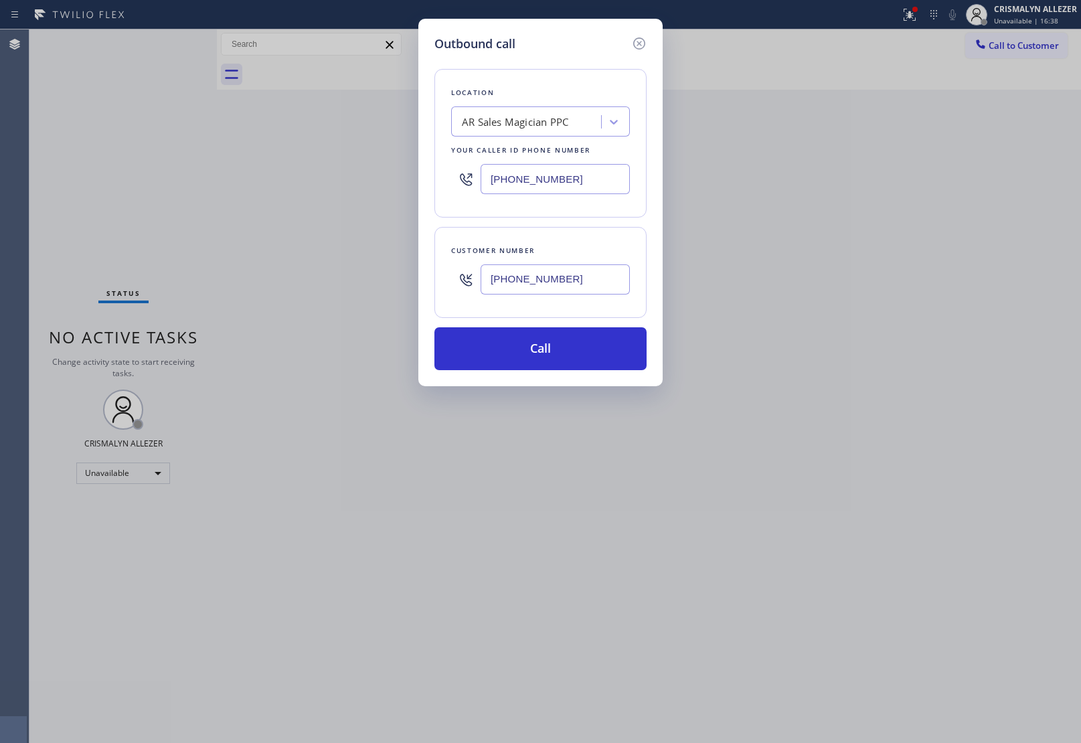
drag, startPoint x: 598, startPoint y: 181, endPoint x: 261, endPoint y: 169, distance: 336.9
click at [281, 173] on div "Outbound call Location AR Sales Magician PPC Your caller id phone number [PHONE…" at bounding box center [540, 371] width 1081 height 743
paste input "text"
type input "[PHONE_NUMBER]"
click at [546, 353] on button "Call" at bounding box center [540, 348] width 212 height 43
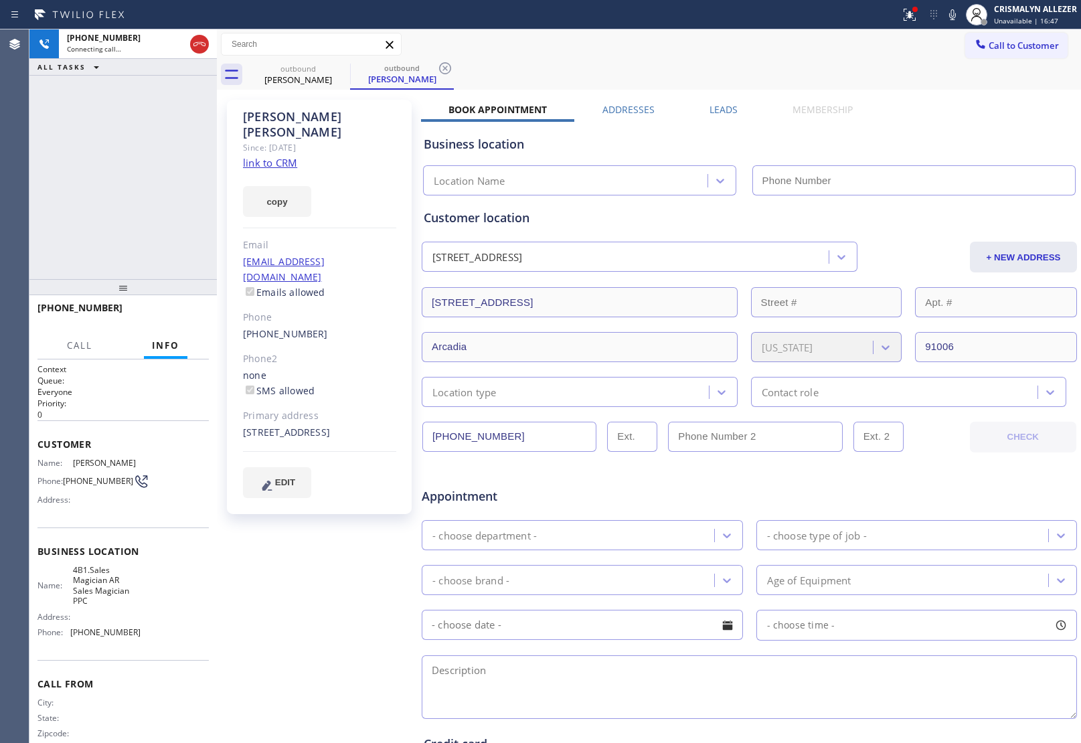
type input "[PHONE_NUMBER]"
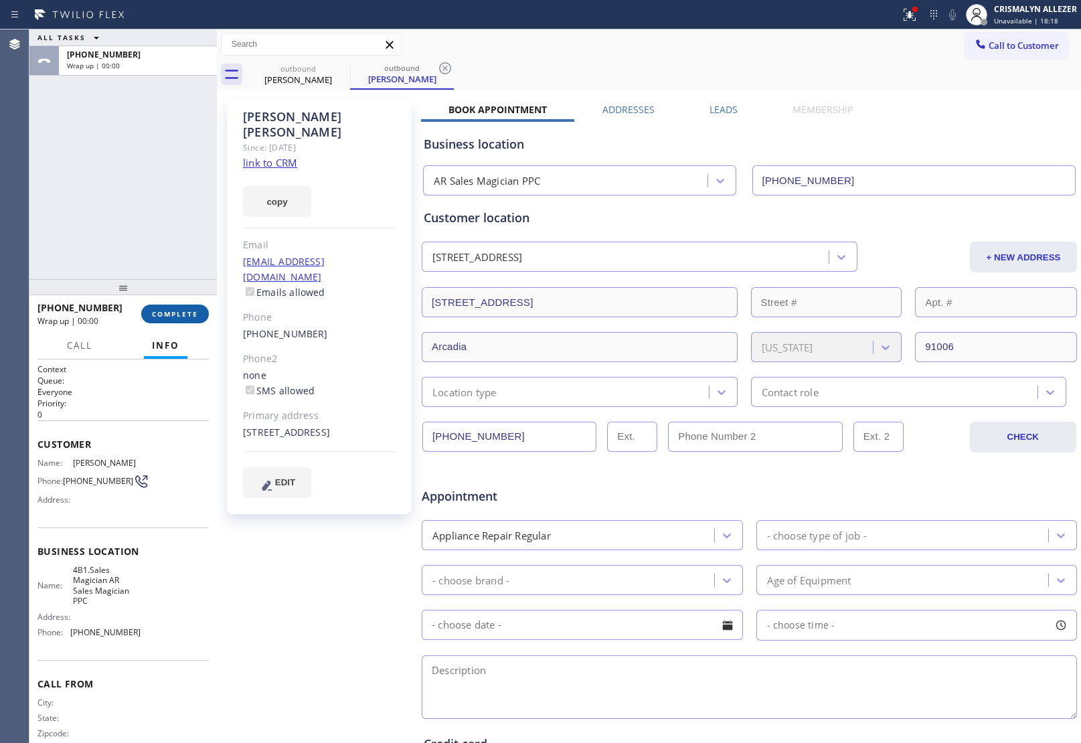
click at [173, 311] on span "COMPLETE" at bounding box center [175, 313] width 46 height 9
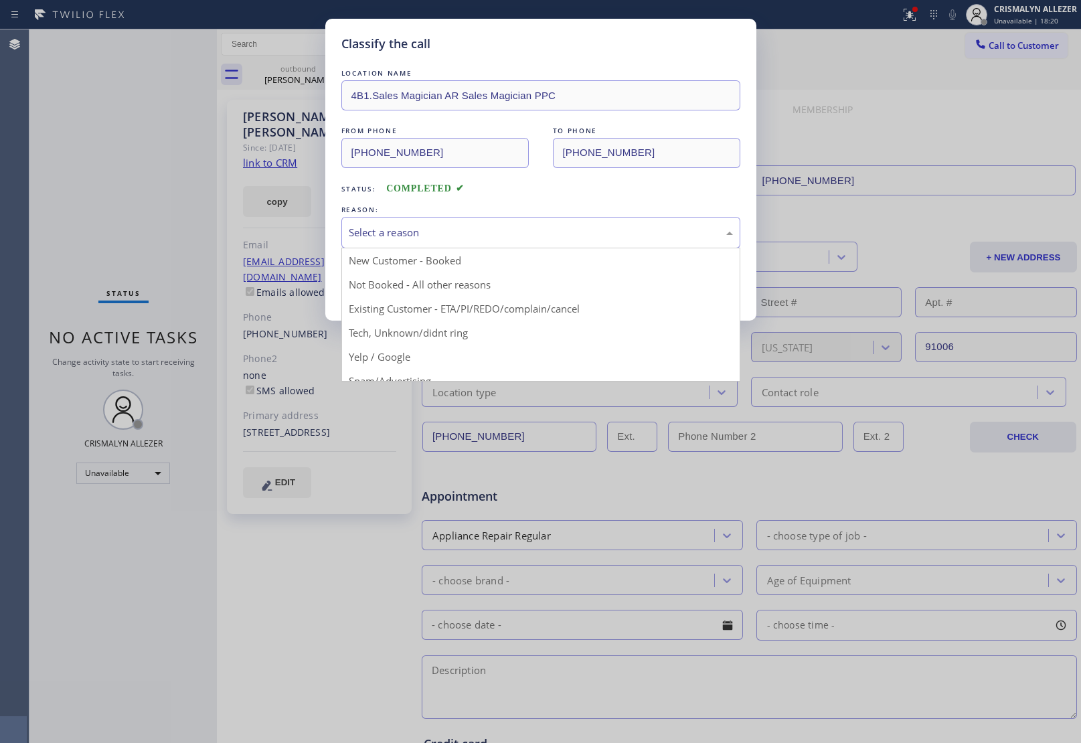
click at [487, 234] on div "Select a reason" at bounding box center [541, 232] width 384 height 15
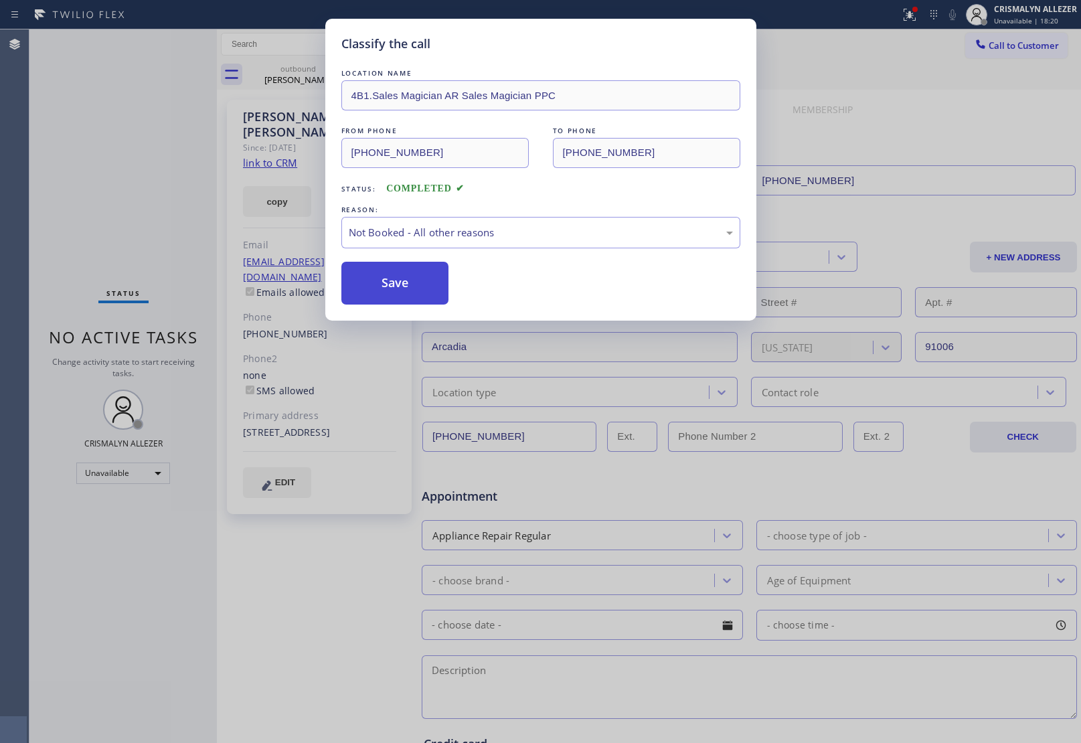
click at [416, 275] on button "Save" at bounding box center [395, 283] width 108 height 43
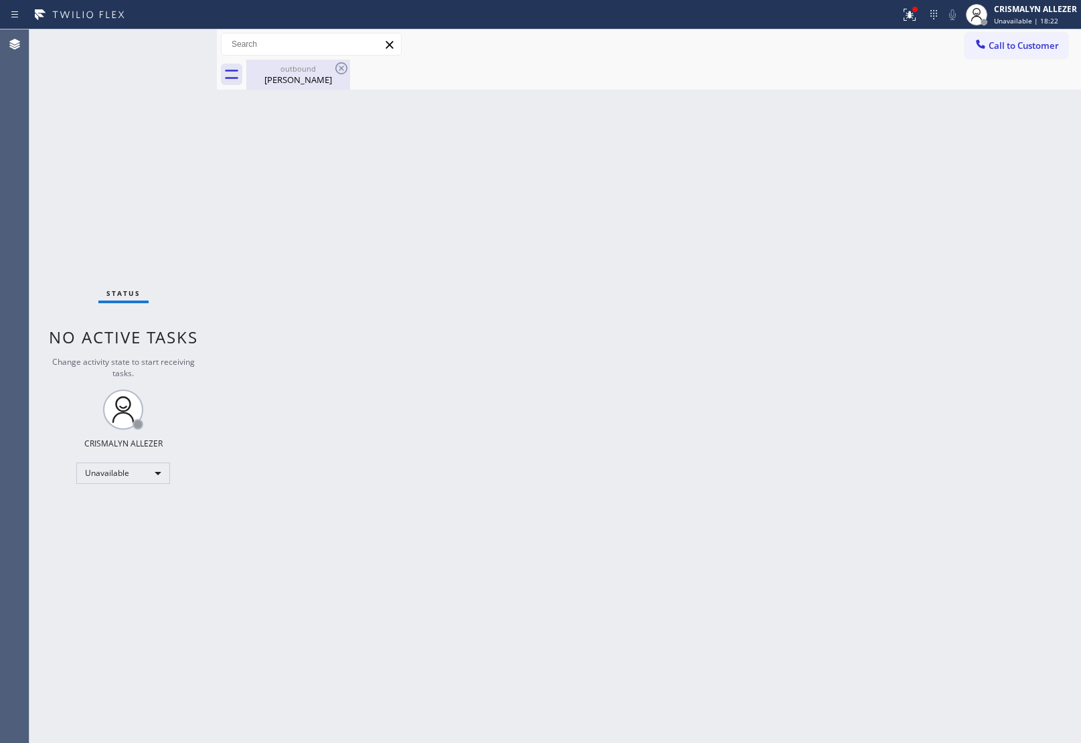
click at [287, 84] on div "[PERSON_NAME]" at bounding box center [298, 80] width 101 height 12
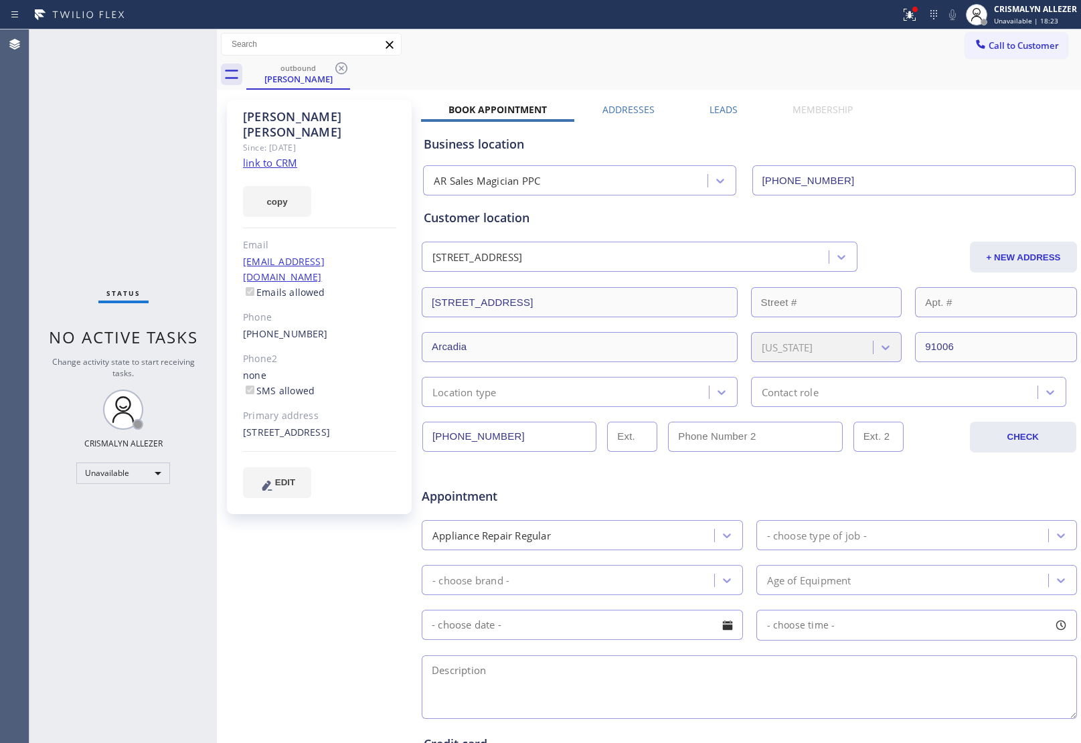
click at [732, 110] on label "Leads" at bounding box center [724, 109] width 28 height 13
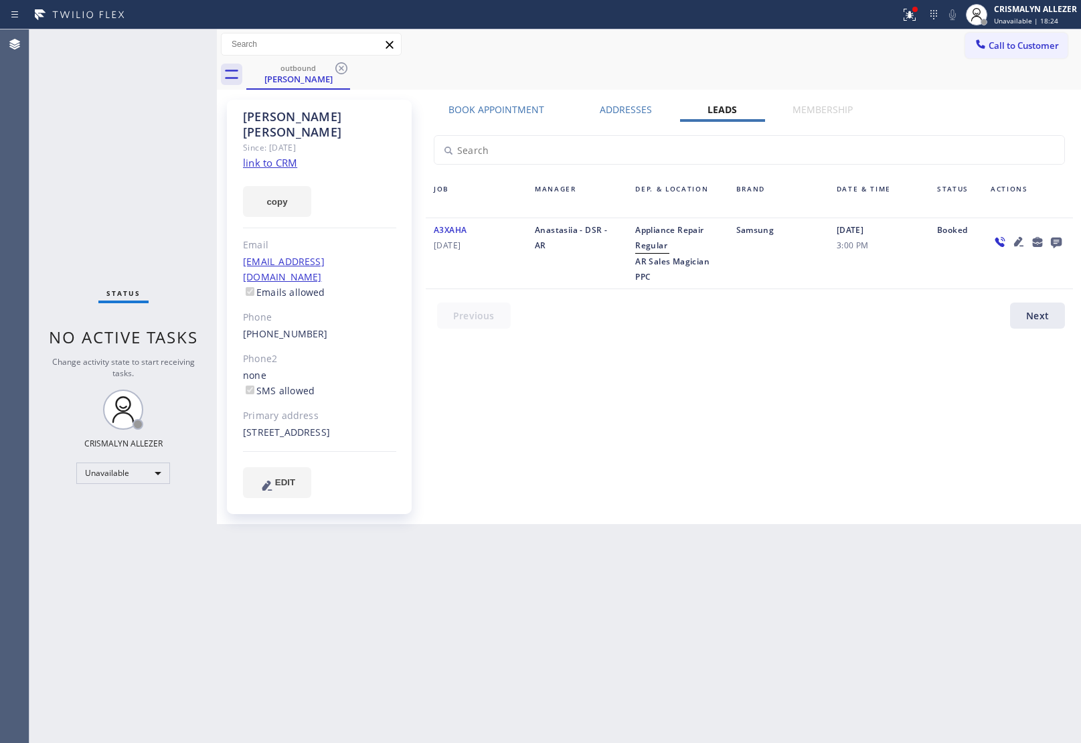
click at [1063, 241] on icon at bounding box center [1056, 242] width 16 height 17
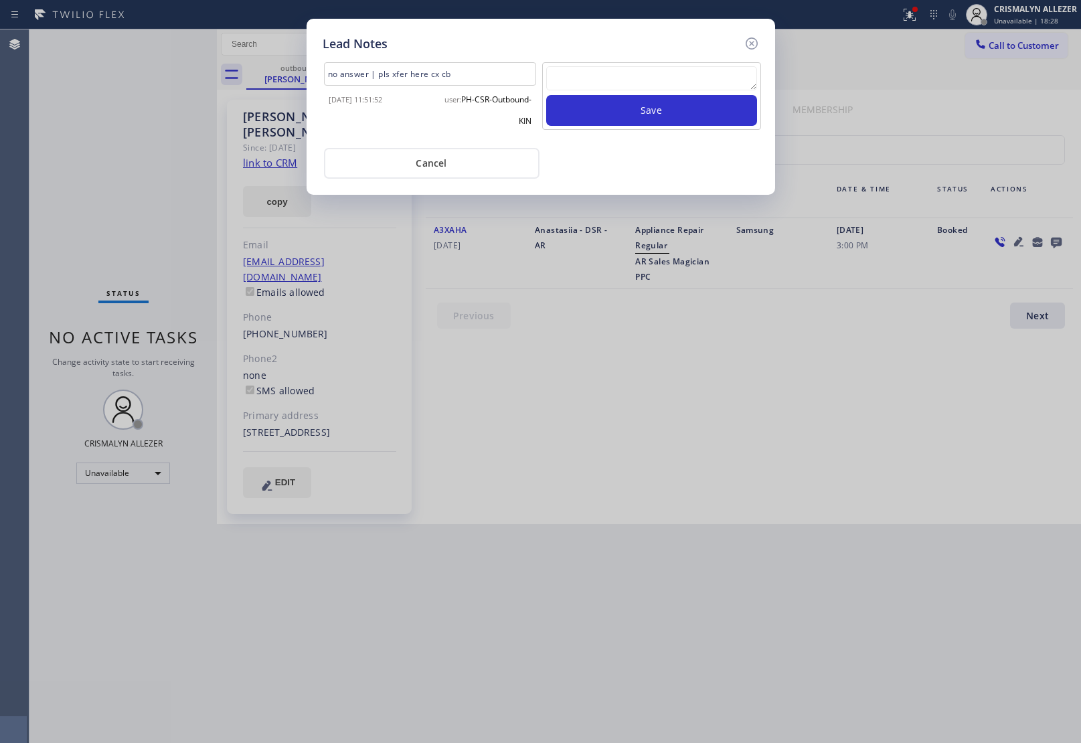
click at [619, 86] on textarea at bounding box center [651, 78] width 211 height 24
paste textarea "DON'T NEED SERVICE / NOT NTERESTED"
type textarea "DON'T NEED SERVICE / NOT NTERESTED"
click at [659, 118] on button "Save" at bounding box center [651, 110] width 211 height 31
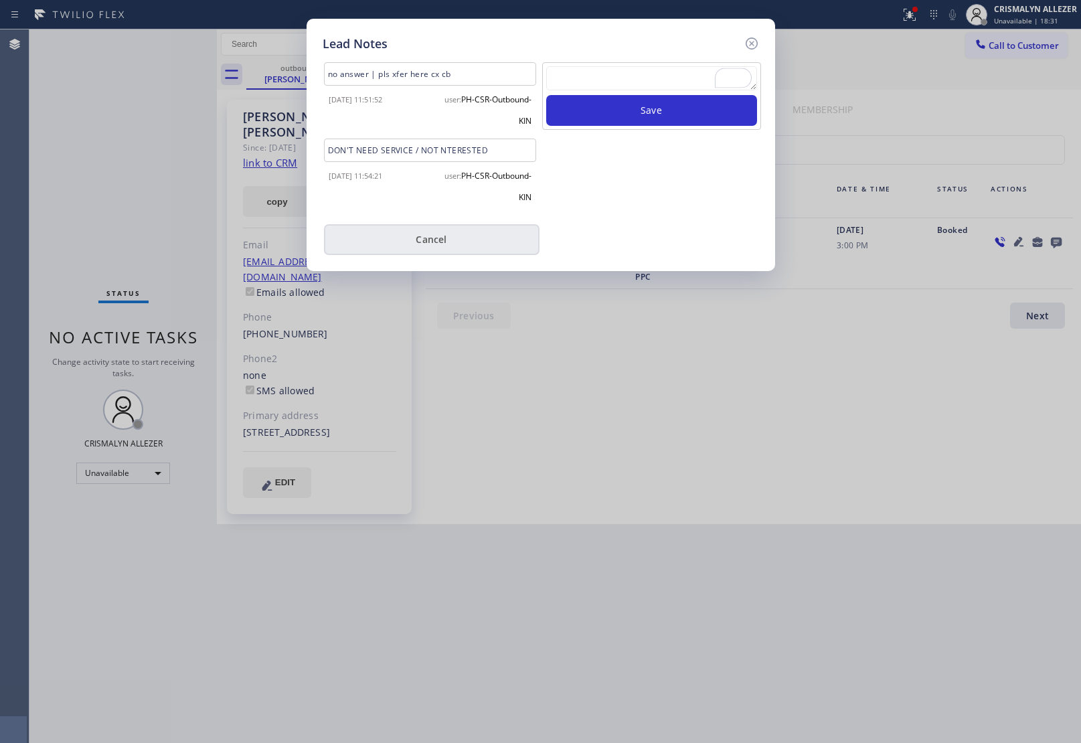
click at [436, 246] on button "Cancel" at bounding box center [432, 239] width 216 height 31
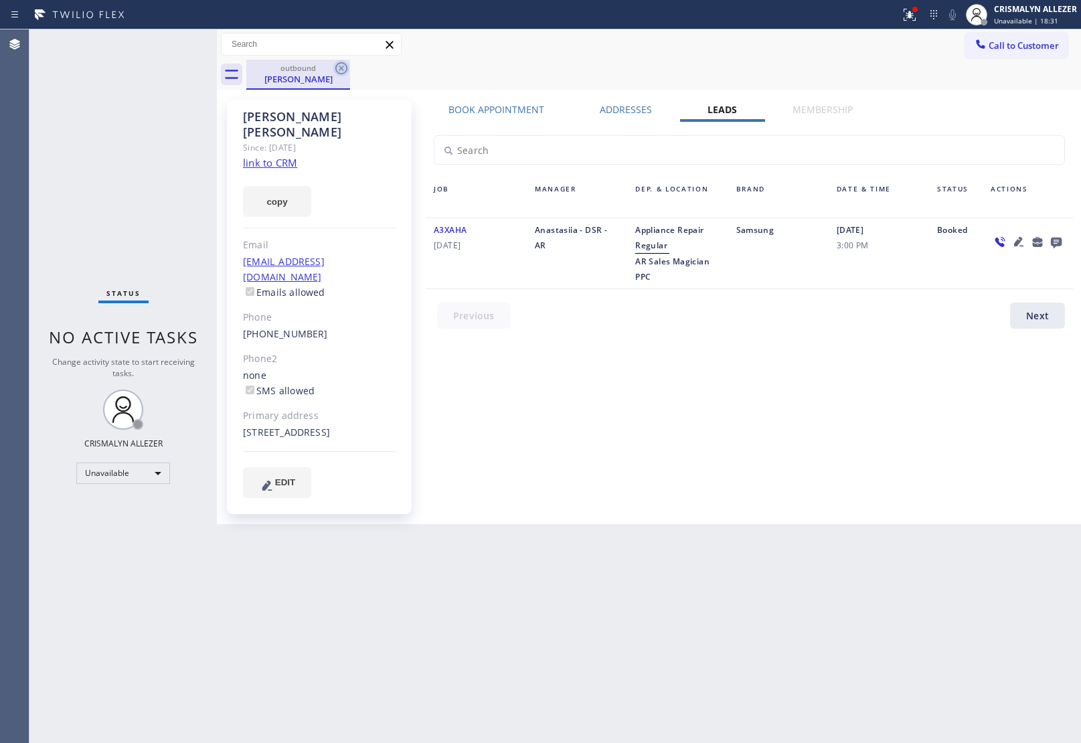
click at [343, 68] on icon at bounding box center [341, 68] width 16 height 16
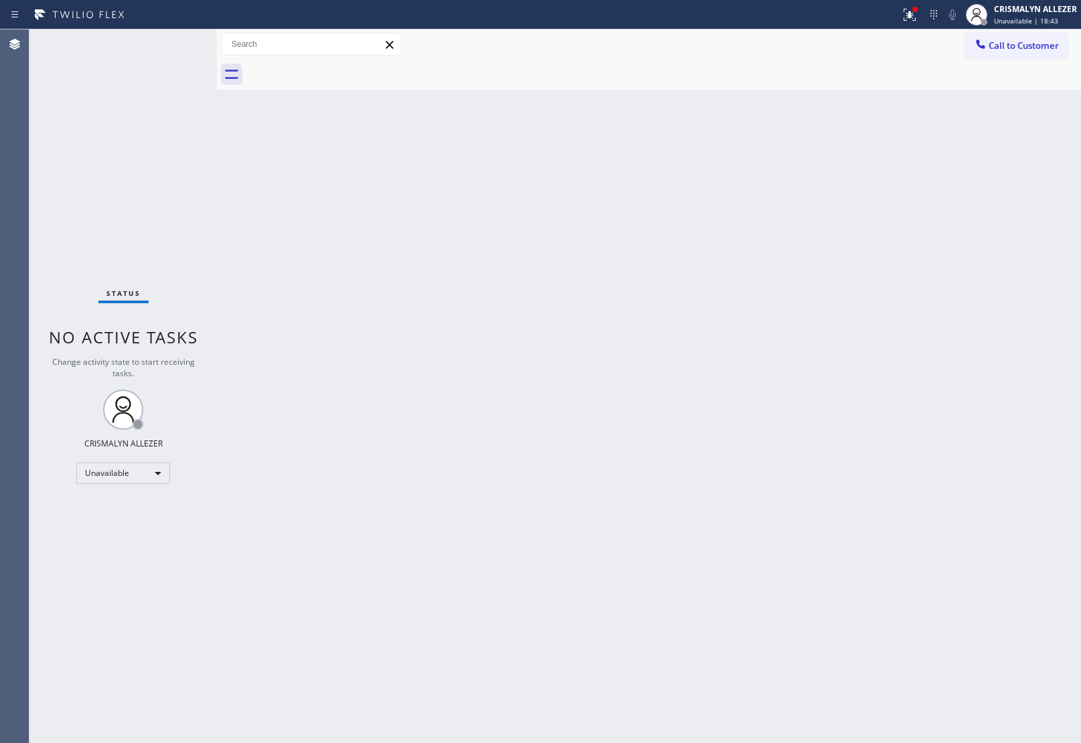
drag, startPoint x: 1038, startPoint y: 44, endPoint x: 912, endPoint y: 112, distance: 143.5
click at [1039, 44] on span "Call to Customer" at bounding box center [1024, 45] width 70 height 12
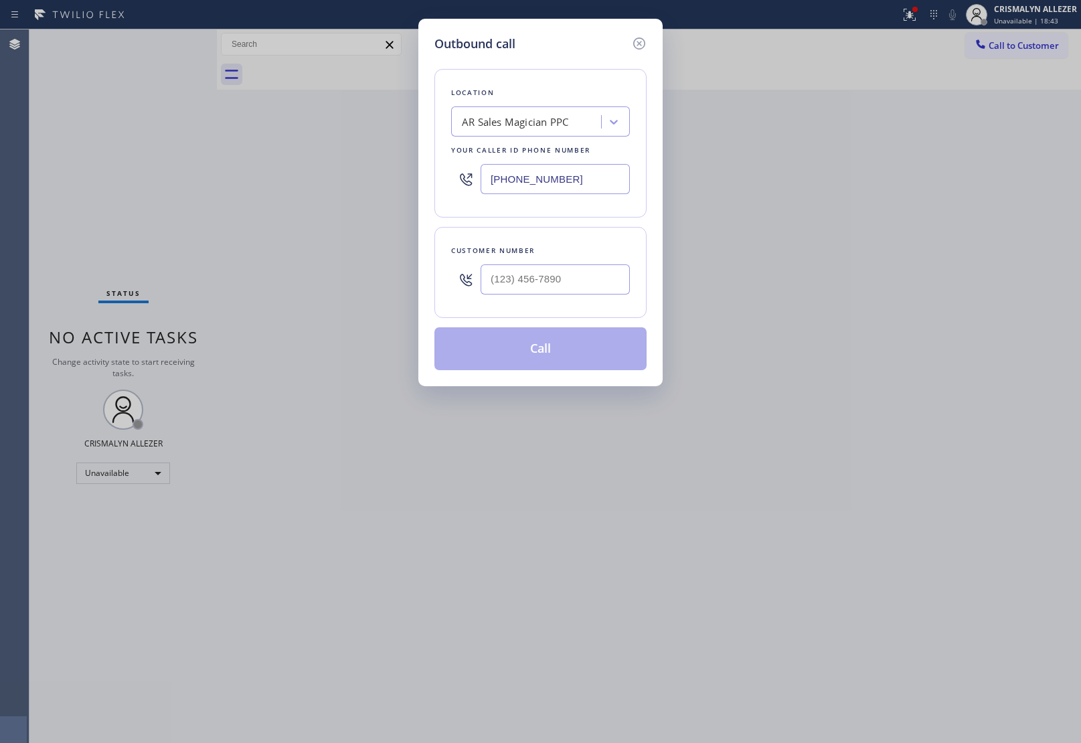
paste input "480) 418-9915"
drag, startPoint x: 620, startPoint y: 179, endPoint x: 285, endPoint y: 184, distance: 334.8
click at [301, 184] on div "Outbound call Location AR Sales Magician PPC Your caller id phone number [PHONE…" at bounding box center [540, 371] width 1081 height 743
type input "[PHONE_NUMBER]"
click at [596, 285] on input "(___) ___-____" at bounding box center [555, 279] width 149 height 30
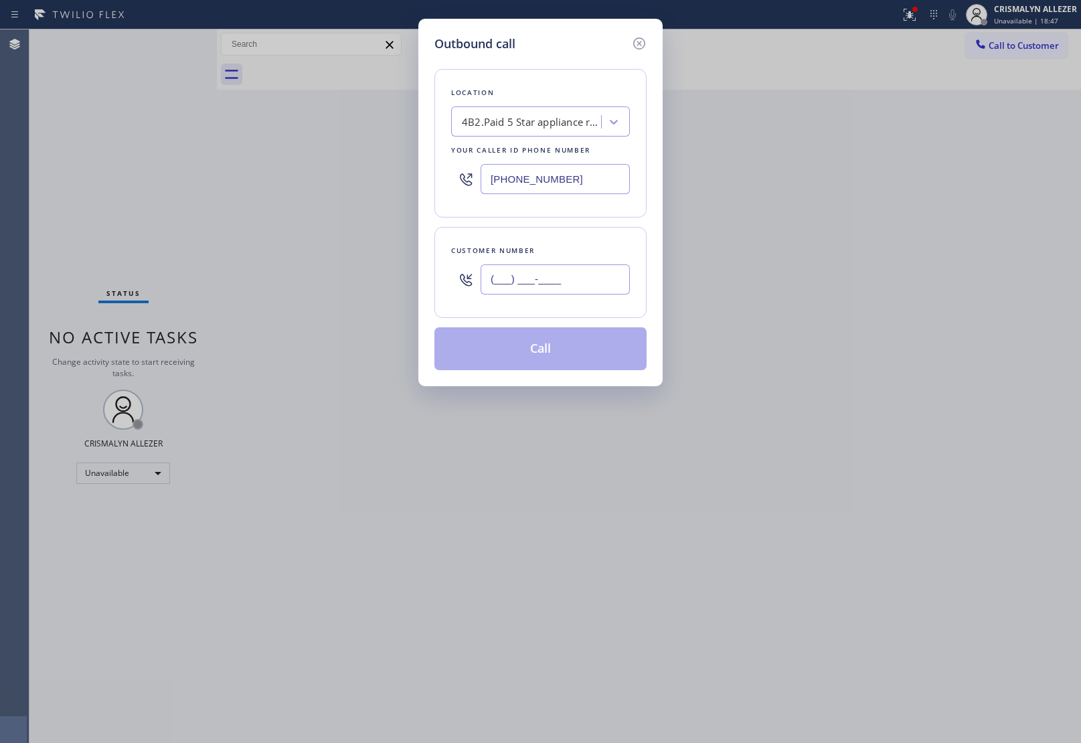
paste input "310) 415-0111"
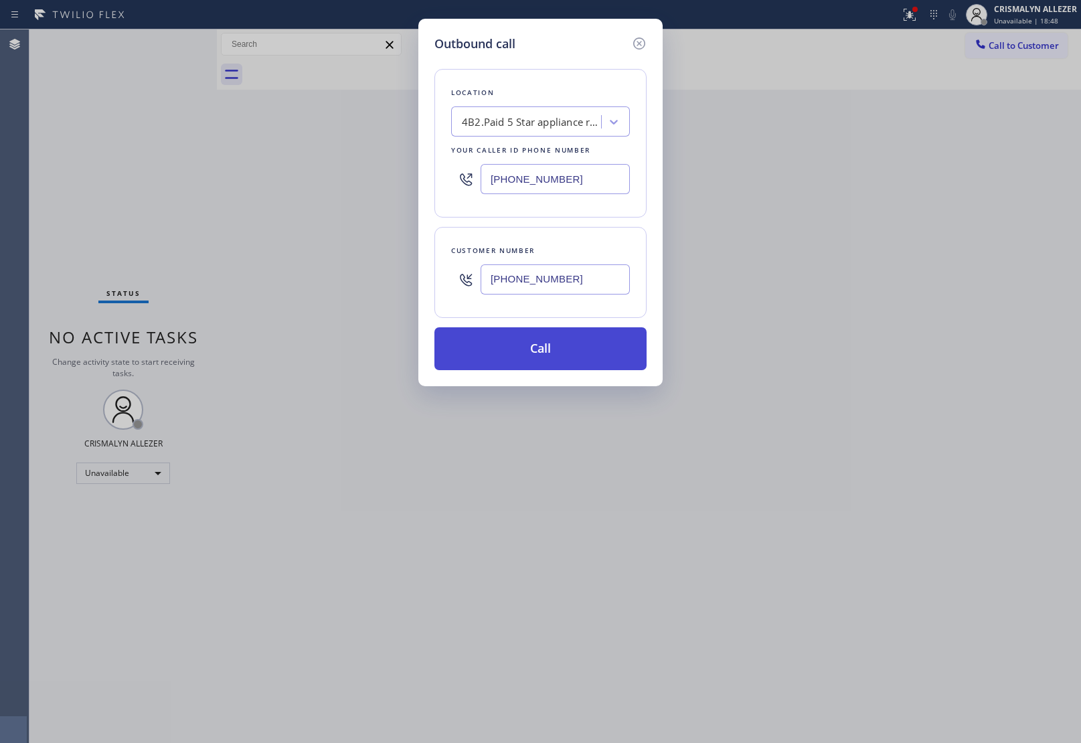
type input "[PHONE_NUMBER]"
click at [551, 352] on button "Call" at bounding box center [540, 348] width 212 height 43
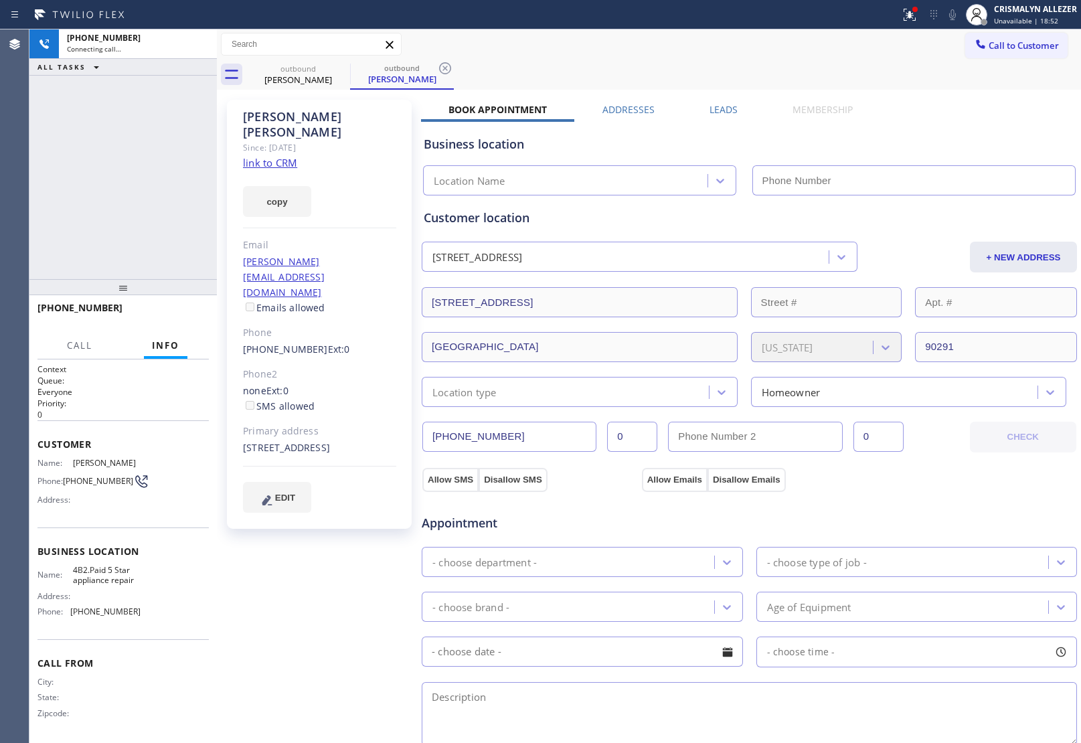
click at [268, 156] on link "link to CRM" at bounding box center [270, 162] width 54 height 13
type input "[PHONE_NUMBER]"
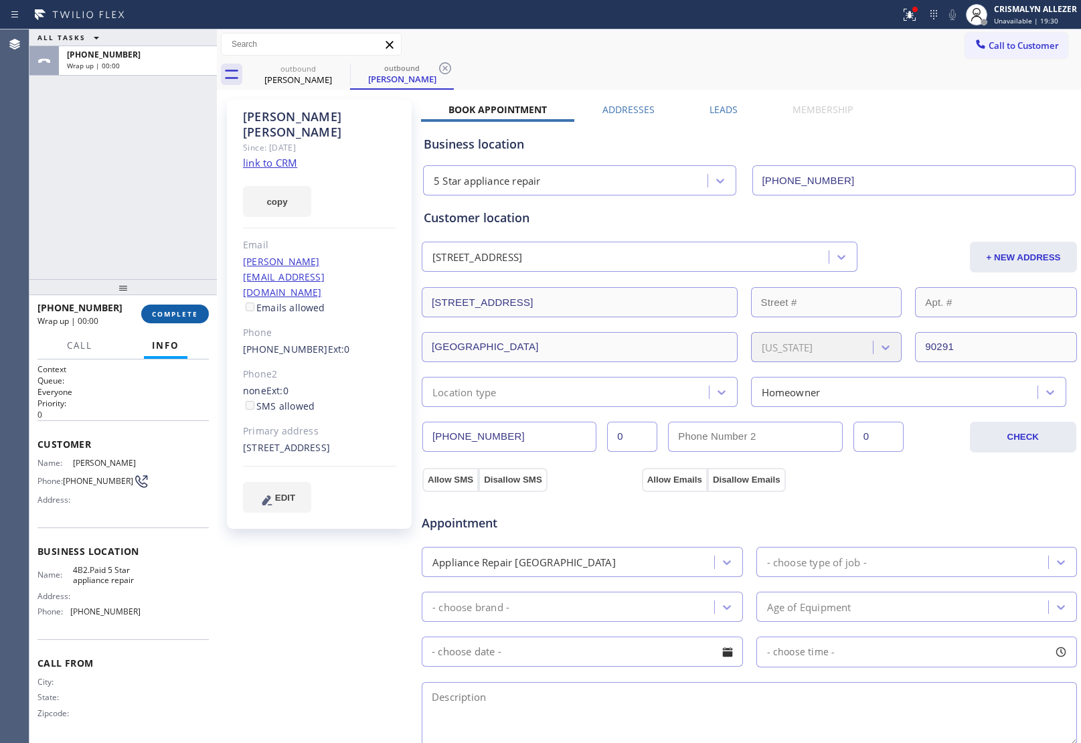
click at [161, 315] on span "COMPLETE" at bounding box center [175, 313] width 46 height 9
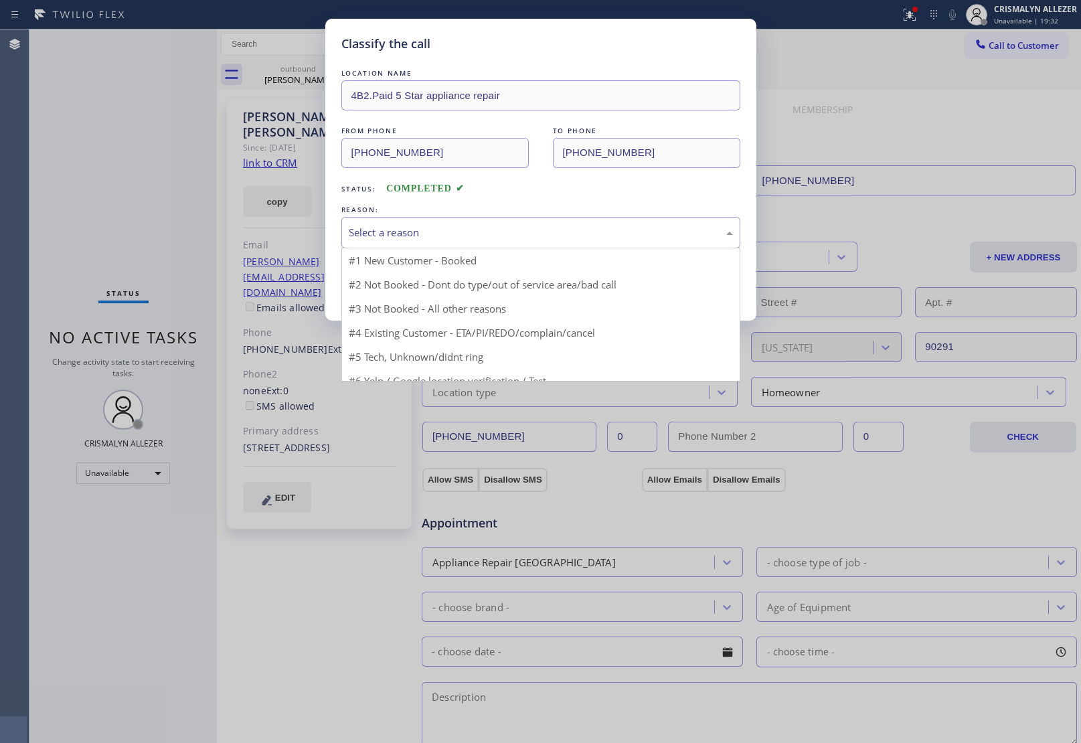
click at [577, 223] on div "Select a reason" at bounding box center [540, 232] width 399 height 31
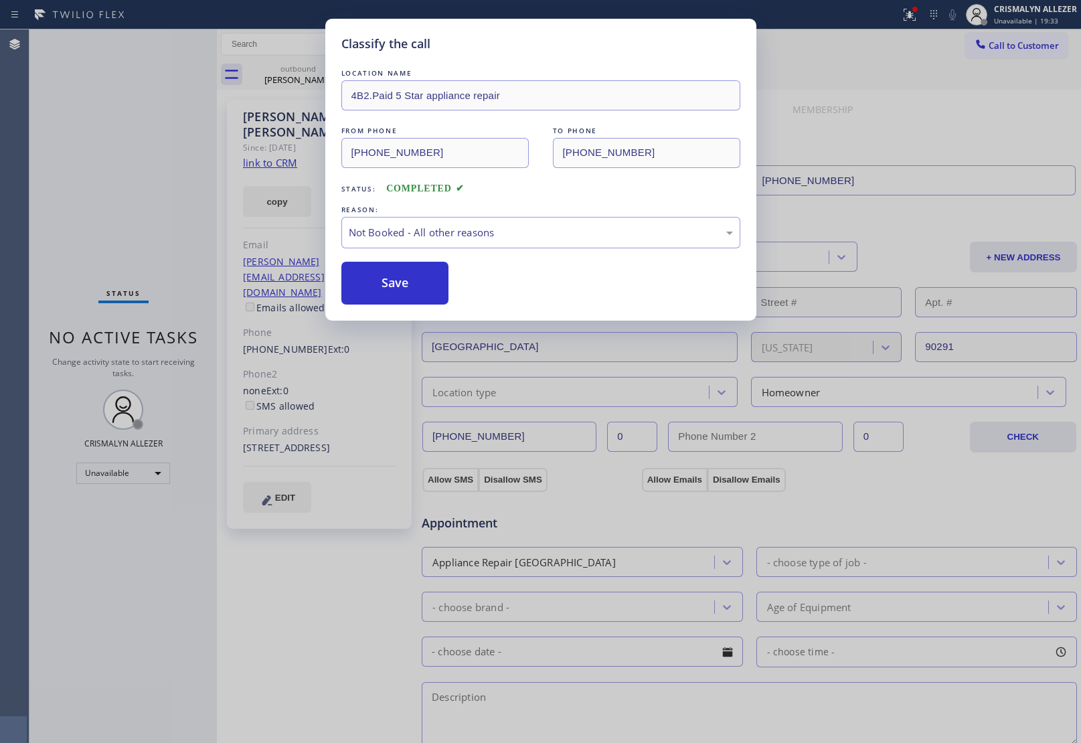
click at [410, 285] on button "Save" at bounding box center [395, 283] width 108 height 43
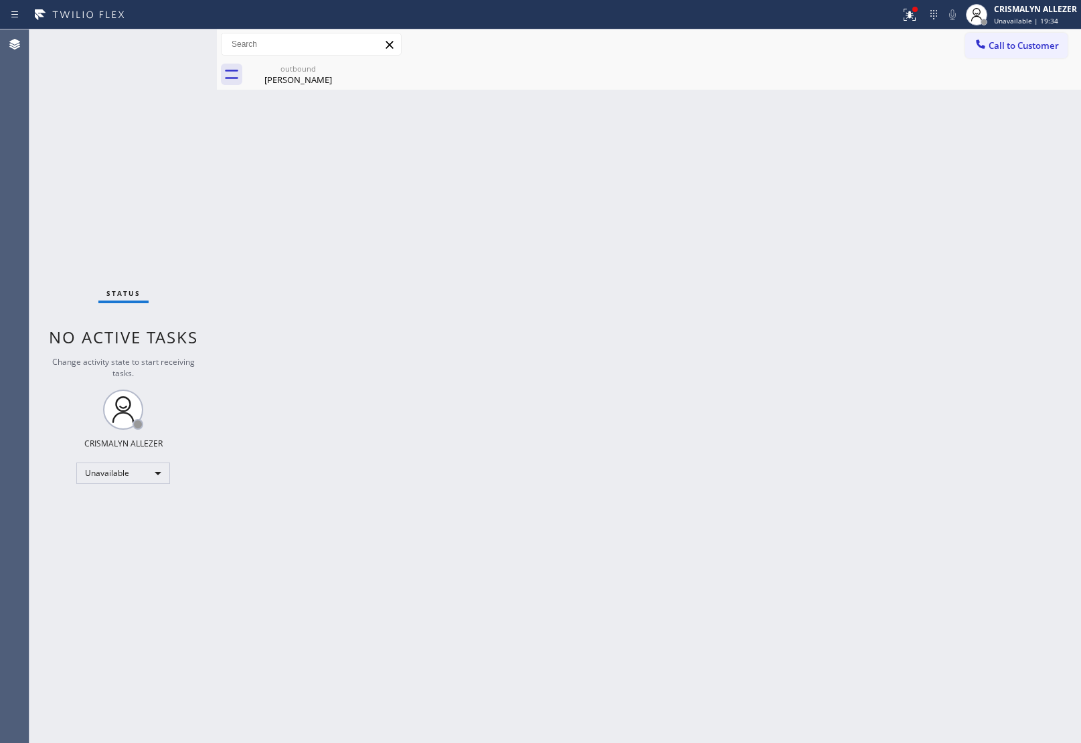
click at [300, 72] on div "outbound" at bounding box center [298, 69] width 101 height 10
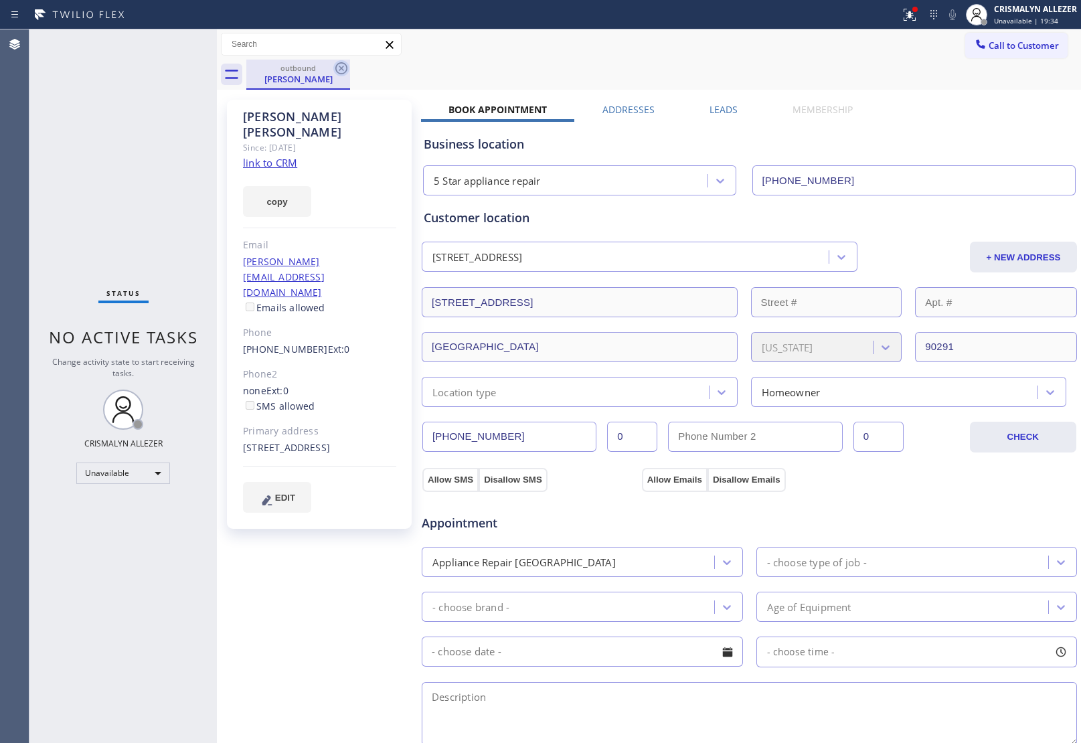
click at [338, 70] on icon at bounding box center [341, 68] width 16 height 16
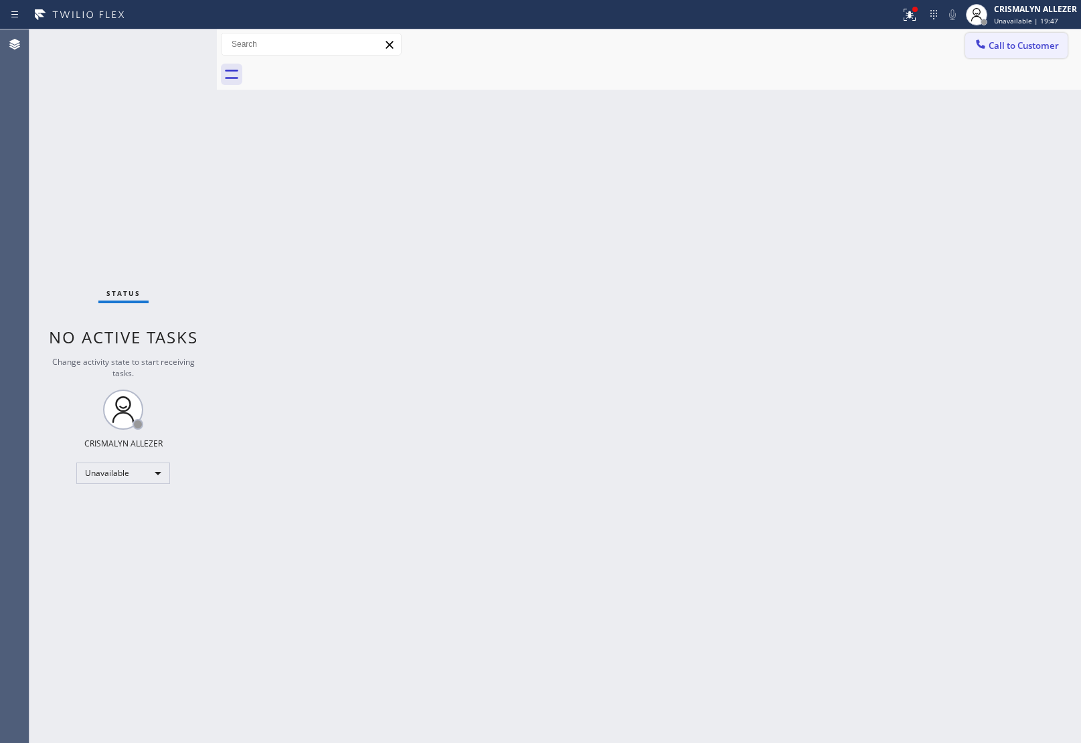
click at [1002, 44] on span "Call to Customer" at bounding box center [1024, 45] width 70 height 12
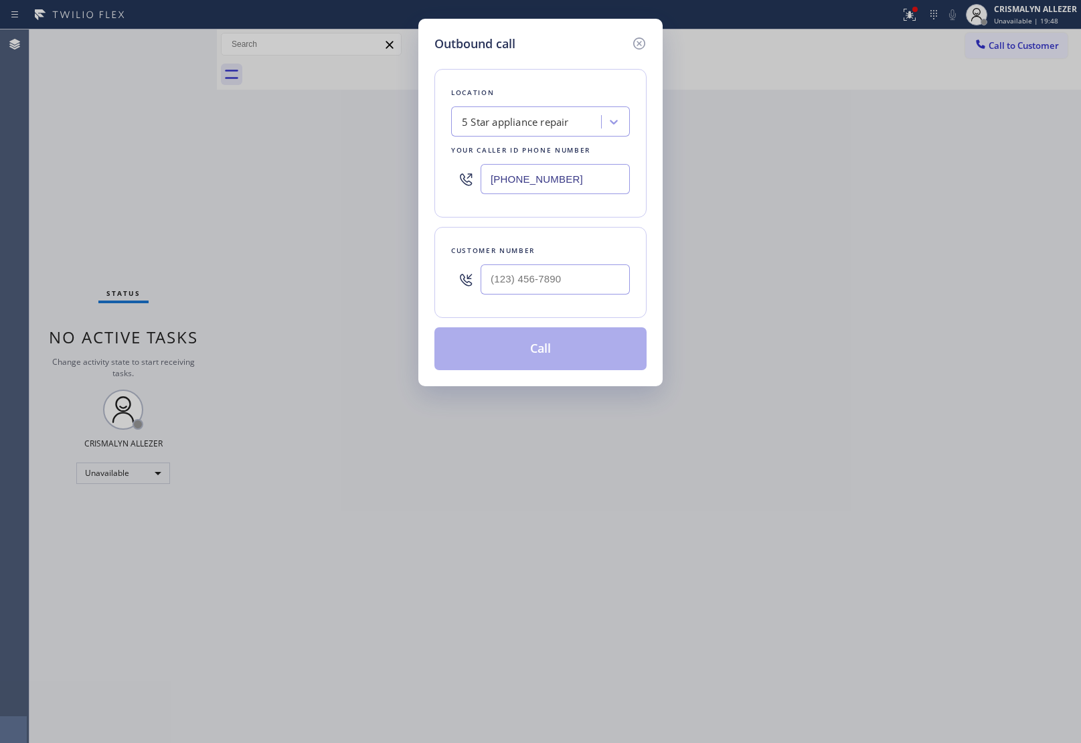
drag, startPoint x: 624, startPoint y: 176, endPoint x: 254, endPoint y: 201, distance: 370.4
click at [280, 198] on div "Outbound call Location 5 Star appliance repair Your caller id phone number [PHO…" at bounding box center [540, 371] width 1081 height 743
paste input "213) 566-1222"
type input "[PHONE_NUMBER]"
click at [574, 286] on input "(___) ___-____" at bounding box center [555, 279] width 149 height 30
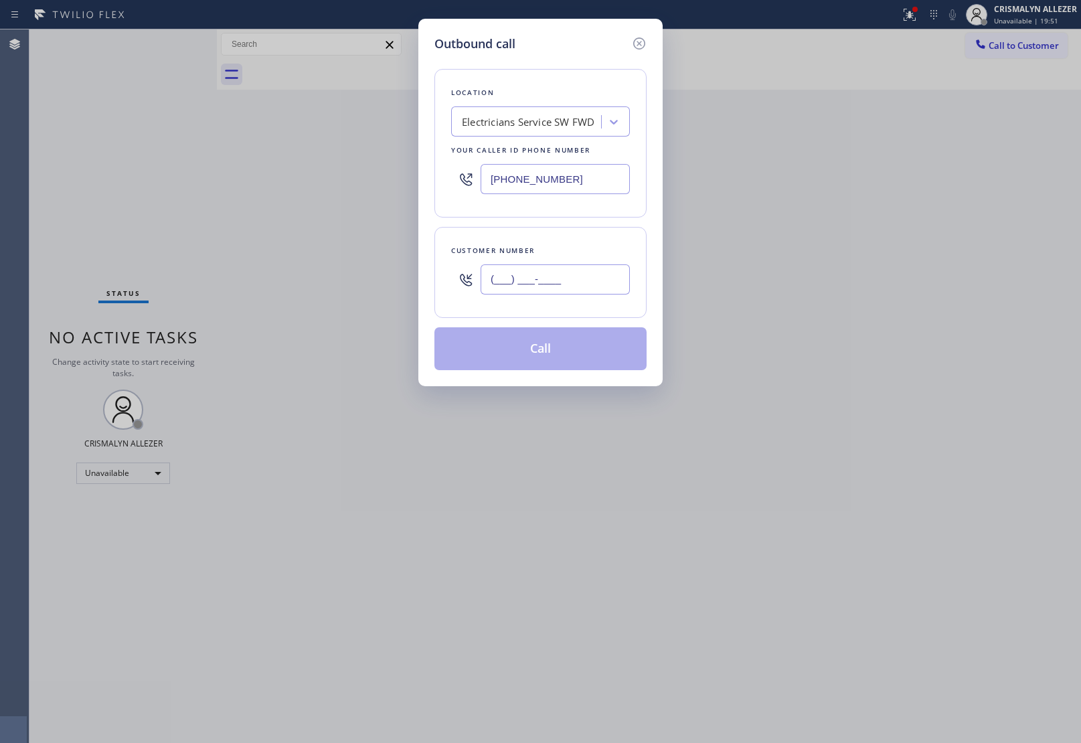
paste input "719) 490-6284"
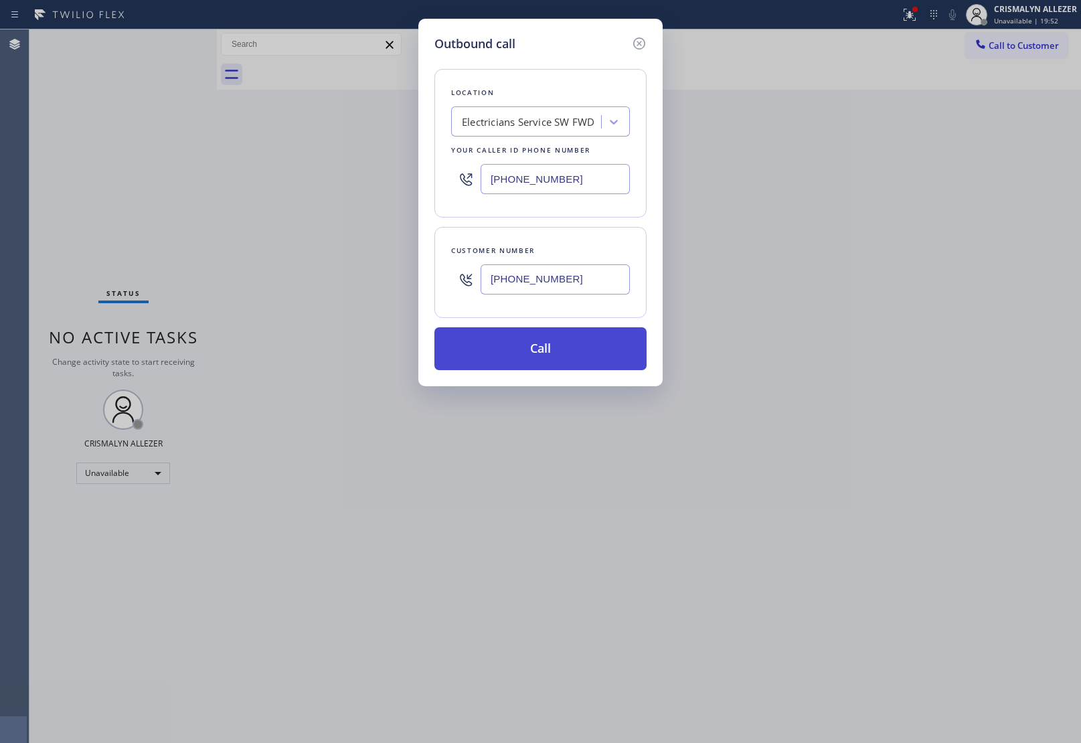
type input "[PHONE_NUMBER]"
click at [552, 360] on button "Call" at bounding box center [540, 348] width 212 height 43
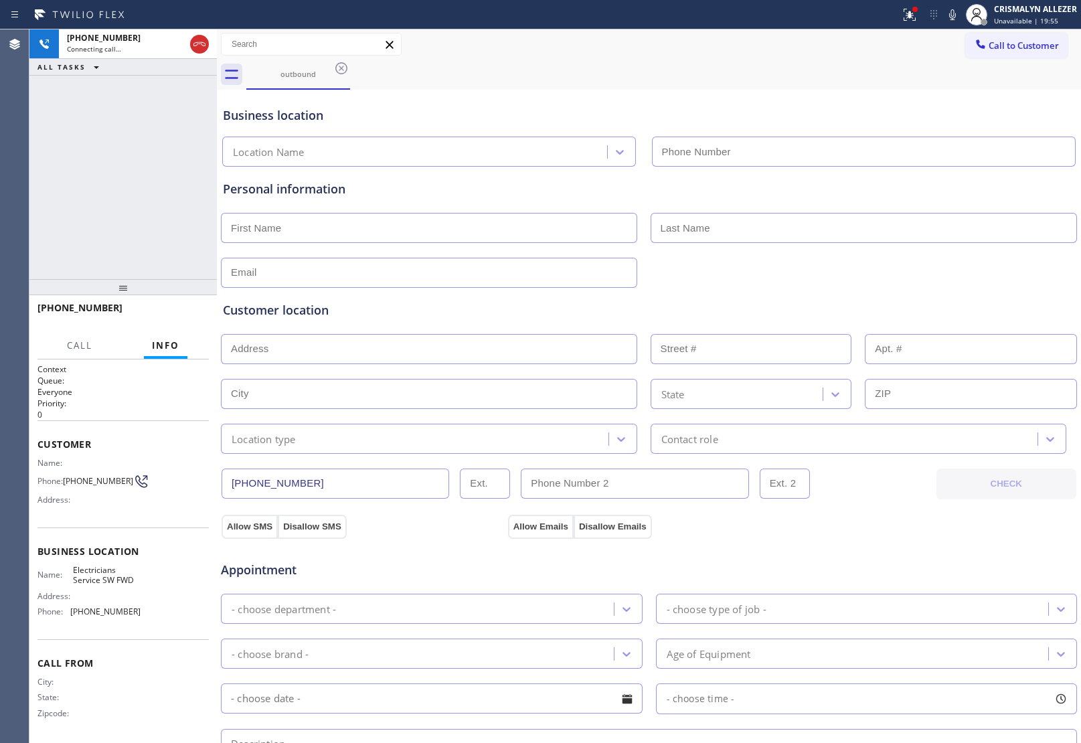
type input "[PHONE_NUMBER]"
click at [172, 320] on button "HANG UP" at bounding box center [178, 314] width 62 height 19
click at [177, 315] on span "HANG UP" at bounding box center [177, 313] width 41 height 9
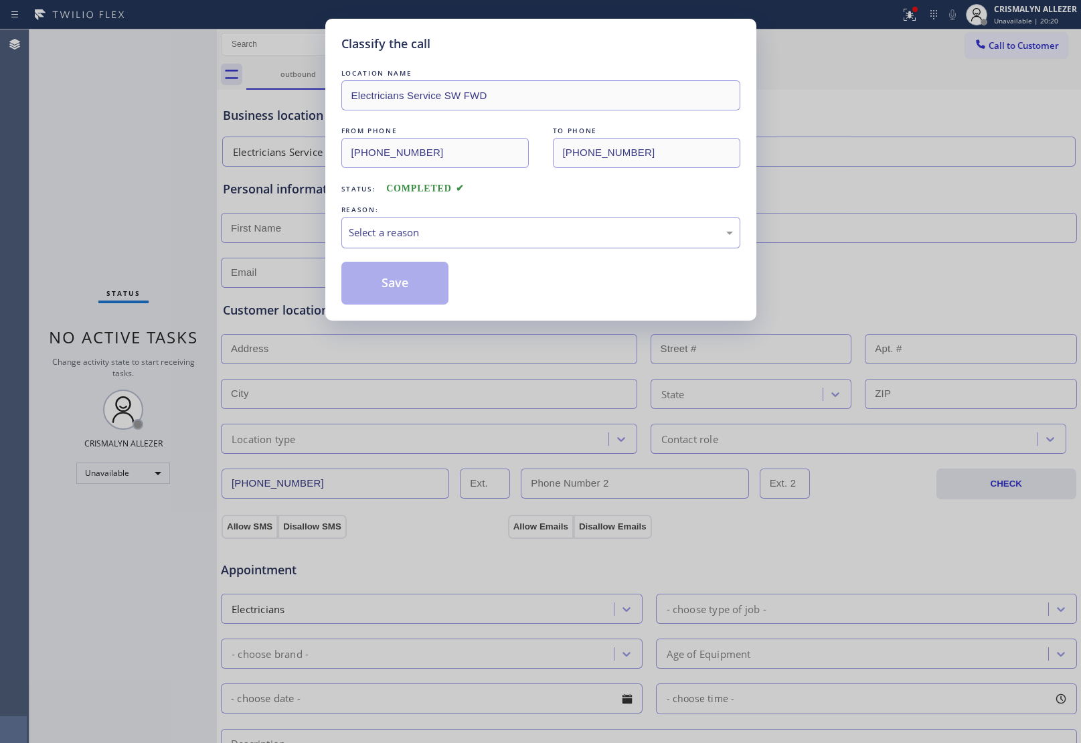
click at [556, 242] on div "Select a reason" at bounding box center [540, 232] width 399 height 31
click at [392, 289] on button "Save" at bounding box center [395, 283] width 108 height 43
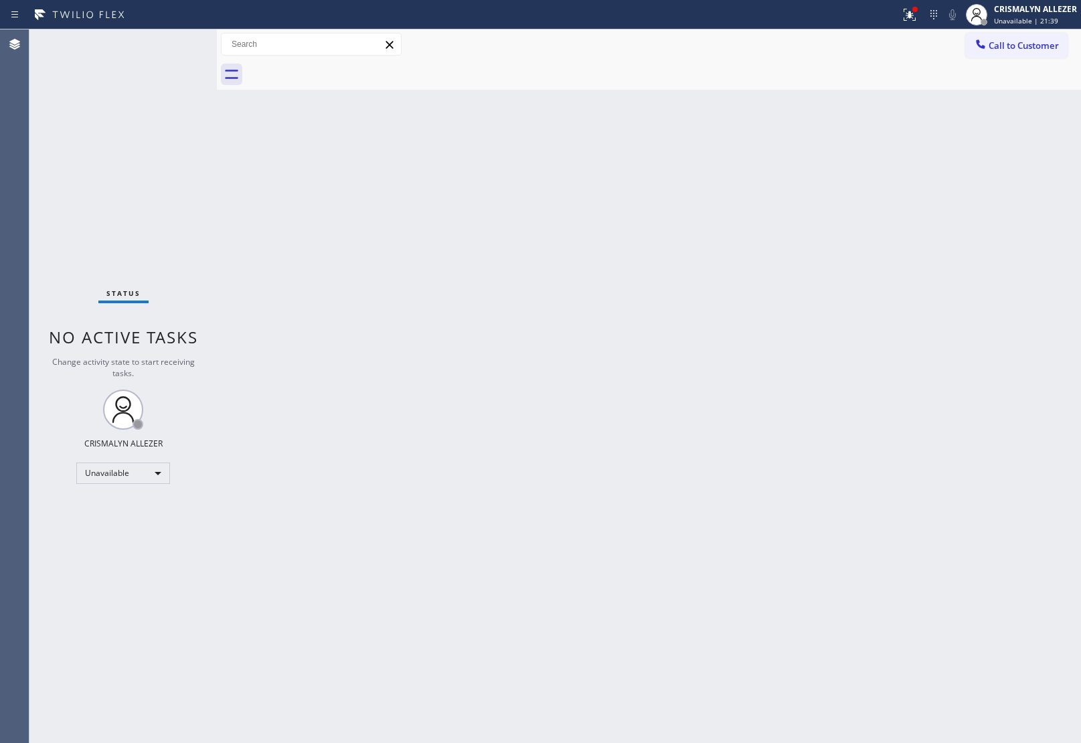
click at [1016, 52] on button "Call to Customer" at bounding box center [1016, 45] width 102 height 25
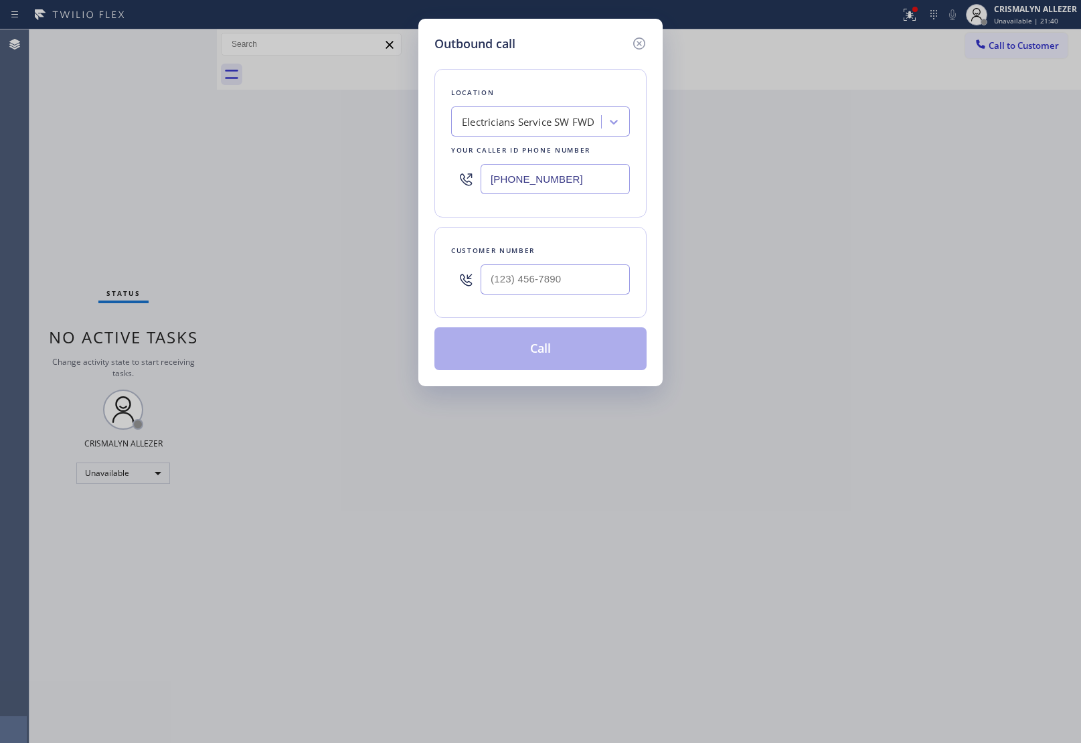
drag, startPoint x: 606, startPoint y: 183, endPoint x: 357, endPoint y: 168, distance: 249.5
click at [357, 168] on div "Outbound call Location Electricians Service SW FWD Your caller id phone number …" at bounding box center [540, 371] width 1081 height 743
paste input "323) 310-0103"
type input "[PHONE_NUMBER]"
click at [572, 285] on input "(___) ___-____" at bounding box center [555, 279] width 149 height 30
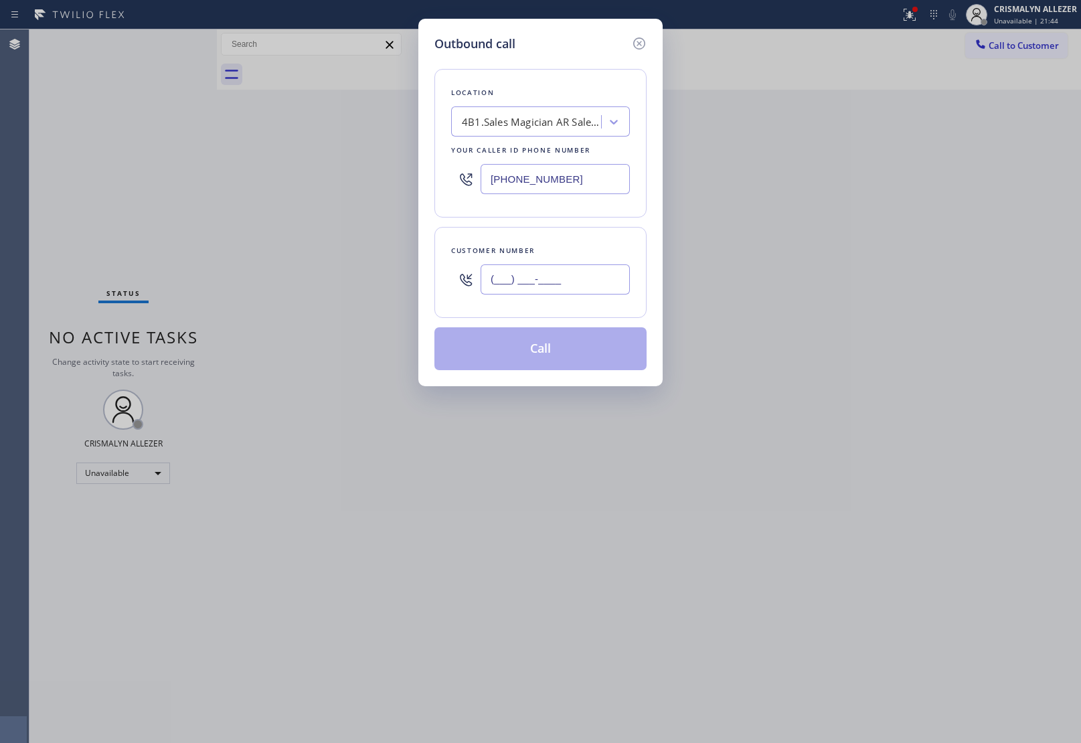
paste input "text"
paste input "818) 720-7231"
drag, startPoint x: 572, startPoint y: 285, endPoint x: 459, endPoint y: 285, distance: 113.1
click at [459, 285] on div "[PHONE_NUMBER]" at bounding box center [540, 280] width 179 height 44
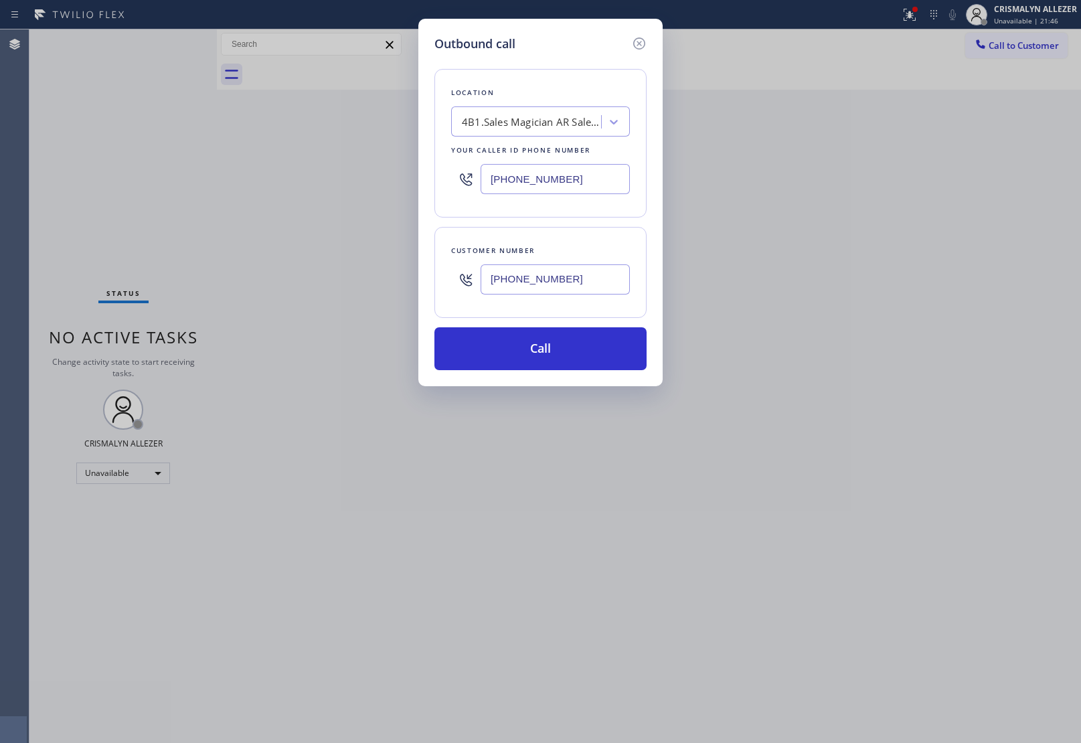
type input "[PHONE_NUMBER]"
click at [380, 268] on div "Outbound call Location 4B1.Sales Magician AR Sales Magician PPC Your caller id …" at bounding box center [540, 371] width 1081 height 743
click at [549, 359] on button "Call" at bounding box center [540, 348] width 212 height 43
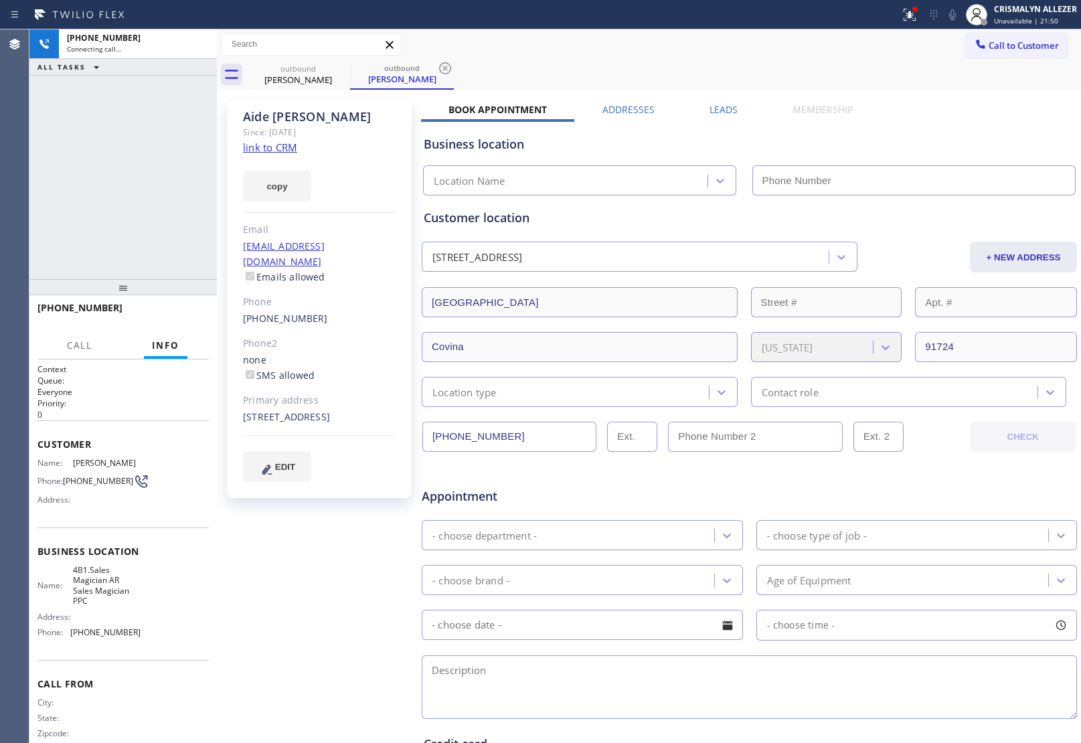
click at [269, 145] on link "link to CRM" at bounding box center [270, 147] width 54 height 13
type input "[PHONE_NUMBER]"
click at [195, 311] on span "HANG UP" at bounding box center [177, 313] width 41 height 9
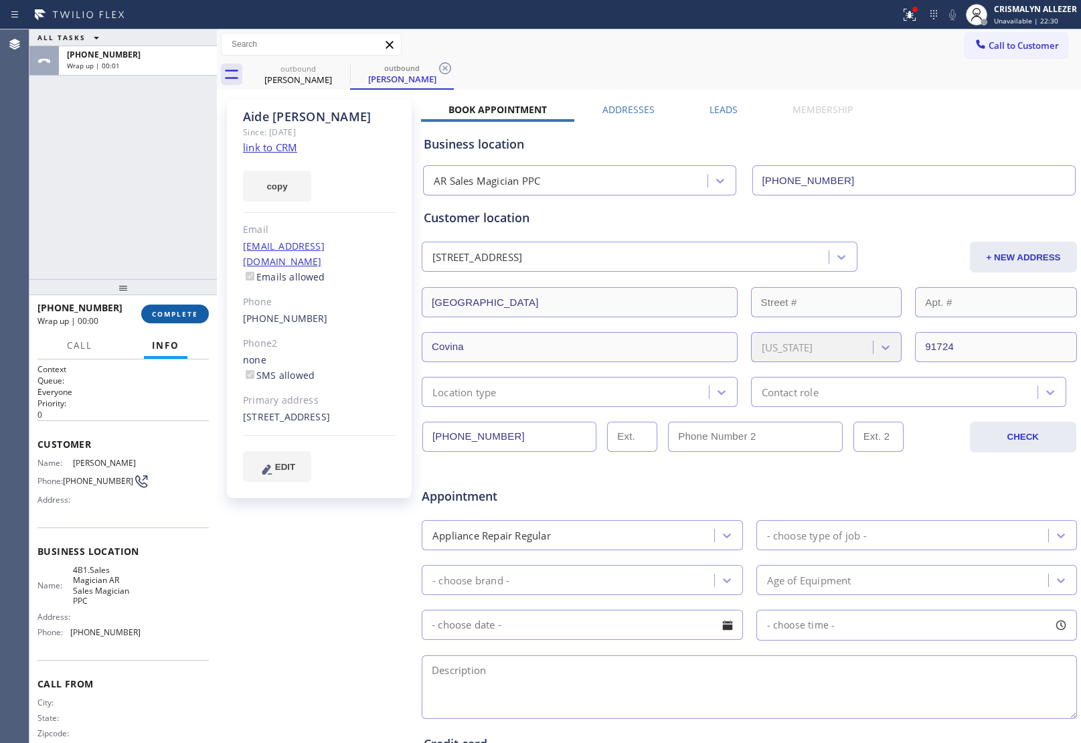
click at [179, 318] on span "COMPLETE" at bounding box center [175, 313] width 46 height 9
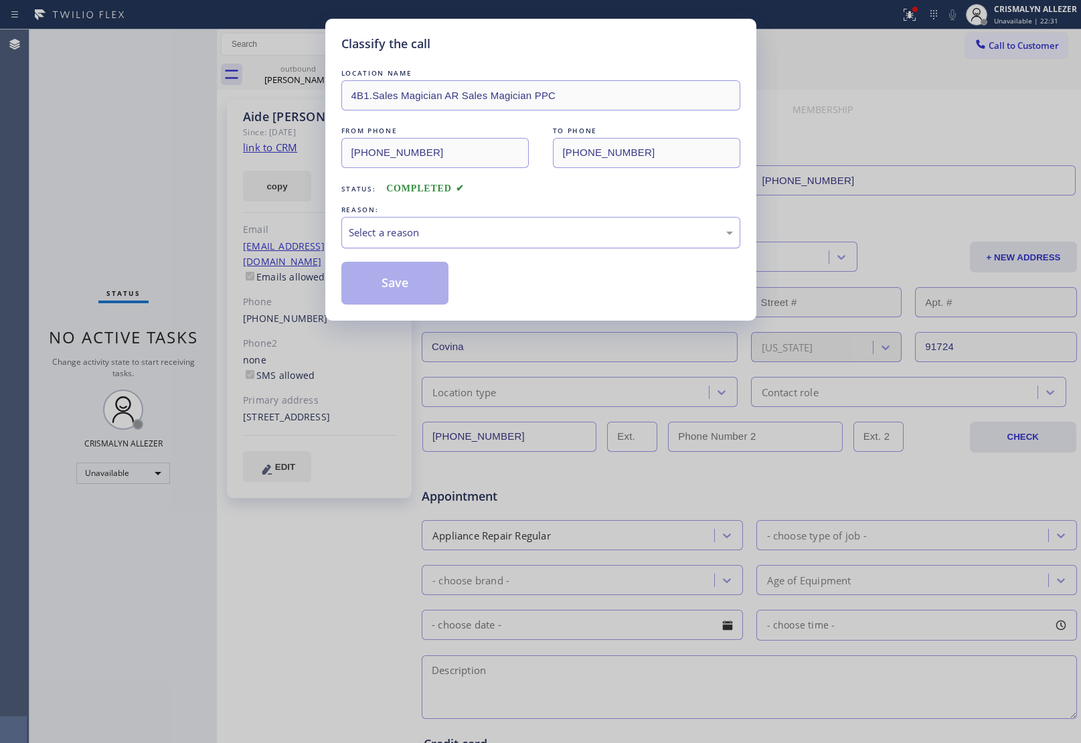
click at [527, 232] on div "Select a reason" at bounding box center [541, 232] width 384 height 15
click at [433, 285] on button "Save" at bounding box center [395, 283] width 108 height 43
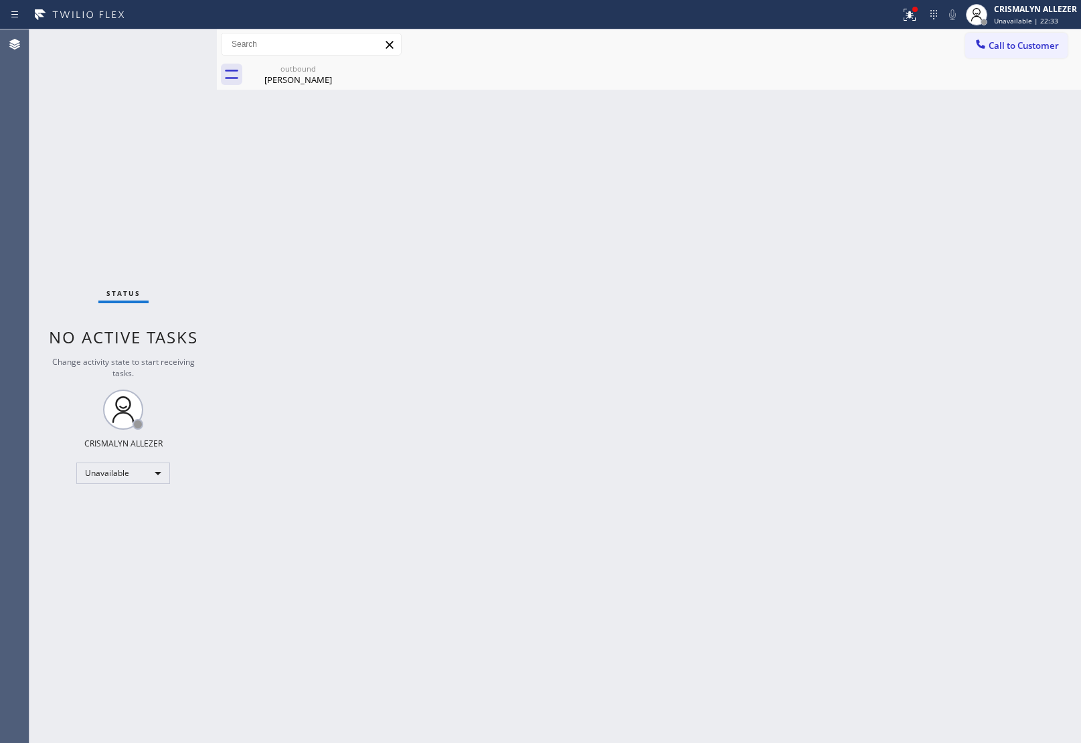
click at [296, 78] on div "[PERSON_NAME]" at bounding box center [298, 80] width 101 height 12
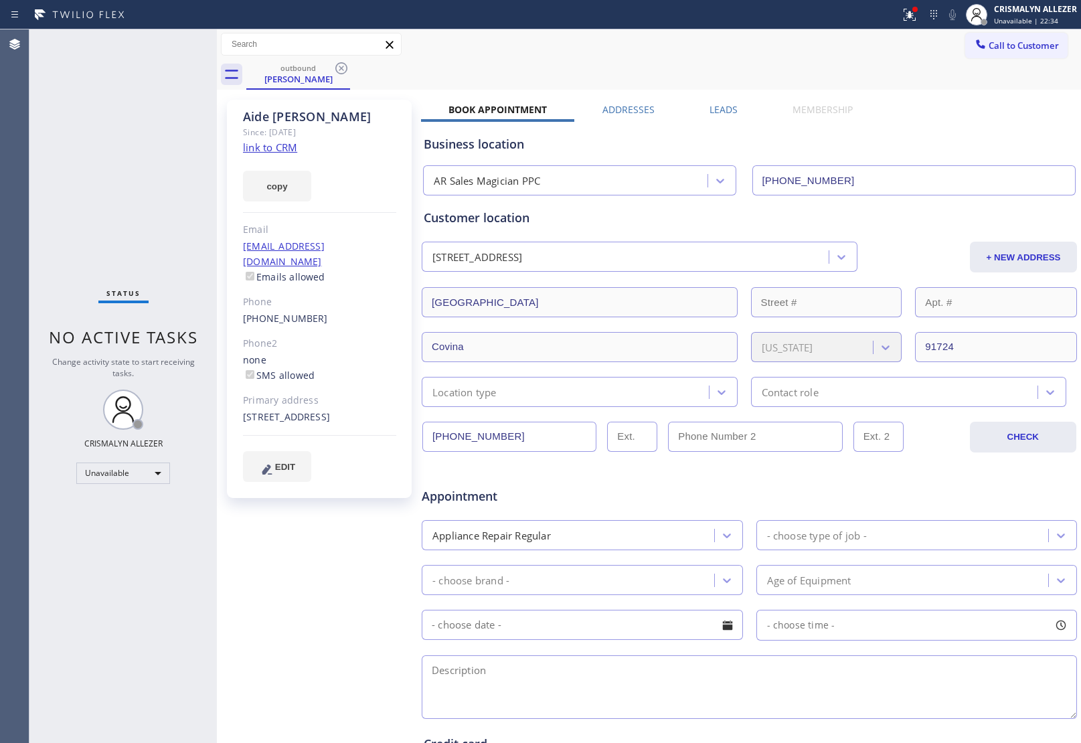
click at [716, 108] on label "Leads" at bounding box center [724, 109] width 28 height 13
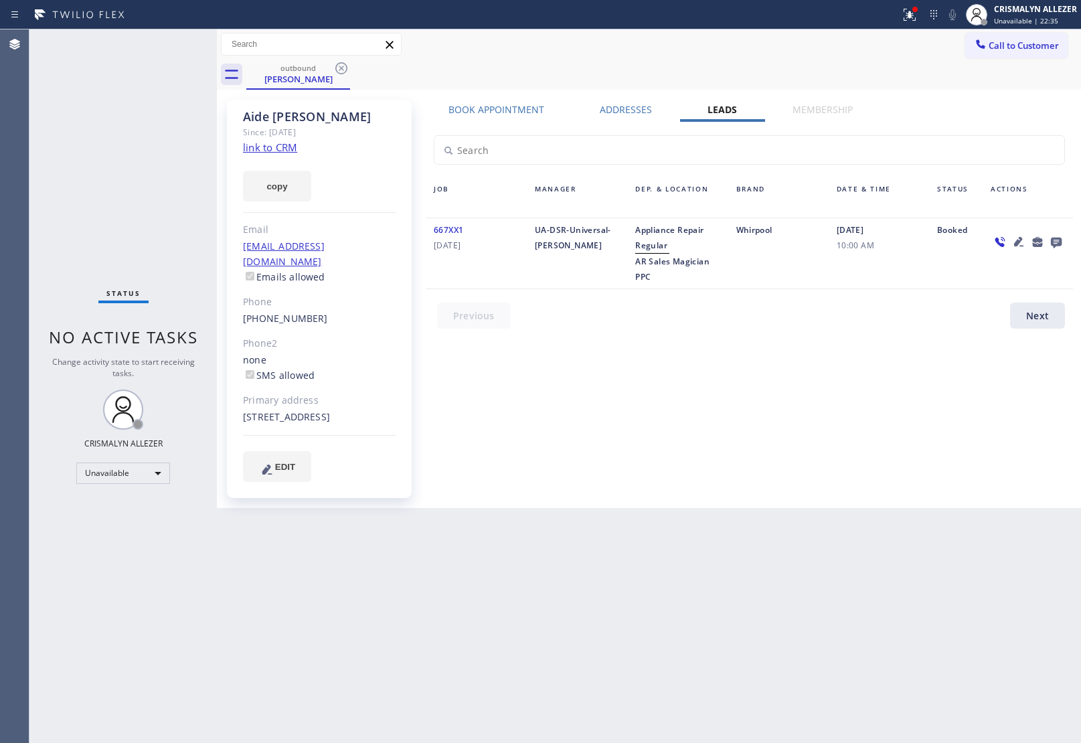
click at [1060, 238] on icon at bounding box center [1056, 243] width 11 height 11
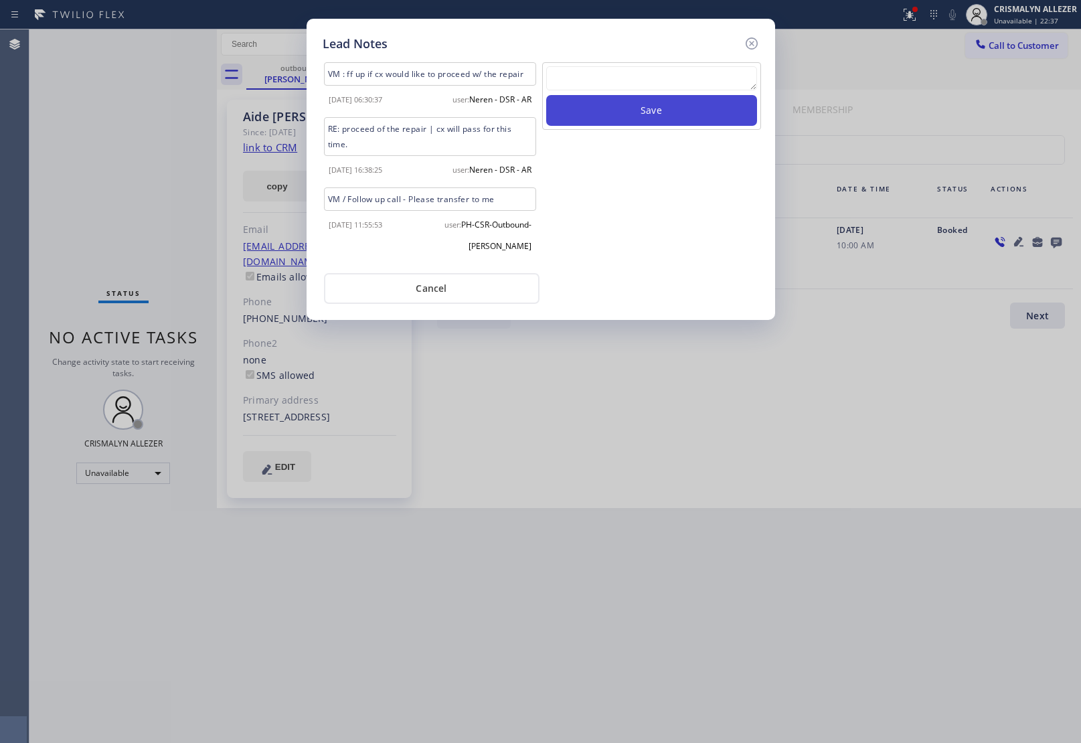
click at [634, 77] on textarea at bounding box center [651, 78] width 211 height 24
paste textarea "DON'T NEED SERVICE / NOT NTERESTED"
type textarea "DON'T NEED SERVICE / NOT NTERESTED"
click at [677, 119] on button "Save" at bounding box center [651, 110] width 211 height 31
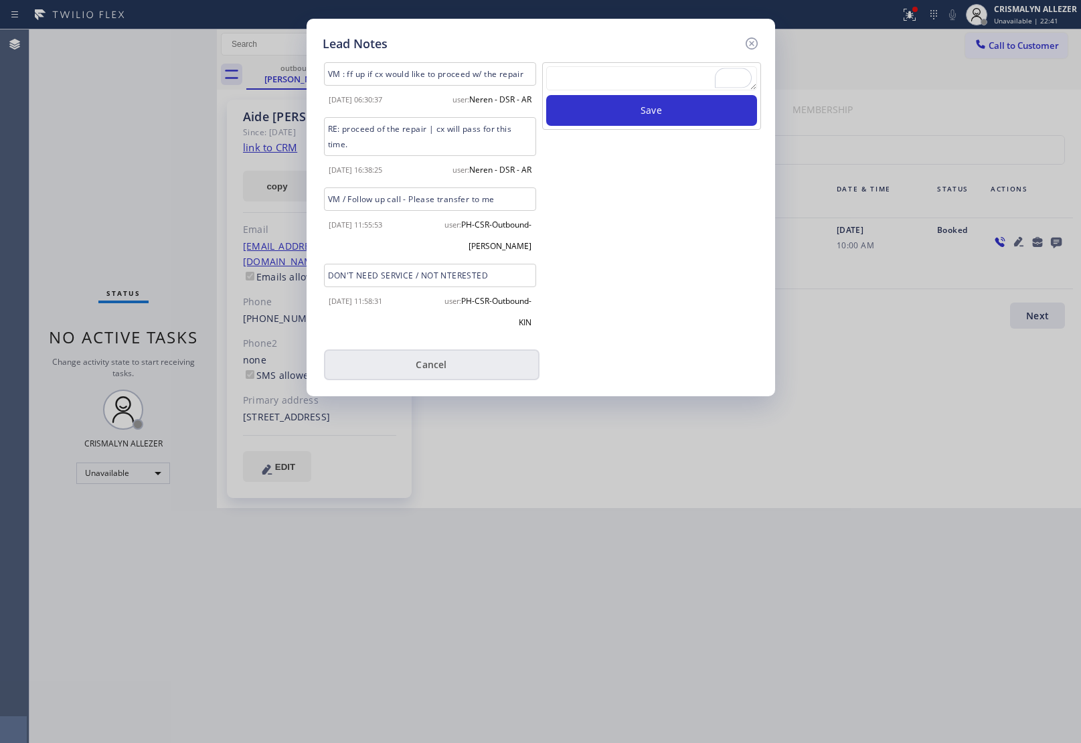
click at [442, 378] on button "Cancel" at bounding box center [432, 364] width 216 height 31
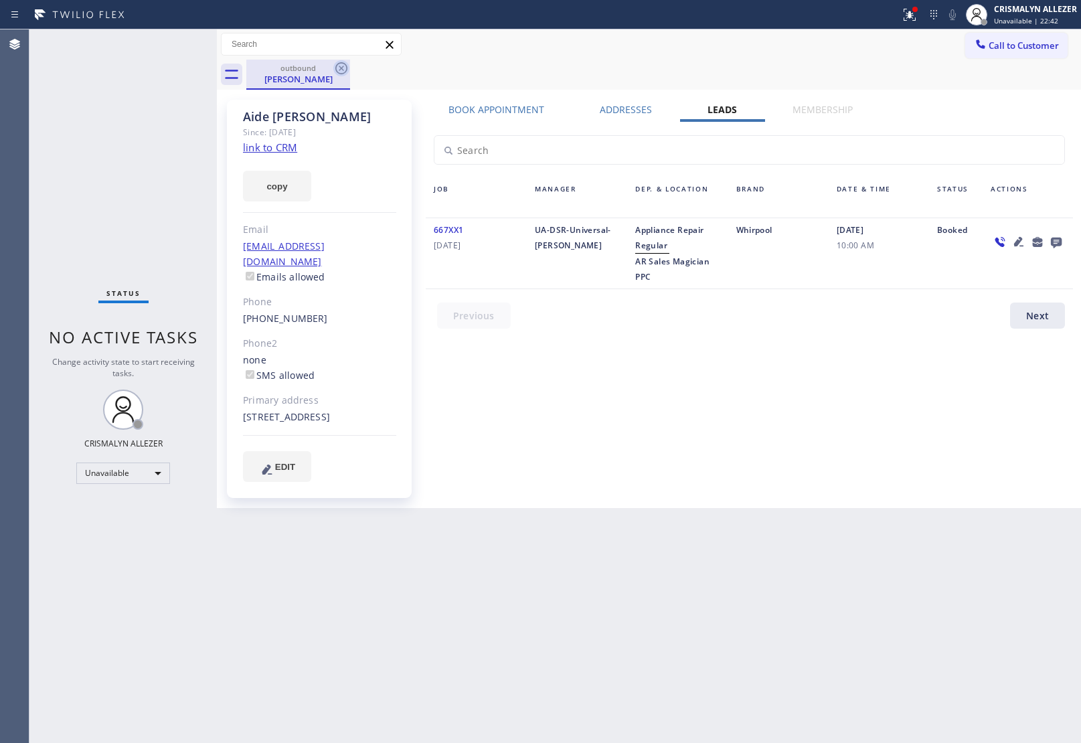
click at [342, 67] on icon at bounding box center [341, 68] width 12 height 12
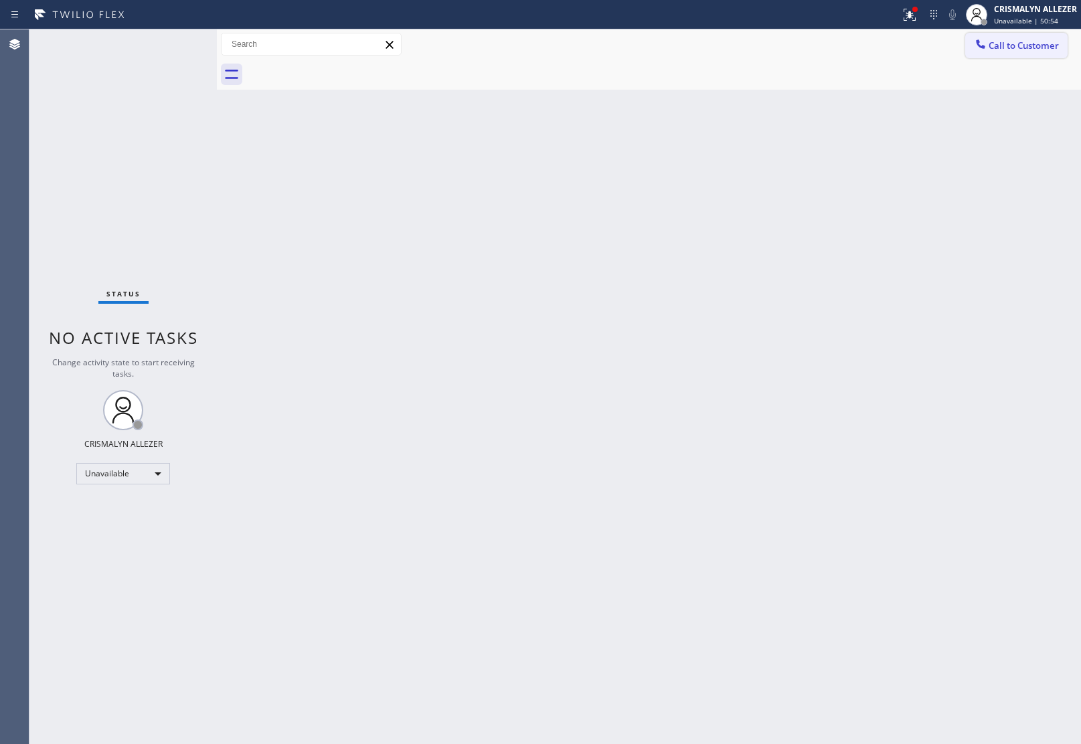
click at [1022, 47] on span "Call to Customer" at bounding box center [1024, 45] width 70 height 12
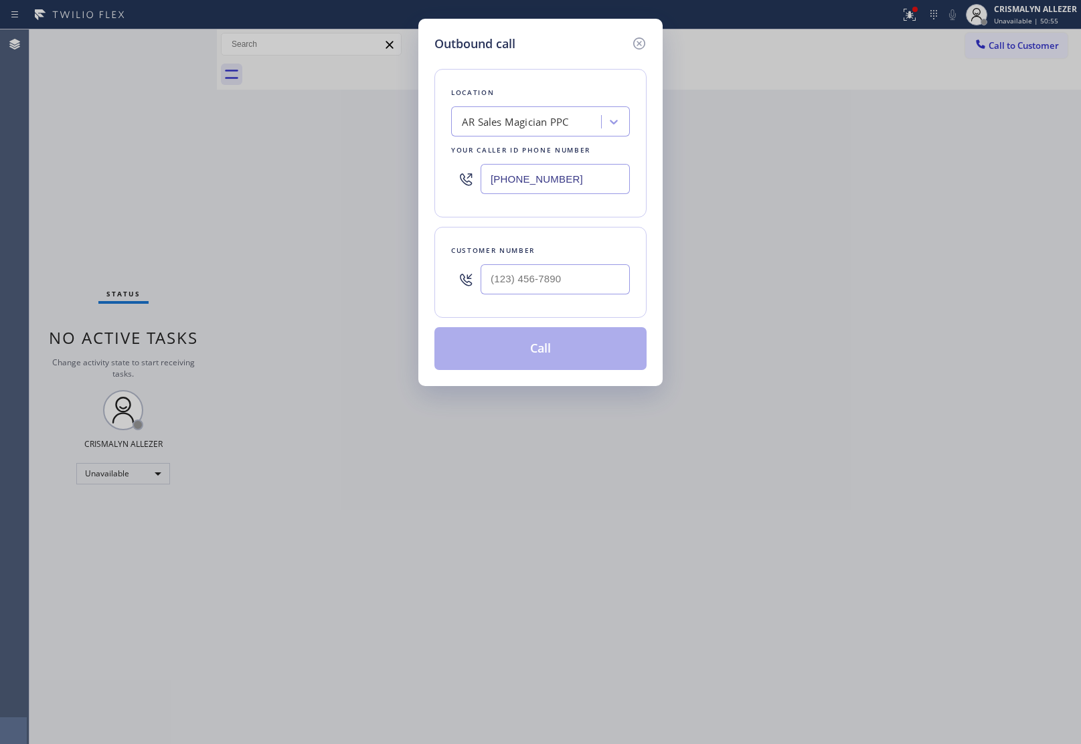
drag, startPoint x: 604, startPoint y: 191, endPoint x: 308, endPoint y: 162, distance: 297.4
click at [320, 149] on div "Outbound call Location AR Sales Magician PPC Your caller id phone number [PHONE…" at bounding box center [540, 372] width 1081 height 744
paste input "626) 548-3326"
type input "[PHONE_NUMBER]"
click at [580, 292] on input "(___) ___-____" at bounding box center [555, 279] width 149 height 30
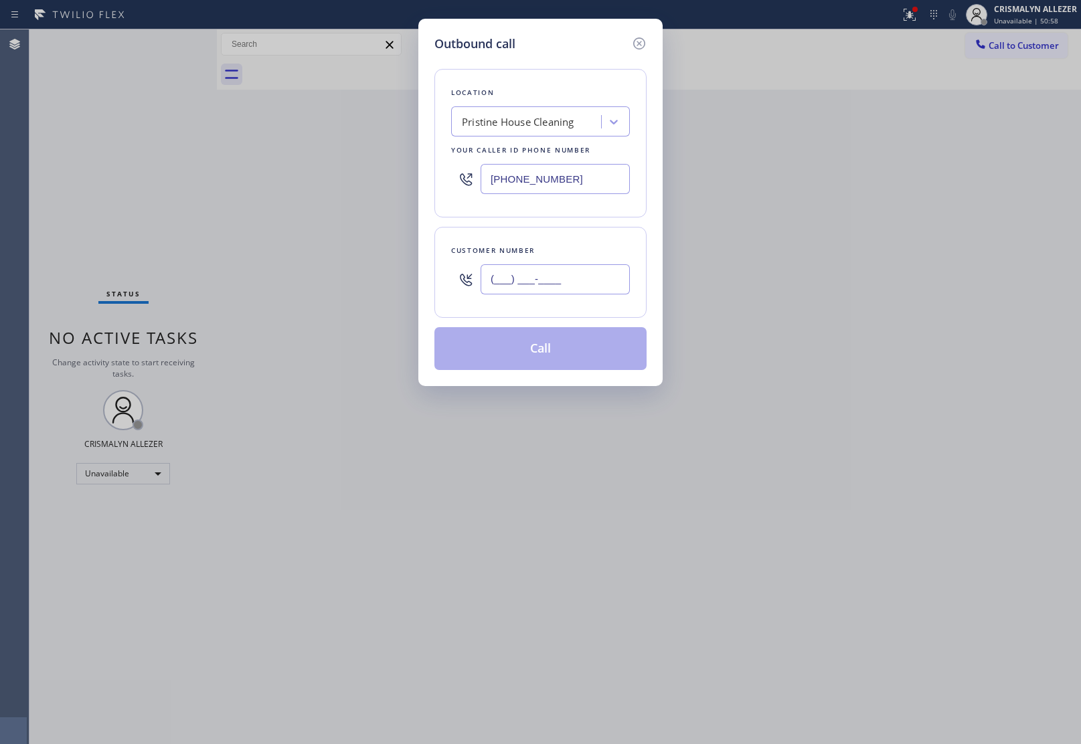
paste input "818) 287-1747"
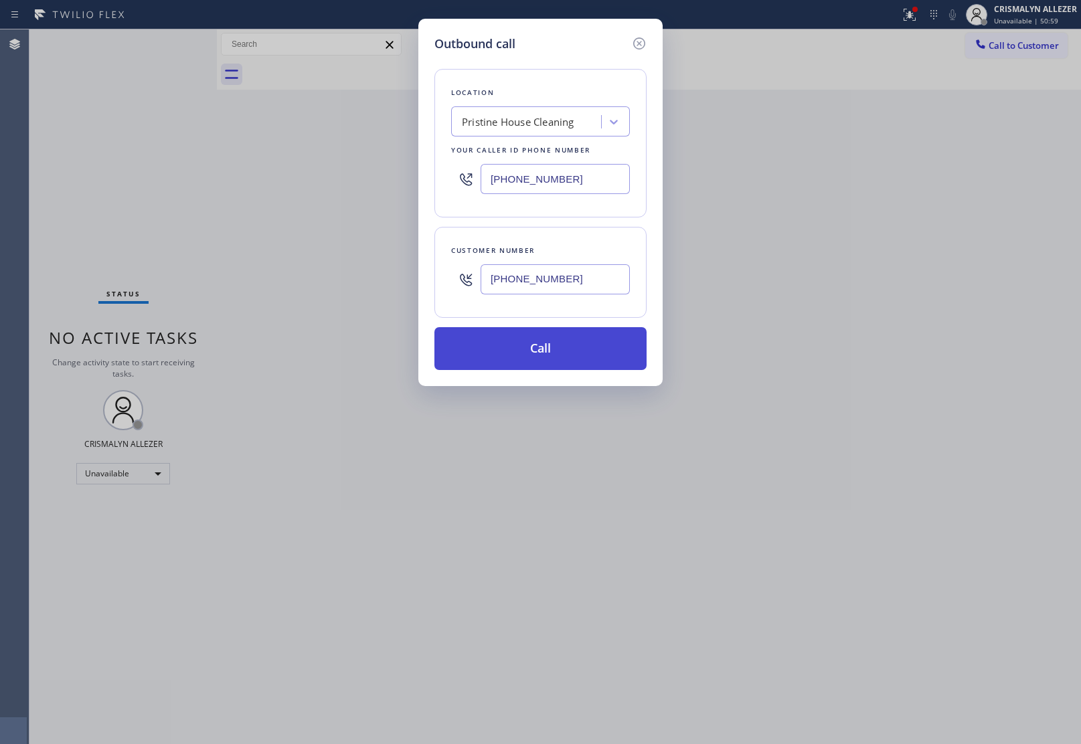
type input "[PHONE_NUMBER]"
click at [550, 355] on button "Call" at bounding box center [540, 348] width 212 height 43
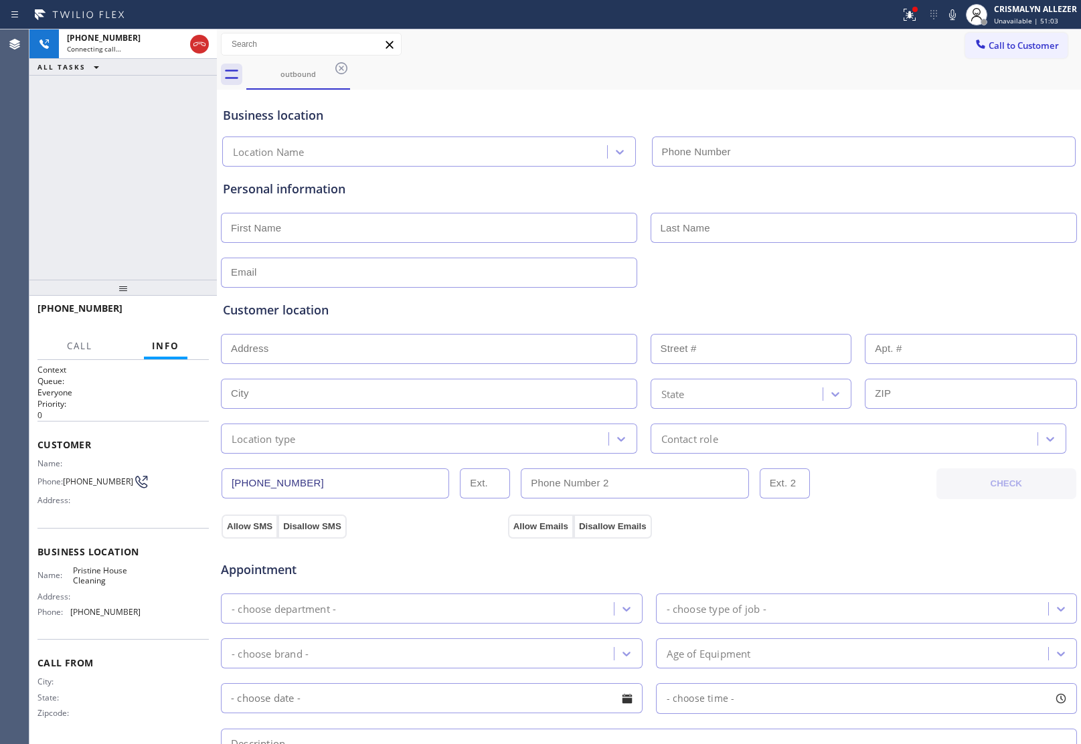
type input "[PHONE_NUMBER]"
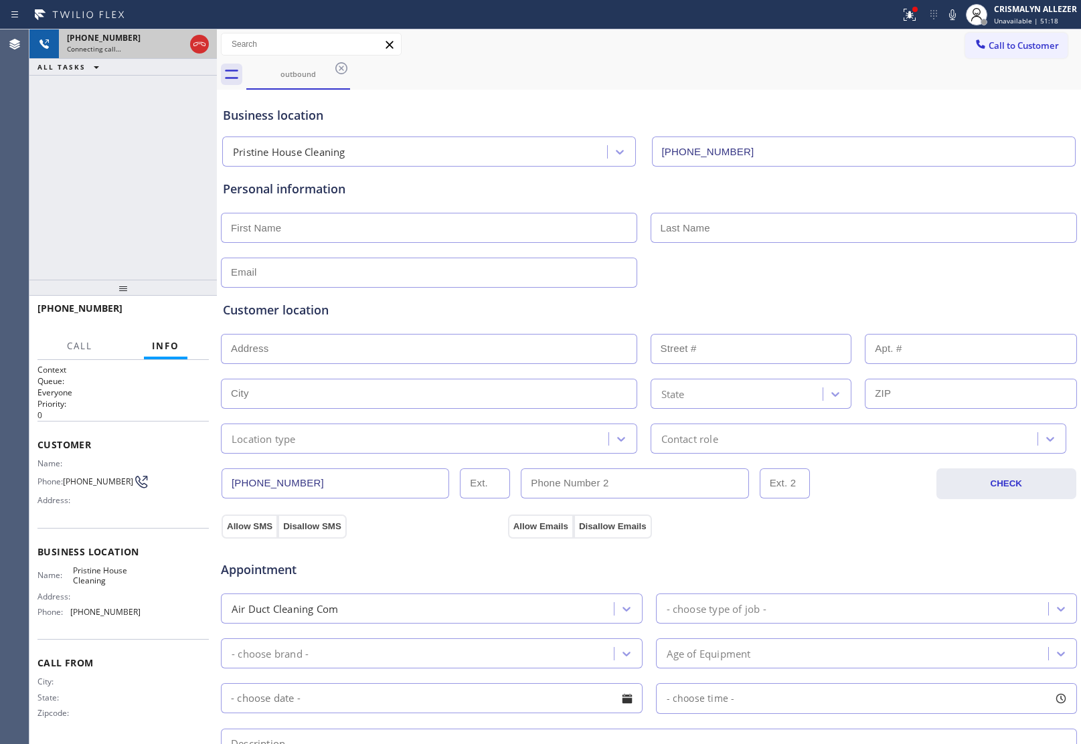
click at [203, 47] on icon at bounding box center [199, 44] width 16 height 16
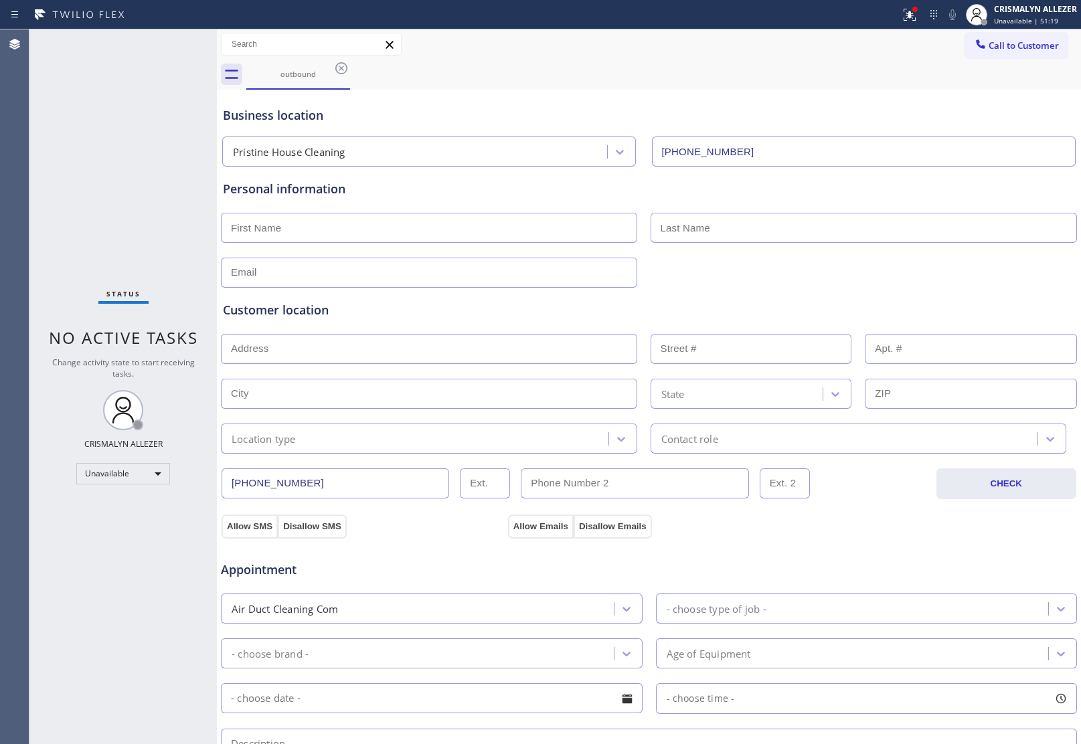
drag, startPoint x: 336, startPoint y: 68, endPoint x: 352, endPoint y: 98, distance: 33.6
click at [336, 68] on icon at bounding box center [341, 68] width 12 height 12
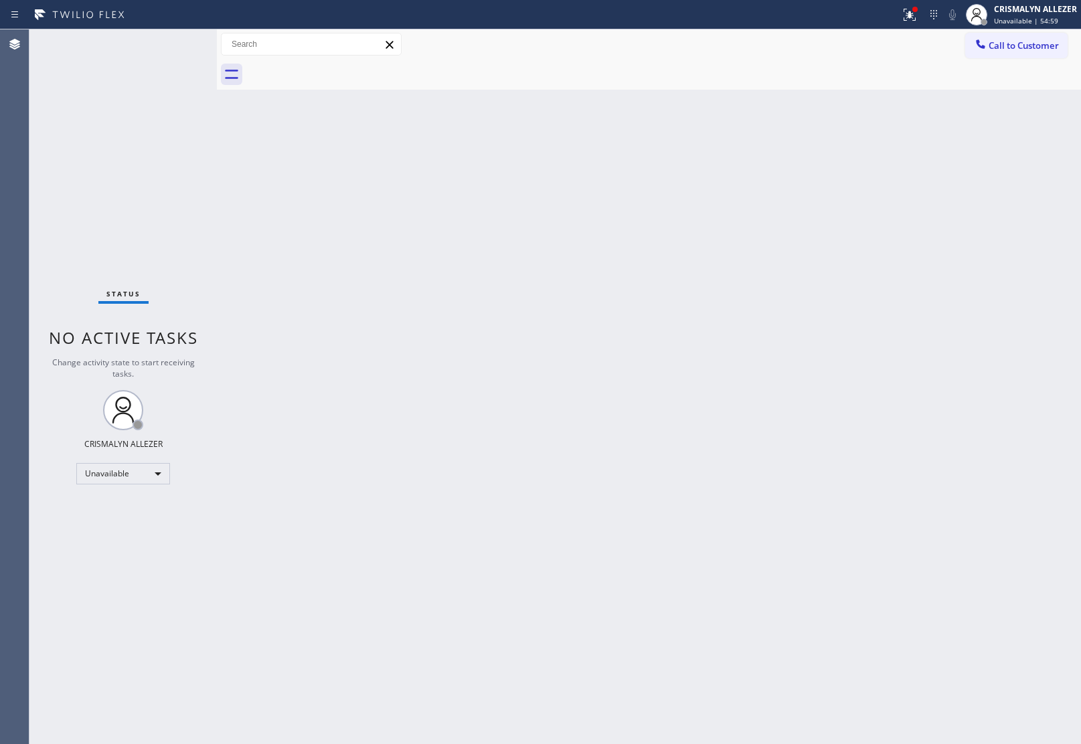
click at [1016, 44] on span "Call to Customer" at bounding box center [1024, 45] width 70 height 12
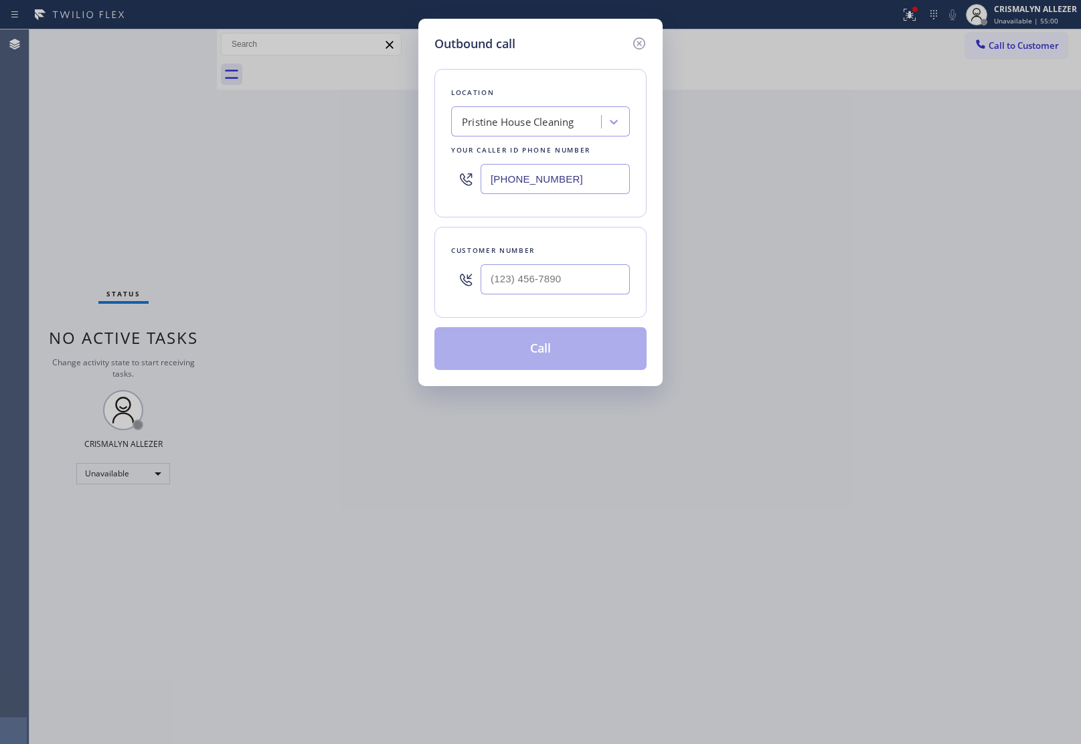
drag, startPoint x: 590, startPoint y: 182, endPoint x: 333, endPoint y: 184, distance: 256.4
click at [351, 181] on div "Outbound call Location Pristine House Cleaning Your caller id phone number [PHO…" at bounding box center [540, 372] width 1081 height 744
paste input "805) 813-8781"
type input "[PHONE_NUMBER]"
click at [564, 282] on input "(___) ___-____" at bounding box center [555, 279] width 149 height 30
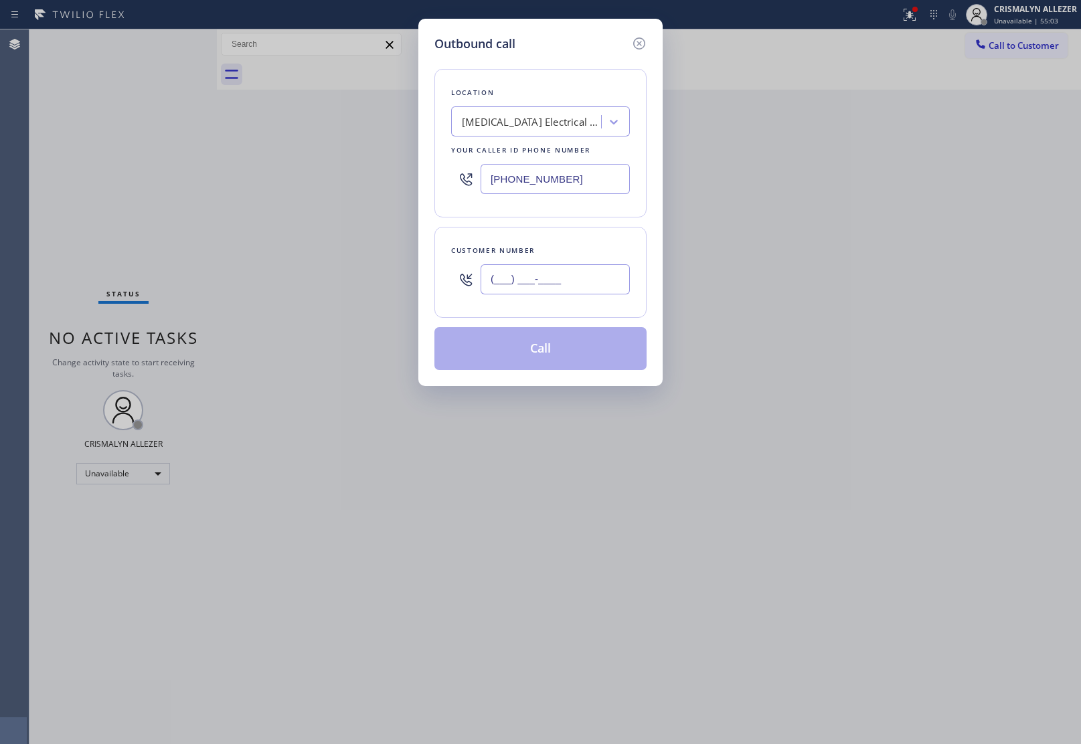
paste input "820) 465-6086"
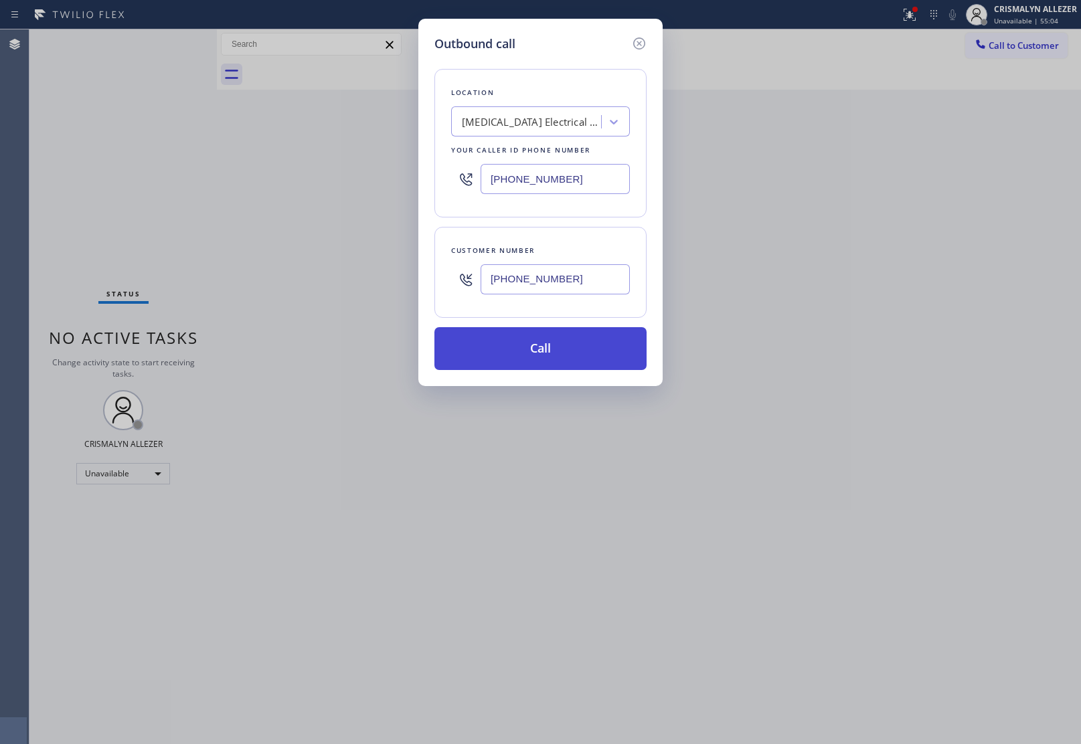
type input "[PHONE_NUMBER]"
click at [547, 345] on button "Call" at bounding box center [540, 348] width 212 height 43
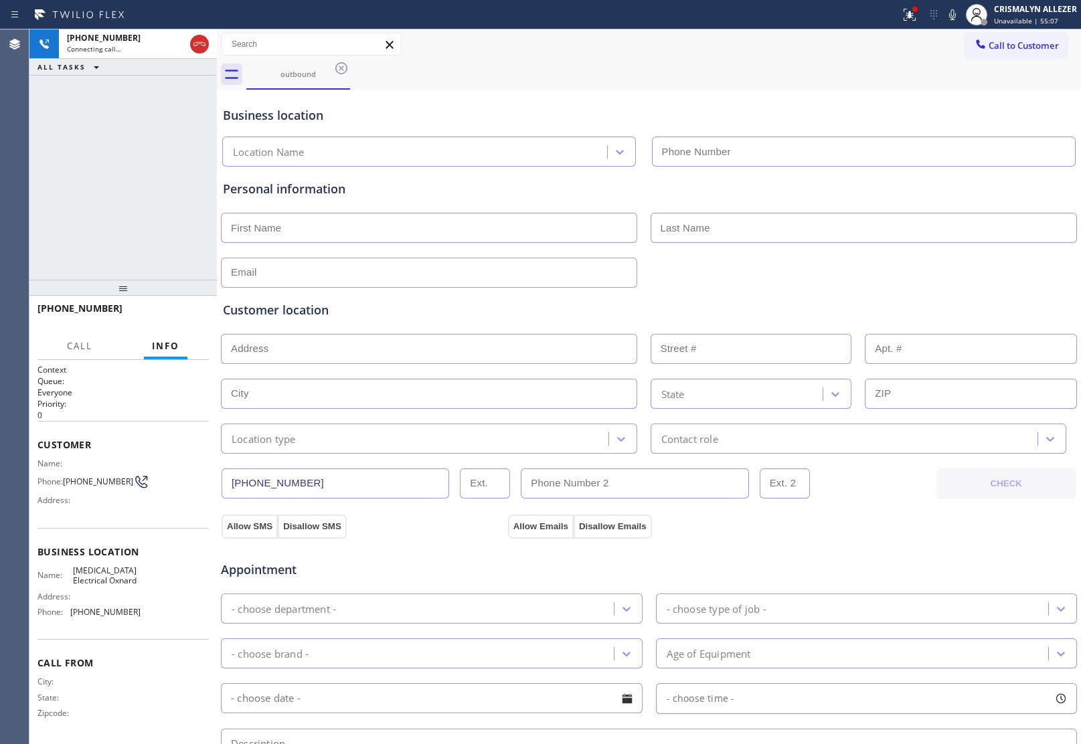
type input "[PHONE_NUMBER]"
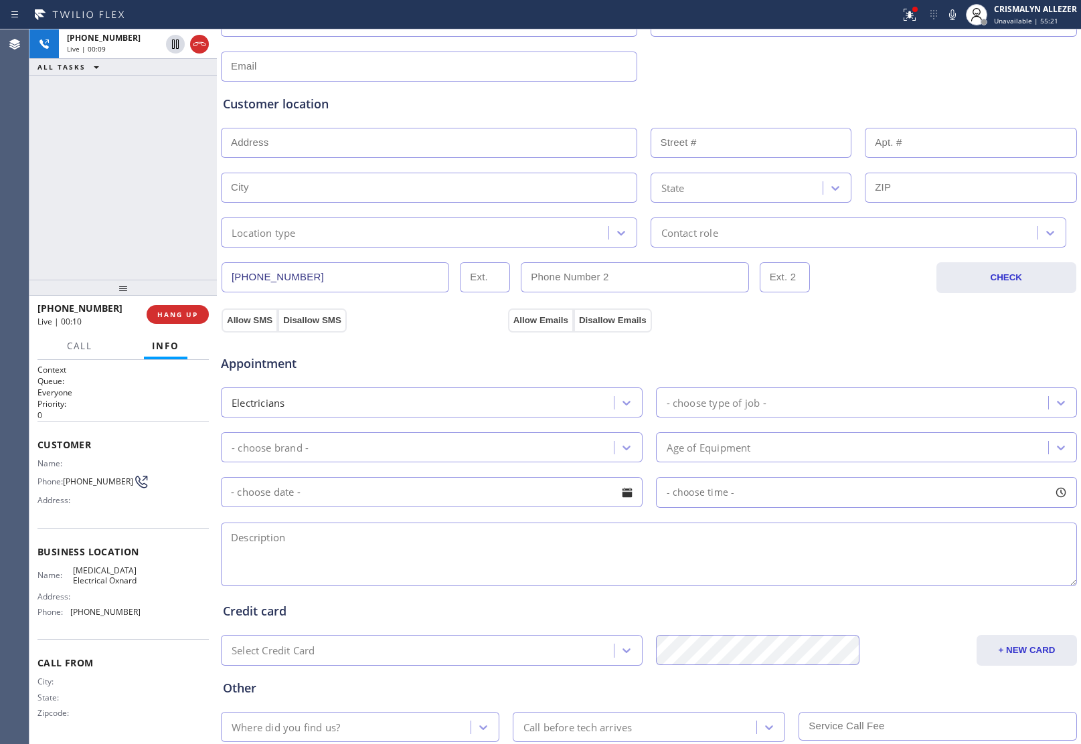
scroll to position [295, 0]
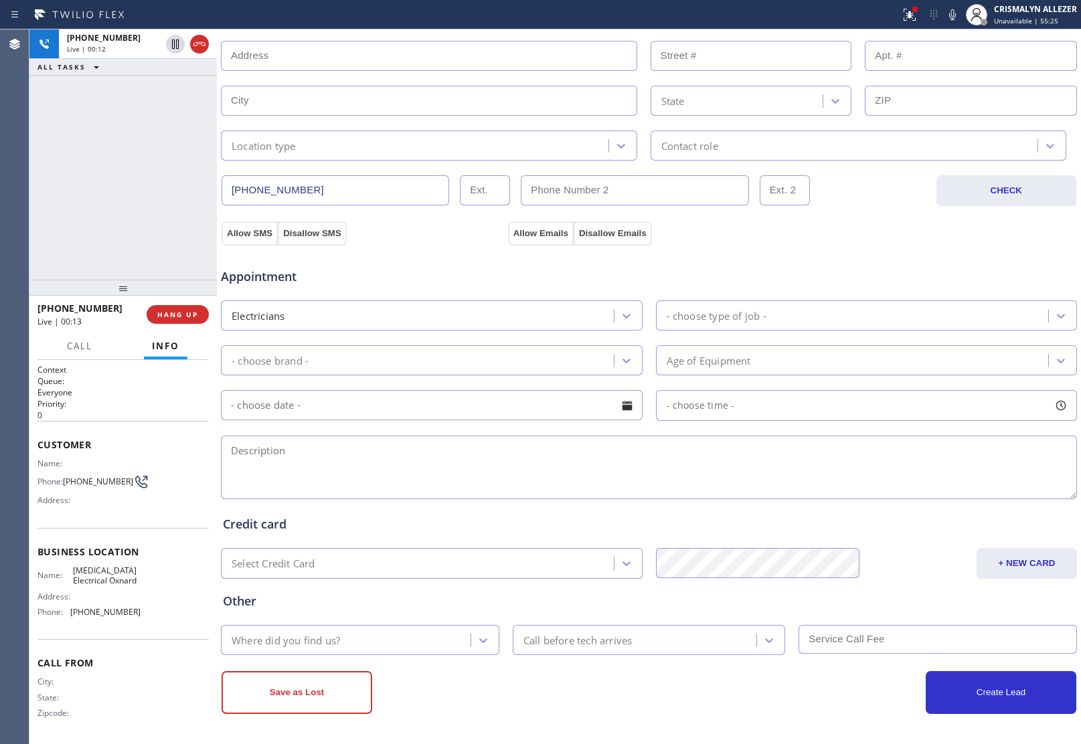
click at [451, 471] on textarea at bounding box center [649, 468] width 856 height 64
click at [168, 317] on span "COMPLETE" at bounding box center [175, 314] width 46 height 9
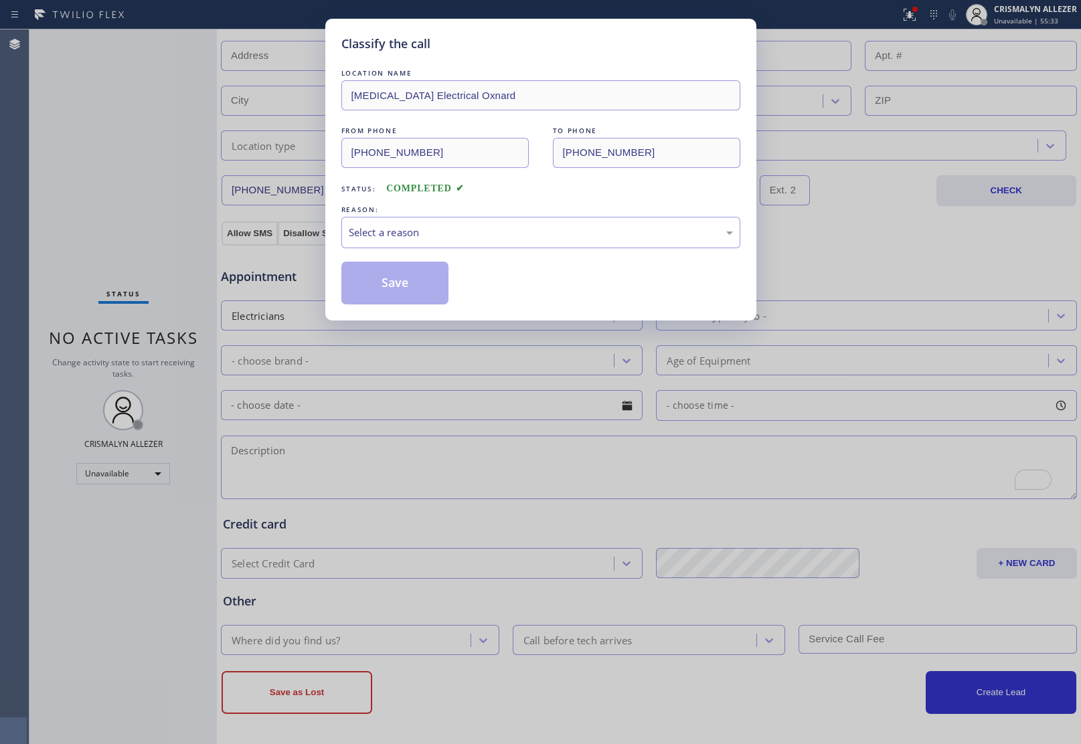
scroll to position [295, 0]
click at [559, 238] on div "Select a reason" at bounding box center [541, 232] width 384 height 15
click at [383, 289] on button "Save" at bounding box center [395, 283] width 108 height 43
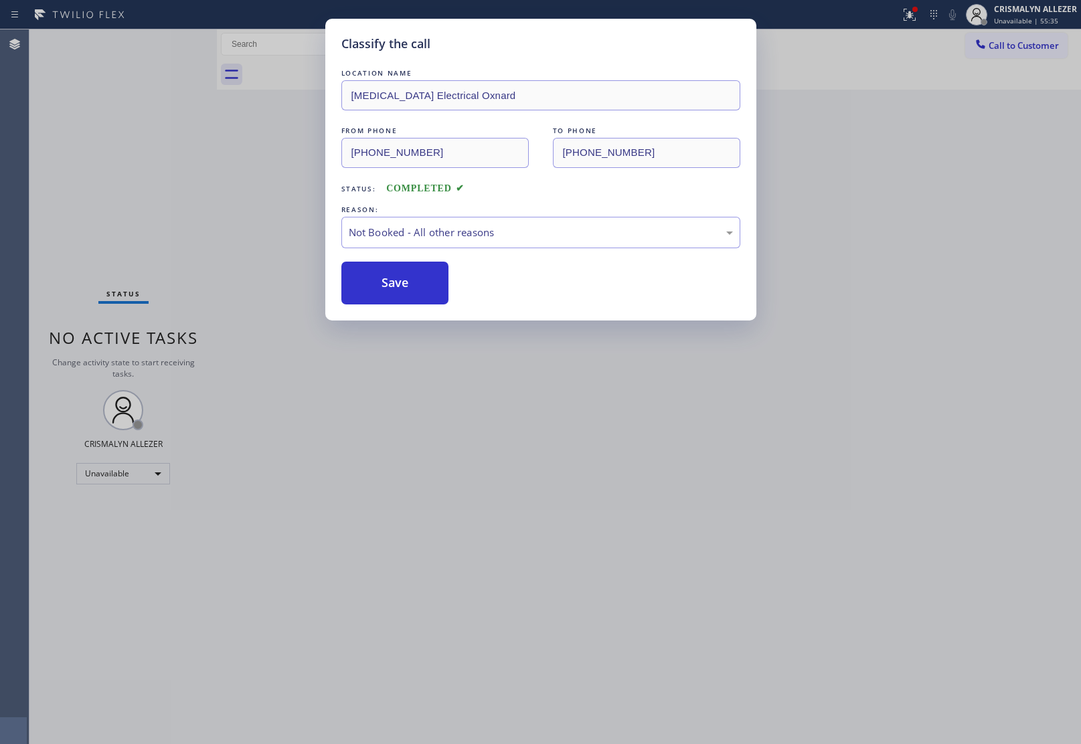
scroll to position [0, 0]
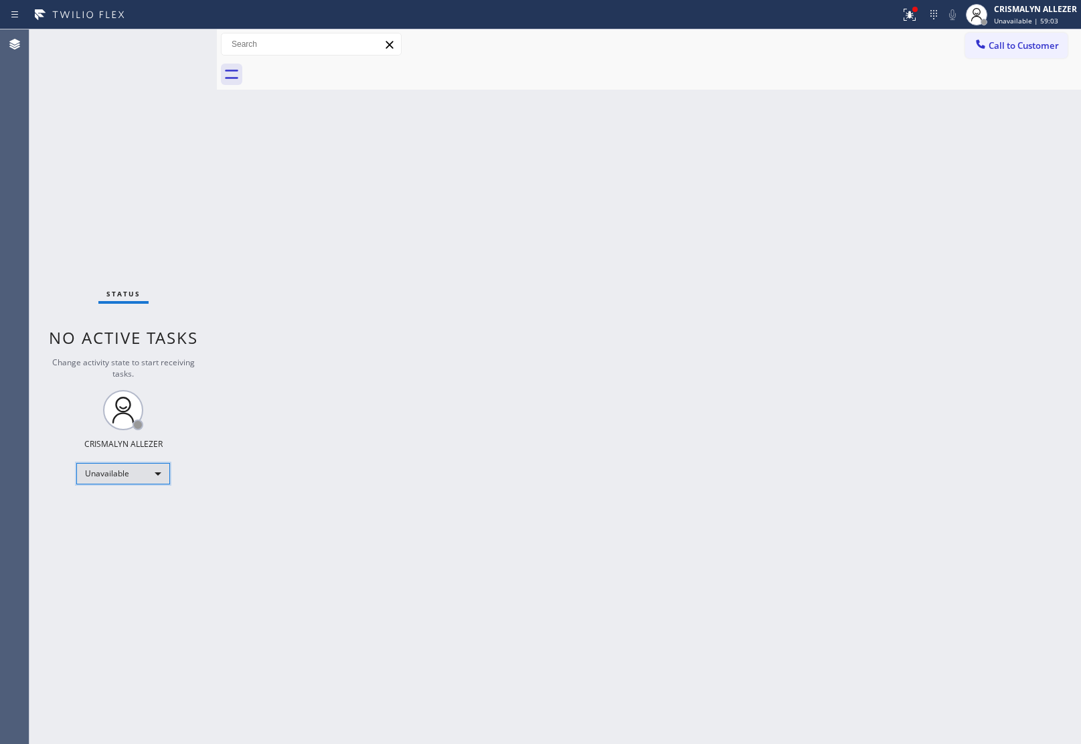
click at [159, 469] on div "Unavailable" at bounding box center [123, 473] width 94 height 21
click at [136, 547] on li "Break" at bounding box center [122, 542] width 91 height 16
